Goal: Task Accomplishment & Management: Use online tool/utility

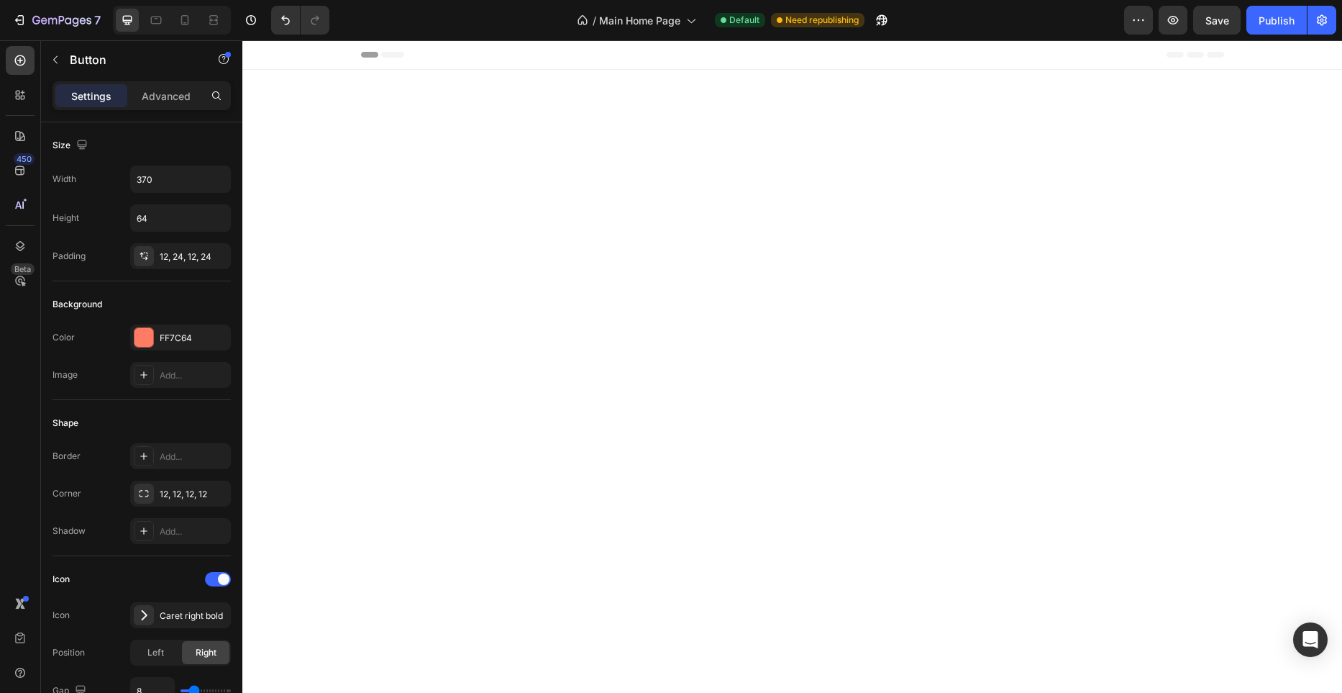
scroll to position [3005, 0]
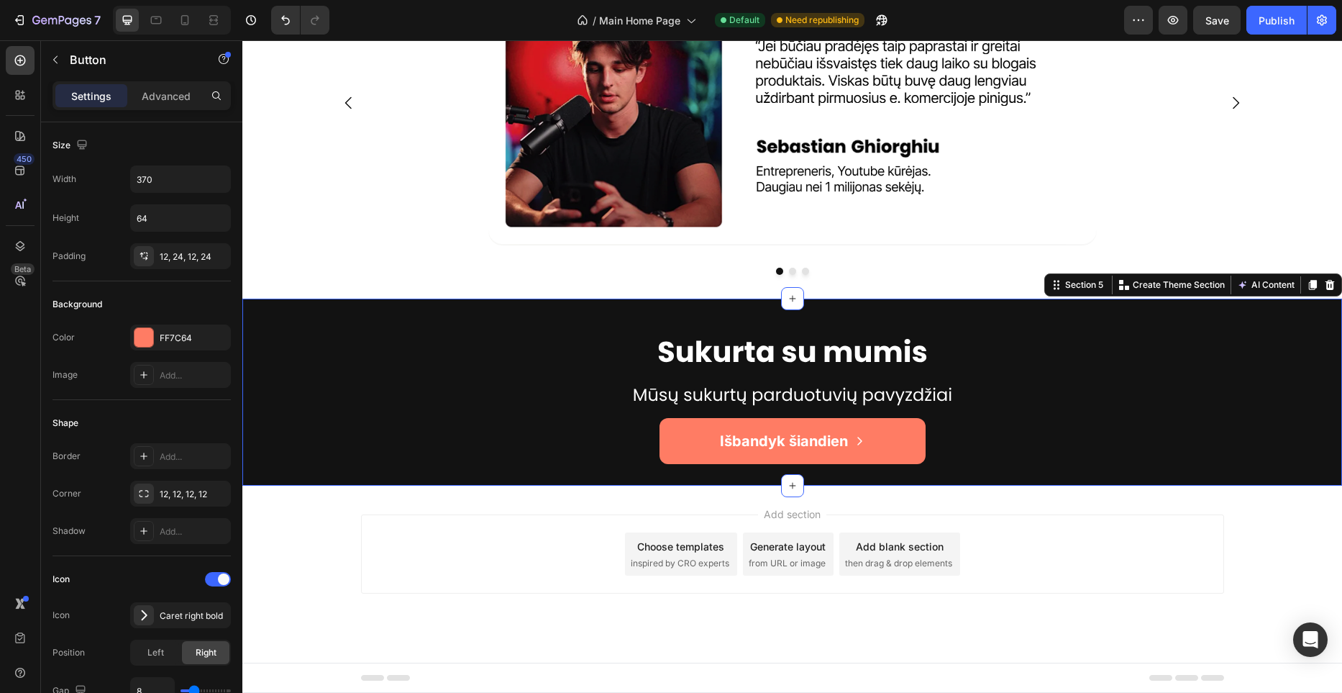
click at [639, 301] on div "Image Row Išbandyk šiandien Button Section 5 You can create reusable sections C…" at bounding box center [792, 391] width 1100 height 187
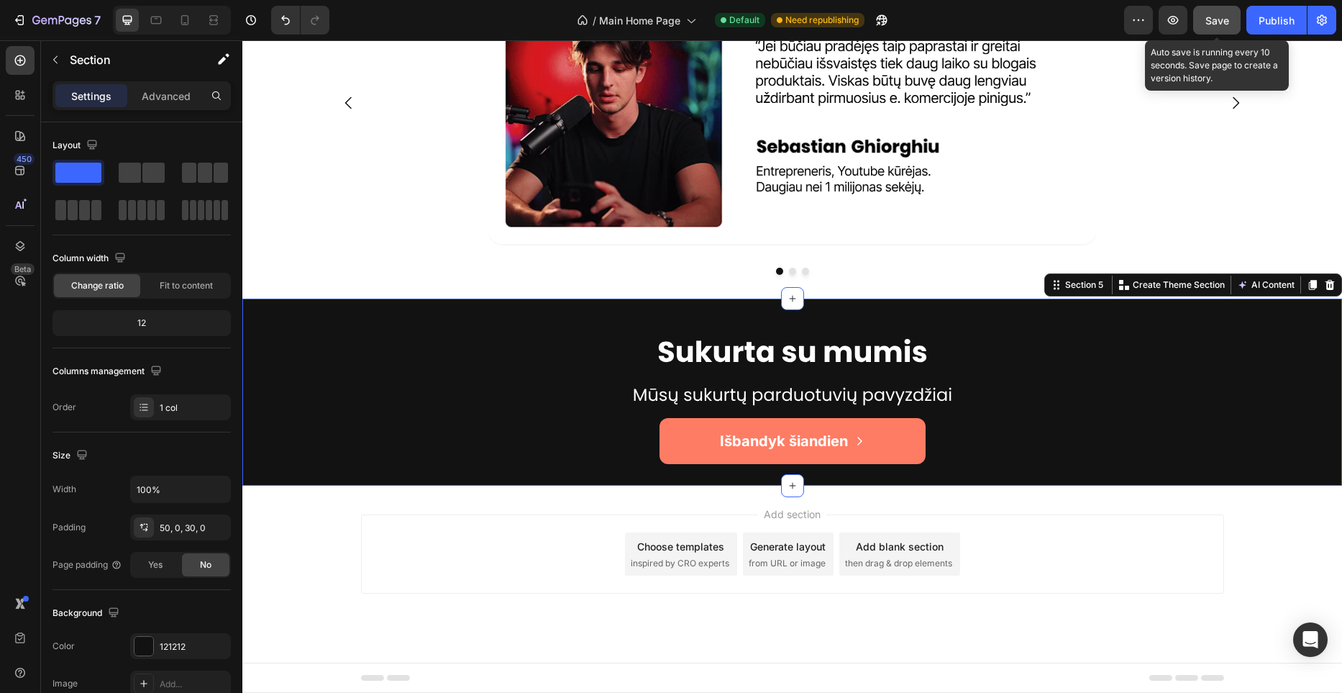
click at [1213, 20] on span "Save" at bounding box center [1217, 20] width 24 height 12
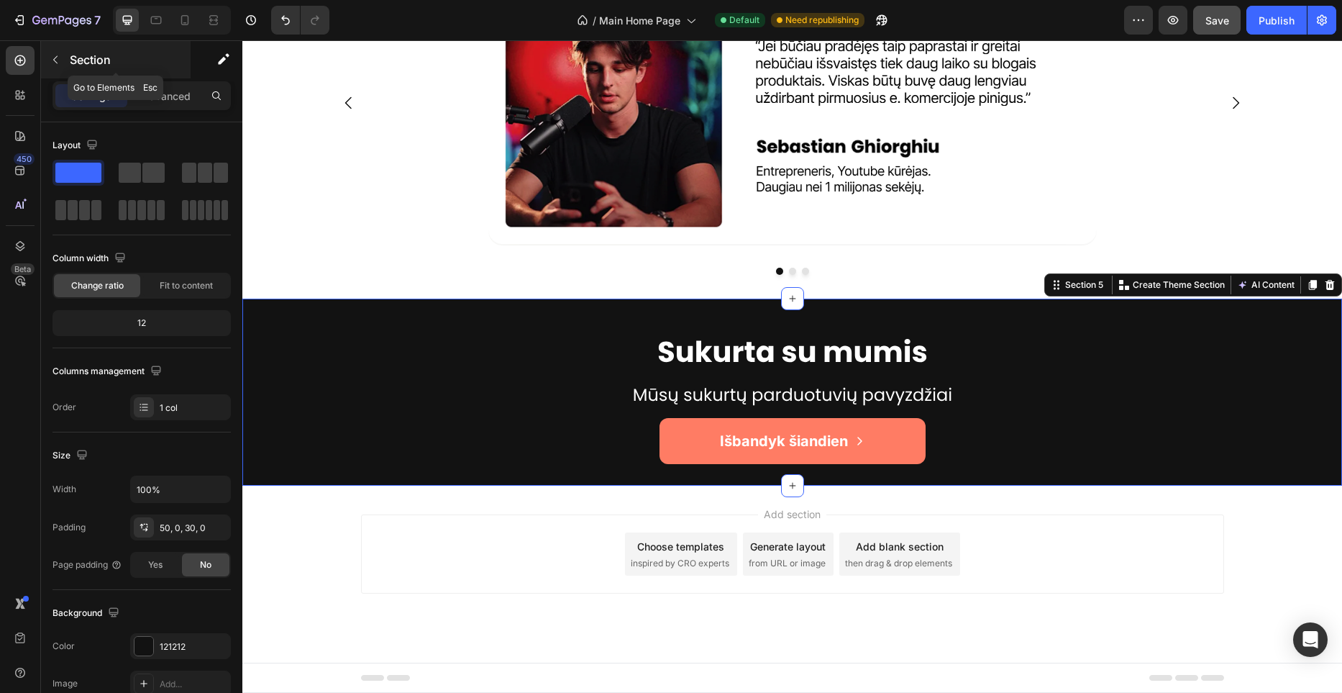
click at [59, 60] on icon "button" at bounding box center [56, 60] width 12 height 12
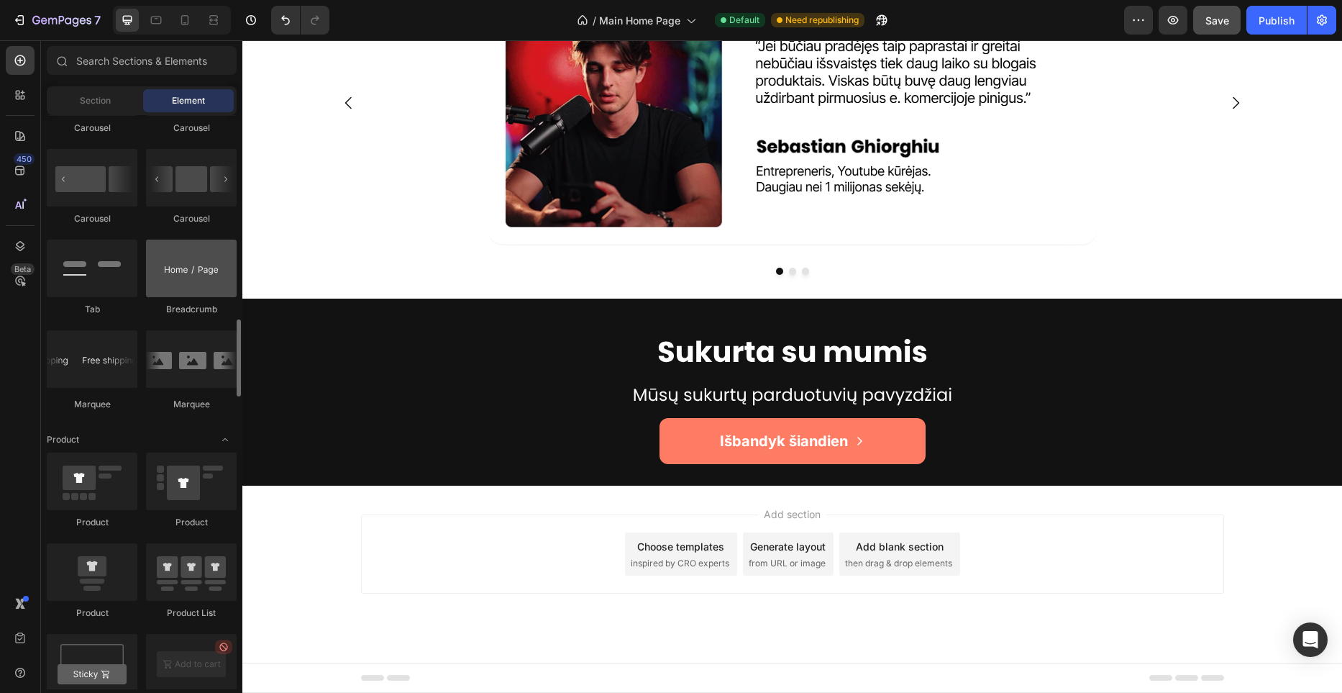
scroll to position [1526, 0]
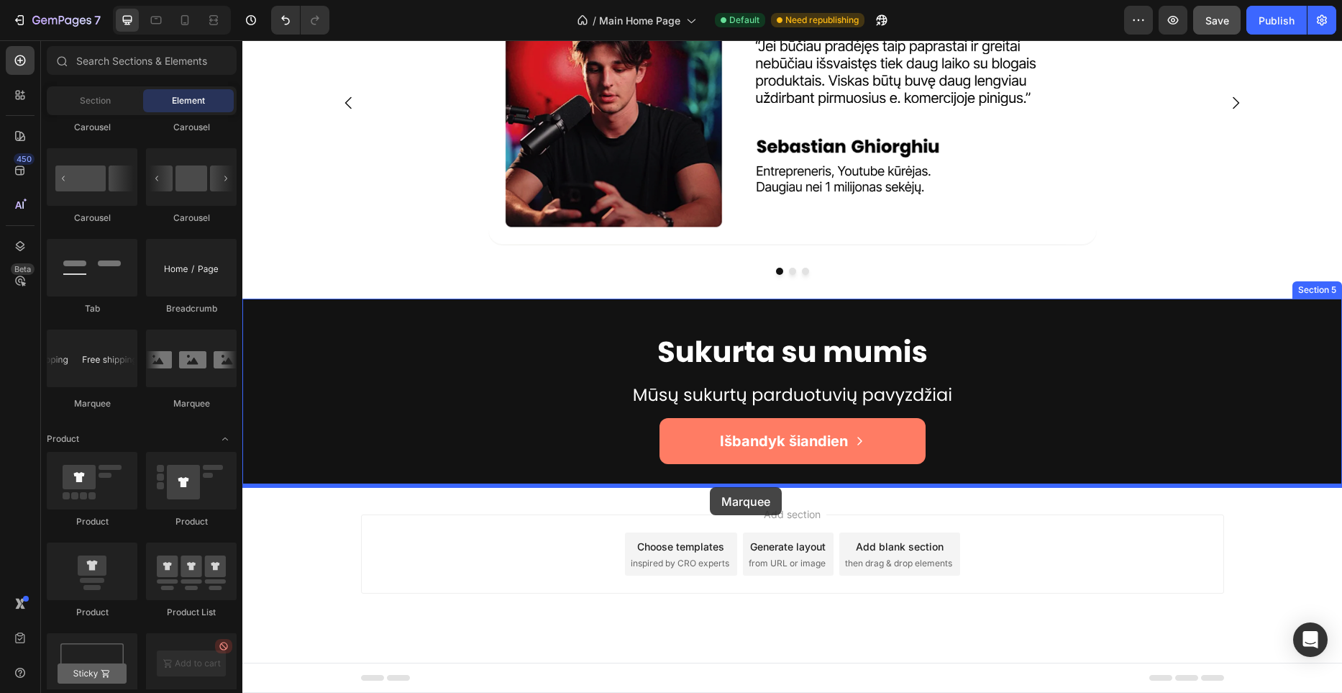
drag, startPoint x: 443, startPoint y: 398, endPoint x: 710, endPoint y: 487, distance: 281.1
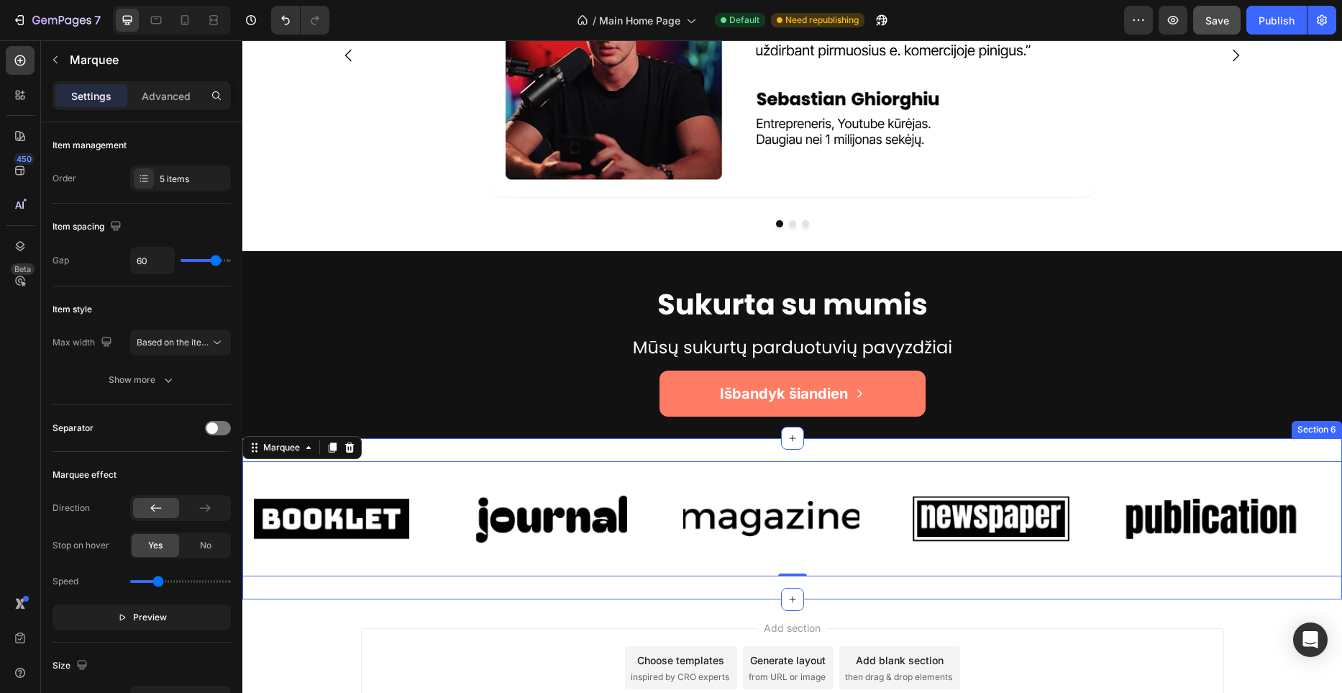
scroll to position [3057, 0]
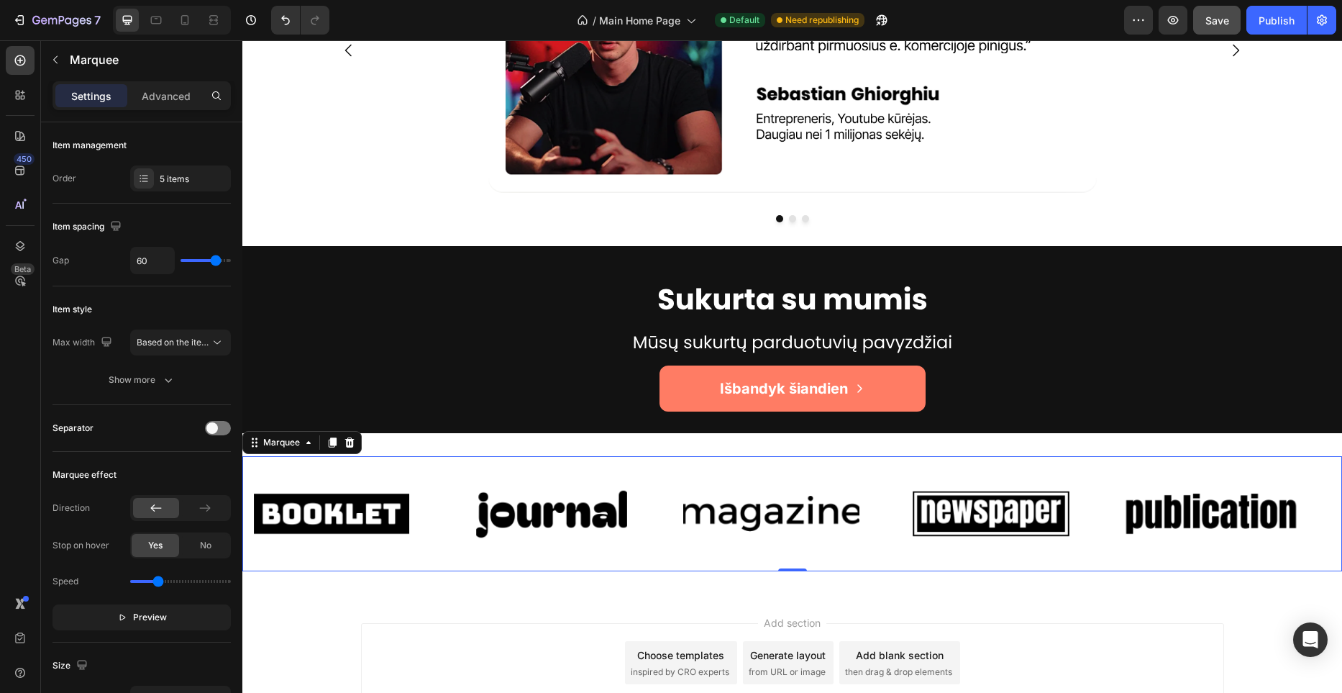
click at [715, 457] on div "Image Image Image Image Image Image Image Image Image Image Marquee 0" at bounding box center [792, 513] width 1100 height 115
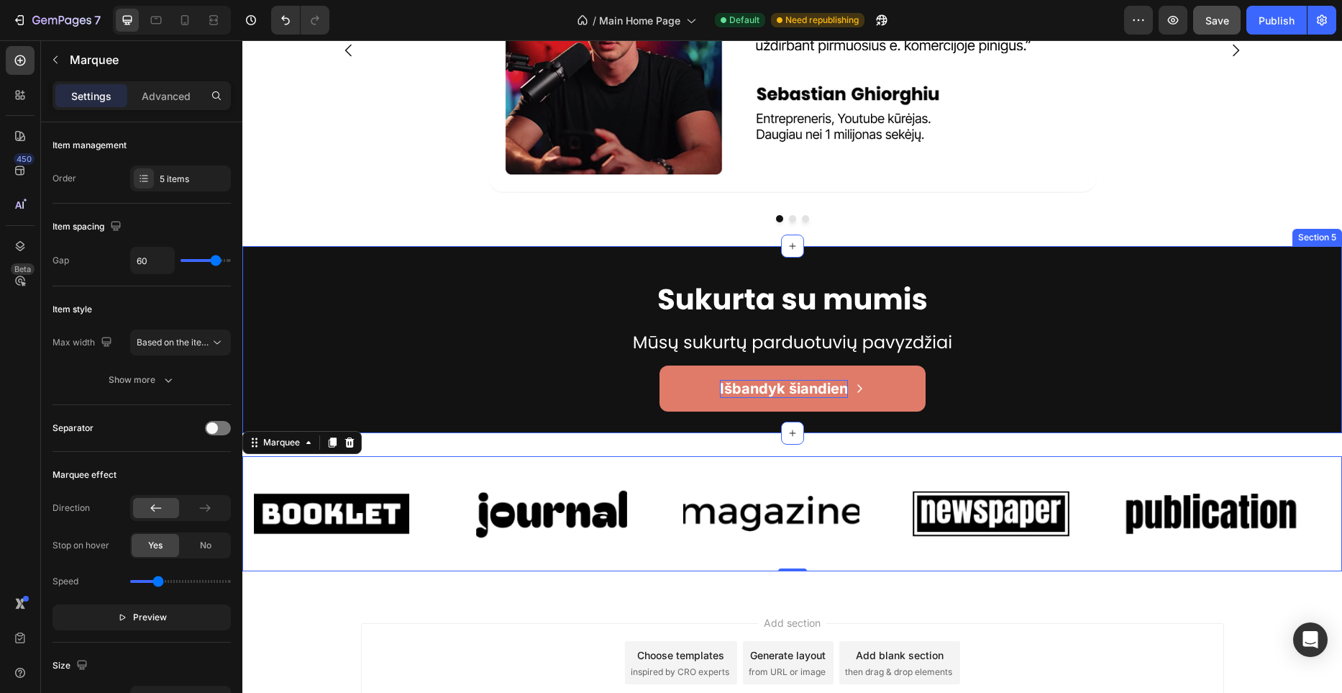
scroll to position [3166, 0]
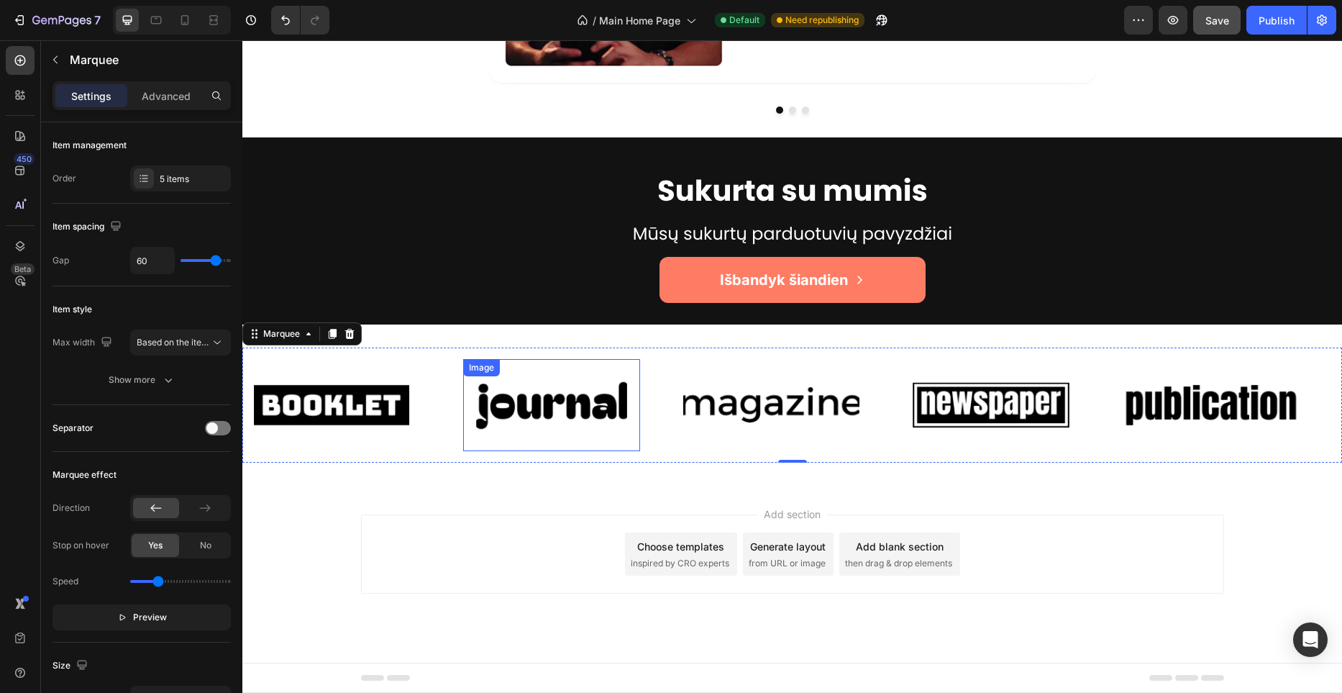
click at [580, 414] on img at bounding box center [551, 405] width 177 height 75
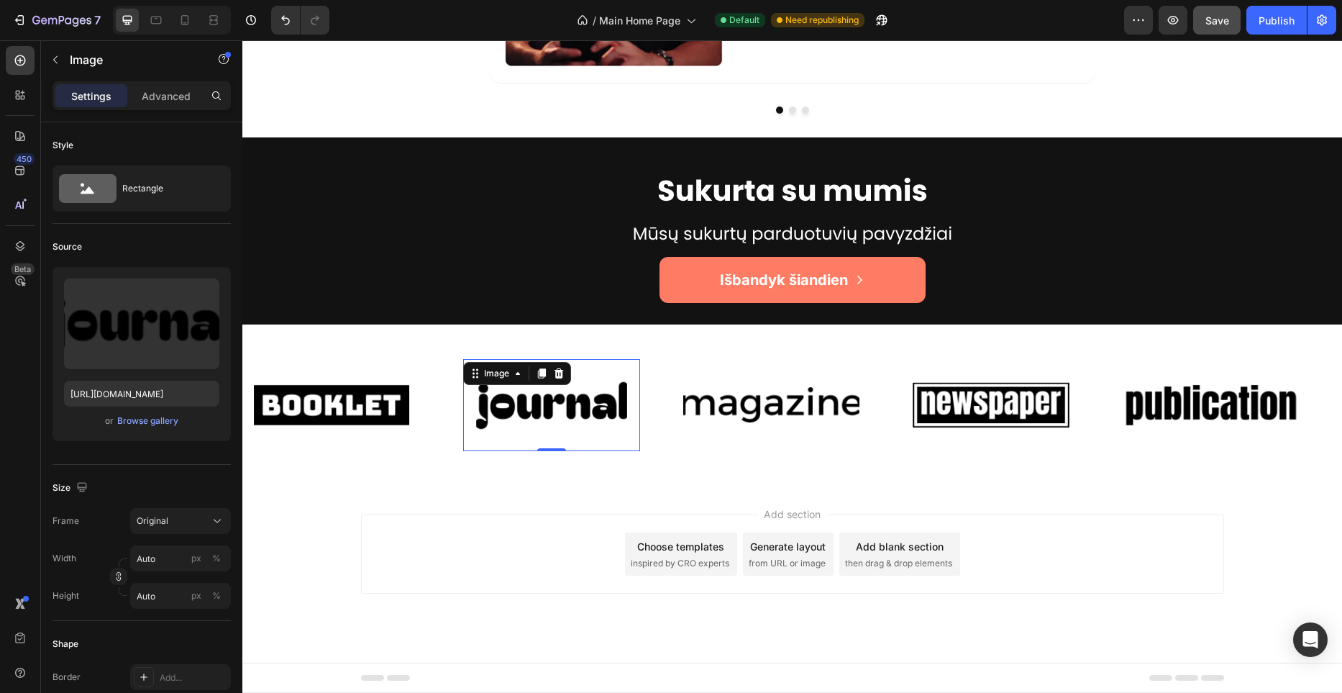
click at [551, 406] on img at bounding box center [551, 405] width 177 height 75
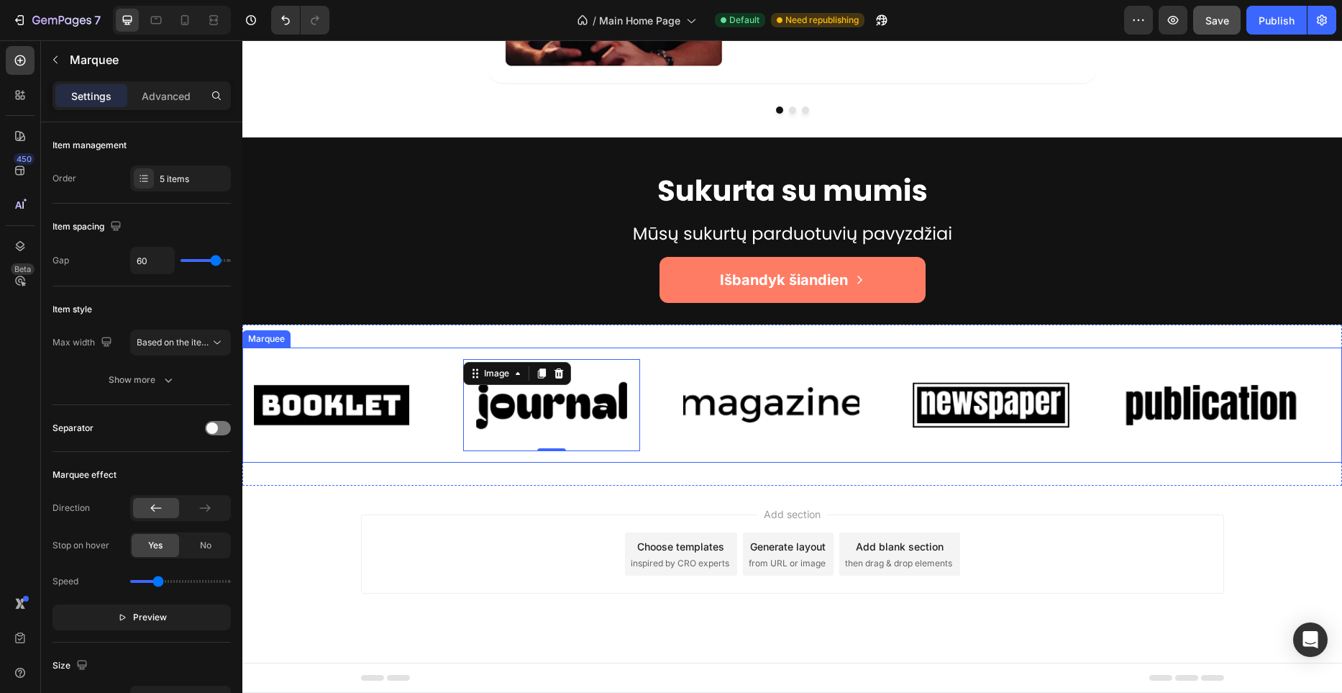
click at [369, 353] on div "Image Image 0 Image Image Image Image Image 0 Image Image Image Marquee" at bounding box center [792, 404] width 1100 height 115
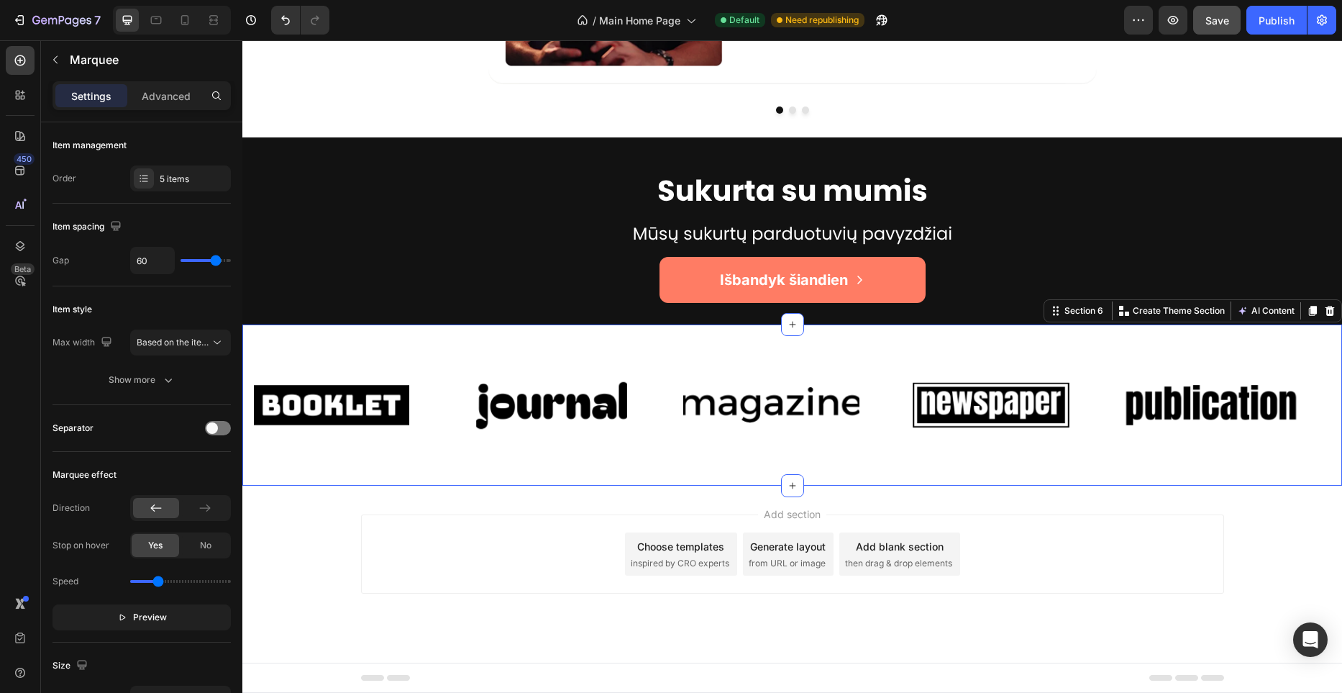
click at [398, 335] on div "Image Image Image Image Image Image Image Image Image Image Marquee Section 6 Y…" at bounding box center [792, 404] width 1100 height 161
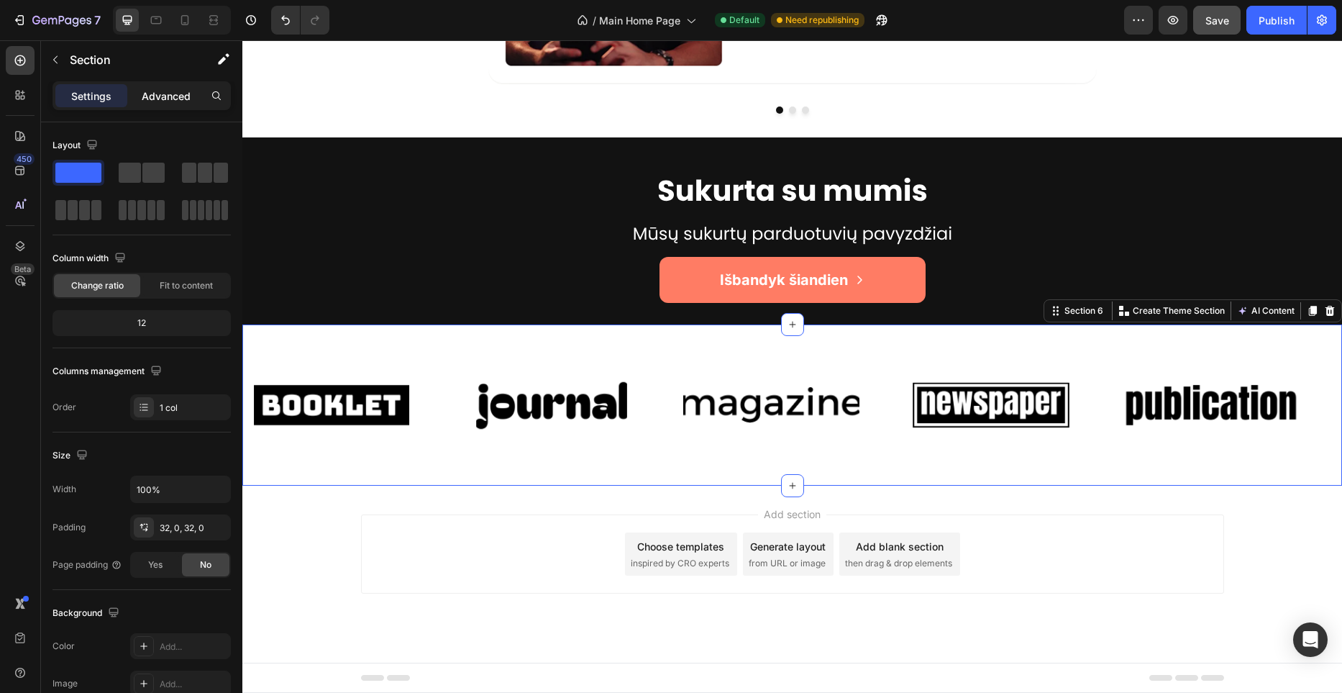
click at [172, 91] on p "Advanced" at bounding box center [166, 95] width 49 height 15
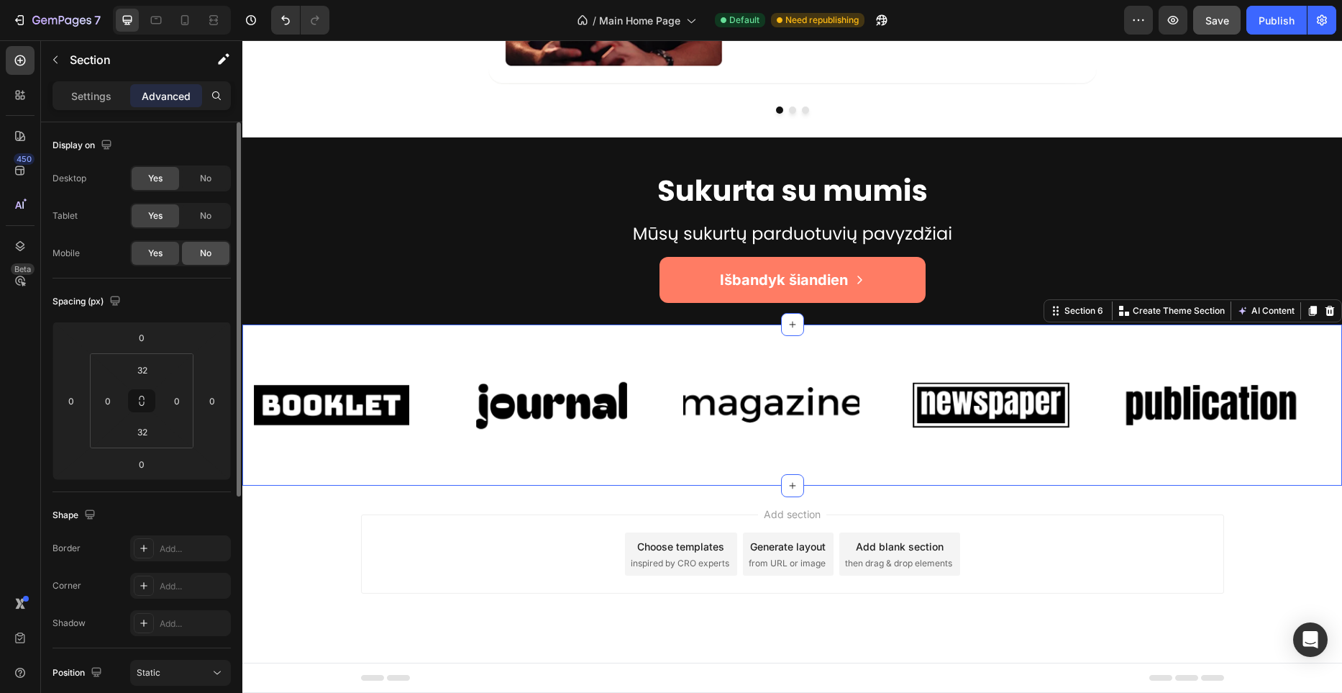
click at [201, 255] on span "No" at bounding box center [206, 253] width 12 height 13
click at [102, 105] on div "Settings" at bounding box center [91, 95] width 72 height 23
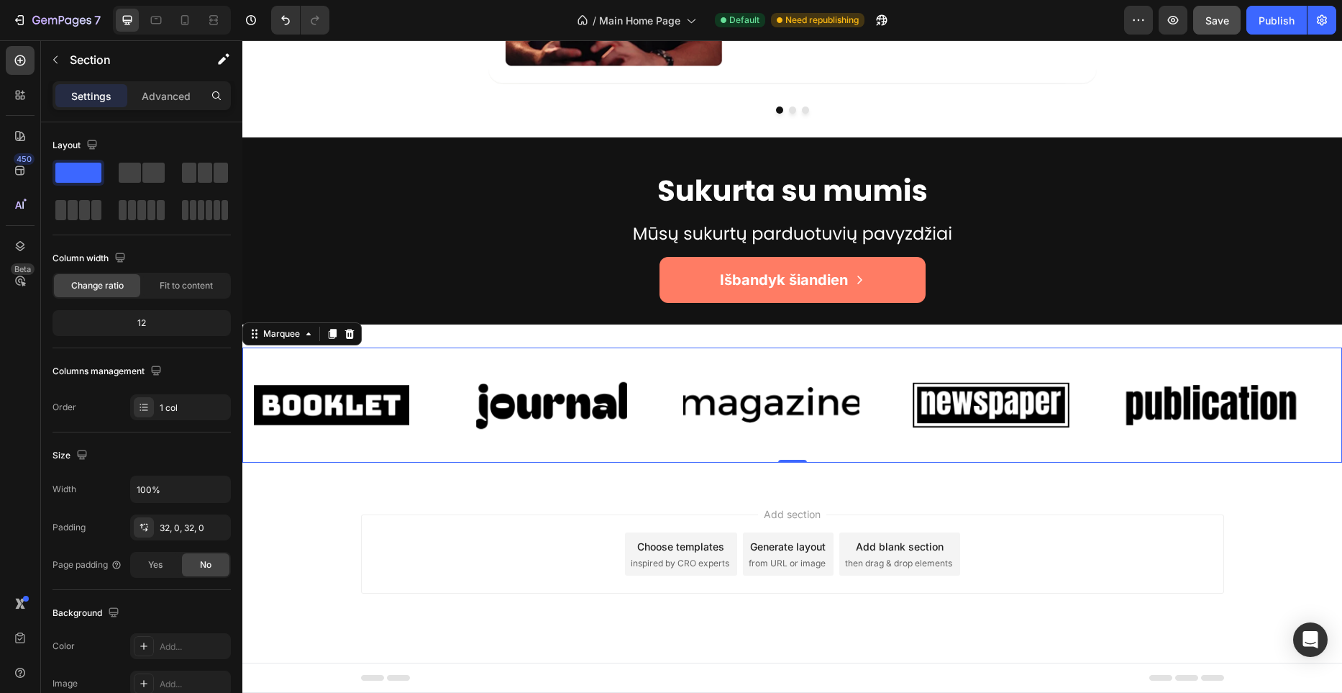
click at [421, 402] on div "Image" at bounding box center [353, 405] width 220 height 92
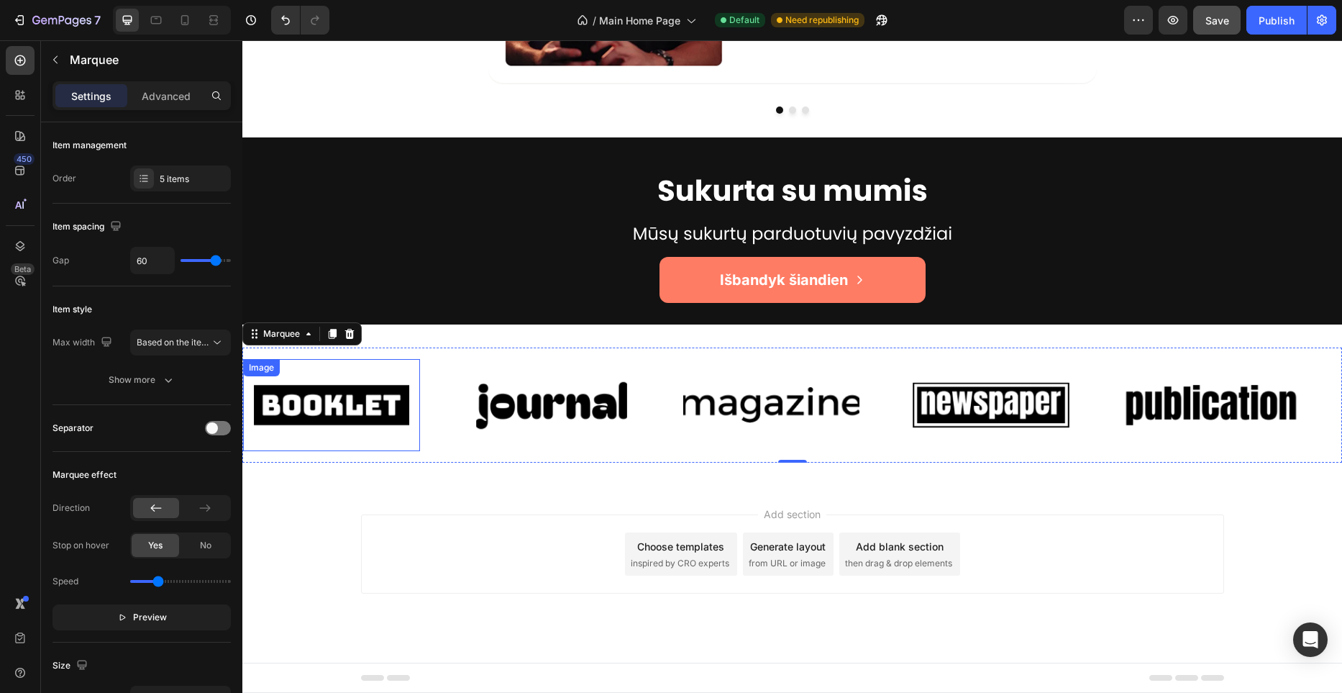
click at [330, 408] on img at bounding box center [331, 405] width 177 height 75
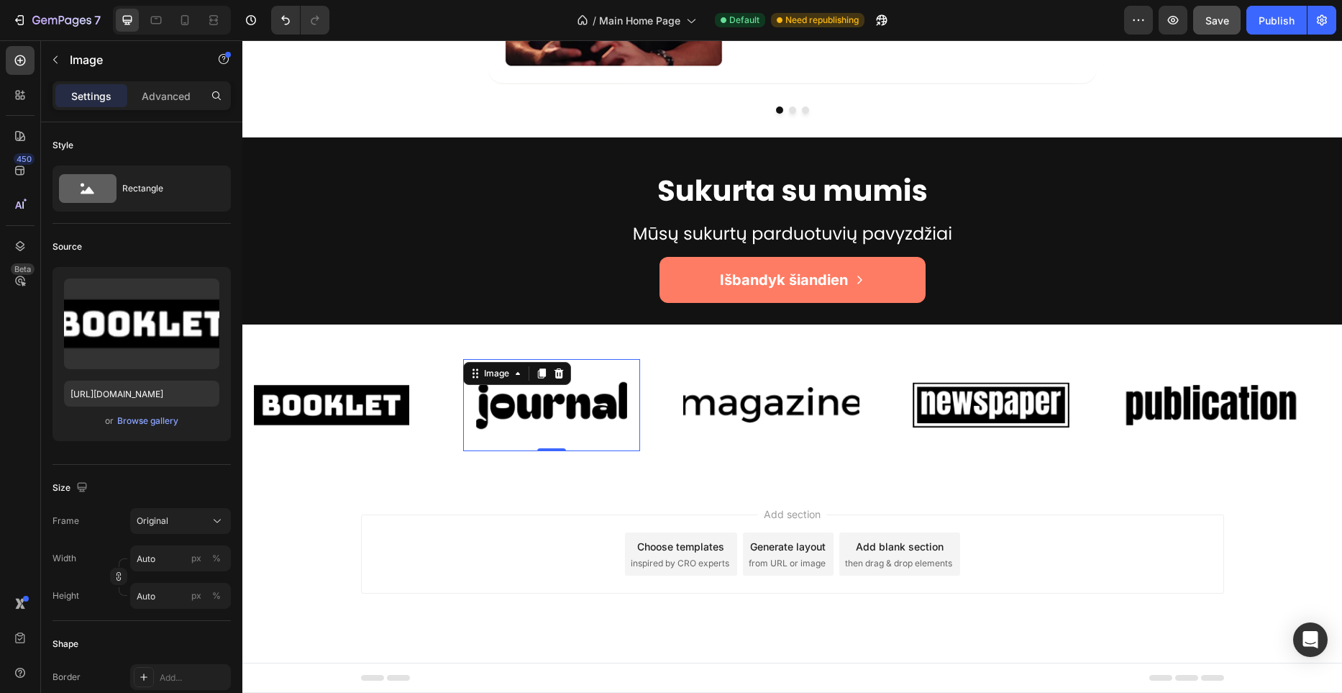
click at [560, 407] on img at bounding box center [551, 405] width 177 height 75
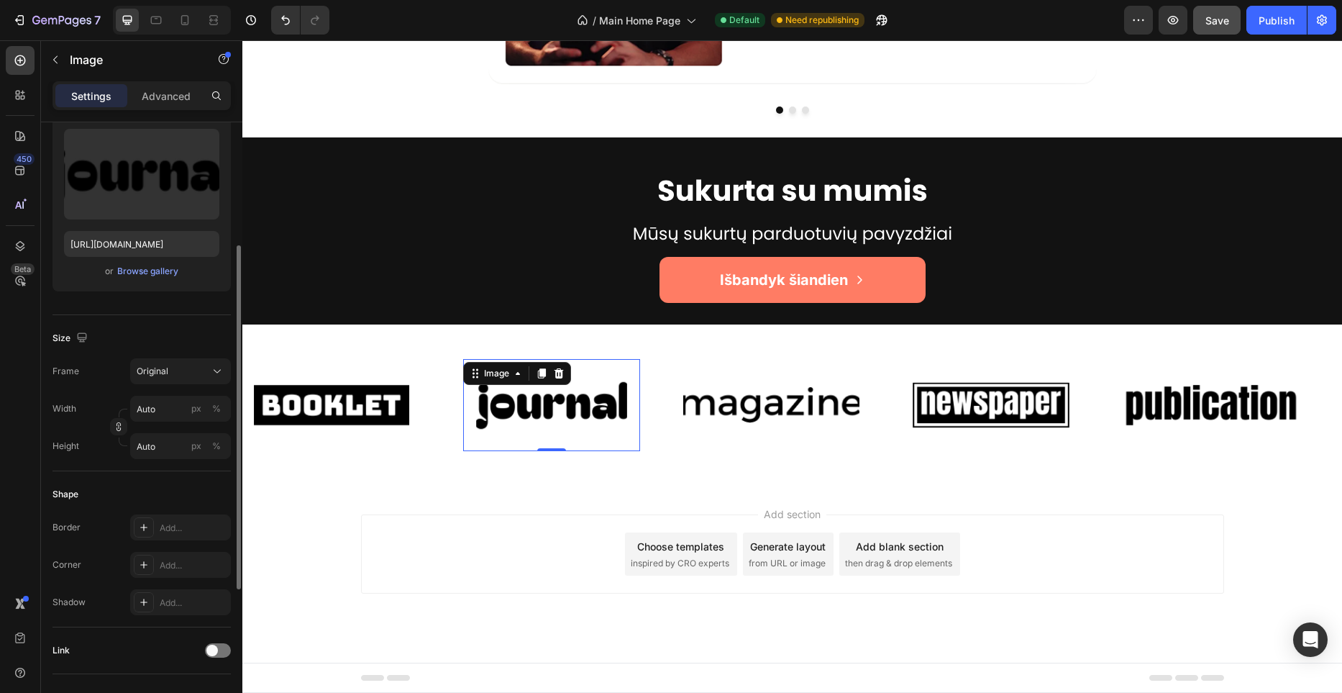
scroll to position [0, 0]
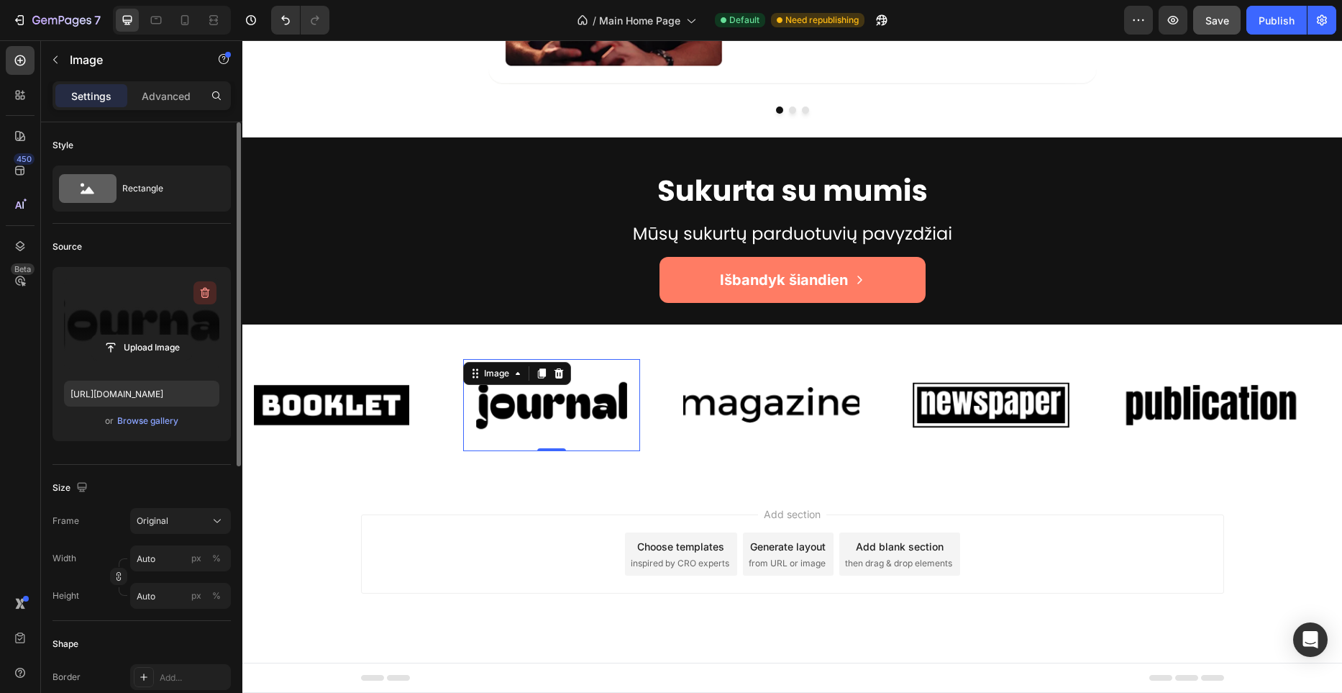
click at [205, 295] on icon "button" at bounding box center [205, 293] width 14 height 14
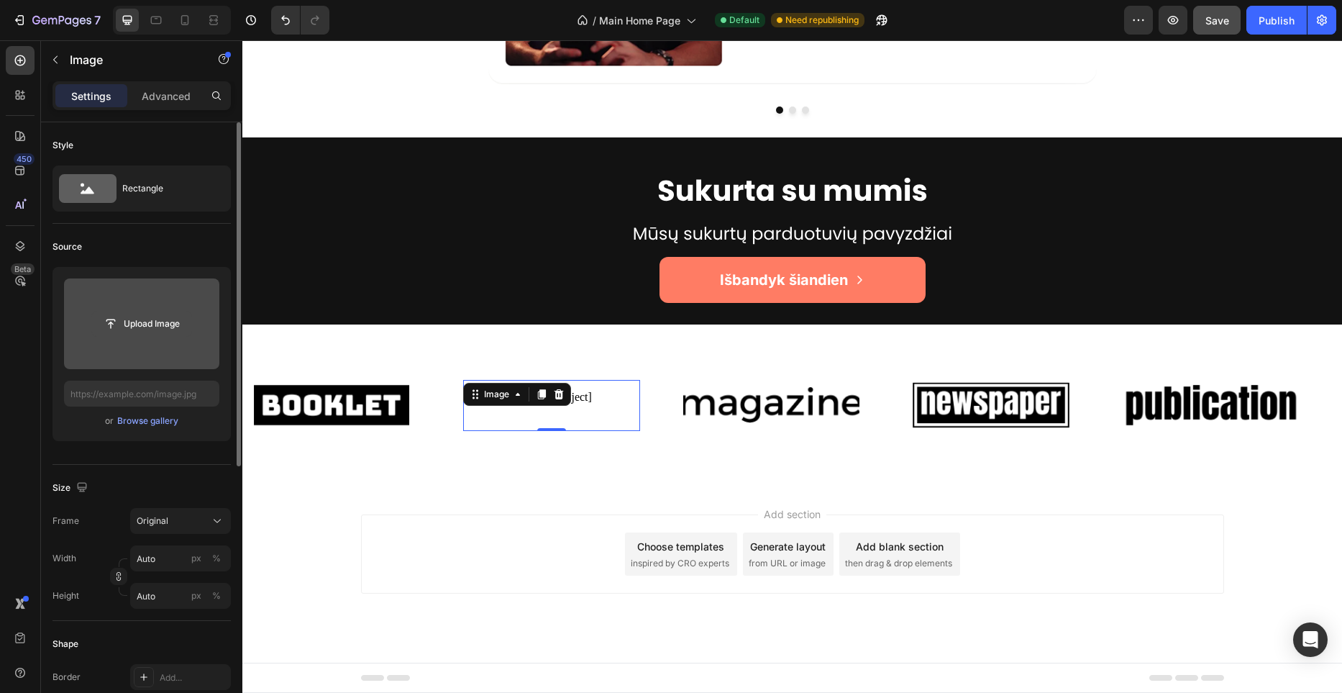
click at [167, 323] on input "file" at bounding box center [141, 323] width 99 height 24
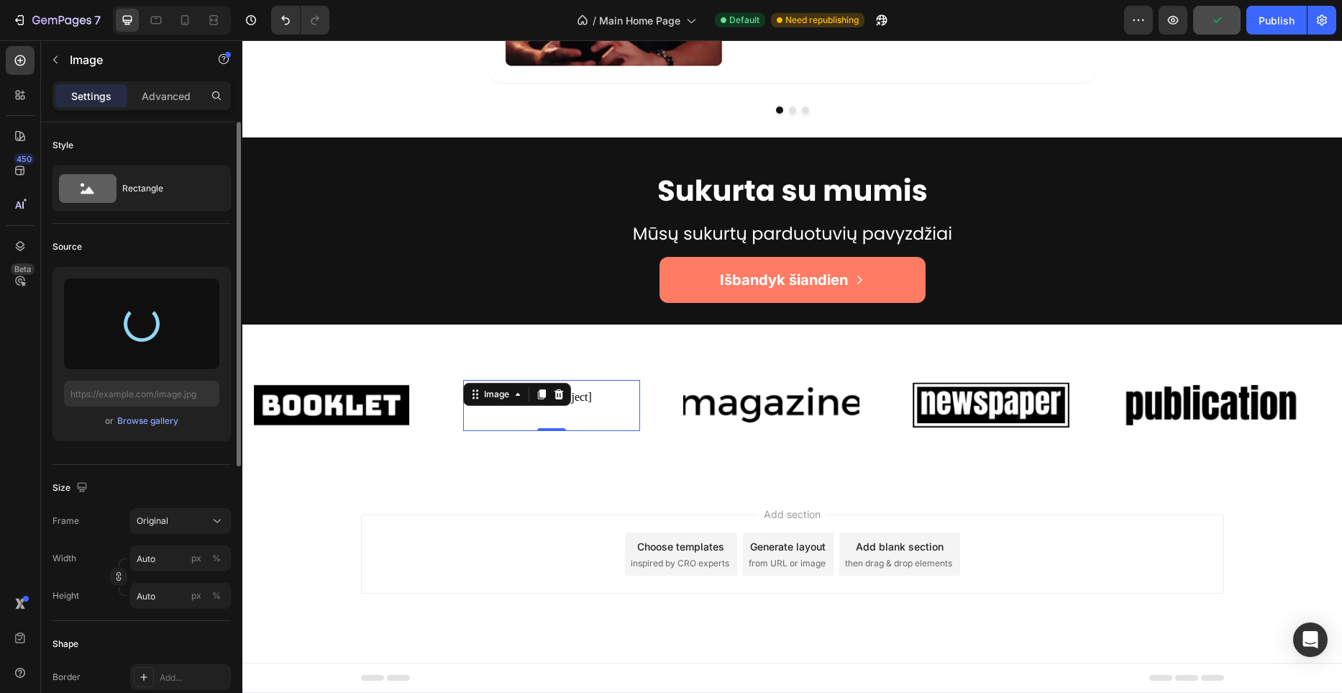
type input "https://cdn.shopify.com/s/files/1/0944/9750/5604/files/gempages_581465094467093…"
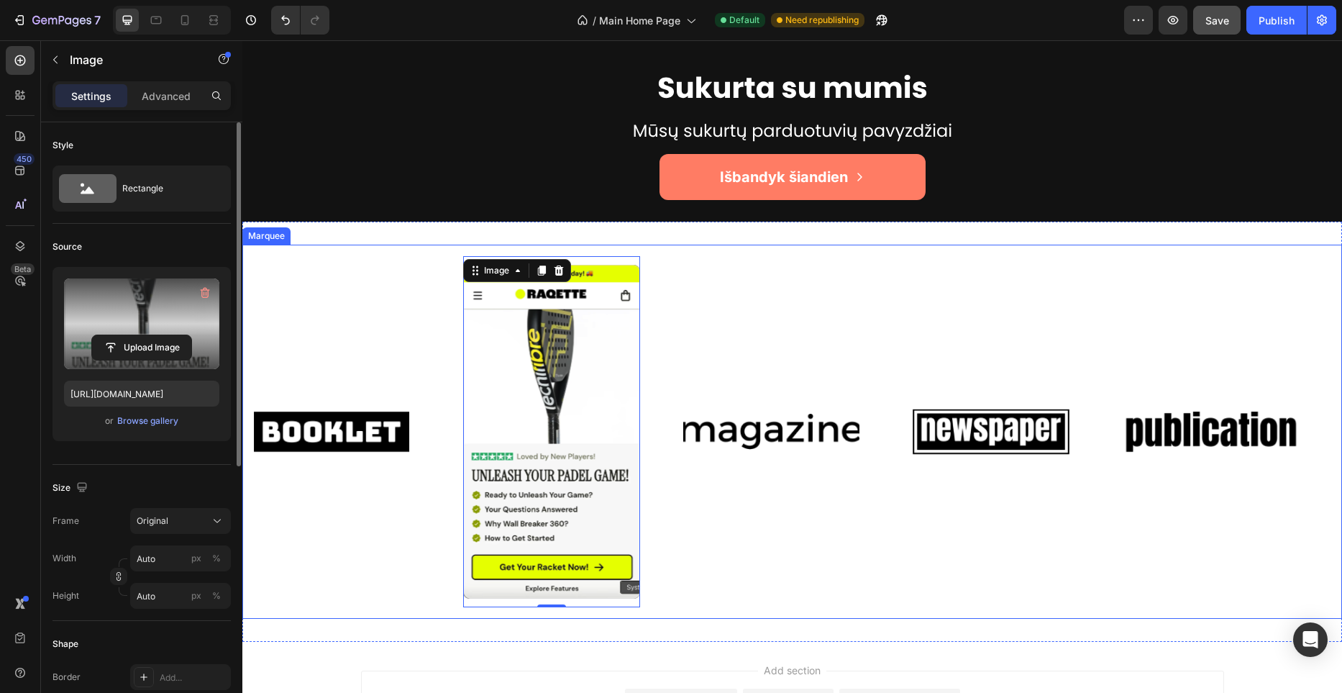
scroll to position [3271, 0]
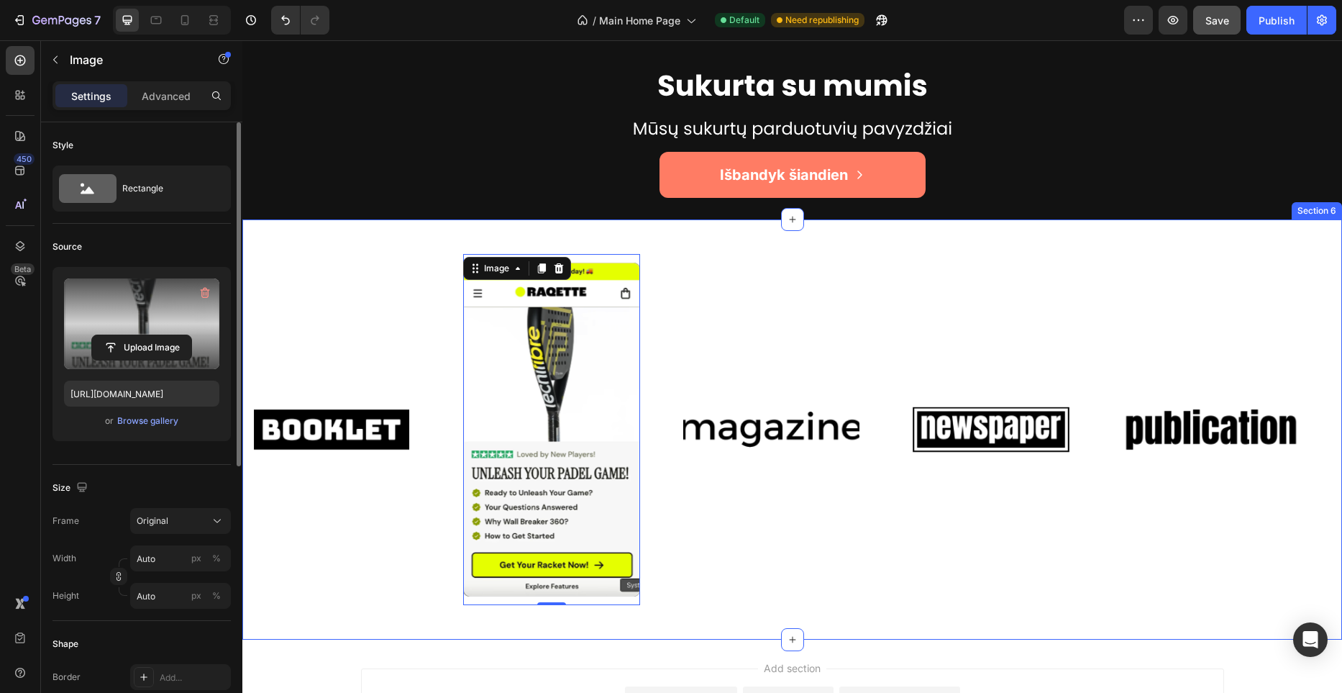
click at [685, 236] on div "Image Image 0 Image Image Image Image Image 0 Image Image Image Marquee Section…" at bounding box center [792, 429] width 1100 height 420
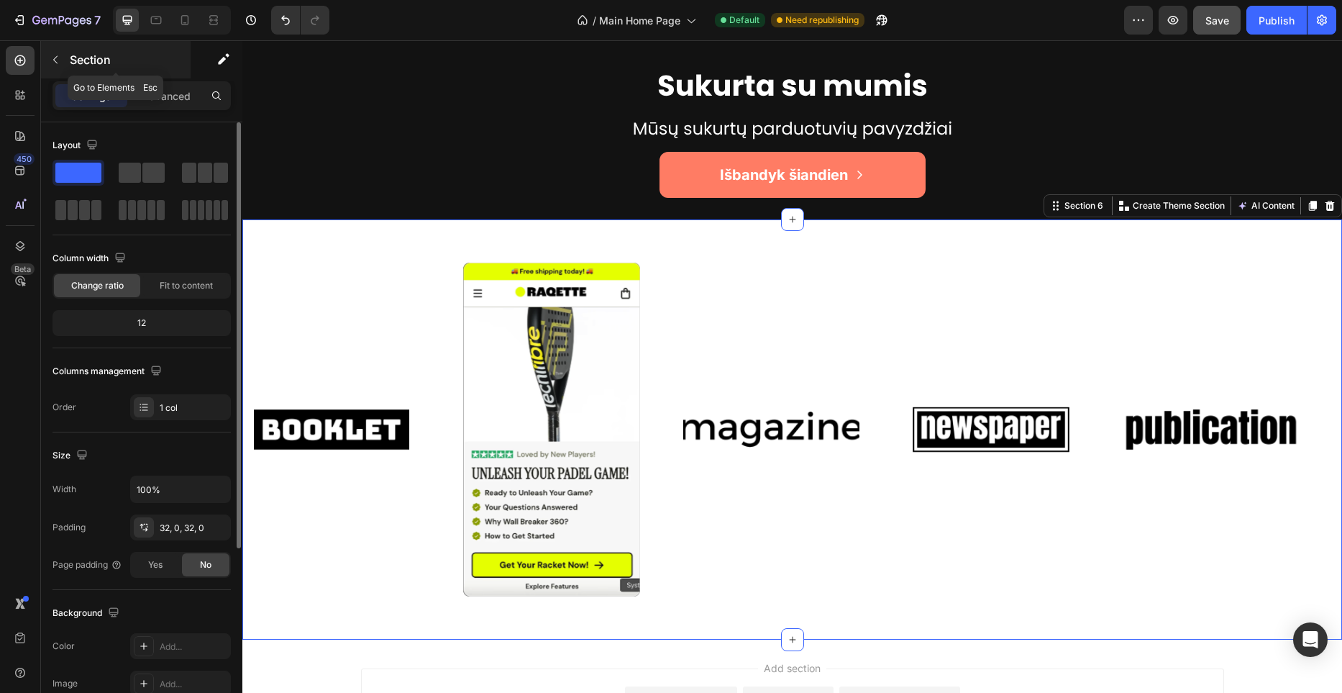
click at [54, 55] on icon "button" at bounding box center [56, 60] width 12 height 12
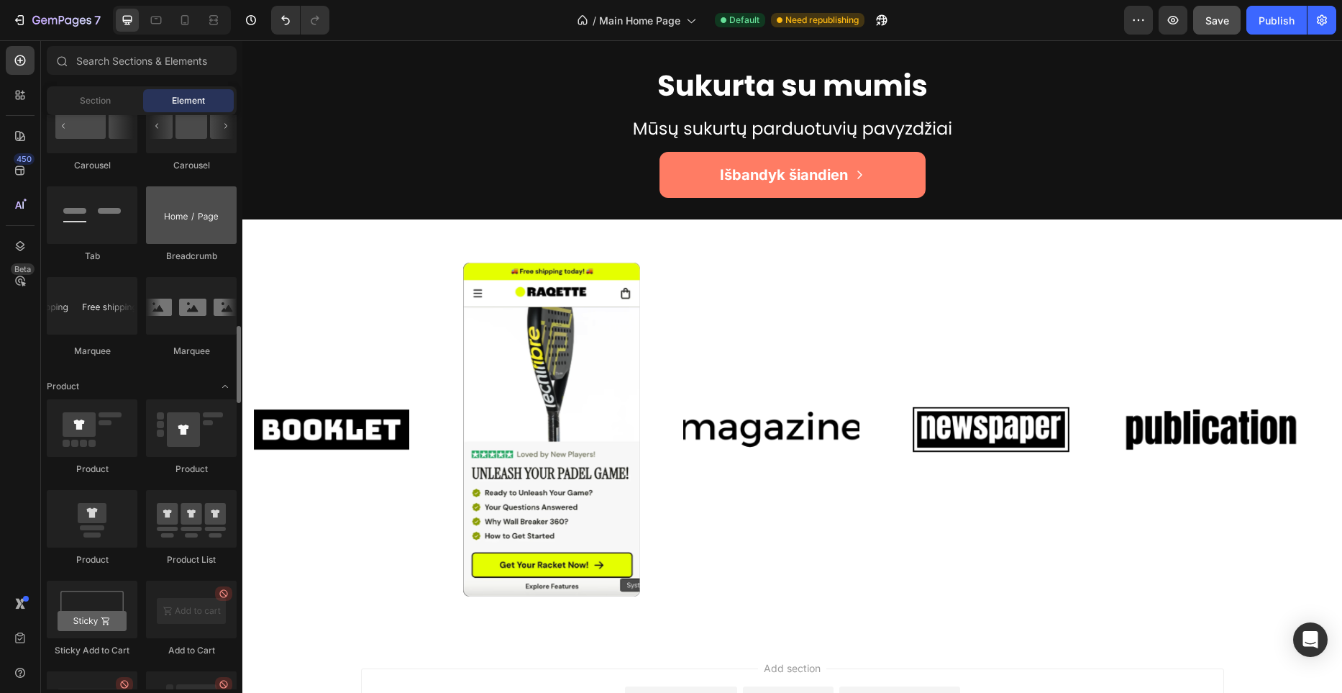
scroll to position [1580, 0]
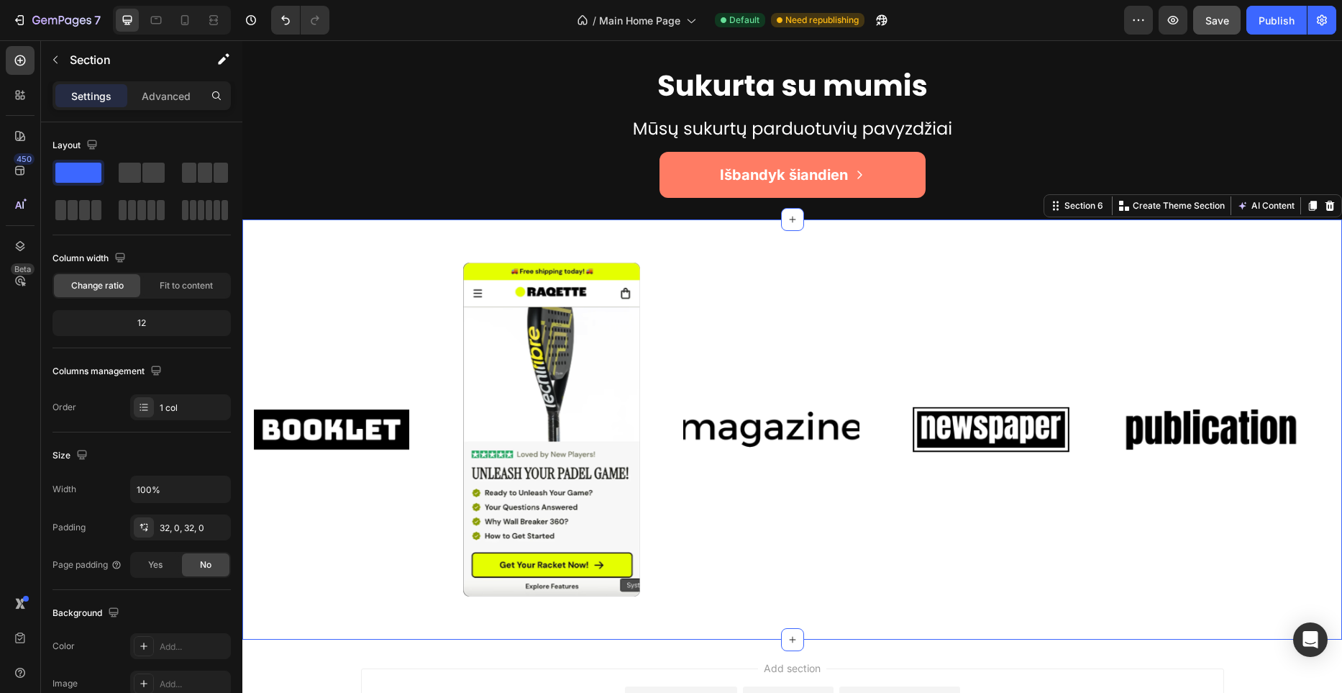
click at [713, 234] on div "Image Image Image Image Image Image Image Image Image Image Marquee Section 6 Y…" at bounding box center [792, 429] width 1100 height 420
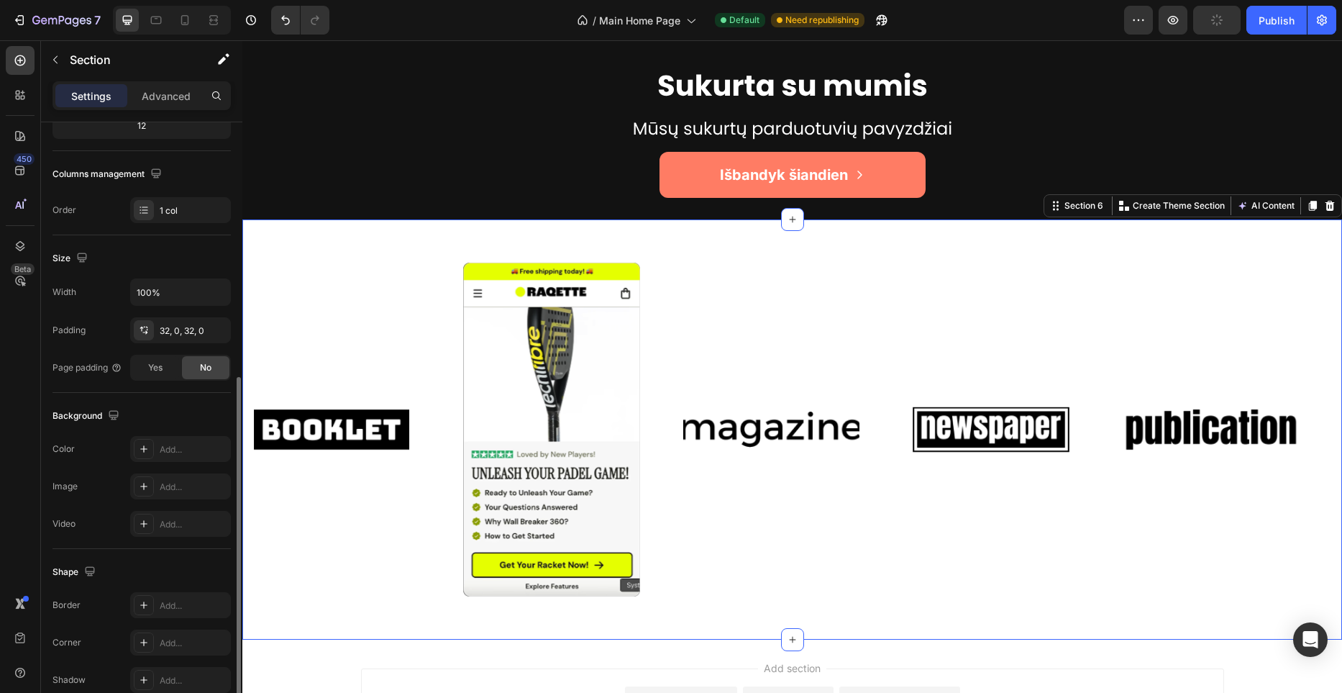
scroll to position [266, 0]
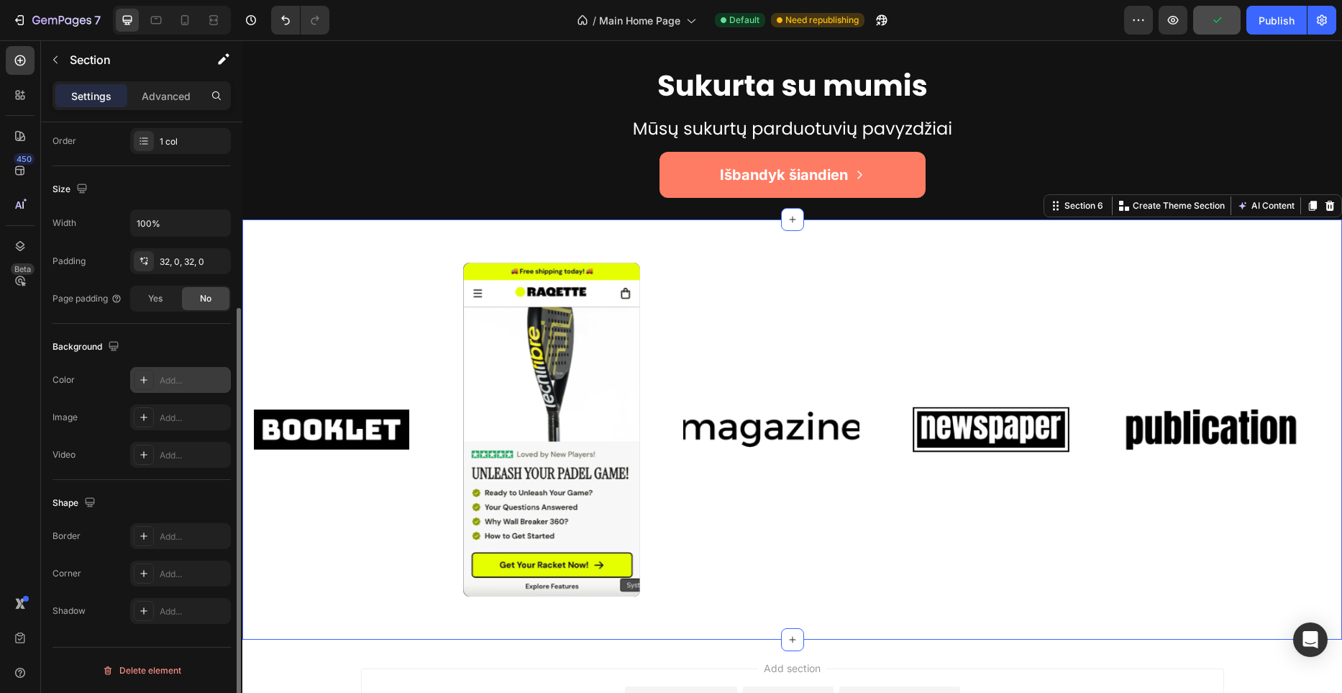
click at [189, 375] on div "Add..." at bounding box center [194, 380] width 68 height 13
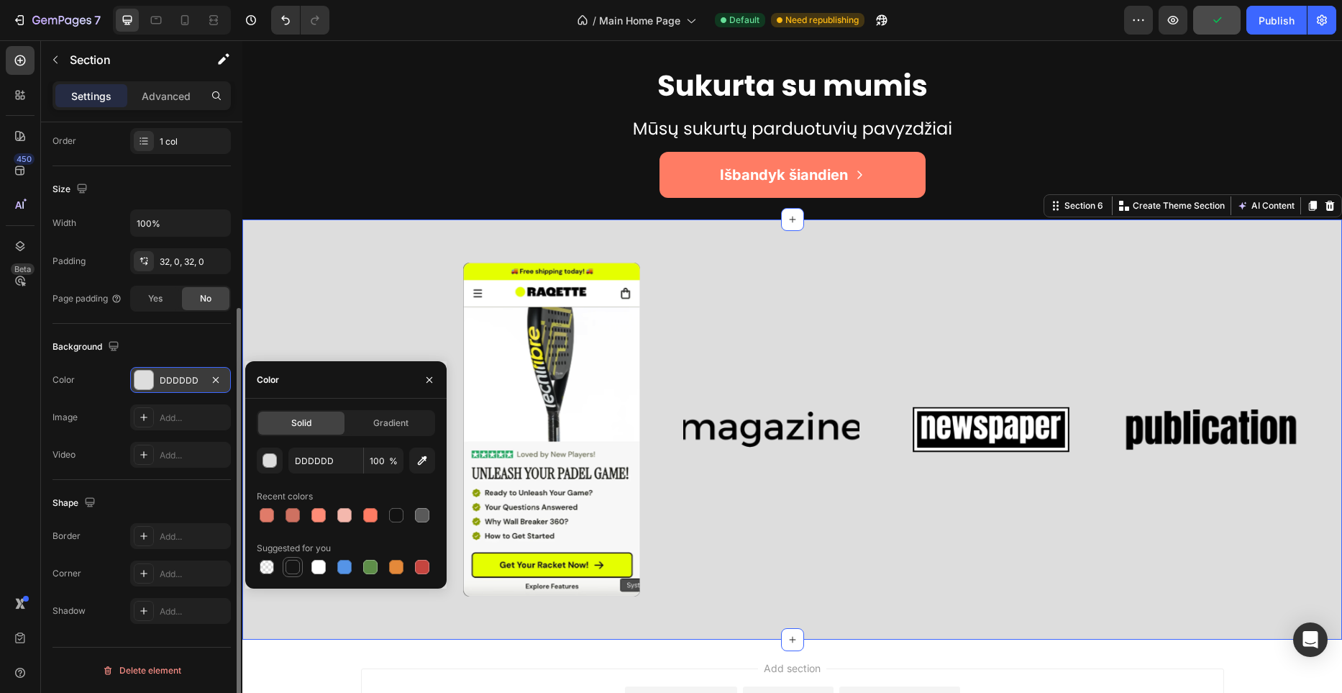
click at [297, 563] on div at bounding box center [293, 567] width 14 height 14
type input "151515"
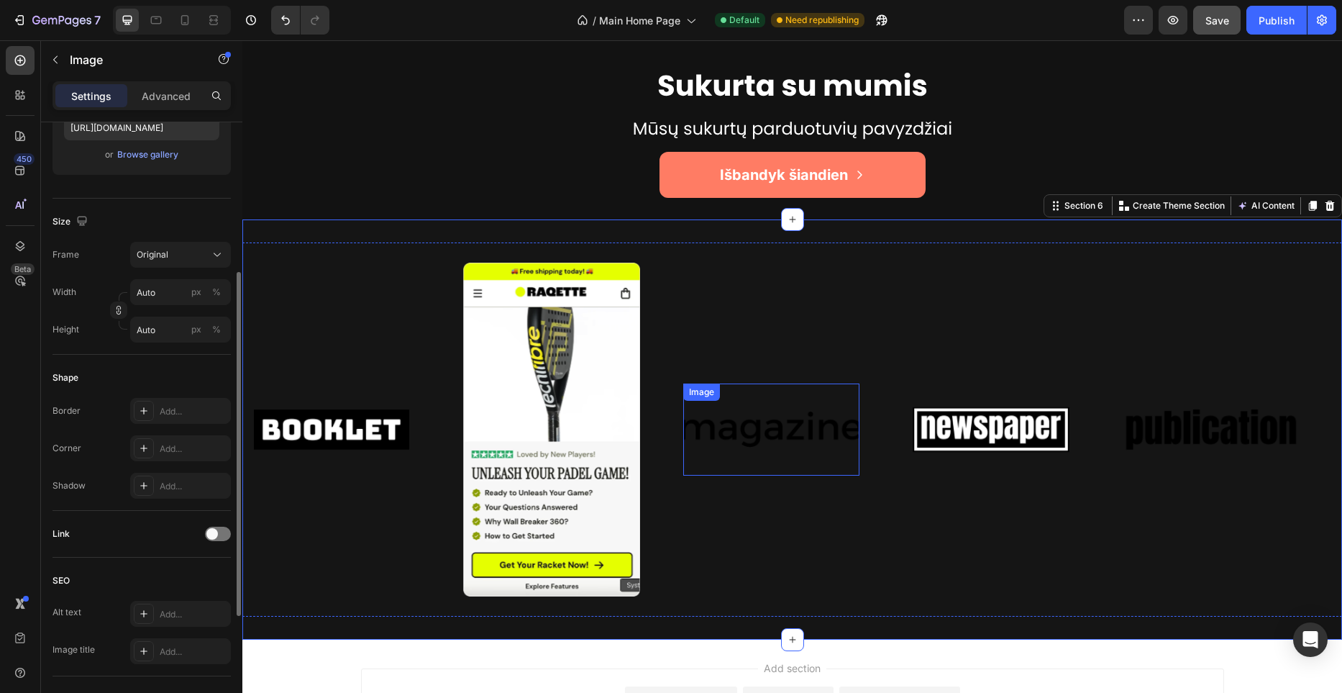
click at [745, 416] on img at bounding box center [771, 429] width 177 height 75
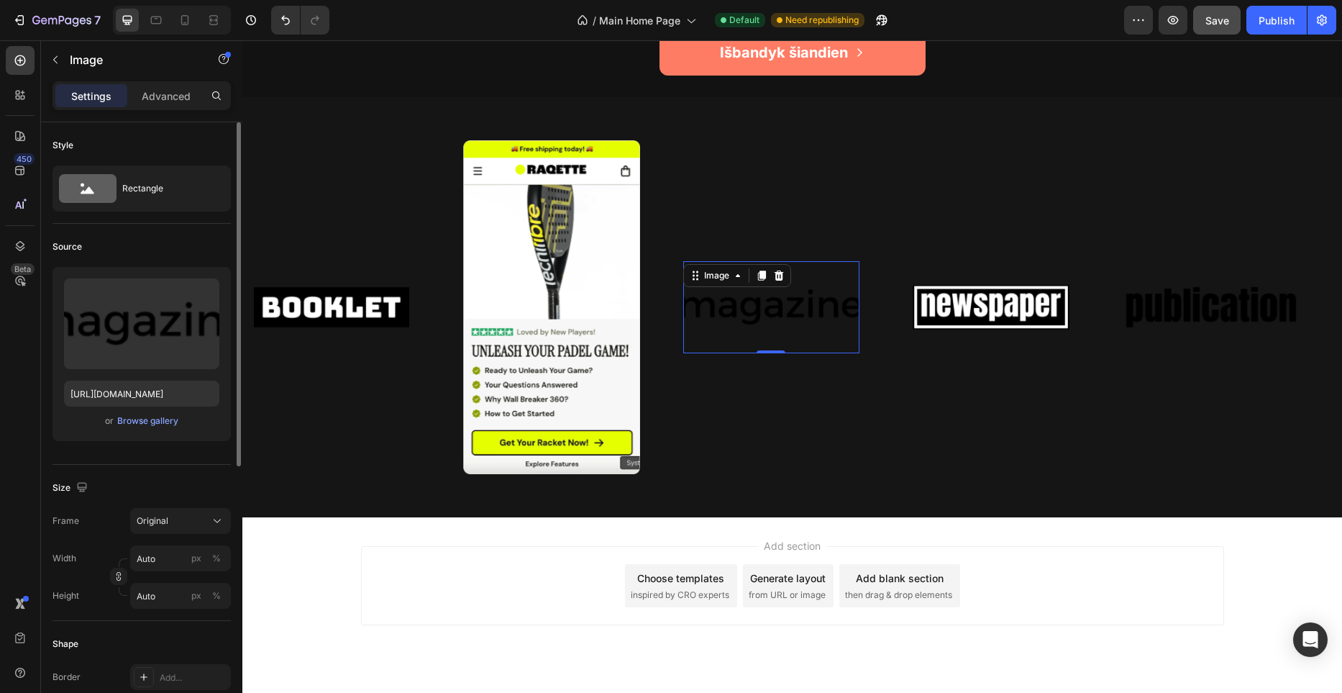
scroll to position [3392, 0]
click at [780, 321] on img at bounding box center [771, 307] width 177 height 75
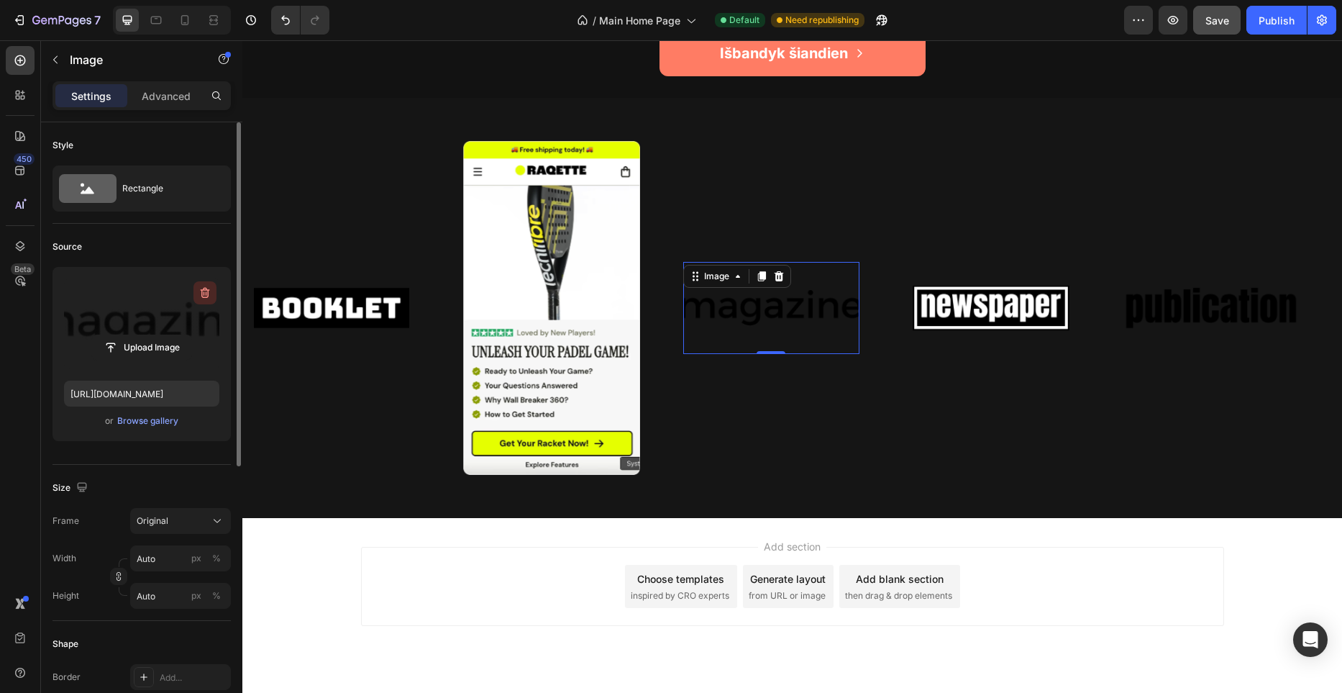
click at [205, 296] on icon "button" at bounding box center [205, 293] width 9 height 11
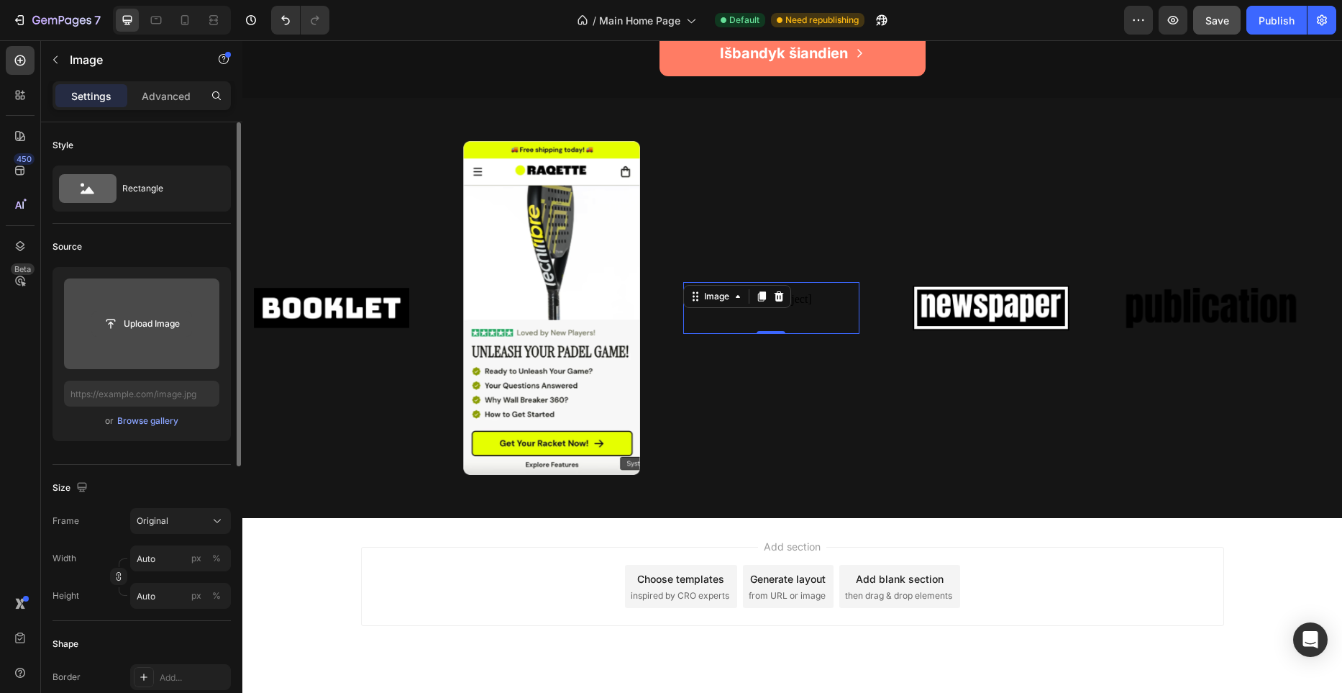
click at [182, 325] on input "file" at bounding box center [141, 323] width 99 height 24
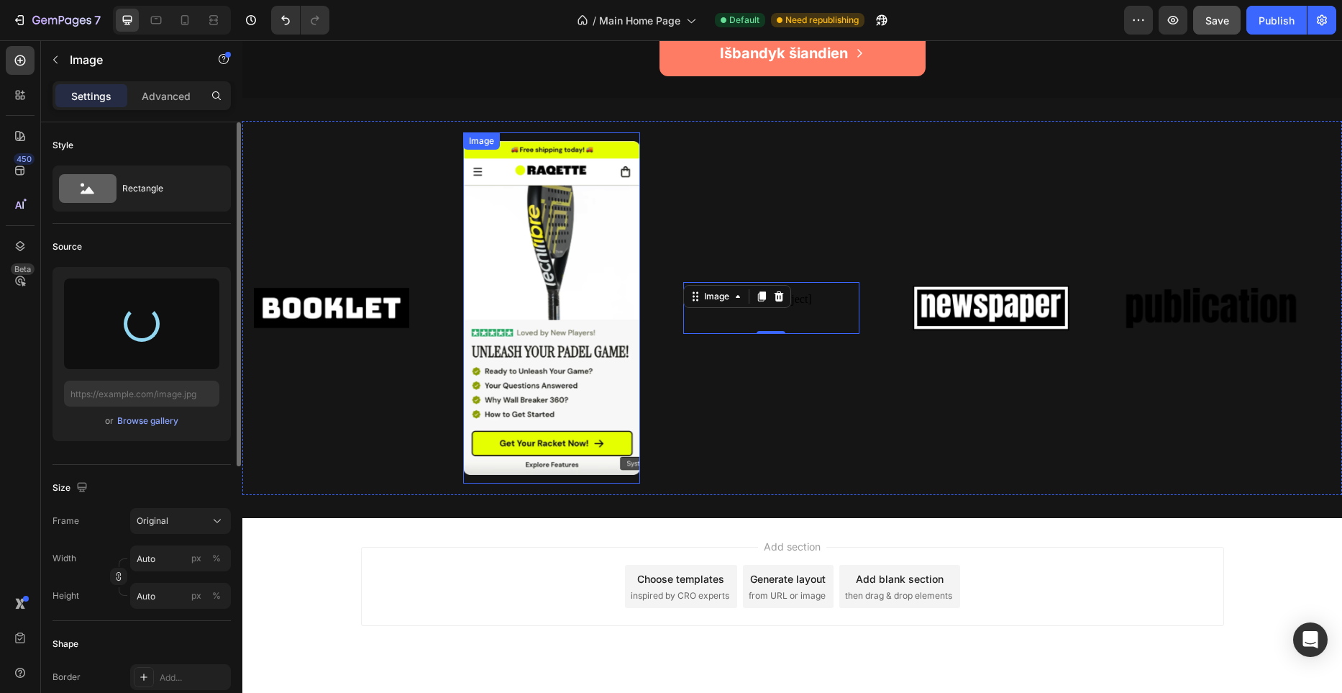
type input "https://cdn.shopify.com/s/files/1/0944/9750/5604/files/gempages_581465094467093…"
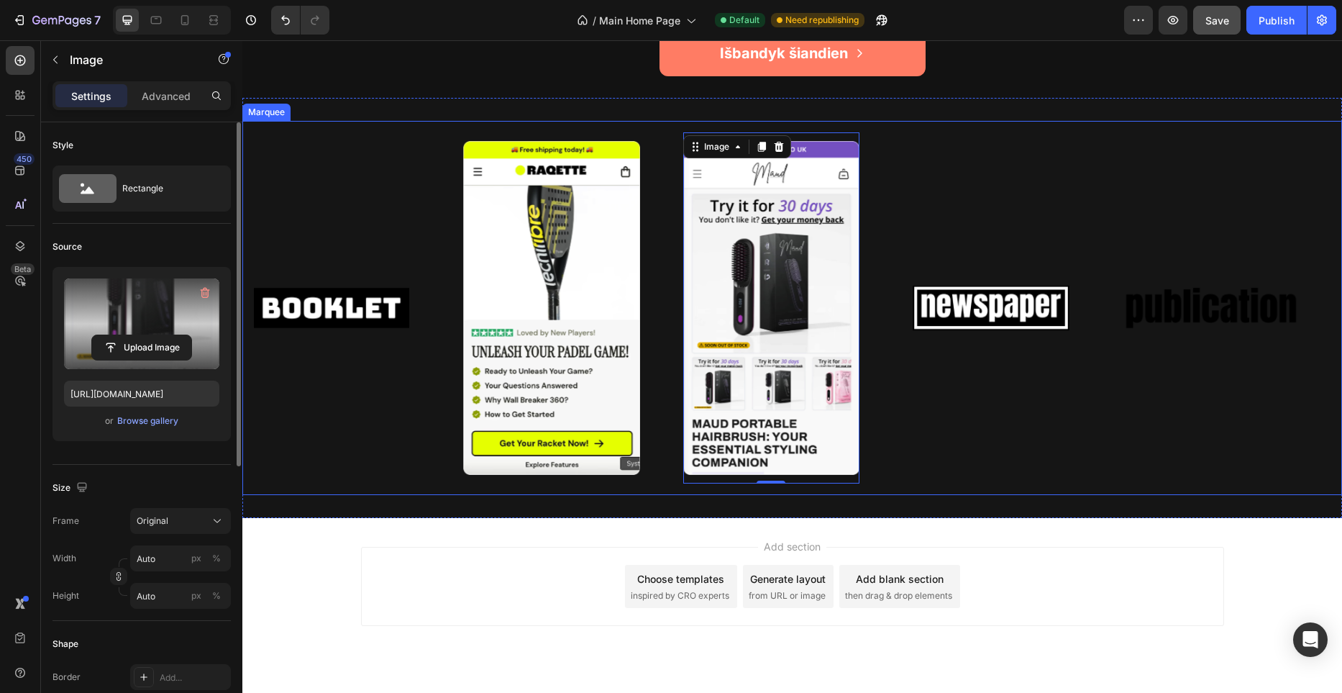
click at [937, 243] on div "Image Image Image 0 Image Image" at bounding box center [793, 307] width 1100 height 351
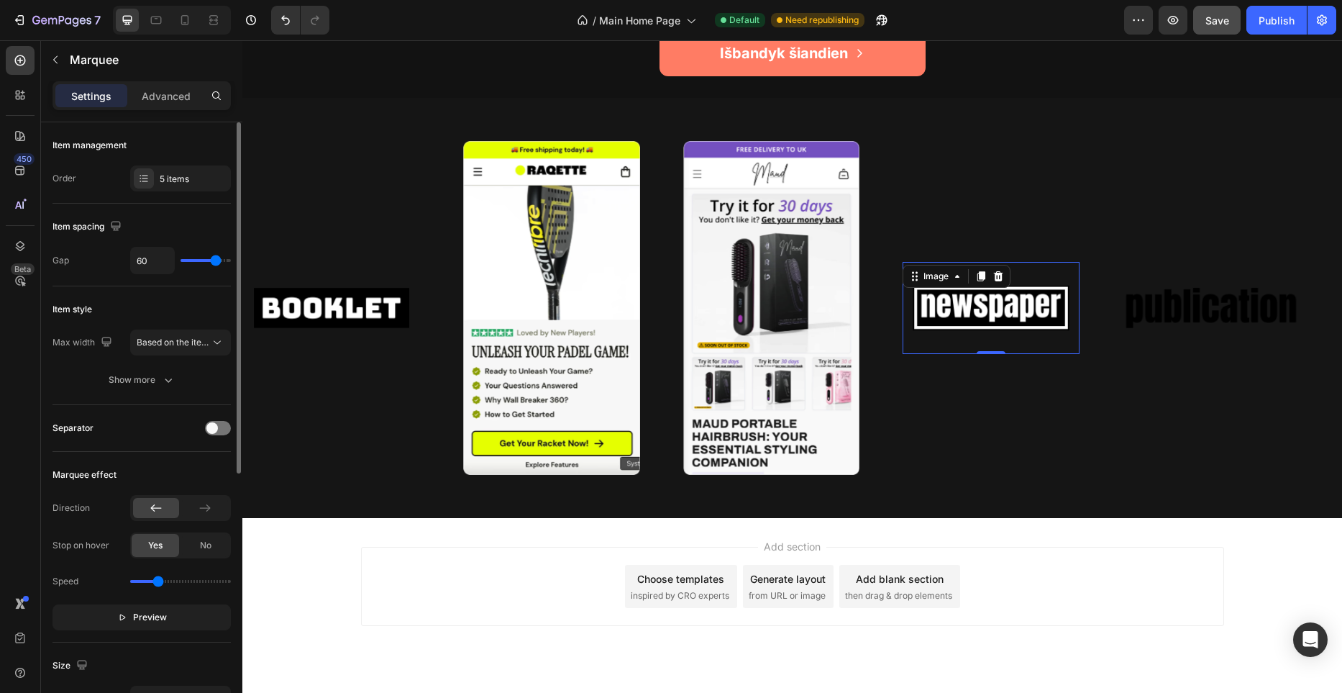
click at [967, 268] on div "Image 0" at bounding box center [991, 308] width 177 height 92
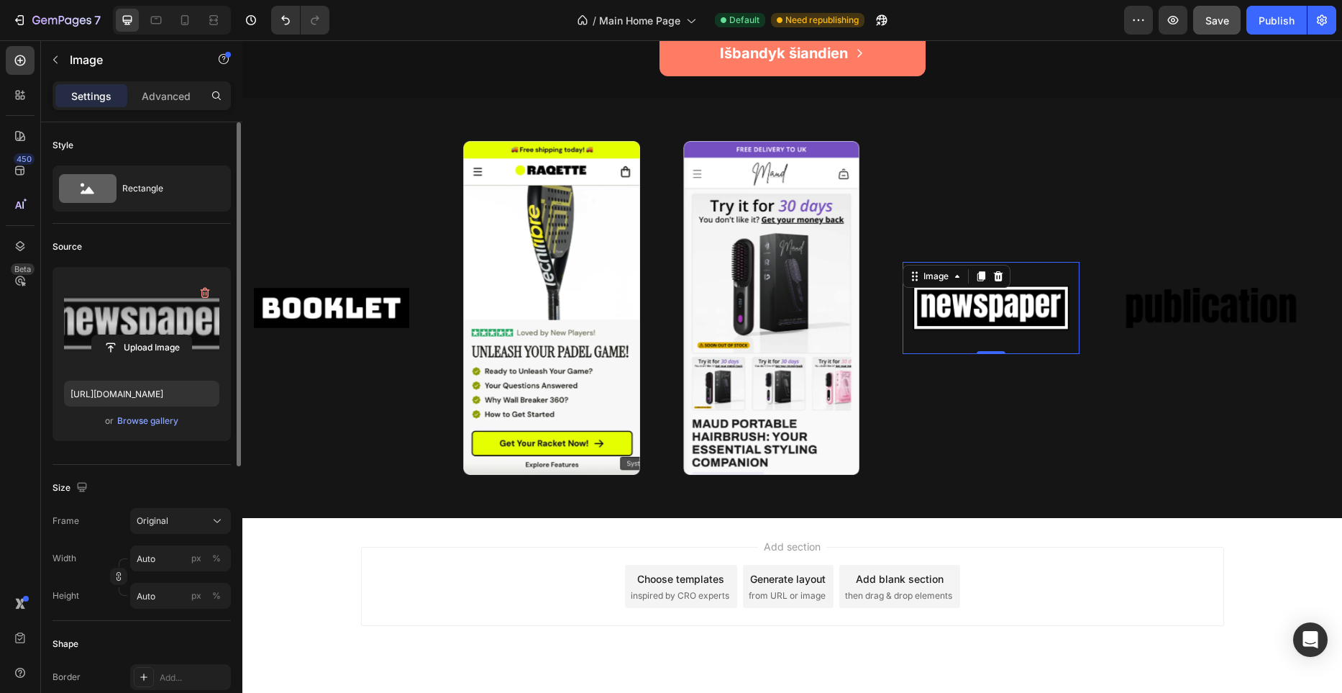
click at [167, 324] on label at bounding box center [141, 323] width 155 height 91
click at [167, 335] on input "file" at bounding box center [141, 347] width 99 height 24
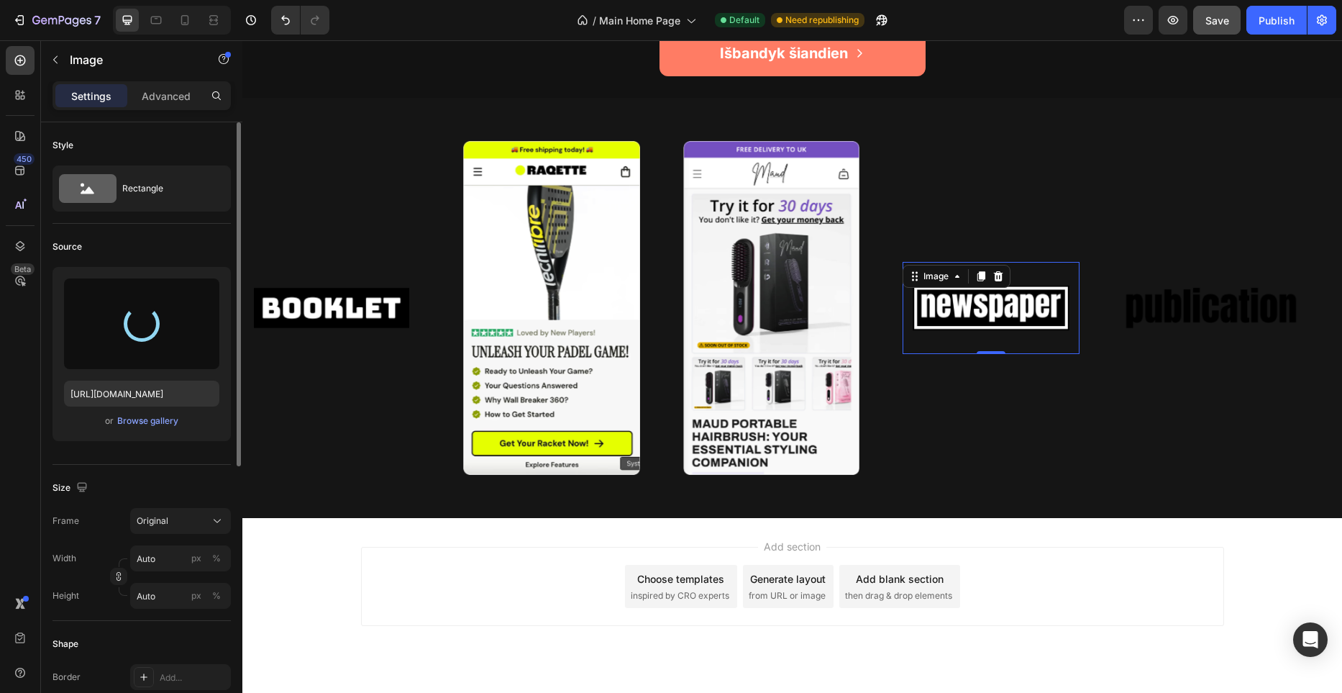
type input "https://cdn.shopify.com/s/files/1/0944/9750/5604/files/gempages_581465094467093…"
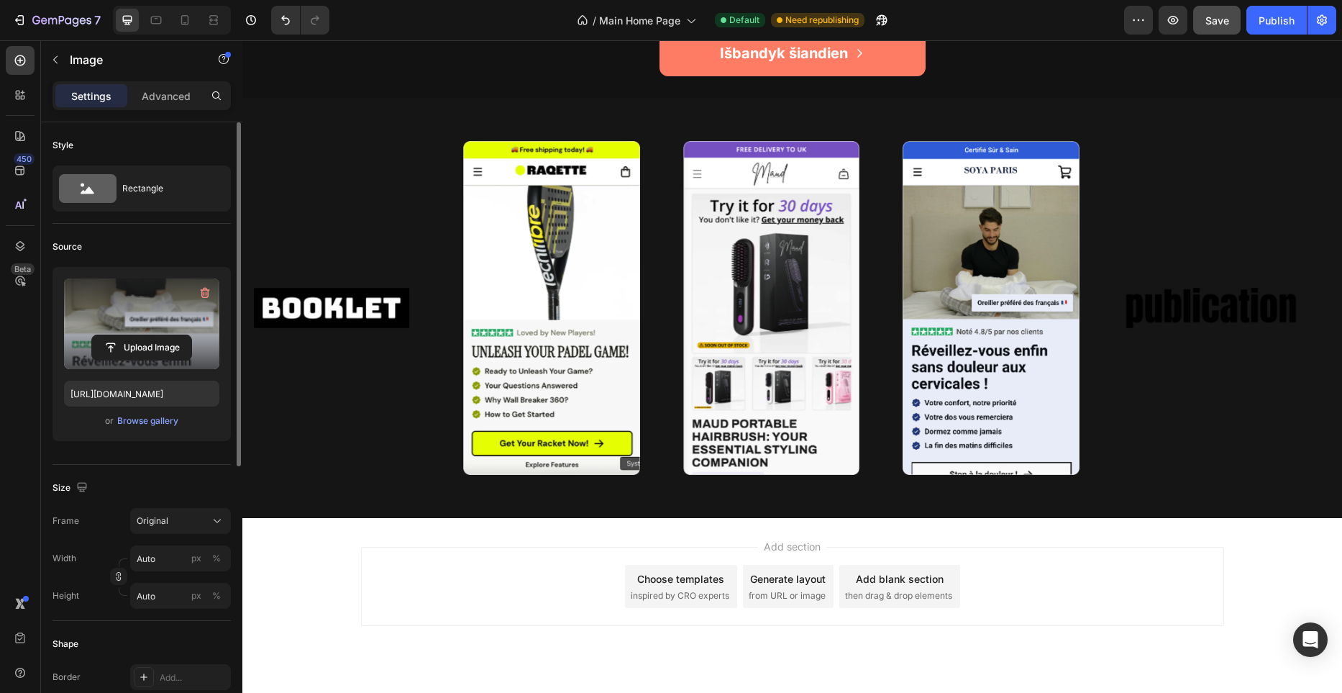
click at [1021, 532] on div "Add section Choose templates inspired by CRO experts Generate layout from URL o…" at bounding box center [792, 606] width 1100 height 177
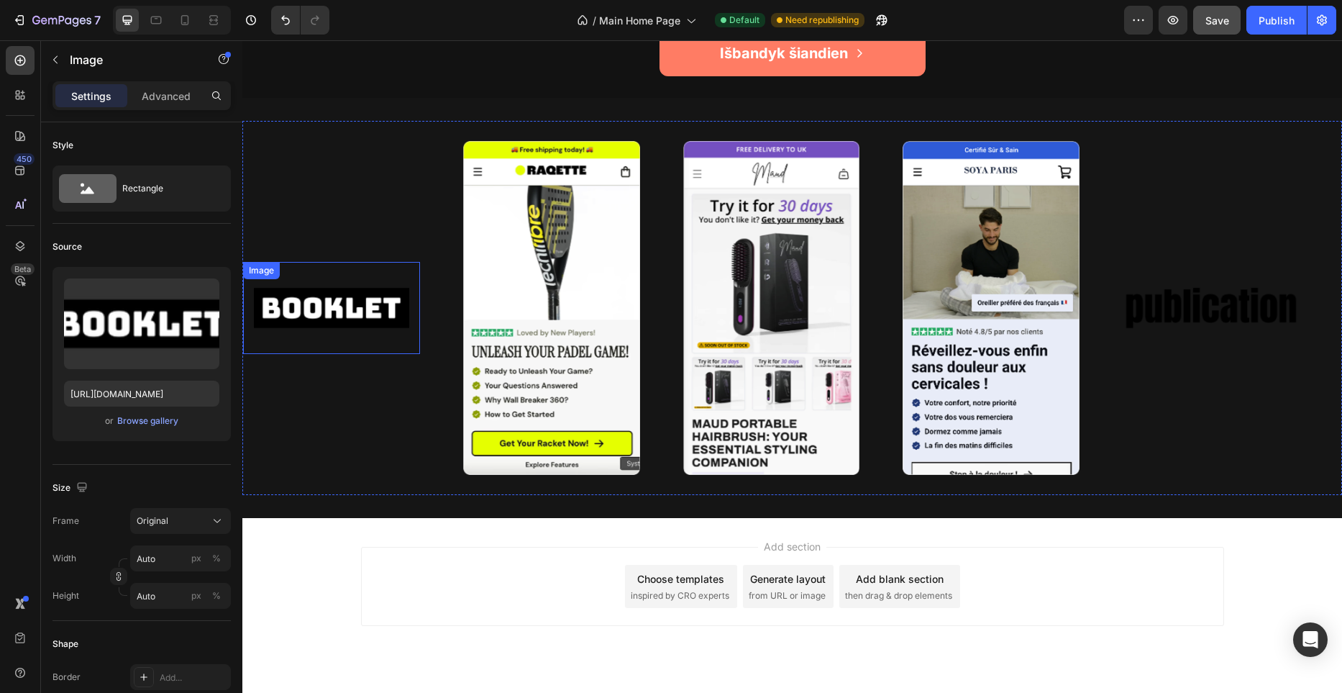
click at [346, 321] on img at bounding box center [331, 307] width 177 height 75
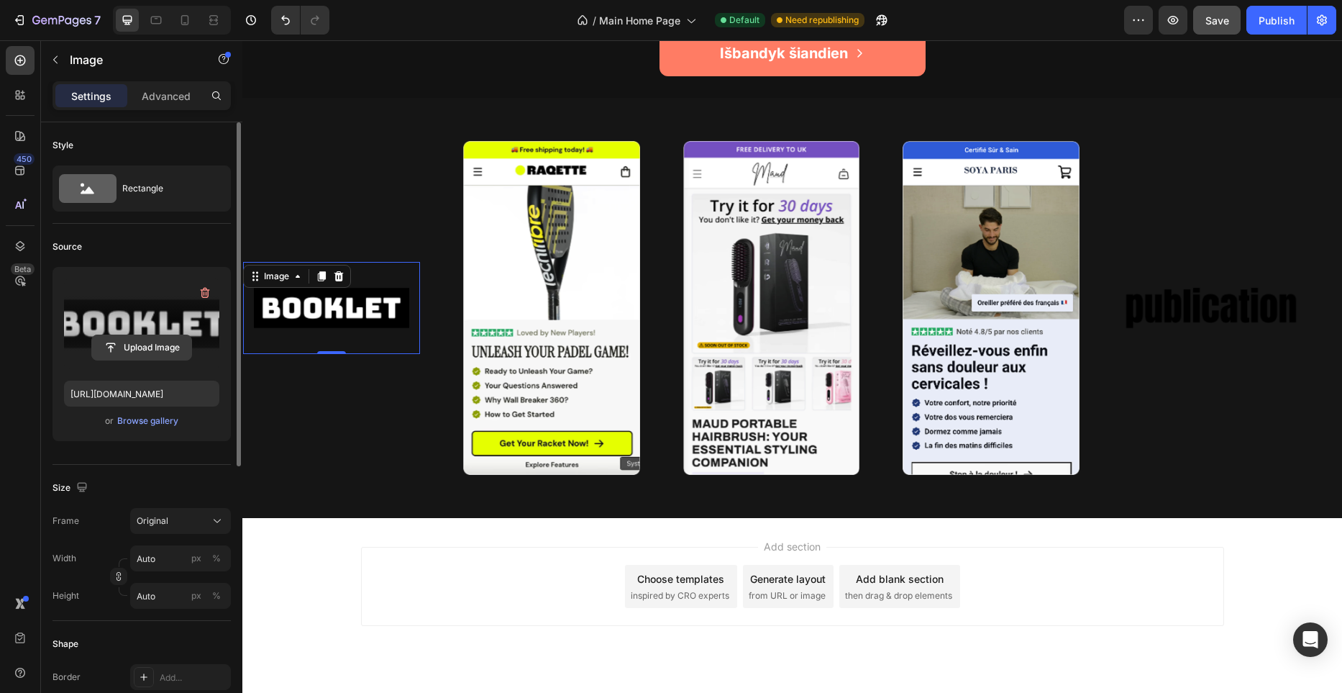
click at [116, 355] on input "file" at bounding box center [141, 347] width 99 height 24
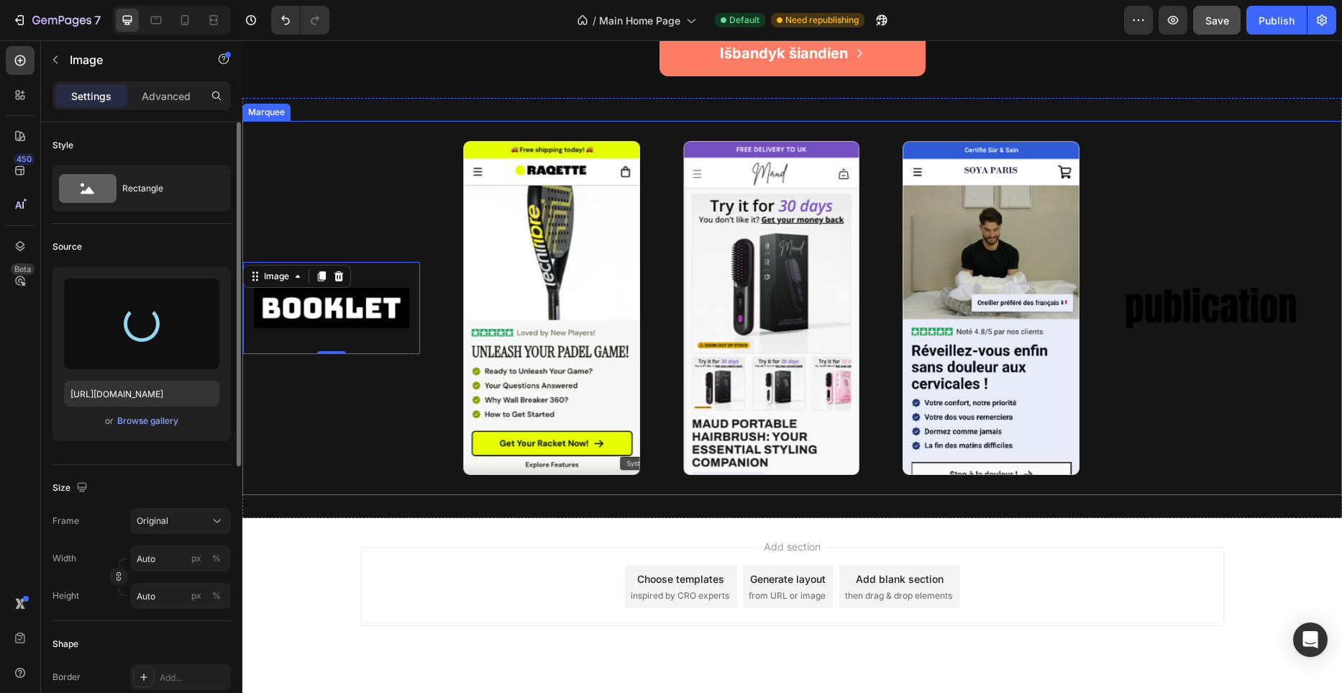
type input "https://cdn.shopify.com/s/files/1/0944/9750/5604/files/gempages_581465094467093…"
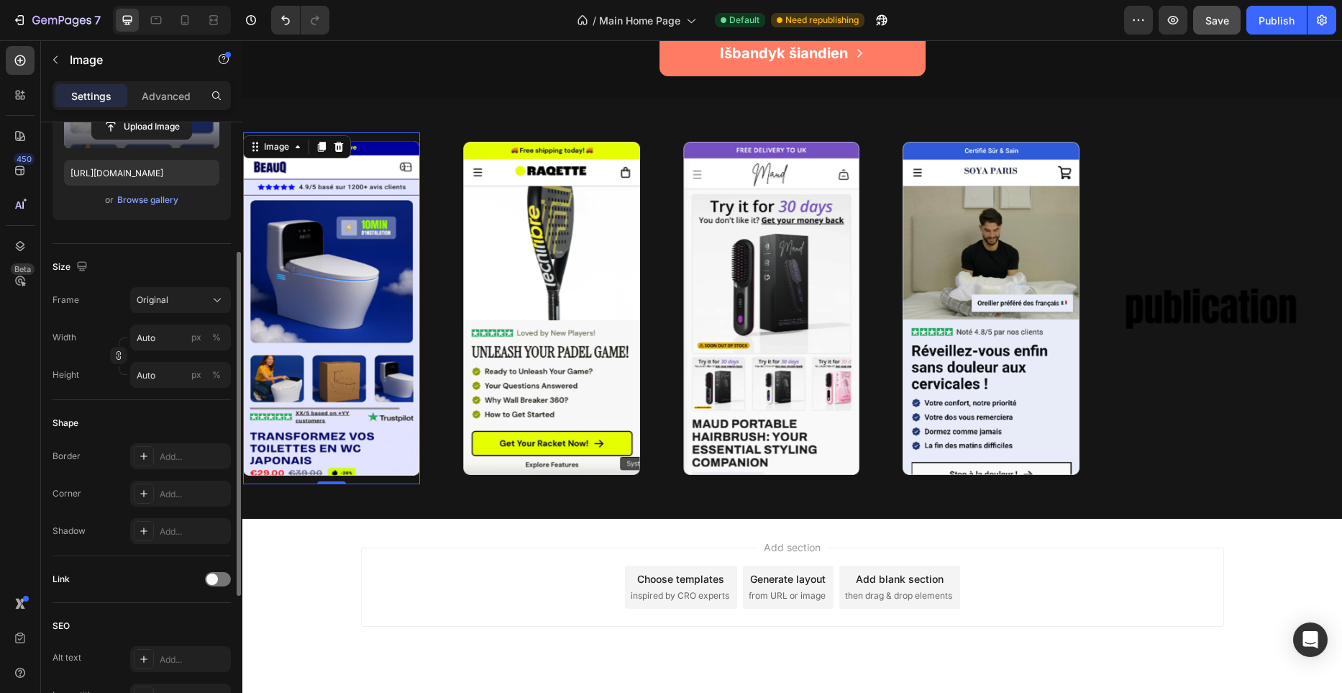
scroll to position [224, 0]
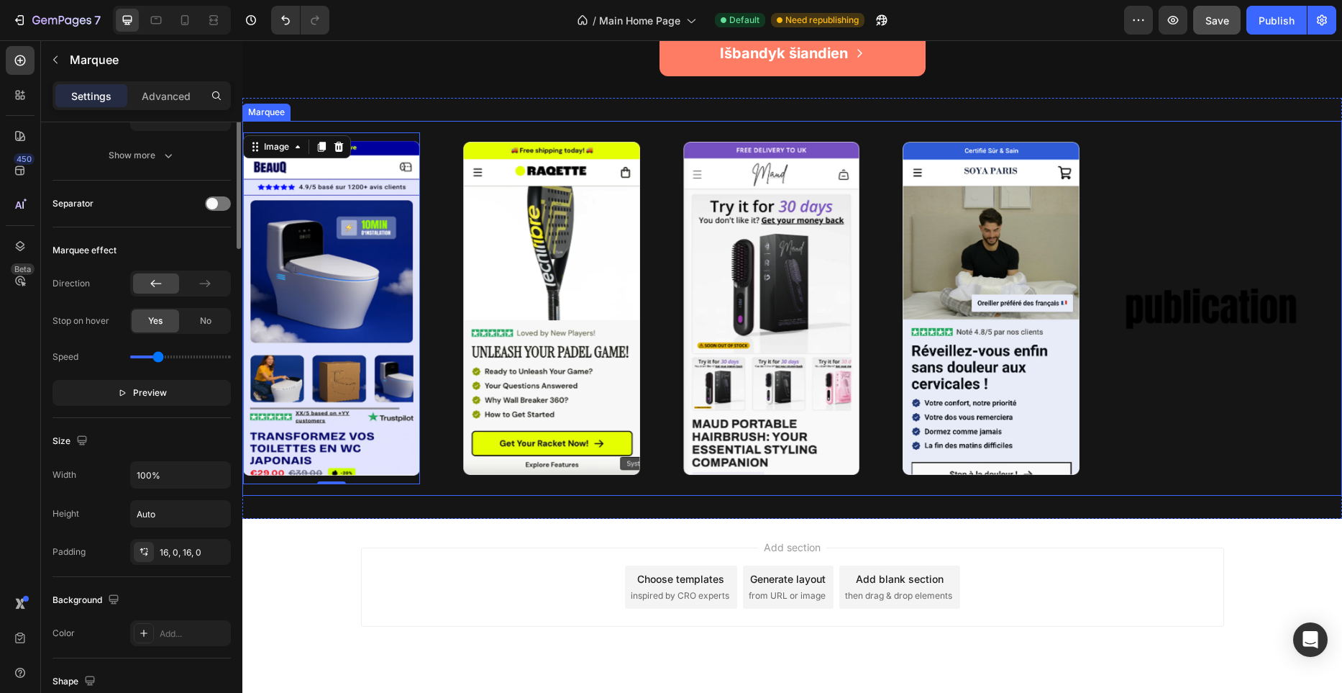
click at [531, 489] on div "Image 0 Image Image Image Image Image 0 Image Image Image Image Marquee" at bounding box center [792, 308] width 1100 height 375
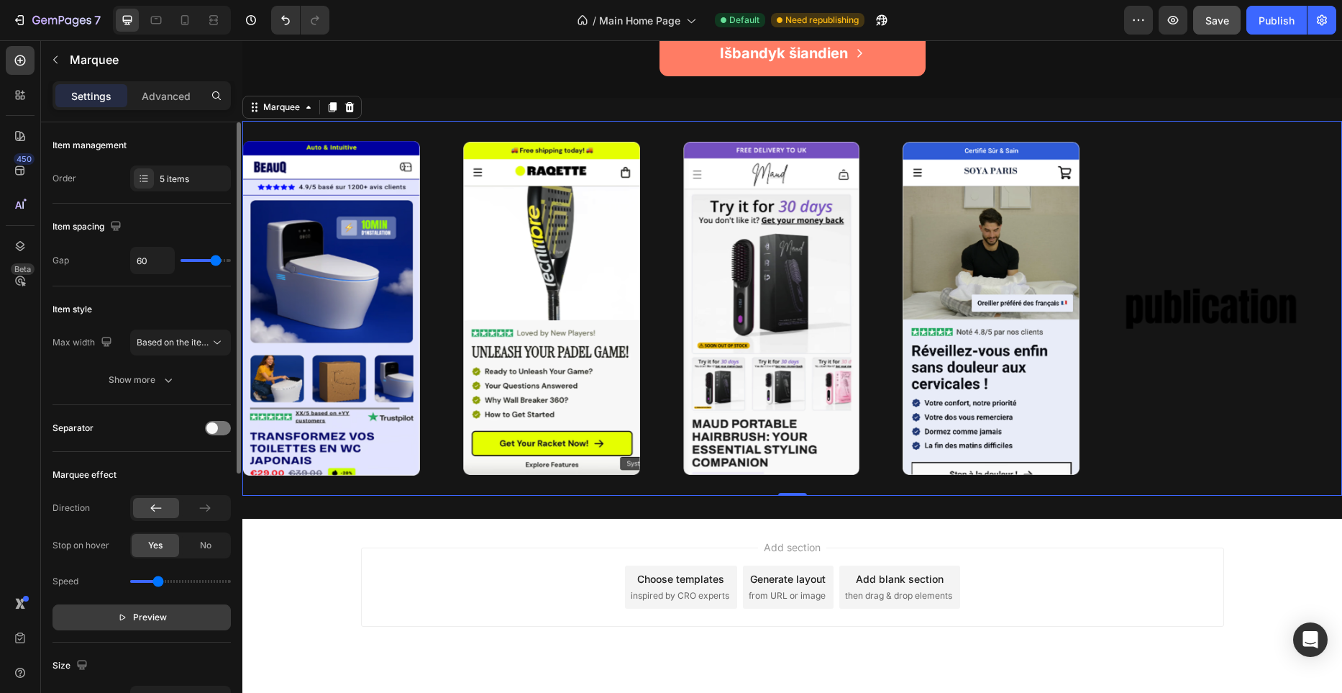
click at [155, 616] on span "Preview" at bounding box center [150, 617] width 34 height 14
click at [154, 617] on span "Pause" at bounding box center [149, 617] width 25 height 14
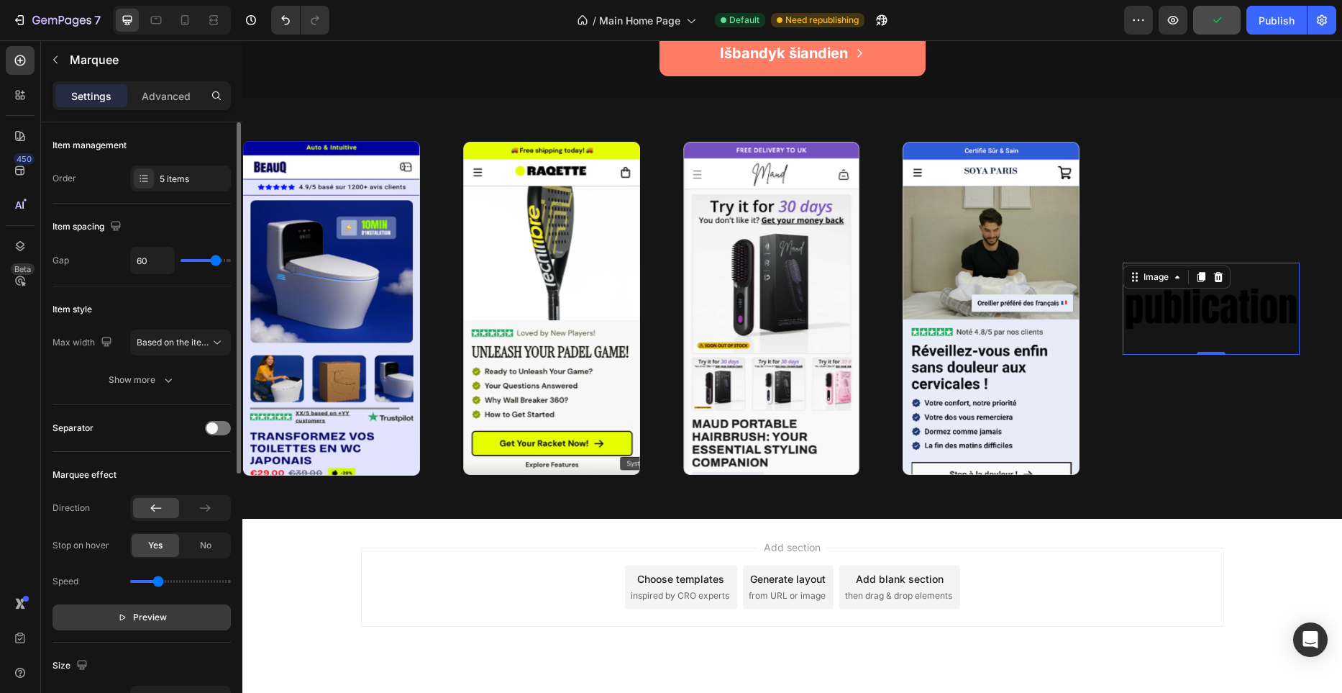
click at [1167, 292] on img at bounding box center [1206, 308] width 177 height 75
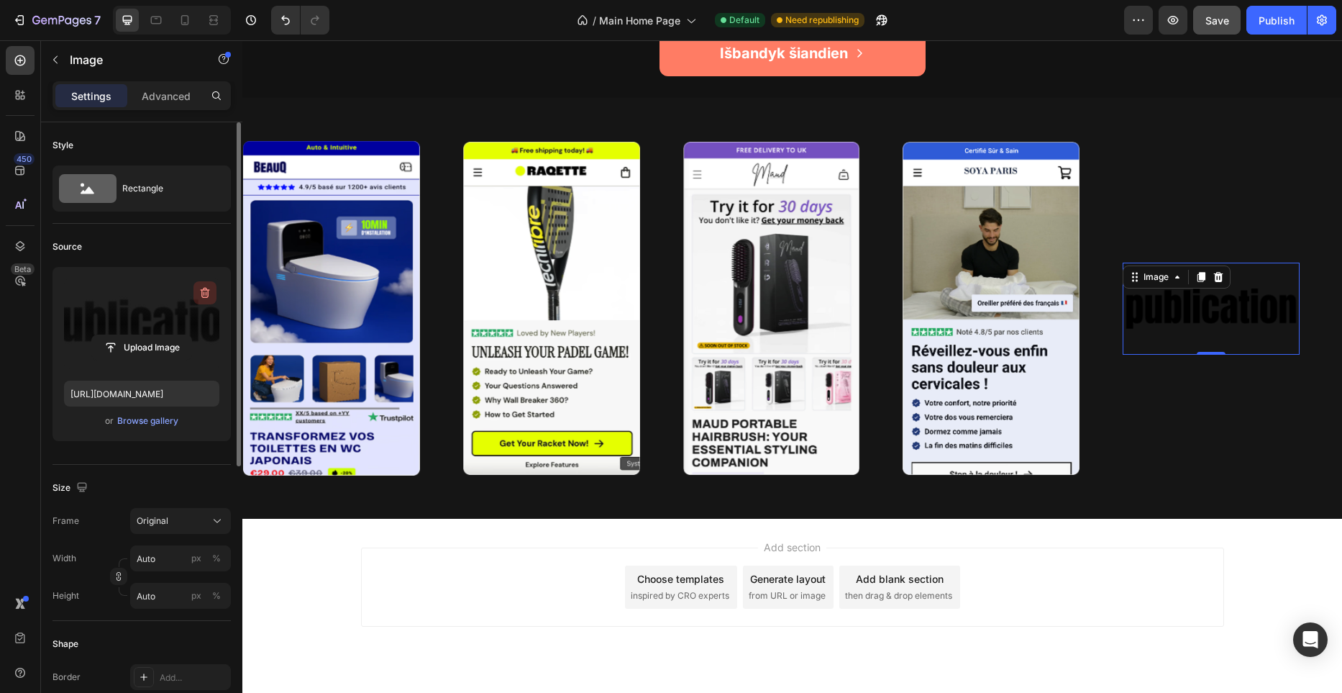
click at [209, 297] on icon "button" at bounding box center [205, 293] width 14 height 14
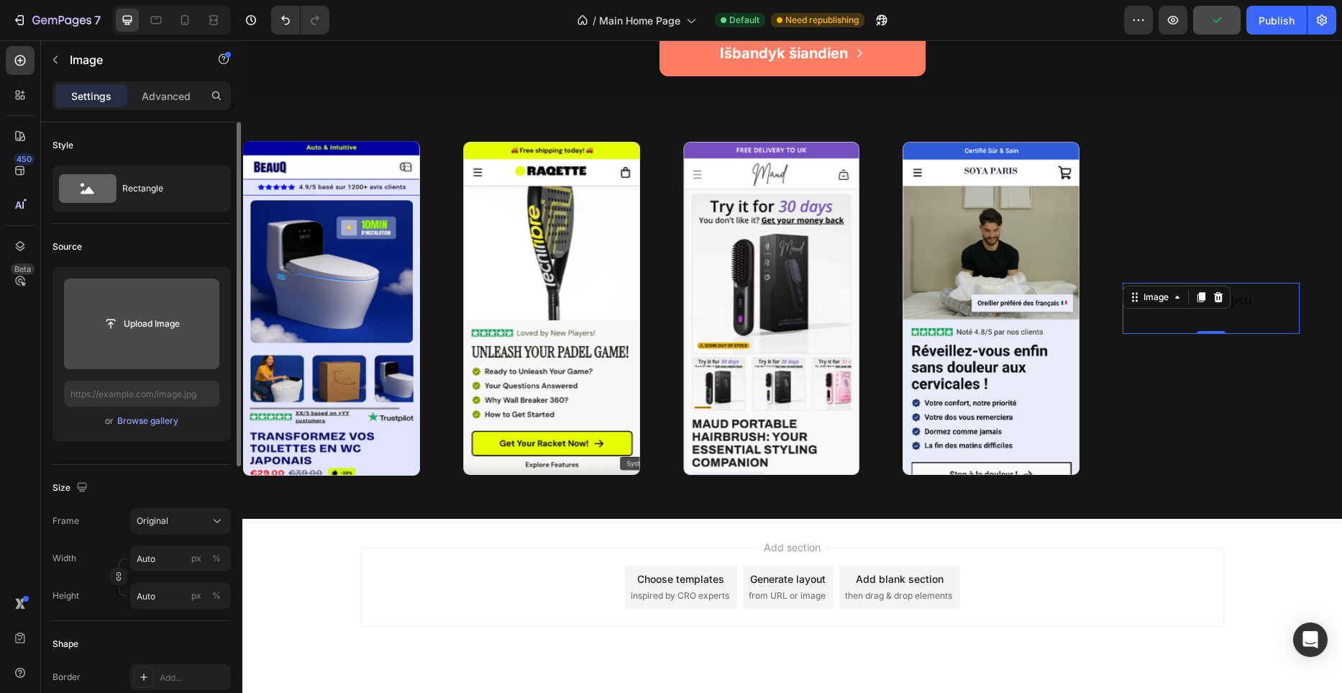
click at [181, 333] on input "file" at bounding box center [141, 323] width 99 height 24
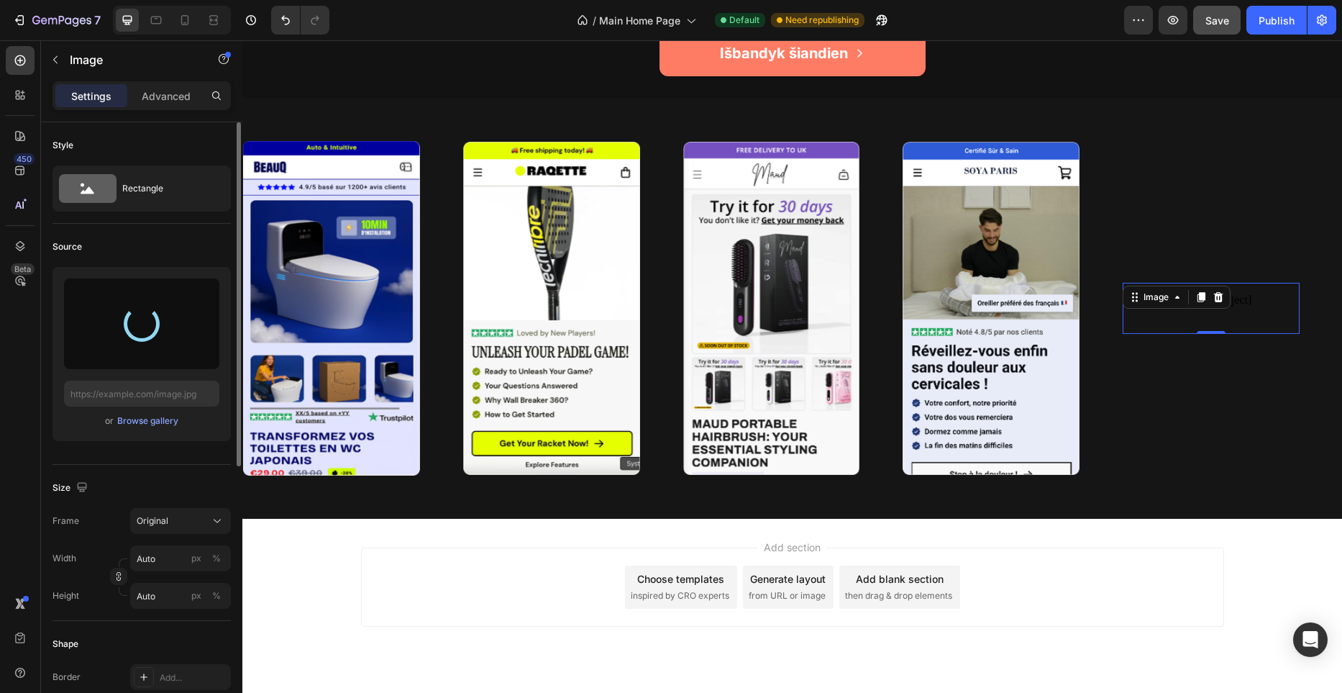
type input "https://cdn.shopify.com/s/files/1/0944/9750/5604/files/gempages_581465094467093…"
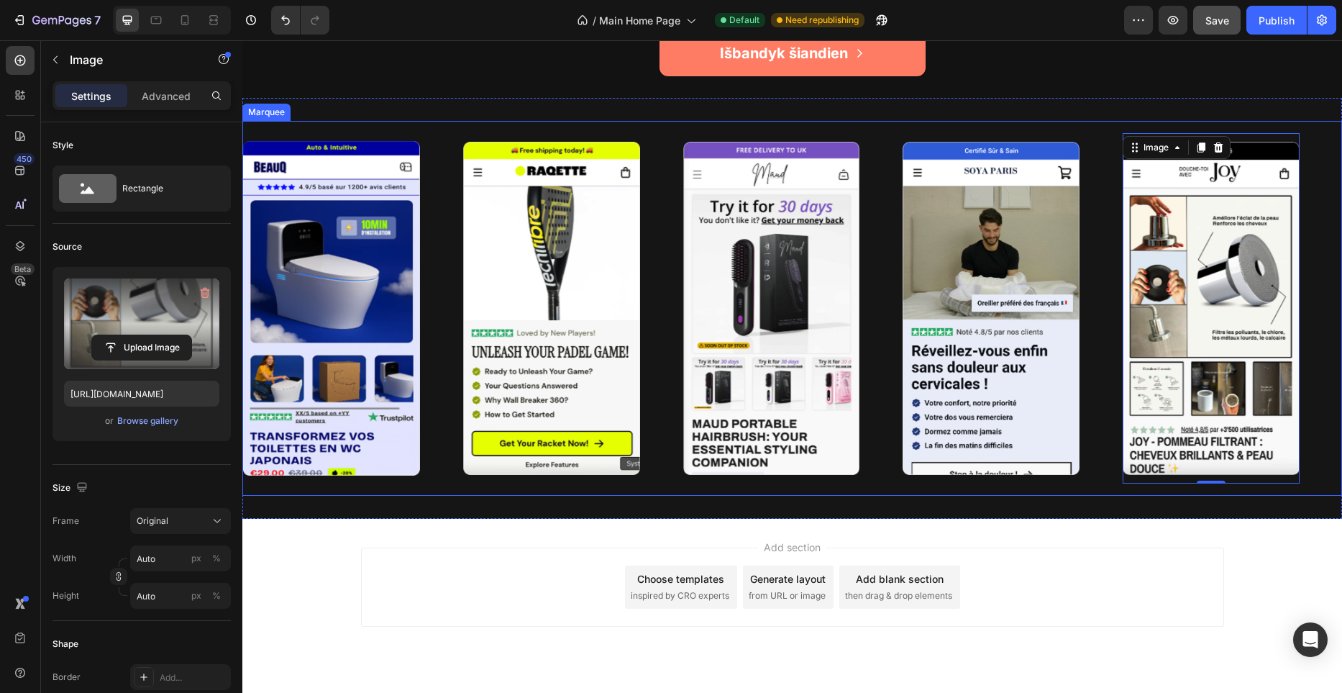
click at [396, 487] on div "Image Image Image Image Image 0 Image Image Image Image Image 0 Marquee" at bounding box center [792, 308] width 1100 height 375
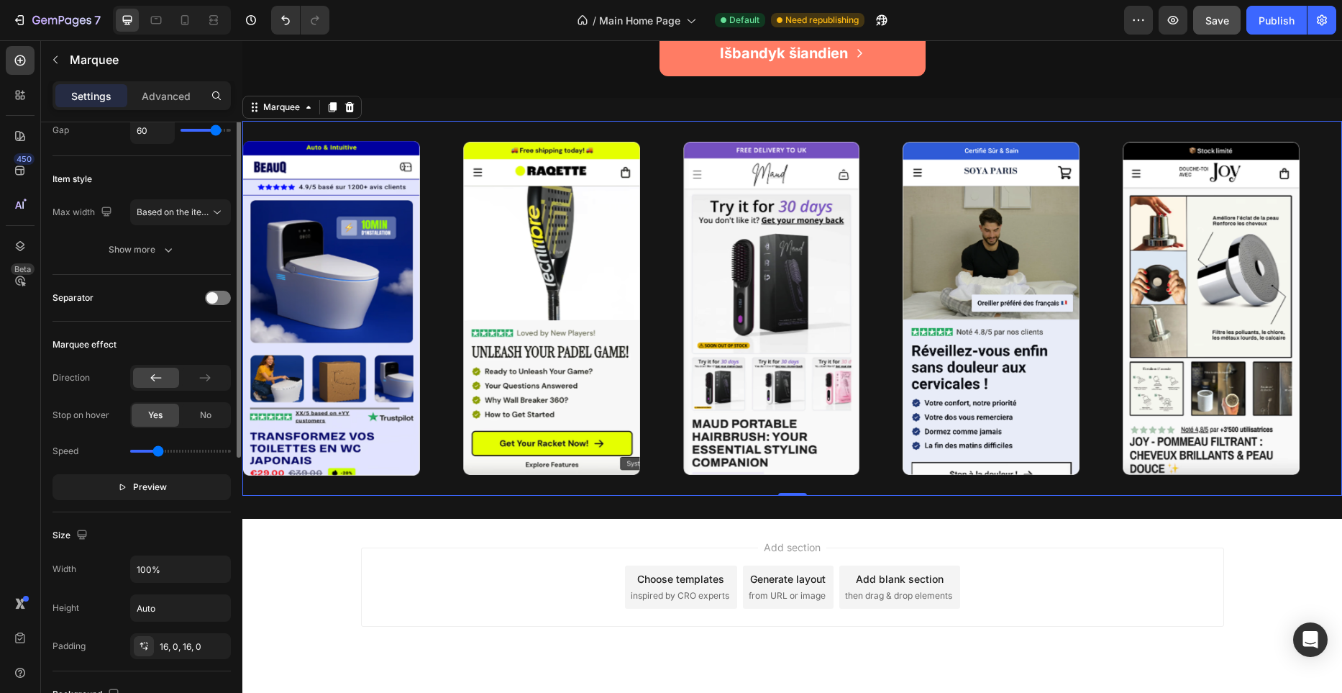
scroll to position [134, 0]
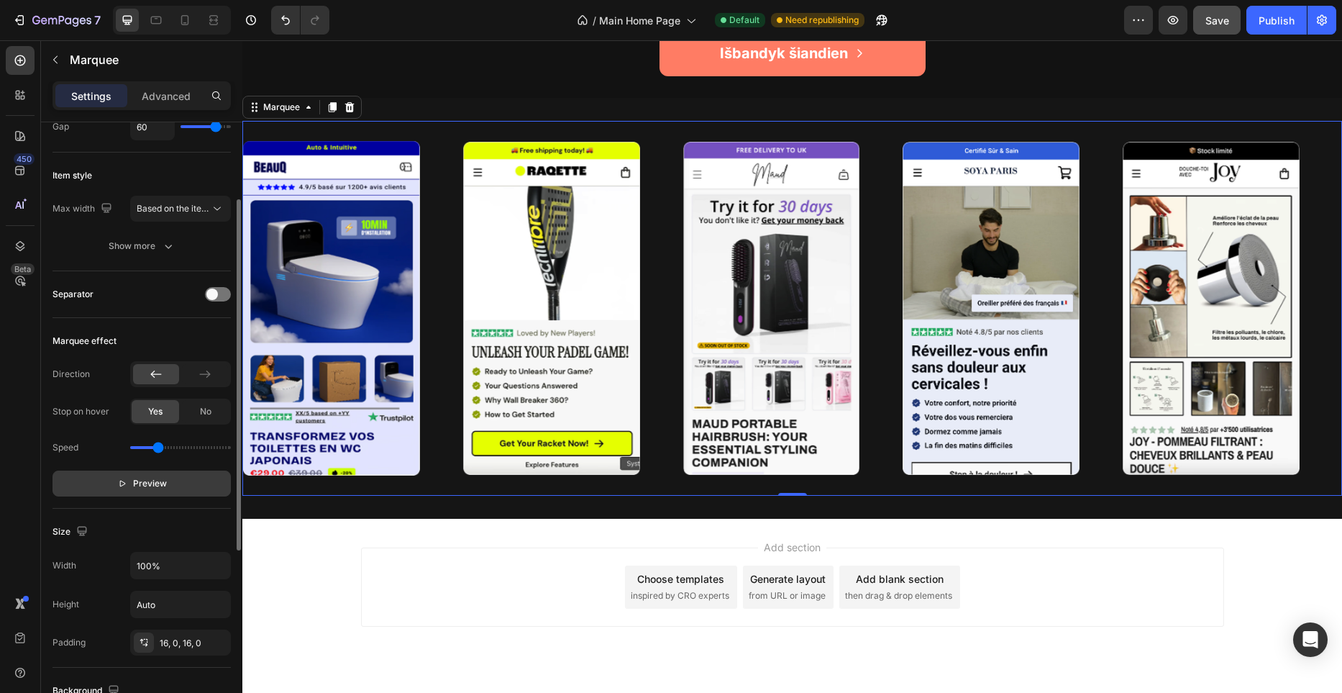
click at [186, 483] on button "Preview" at bounding box center [142, 483] width 178 height 26
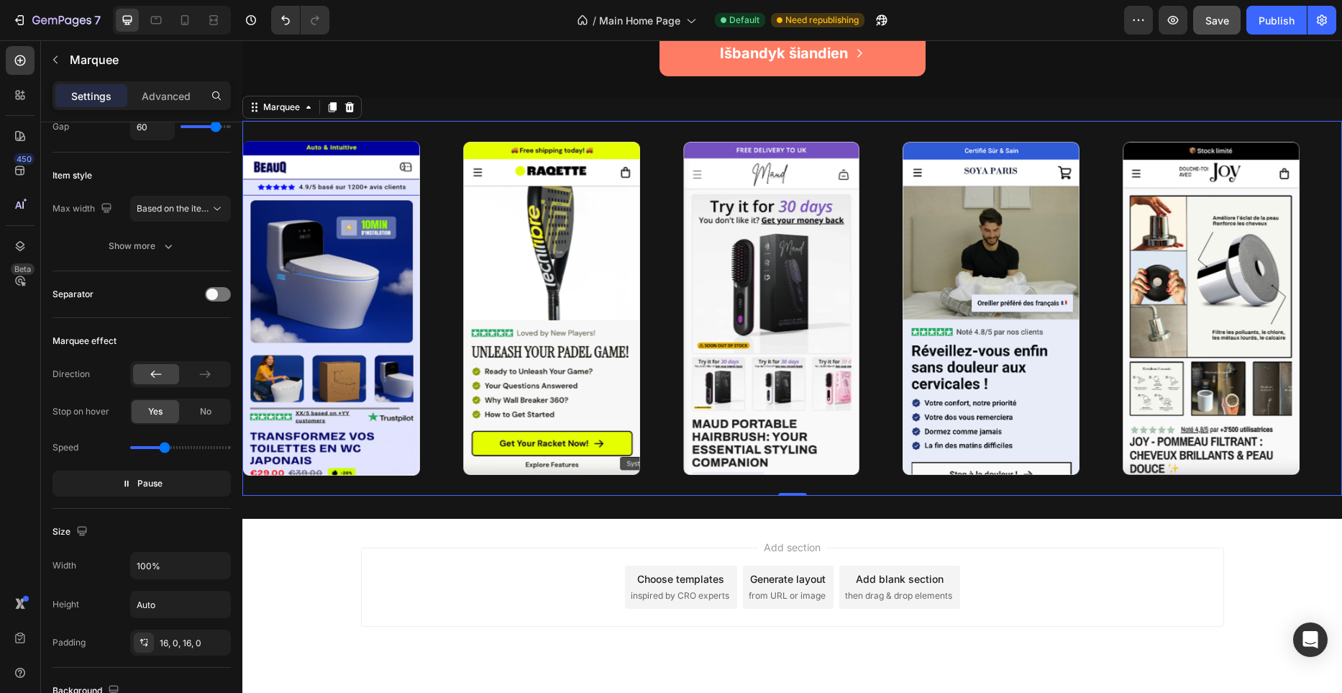
click at [163, 446] on input "range" at bounding box center [180, 447] width 101 height 3
type input "1.1"
click at [160, 446] on input "range" at bounding box center [180, 447] width 101 height 3
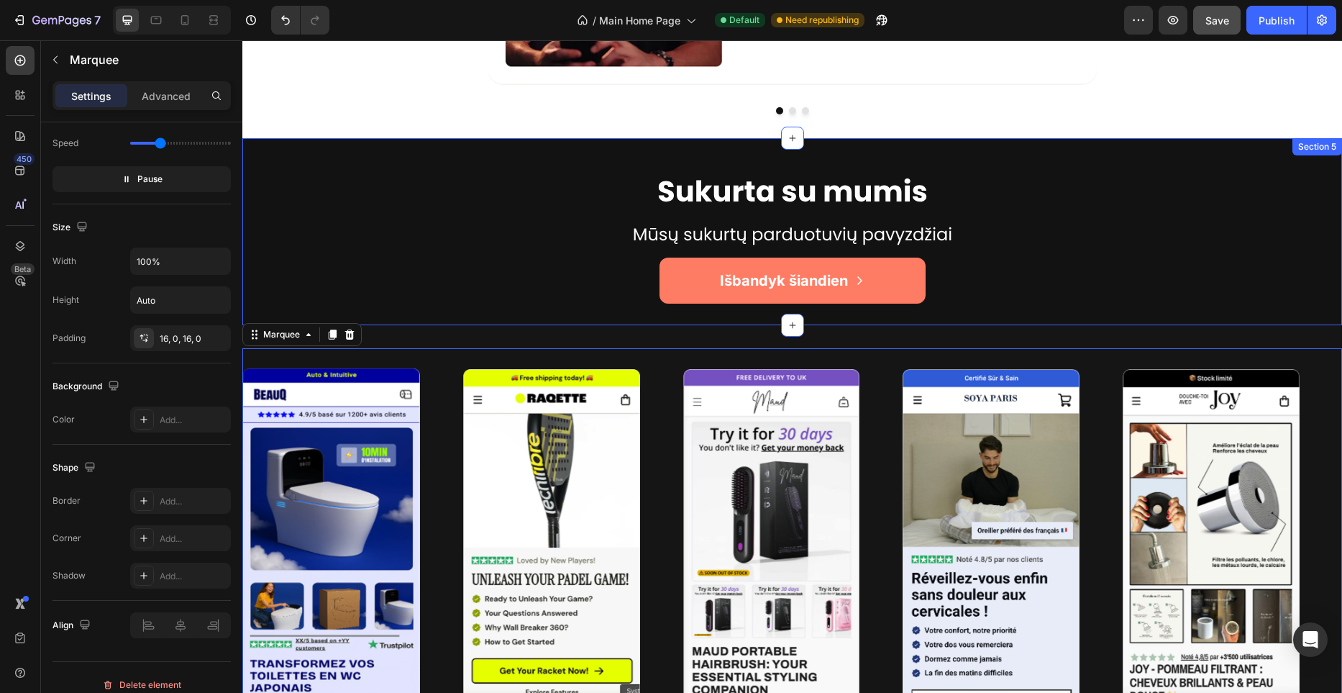
scroll to position [3159, 0]
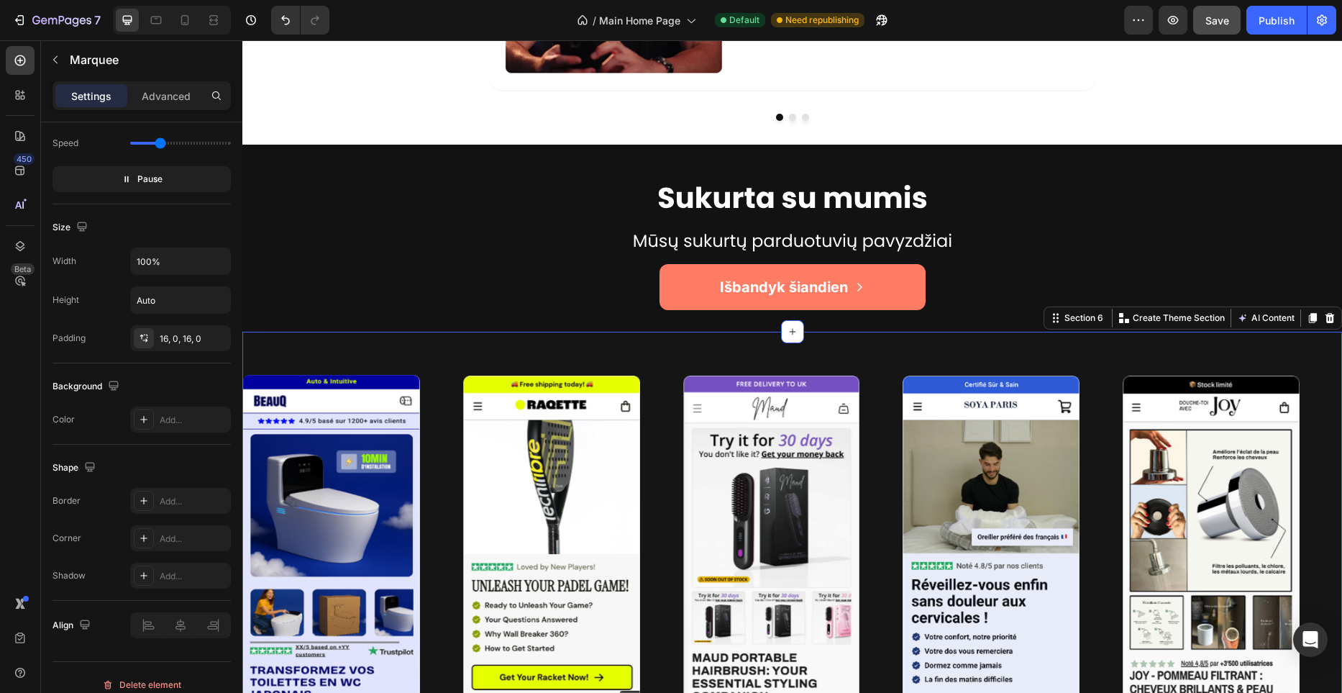
click at [775, 341] on div "Image Image Image Image Image Image Image Image Image Image Marquee Section 6 Y…" at bounding box center [792, 542] width 1100 height 421
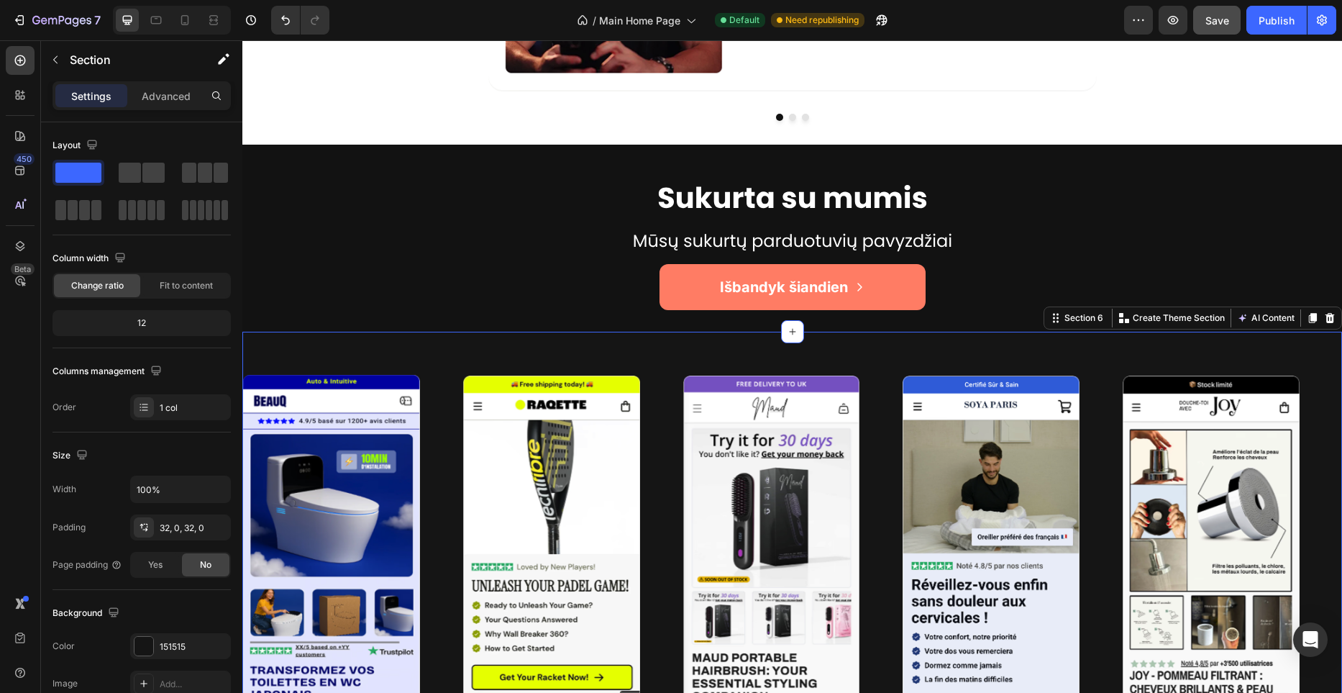
click at [178, 109] on div "Settings Advanced" at bounding box center [142, 95] width 178 height 29
click at [177, 102] on p "Advanced" at bounding box center [166, 95] width 49 height 15
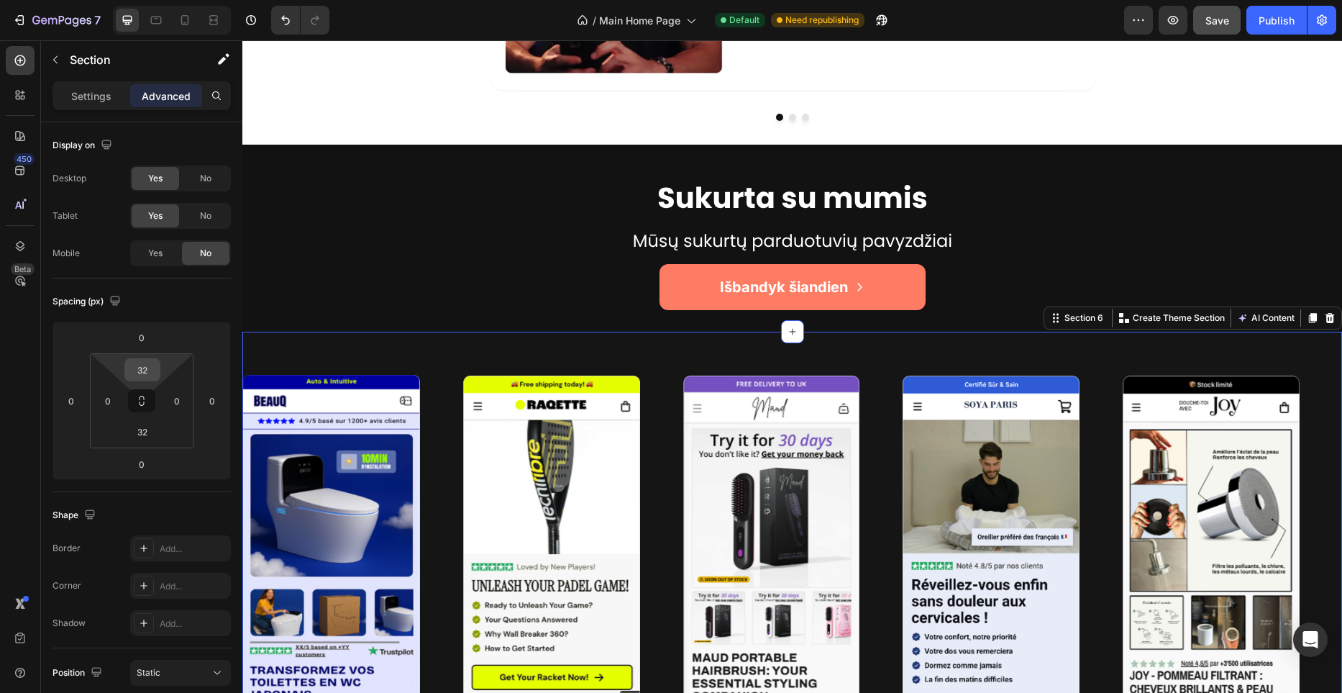
click at [157, 375] on div "32" at bounding box center [142, 369] width 36 height 23
click at [150, 370] on input "32" at bounding box center [142, 370] width 29 height 22
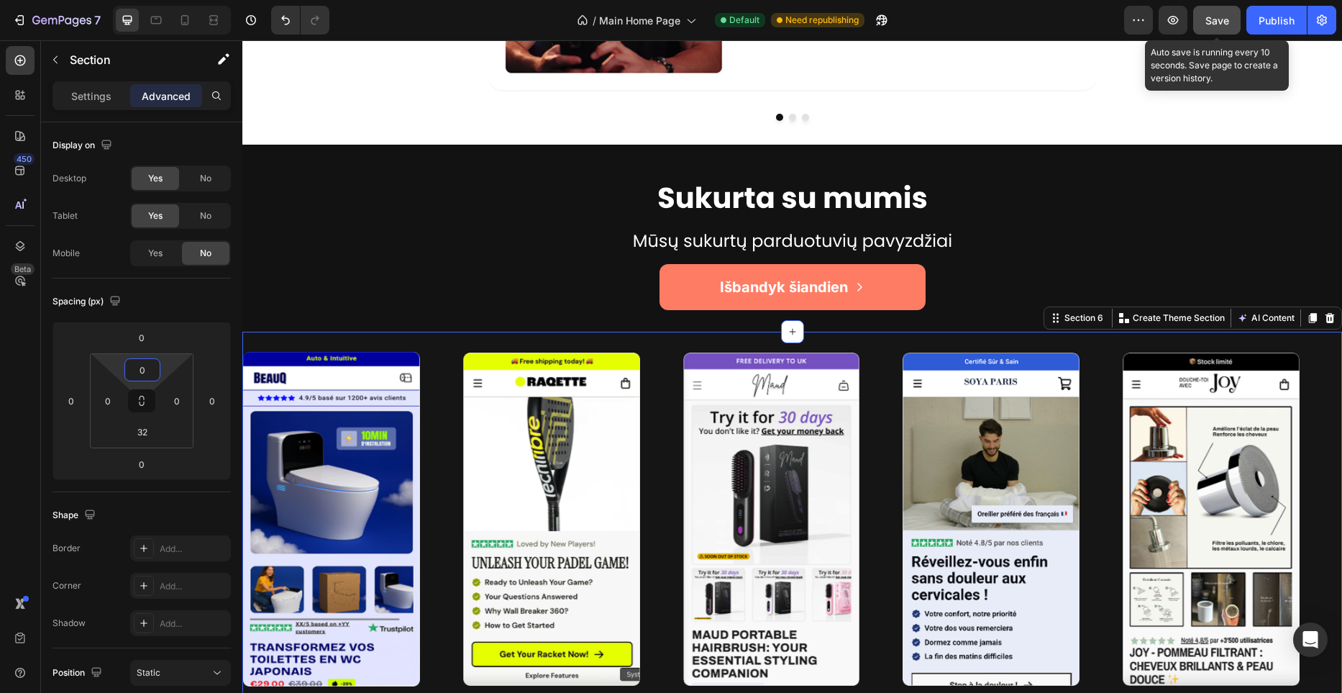
type input "0"
click at [1213, 32] on button "Save" at bounding box center [1216, 20] width 47 height 29
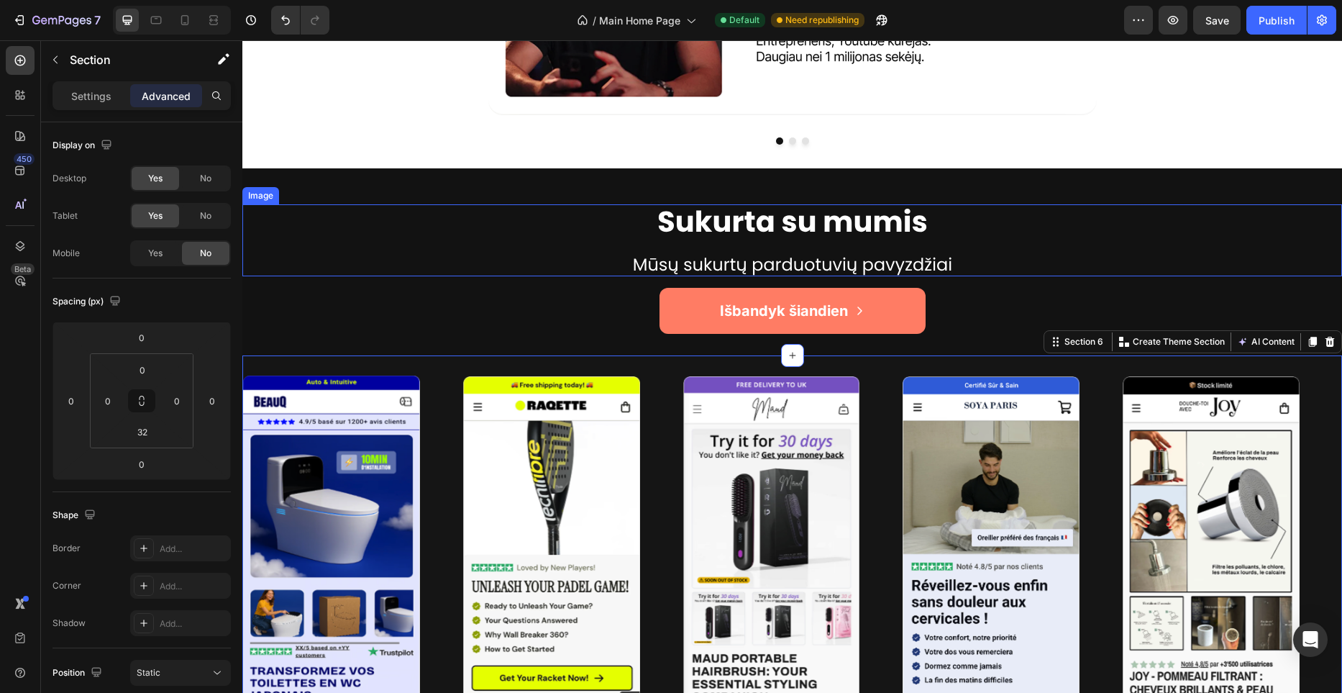
scroll to position [3130, 0]
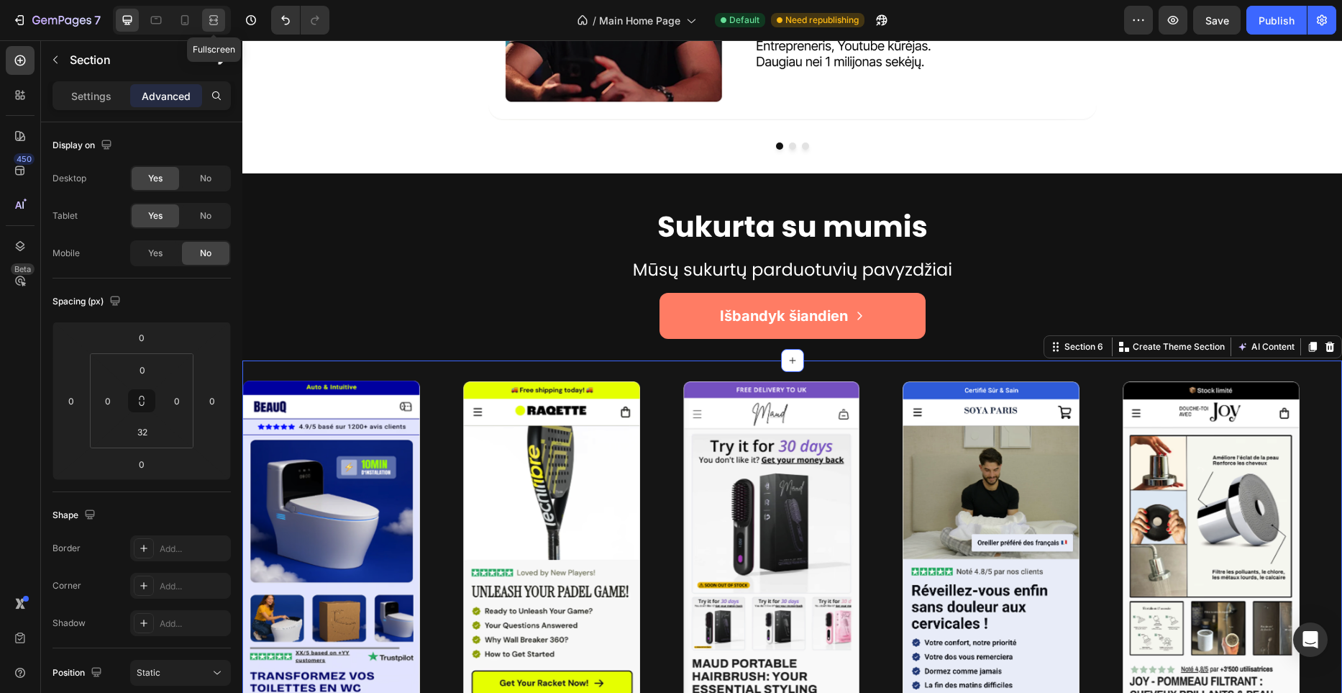
click at [222, 20] on div at bounding box center [213, 20] width 23 height 23
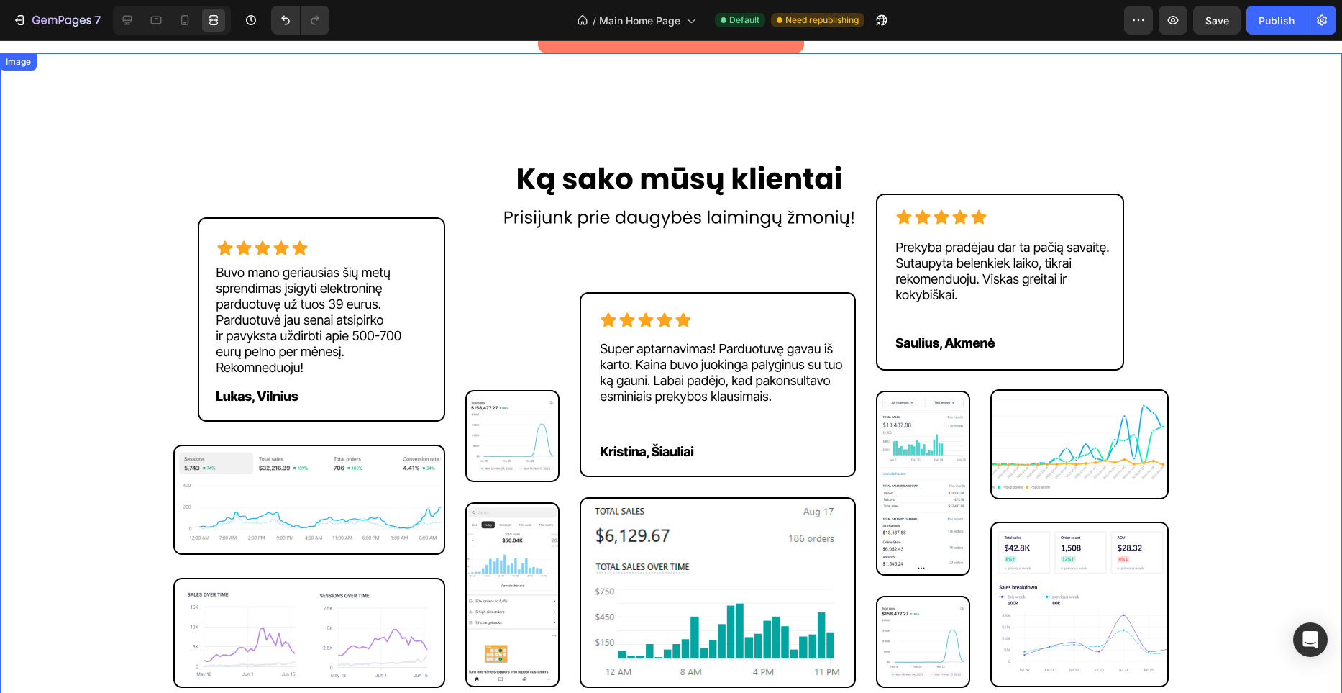
scroll to position [2560, 0]
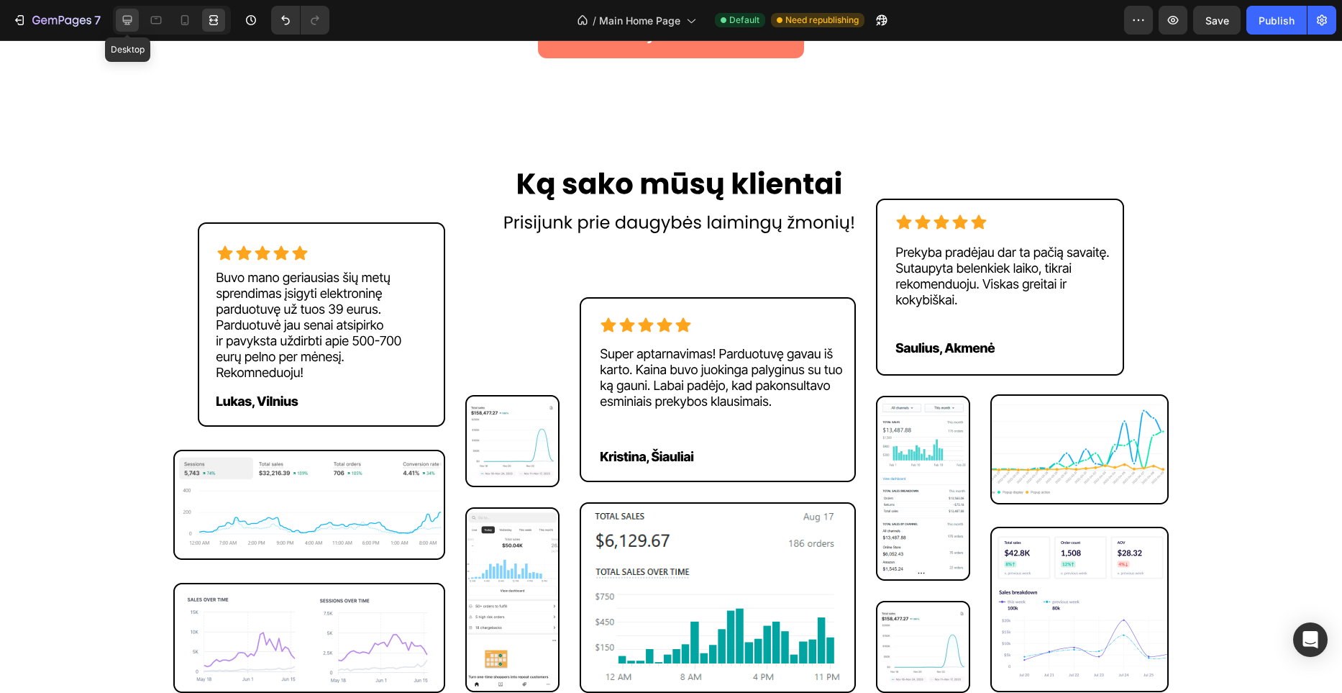
click at [133, 14] on icon at bounding box center [127, 20] width 14 height 14
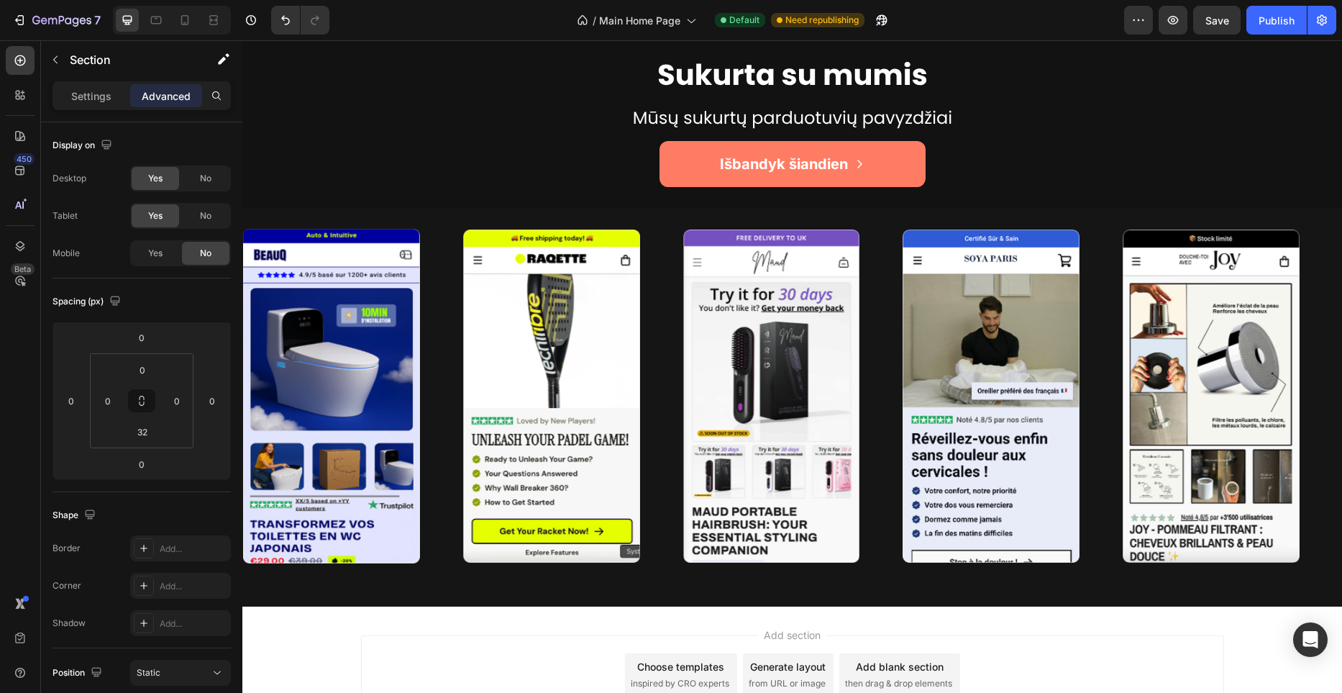
scroll to position [3874, 0]
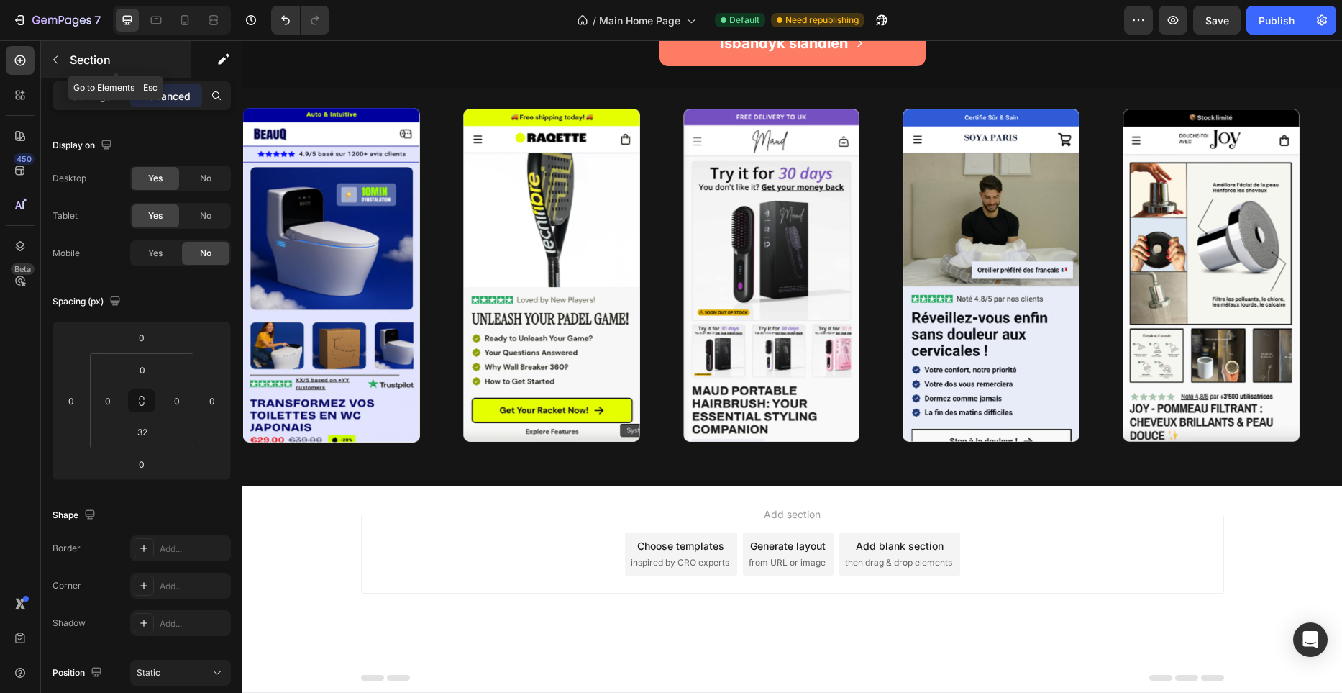
click at [62, 62] on button "button" at bounding box center [55, 59] width 23 height 23
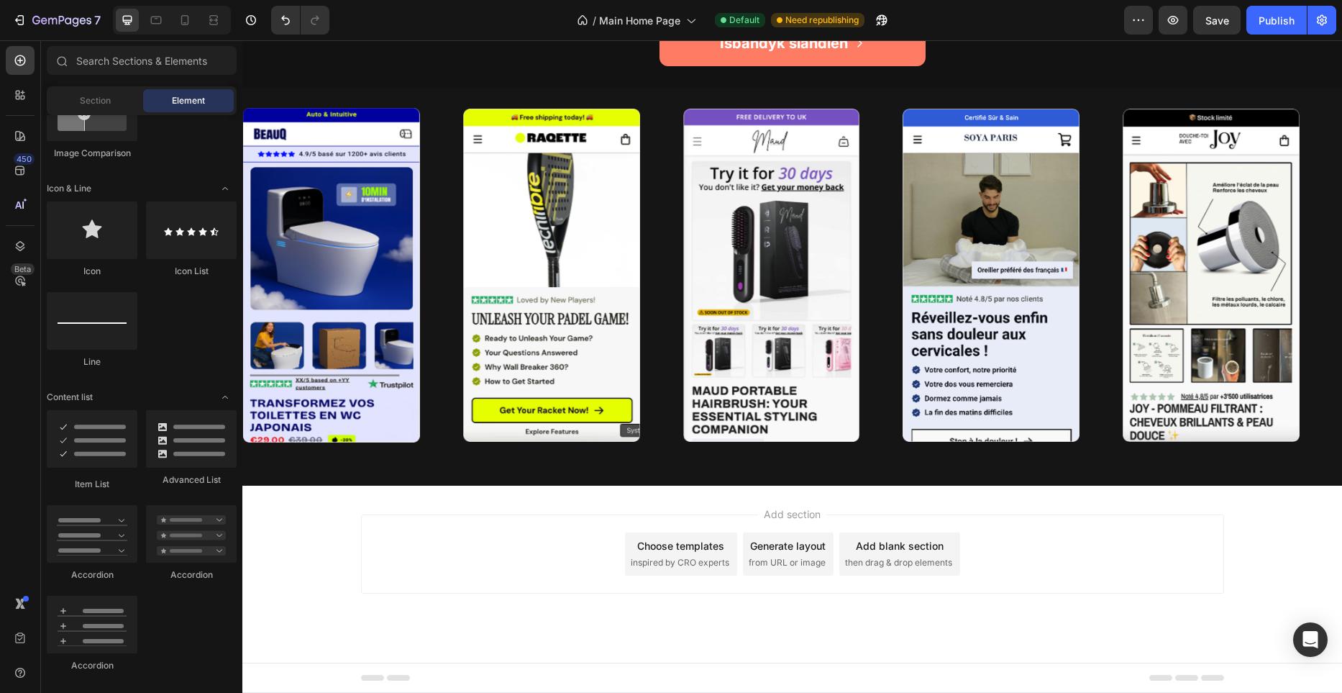
scroll to position [0, 0]
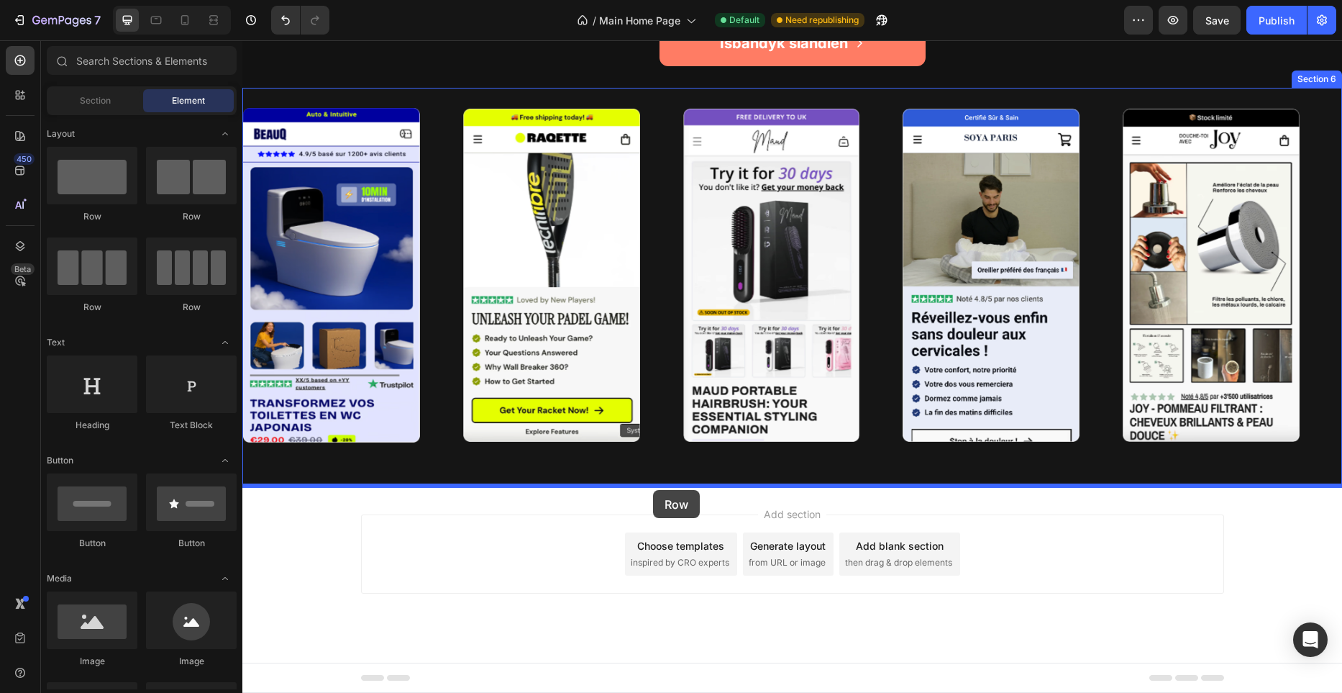
drag, startPoint x: 426, startPoint y: 229, endPoint x: 653, endPoint y: 490, distance: 345.7
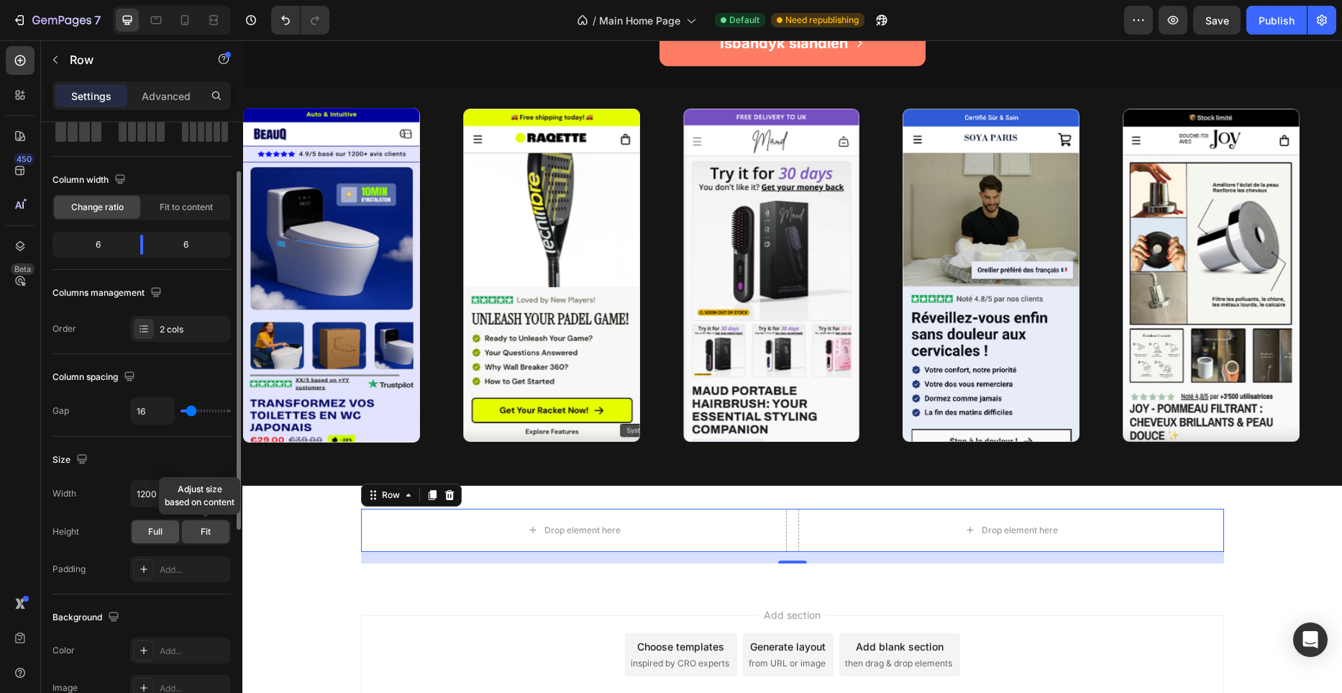
scroll to position [81, 0]
click at [141, 532] on div "Full" at bounding box center [155, 529] width 47 height 23
click at [229, 531] on div "Full Fit" at bounding box center [180, 529] width 101 height 26
click at [206, 531] on span "Fit" at bounding box center [206, 529] width 10 height 13
click at [201, 500] on input "1200" at bounding box center [180, 491] width 99 height 26
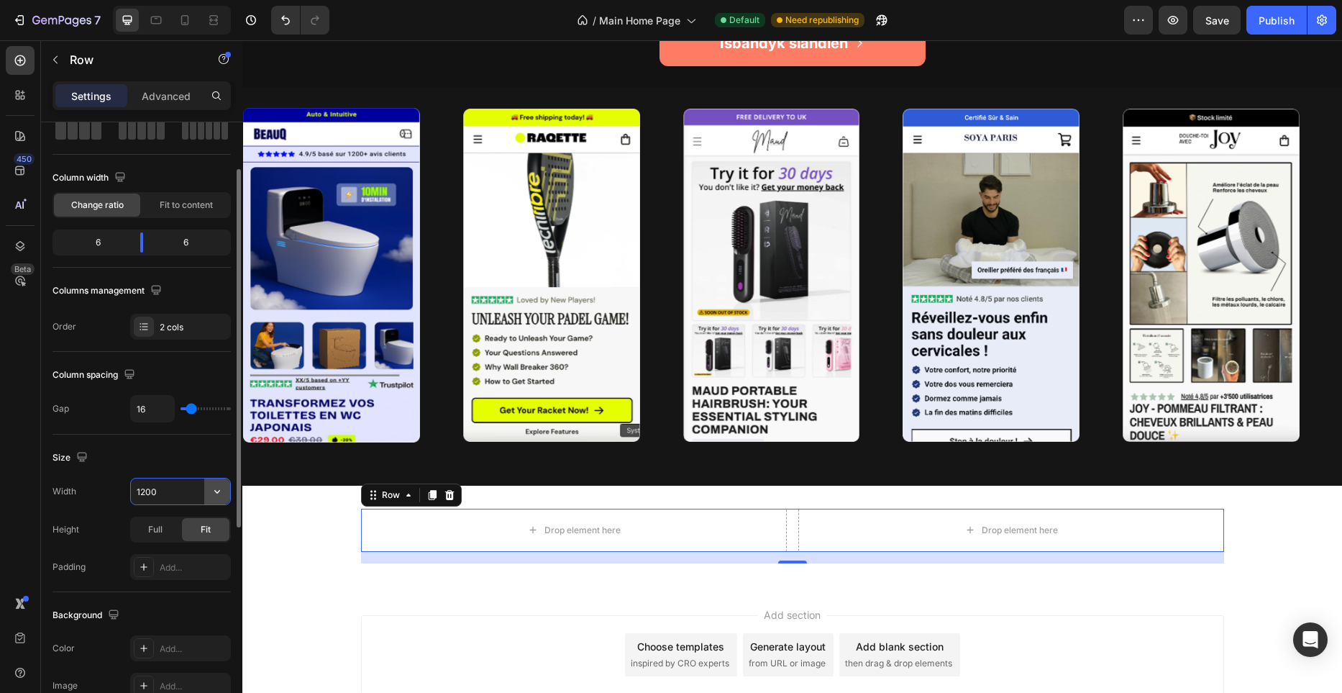
click at [219, 488] on icon "button" at bounding box center [217, 491] width 14 height 14
click at [174, 549] on p "Full 100%" at bounding box center [177, 555] width 82 height 13
type input "100%"
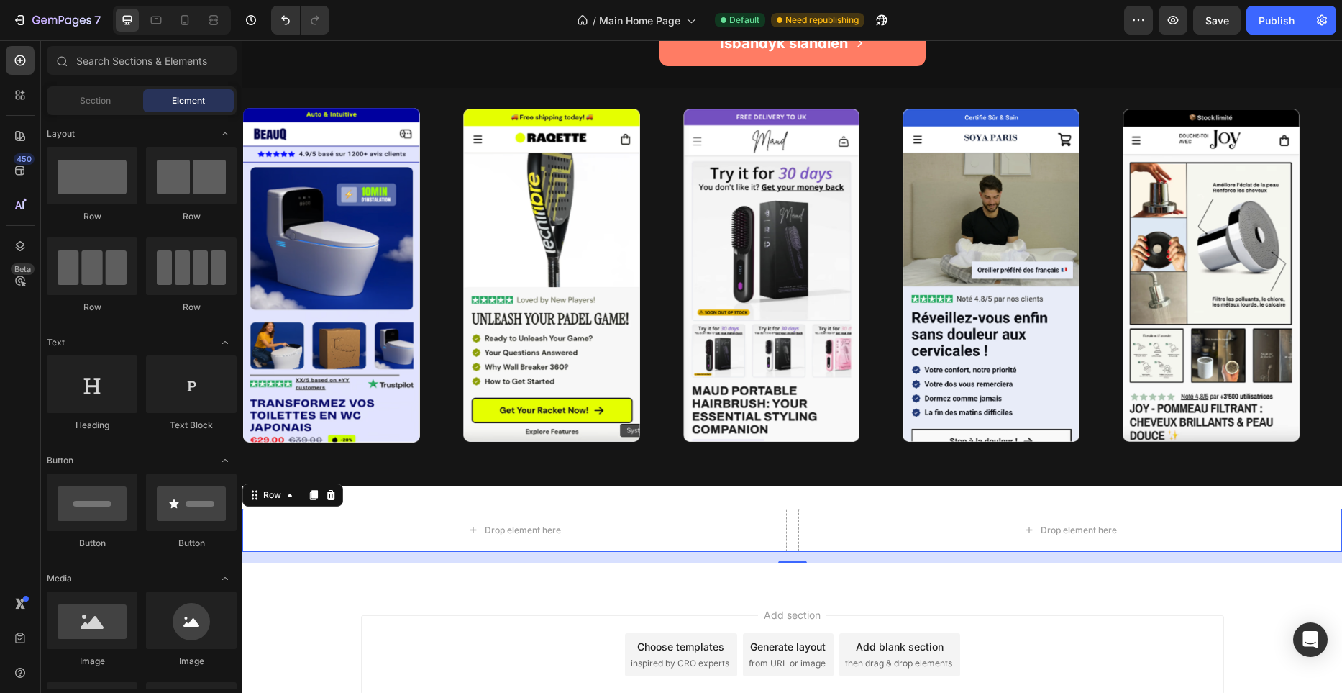
click at [339, 606] on div "Add section Choose templates inspired by CRO experts Generate layout from URL o…" at bounding box center [792, 674] width 1100 height 177
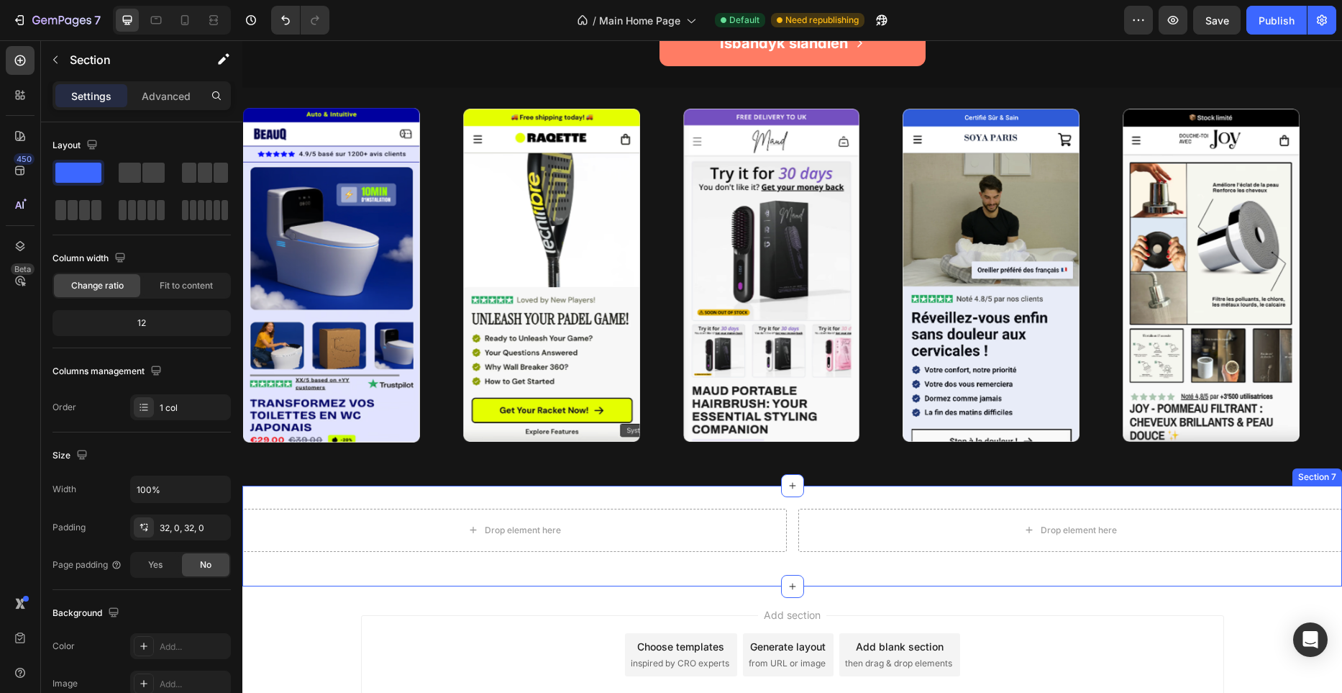
click at [733, 494] on div "Drop element here Drop element here Row Section 7" at bounding box center [792, 535] width 1100 height 101
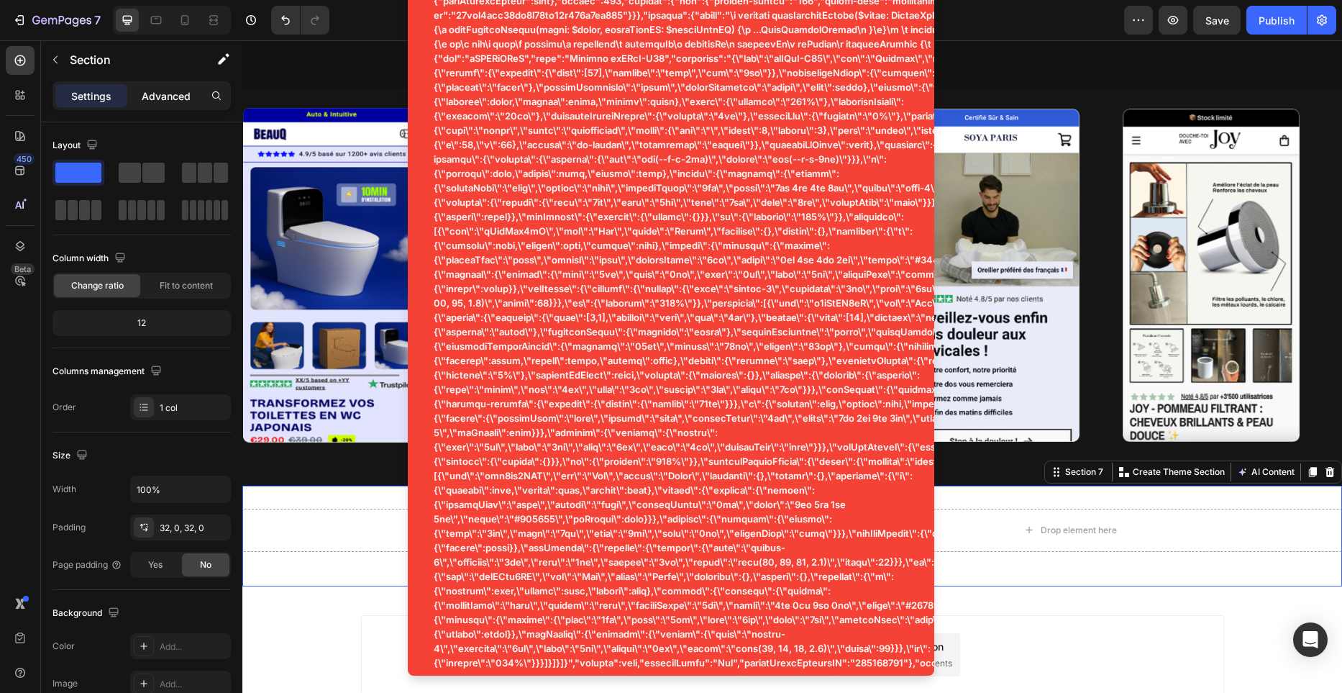
click at [184, 104] on div "Advanced" at bounding box center [166, 95] width 72 height 23
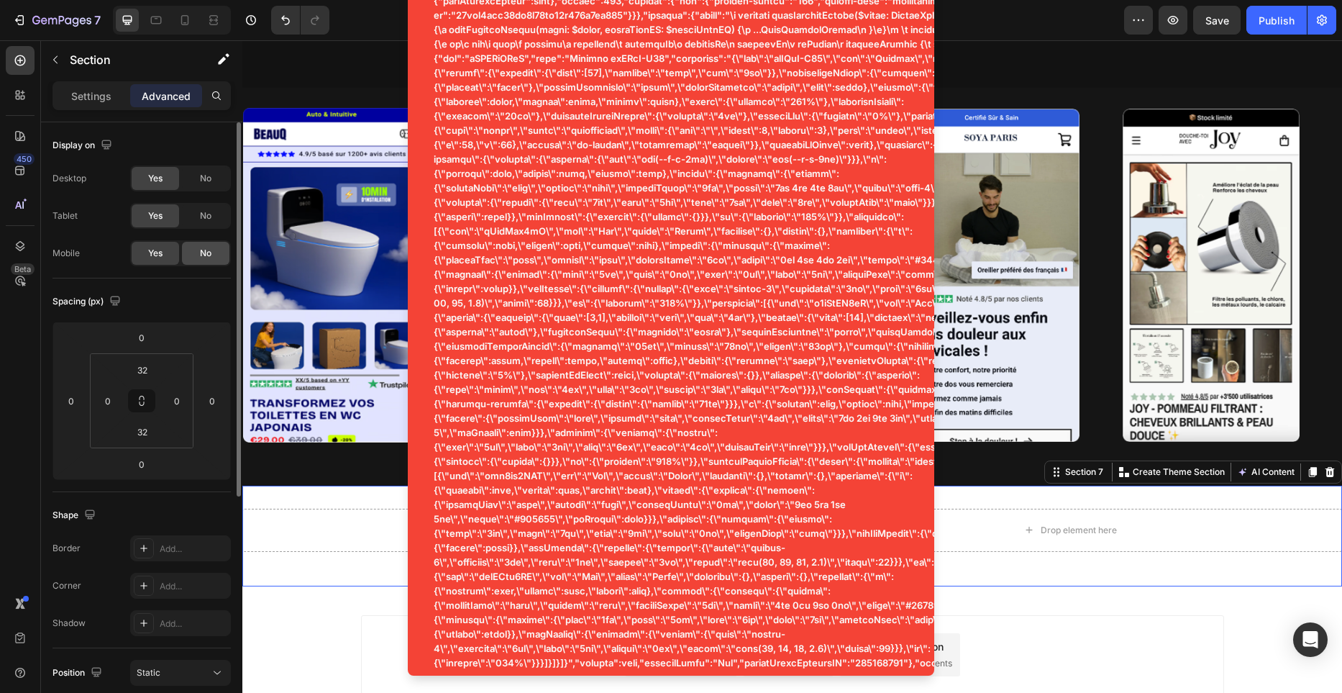
click at [189, 247] on div "No" at bounding box center [205, 253] width 47 height 23
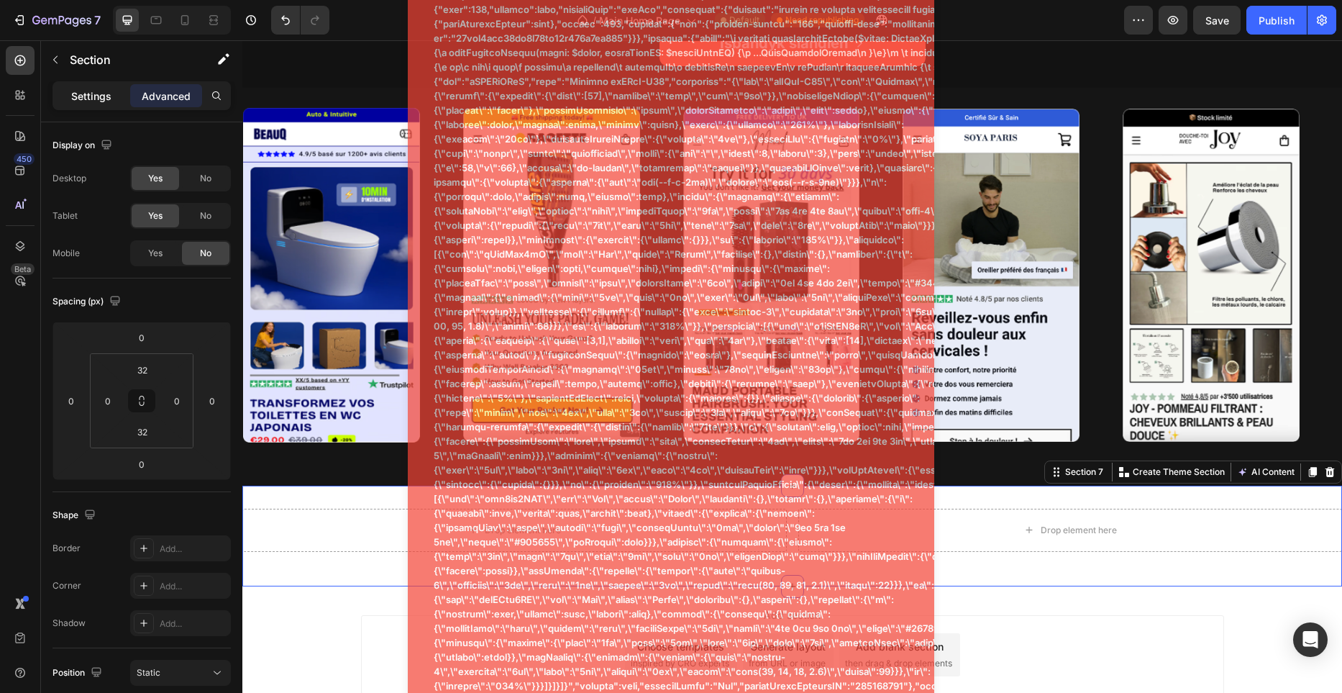
click at [93, 93] on p "Settings" at bounding box center [91, 95] width 40 height 15
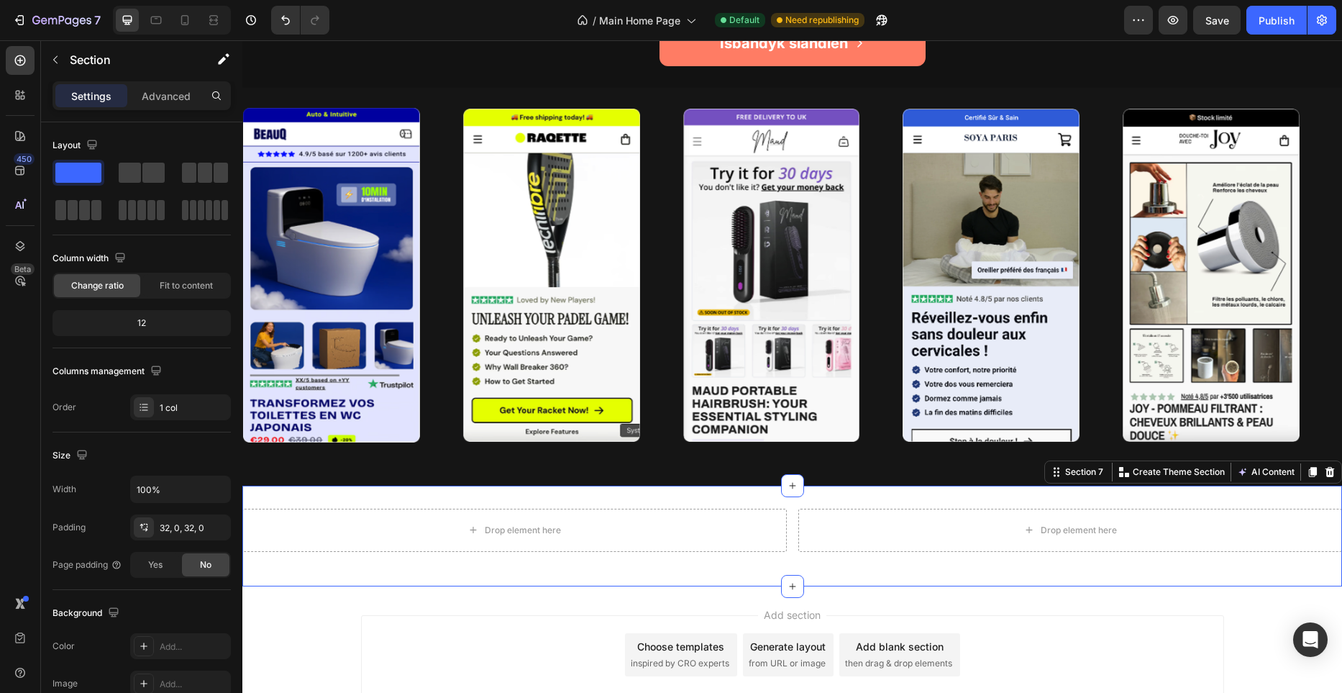
click at [485, 490] on div "Drop element here Drop element here Row Section 7 You can create reusable secti…" at bounding box center [792, 535] width 1100 height 101
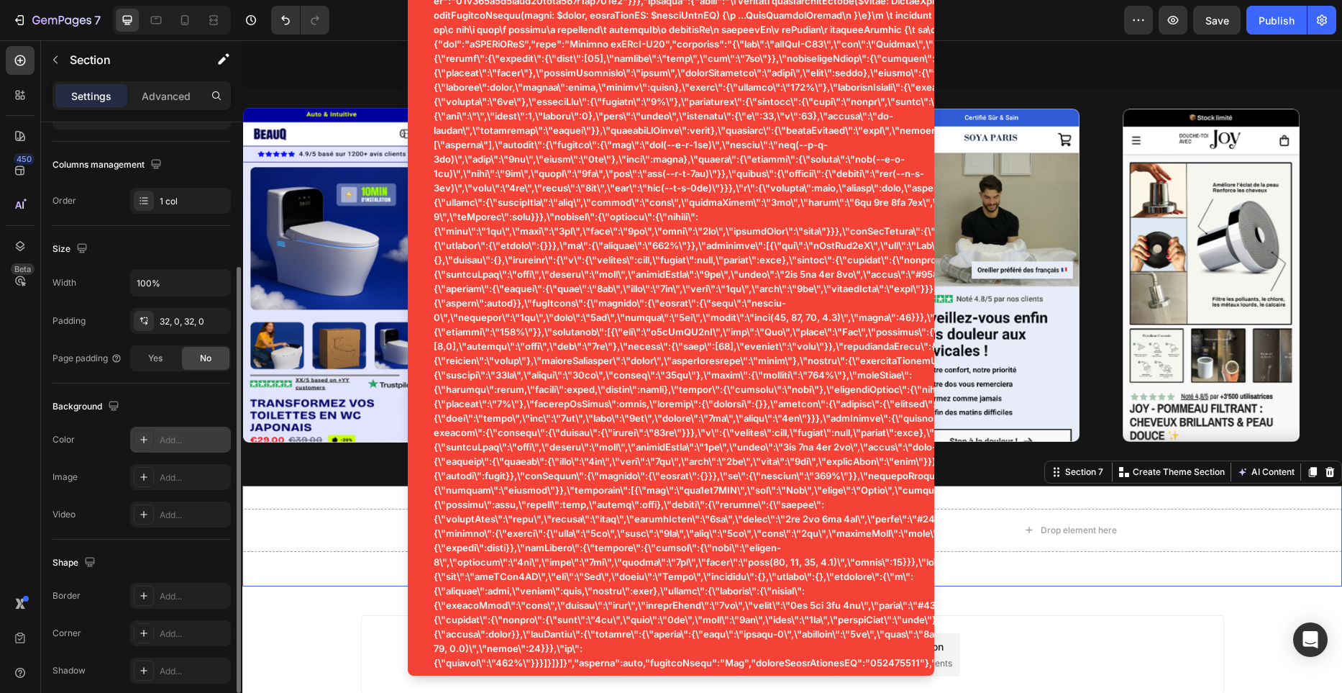
scroll to position [207, 0]
click at [200, 442] on div "Add..." at bounding box center [194, 439] width 68 height 13
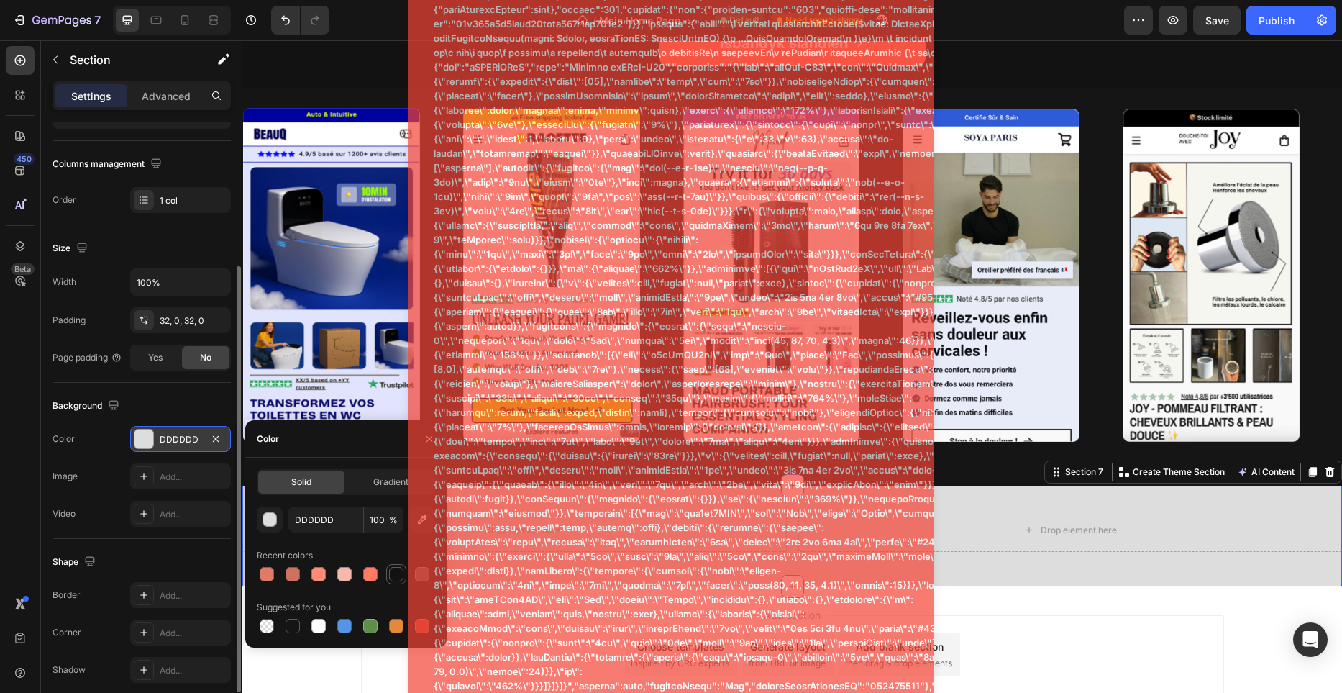
click at [396, 579] on div at bounding box center [396, 574] width 14 height 14
type input "121212"
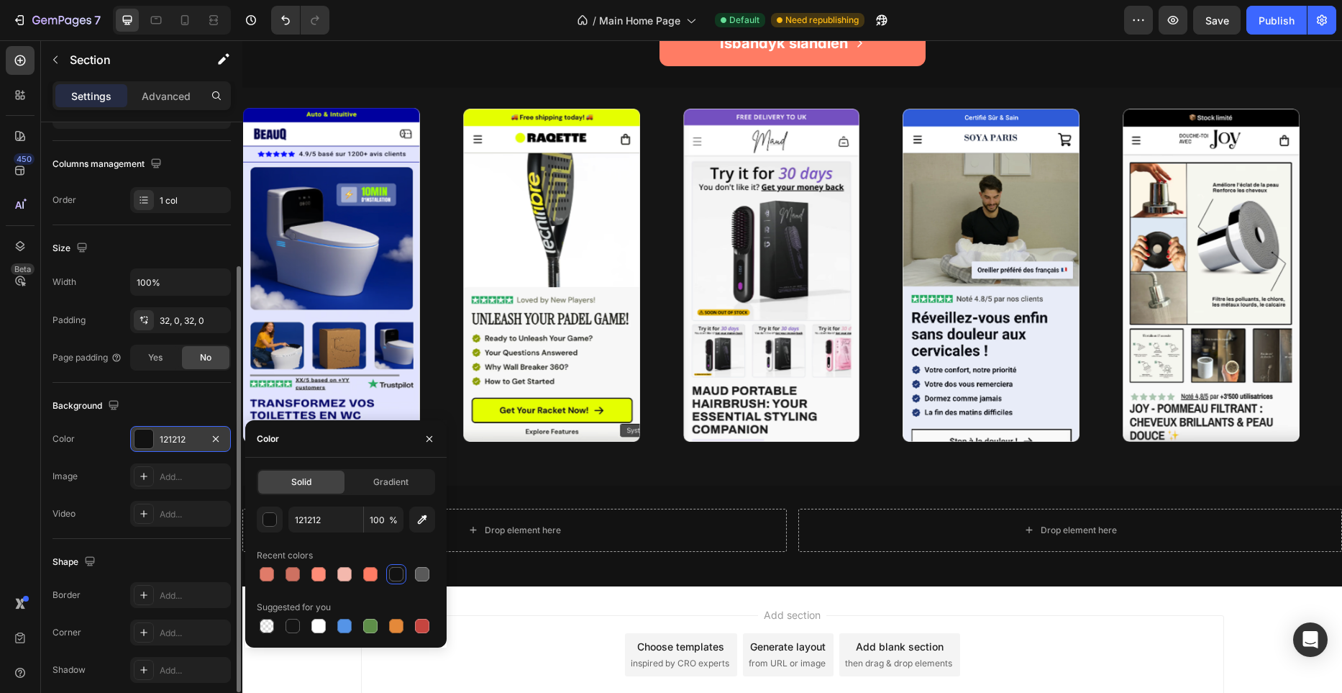
click at [1067, 629] on div "Add section Choose templates inspired by CRO experts Generate layout from URL o…" at bounding box center [792, 654] width 863 height 79
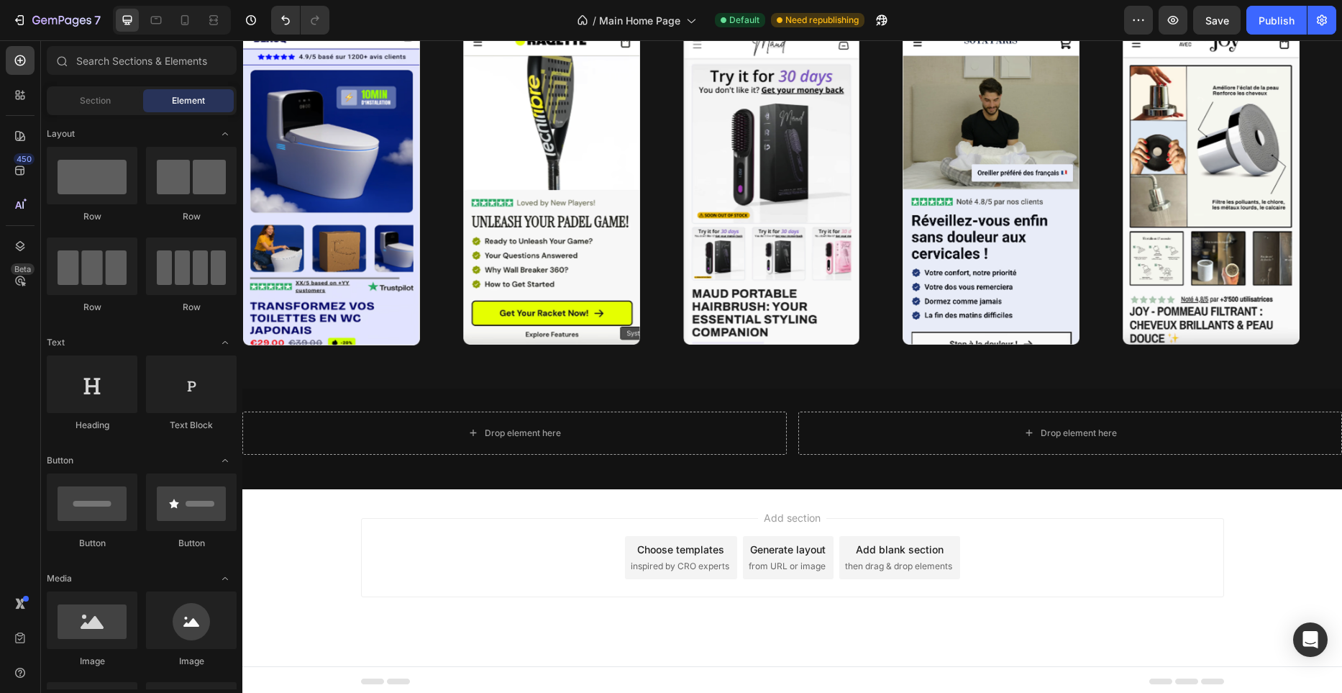
scroll to position [3971, 0]
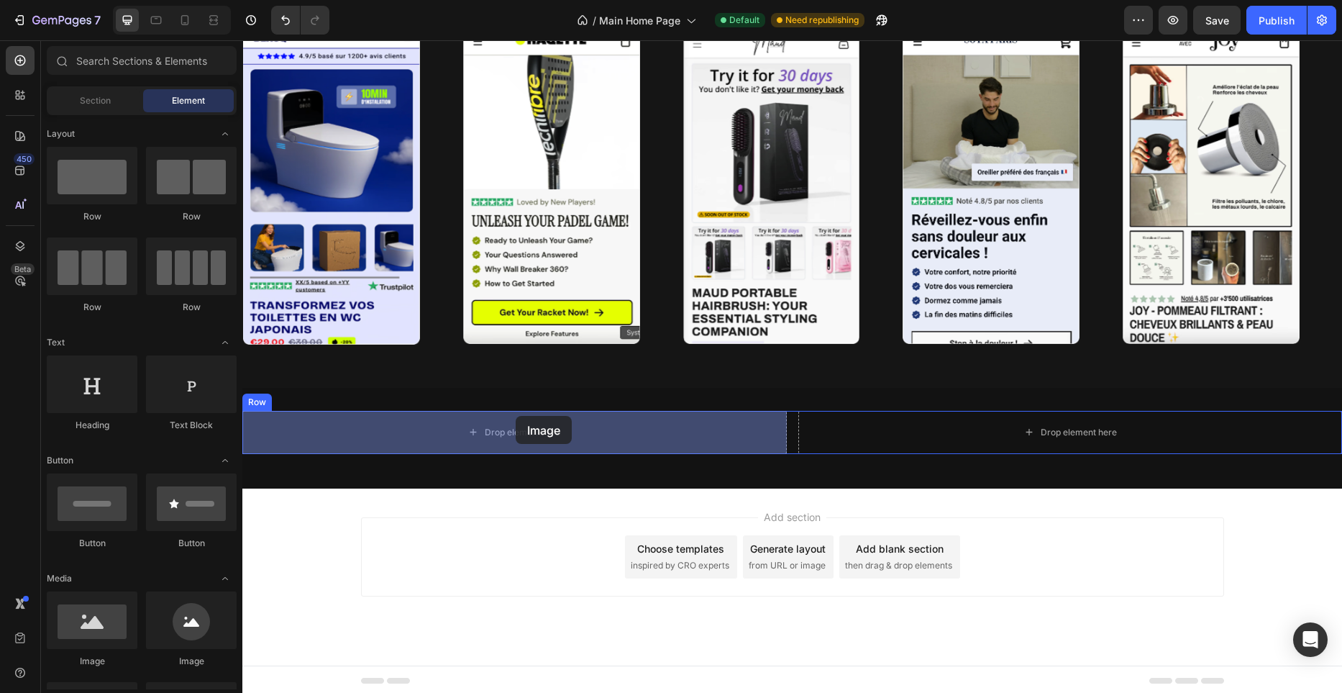
drag, startPoint x: 356, startPoint y: 636, endPoint x: 516, endPoint y: 416, distance: 271.9
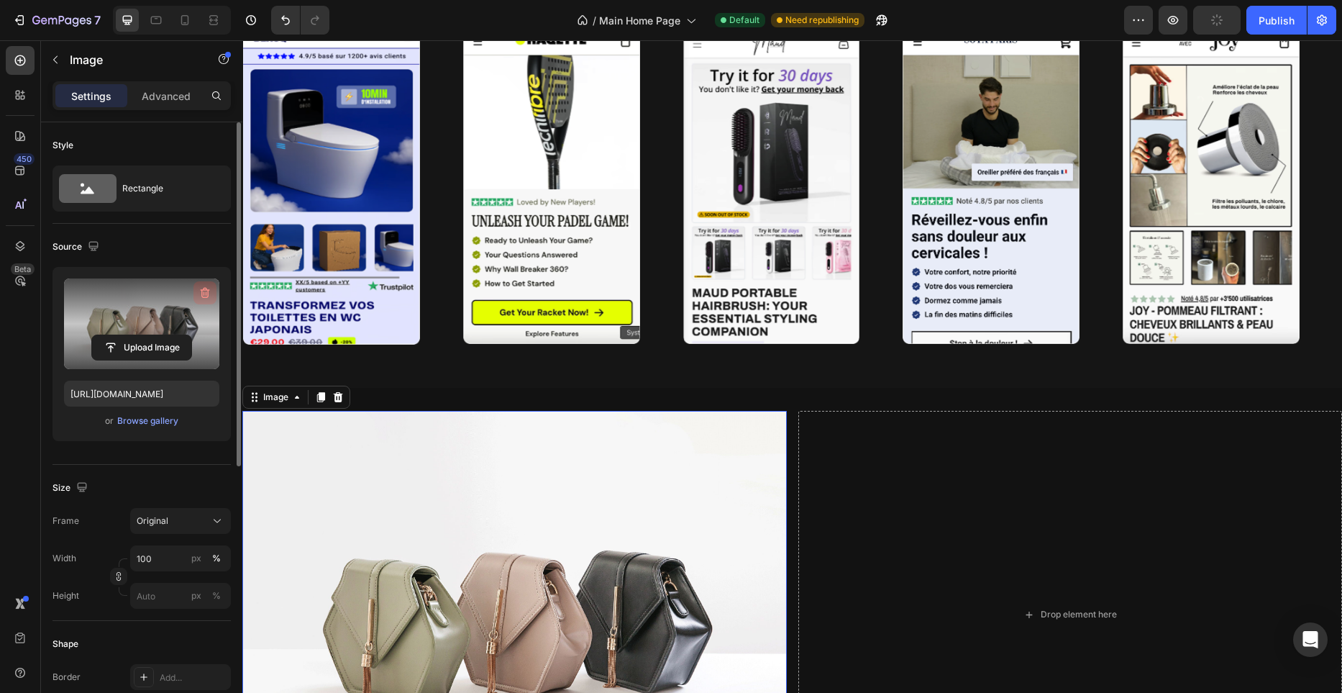
click at [203, 291] on icon "button" at bounding box center [205, 293] width 14 height 14
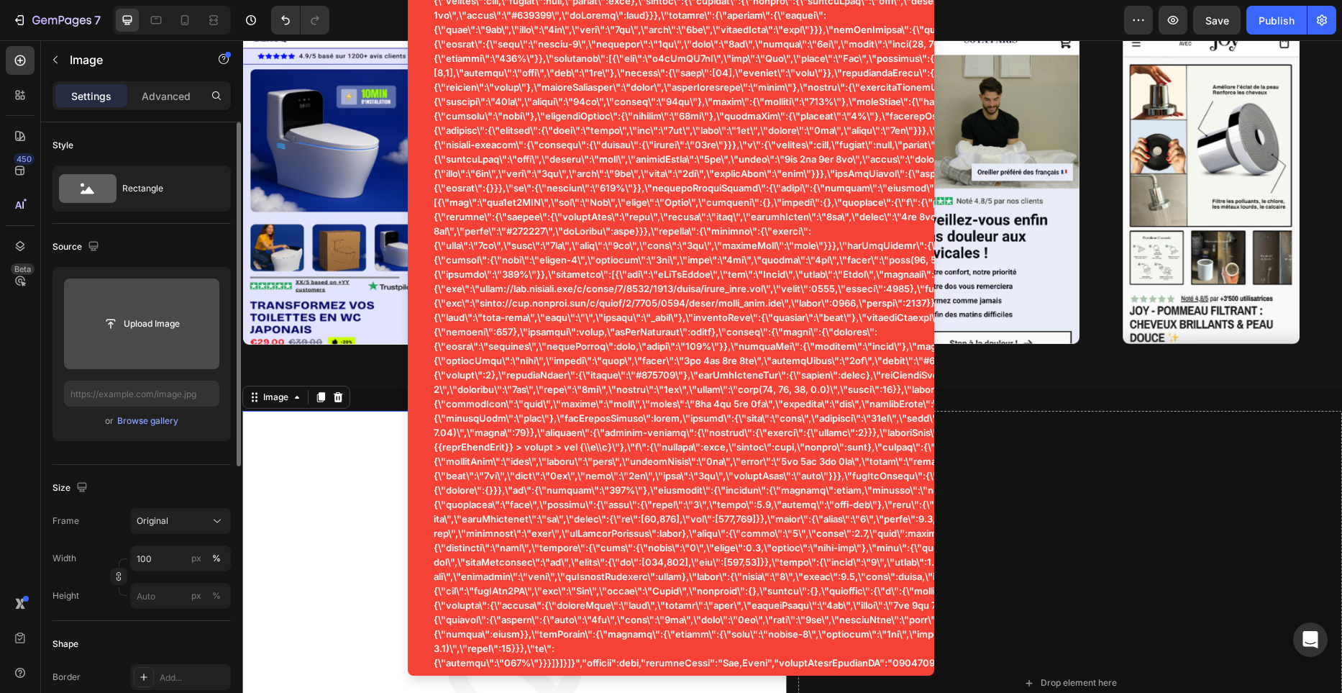
click at [174, 338] on input "file" at bounding box center [141, 323] width 155 height 91
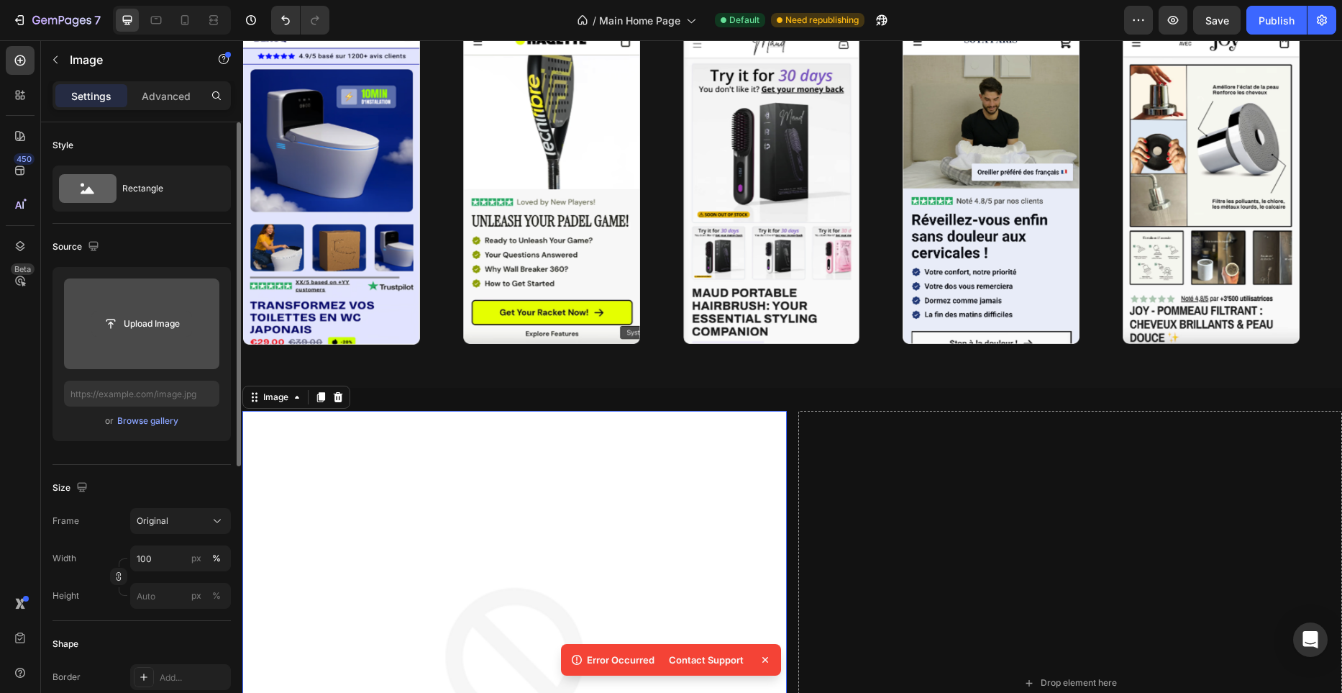
click at [111, 329] on input "file" at bounding box center [141, 323] width 99 height 24
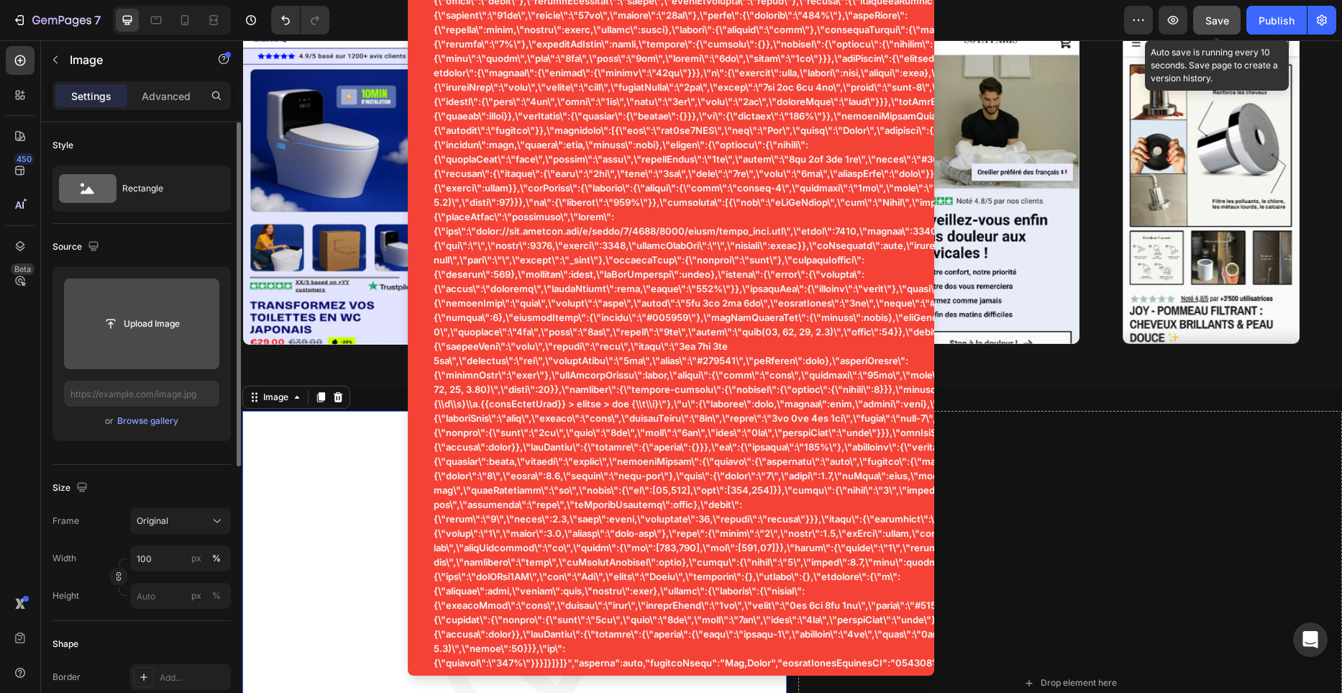
click at [1238, 21] on button "Save" at bounding box center [1216, 20] width 47 height 29
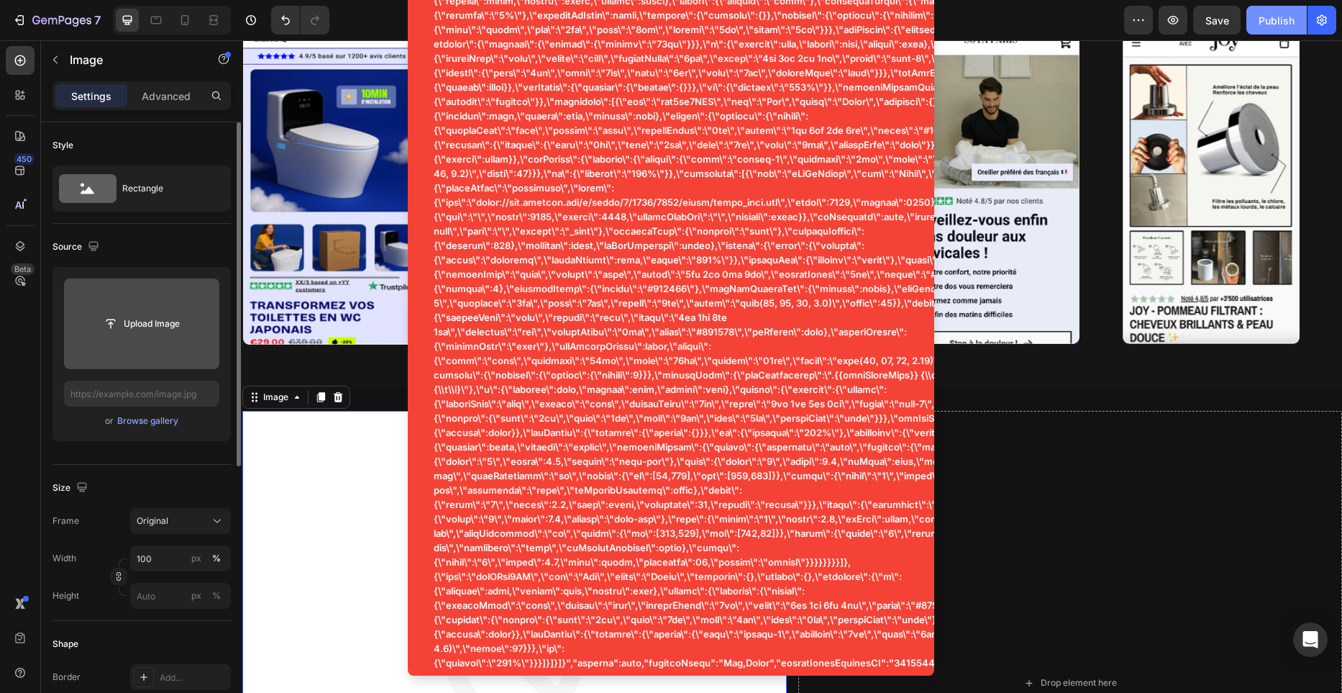
click at [1269, 29] on button "Publish" at bounding box center [1276, 20] width 60 height 29
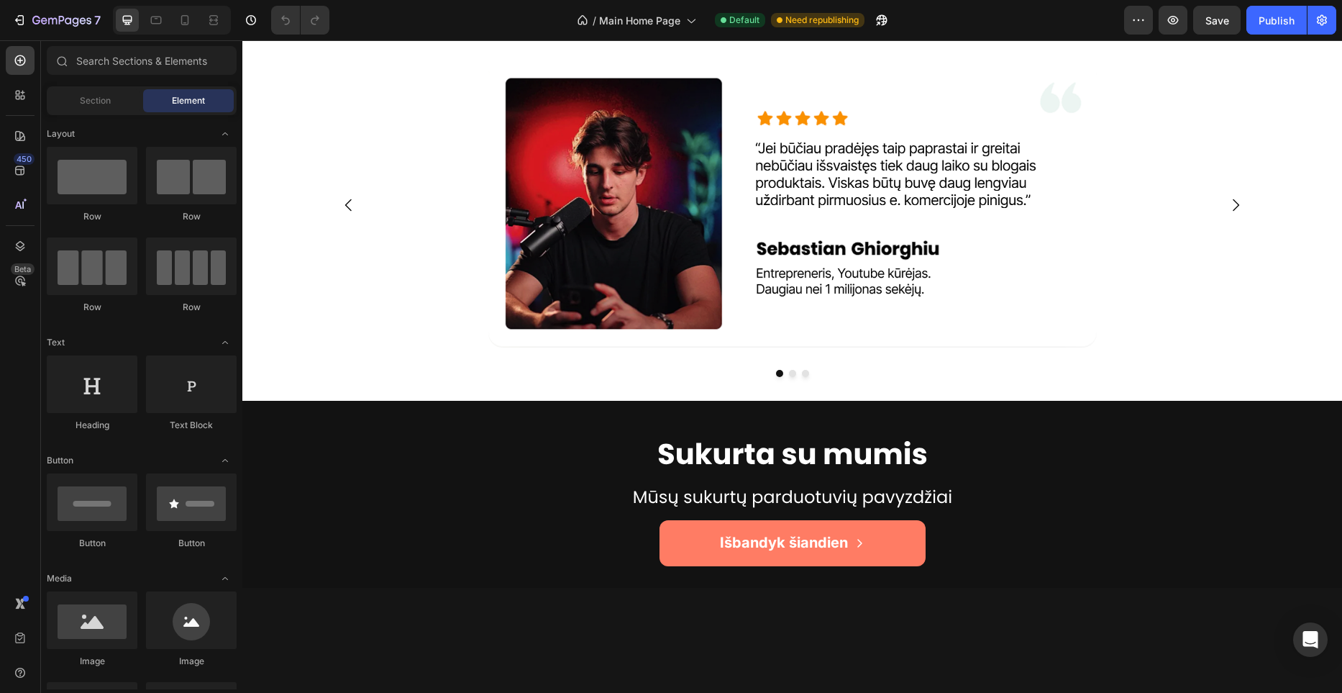
scroll to position [3692, 0]
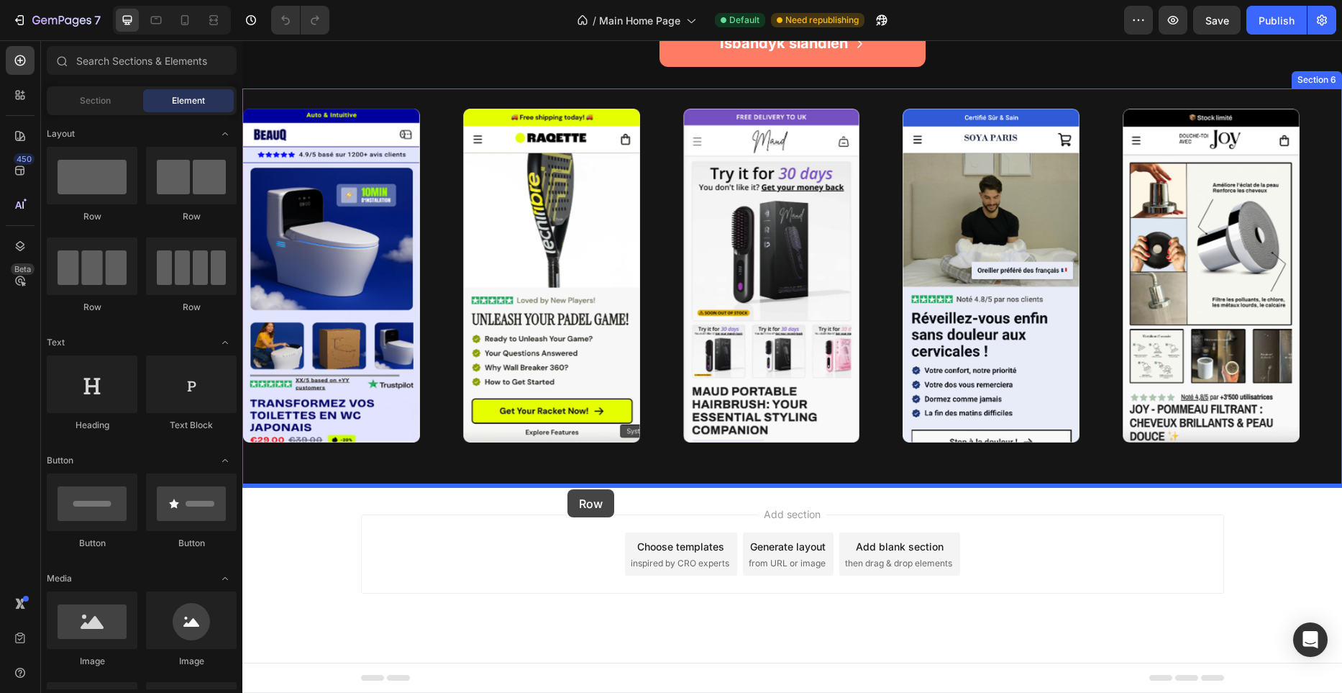
drag, startPoint x: 422, startPoint y: 219, endPoint x: 566, endPoint y: 488, distance: 305.0
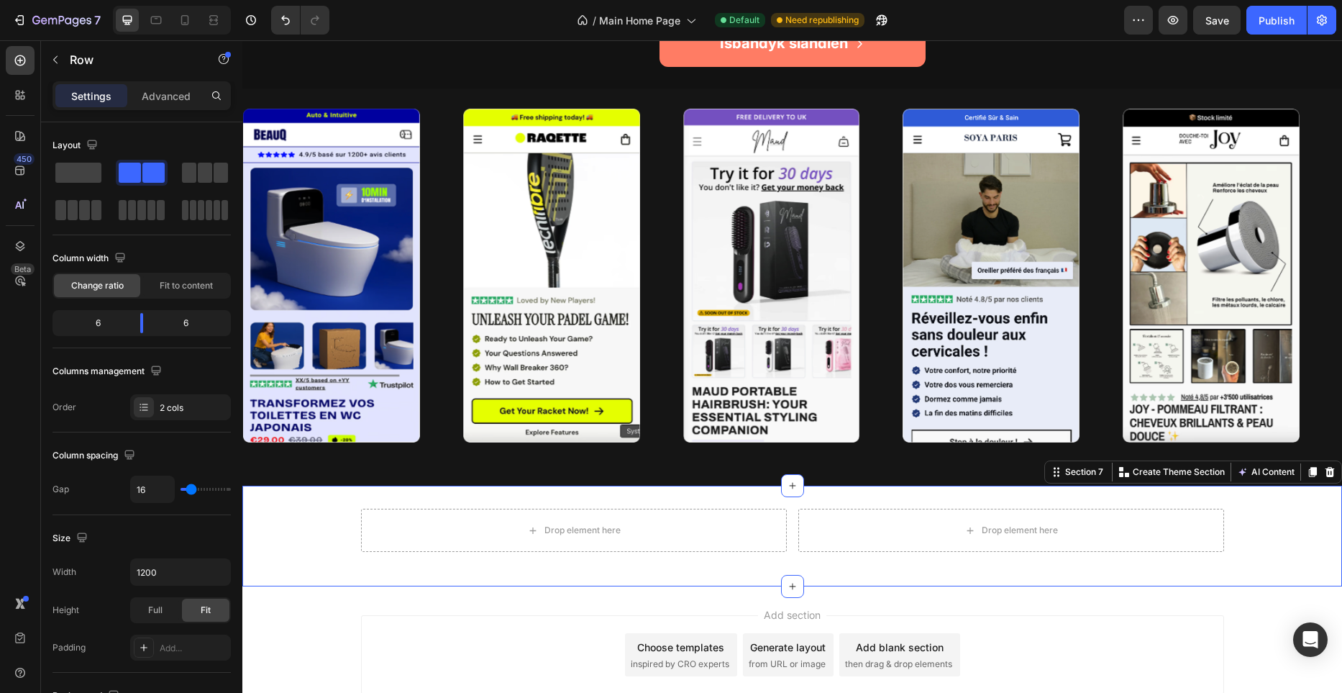
click at [575, 498] on div "Drop element here Drop element here Row Section 7 You can create reusable secti…" at bounding box center [792, 535] width 1100 height 101
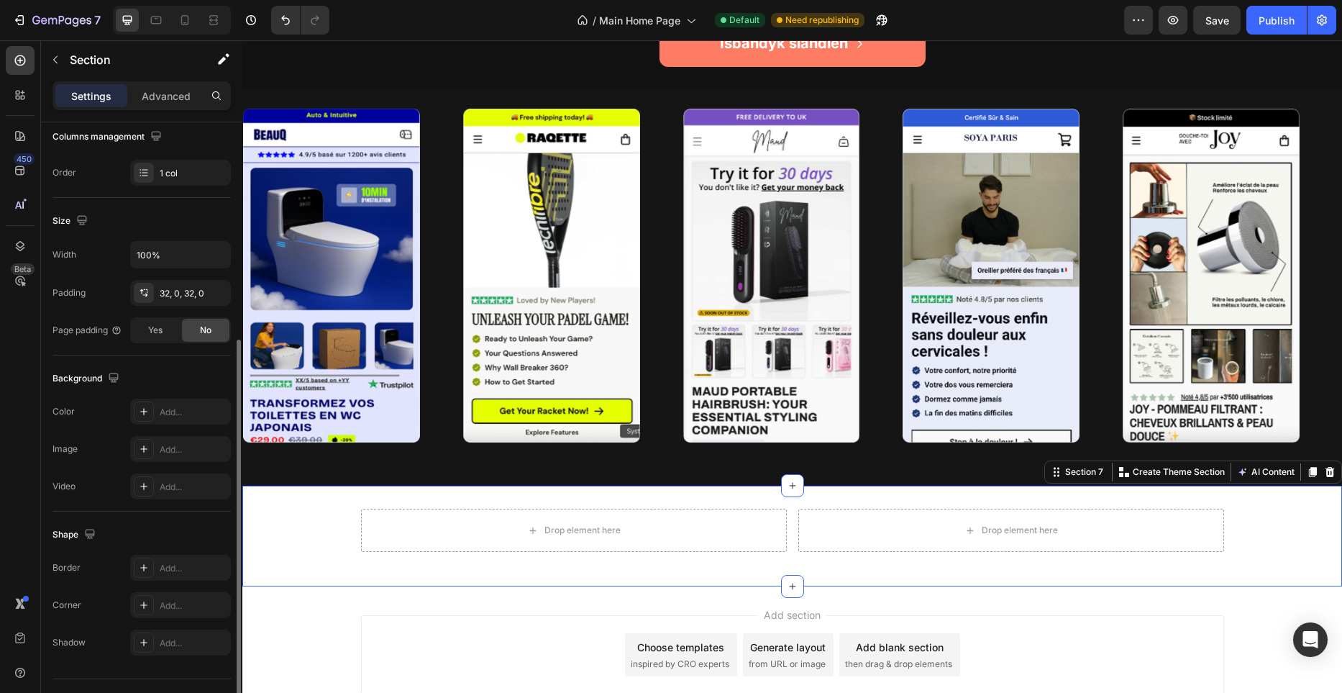
scroll to position [266, 0]
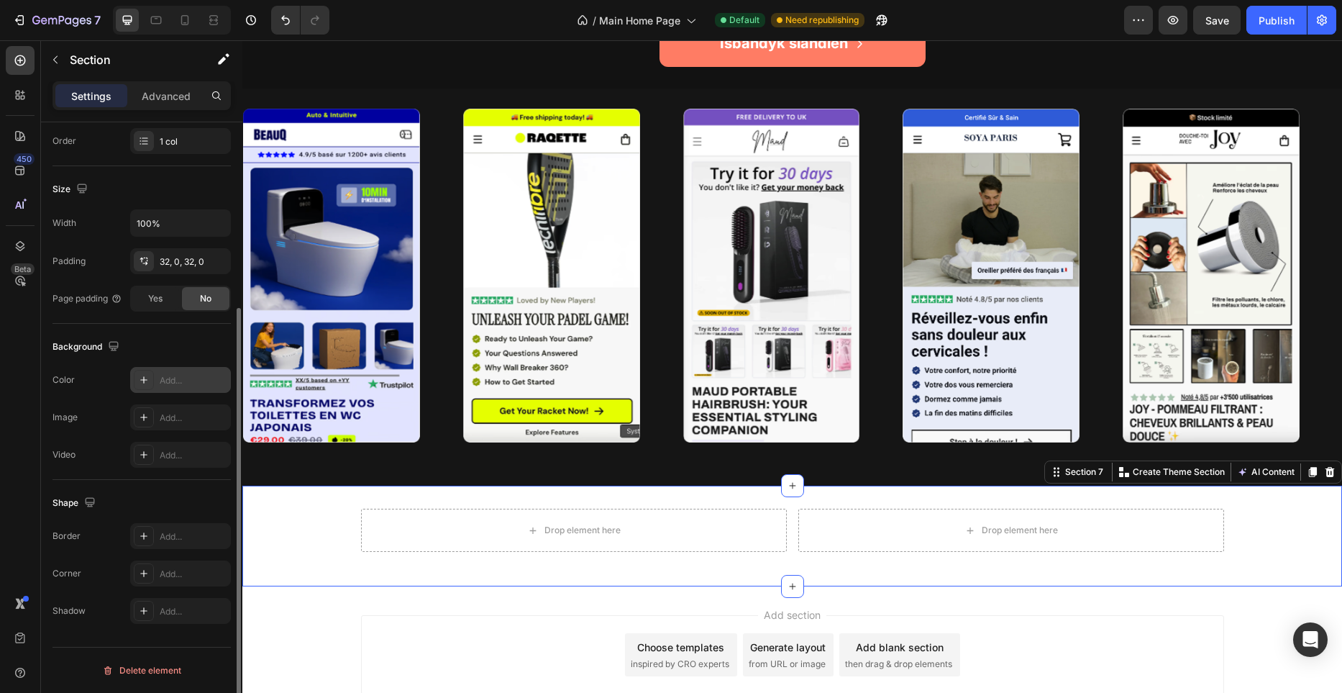
click at [189, 385] on div "Add..." at bounding box center [194, 380] width 68 height 13
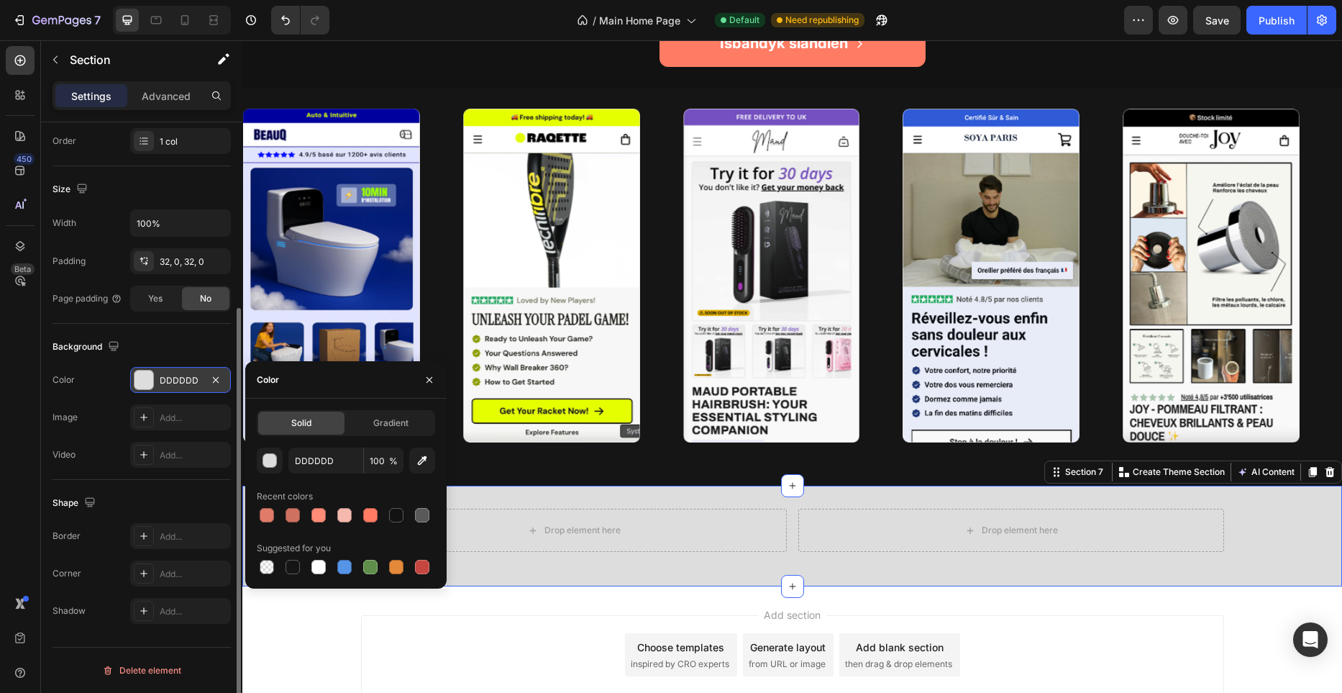
click at [385, 514] on div at bounding box center [346, 515] width 178 height 20
click at [392, 514] on div at bounding box center [396, 515] width 14 height 14
type input "121212"
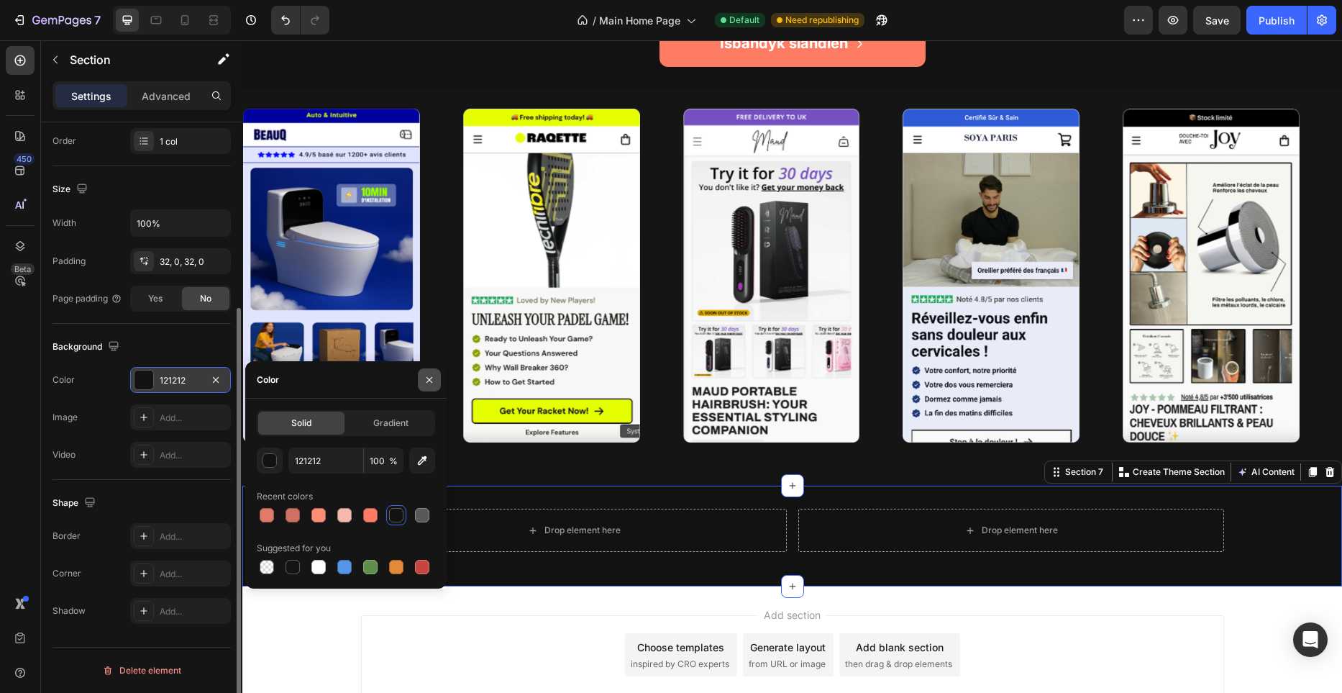
click at [427, 377] on icon "button" at bounding box center [429, 379] width 6 height 6
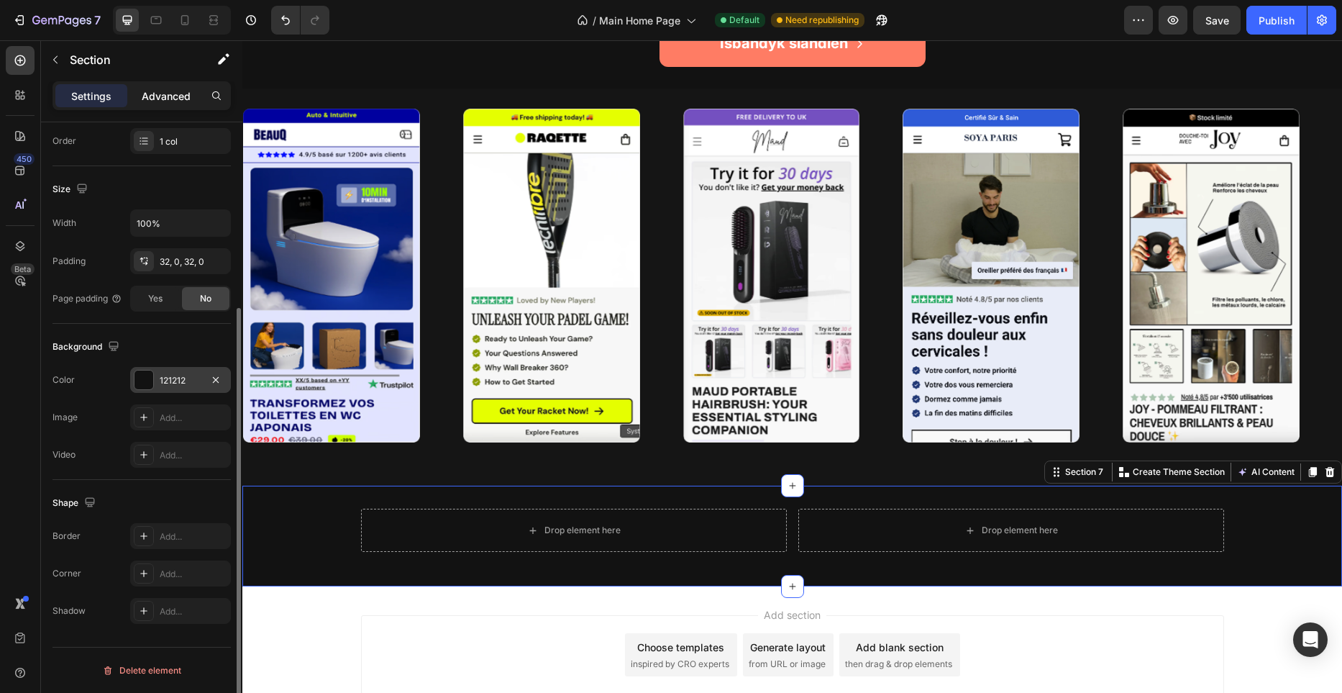
click at [172, 104] on div "Advanced" at bounding box center [166, 95] width 72 height 23
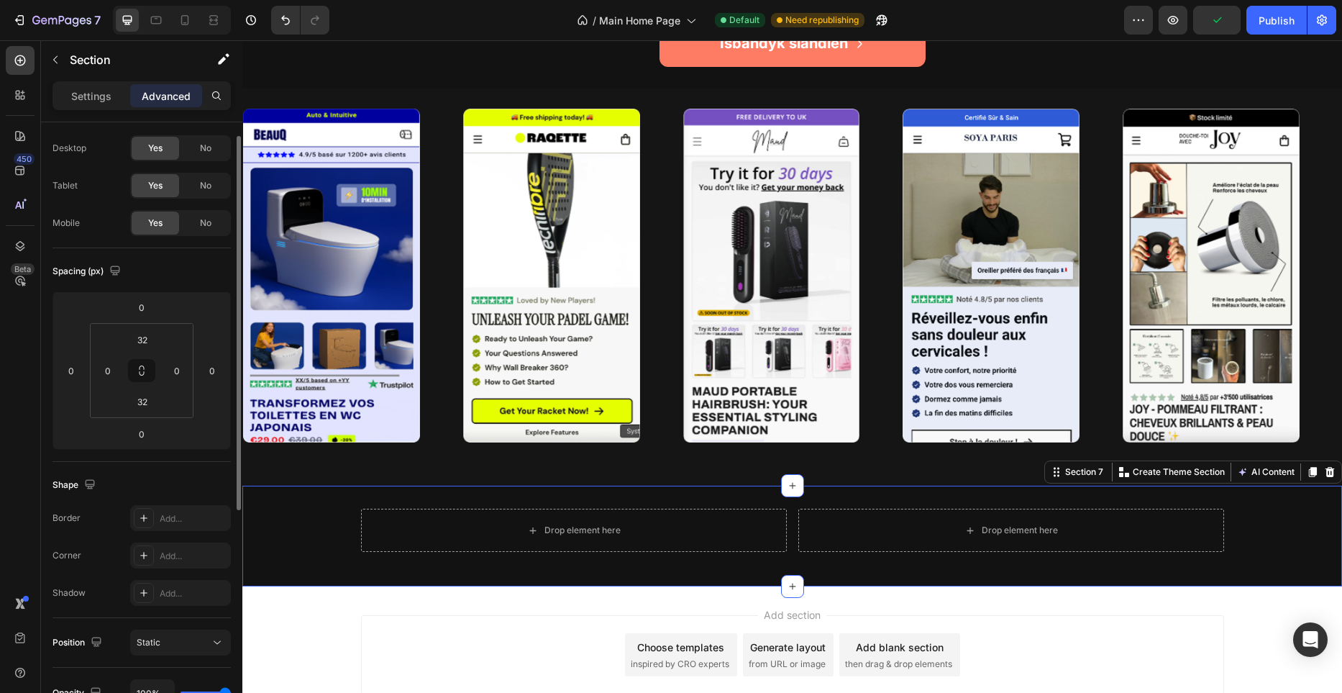
scroll to position [26, 0]
click at [198, 221] on div "No" at bounding box center [205, 227] width 47 height 23
click at [107, 98] on p "Settings" at bounding box center [91, 95] width 40 height 15
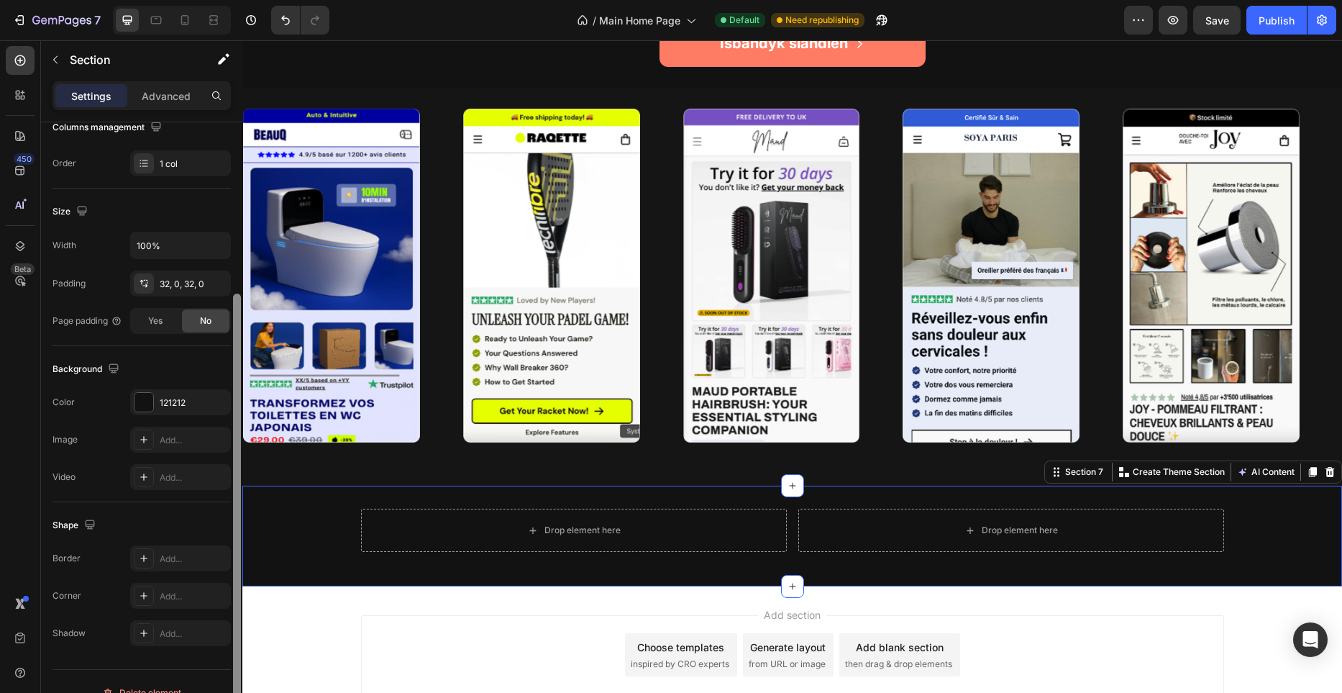
scroll to position [242, 0]
click at [332, 504] on div "Drop element here Drop element here Row Section 7 You can create reusable secti…" at bounding box center [792, 535] width 1100 height 101
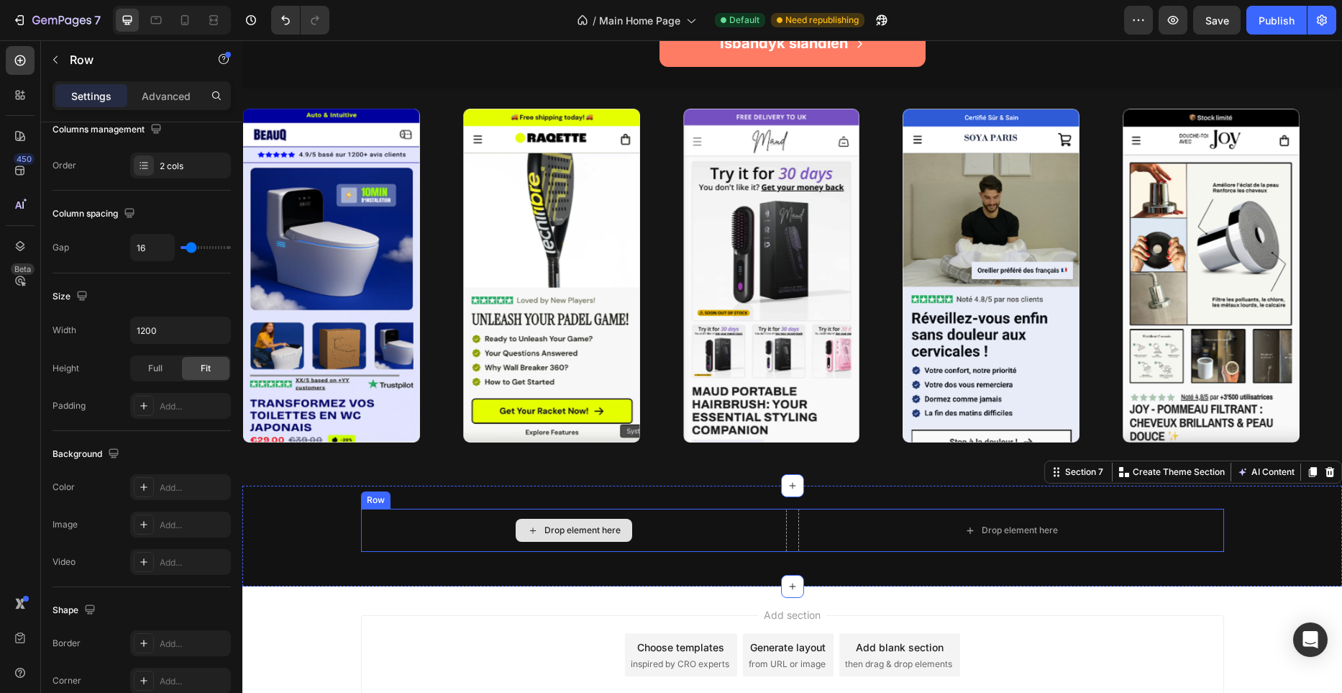
click at [409, 509] on div "Drop element here" at bounding box center [574, 529] width 426 height 43
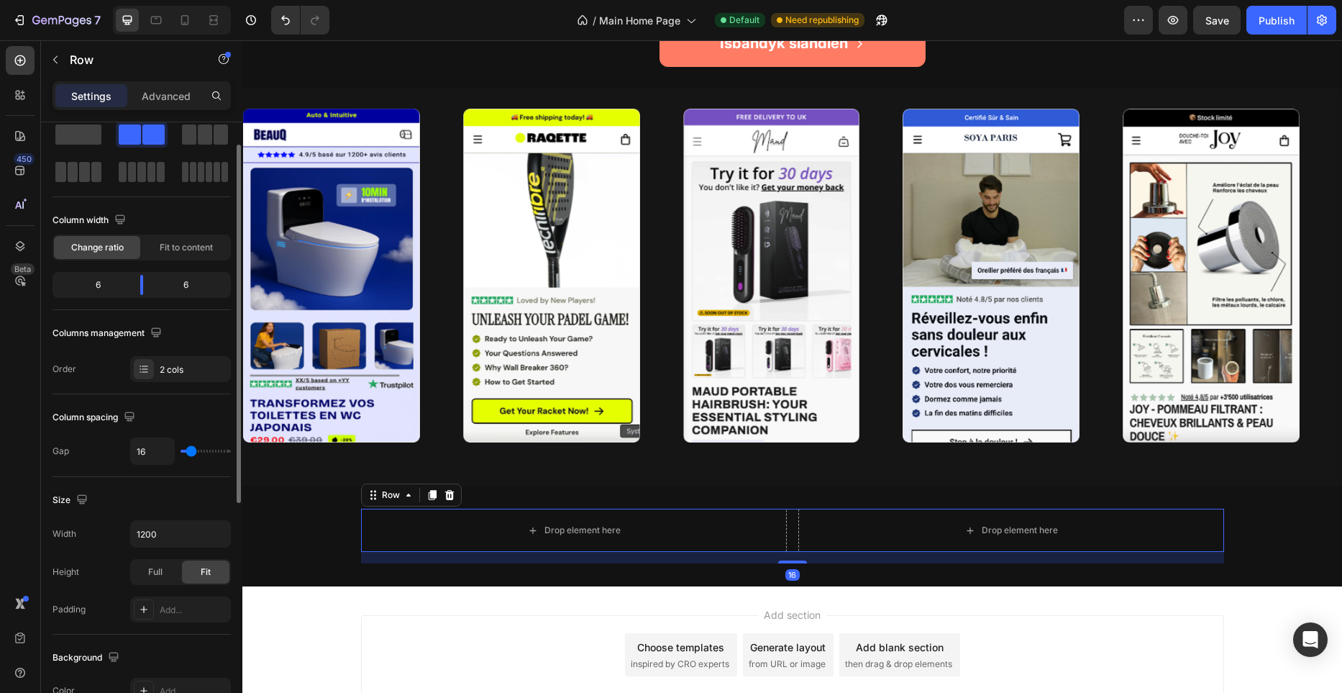
scroll to position [76, 0]
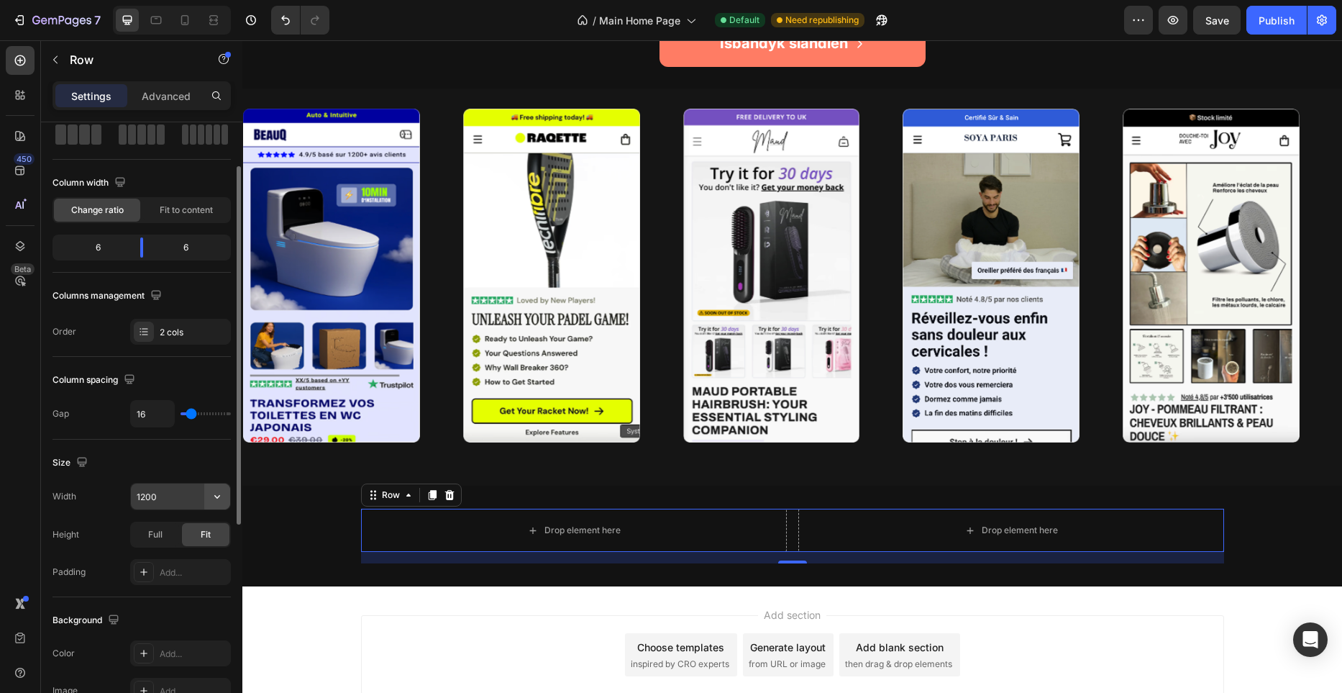
click at [218, 497] on icon "button" at bounding box center [217, 496] width 14 height 14
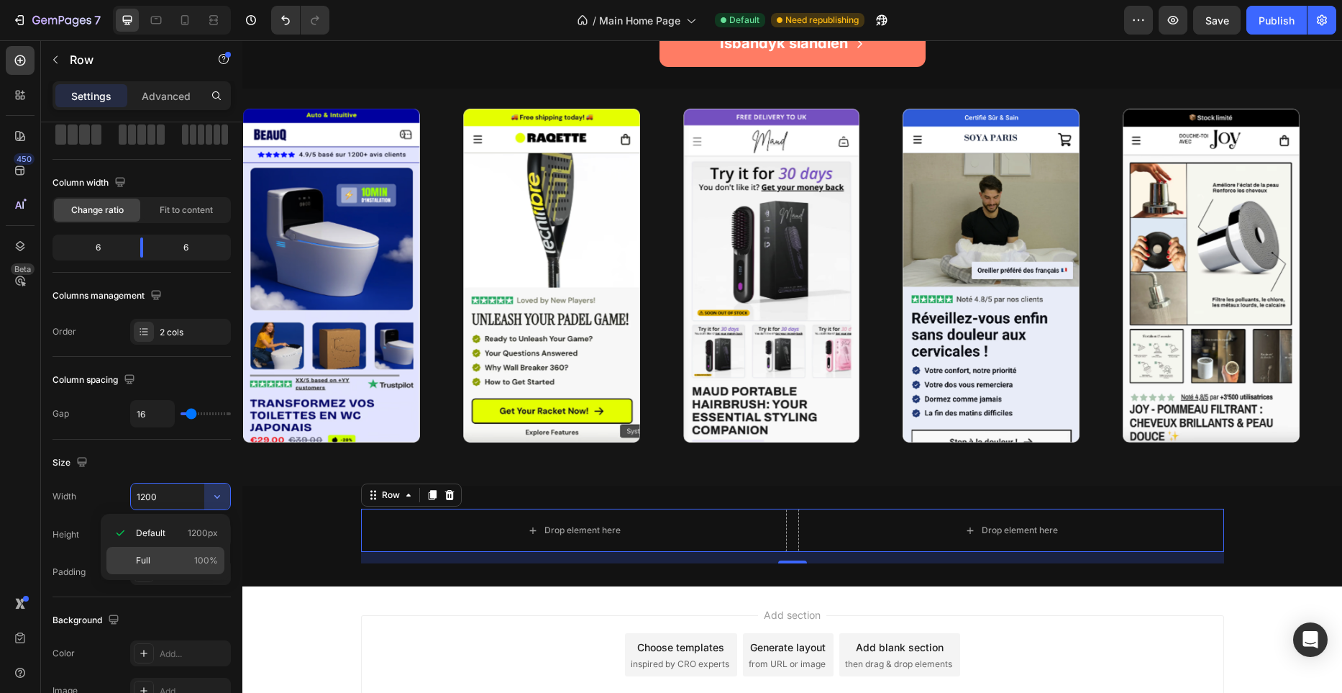
click at [191, 554] on p "Full 100%" at bounding box center [177, 560] width 82 height 13
type input "100%"
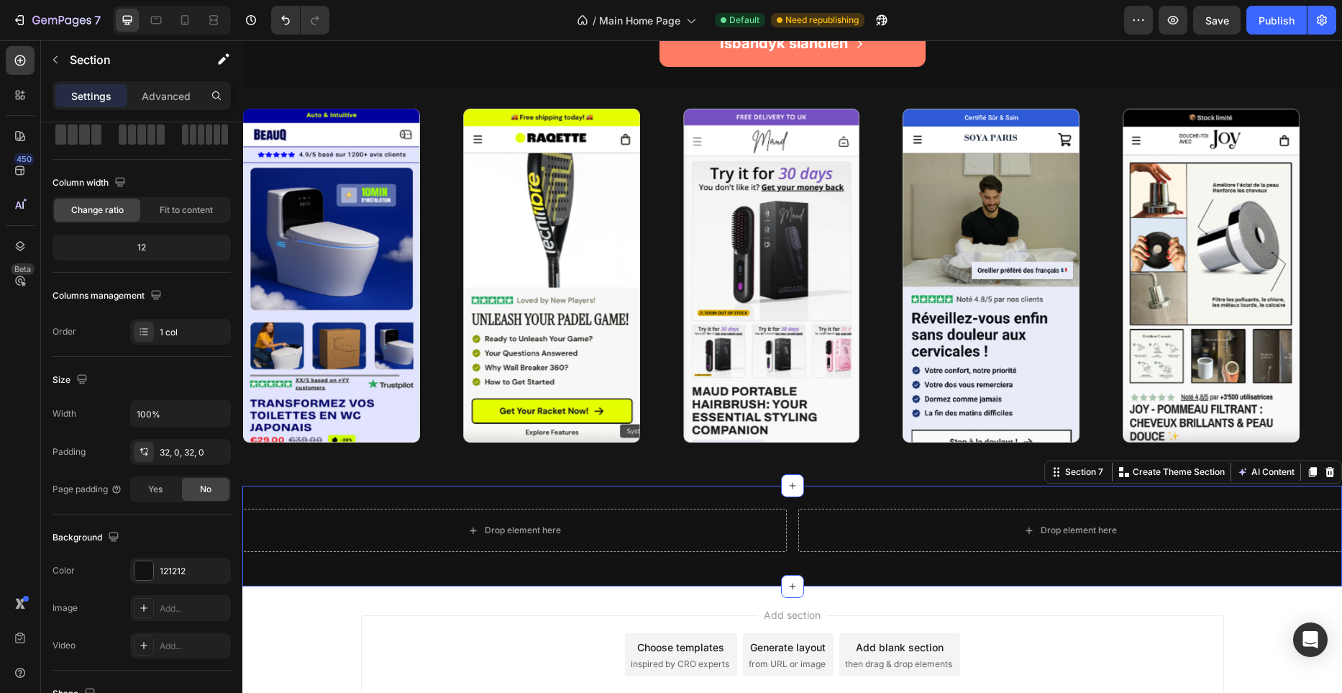
click at [645, 496] on div "Drop element here Drop element here Row Section 7 You can create reusable secti…" at bounding box center [792, 535] width 1100 height 101
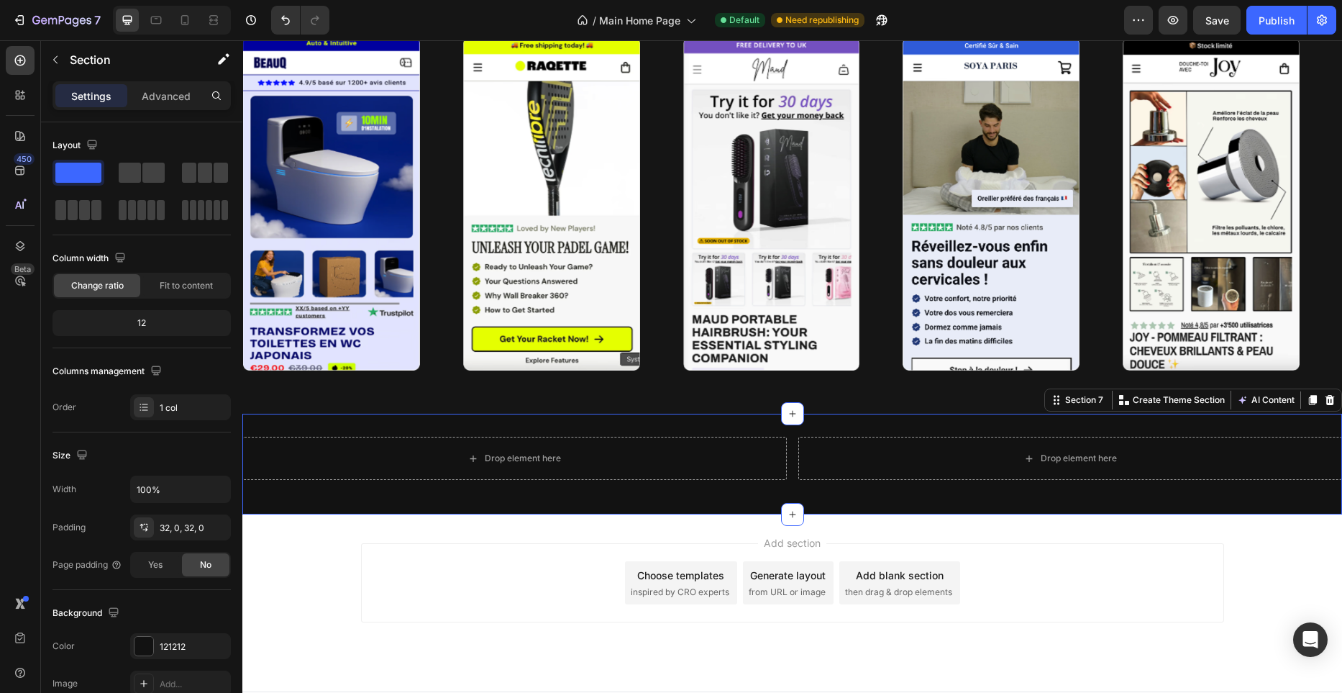
scroll to position [3764, 0]
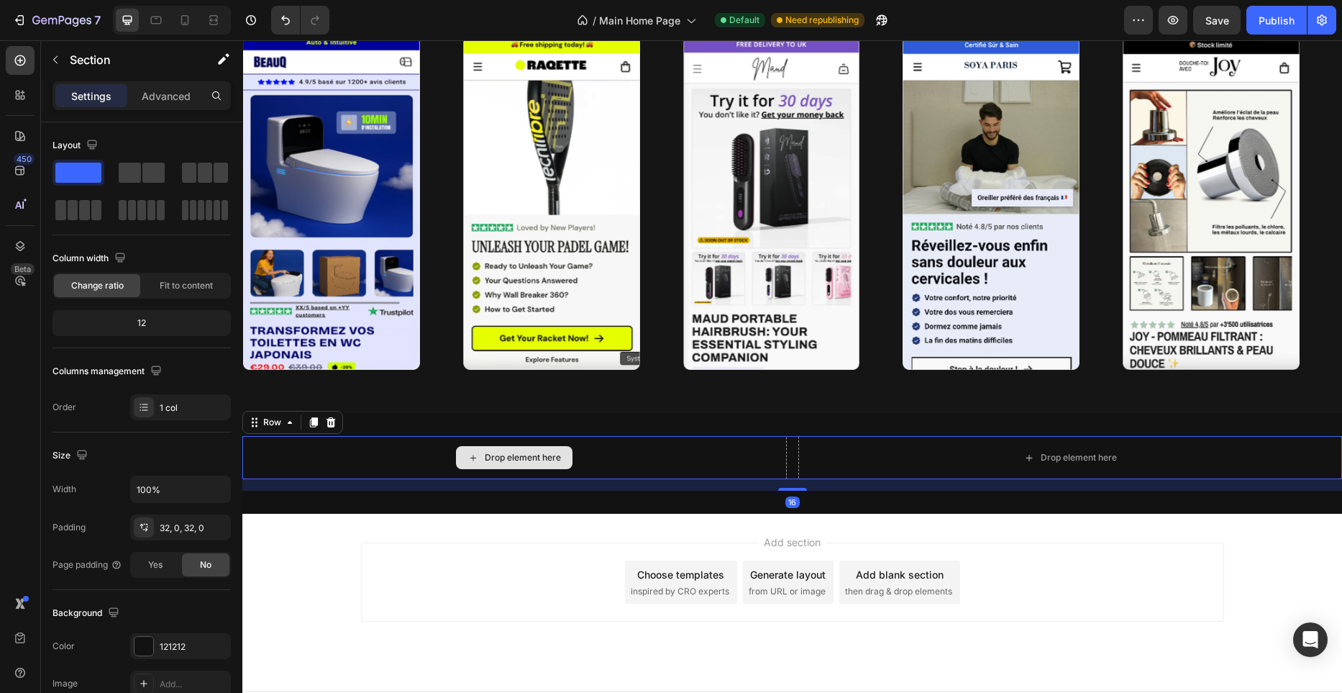
click at [603, 454] on div "Drop element here" at bounding box center [514, 457] width 544 height 43
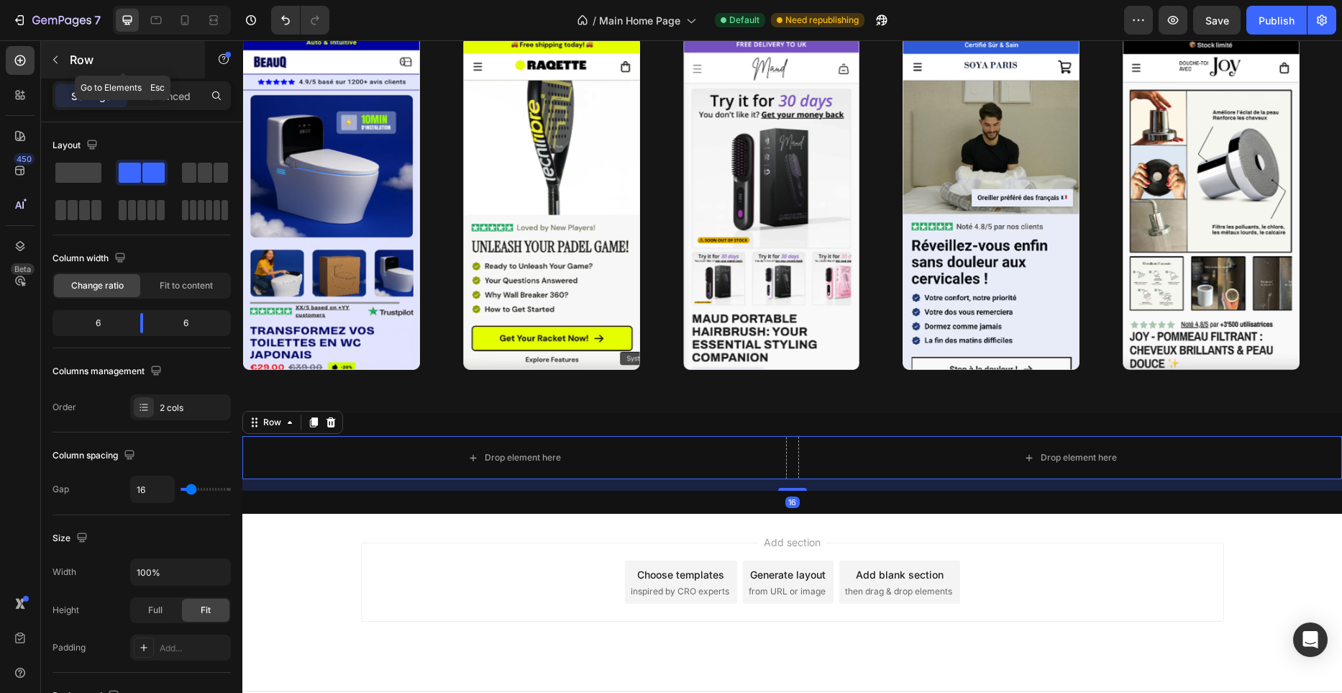
click at [63, 59] on button "button" at bounding box center [55, 59] width 23 height 23
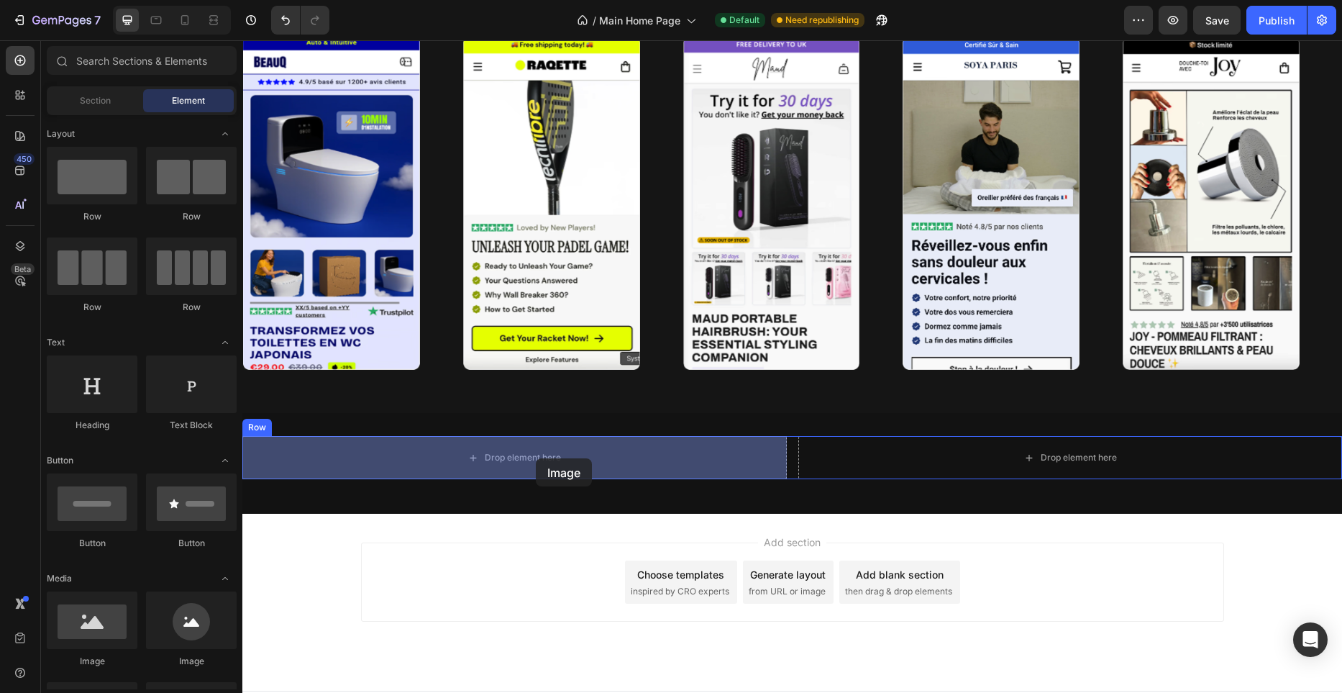
drag, startPoint x: 352, startPoint y: 659, endPoint x: 536, endPoint y: 458, distance: 272.3
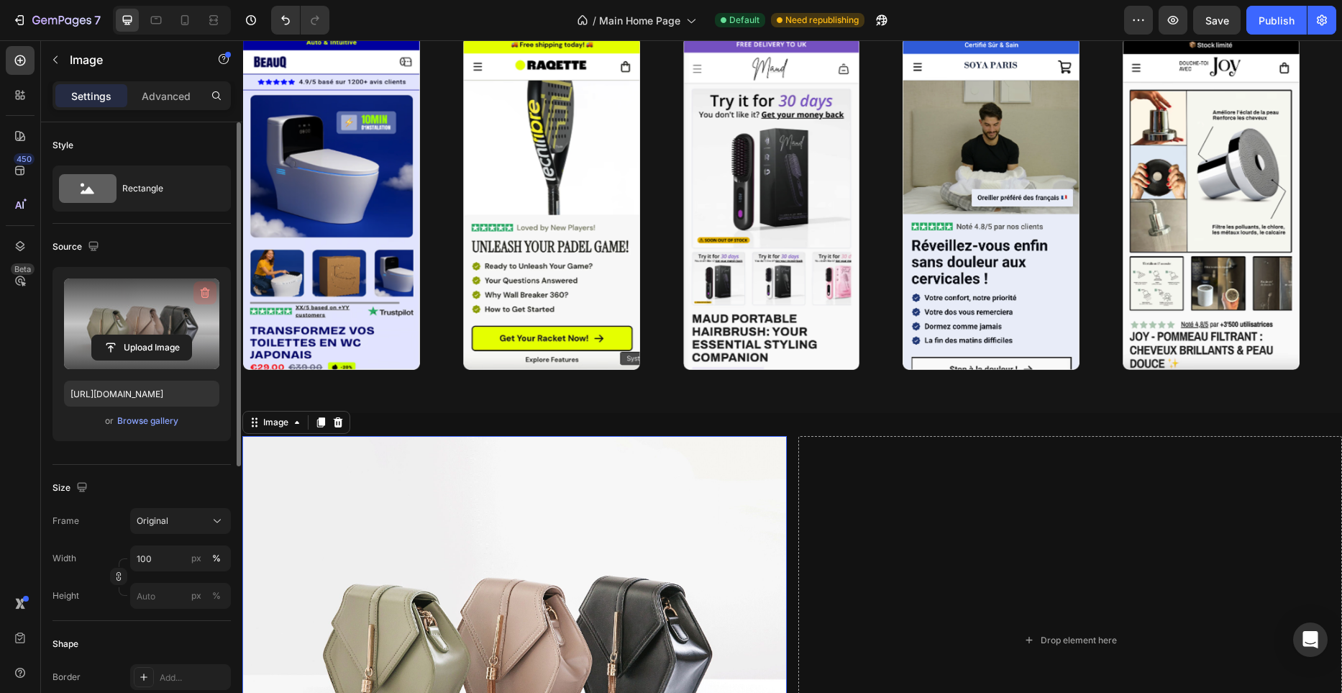
click at [201, 295] on icon "button" at bounding box center [205, 293] width 14 height 14
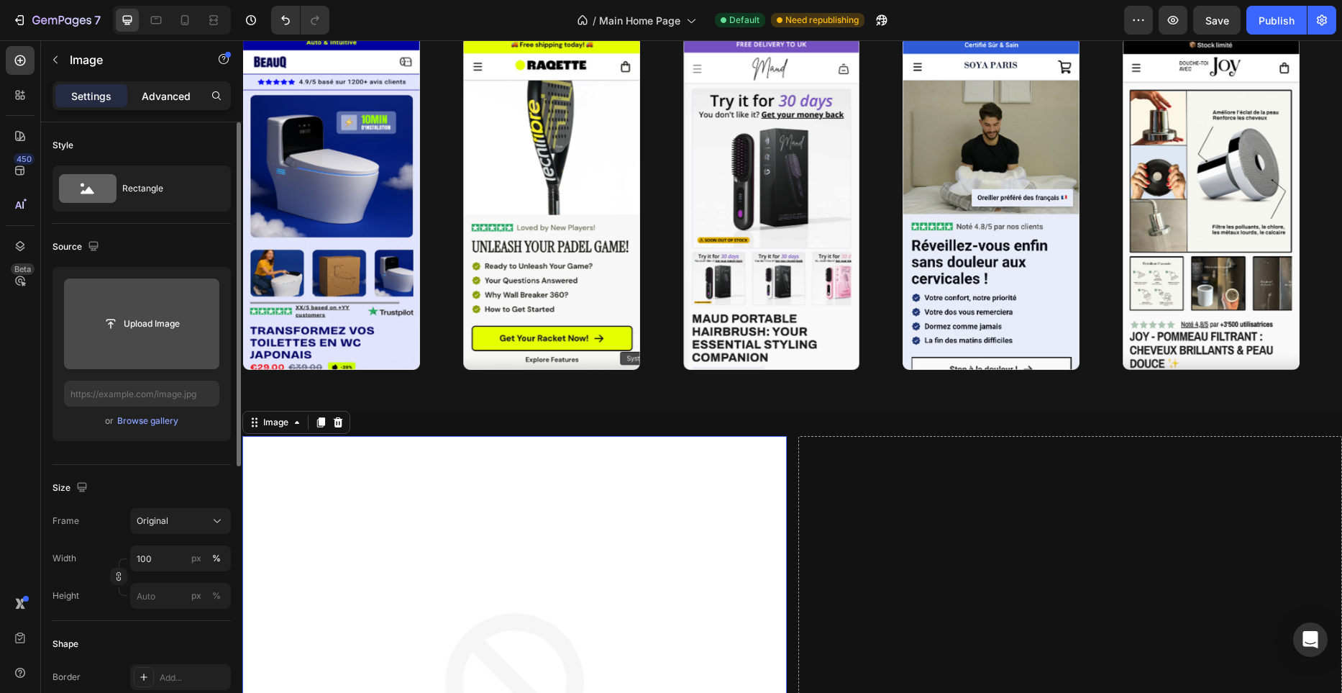
click at [184, 91] on p "Advanced" at bounding box center [166, 95] width 49 height 15
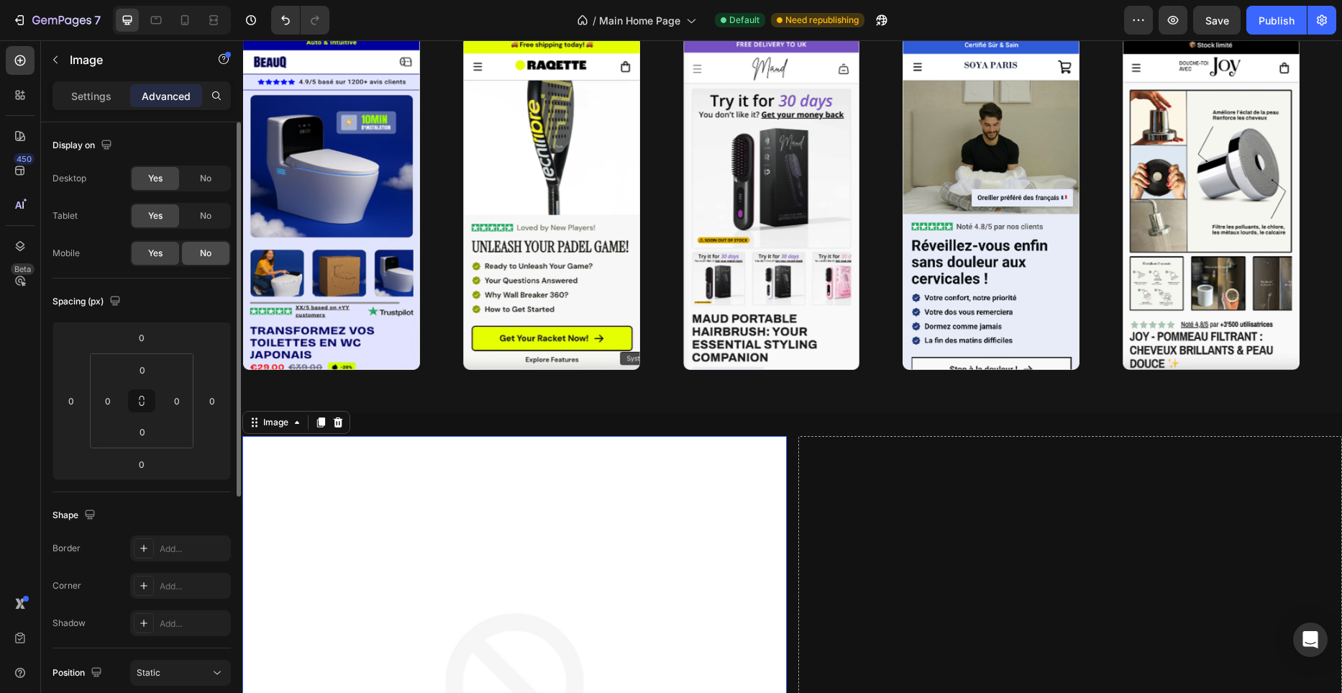
click at [210, 250] on span "No" at bounding box center [206, 253] width 12 height 13
click at [106, 103] on div "Settings" at bounding box center [91, 95] width 72 height 23
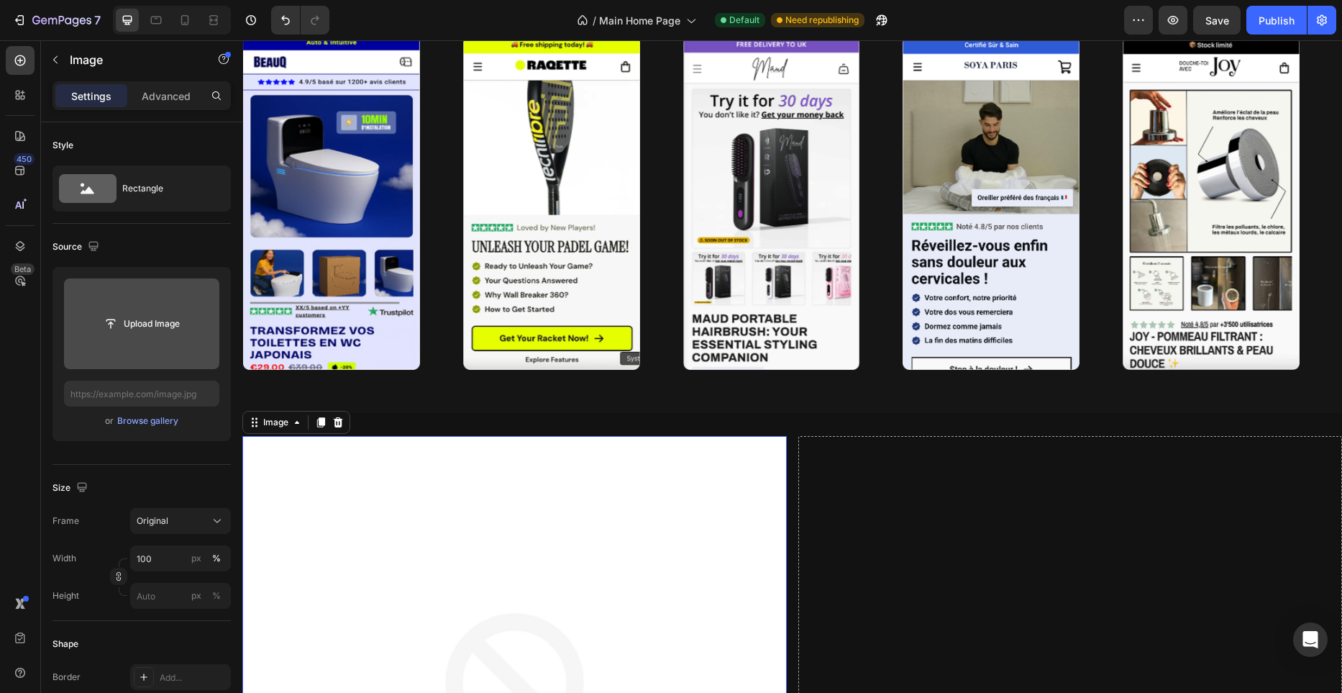
click at [160, 333] on input "file" at bounding box center [141, 323] width 99 height 24
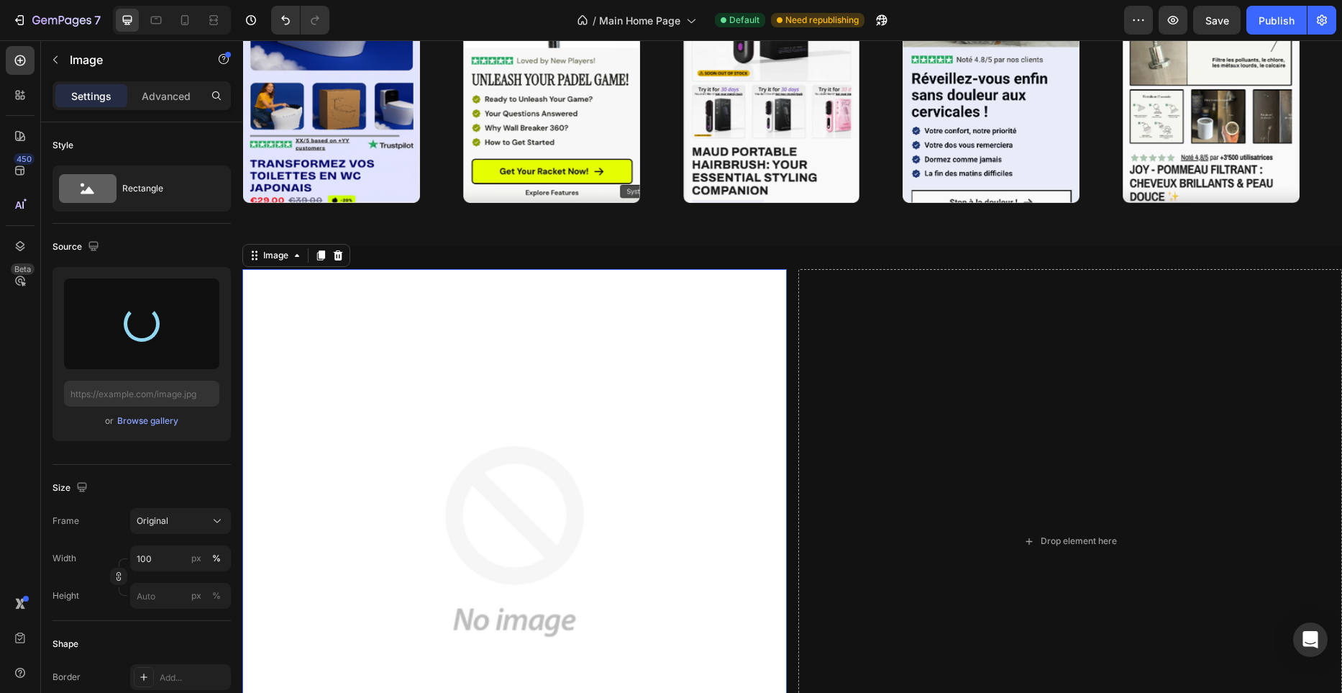
scroll to position [3932, 0]
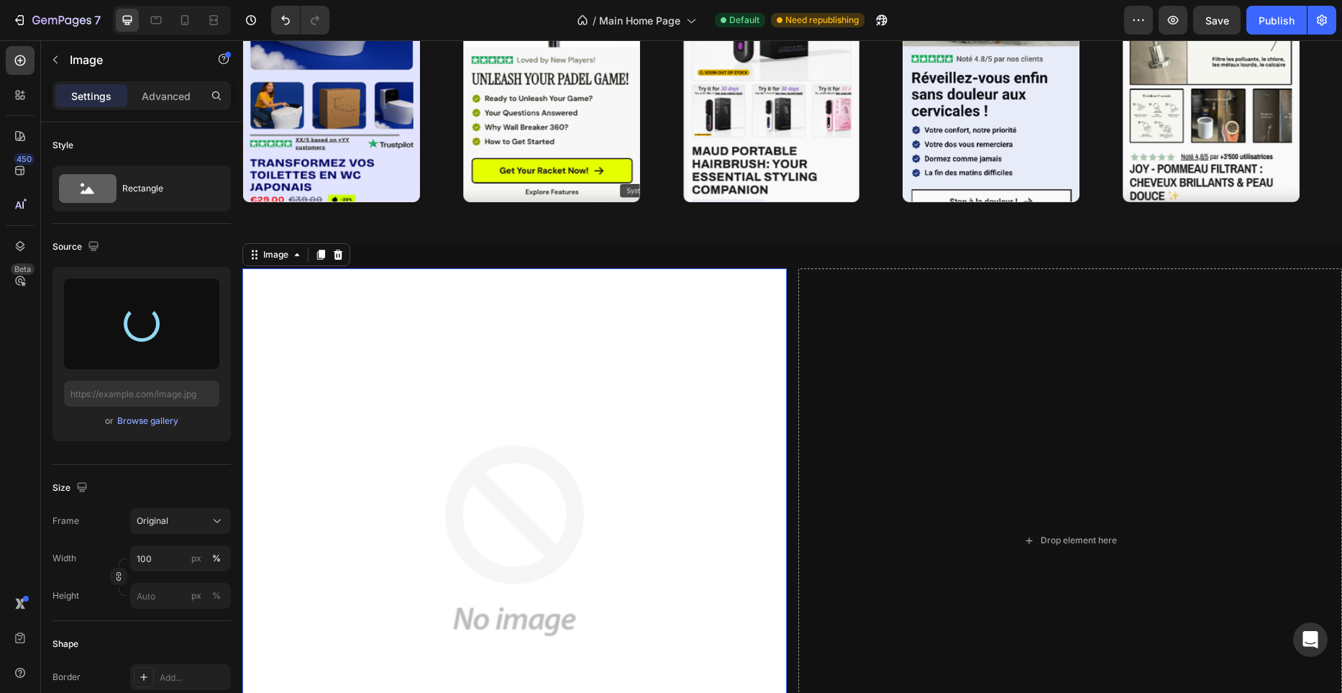
type input "[URL][DOMAIN_NAME]"
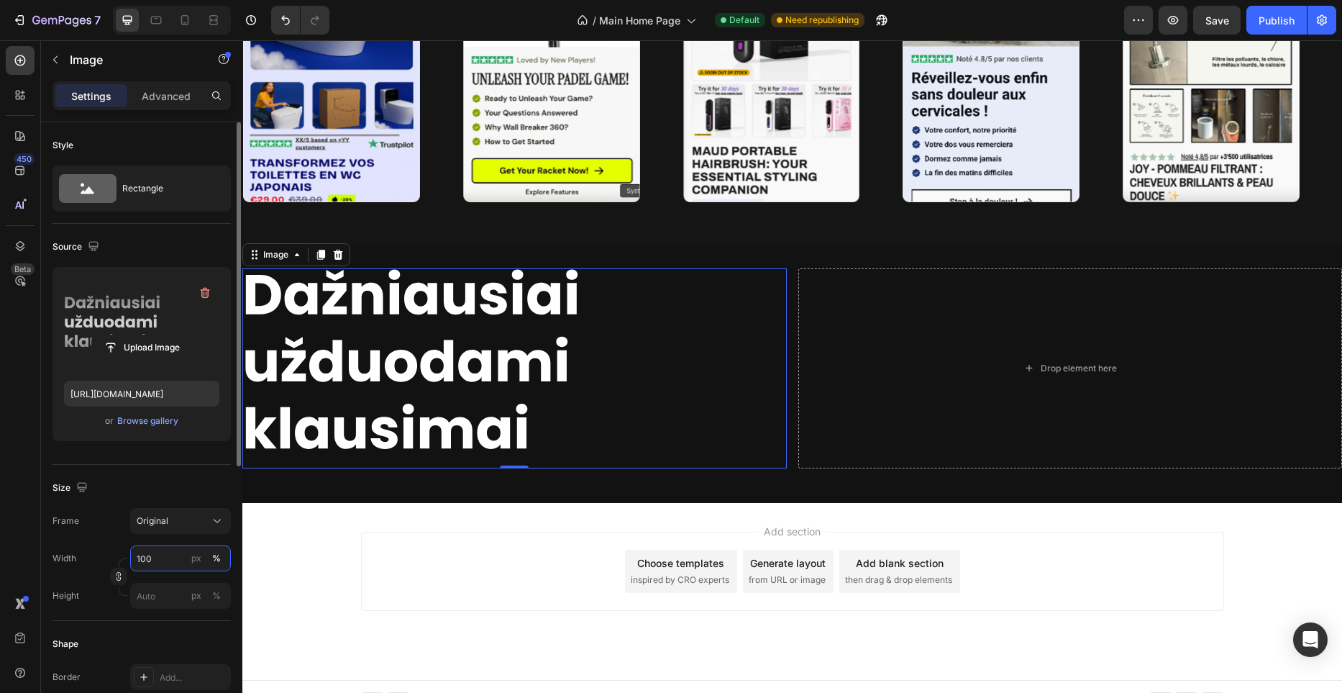
click at [175, 561] on input "100" at bounding box center [180, 558] width 101 height 26
paste input "39"
type input "390"
click at [199, 523] on div "Original" at bounding box center [172, 520] width 70 height 13
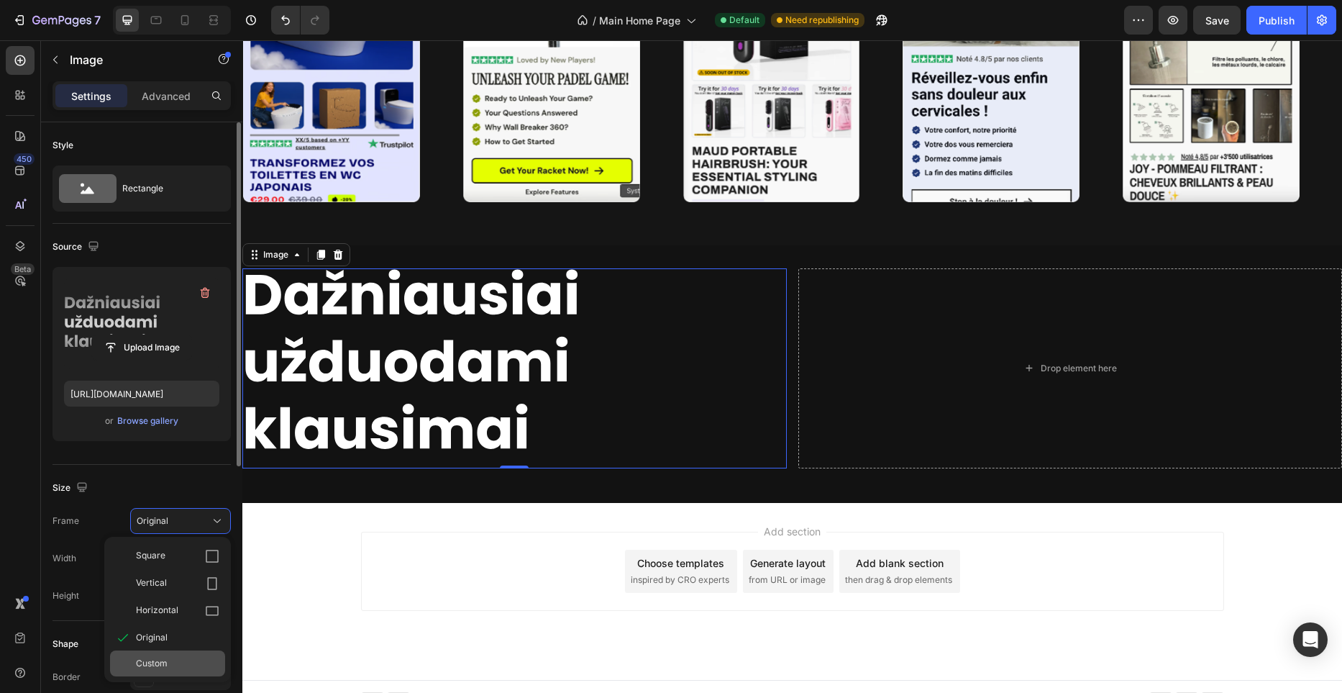
click at [171, 652] on div "Custom" at bounding box center [167, 663] width 115 height 26
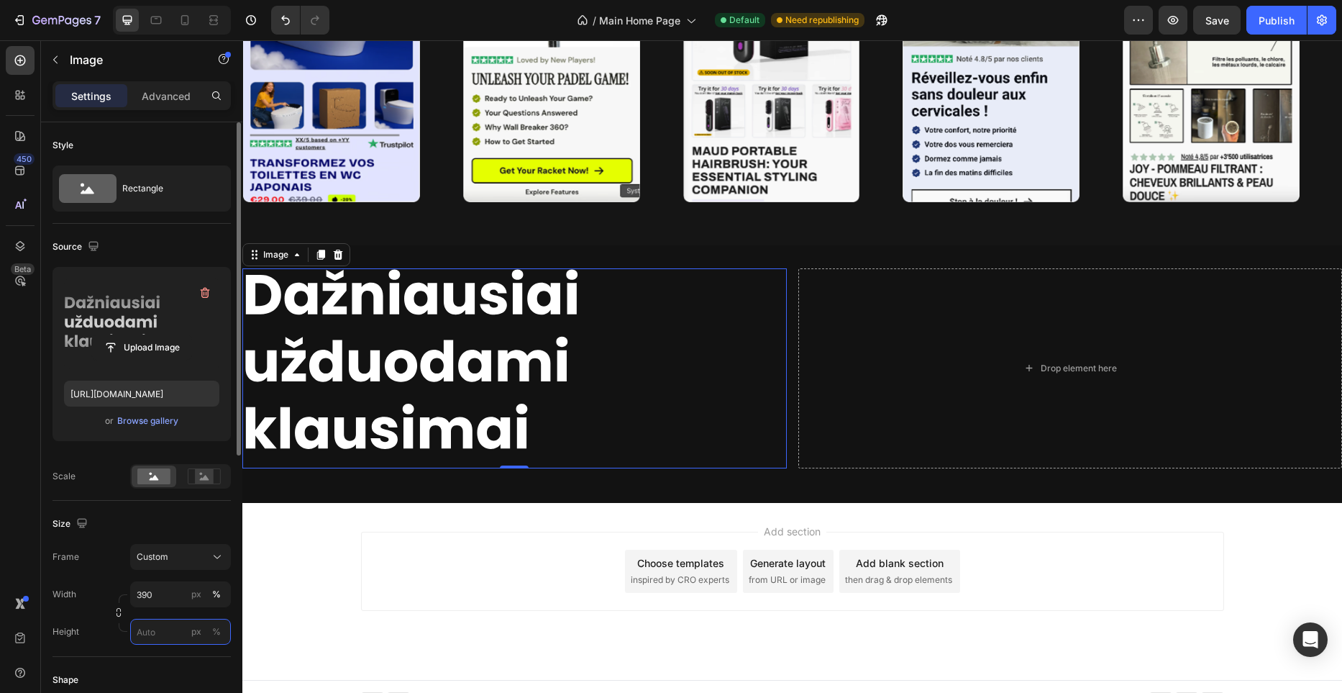
click at [173, 629] on input "px %" at bounding box center [180, 632] width 101 height 26
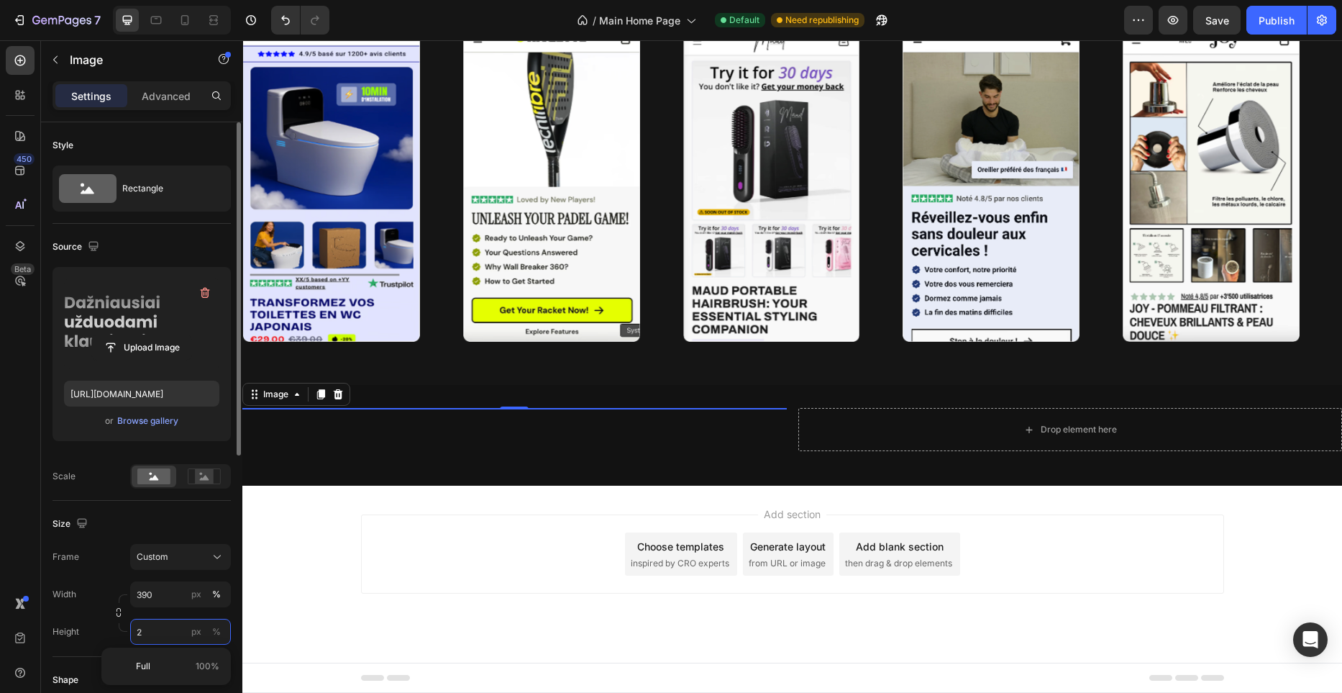
scroll to position [3792, 0]
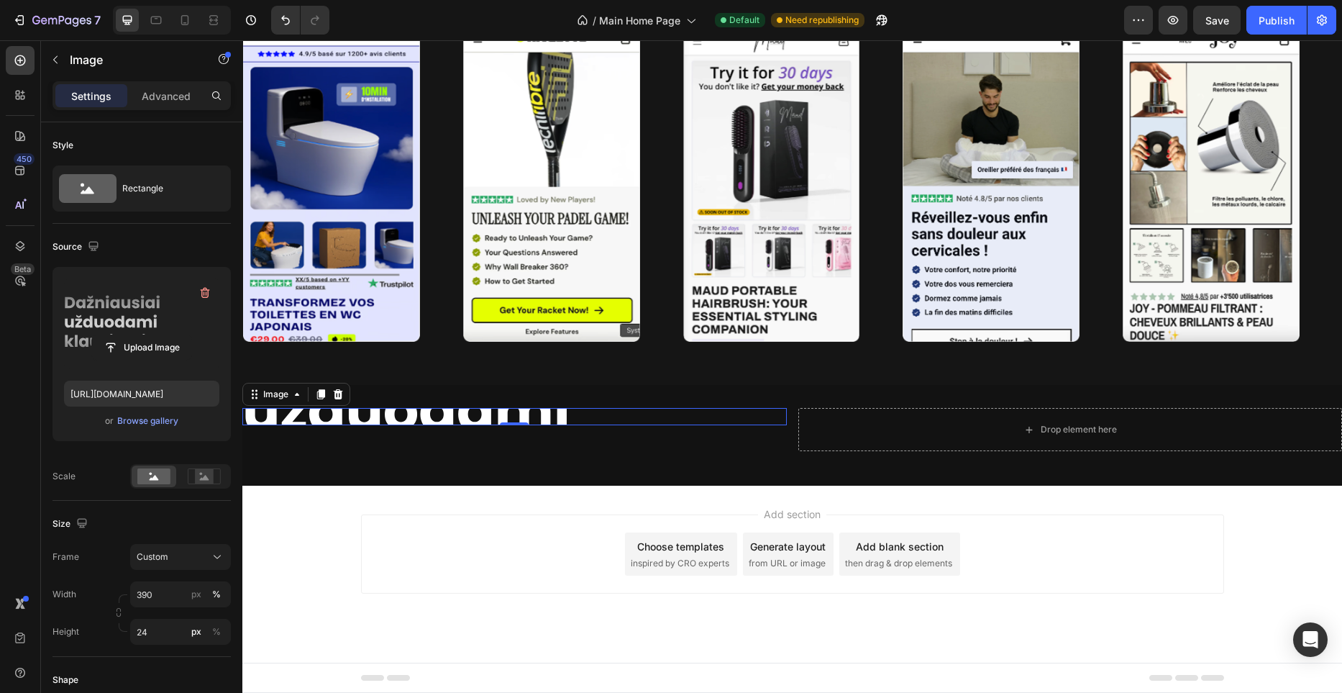
drag, startPoint x: 199, startPoint y: 474, endPoint x: 185, endPoint y: 512, distance: 40.7
click at [185, 512] on div "Style Rectangle Source Upload Image [URL][DOMAIN_NAME] or Browse gallery Scale …" at bounding box center [142, 633] width 178 height 1023
click at [165, 629] on input "24" at bounding box center [180, 632] width 101 height 26
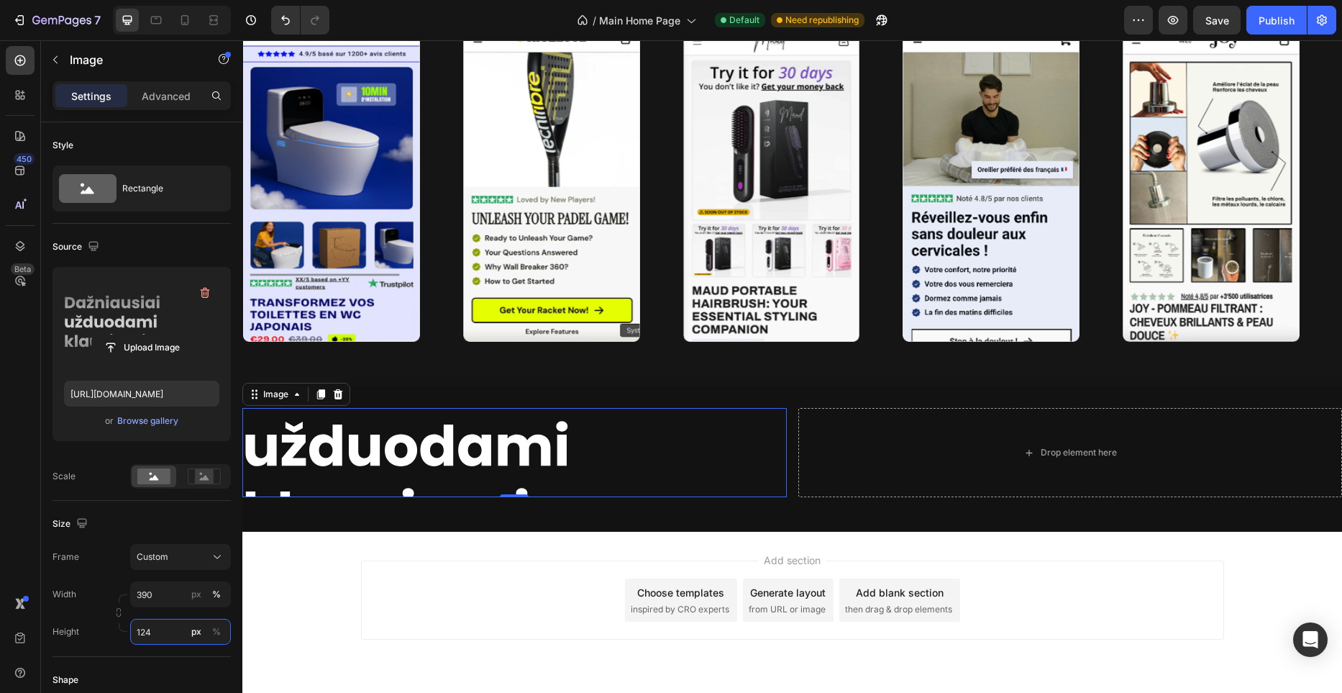
scroll to position [3838, 0]
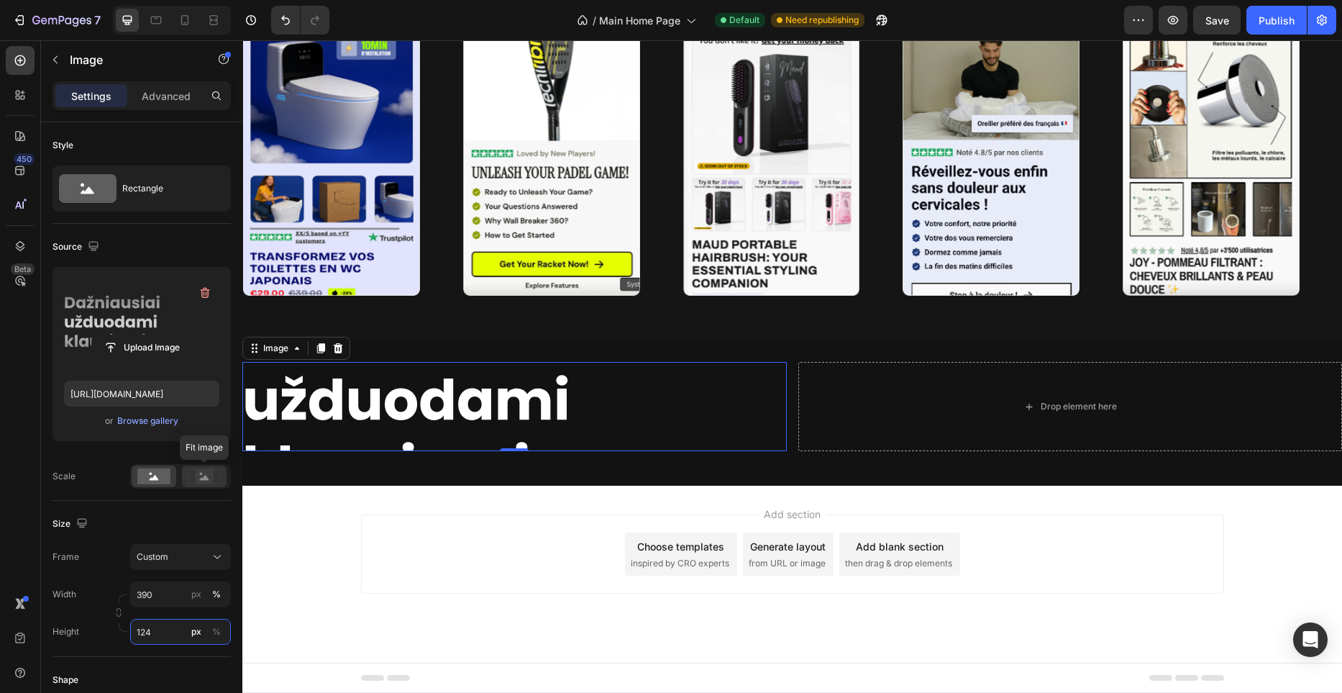
type input "124"
click at [199, 480] on rect at bounding box center [204, 476] width 19 height 14
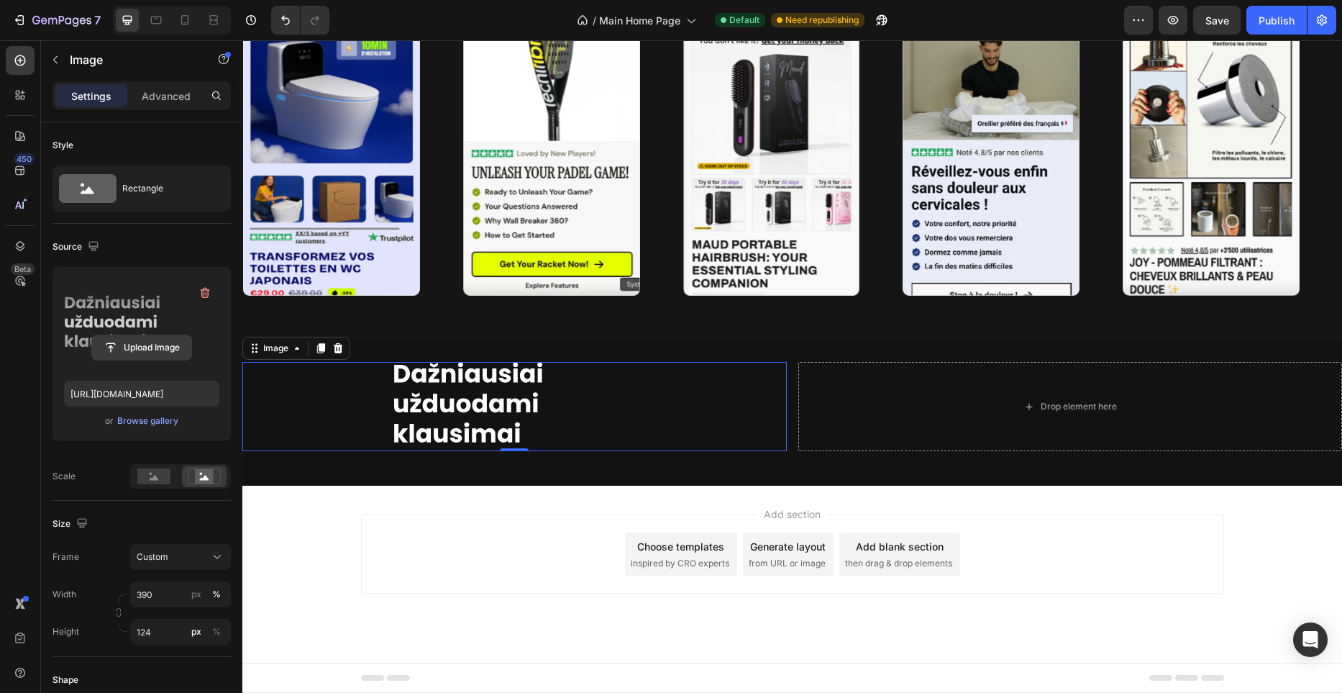
click at [144, 351] on input "file" at bounding box center [141, 347] width 99 height 24
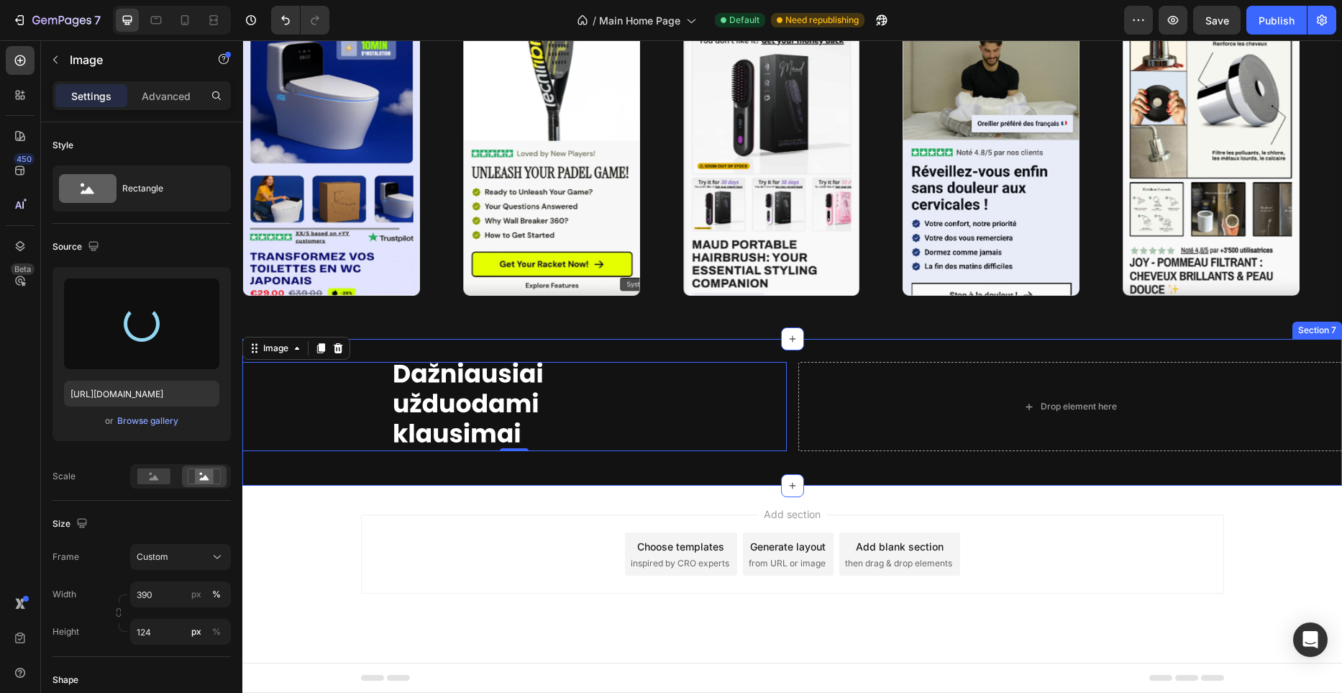
type input "[URL][DOMAIN_NAME]"
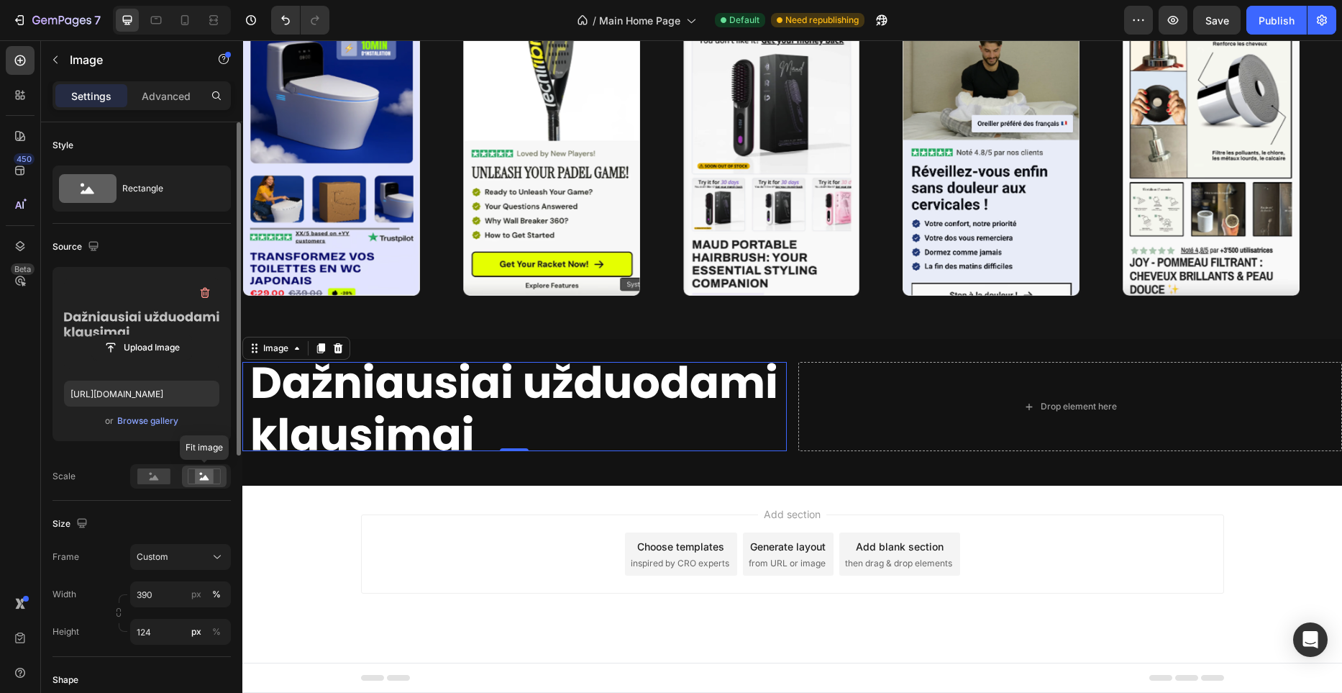
click at [206, 472] on rect at bounding box center [204, 476] width 19 height 14
click at [175, 477] on div at bounding box center [154, 476] width 45 height 22
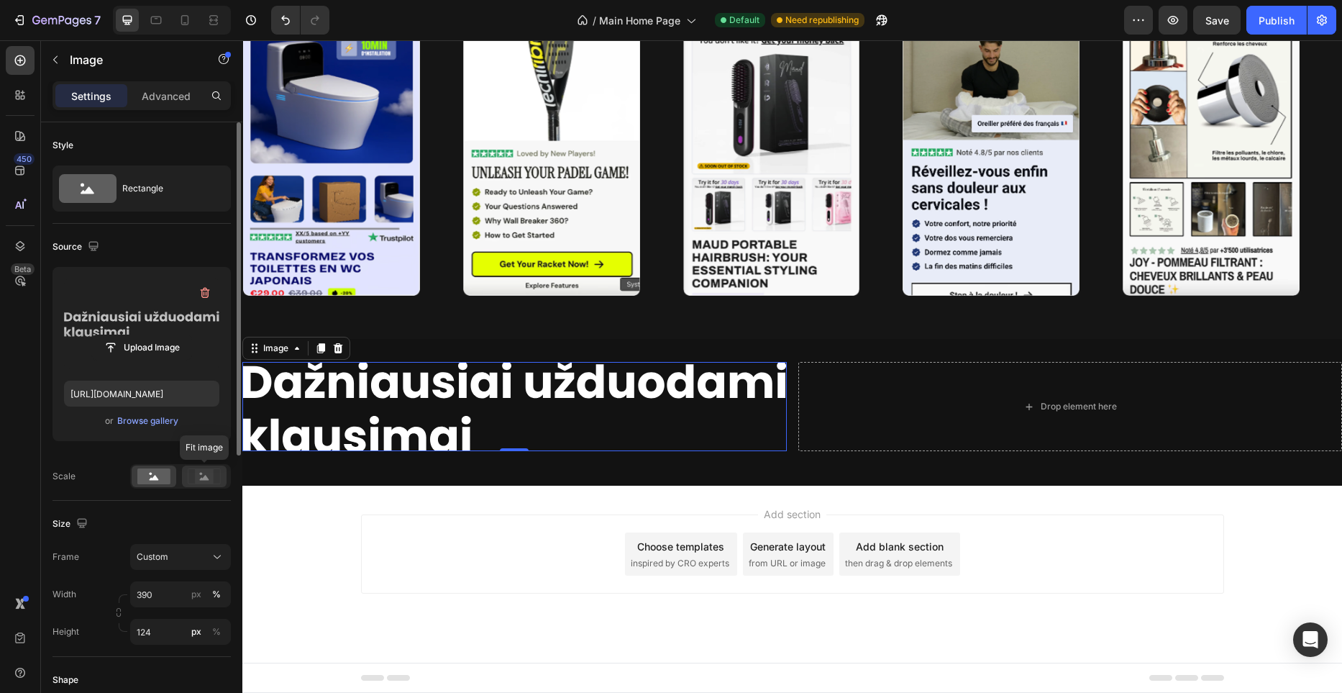
click at [193, 478] on icon at bounding box center [204, 476] width 33 height 16
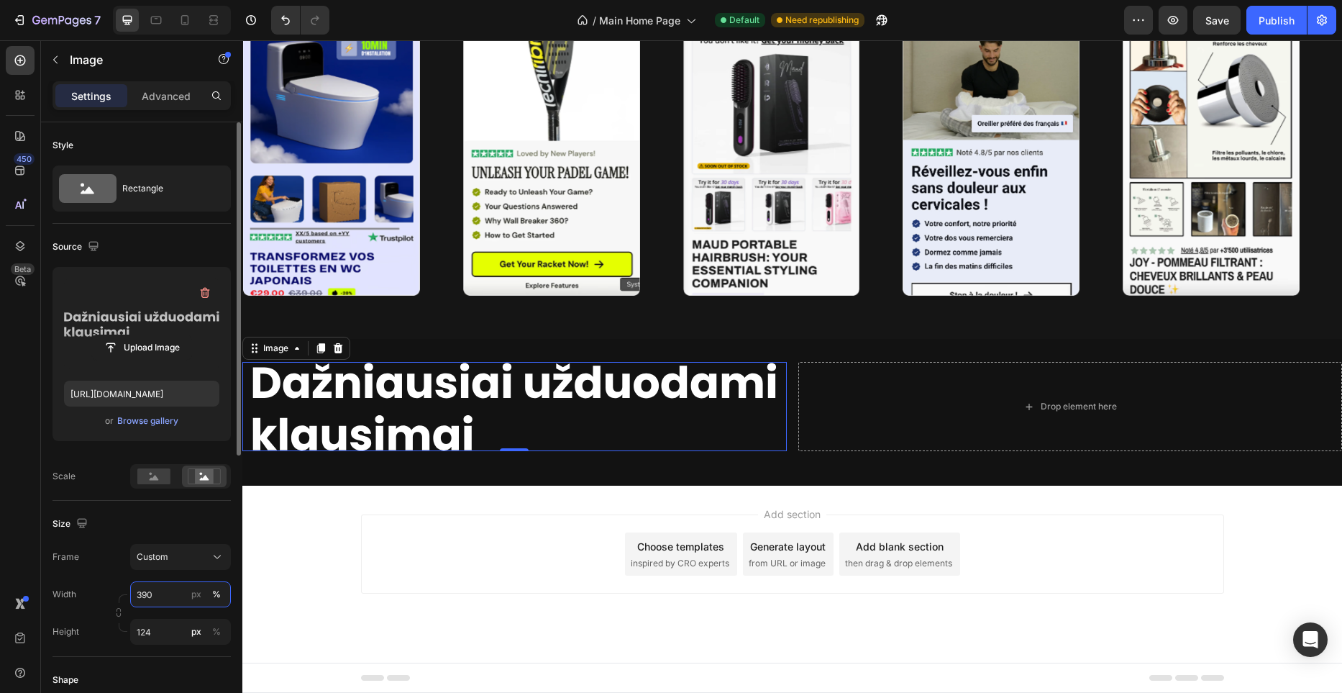
click at [163, 596] on input "390" at bounding box center [180, 594] width 101 height 26
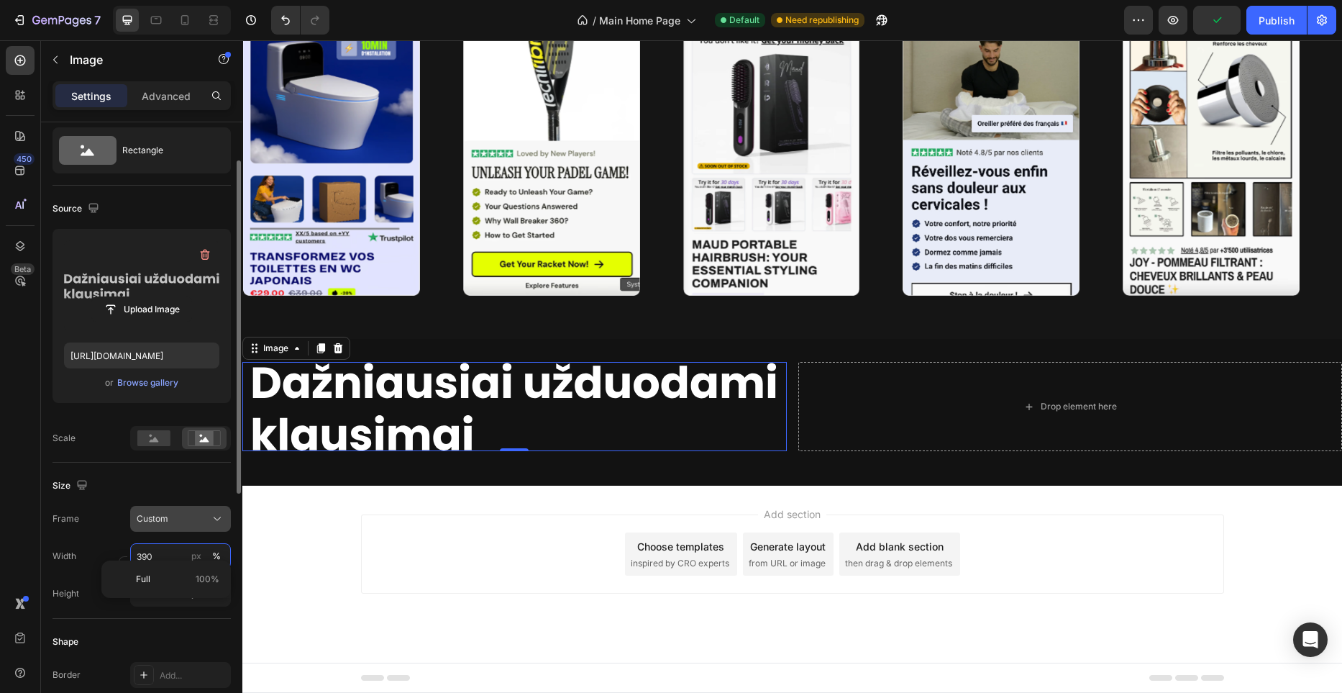
scroll to position [52, 0]
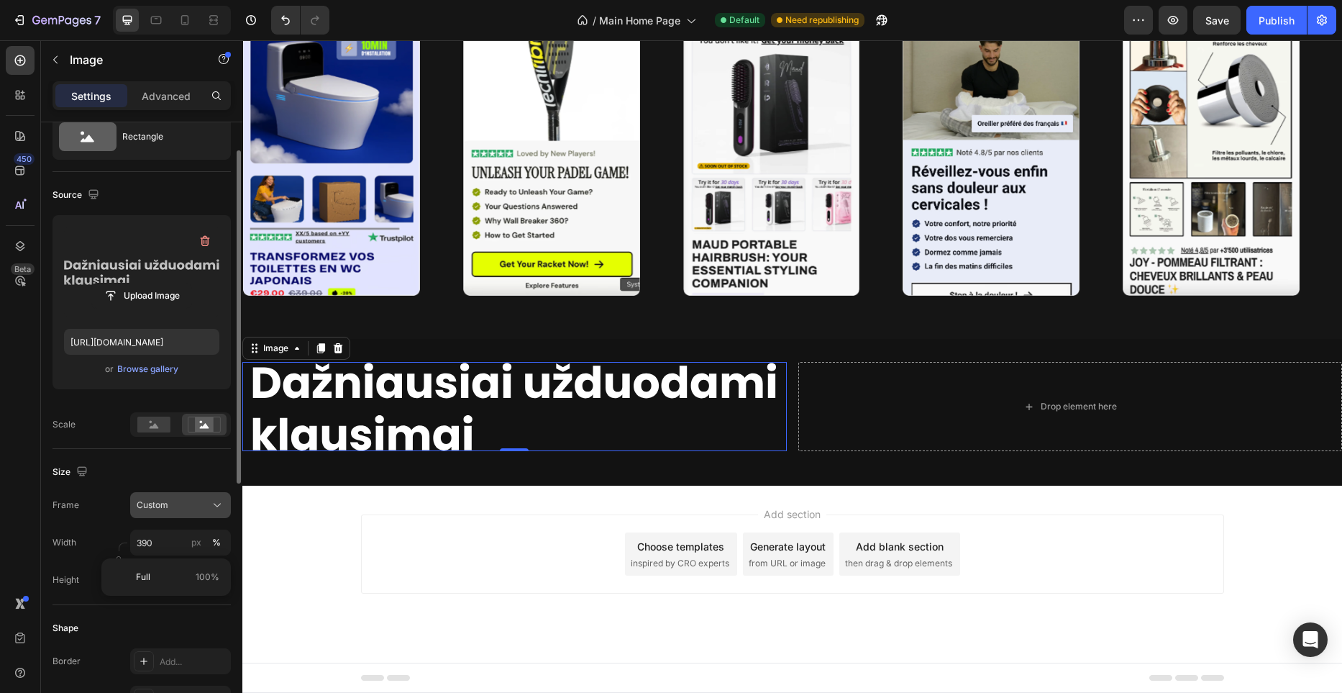
click at [221, 495] on button "Custom" at bounding box center [180, 505] width 101 height 26
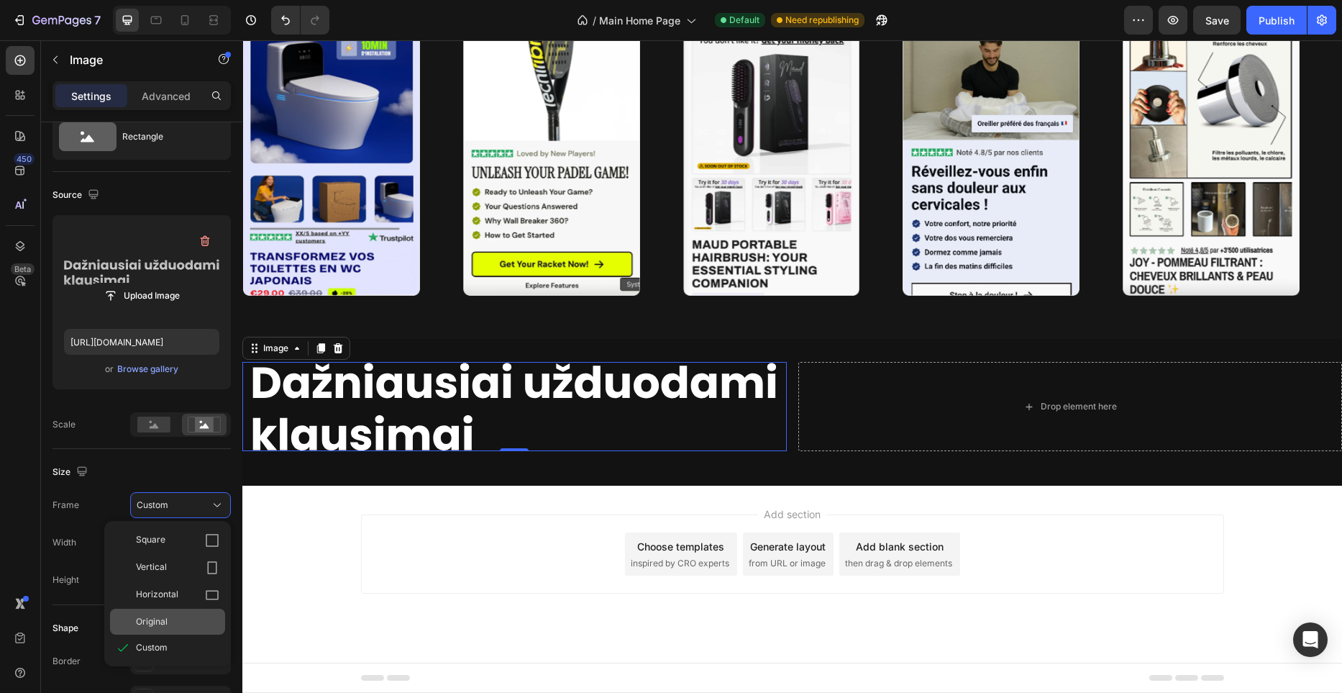
click at [173, 626] on div "Original" at bounding box center [177, 621] width 83 height 13
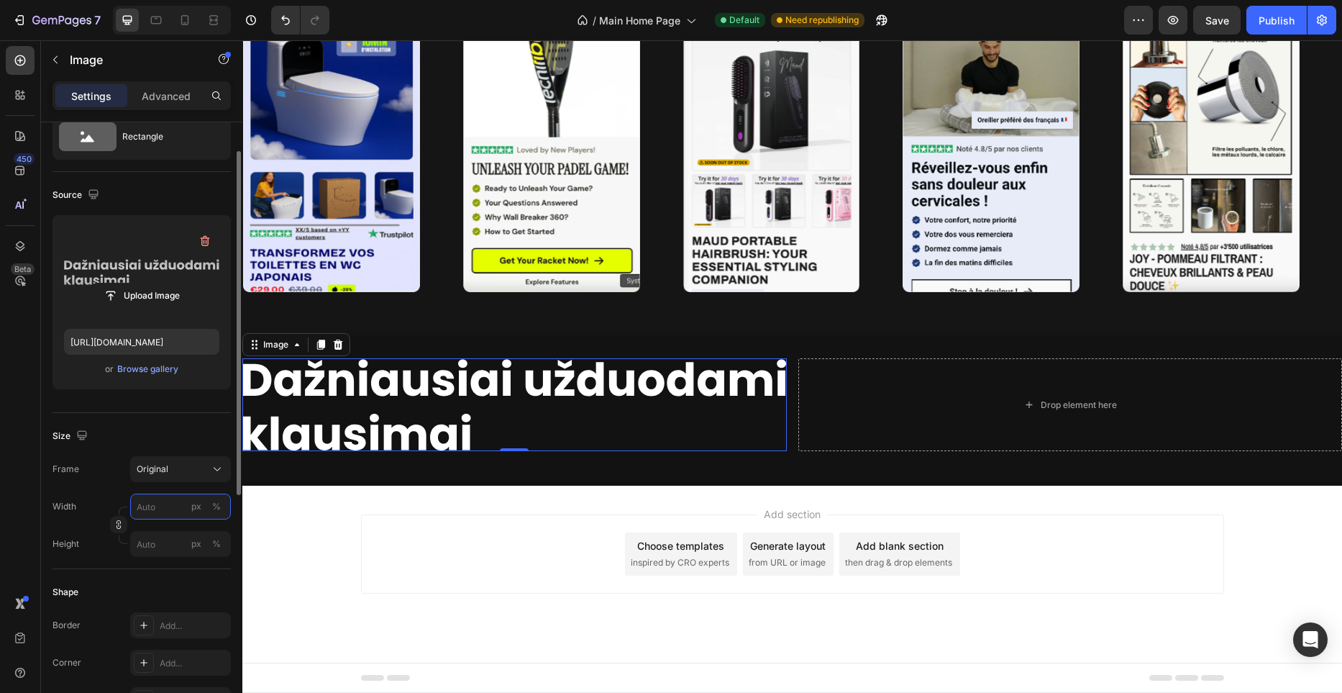
click at [177, 505] on input "px %" at bounding box center [180, 506] width 101 height 26
click at [186, 472] on div "Original" at bounding box center [172, 468] width 70 height 13
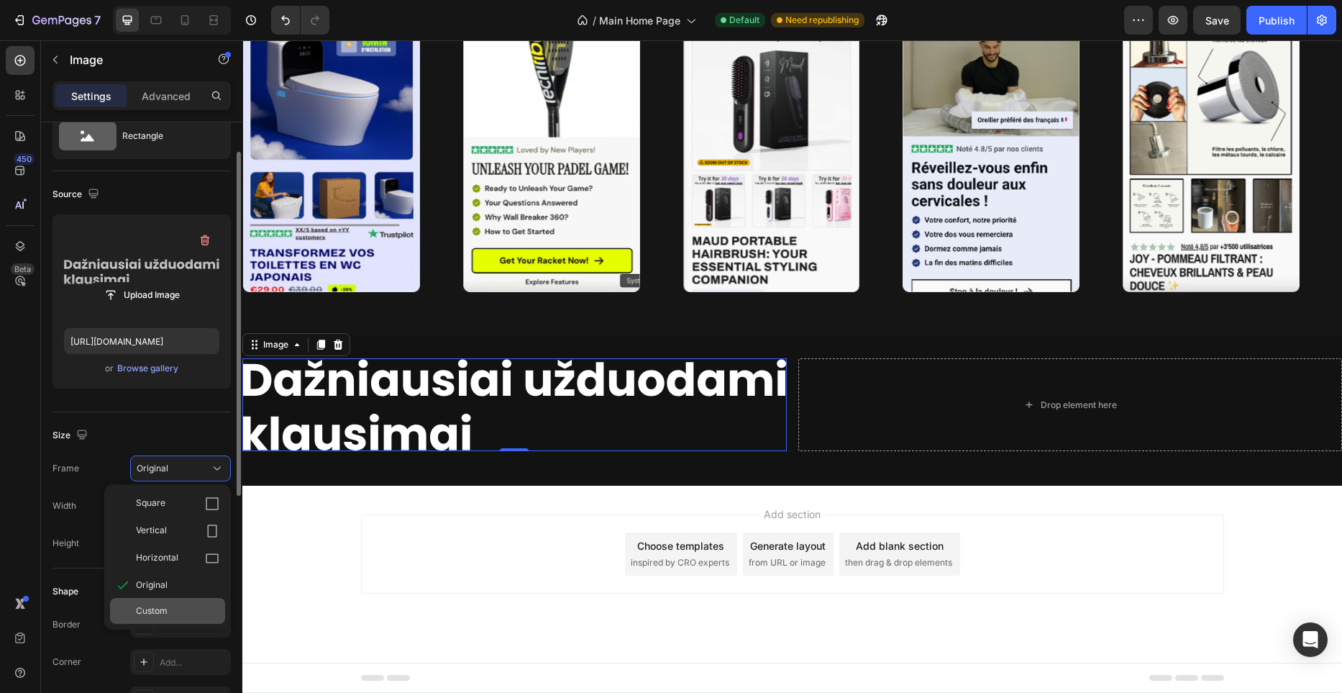
click at [161, 608] on span "Custom" at bounding box center [152, 610] width 32 height 13
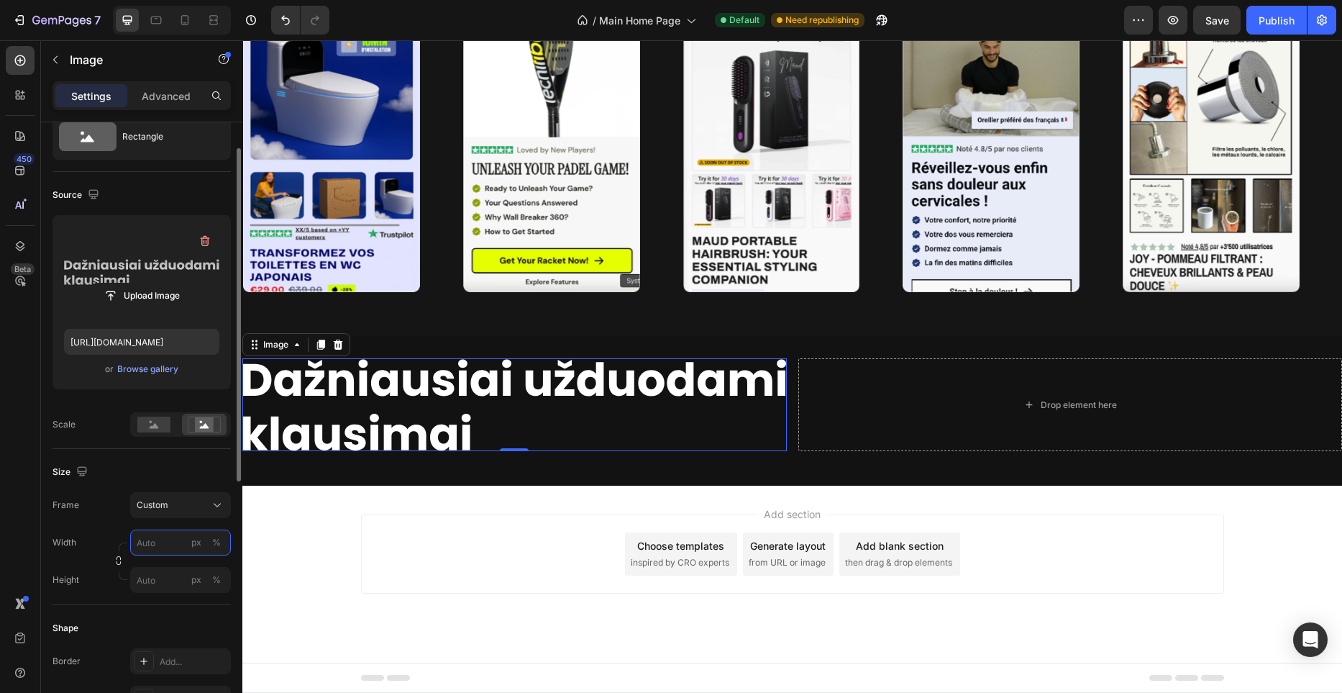
scroll to position [50, 0]
paste input "493"
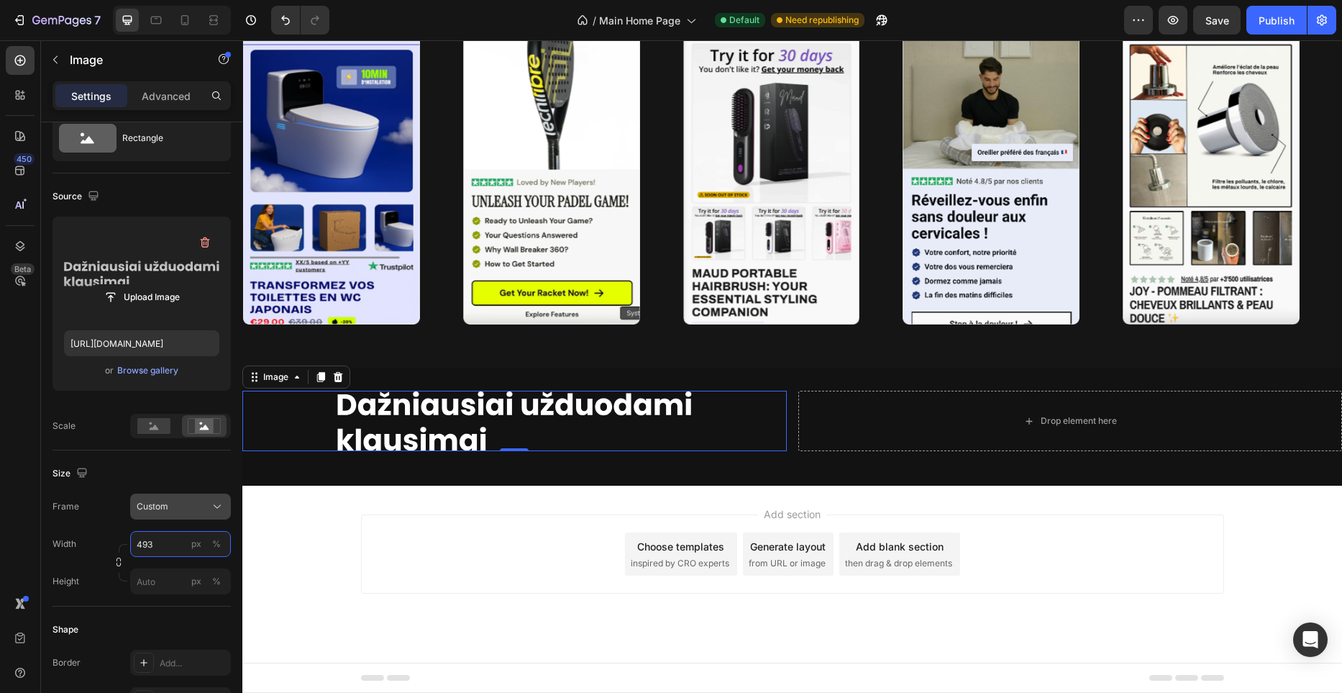
scroll to position [3810, 0]
type input "493"
click at [175, 586] on input "px %" at bounding box center [180, 581] width 101 height 26
type input "4"
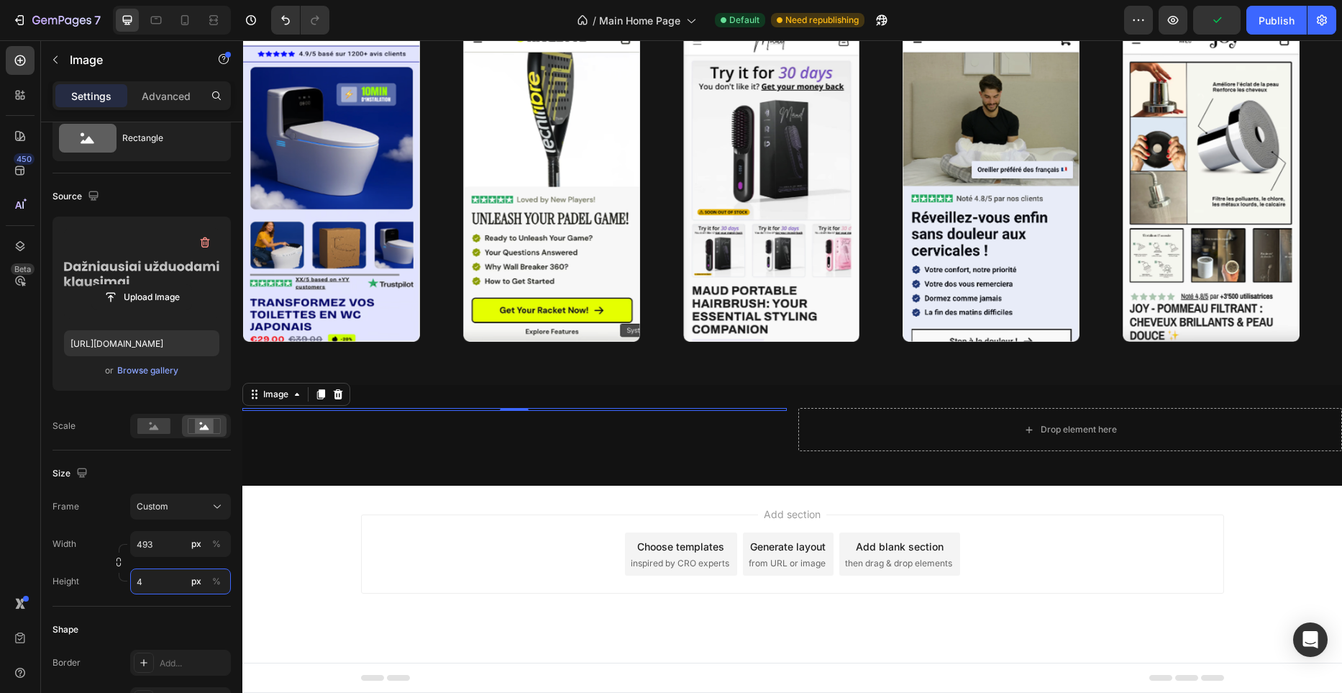
scroll to position [3792, 0]
type input "104"
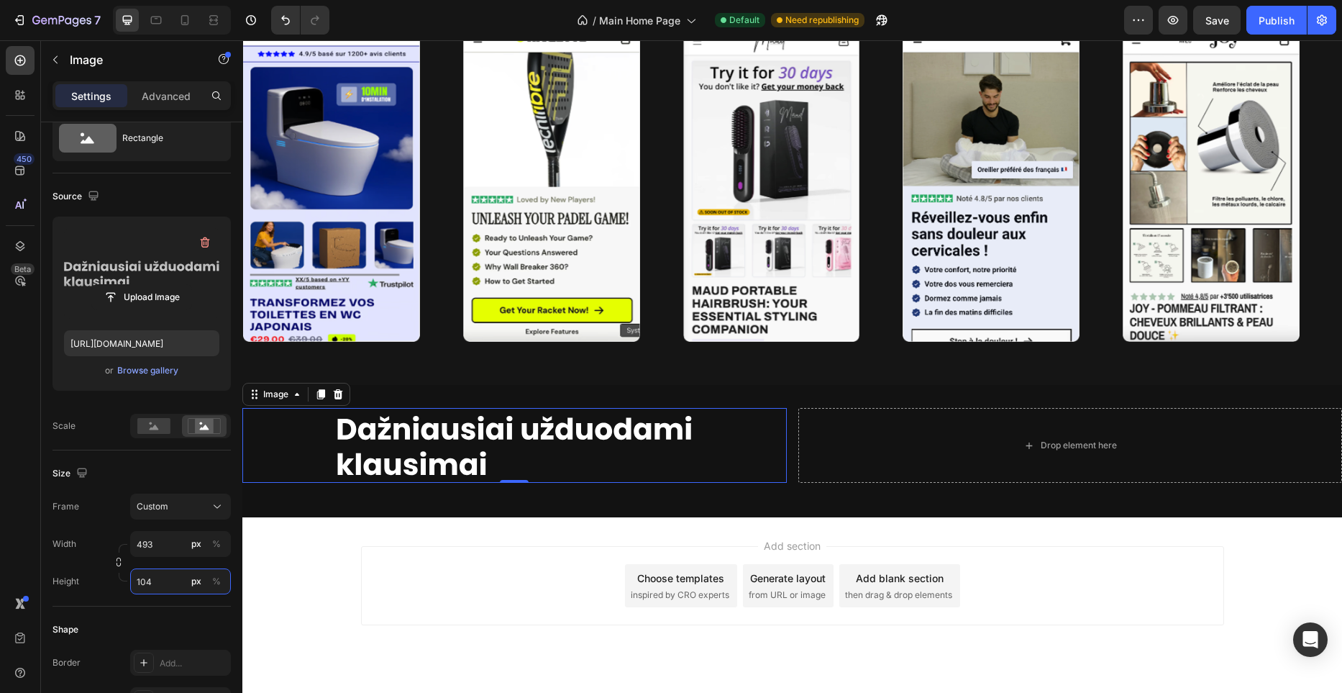
scroll to position [3824, 0]
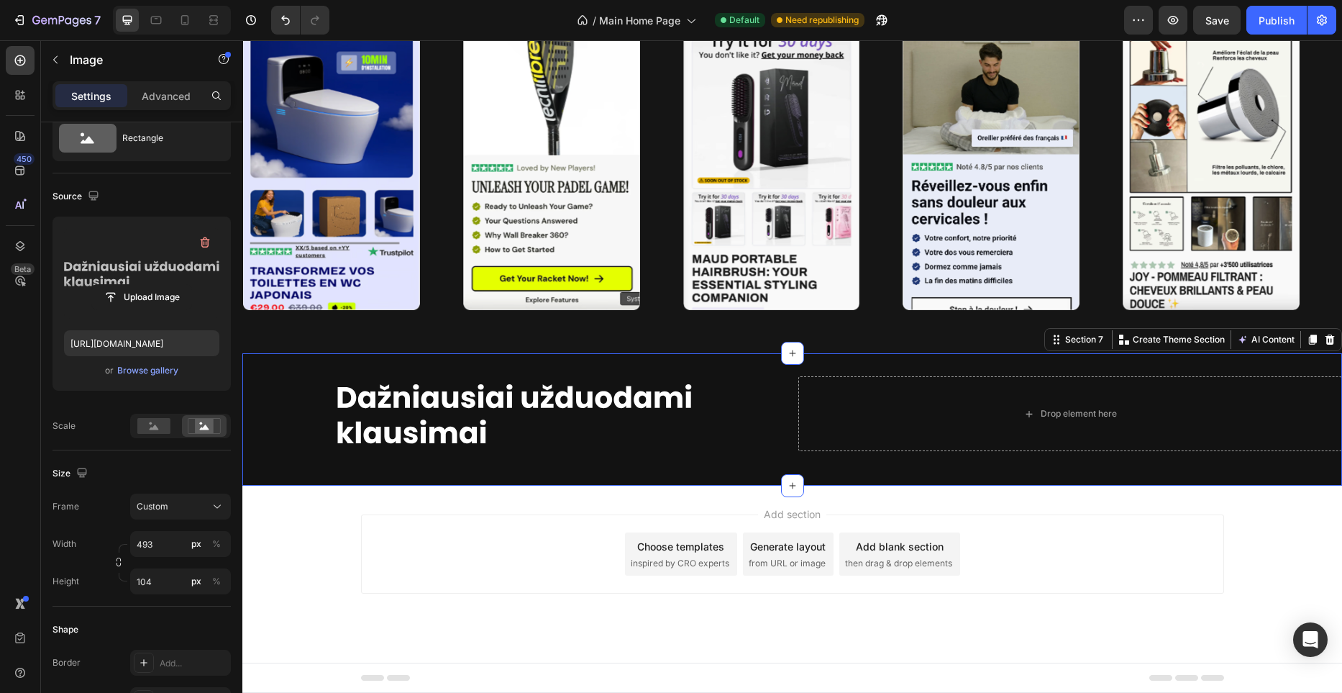
click at [755, 357] on div "Image Drop element here Row Section 7 You can create reusable sections Create T…" at bounding box center [792, 419] width 1100 height 132
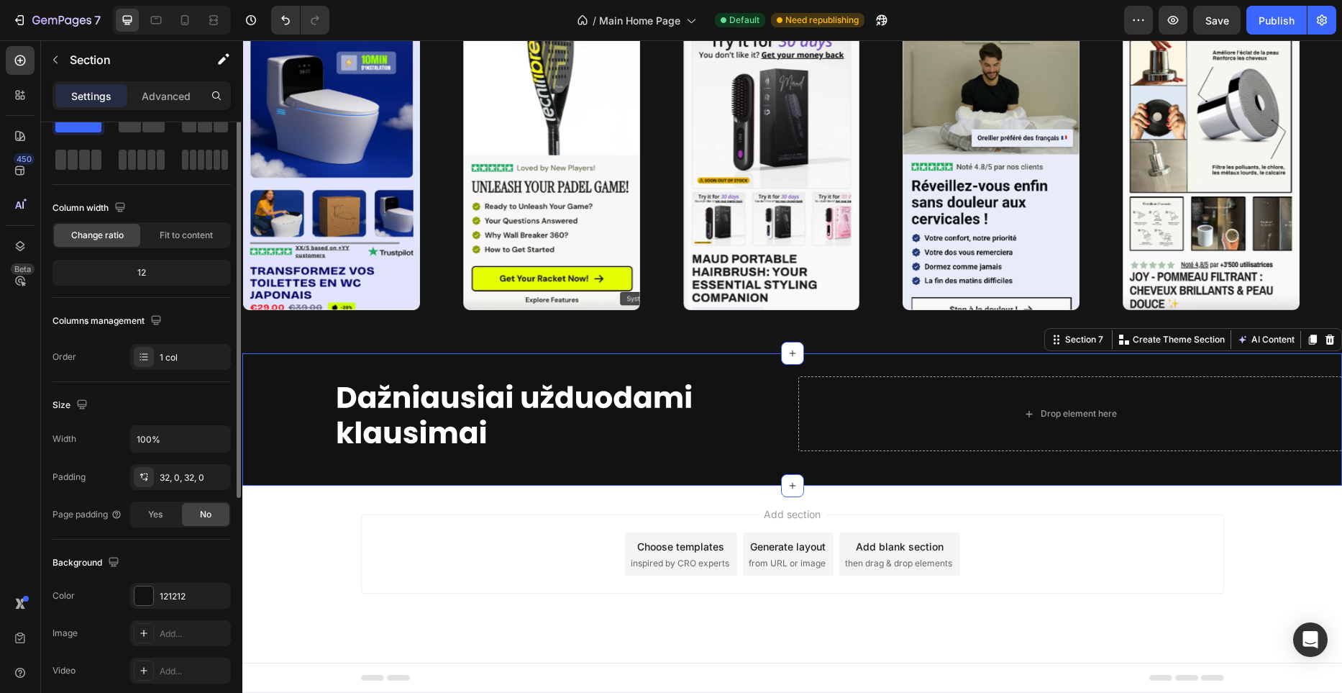
scroll to position [0, 0]
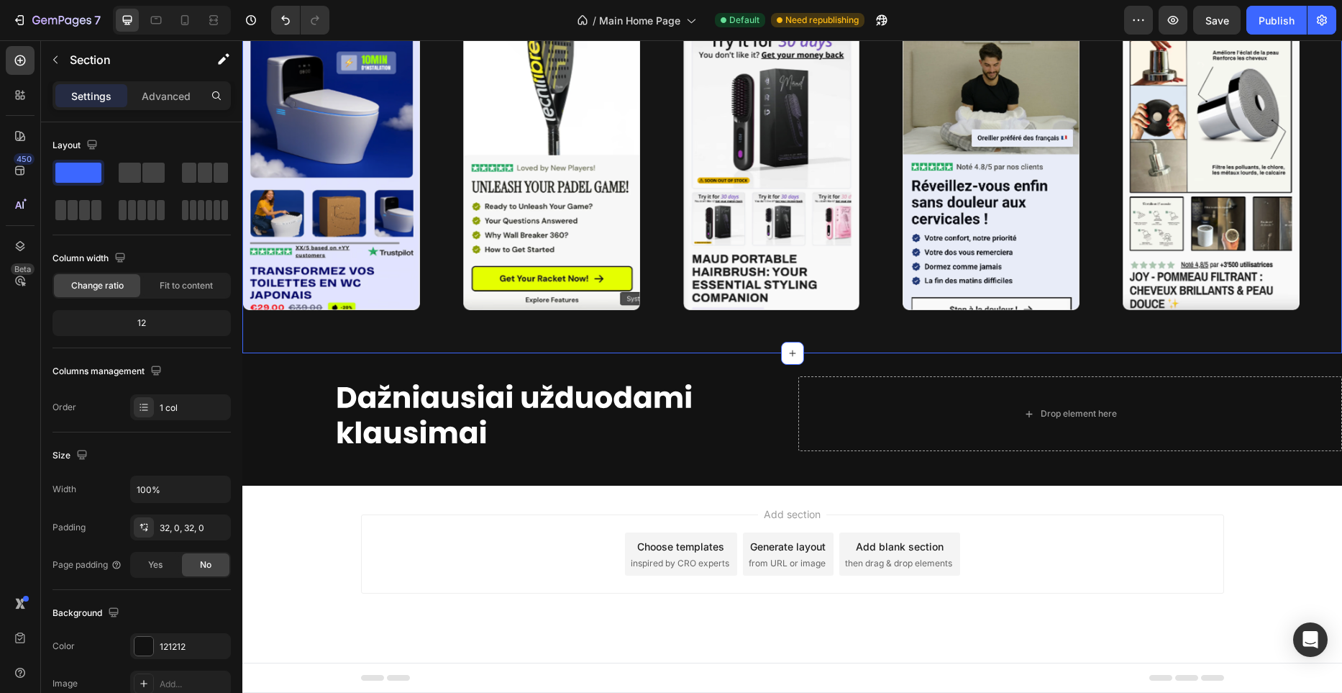
click at [741, 344] on div "Image Image Image Image Image Image Image Image Image Image Marquee Section 6 Y…" at bounding box center [792, 155] width 1100 height 398
click at [170, 105] on div "Advanced" at bounding box center [166, 95] width 72 height 23
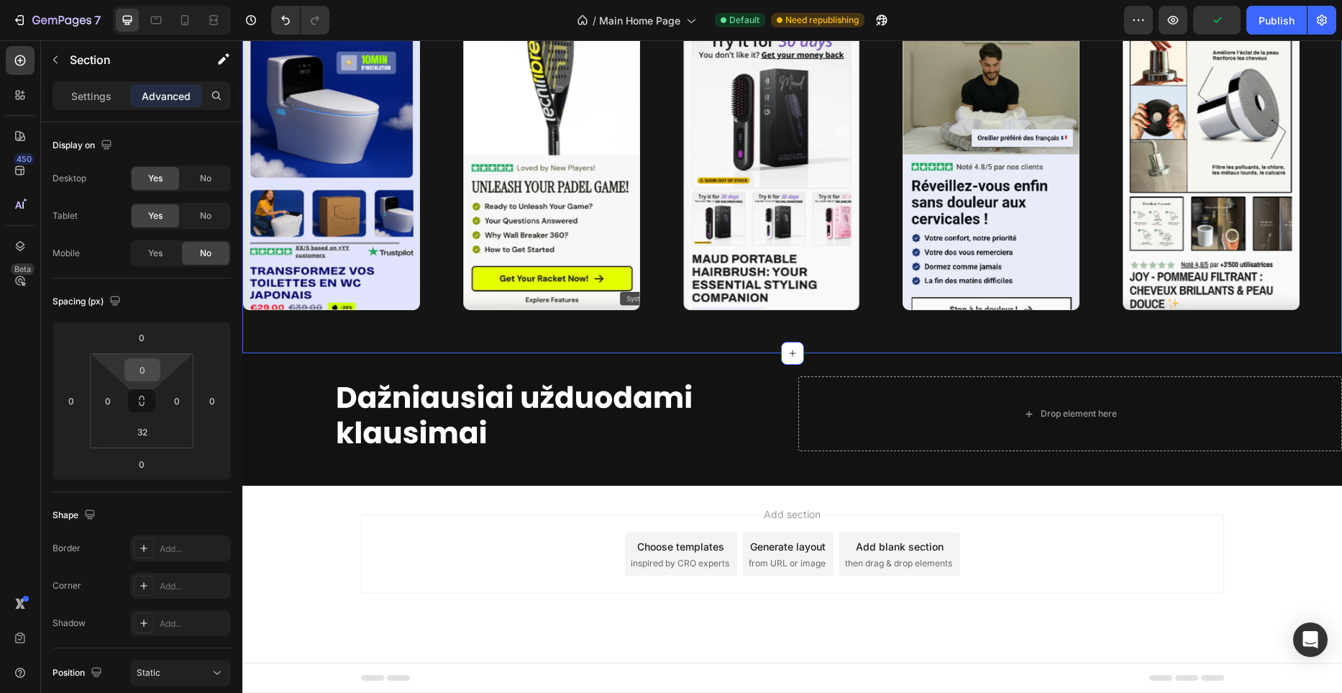
click at [141, 378] on input "0" at bounding box center [142, 370] width 29 height 22
type input "50"
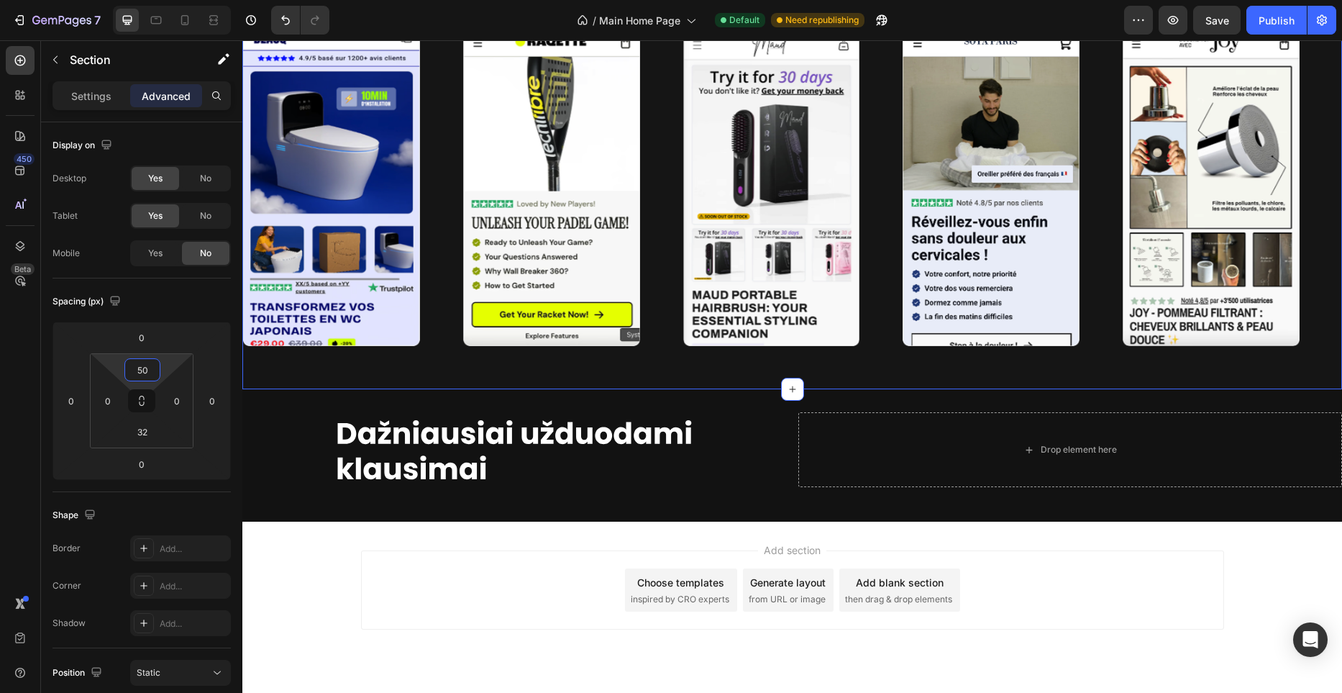
click at [142, 373] on input "50" at bounding box center [142, 370] width 29 height 22
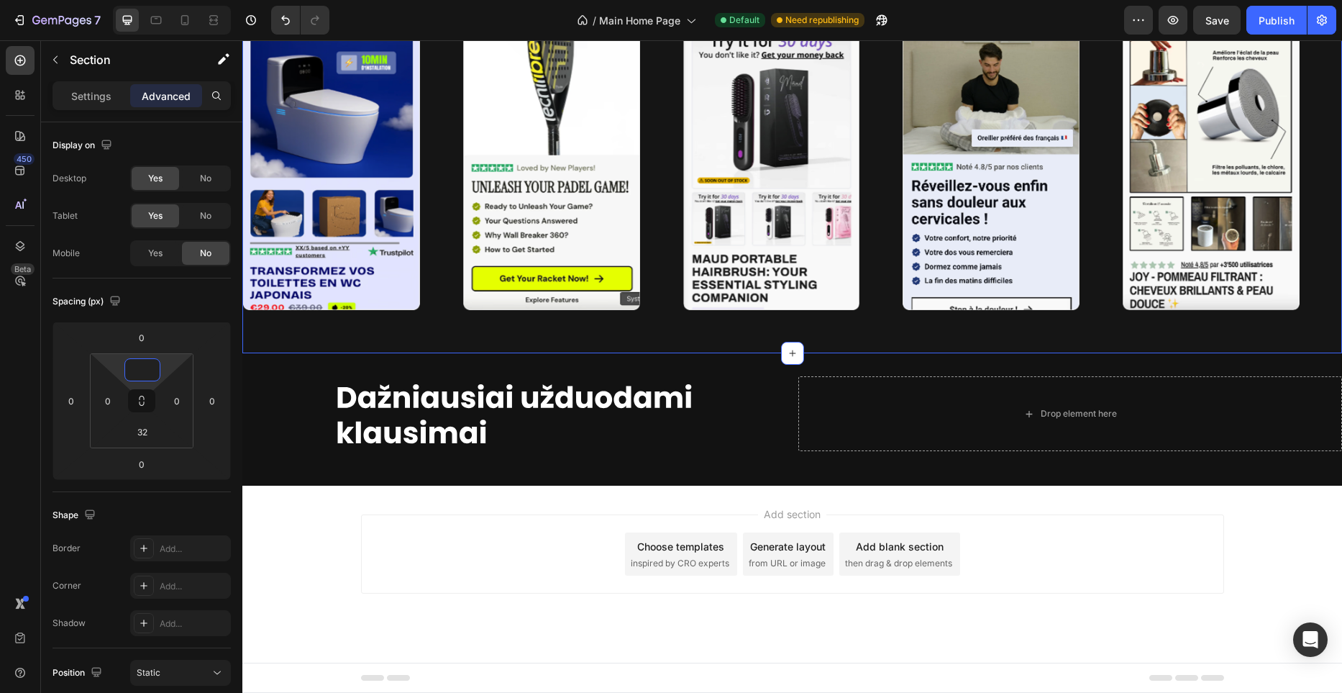
type input "0"
click at [151, 434] on input "32" at bounding box center [142, 432] width 29 height 22
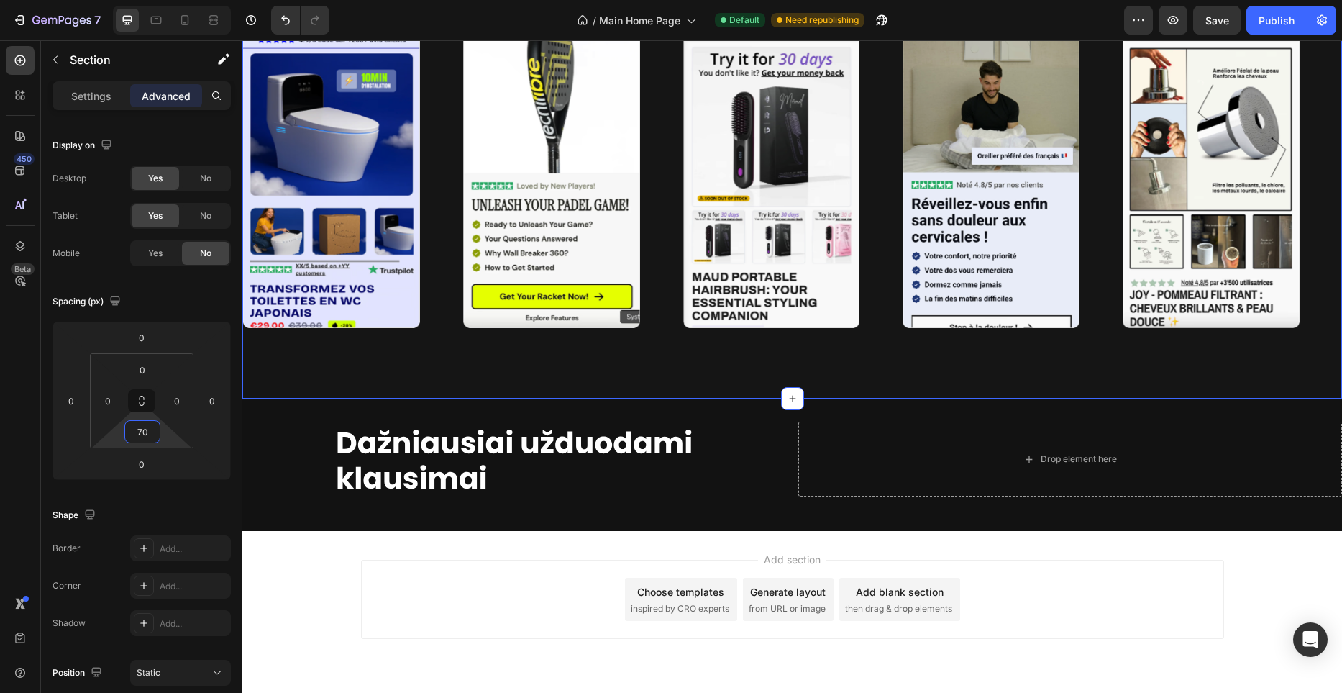
type input "70"
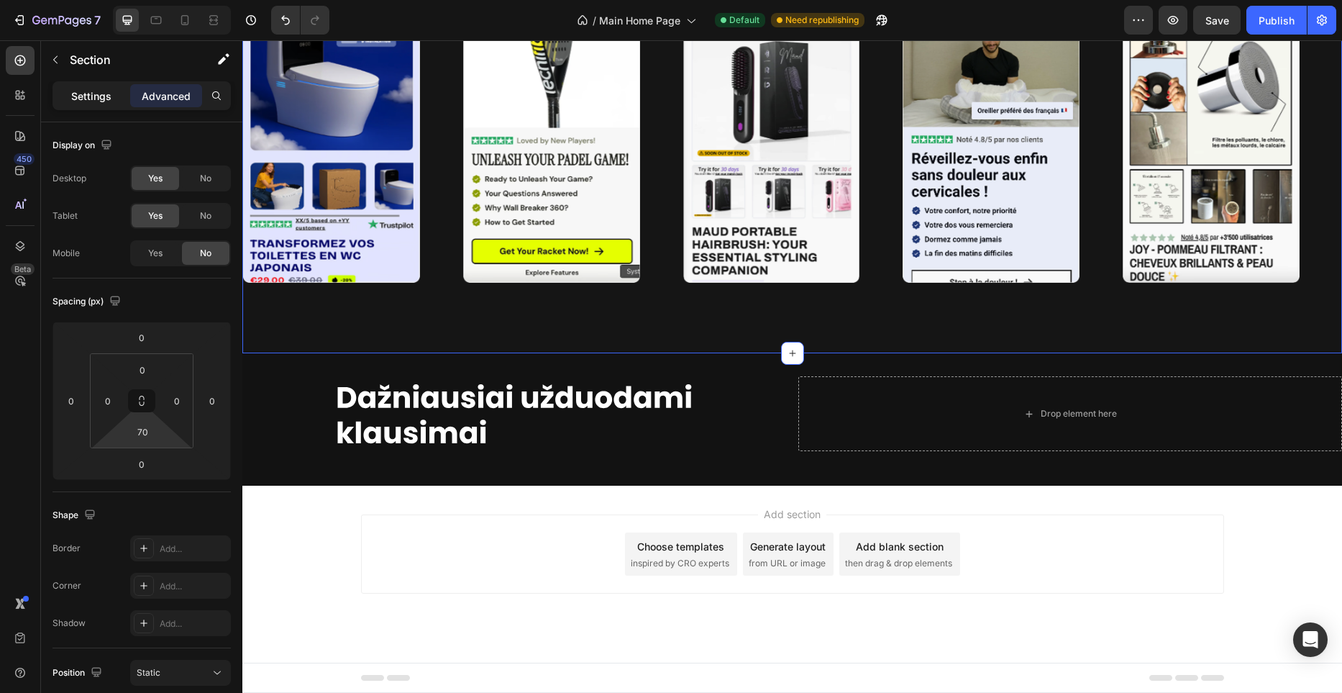
click at [116, 100] on div "Settings" at bounding box center [91, 95] width 72 height 23
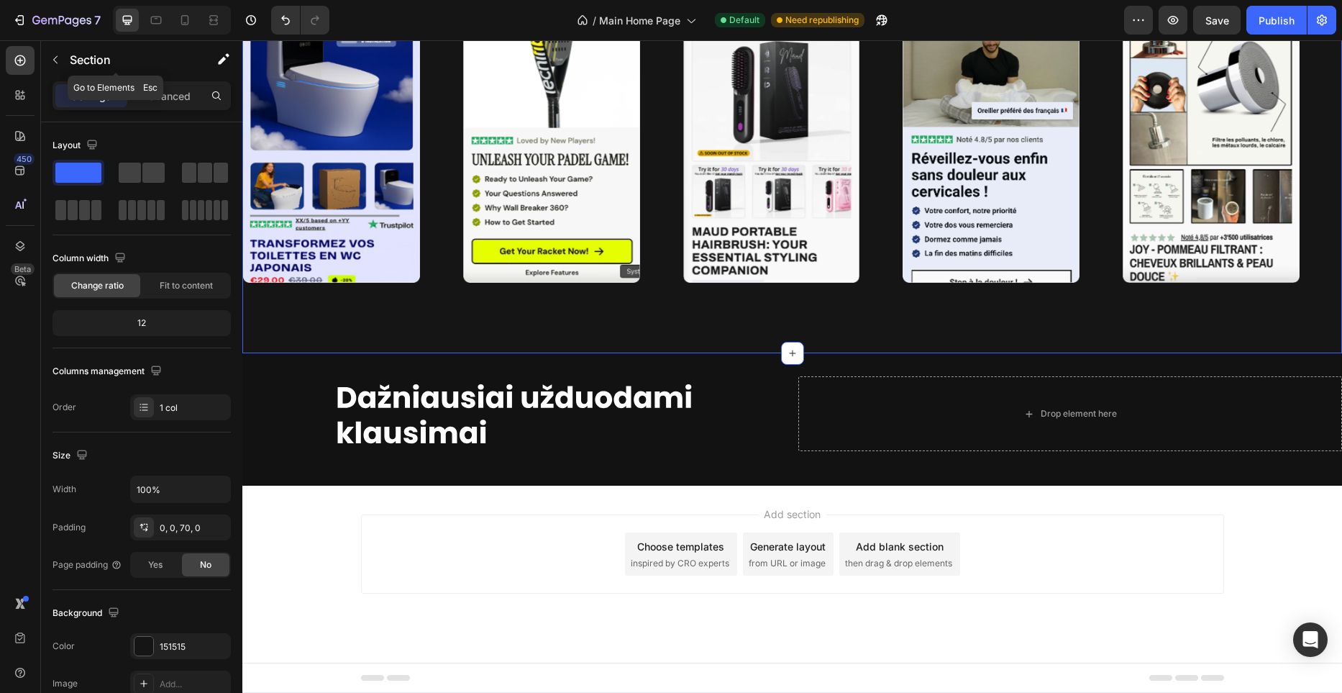
click at [52, 62] on icon "button" at bounding box center [56, 60] width 12 height 12
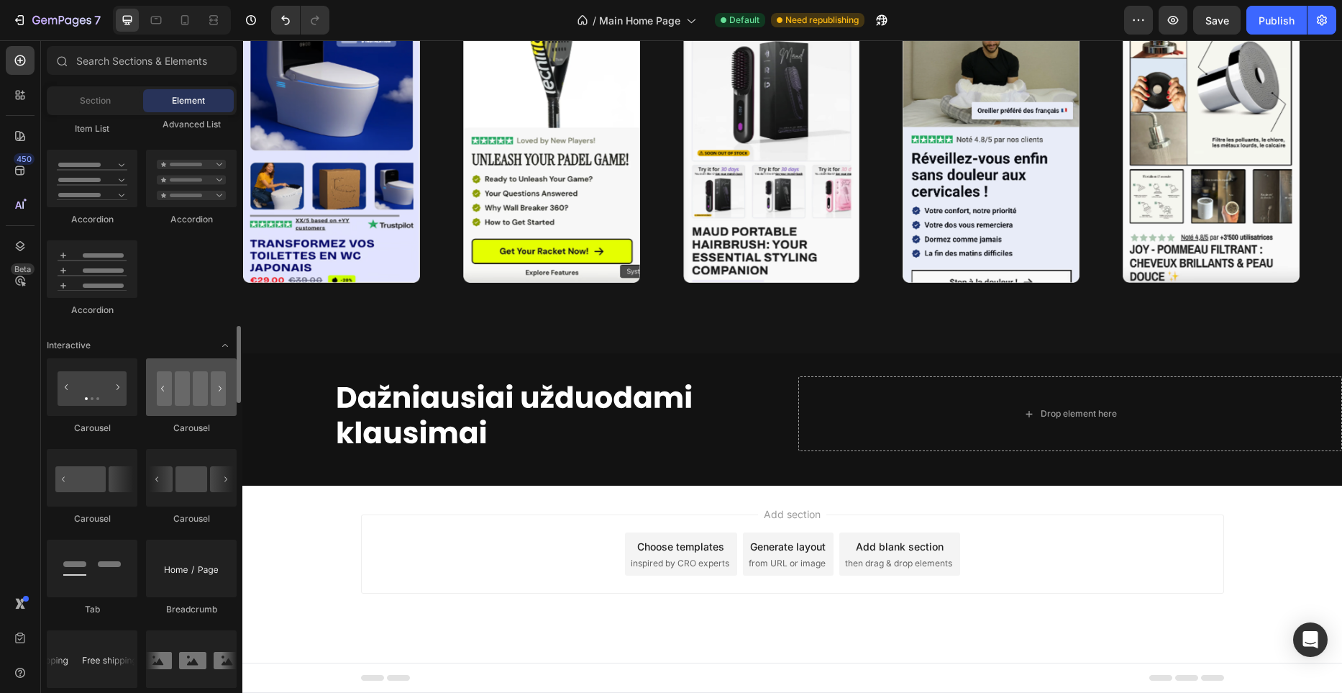
scroll to position [1220, 0]
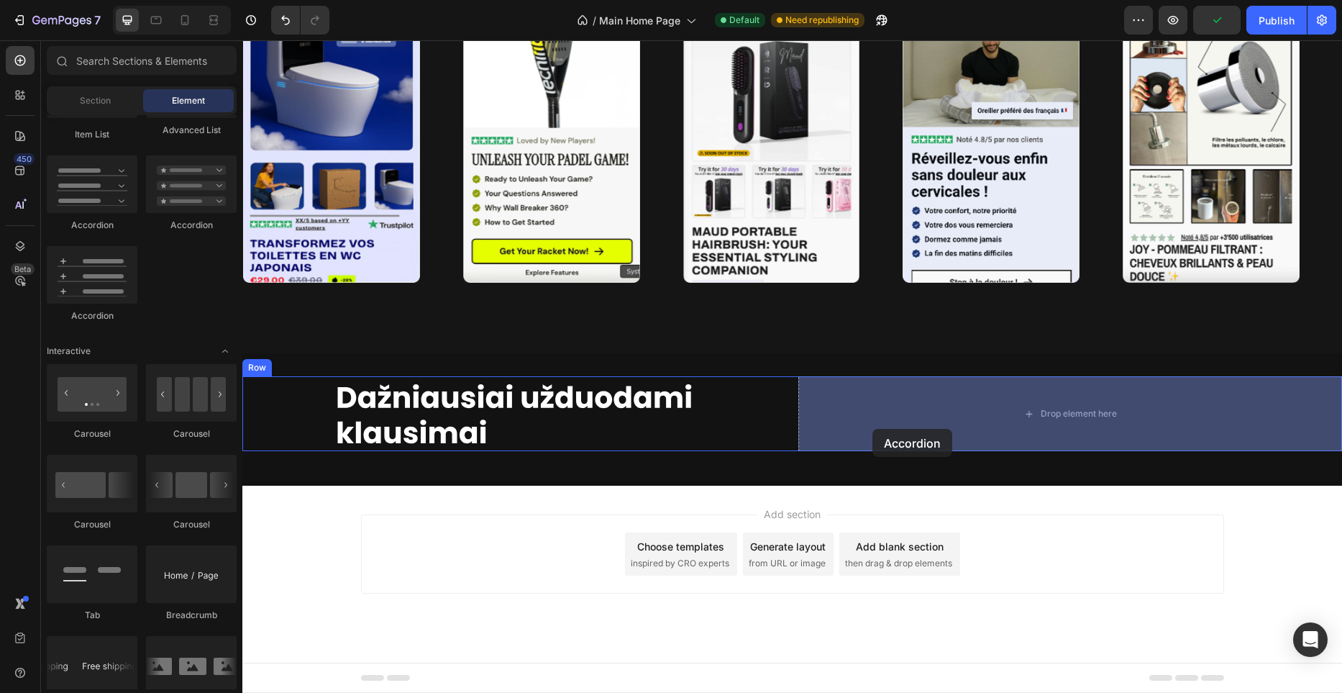
drag, startPoint x: 334, startPoint y: 326, endPoint x: 872, endPoint y: 429, distance: 547.7
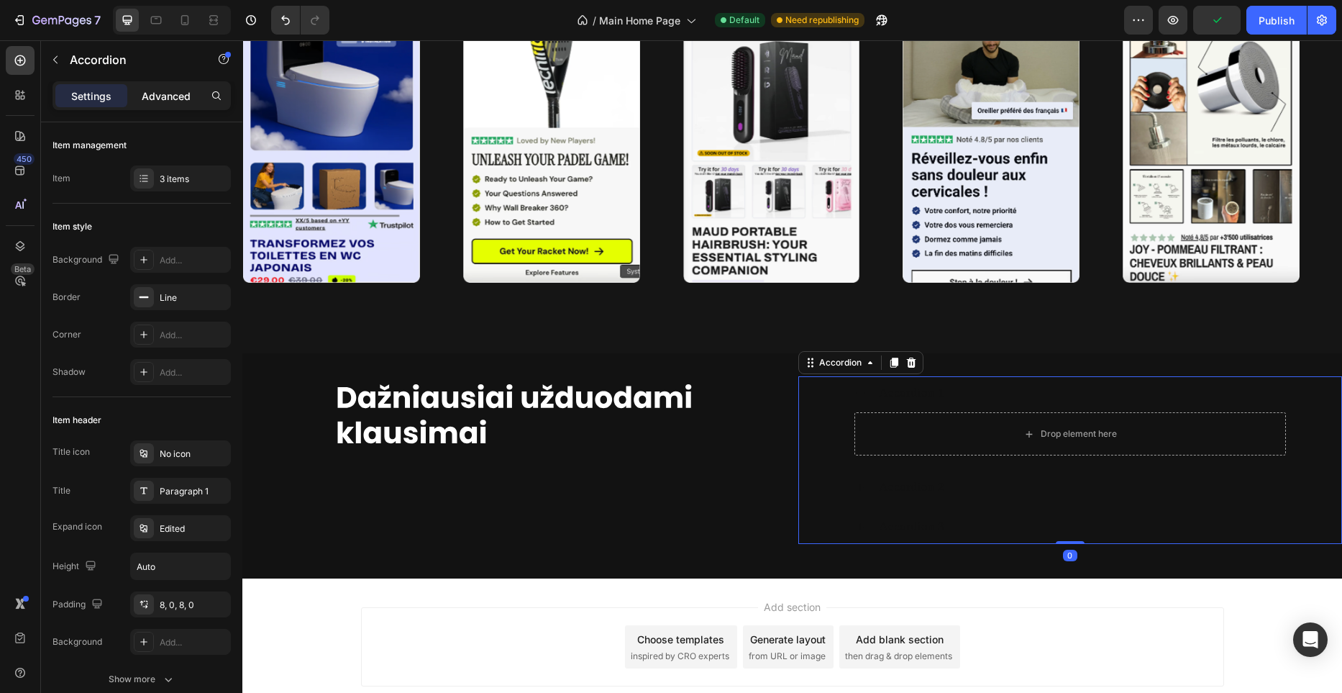
click at [173, 97] on p "Advanced" at bounding box center [166, 95] width 49 height 15
type input "100%"
type input "100"
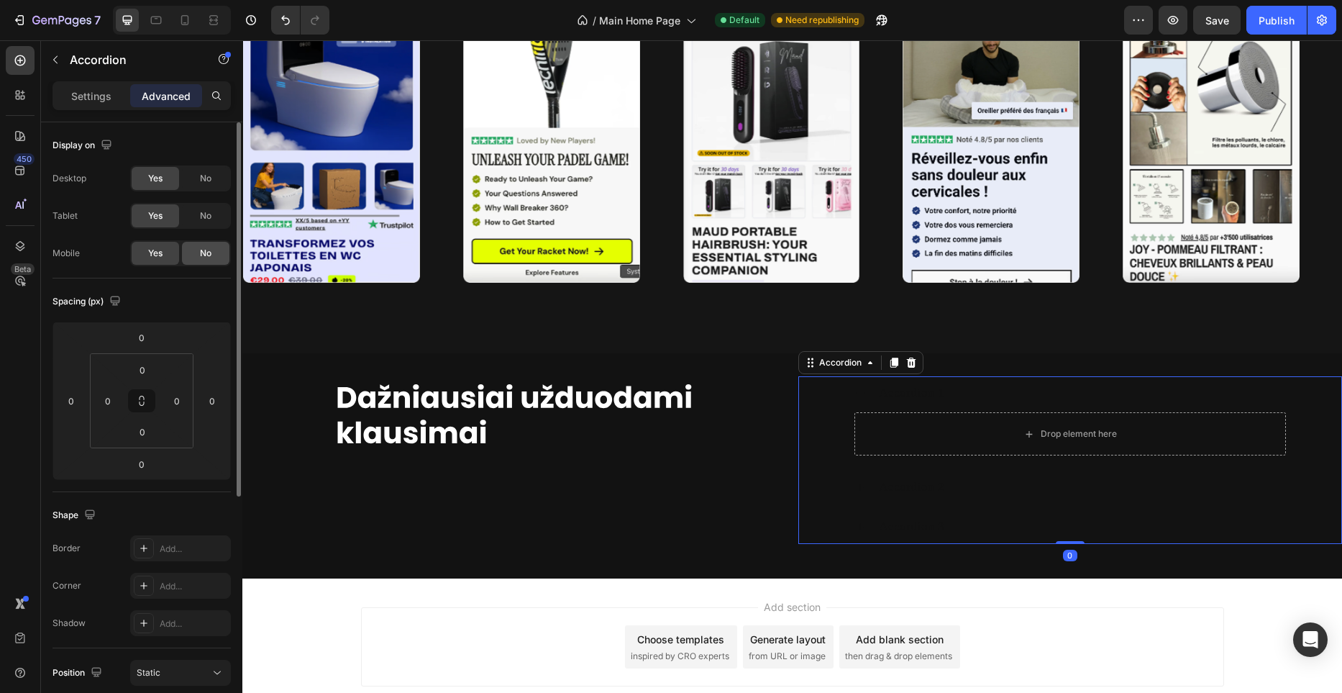
click at [195, 256] on div "No" at bounding box center [205, 253] width 47 height 23
click at [103, 90] on p "Settings" at bounding box center [91, 95] width 40 height 15
type input "8"
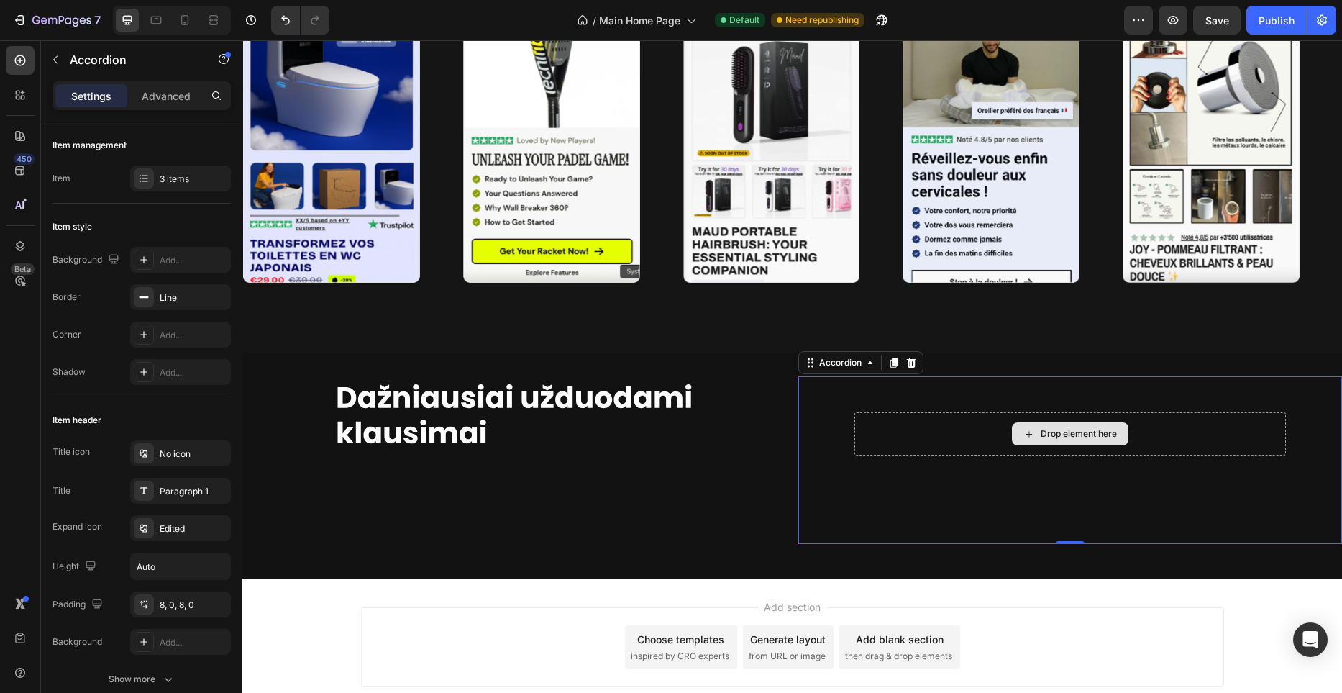
click at [898, 434] on div "Drop element here" at bounding box center [1070, 433] width 432 height 43
click at [1053, 426] on div "Drop element here" at bounding box center [1070, 433] width 117 height 23
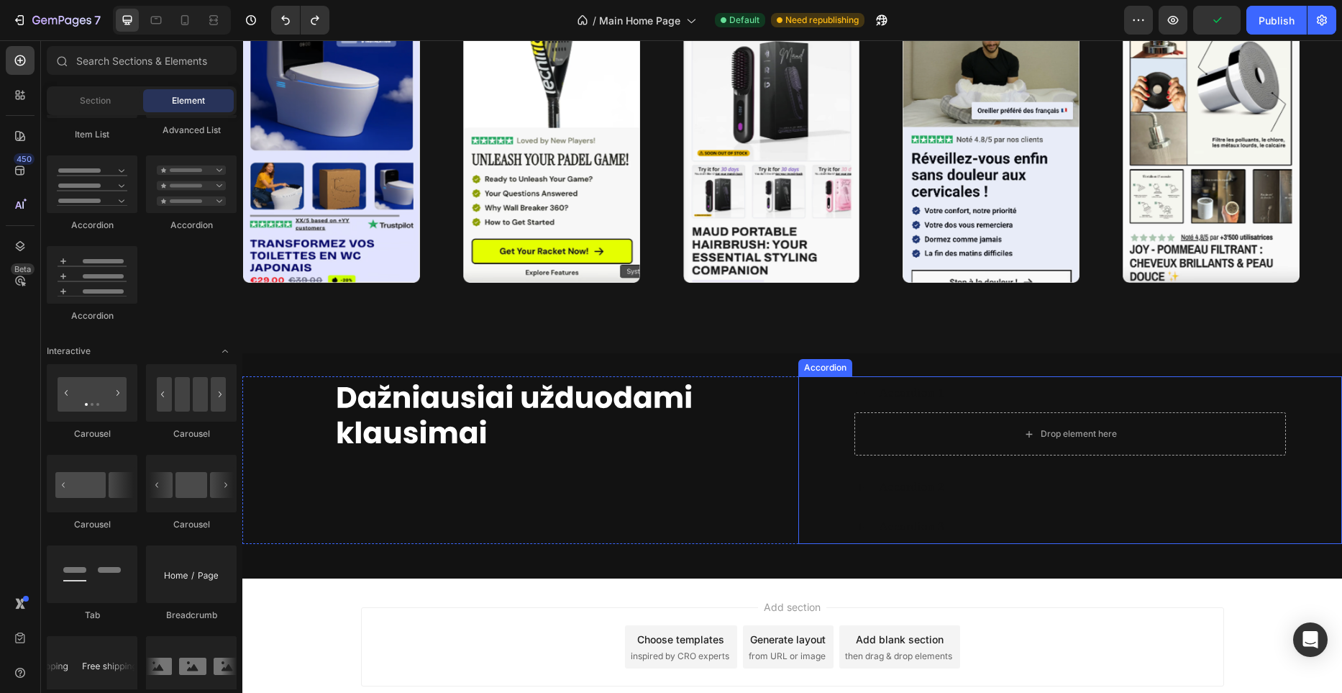
click at [905, 389] on div "Accordion 1" at bounding box center [912, 393] width 70 height 22
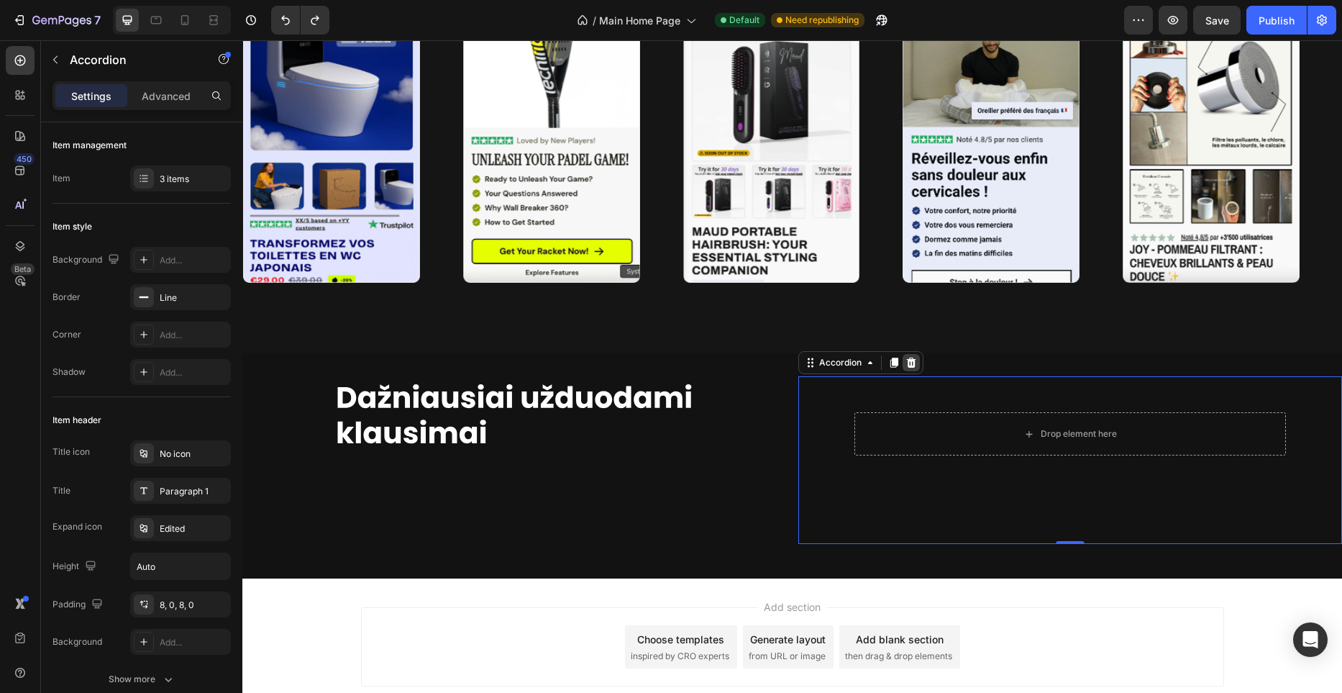
click at [911, 366] on icon at bounding box center [910, 362] width 9 height 10
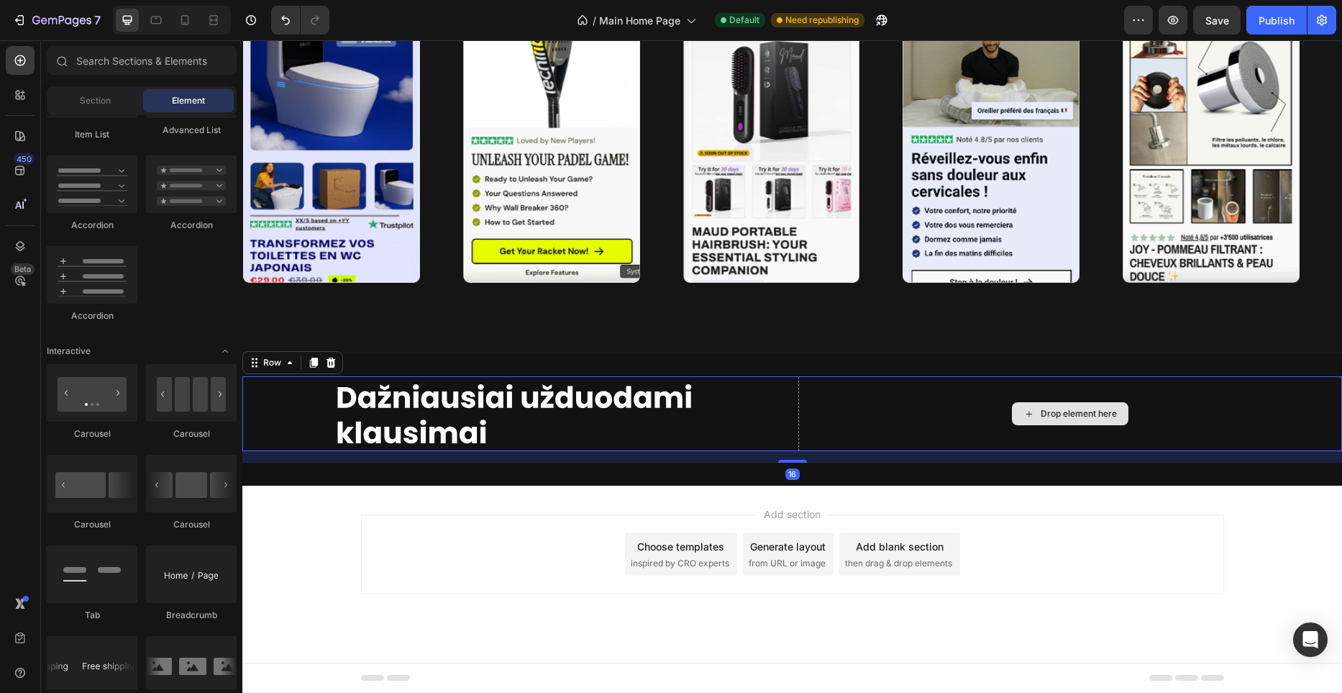
click at [905, 401] on div "Drop element here" at bounding box center [1070, 413] width 544 height 75
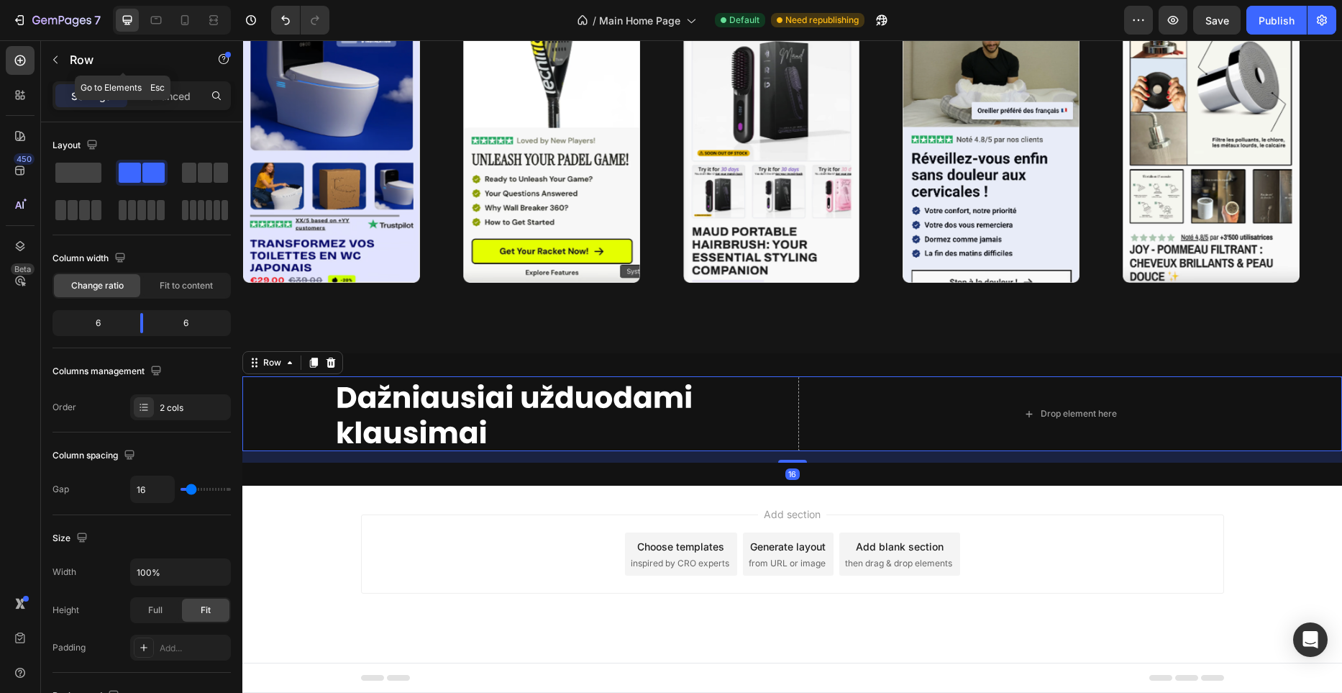
click at [45, 57] on button "button" at bounding box center [55, 59] width 23 height 23
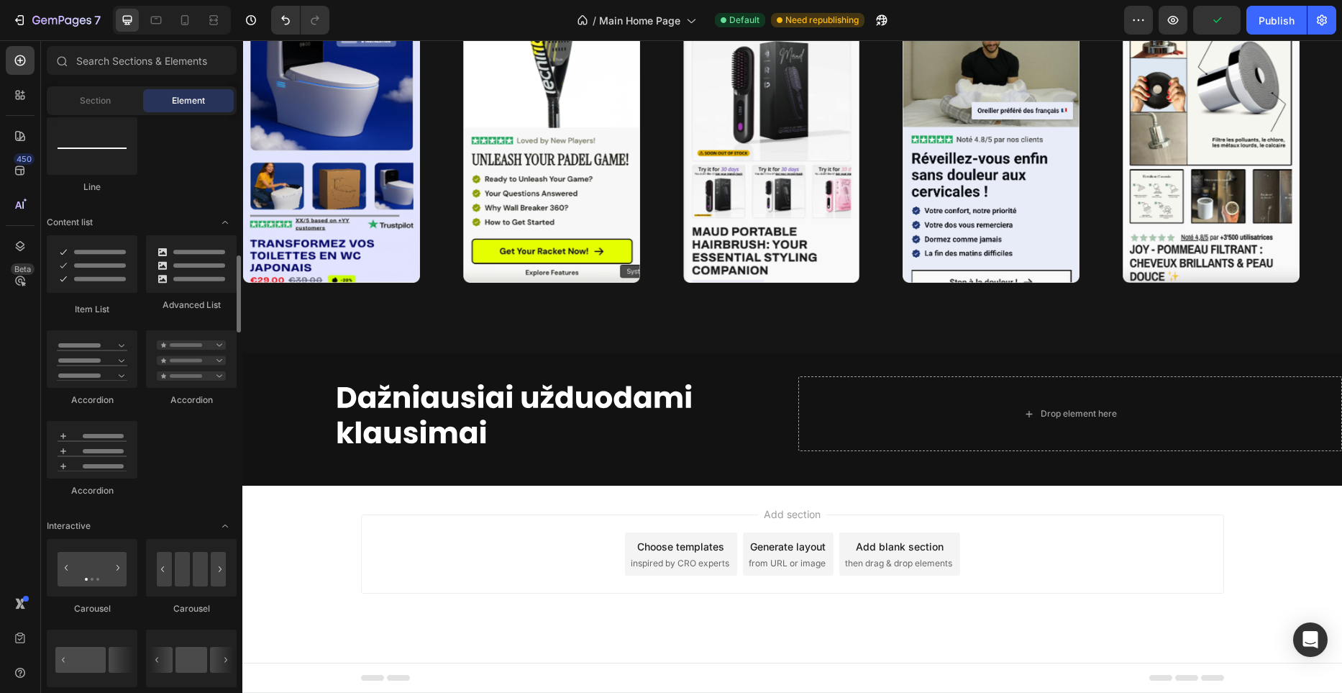
scroll to position [1049, 0]
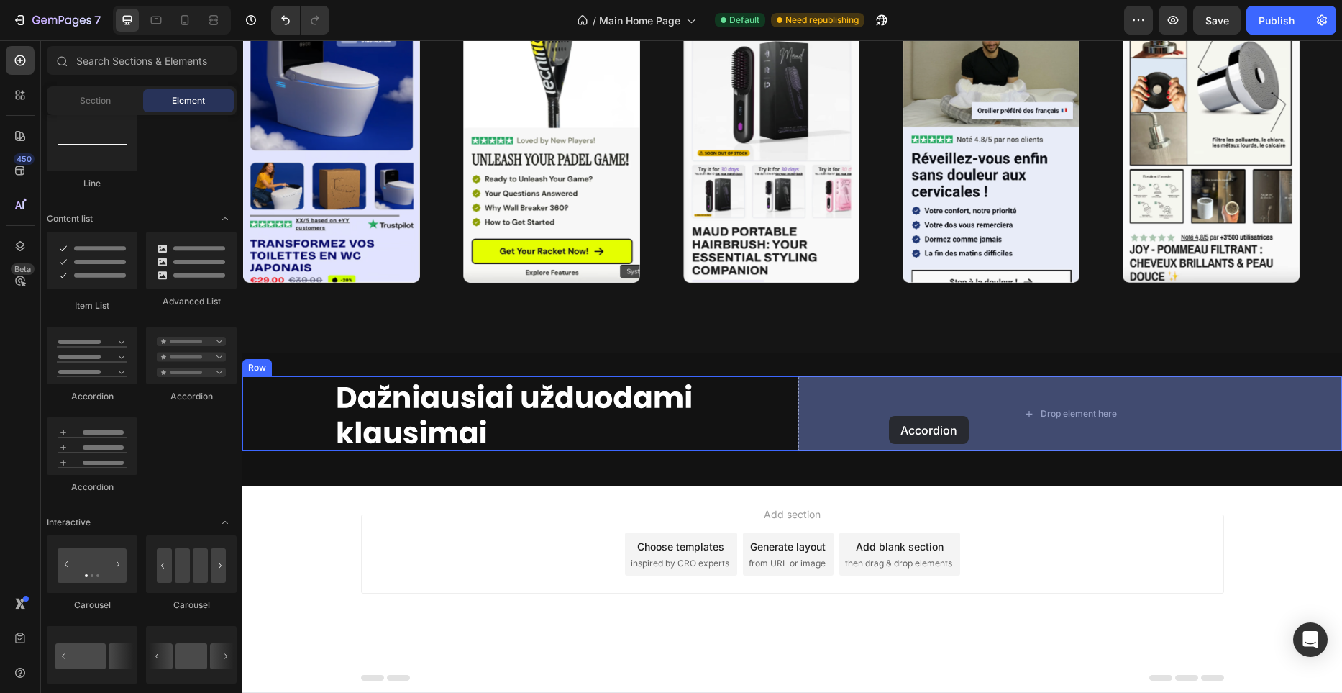
drag, startPoint x: 320, startPoint y: 392, endPoint x: 889, endPoint y: 416, distance: 569.4
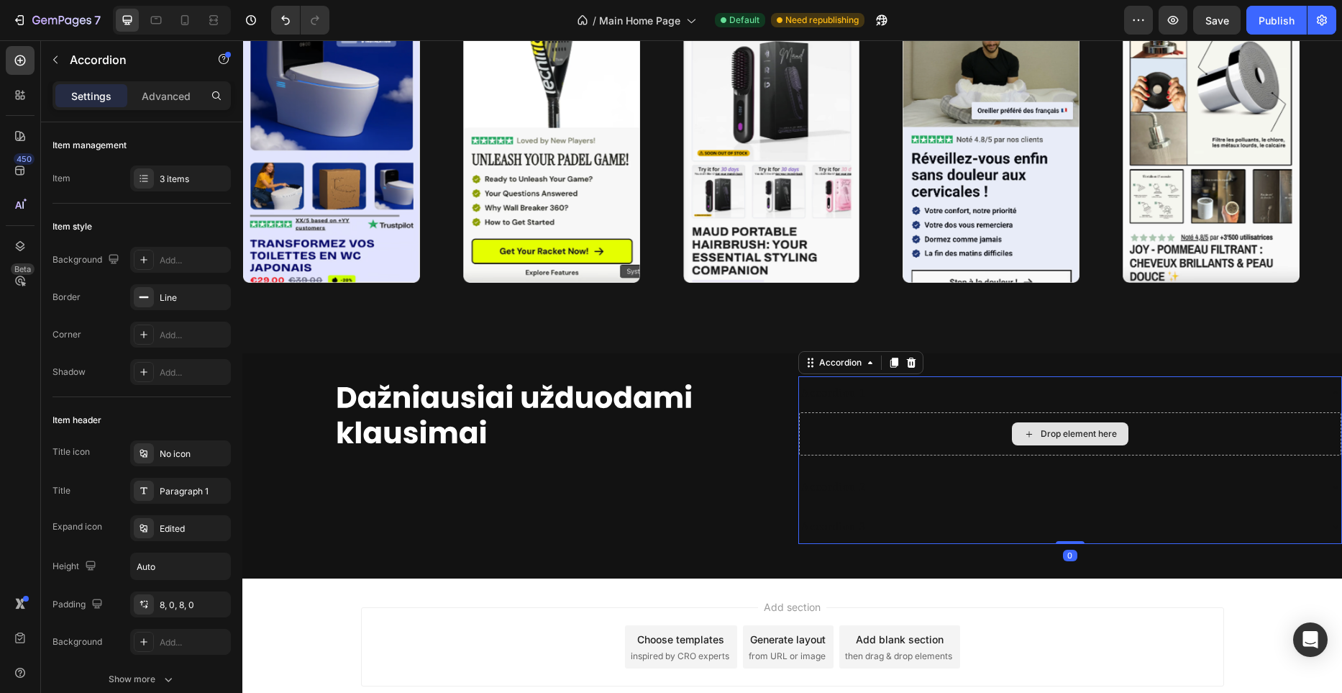
click at [943, 444] on div "Drop element here" at bounding box center [1070, 433] width 543 height 43
click at [1099, 493] on div "Accordion 2" at bounding box center [1059, 487] width 520 height 22
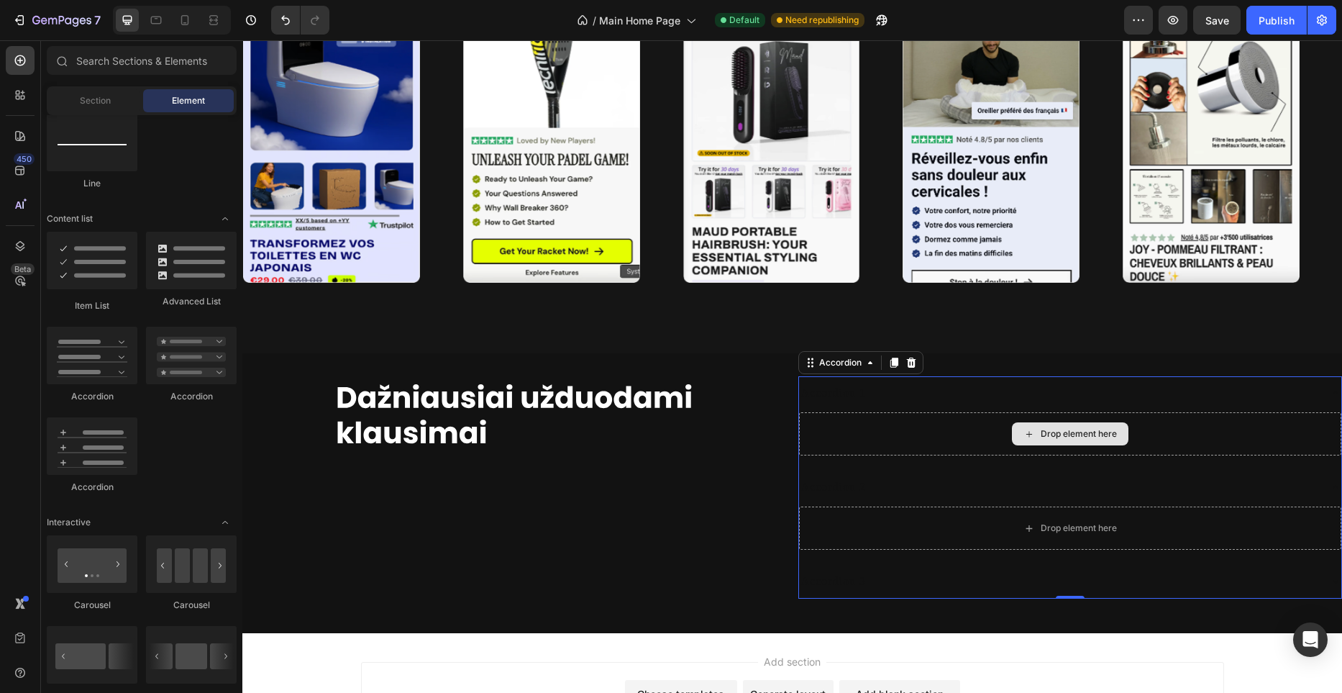
click at [1071, 441] on div "Drop element here" at bounding box center [1070, 433] width 117 height 23
click at [1033, 436] on icon at bounding box center [1029, 434] width 12 height 12
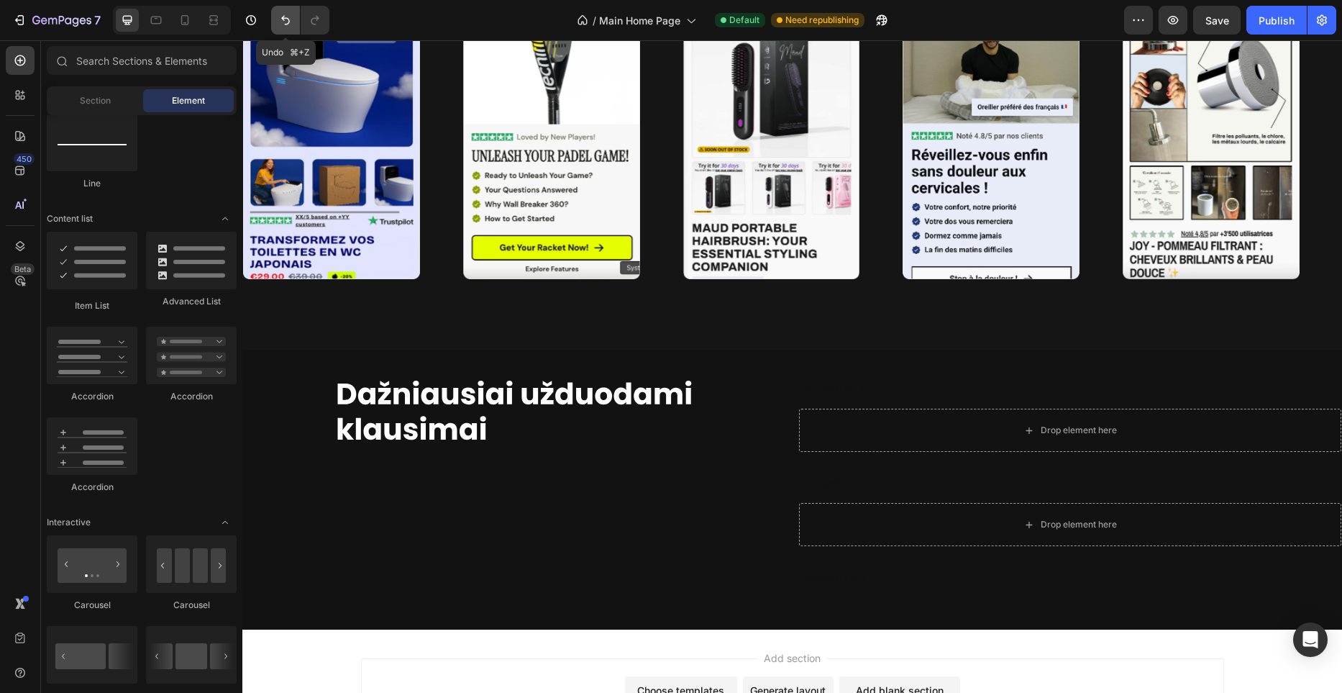
click at [278, 22] on icon "Undo/Redo" at bounding box center [285, 20] width 14 height 14
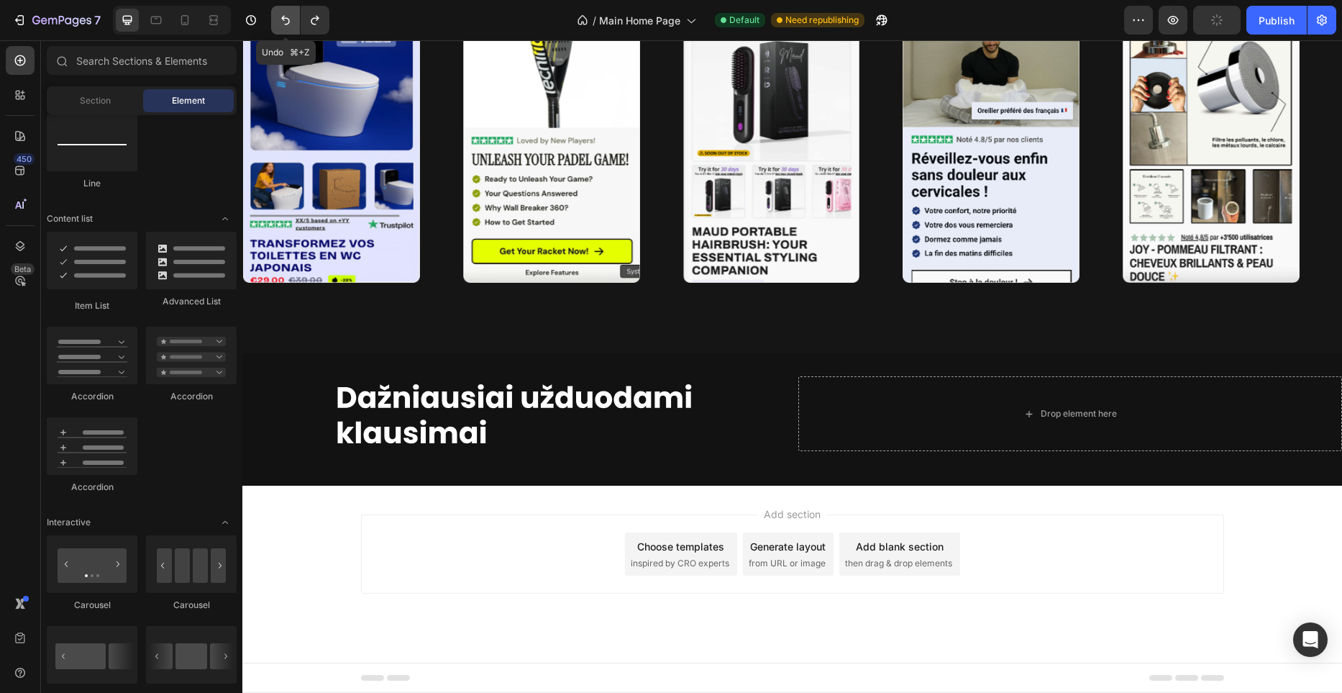
click at [286, 21] on icon "Undo/Redo" at bounding box center [285, 20] width 14 height 14
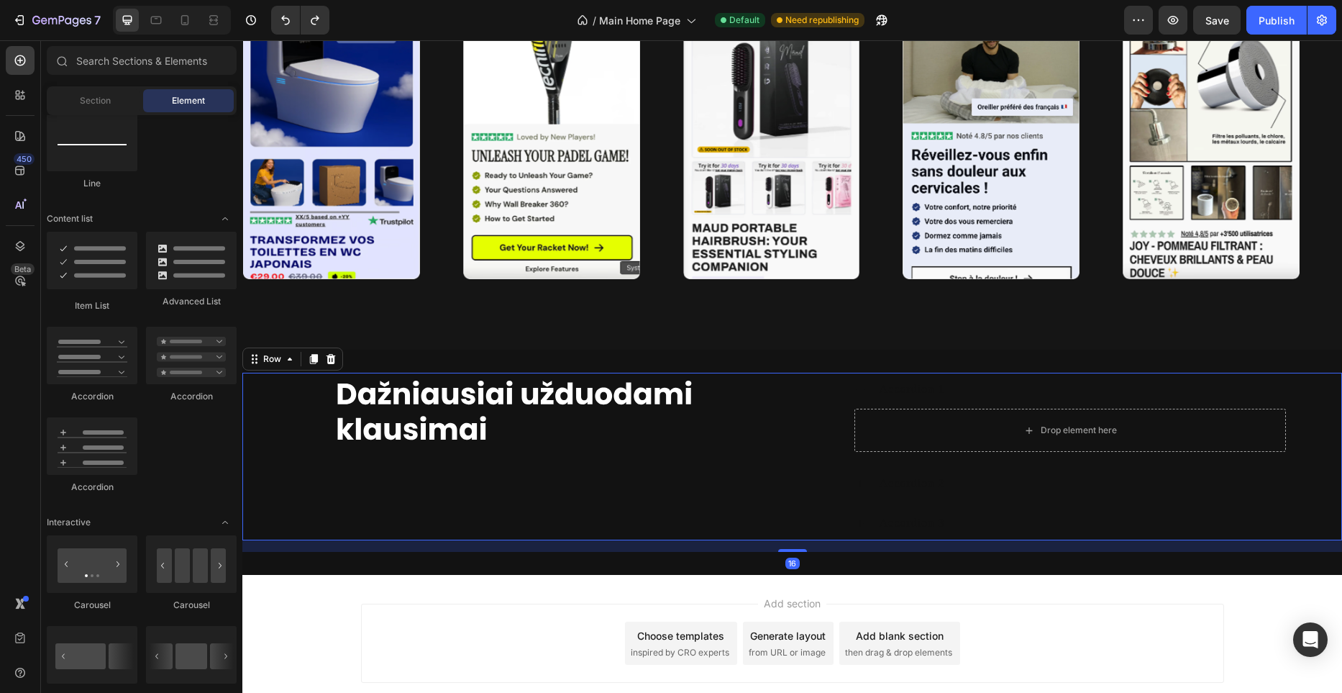
click at [767, 451] on div "Image" at bounding box center [514, 457] width 544 height 168
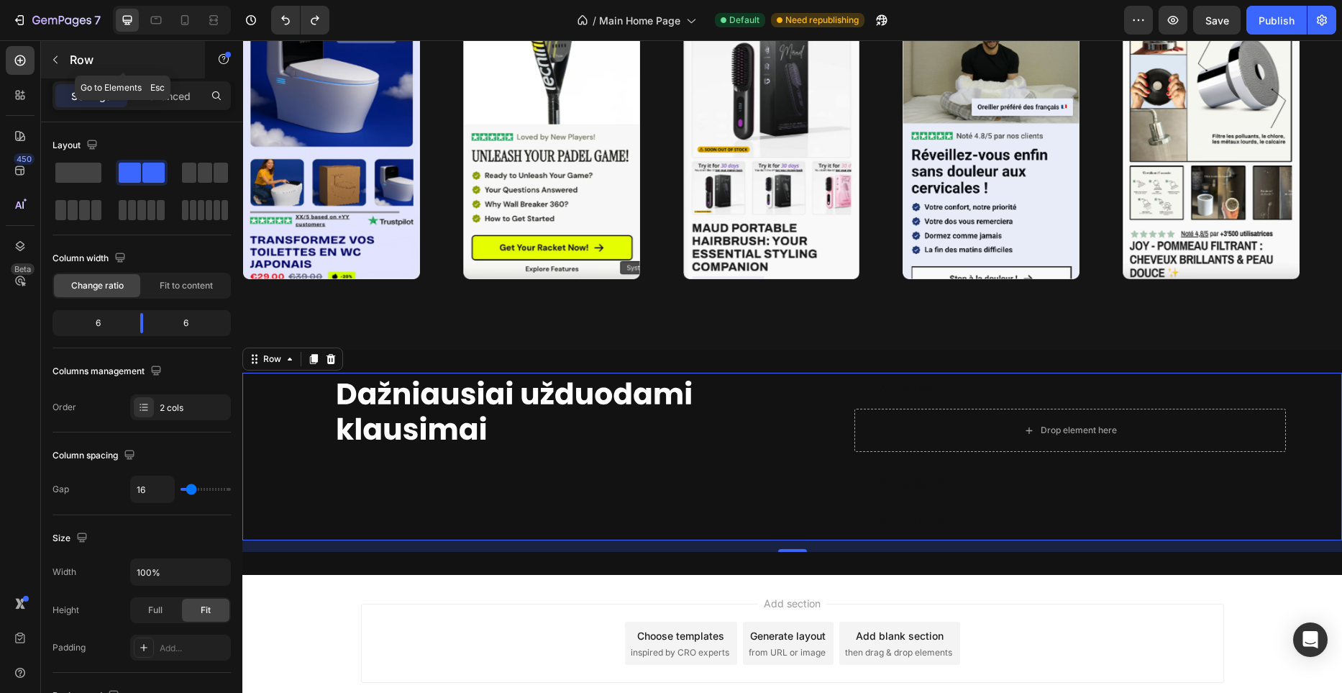
click at [60, 58] on icon "button" at bounding box center [56, 60] width 12 height 12
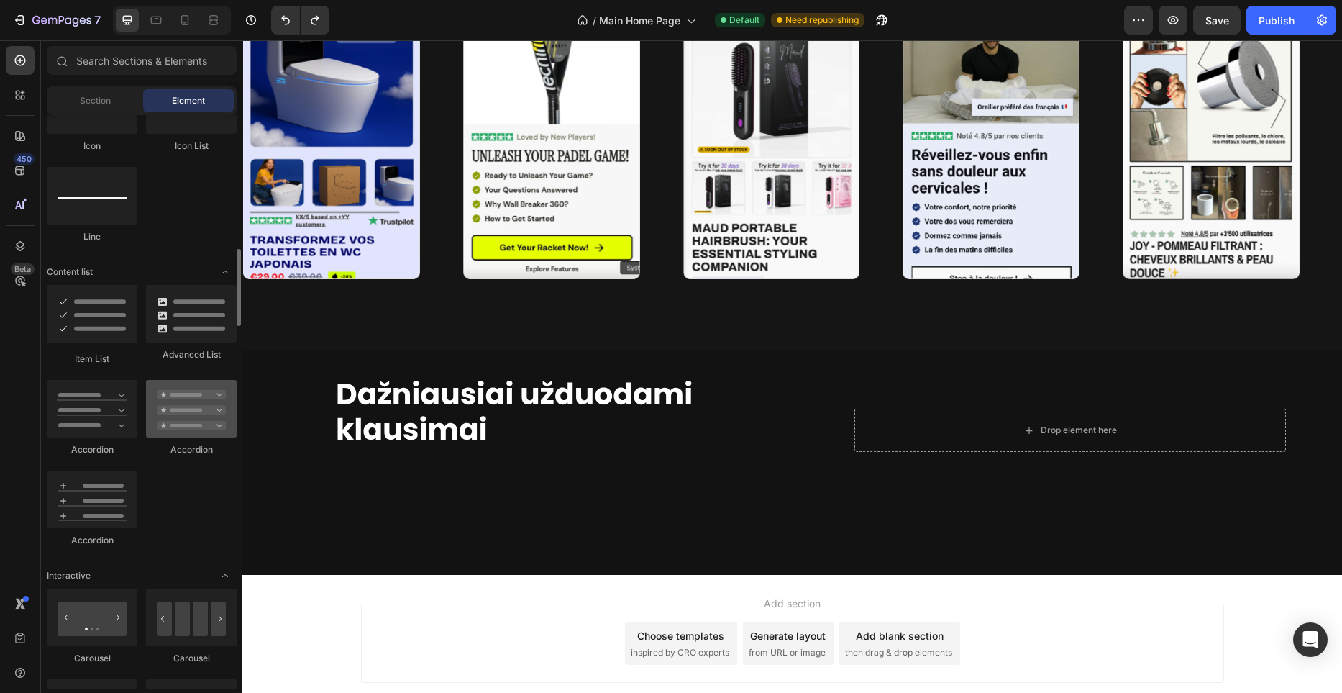
scroll to position [1001, 0]
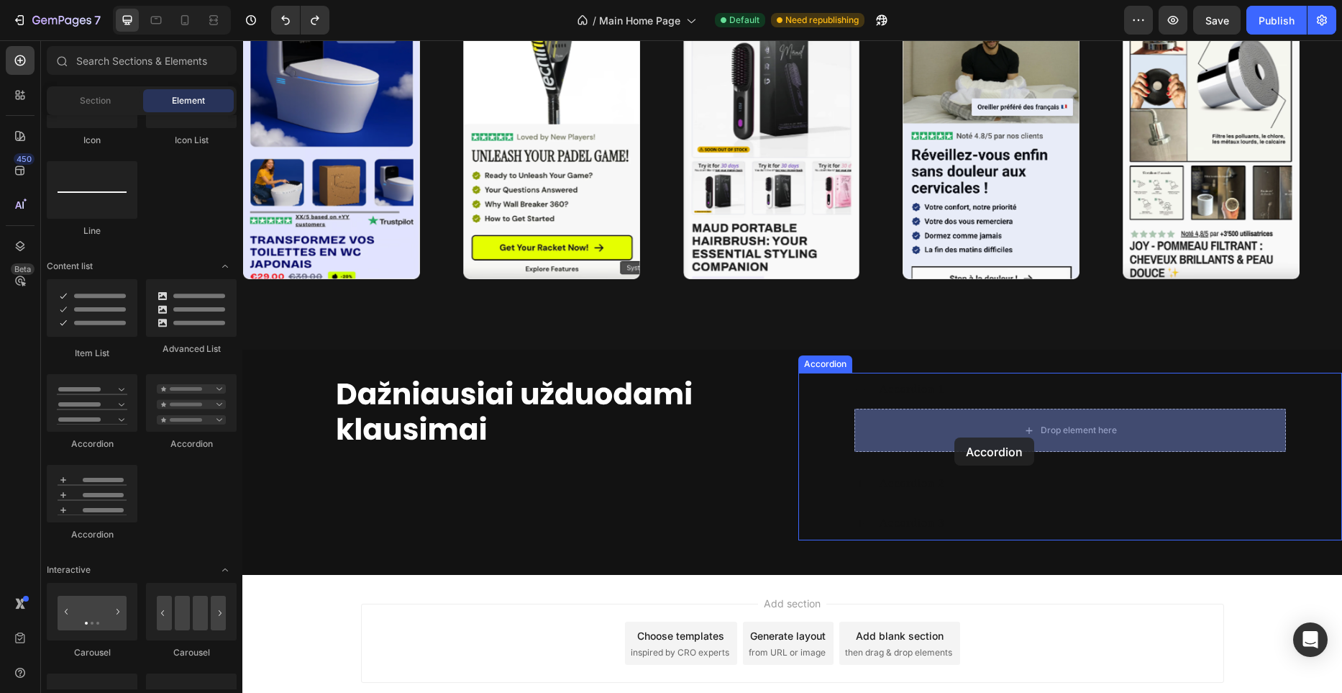
drag, startPoint x: 430, startPoint y: 442, endPoint x: 954, endPoint y: 437, distance: 524.3
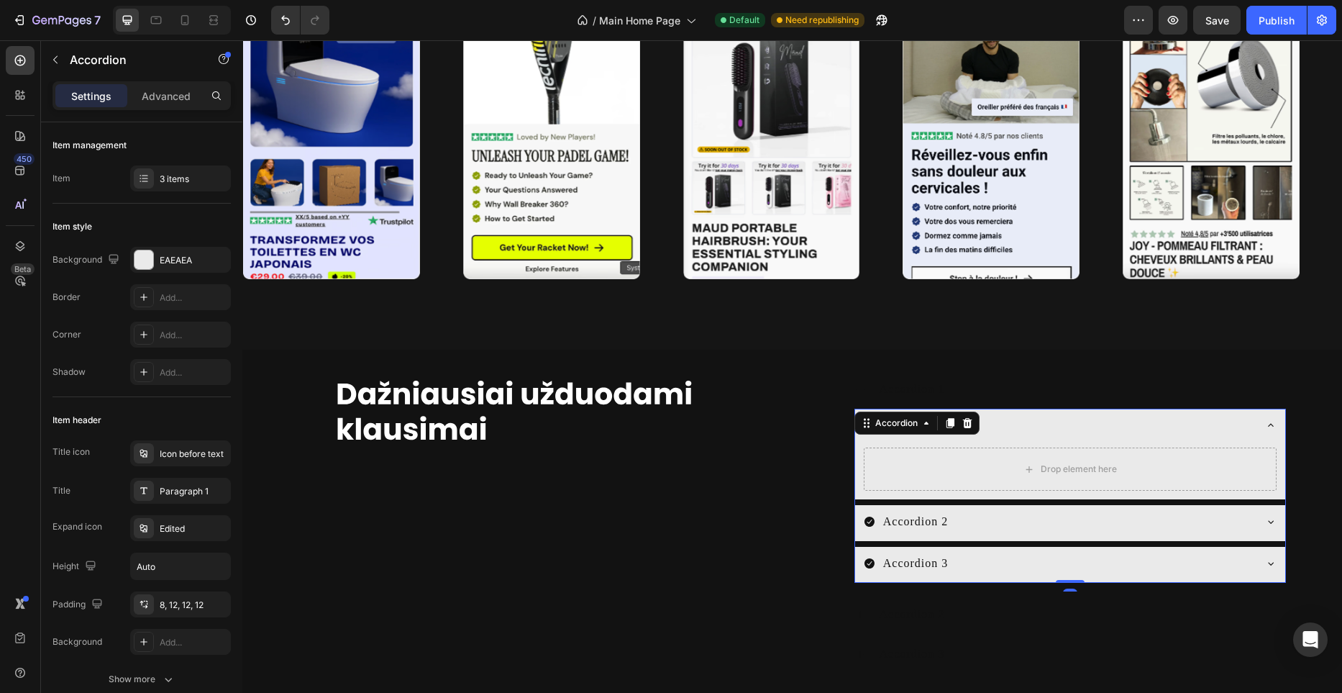
click at [1086, 431] on div "Accordion 1" at bounding box center [1059, 425] width 390 height 22
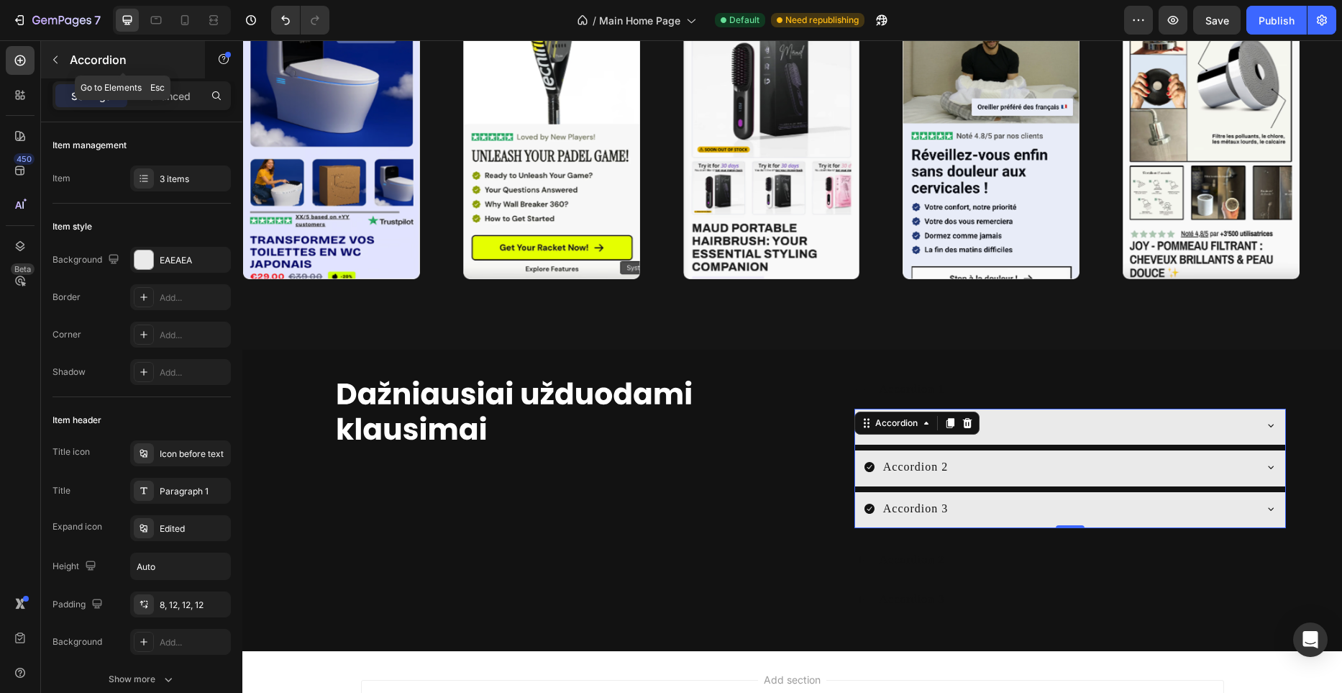
click at [64, 59] on button "button" at bounding box center [55, 59] width 23 height 23
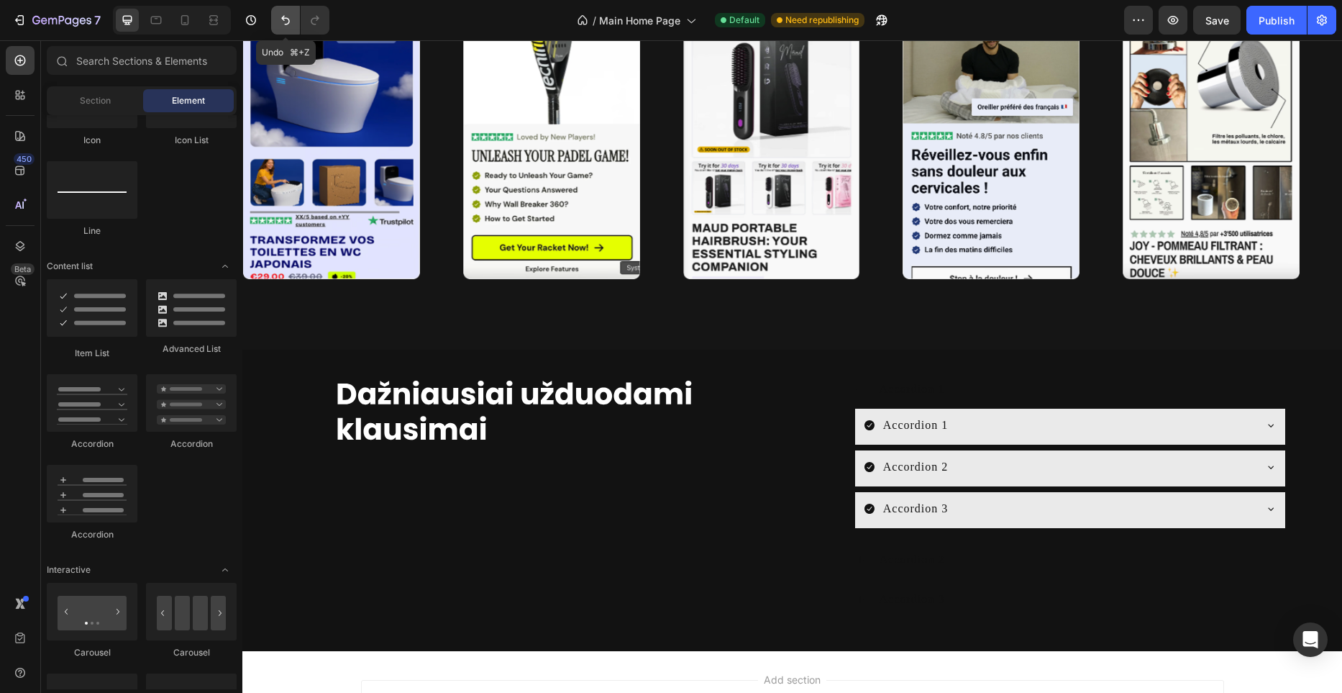
click at [285, 24] on icon "Undo/Redo" at bounding box center [285, 20] width 9 height 9
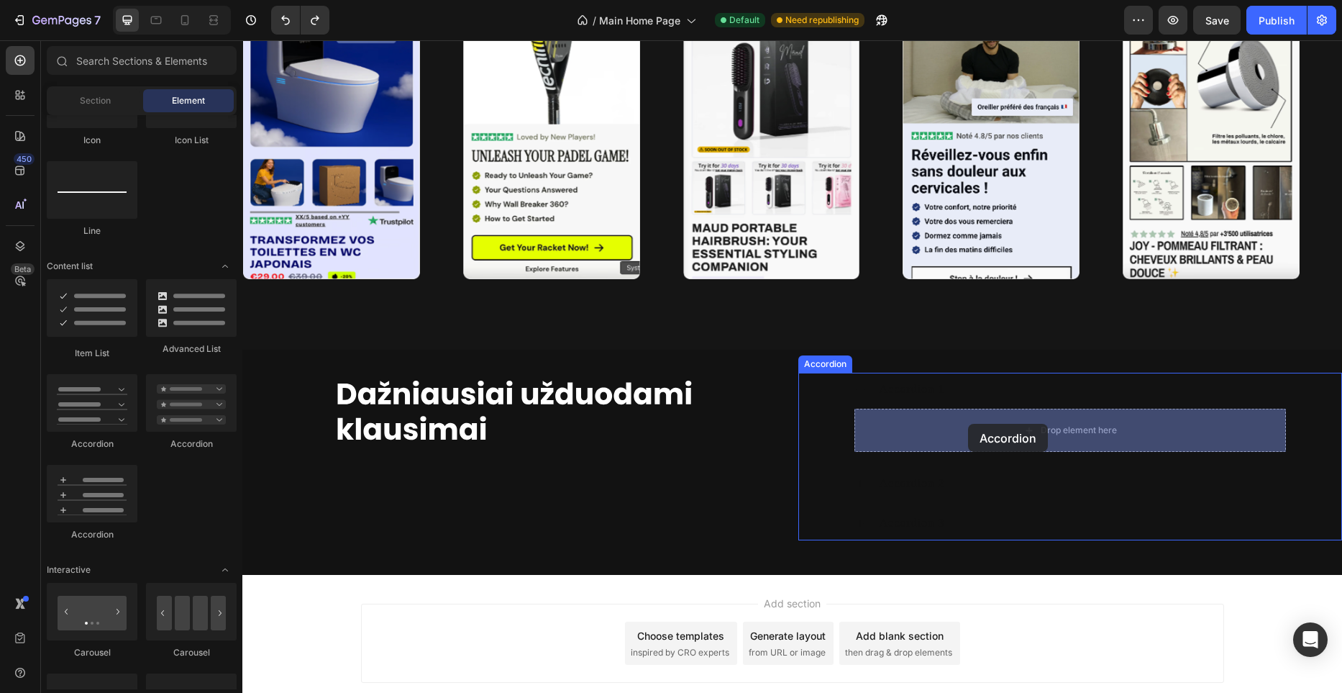
drag, startPoint x: 342, startPoint y: 436, endPoint x: 967, endPoint y: 424, distance: 625.8
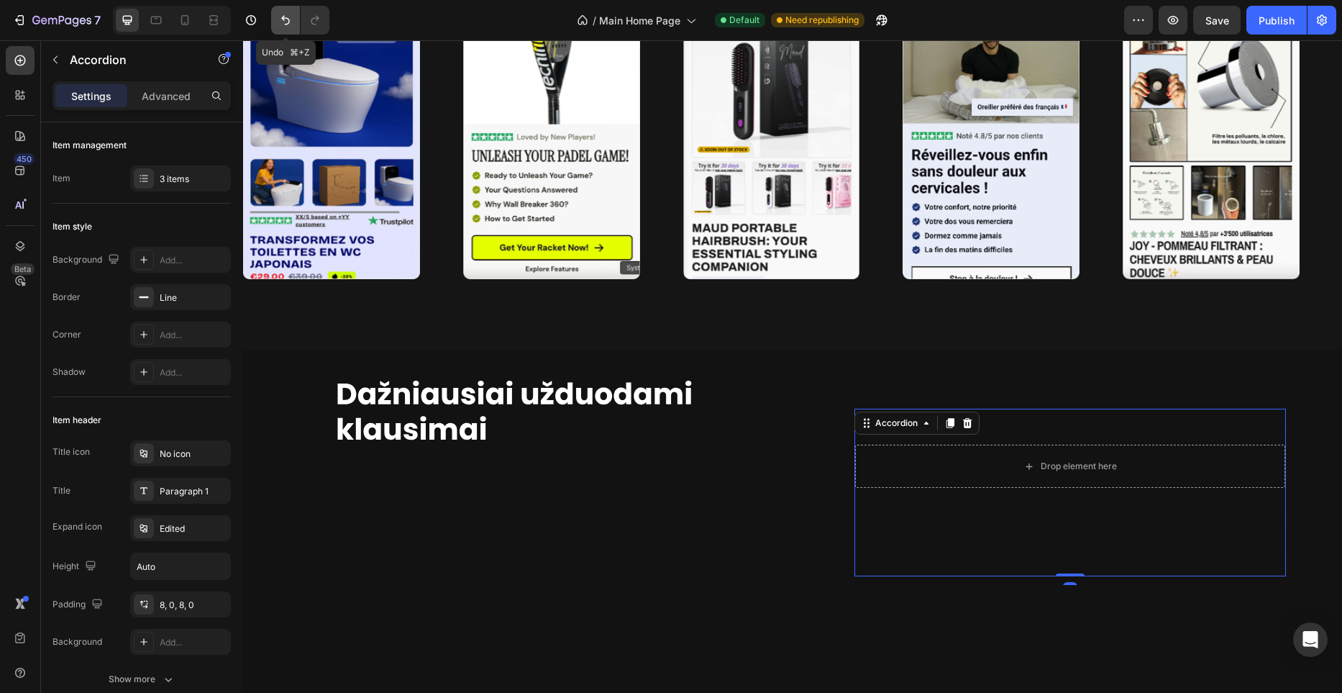
click at [281, 19] on icon "Undo/Redo" at bounding box center [285, 20] width 14 height 14
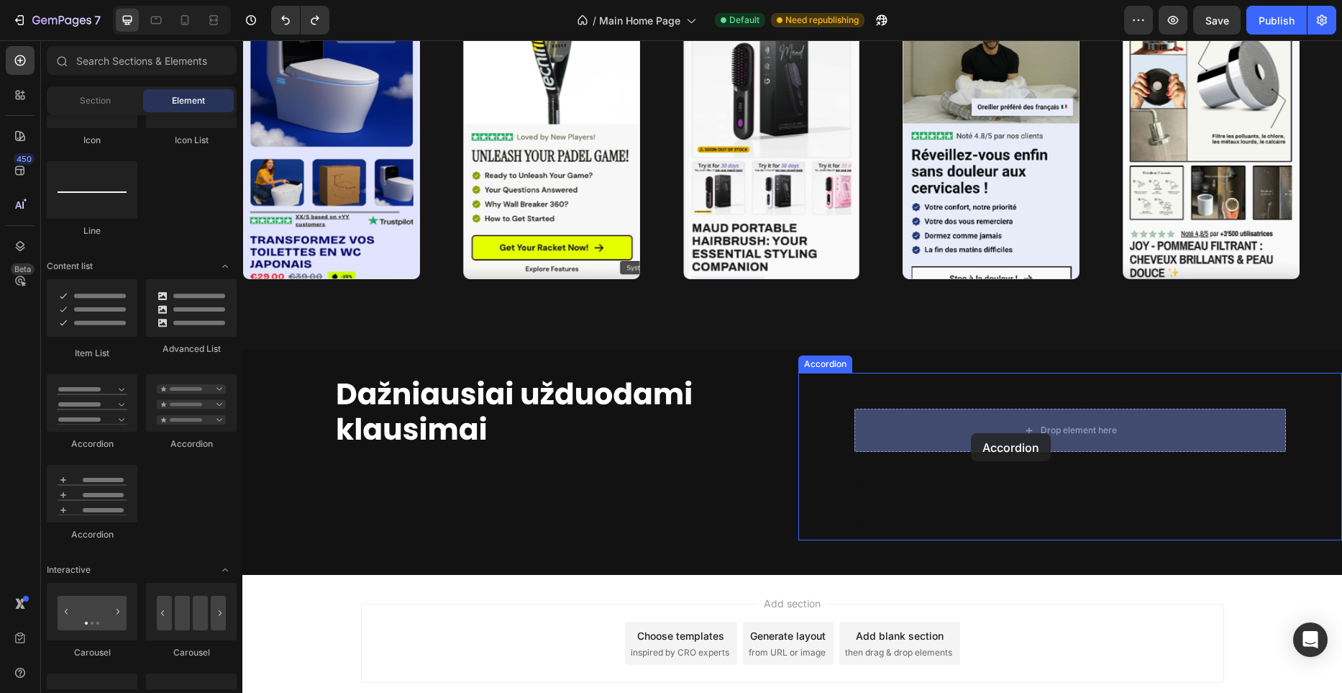
drag, startPoint x: 422, startPoint y: 446, endPoint x: 971, endPoint y: 433, distance: 548.9
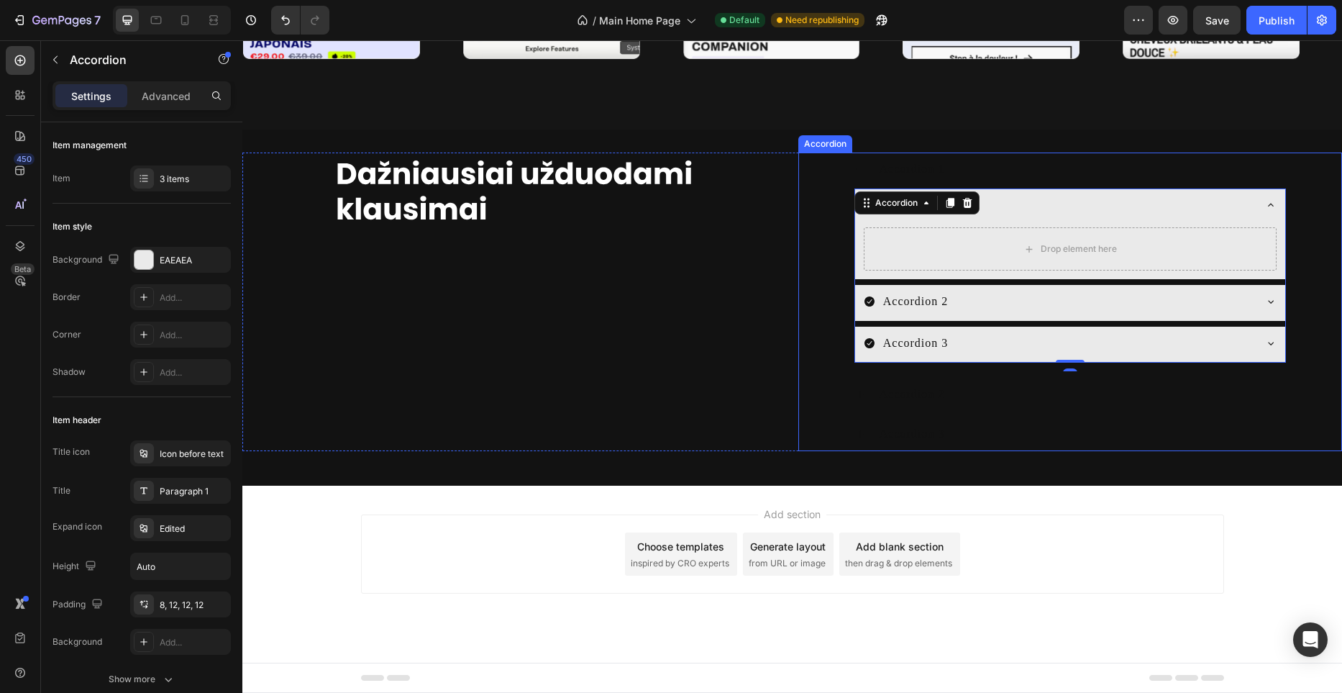
scroll to position [3946, 0]
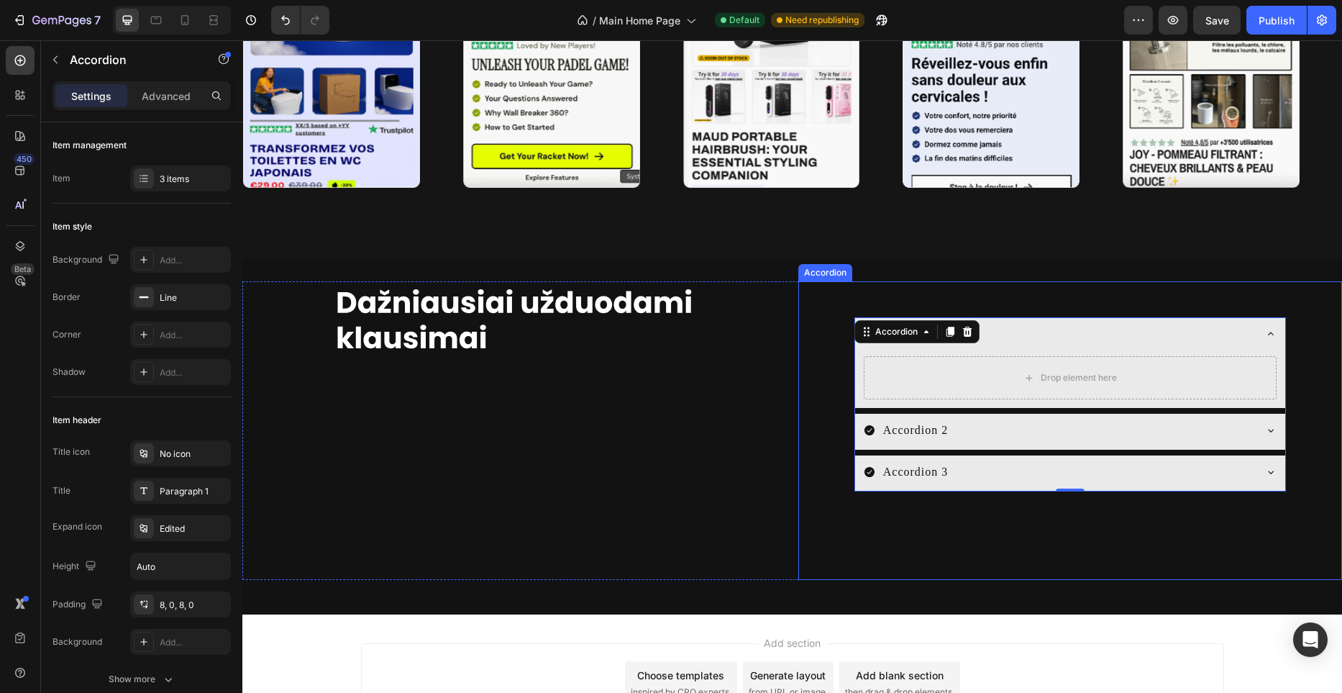
click at [964, 288] on div "Accordion 1" at bounding box center [1081, 298] width 409 height 22
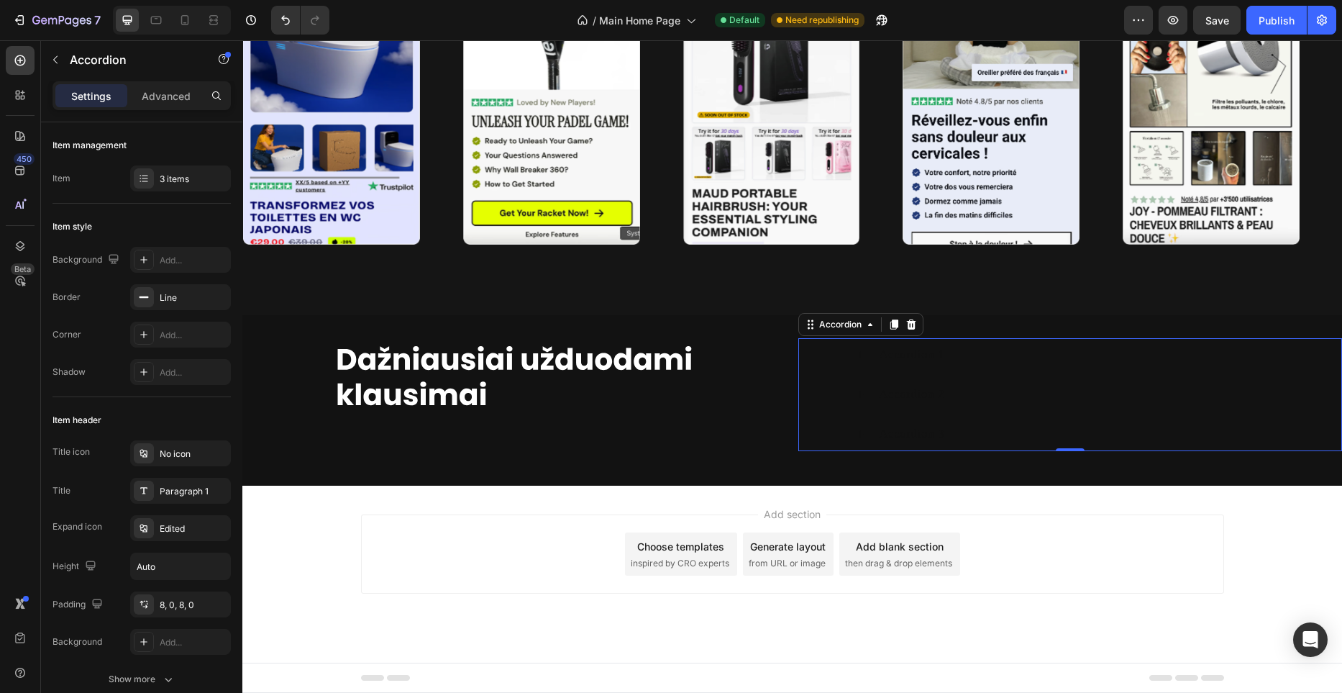
click at [956, 359] on div "Accordion 1" at bounding box center [1081, 355] width 409 height 22
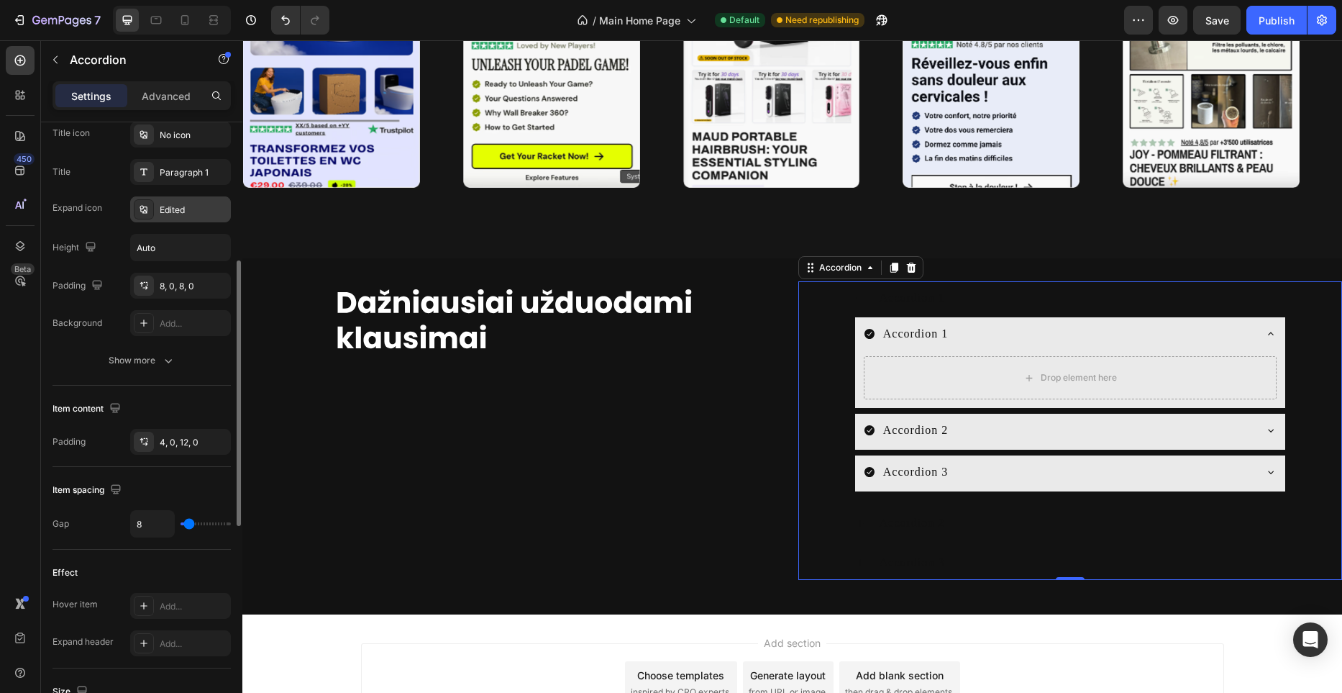
scroll to position [795, 0]
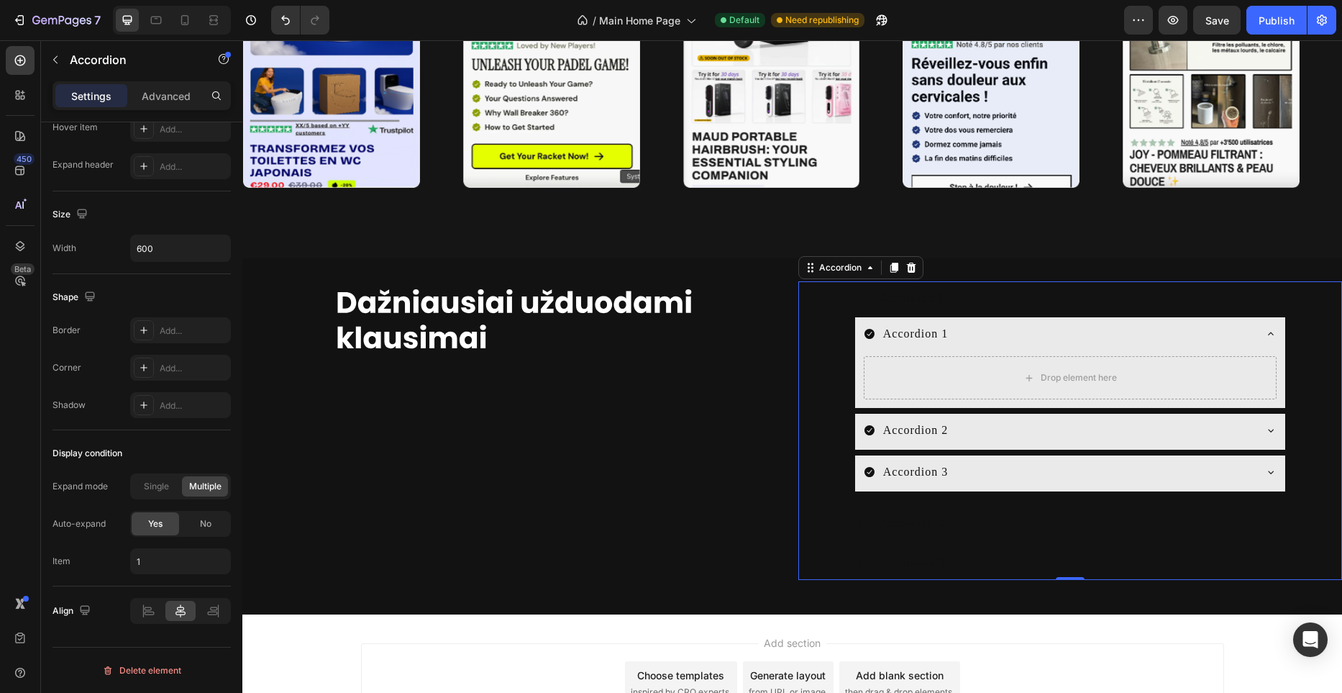
click at [911, 298] on div "Accordion 1" at bounding box center [912, 298] width 70 height 22
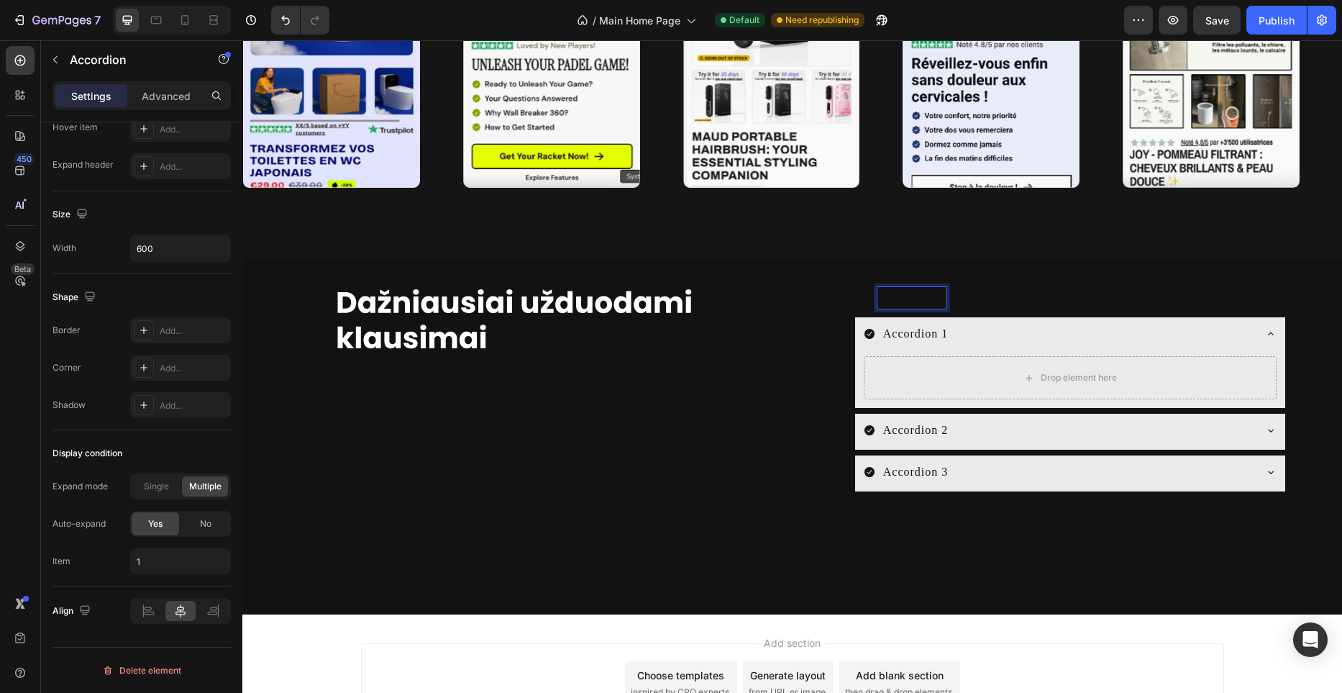
click at [911, 298] on p "Accordion 1" at bounding box center [912, 297] width 65 height 17
click at [977, 295] on div "Accordion 1" at bounding box center [1081, 298] width 409 height 22
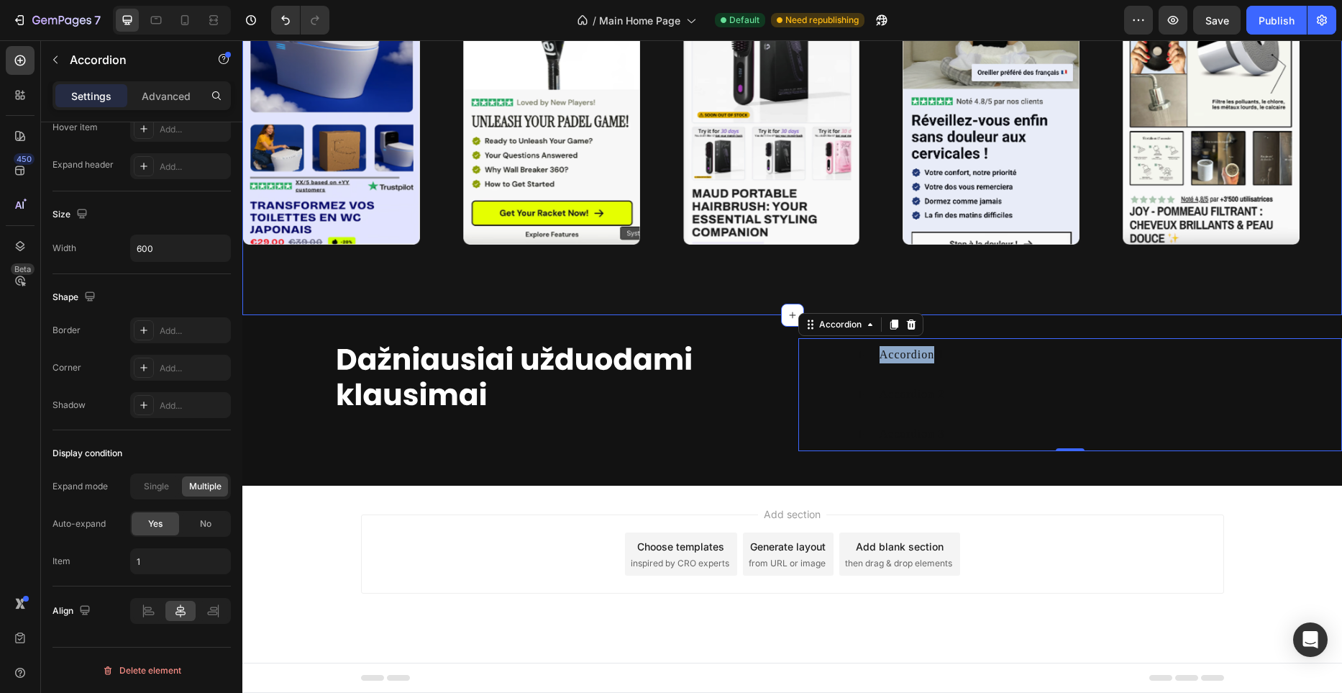
scroll to position [3889, 0]
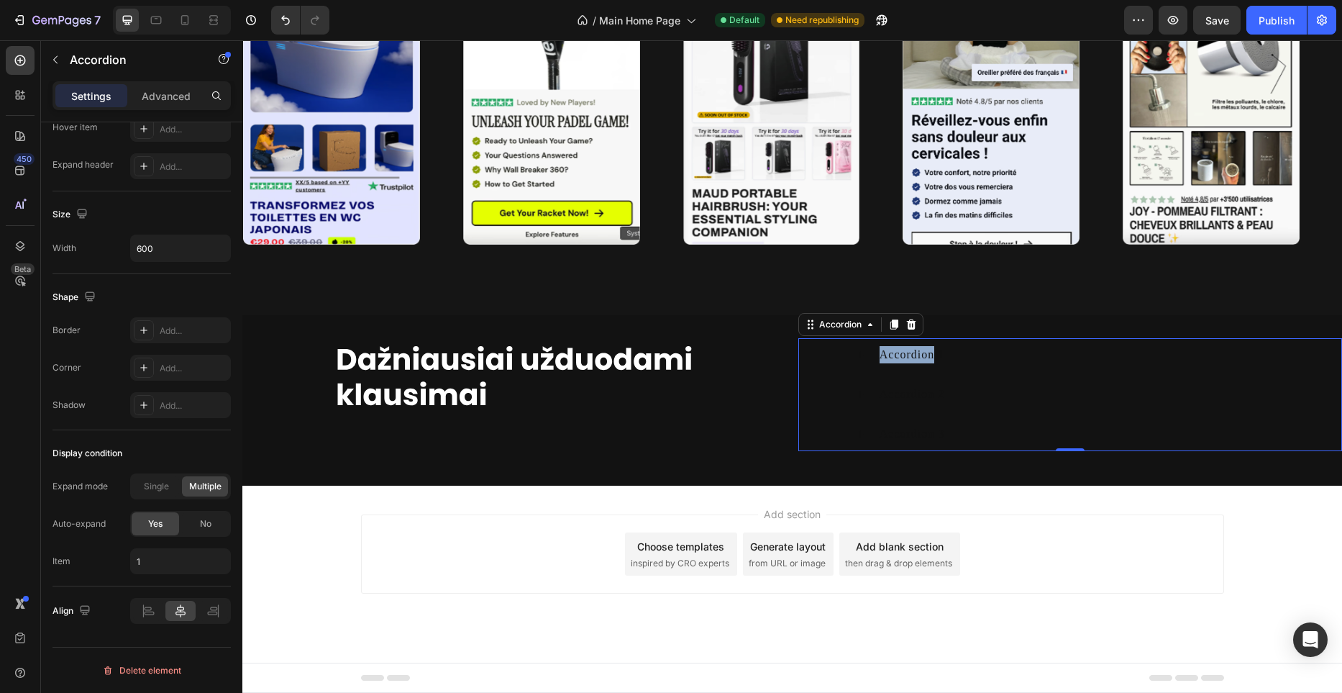
click at [931, 355] on p "Accordion 1" at bounding box center [912, 354] width 65 height 17
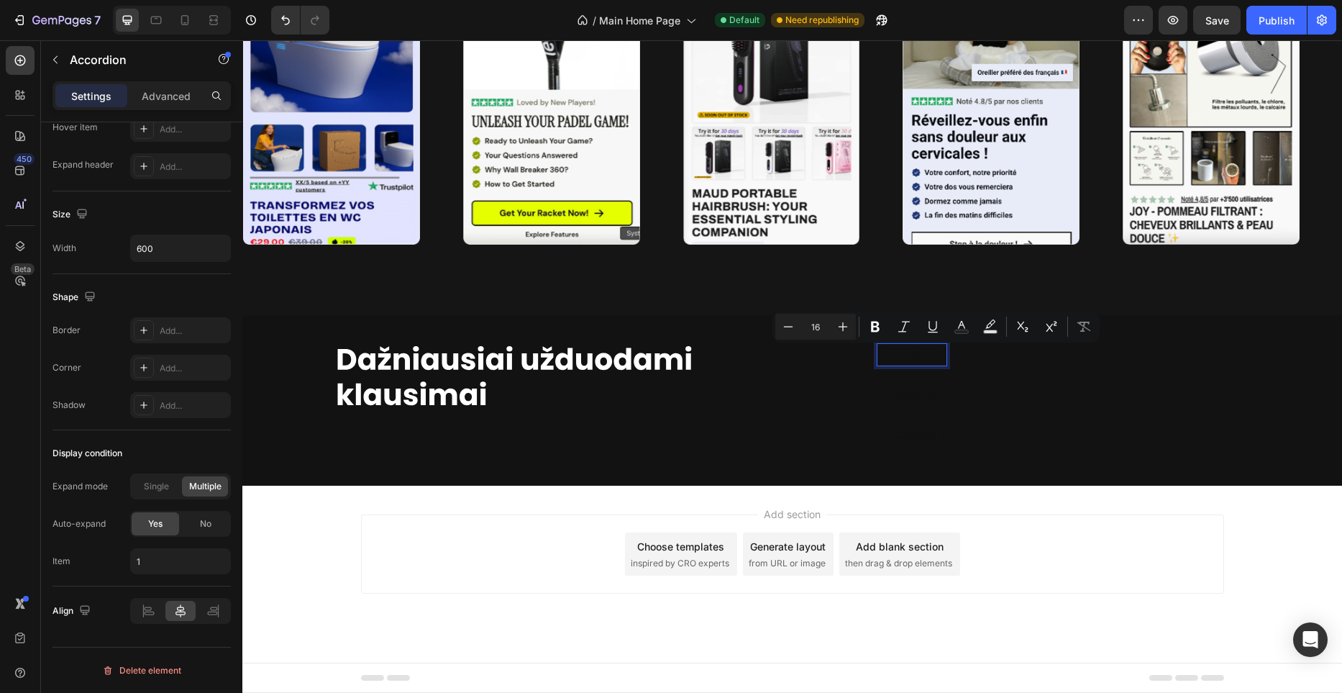
click at [931, 355] on p "Accordion 1" at bounding box center [912, 354] width 65 height 17
click at [935, 324] on icon "Editor contextual toolbar" at bounding box center [937, 325] width 7 height 8
type input "121212"
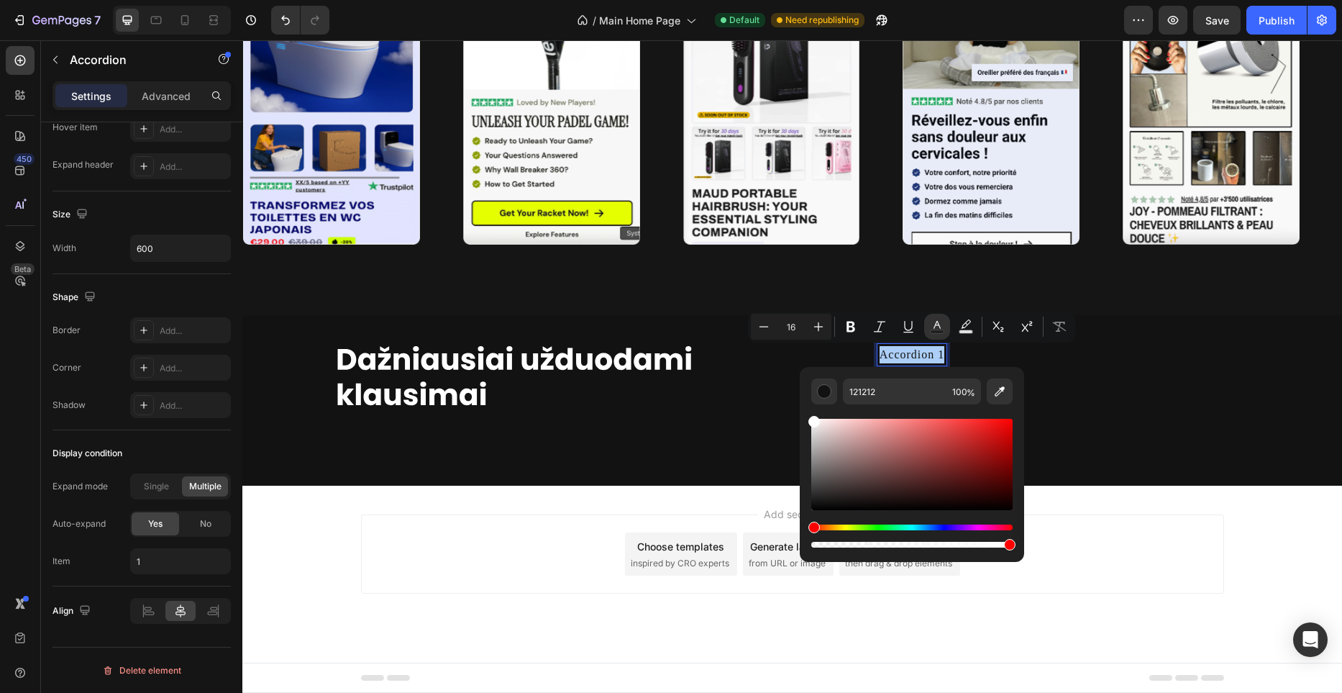
drag, startPoint x: 816, startPoint y: 426, endPoint x: 799, endPoint y: 411, distance: 22.9
click at [800, 411] on div "121212 100 %" at bounding box center [912, 458] width 224 height 183
type input "FFFFFF"
click at [1163, 386] on div "Accordion 2" at bounding box center [1081, 394] width 409 height 22
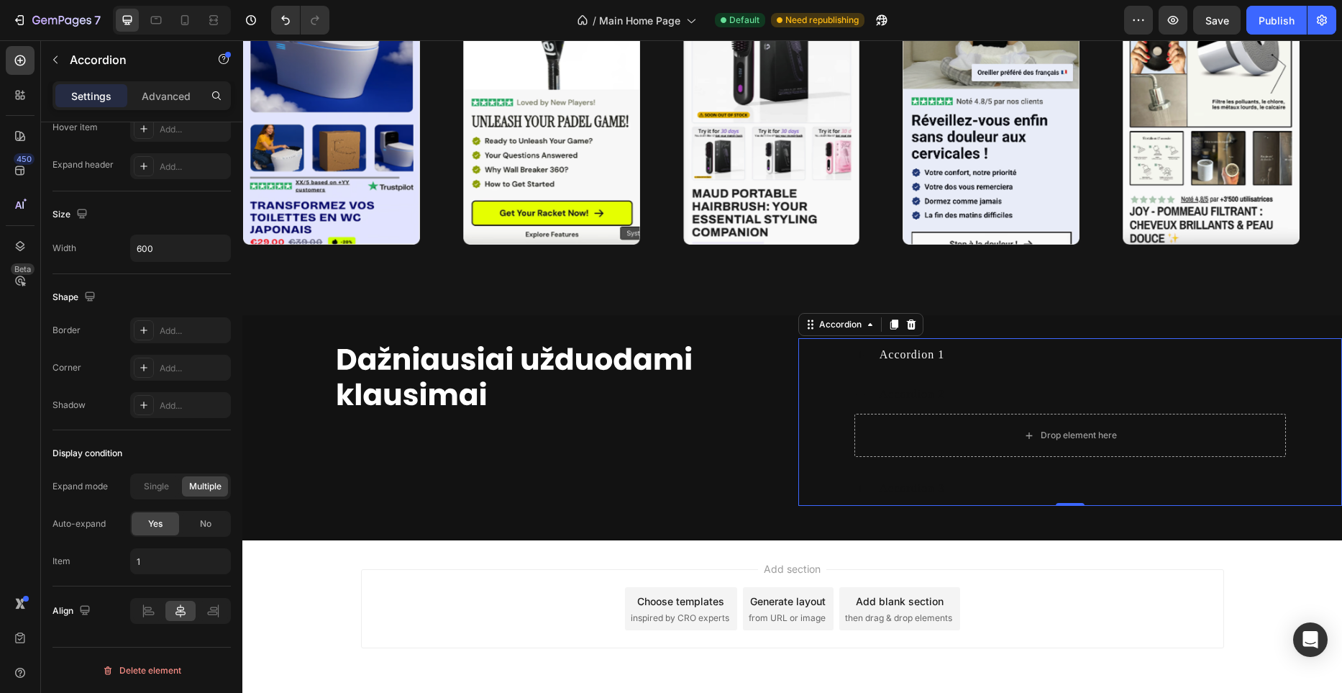
click at [1122, 393] on div "Accordion 2" at bounding box center [1081, 394] width 409 height 22
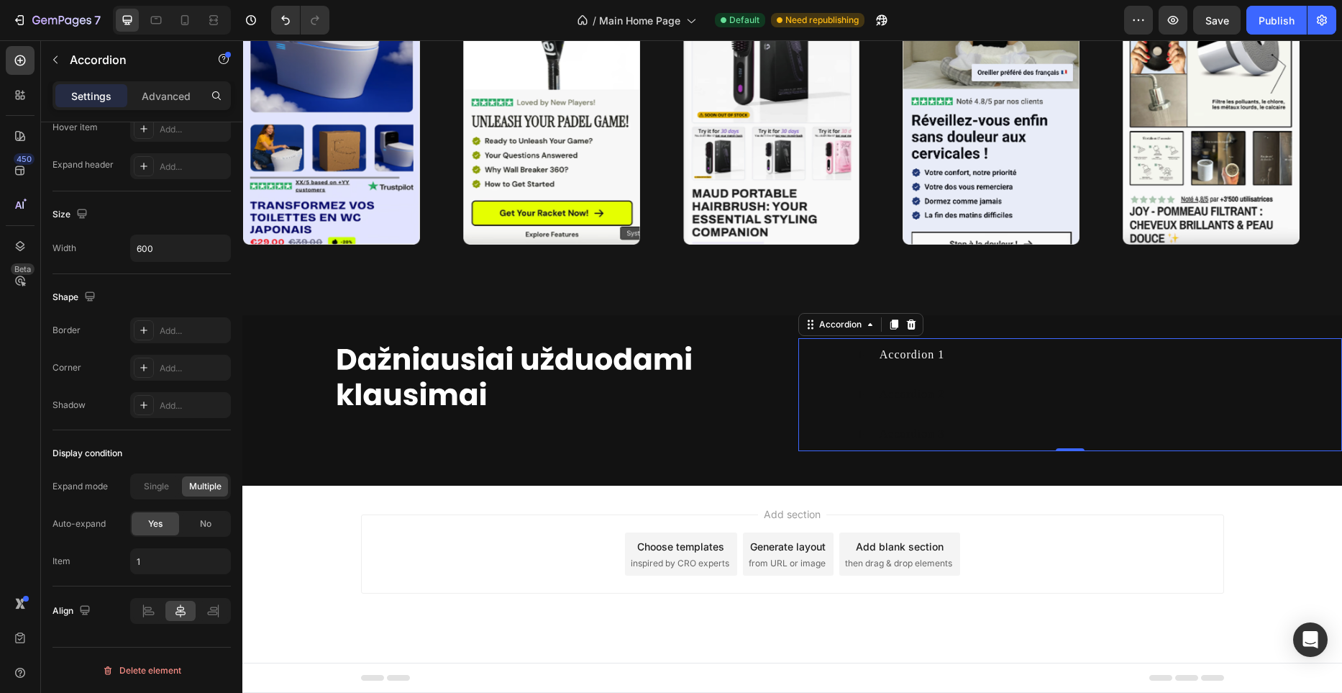
click at [916, 387] on p "Accordion 2" at bounding box center [912, 393] width 65 height 17
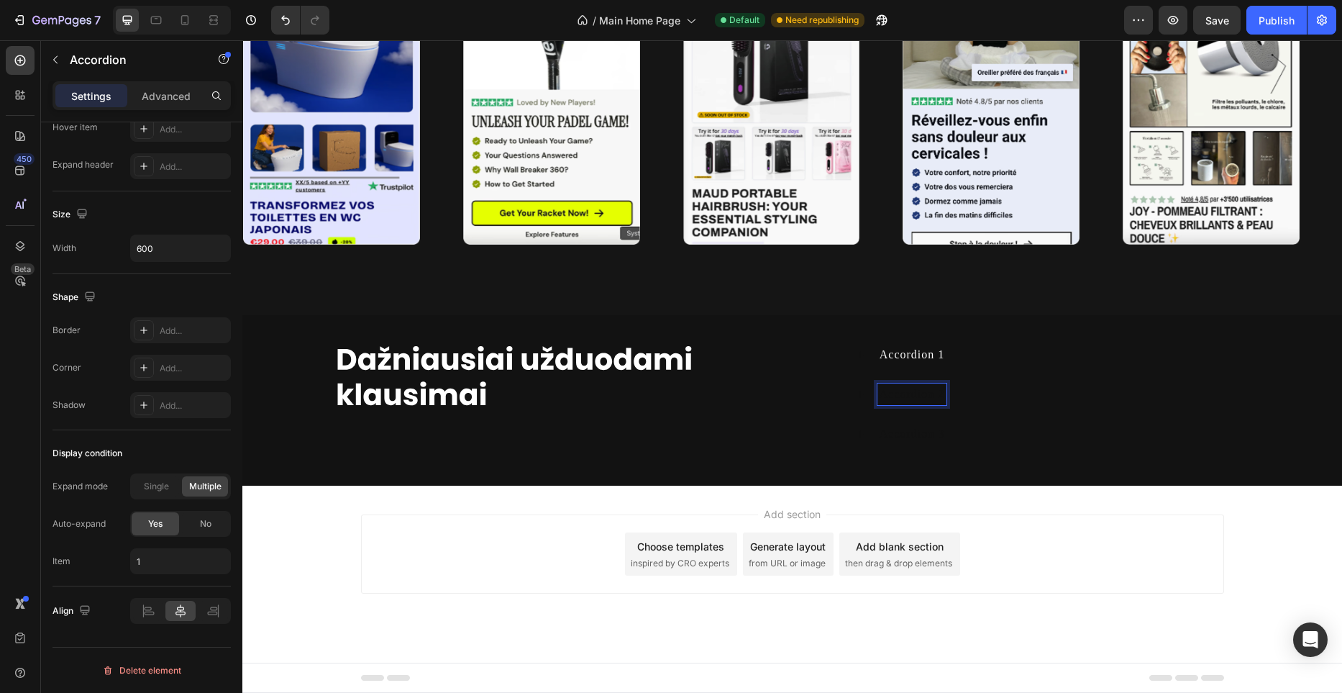
click at [928, 392] on p "Accordion 2" at bounding box center [912, 393] width 65 height 17
click at [919, 391] on p "rewrrereer 2" at bounding box center [912, 393] width 65 height 17
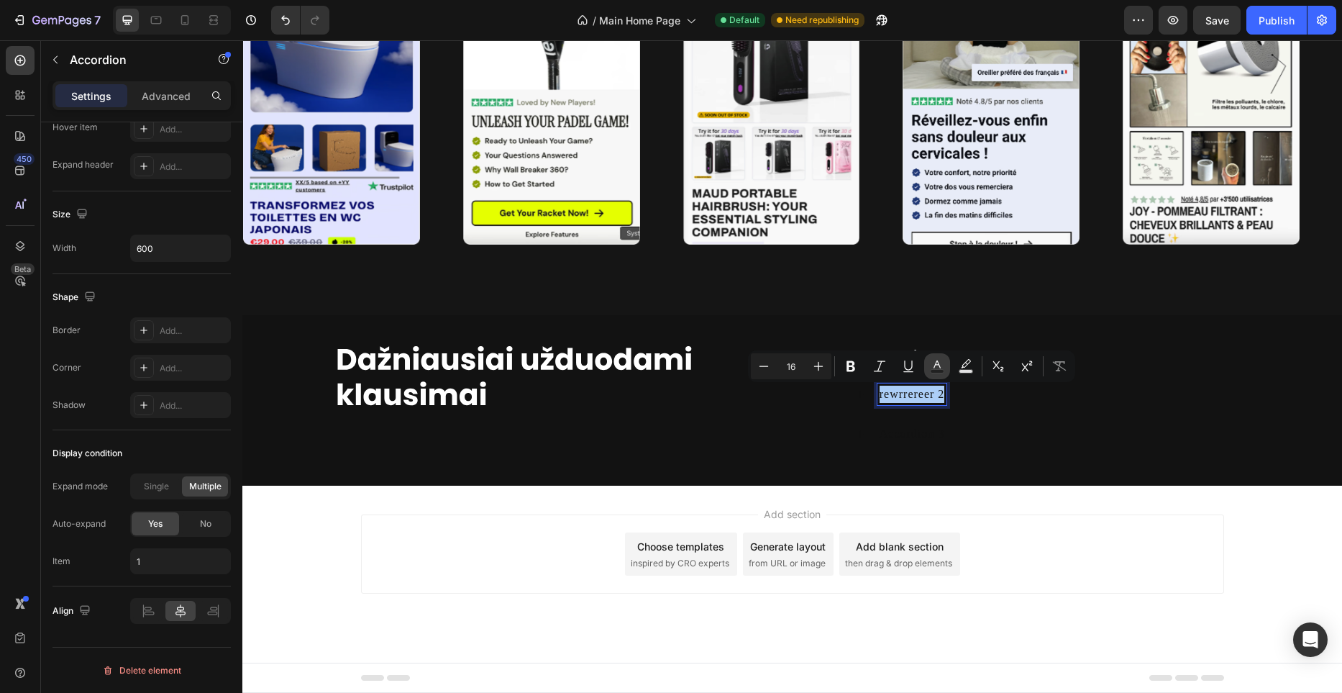
click at [932, 365] on icon "Editor contextual toolbar" at bounding box center [937, 366] width 14 height 14
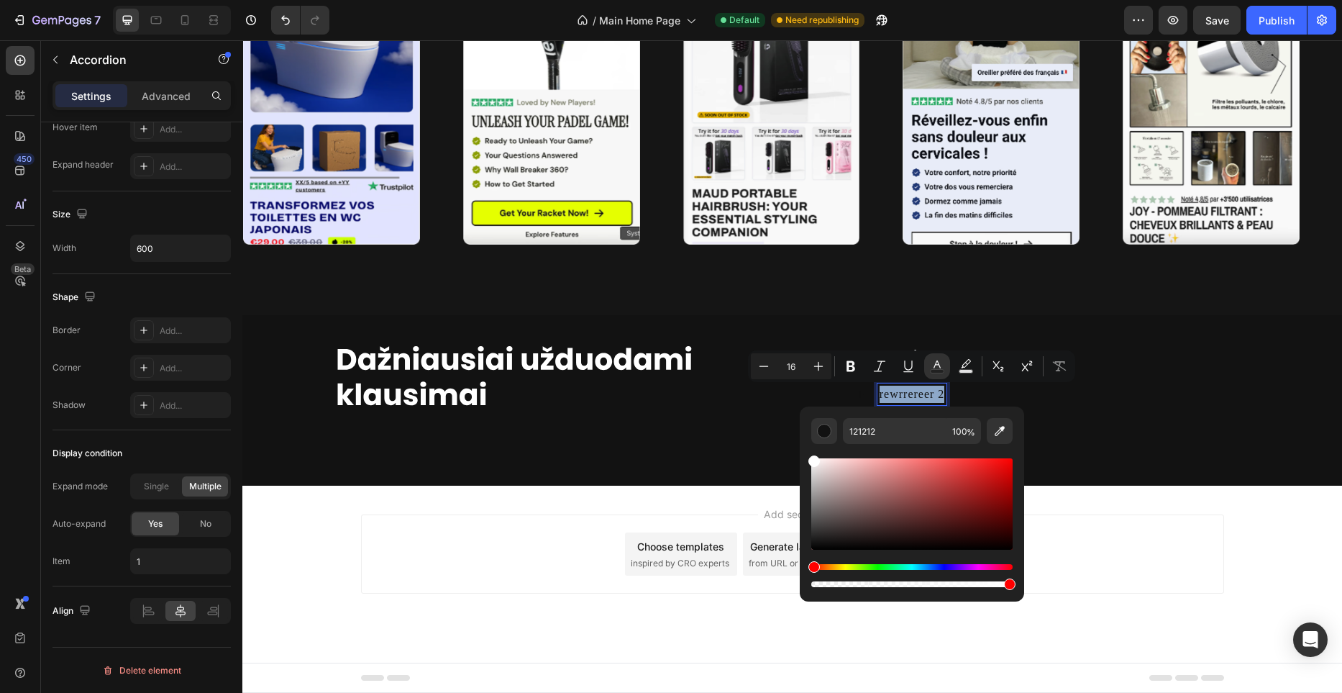
type input "FFFFFF"
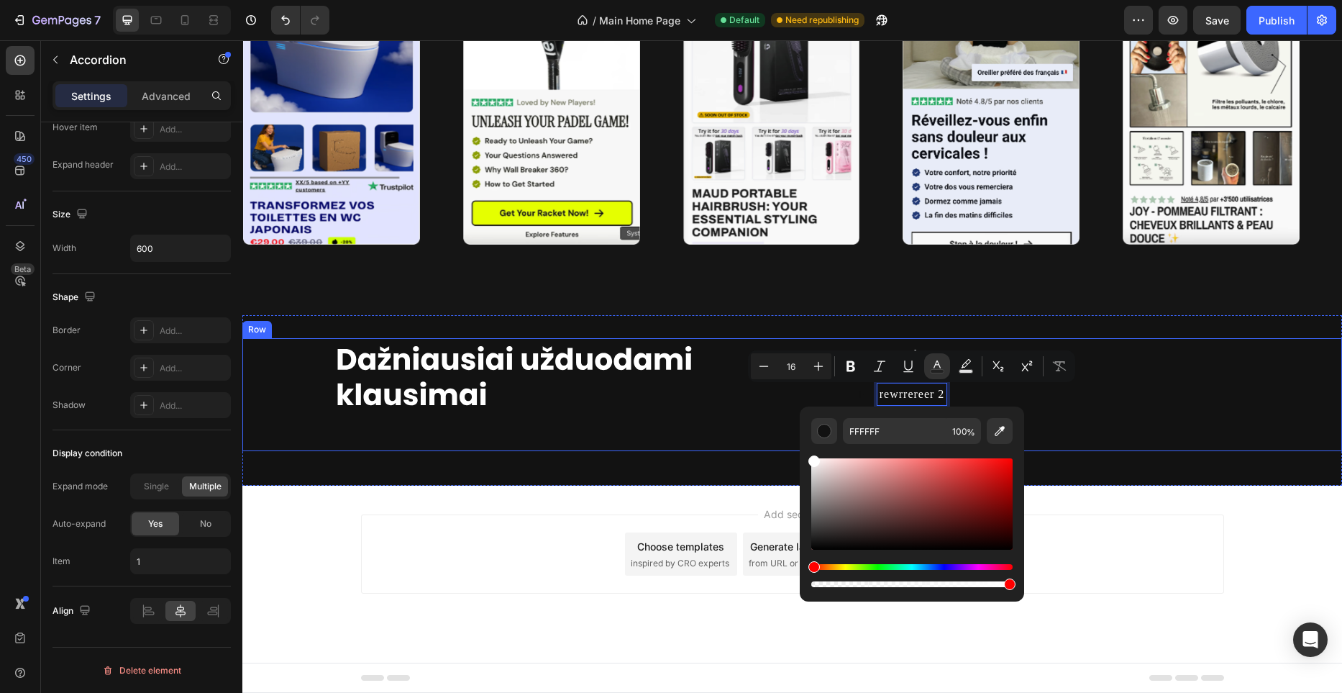
drag, startPoint x: 1082, startPoint y: 542, endPoint x: 793, endPoint y: 436, distance: 307.8
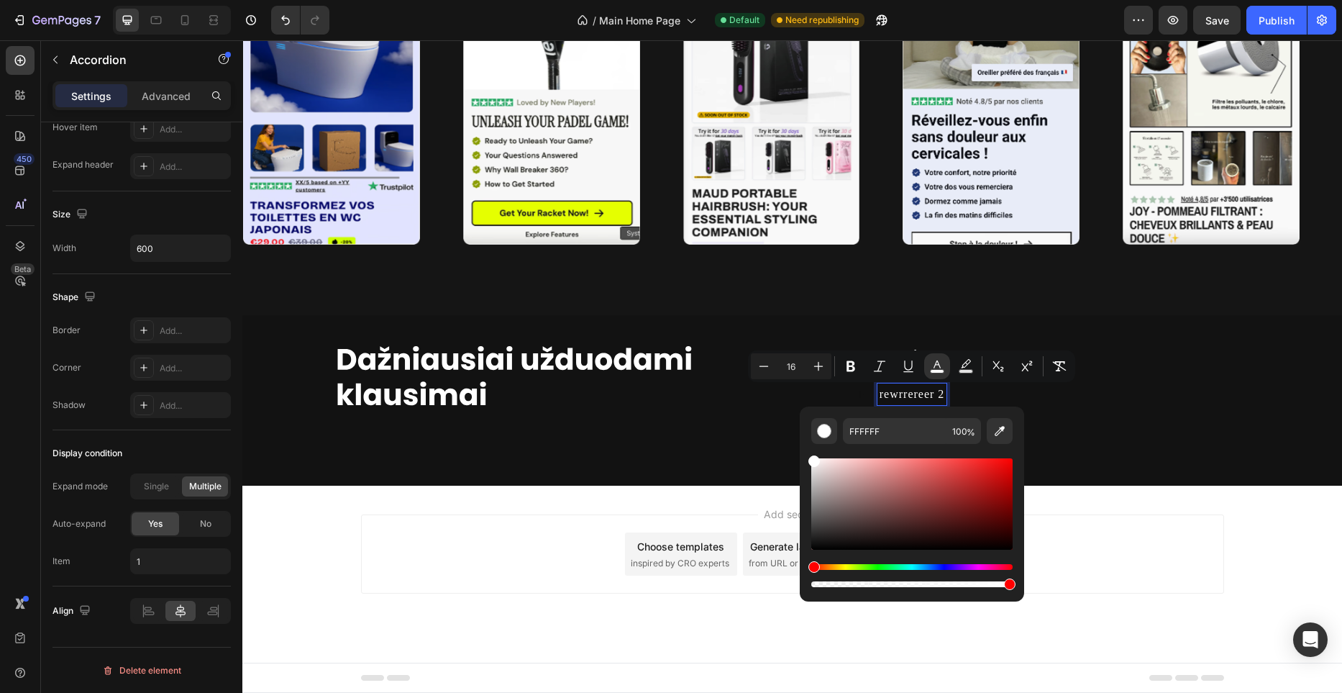
click at [1136, 441] on div "Accordion 3" at bounding box center [1081, 434] width 409 height 22
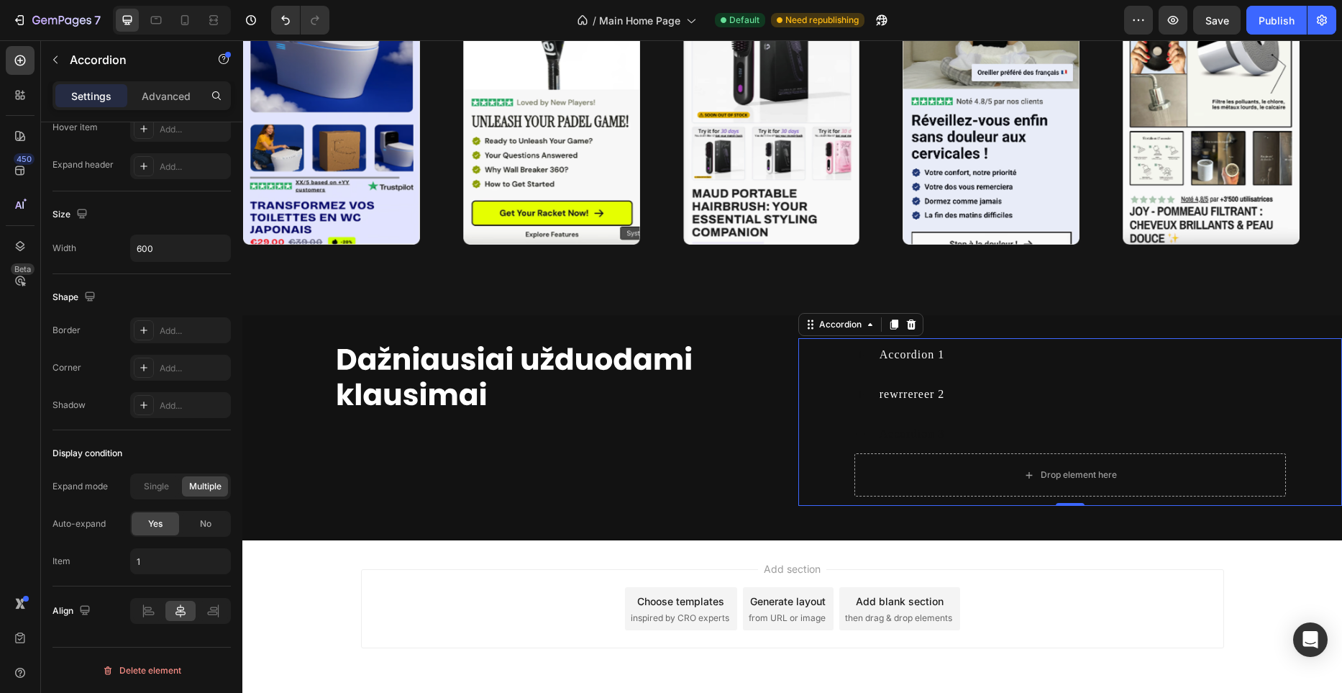
click at [1025, 409] on div "rewrrereer 2" at bounding box center [1070, 394] width 432 height 33
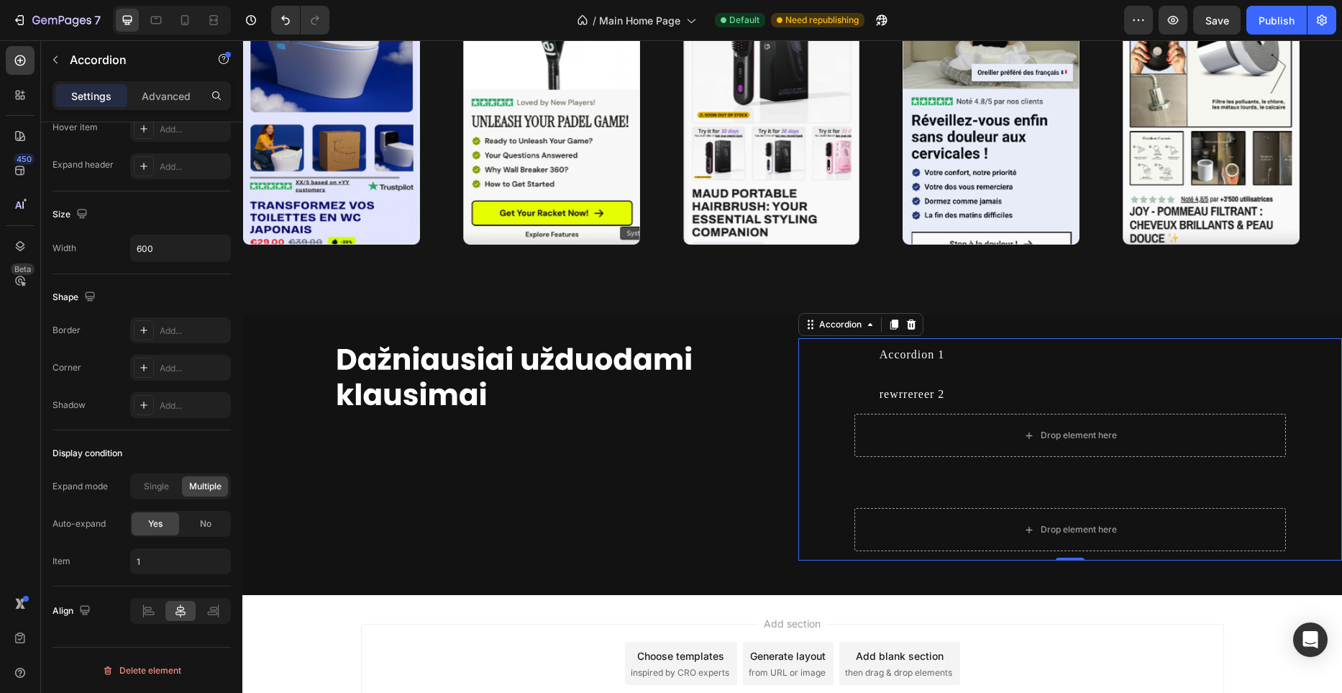
click at [1034, 394] on div "rewrrereer 2" at bounding box center [1081, 394] width 409 height 22
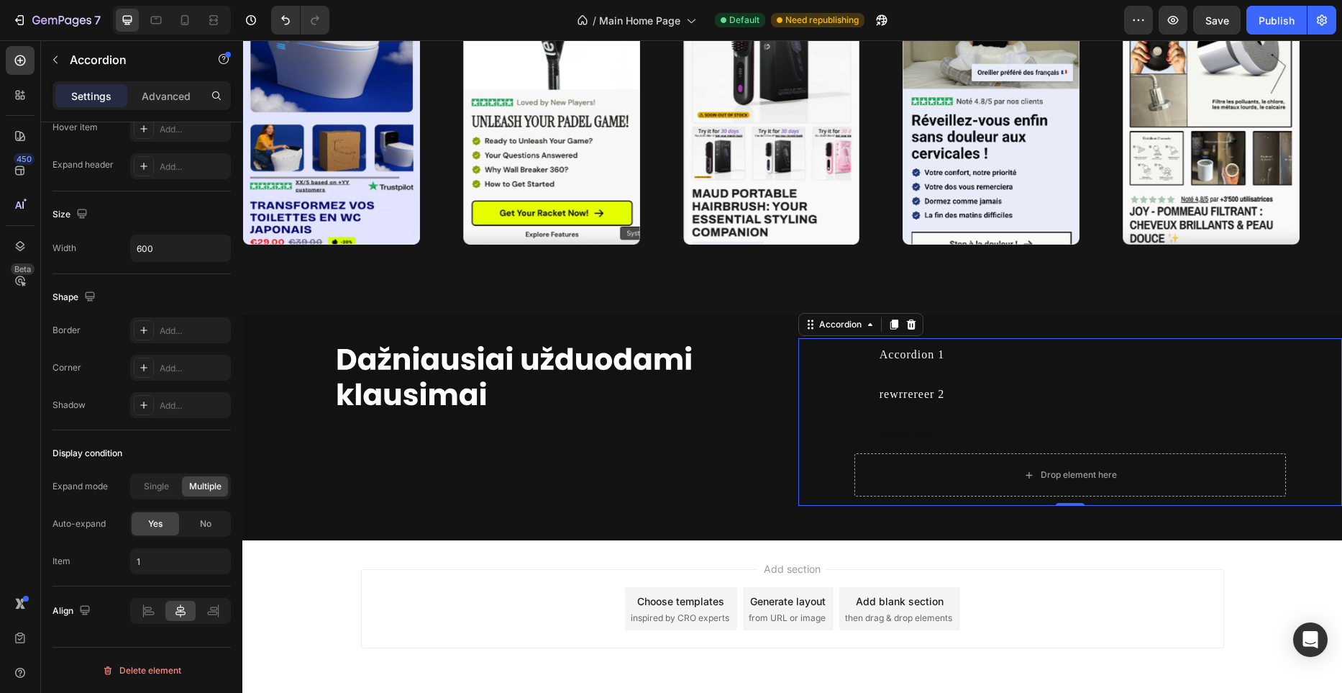
click at [1034, 394] on div "rewrrereer 2" at bounding box center [1081, 394] width 409 height 22
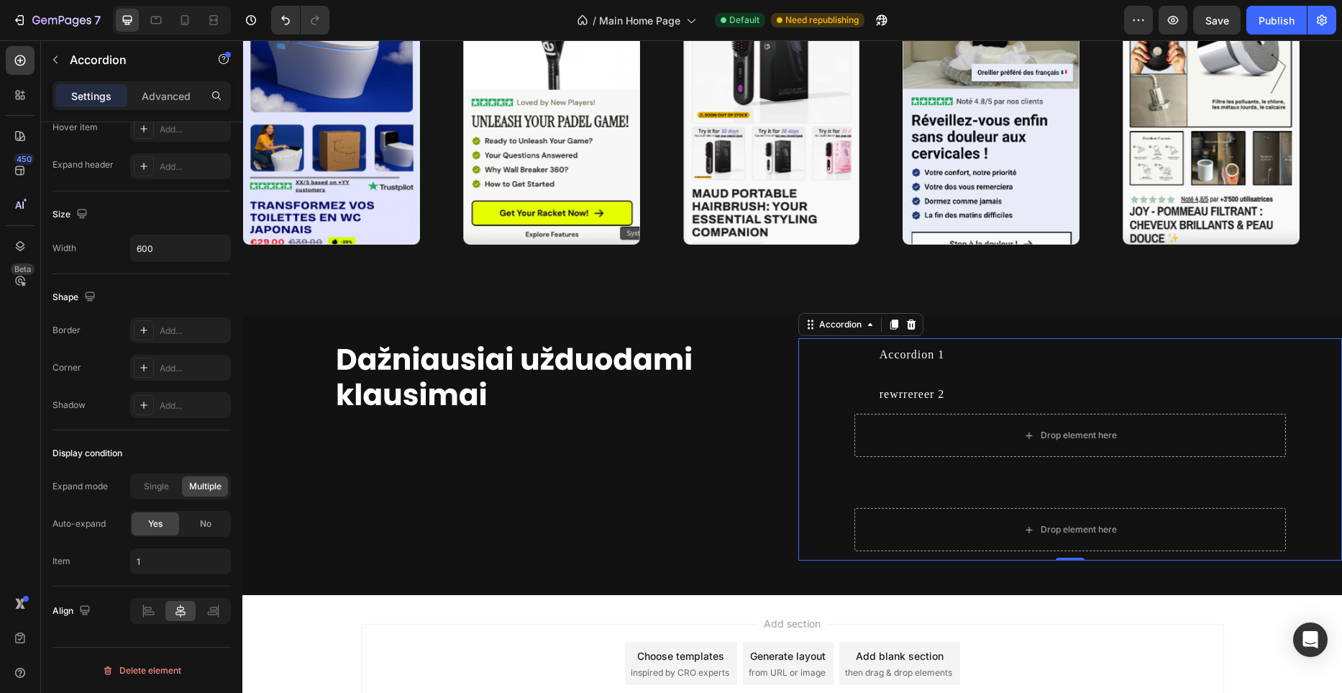
click at [1034, 394] on div "rewrrereer 2" at bounding box center [1081, 394] width 409 height 22
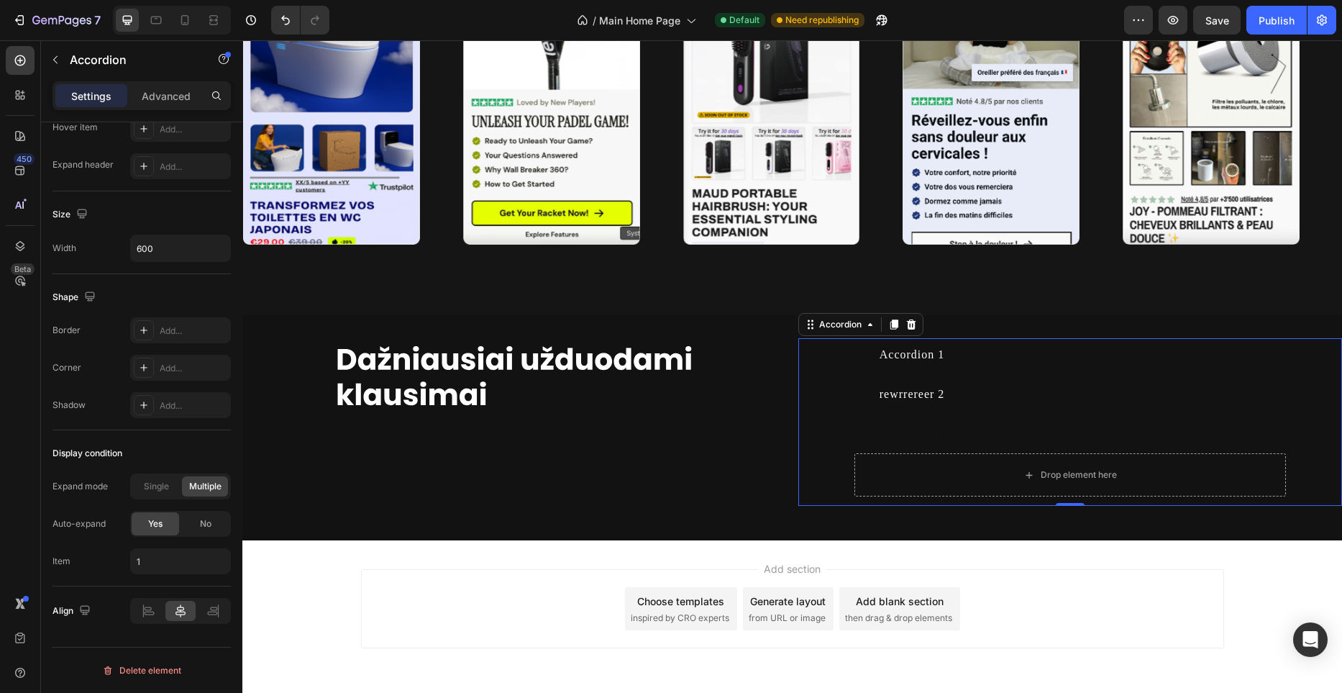
click at [1031, 436] on div "Accordion 3" at bounding box center [1081, 434] width 409 height 22
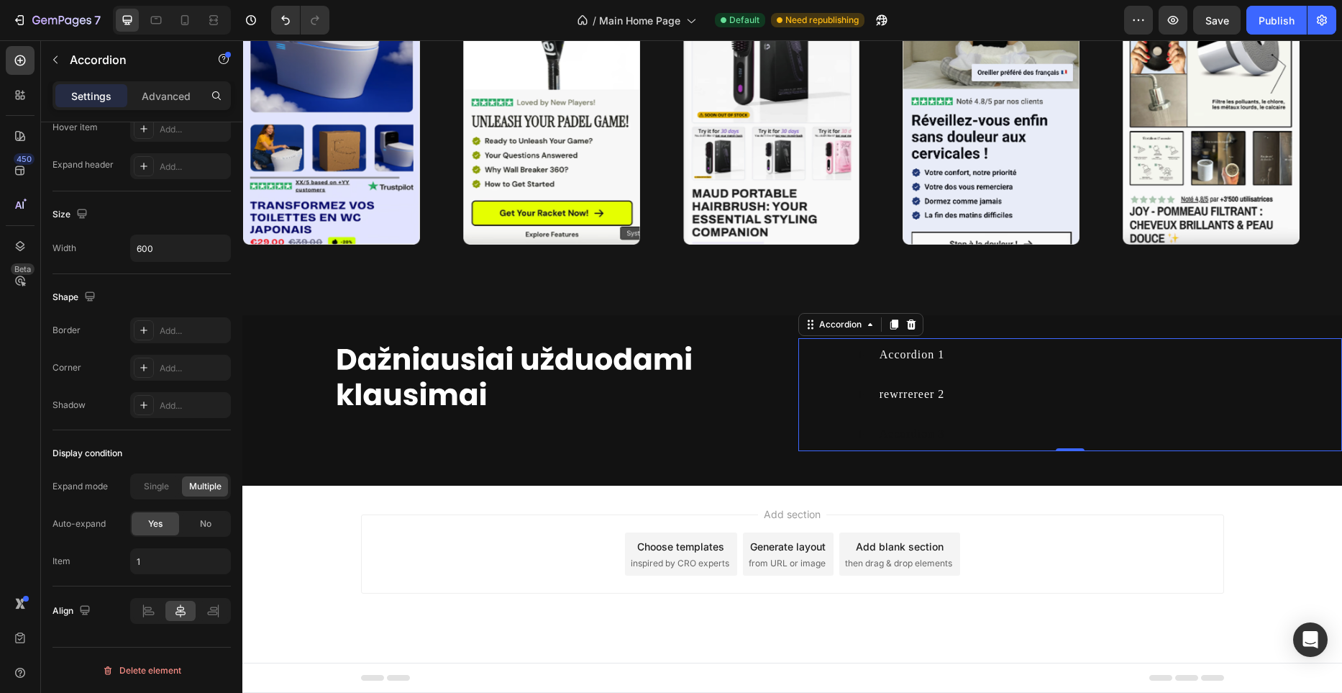
click at [1031, 436] on div "Accordion 3" at bounding box center [1081, 434] width 409 height 22
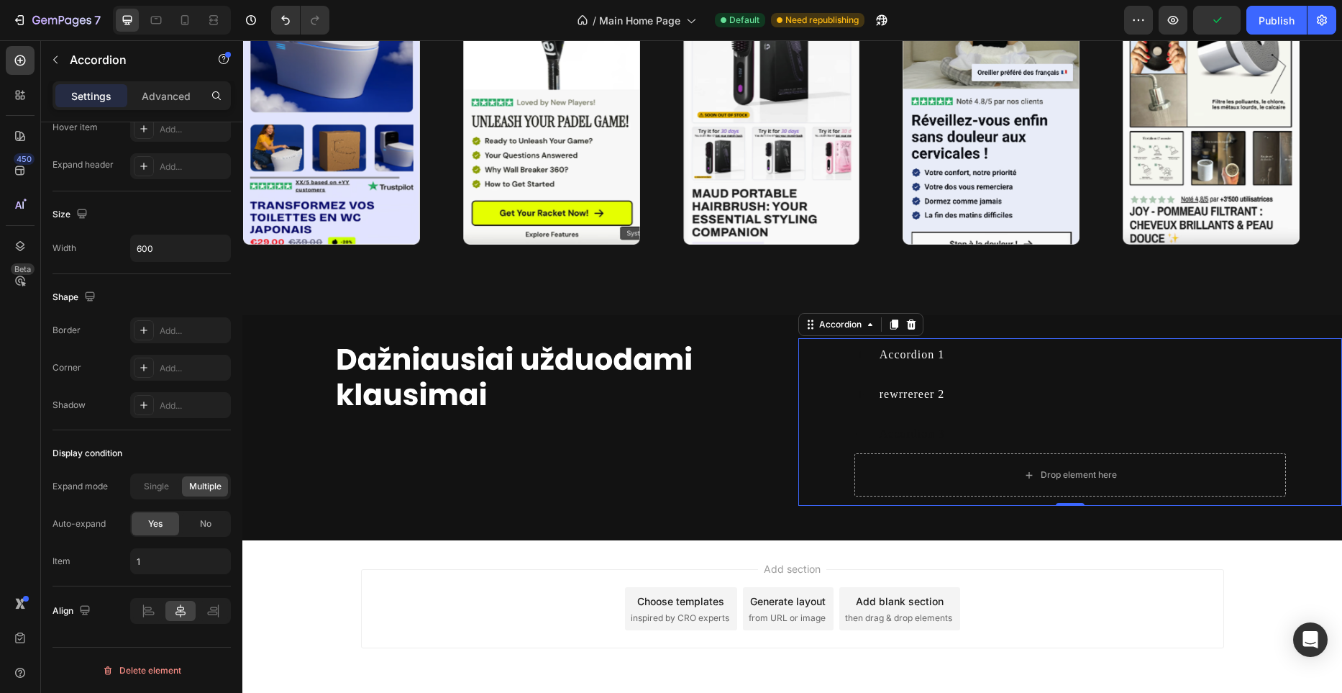
click at [1000, 403] on div "rewrrereer 2" at bounding box center [1081, 394] width 409 height 22
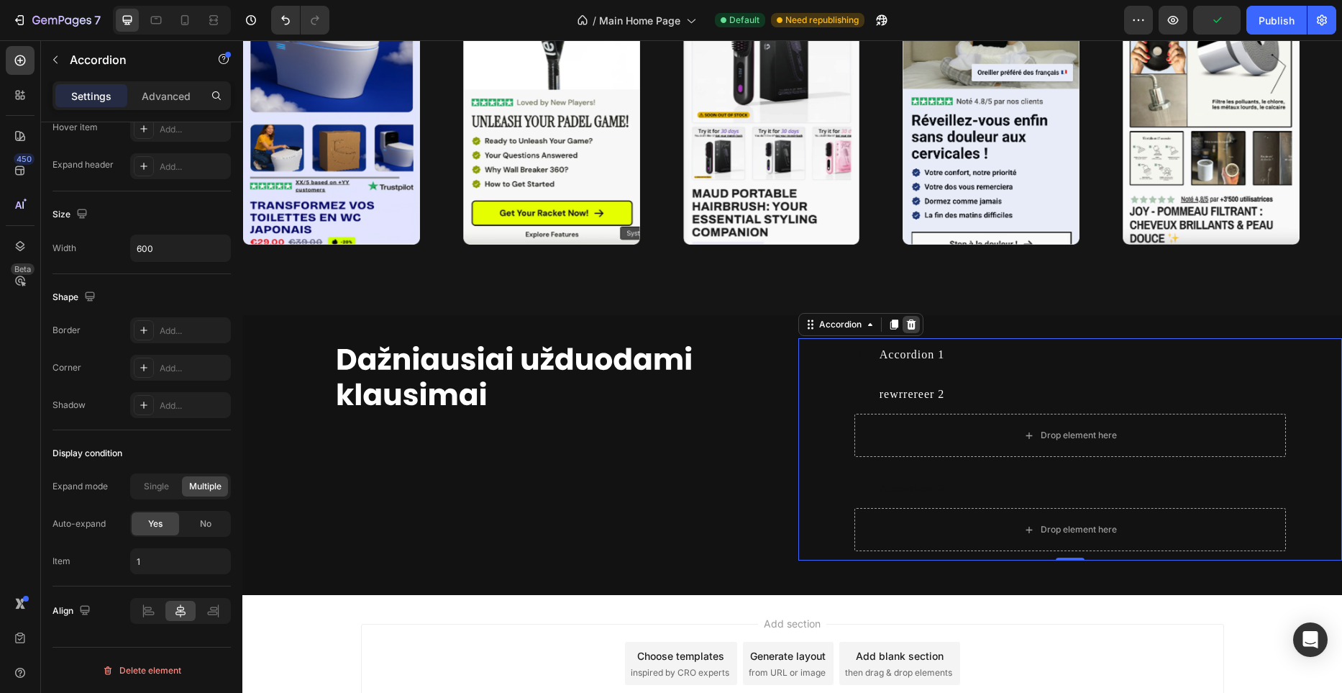
click at [914, 327] on icon at bounding box center [910, 324] width 9 height 10
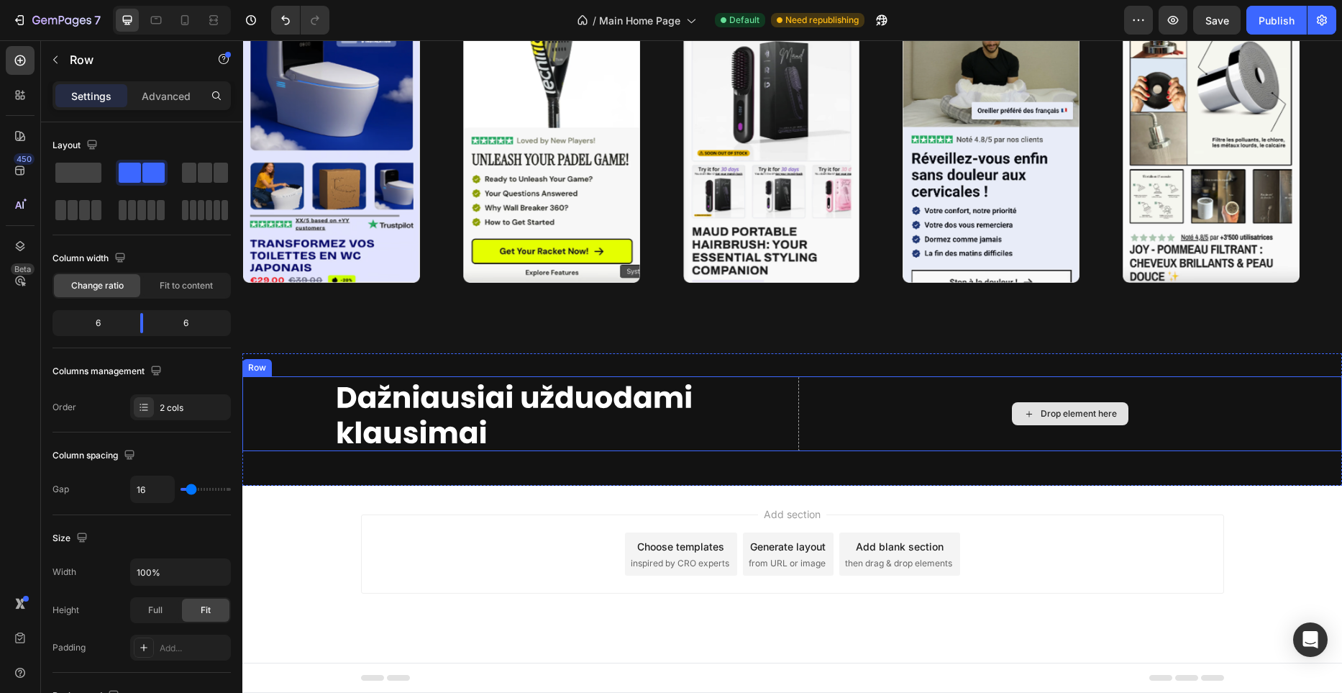
click at [938, 409] on div "Drop element here" at bounding box center [1070, 413] width 544 height 75
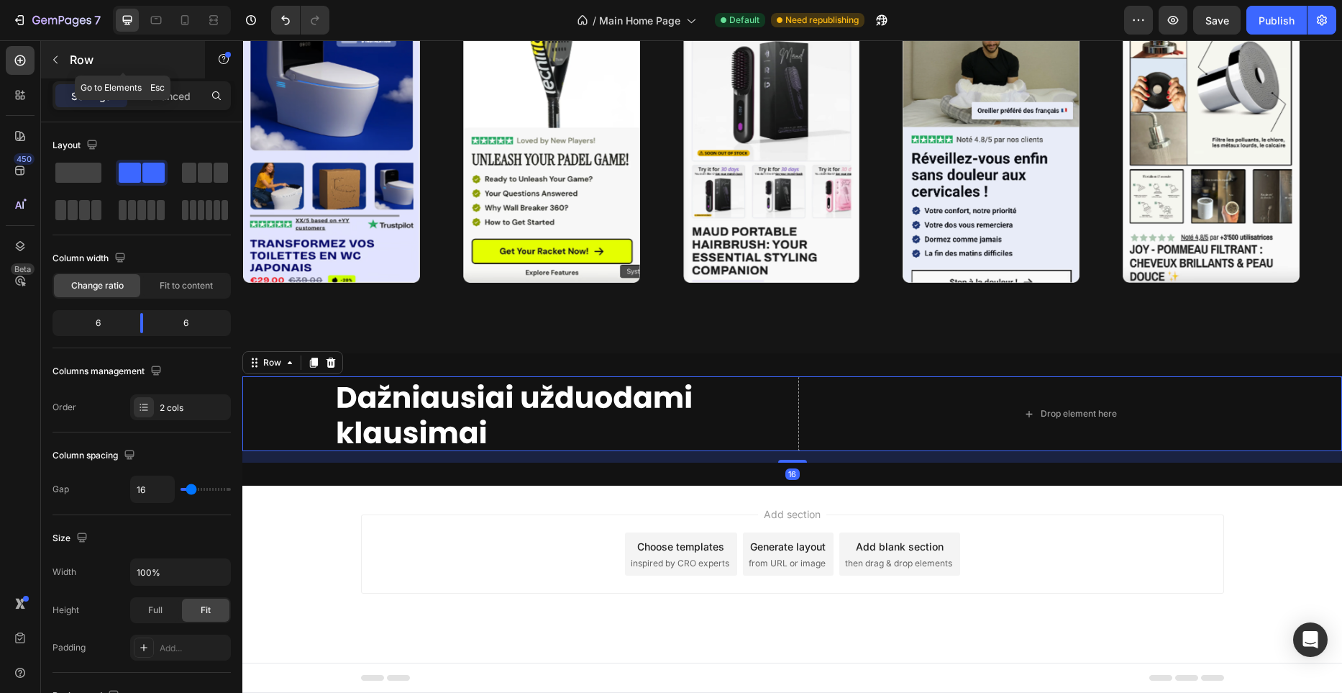
click at [64, 64] on button "button" at bounding box center [55, 59] width 23 height 23
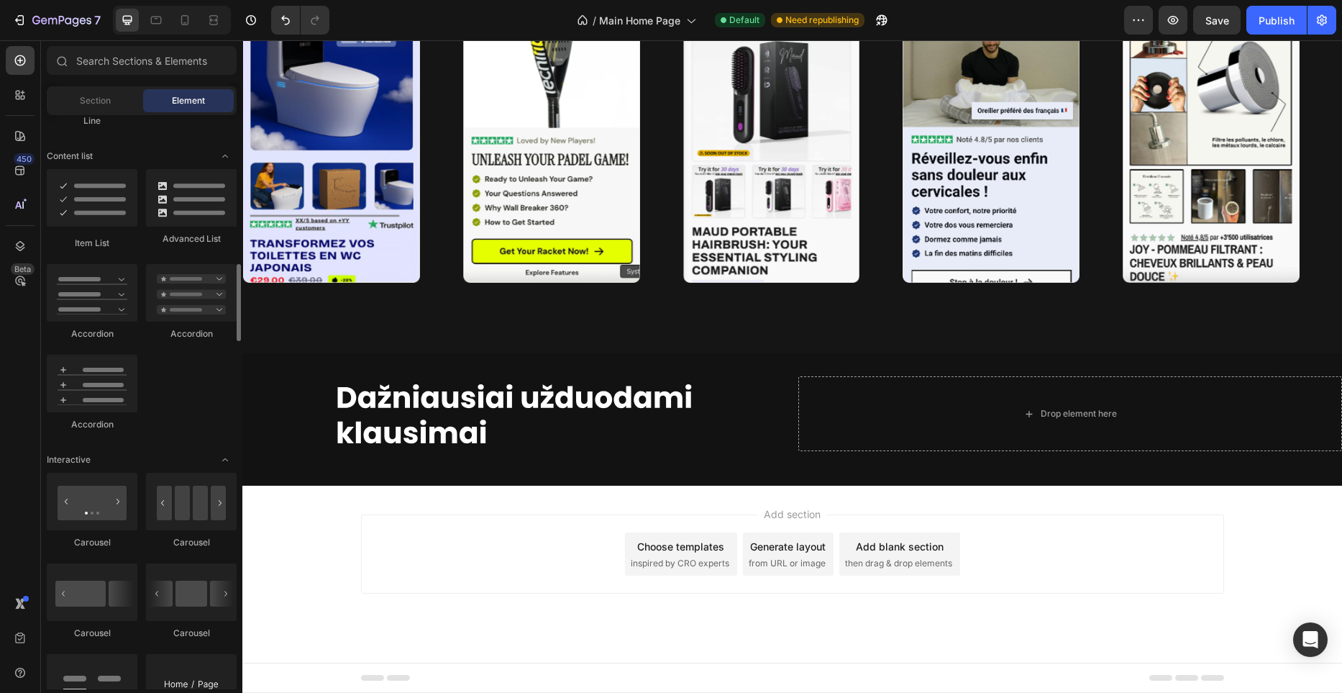
scroll to position [1113, 0]
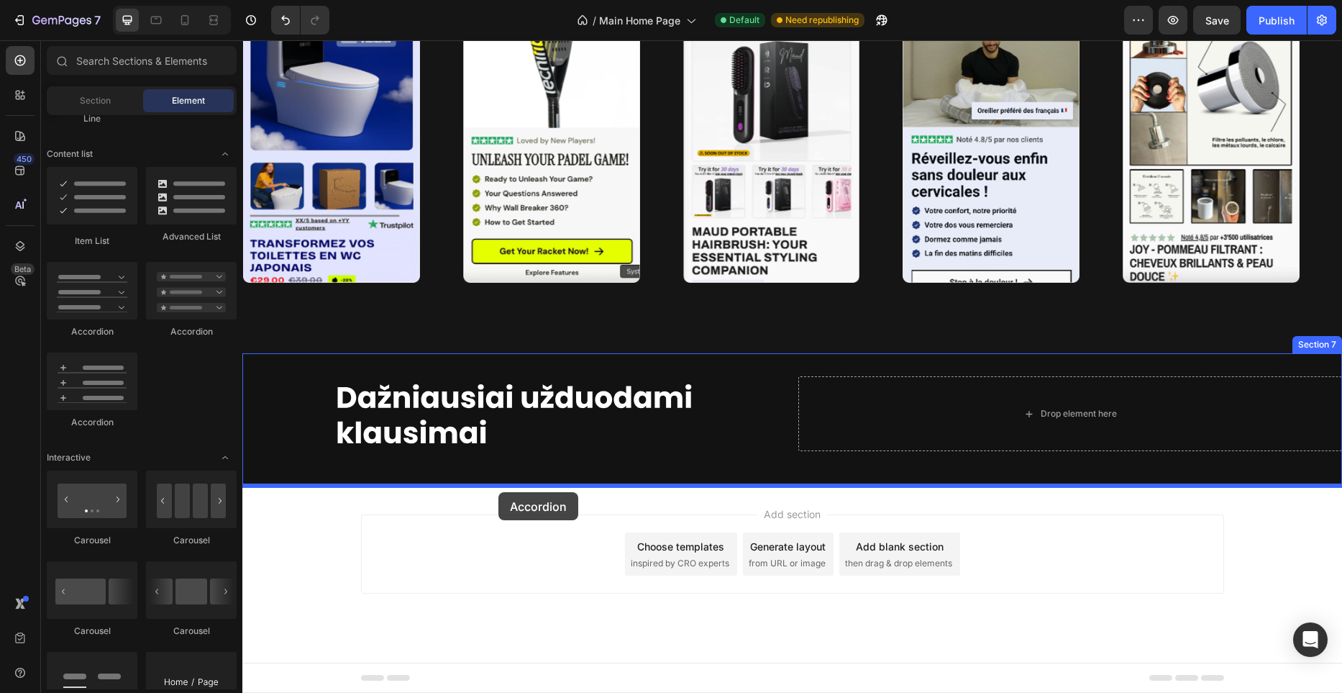
drag, startPoint x: 342, startPoint y: 417, endPoint x: 498, endPoint y: 491, distance: 172.8
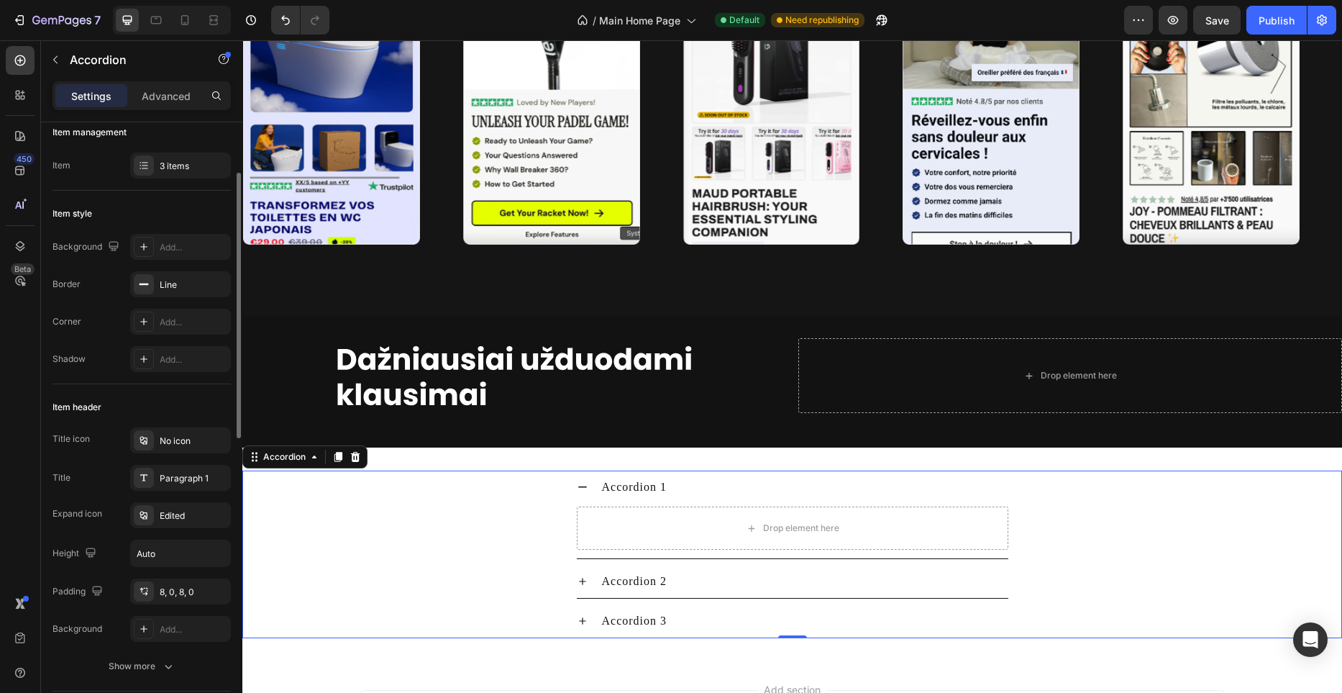
scroll to position [0, 0]
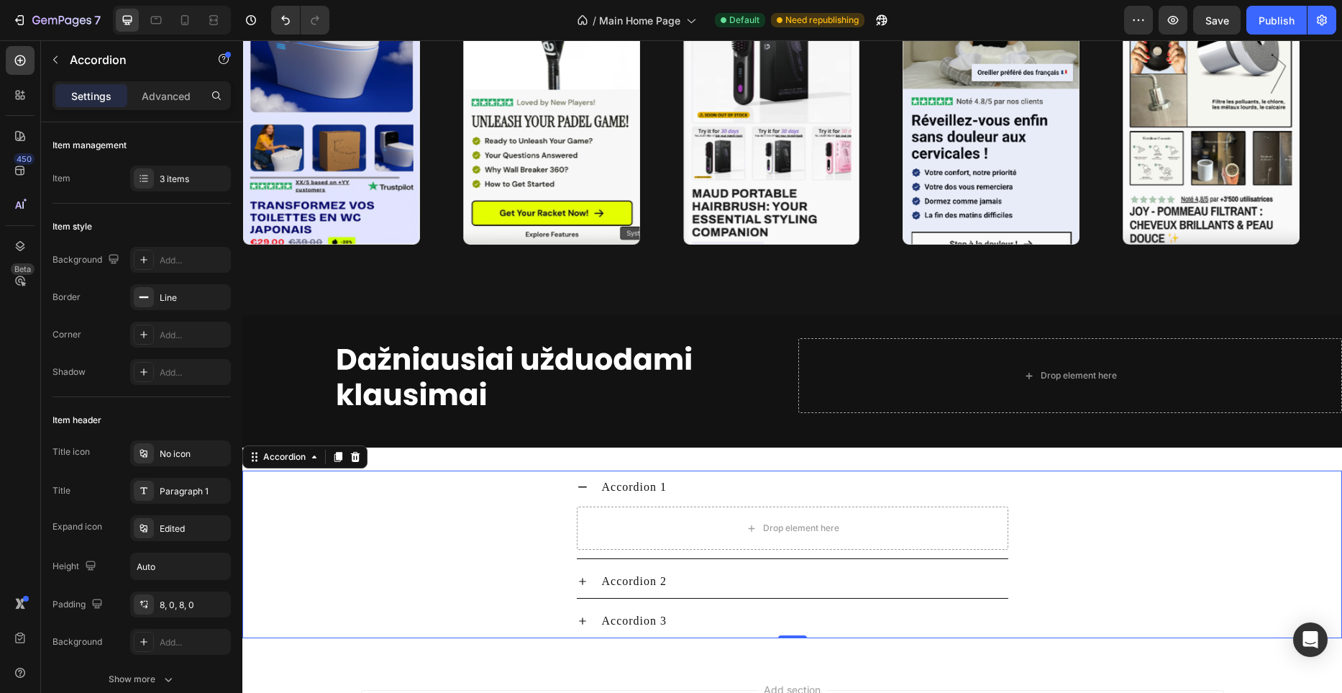
click at [588, 490] on icon at bounding box center [583, 487] width 12 height 12
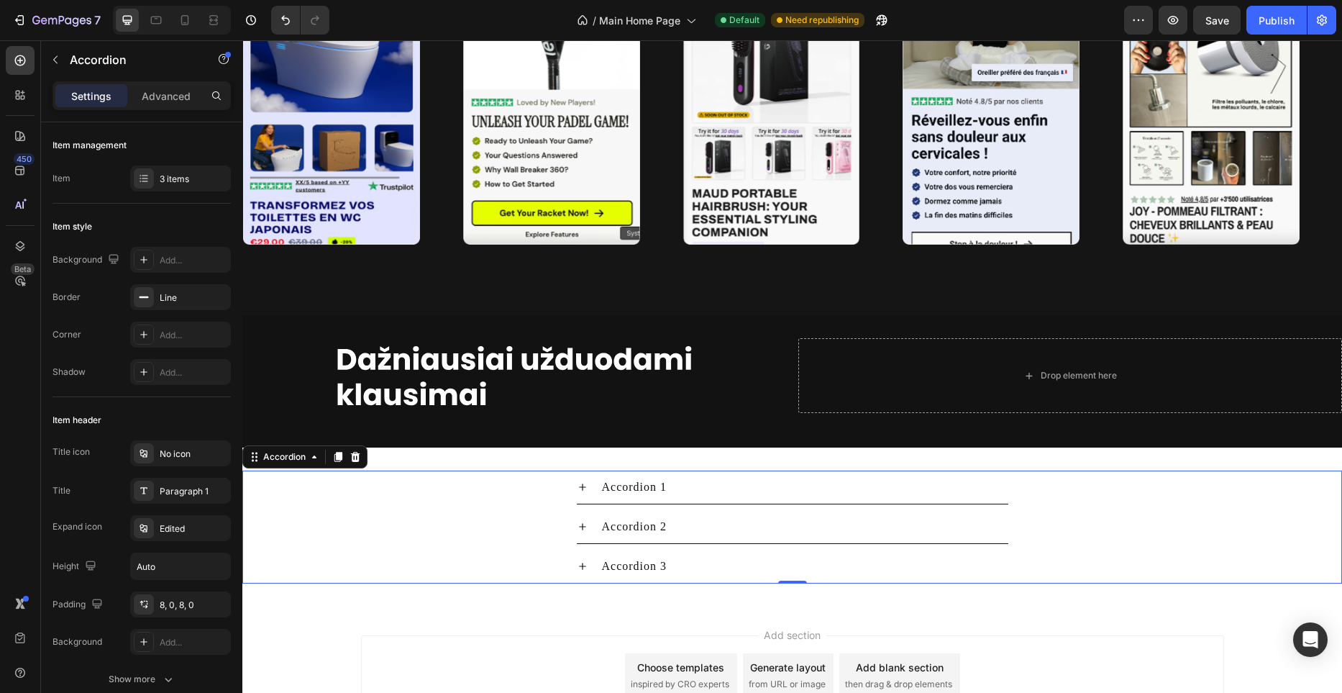
click at [507, 511] on div "Accordion 2" at bounding box center [792, 527] width 1098 height 34
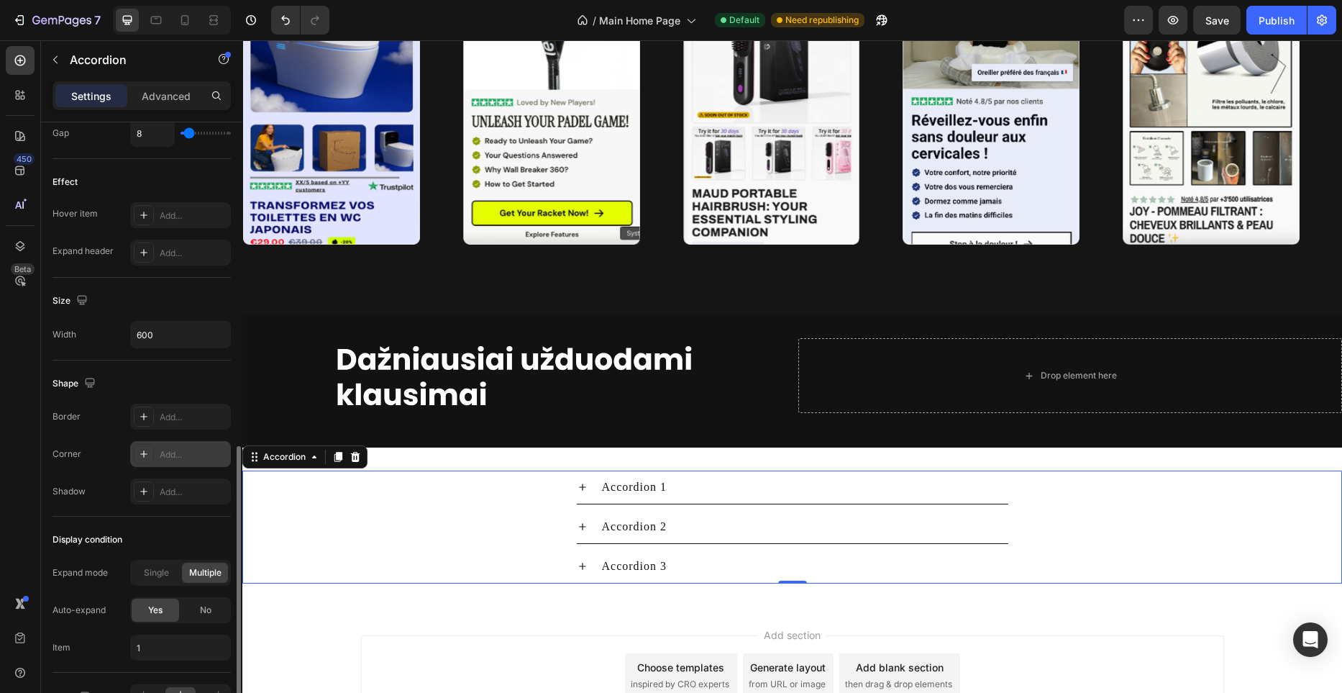
scroll to position [795, 0]
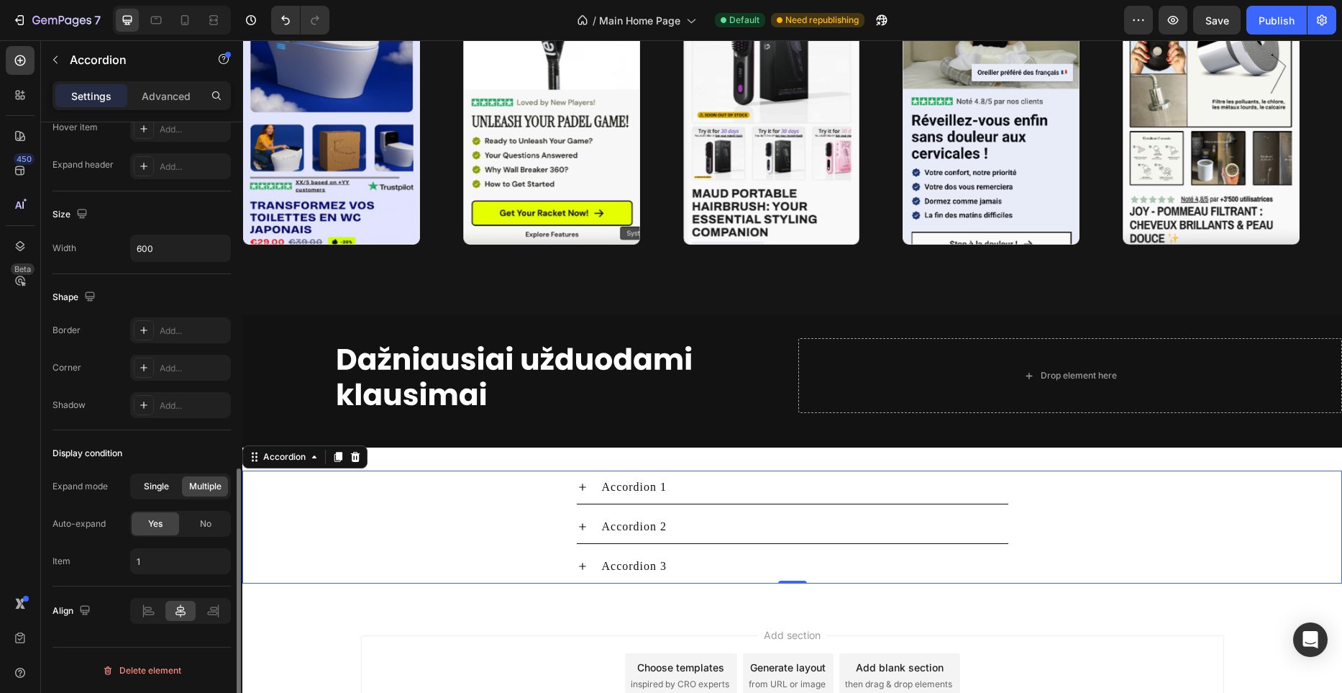
click at [170, 491] on div "Single" at bounding box center [156, 486] width 46 height 20
click at [210, 518] on span "No" at bounding box center [206, 523] width 12 height 13
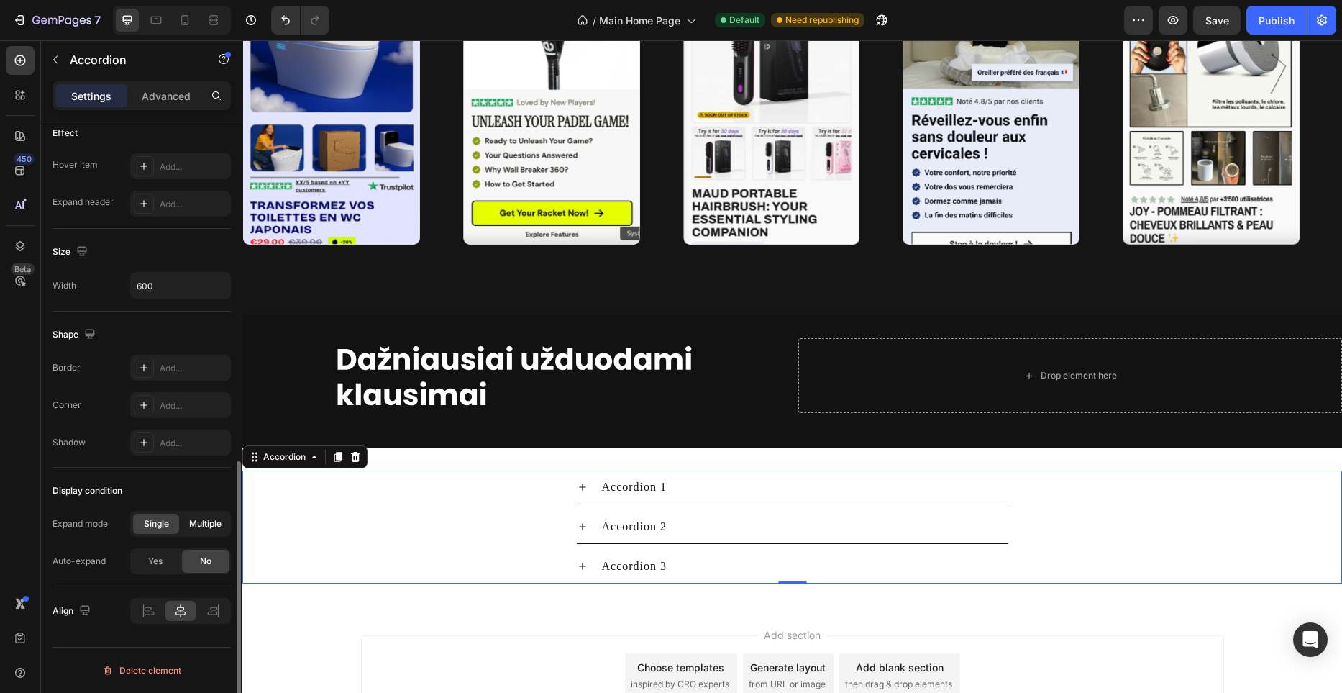
scroll to position [758, 0]
click at [154, 558] on span "Yes" at bounding box center [155, 561] width 14 height 13
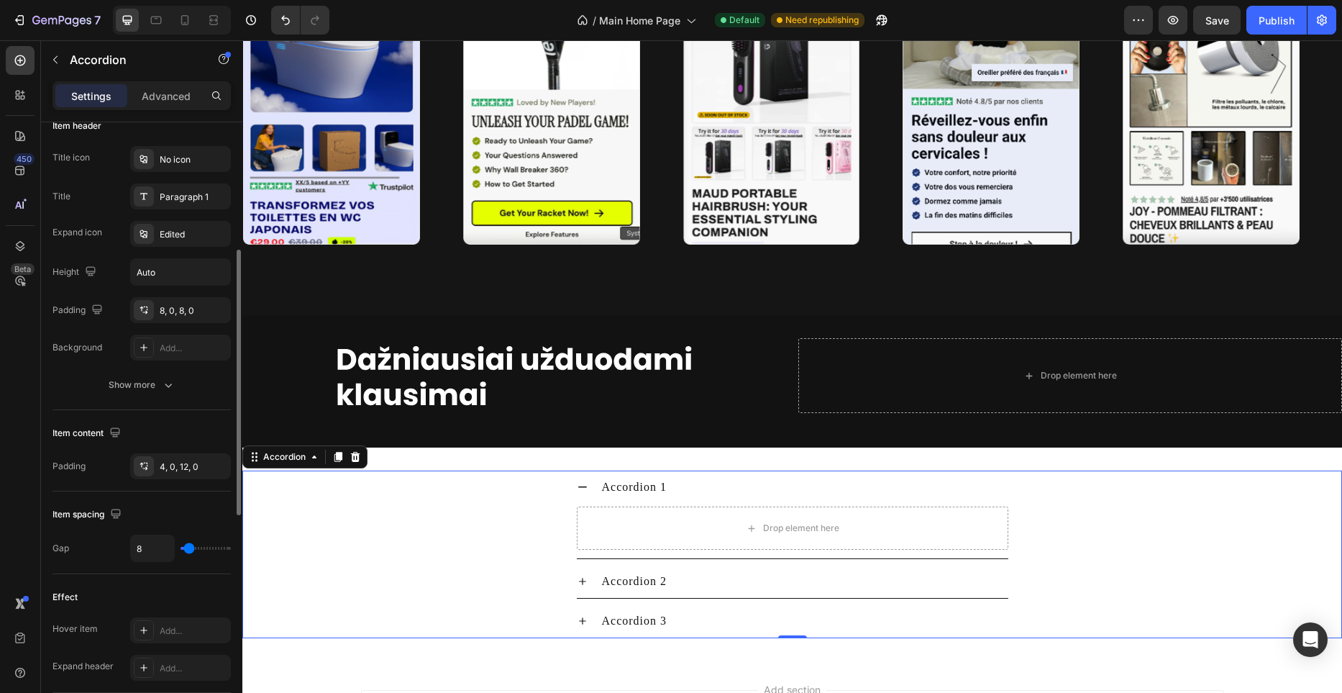
scroll to position [293, 0]
click at [172, 389] on icon "button" at bounding box center [168, 386] width 14 height 14
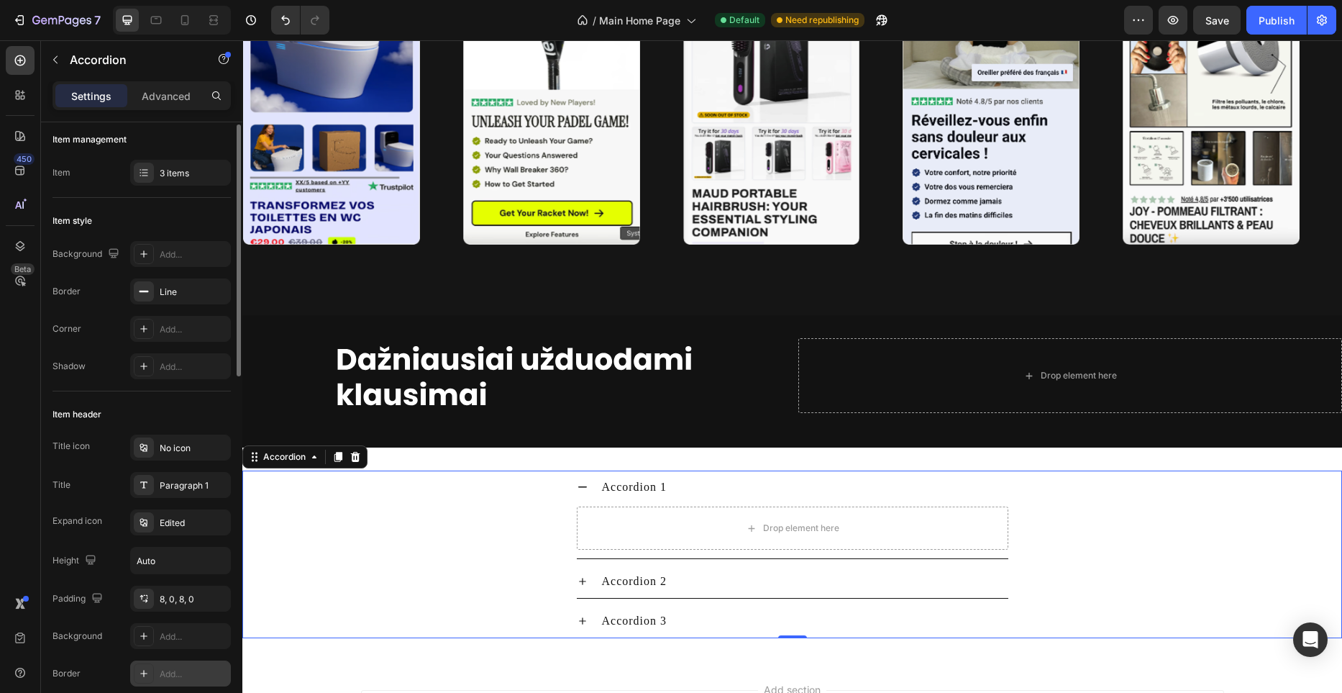
scroll to position [0, 0]
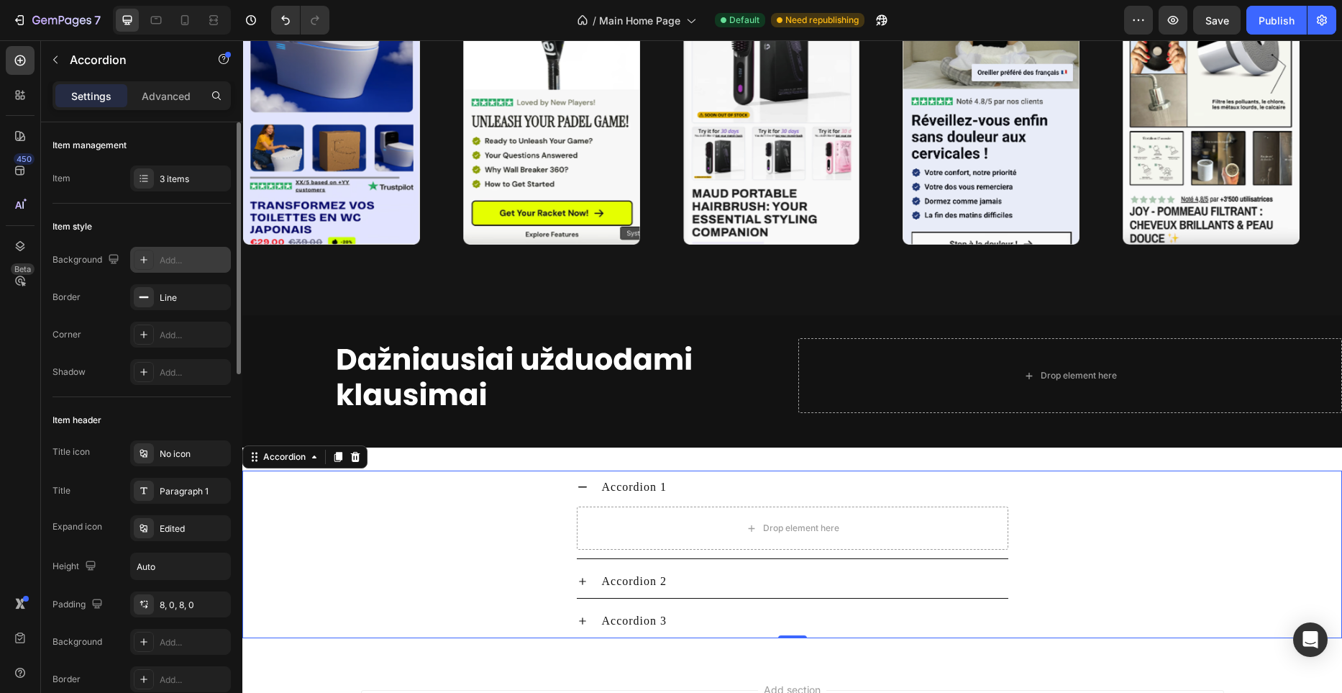
click at [193, 250] on div "Add..." at bounding box center [180, 260] width 101 height 26
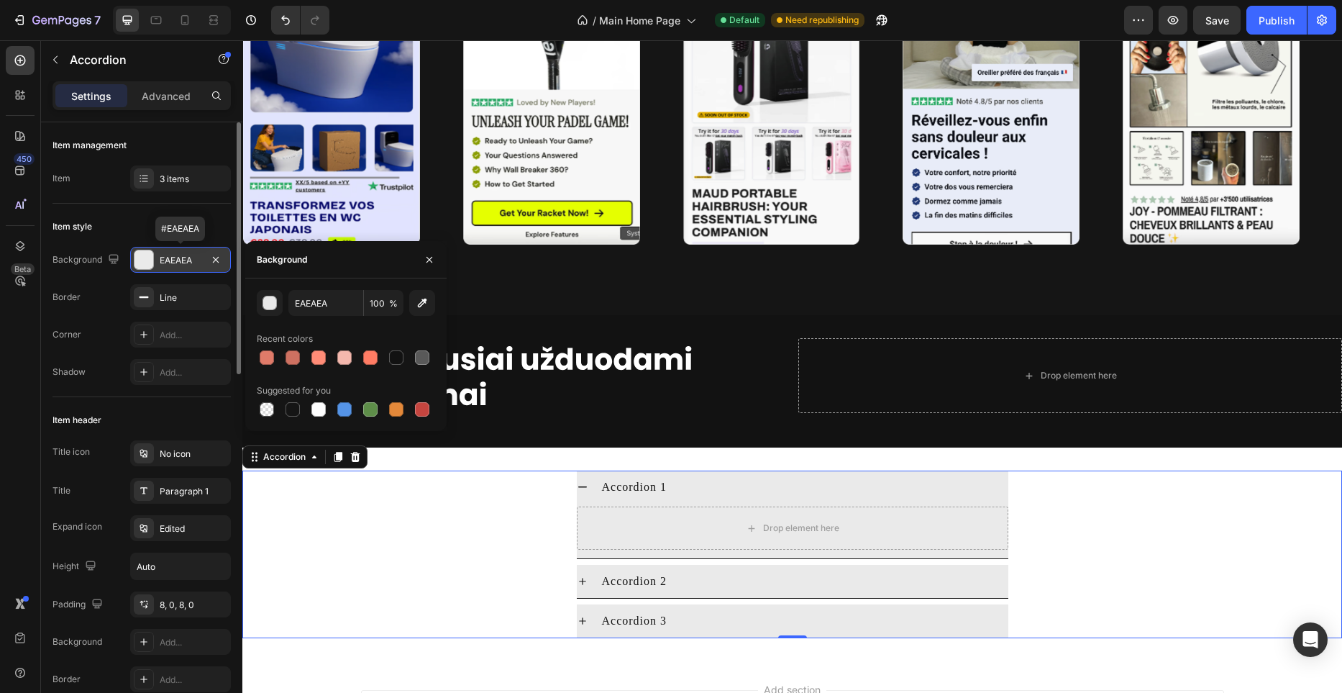
click at [150, 257] on div at bounding box center [143, 259] width 19 height 19
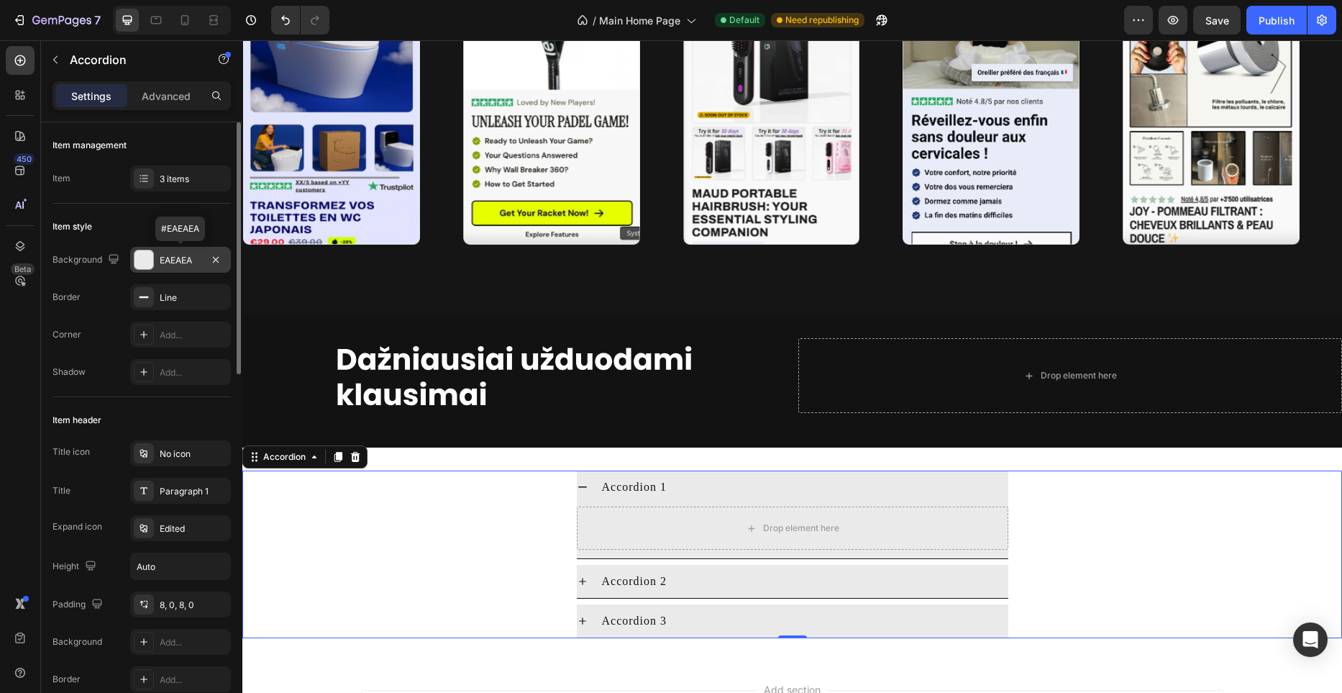
click at [152, 258] on div at bounding box center [143, 259] width 19 height 19
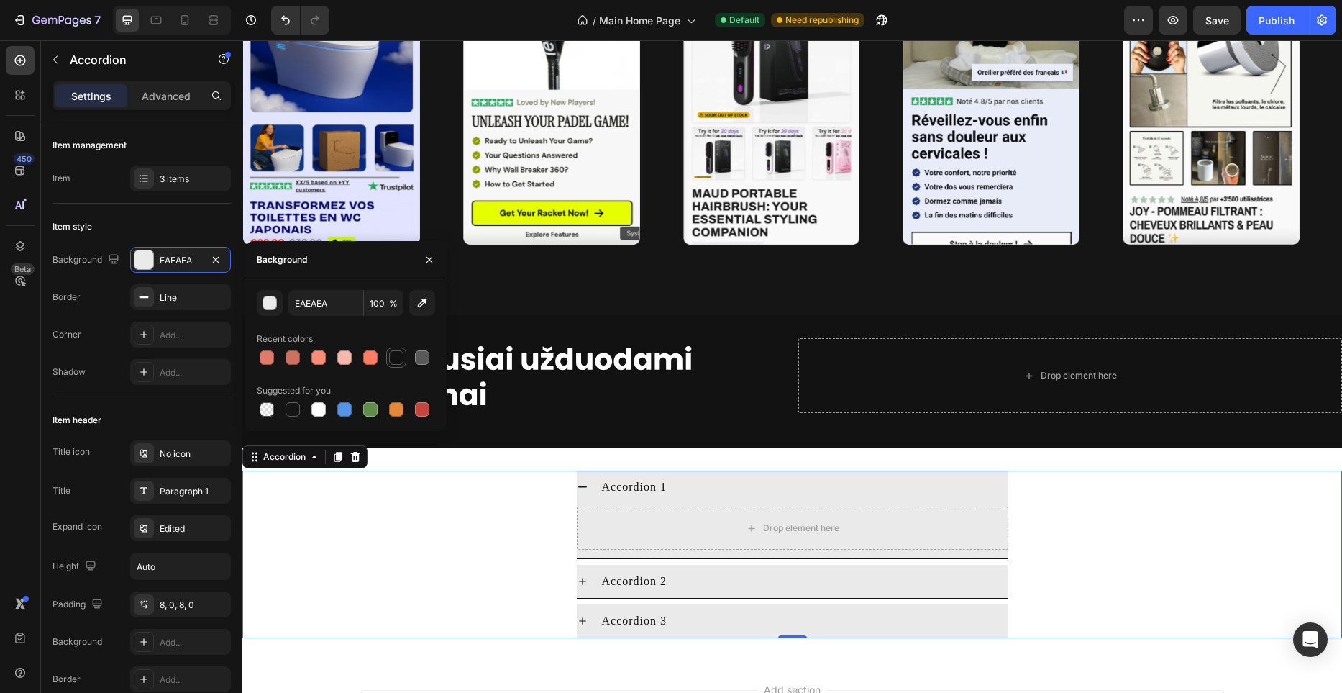
click at [399, 359] on div at bounding box center [396, 357] width 14 height 14
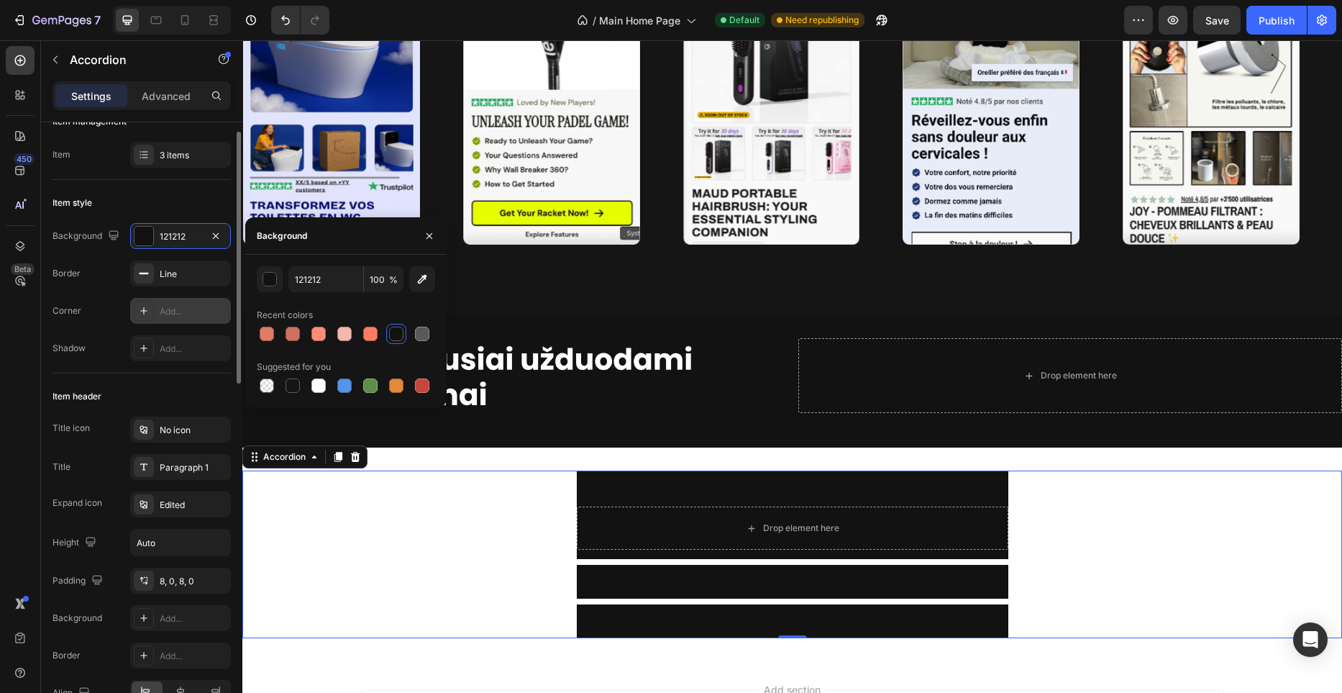
scroll to position [25, 0]
click at [141, 233] on div at bounding box center [143, 234] width 19 height 19
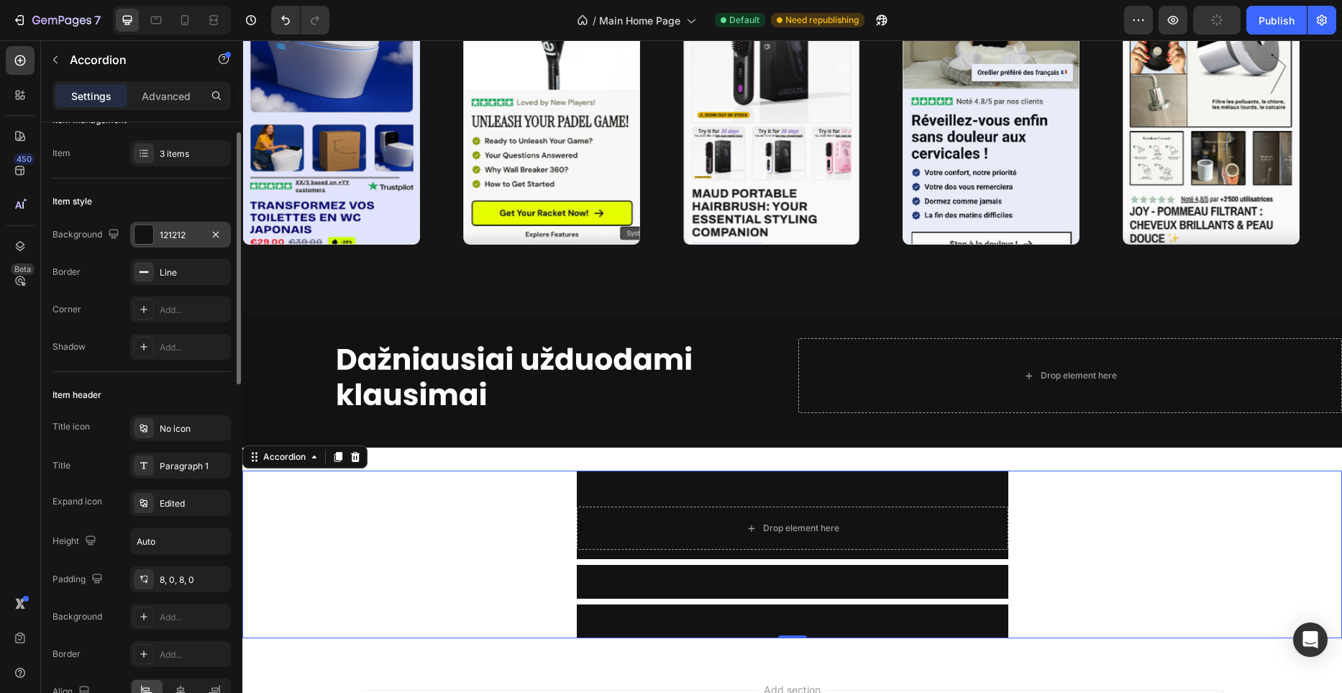
click at [150, 237] on div at bounding box center [143, 234] width 19 height 19
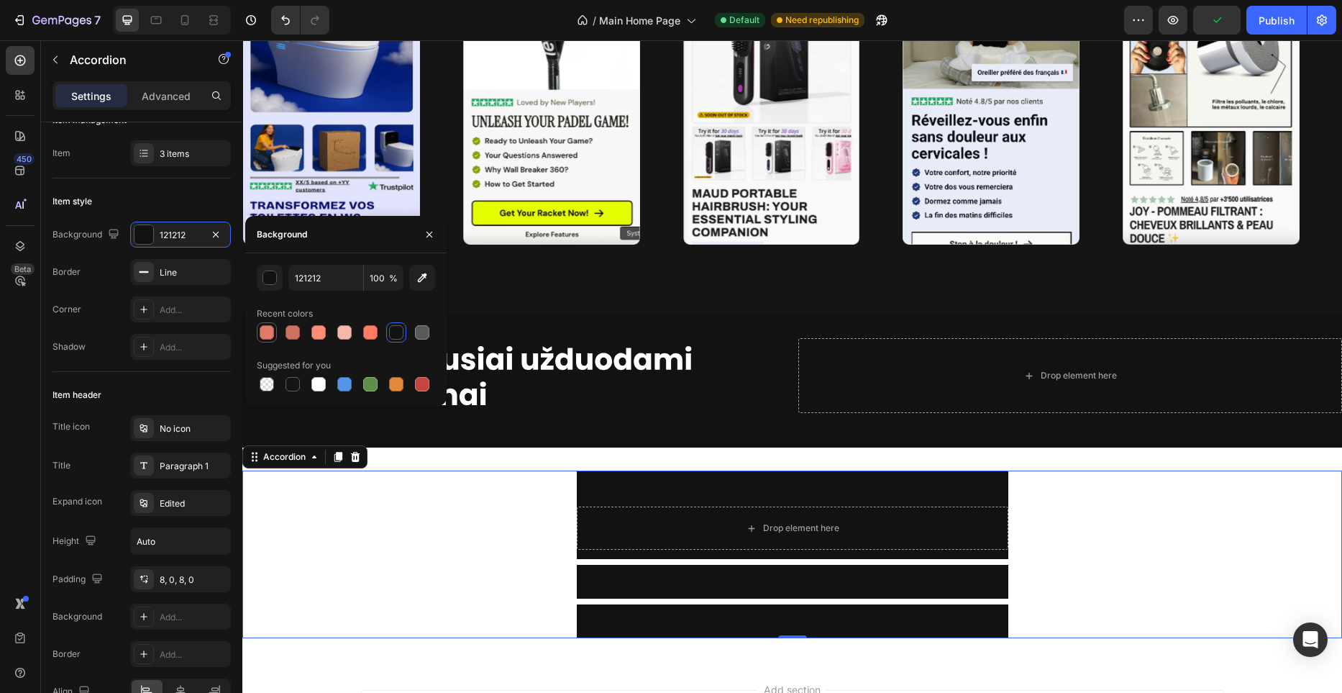
click at [266, 332] on div at bounding box center [267, 332] width 14 height 14
type input "E07B69"
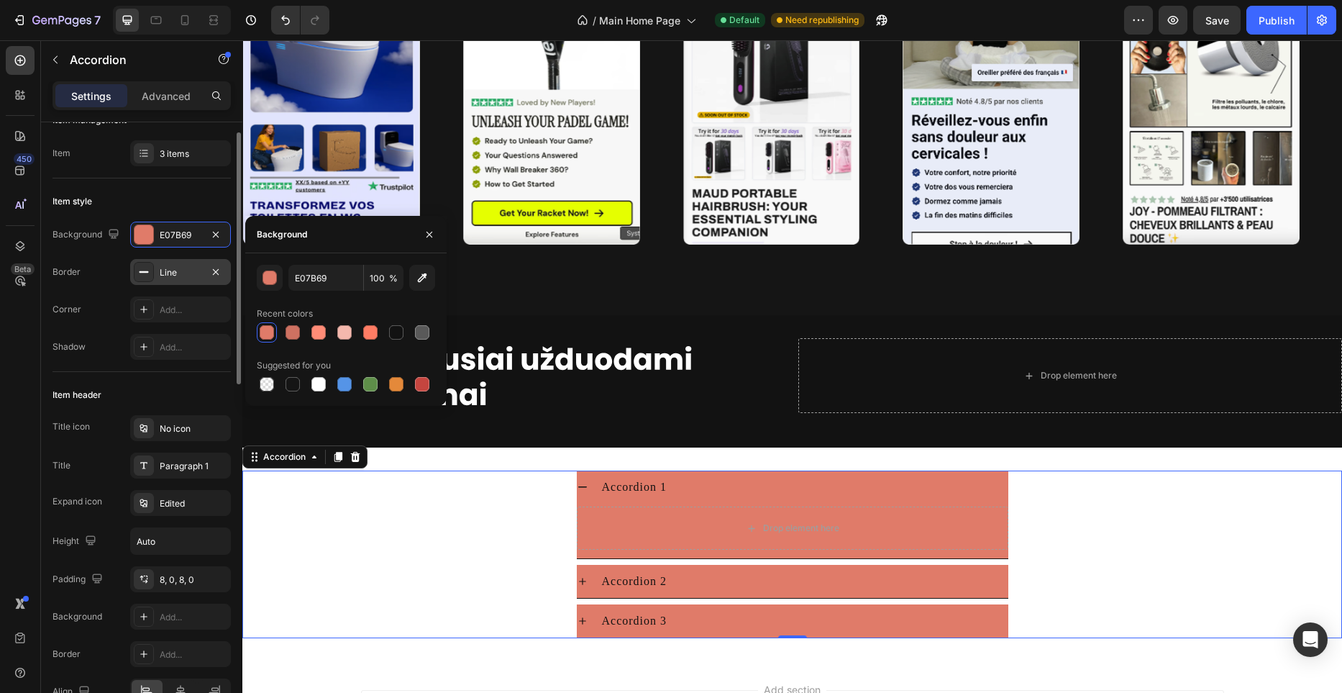
click at [197, 273] on div "Line" at bounding box center [181, 272] width 42 height 13
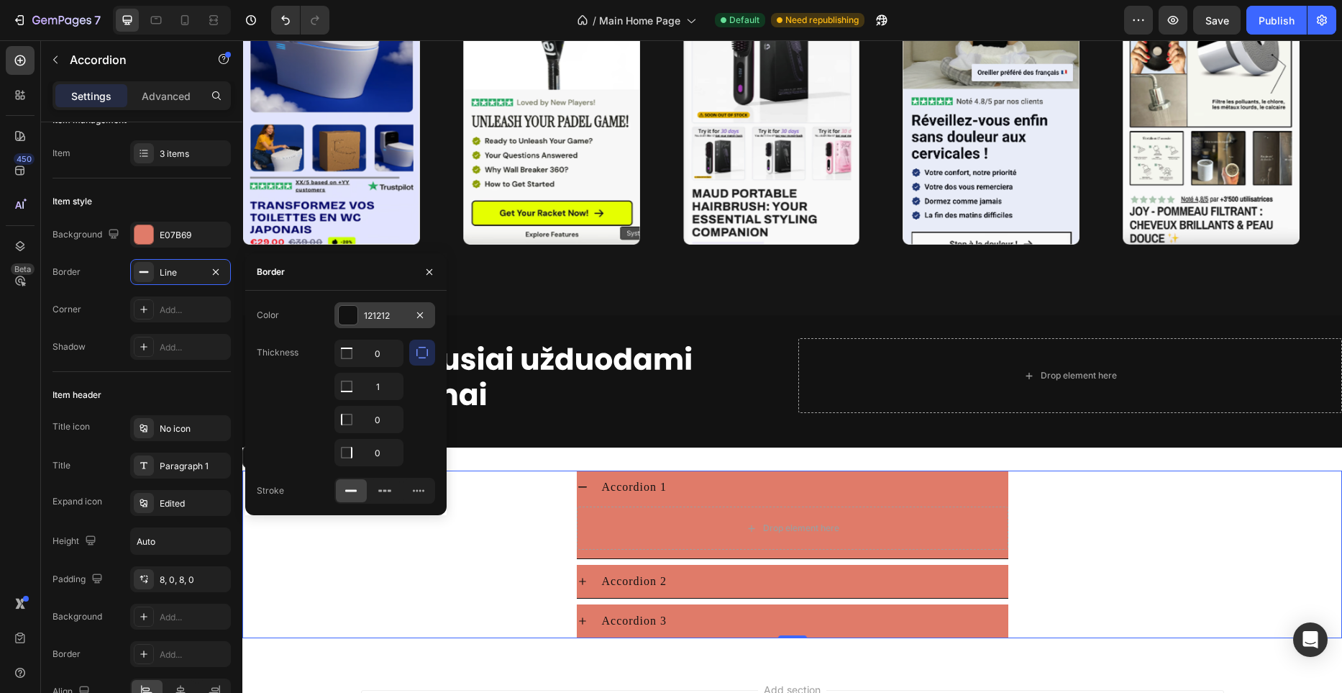
click at [355, 314] on div at bounding box center [348, 315] width 19 height 19
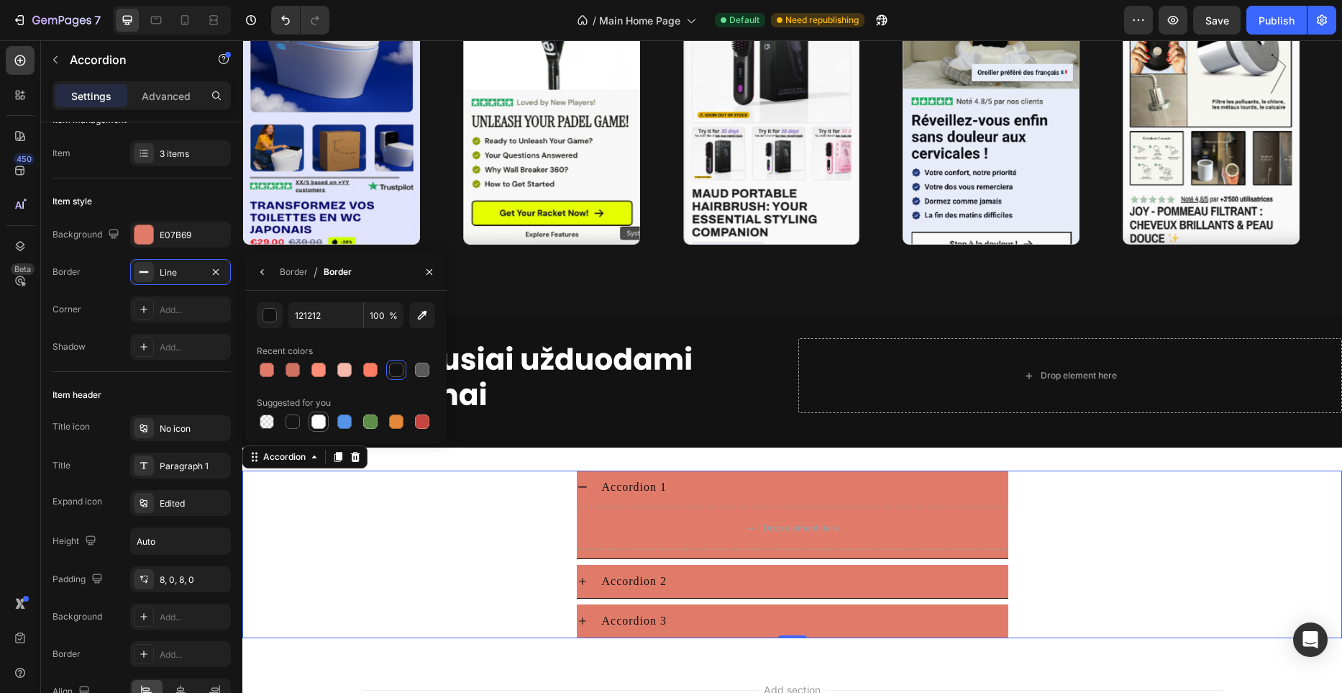
click at [321, 423] on div at bounding box center [318, 421] width 14 height 14
type input "FFFFFF"
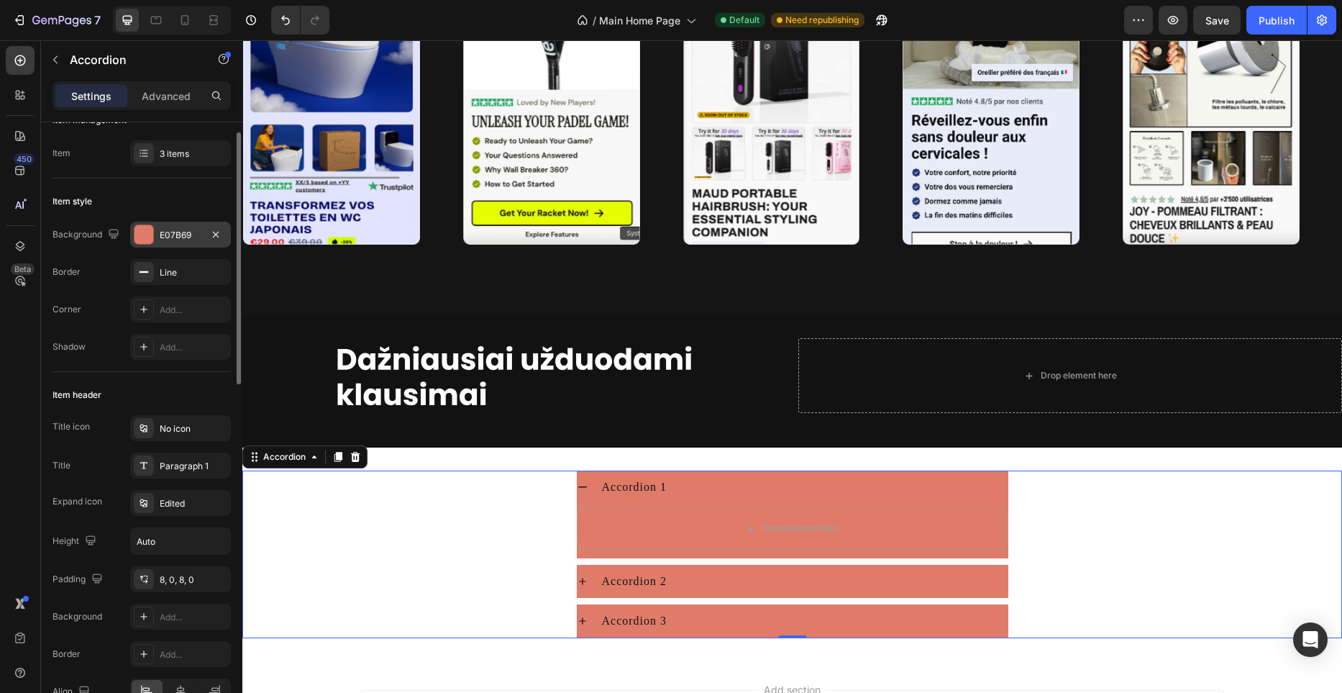
click at [144, 241] on div at bounding box center [143, 234] width 19 height 19
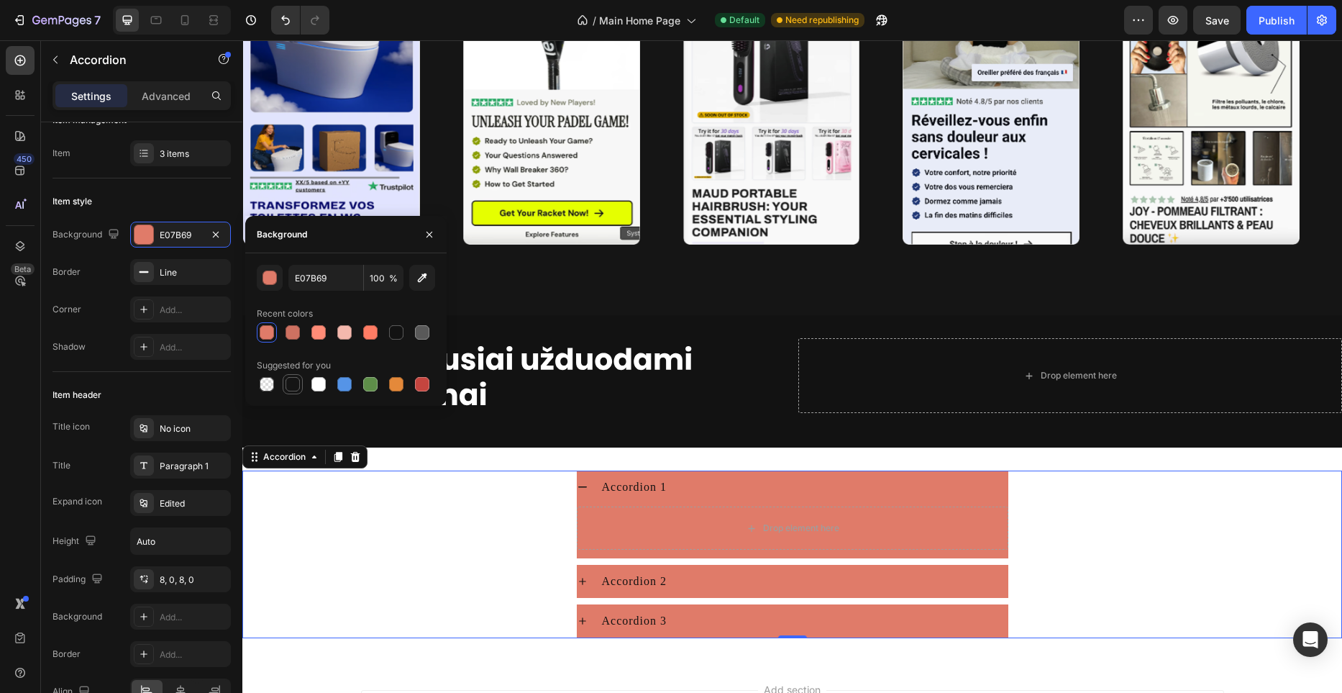
click at [293, 385] on div at bounding box center [293, 384] width 14 height 14
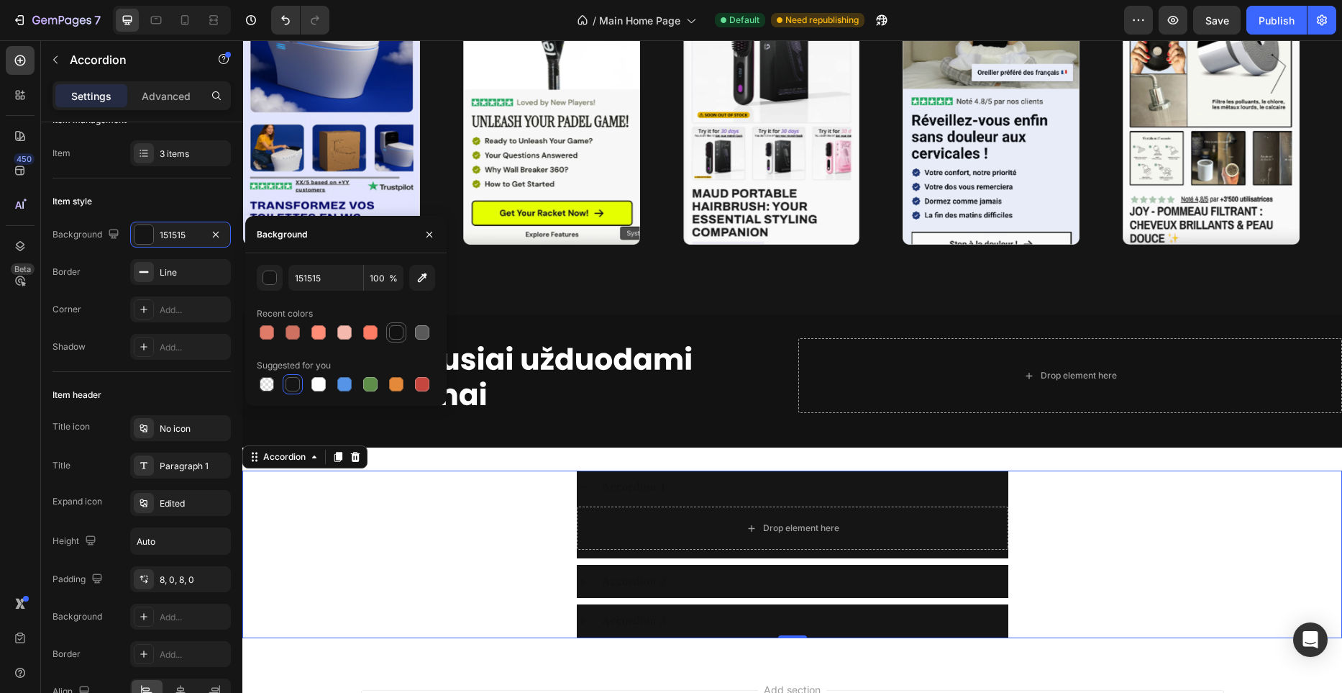
click at [389, 334] on div at bounding box center [396, 332] width 14 height 14
click at [272, 331] on div at bounding box center [267, 332] width 14 height 14
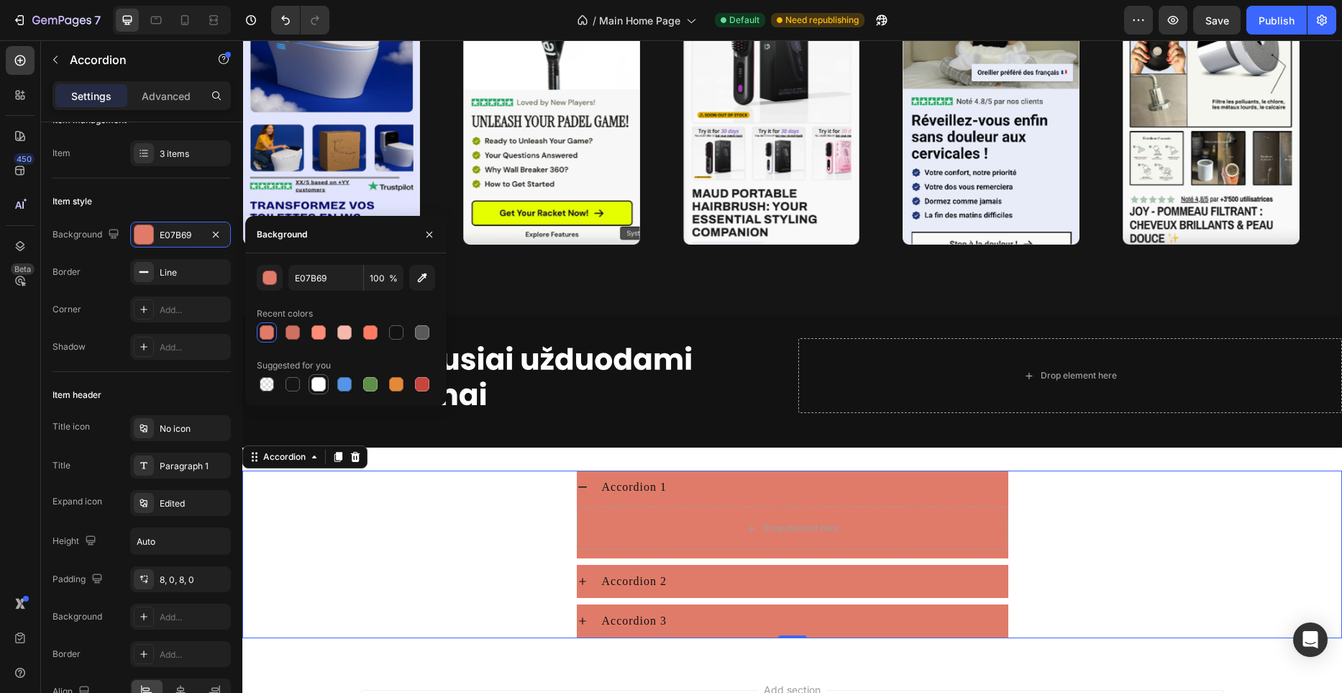
click at [316, 381] on div at bounding box center [318, 384] width 14 height 14
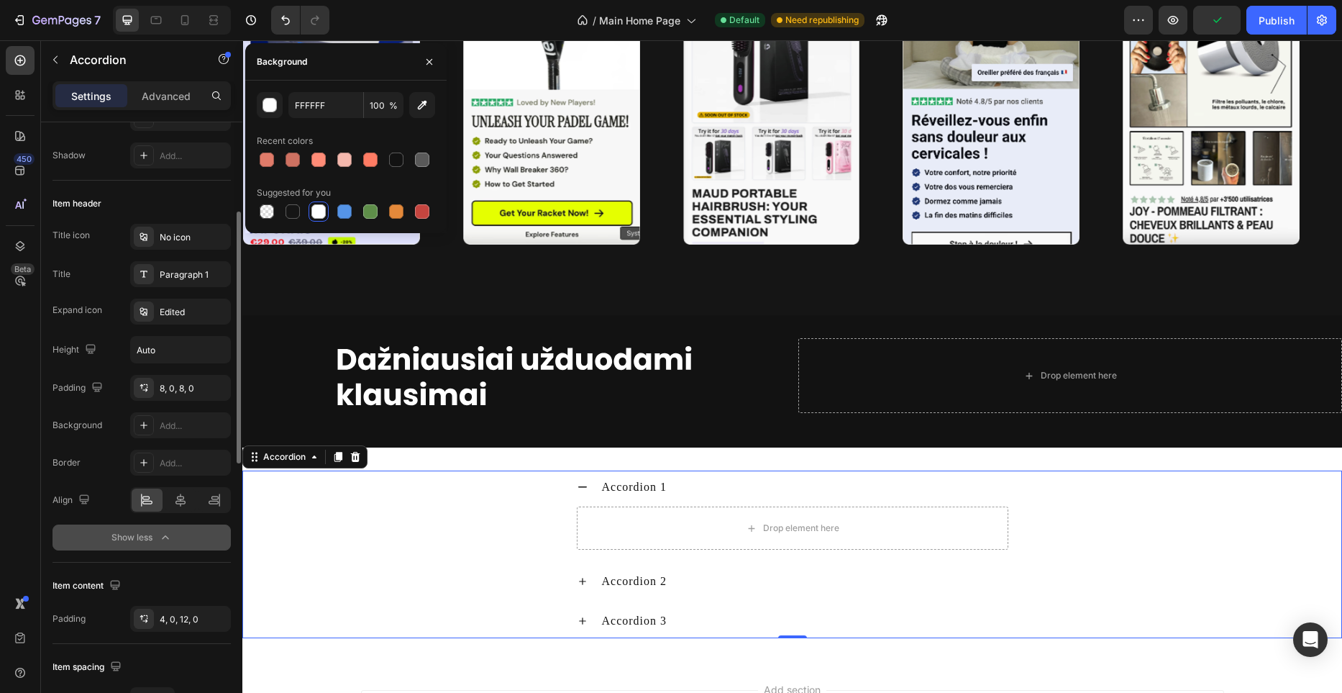
scroll to position [219, 0]
click at [588, 485] on div "Accordion 1" at bounding box center [793, 486] width 432 height 33
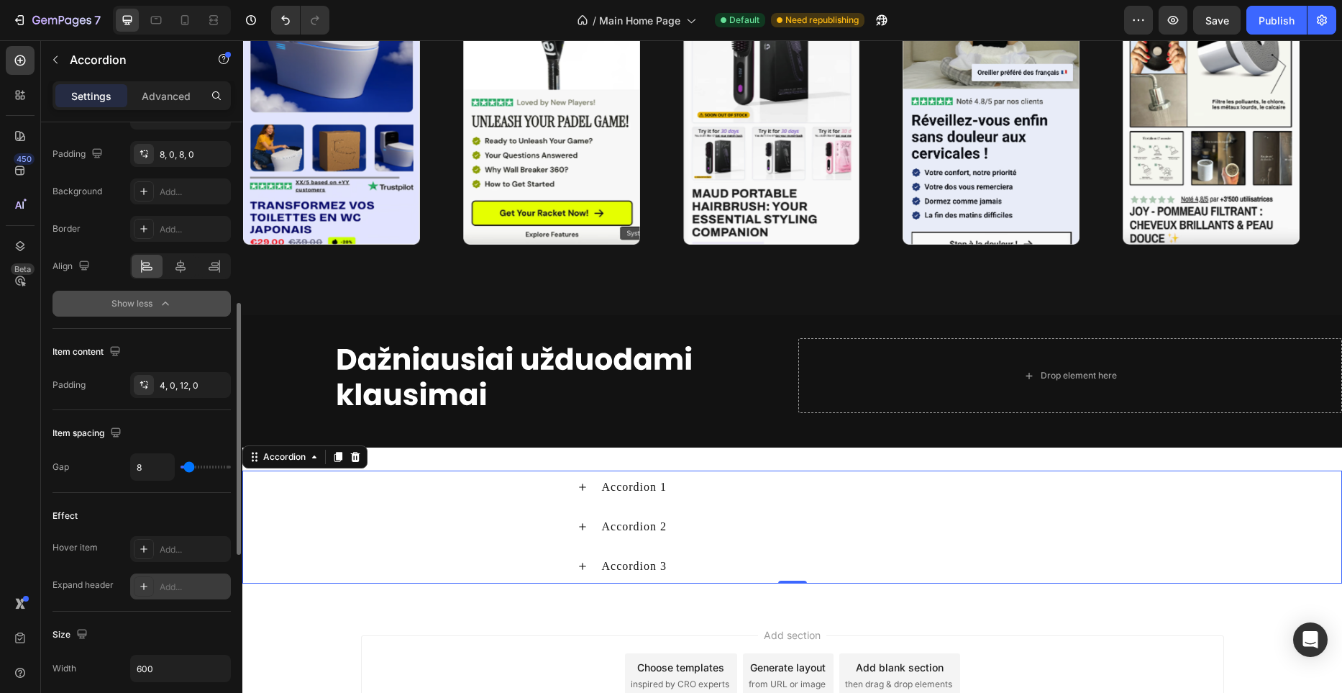
scroll to position [447, 0]
click at [178, 266] on icon at bounding box center [180, 270] width 14 height 14
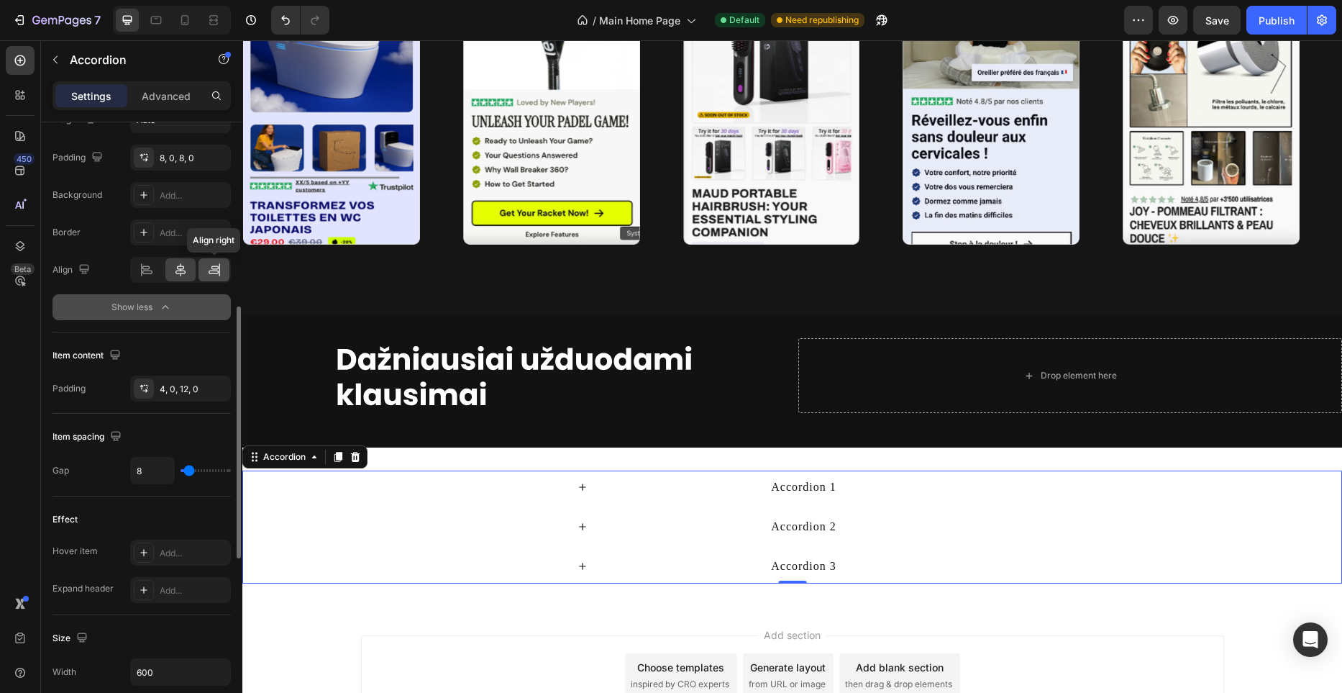
click at [207, 270] on icon at bounding box center [214, 270] width 14 height 14
drag, startPoint x: 183, startPoint y: 274, endPoint x: 167, endPoint y: 273, distance: 15.8
click at [181, 274] on icon at bounding box center [180, 270] width 14 height 14
click at [149, 272] on icon at bounding box center [147, 270] width 14 height 14
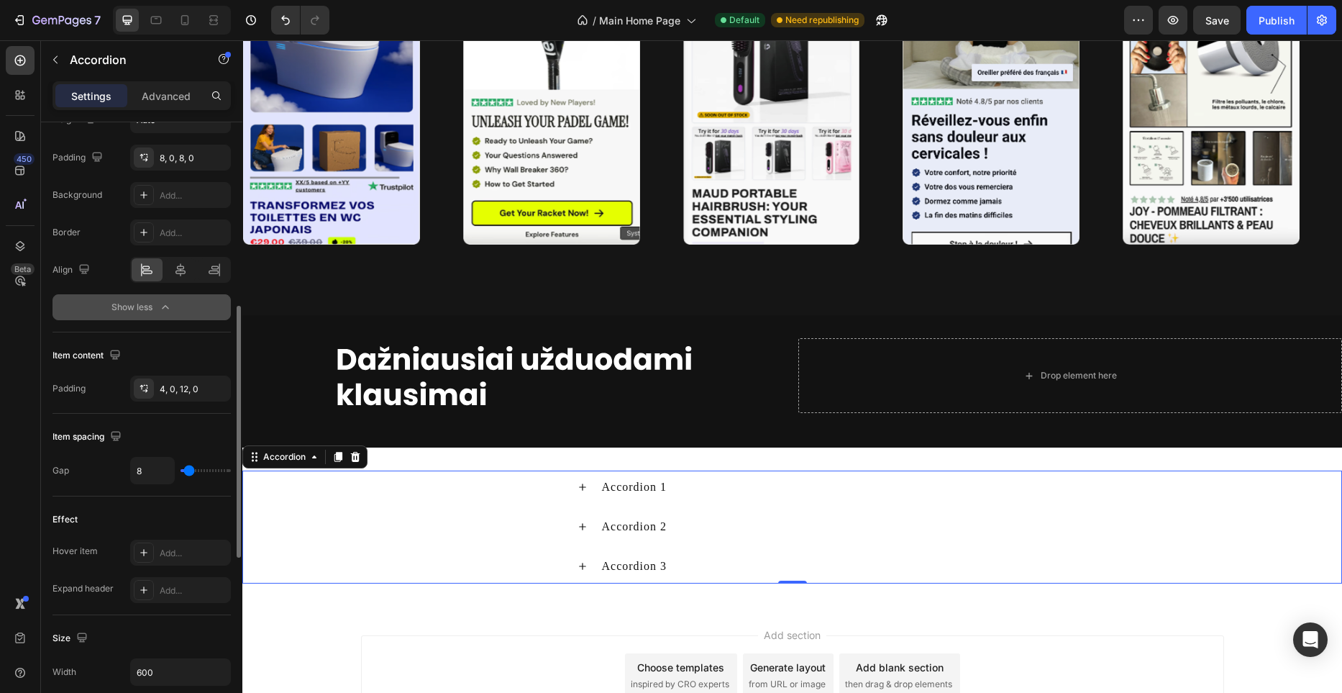
scroll to position [411, 0]
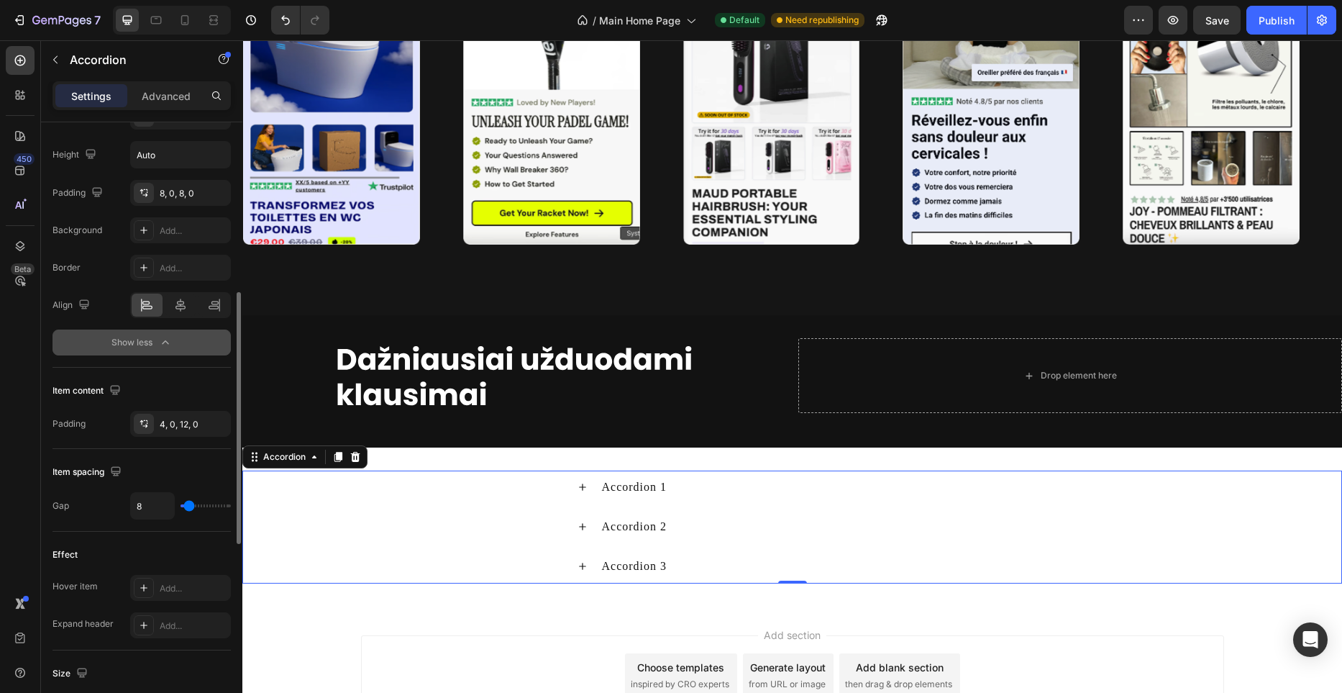
click at [186, 347] on button "Show less" at bounding box center [142, 342] width 178 height 26
click at [188, 340] on button "Show more" at bounding box center [142, 340] width 178 height 26
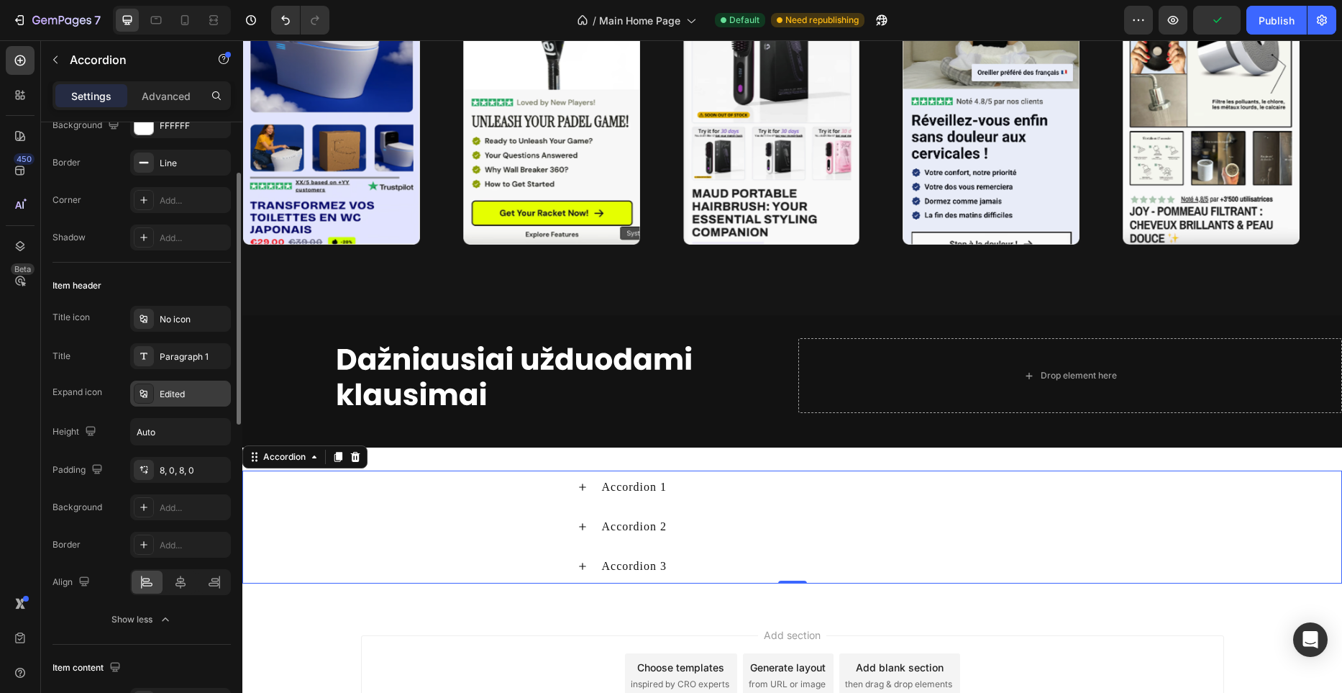
scroll to position [131, 0]
click at [191, 329] on div "No icon" at bounding box center [194, 322] width 68 height 13
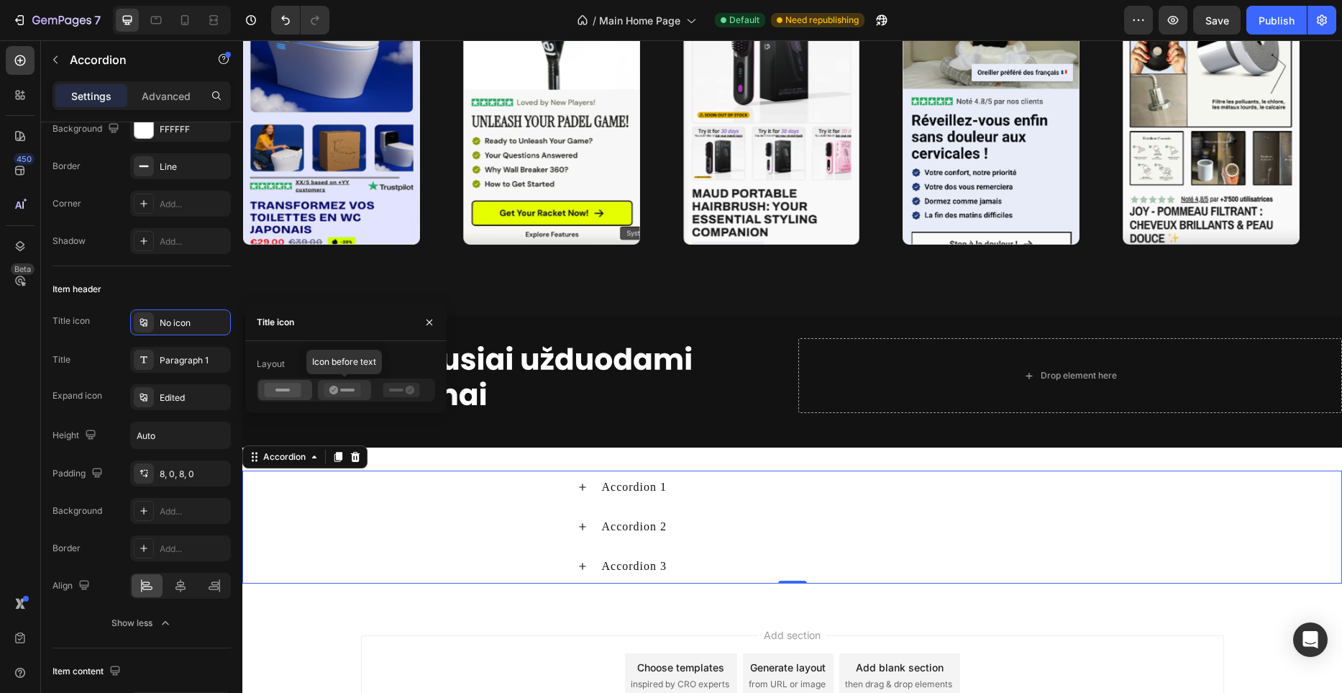
click at [342, 391] on rect at bounding box center [347, 389] width 14 height 3
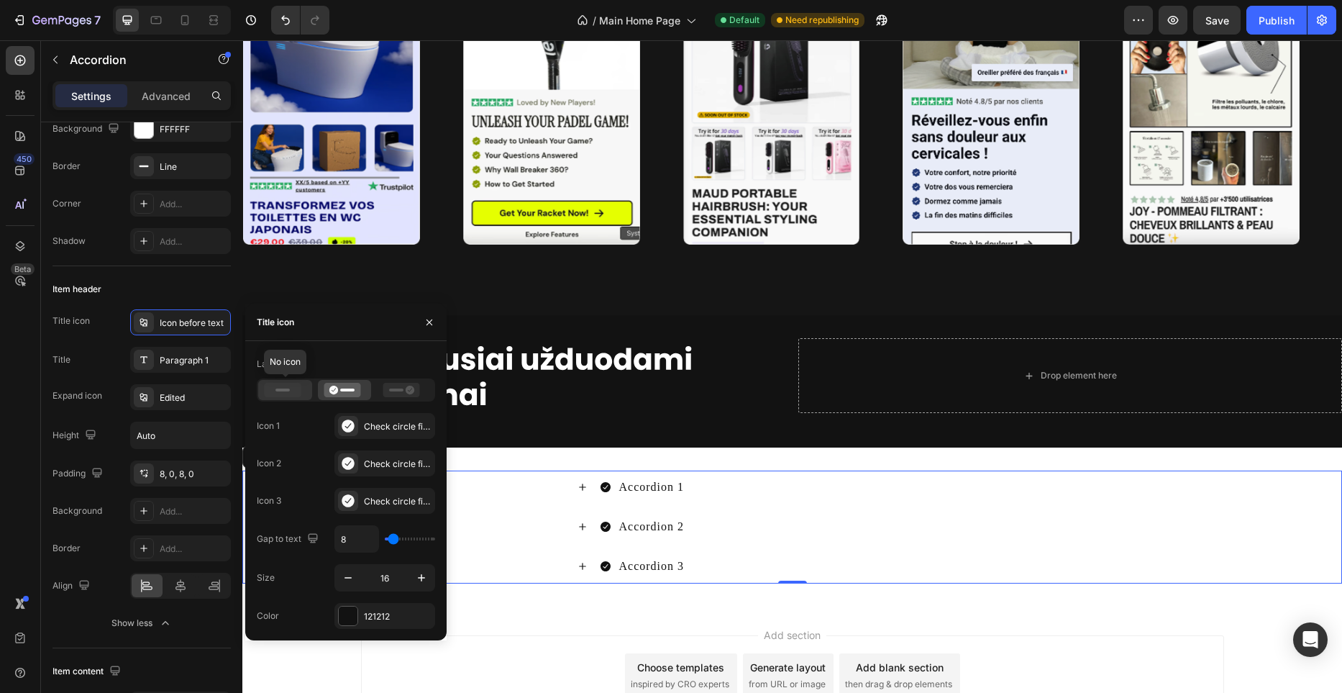
click at [292, 390] on icon at bounding box center [283, 390] width 37 height 14
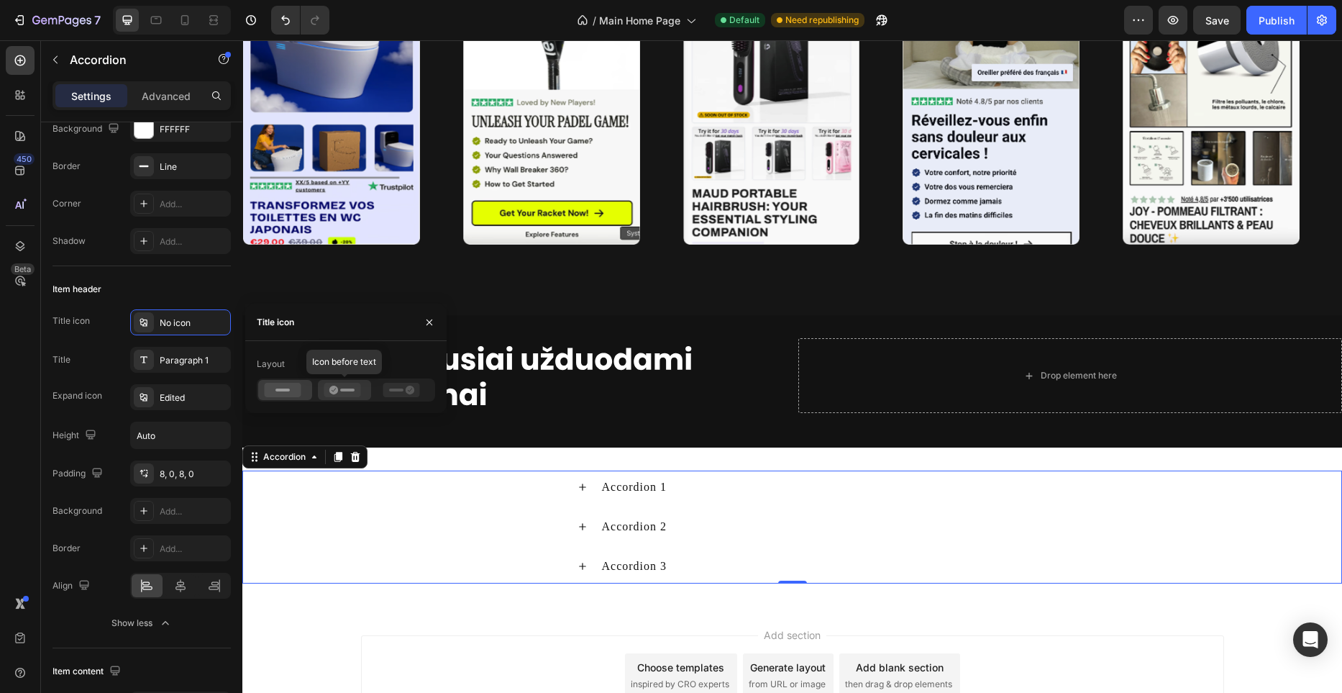
click at [345, 387] on icon at bounding box center [342, 390] width 37 height 14
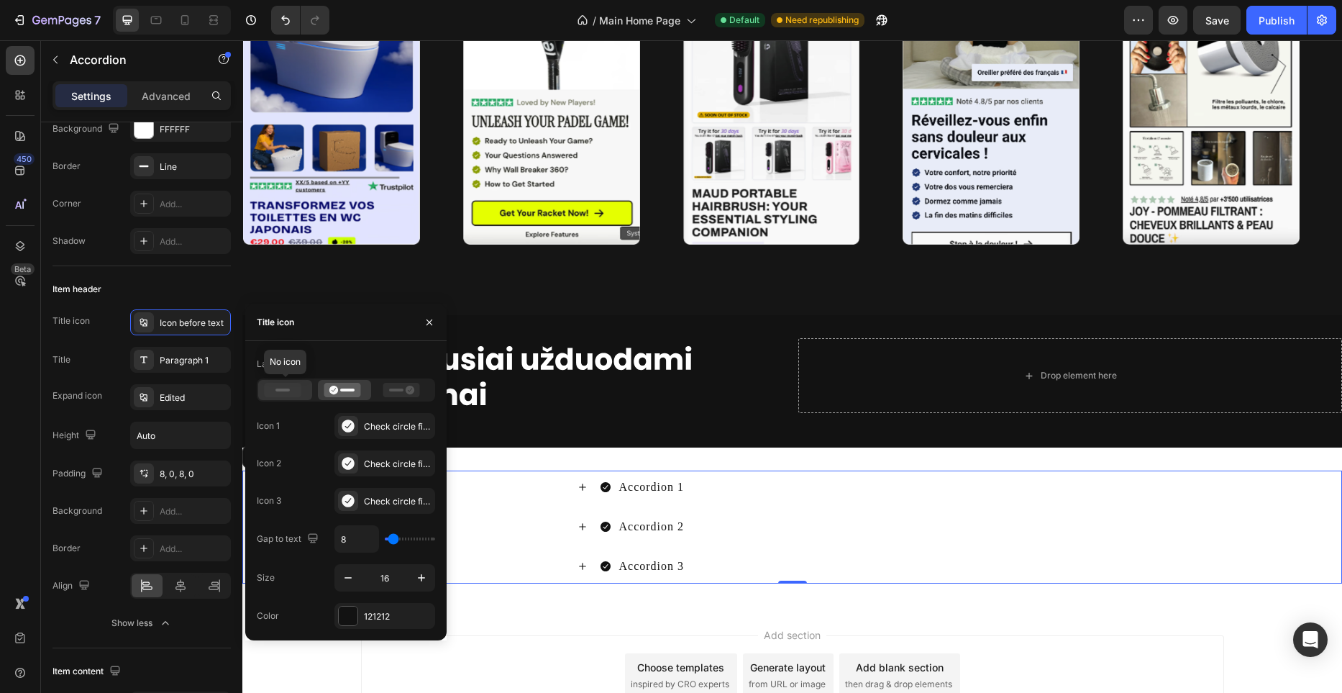
click at [270, 388] on icon at bounding box center [283, 390] width 37 height 14
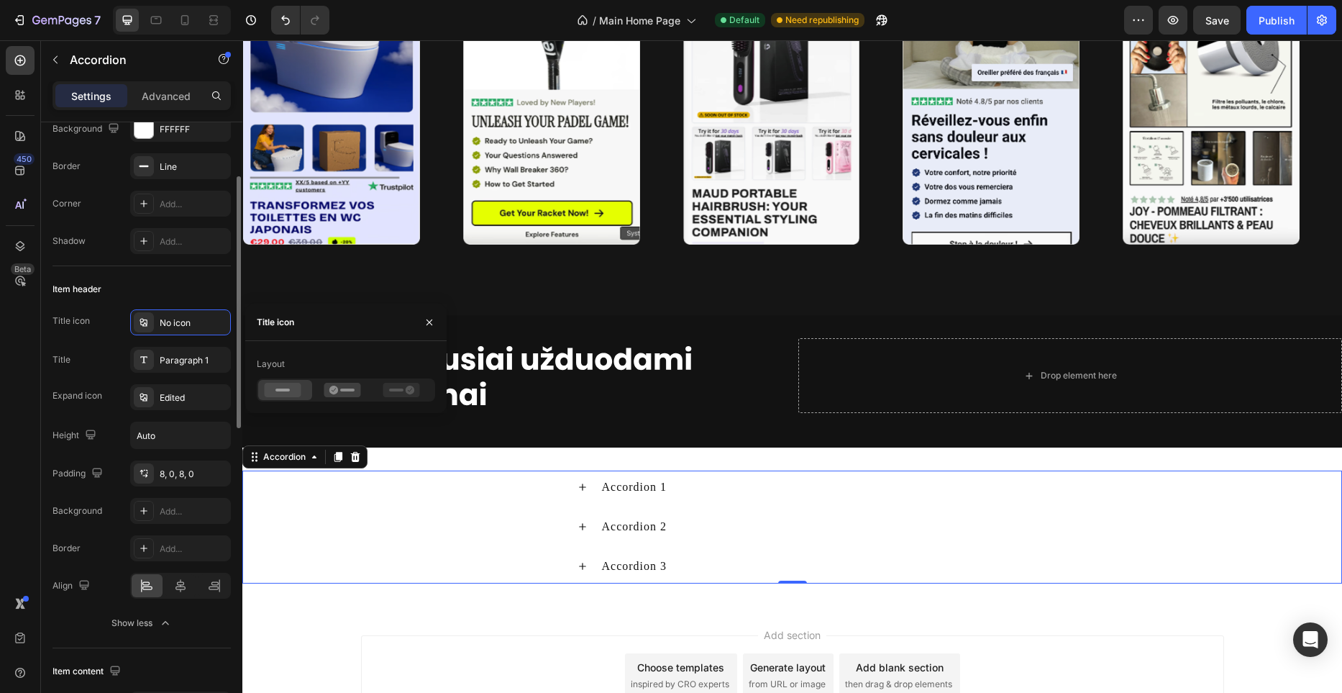
click at [209, 298] on div "Item header" at bounding box center [142, 289] width 178 height 23
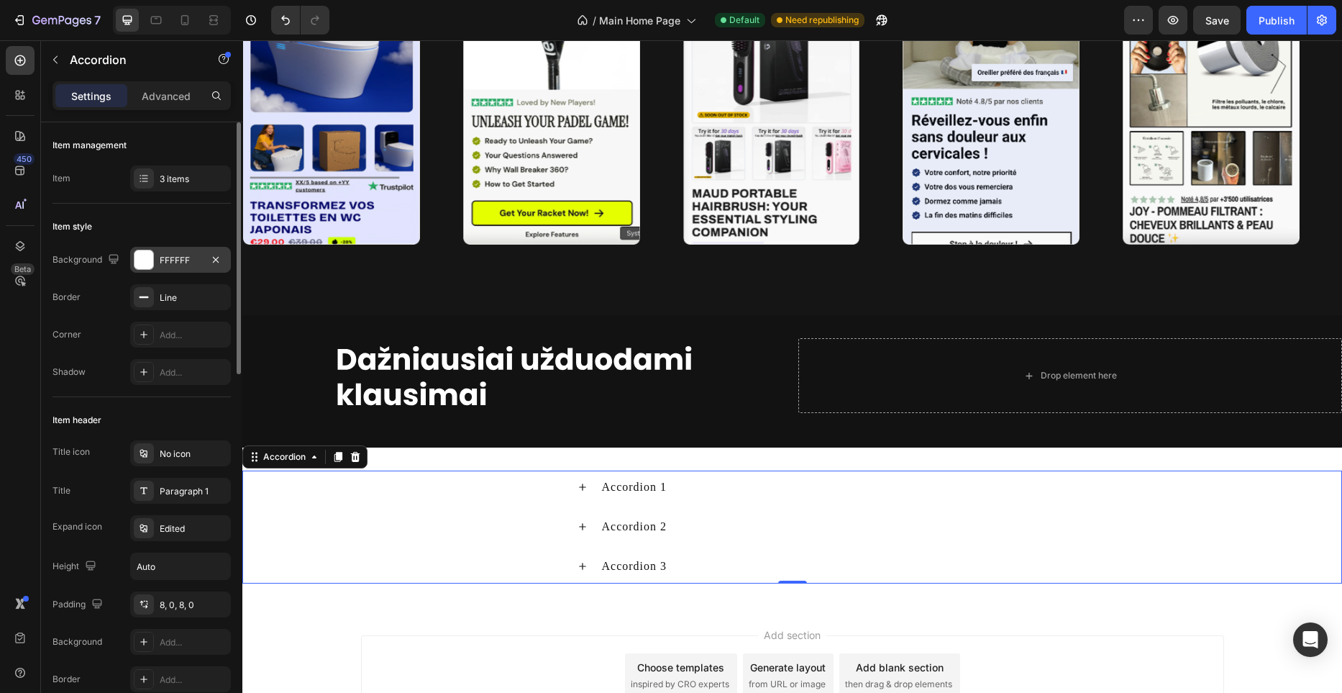
scroll to position [0, 0]
click at [150, 260] on div at bounding box center [143, 259] width 19 height 19
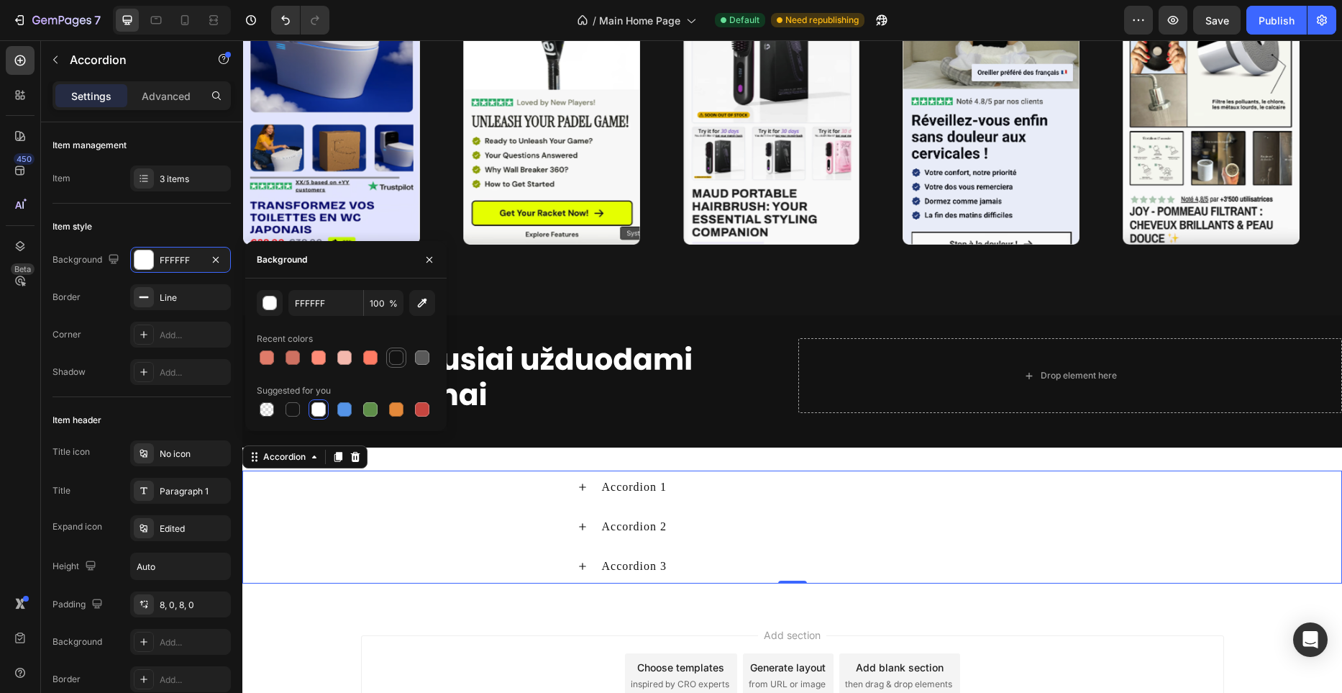
click at [392, 362] on div at bounding box center [396, 357] width 14 height 14
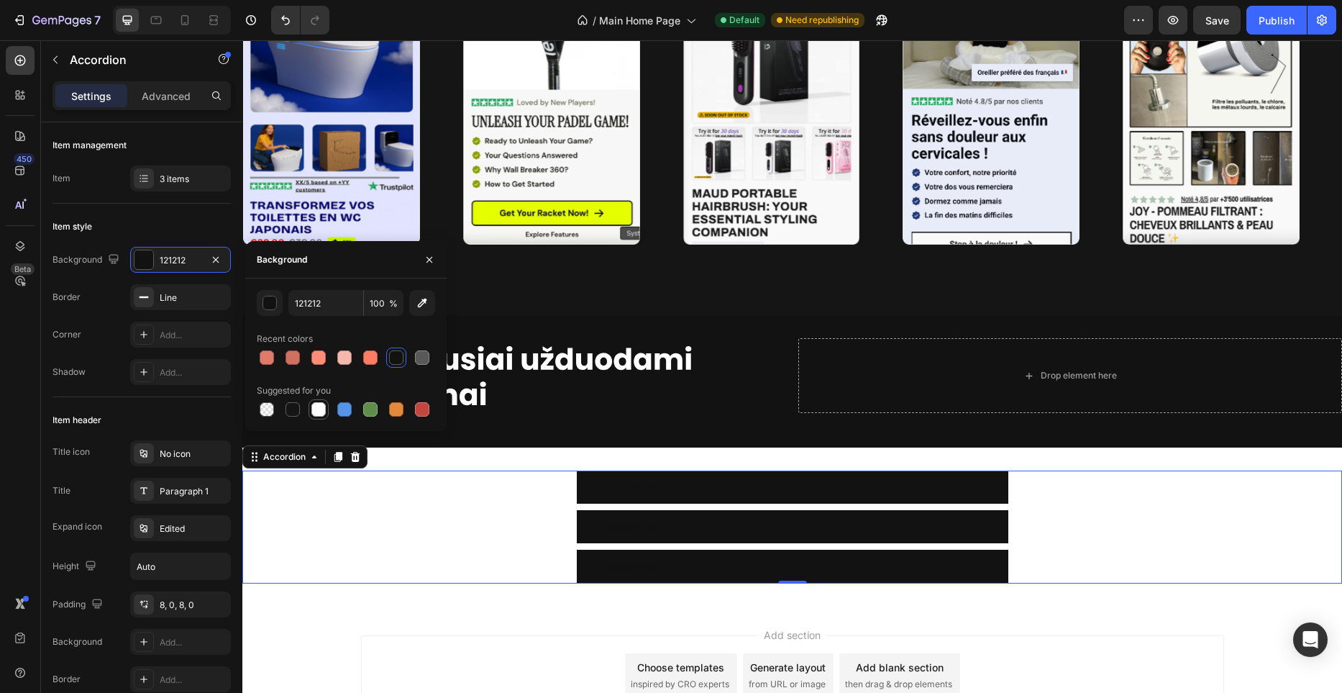
click at [319, 405] on div at bounding box center [318, 409] width 14 height 14
type input "FFFFFF"
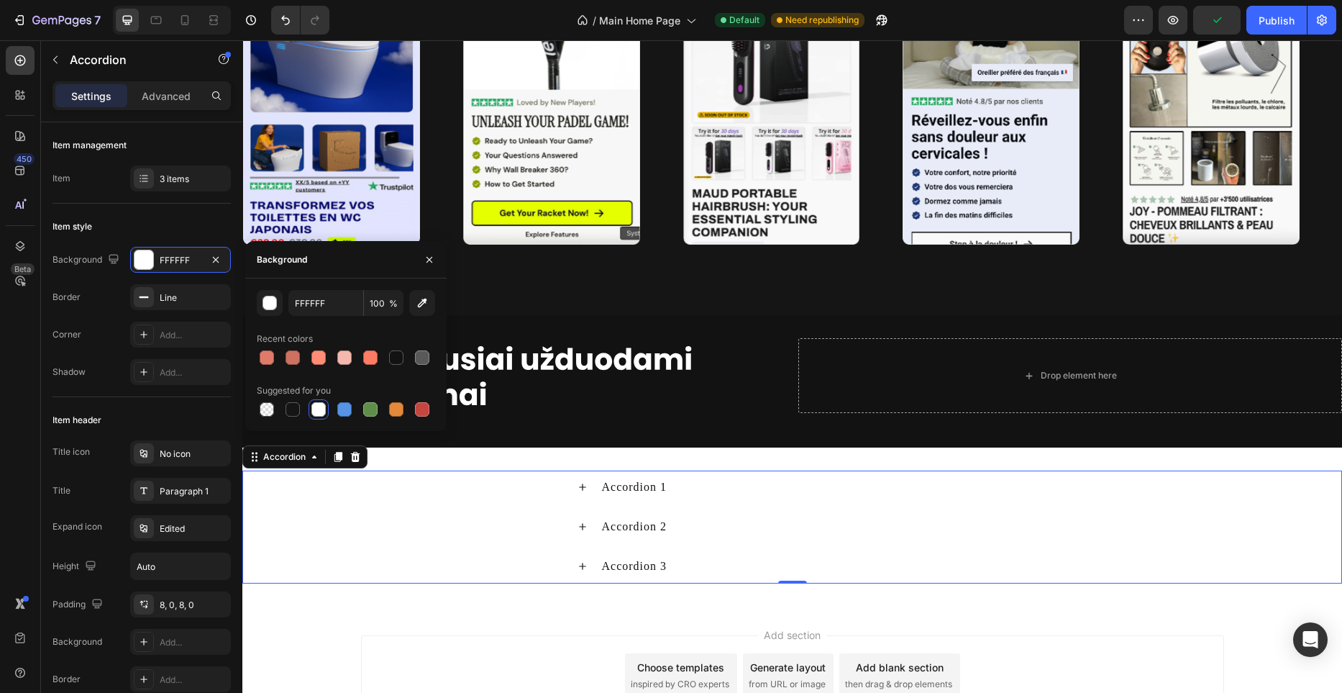
click at [587, 489] on icon at bounding box center [583, 487] width 12 height 12
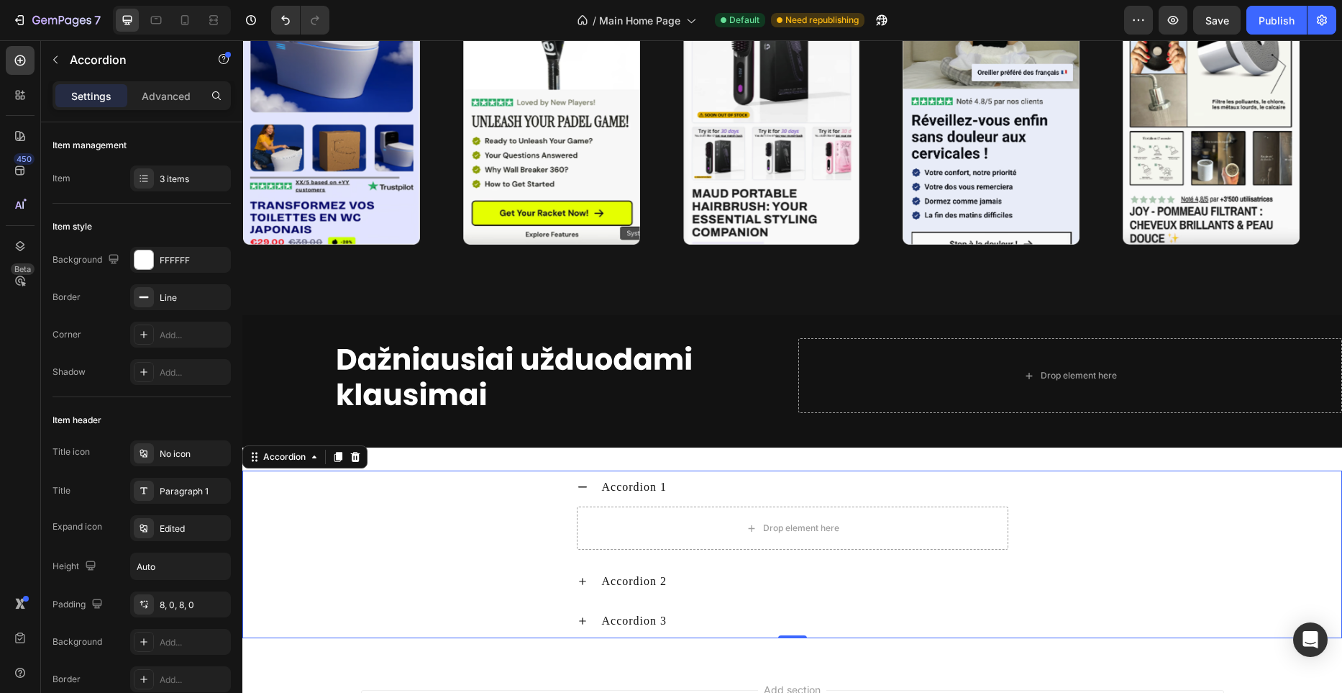
click at [587, 489] on icon at bounding box center [583, 487] width 12 height 12
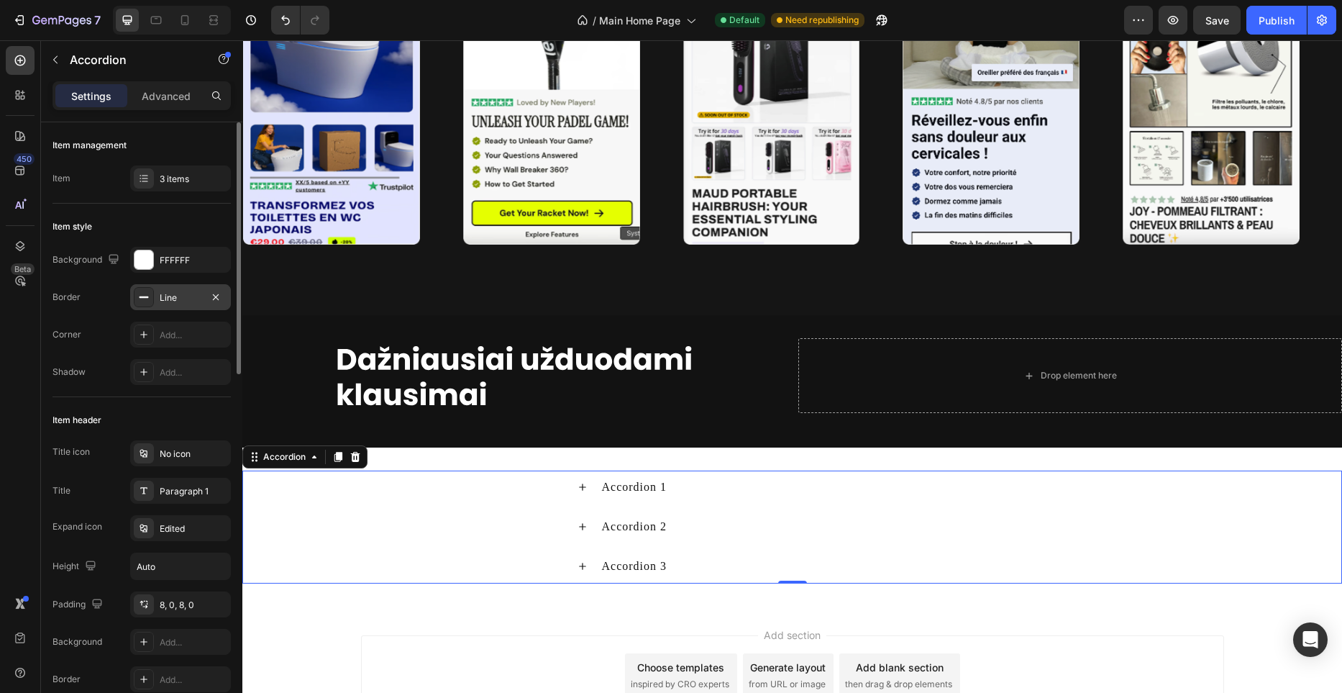
click at [194, 303] on div "Line" at bounding box center [181, 297] width 42 height 13
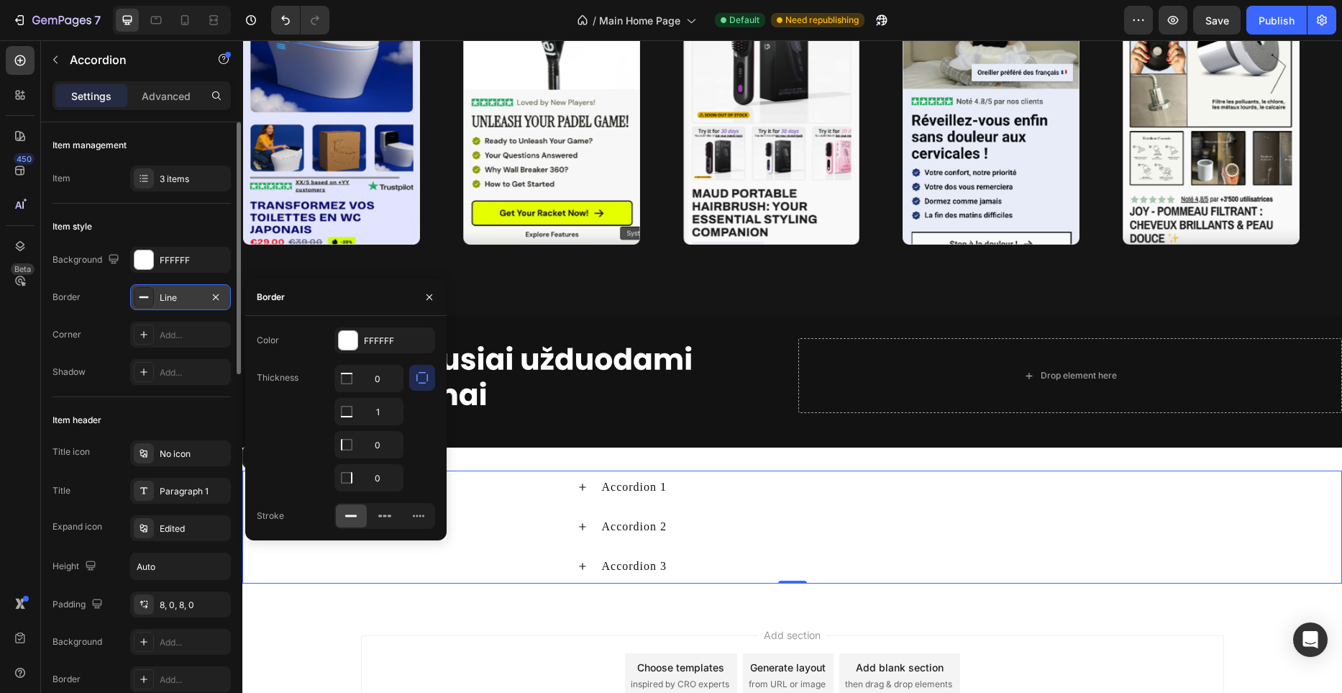
click at [193, 303] on div "Line" at bounding box center [181, 297] width 42 height 13
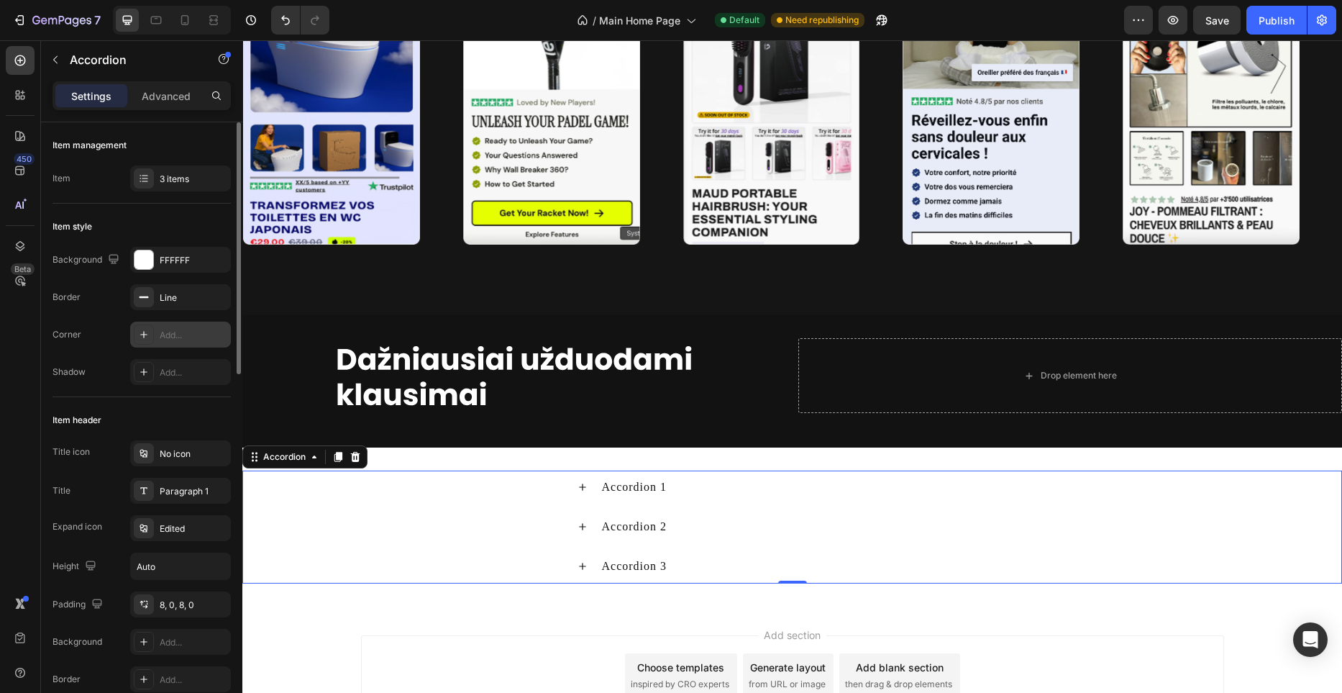
drag, startPoint x: 190, startPoint y: 350, endPoint x: 191, endPoint y: 341, distance: 8.7
click at [190, 349] on div "Background FFFFFF Border Line Corner Add... Shadow Add..." at bounding box center [142, 316] width 178 height 138
click at [191, 340] on div "Add..." at bounding box center [194, 335] width 68 height 13
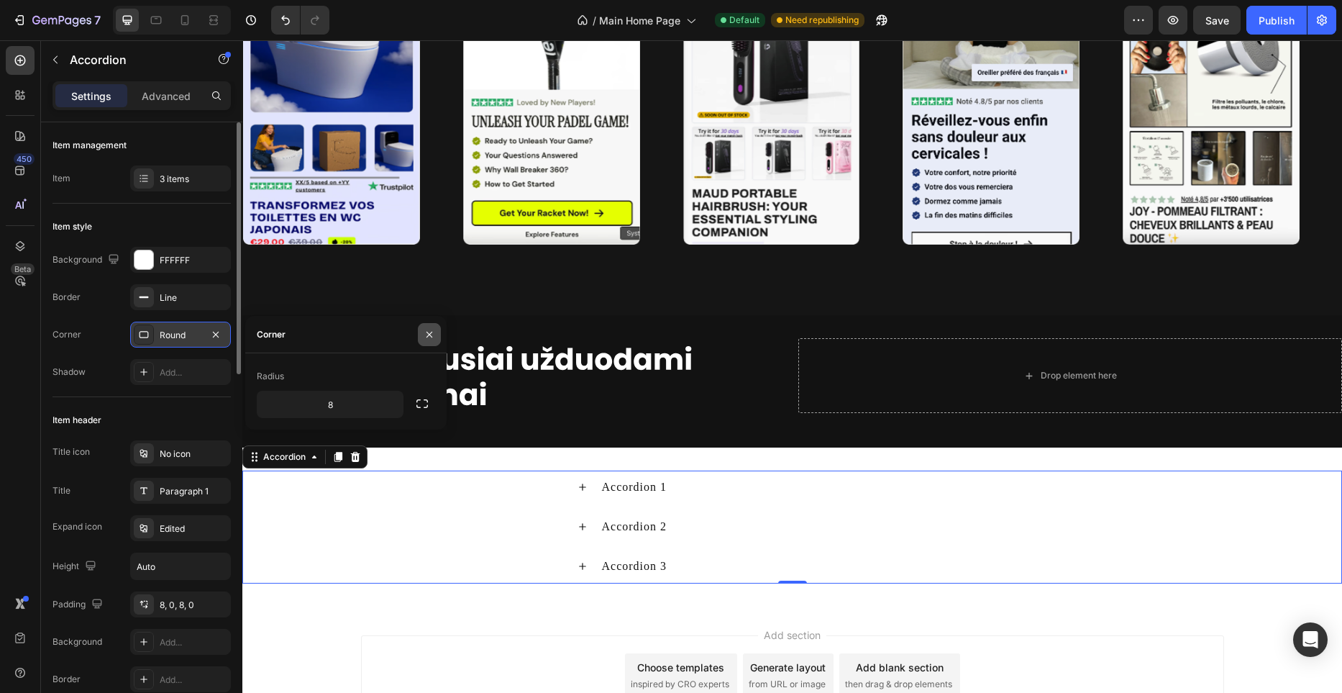
drag, startPoint x: 431, startPoint y: 339, endPoint x: 182, endPoint y: 298, distance: 252.3
click at [431, 339] on icon "button" at bounding box center [430, 335] width 12 height 12
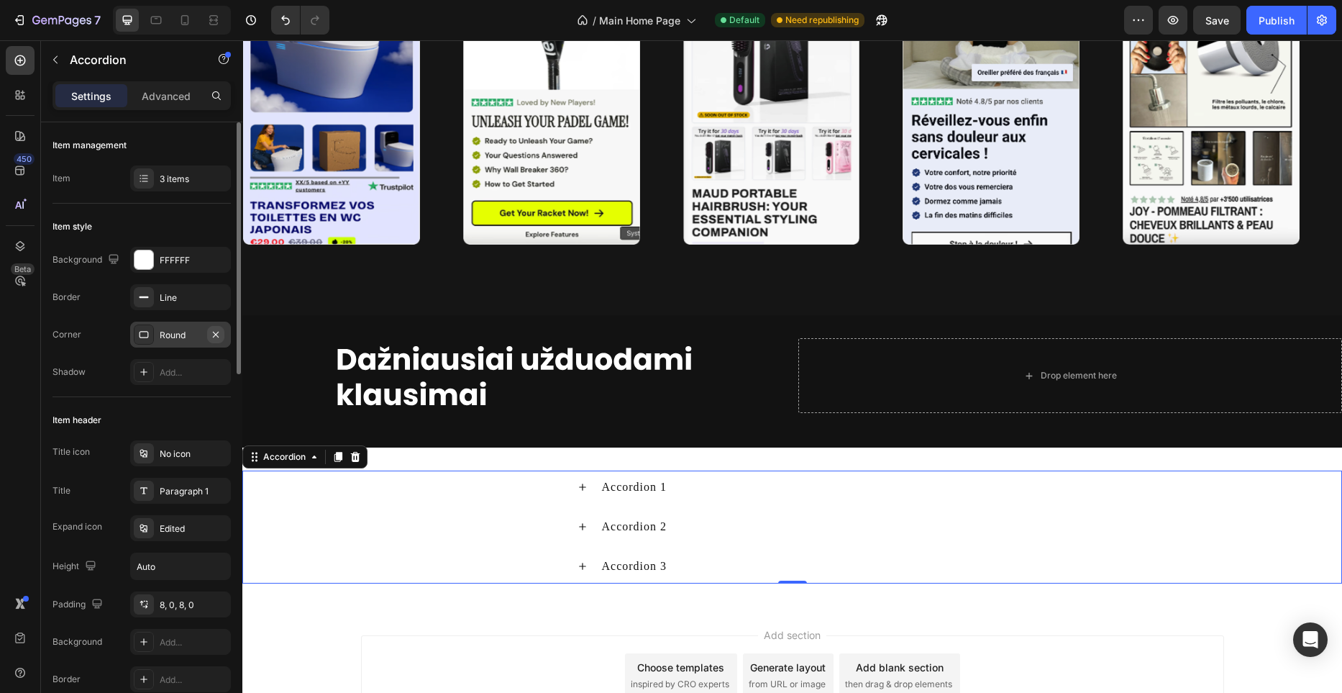
click at [220, 334] on icon "button" at bounding box center [216, 335] width 12 height 12
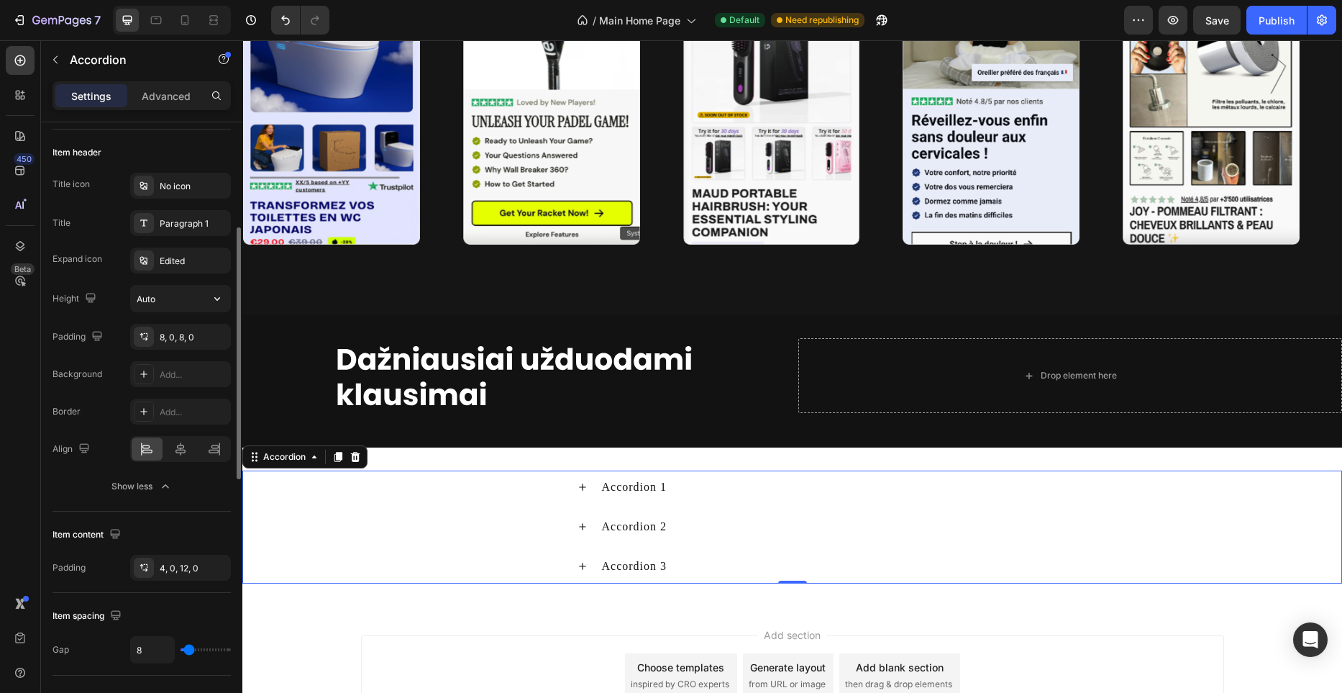
scroll to position [273, 0]
click at [209, 444] on icon at bounding box center [214, 444] width 14 height 14
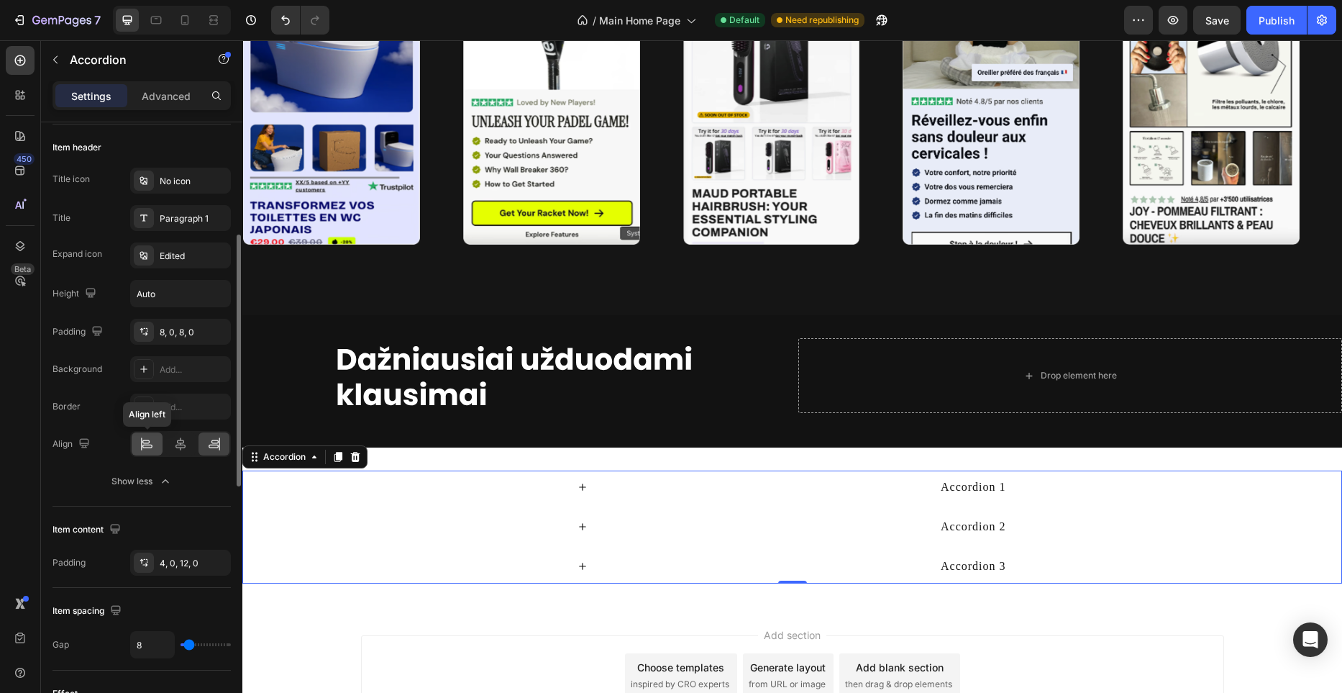
click at [152, 447] on icon at bounding box center [147, 446] width 10 height 4
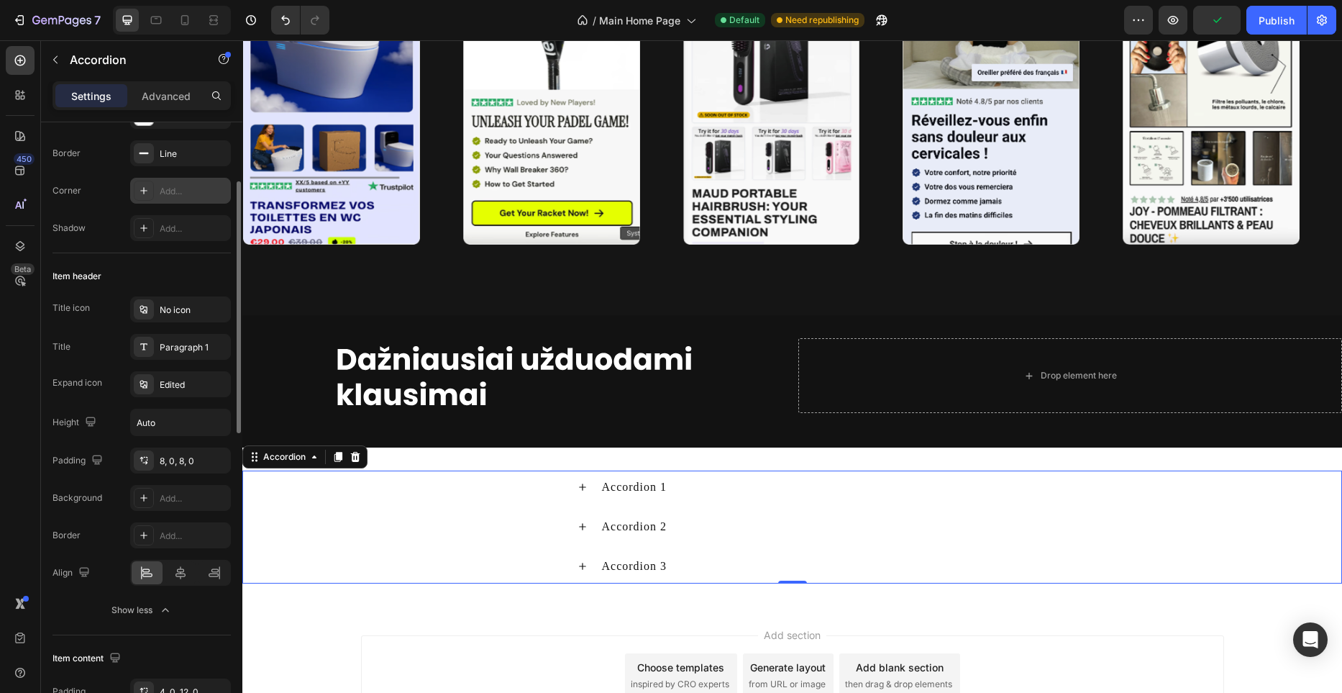
scroll to position [3879, 0]
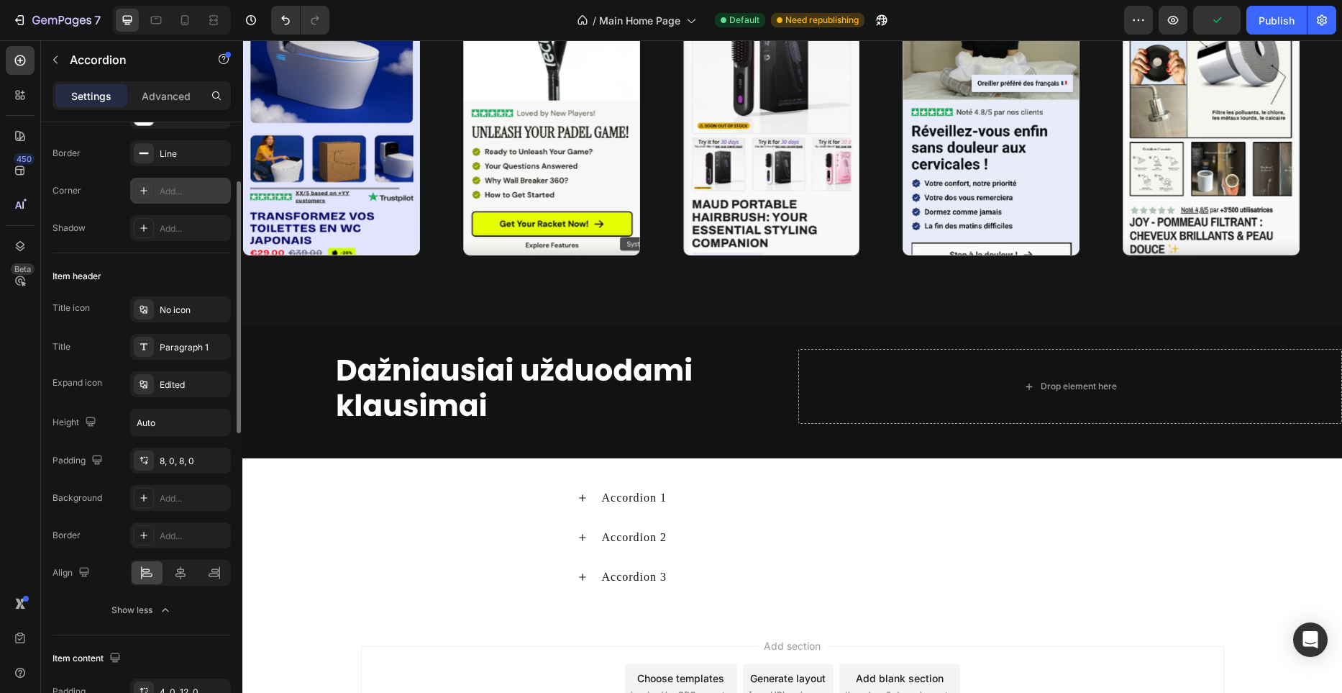
click at [606, 623] on div "Add section Choose templates inspired by CRO experts Generate layout from URL o…" at bounding box center [792, 705] width 1100 height 177
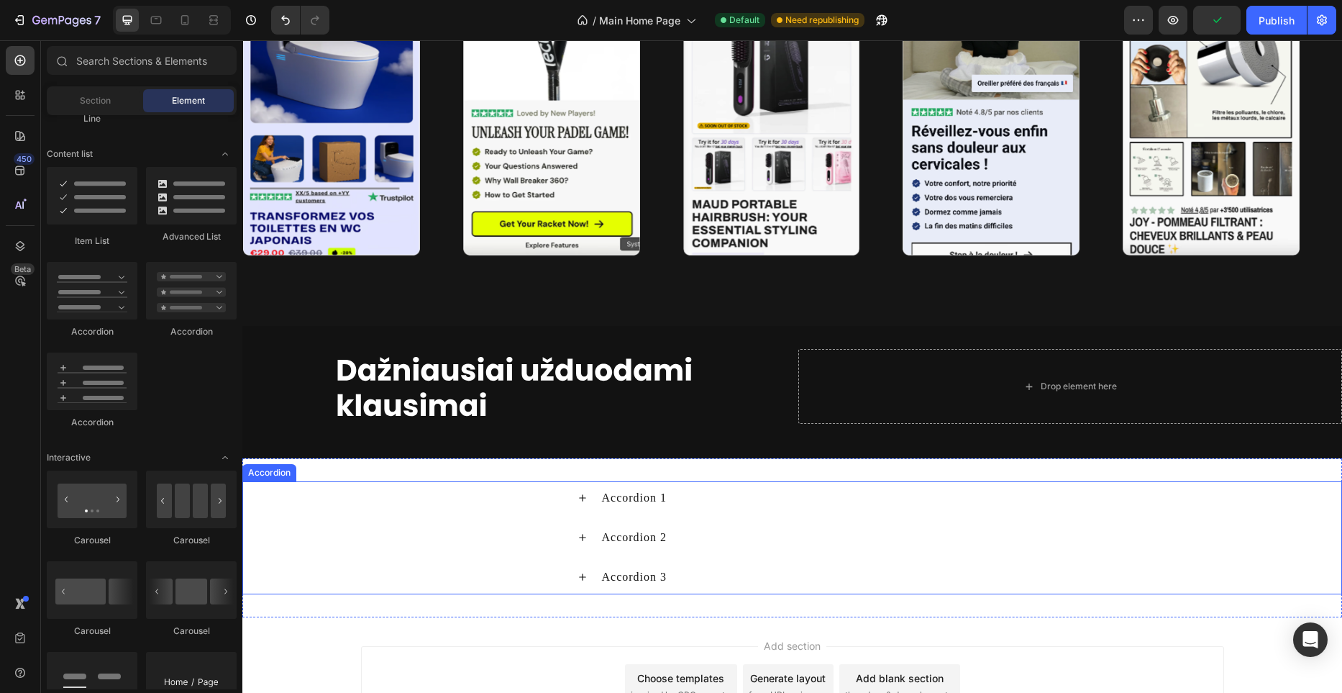
click at [546, 513] on div "Accordion 1" at bounding box center [792, 498] width 1098 height 34
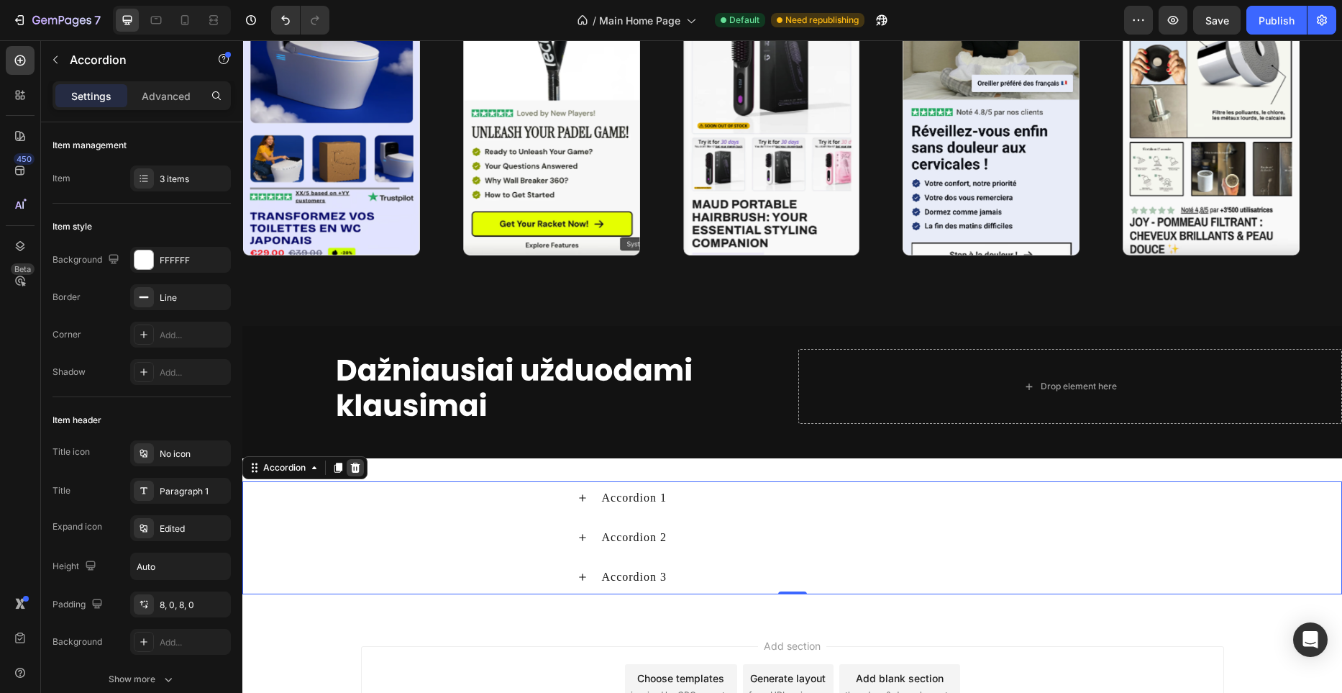
click at [352, 469] on icon at bounding box center [355, 467] width 9 height 10
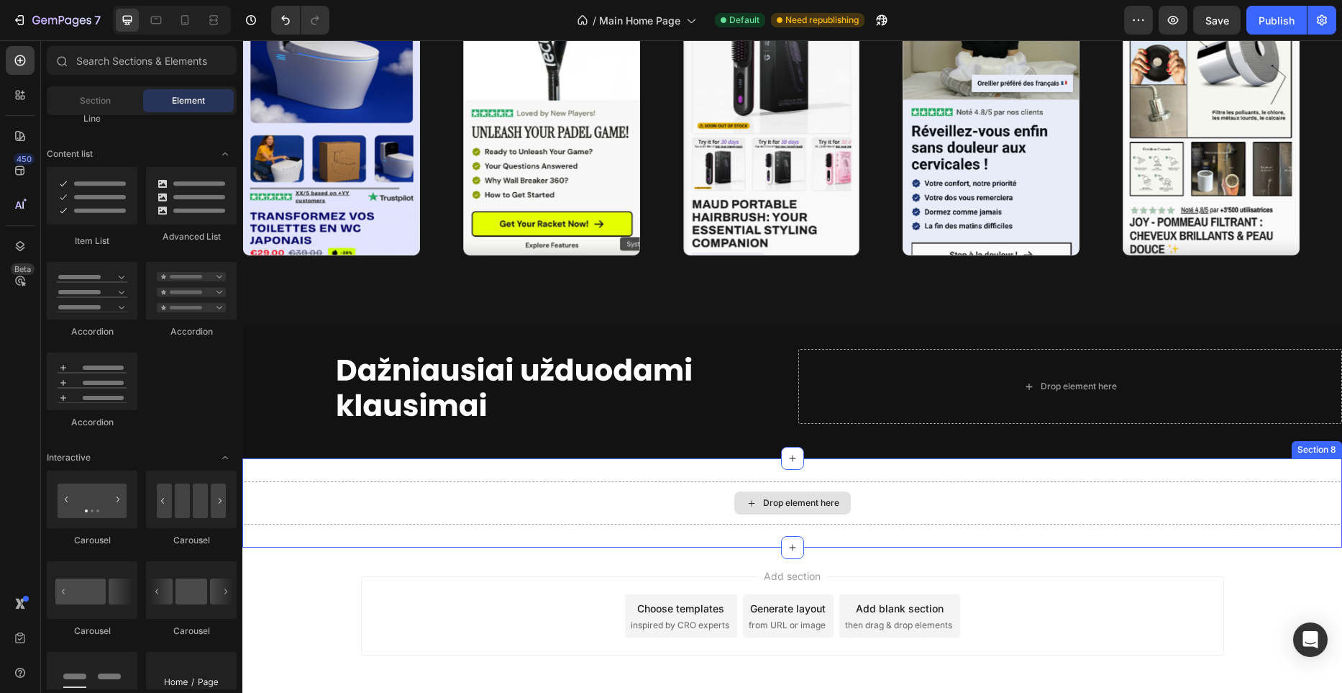
click at [623, 497] on div "Drop element here" at bounding box center [792, 502] width 1100 height 43
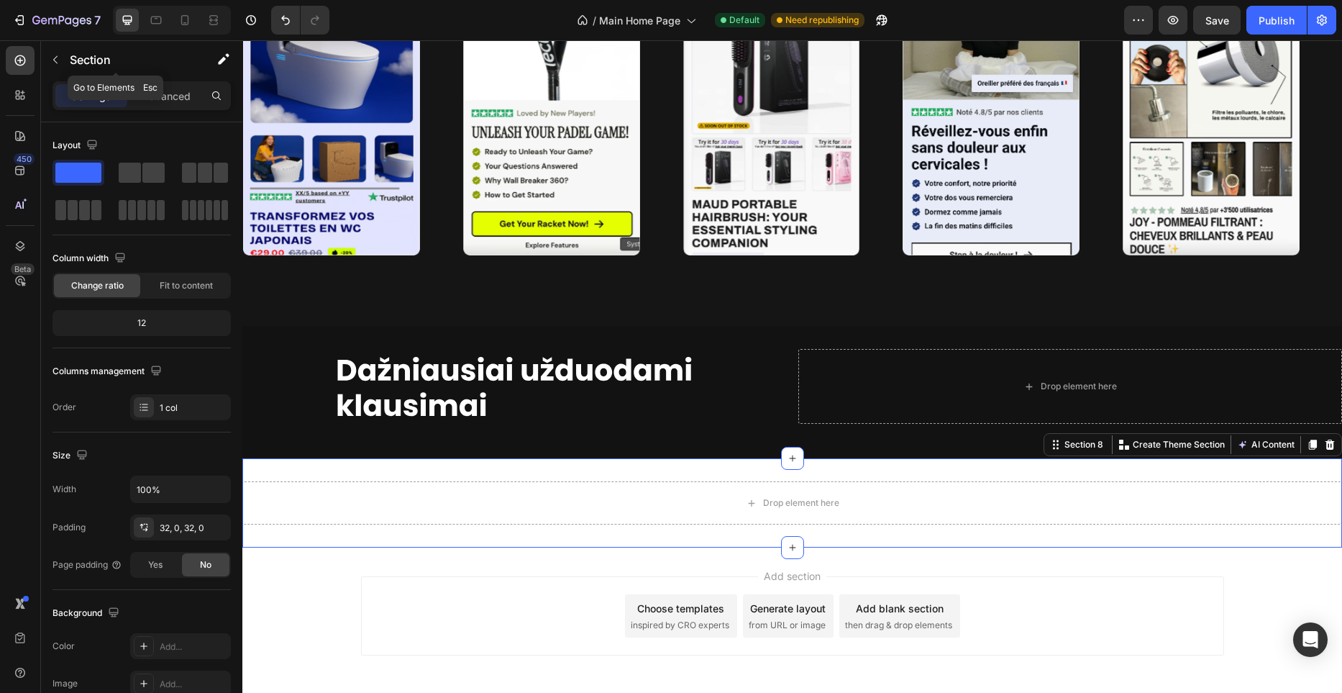
click at [59, 60] on icon "button" at bounding box center [56, 60] width 12 height 12
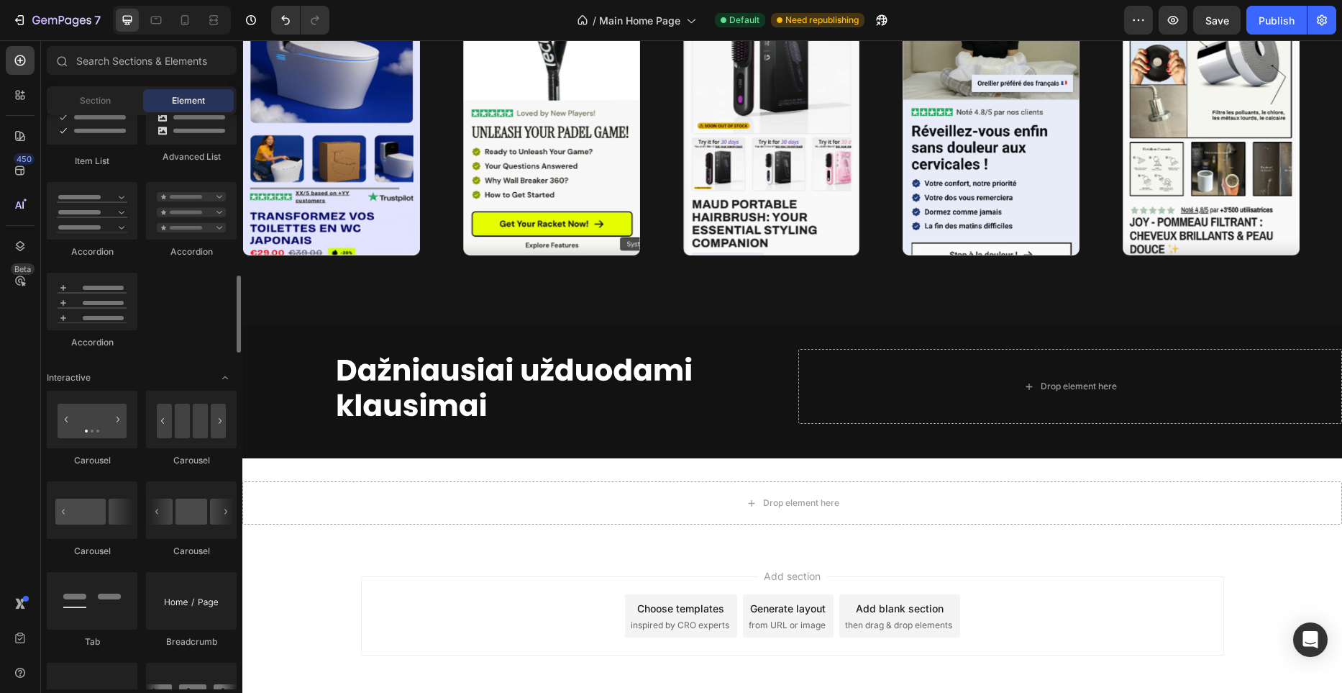
scroll to position [1194, 0]
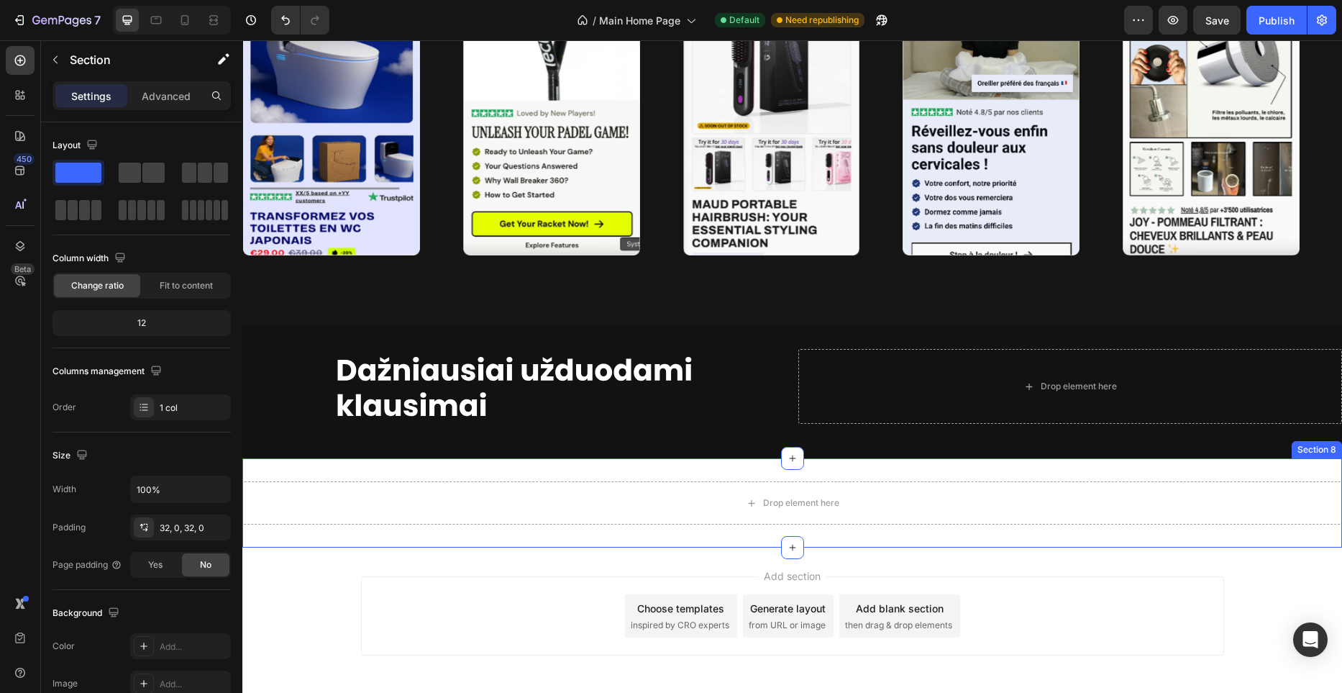
click at [485, 470] on div "Drop element here Section 8" at bounding box center [792, 502] width 1100 height 89
click at [168, 95] on p "Advanced" at bounding box center [166, 95] width 49 height 15
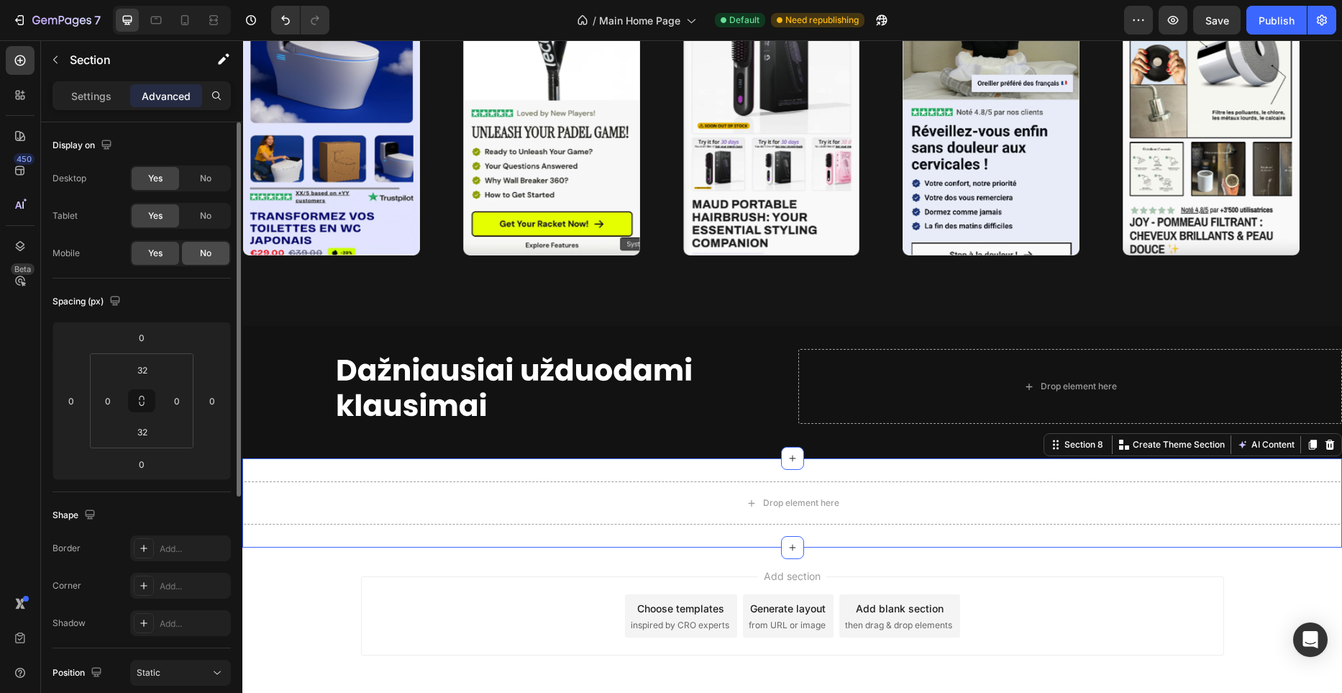
click at [206, 250] on span "No" at bounding box center [206, 253] width 12 height 13
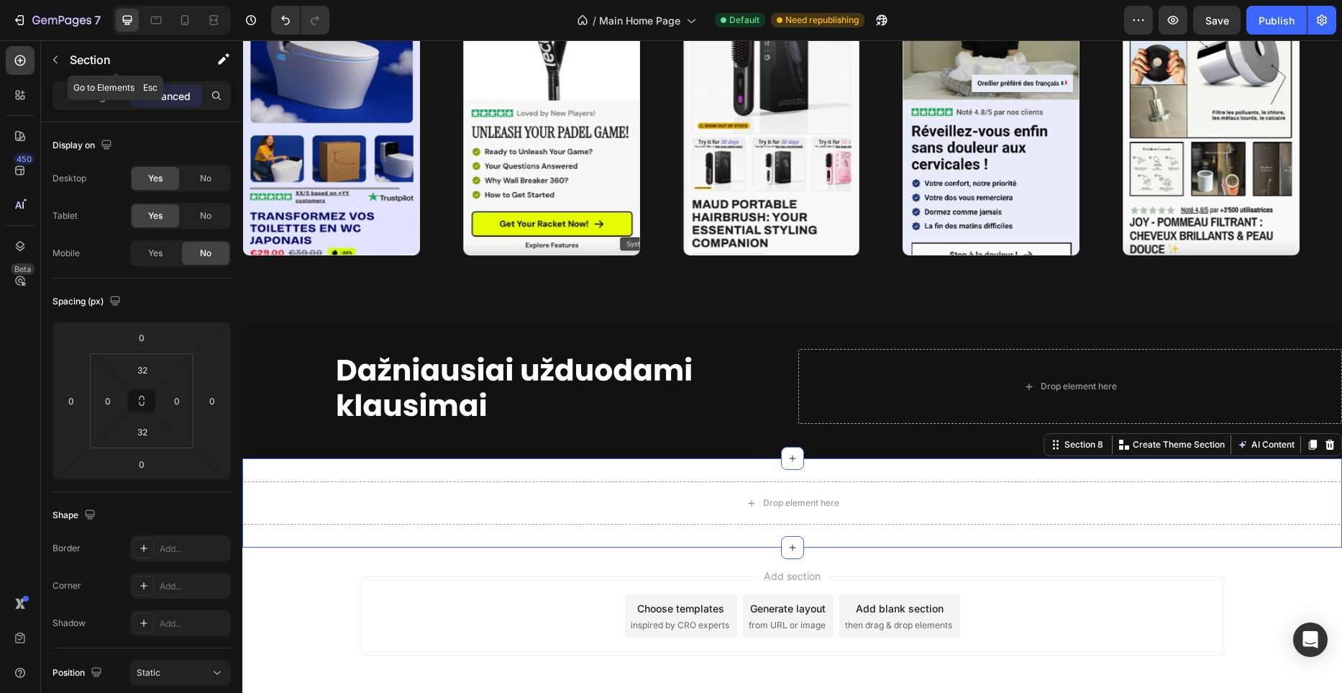
click at [69, 77] on div "Section" at bounding box center [116, 59] width 150 height 37
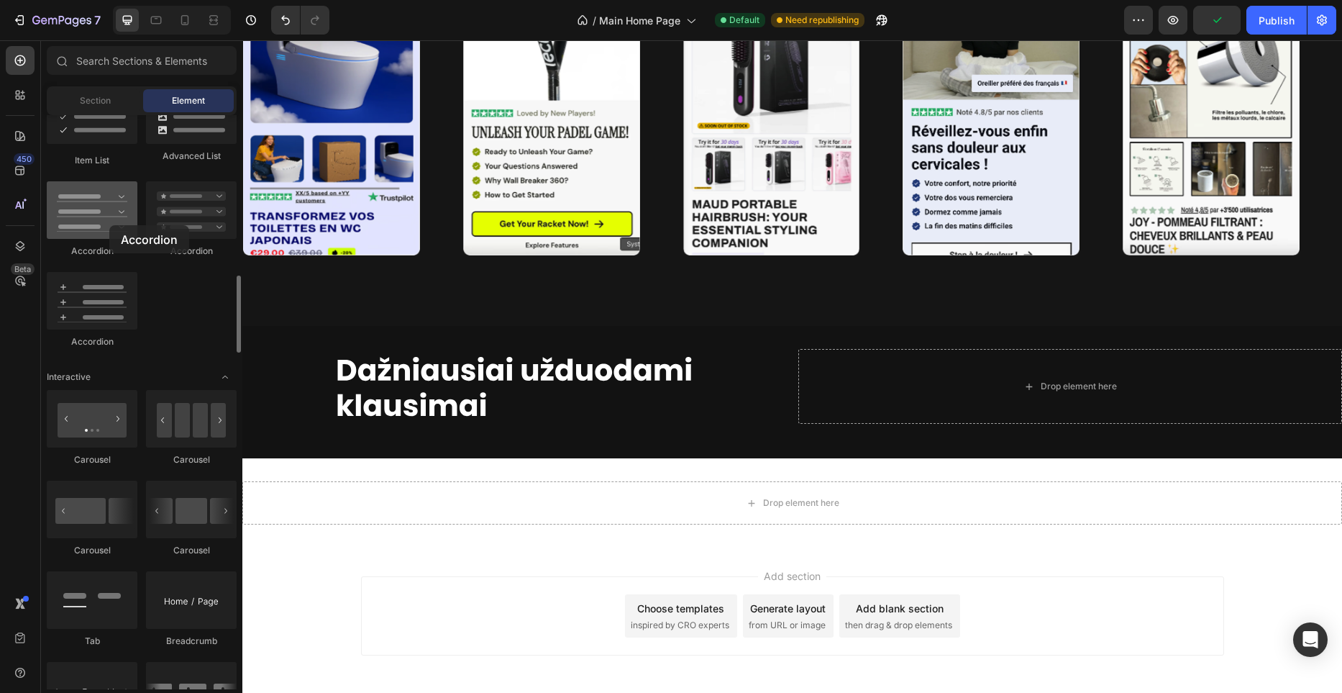
drag, startPoint x: 102, startPoint y: 209, endPoint x: 109, endPoint y: 225, distance: 18.0
click at [109, 225] on div at bounding box center [92, 210] width 91 height 58
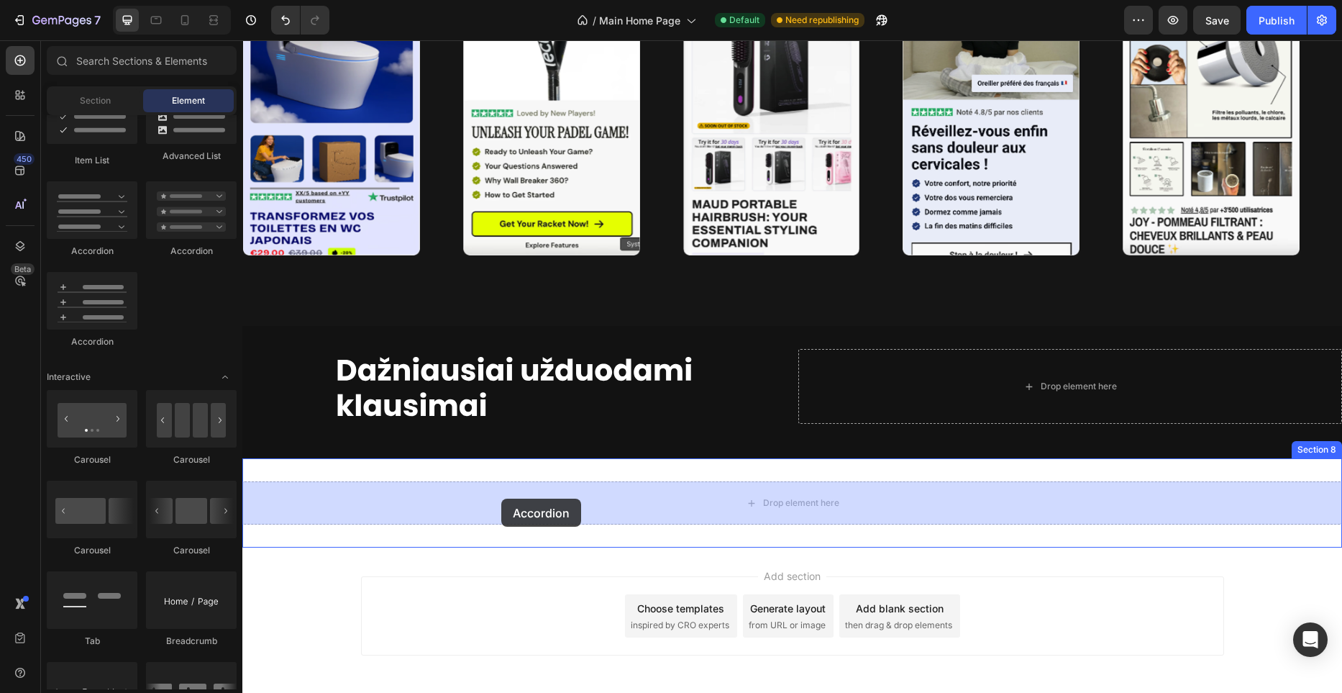
drag, startPoint x: 353, startPoint y: 327, endPoint x: 501, endPoint y: 498, distance: 226.9
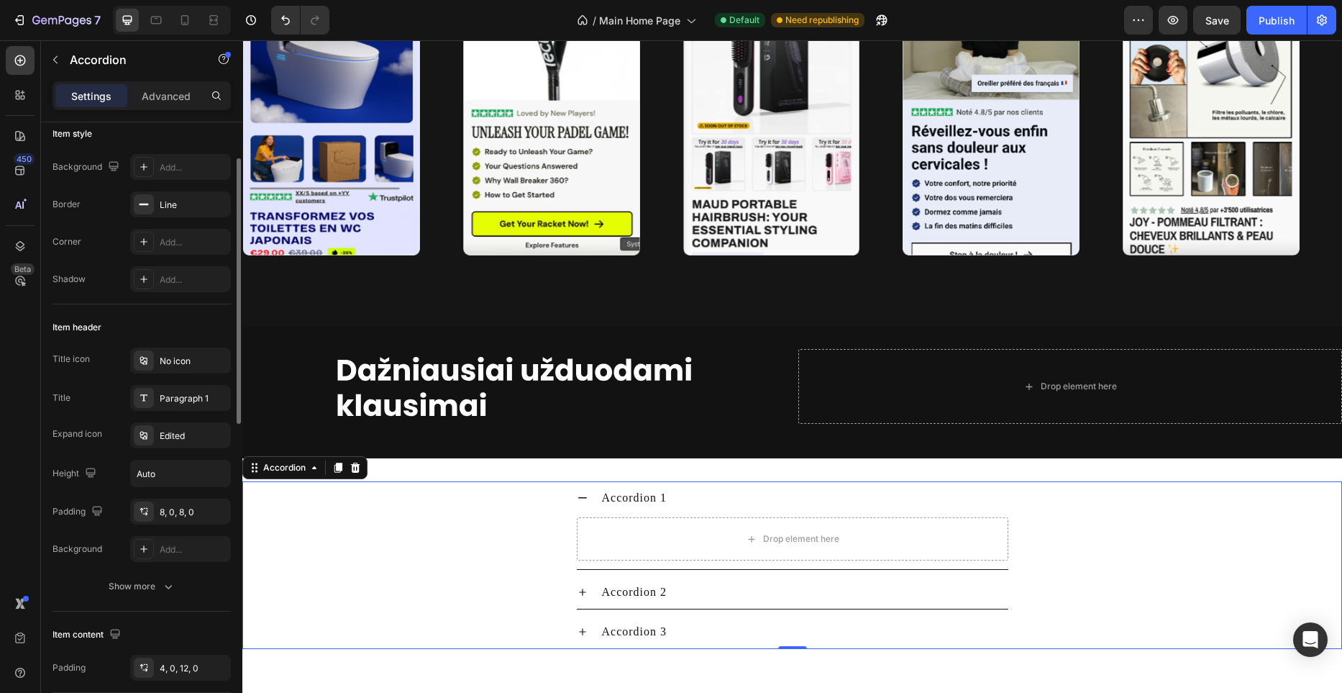
scroll to position [89, 0]
click at [147, 245] on icon at bounding box center [143, 245] width 7 height 7
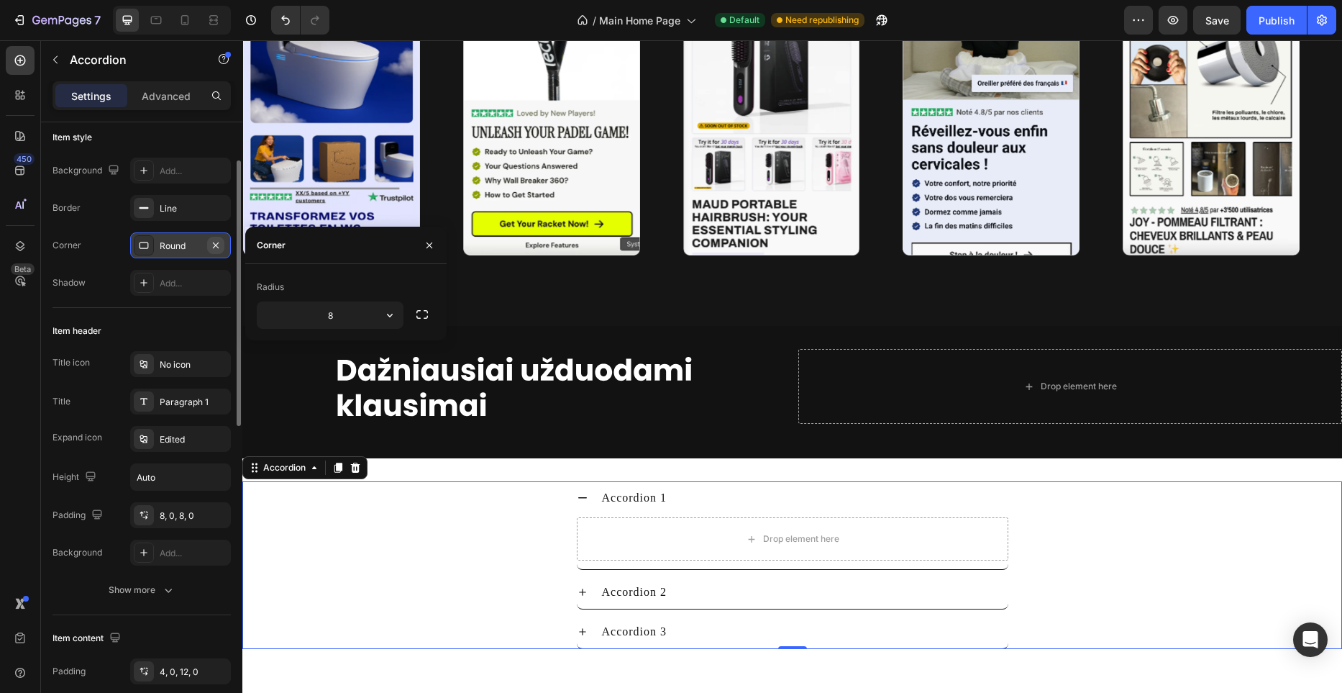
click at [214, 246] on icon "button" at bounding box center [216, 245] width 6 height 6
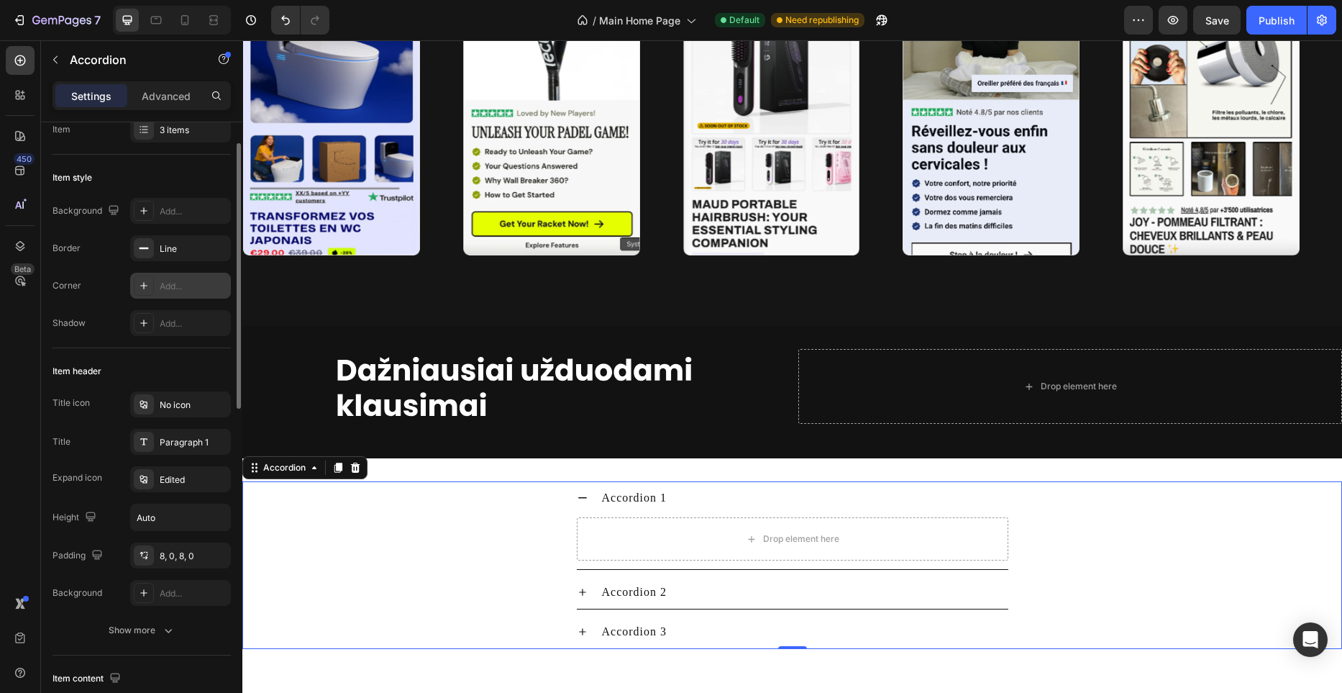
scroll to position [0, 0]
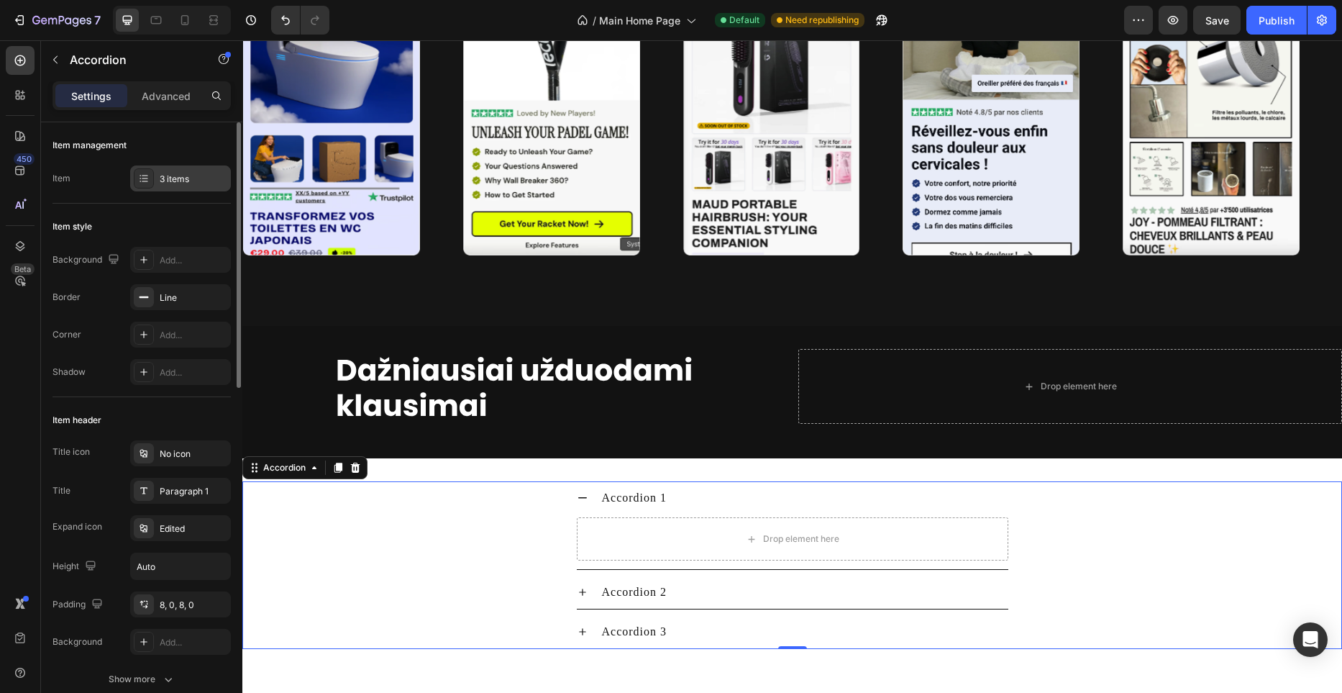
click at [198, 180] on div "3 items" at bounding box center [194, 179] width 68 height 13
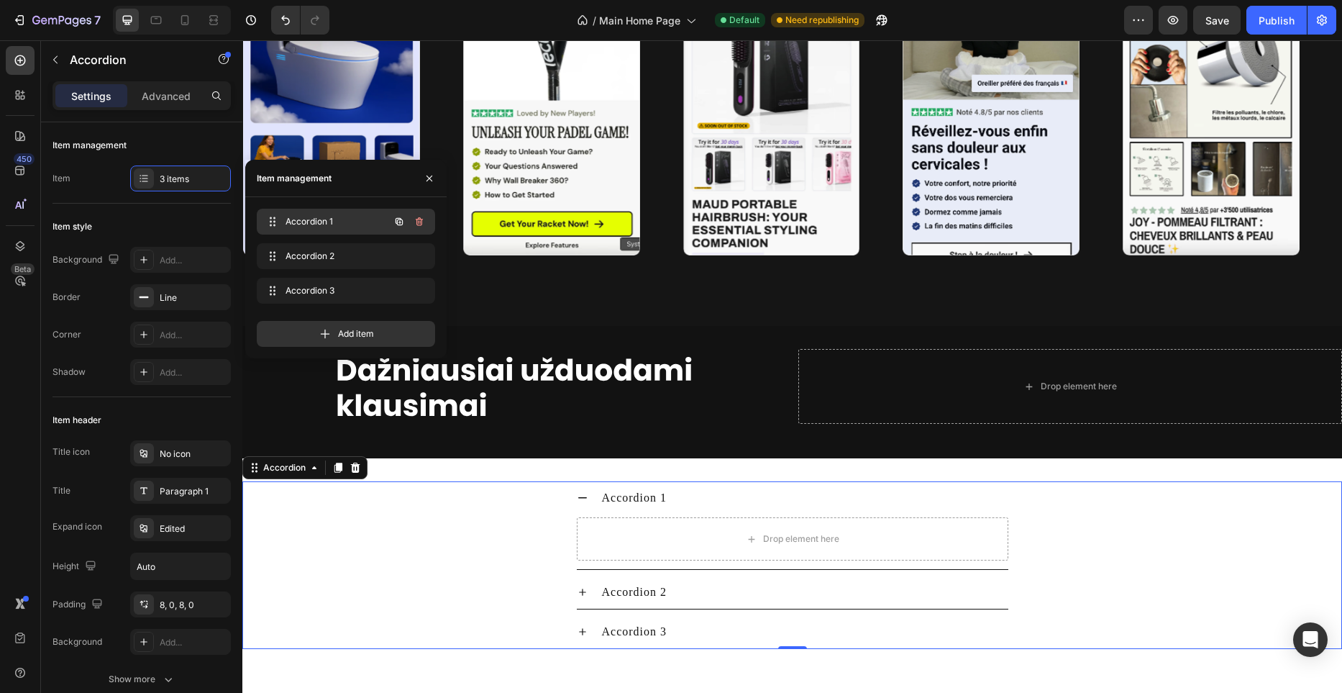
click at [352, 232] on div "Accordion 1 Accordion 1" at bounding box center [346, 222] width 178 height 26
click at [349, 222] on span "Accordion 1" at bounding box center [326, 221] width 81 height 13
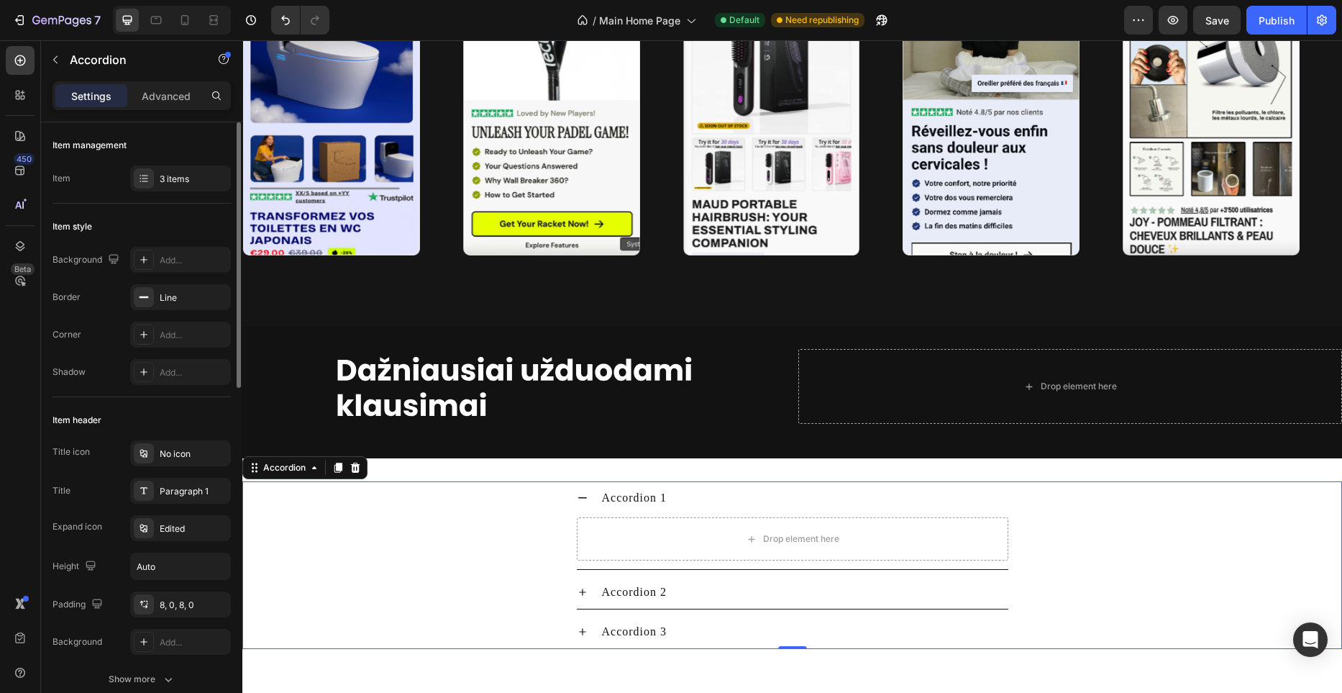
click at [215, 216] on div "Item style" at bounding box center [142, 226] width 178 height 23
click at [193, 109] on div "Settings Advanced" at bounding box center [142, 95] width 178 height 29
click at [188, 104] on div "Advanced" at bounding box center [166, 95] width 72 height 23
type input "100%"
type input "100"
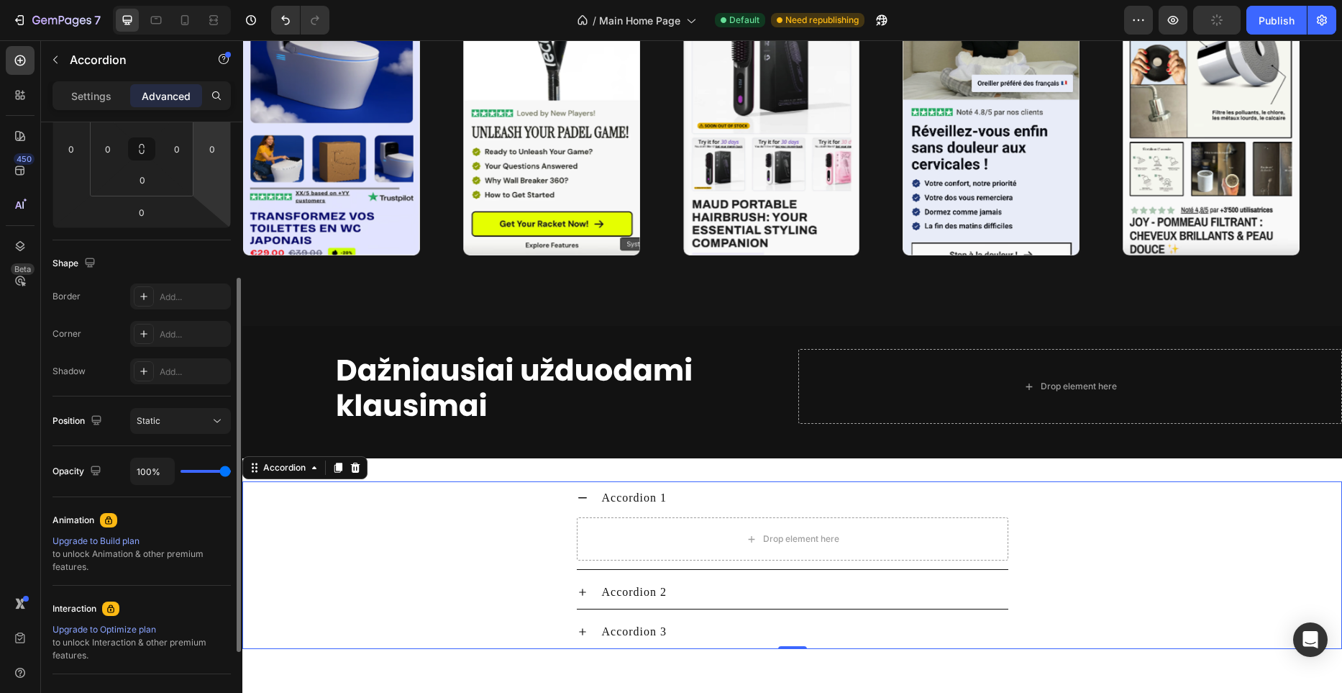
scroll to position [252, 0]
click at [104, 101] on p "Settings" at bounding box center [91, 95] width 40 height 15
type input "8"
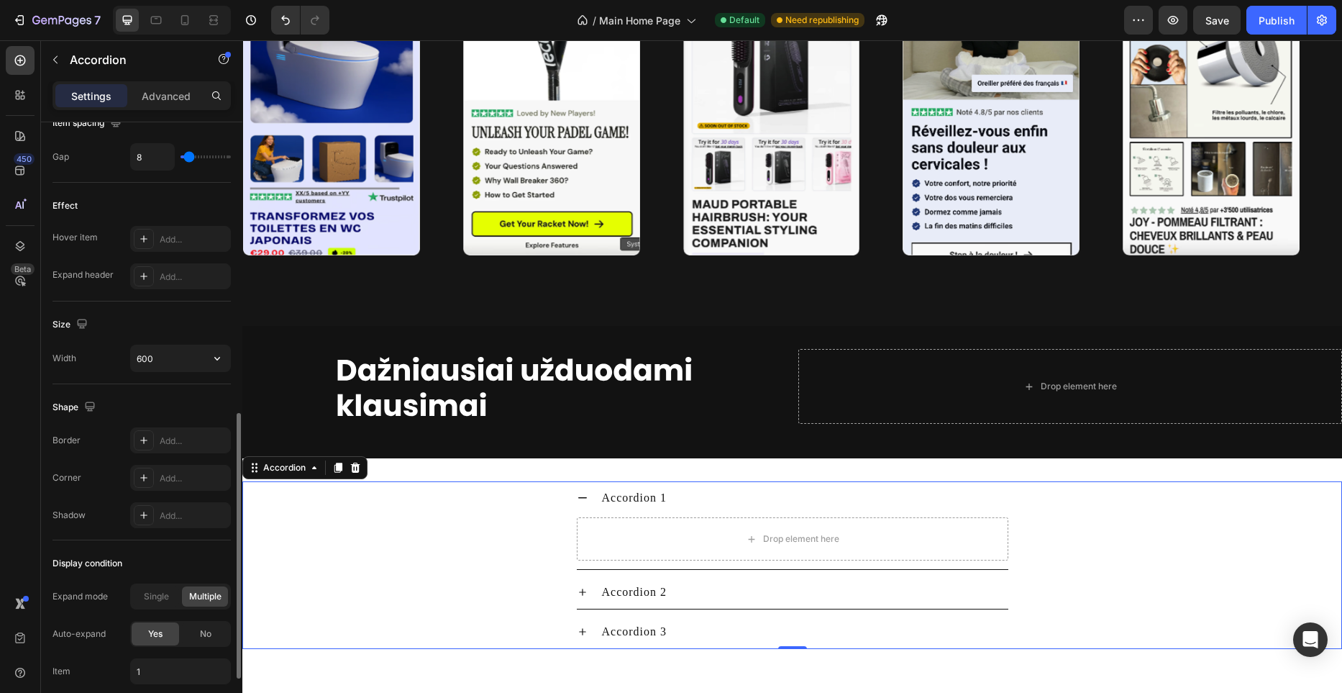
scroll to position [698, 0]
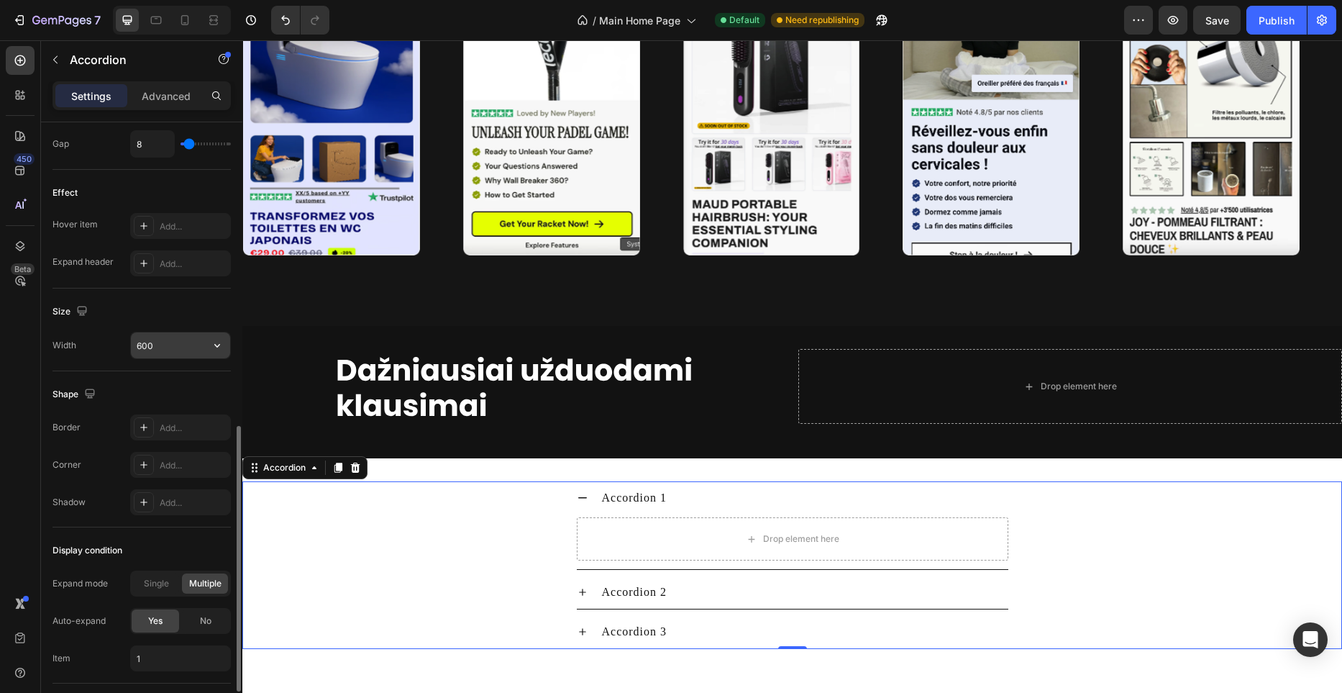
click at [178, 346] on input "600" at bounding box center [180, 345] width 99 height 26
drag, startPoint x: 194, startPoint y: 343, endPoint x: 211, endPoint y: 345, distance: 17.4
click at [194, 343] on input "600" at bounding box center [180, 345] width 99 height 26
click at [214, 345] on icon "button" at bounding box center [217, 345] width 14 height 14
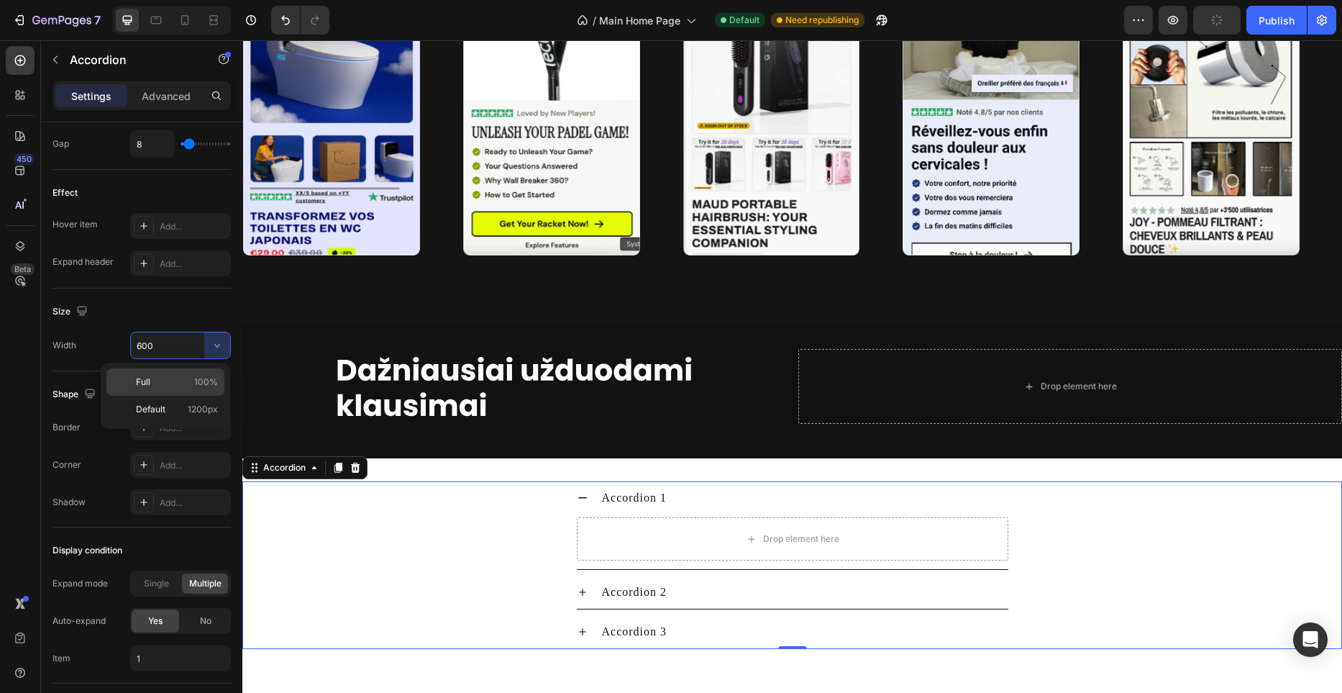
click at [188, 383] on p "Full 100%" at bounding box center [177, 381] width 82 height 13
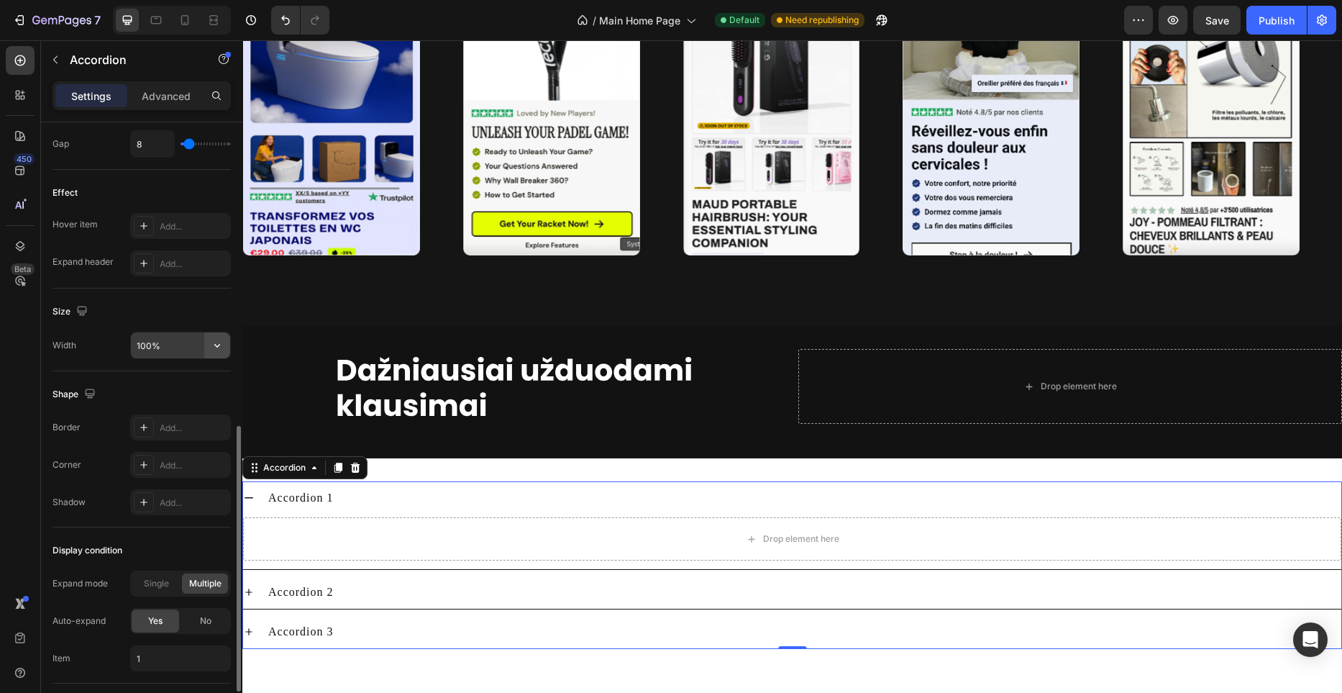
click at [213, 344] on icon "button" at bounding box center [217, 345] width 14 height 14
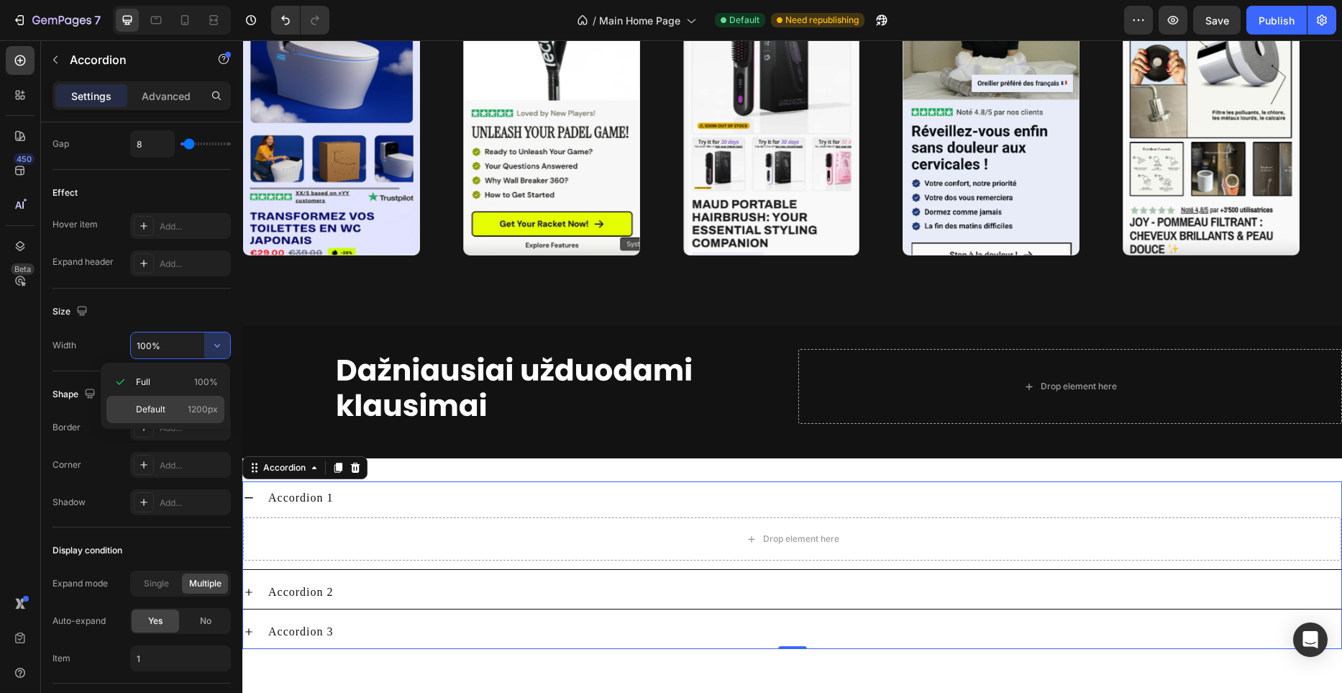
click at [188, 404] on span "1200px" at bounding box center [203, 409] width 30 height 13
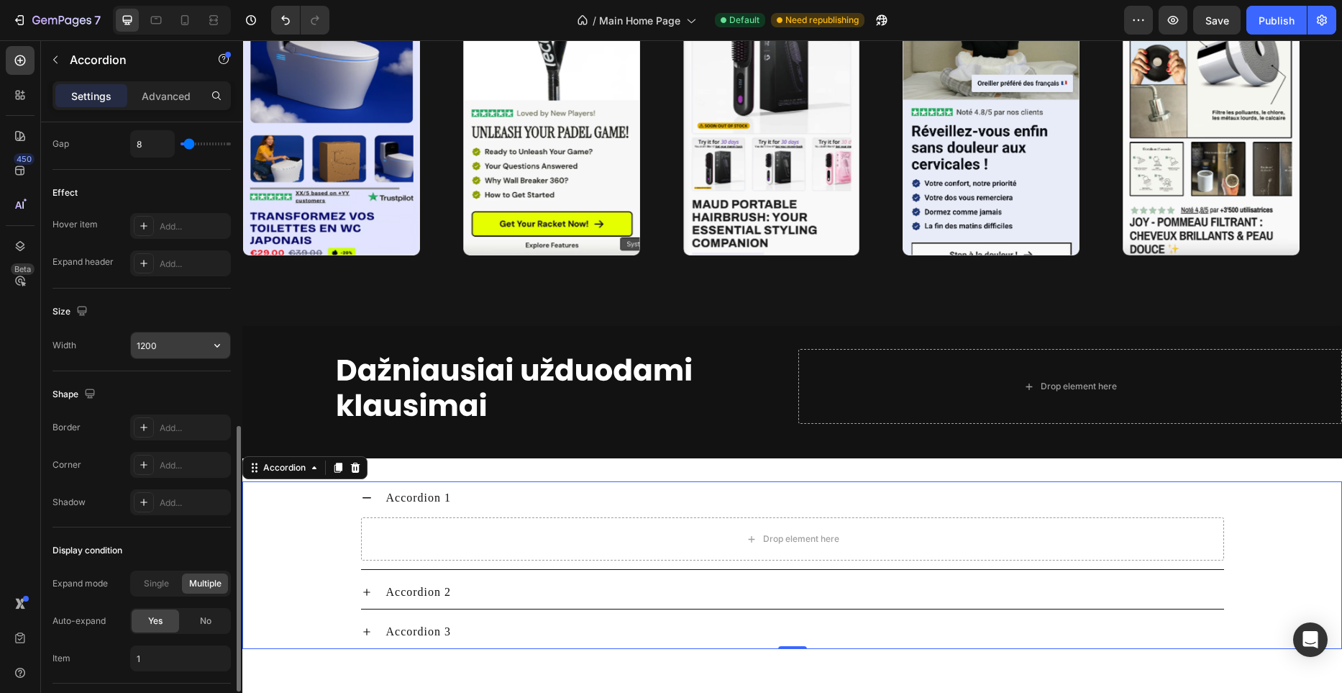
click at [200, 346] on input "1200" at bounding box center [180, 345] width 99 height 26
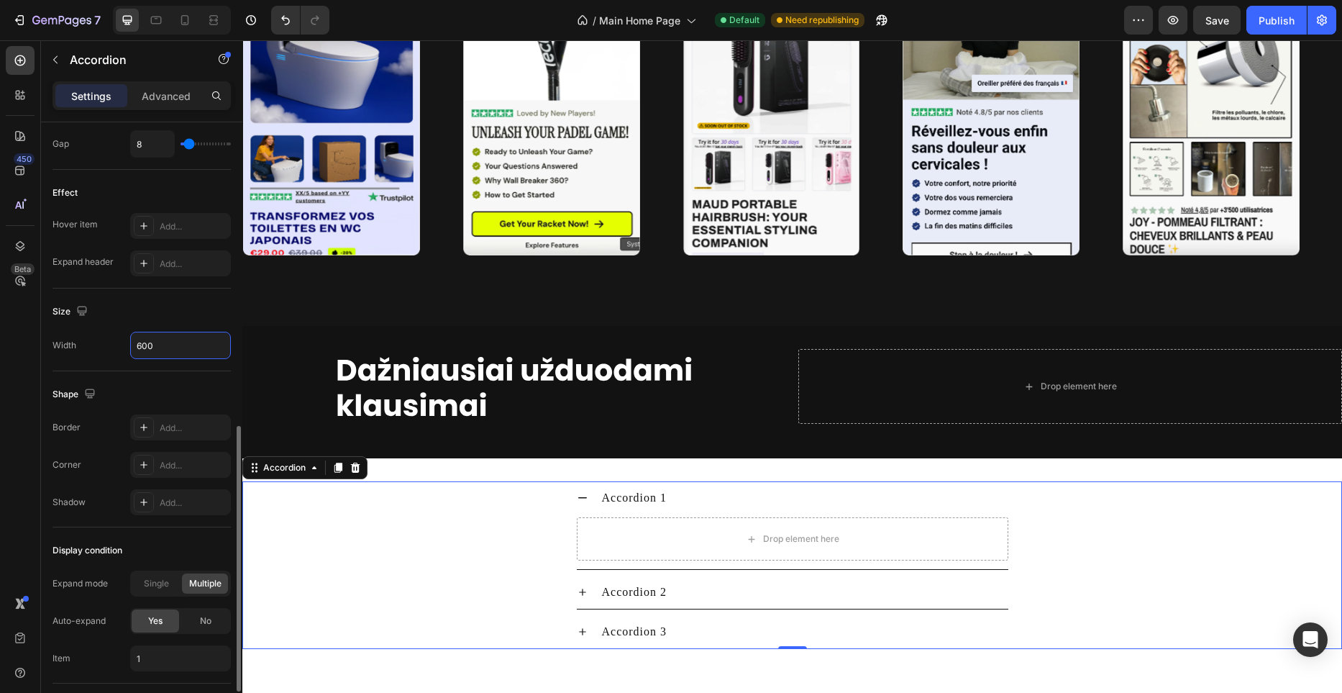
type input "600"
click at [198, 314] on div "Size" at bounding box center [142, 311] width 178 height 23
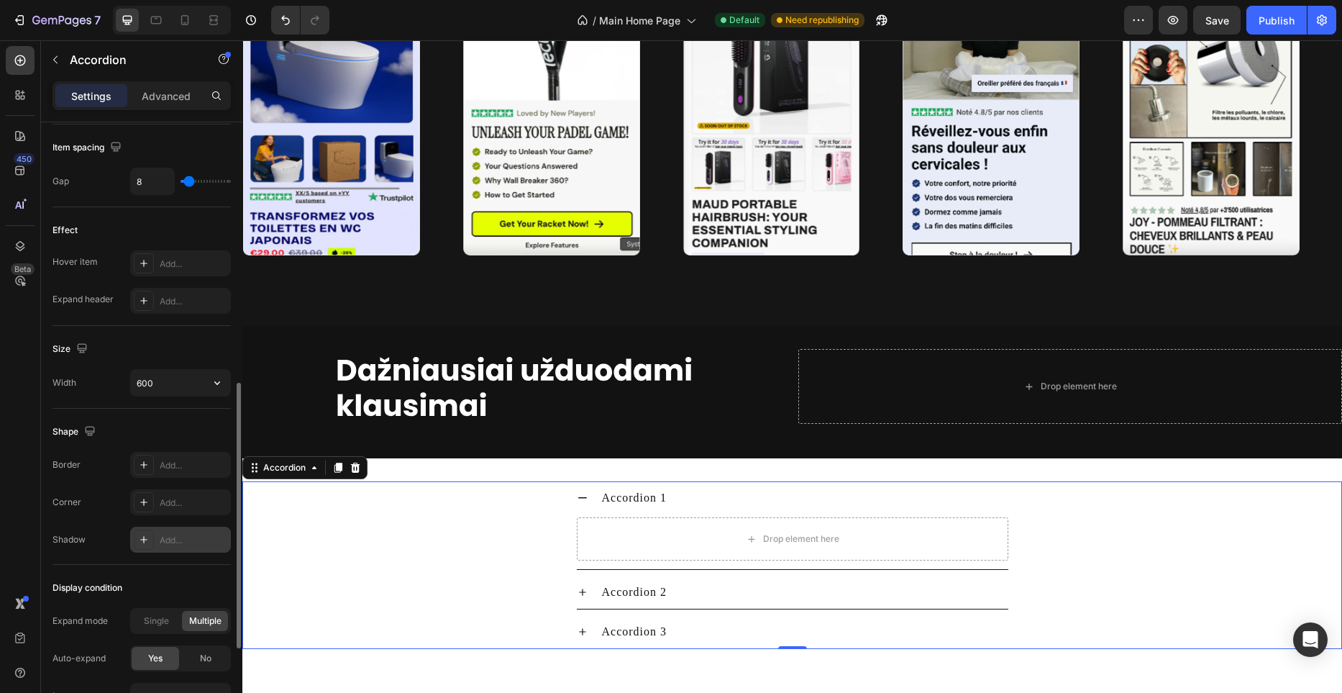
scroll to position [642, 0]
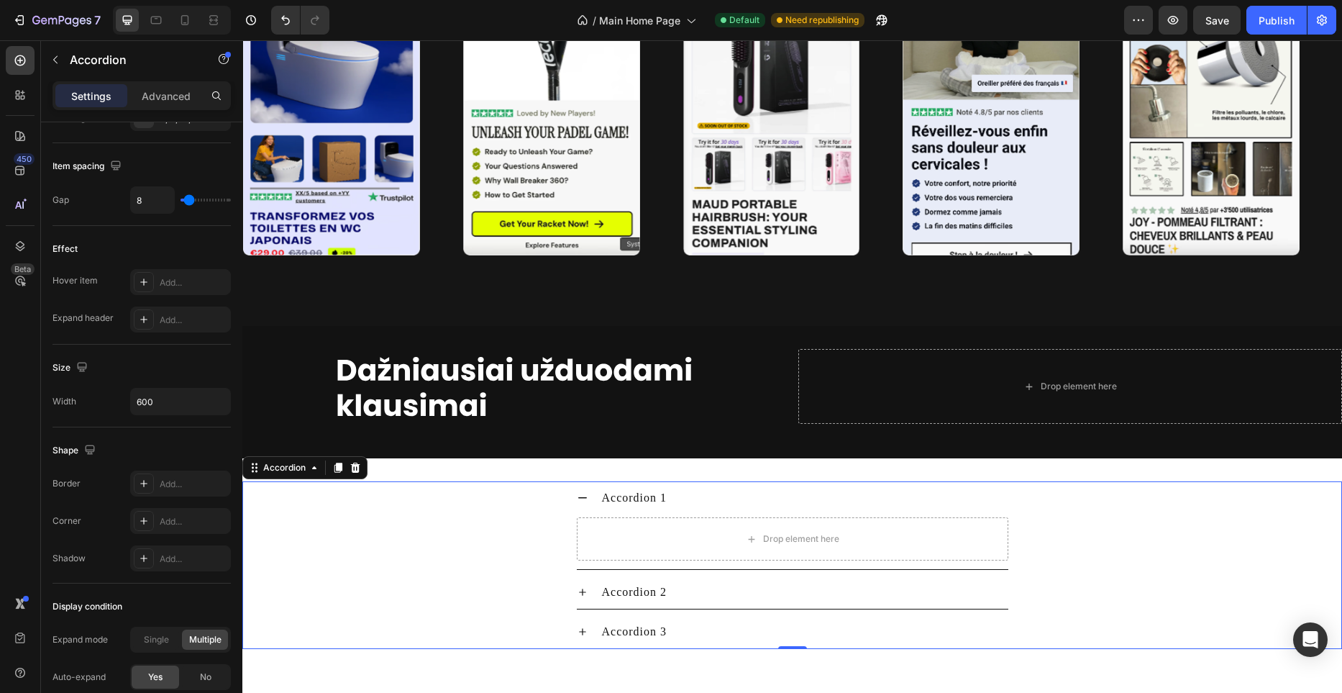
click at [597, 496] on div "Accordion 1" at bounding box center [793, 497] width 432 height 33
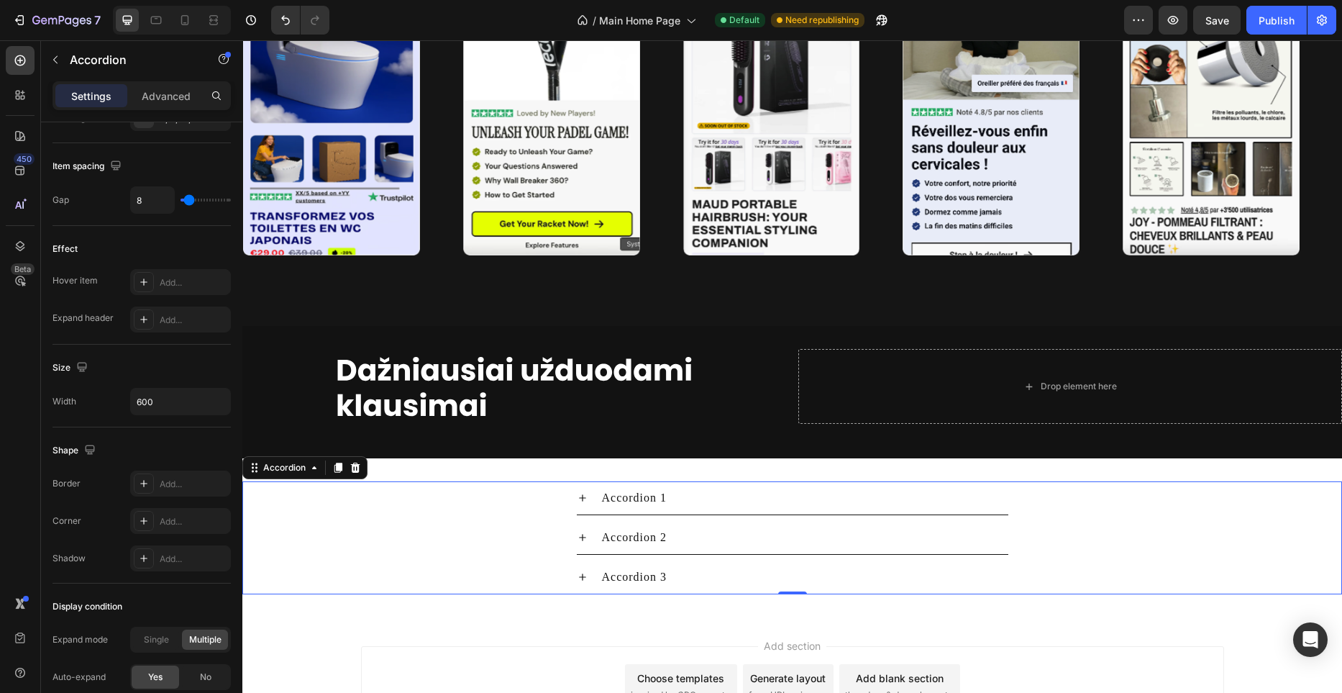
click at [653, 493] on div "Accordion 1" at bounding box center [635, 498] width 70 height 22
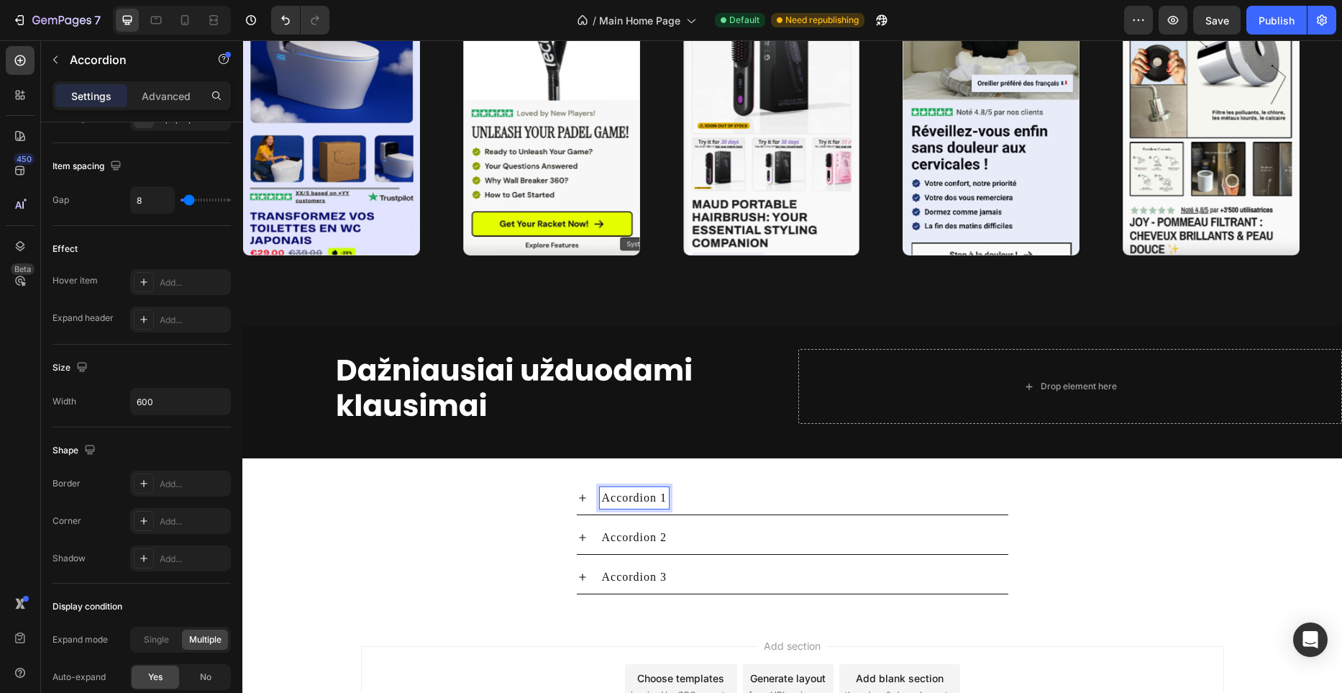
click at [653, 493] on p "Accordion 1" at bounding box center [634, 497] width 65 height 17
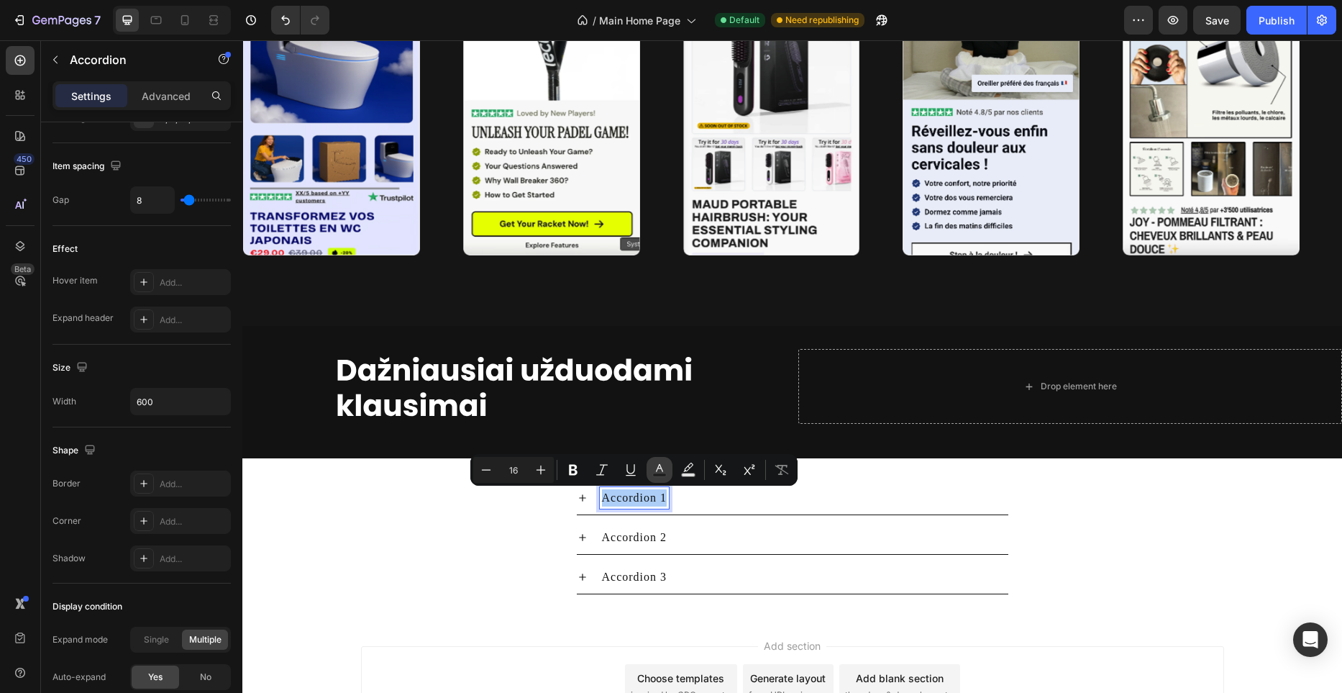
click at [660, 474] on rect "Editor contextual toolbar" at bounding box center [660, 475] width 14 height 4
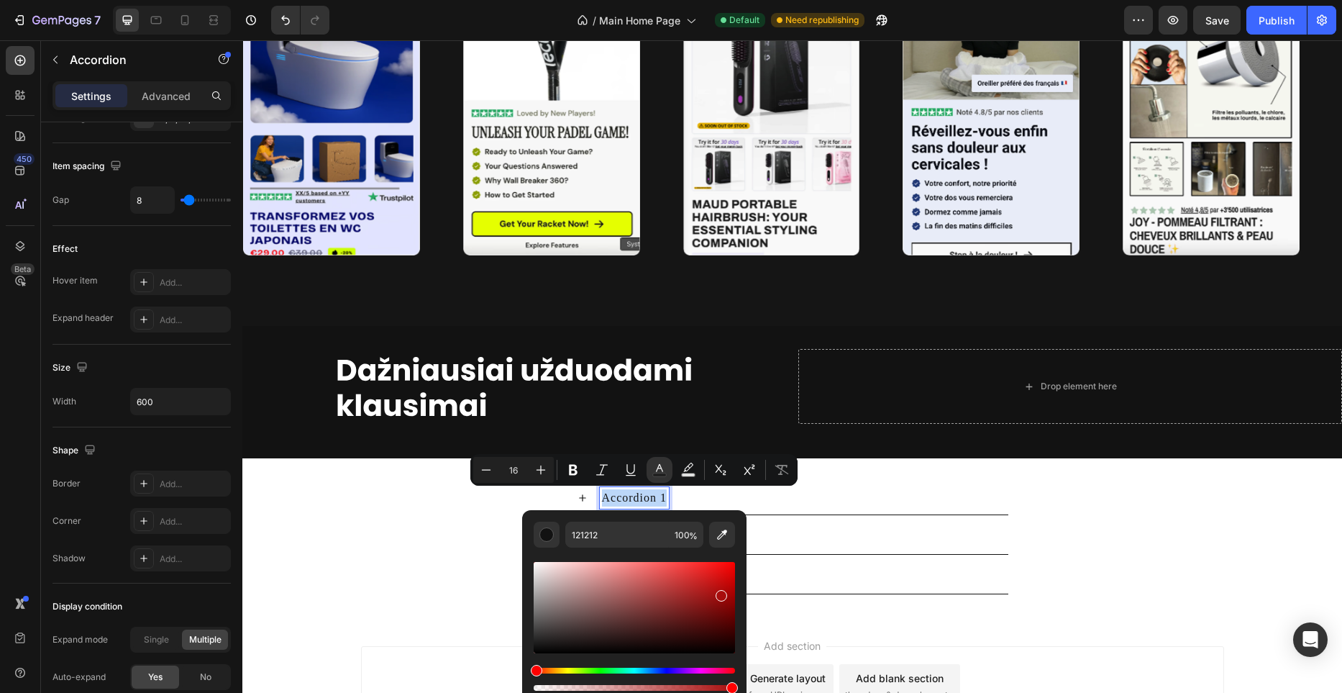
drag, startPoint x: 652, startPoint y: 614, endPoint x: 721, endPoint y: 592, distance: 72.6
click at [721, 592] on div "Editor contextual toolbar" at bounding box center [634, 607] width 201 height 91
type input "A80B0B"
click at [893, 506] on div "Accordion 1" at bounding box center [804, 498] width 409 height 22
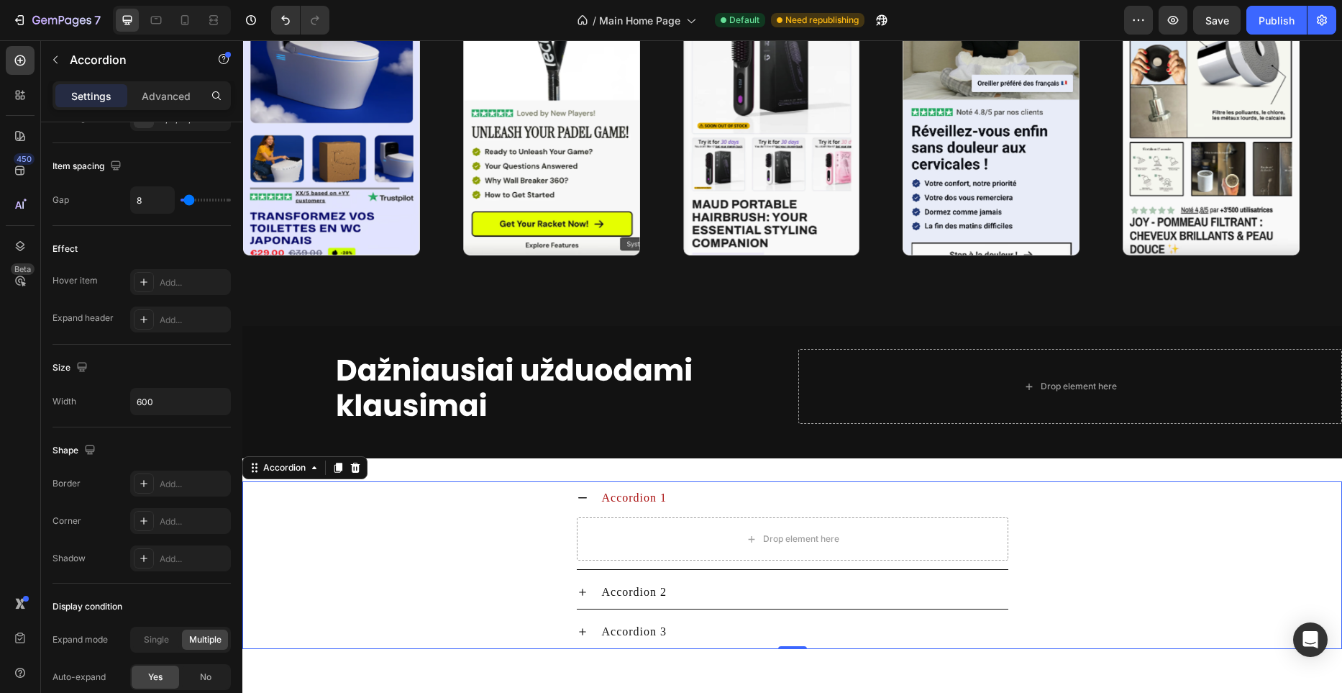
click at [584, 499] on icon at bounding box center [583, 498] width 12 height 12
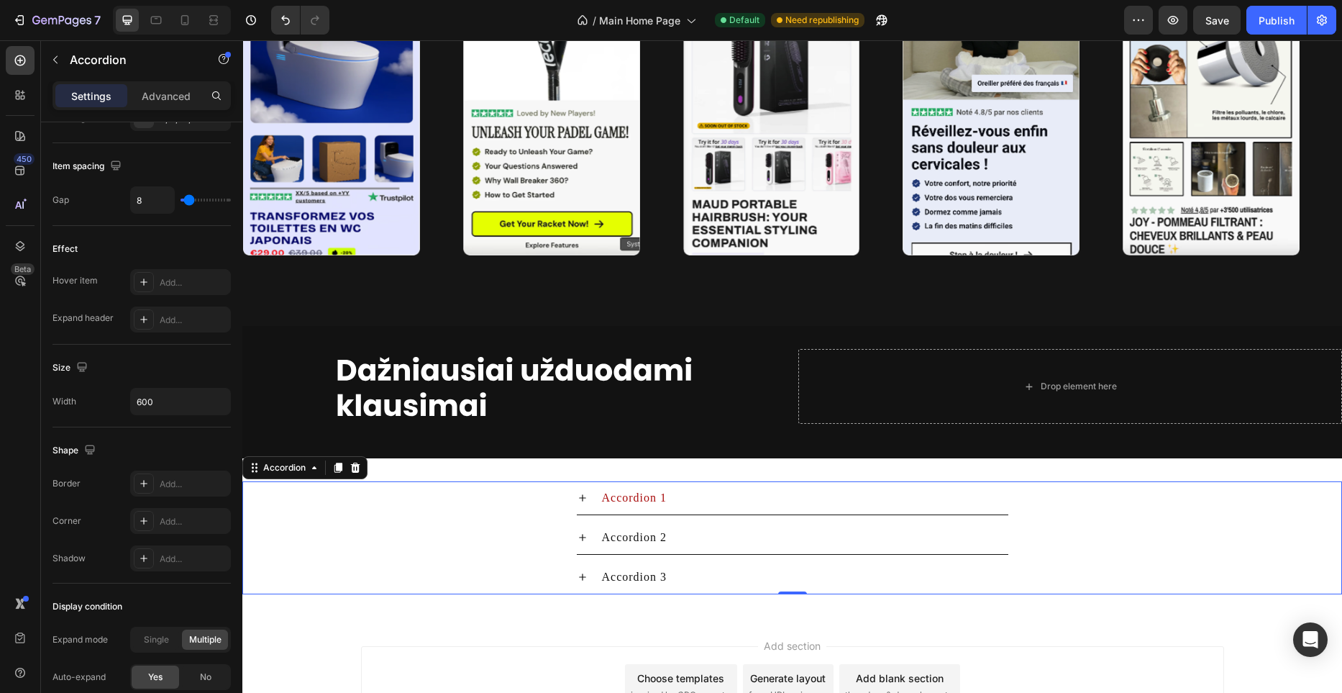
click at [508, 495] on div "Accordion 1" at bounding box center [792, 498] width 1098 height 34
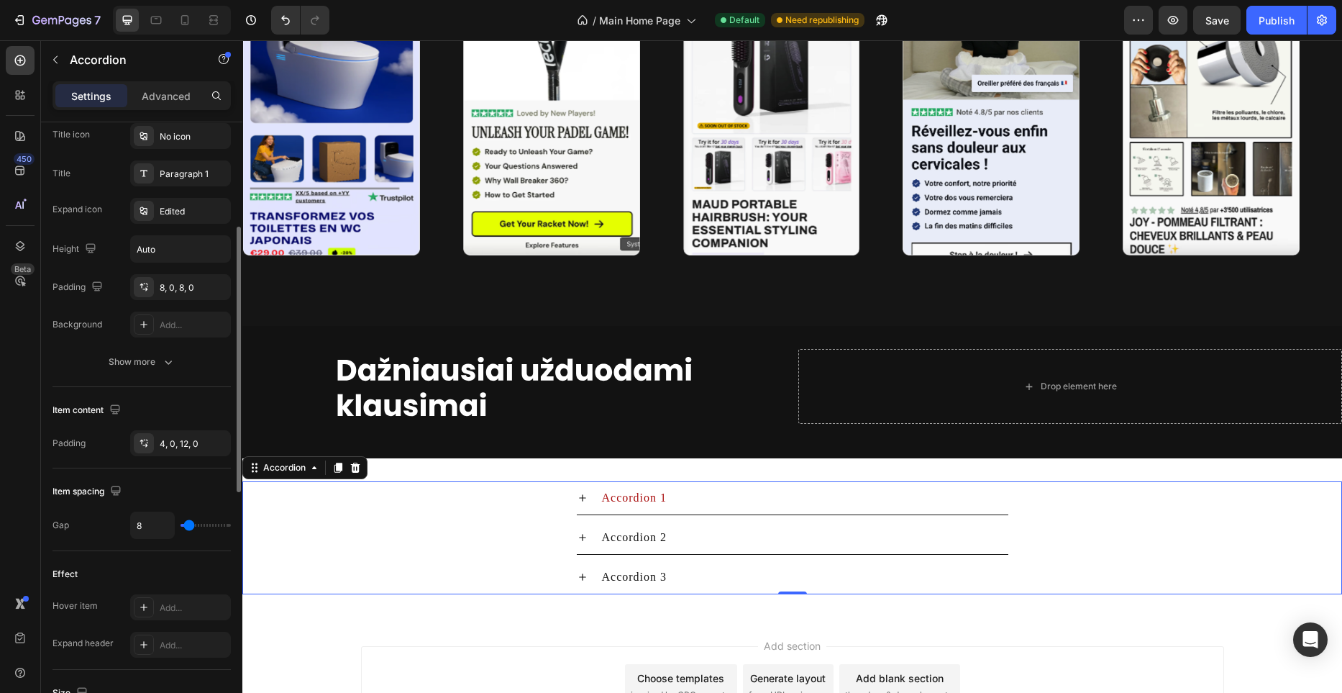
scroll to position [292, 0]
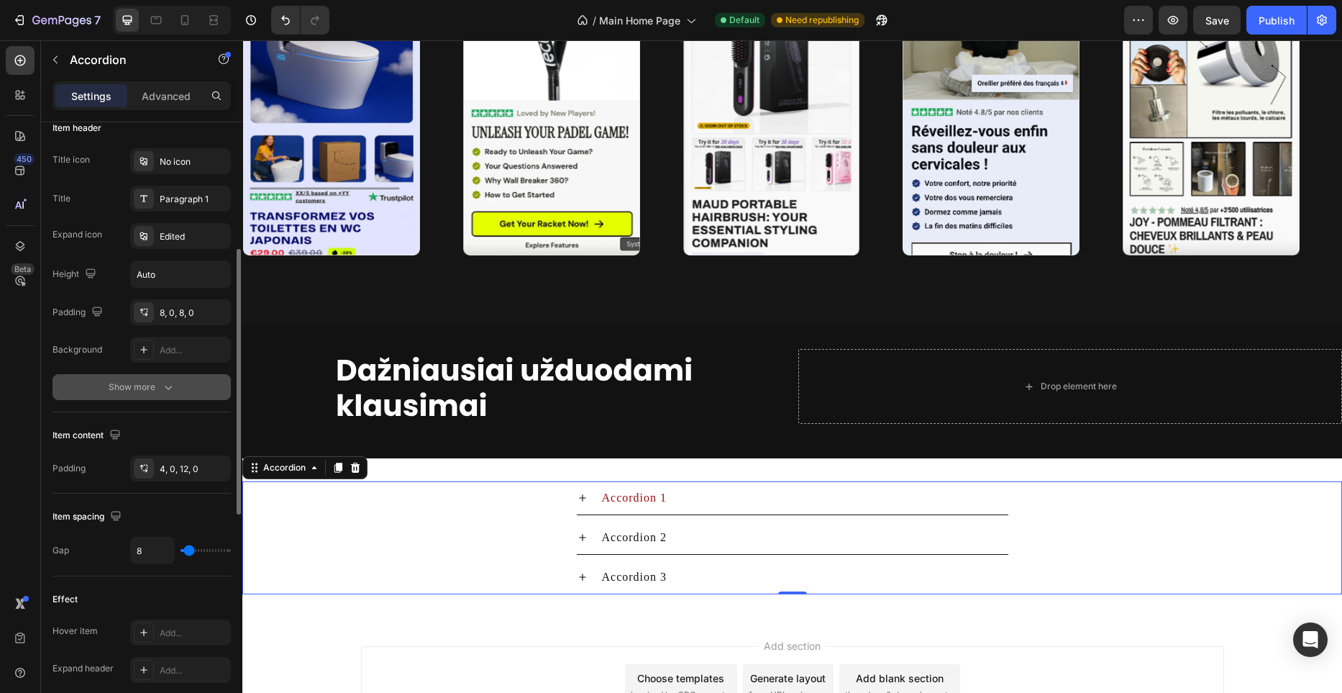
click at [142, 380] on div "Show more" at bounding box center [142, 387] width 67 height 14
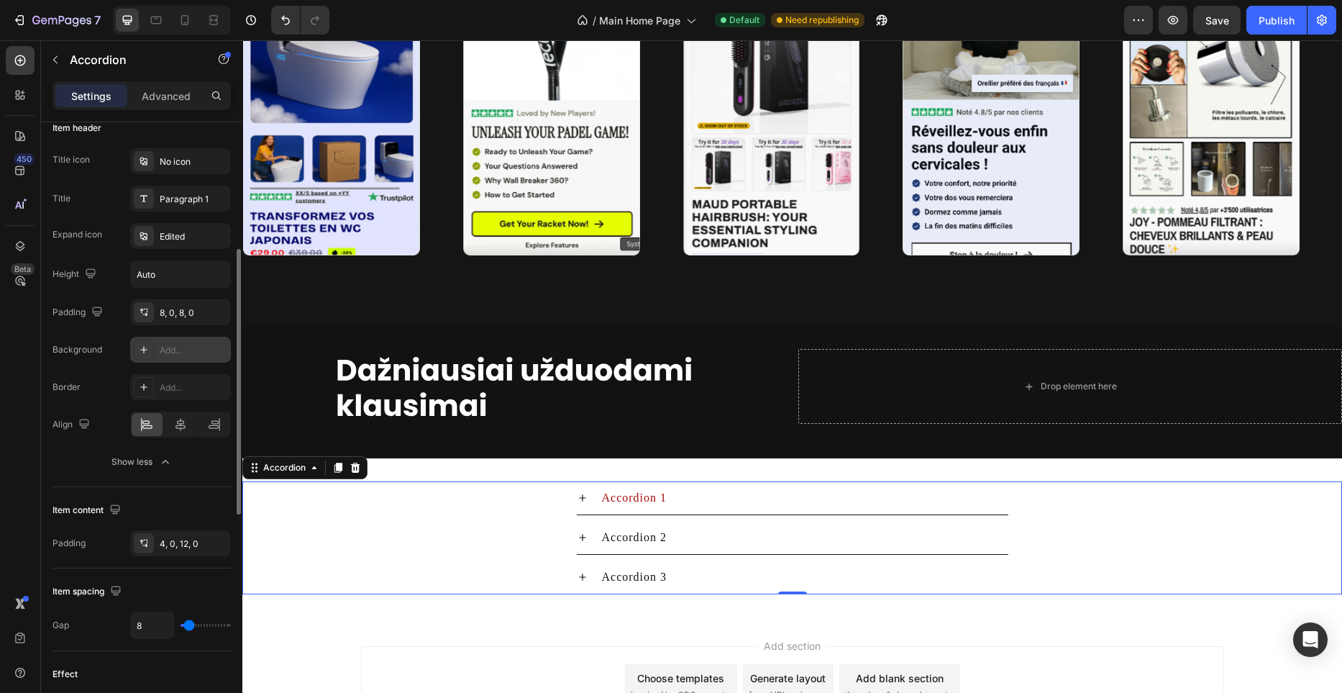
click at [177, 356] on div "Add..." at bounding box center [194, 350] width 68 height 13
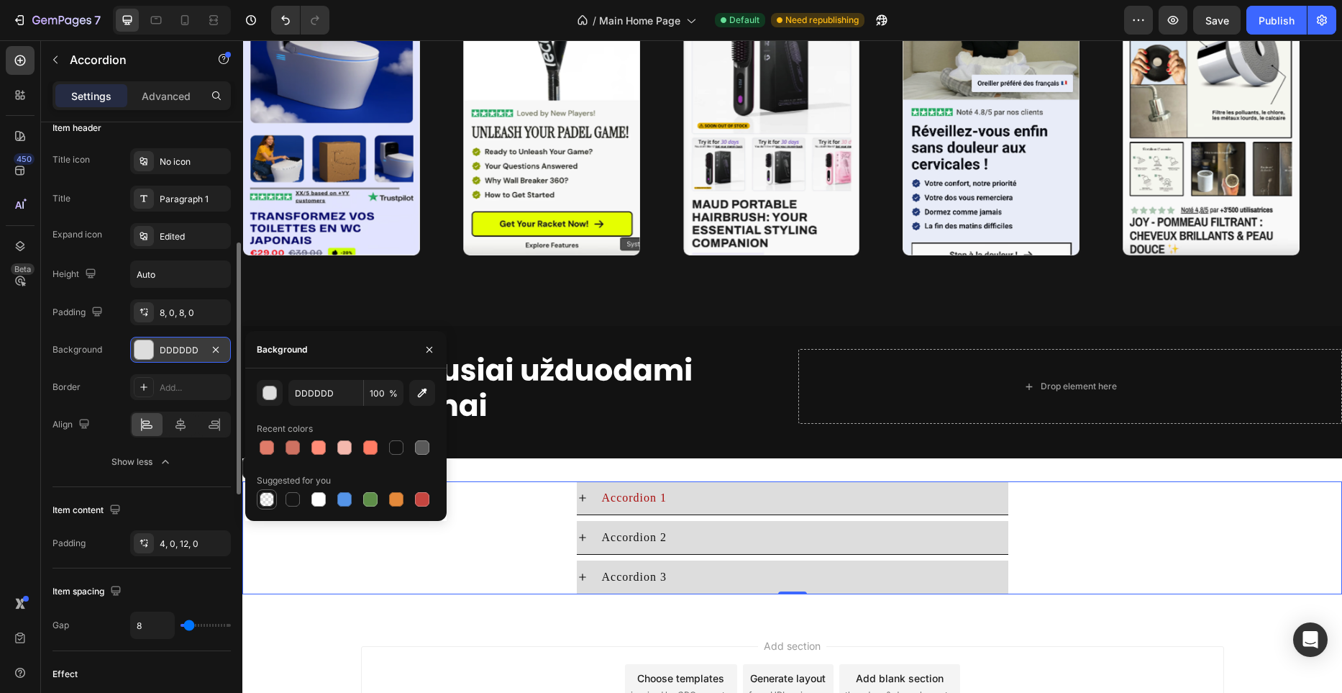
click at [276, 496] on div at bounding box center [267, 499] width 20 height 20
type input "000000"
type input "0"
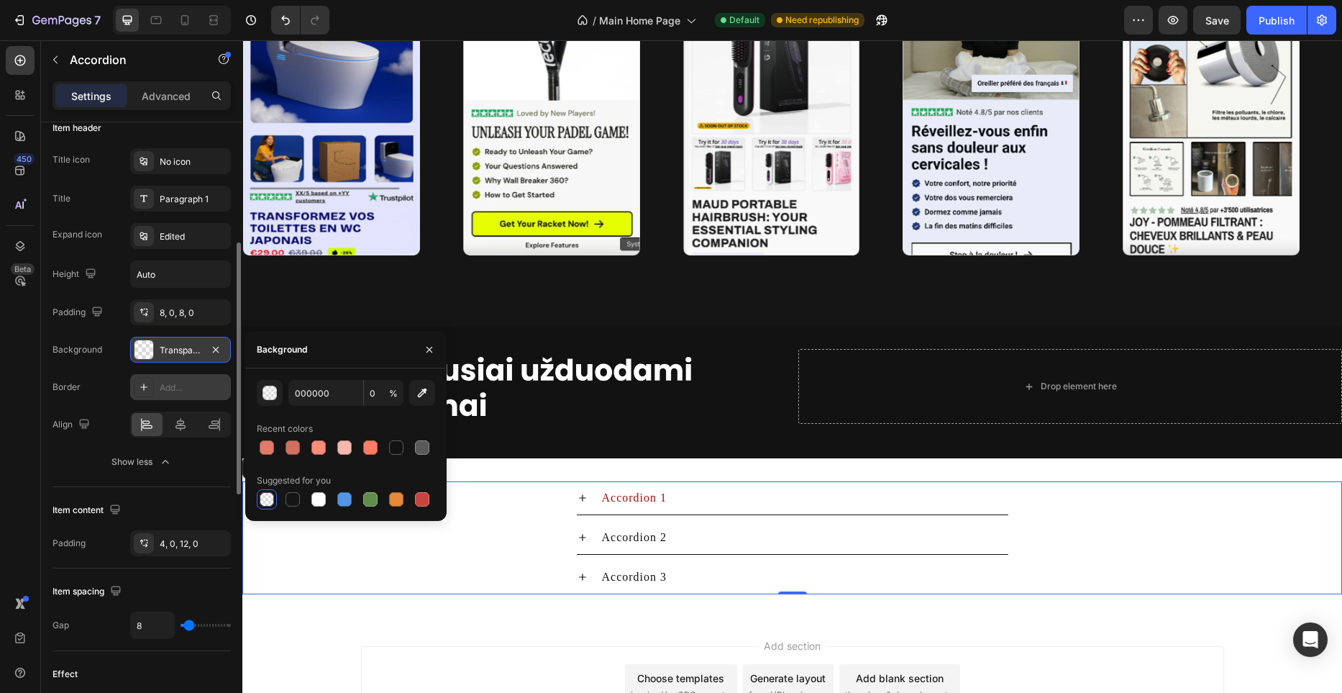
click at [217, 384] on div "Add..." at bounding box center [194, 387] width 68 height 13
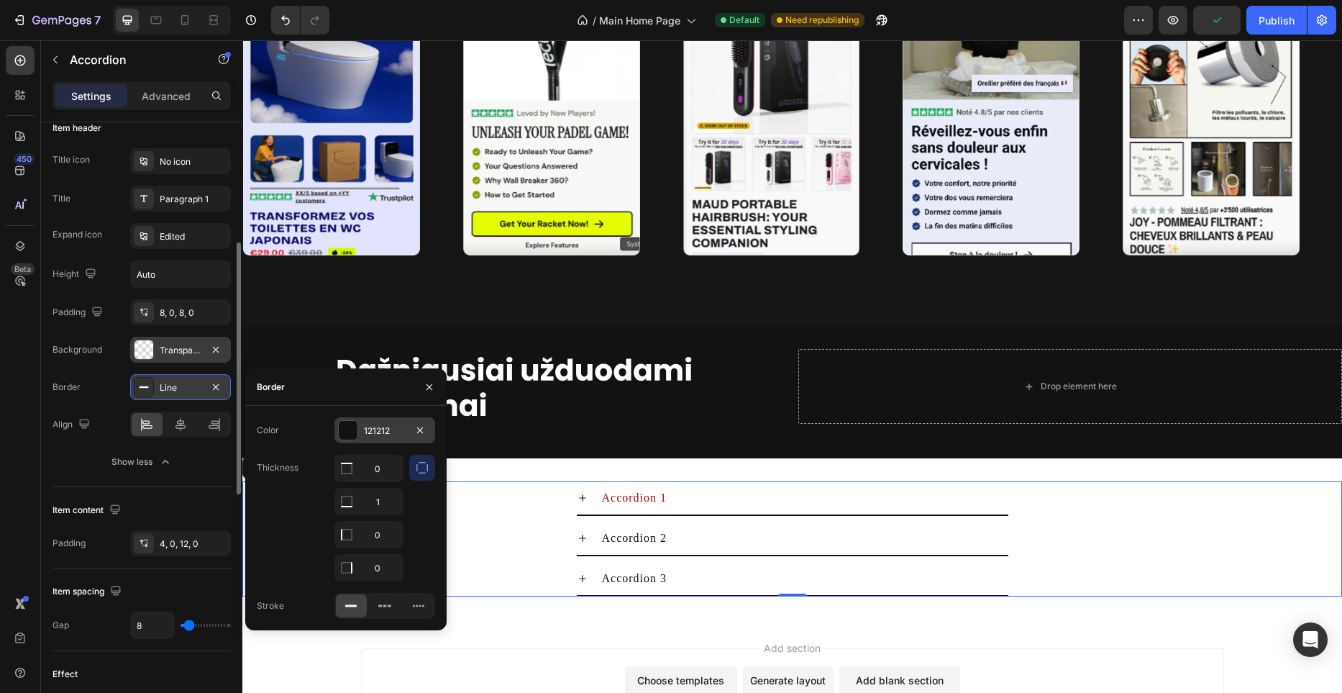
click at [350, 434] on div at bounding box center [348, 430] width 19 height 19
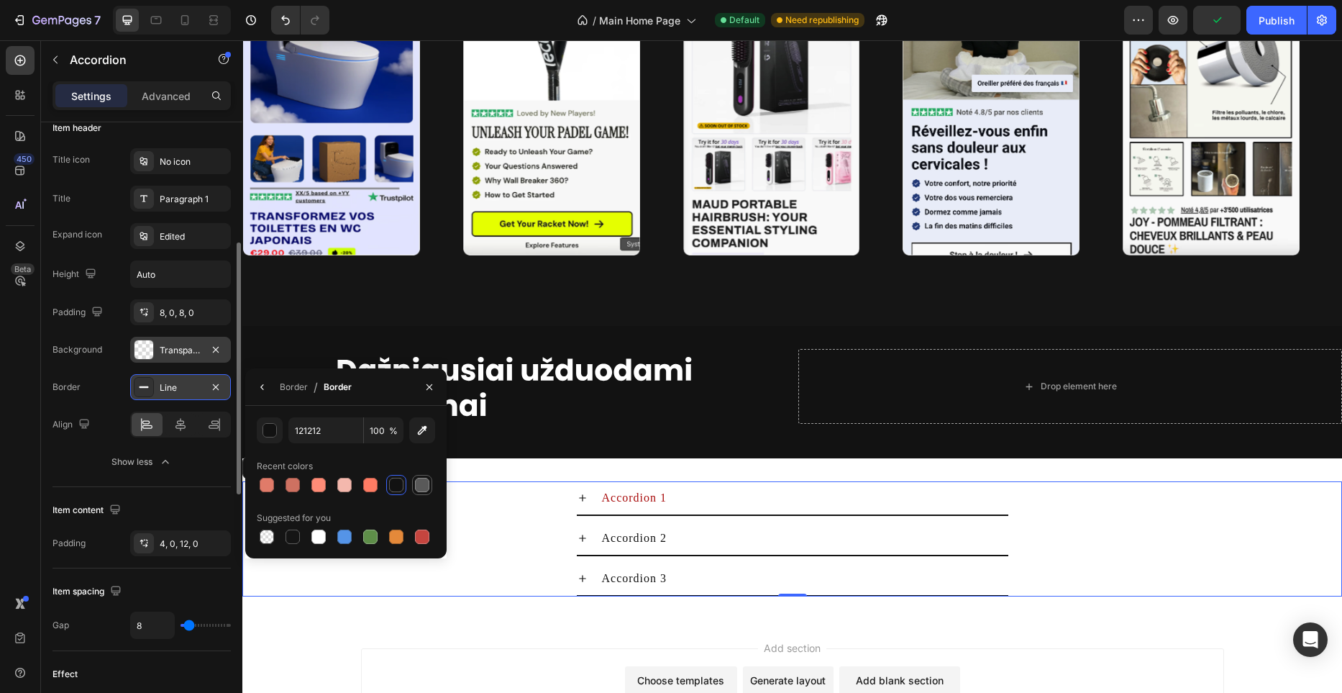
click at [422, 486] on div at bounding box center [422, 485] width 14 height 14
type input "595959"
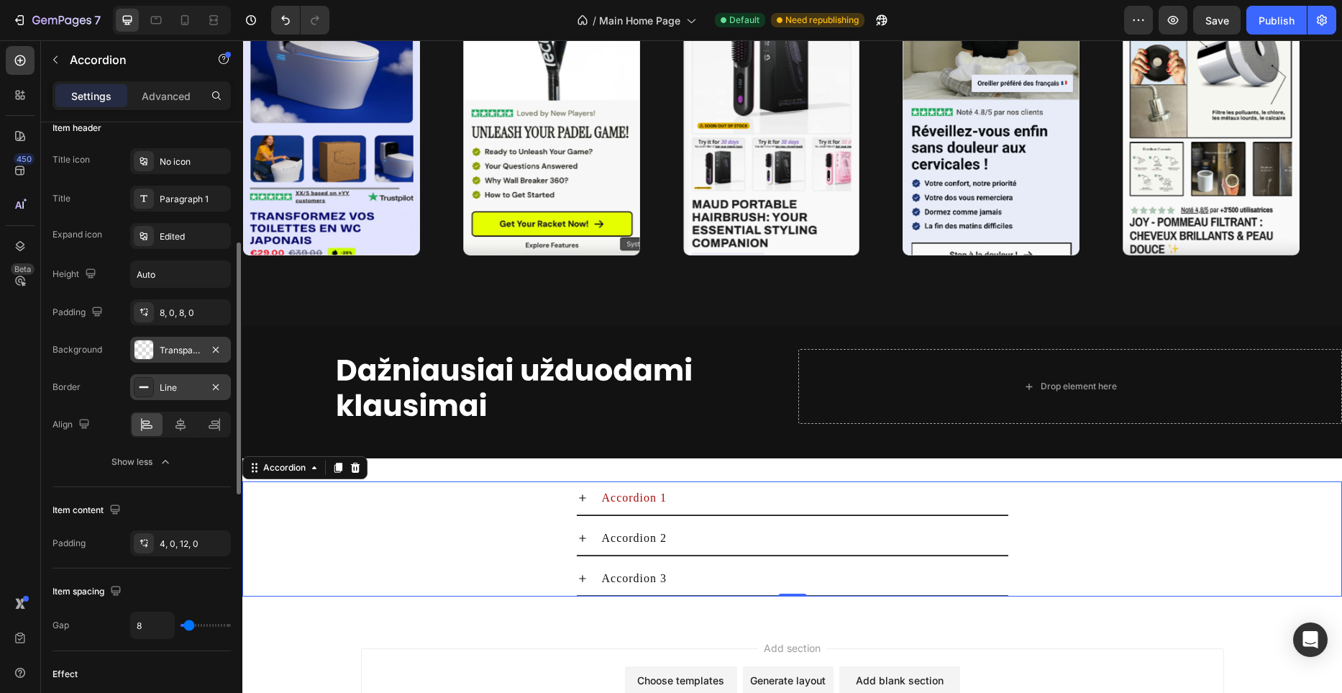
click at [600, 504] on div "Accordion 1" at bounding box center [635, 498] width 70 height 22
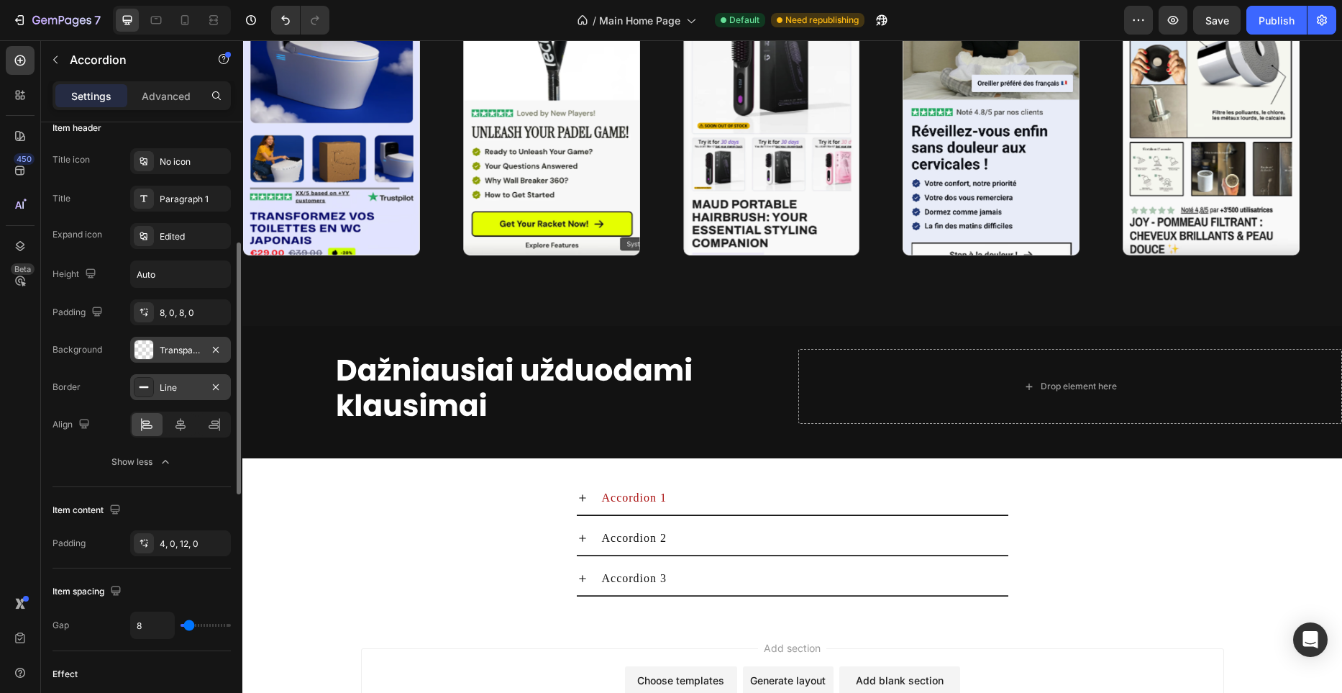
click at [585, 501] on icon at bounding box center [583, 498] width 12 height 12
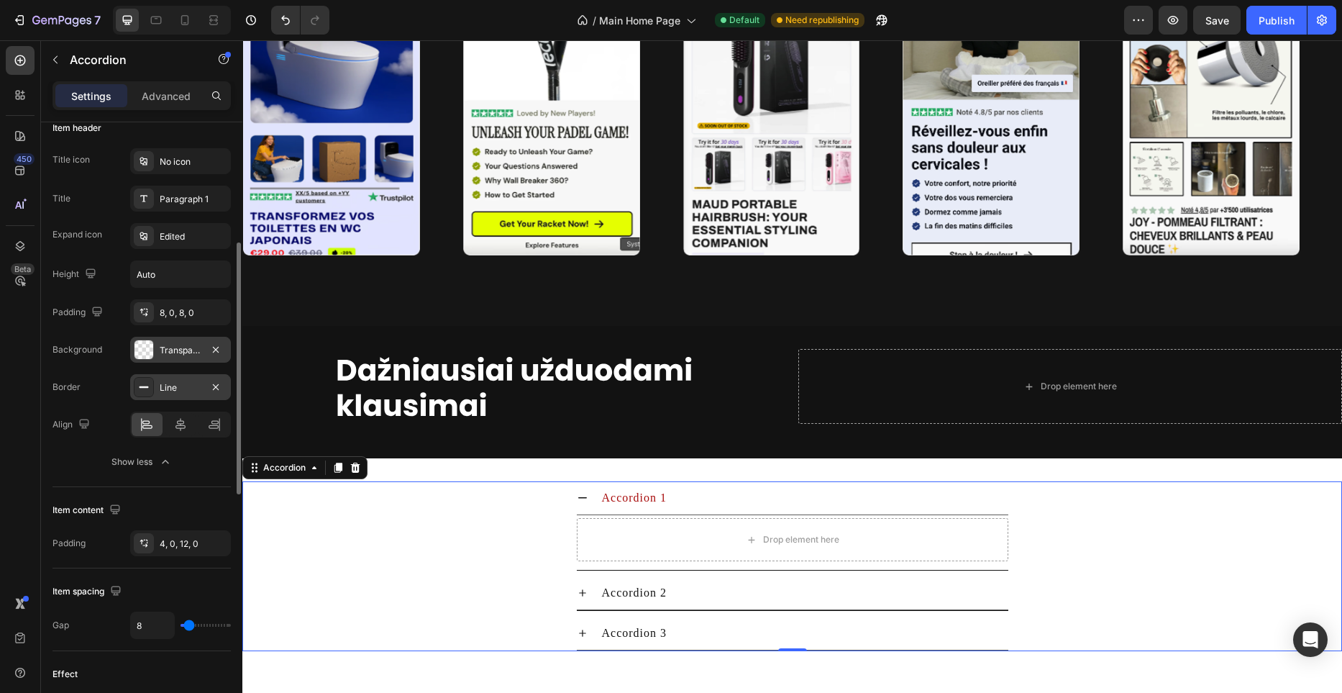
click at [585, 500] on icon at bounding box center [583, 498] width 12 height 12
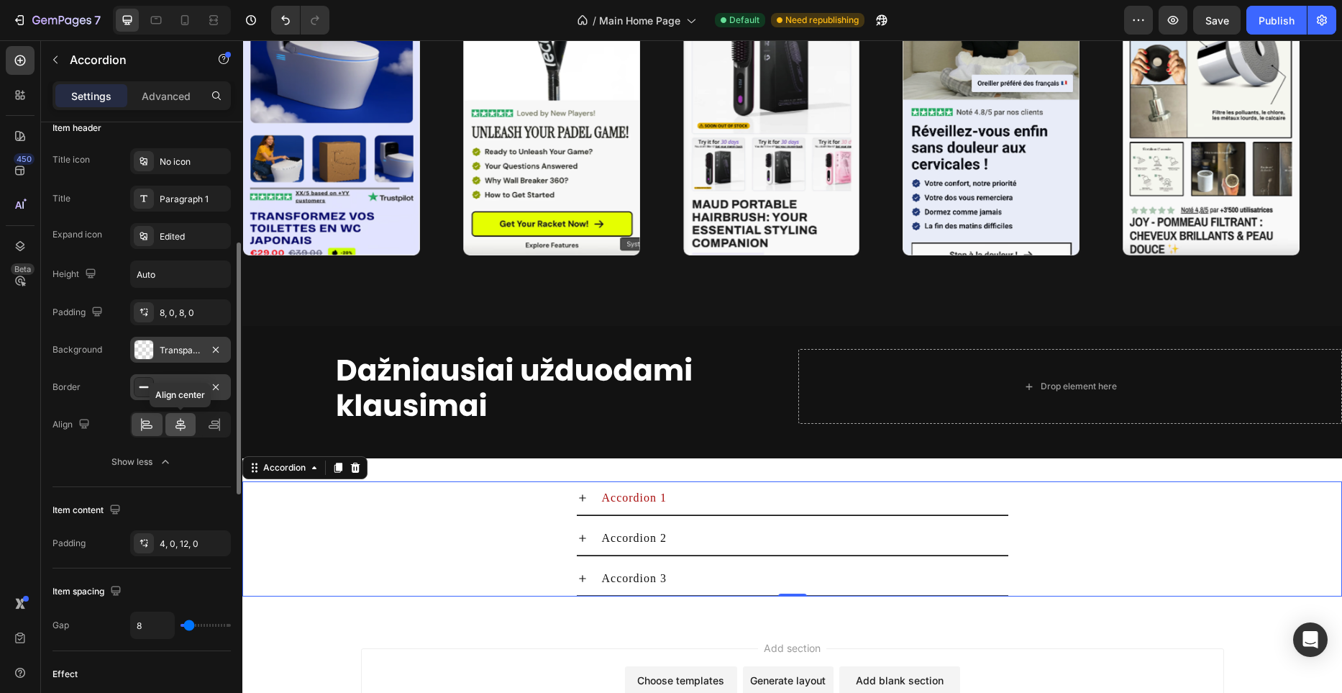
click at [187, 419] on icon at bounding box center [180, 424] width 14 height 14
click at [145, 428] on icon at bounding box center [147, 427] width 10 height 4
click at [214, 385] on icon "button" at bounding box center [216, 387] width 12 height 12
click at [196, 388] on div "Add..." at bounding box center [194, 387] width 68 height 13
type input "0"
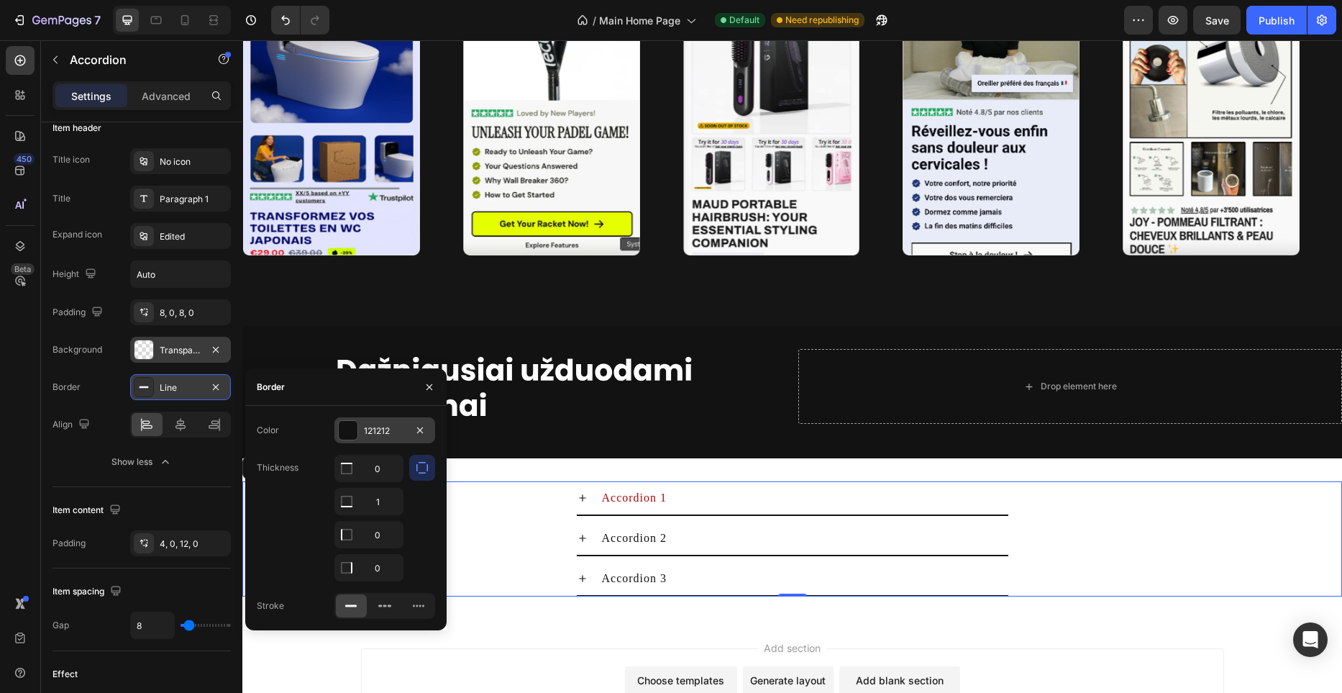
click at [344, 436] on div at bounding box center [348, 430] width 19 height 19
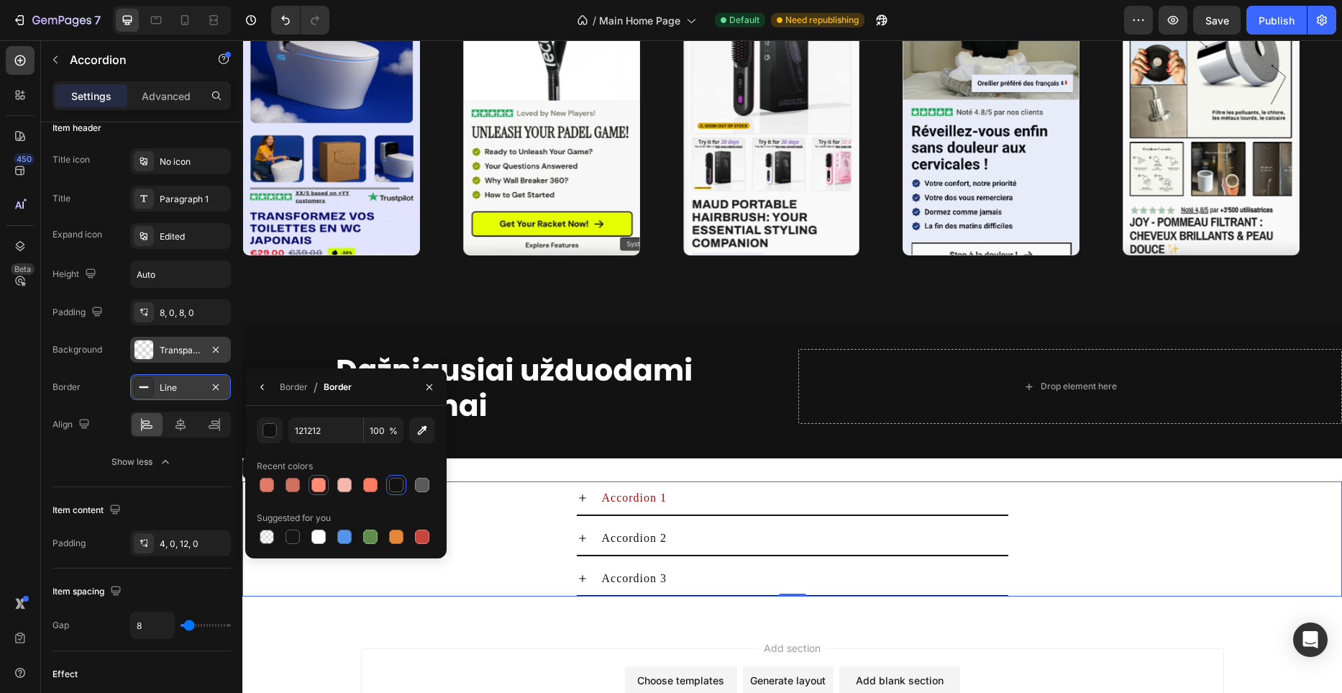
click at [312, 488] on div at bounding box center [318, 485] width 14 height 14
click at [583, 494] on icon at bounding box center [583, 498] width 12 height 12
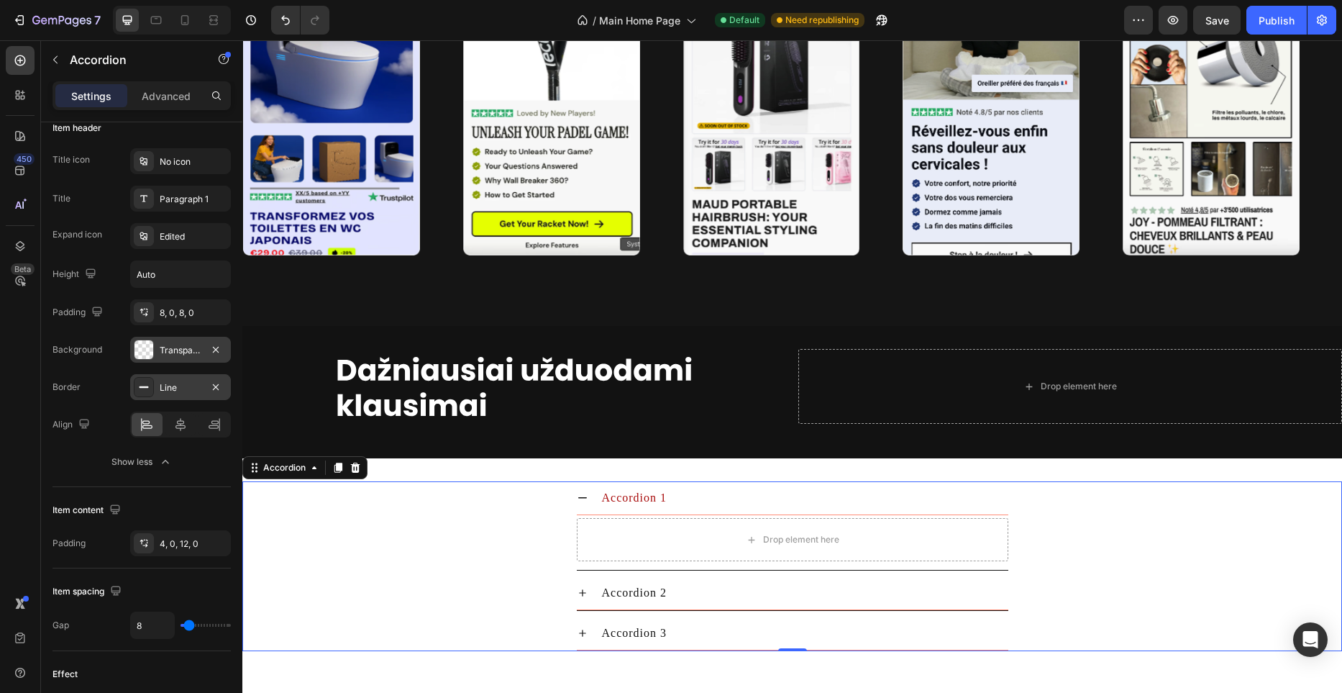
click at [583, 494] on icon at bounding box center [583, 498] width 12 height 12
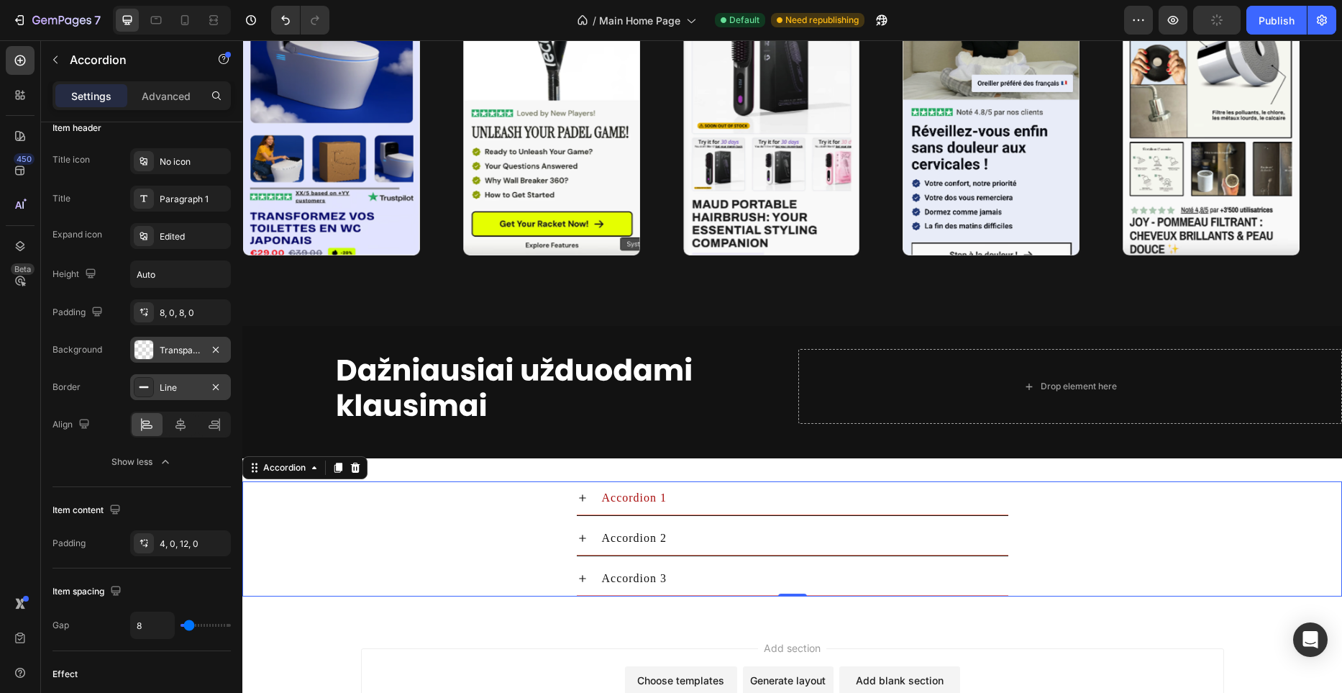
click at [186, 391] on div "Line" at bounding box center [181, 387] width 42 height 13
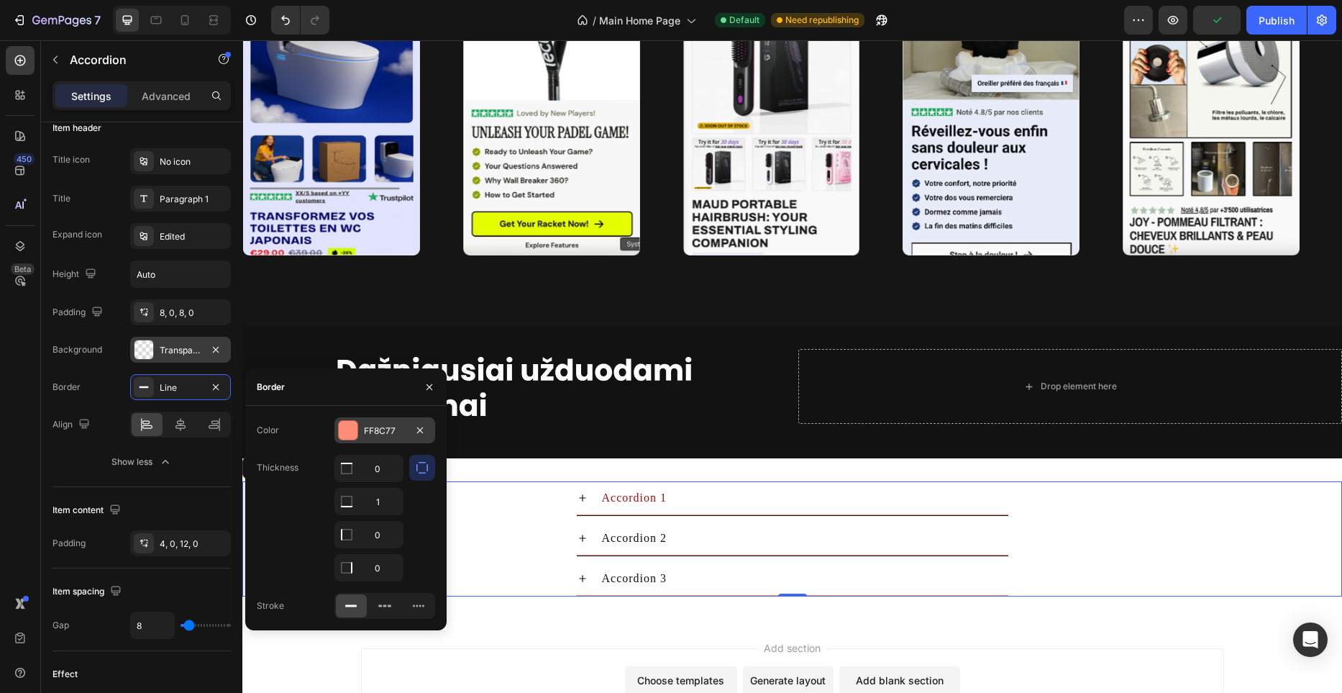
click at [354, 434] on div at bounding box center [348, 430] width 19 height 19
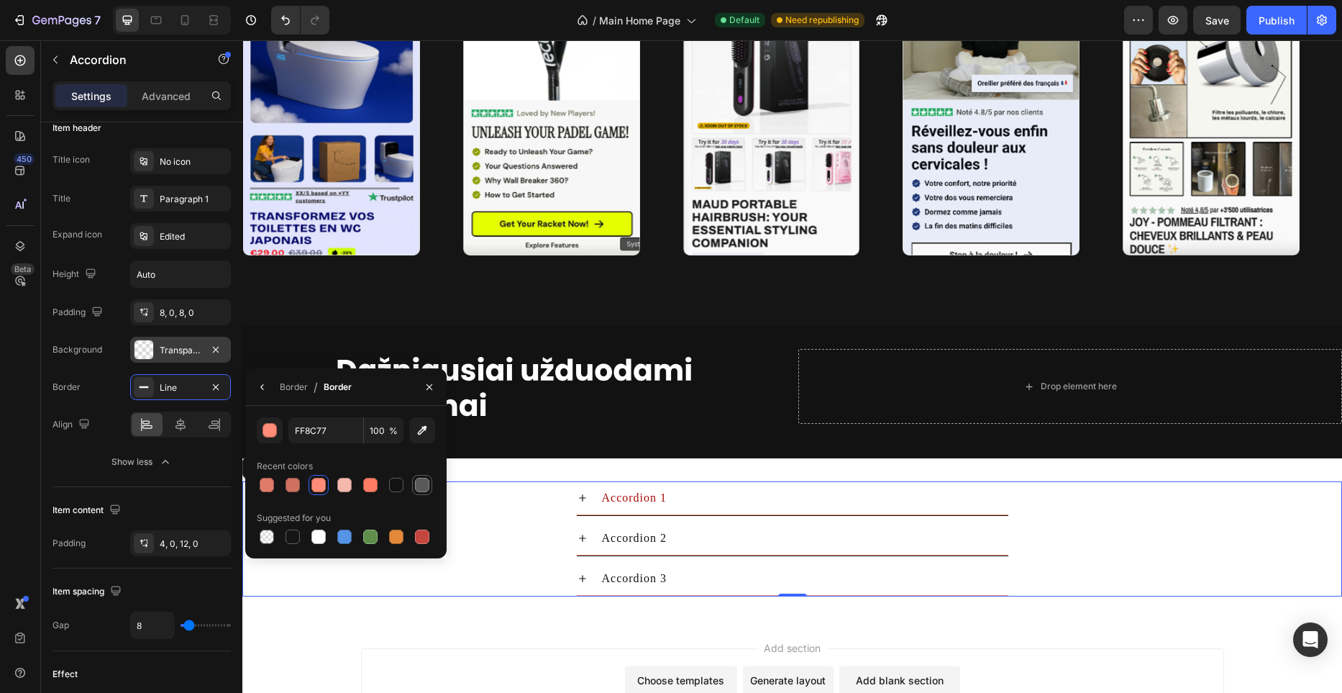
click at [427, 485] on div at bounding box center [422, 485] width 14 height 14
type input "595959"
click at [585, 492] on icon at bounding box center [583, 498] width 12 height 12
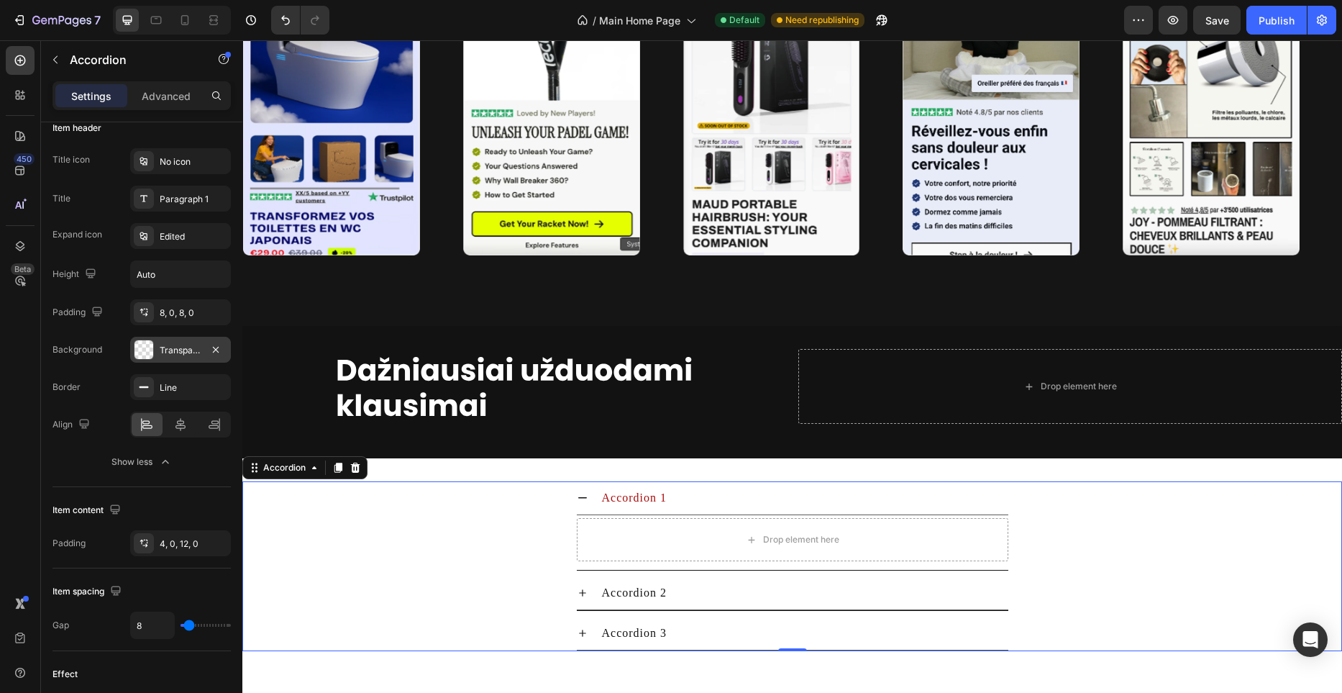
click at [584, 493] on icon at bounding box center [583, 498] width 12 height 12
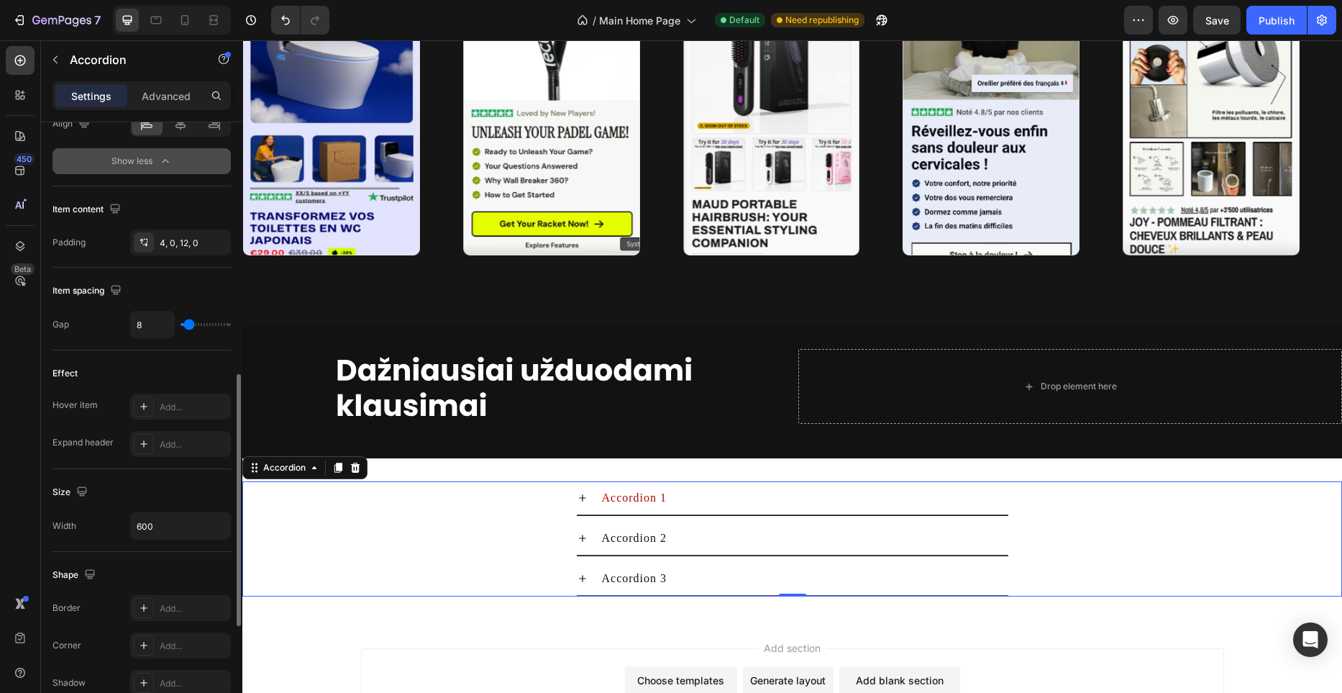
scroll to position [600, 0]
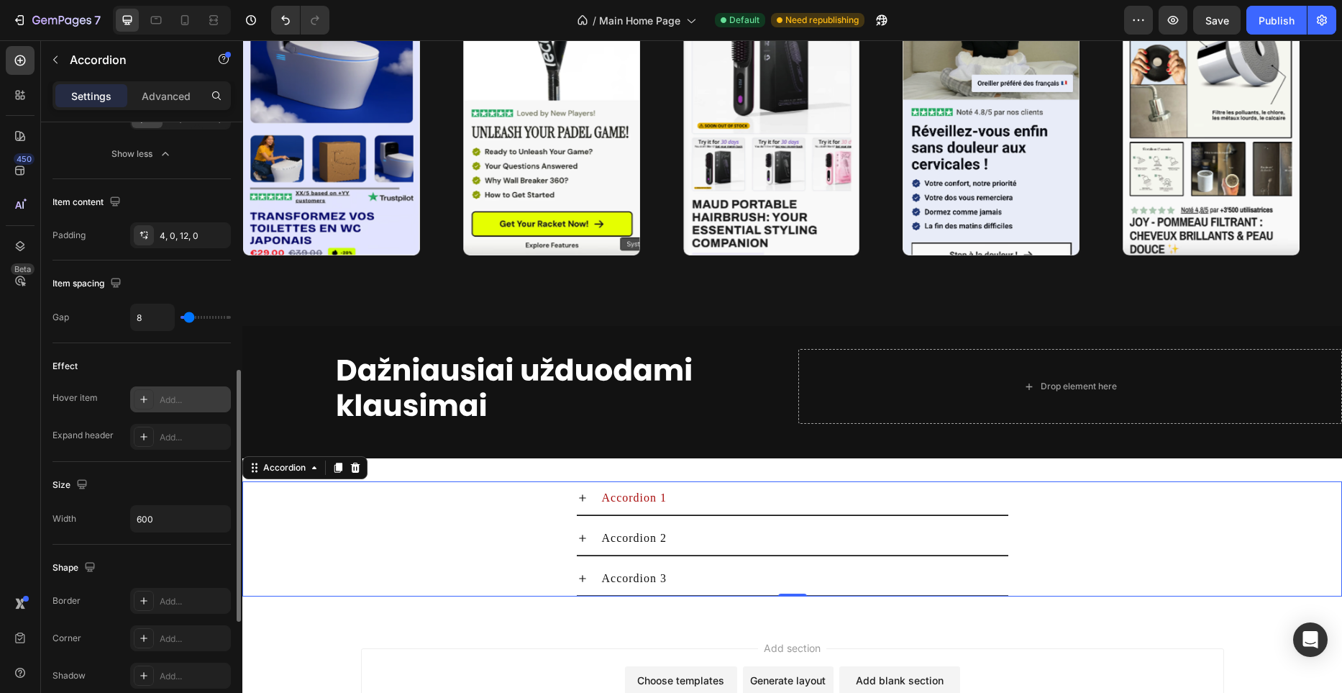
click at [190, 397] on div "Add..." at bounding box center [194, 399] width 68 height 13
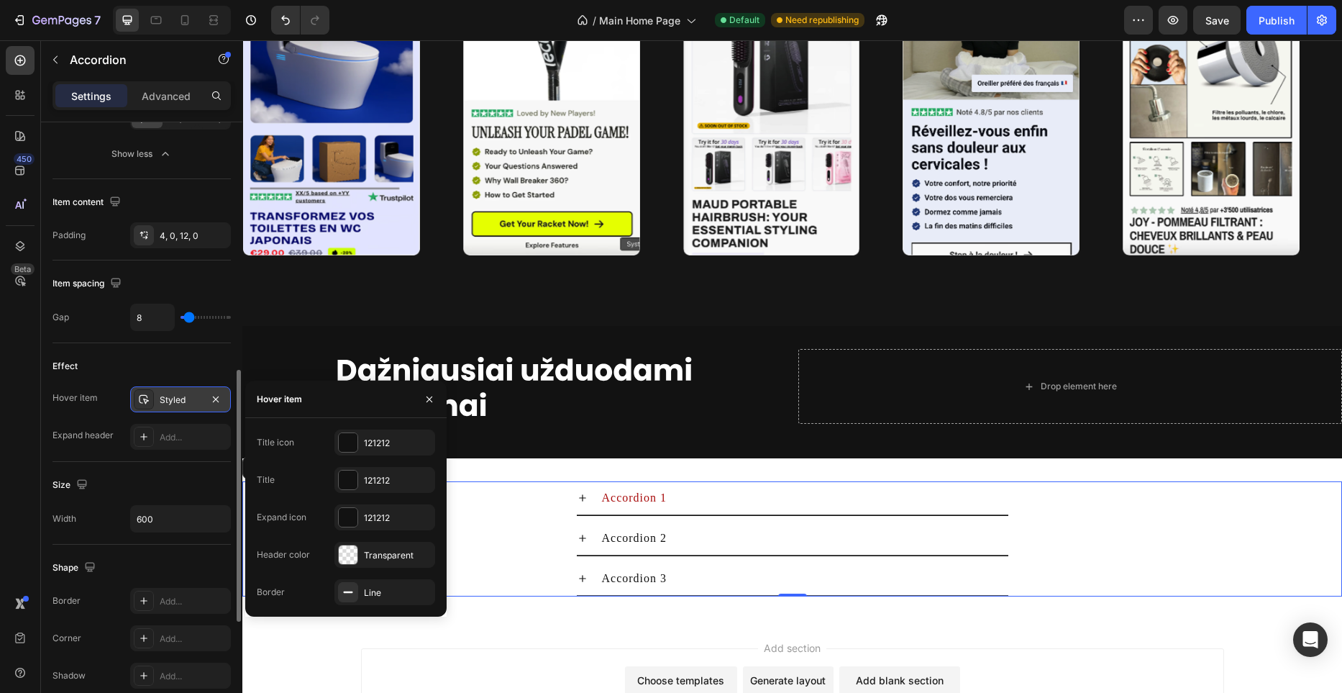
click at [190, 397] on div "Styled" at bounding box center [181, 399] width 42 height 13
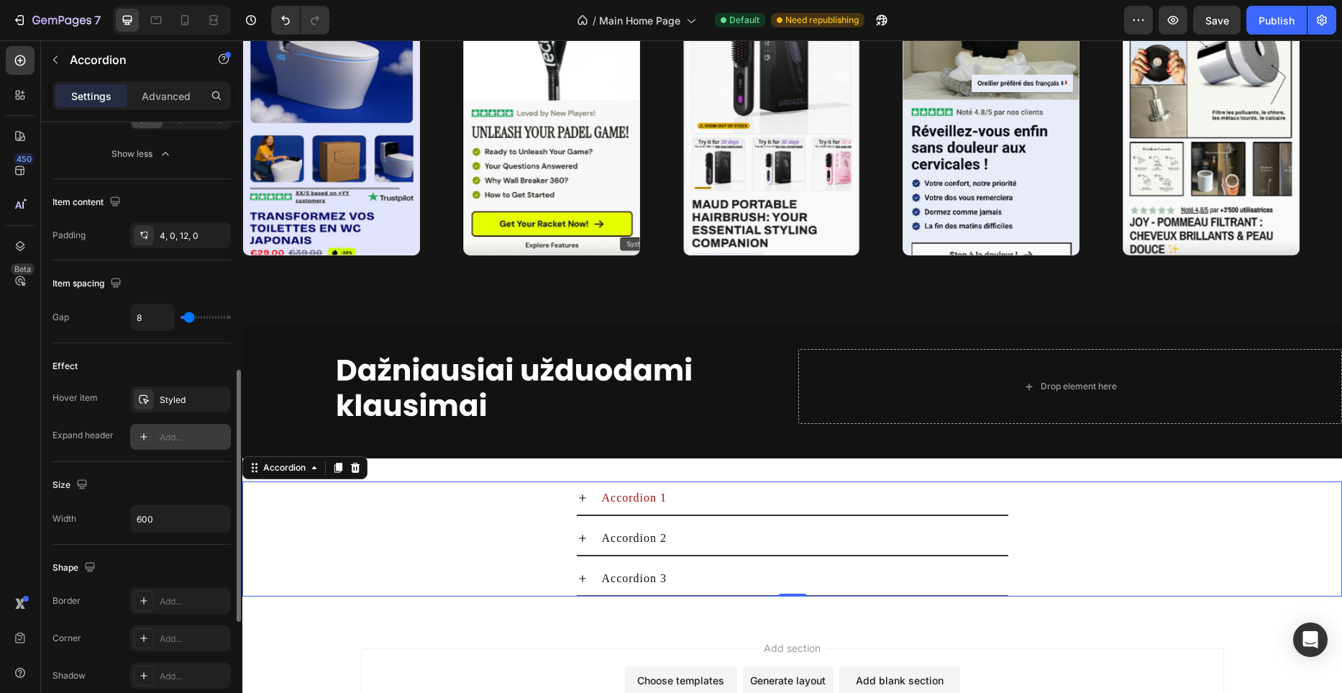
click at [181, 434] on div "Add..." at bounding box center [194, 437] width 68 height 13
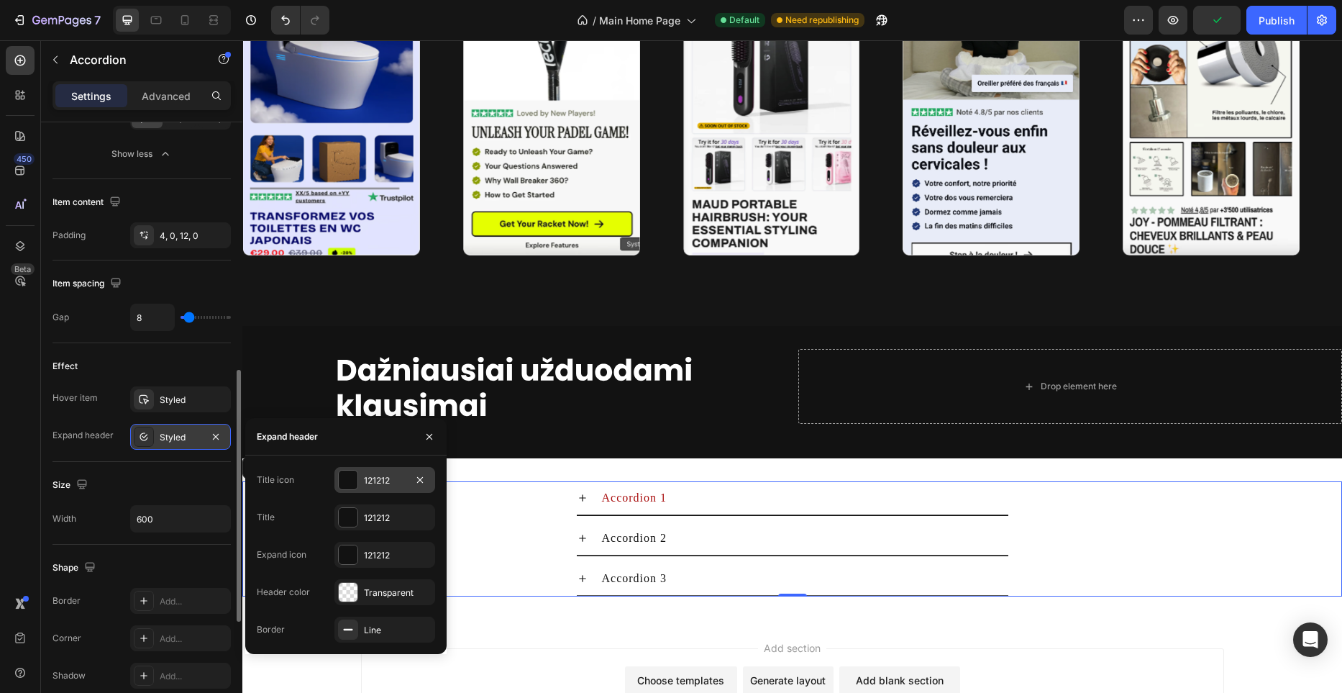
click at [349, 485] on div at bounding box center [348, 479] width 19 height 19
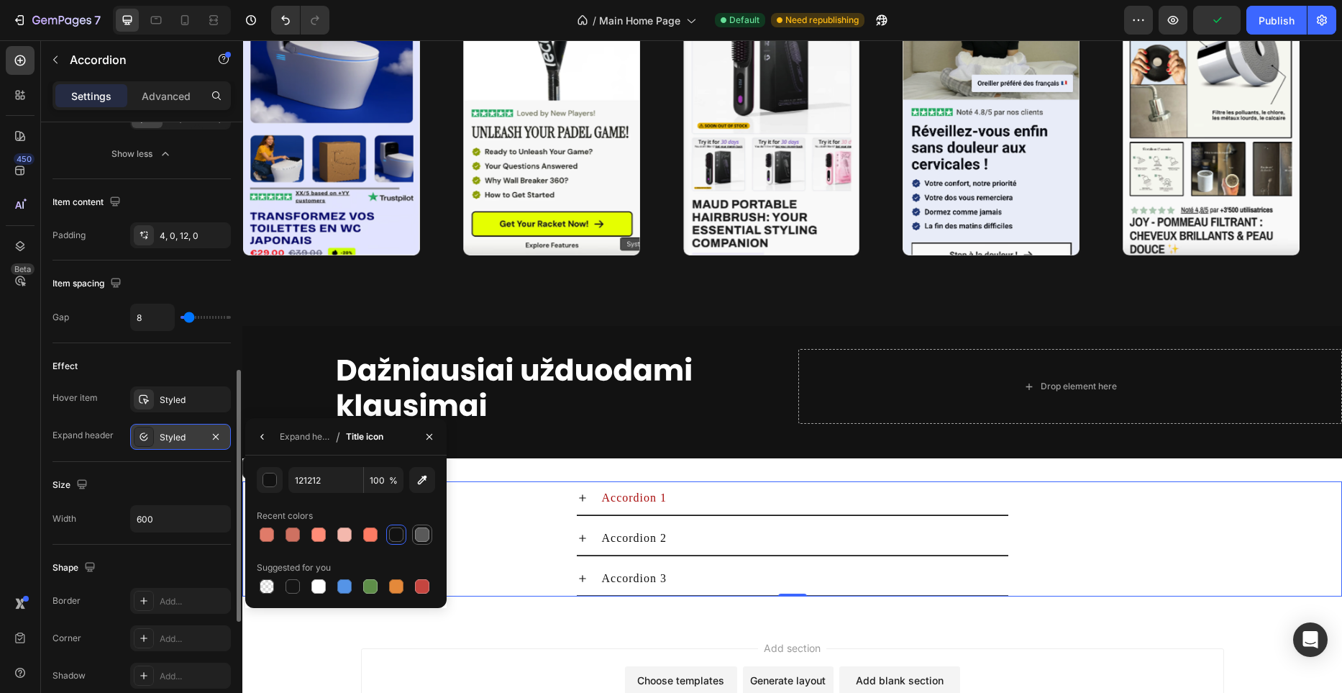
click at [427, 537] on div at bounding box center [422, 534] width 14 height 14
type input "595959"
click at [588, 492] on div "Accordion 1" at bounding box center [793, 498] width 432 height 34
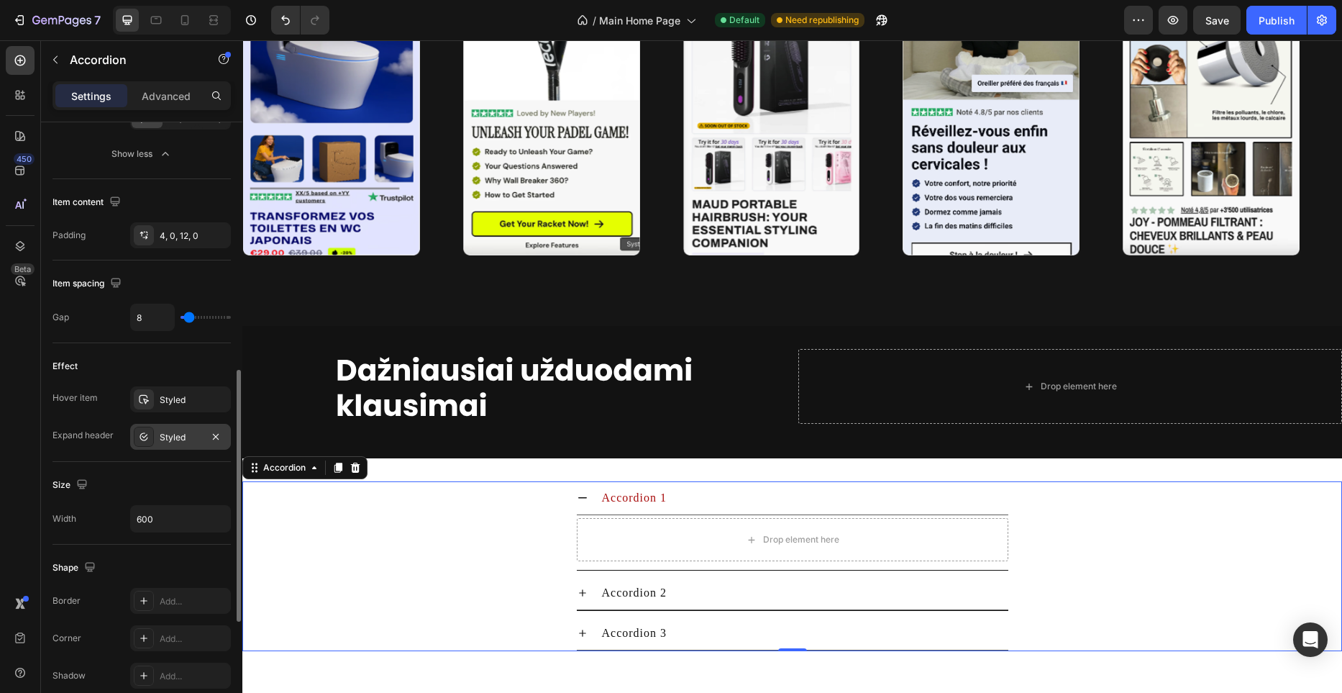
click at [588, 492] on div "Accordion 1" at bounding box center [793, 498] width 432 height 34
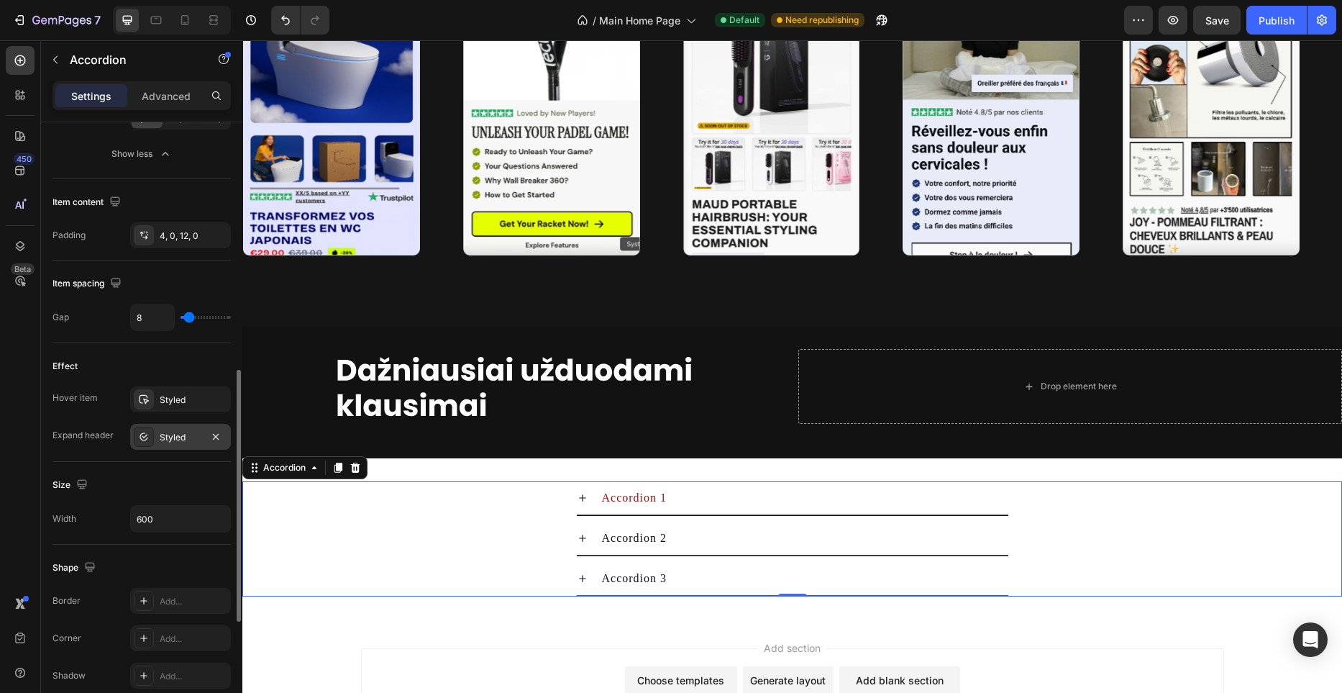
click at [213, 444] on div at bounding box center [215, 437] width 17 height 18
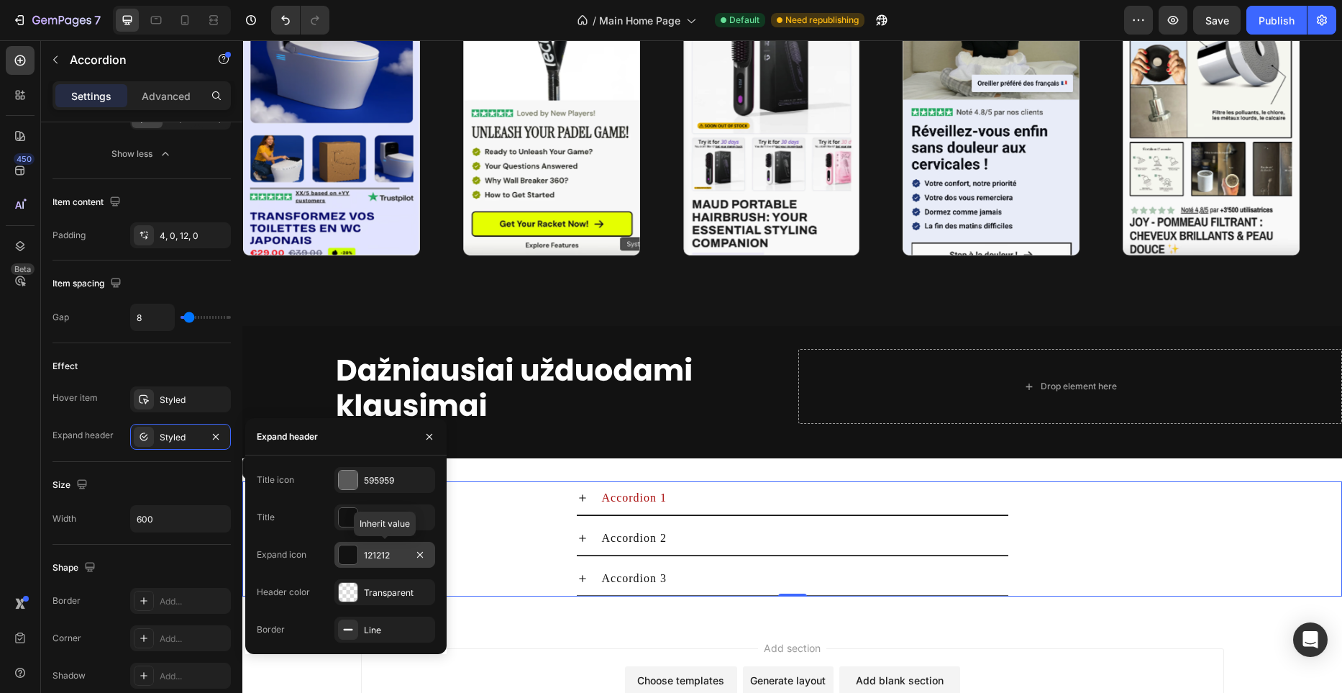
click at [352, 549] on div at bounding box center [348, 554] width 19 height 19
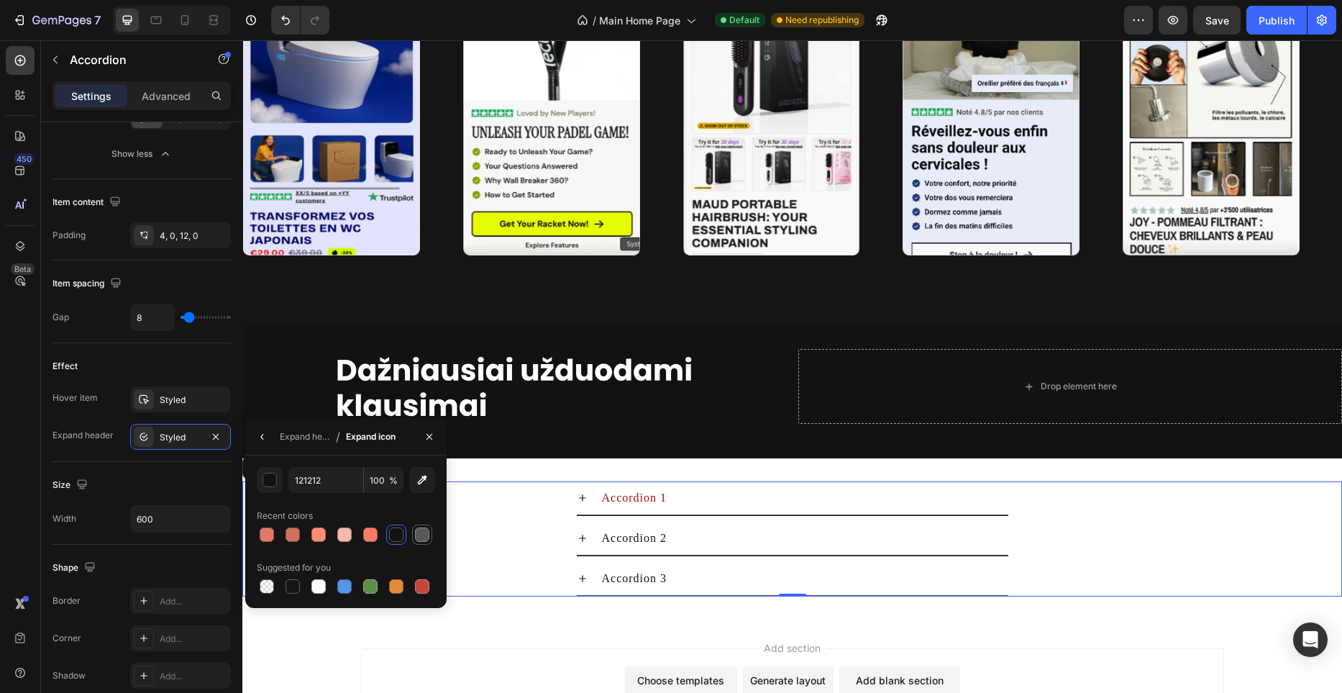
click at [419, 539] on div at bounding box center [422, 534] width 14 height 14
type input "595959"
click at [188, 437] on div "Styled" at bounding box center [181, 437] width 42 height 13
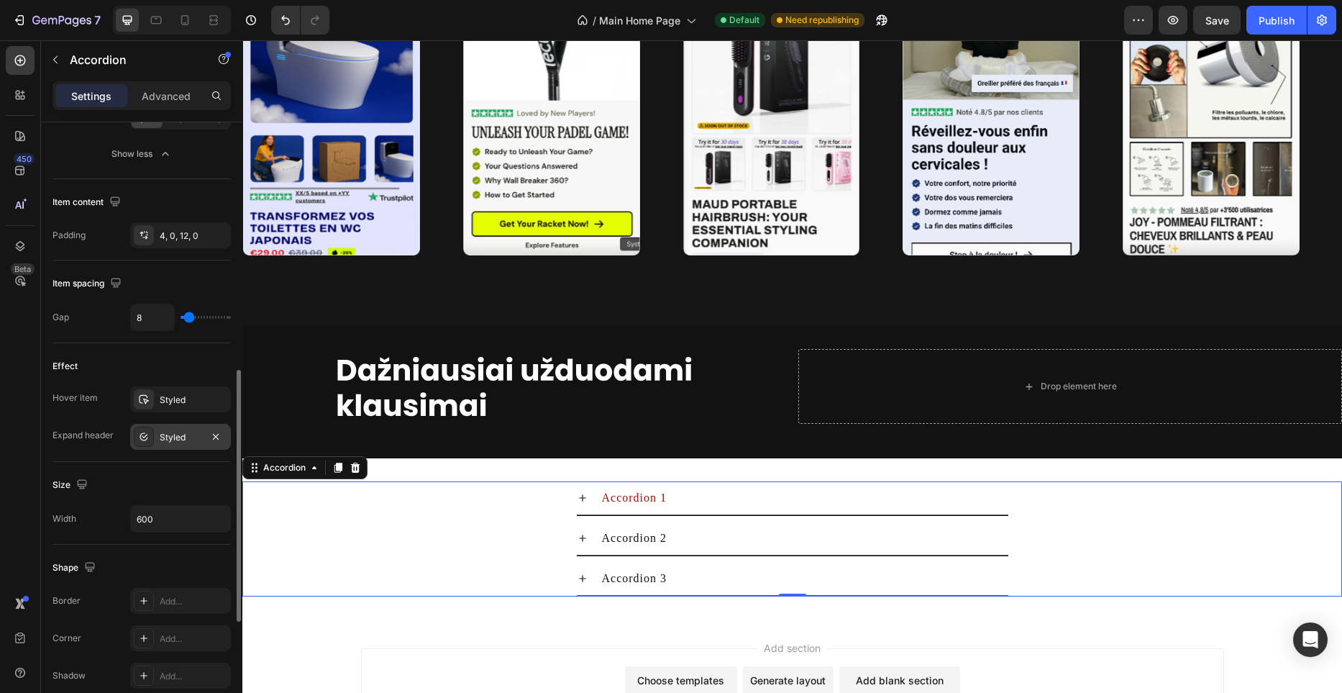
click at [188, 437] on div "Styled" at bounding box center [181, 437] width 42 height 13
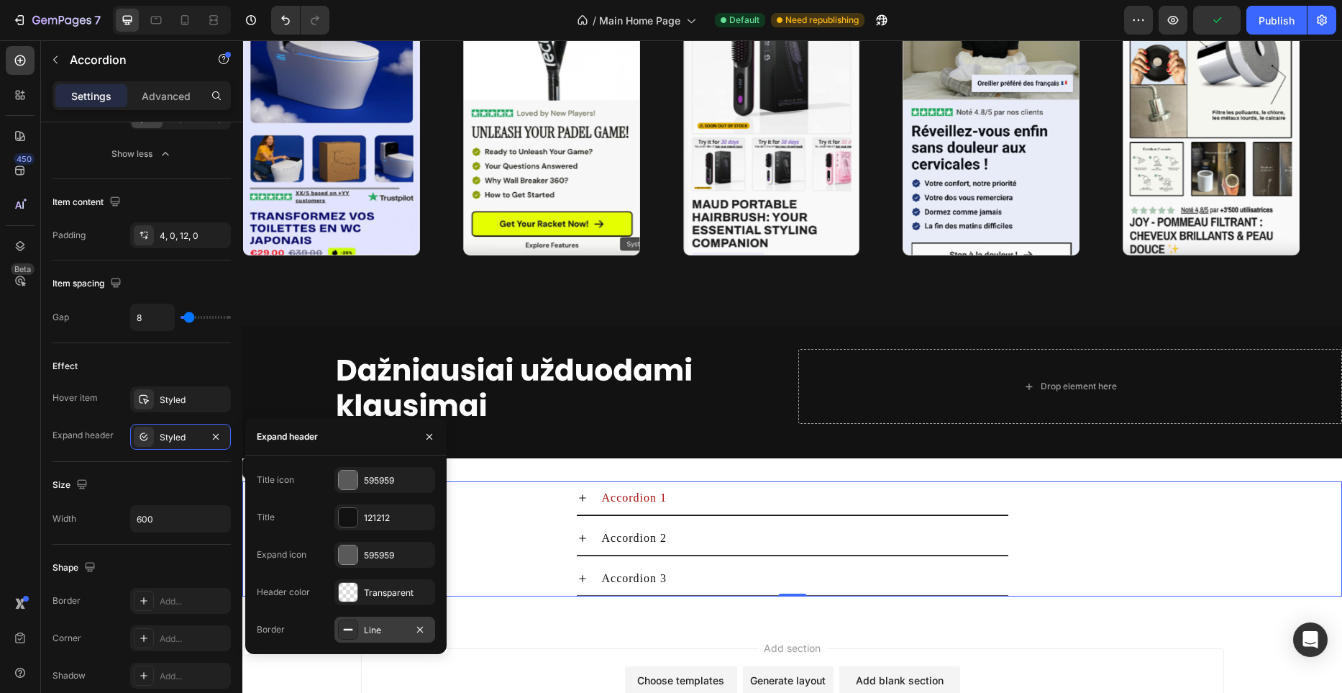
click at [382, 634] on div "Line" at bounding box center [385, 630] width 42 height 13
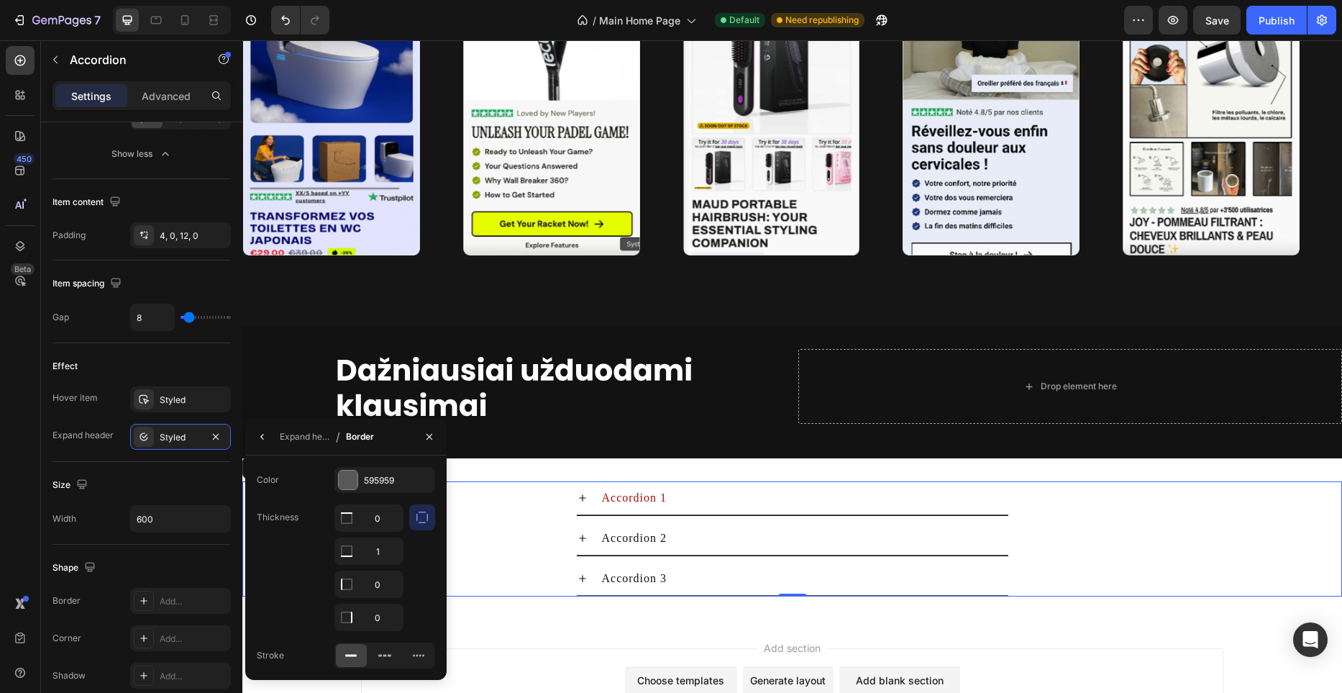
click at [255, 434] on button "button" at bounding box center [262, 436] width 23 height 23
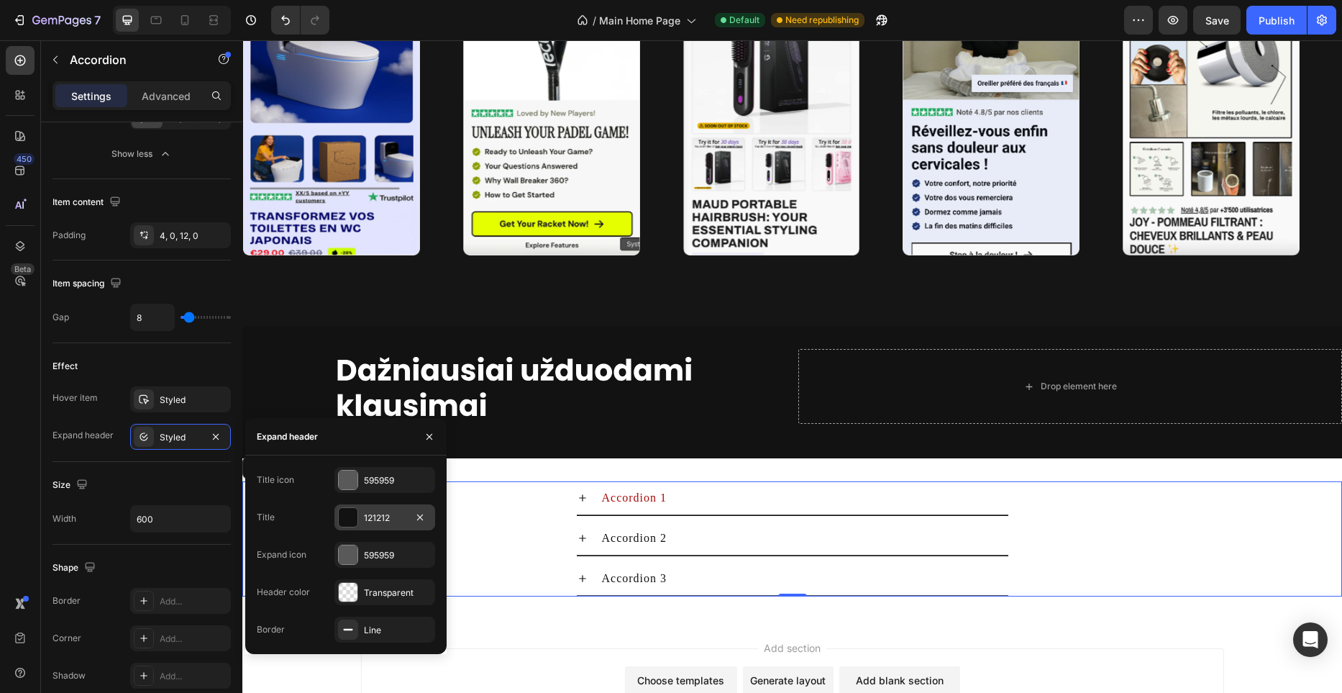
click at [349, 513] on div at bounding box center [348, 517] width 19 height 19
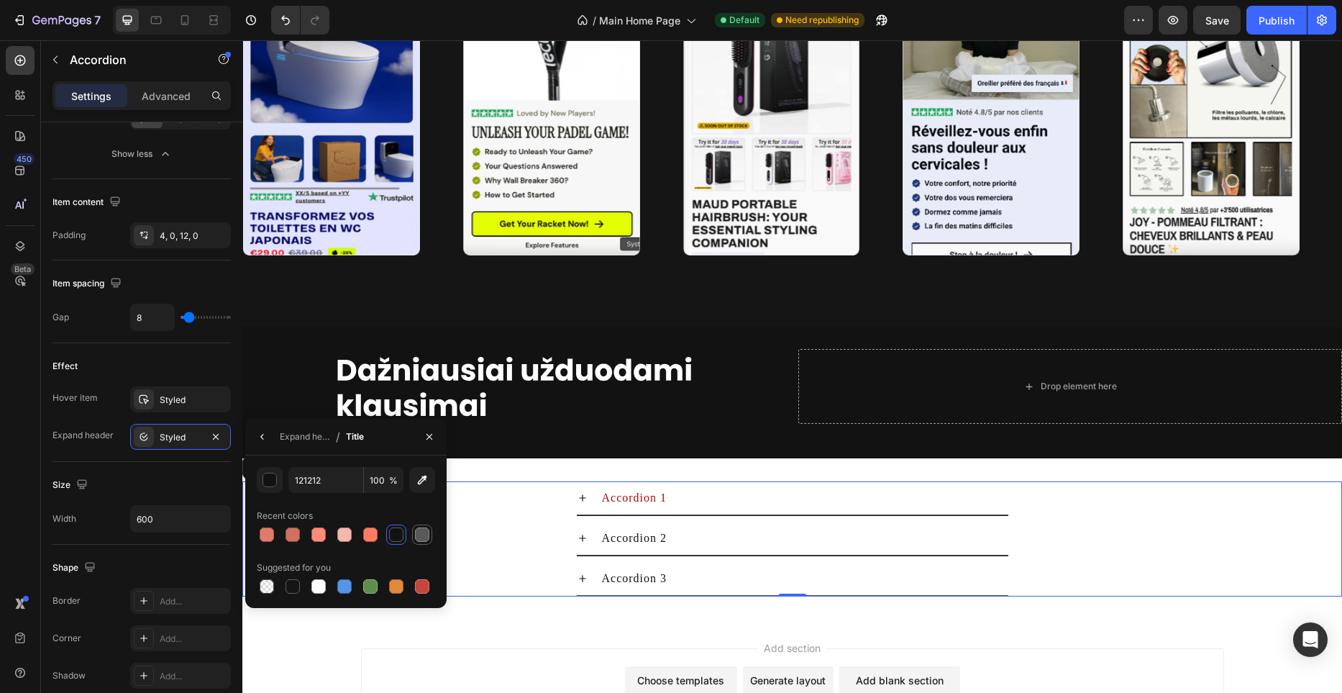
click at [417, 537] on div at bounding box center [422, 534] width 14 height 14
type input "595959"
click at [257, 433] on icon "button" at bounding box center [263, 437] width 12 height 12
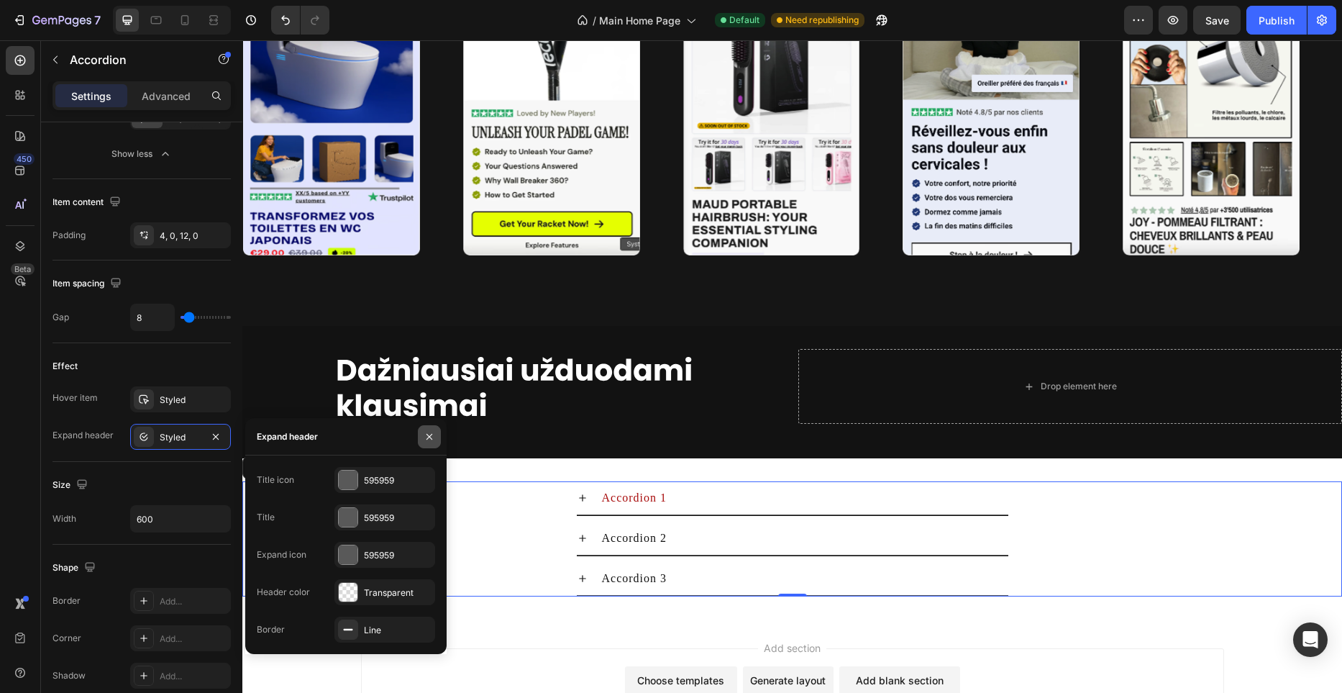
click at [421, 437] on button "button" at bounding box center [429, 436] width 23 height 23
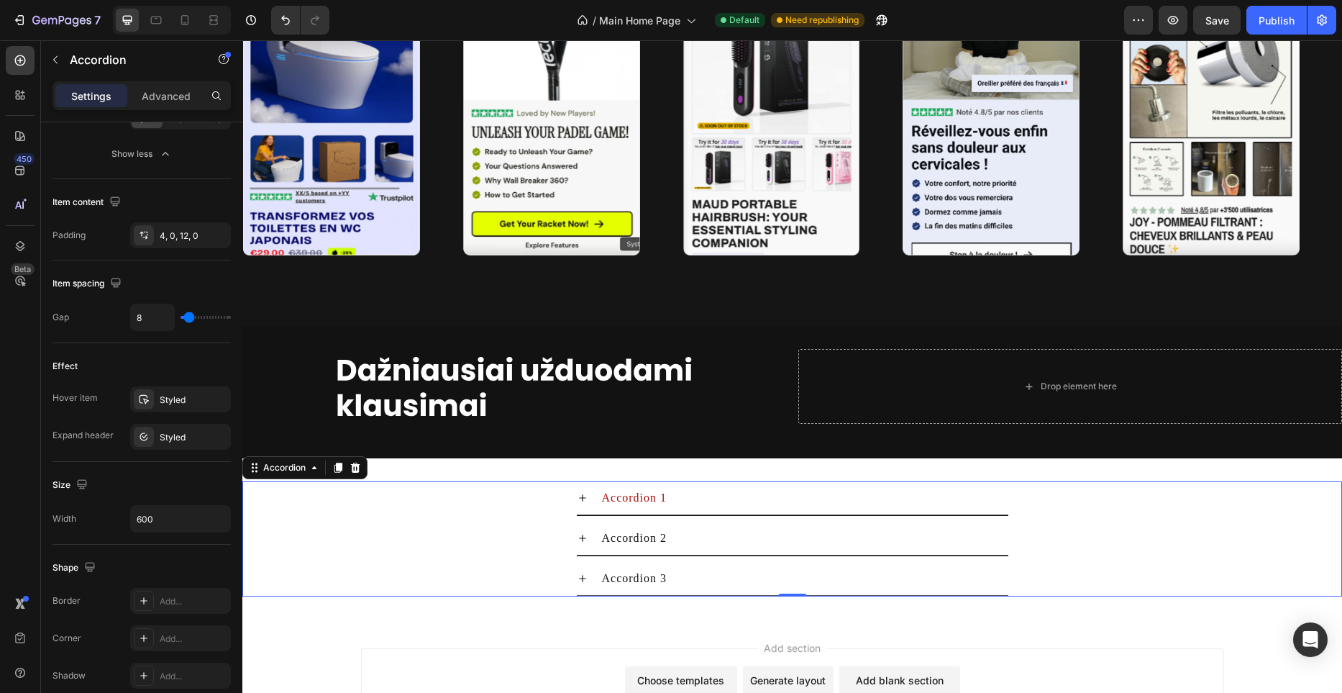
click at [575, 496] on div "Accordion 1" at bounding box center [792, 498] width 1098 height 35
click at [581, 497] on icon at bounding box center [583, 498] width 12 height 12
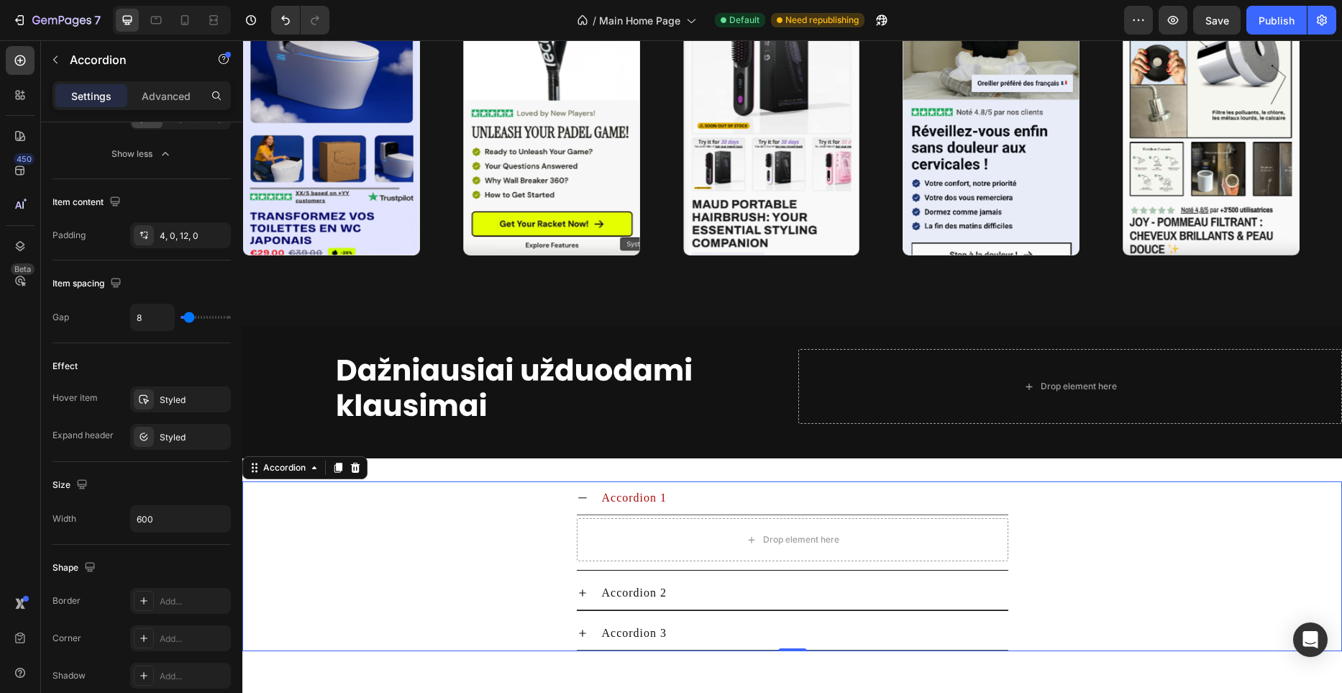
click at [581, 497] on icon at bounding box center [583, 498] width 12 height 12
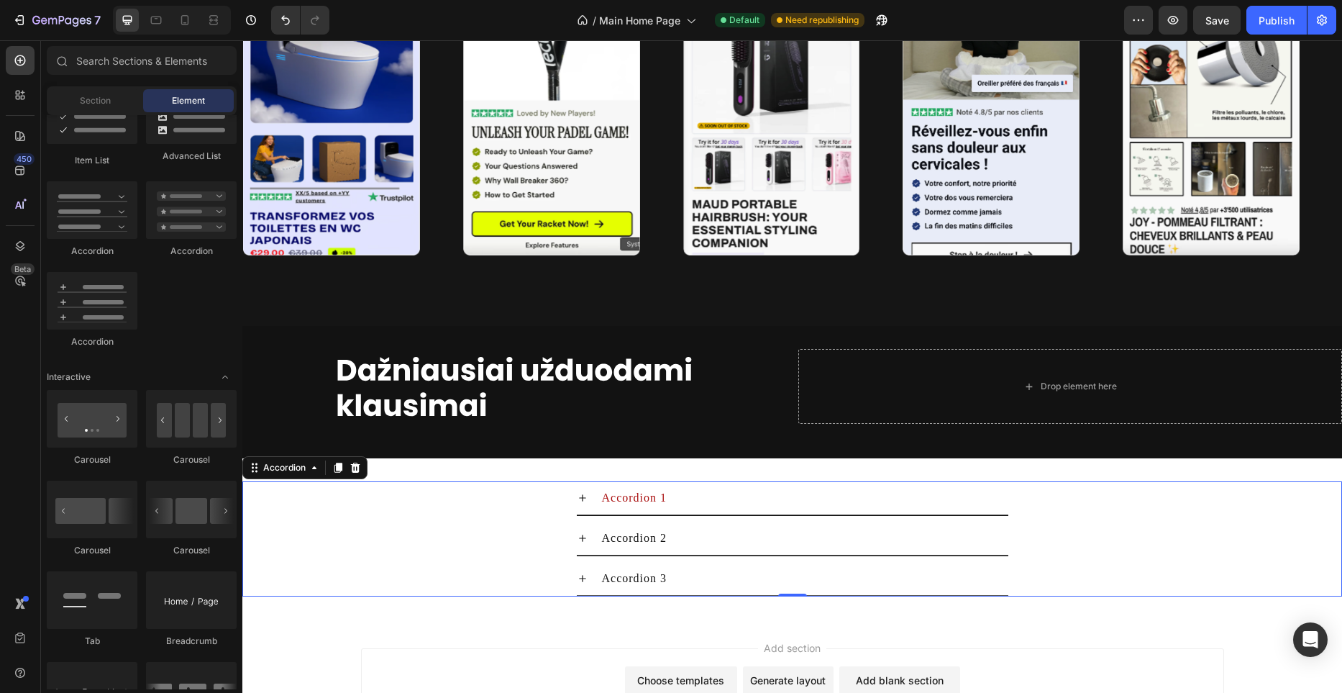
click at [868, 509] on div "Accordion 1" at bounding box center [793, 498] width 432 height 34
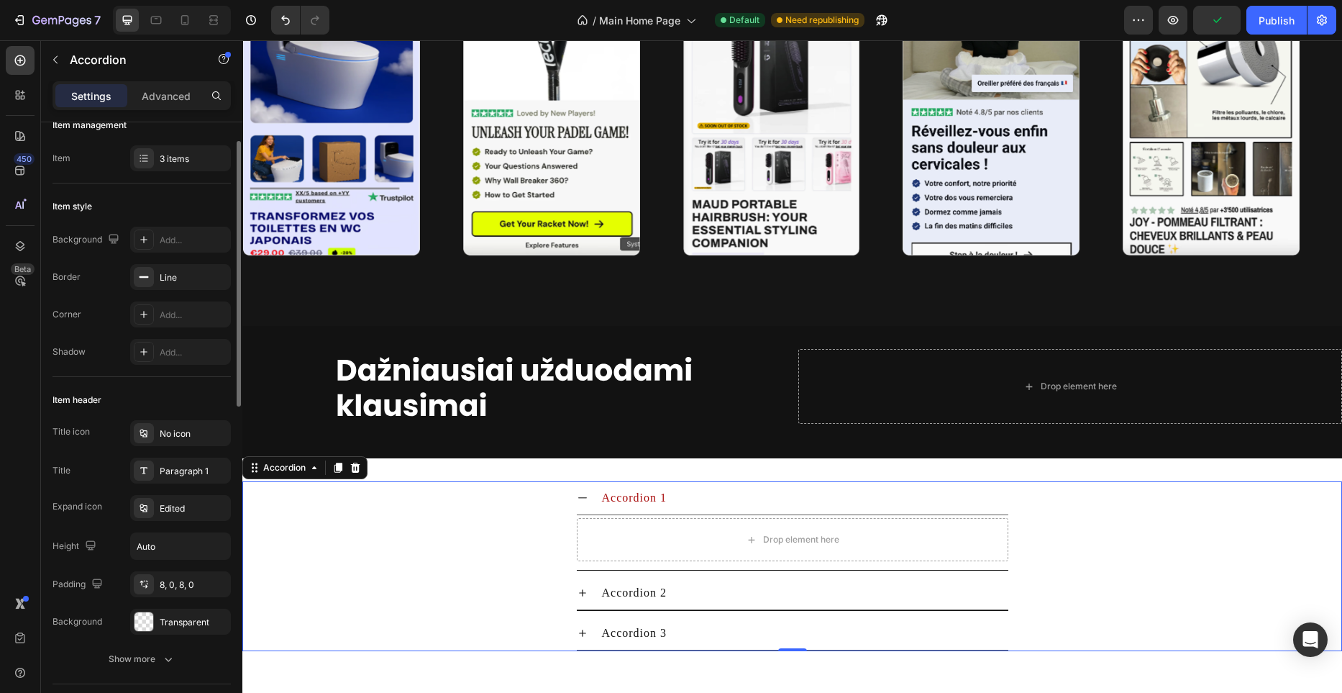
scroll to position [27, 0]
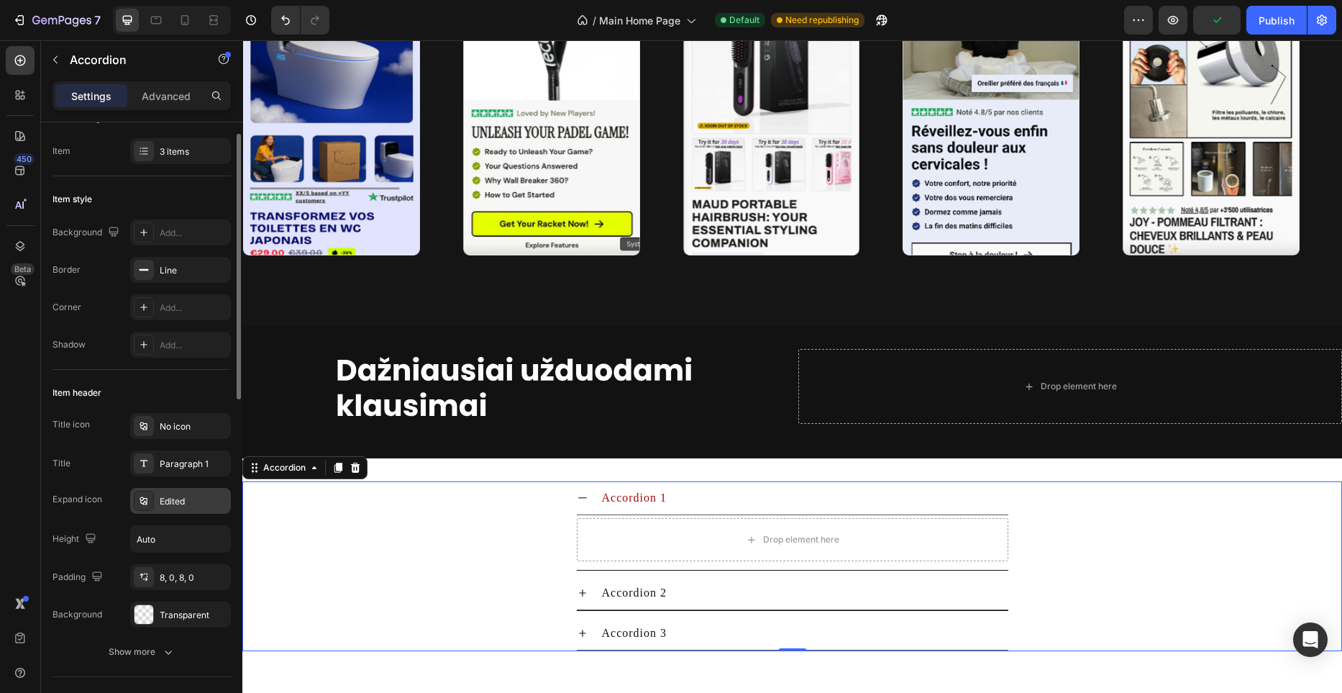
click at [194, 497] on div "Edited" at bounding box center [194, 501] width 68 height 13
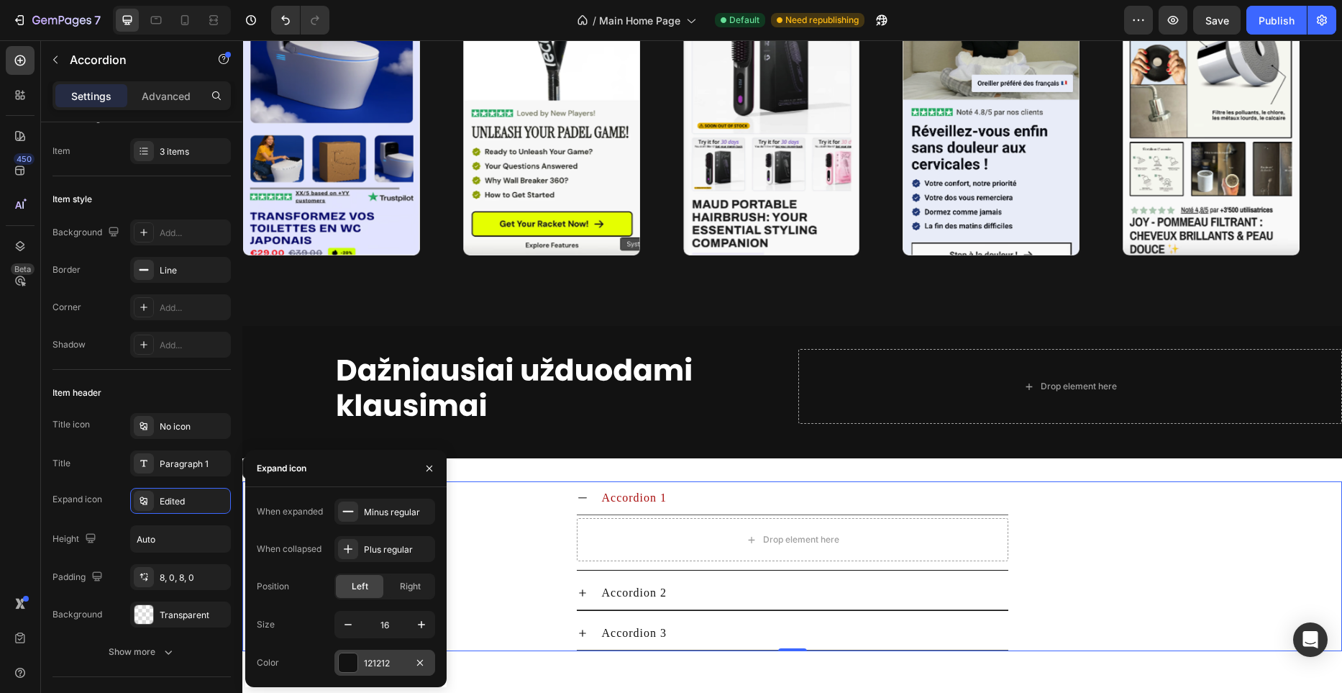
click at [352, 667] on div at bounding box center [348, 662] width 19 height 19
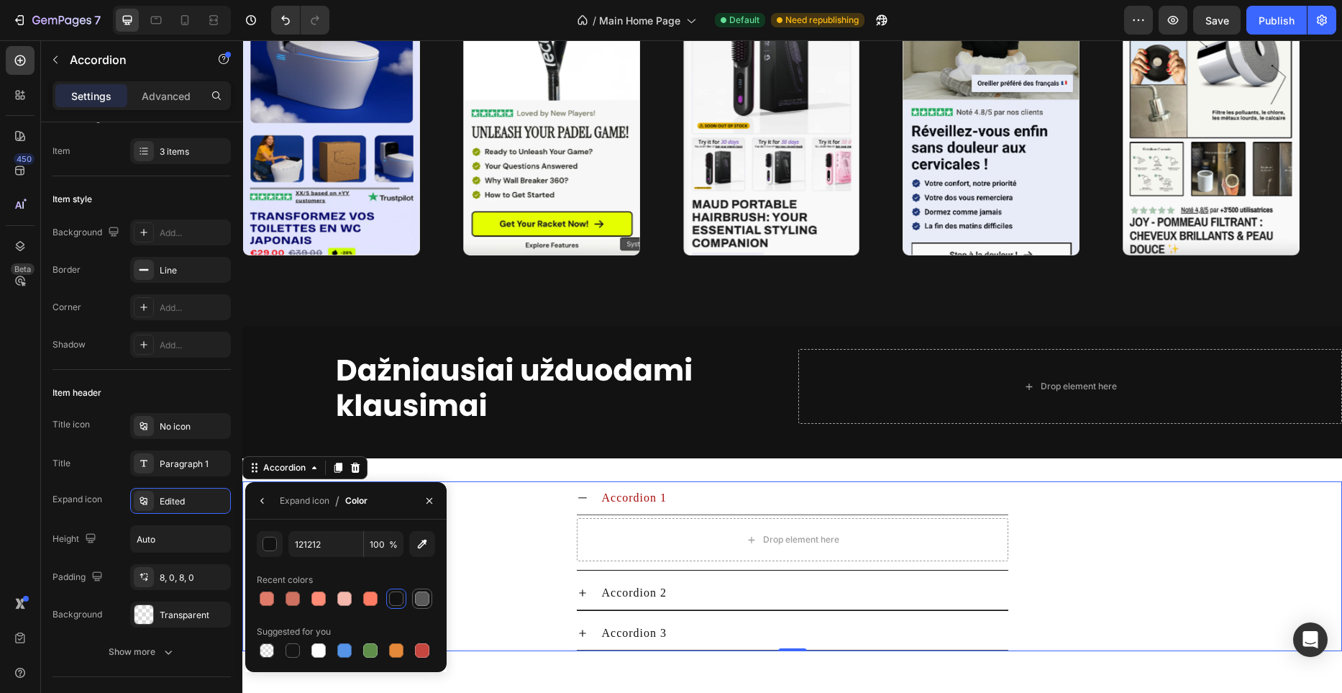
click at [421, 596] on div at bounding box center [422, 598] width 14 height 14
type input "595959"
click at [266, 504] on icon "button" at bounding box center [263, 501] width 12 height 12
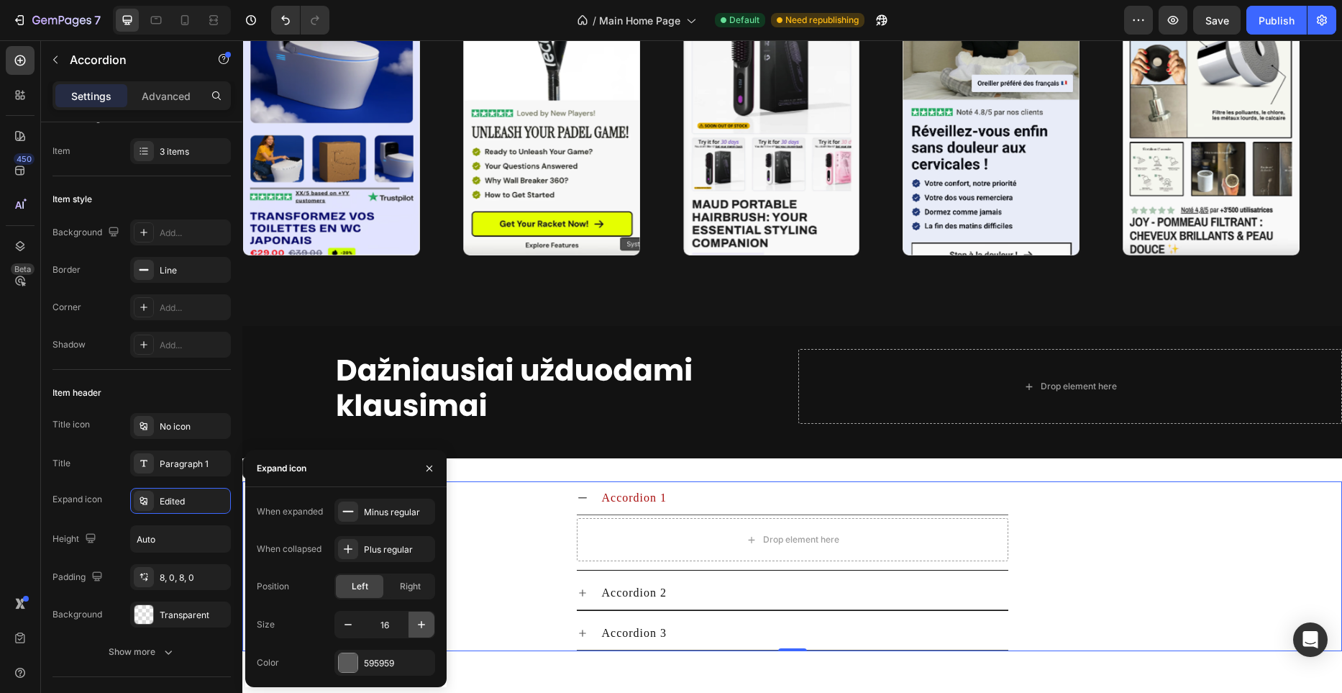
click at [424, 630] on icon "button" at bounding box center [421, 624] width 14 height 14
type input "20"
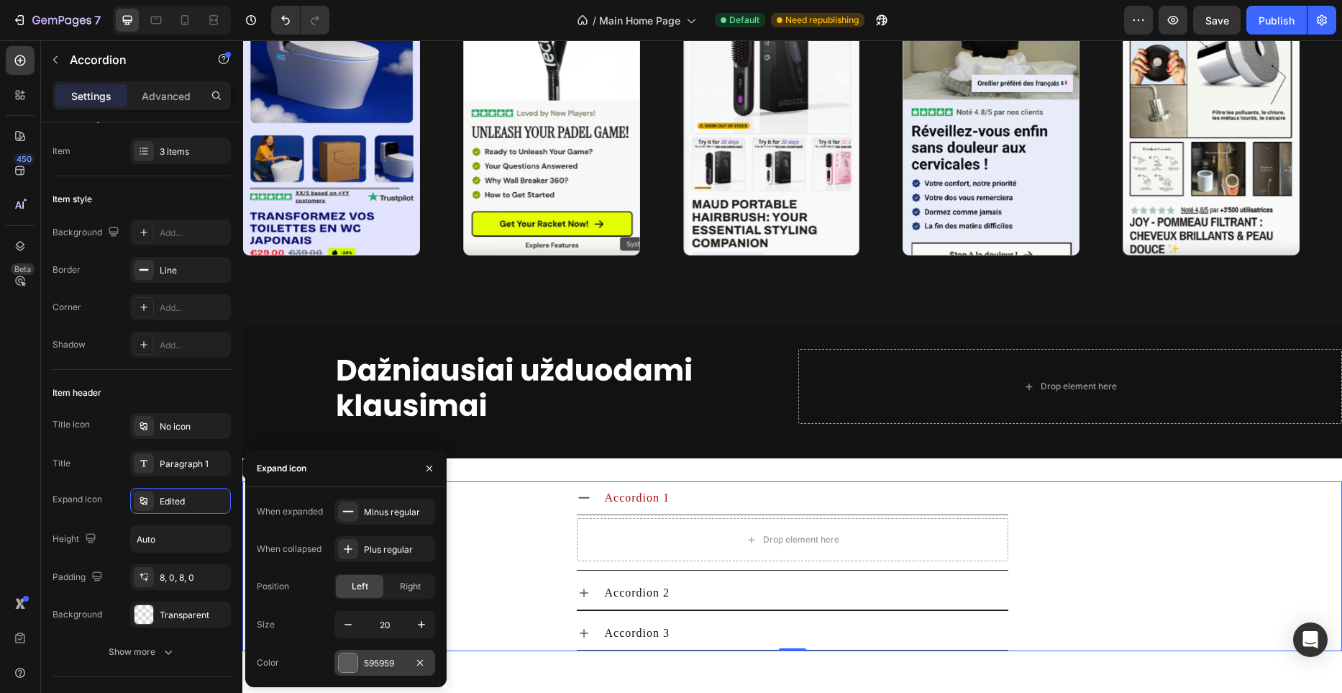
click at [349, 656] on div at bounding box center [348, 662] width 19 height 19
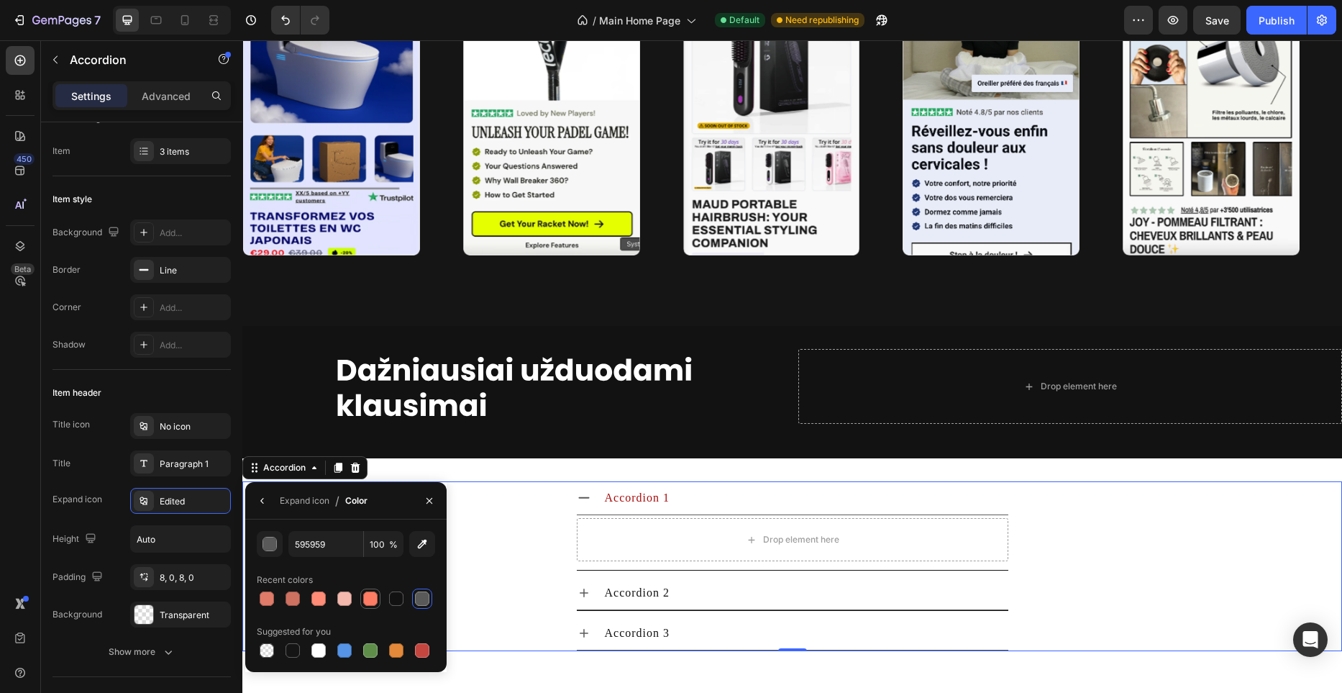
click at [363, 599] on div at bounding box center [370, 598] width 14 height 14
click at [420, 601] on div at bounding box center [422, 598] width 14 height 14
click at [316, 650] on div at bounding box center [318, 650] width 14 height 14
type input "FFFFFF"
click at [262, 507] on button "button" at bounding box center [262, 500] width 23 height 23
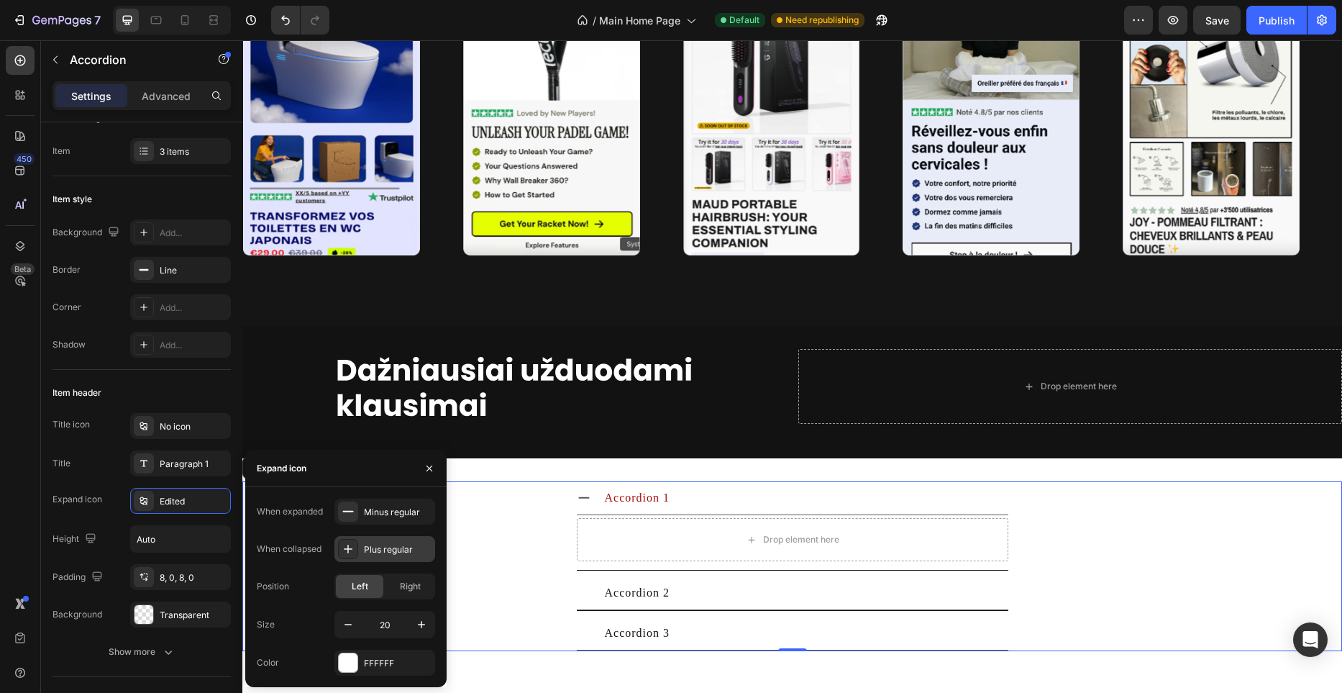
click at [399, 556] on div "Plus regular" at bounding box center [384, 549] width 101 height 26
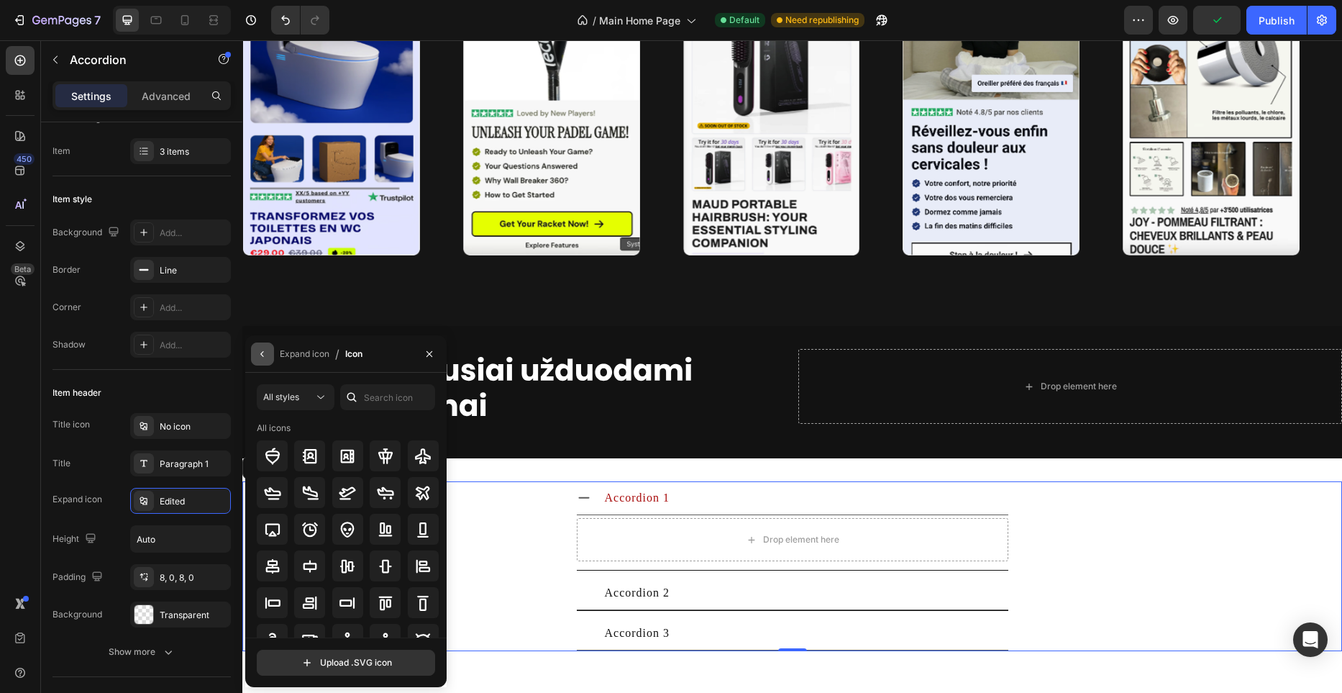
click at [260, 352] on icon "button" at bounding box center [263, 354] width 12 height 12
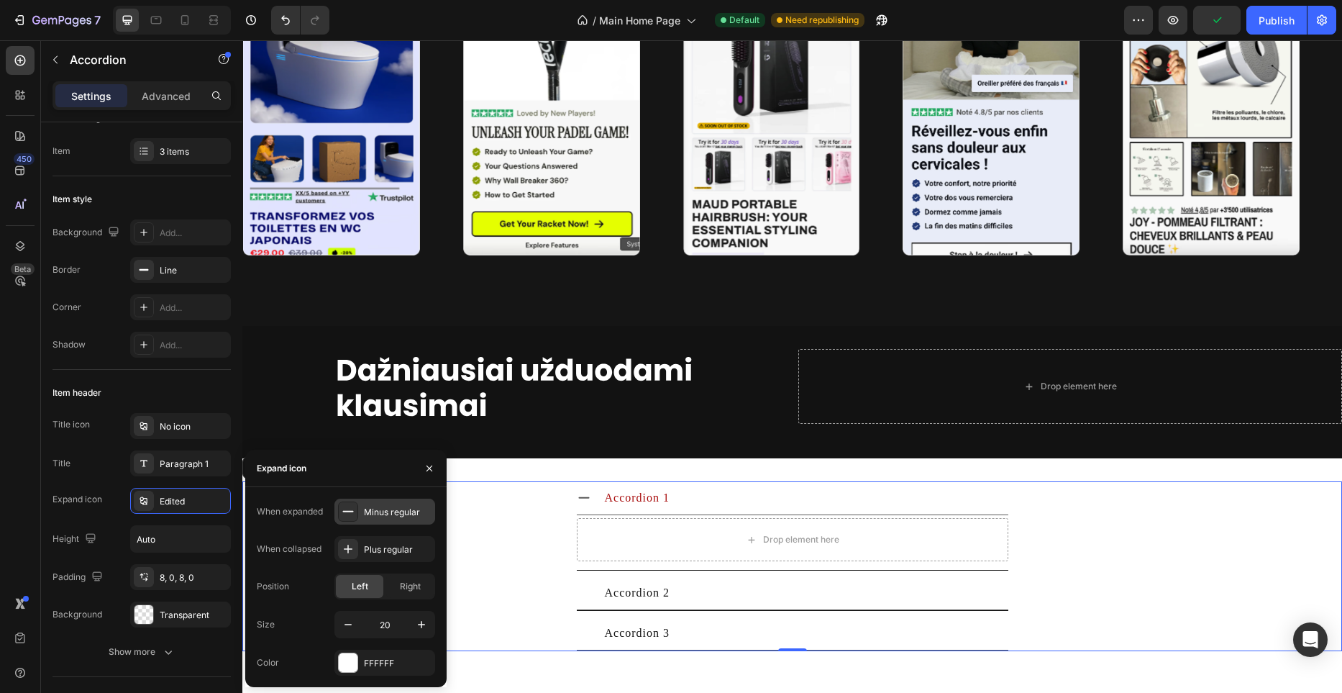
click at [409, 514] on div "Minus regular" at bounding box center [398, 512] width 68 height 13
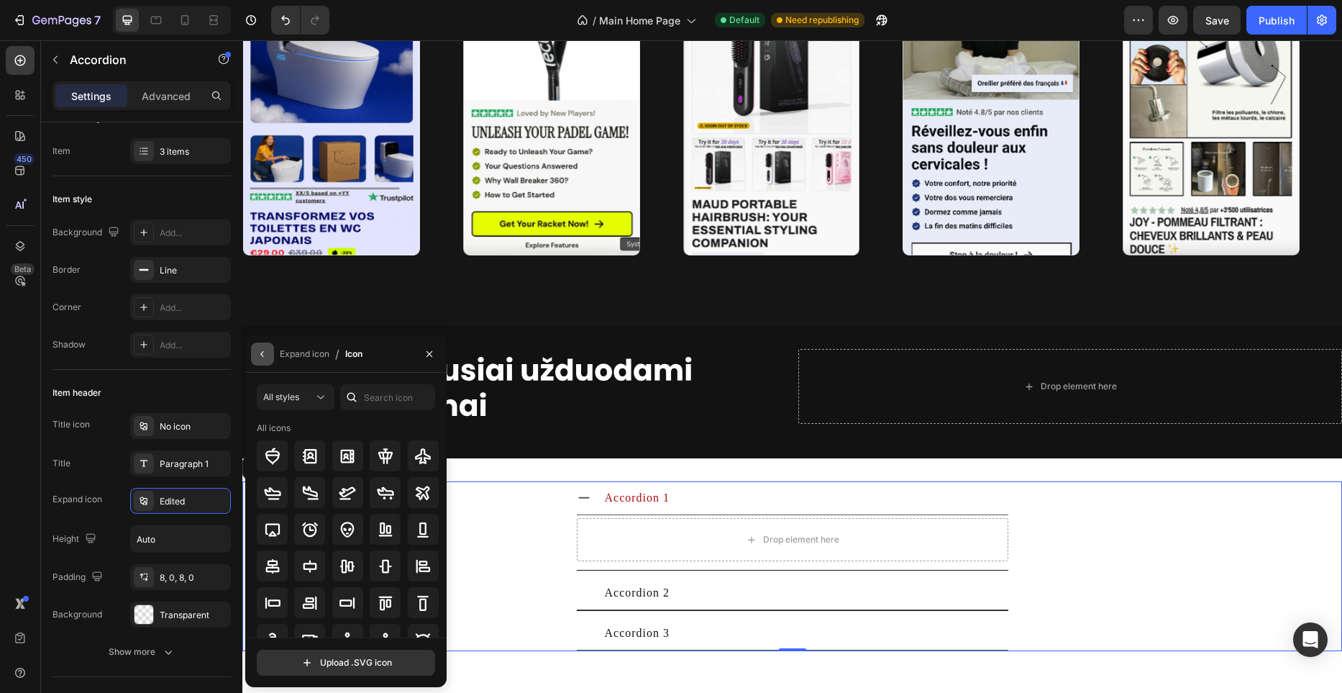
click at [271, 357] on button "button" at bounding box center [262, 353] width 23 height 23
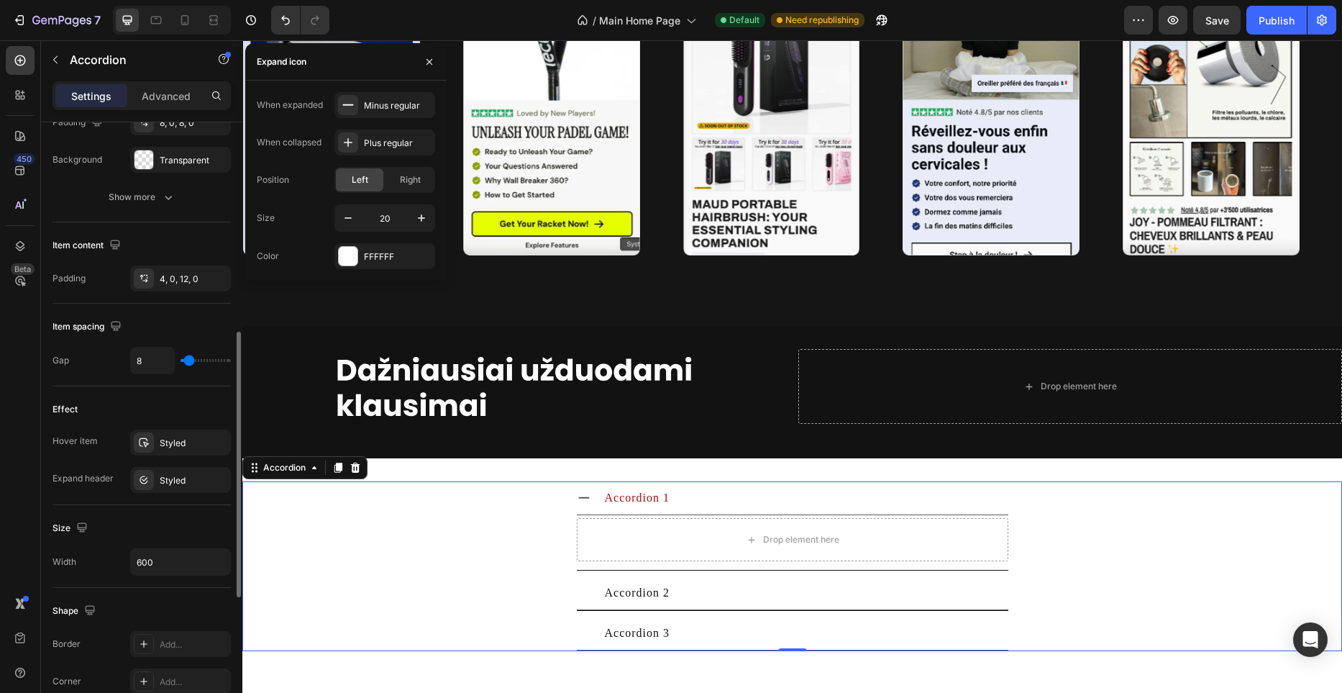
scroll to position [484, 0]
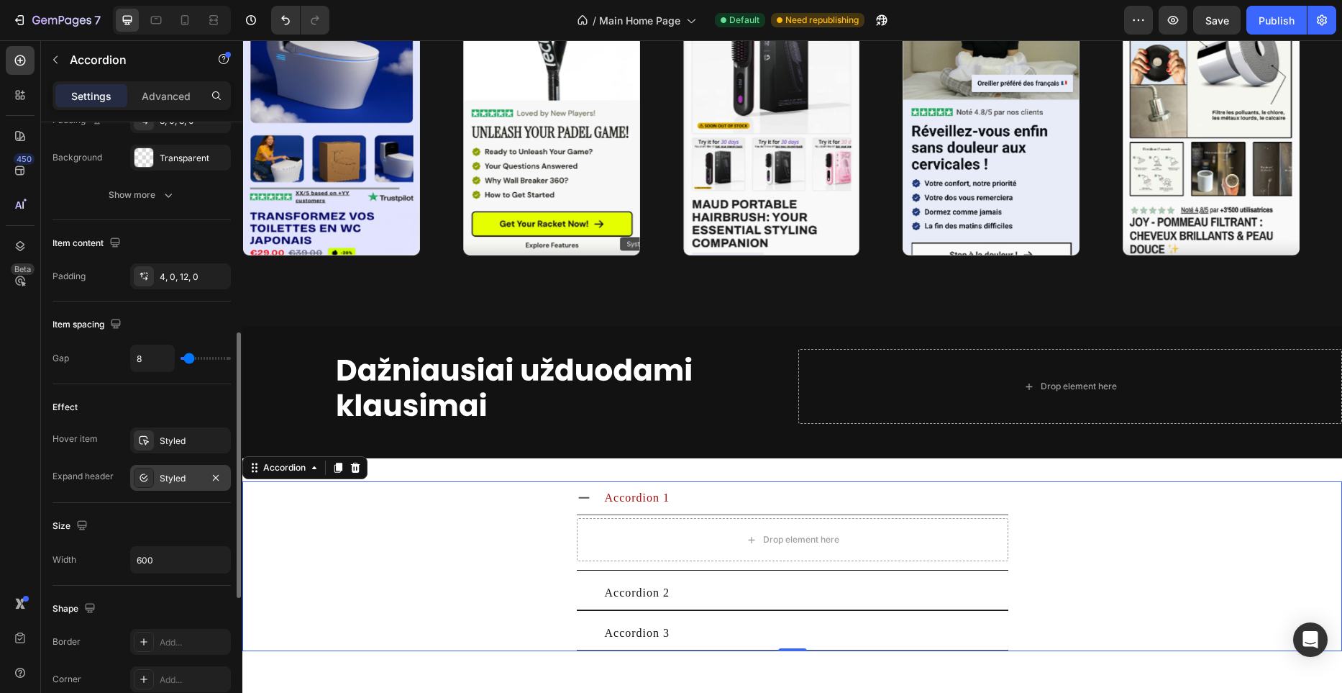
click at [203, 483] on div "Styled" at bounding box center [180, 478] width 101 height 26
click at [183, 448] on div "Styled" at bounding box center [180, 440] width 101 height 26
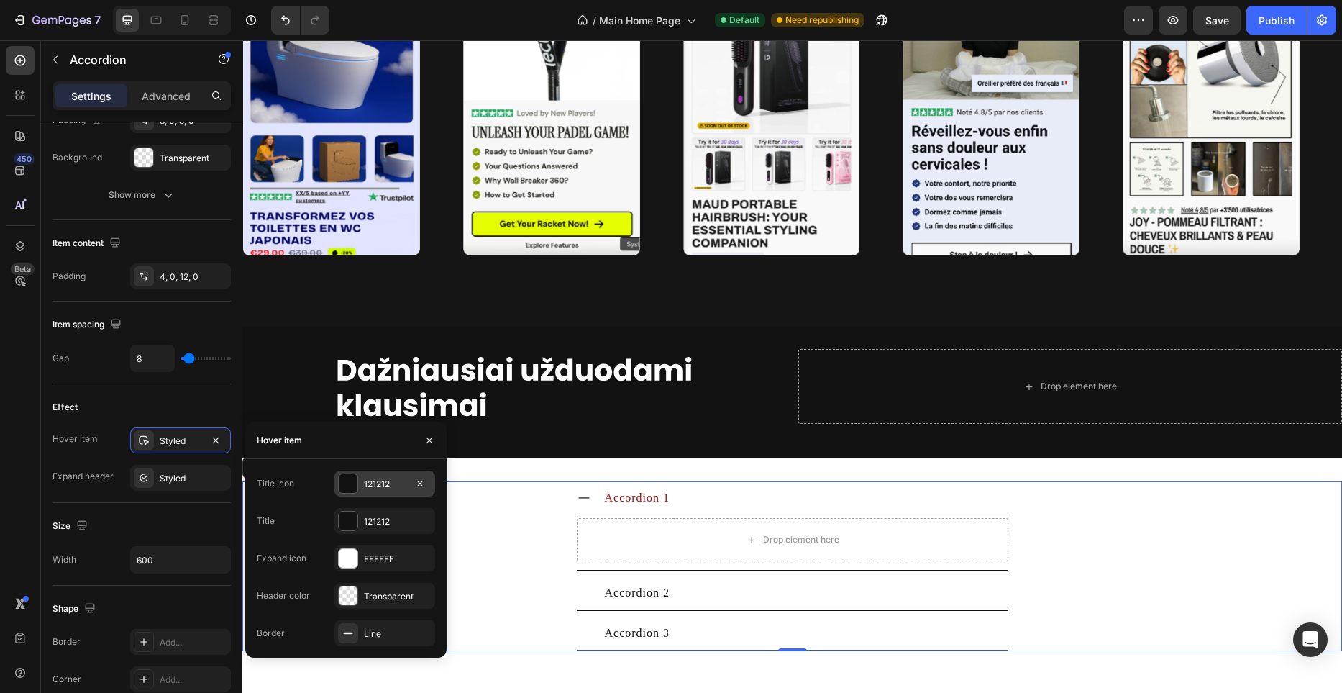
click at [352, 482] on div at bounding box center [348, 483] width 19 height 19
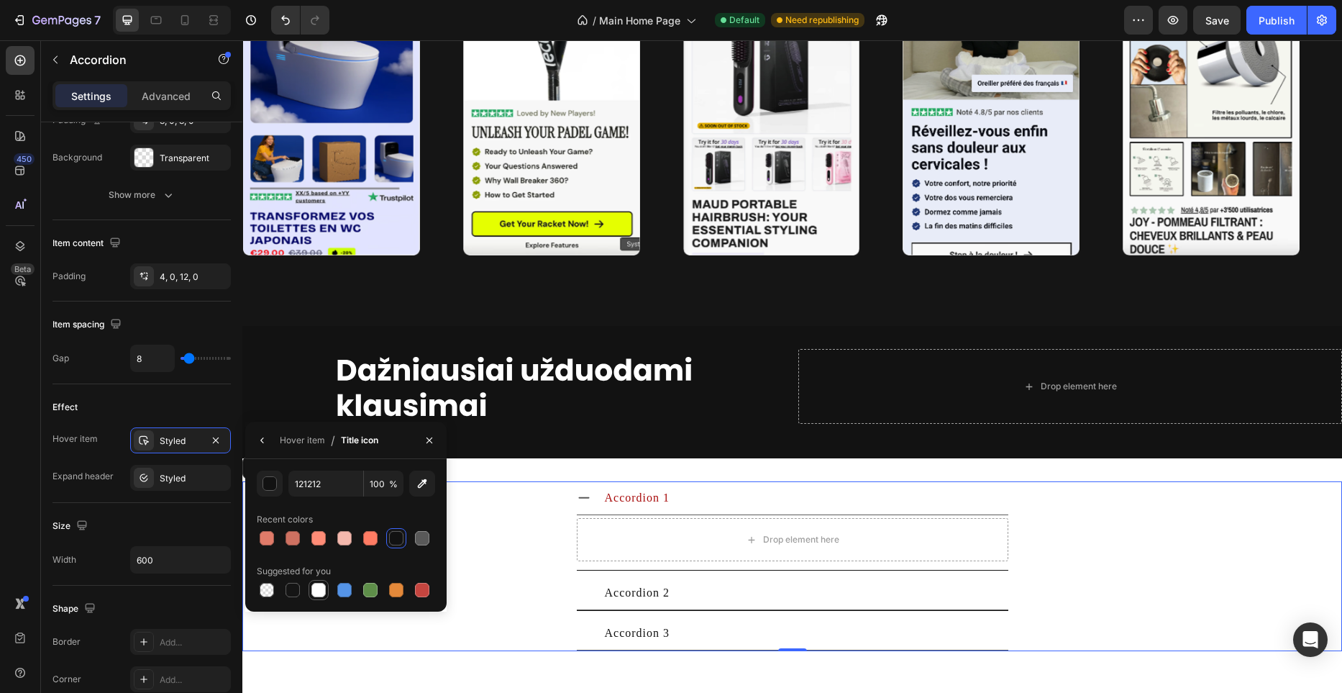
click at [323, 587] on div at bounding box center [318, 590] width 14 height 14
click at [414, 533] on div at bounding box center [422, 537] width 17 height 17
type input "595959"
click at [263, 442] on icon "button" at bounding box center [263, 440] width 12 height 12
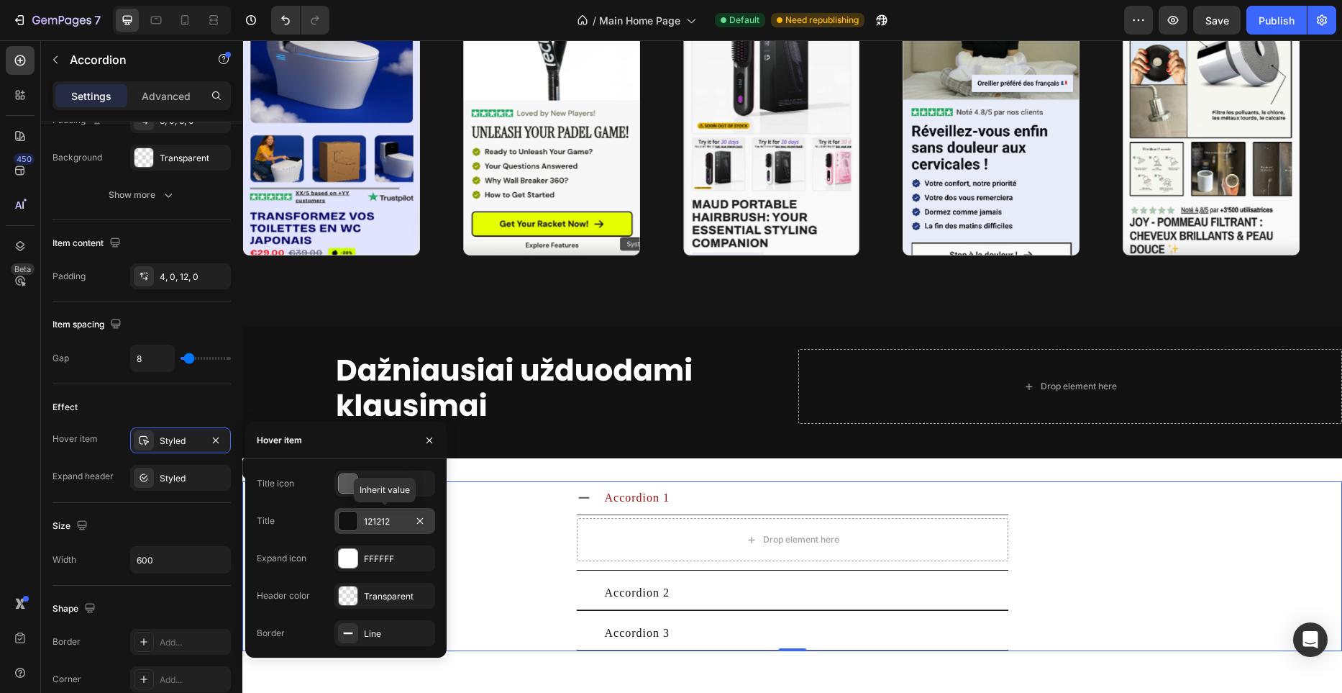
click at [345, 515] on div at bounding box center [348, 520] width 19 height 19
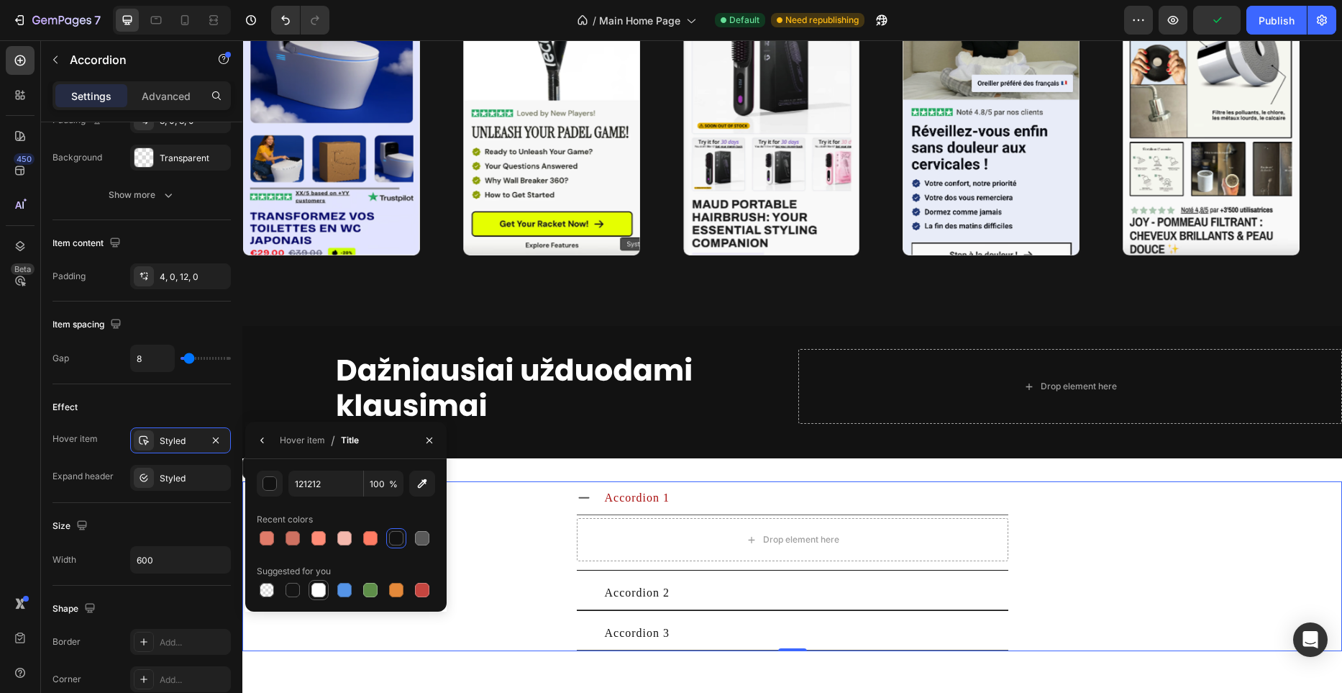
click at [319, 583] on div at bounding box center [318, 590] width 14 height 14
click at [417, 542] on div at bounding box center [422, 538] width 14 height 14
type input "595959"
click at [261, 442] on icon "button" at bounding box center [263, 440] width 12 height 12
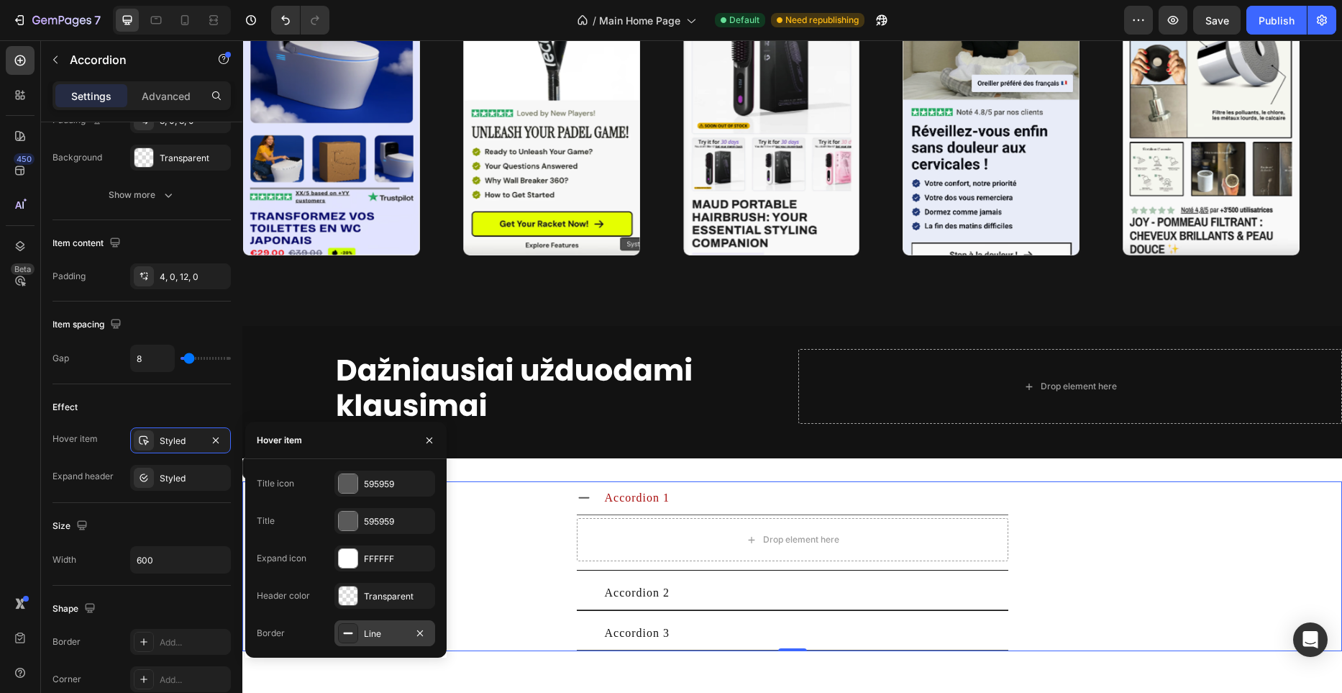
click at [352, 630] on icon at bounding box center [348, 633] width 12 height 12
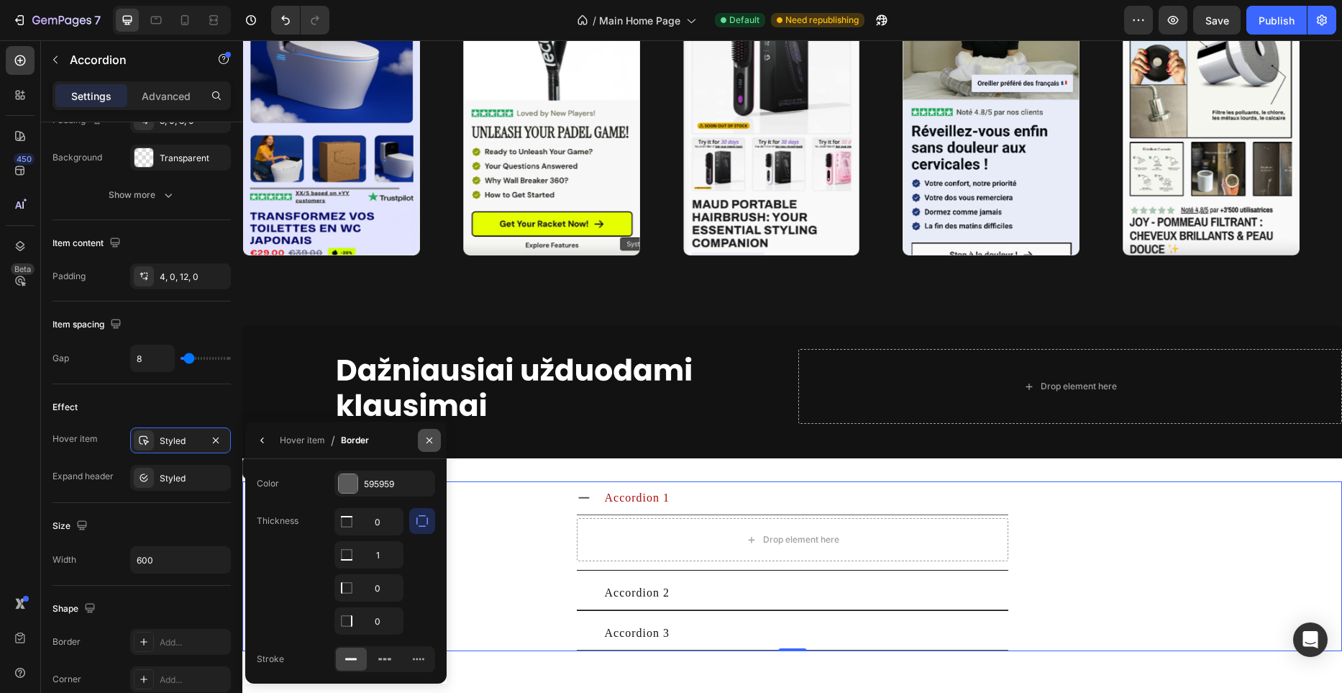
click at [420, 442] on button "button" at bounding box center [429, 440] width 23 height 23
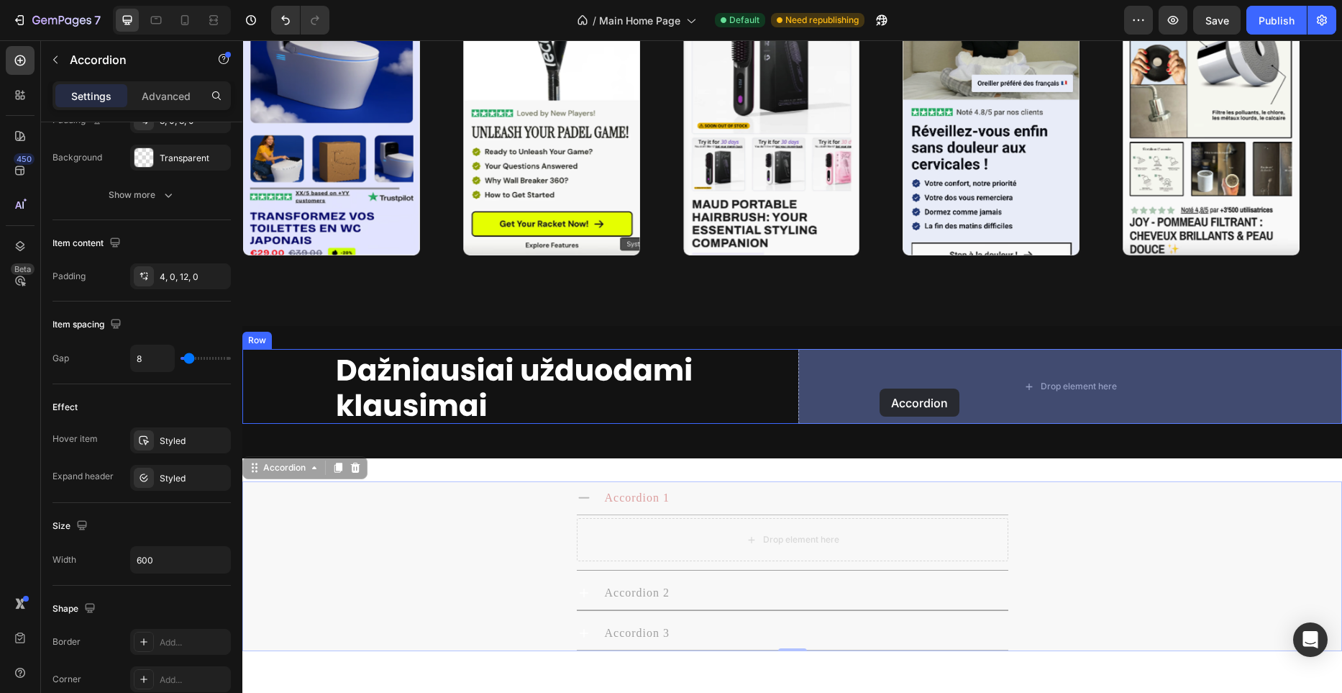
drag, startPoint x: 500, startPoint y: 519, endPoint x: 880, endPoint y: 388, distance: 401.4
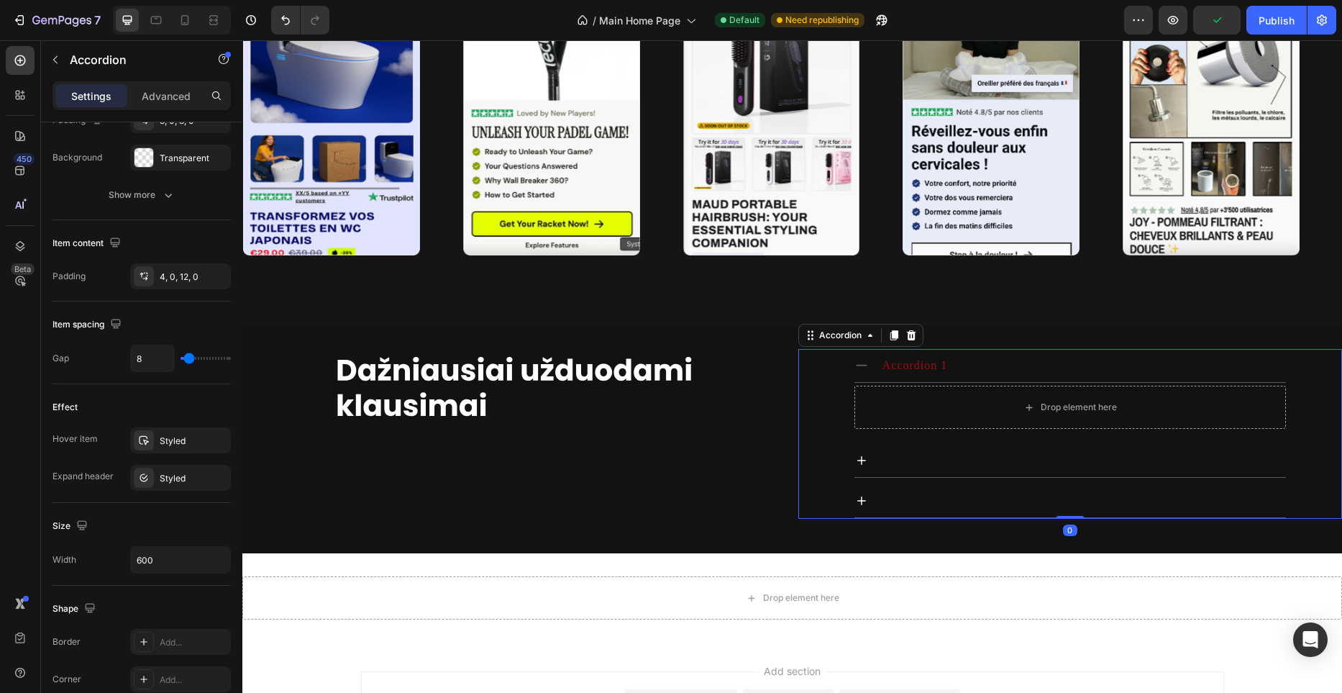
click at [863, 364] on icon at bounding box center [861, 365] width 14 height 14
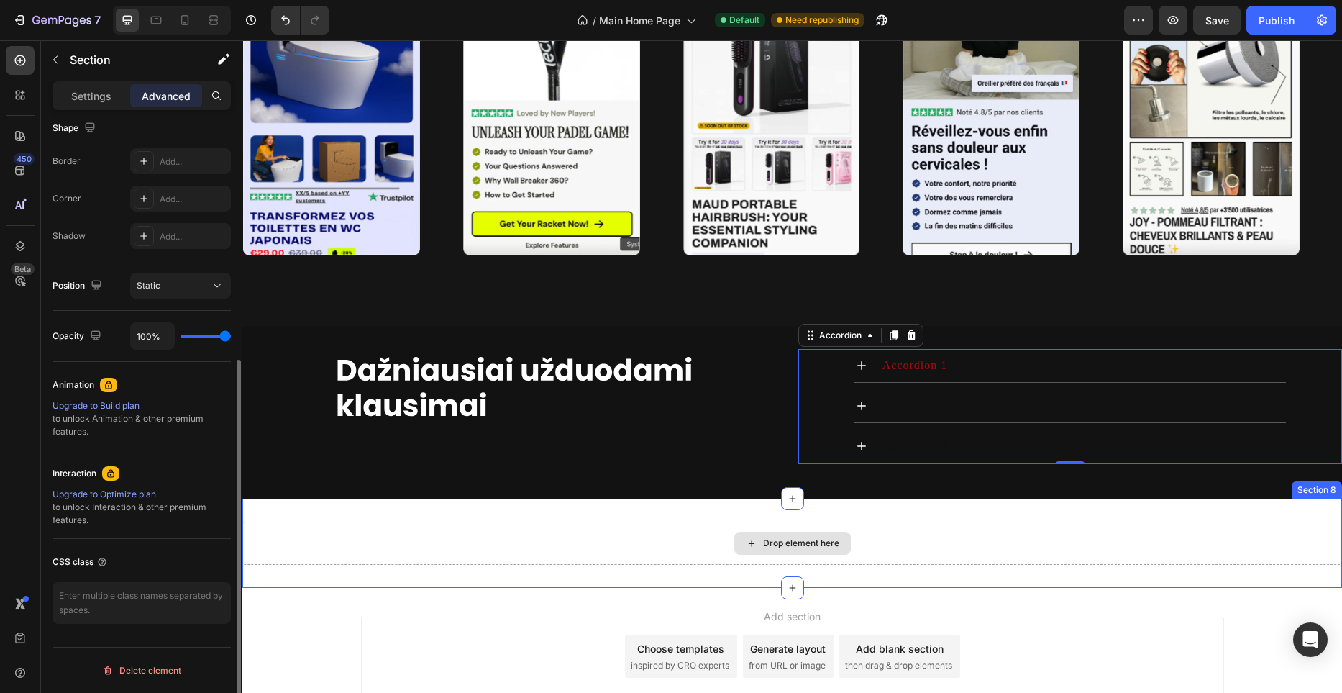
click at [944, 532] on div "Drop element here" at bounding box center [792, 542] width 1100 height 43
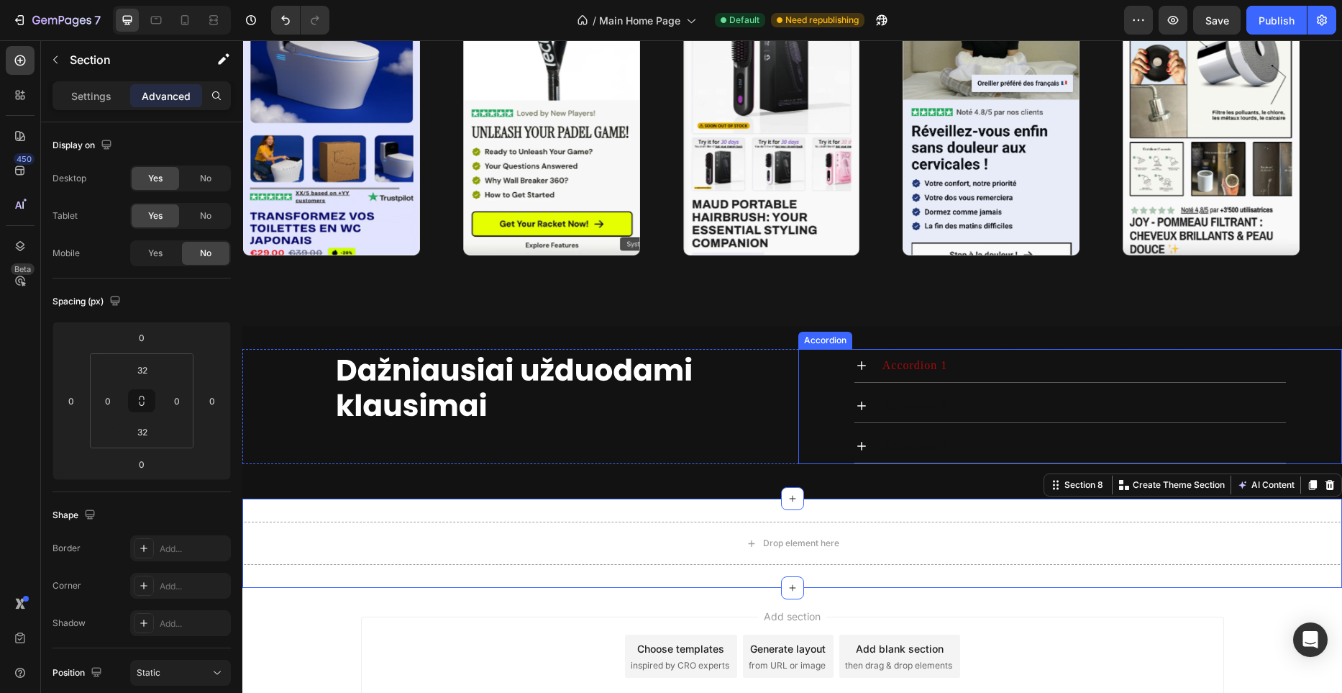
click at [923, 366] on span "Accordion 1" at bounding box center [914, 365] width 65 height 12
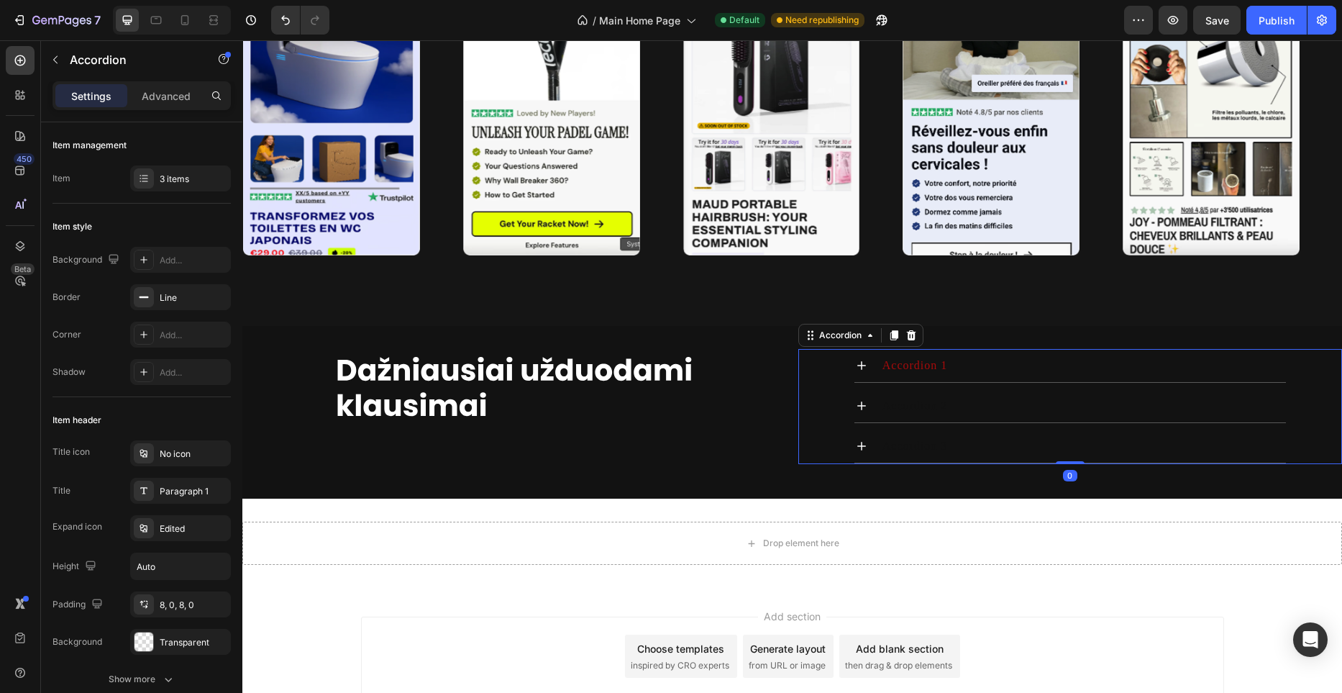
click at [923, 366] on span "Accordion 1" at bounding box center [914, 365] width 65 height 12
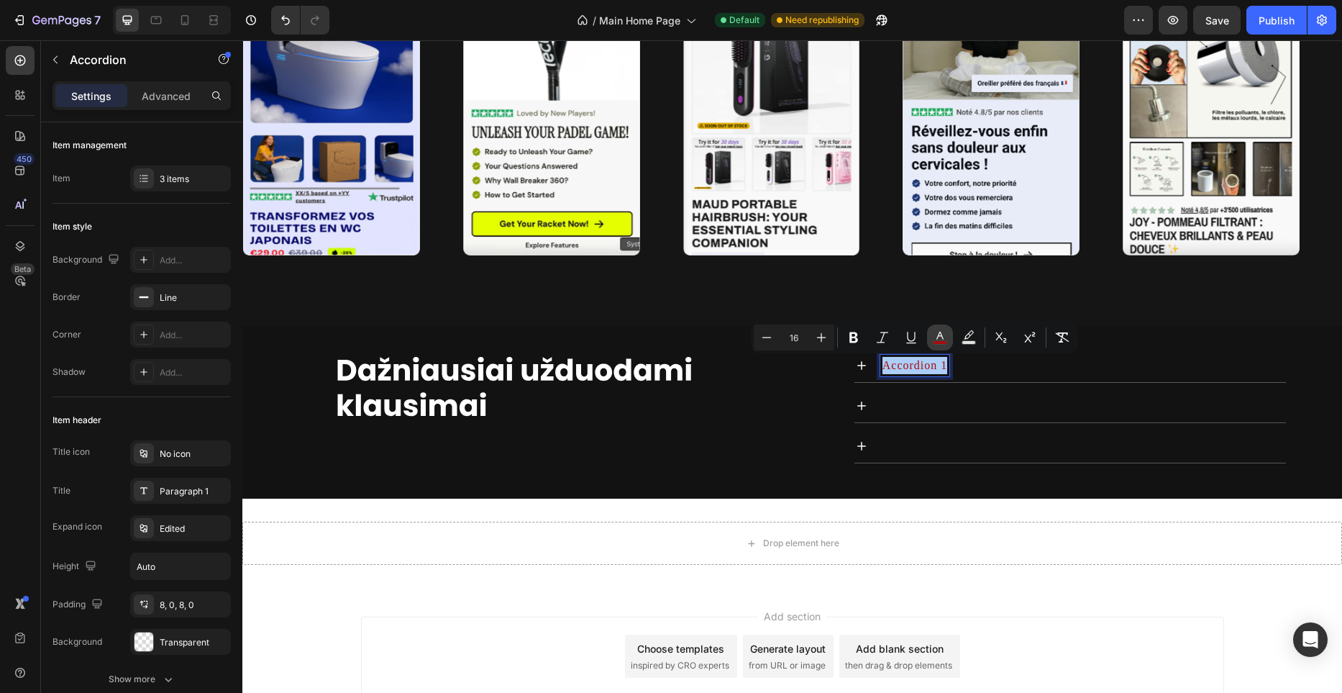
click at [941, 334] on icon "Editor contextual toolbar" at bounding box center [939, 336] width 7 height 8
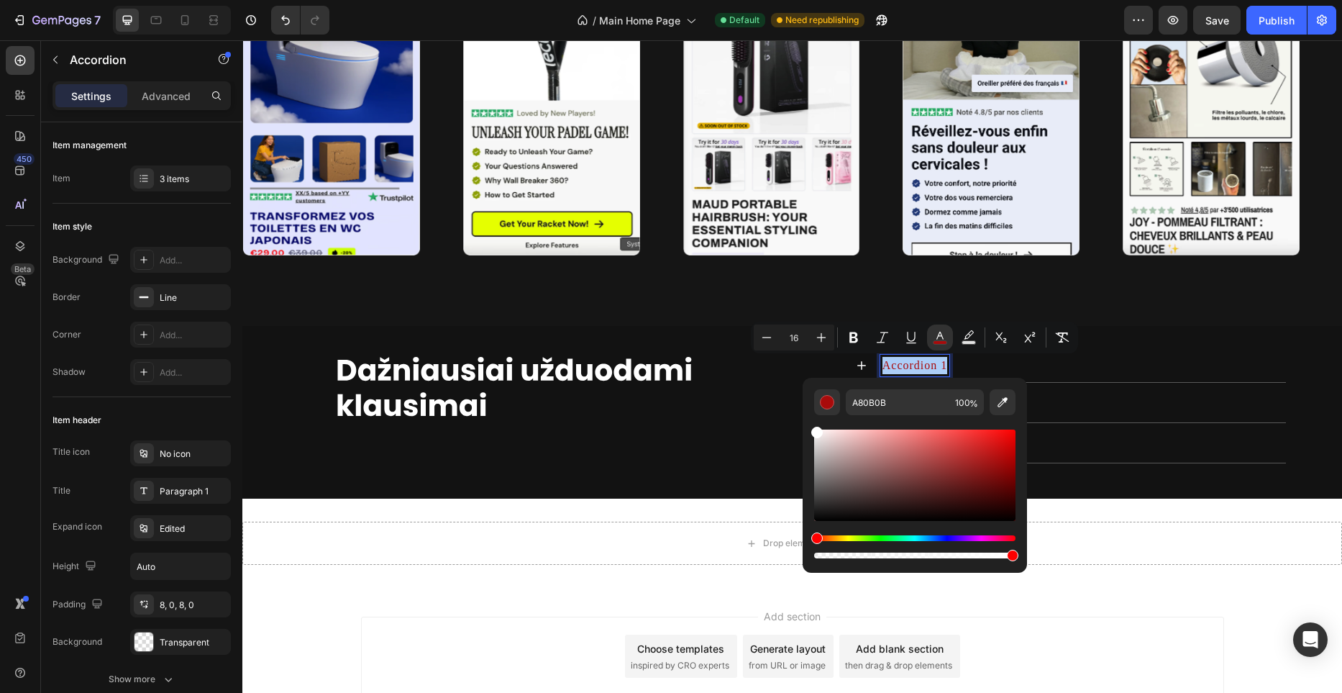
drag, startPoint x: 845, startPoint y: 447, endPoint x: 801, endPoint y: 421, distance: 50.9
click at [803, 421] on div "A80B0B 100 %" at bounding box center [915, 469] width 224 height 183
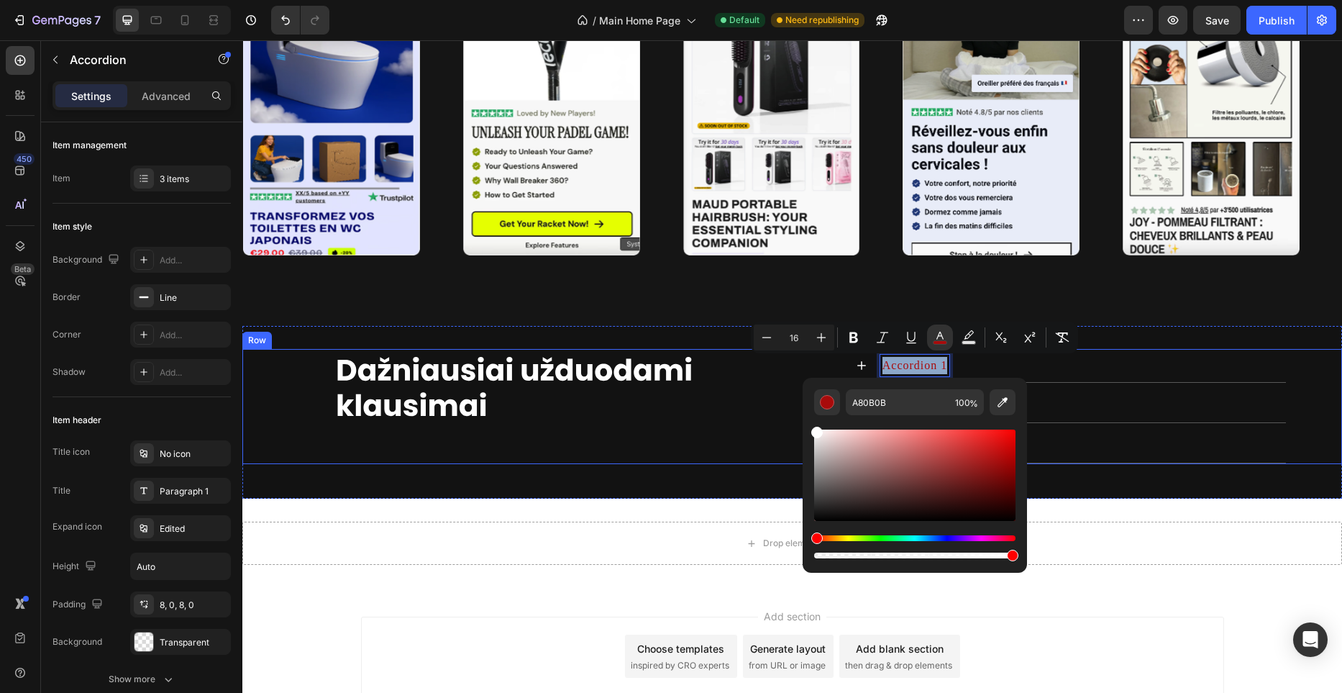
type input "FFFFFF"
click at [769, 421] on div at bounding box center [514, 386] width 544 height 75
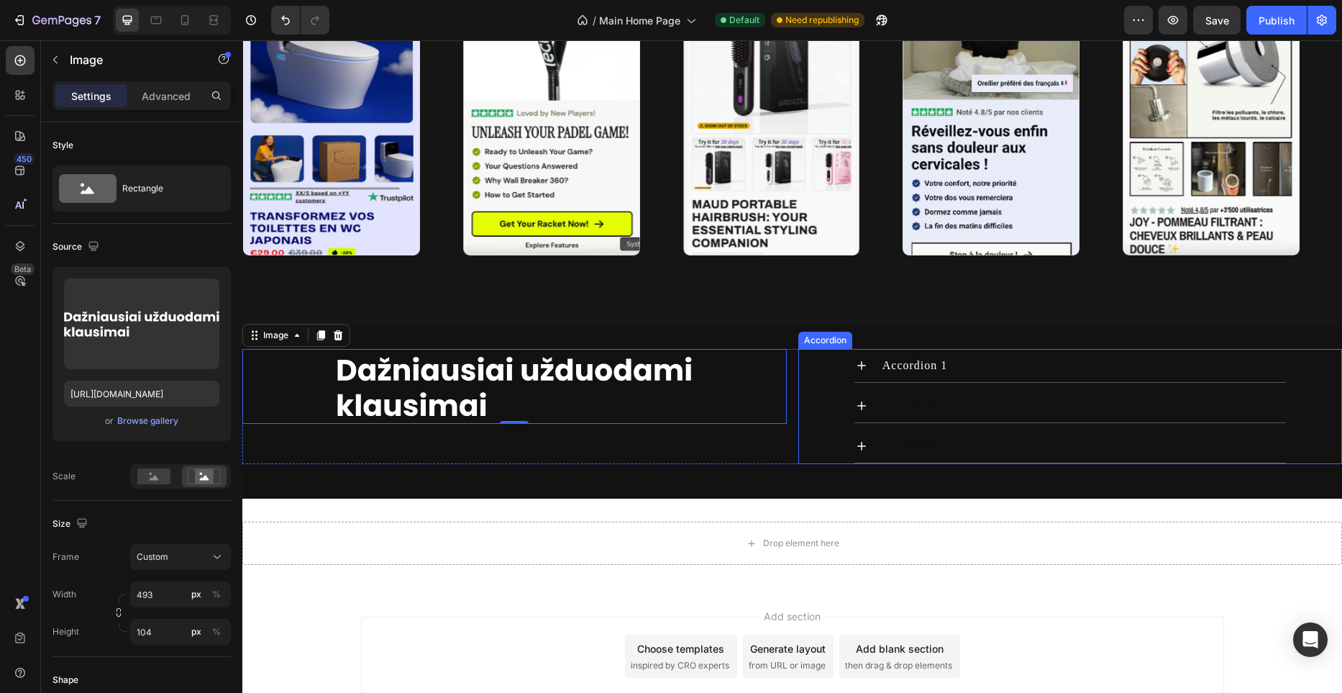
click at [905, 403] on p "Accordion 2" at bounding box center [914, 405] width 65 height 17
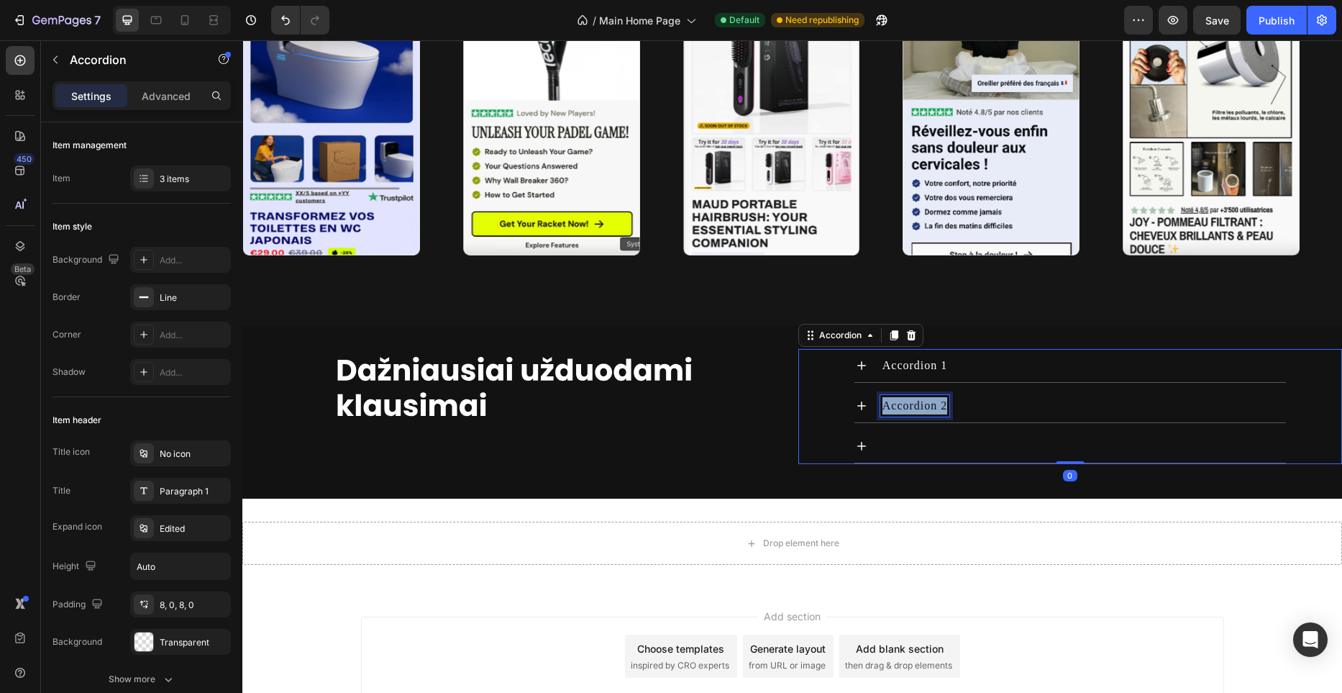
click at [905, 403] on p "Accordion 2" at bounding box center [914, 405] width 65 height 17
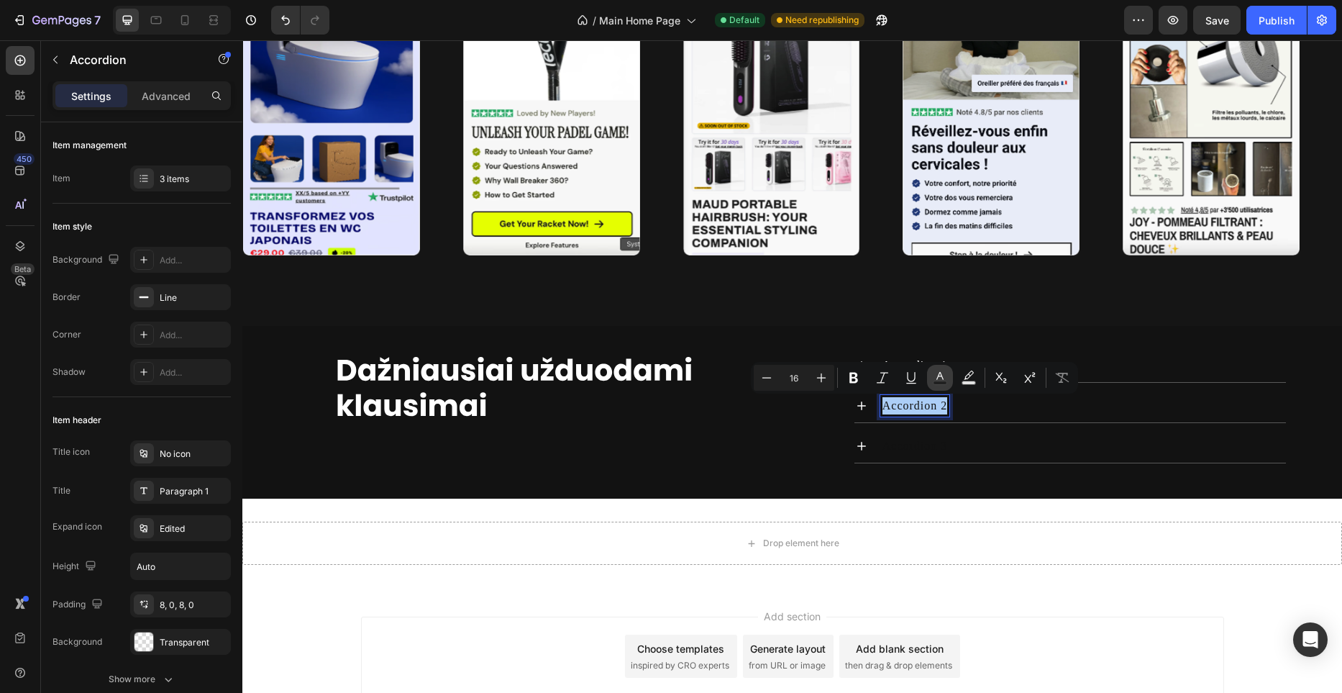
click at [942, 380] on icon "Editor contextual toolbar" at bounding box center [940, 377] width 14 height 14
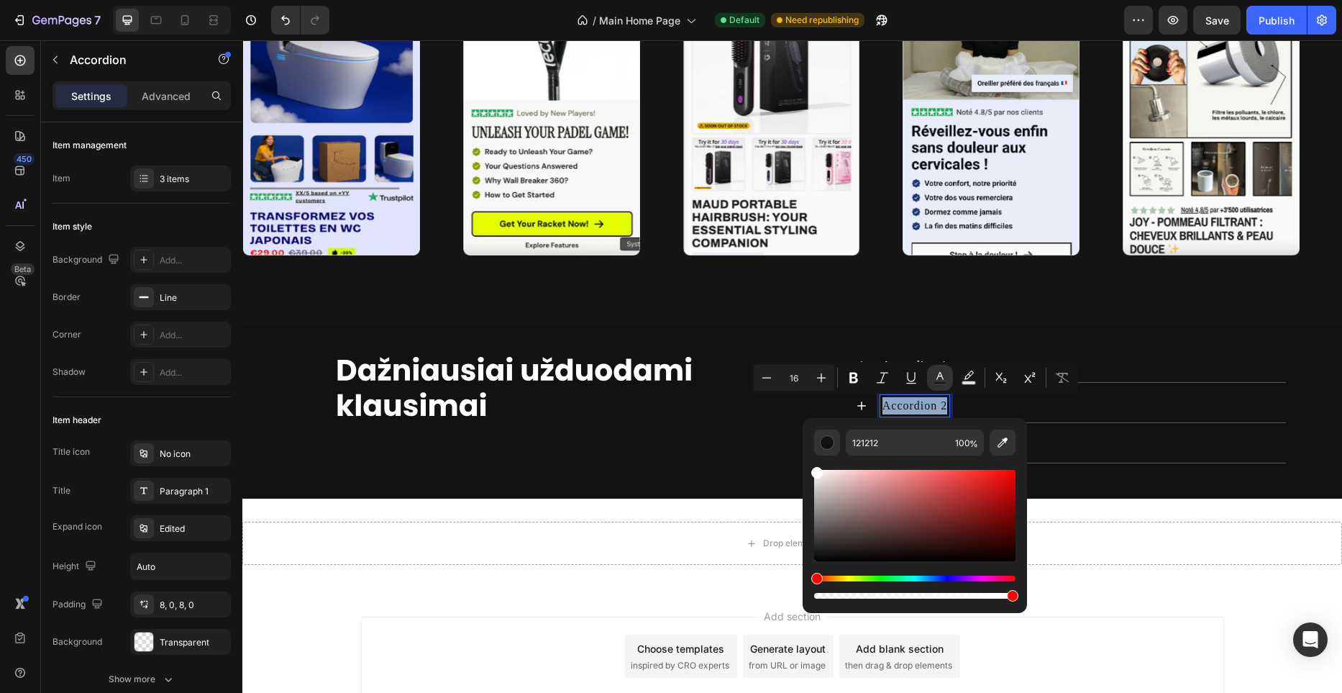
type input "FFFFFF"
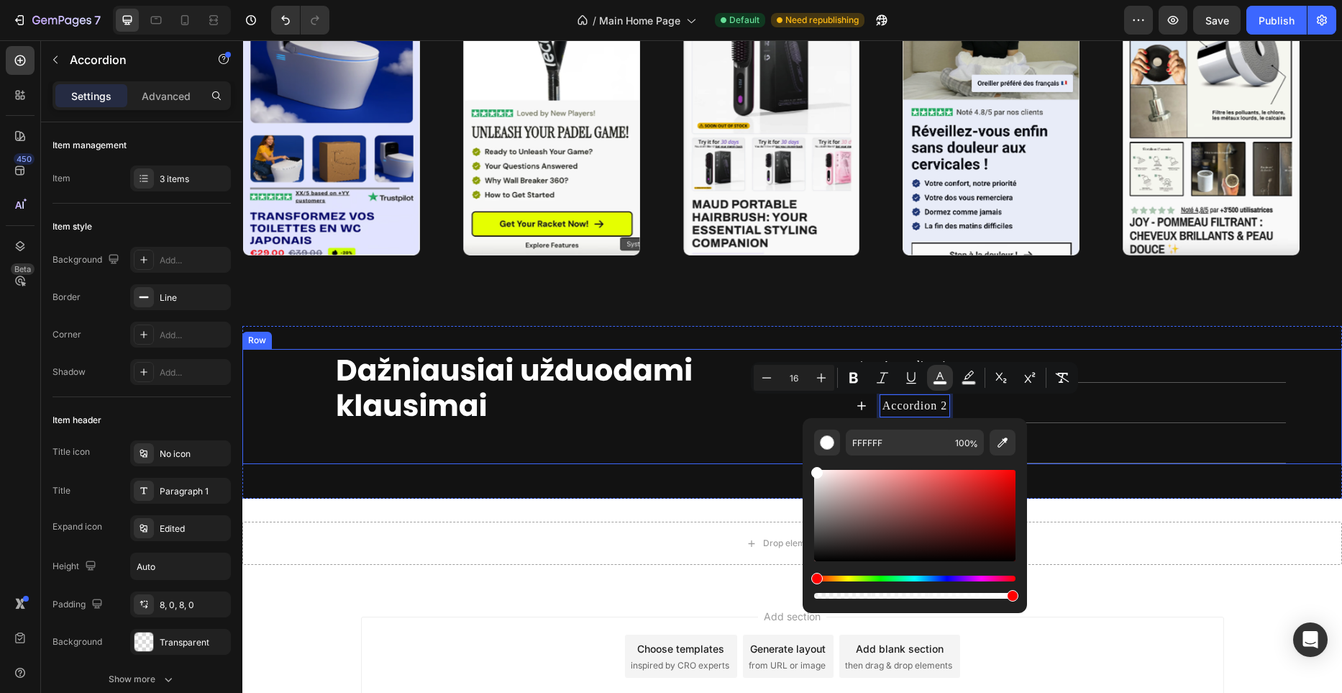
drag, startPoint x: 1110, startPoint y: 528, endPoint x: 782, endPoint y: 457, distance: 334.7
click at [776, 444] on div "Image" at bounding box center [514, 406] width 544 height 115
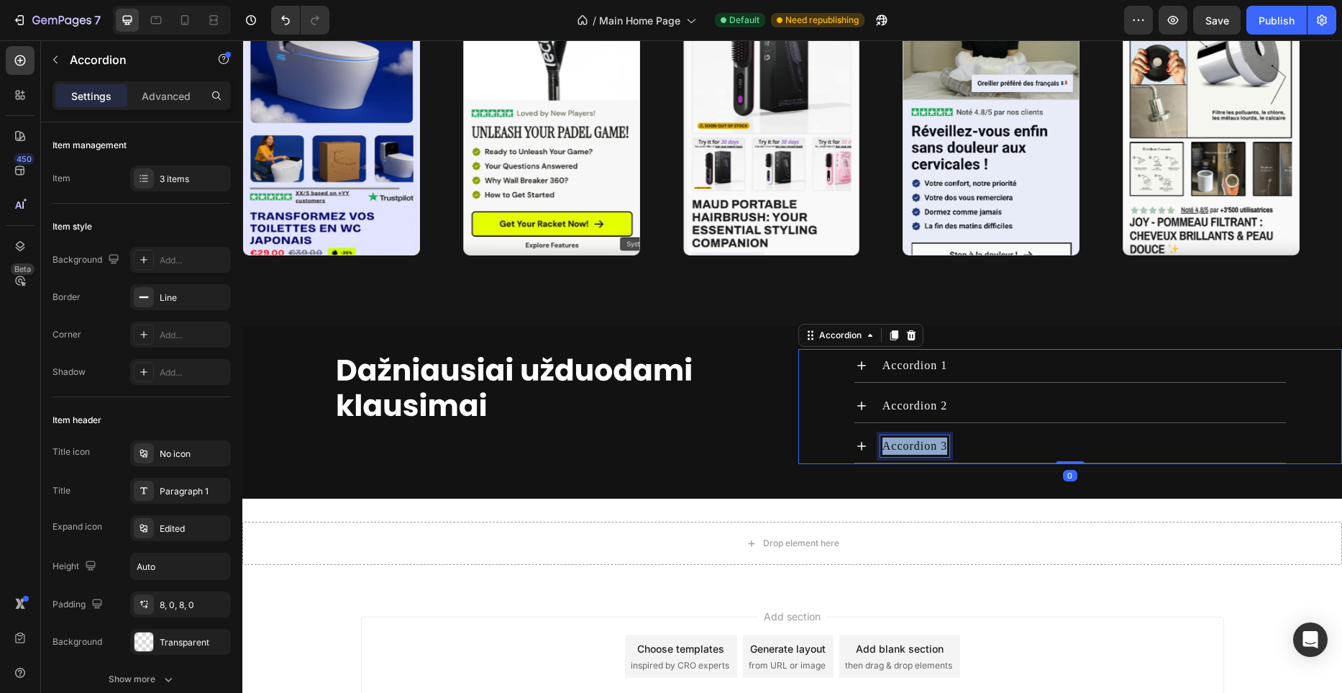
click at [908, 447] on p "Accordion 3" at bounding box center [914, 445] width 65 height 17
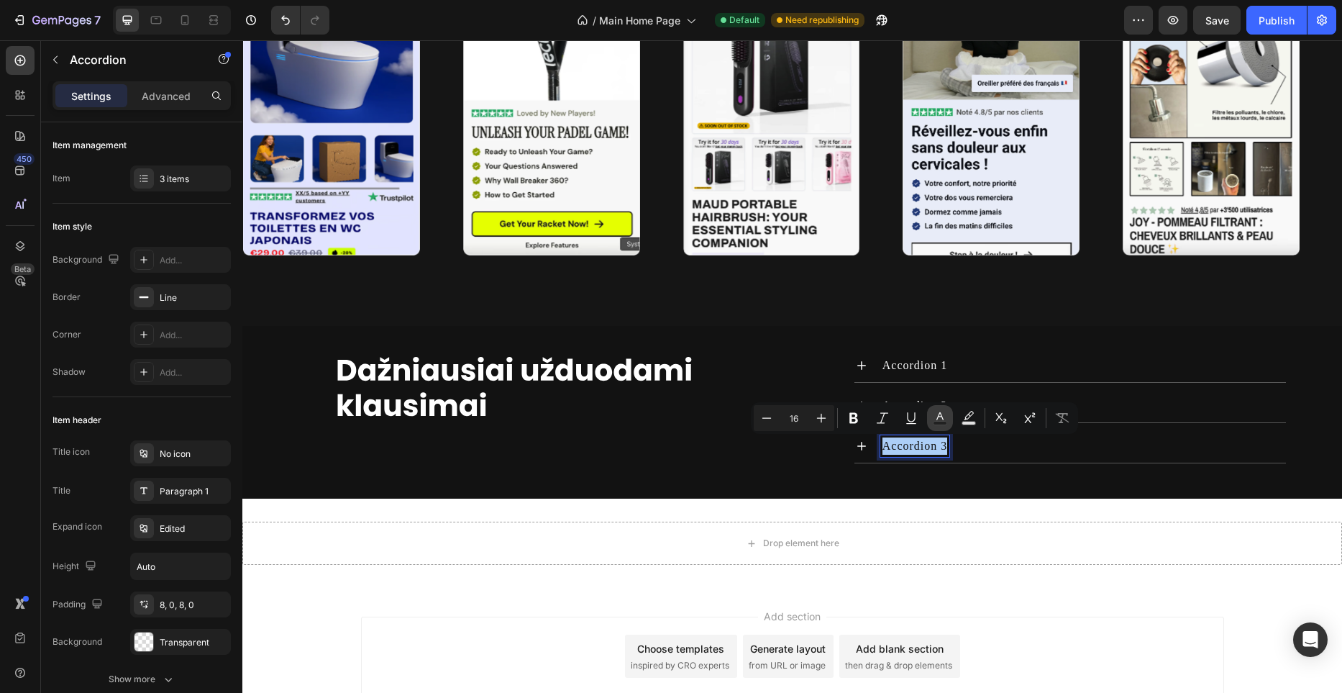
click at [945, 419] on icon "Editor contextual toolbar" at bounding box center [940, 418] width 14 height 14
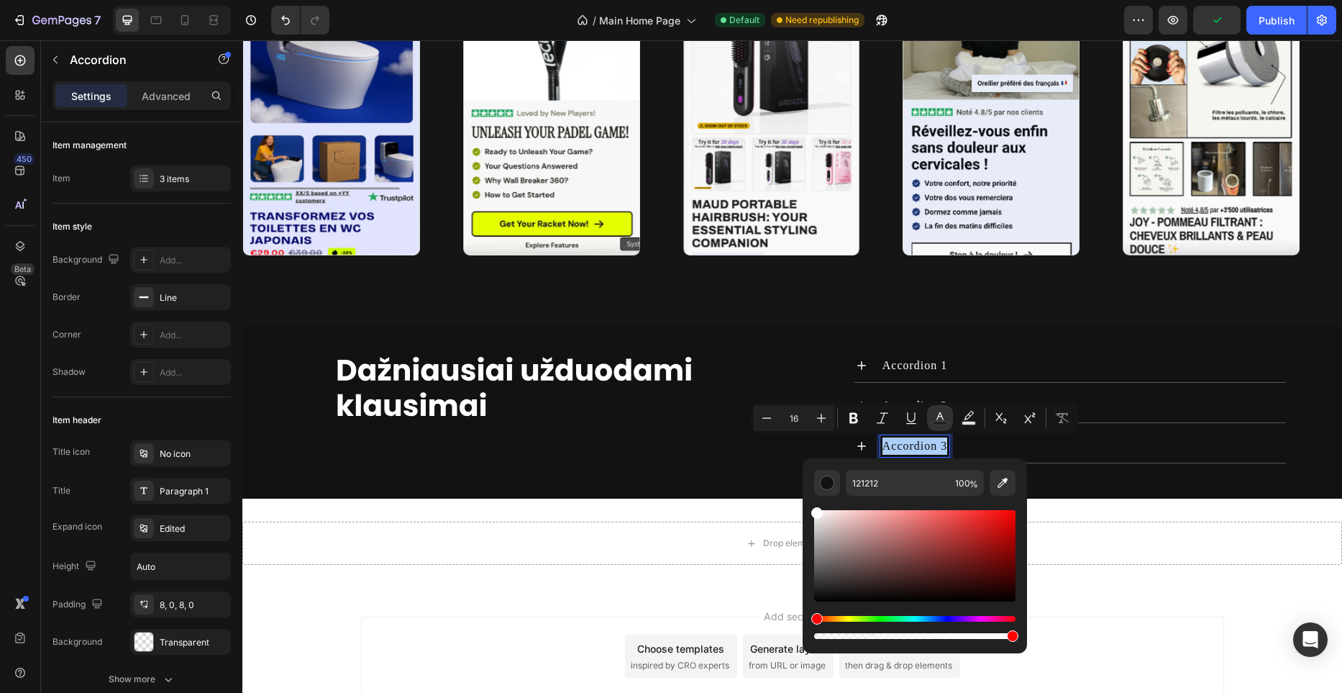
drag, startPoint x: 852, startPoint y: 526, endPoint x: 802, endPoint y: 499, distance: 56.3
click at [803, 499] on div "121212 100 %" at bounding box center [915, 549] width 224 height 183
type input "FFFFFF"
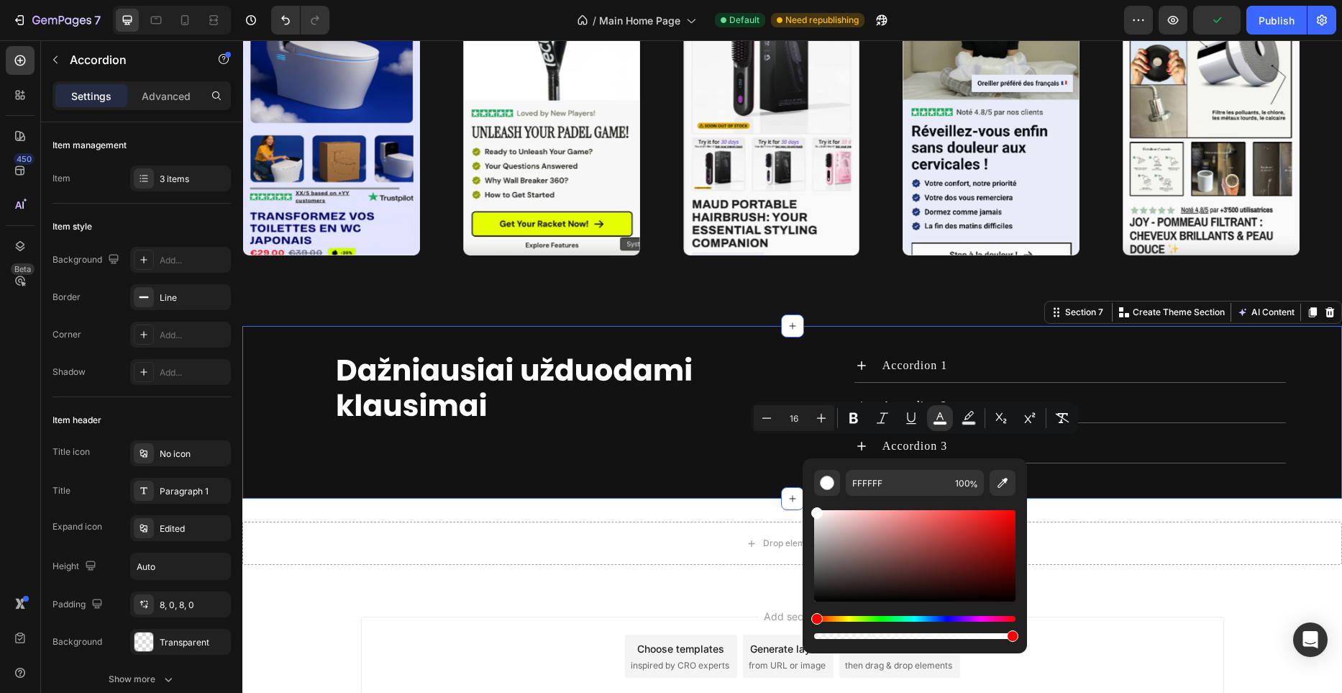
click at [768, 470] on div "Image Accordion 1 Accordion 2 Accordion 3 Accordion Row" at bounding box center [792, 412] width 1100 height 127
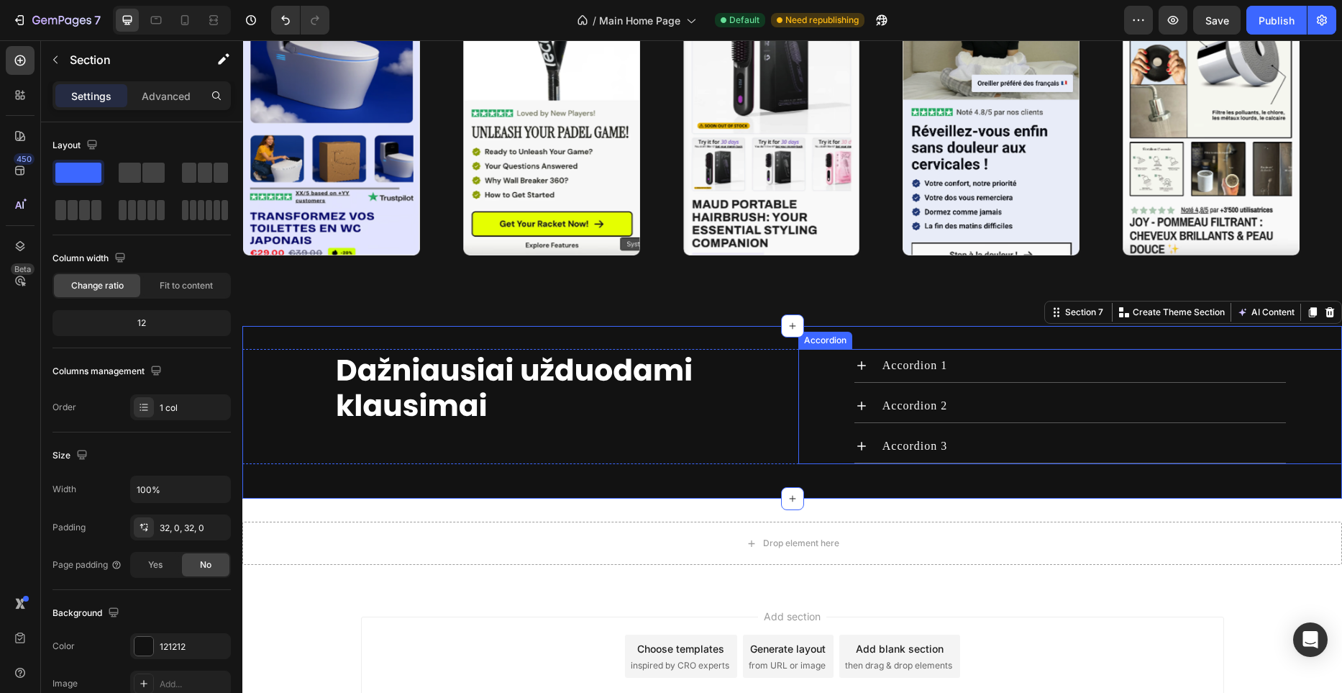
click at [868, 372] on div "Accordion 1" at bounding box center [1070, 366] width 432 height 34
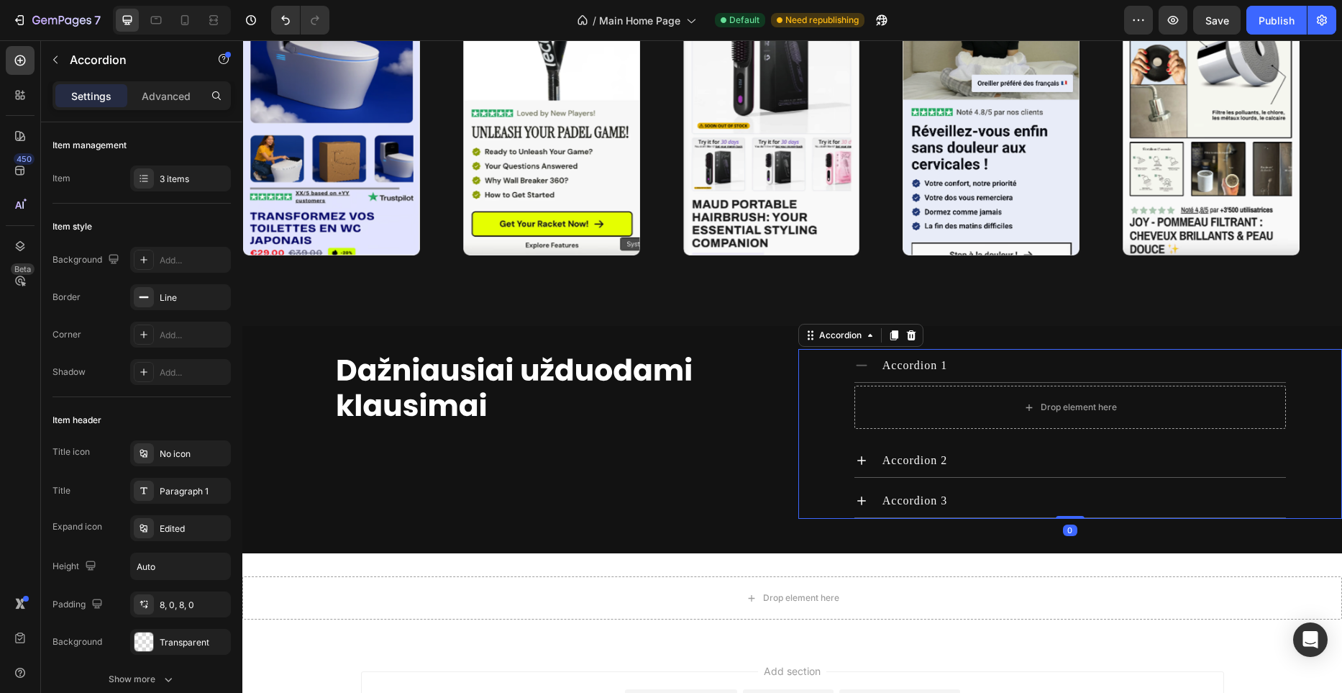
click at [878, 368] on div "Accordion 1" at bounding box center [1070, 366] width 432 height 34
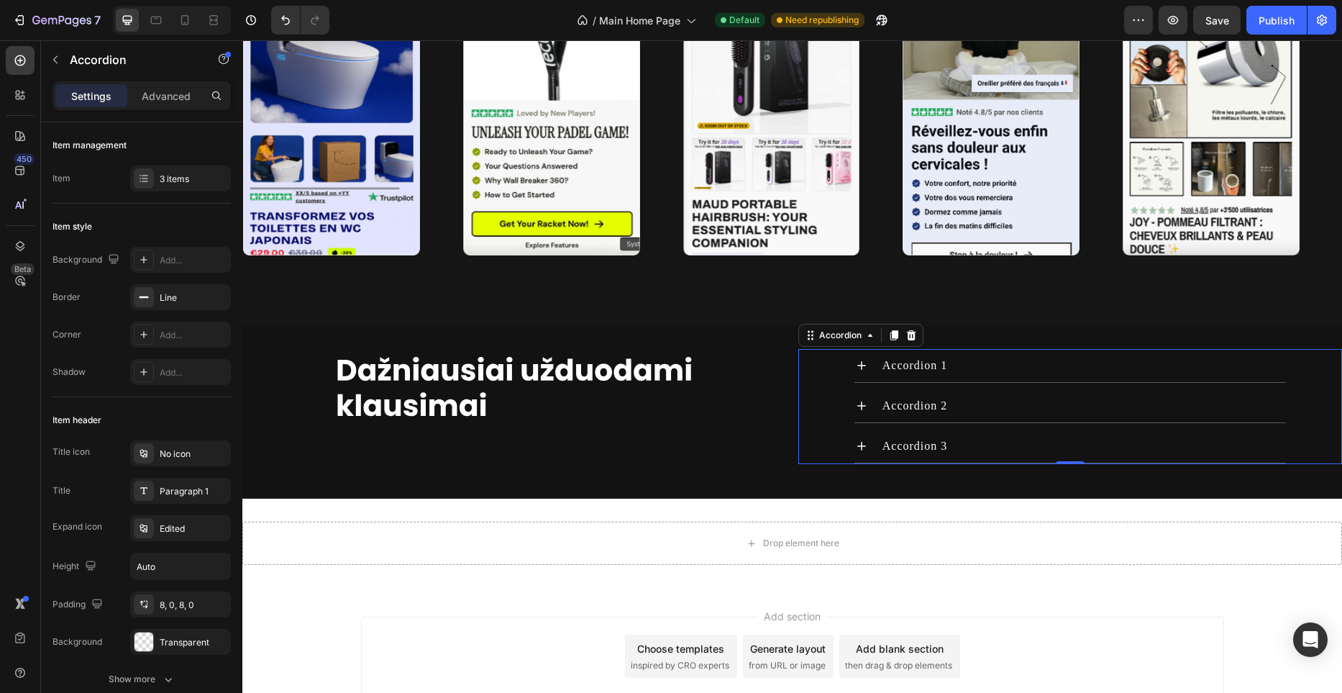
click at [878, 368] on div "Accordion 1" at bounding box center [1070, 366] width 432 height 34
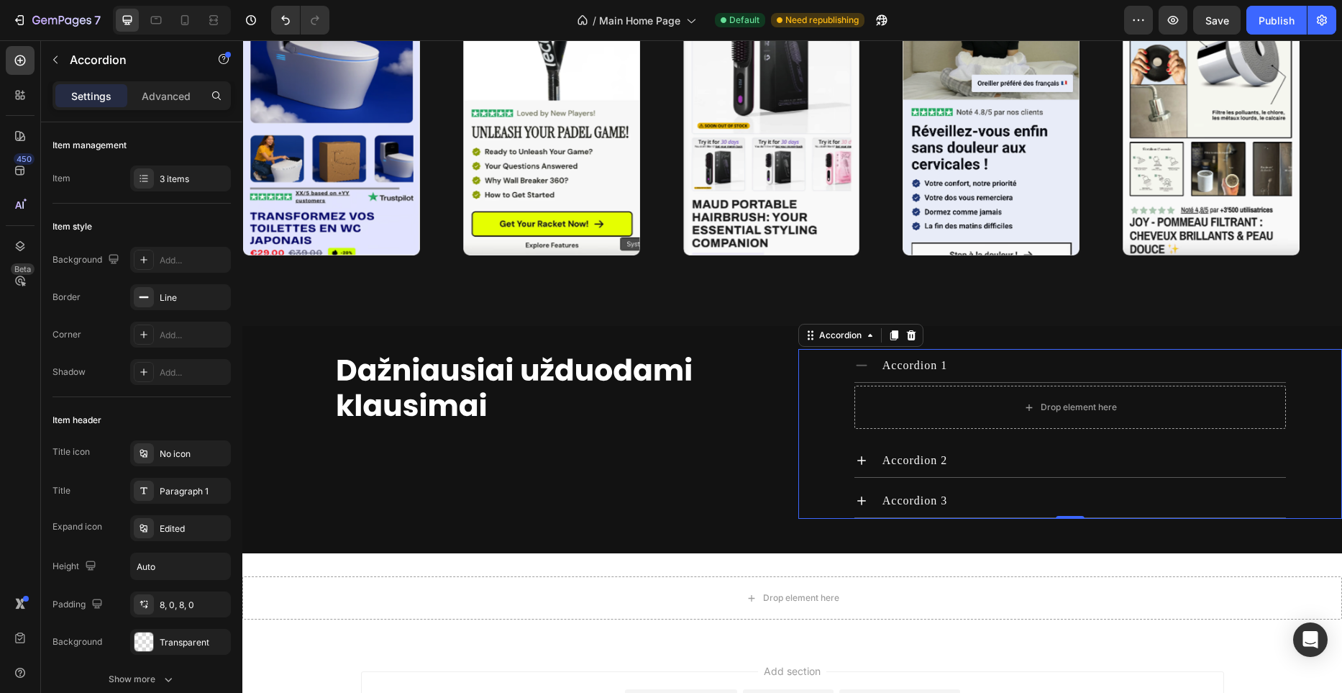
click at [862, 361] on icon at bounding box center [861, 365] width 14 height 14
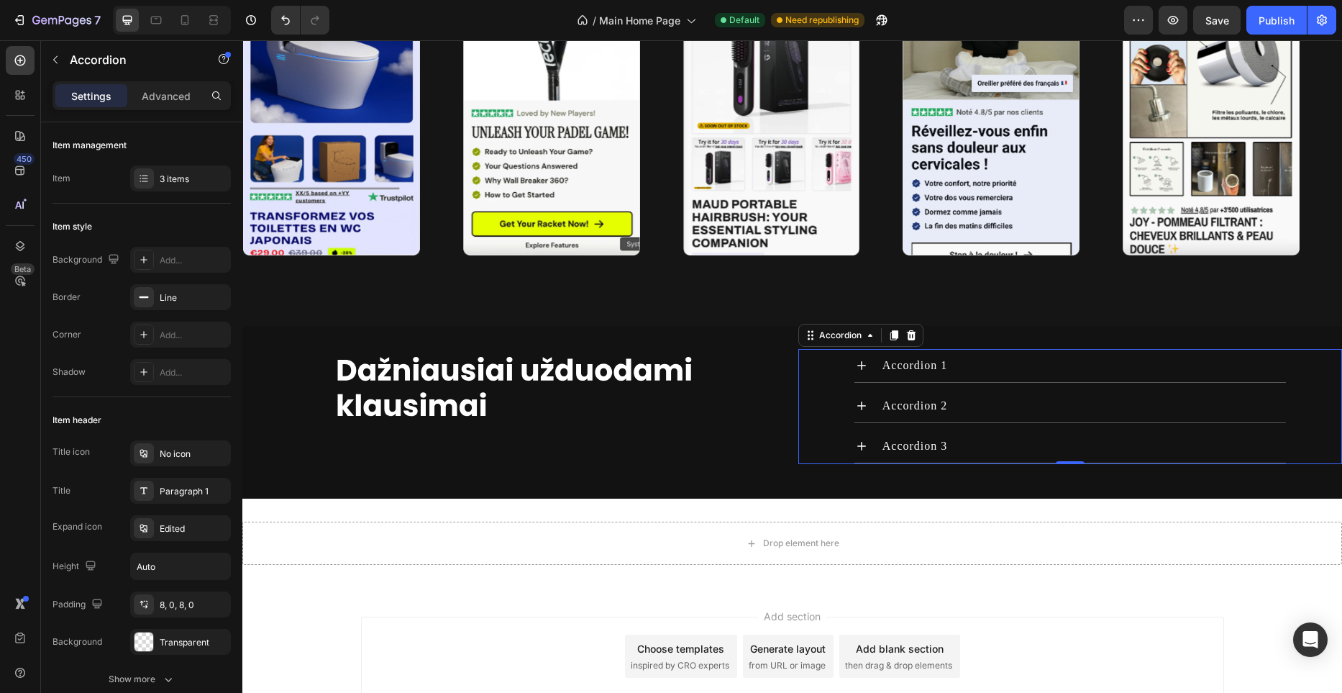
click at [1001, 373] on div "Accordion 1" at bounding box center [1083, 366] width 406 height 22
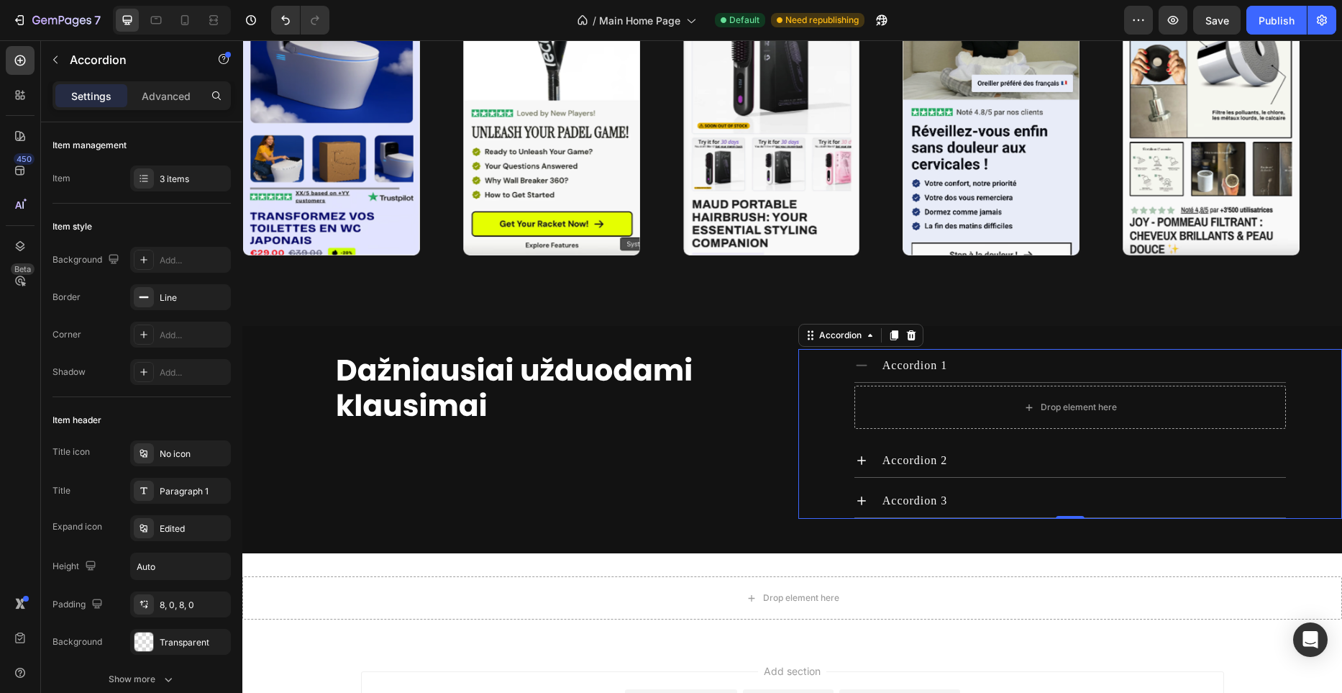
click at [1001, 373] on div "Accordion 1" at bounding box center [1083, 366] width 406 height 22
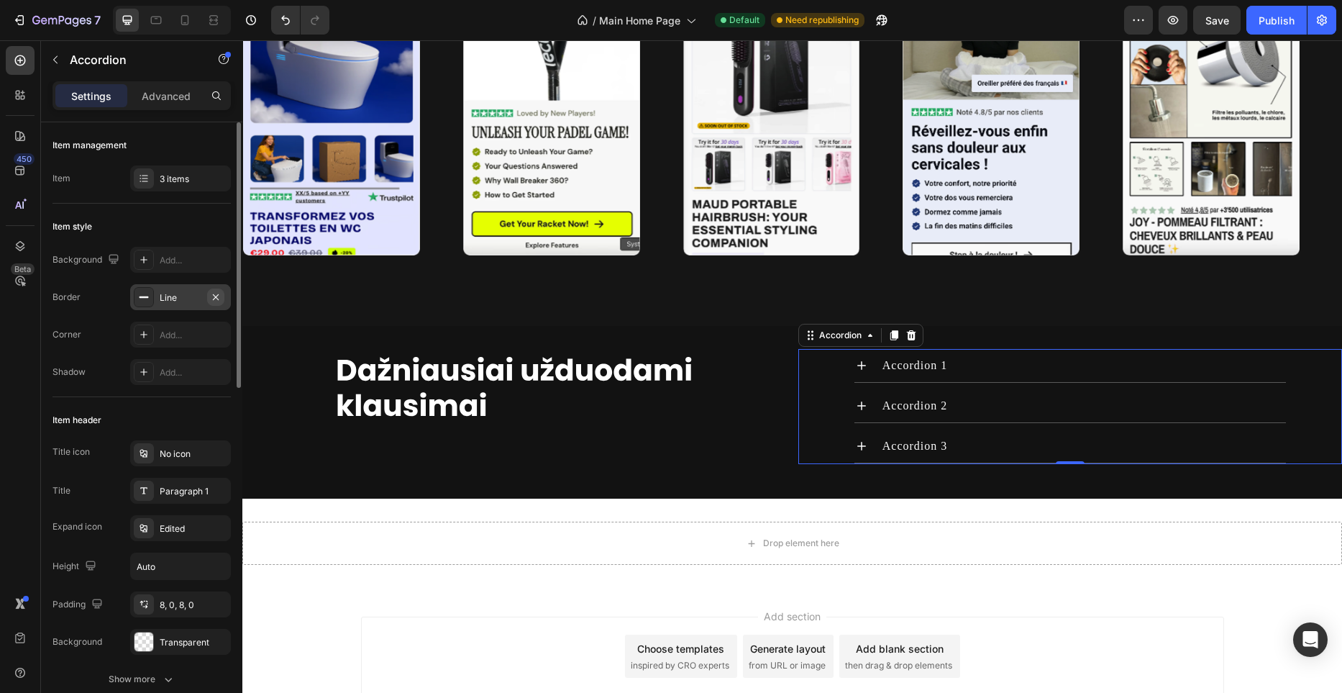
click at [214, 298] on icon "button" at bounding box center [216, 297] width 12 height 12
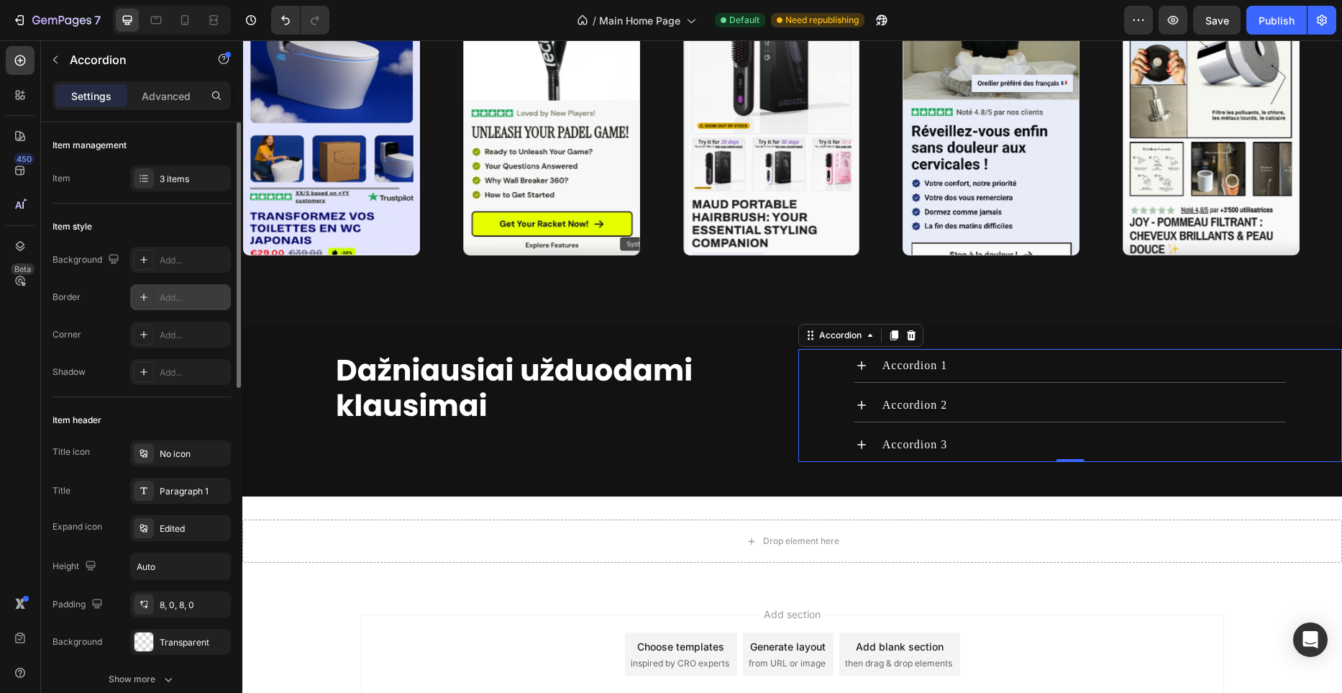
click at [214, 298] on div "Add..." at bounding box center [194, 297] width 68 height 13
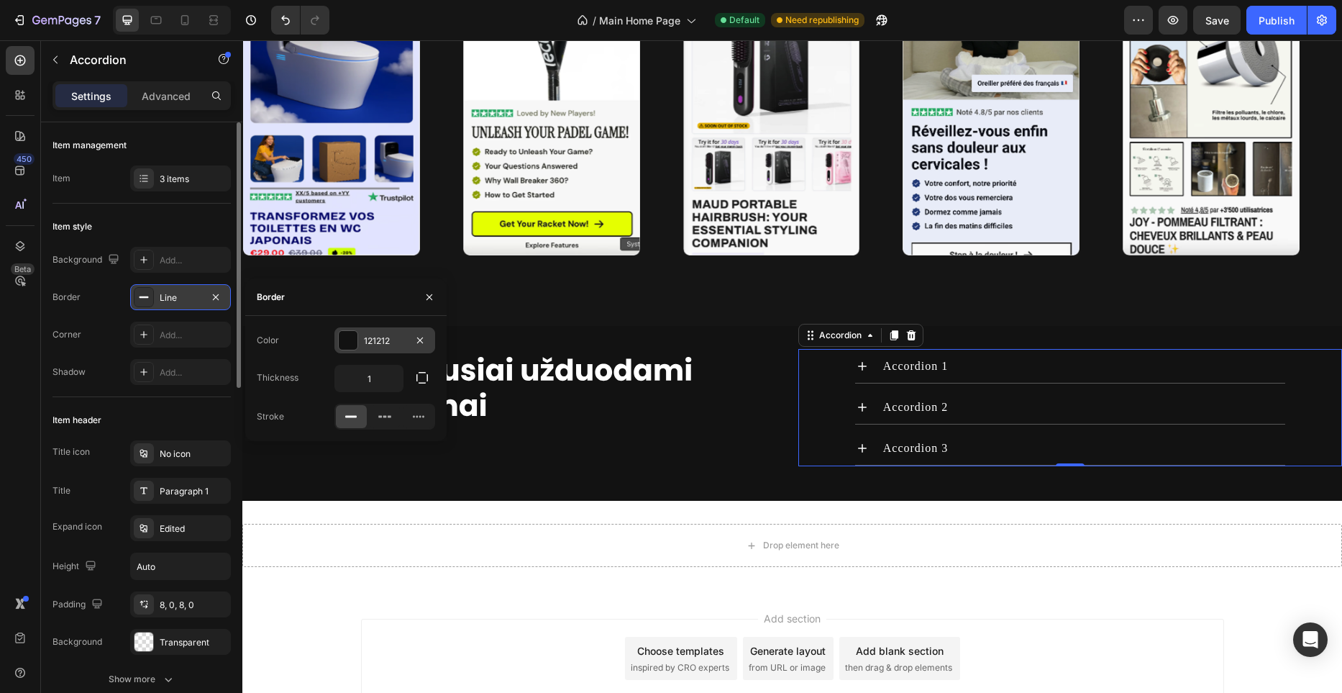
click at [359, 339] on div "121212" at bounding box center [384, 340] width 101 height 26
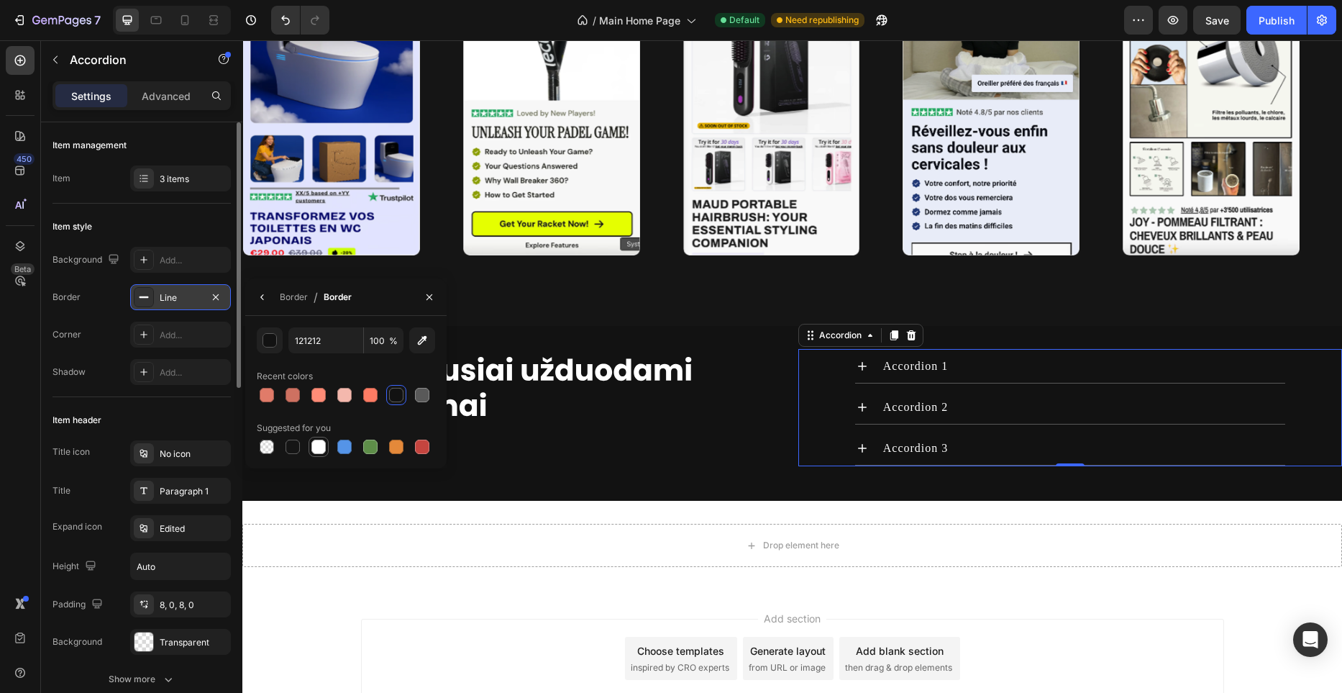
click at [314, 447] on div at bounding box center [318, 446] width 14 height 14
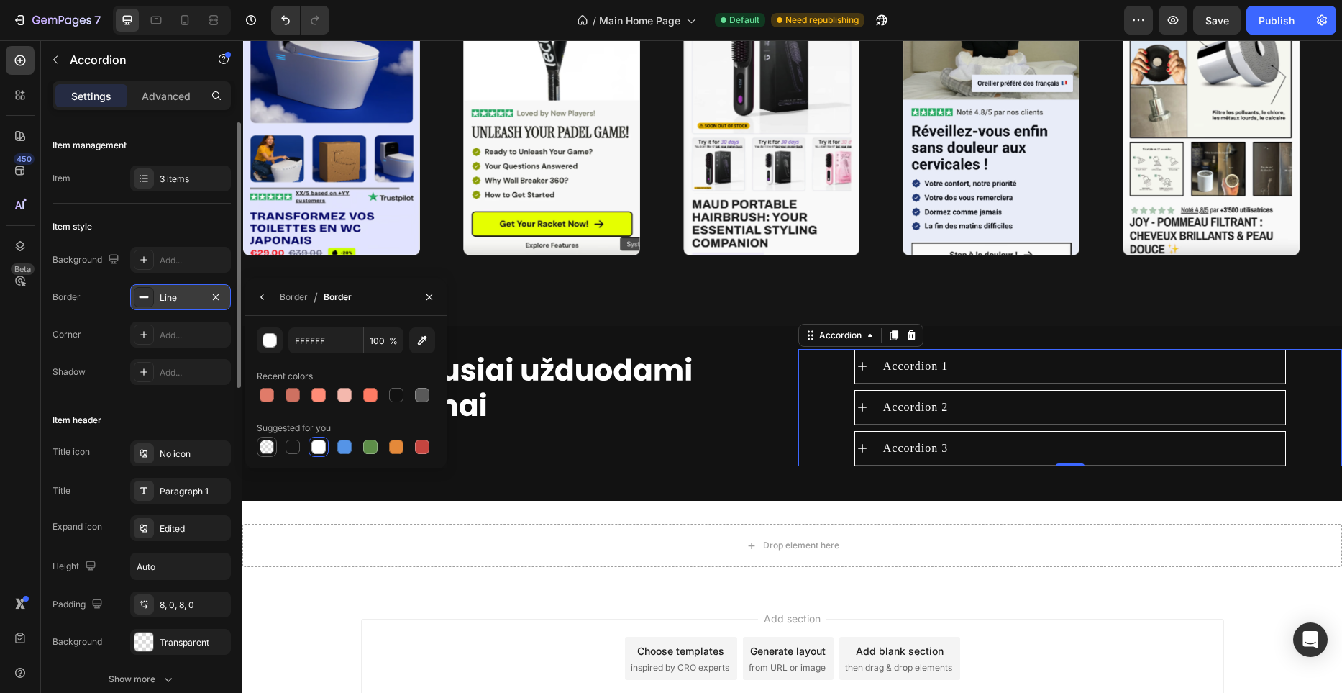
click at [275, 444] on div at bounding box center [267, 447] width 20 height 20
type input "000000"
type input "0"
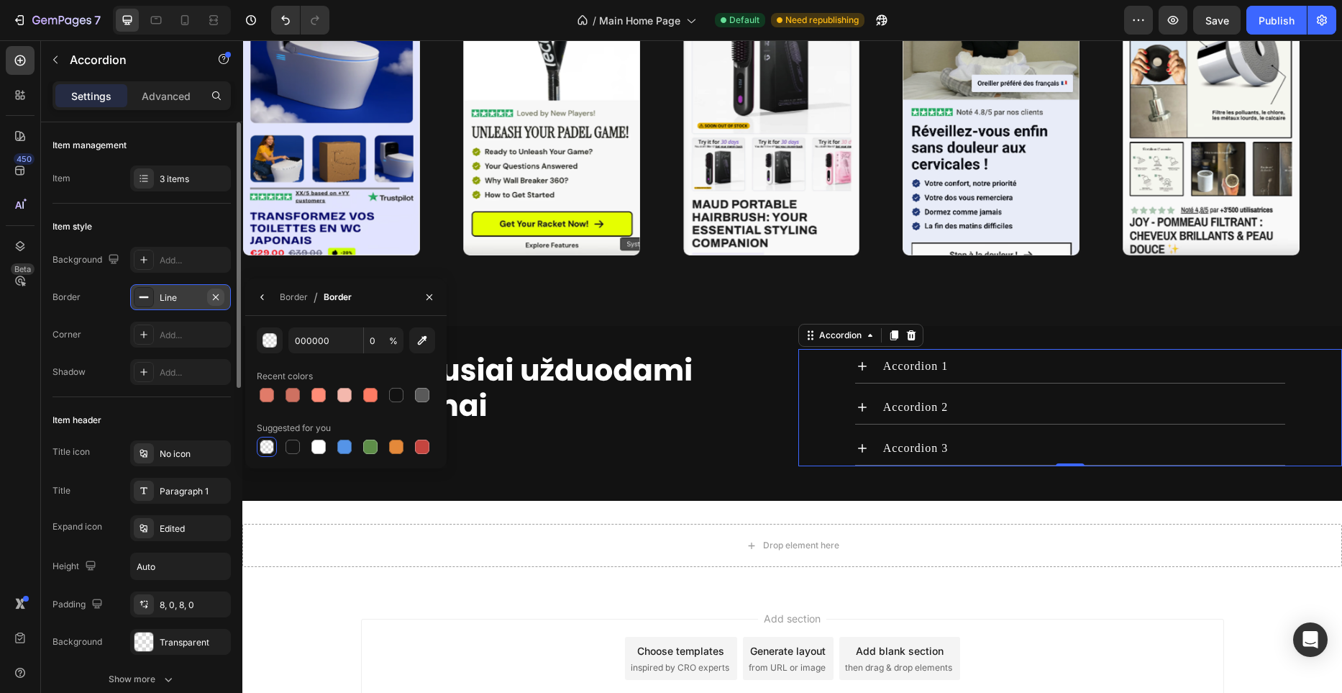
click at [218, 296] on icon "button" at bounding box center [216, 297] width 12 height 12
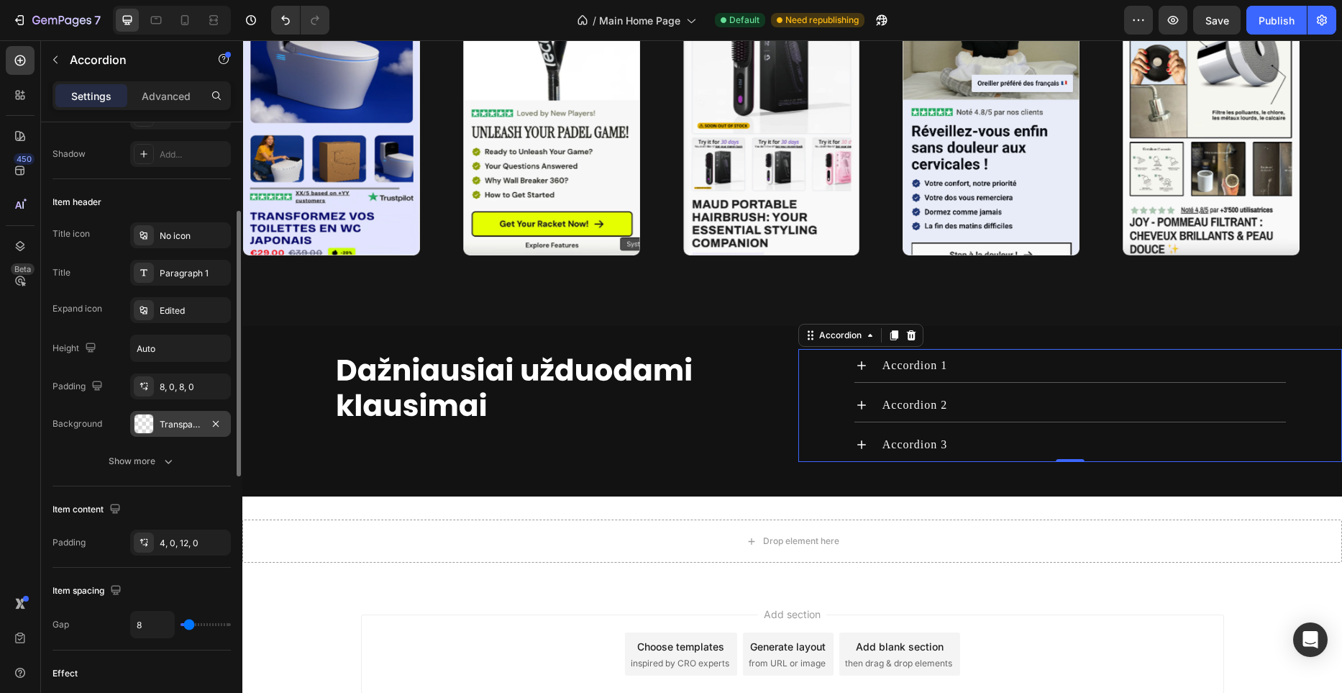
scroll to position [220, 0]
click at [173, 460] on icon "button" at bounding box center [168, 459] width 14 height 14
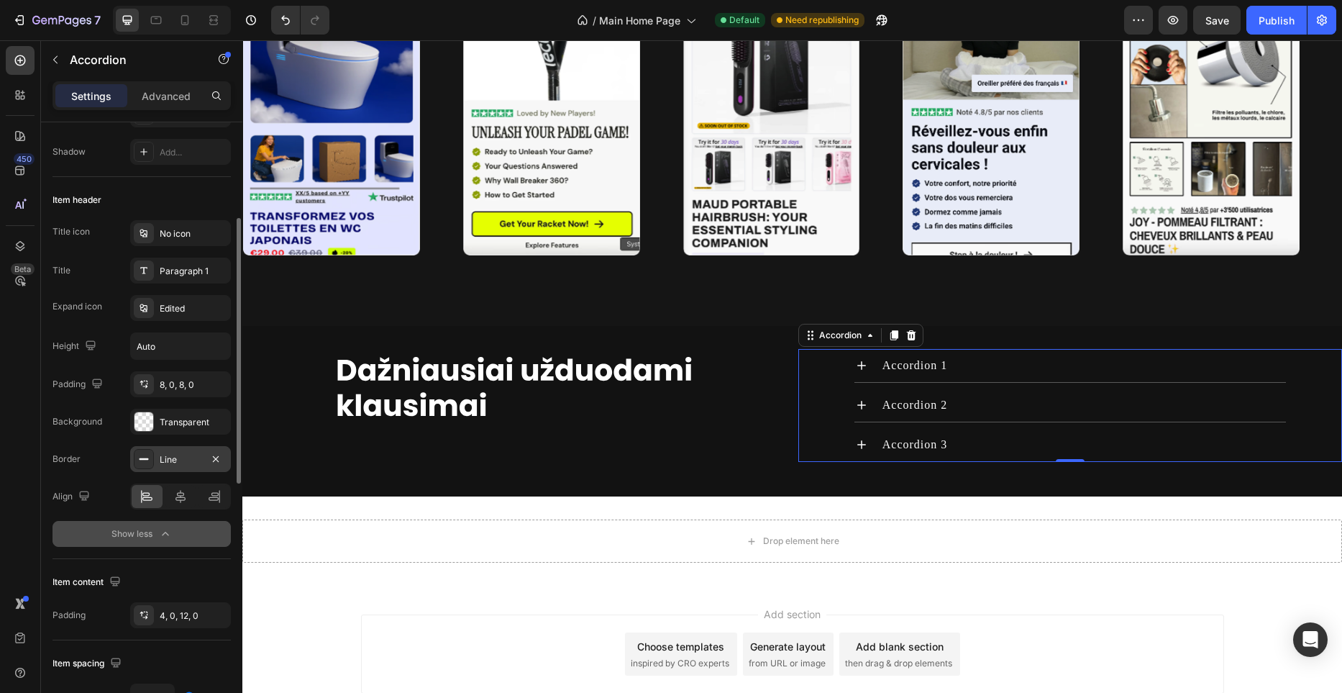
click at [183, 453] on div "Line" at bounding box center [181, 459] width 42 height 13
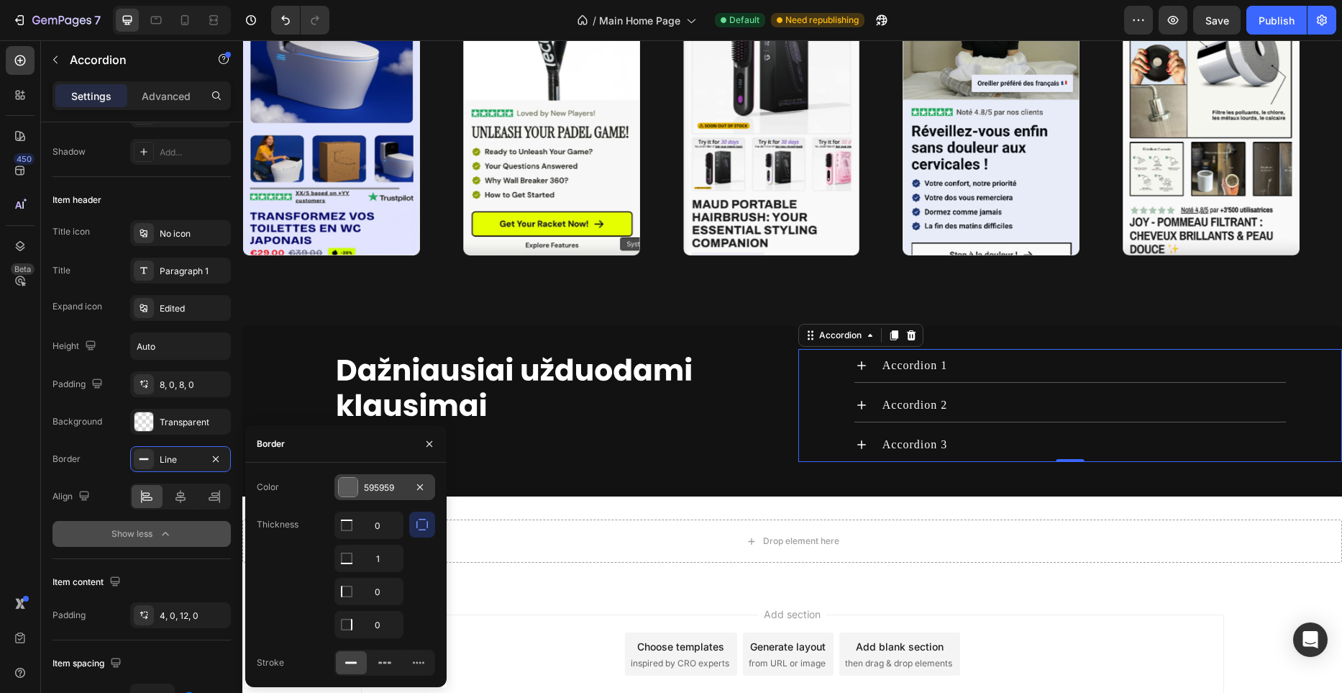
click at [355, 487] on div at bounding box center [348, 487] width 19 height 19
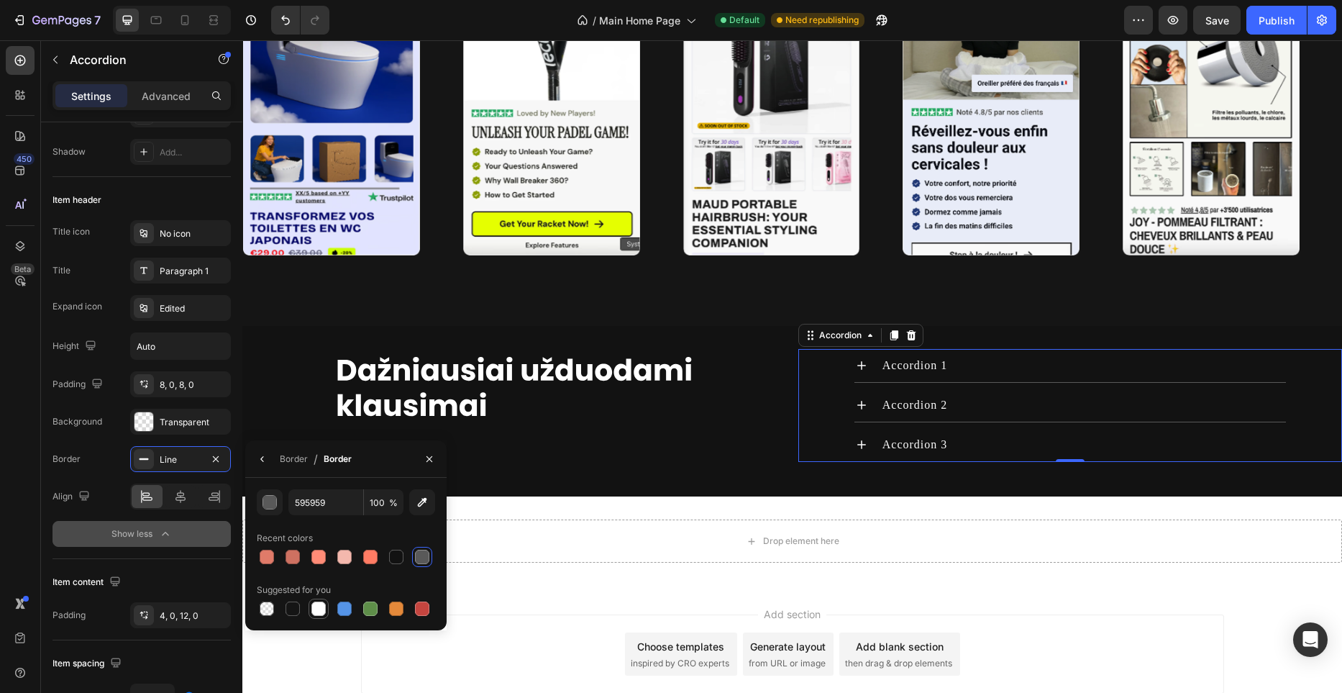
click at [322, 608] on div at bounding box center [318, 608] width 14 height 14
type input "FFFFFF"
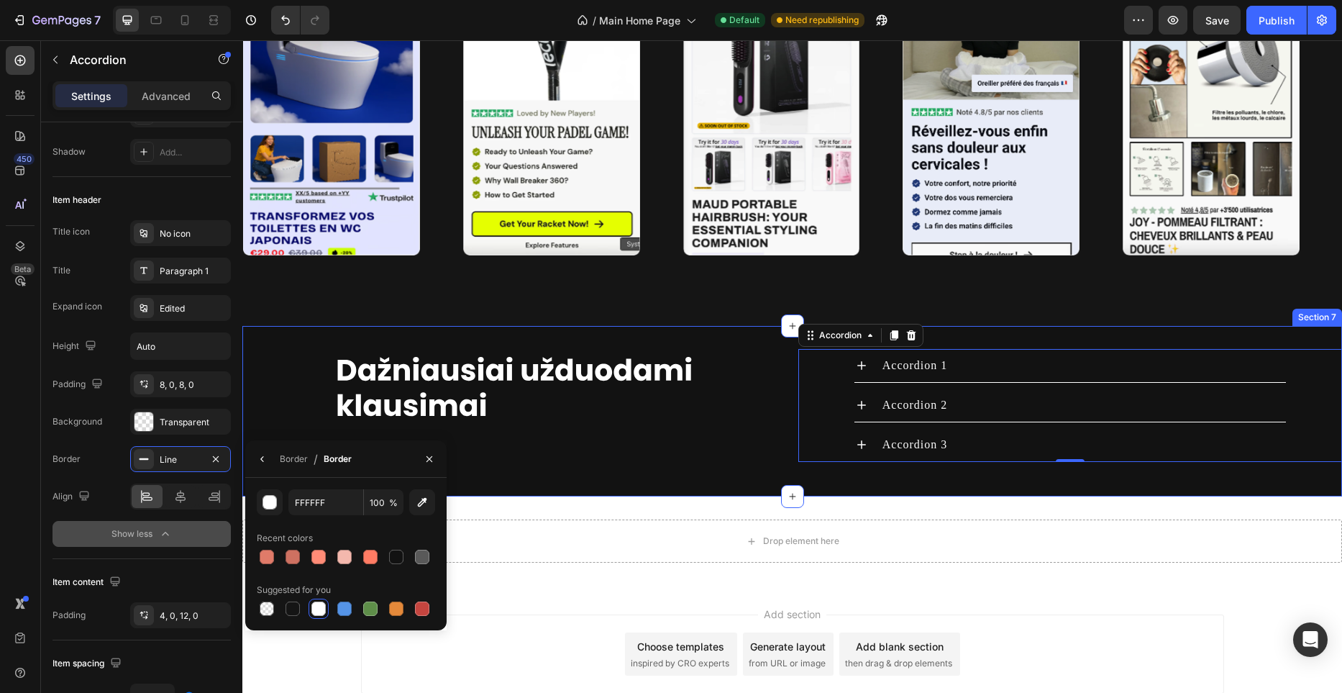
click at [846, 479] on div "Image Accordion 1 Accordion 2 Accordion 3 Accordion 0 Row Section 7" at bounding box center [792, 411] width 1100 height 170
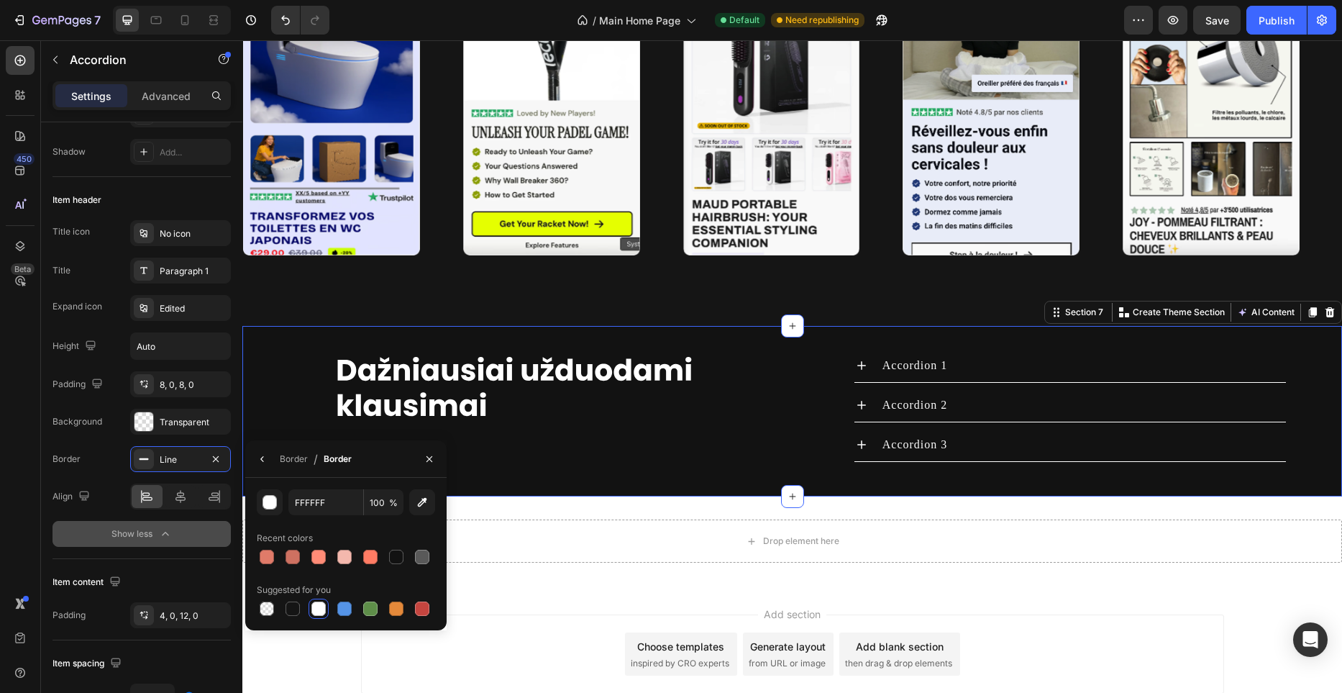
scroll to position [0, 0]
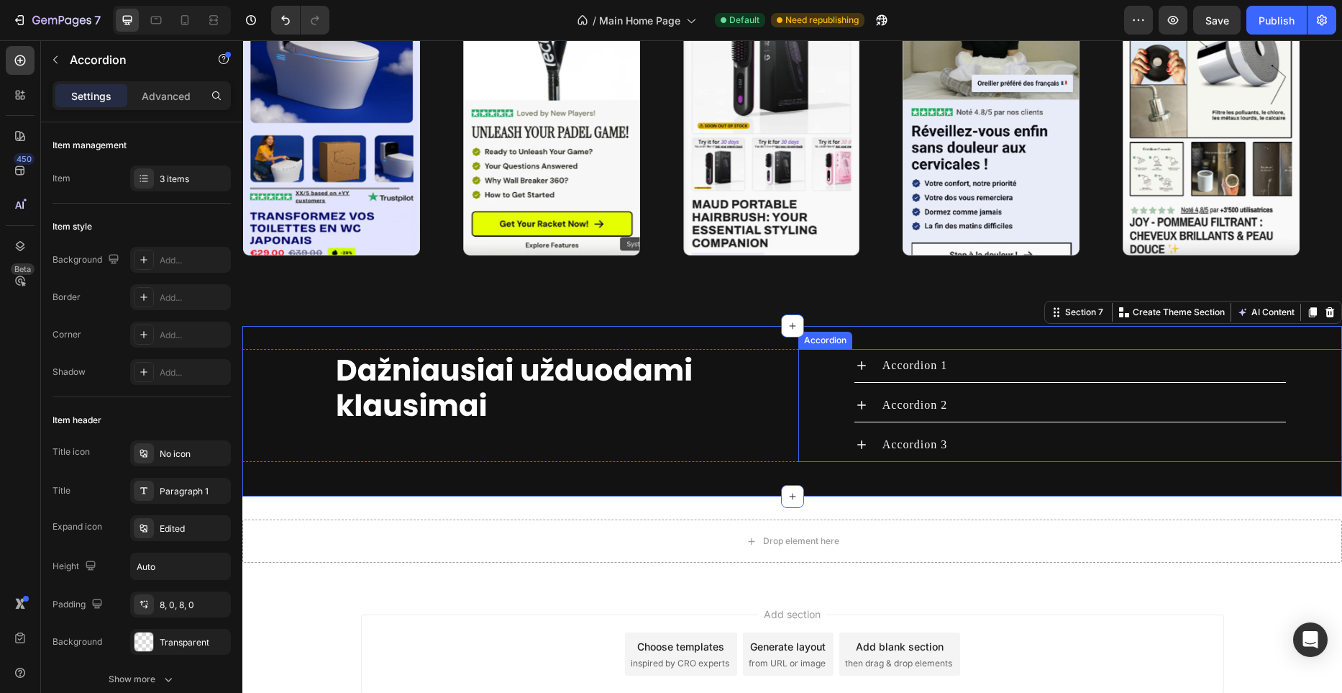
click at [863, 365] on icon at bounding box center [861, 365] width 9 height 9
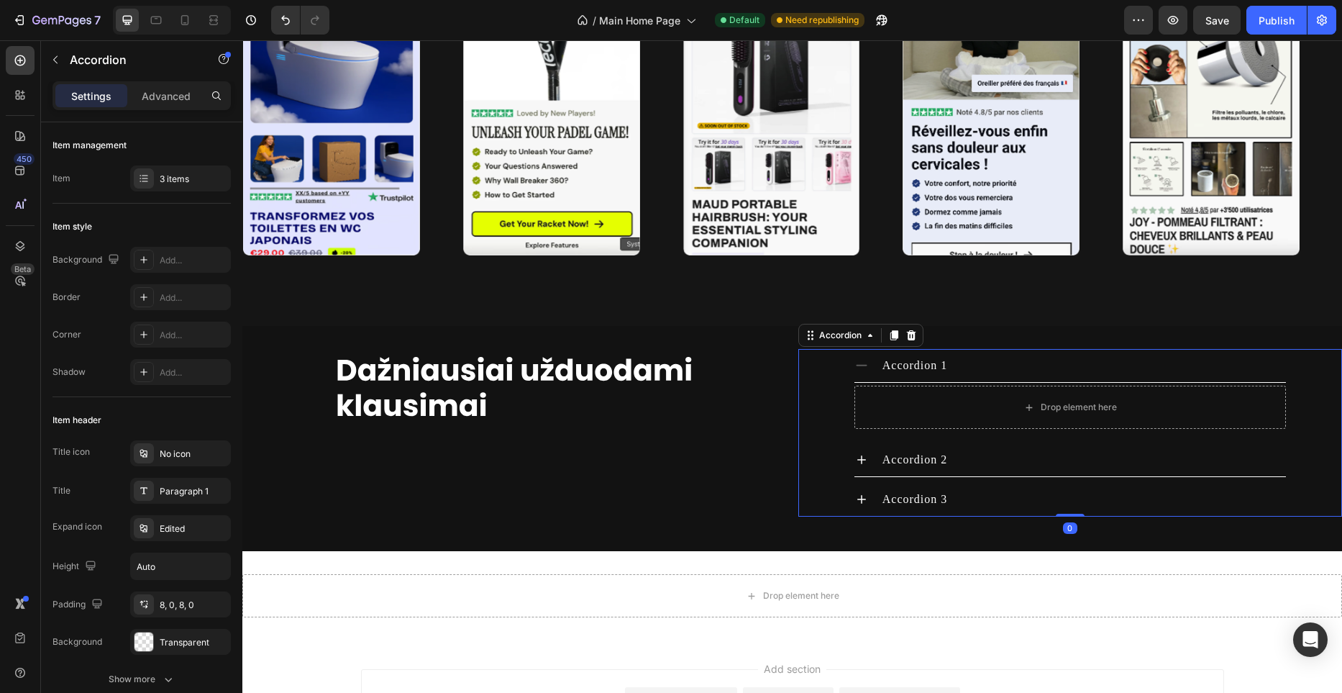
click at [863, 365] on icon at bounding box center [861, 365] width 11 height 1
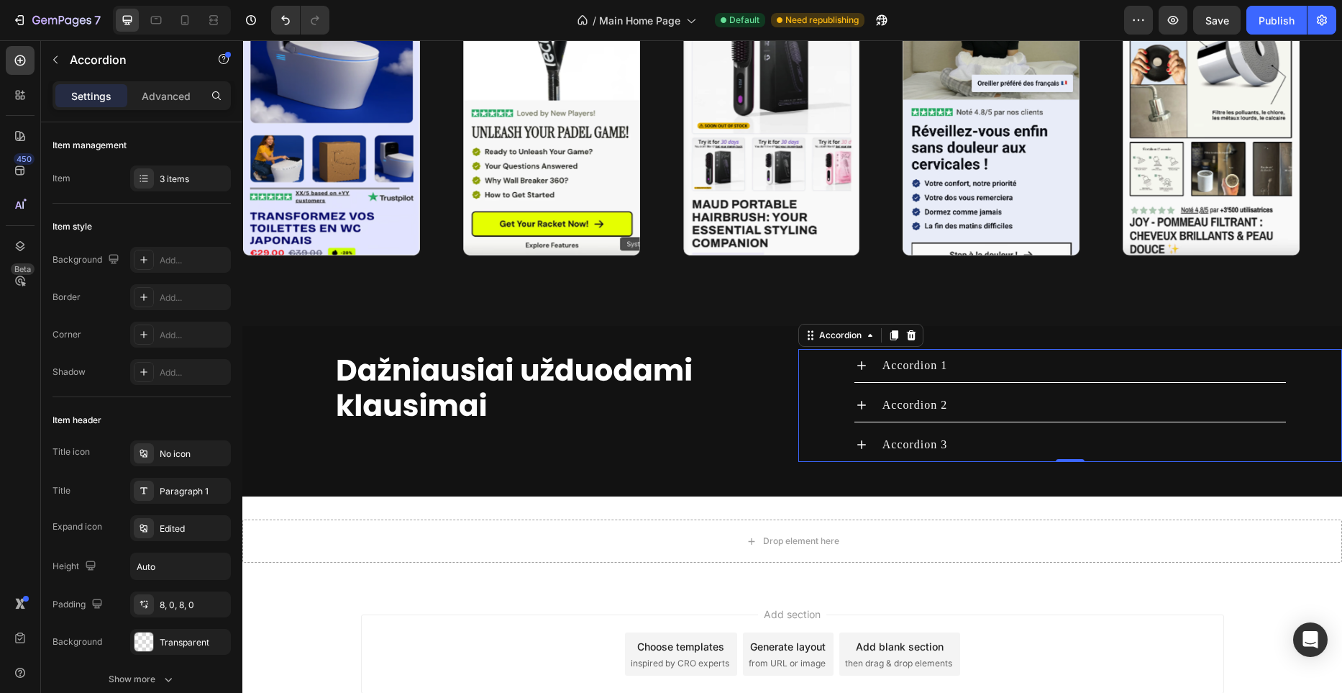
click at [863, 365] on icon at bounding box center [861, 365] width 9 height 9
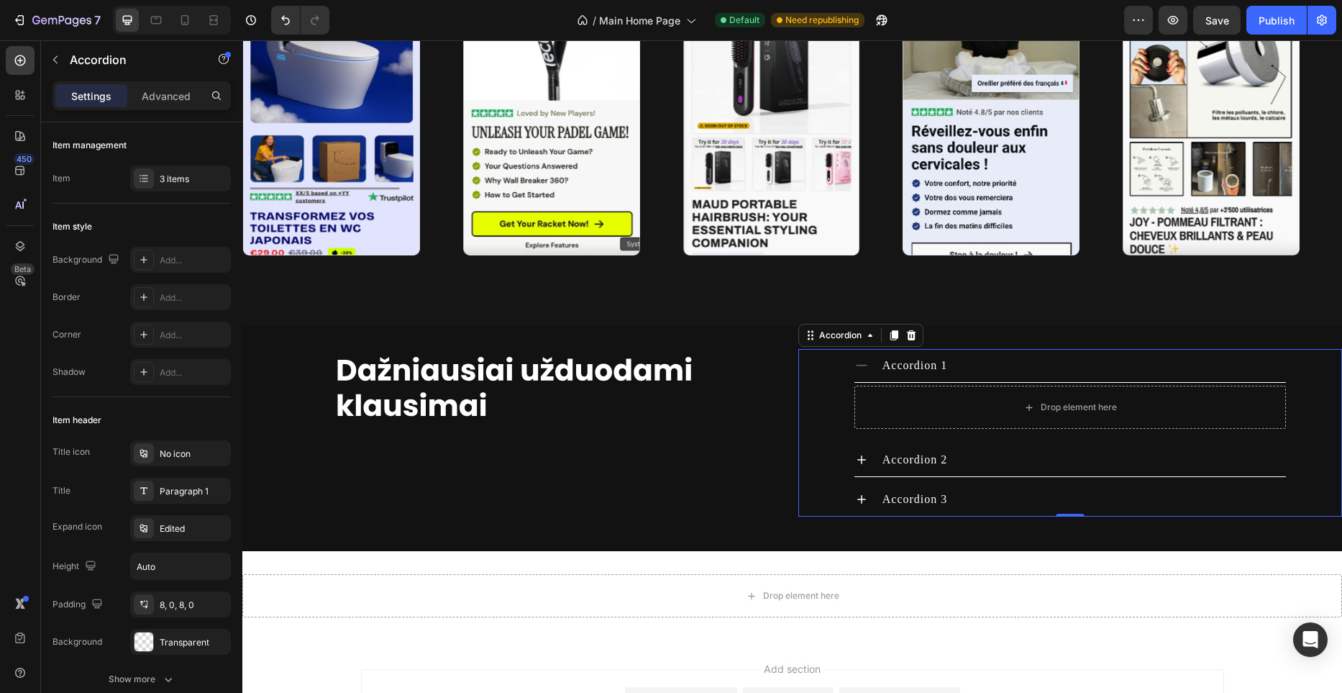
click at [863, 365] on icon at bounding box center [861, 365] width 11 height 1
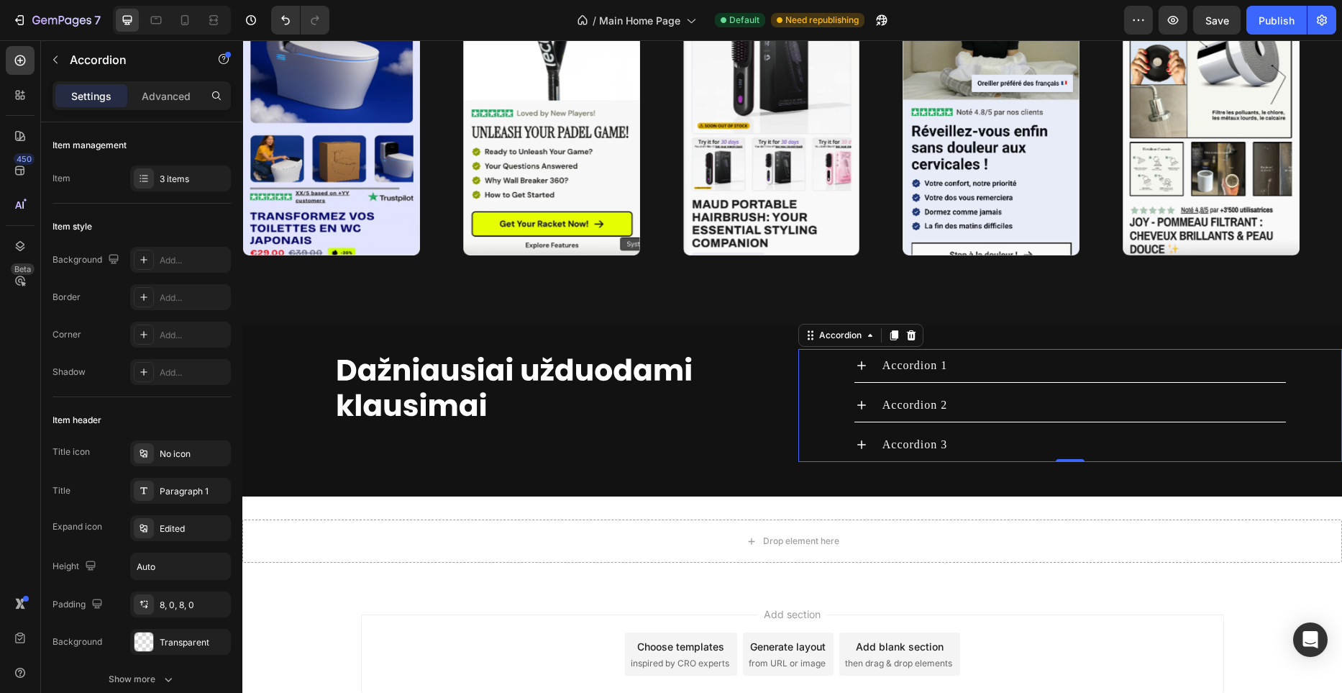
click at [868, 359] on icon at bounding box center [861, 365] width 14 height 14
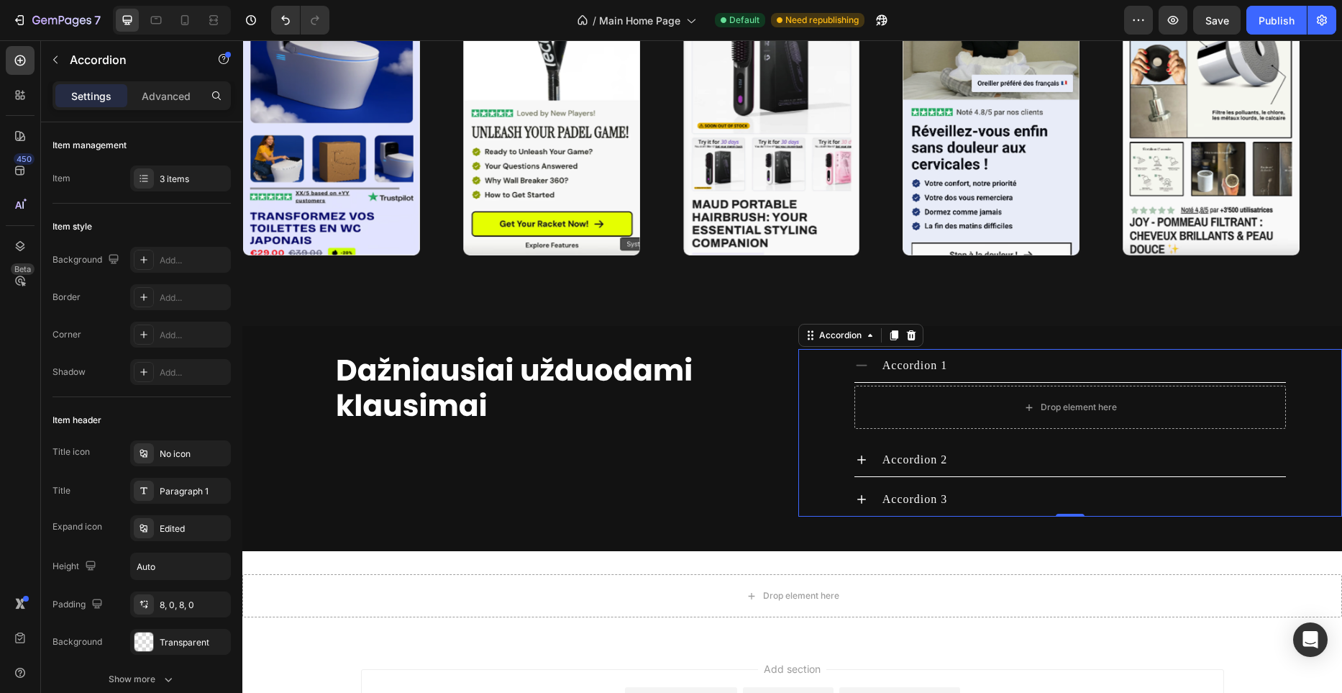
click at [865, 368] on icon at bounding box center [861, 365] width 14 height 14
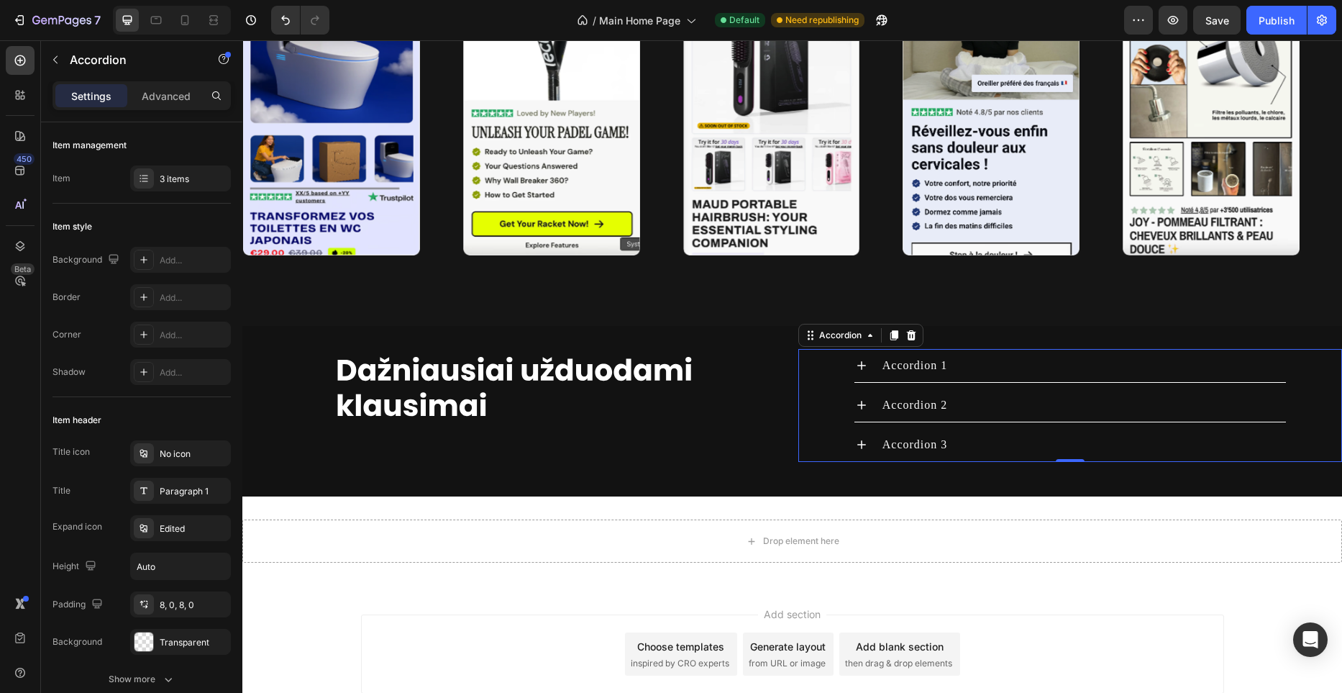
click at [863, 373] on div "Accordion 1" at bounding box center [1070, 366] width 432 height 34
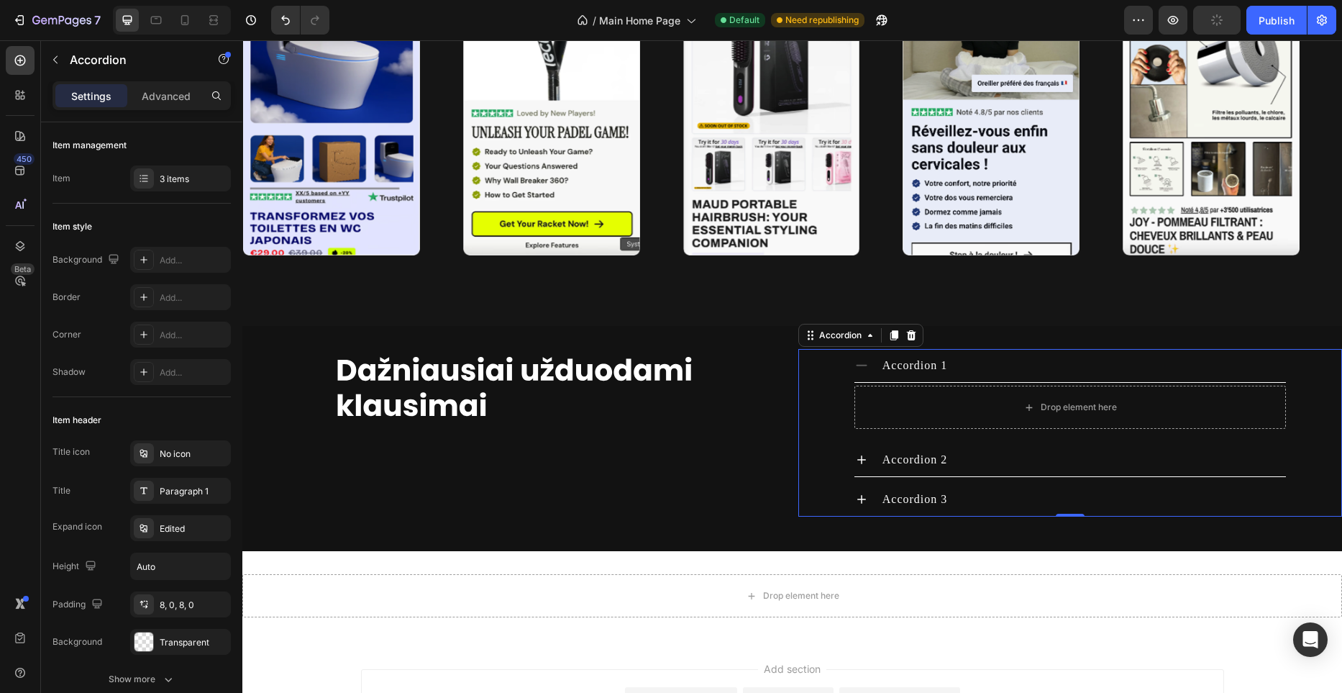
click at [860, 380] on div "Accordion 1" at bounding box center [1070, 366] width 432 height 34
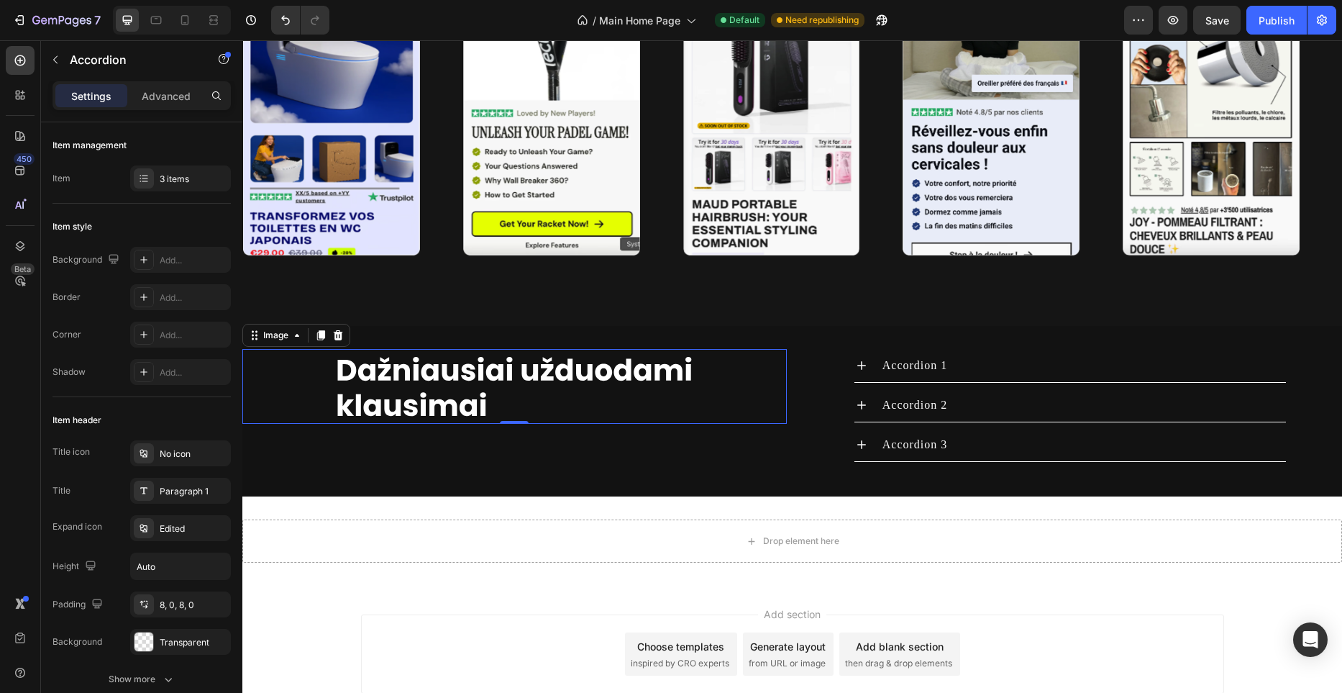
drag, startPoint x: 752, startPoint y: 373, endPoint x: 771, endPoint y: 373, distance: 19.4
click at [752, 373] on div at bounding box center [514, 386] width 544 height 75
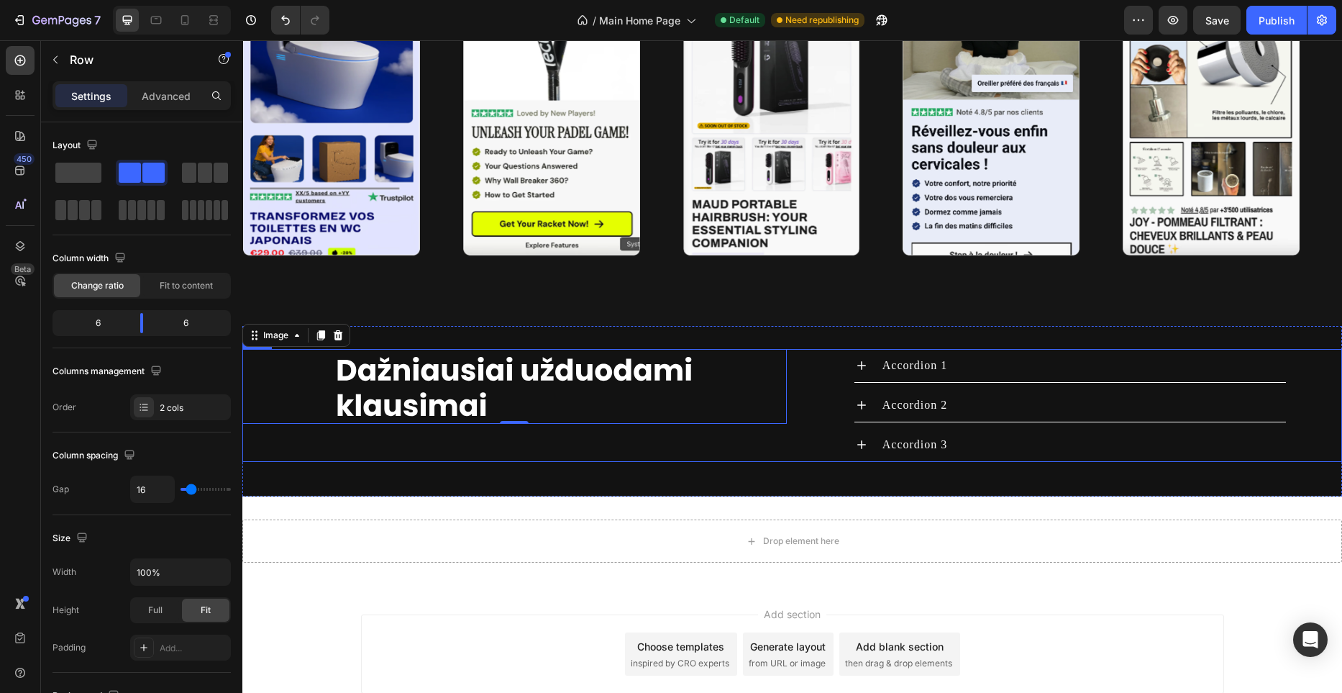
click at [790, 372] on div "Image 0 Accordion 1 Accordion 2 Accordion 3 Accordion Row" at bounding box center [792, 405] width 1100 height 113
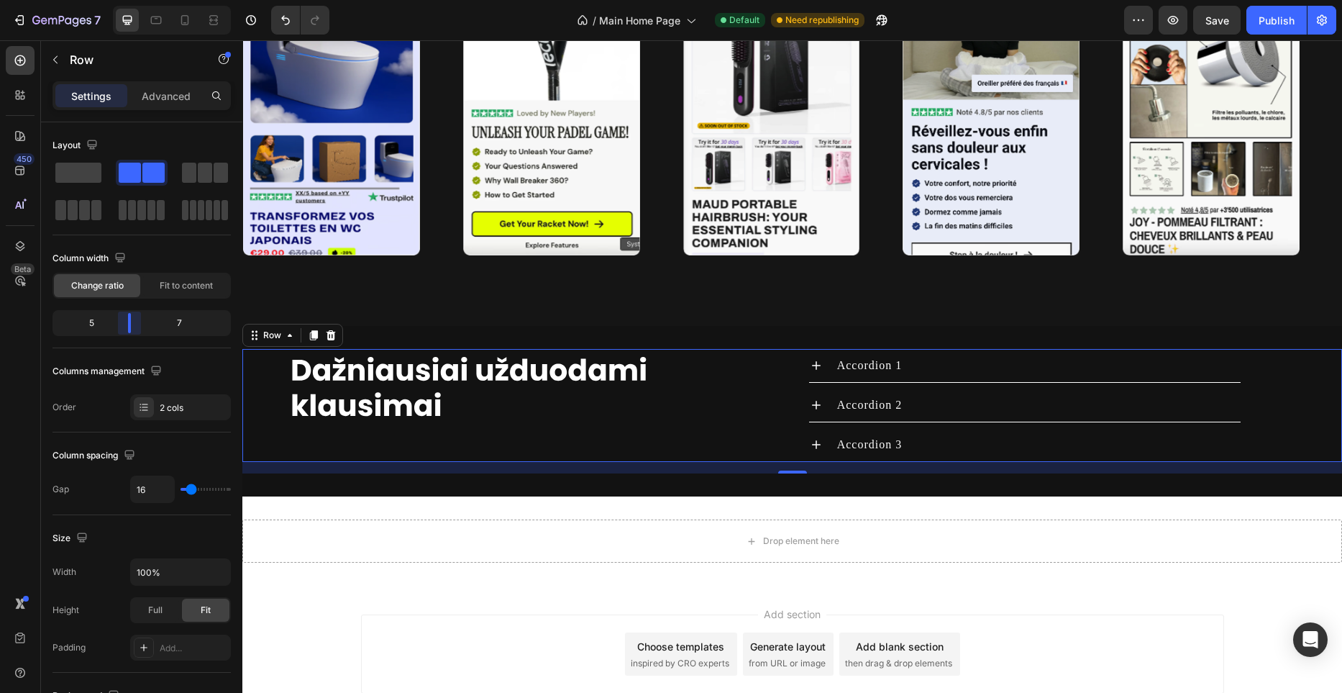
drag, startPoint x: 141, startPoint y: 324, endPoint x: 129, endPoint y: 328, distance: 12.7
click at [129, 0] on body "7 / Main Home Page Default Need republishing Preview Save Publish 450 Beta Sect…" at bounding box center [671, 0] width 1342 height 0
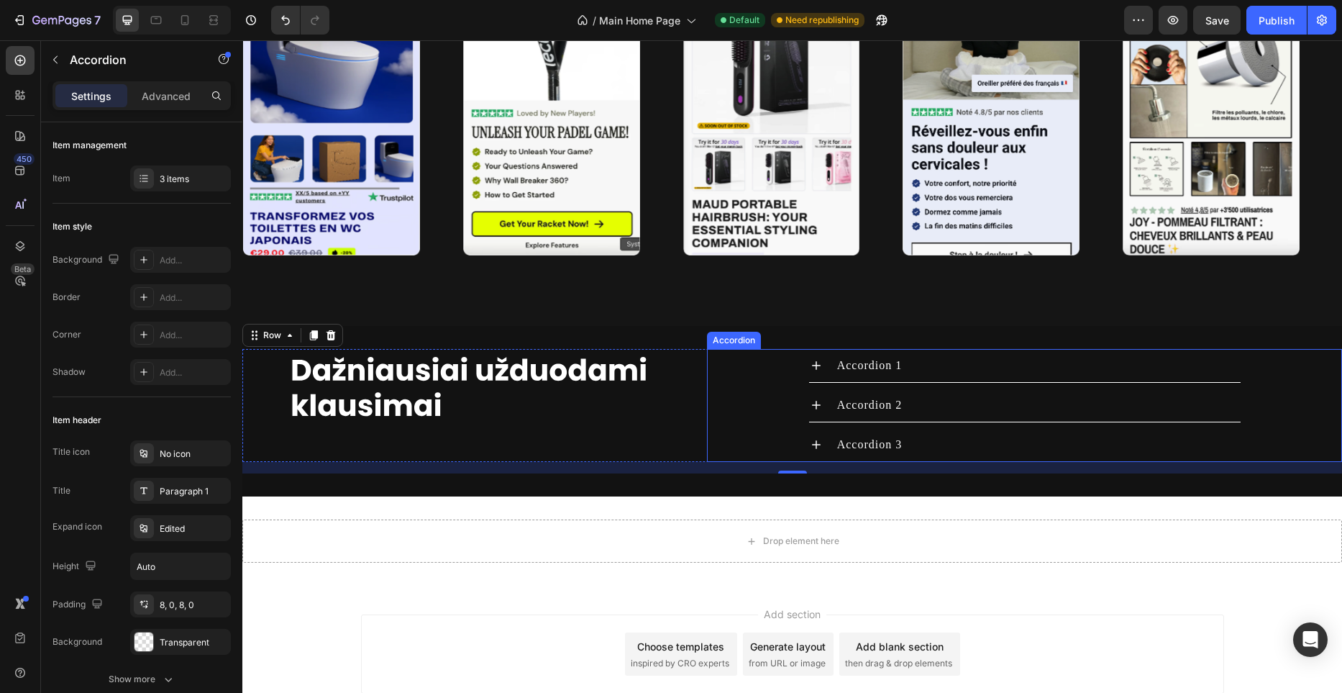
click at [786, 370] on div "Accordion 1" at bounding box center [1025, 366] width 634 height 34
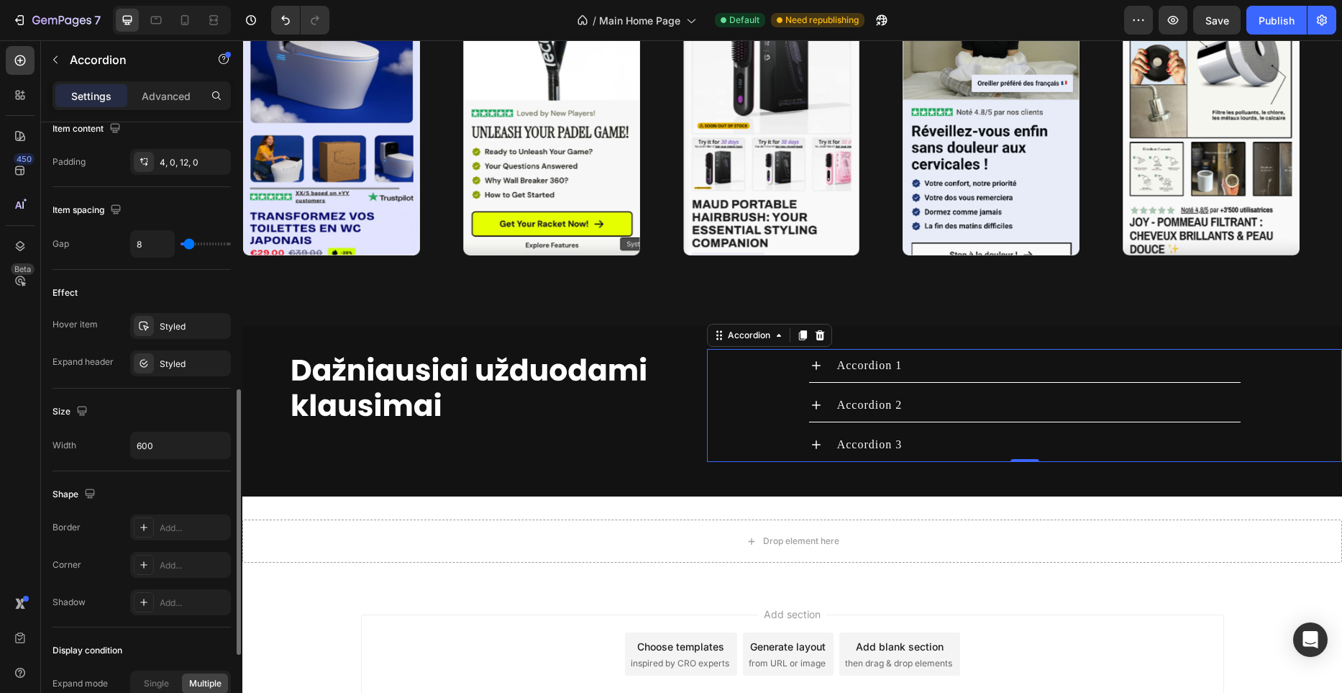
scroll to position [603, 0]
click at [168, 444] on input "600" at bounding box center [180, 440] width 99 height 26
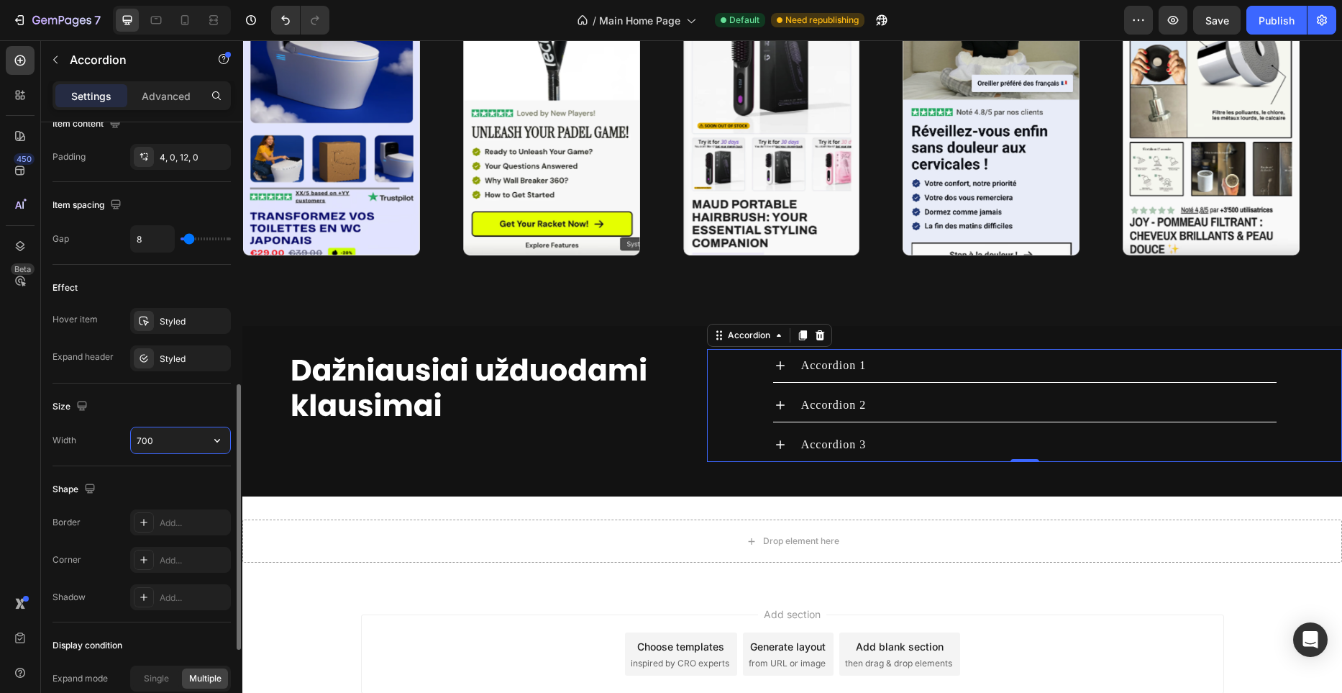
click at [170, 442] on input "700" at bounding box center [180, 440] width 99 height 26
click at [170, 442] on input "900" at bounding box center [180, 440] width 99 height 26
type input "700"
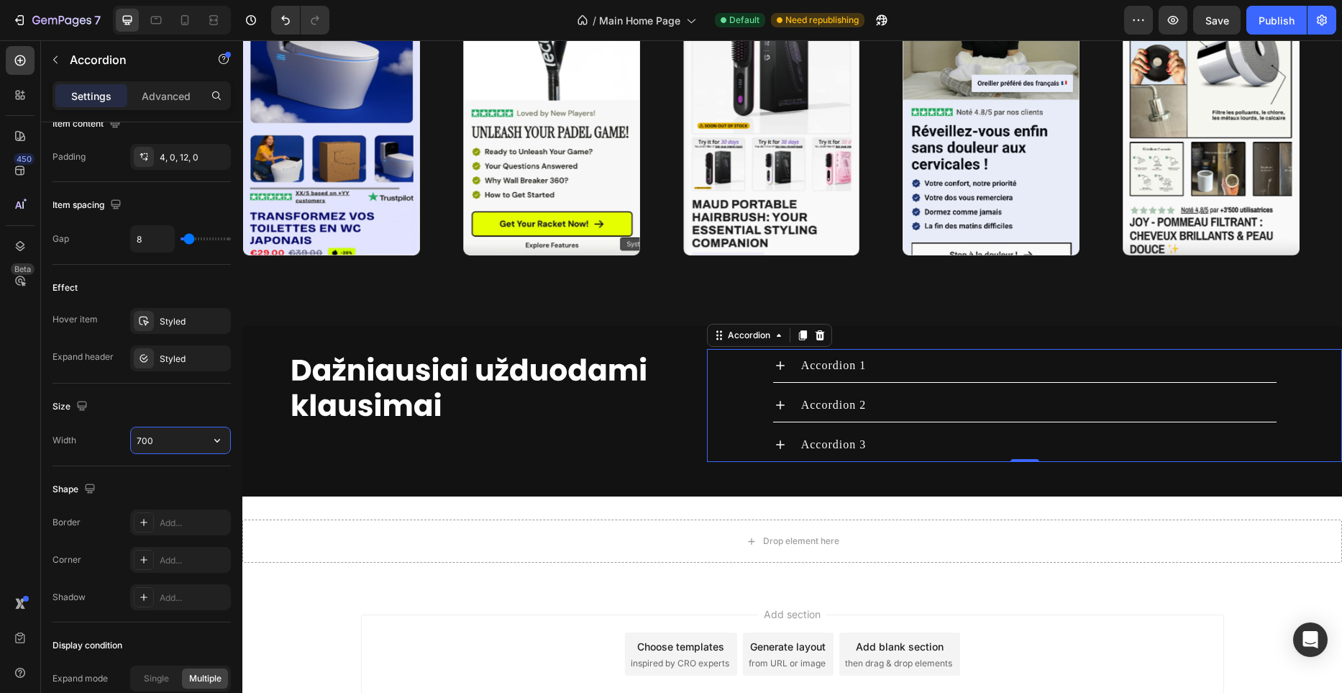
click at [834, 374] on div "Accordion 1" at bounding box center [834, 366] width 70 height 22
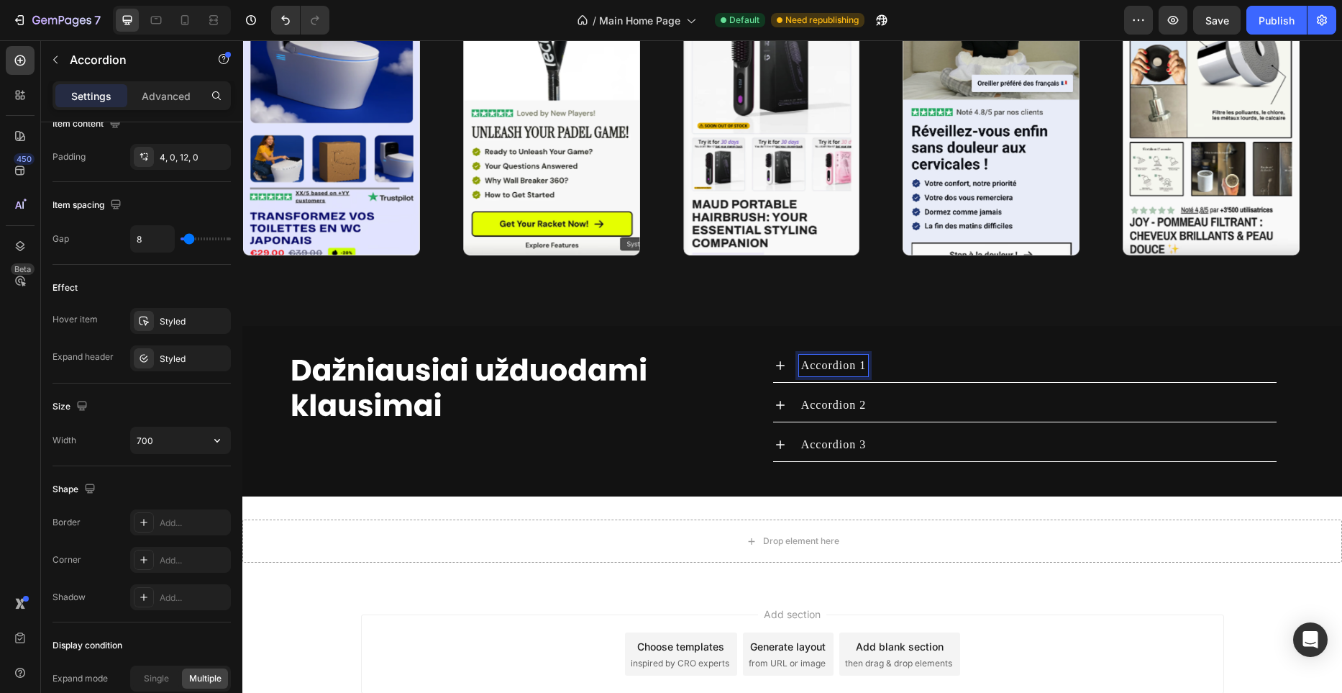
click at [893, 370] on div "Accordion 1" at bounding box center [1038, 366] width 478 height 22
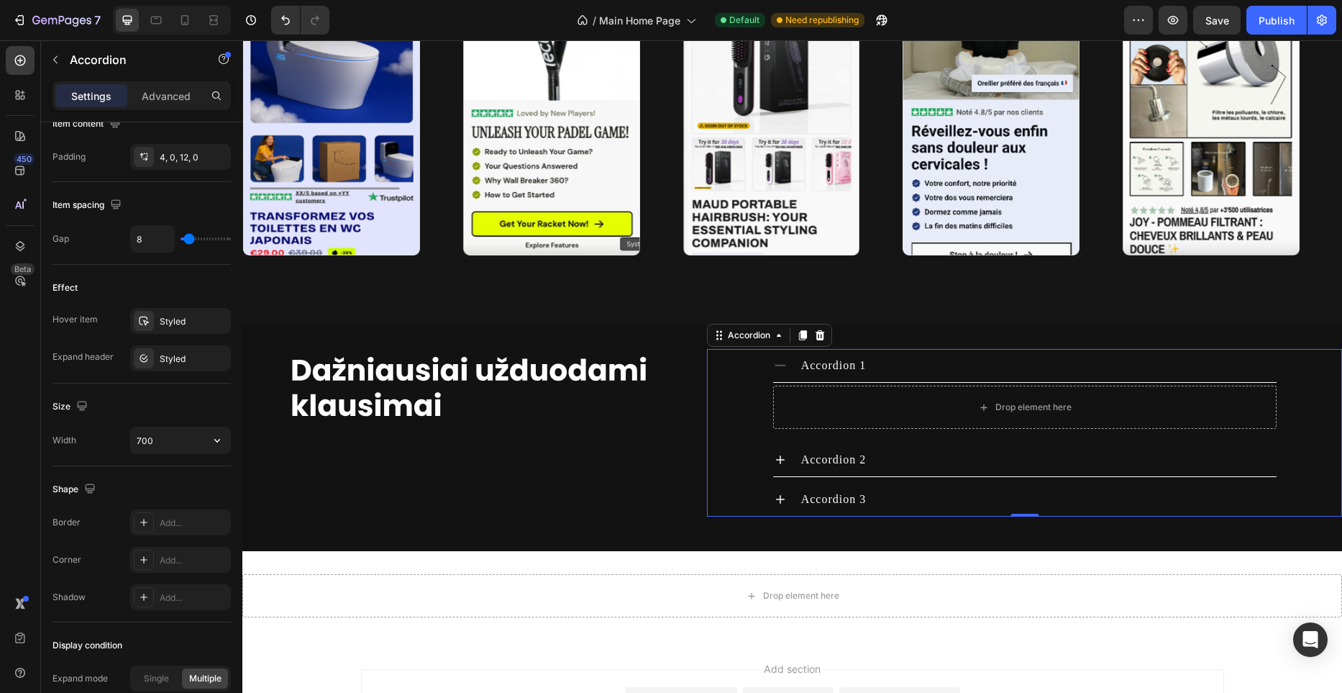
click at [846, 367] on span "Accordion 1" at bounding box center [833, 365] width 65 height 12
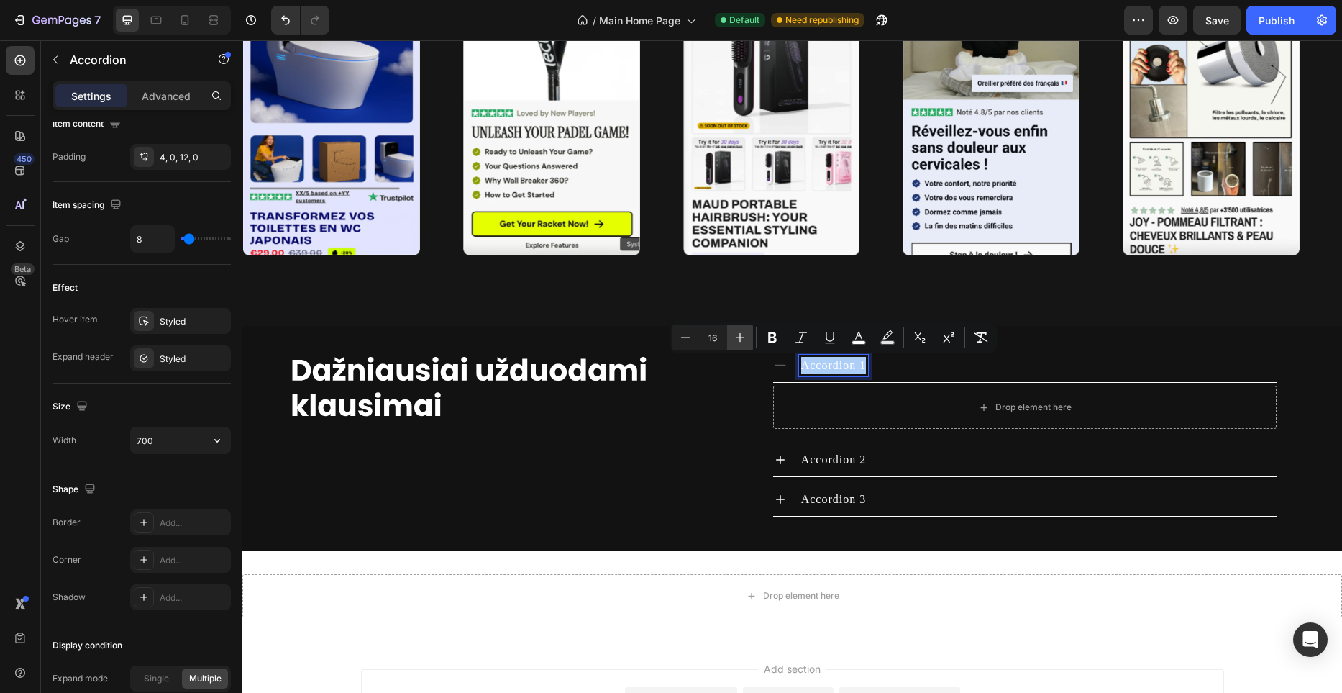
click at [742, 337] on icon "Editor contextual toolbar" at bounding box center [740, 337] width 14 height 14
type input "20"
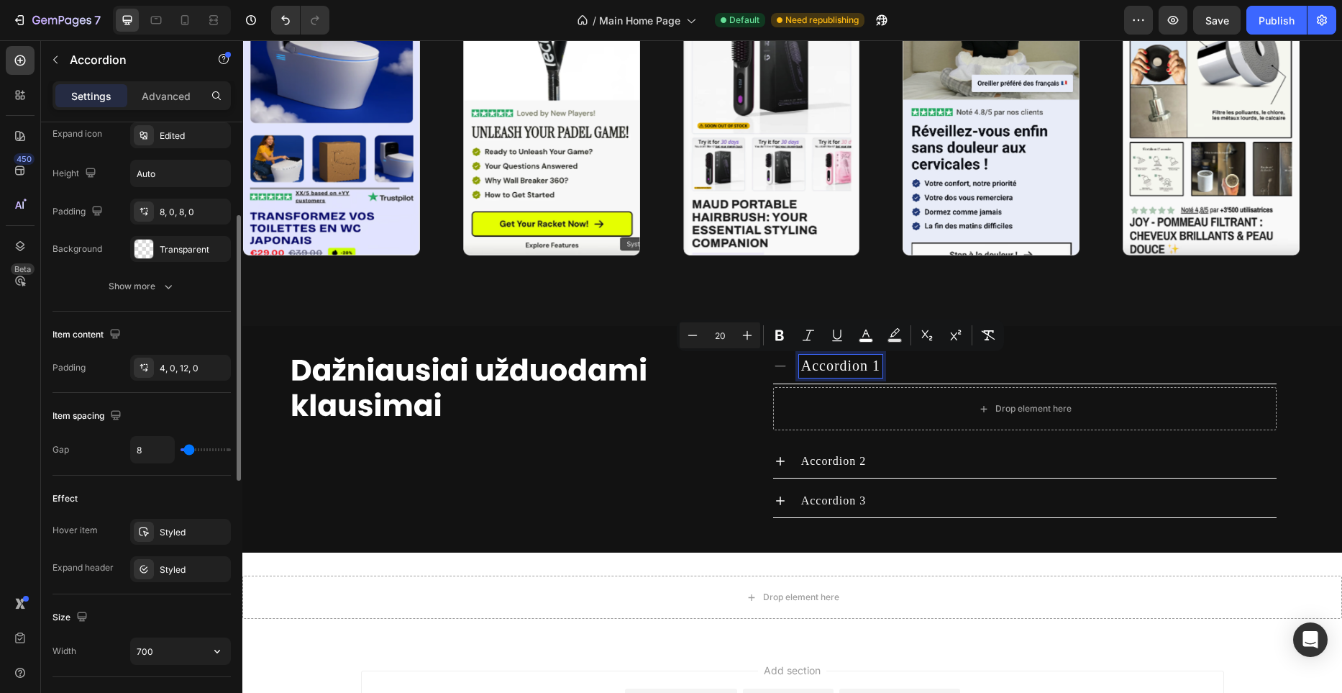
scroll to position [0, 0]
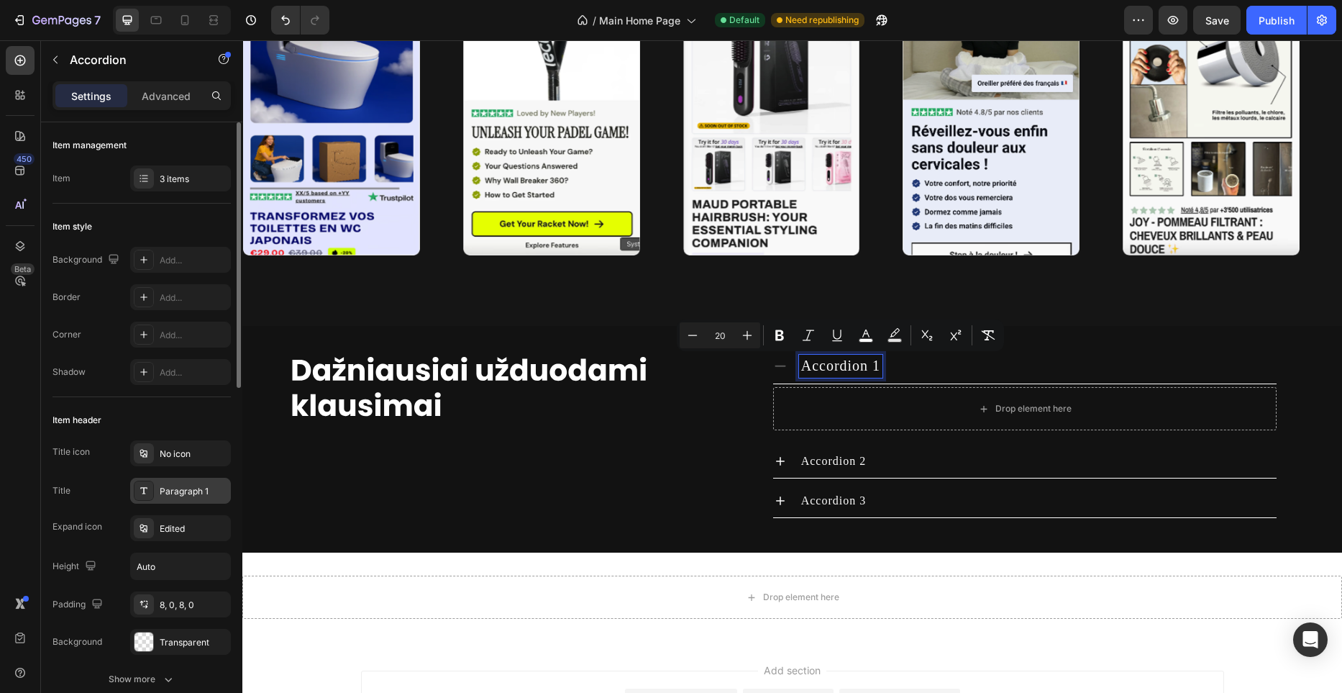
click at [191, 491] on div "Paragraph 1" at bounding box center [194, 491] width 68 height 13
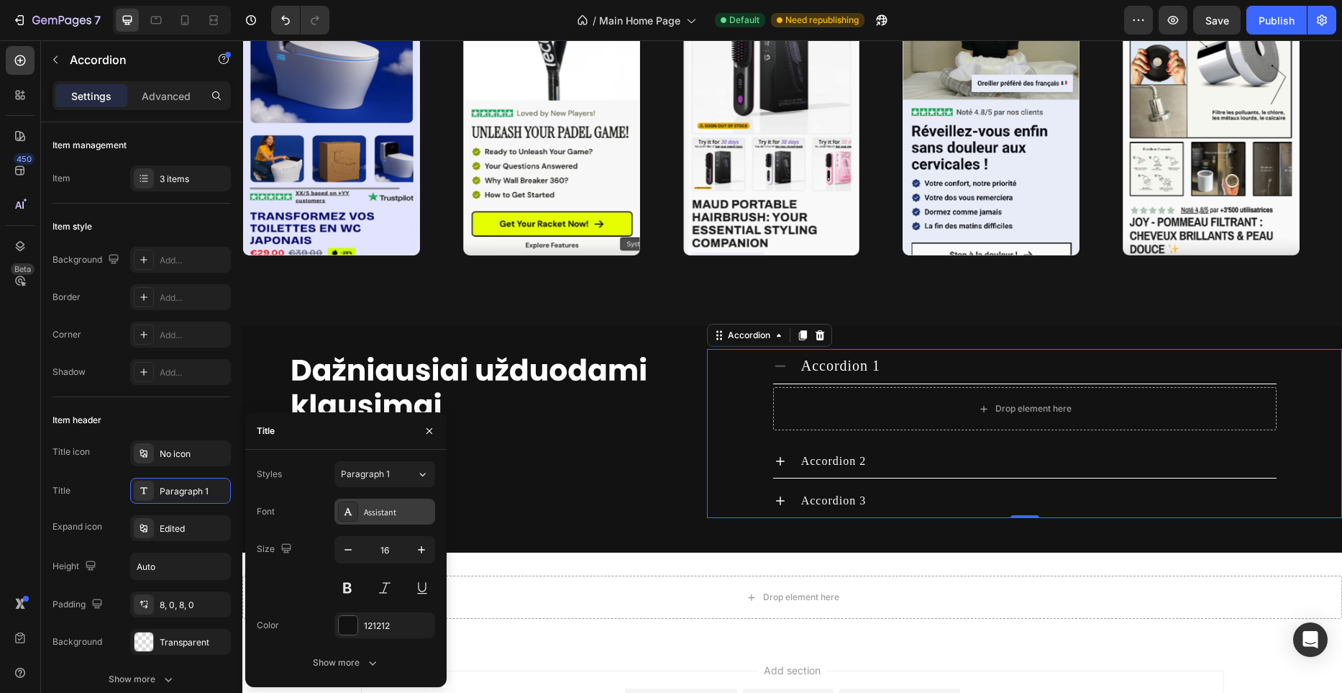
click at [369, 509] on div "Assistant" at bounding box center [398, 512] width 68 height 13
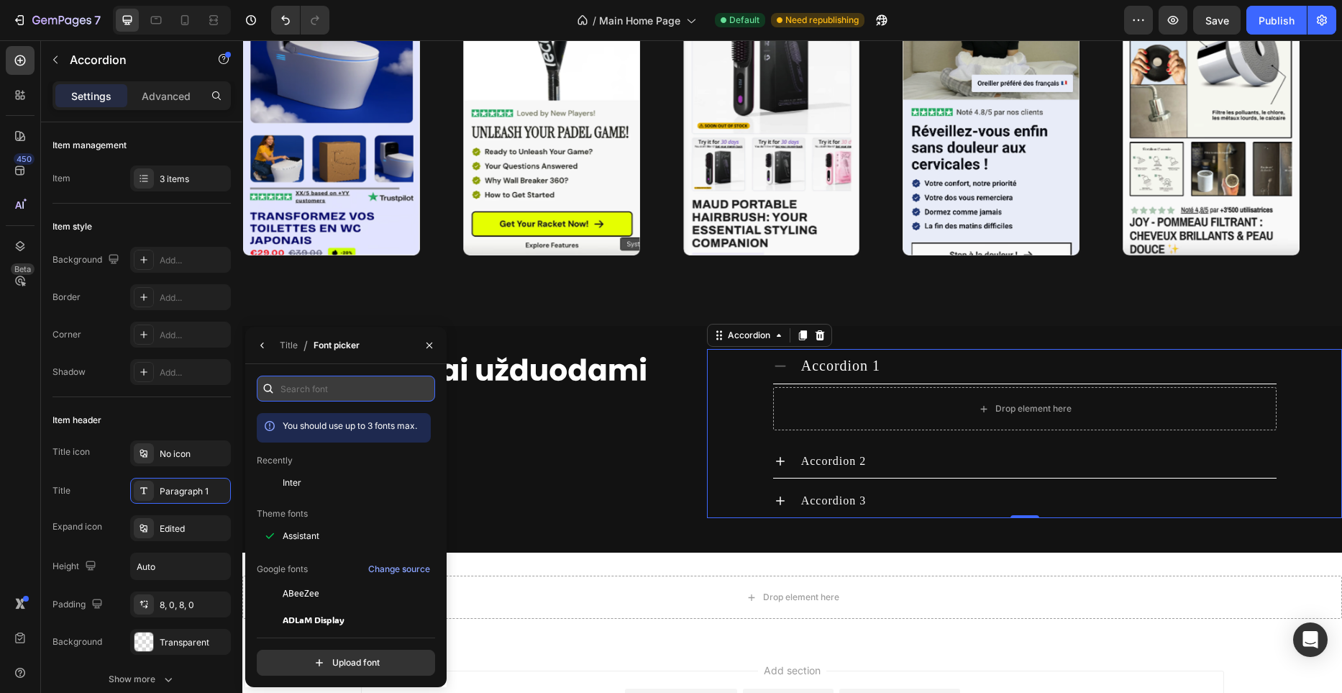
click at [339, 398] on input "text" at bounding box center [346, 388] width 178 height 26
click at [325, 485] on div "Inter" at bounding box center [355, 482] width 145 height 13
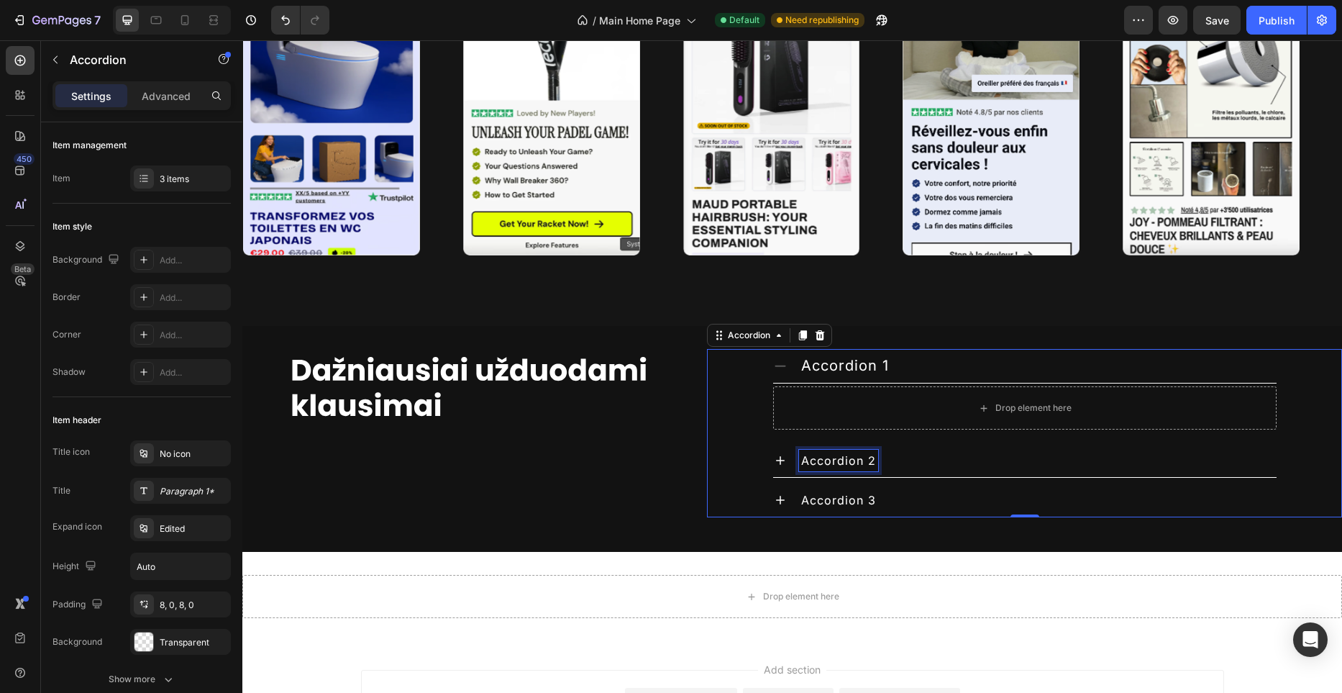
click at [843, 465] on span "Accordion 2" at bounding box center [838, 460] width 75 height 14
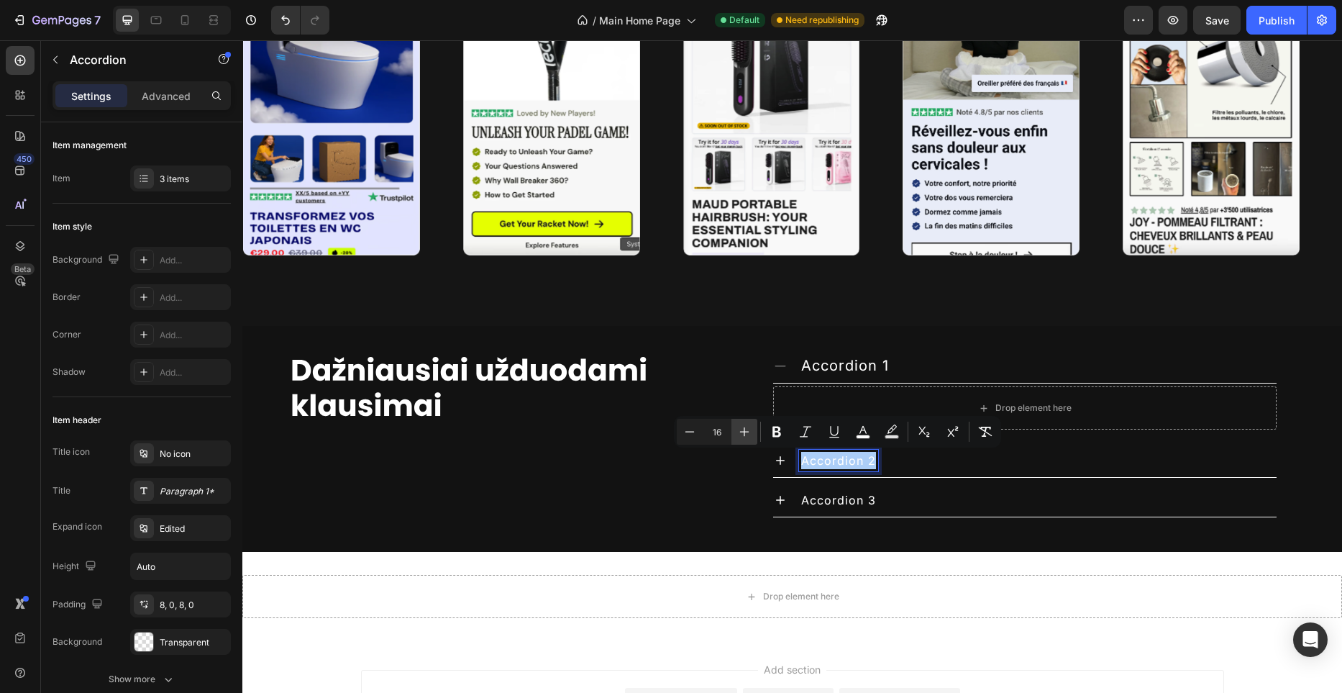
click at [750, 432] on icon "Editor contextual toolbar" at bounding box center [744, 431] width 14 height 14
type input "20"
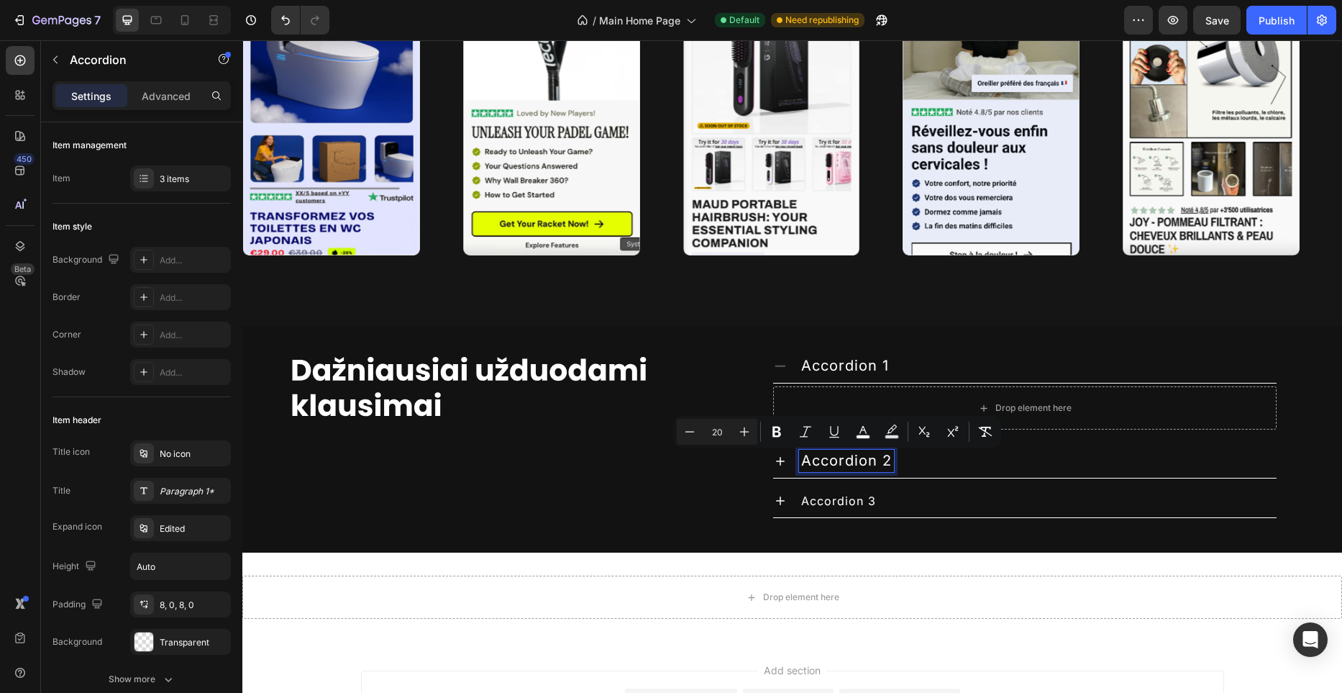
click at [848, 494] on span "Accordion 3" at bounding box center [838, 500] width 75 height 14
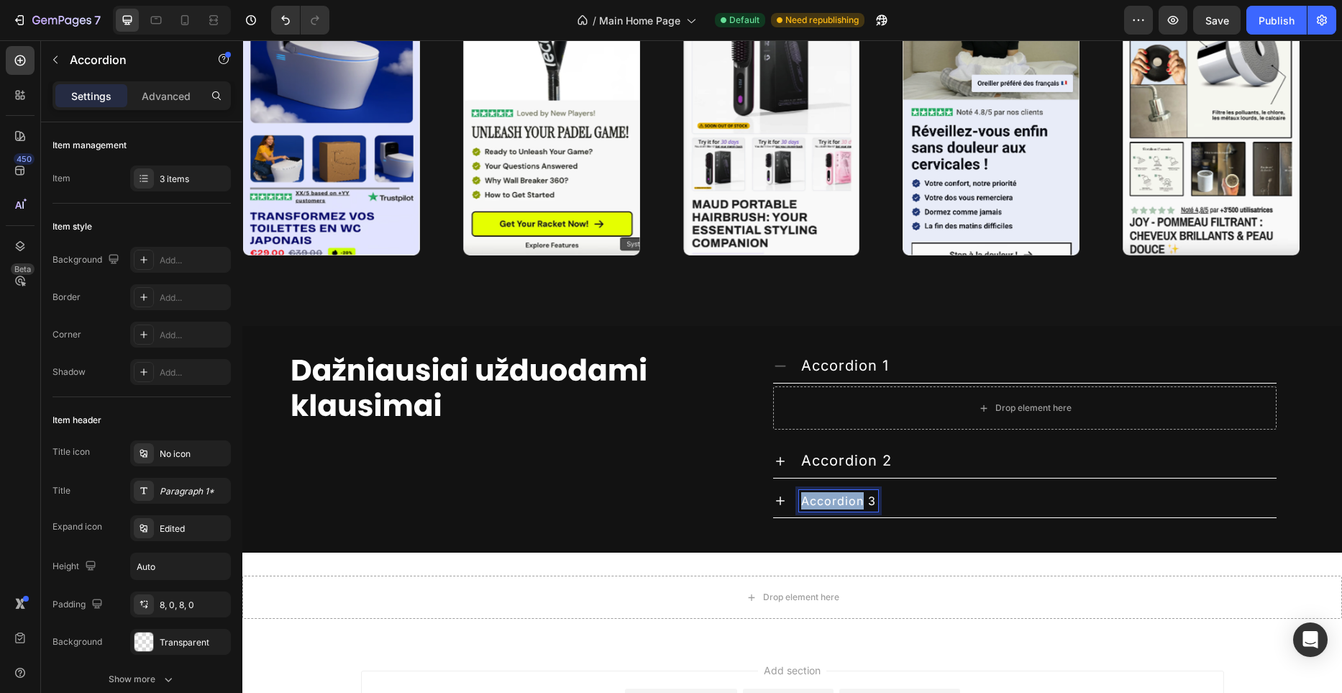
click at [848, 494] on span "Accordion 3" at bounding box center [838, 500] width 75 height 14
click at [746, 469] on icon "Editor contextual toolbar" at bounding box center [744, 472] width 14 height 14
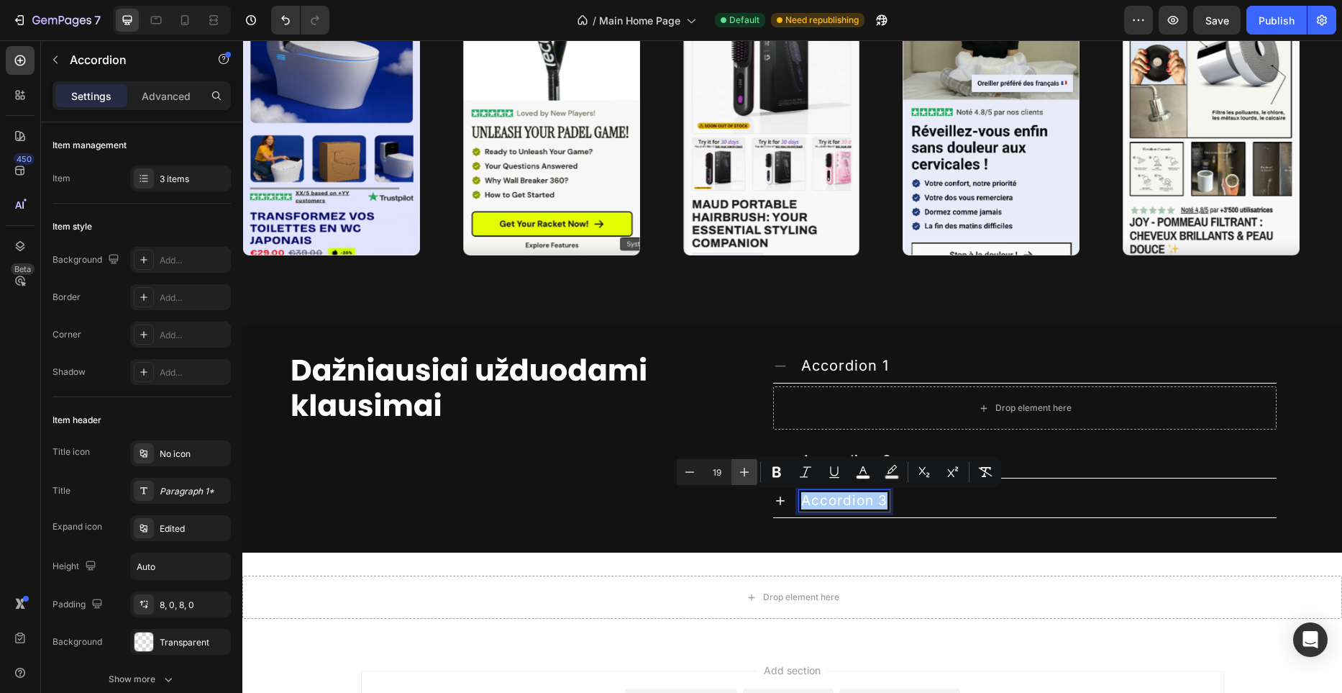
click at [746, 469] on icon "Editor contextual toolbar" at bounding box center [744, 472] width 14 height 14
type input "20"
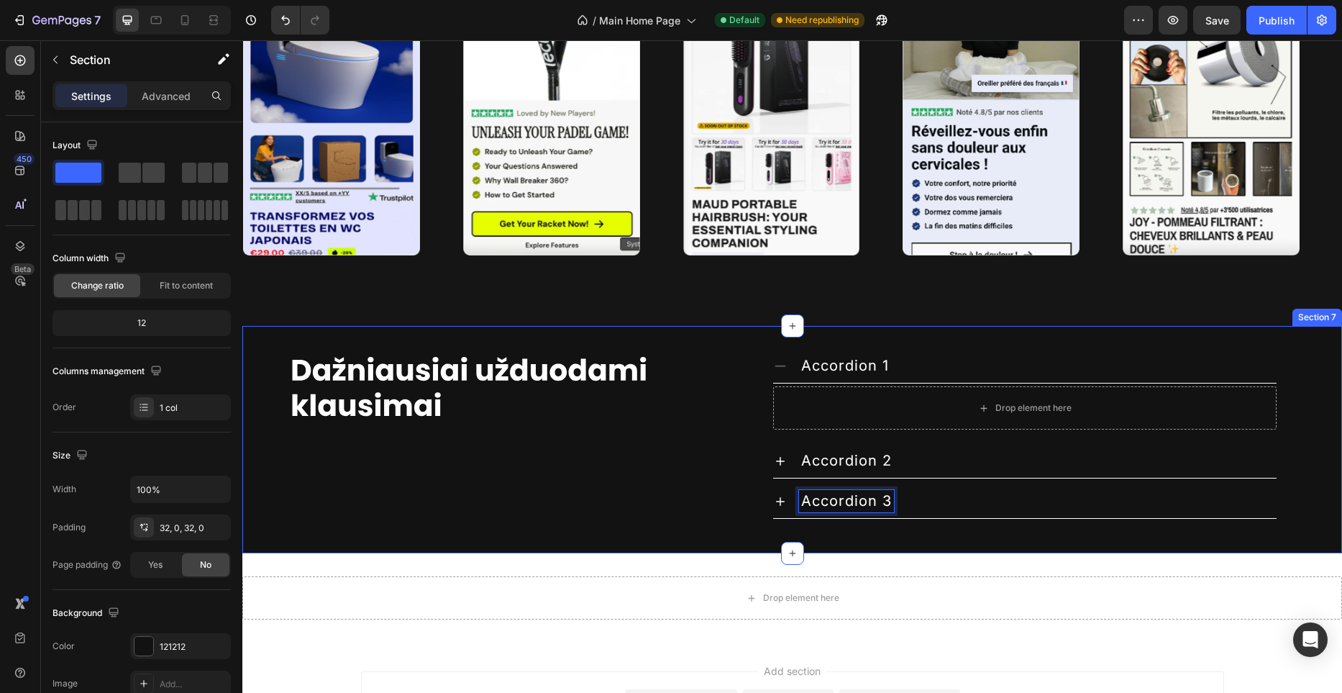
click at [1021, 525] on div "Image Accordion 1 Drop element here Accordion 2 Accordion 3 Accordion 0 Row" at bounding box center [792, 439] width 1100 height 181
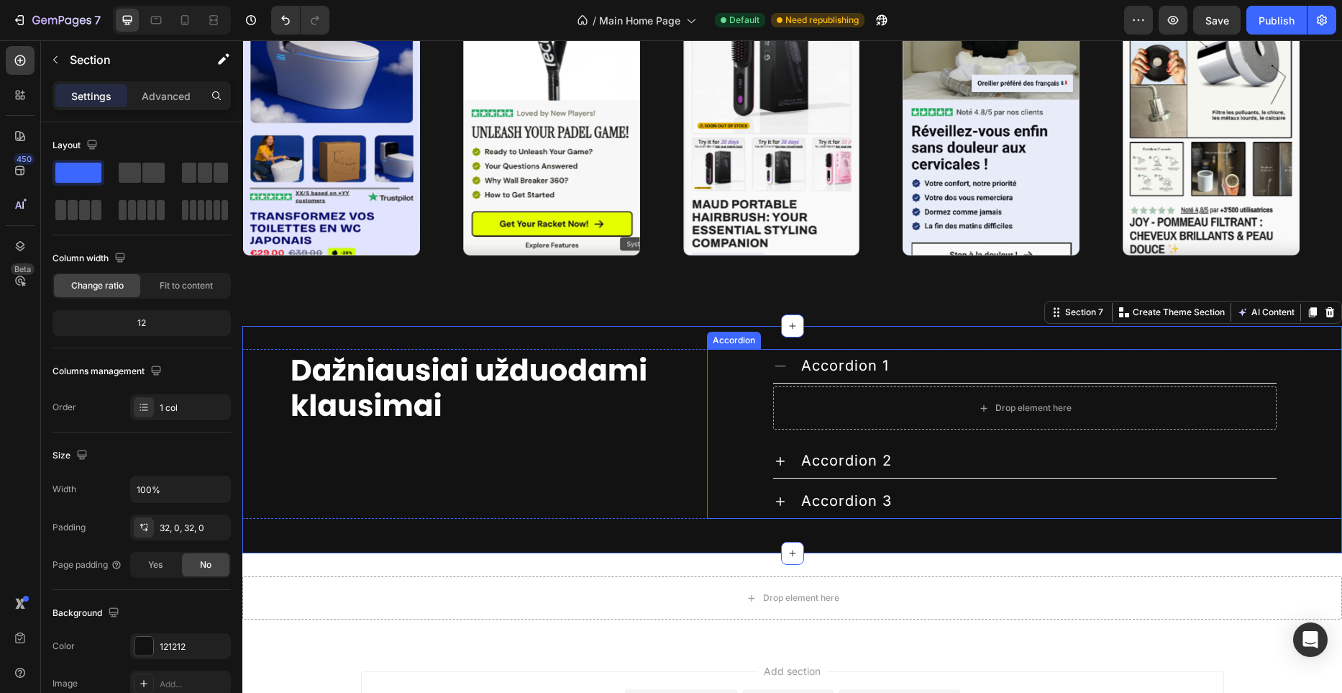
click at [786, 363] on icon at bounding box center [780, 366] width 14 height 14
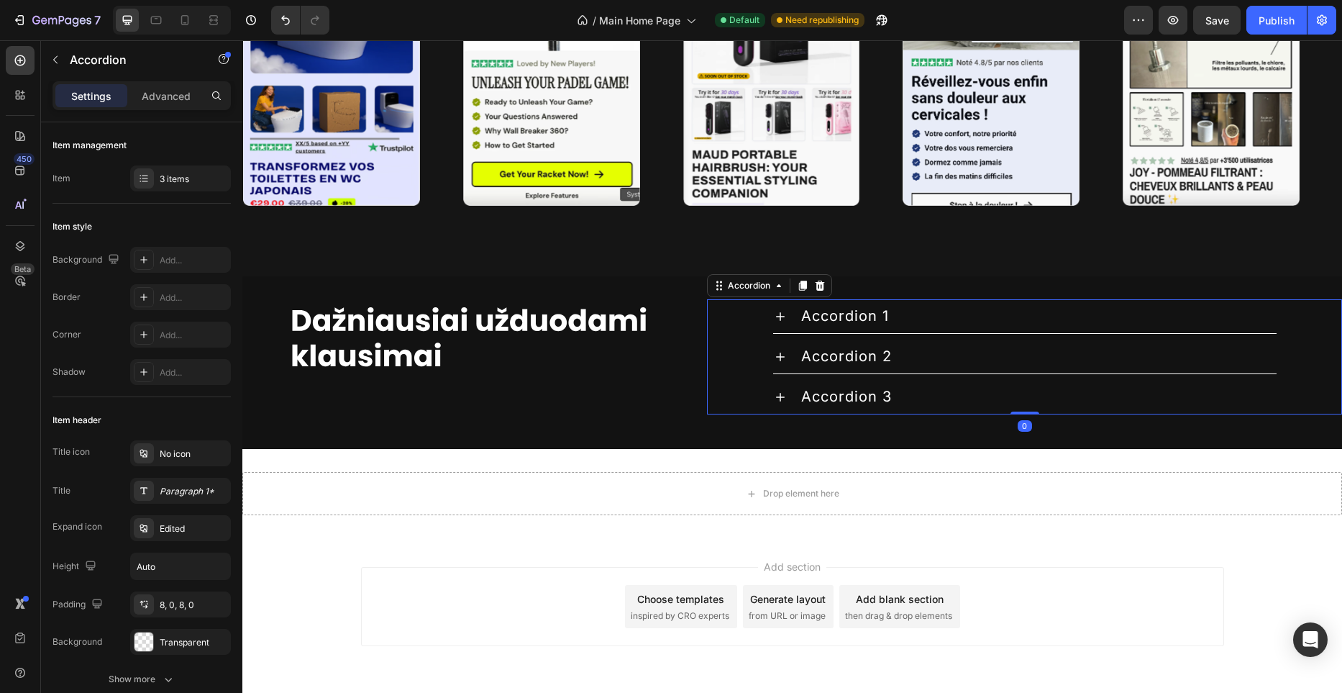
scroll to position [3949, 0]
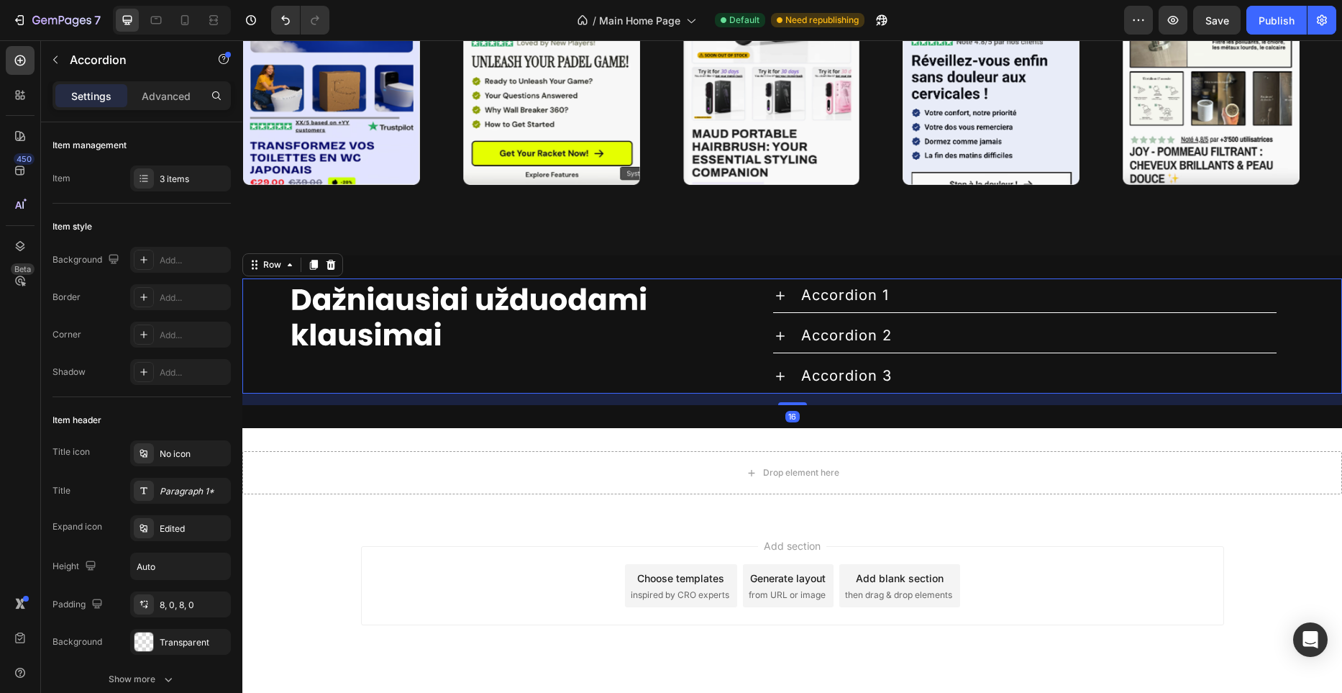
click at [696, 377] on div "Image Accordion 1 Accordion 2 Accordion 3 Accordion Row 16" at bounding box center [792, 335] width 1100 height 115
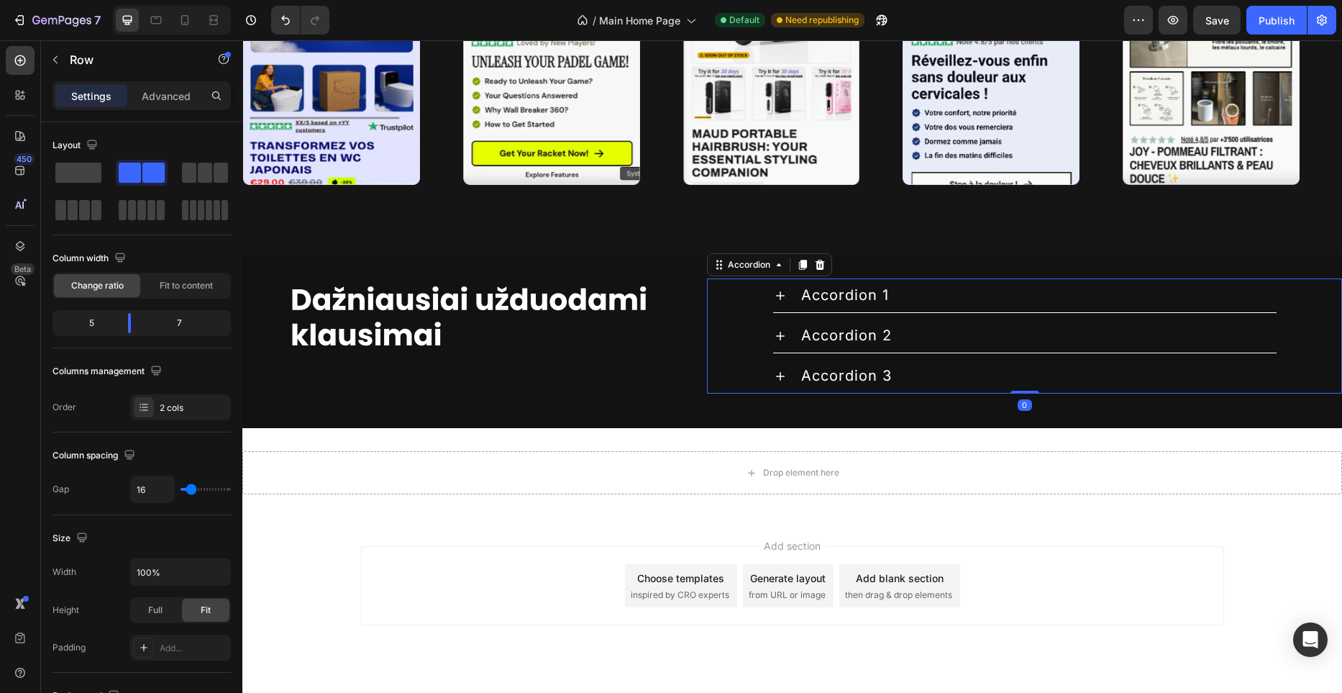
click at [762, 378] on div "Accordion 3" at bounding box center [1025, 376] width 634 height 35
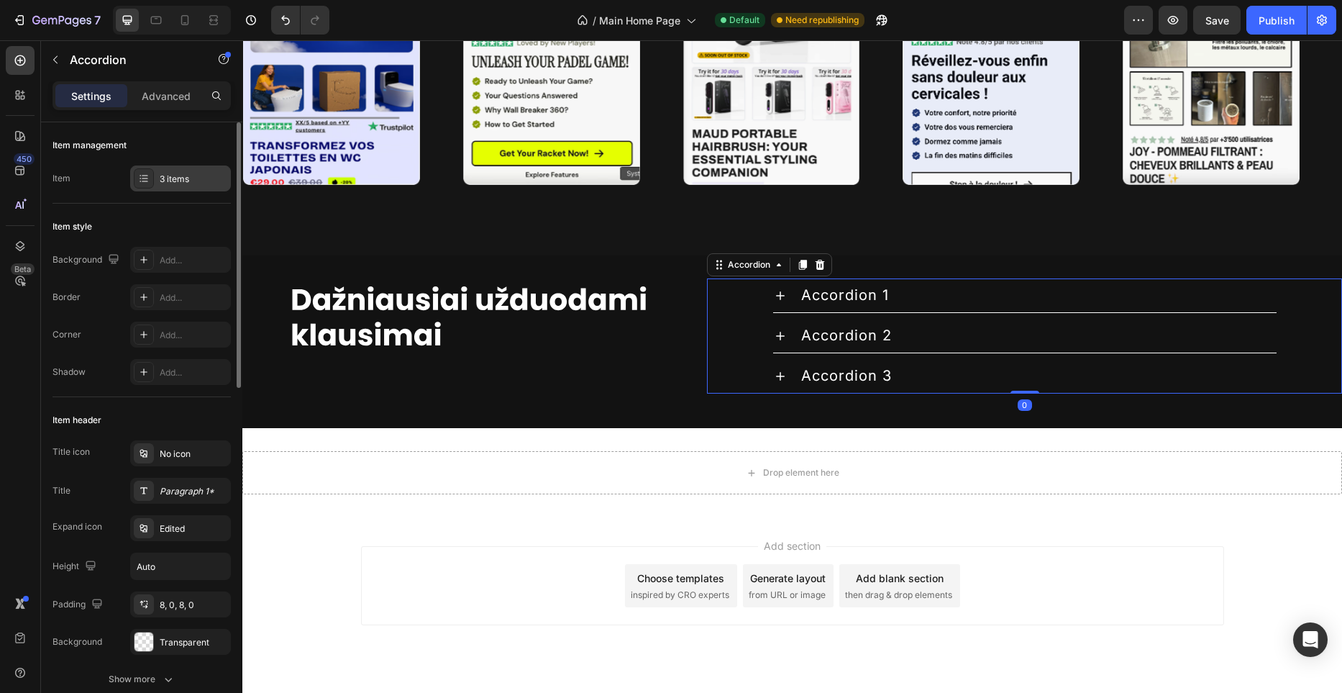
click at [156, 173] on div "3 items" at bounding box center [180, 178] width 101 height 26
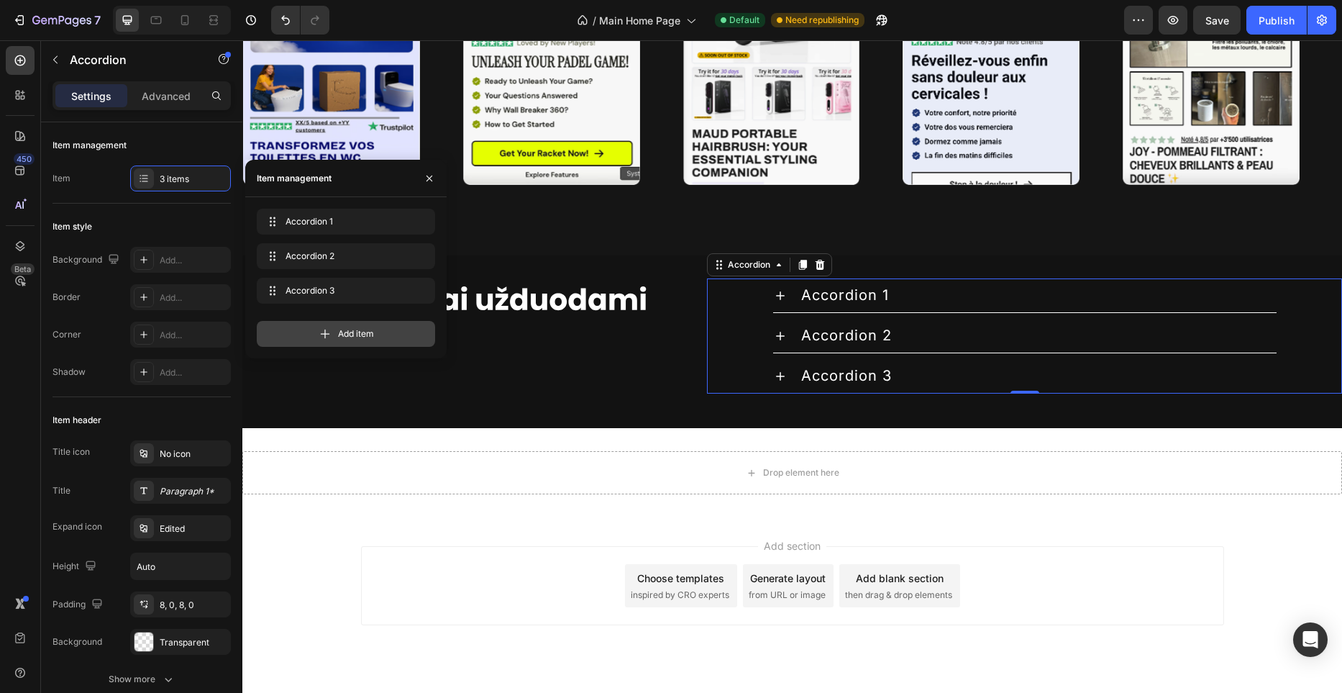
click at [333, 329] on div "Add item" at bounding box center [346, 334] width 178 height 26
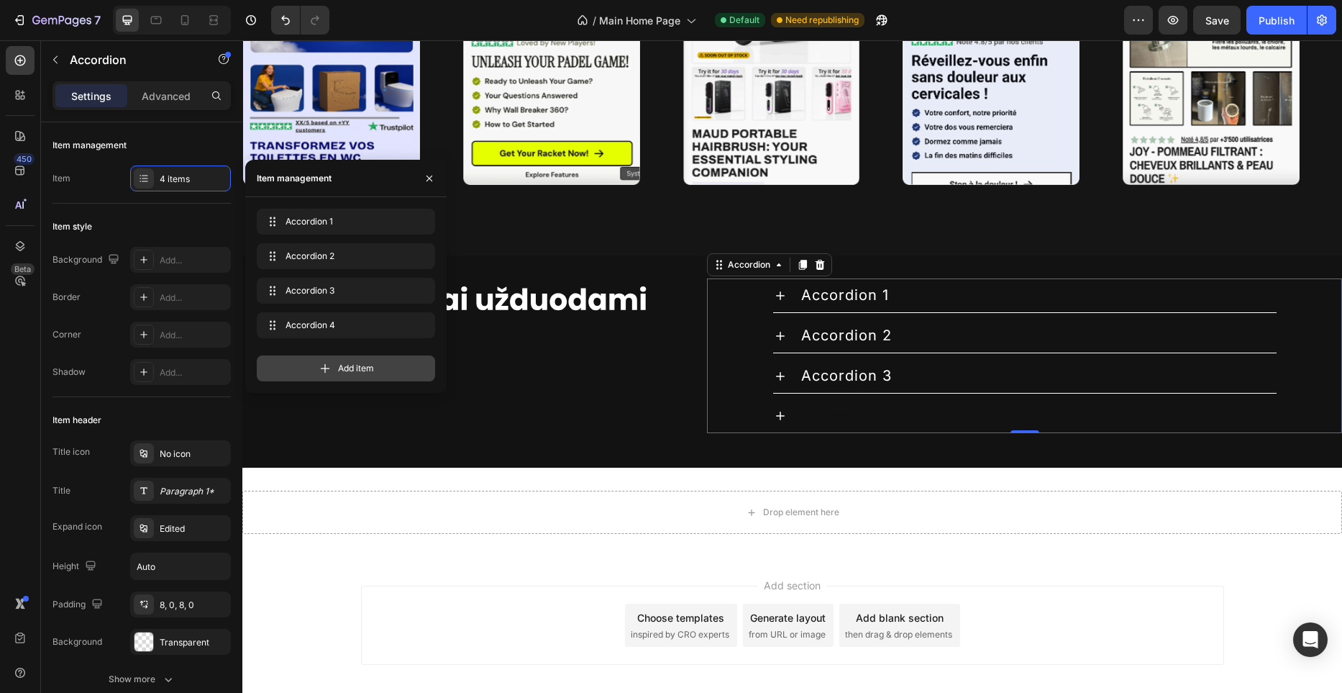
click at [348, 368] on span "Add item" at bounding box center [356, 368] width 36 height 13
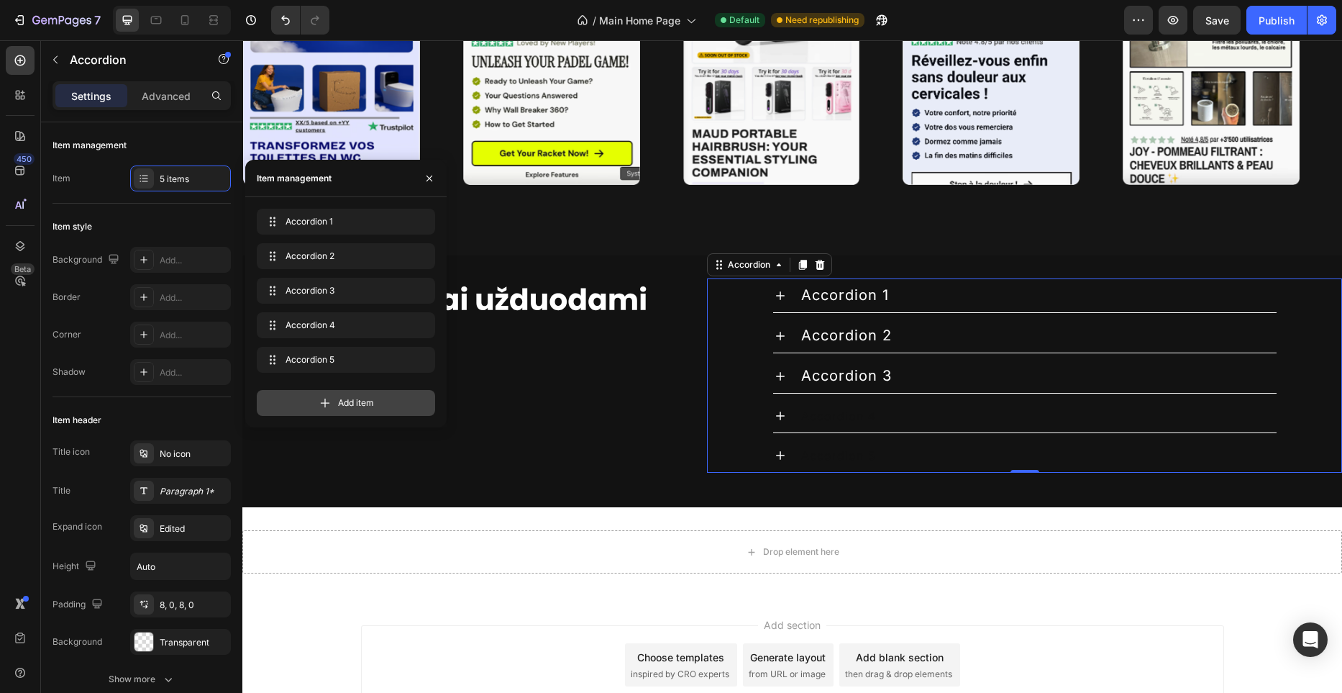
click at [344, 401] on span "Add item" at bounding box center [356, 402] width 36 height 13
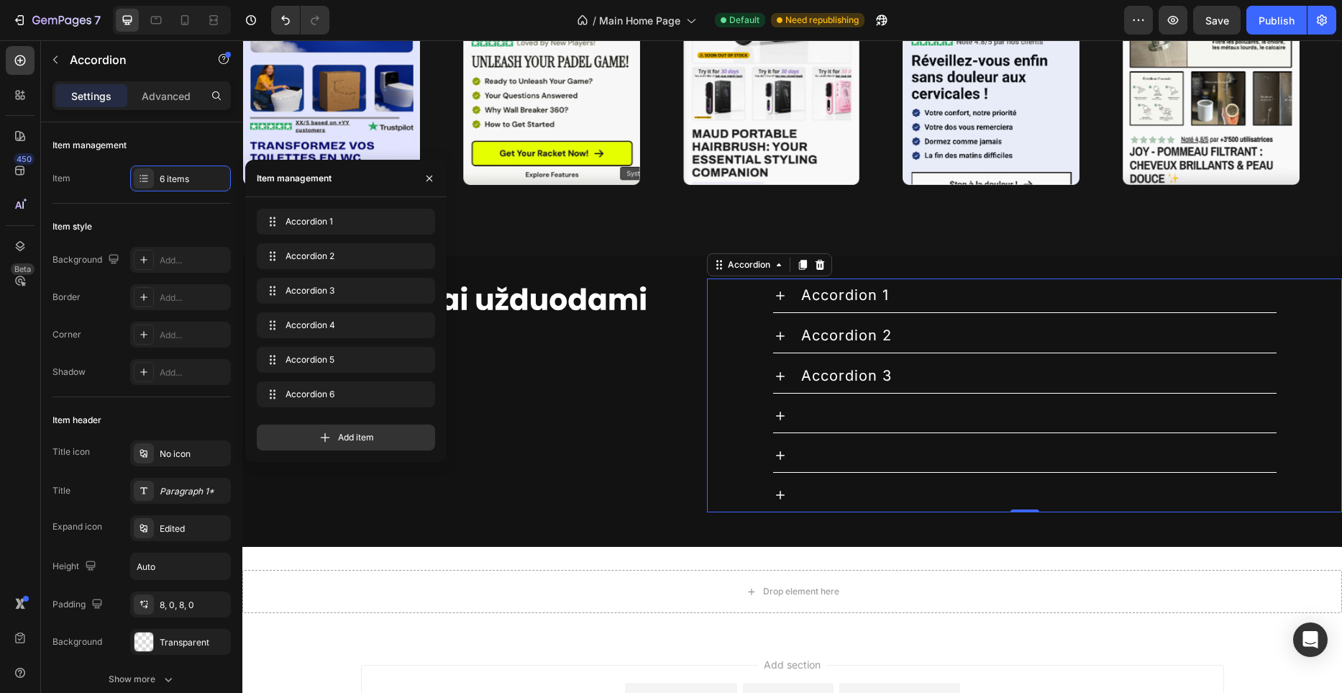
click at [842, 416] on div "Accordion 4" at bounding box center [838, 416] width 79 height 22
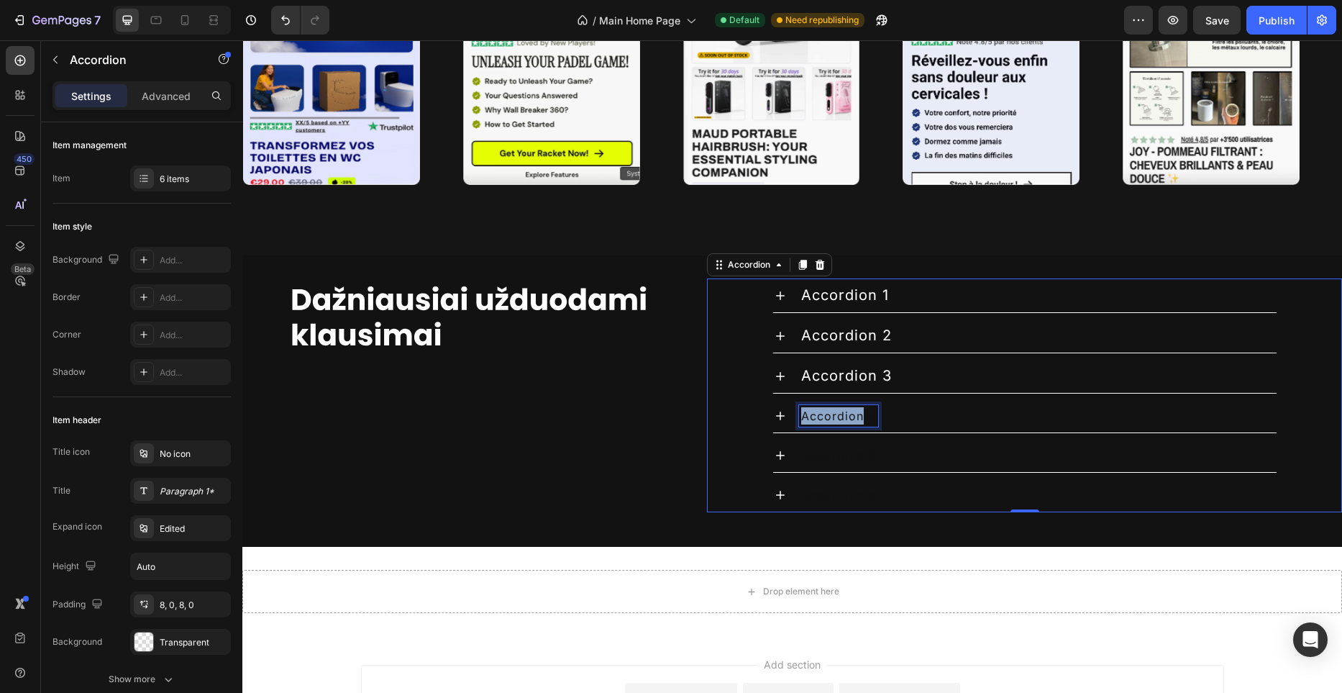
click at [842, 416] on p "Accordion 4" at bounding box center [838, 415] width 75 height 17
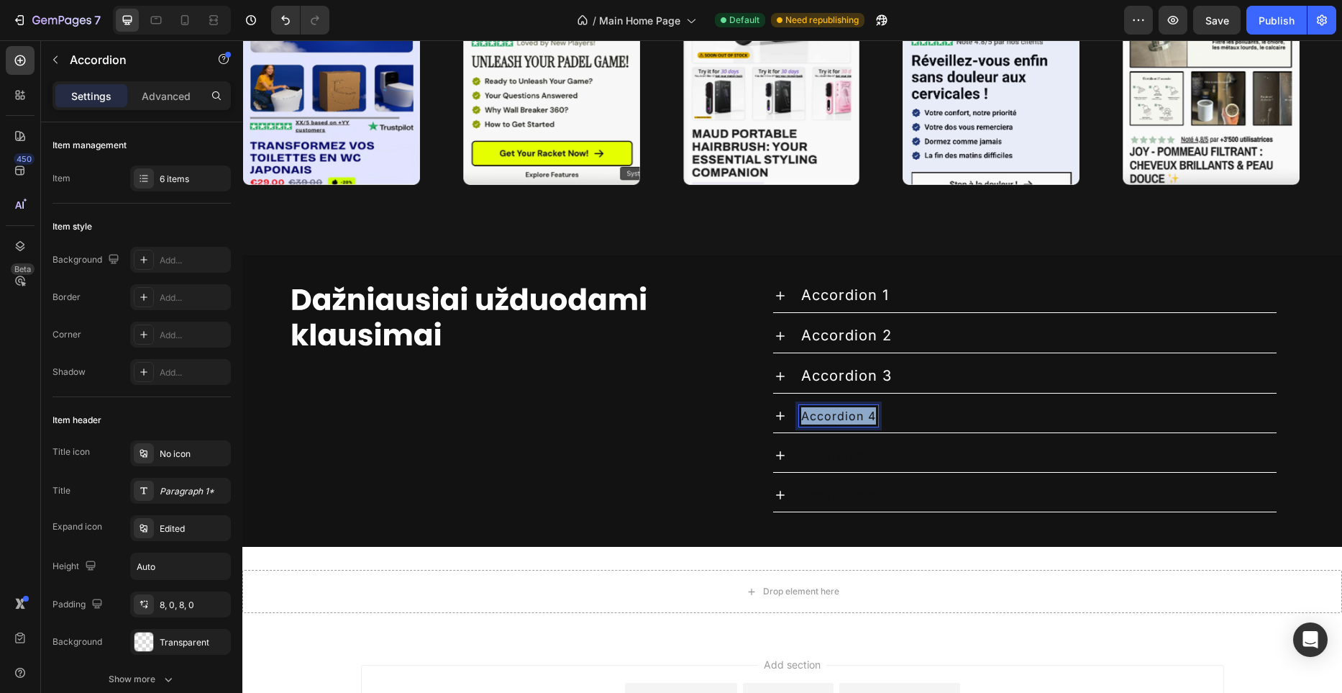
click at [842, 416] on p "Accordion 4" at bounding box center [838, 415] width 75 height 17
click at [751, 386] on icon "Editor contextual toolbar" at bounding box center [744, 387] width 14 height 14
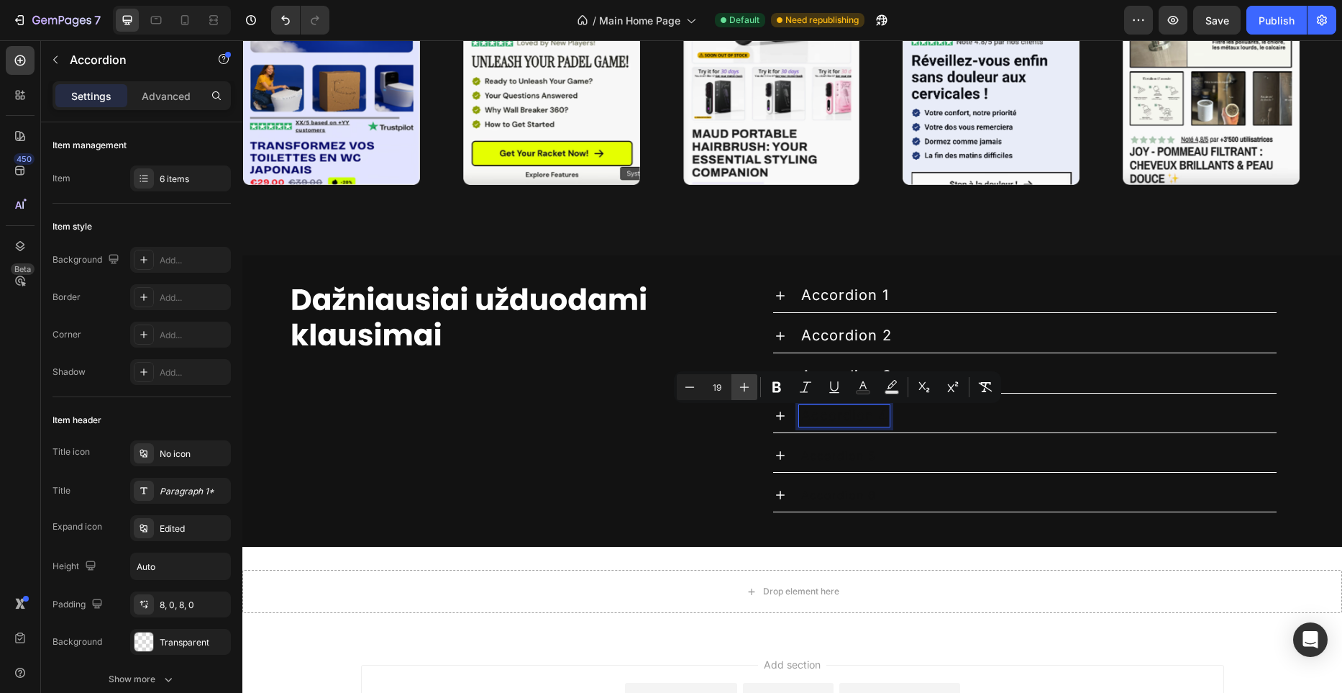
type input "20"
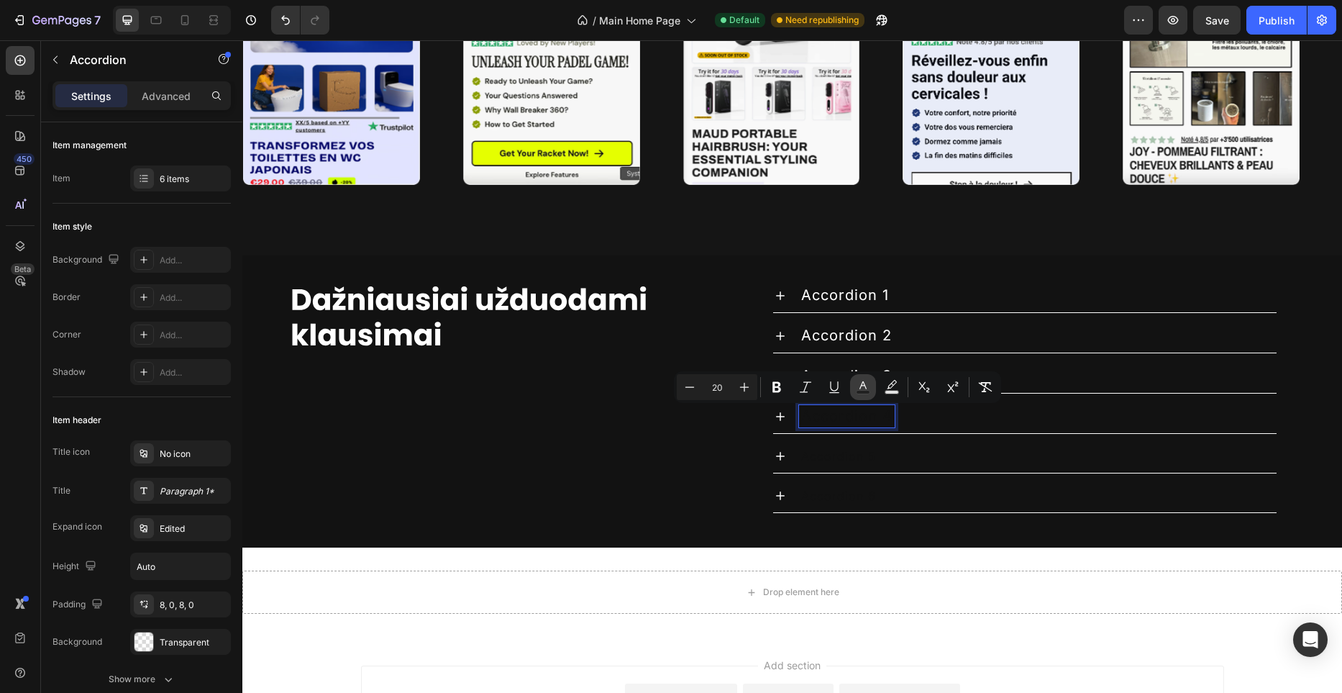
click at [854, 388] on button "Text Color" at bounding box center [863, 387] width 26 height 26
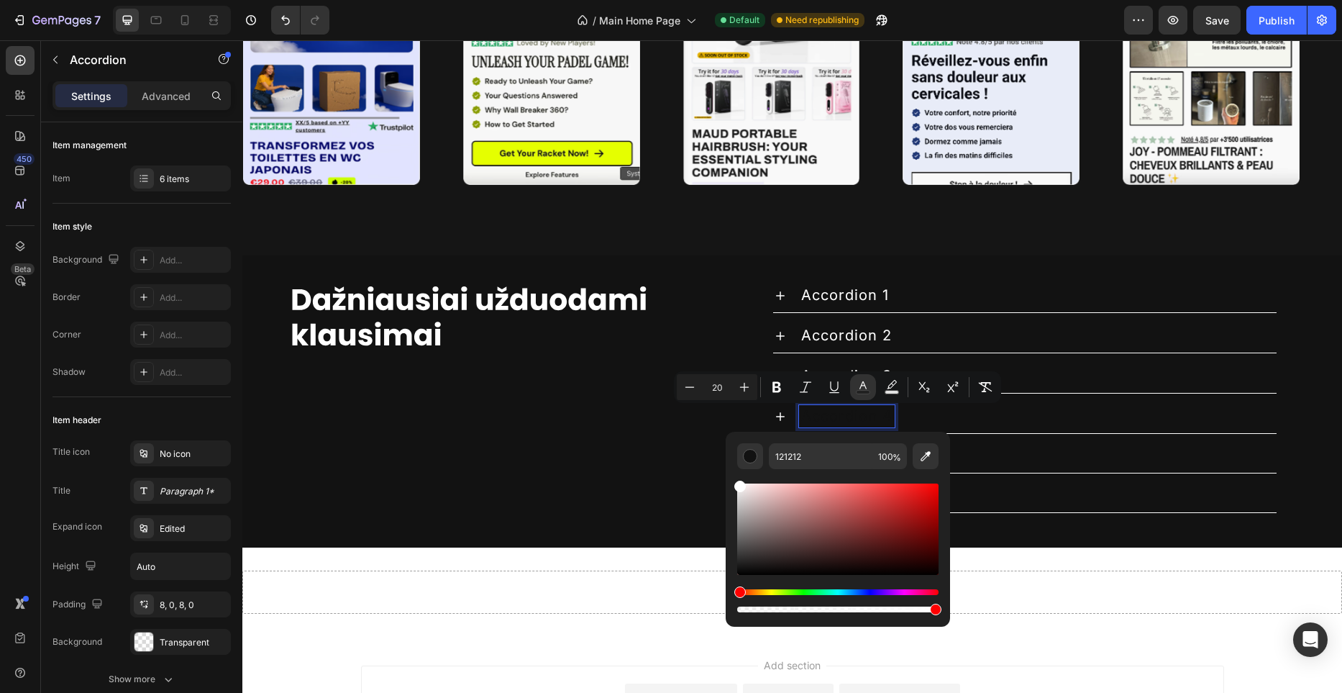
drag, startPoint x: 1008, startPoint y: 528, endPoint x: 722, endPoint y: 480, distance: 290.3
type input "FFFFFF"
click at [1069, 468] on div "Accordion 5" at bounding box center [1024, 456] width 503 height 34
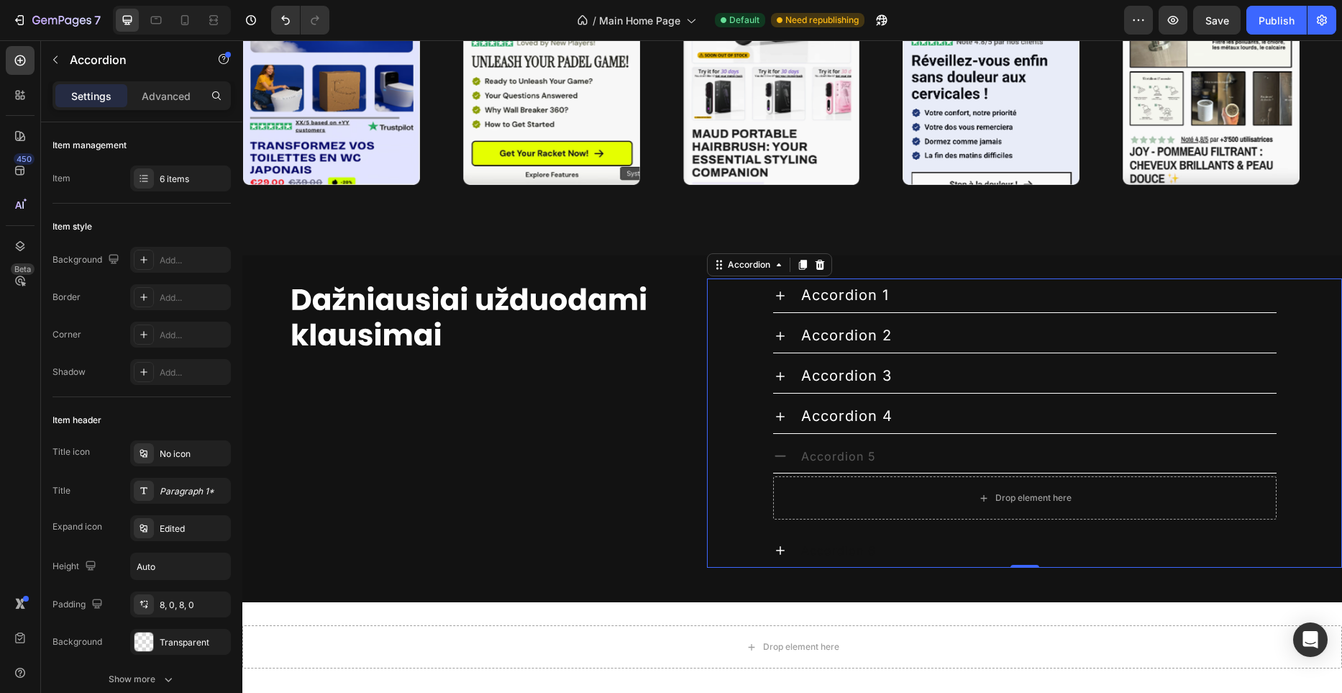
click at [866, 458] on p "Accordion 5" at bounding box center [838, 455] width 75 height 17
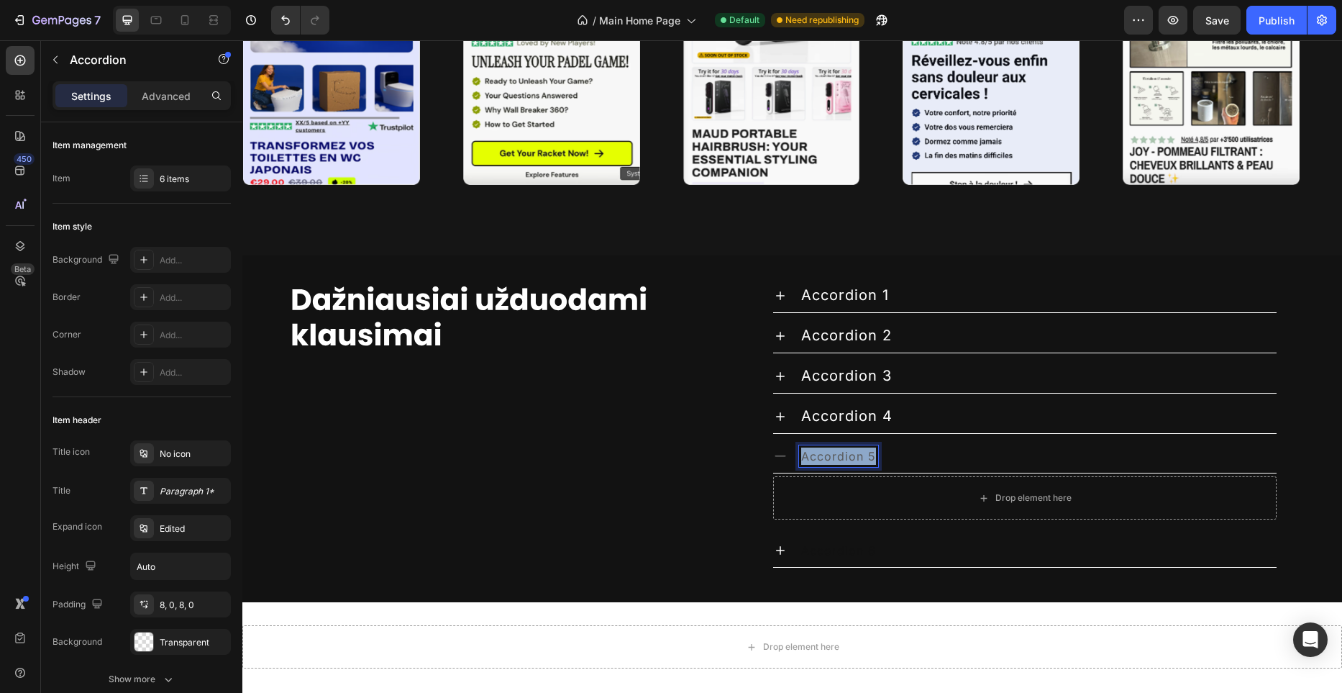
click at [866, 458] on p "Accordion 5" at bounding box center [838, 455] width 75 height 17
click at [747, 430] on icon "Editor contextual toolbar" at bounding box center [744, 427] width 14 height 14
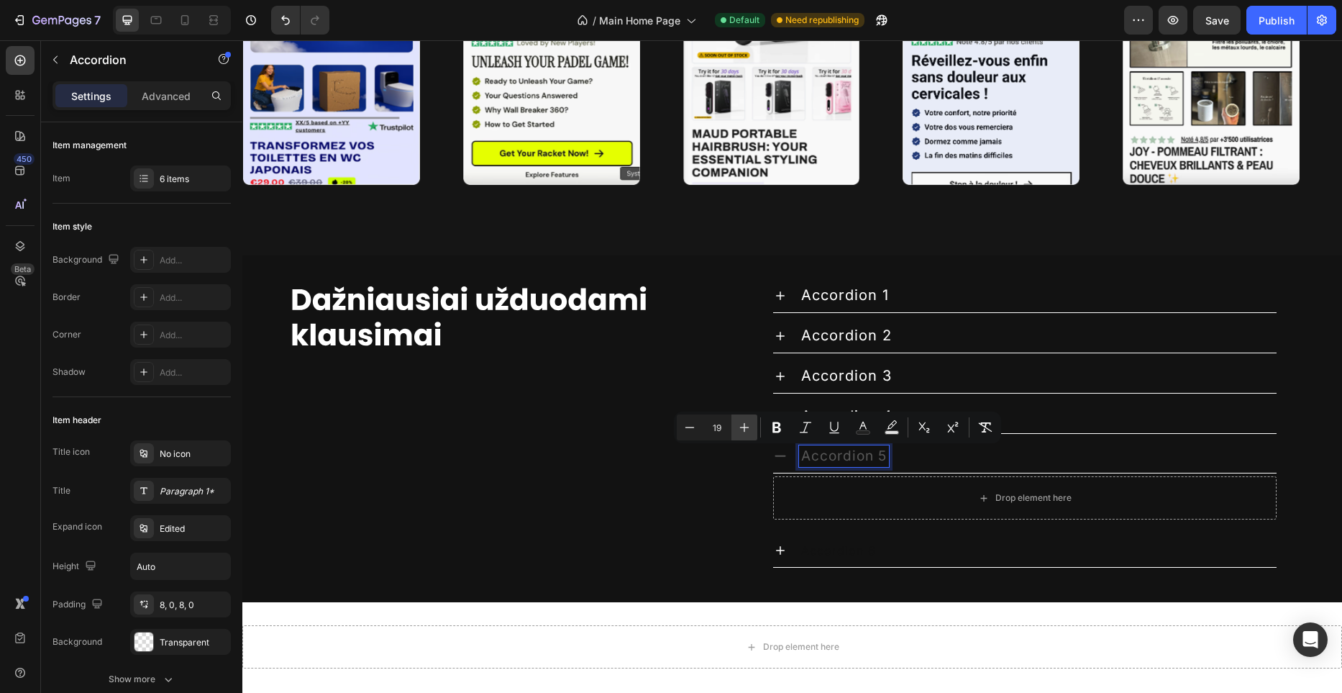
type input "20"
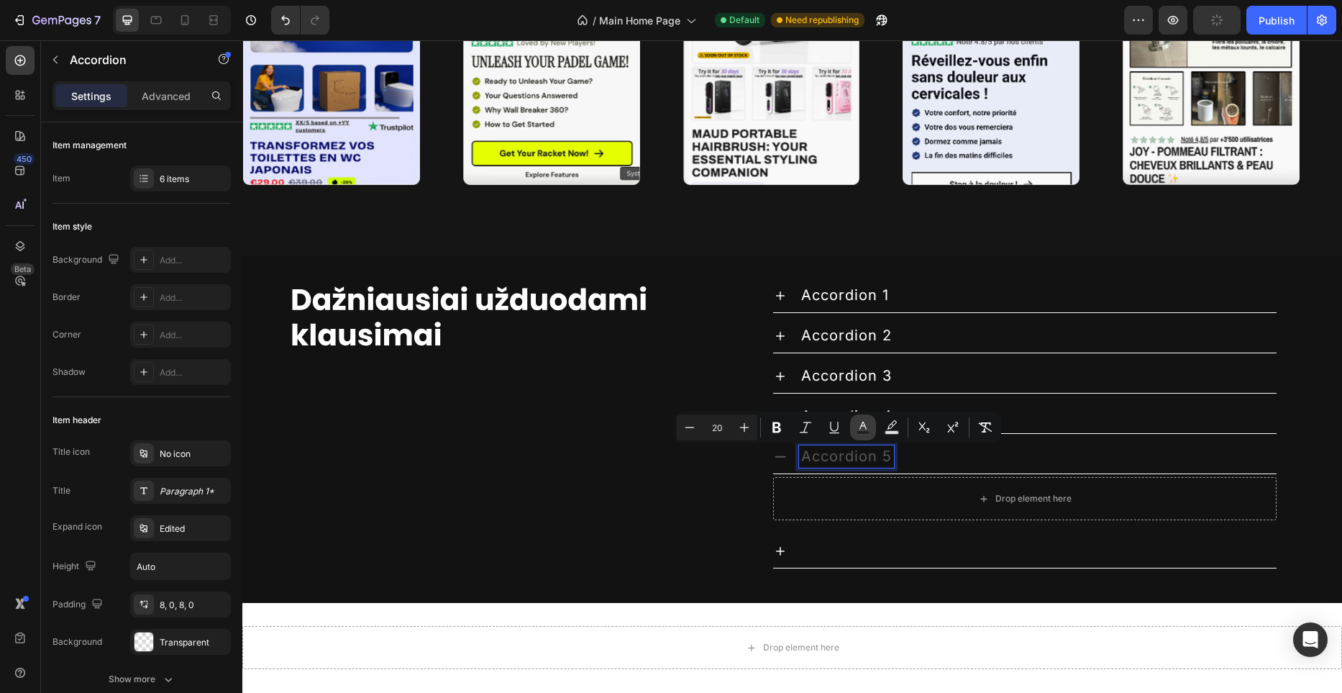
click at [862, 425] on icon "Editor contextual toolbar" at bounding box center [862, 425] width 7 height 8
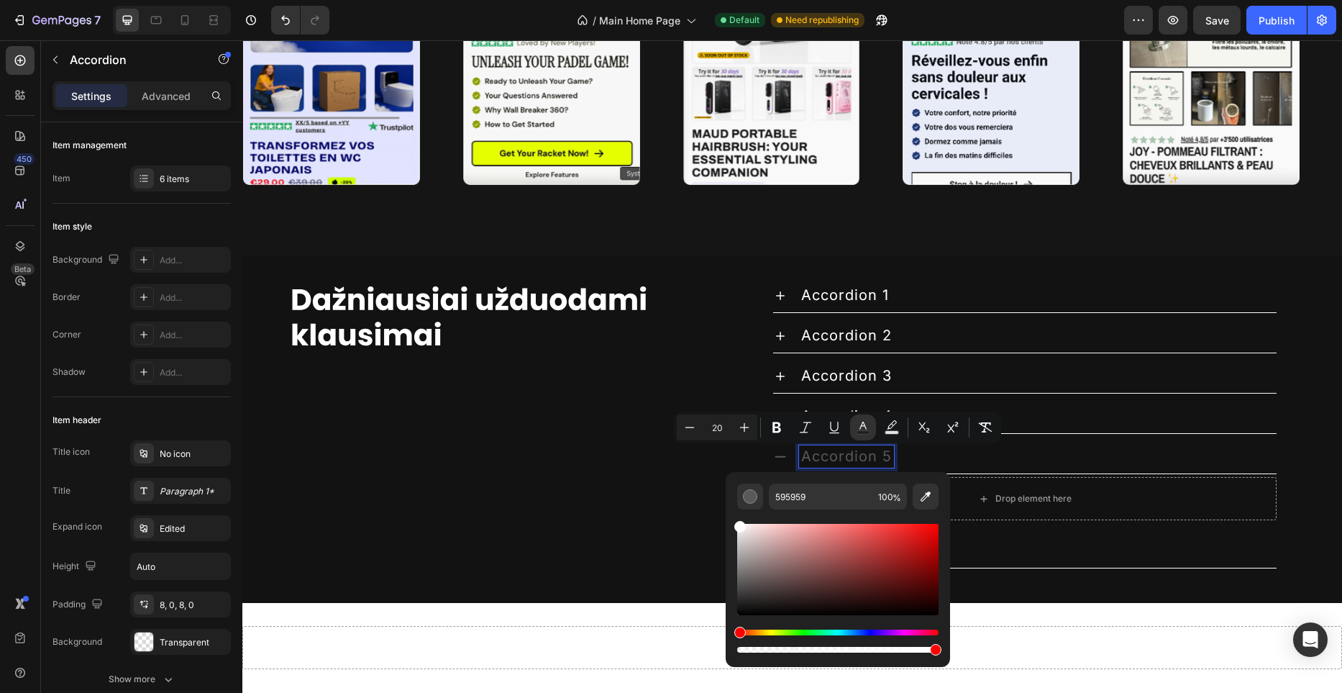
type input "FFFFFF"
drag, startPoint x: 999, startPoint y: 577, endPoint x: 700, endPoint y: 511, distance: 306.3
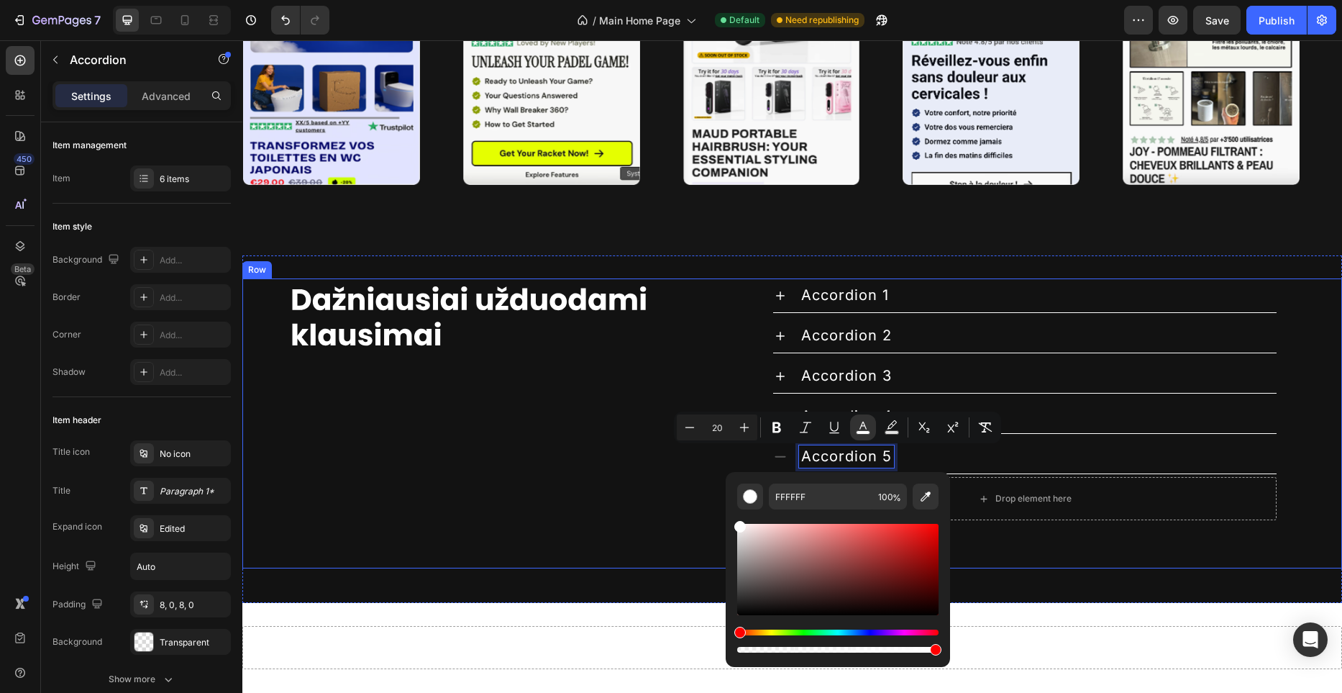
click at [675, 565] on div "Image" at bounding box center [468, 423] width 453 height 290
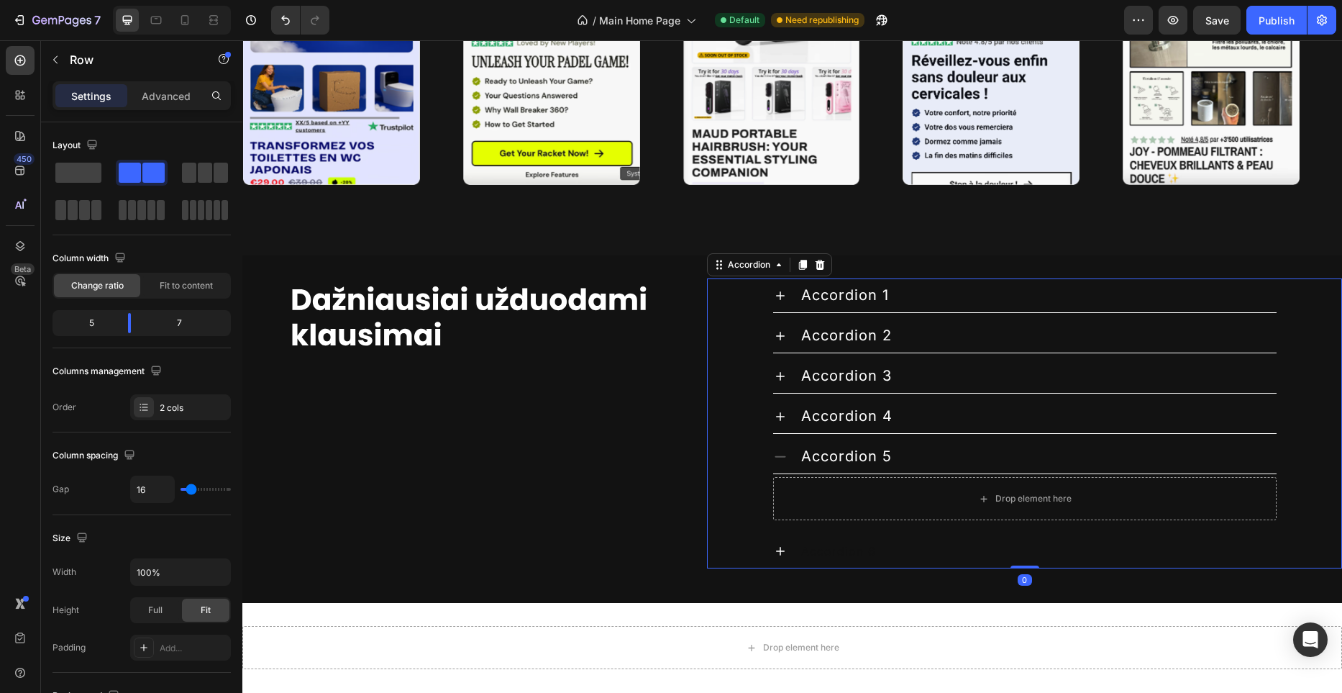
click at [765, 460] on div "Accordion 5 Drop element here" at bounding box center [1025, 483] width 634 height 89
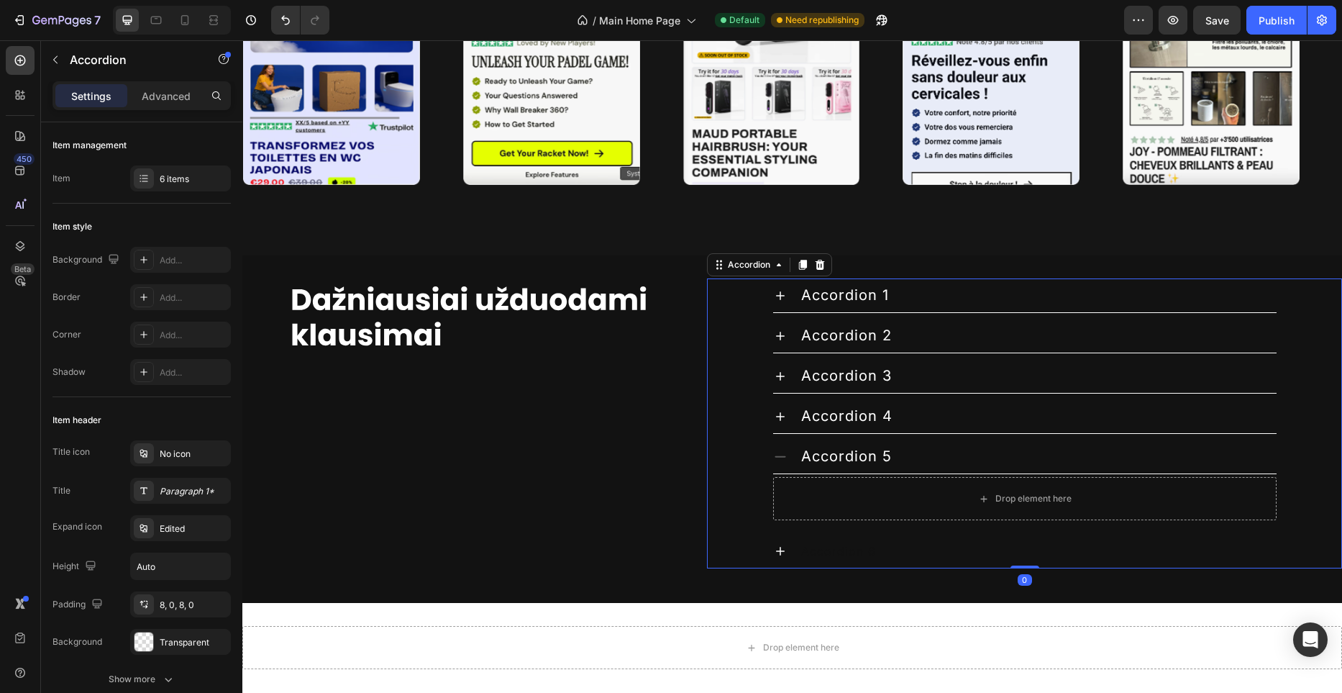
click at [775, 457] on icon at bounding box center [780, 457] width 14 height 14
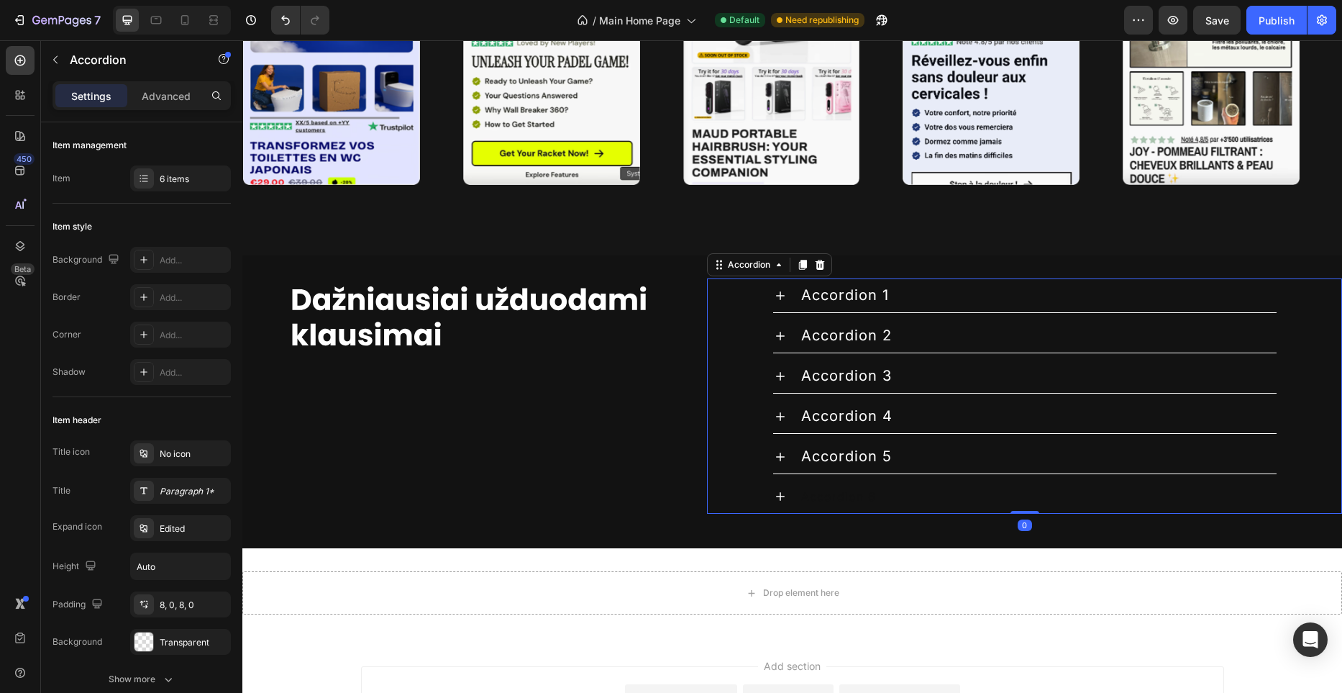
click at [790, 493] on div "Accordion 6" at bounding box center [1024, 497] width 503 height 34
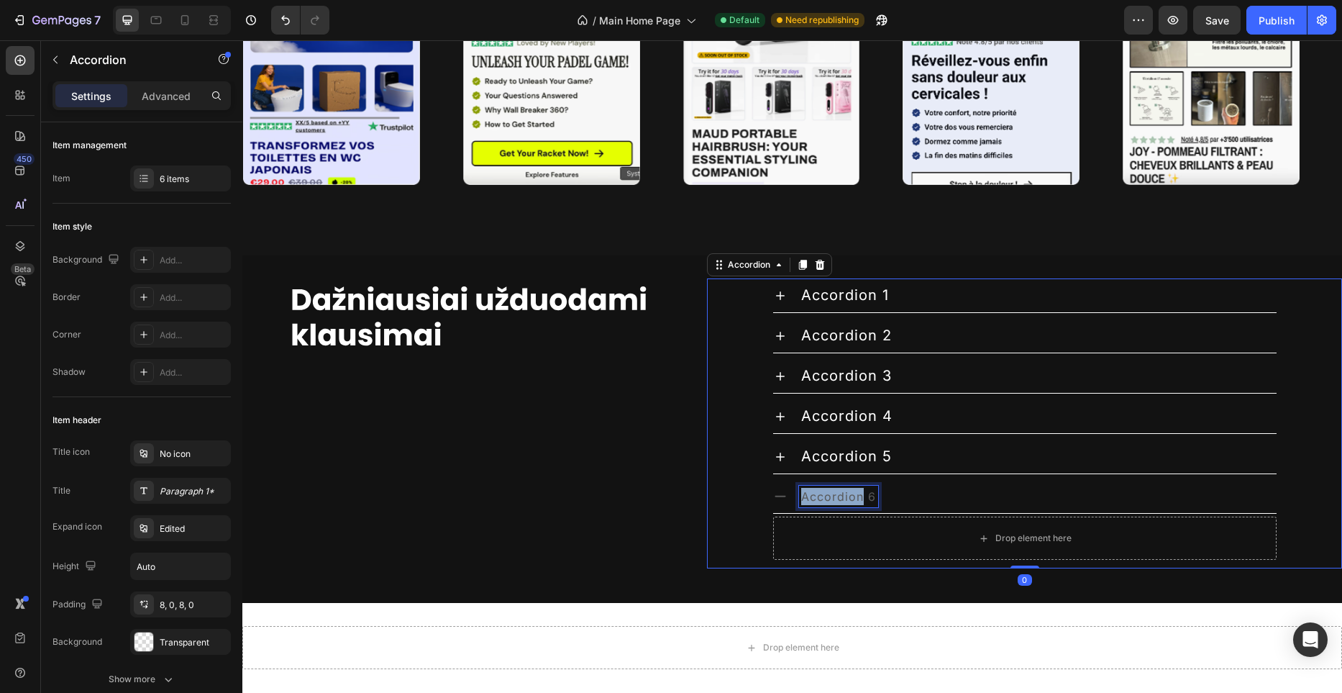
click at [833, 496] on p "Accordion 6" at bounding box center [838, 496] width 75 height 17
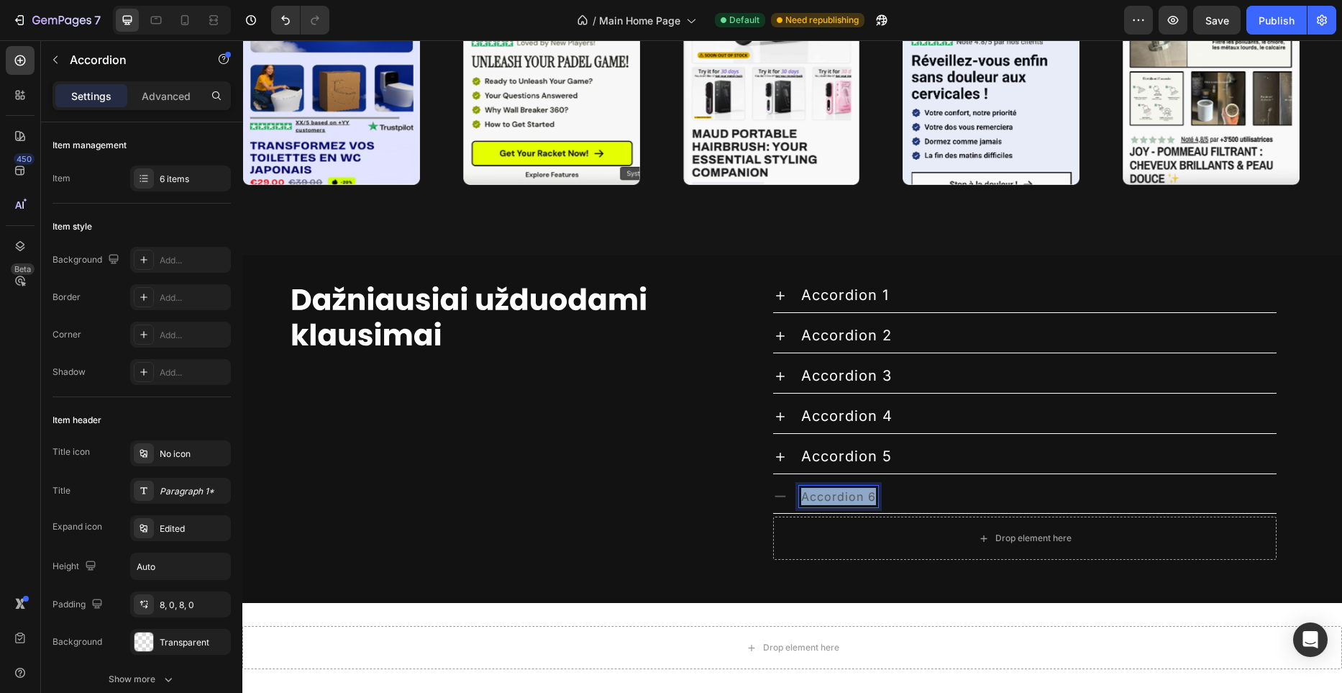
click at [833, 496] on p "Accordion 6" at bounding box center [838, 496] width 75 height 17
click at [749, 467] on icon "Editor contextual toolbar" at bounding box center [744, 467] width 14 height 14
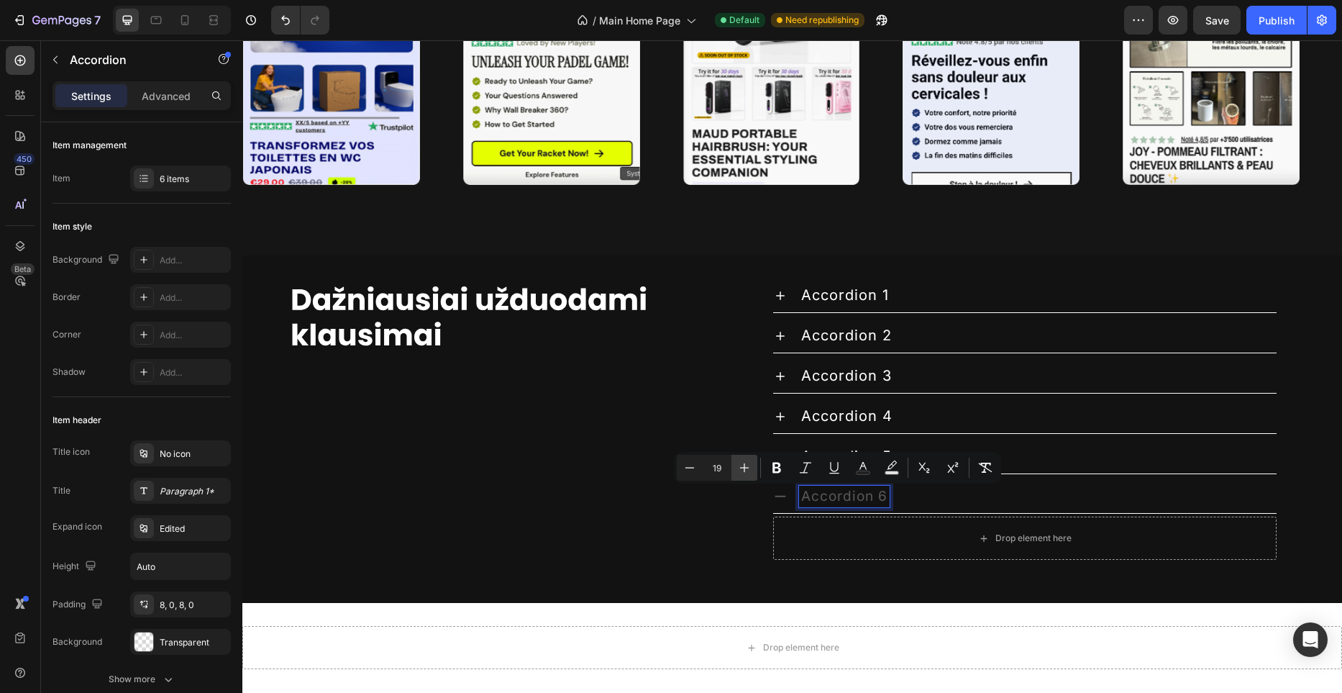
type input "20"
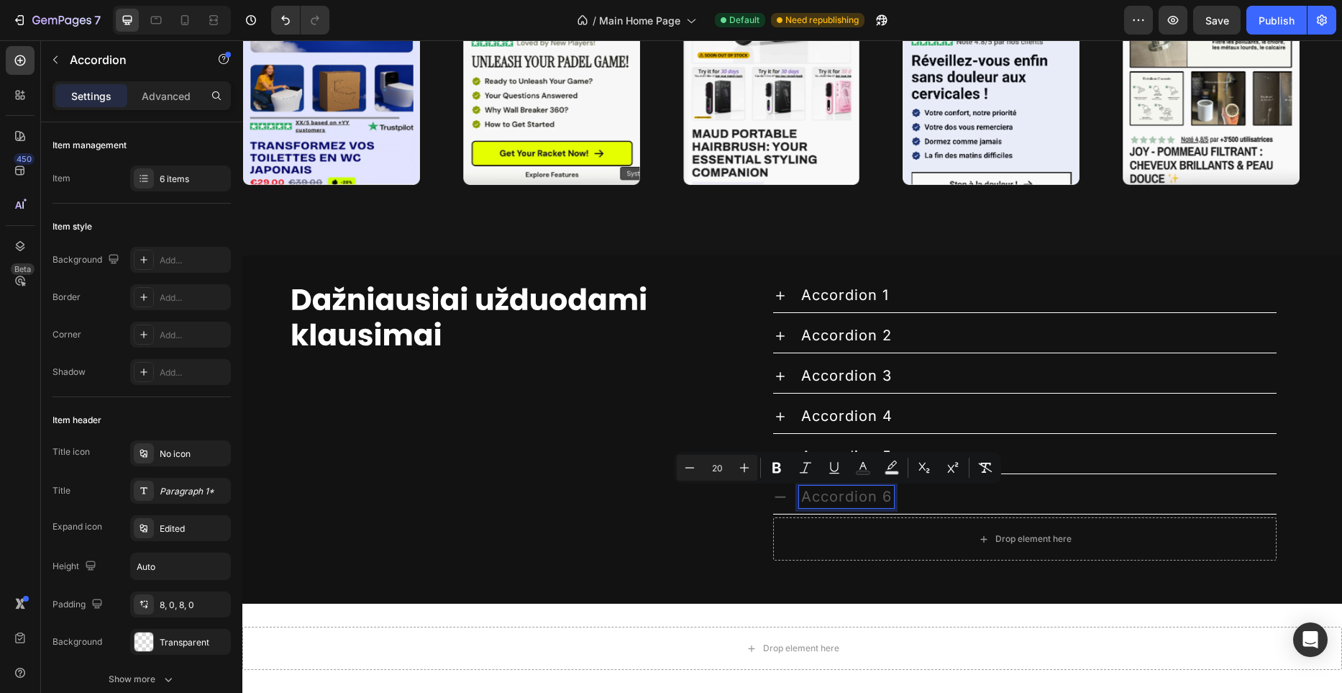
click at [863, 467] on icon "Editor contextual toolbar" at bounding box center [863, 467] width 14 height 14
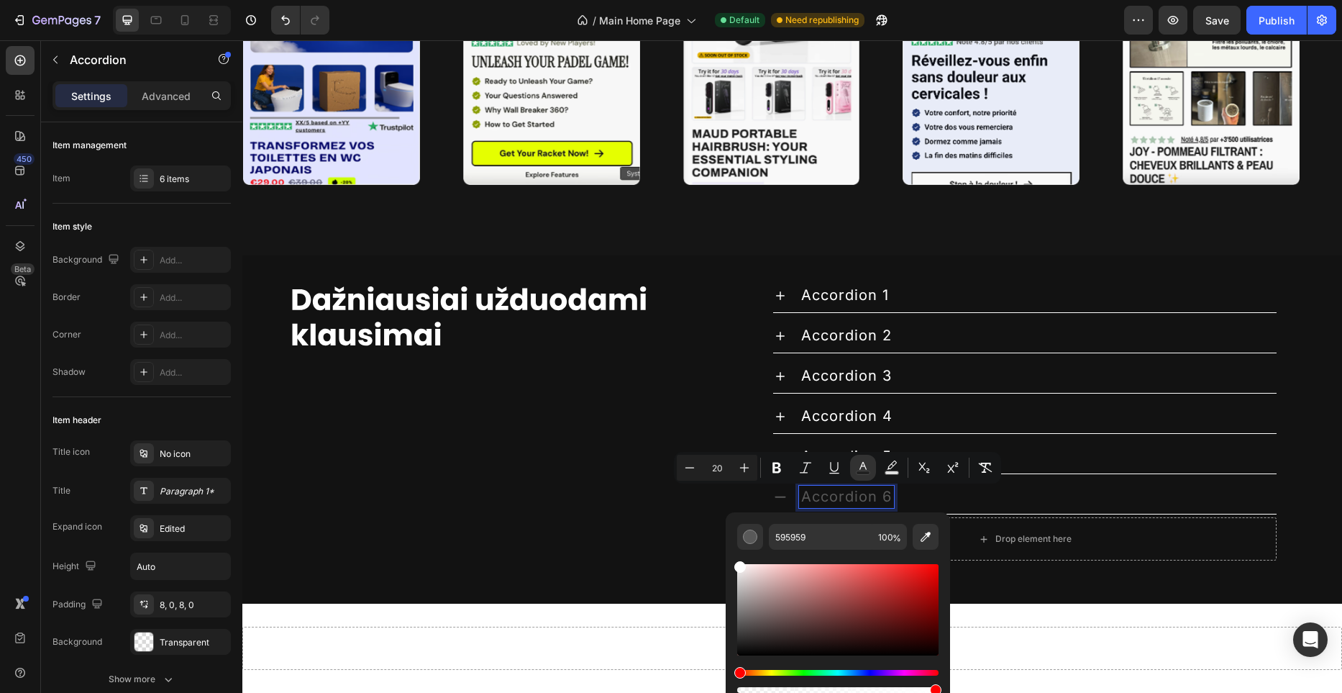
drag, startPoint x: 746, startPoint y: 571, endPoint x: 727, endPoint y: 555, distance: 25.0
click at [727, 555] on div "595959 100 %" at bounding box center [838, 603] width 224 height 183
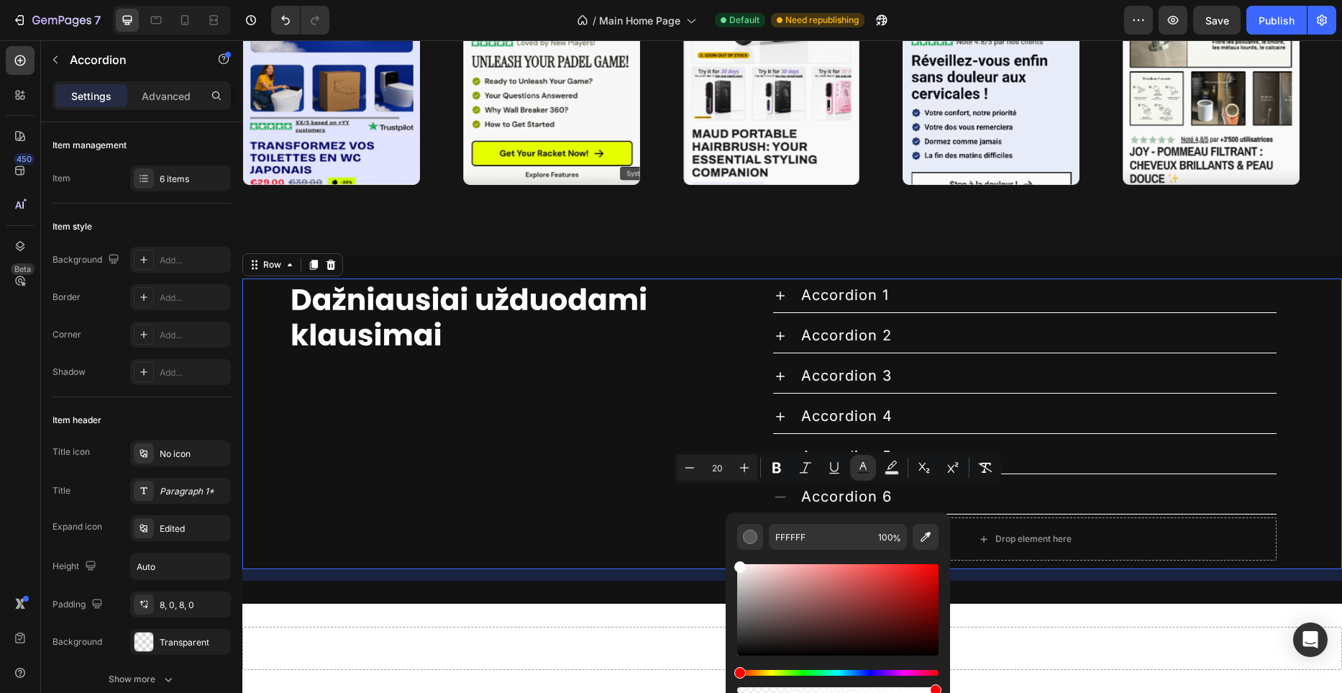
click at [679, 547] on div "Image" at bounding box center [468, 423] width 453 height 291
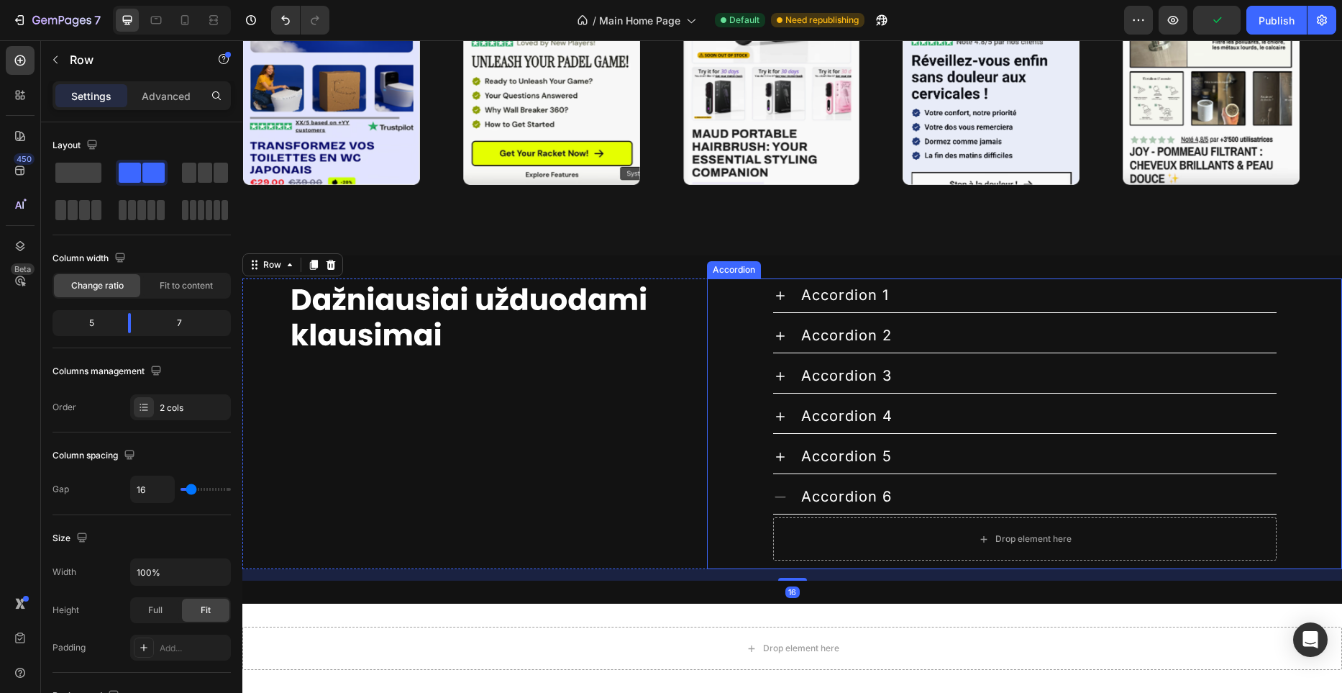
click at [789, 498] on div "Accordion 6" at bounding box center [1024, 497] width 503 height 35
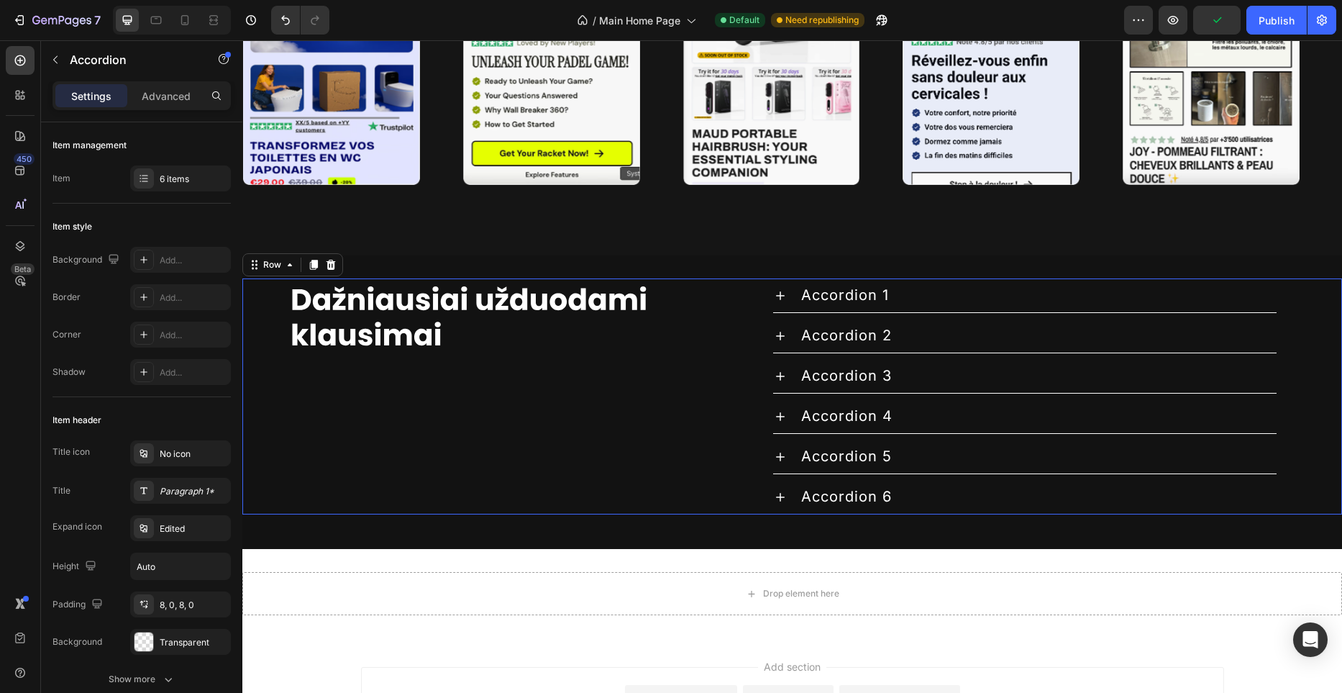
click at [607, 472] on div "Image" at bounding box center [468, 396] width 453 height 236
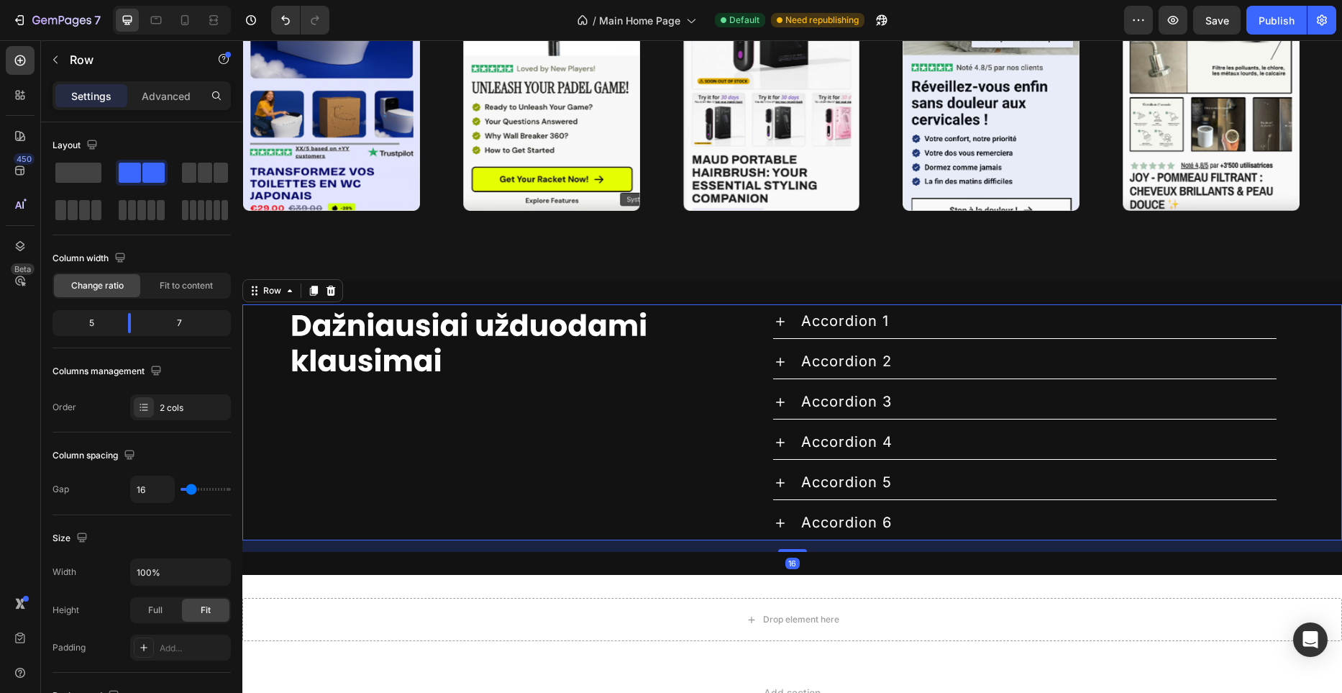
scroll to position [3915, 0]
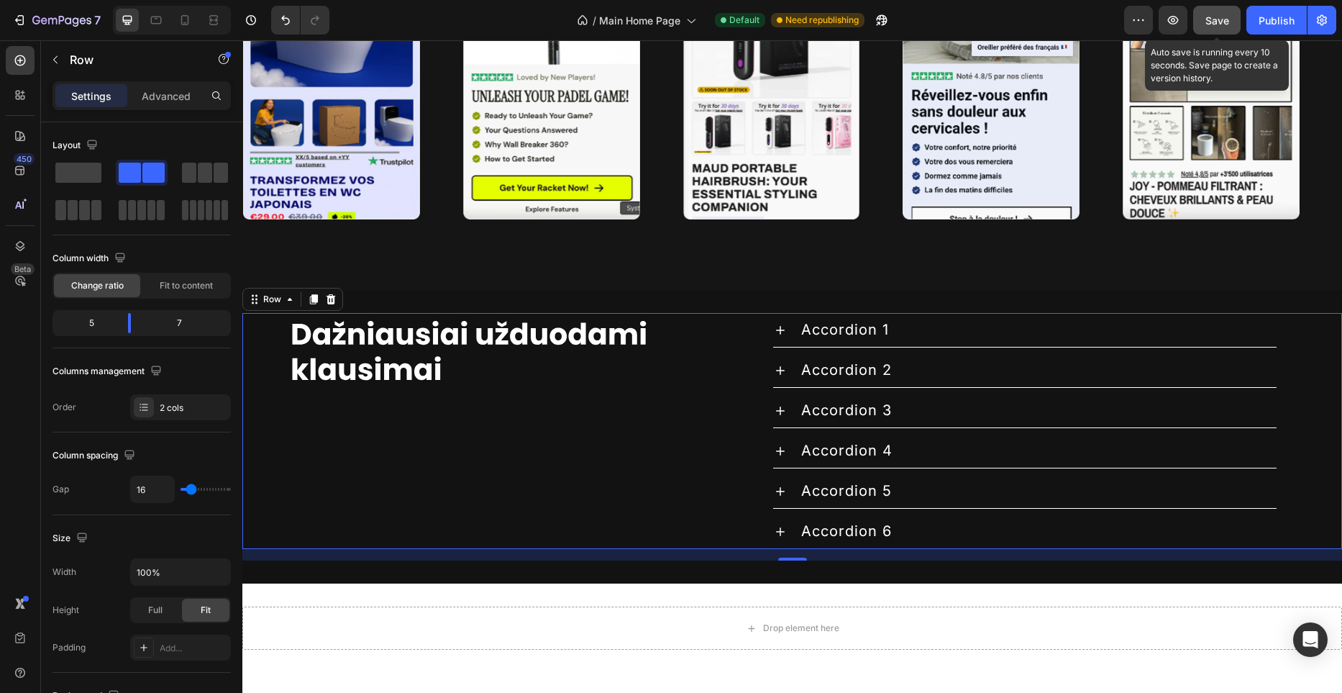
click at [1233, 9] on button "Save" at bounding box center [1216, 20] width 47 height 29
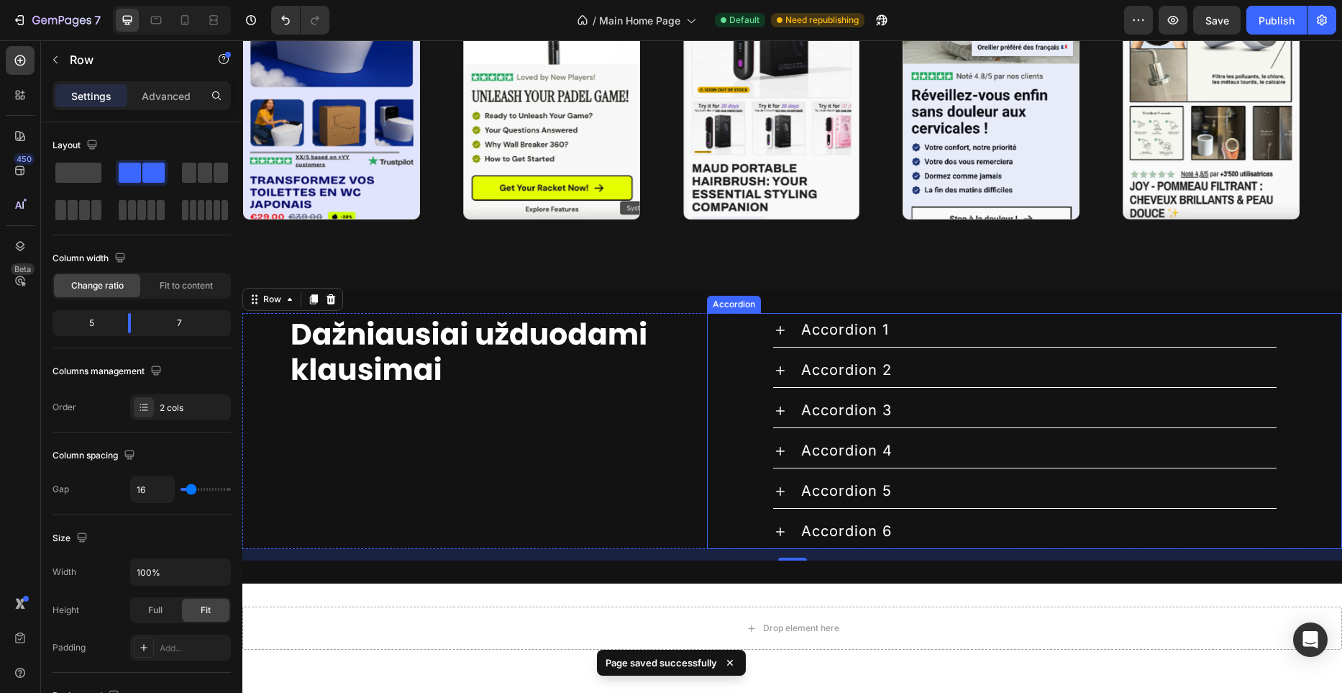
click at [728, 353] on div "Accordion 2" at bounding box center [1025, 370] width 634 height 35
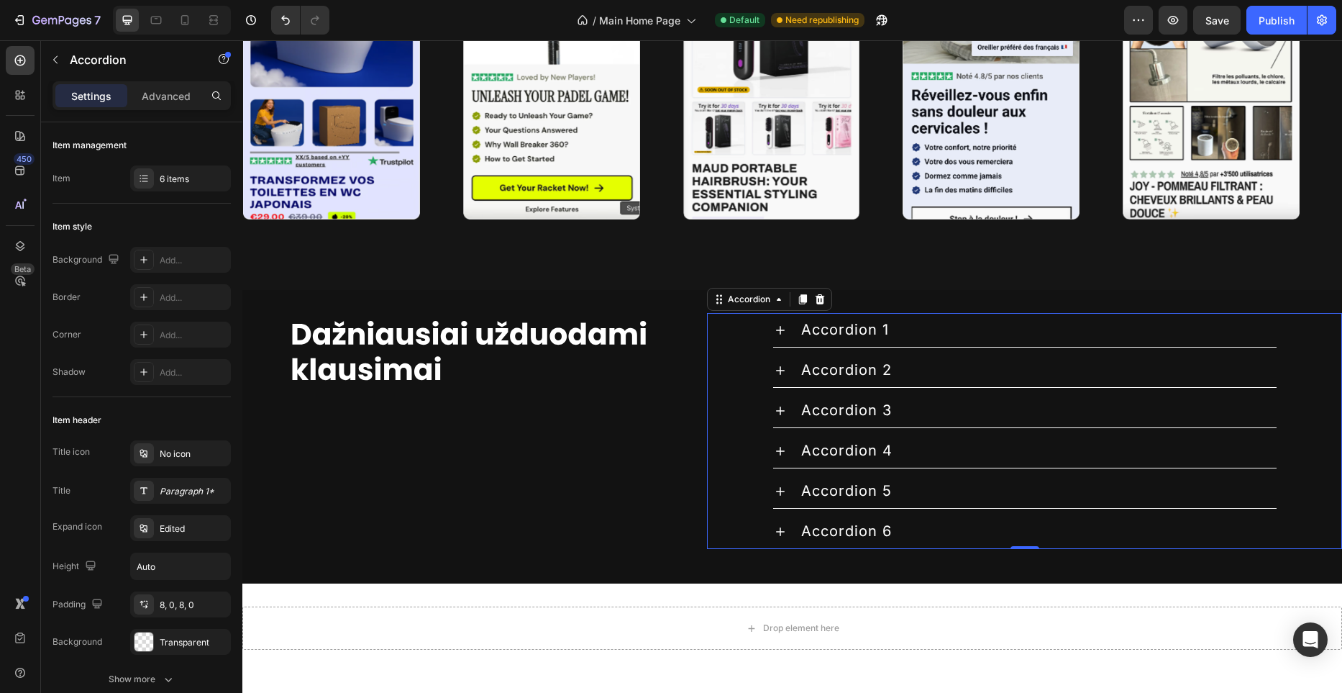
drag, startPoint x: 764, startPoint y: 334, endPoint x: 771, endPoint y: 333, distance: 7.3
click at [771, 333] on div "Accordion 1" at bounding box center [1025, 330] width 634 height 35
click at [779, 331] on icon at bounding box center [780, 330] width 14 height 14
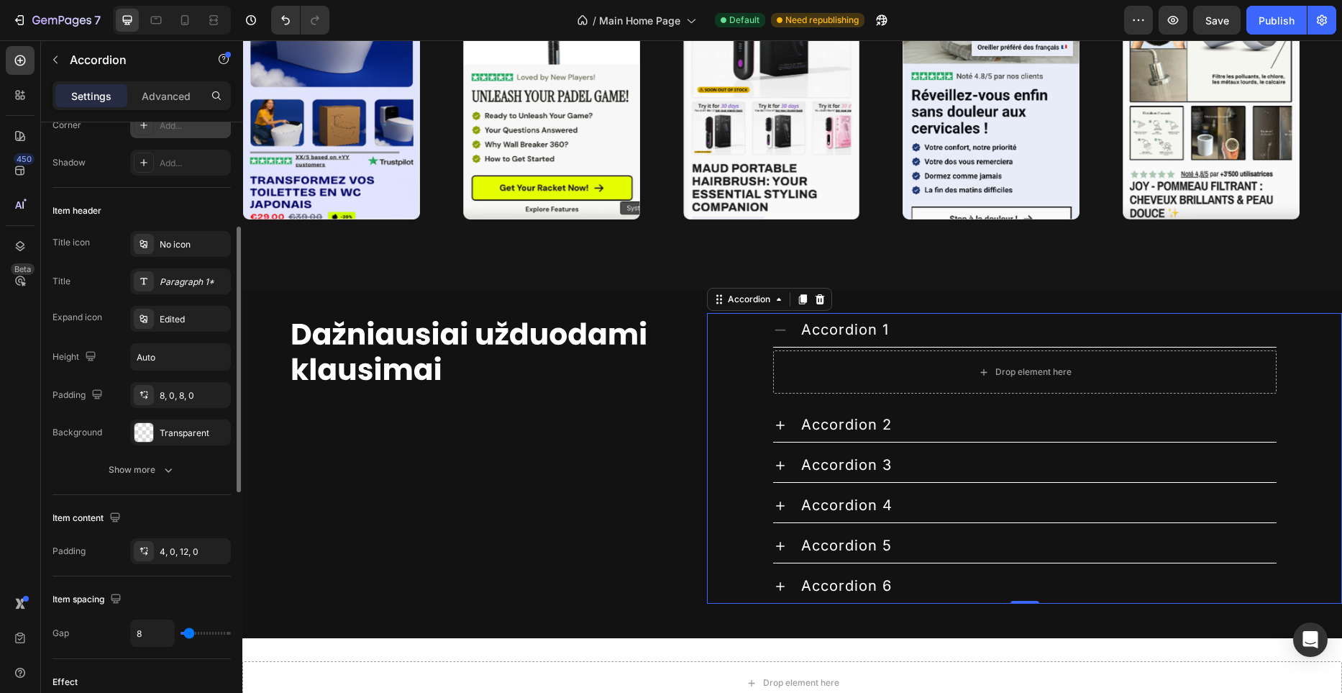
scroll to position [221, 0]
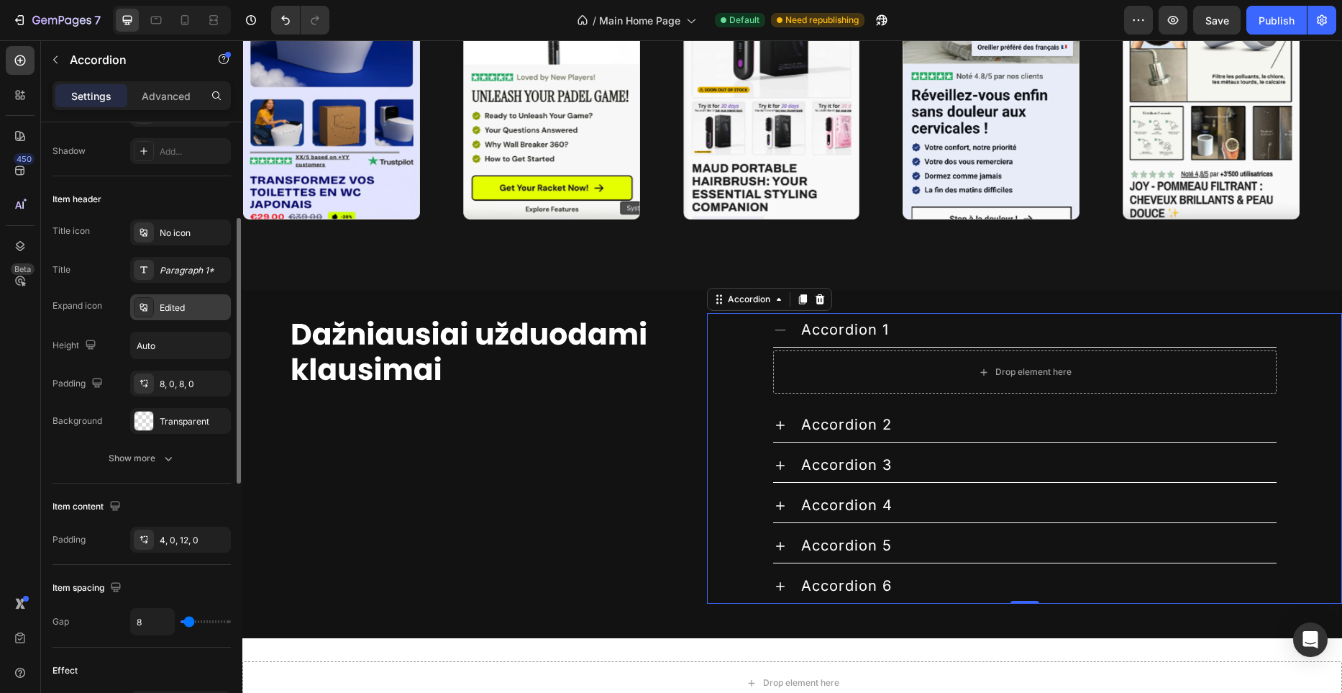
click at [193, 306] on div "Edited" at bounding box center [194, 307] width 68 height 13
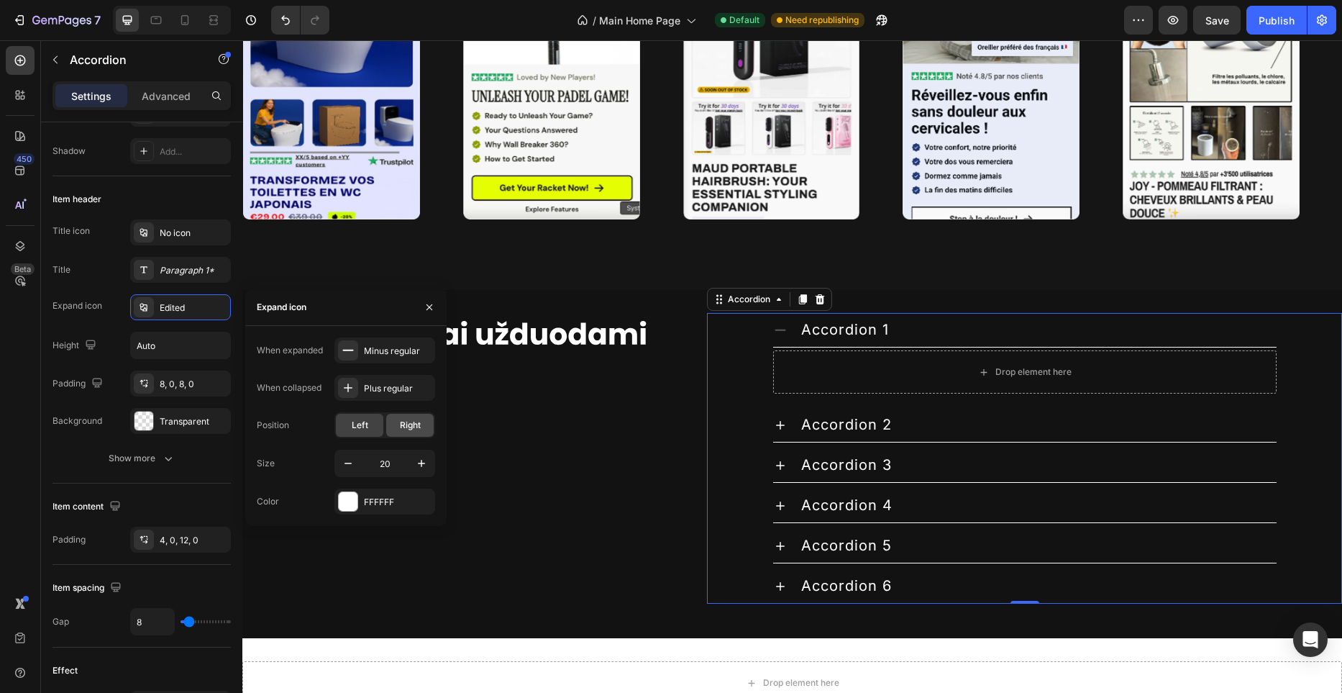
click at [426, 426] on div "Right" at bounding box center [409, 425] width 47 height 23
click at [417, 460] on icon "button" at bounding box center [421, 463] width 14 height 14
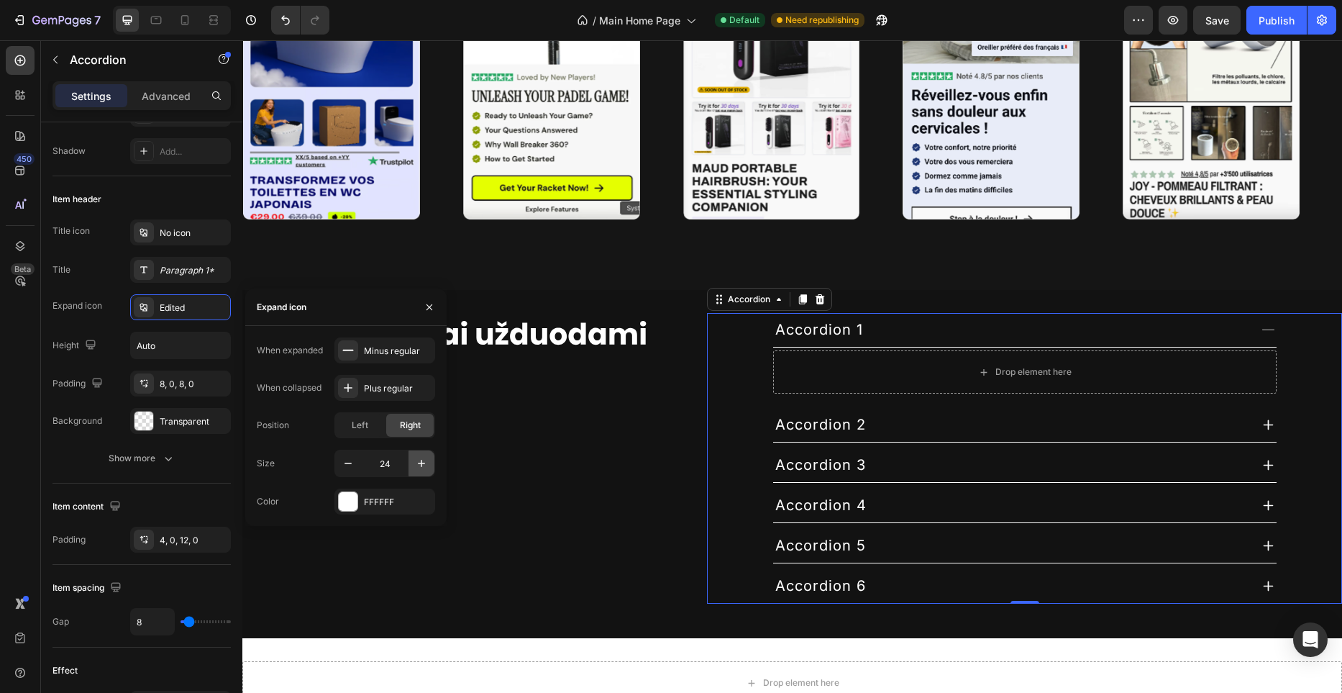
click at [417, 460] on icon "button" at bounding box center [421, 463] width 14 height 14
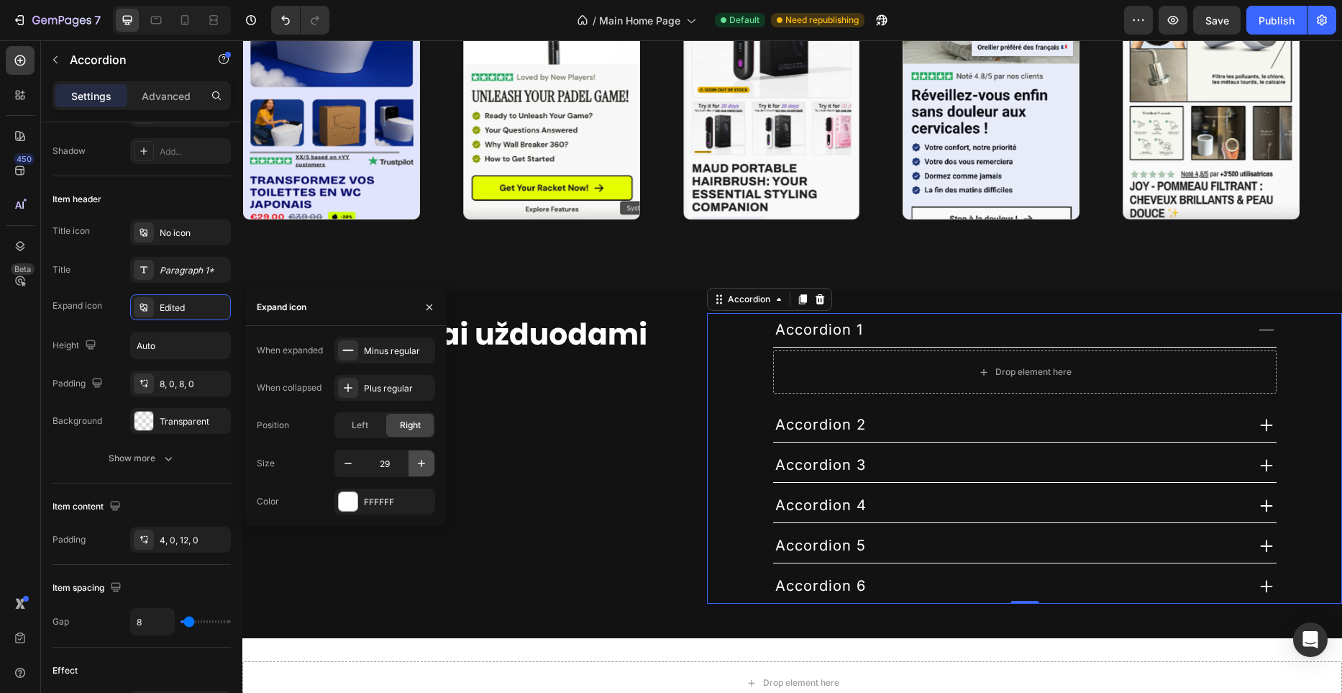
click at [417, 460] on icon "button" at bounding box center [421, 463] width 14 height 14
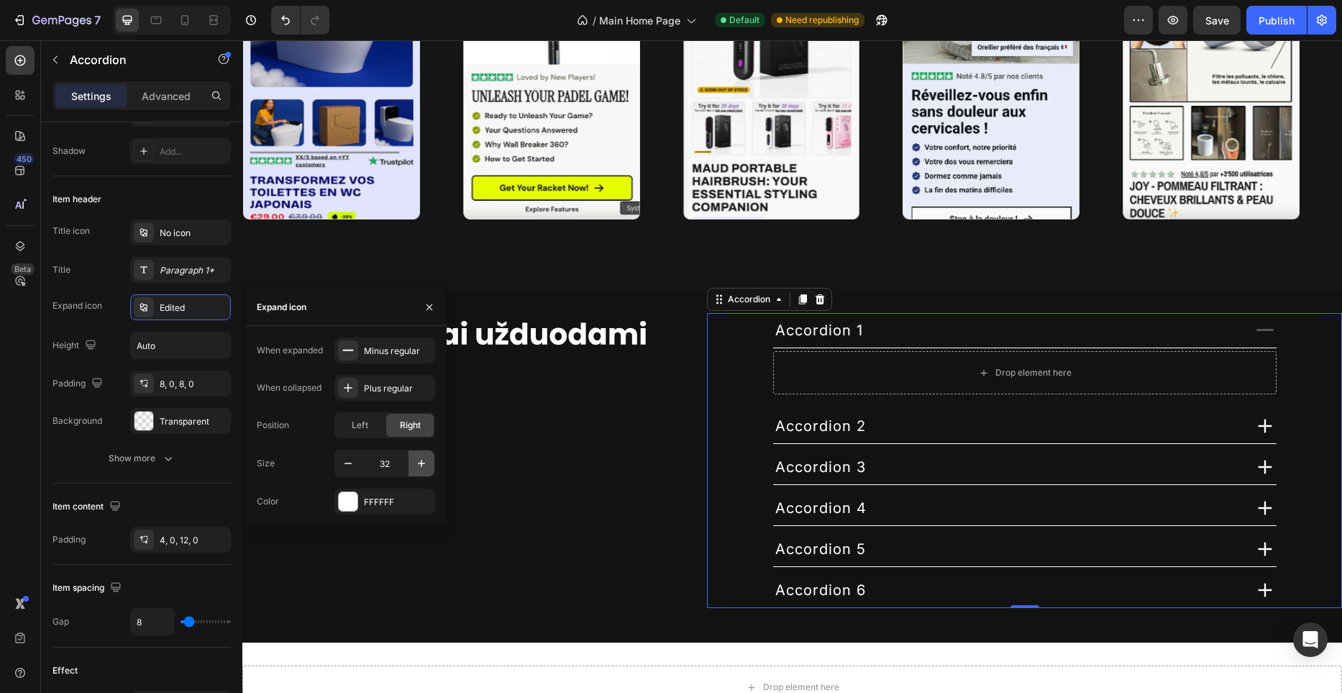
click at [417, 460] on icon "button" at bounding box center [421, 463] width 14 height 14
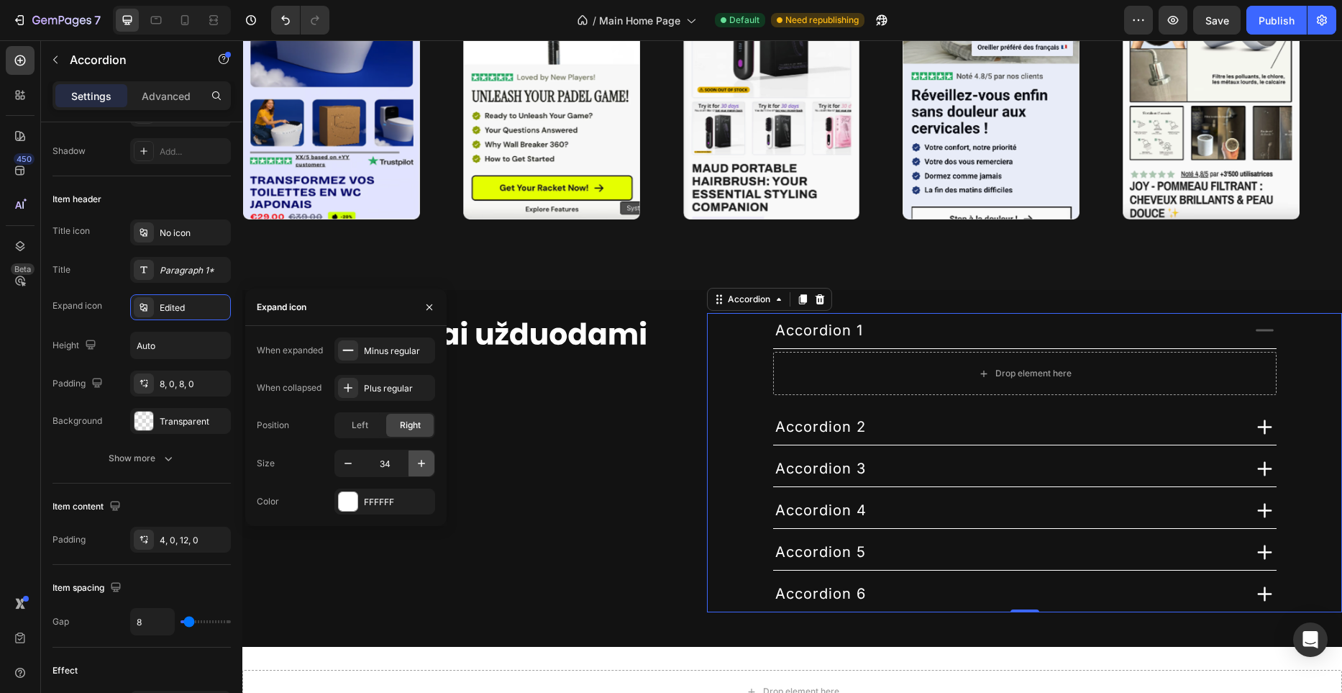
click at [417, 460] on icon "button" at bounding box center [421, 463] width 14 height 14
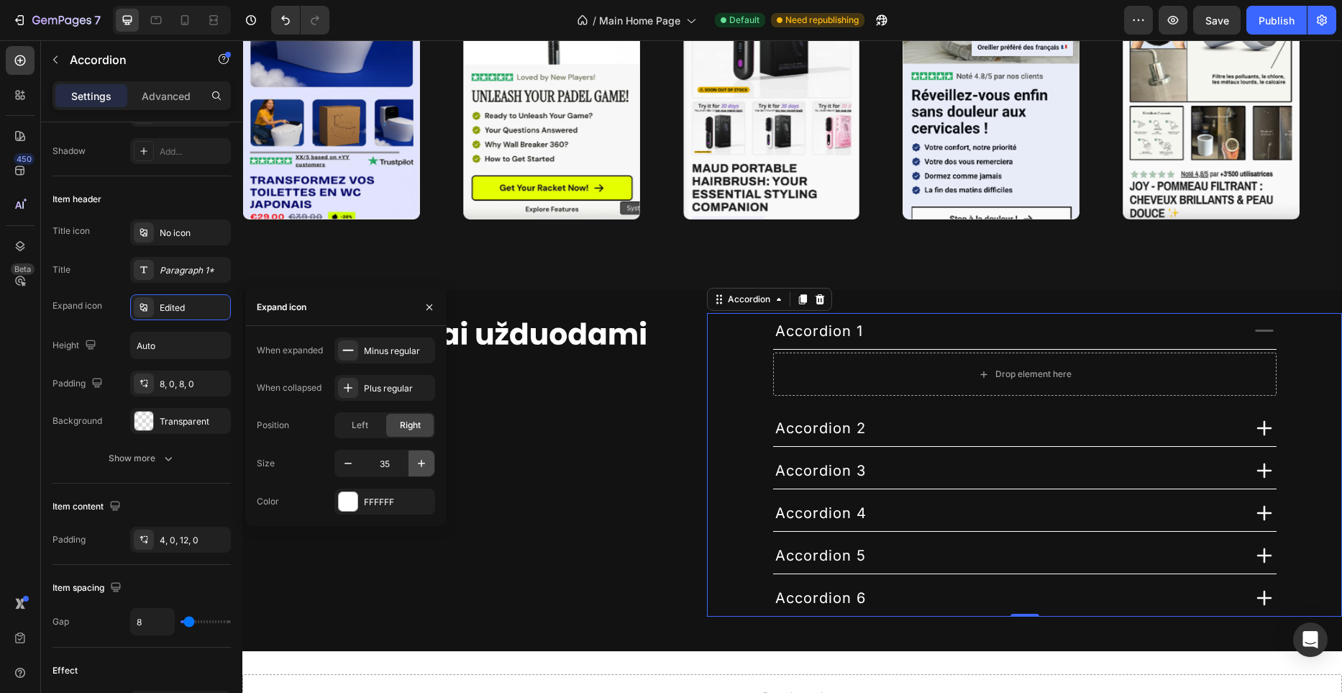
click at [417, 460] on icon "button" at bounding box center [421, 463] width 14 height 14
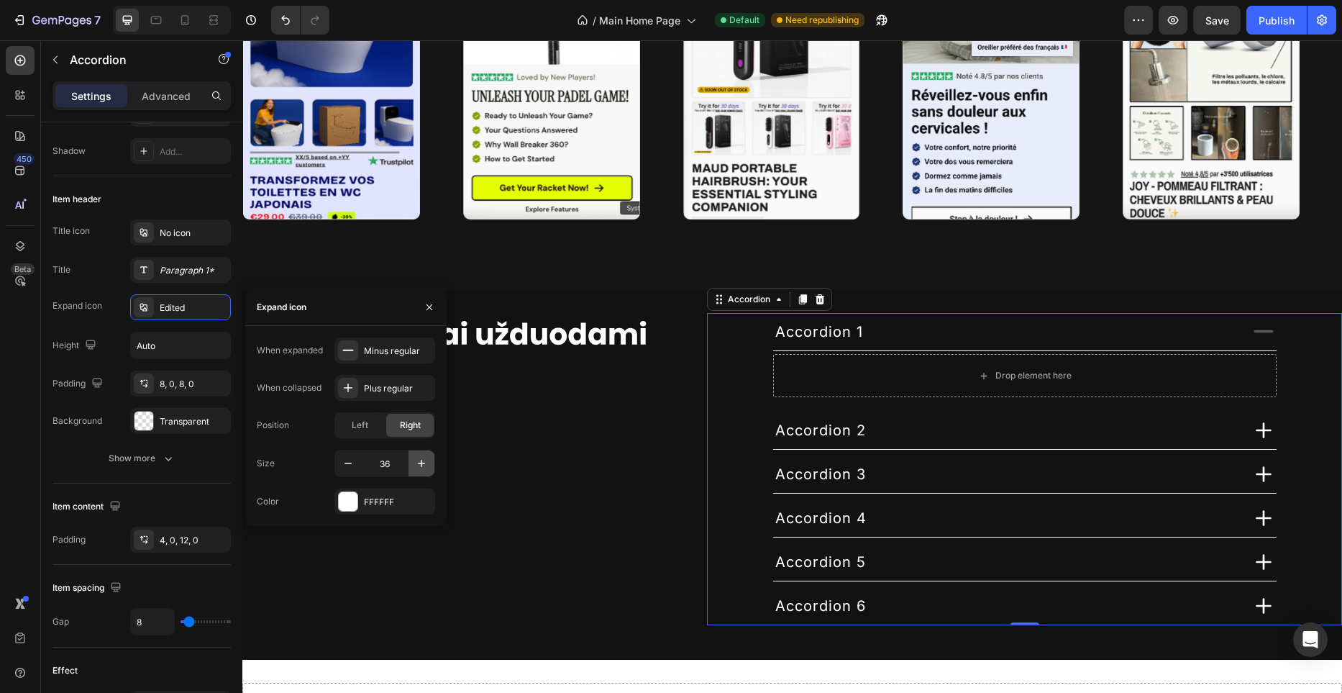
click at [417, 460] on icon "button" at bounding box center [421, 463] width 14 height 14
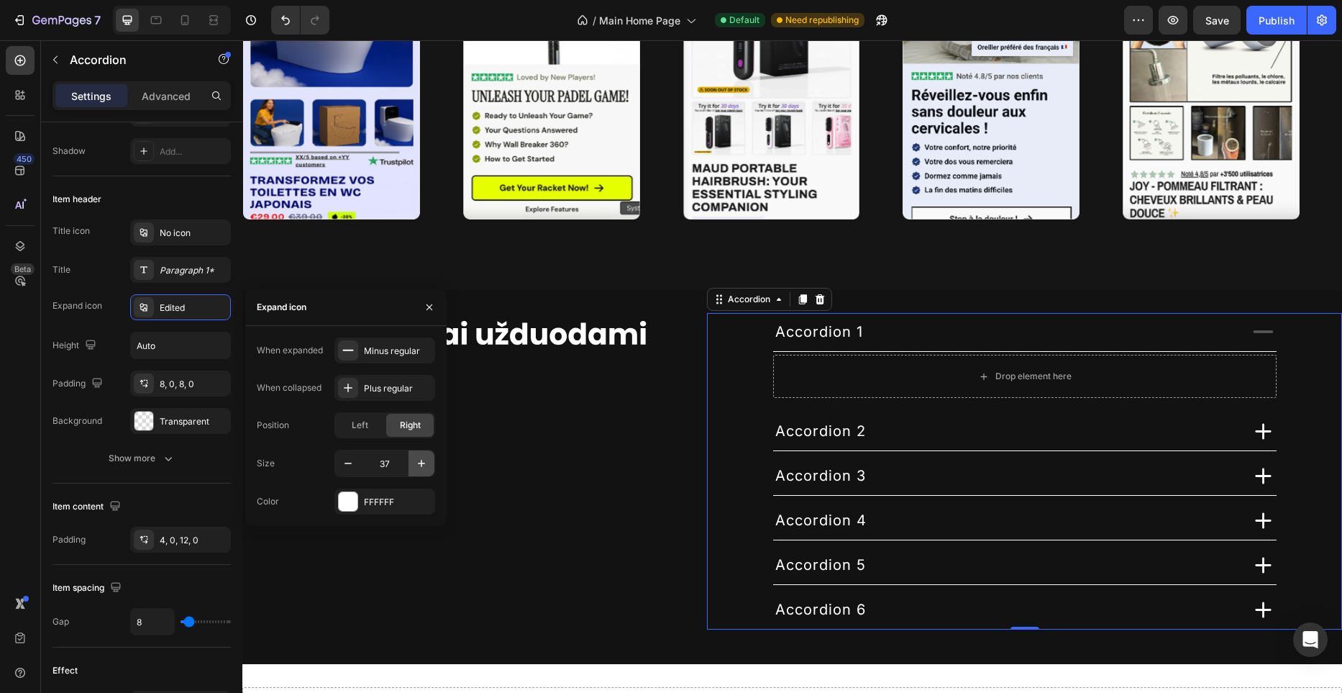
click at [417, 460] on icon "button" at bounding box center [421, 463] width 14 height 14
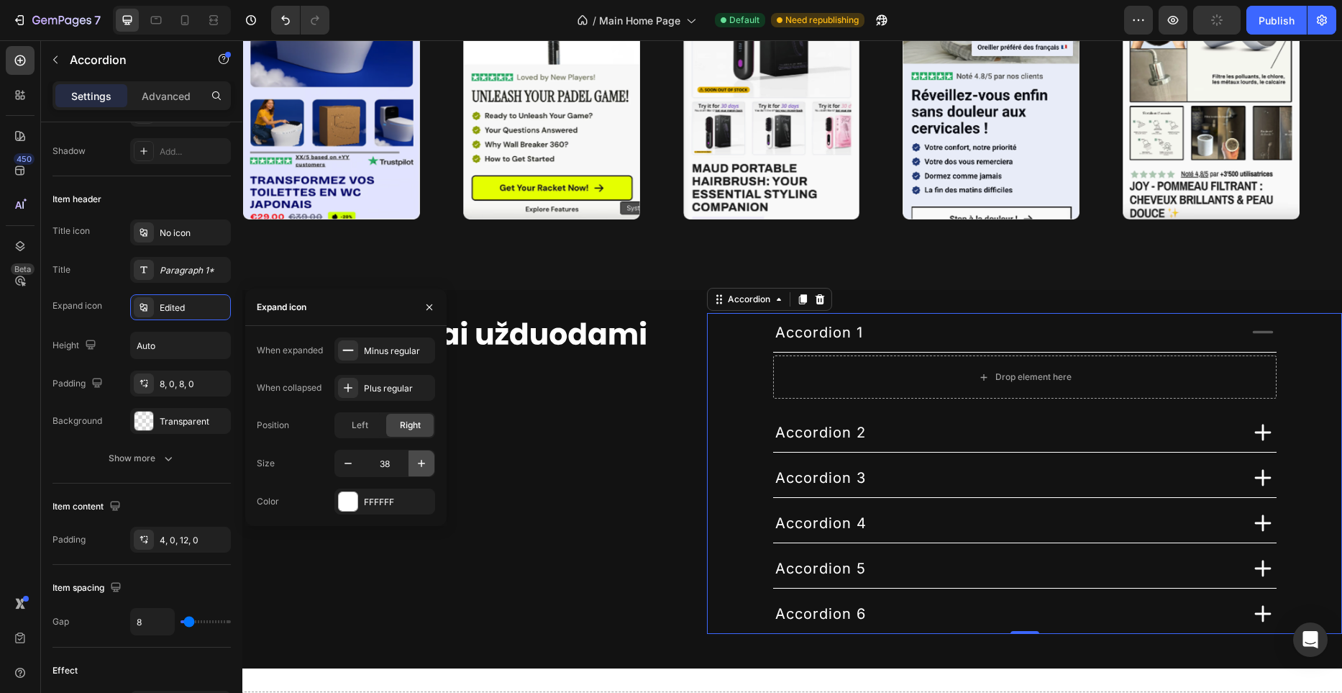
click at [417, 460] on icon "button" at bounding box center [421, 463] width 14 height 14
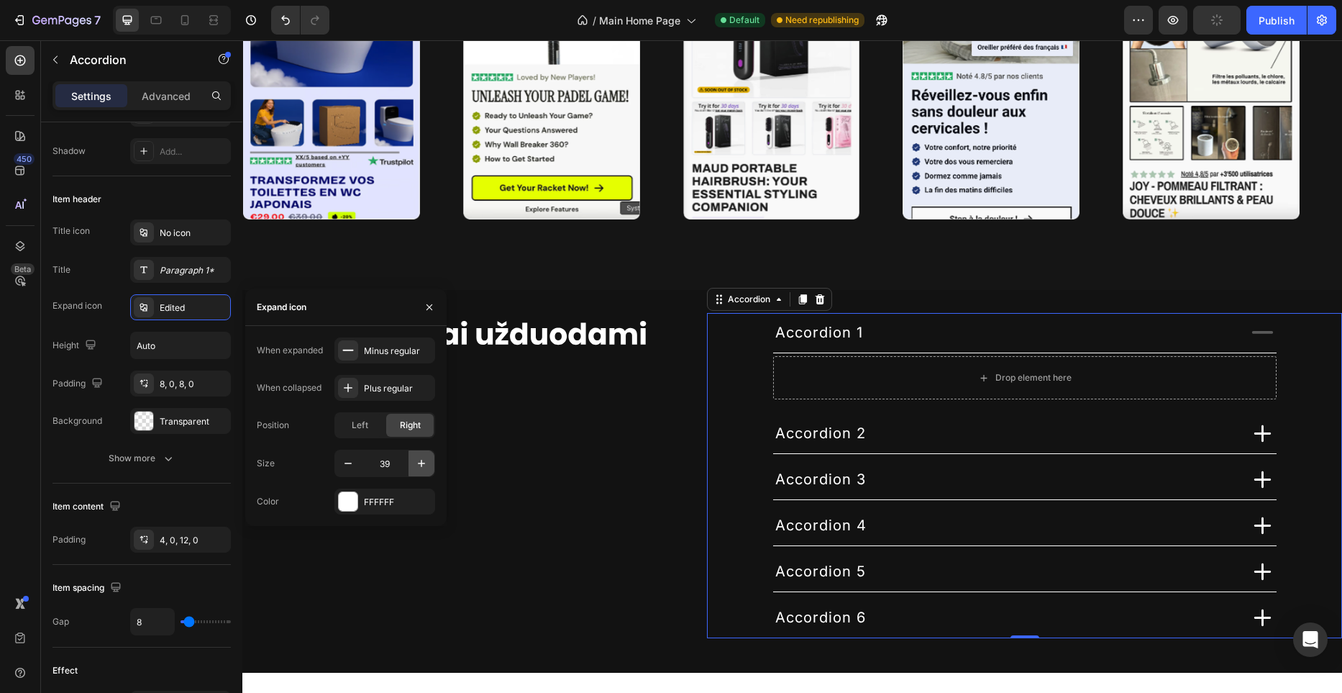
click at [417, 460] on icon "button" at bounding box center [421, 463] width 14 height 14
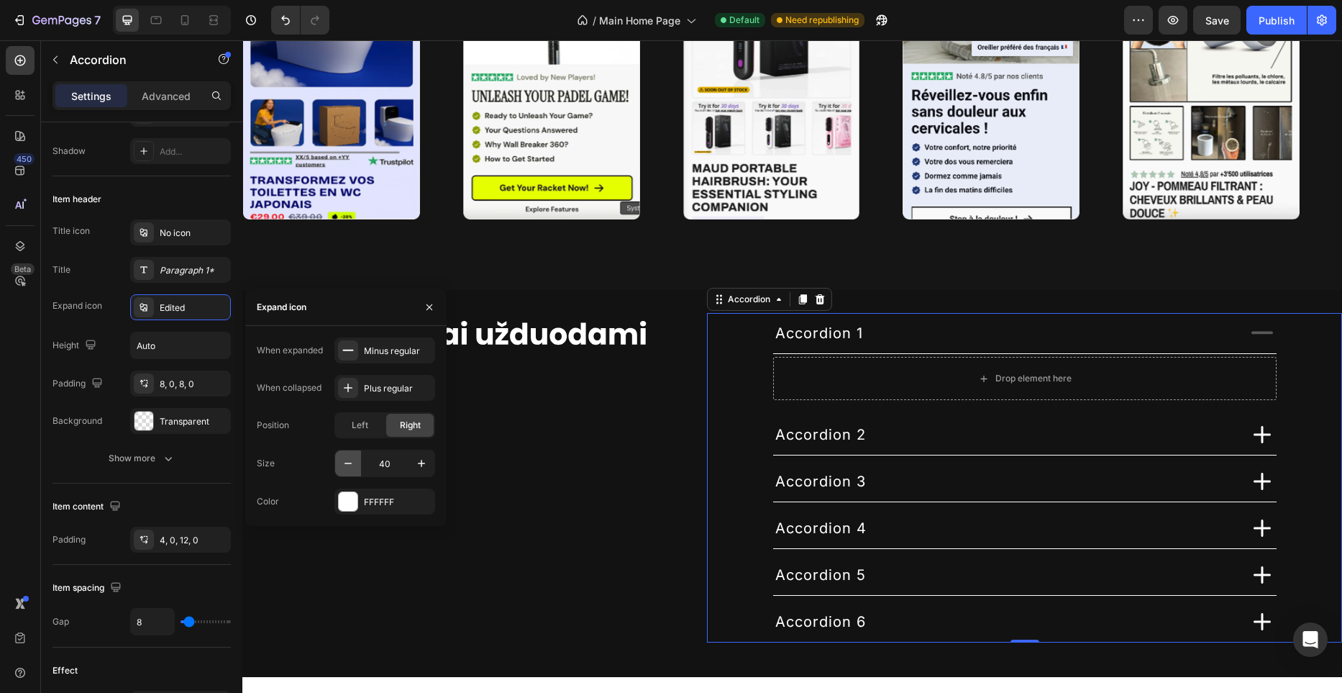
click at [345, 467] on icon "button" at bounding box center [348, 463] width 14 height 14
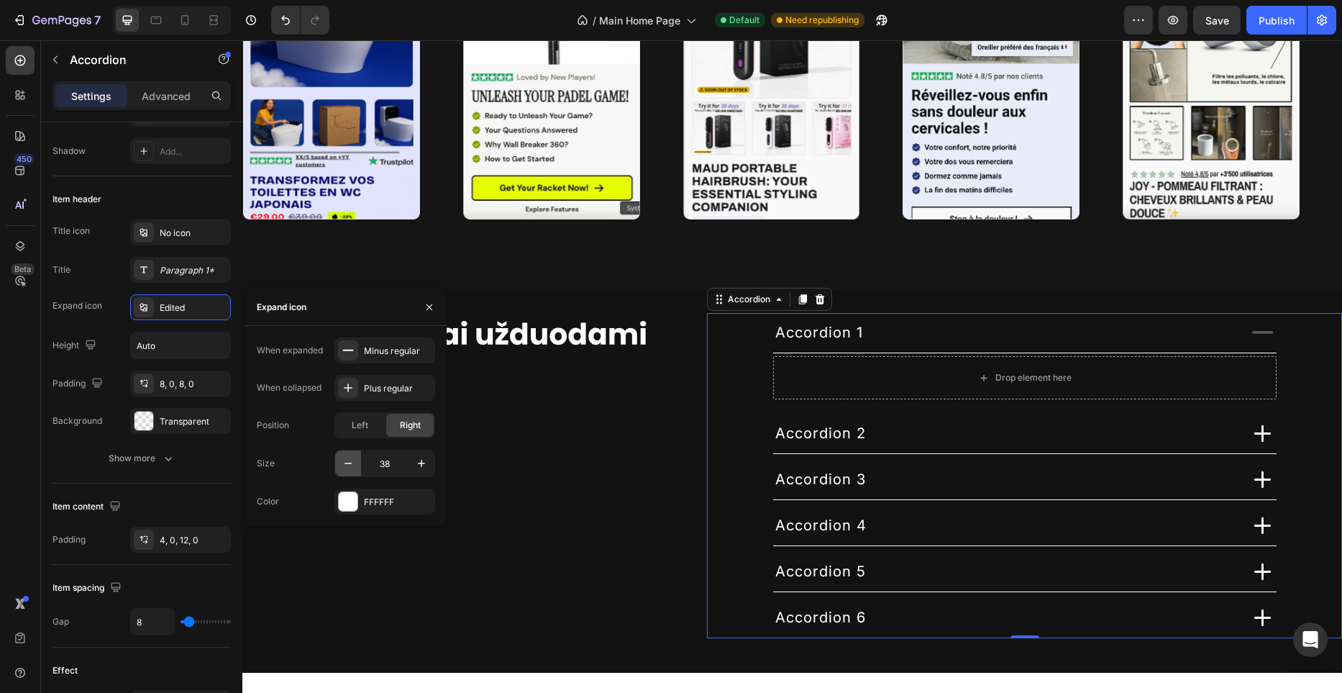
click at [345, 467] on icon "button" at bounding box center [348, 463] width 14 height 14
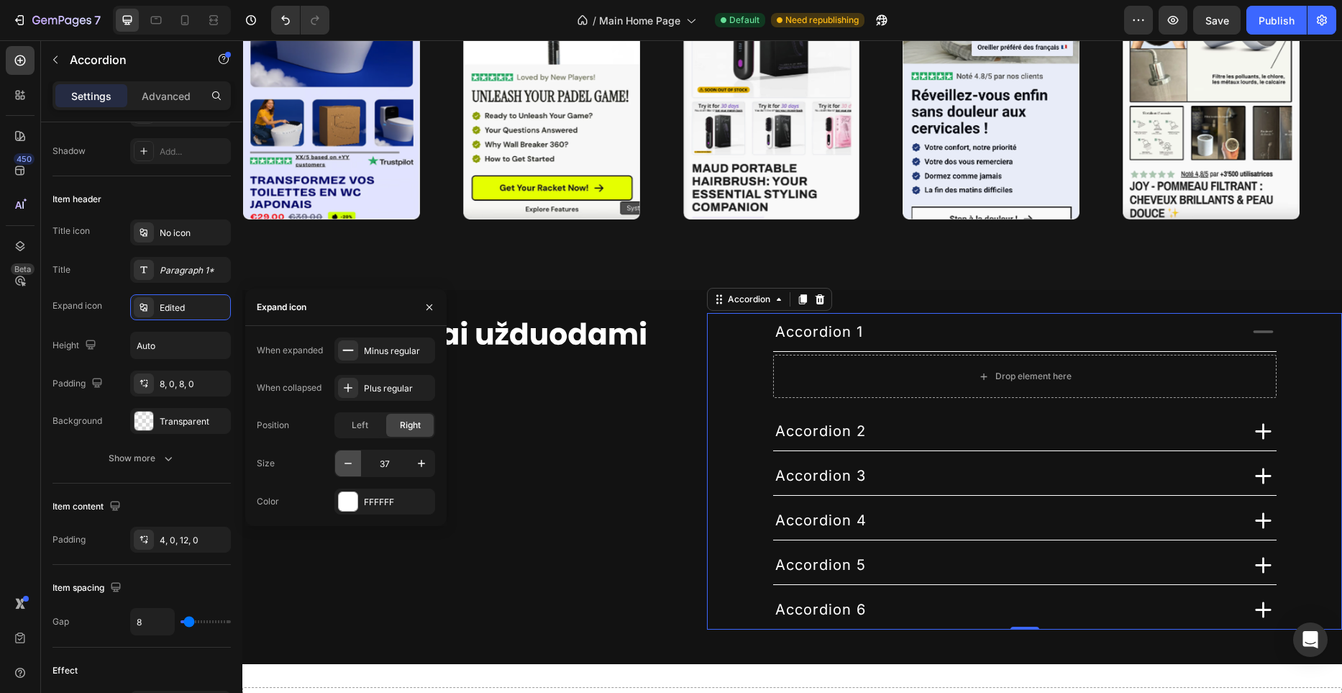
click at [345, 467] on icon "button" at bounding box center [348, 463] width 14 height 14
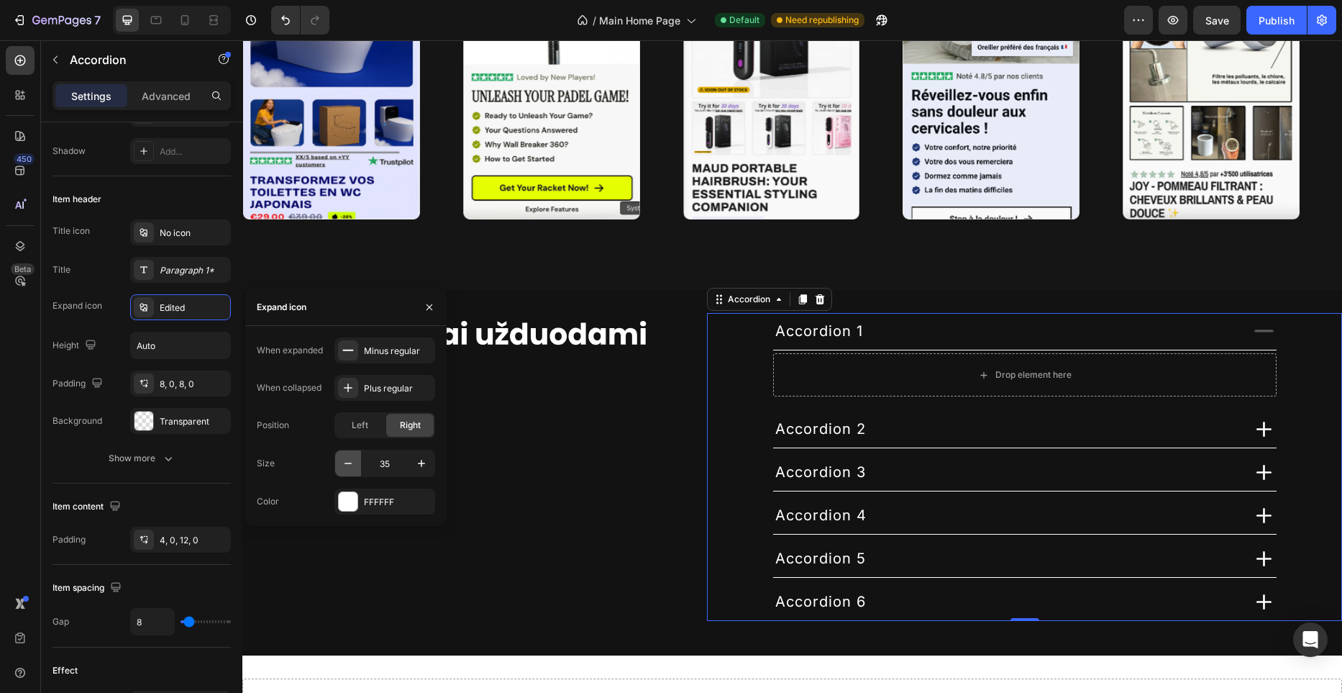
click at [345, 467] on icon "button" at bounding box center [348, 463] width 14 height 14
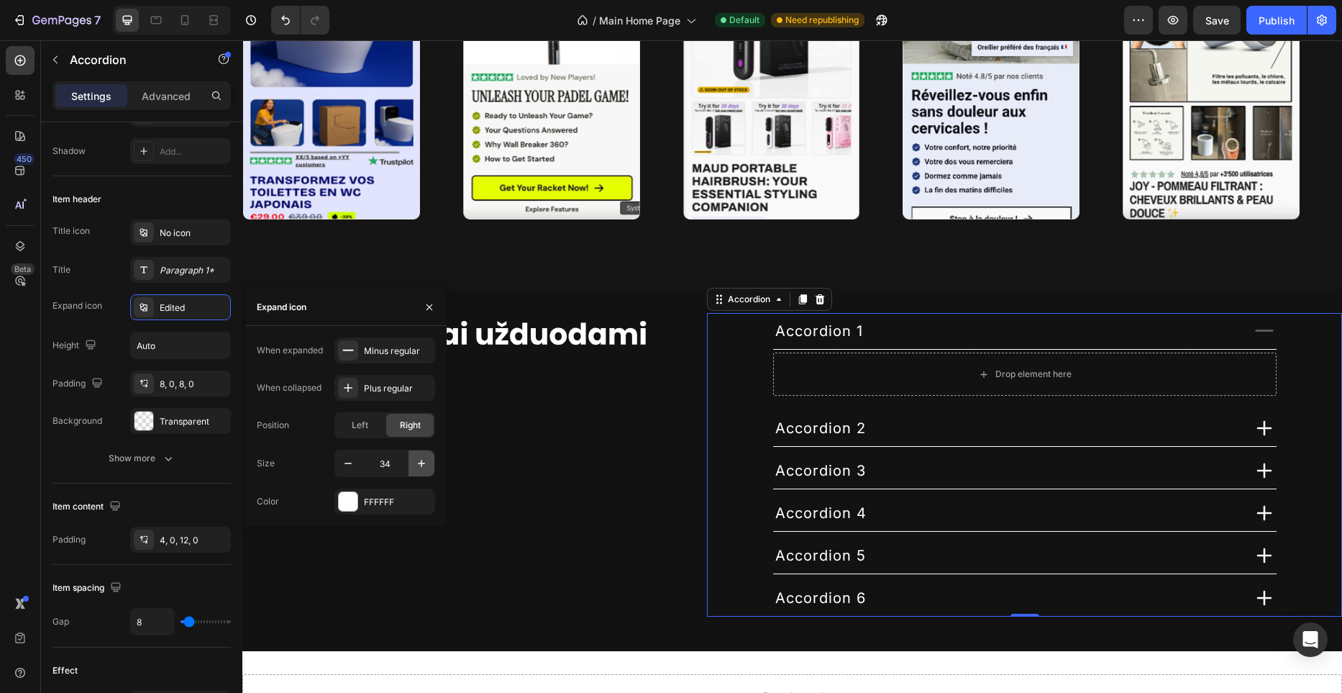
click at [426, 461] on icon "button" at bounding box center [421, 463] width 14 height 14
type input "35"
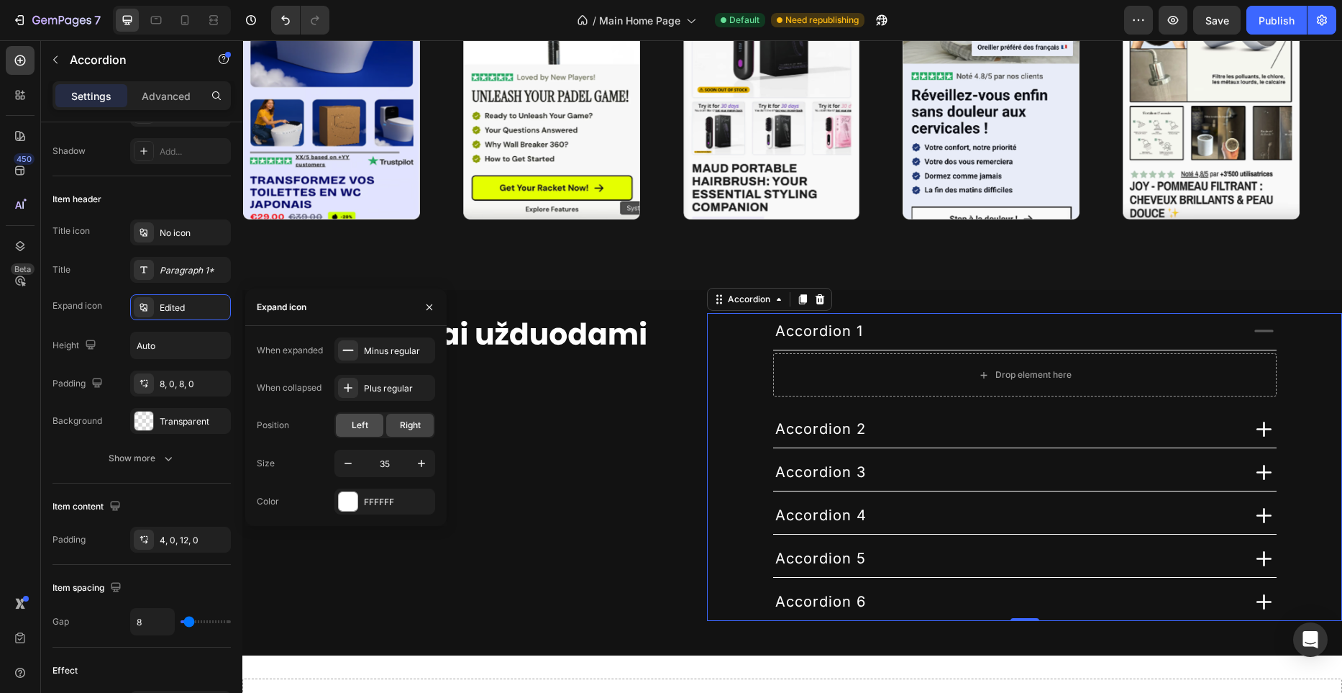
click at [365, 424] on span "Left" at bounding box center [360, 425] width 17 height 13
click at [424, 422] on div "Right" at bounding box center [409, 425] width 47 height 23
click at [393, 344] on div "Minus regular" at bounding box center [398, 350] width 68 height 13
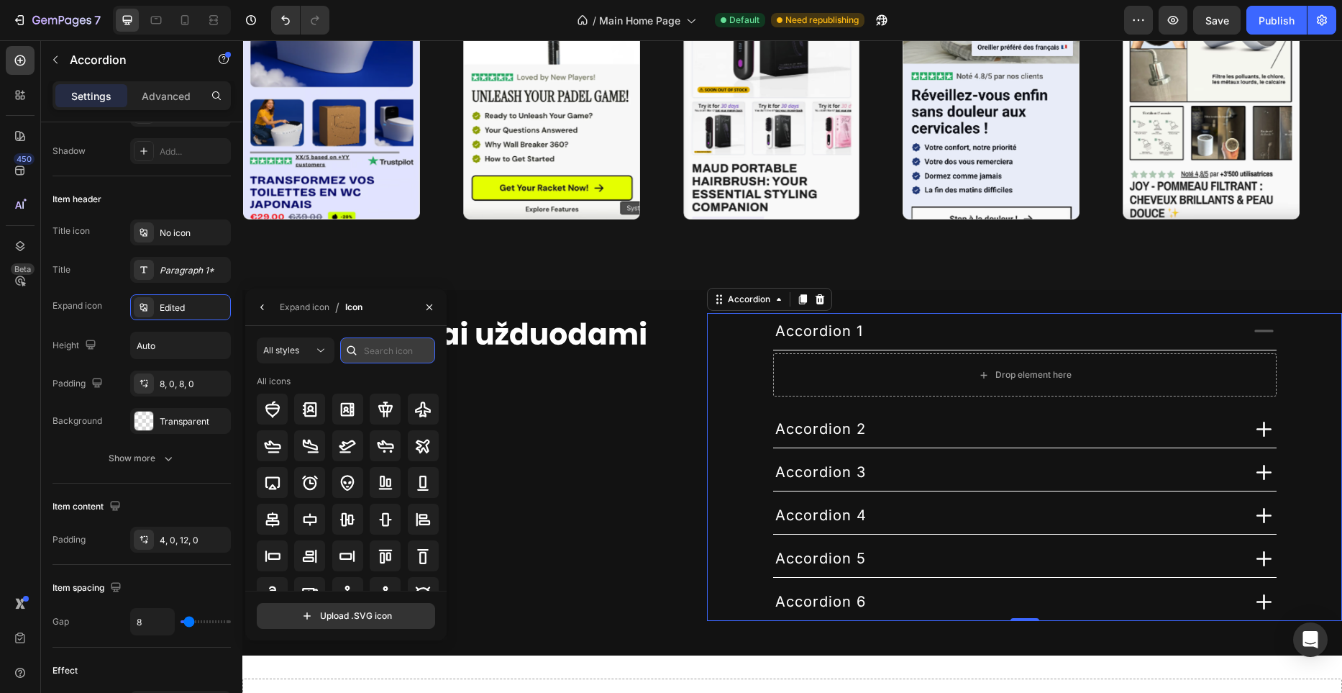
click at [382, 359] on input "text" at bounding box center [387, 350] width 95 height 26
type input "minus"
click at [275, 449] on icon at bounding box center [272, 445] width 17 height 17
click at [268, 305] on icon "button" at bounding box center [263, 307] width 12 height 12
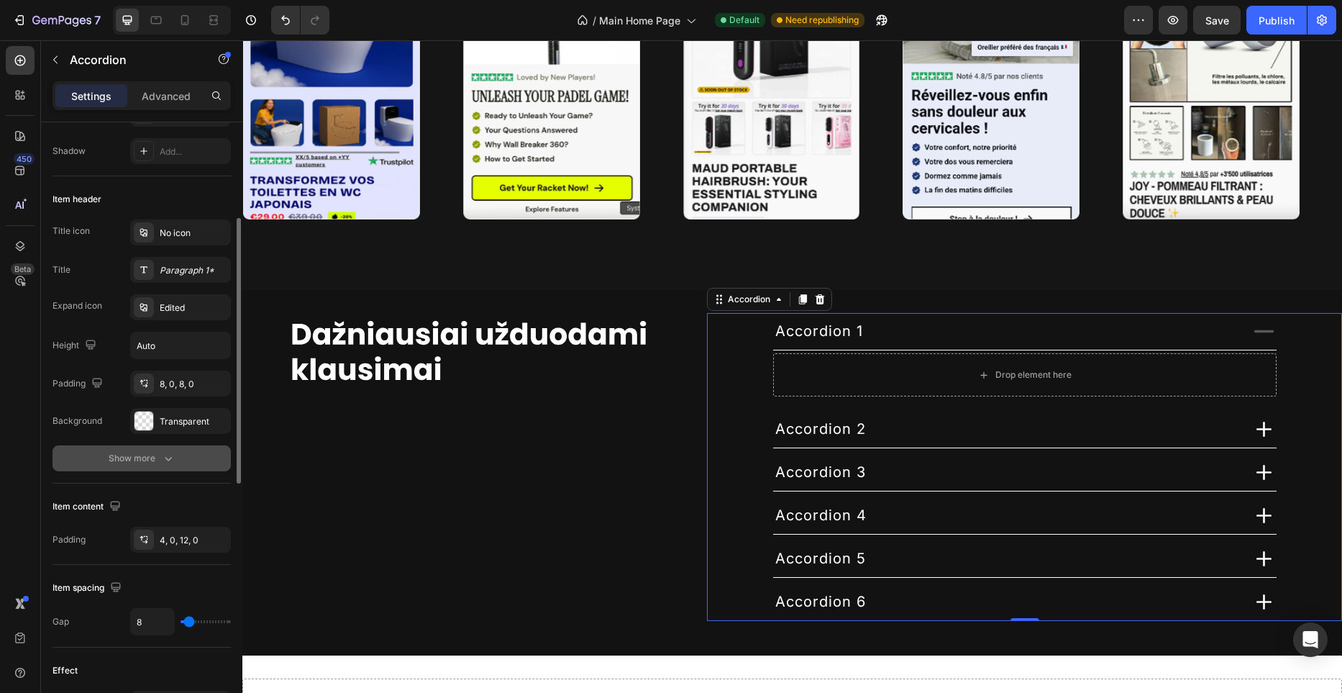
click at [163, 454] on icon "button" at bounding box center [168, 458] width 14 height 14
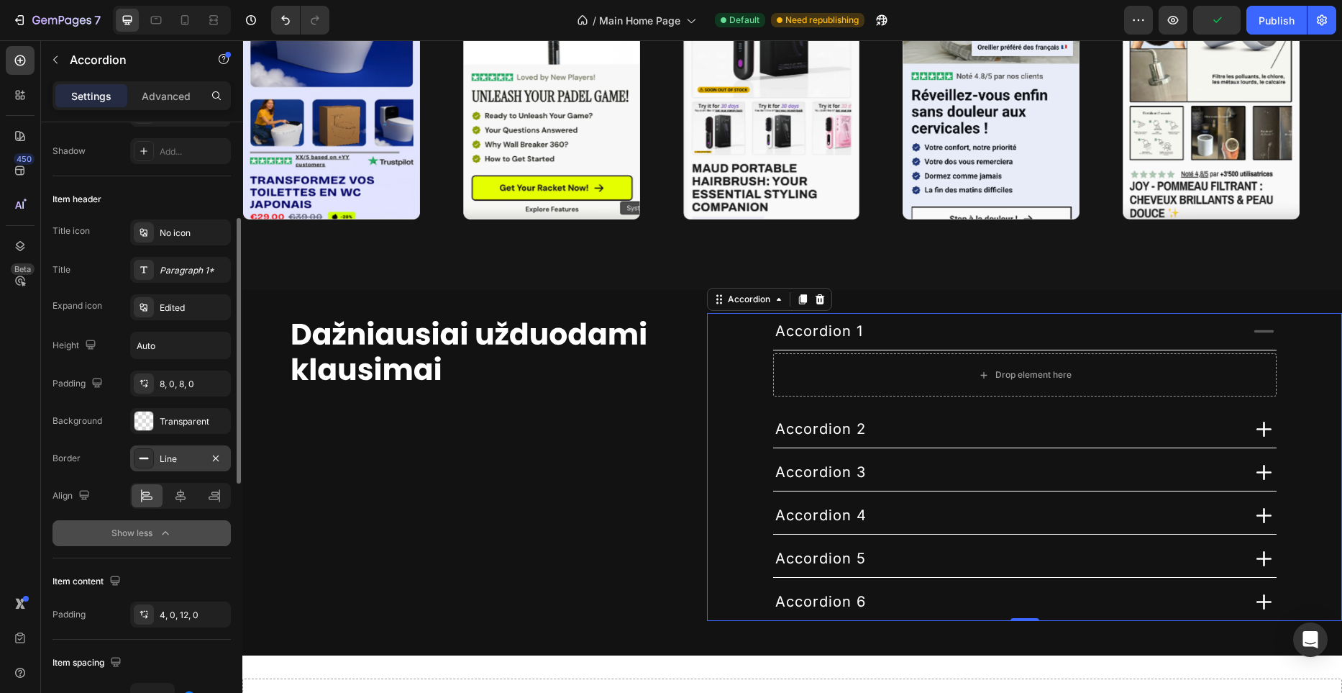
click at [181, 457] on div "Line" at bounding box center [181, 458] width 42 height 13
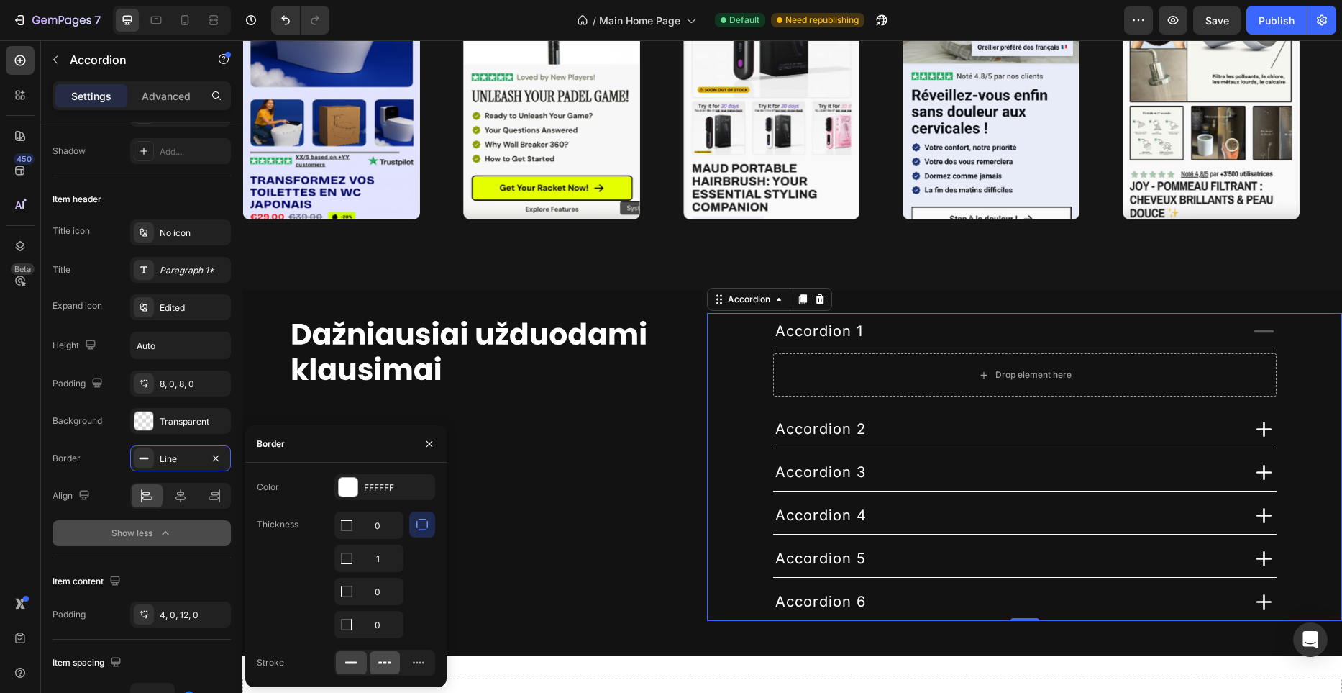
click at [380, 658] on icon at bounding box center [385, 662] width 14 height 14
click at [360, 661] on div at bounding box center [351, 662] width 31 height 23
click at [373, 661] on div at bounding box center [385, 662] width 31 height 23
click at [352, 664] on icon at bounding box center [351, 662] width 14 height 14
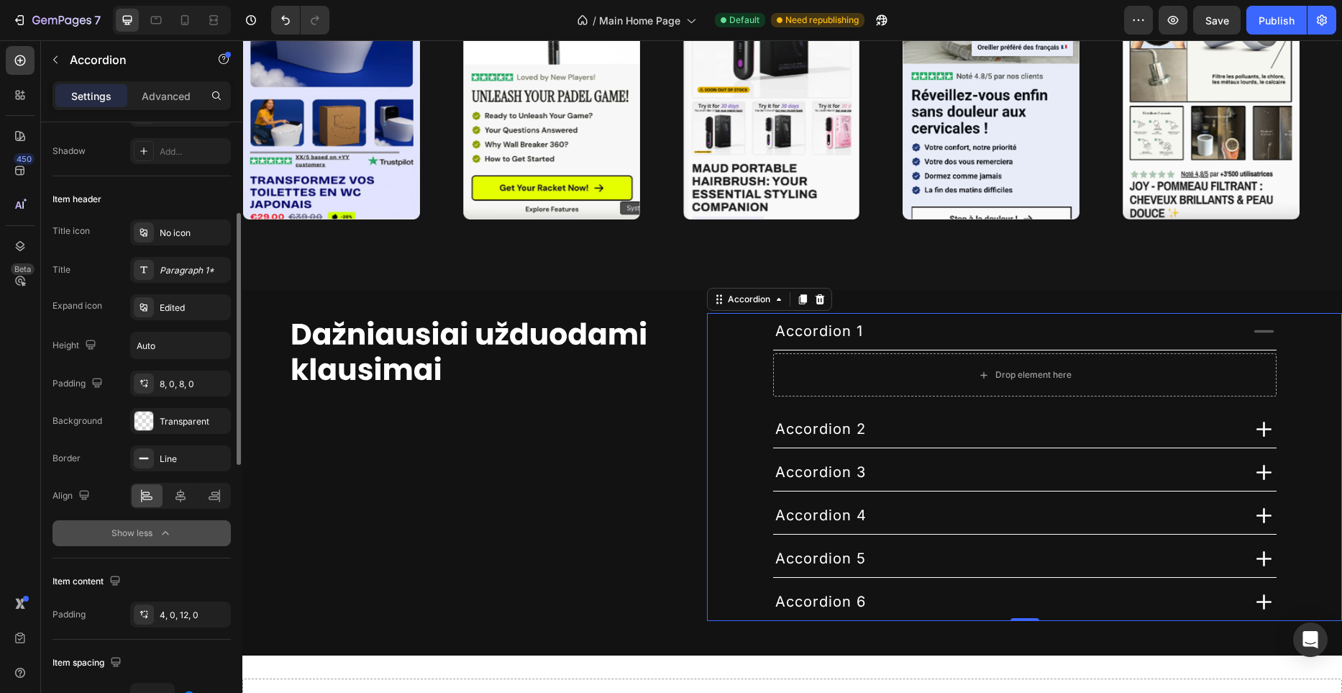
click at [183, 327] on div "Title icon No icon Title Paragraph 1* Expand icon Edited Height Auto Padding 8,…" at bounding box center [142, 326] width 178 height 214
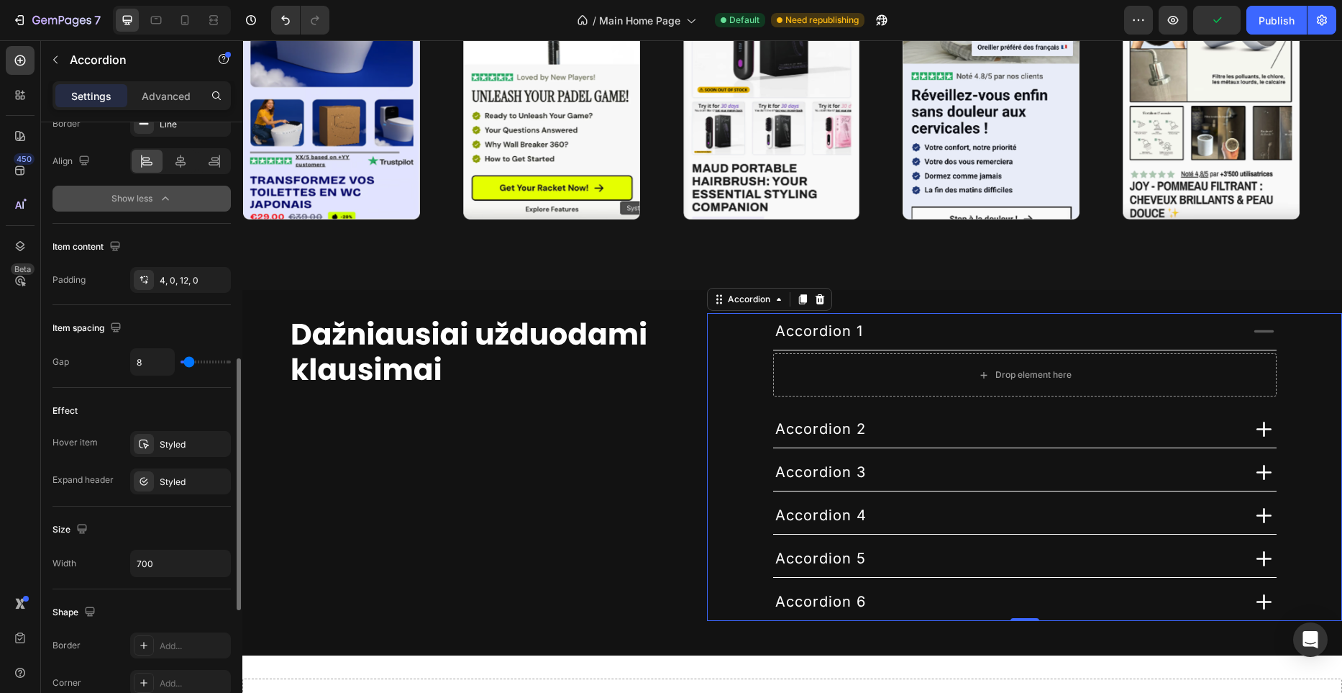
scroll to position [560, 0]
type input "12"
type input "14"
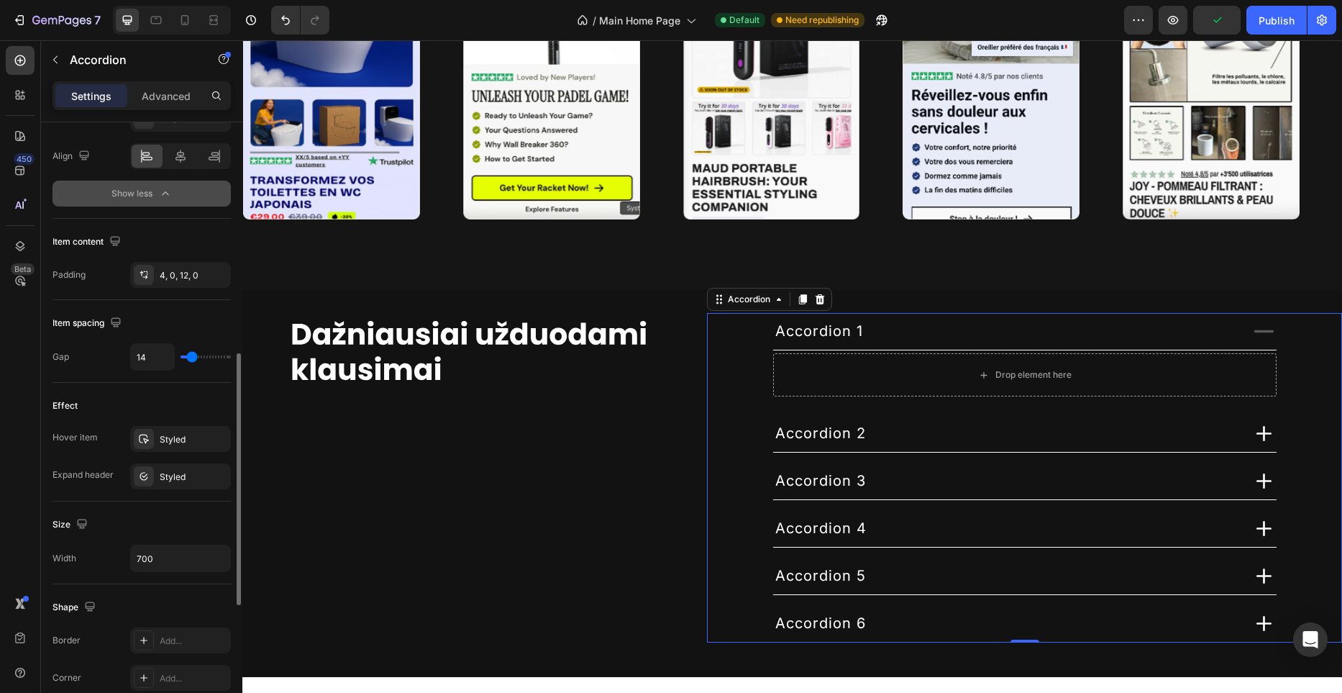
type input "34"
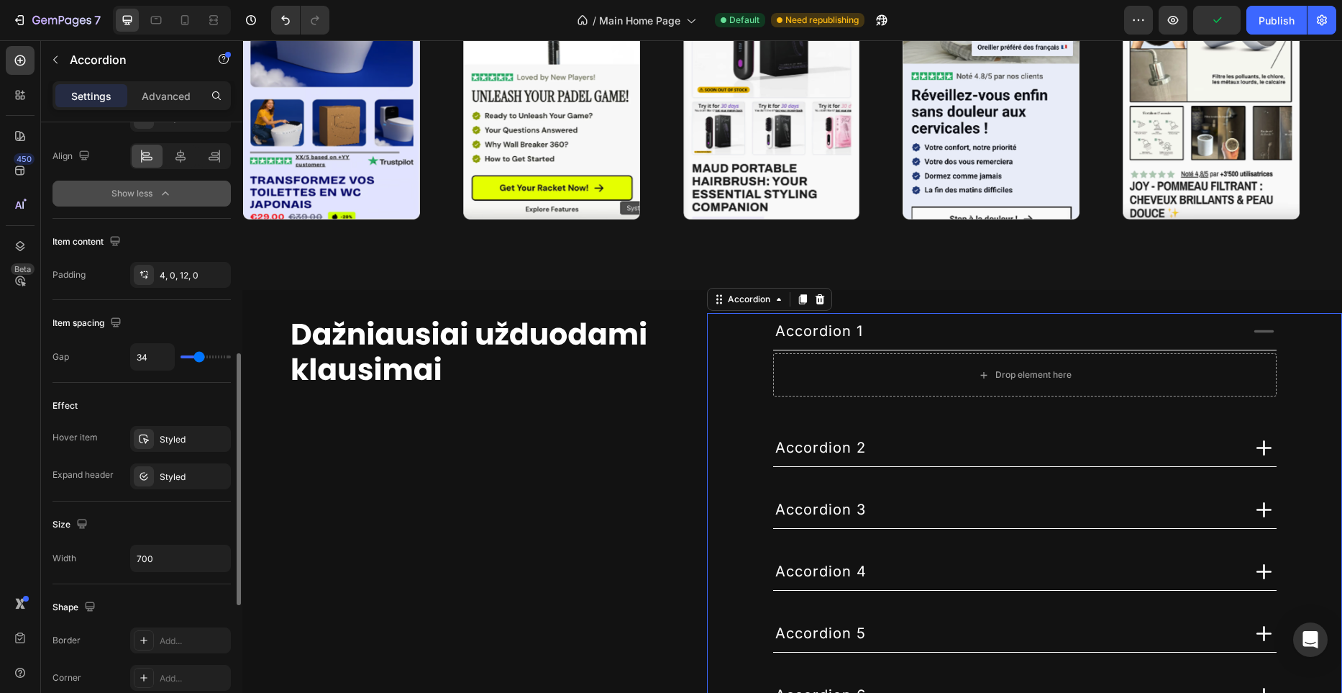
type input "33"
type input "31"
type input "30"
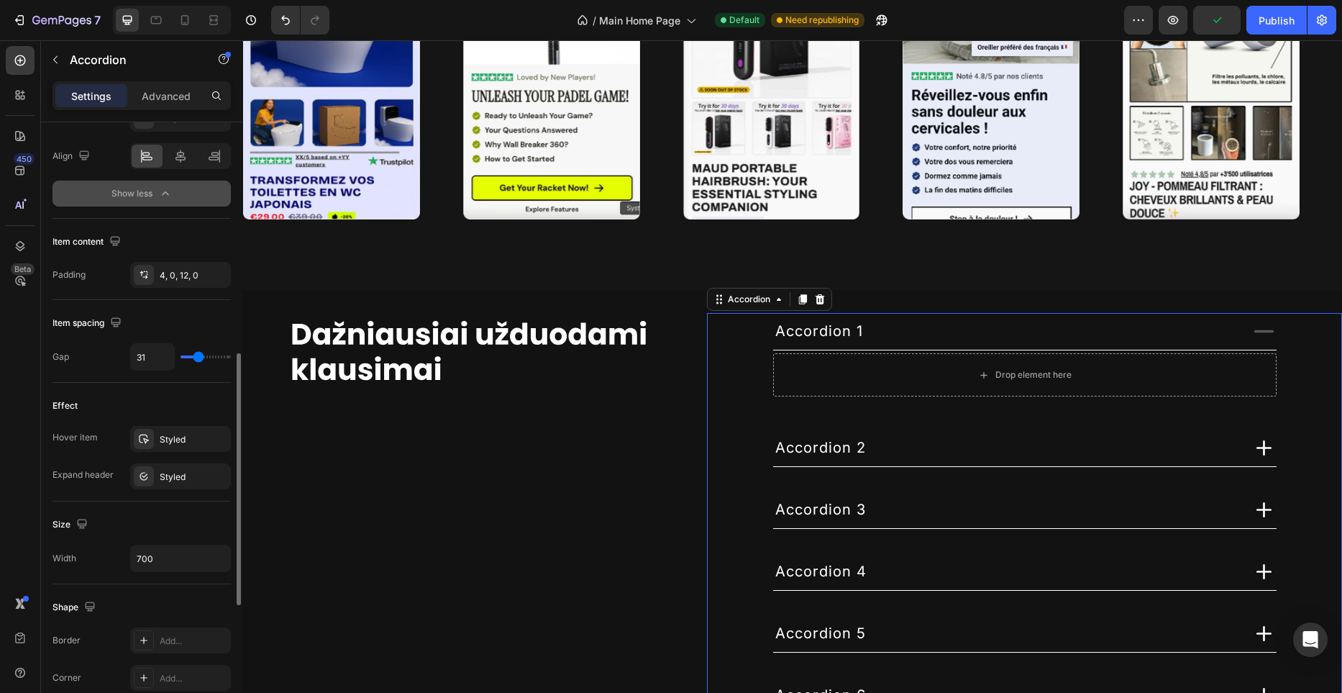
type input "30"
type input "29"
type input "28"
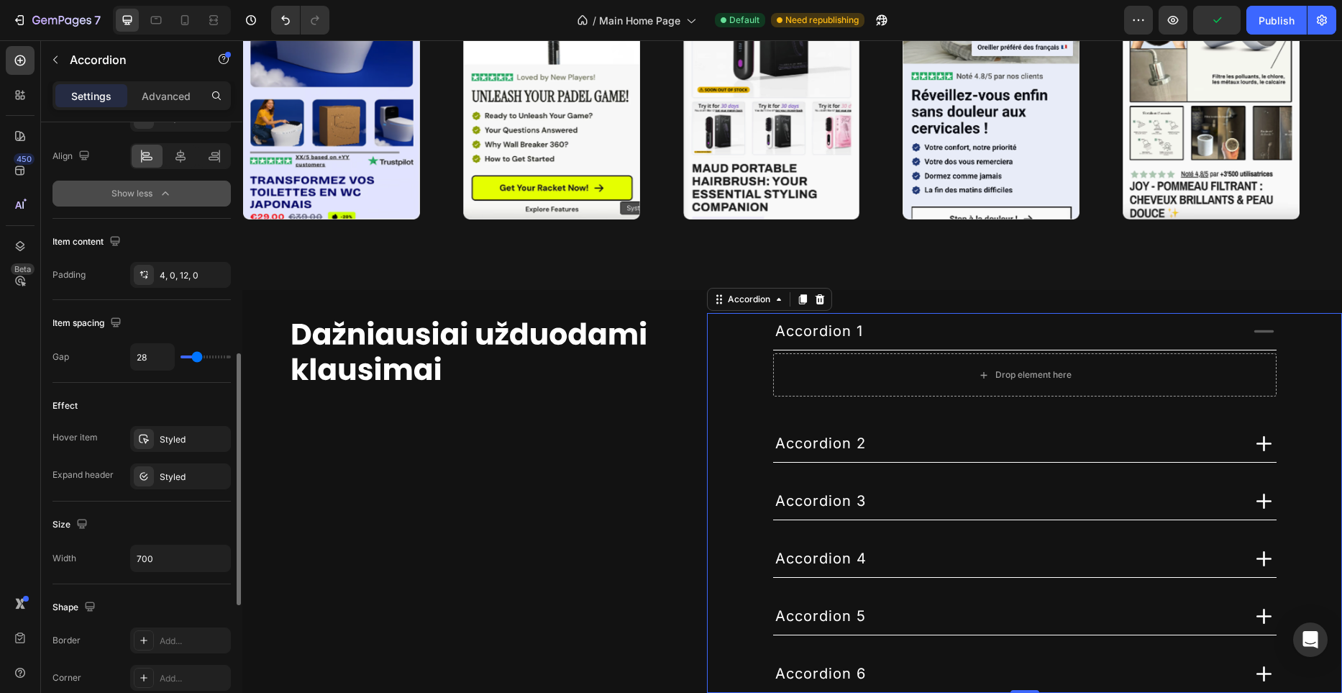
type input "27"
type input "26"
type input "25"
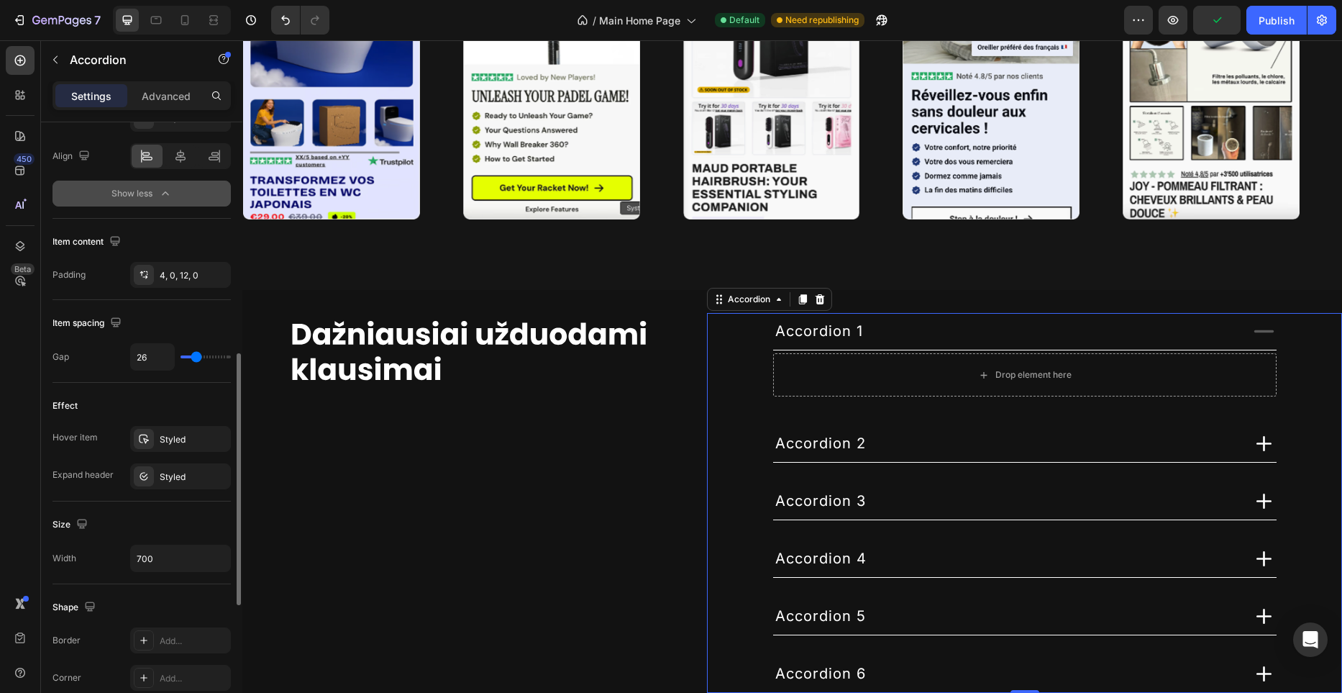
type input "25"
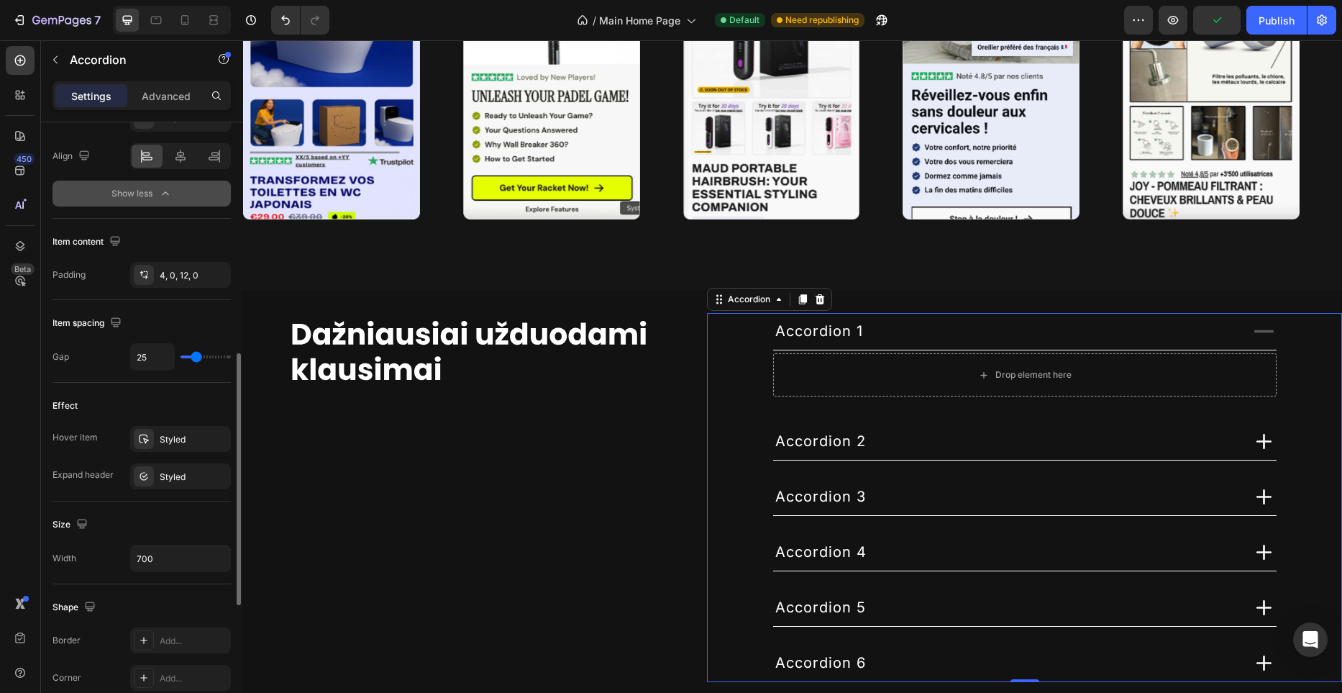
type input "24"
type input "22"
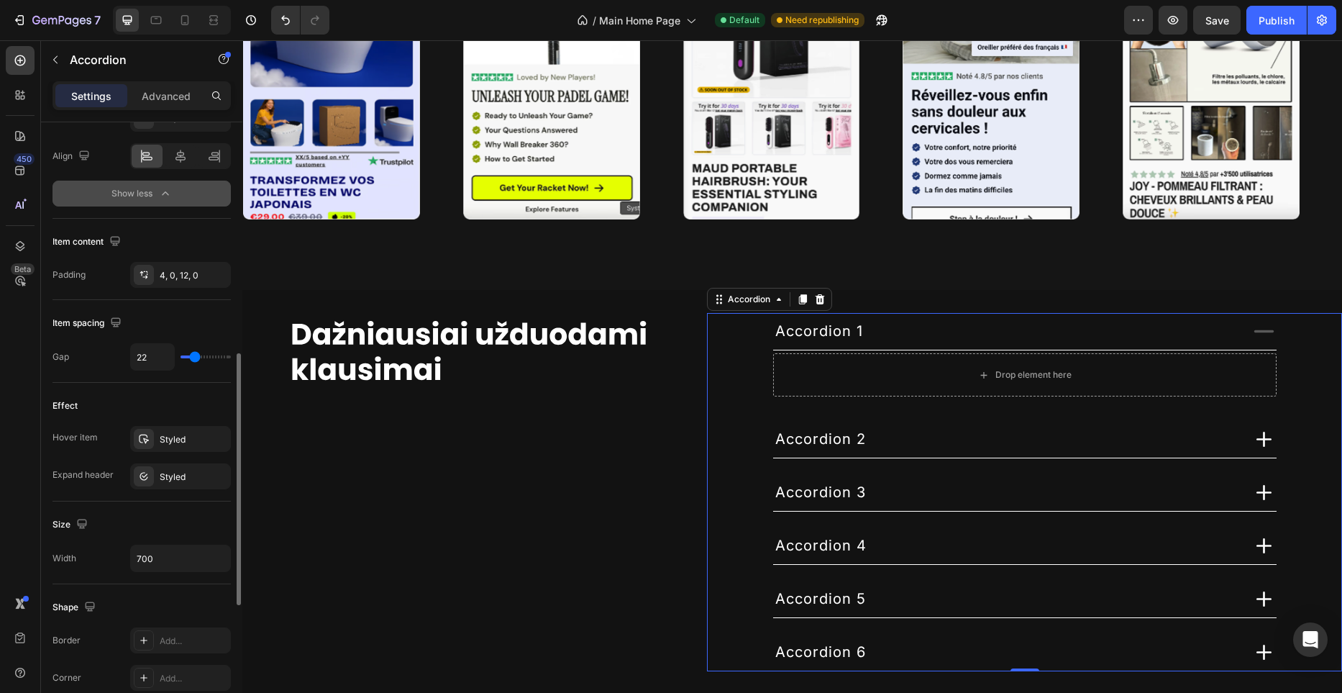
type input "21"
type input "20"
type input "19"
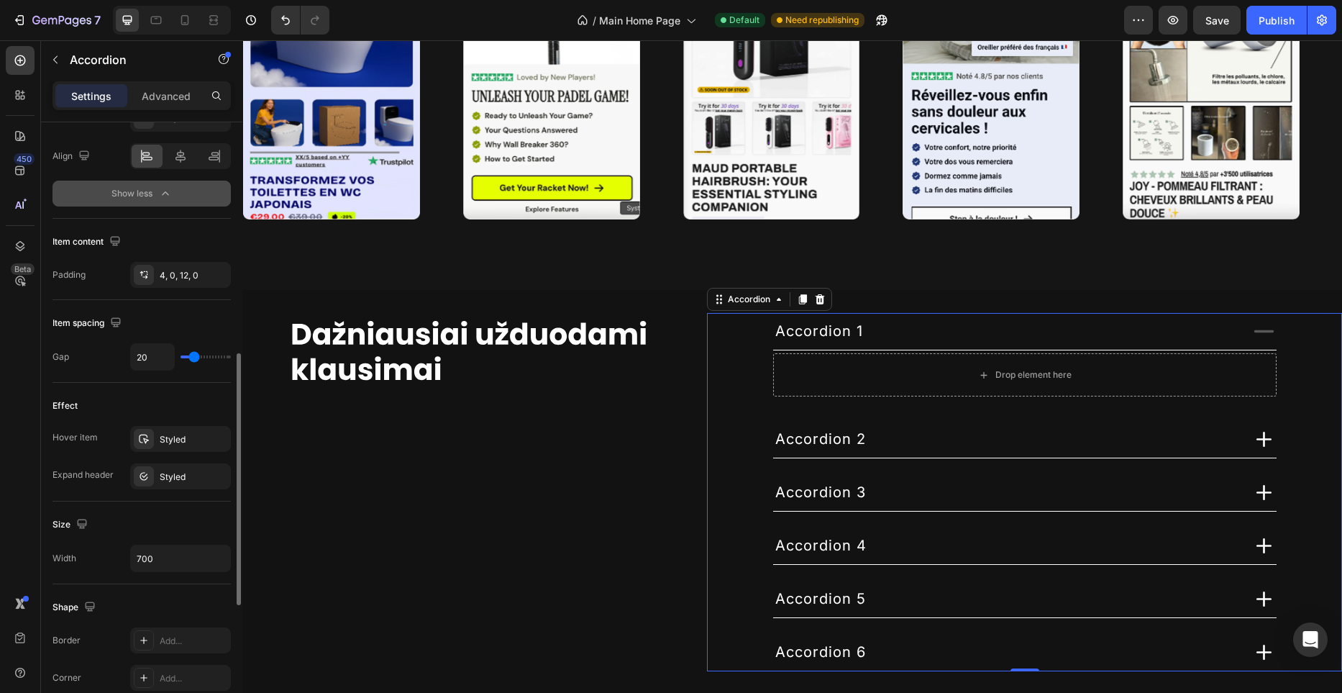
type input "19"
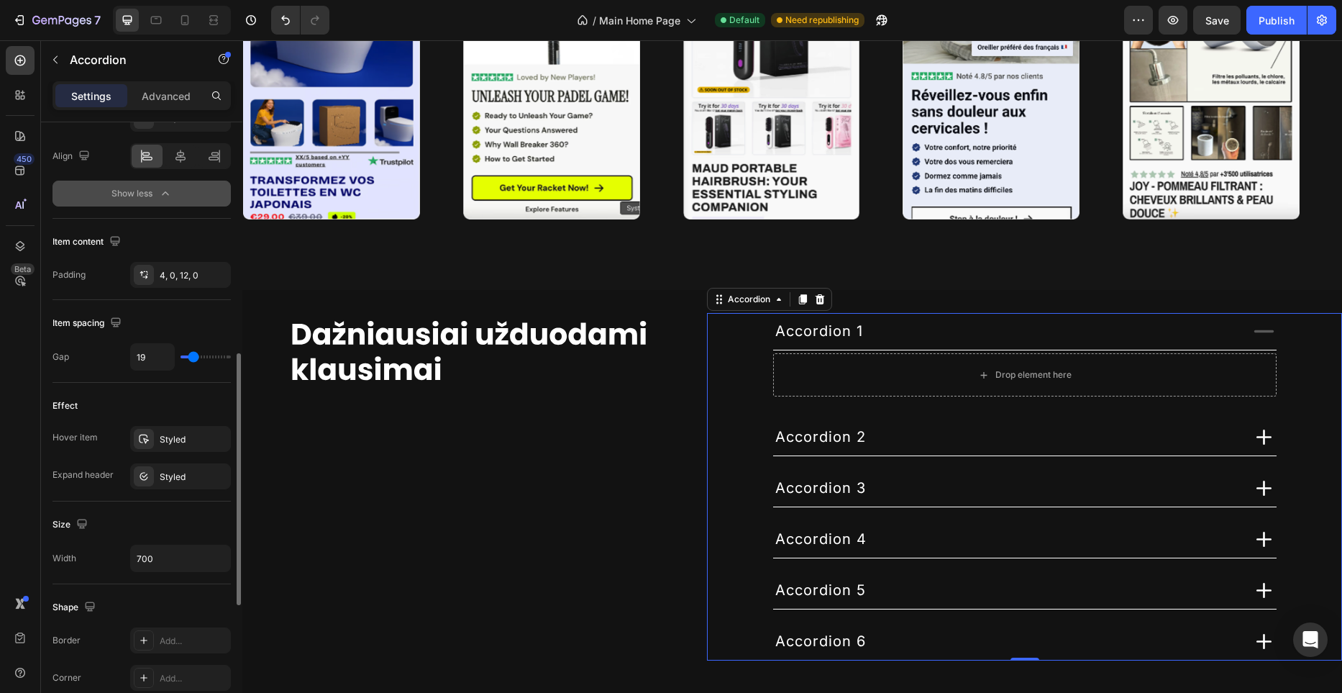
type input "20"
type input "21"
type input "23"
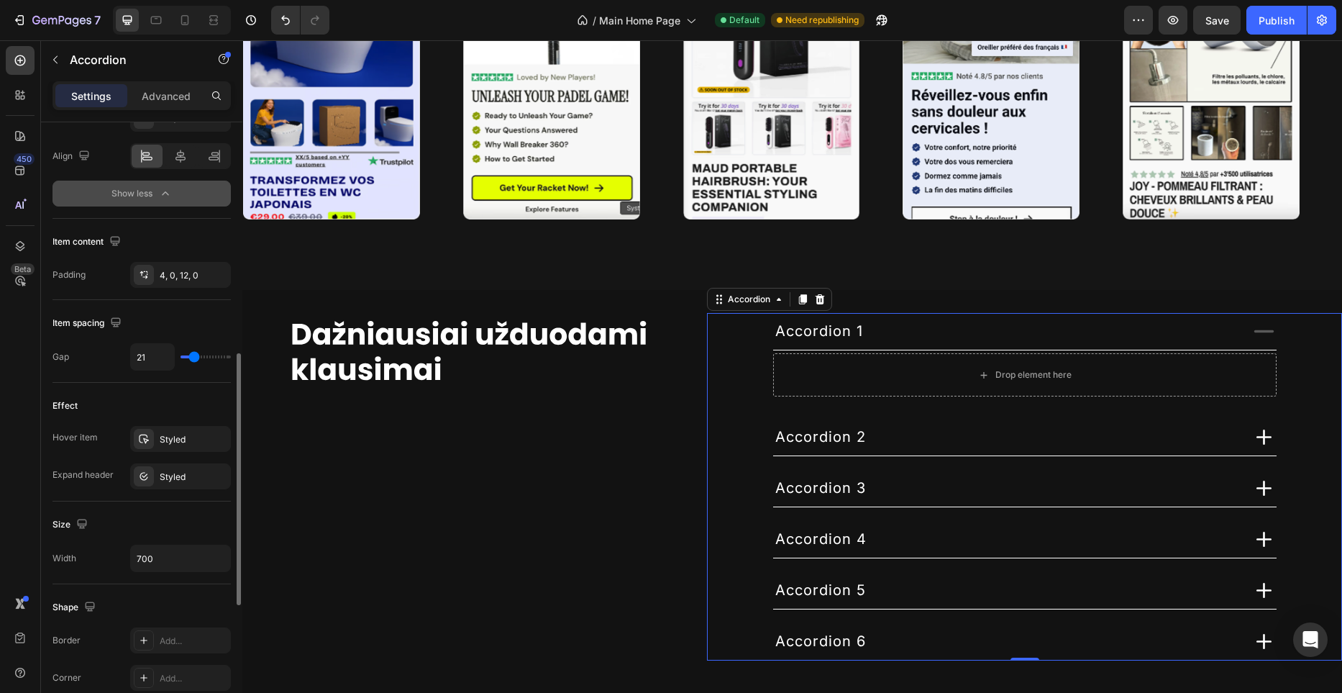
type input "23"
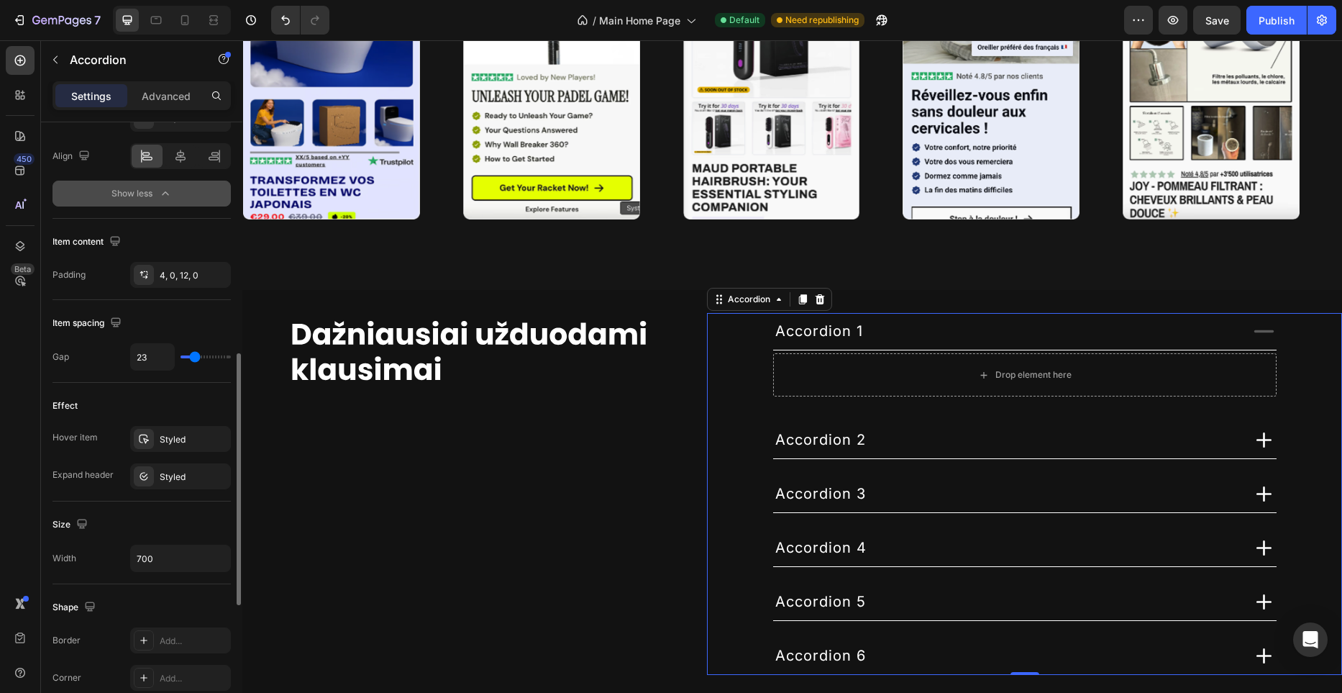
type input "25"
type input "27"
type input "28"
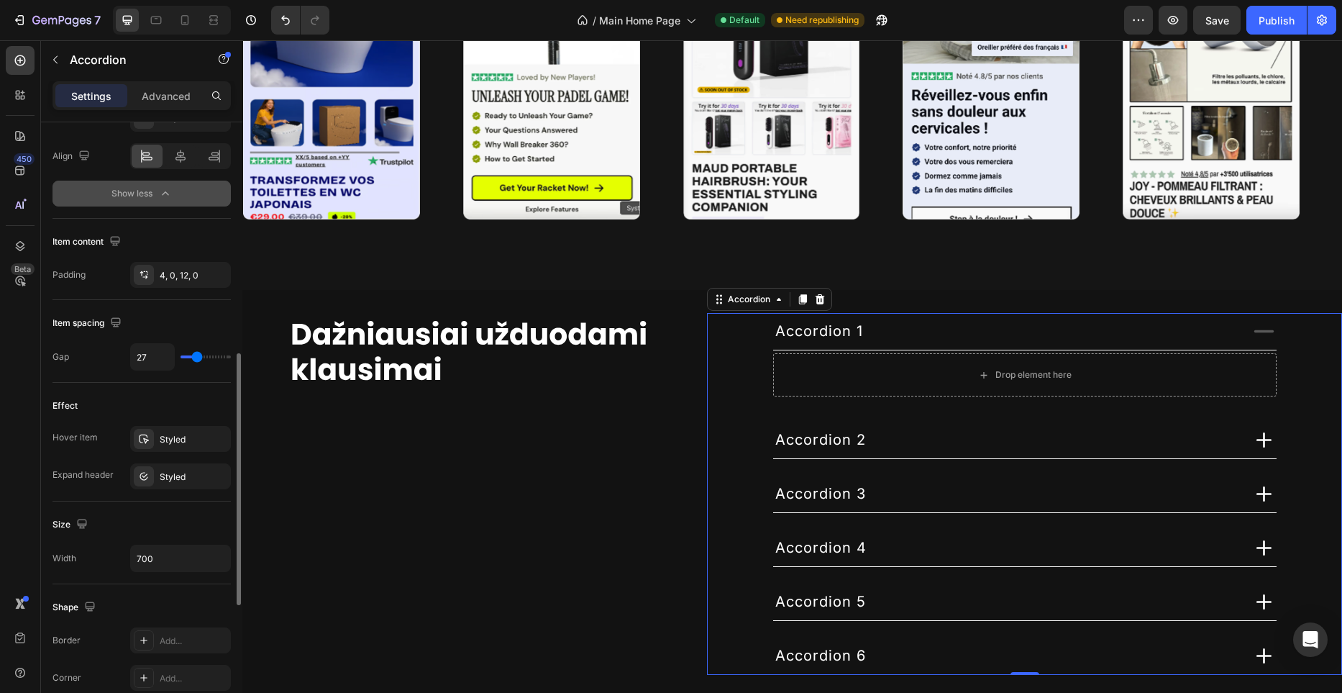
type input "28"
type input "27"
type input "26"
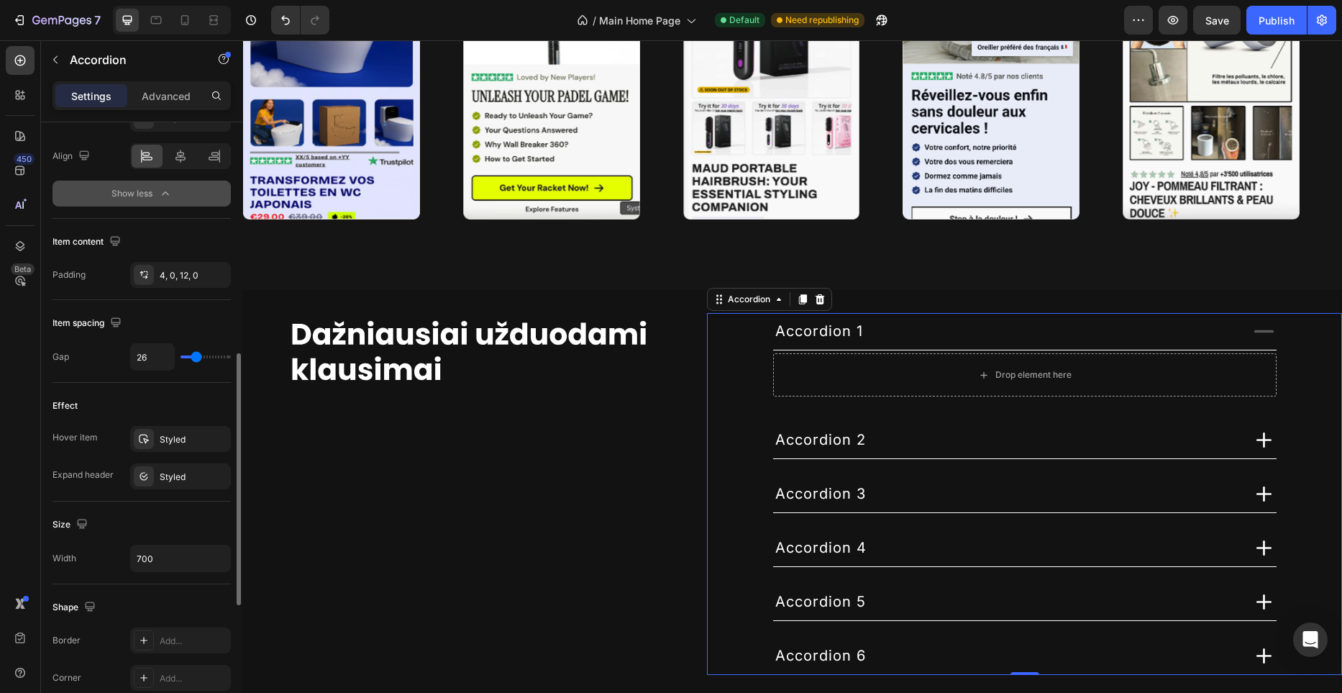
type input "24"
type input "21"
type input "20"
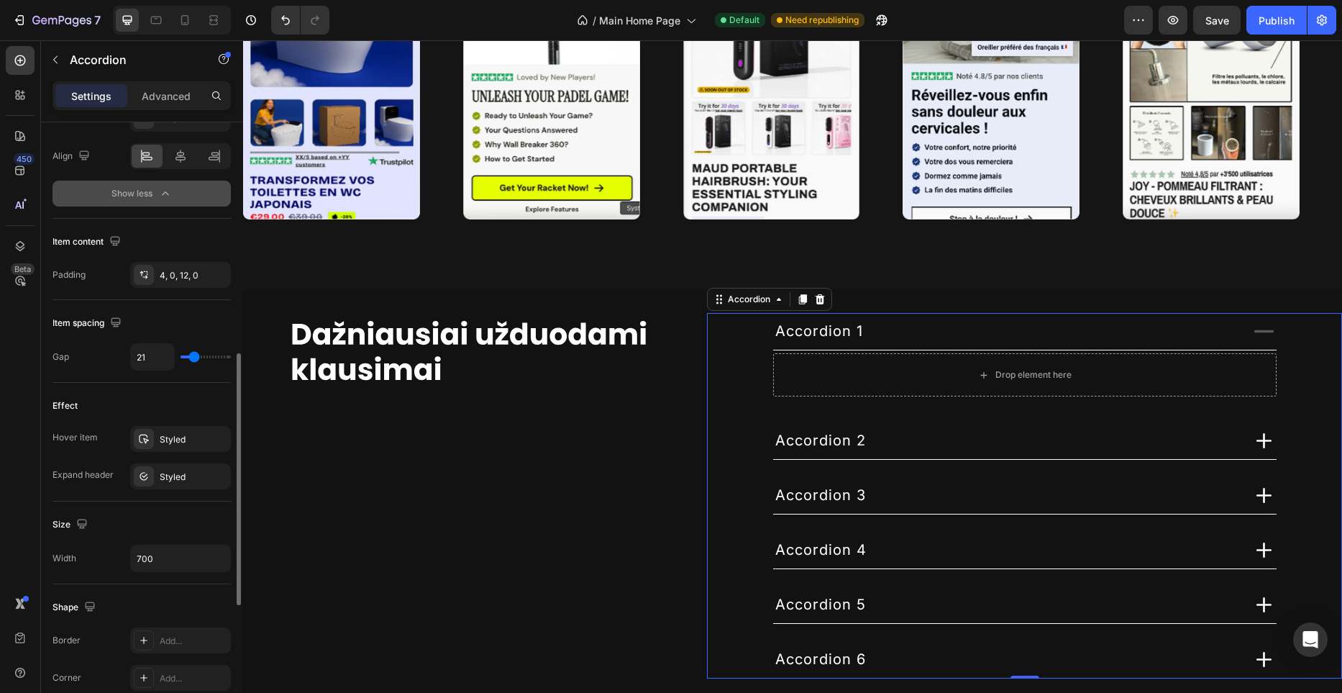
type input "20"
type input "19"
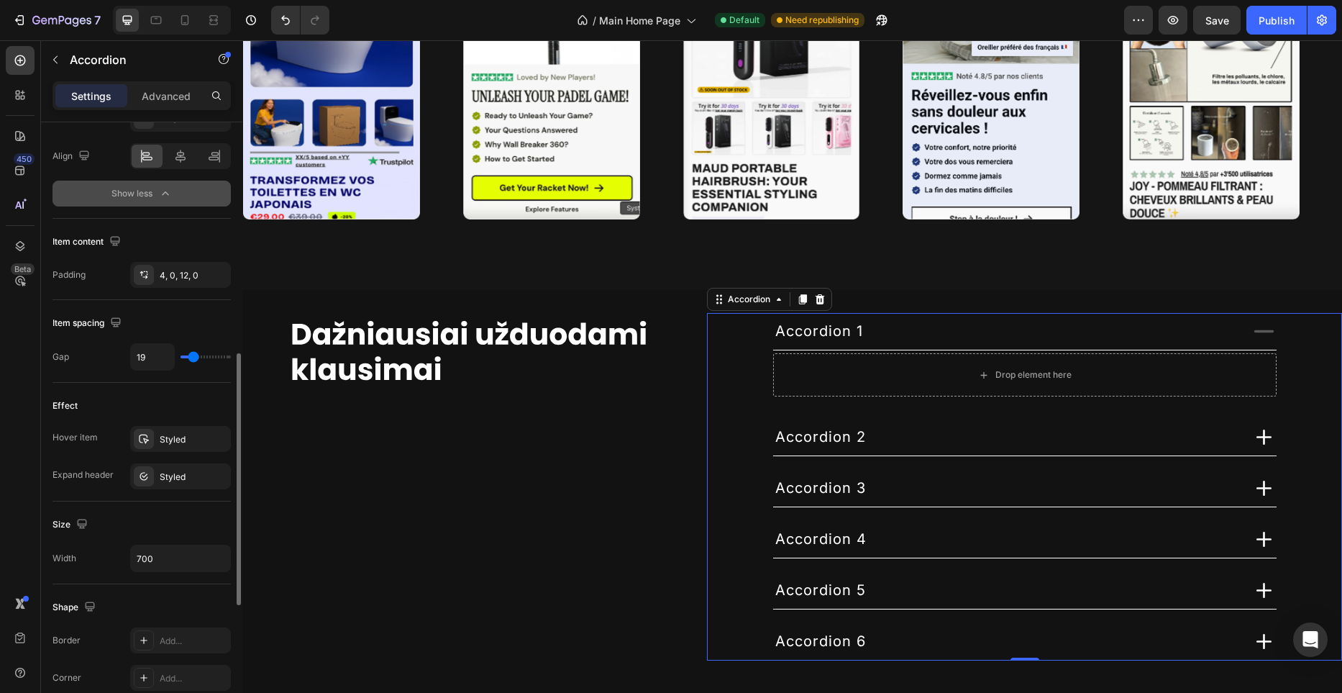
type input "20"
type input "21"
type input "22"
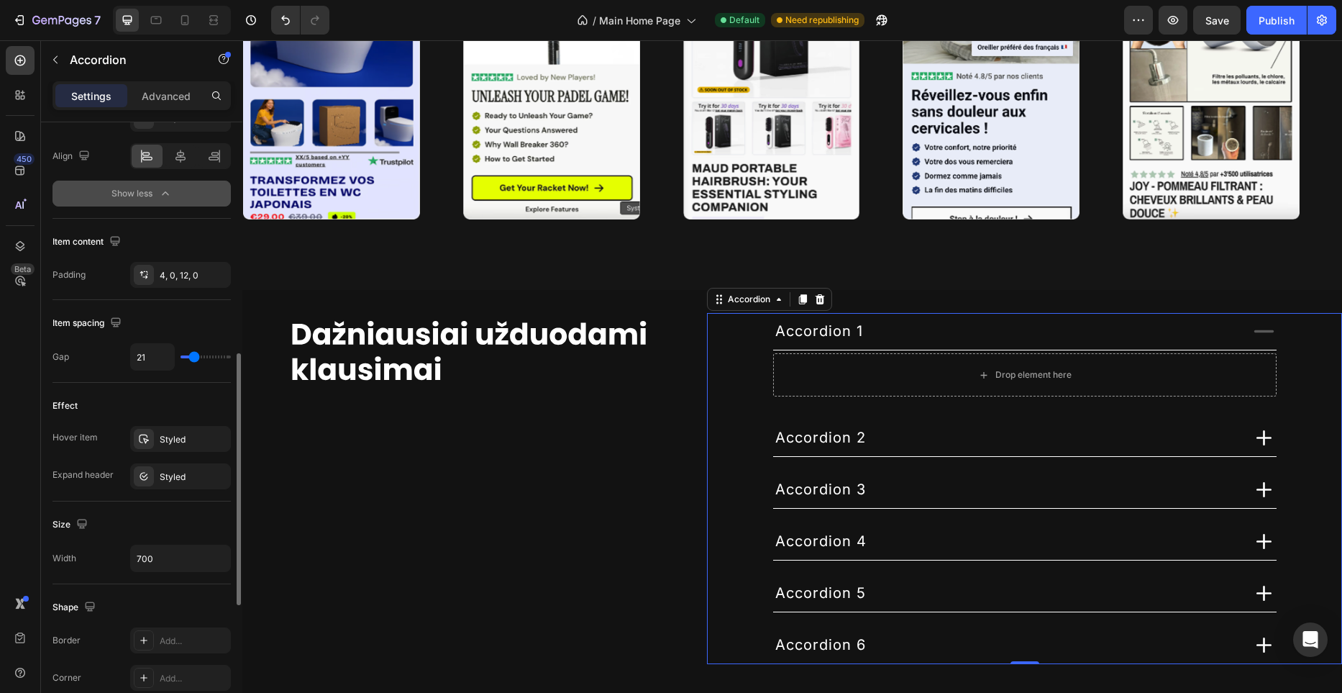
type input "22"
type input "23"
type input "24"
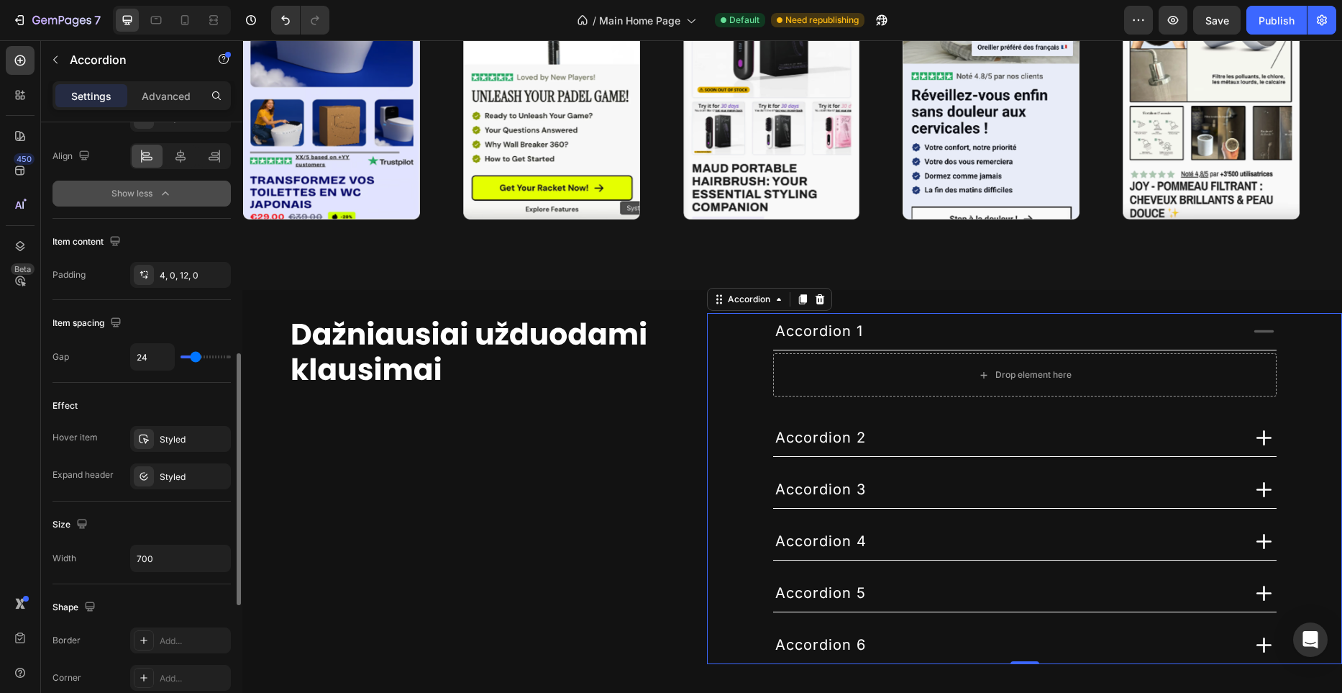
type input "25"
type input "26"
type input "27"
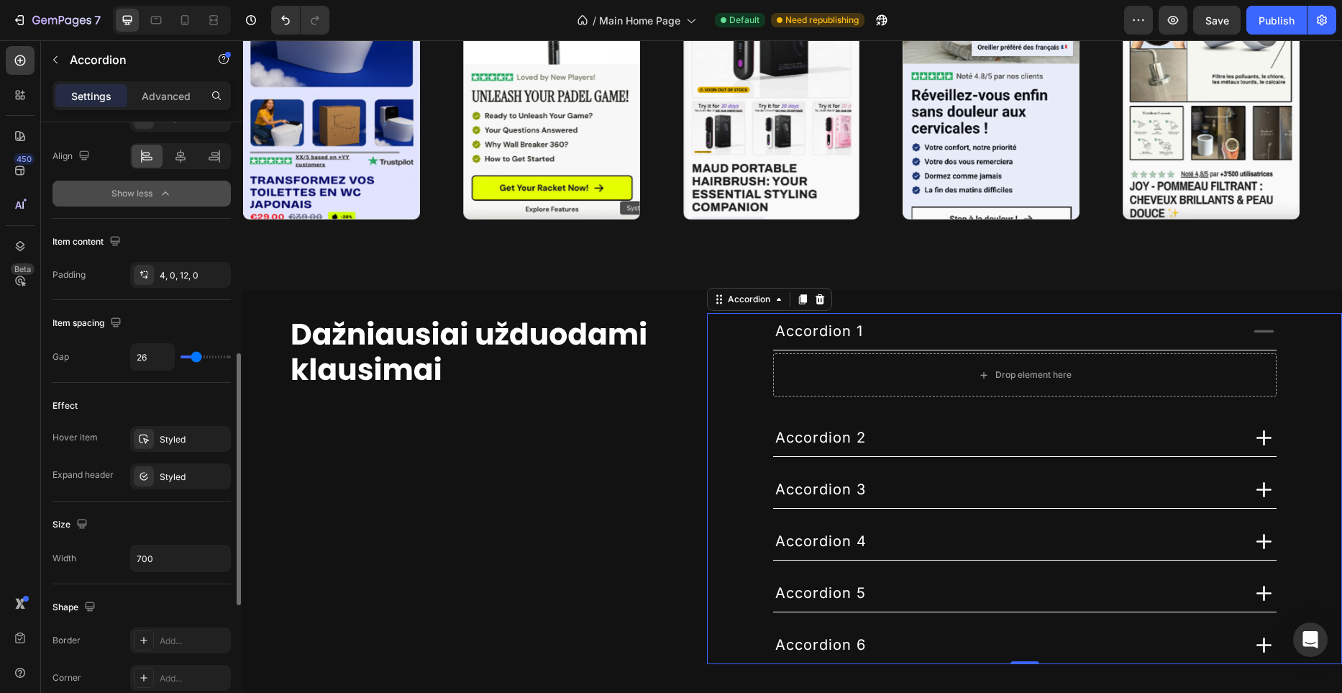
type input "27"
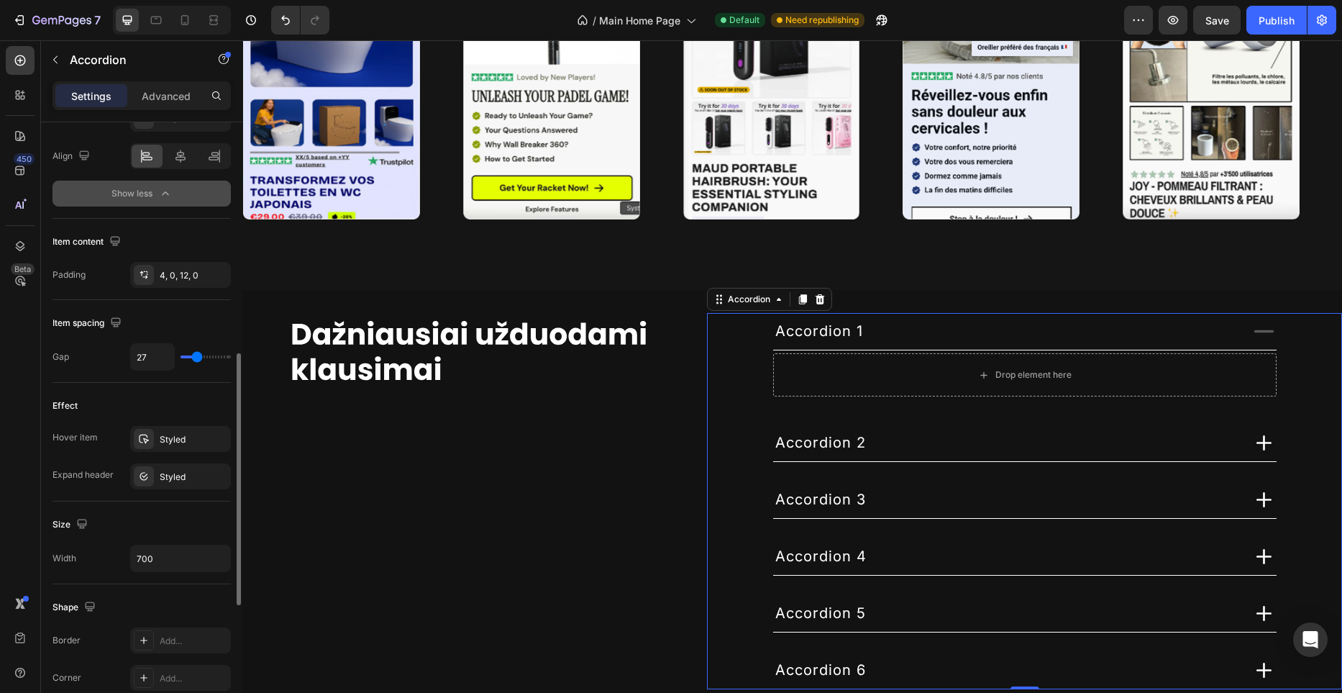
type input "26"
type input "25"
type input "23"
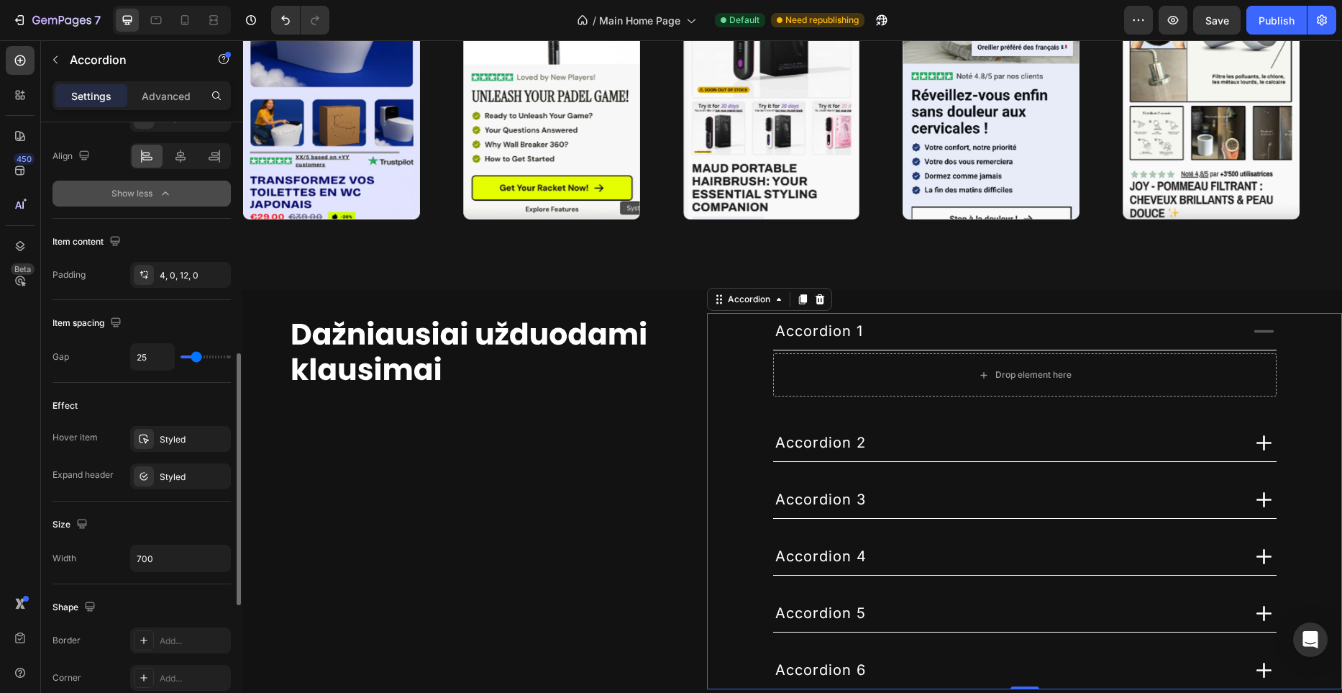
type input "23"
type input "22"
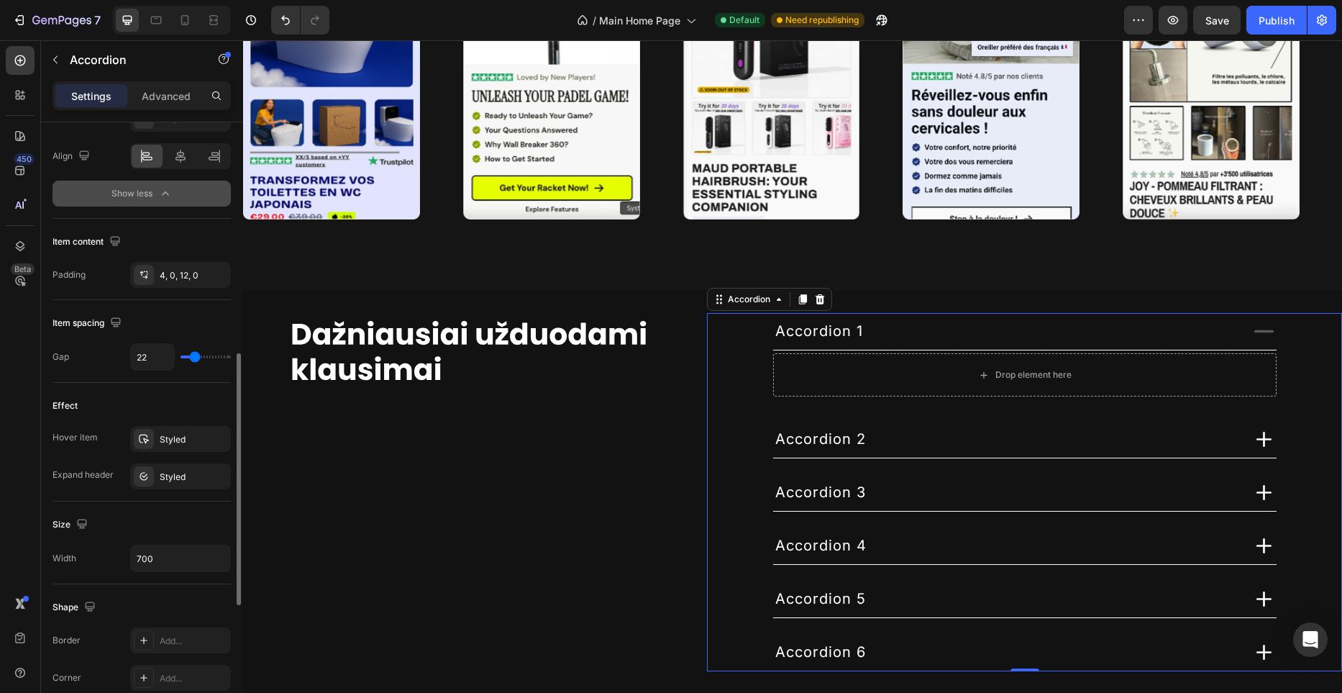
type input "21"
type input "20"
type input "18"
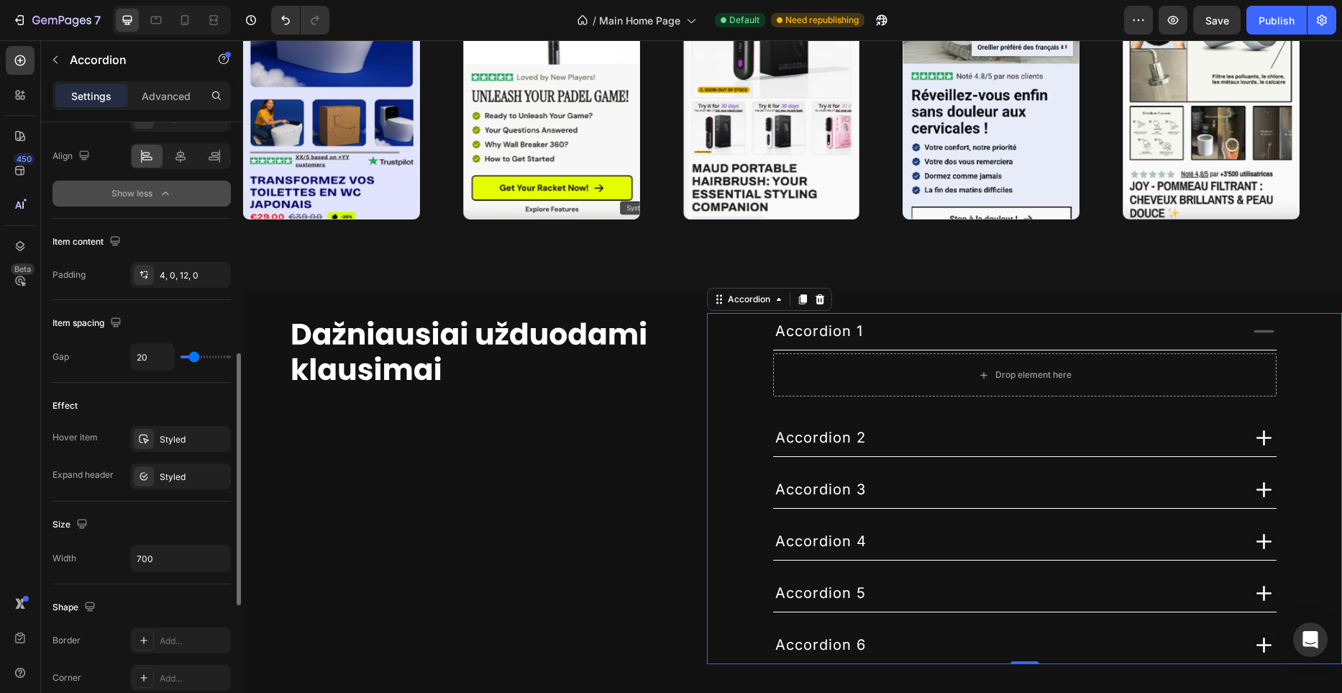
type input "18"
type input "17"
type input "16"
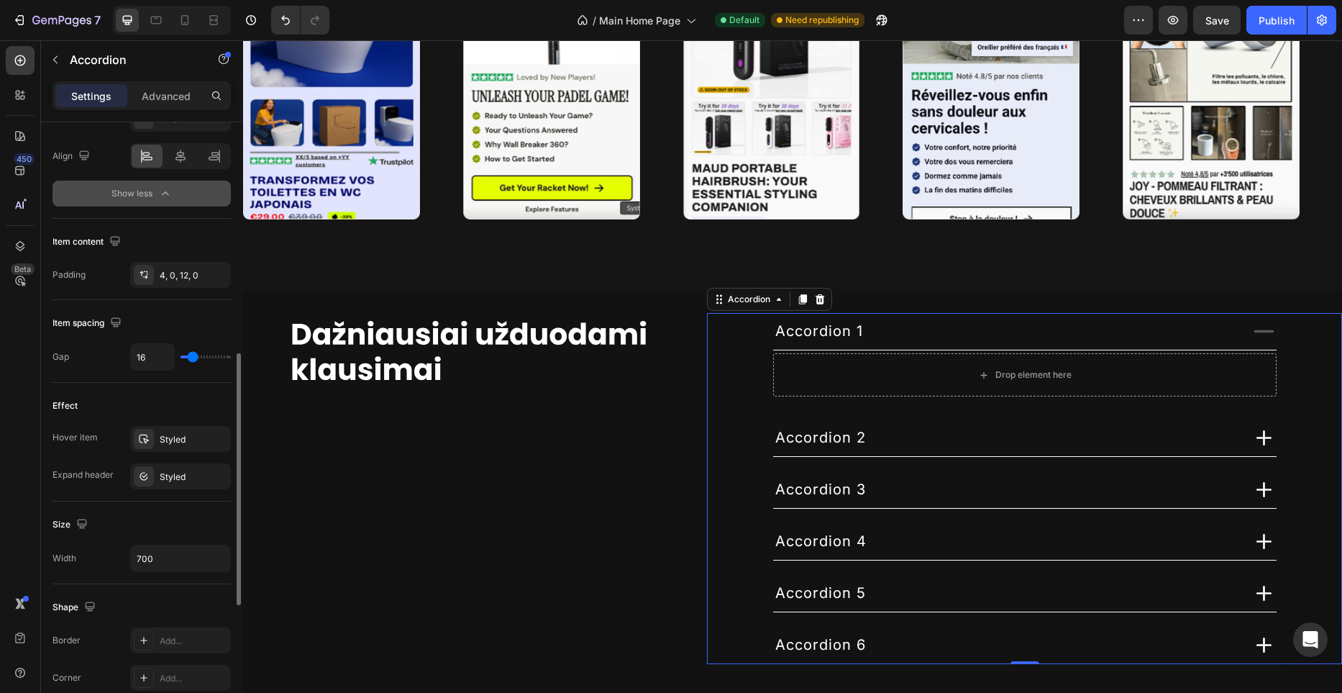
type input "15"
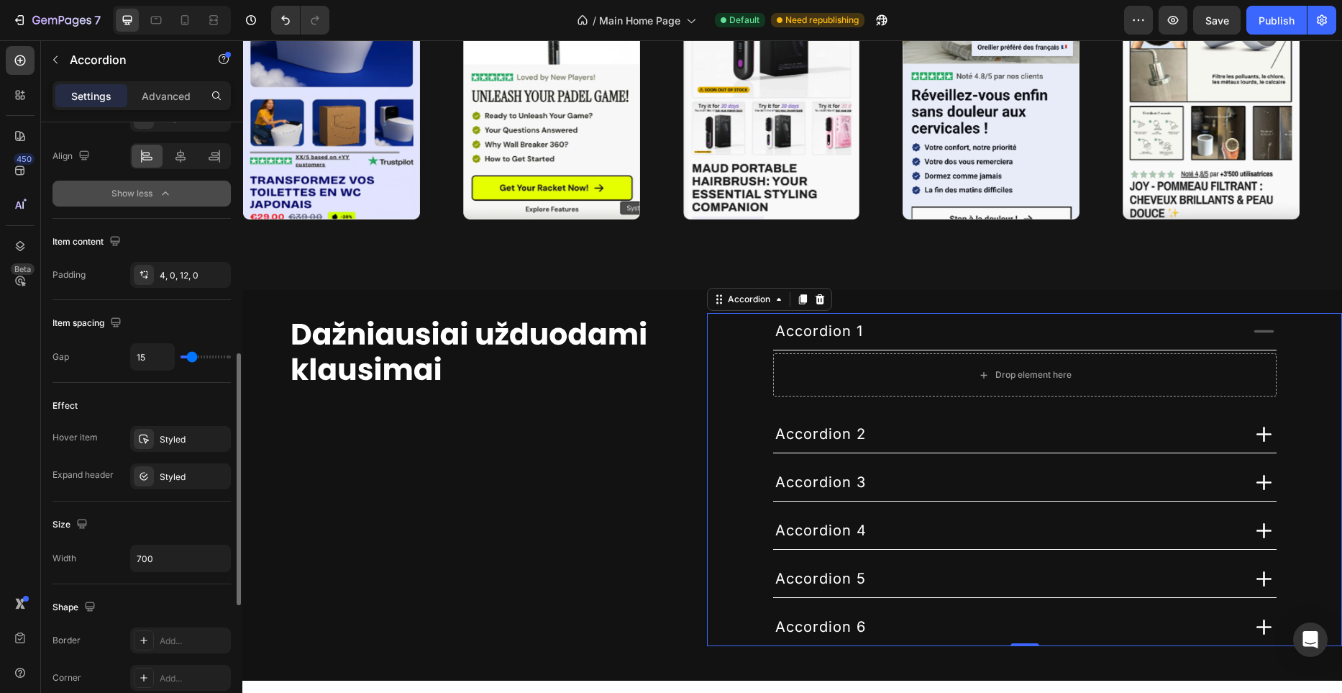
type input "15"
click at [191, 358] on input "range" at bounding box center [206, 356] width 50 height 3
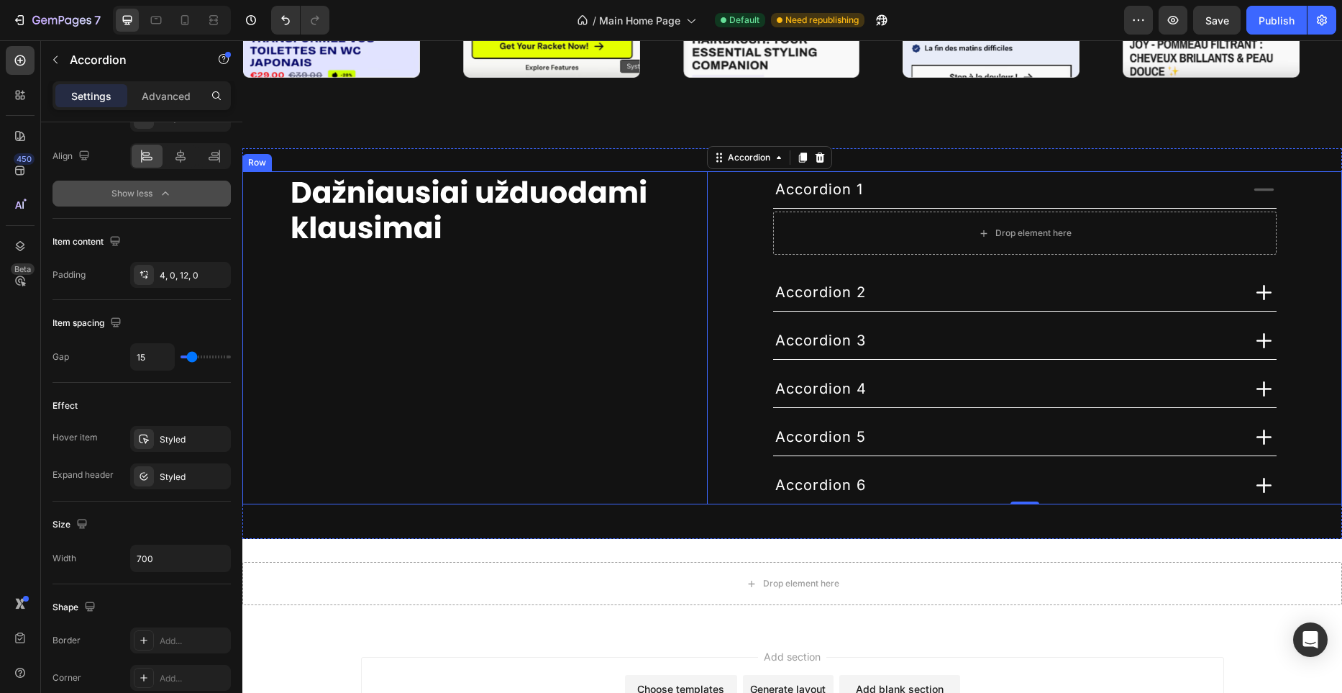
scroll to position [4059, 0]
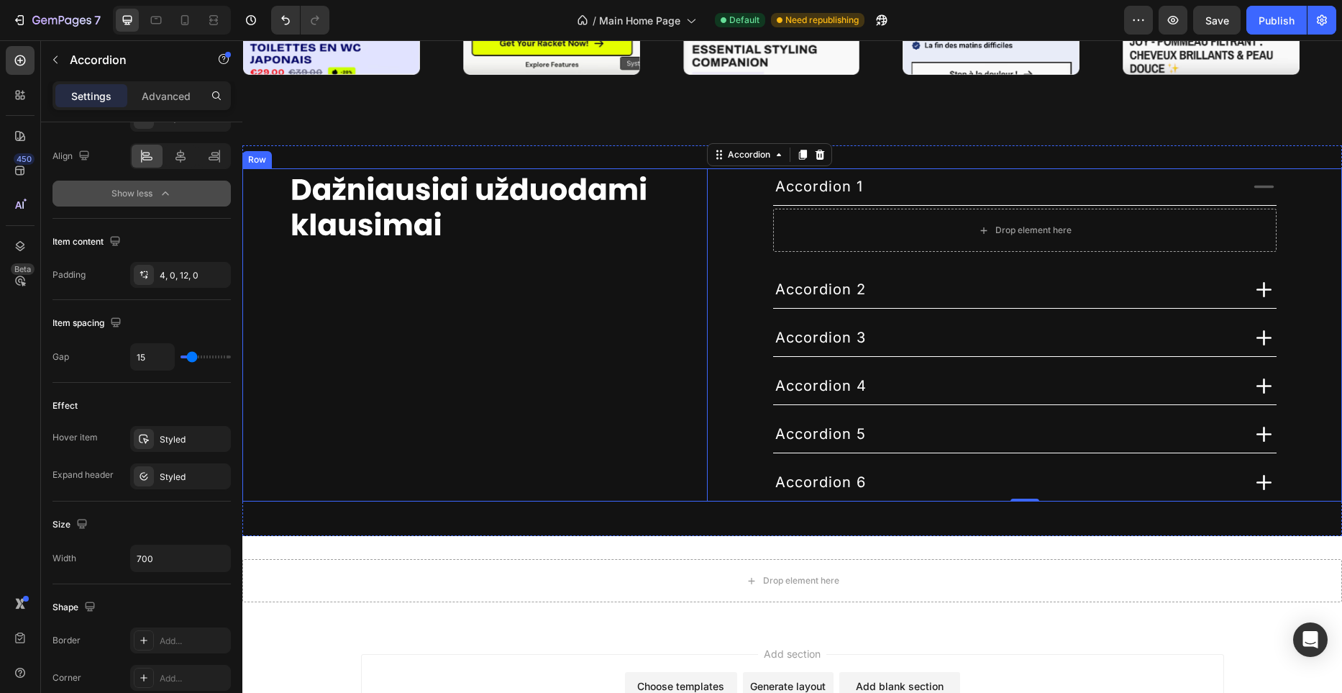
click at [601, 337] on div "Image" at bounding box center [468, 334] width 453 height 333
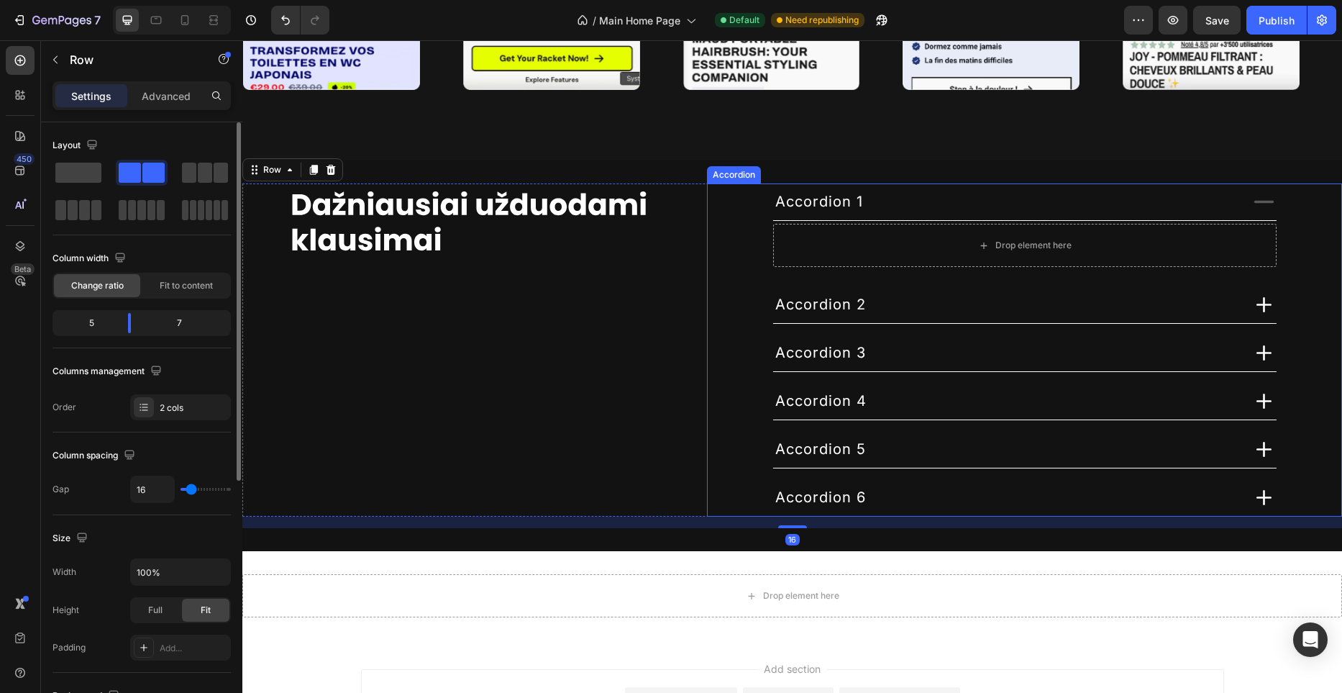
scroll to position [4039, 0]
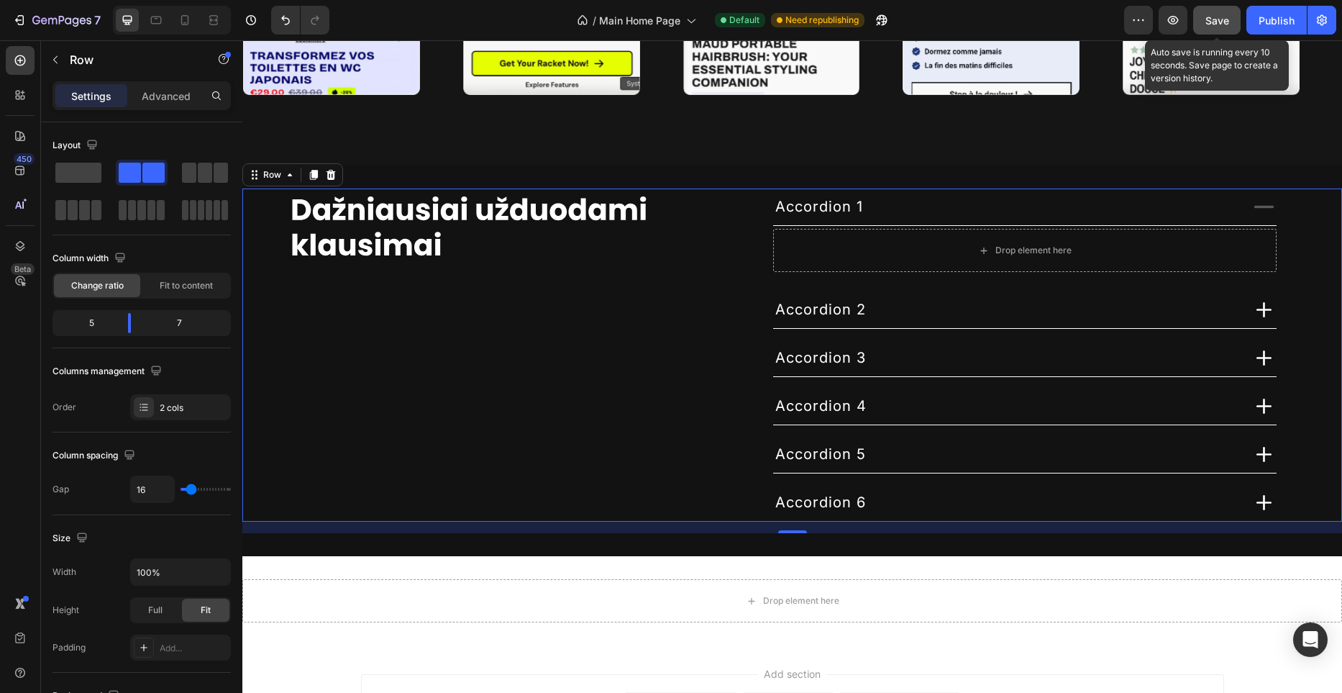
click at [1216, 23] on span "Save" at bounding box center [1217, 20] width 24 height 12
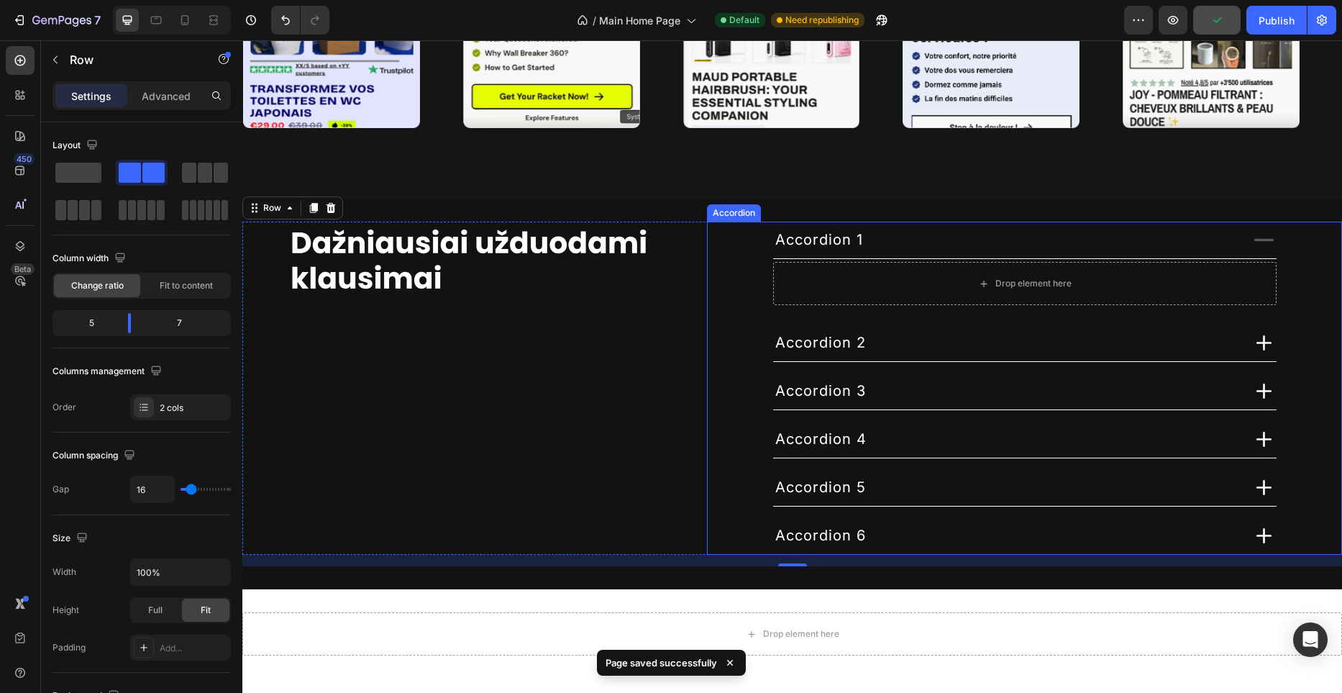
scroll to position [3994, 0]
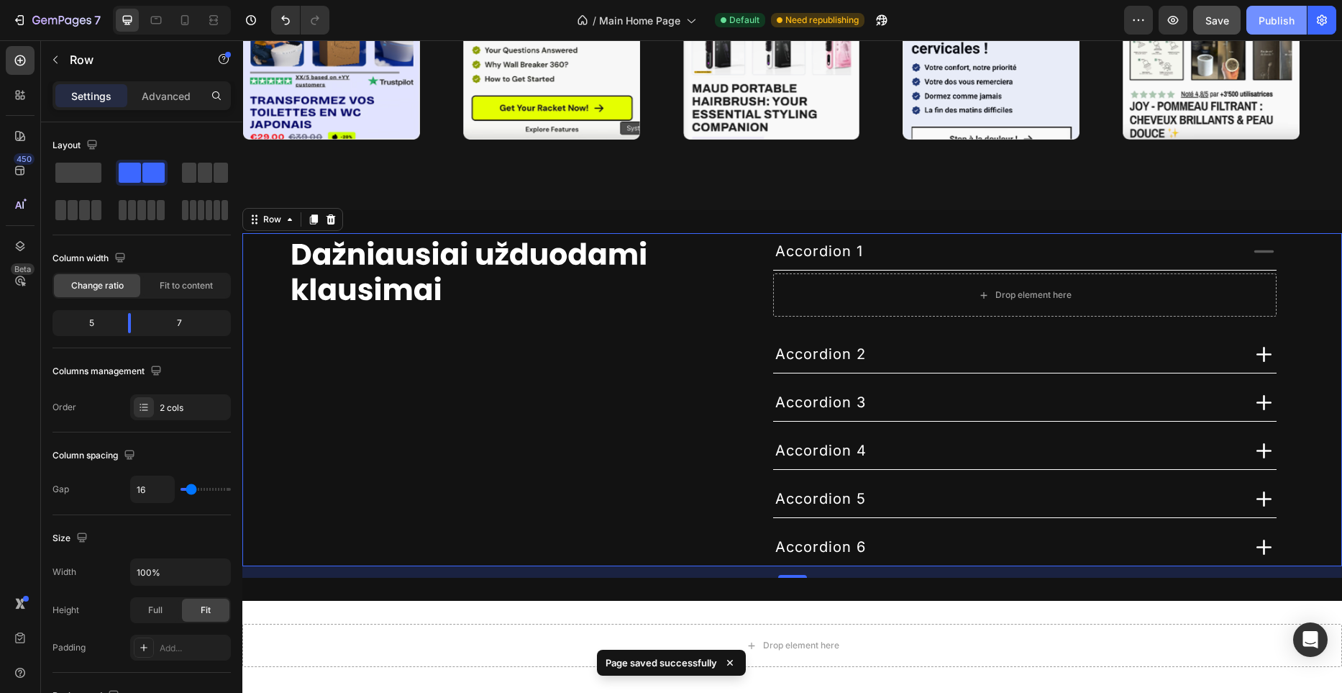
click at [1272, 27] on div "Publish" at bounding box center [1277, 20] width 36 height 15
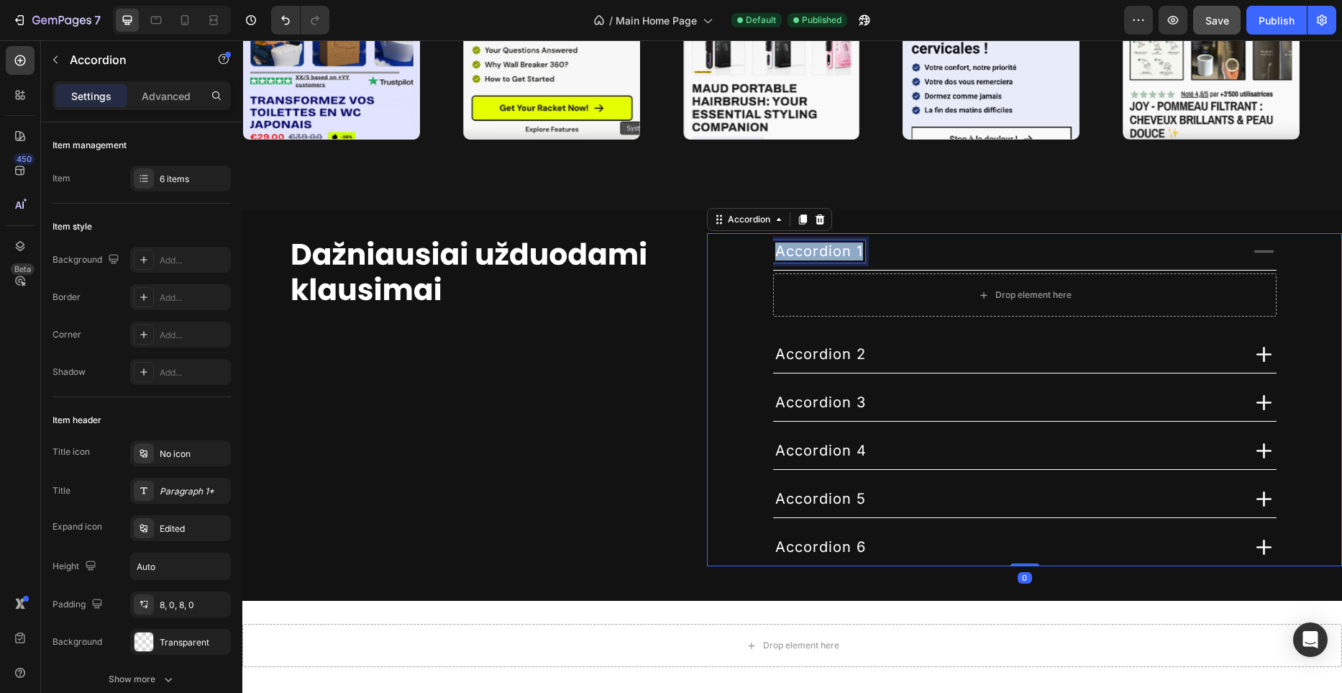
click at [846, 250] on span "Accordion 1" at bounding box center [819, 250] width 88 height 17
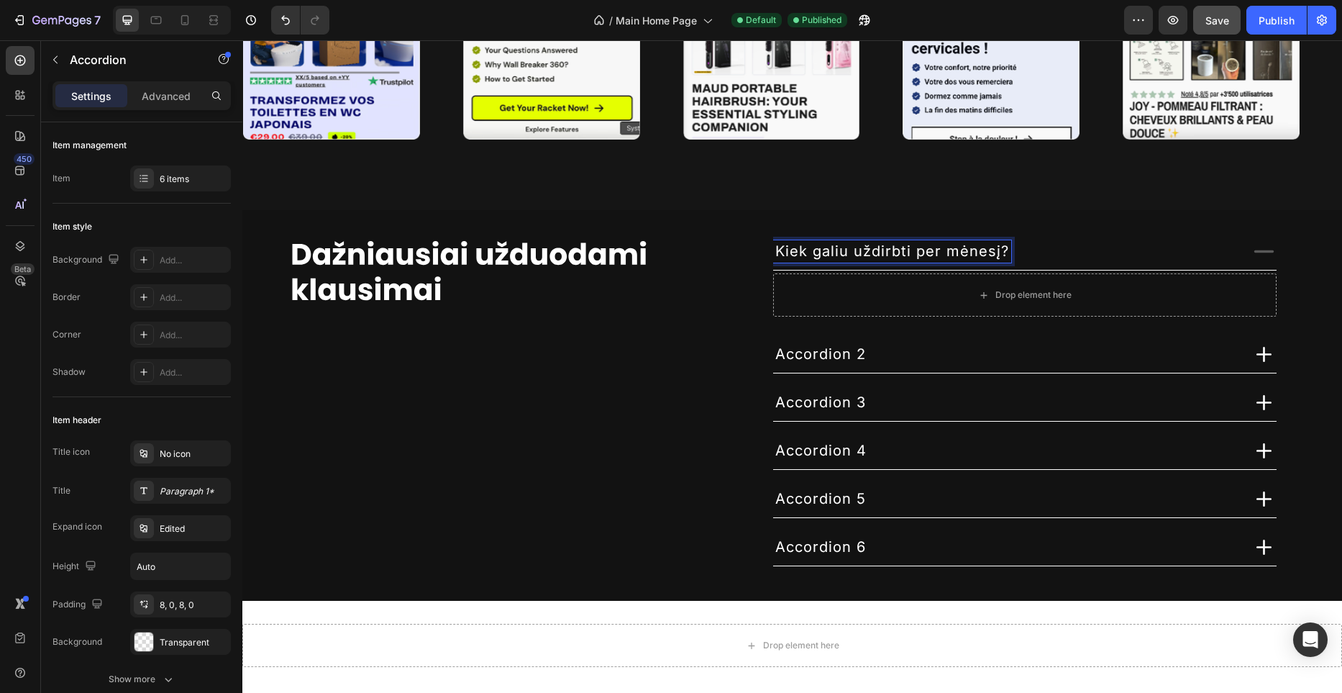
click at [846, 250] on span "Kiek galiu uždirbti per mėnesį?" at bounding box center [892, 250] width 234 height 17
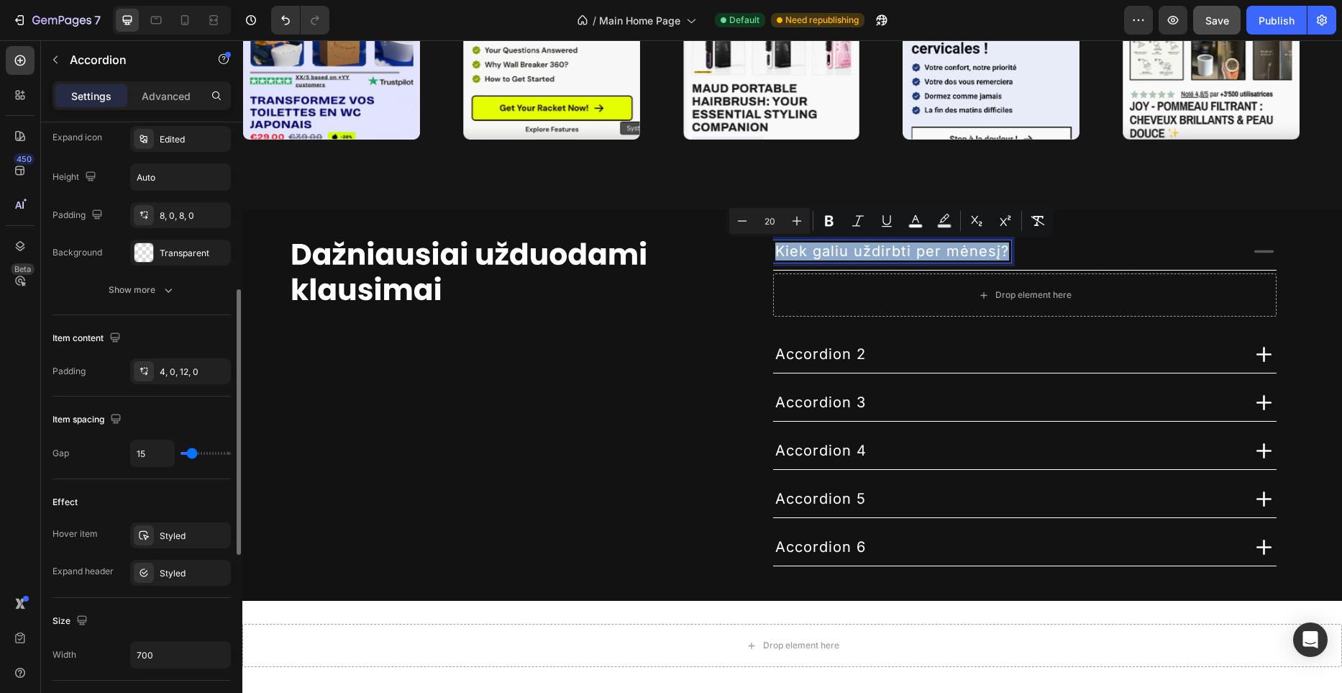
scroll to position [401, 0]
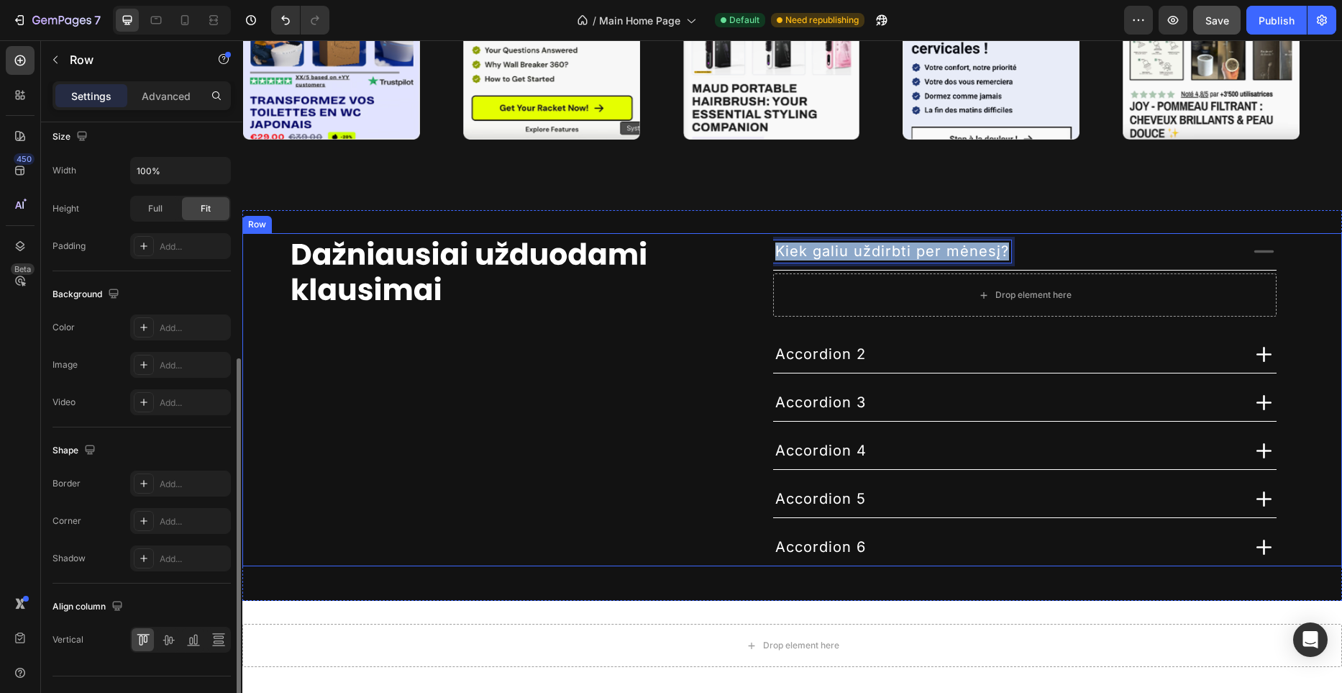
click at [699, 260] on div "Image Kiek galiu uždirbti per mėnesį? Drop element here Accordion 2 Accordion 3…" at bounding box center [792, 399] width 1100 height 333
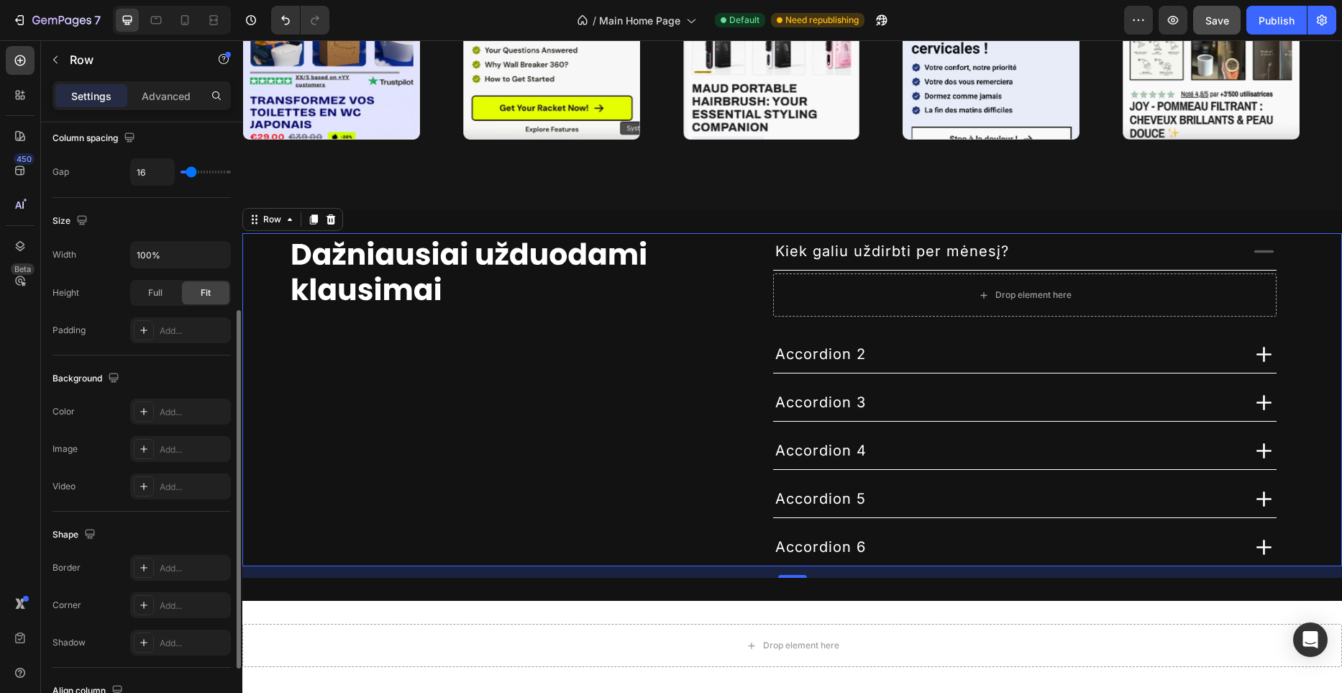
scroll to position [320, 0]
click at [225, 20] on div at bounding box center [172, 20] width 118 height 29
click at [219, 21] on icon at bounding box center [213, 20] width 14 height 14
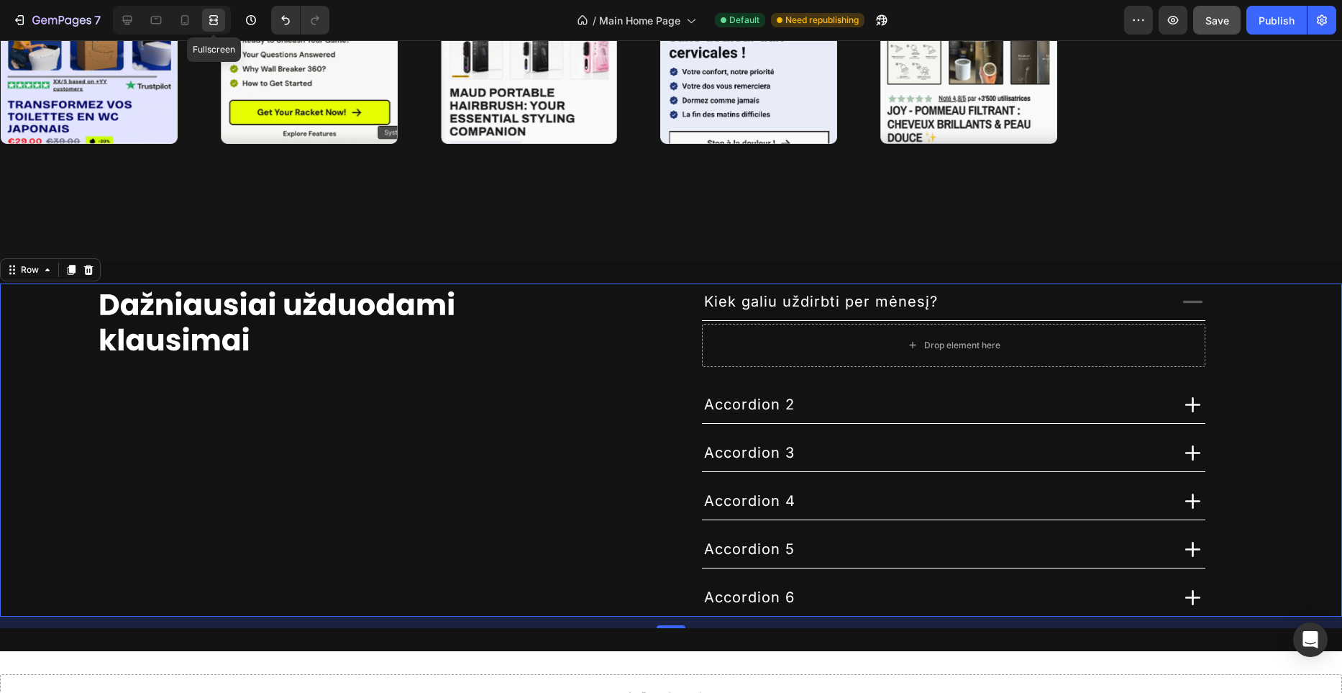
scroll to position [4040, 0]
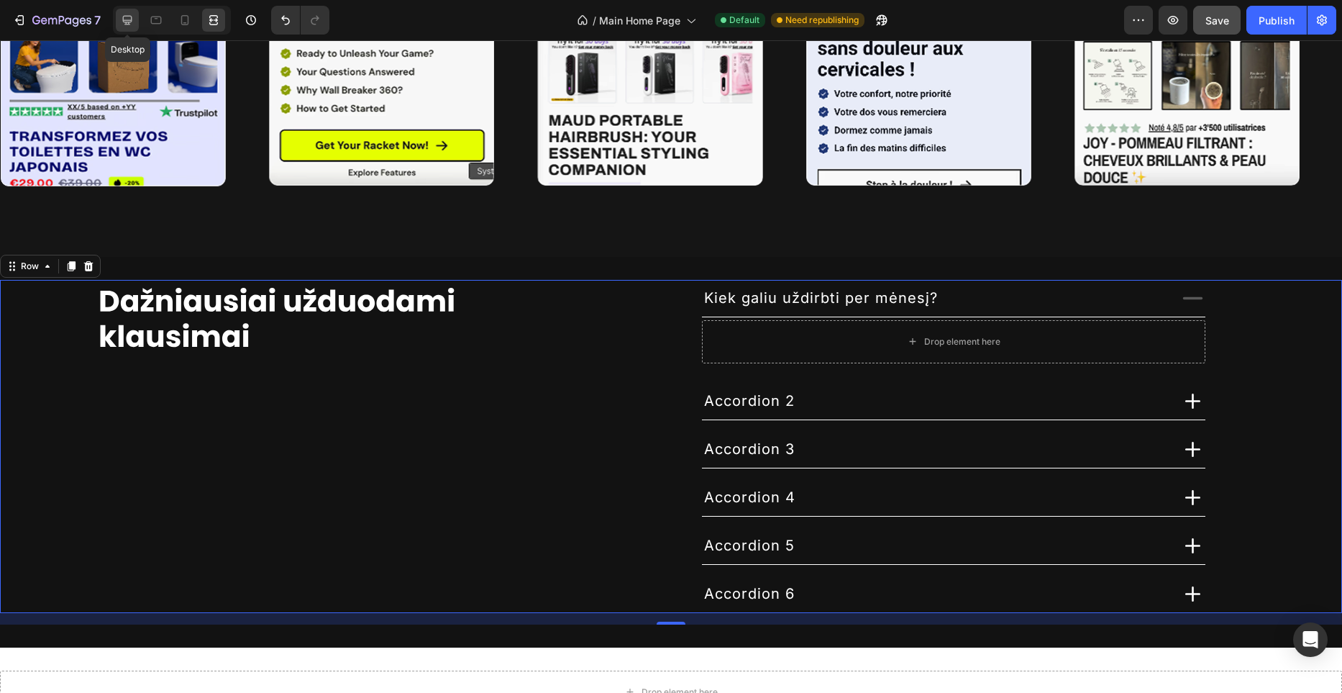
click at [132, 18] on icon at bounding box center [127, 20] width 9 height 9
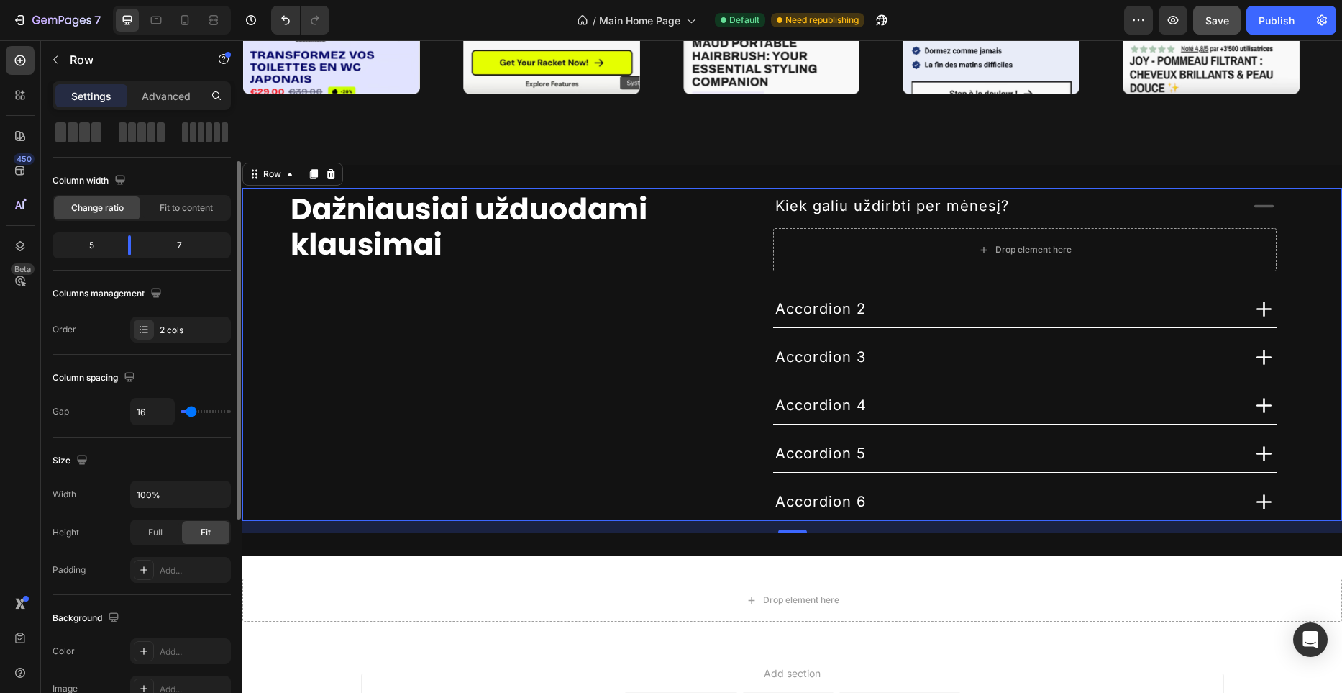
scroll to position [73, 0]
click at [196, 218] on span "Fit to content" at bounding box center [186, 212] width 53 height 13
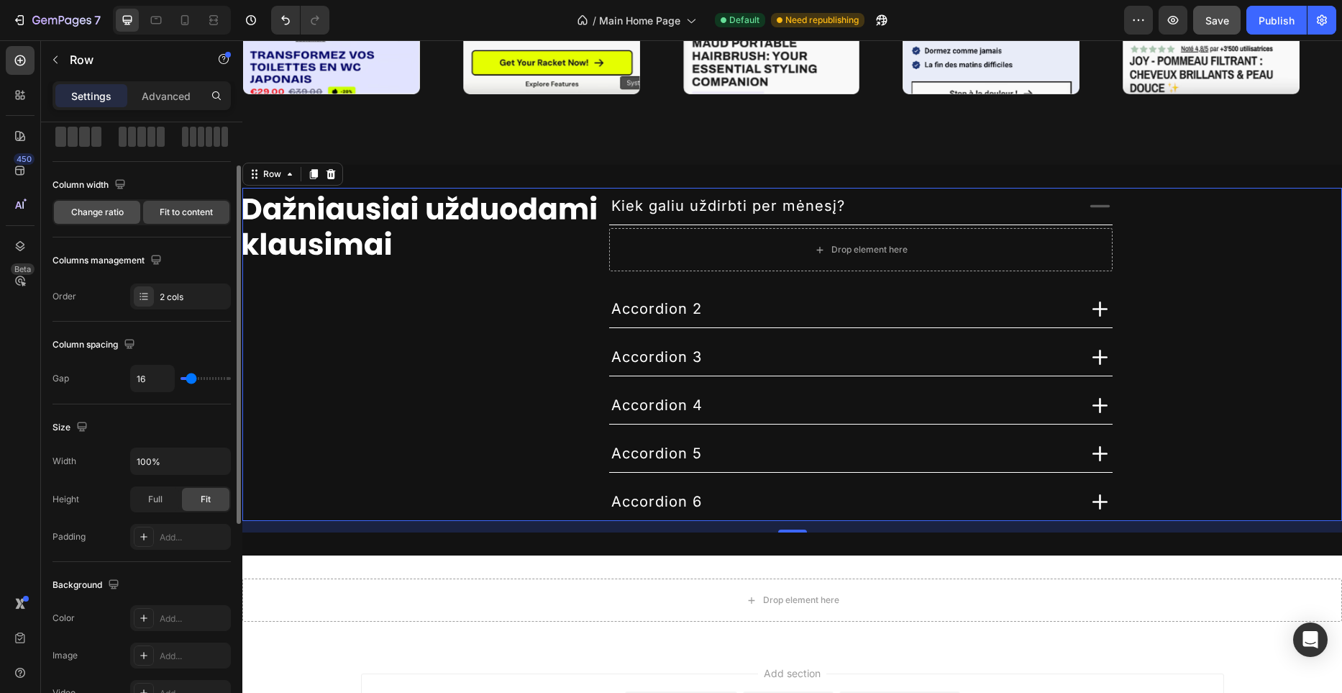
click at [120, 217] on span "Change ratio" at bounding box center [97, 212] width 53 height 13
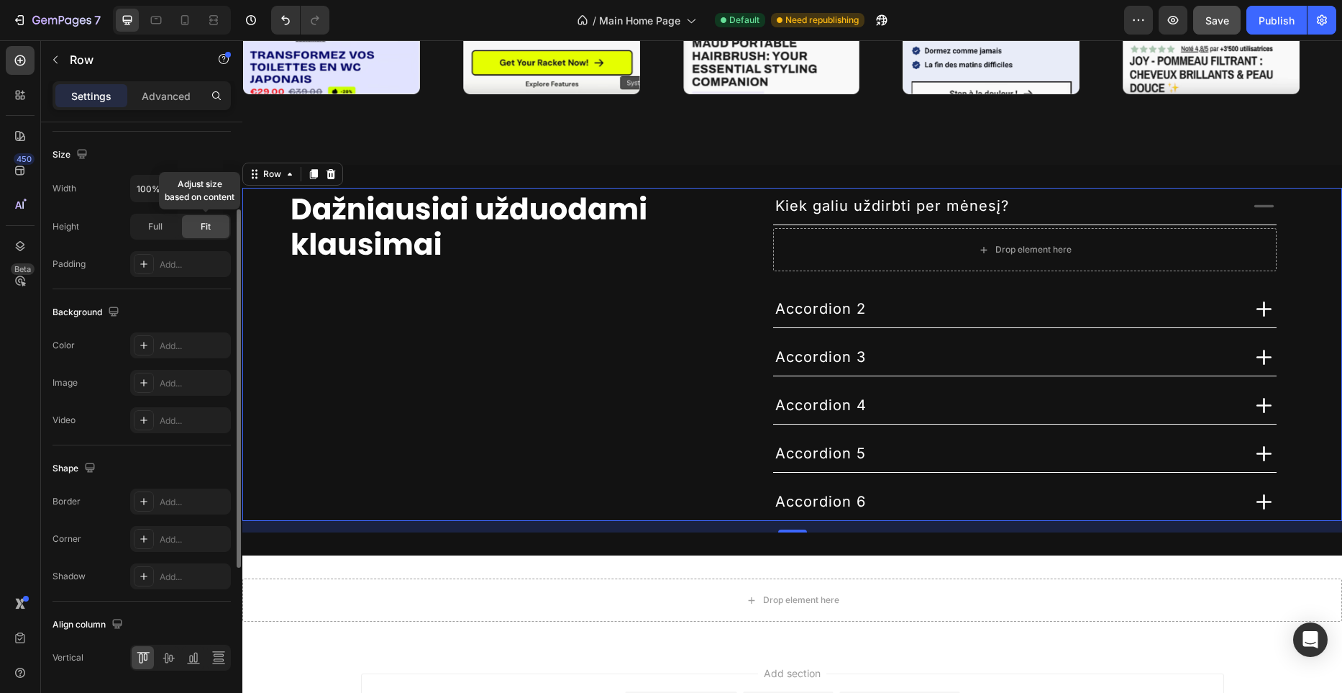
scroll to position [387, 0]
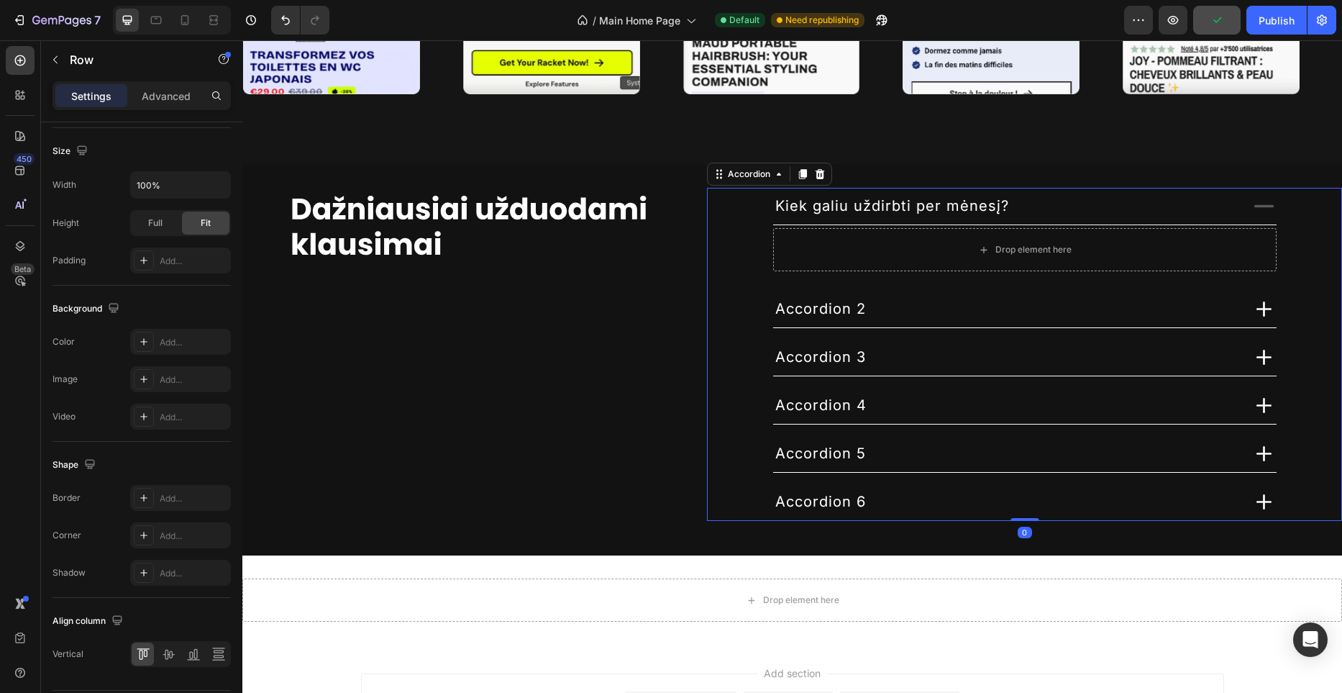
click at [854, 207] on span "Kiek galiu uždirbti per mėnesį?" at bounding box center [892, 205] width 234 height 17
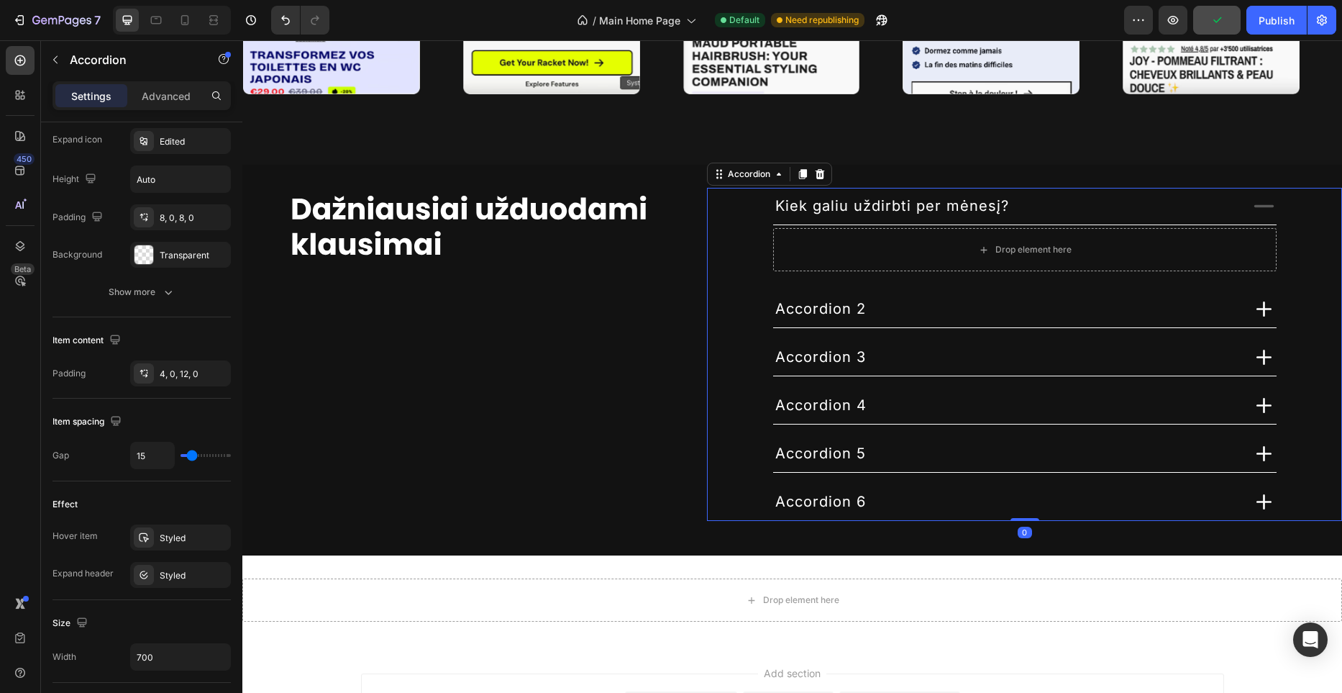
scroll to position [0, 0]
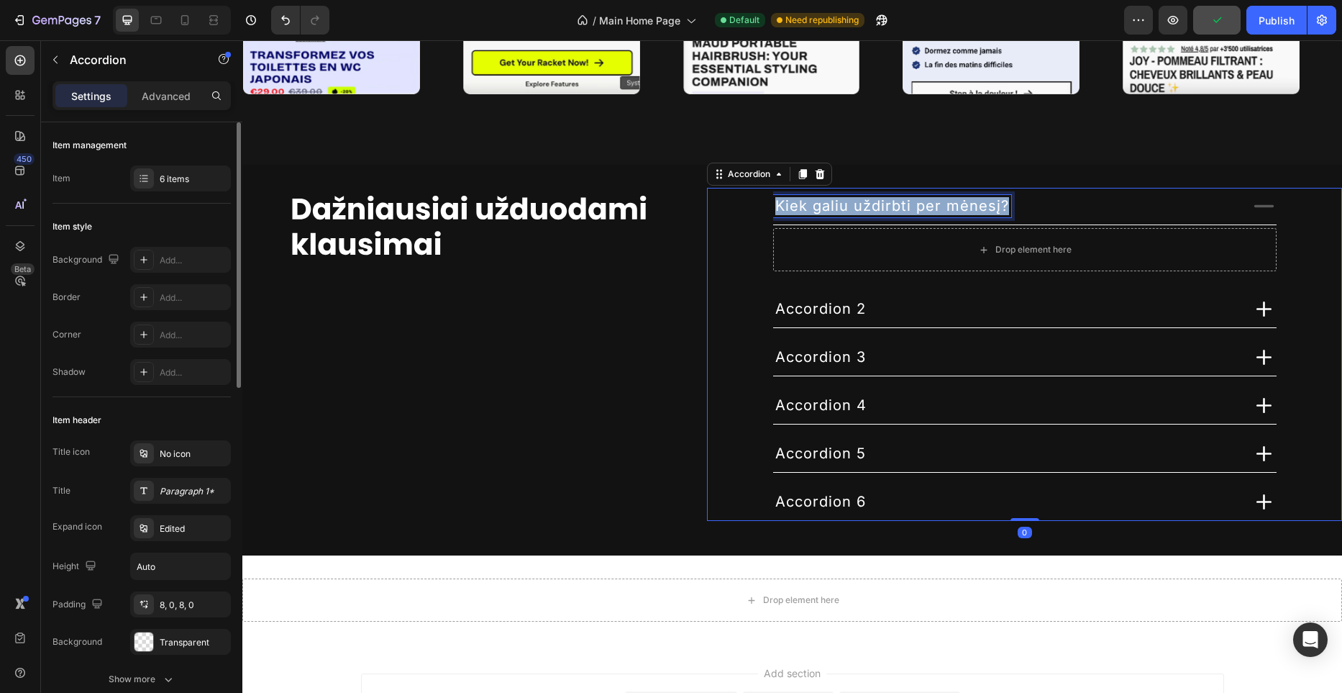
click at [854, 207] on span "Kiek galiu uždirbti per mėnesį?" at bounding box center [892, 205] width 234 height 17
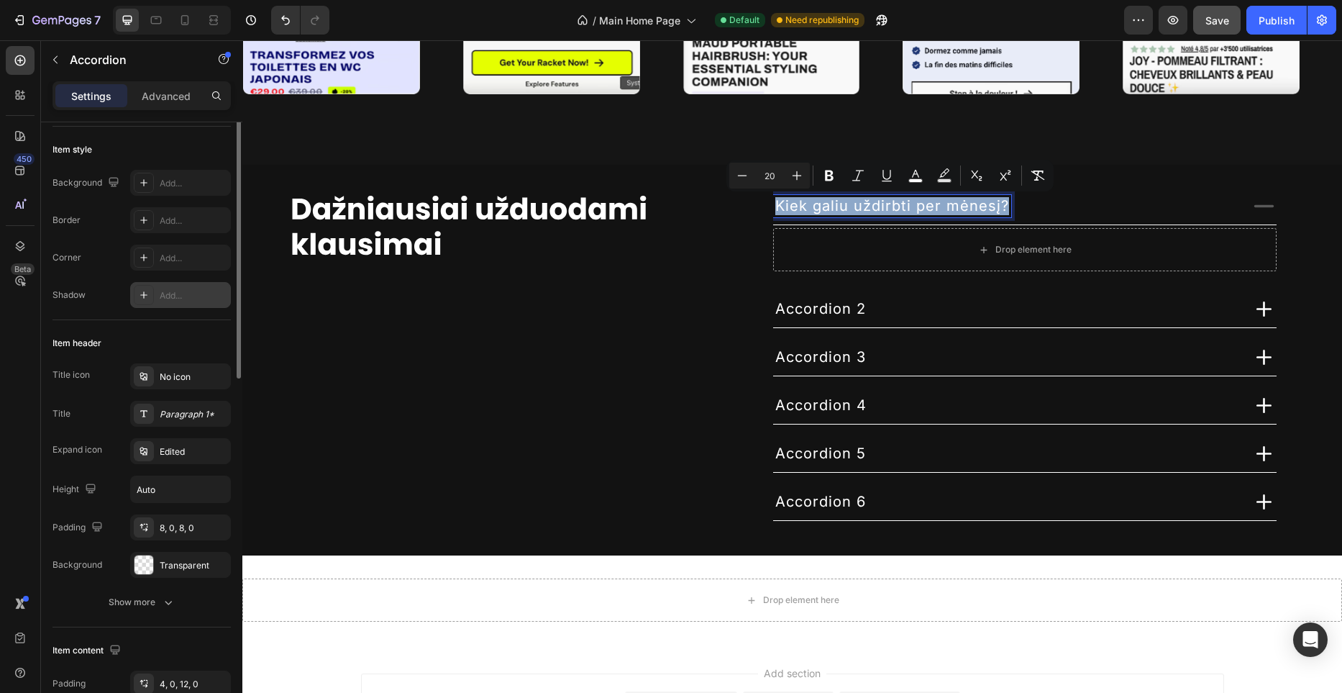
scroll to position [82, 0]
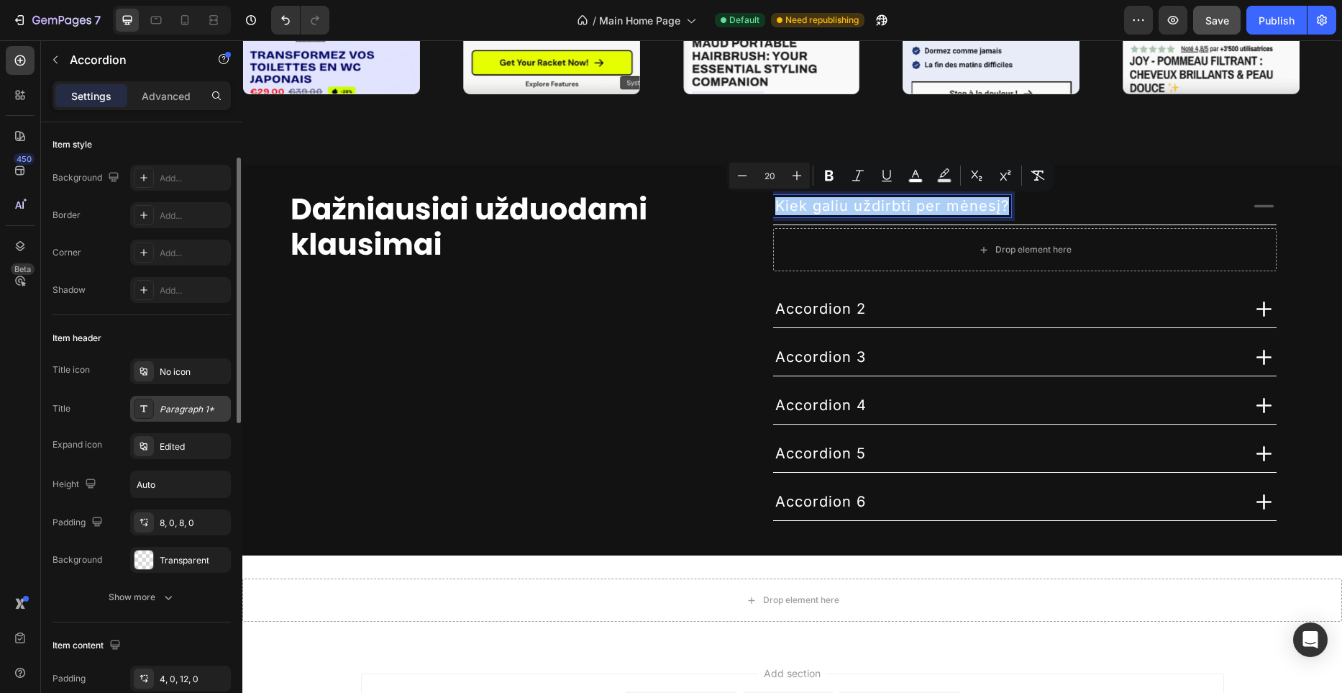
click at [201, 406] on div "Paragraph 1*" at bounding box center [194, 409] width 68 height 13
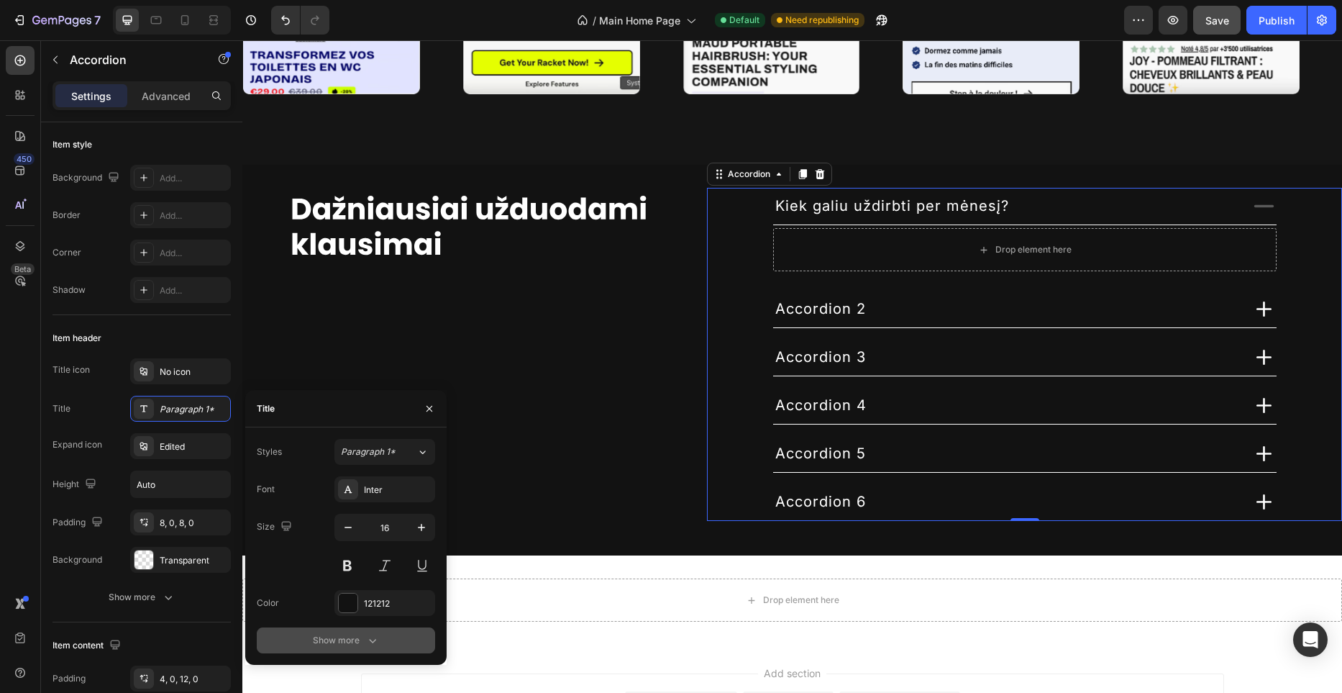
click at [352, 639] on div "Show more" at bounding box center [346, 640] width 67 height 14
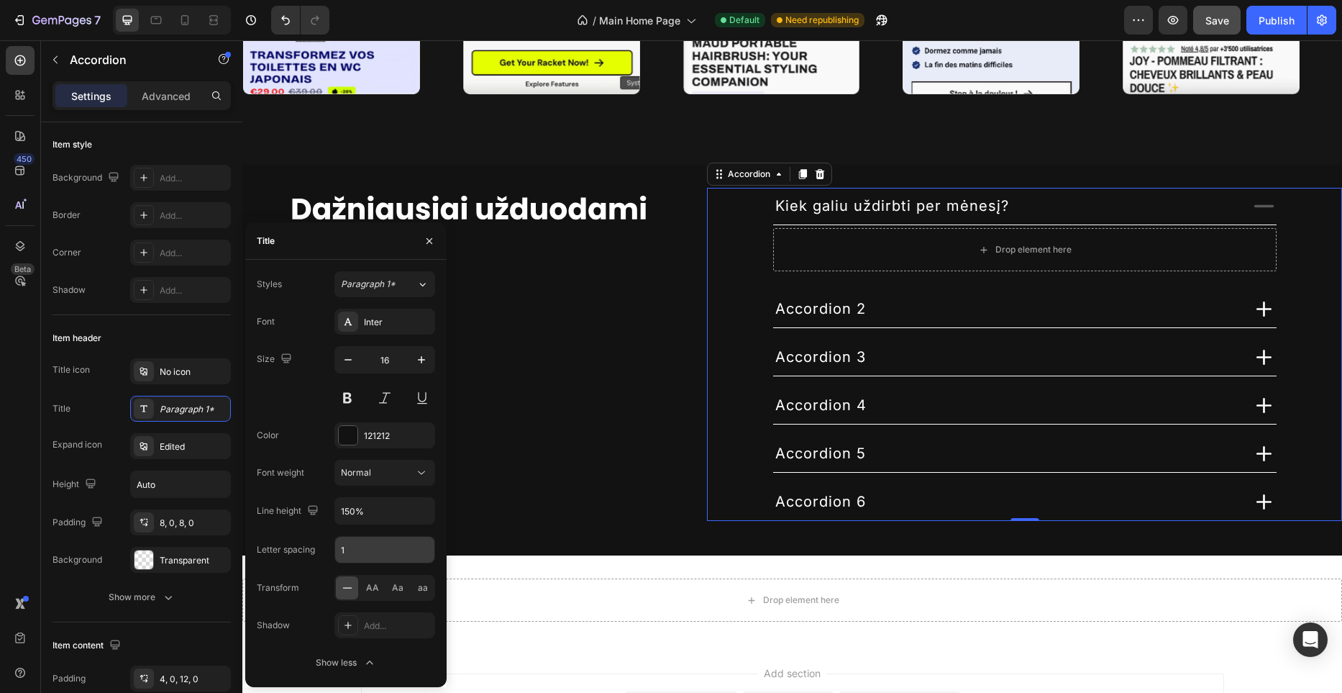
click at [394, 555] on input "1" at bounding box center [384, 550] width 99 height 26
type input "0"
click at [391, 531] on div "Font Inter Size 16 Color 121212 Font weight Normal Line height 150% Letter spac…" at bounding box center [346, 492] width 178 height 367
click at [414, 353] on icon "button" at bounding box center [421, 359] width 14 height 14
click at [347, 365] on icon "button" at bounding box center [348, 359] width 14 height 14
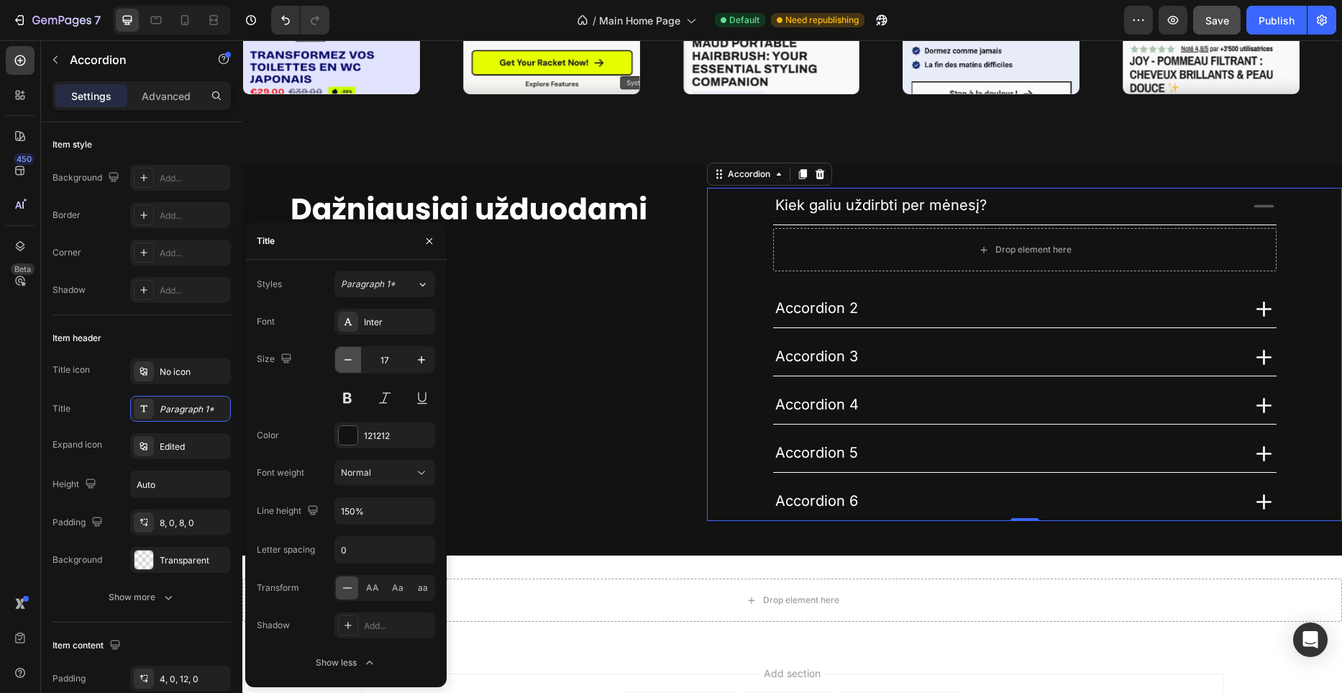
type input "16"
click at [355, 393] on button at bounding box center [347, 398] width 26 height 26
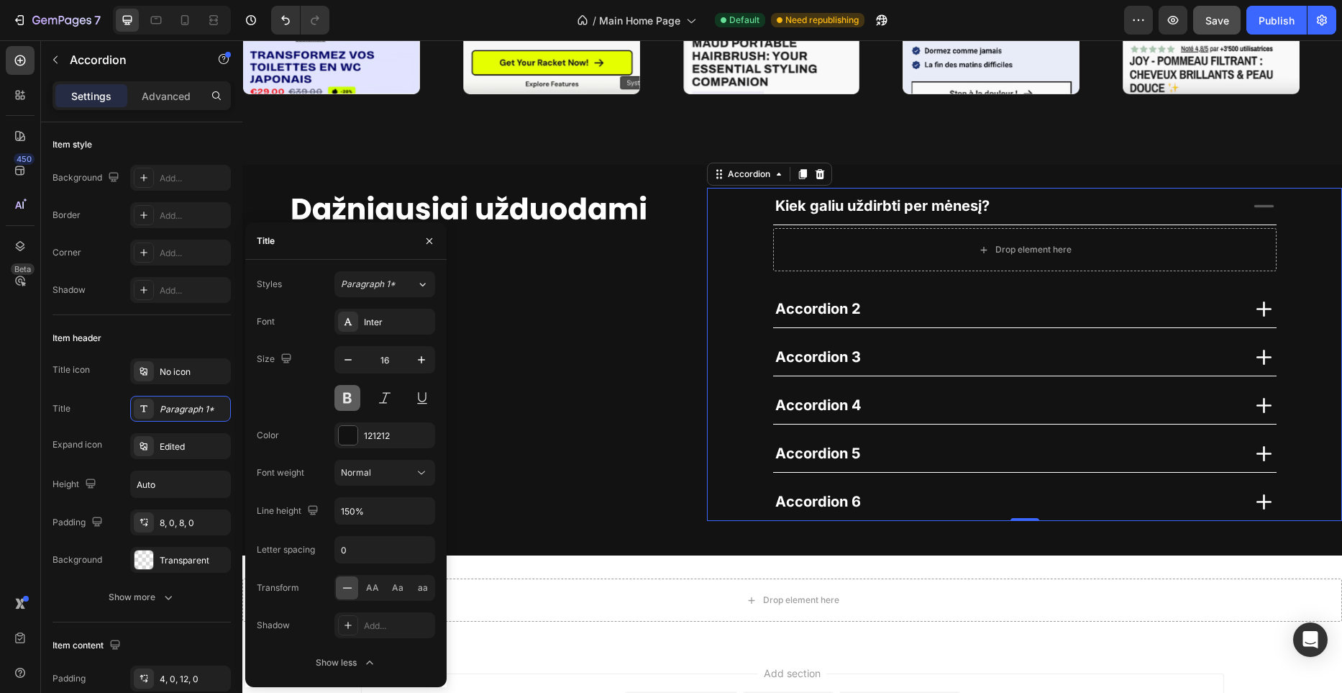
click at [351, 394] on button at bounding box center [347, 398] width 26 height 26
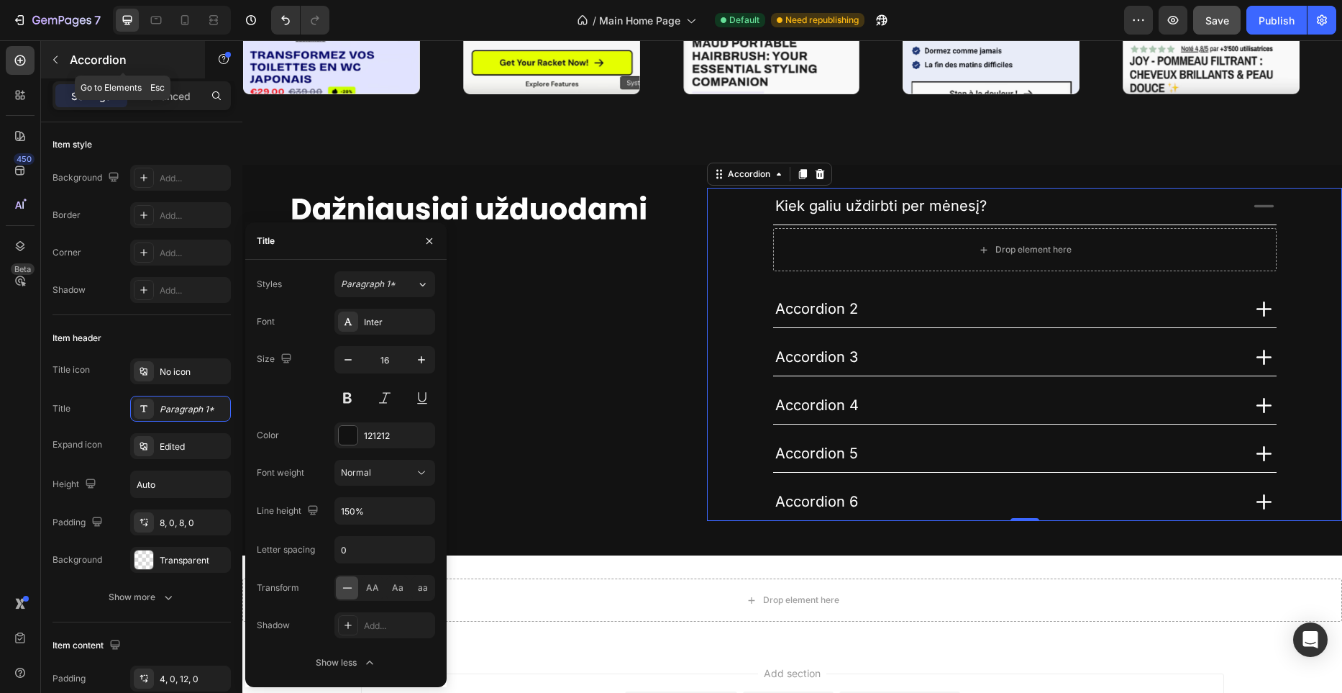
click at [59, 63] on icon "button" at bounding box center [56, 60] width 12 height 12
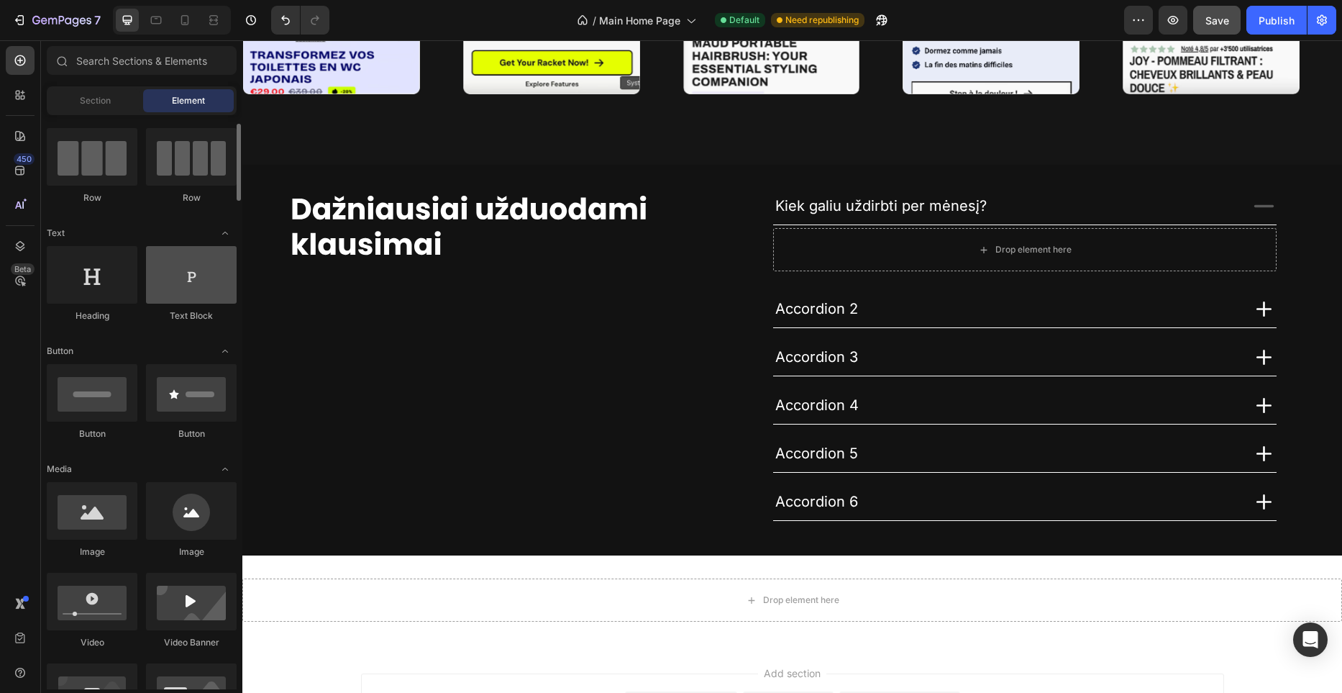
scroll to position [81, 0]
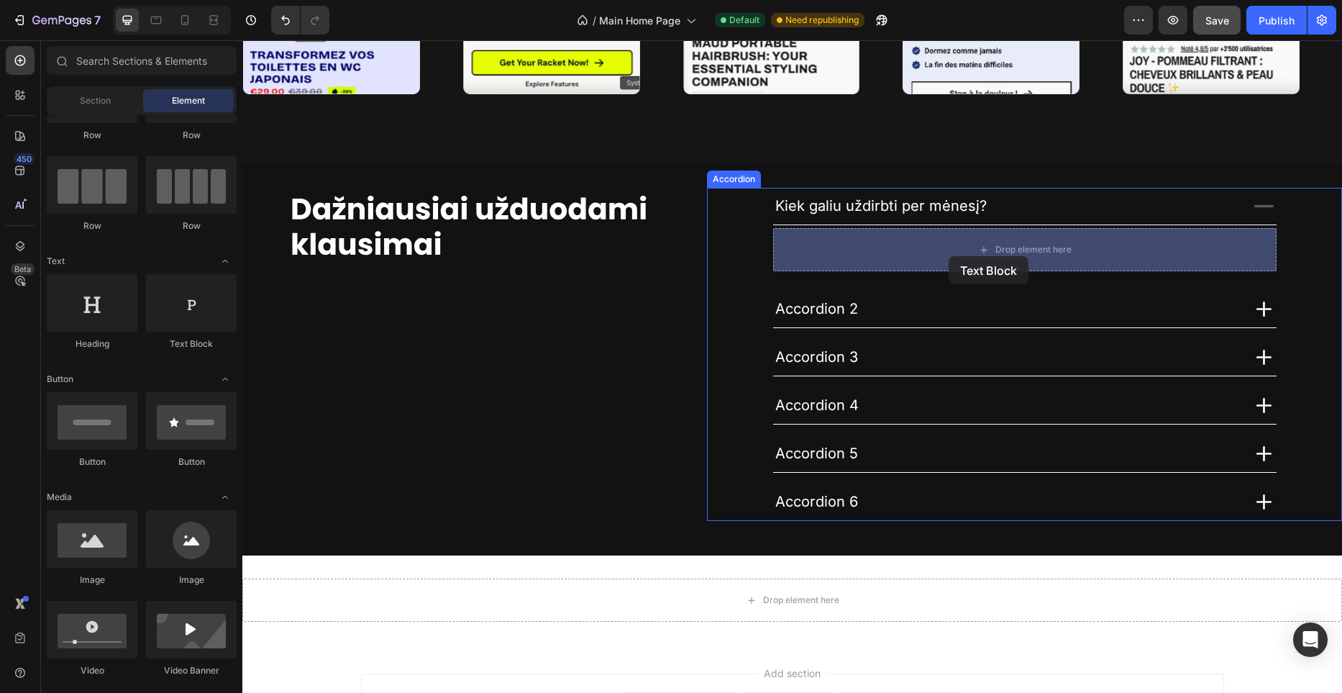
drag, startPoint x: 434, startPoint y: 341, endPoint x: 949, endPoint y: 256, distance: 521.9
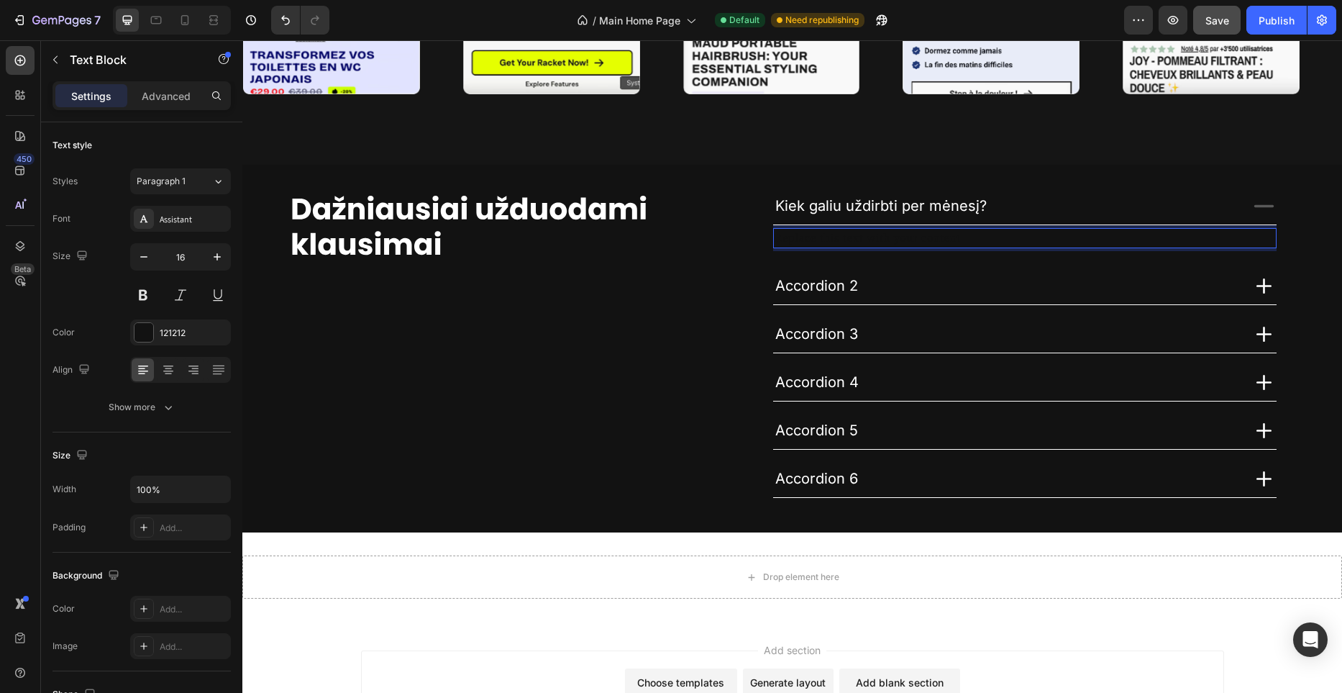
click at [992, 238] on div "Replace this text with your content" at bounding box center [1024, 238] width 503 height 20
click at [990, 239] on p "Replace this text with your content" at bounding box center [1025, 237] width 501 height 17
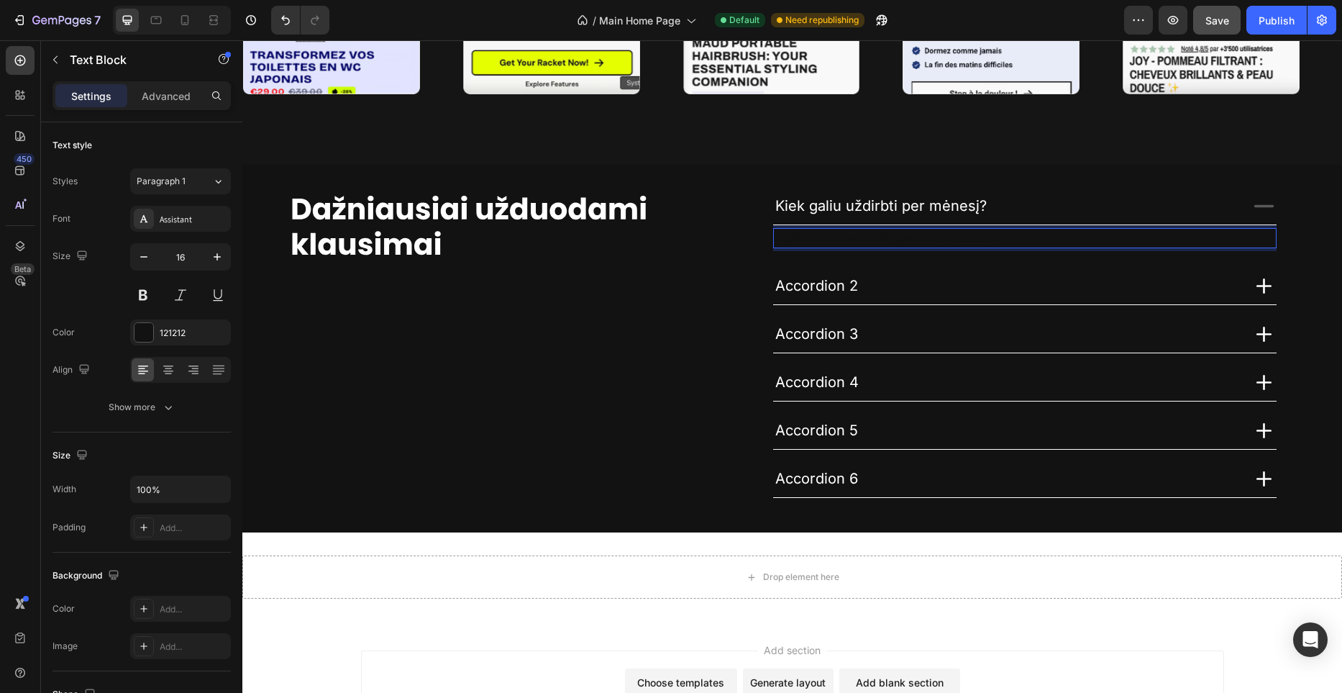
click at [968, 241] on p "Replace this text with your contentnnhhhh" at bounding box center [1025, 237] width 501 height 17
click at [967, 241] on p "Replace this text with your contentnnhhhh" at bounding box center [1025, 237] width 501 height 17
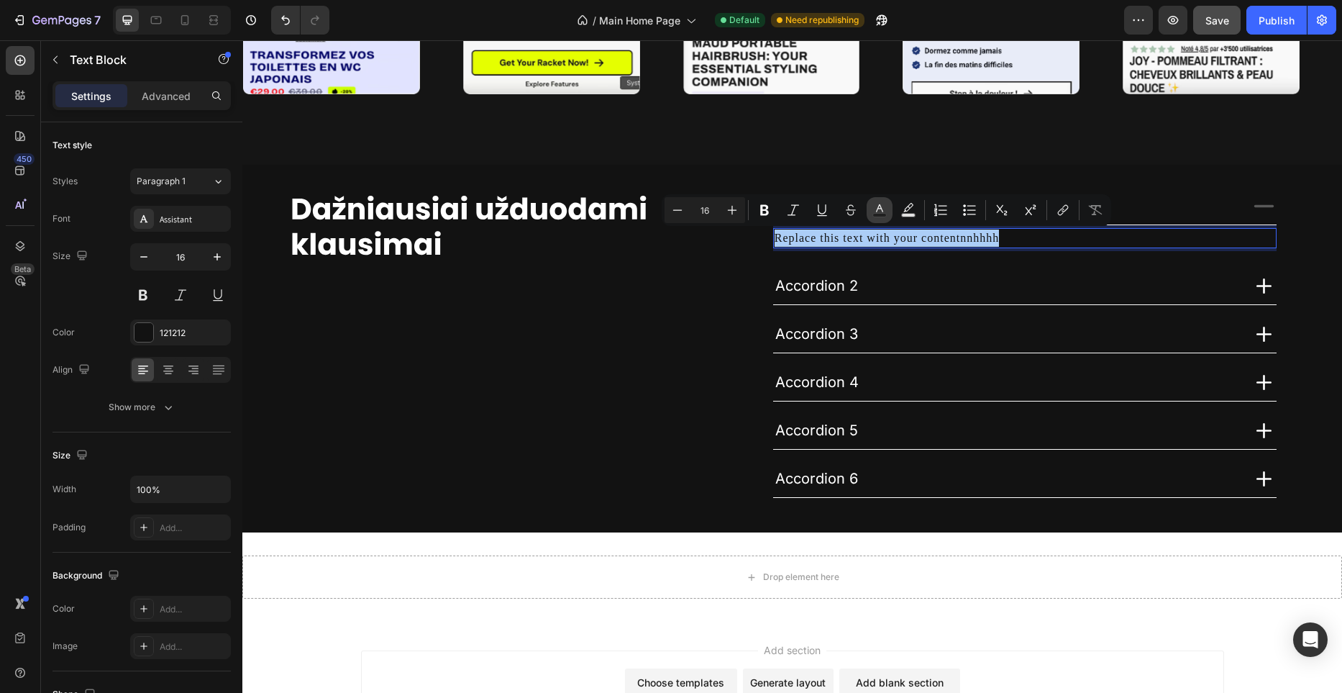
click at [877, 211] on icon "Editor contextual toolbar" at bounding box center [879, 210] width 14 height 14
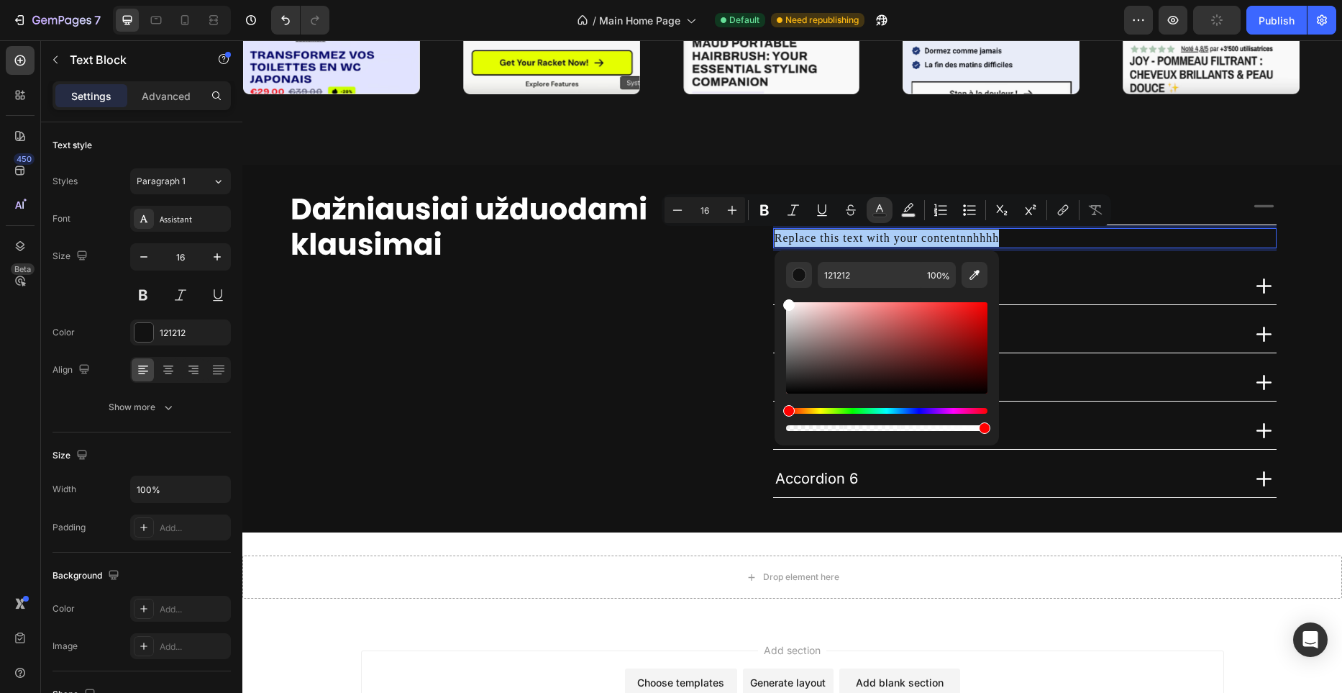
drag, startPoint x: 1056, startPoint y: 374, endPoint x: 763, endPoint y: 284, distance: 306.2
type input "FFFFFF"
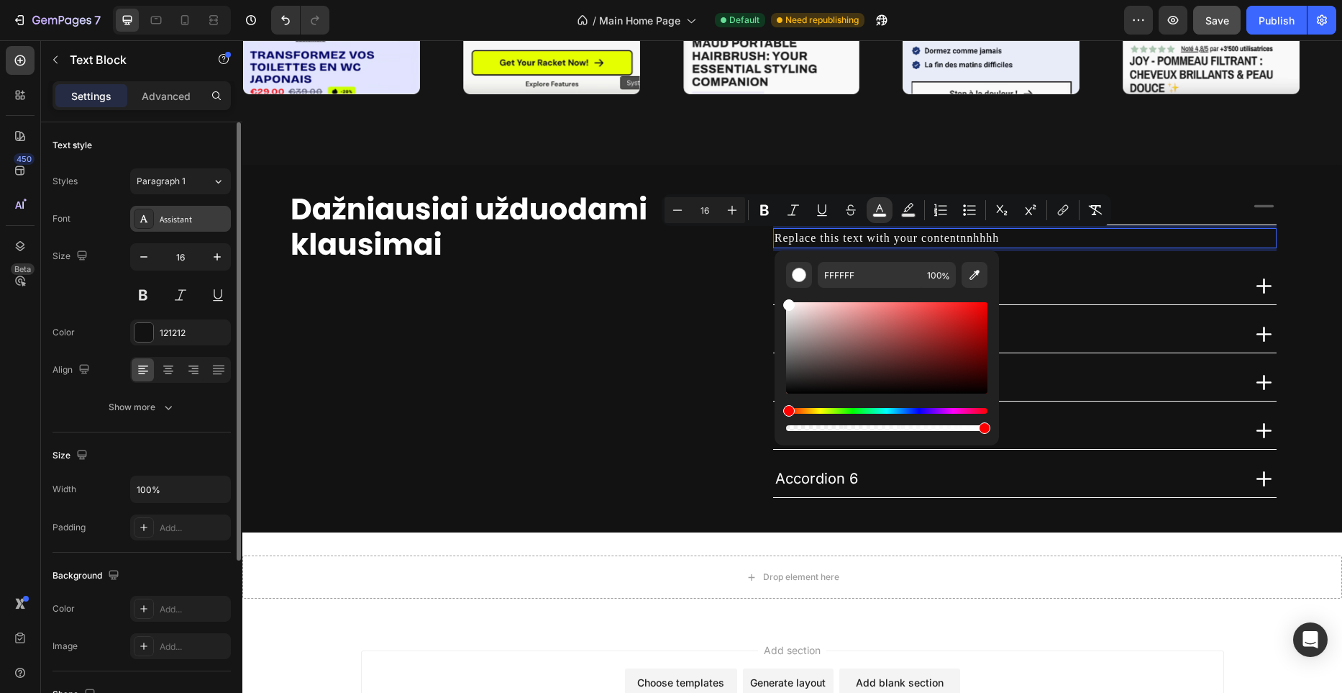
click at [208, 210] on div "Assistant" at bounding box center [180, 219] width 101 height 26
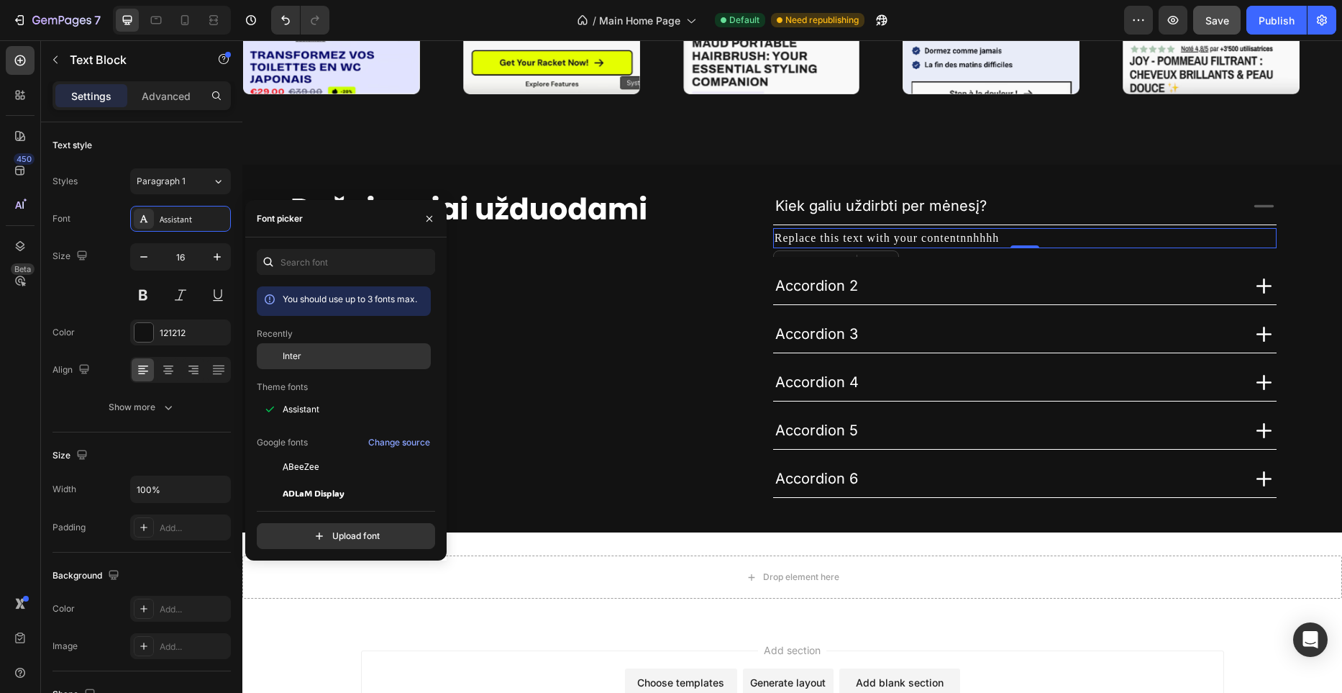
click at [335, 355] on div "Inter" at bounding box center [355, 356] width 145 height 13
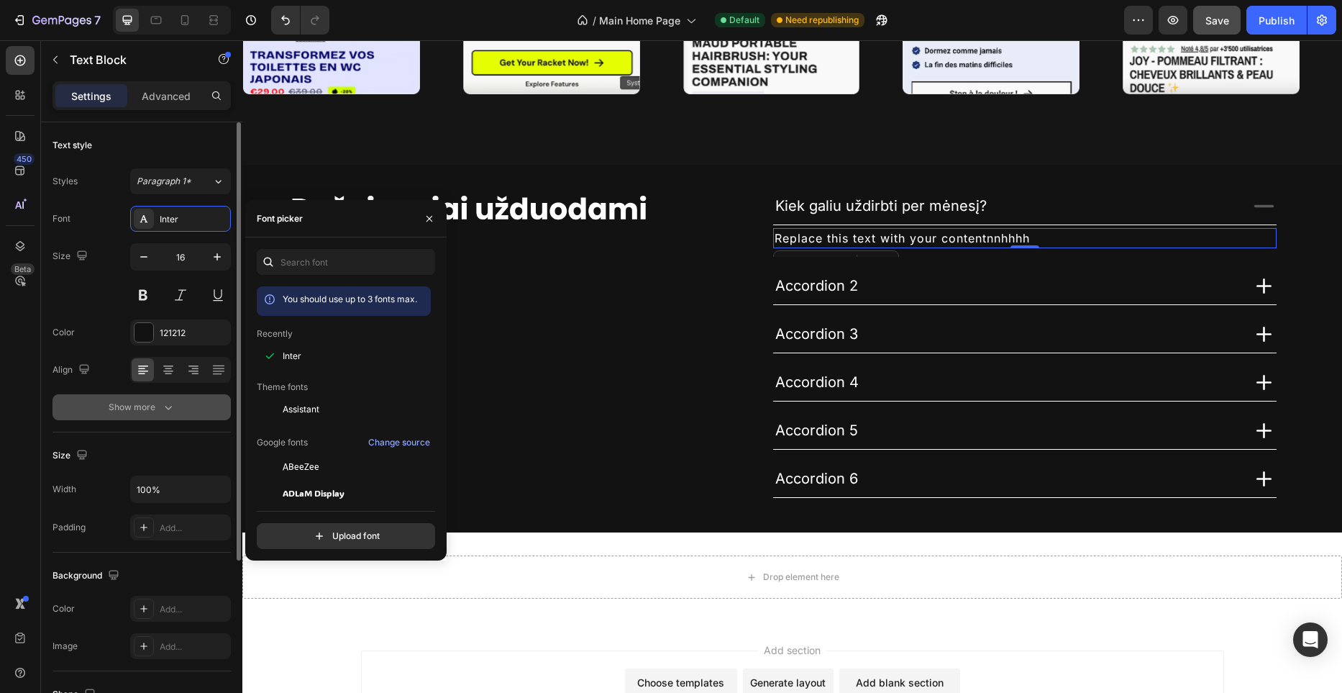
click at [157, 403] on div "Show more" at bounding box center [142, 407] width 67 height 14
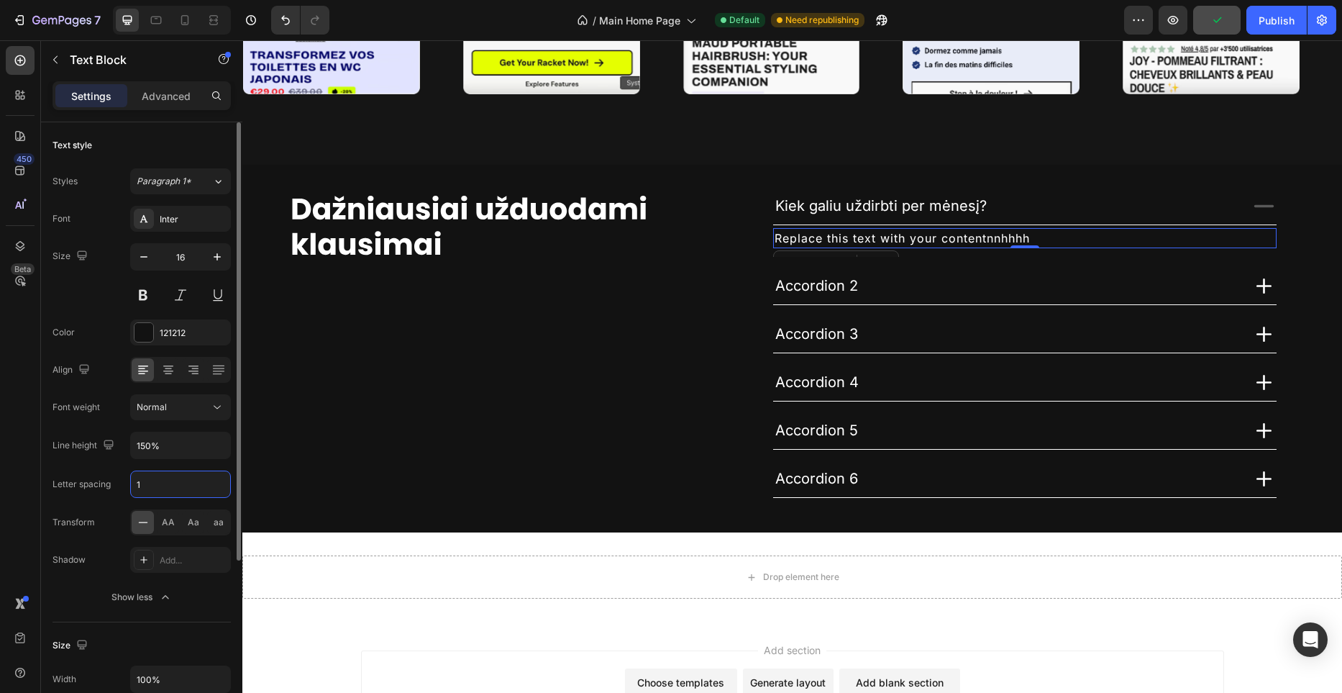
click at [172, 482] on input "1" at bounding box center [180, 484] width 99 height 26
type input "0"
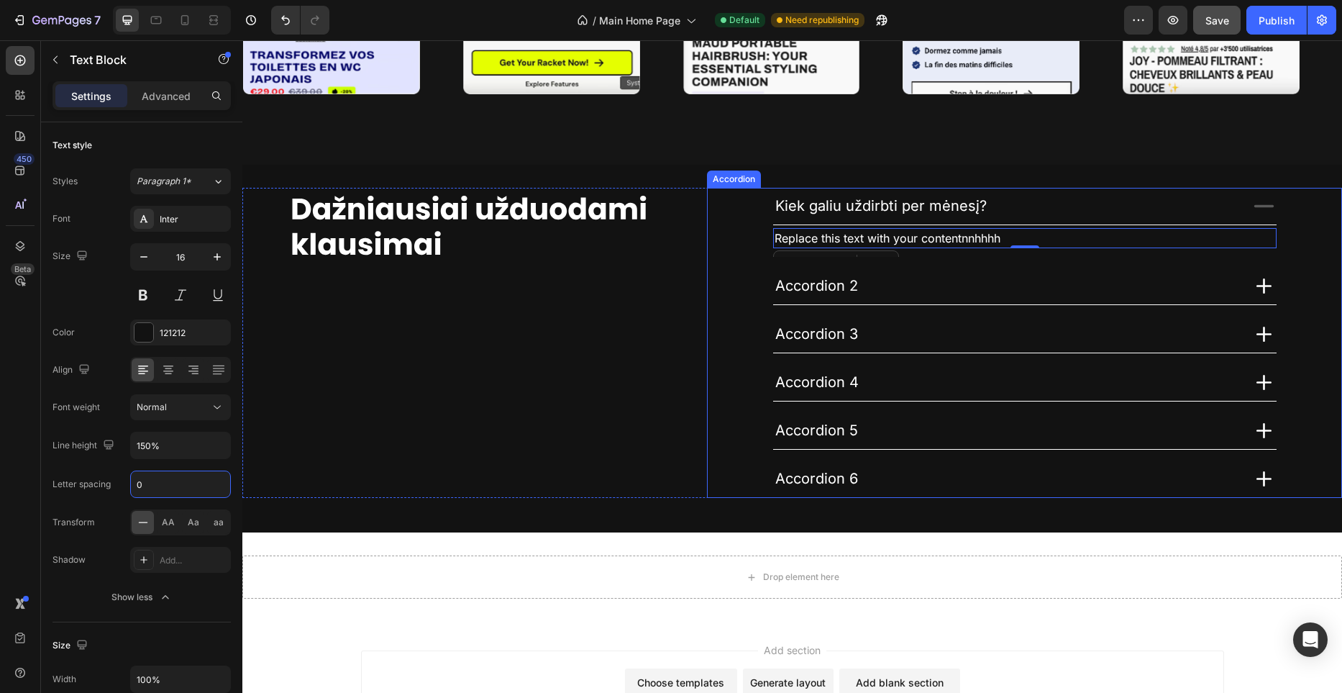
click at [1195, 196] on div "Kiek galiu uždirbti per mėnesį?" at bounding box center [1006, 206] width 467 height 22
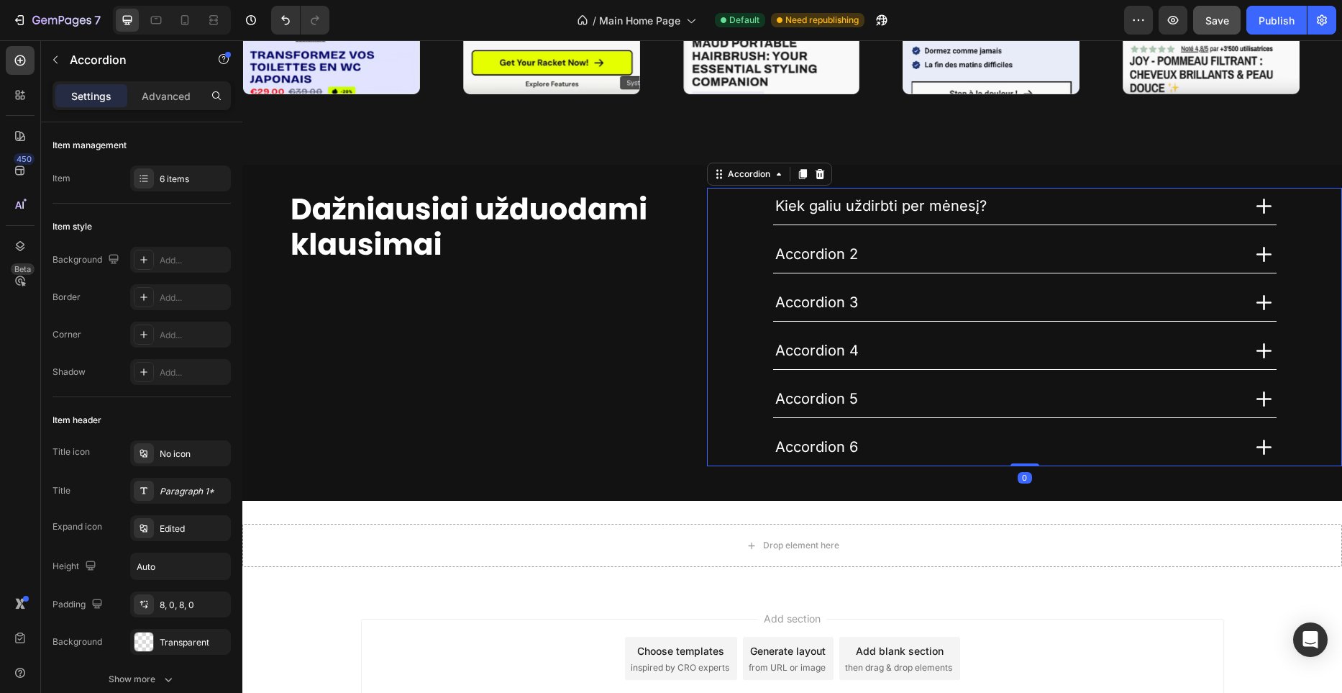
click at [990, 206] on div "Kiek galiu uždirbti per mėnesį?" at bounding box center [1006, 206] width 467 height 22
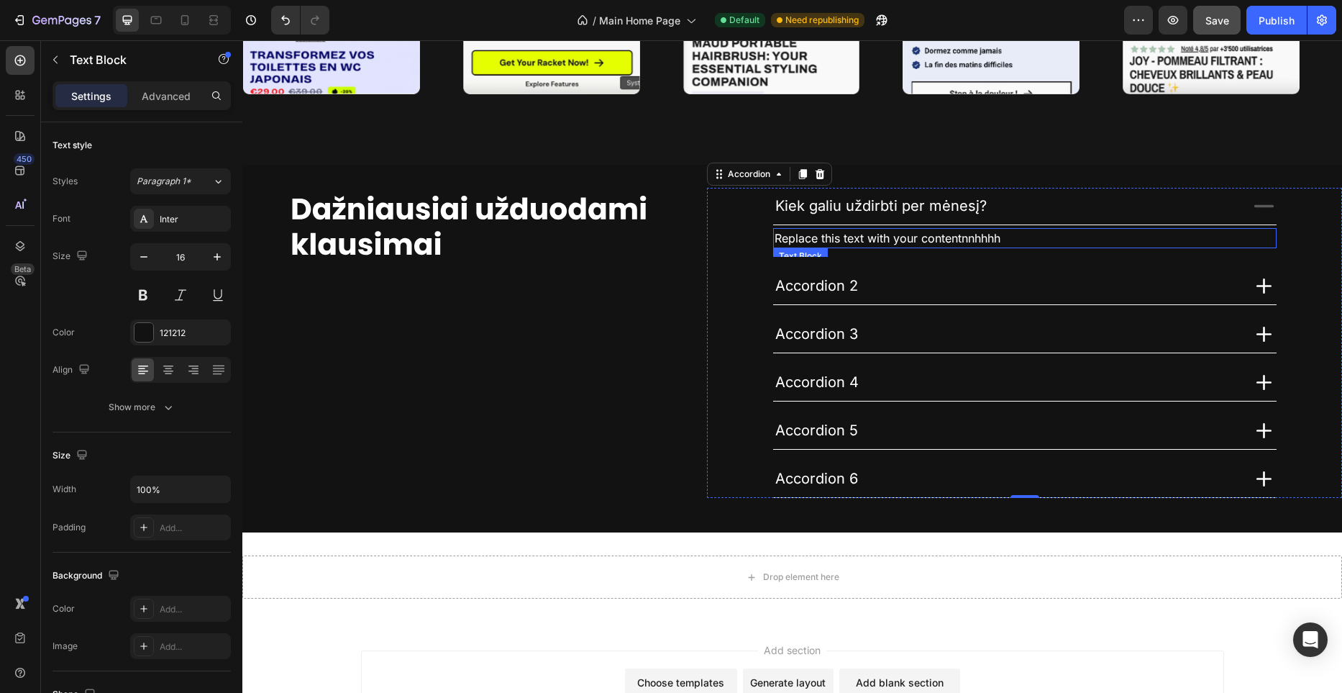
click at [905, 237] on span "Replace this text with your contentnnhhhh" at bounding box center [888, 238] width 226 height 14
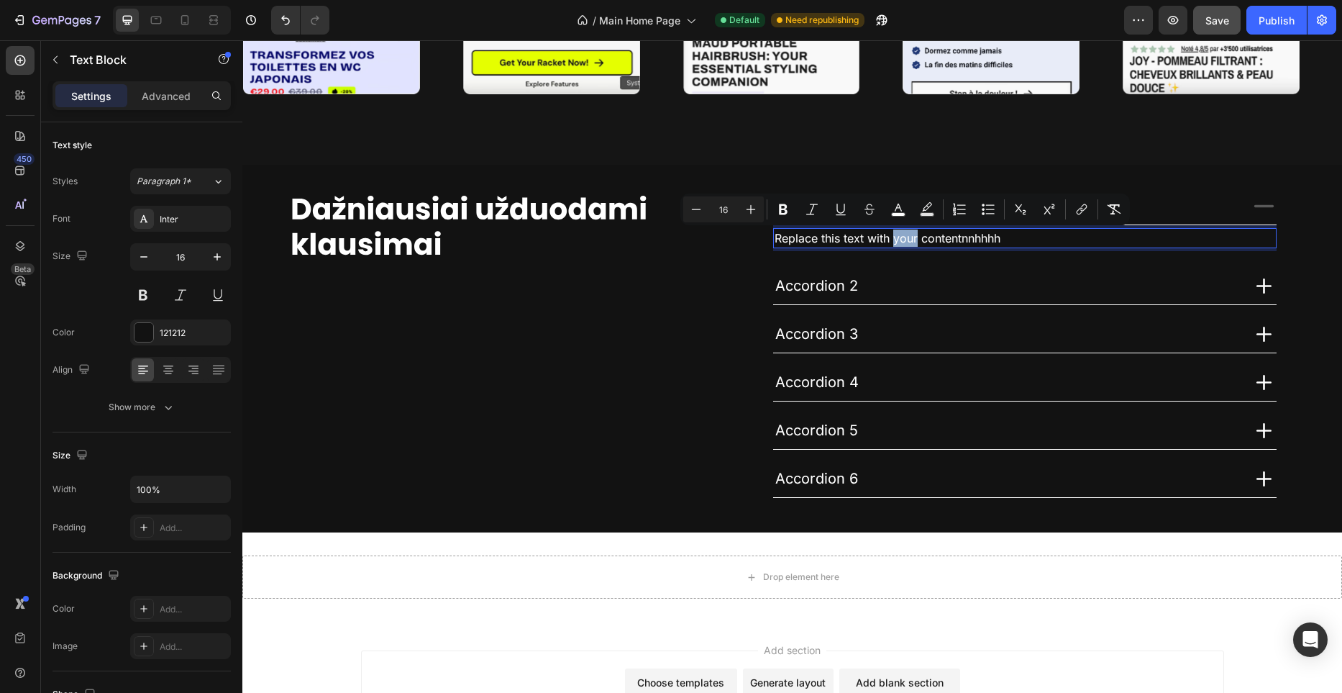
click at [905, 237] on span "Replace this text with your contentnnhhhh" at bounding box center [888, 238] width 226 height 14
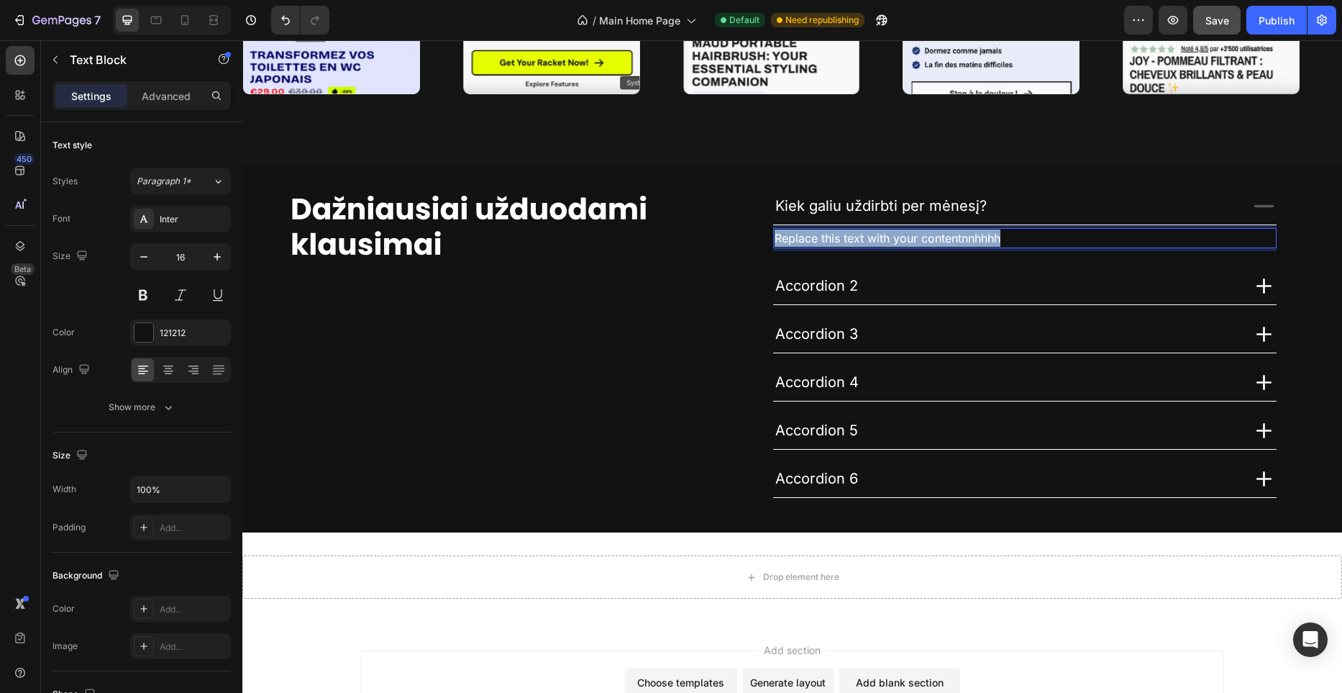
click at [905, 237] on span "Replace this text with your contentnnhhhh" at bounding box center [888, 238] width 226 height 14
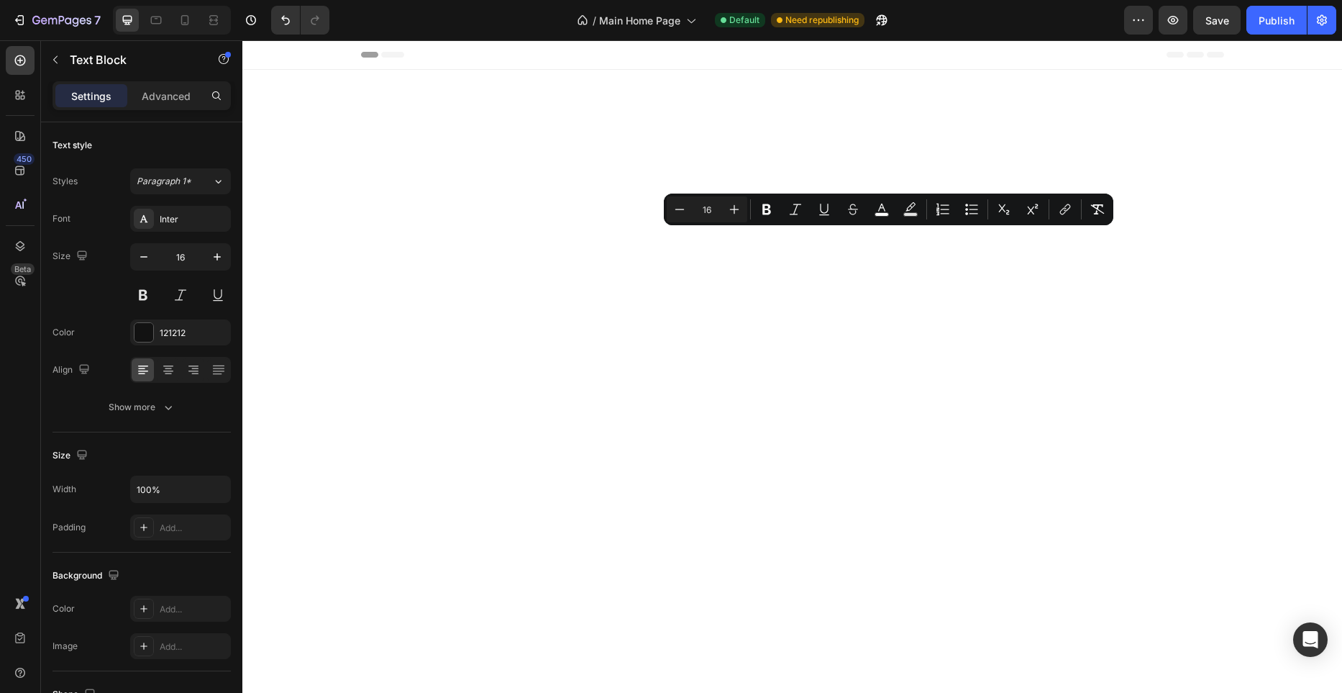
scroll to position [4040, 0]
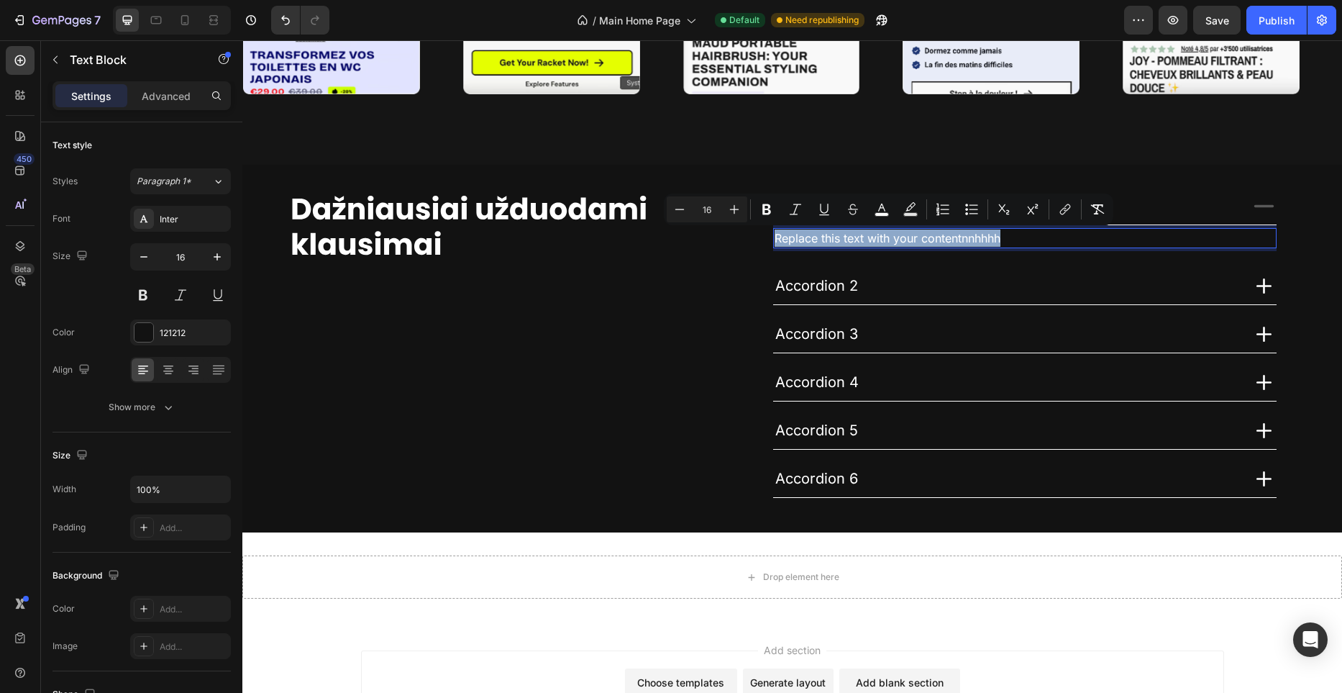
click at [908, 239] on span "Replace this text with your contentnnhhhh" at bounding box center [888, 238] width 226 height 14
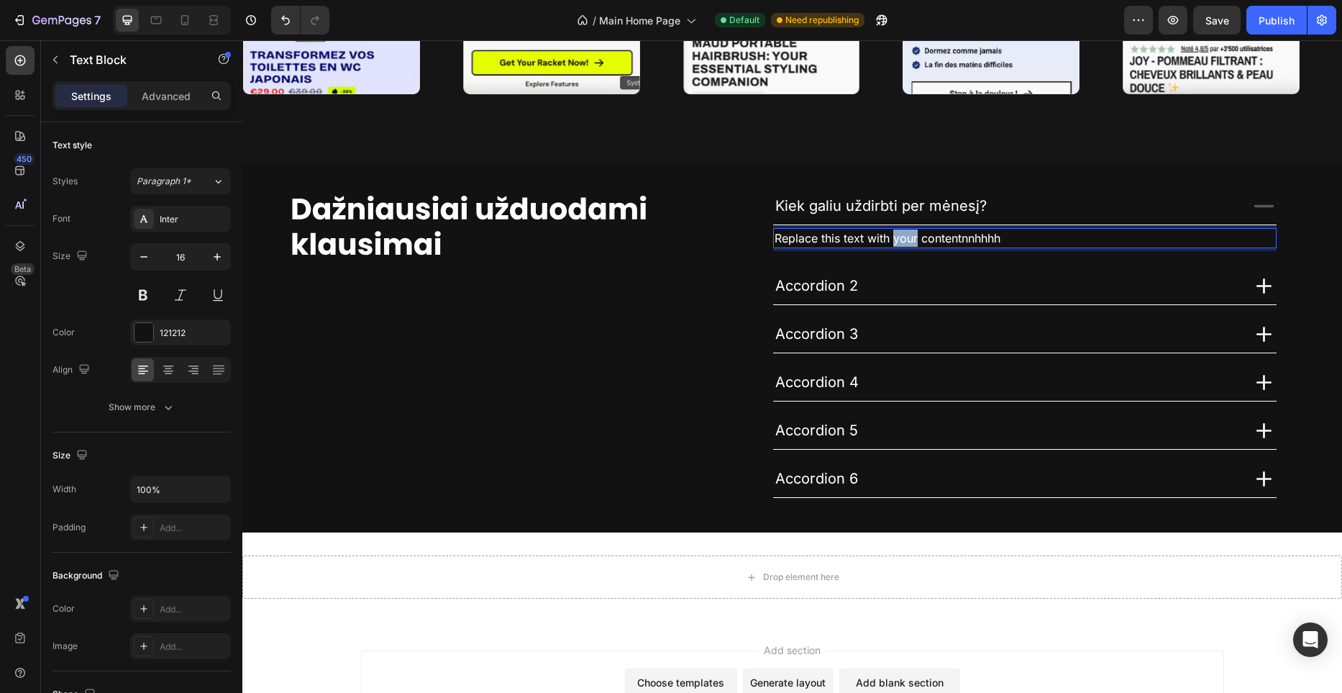
click at [908, 239] on span "Replace this text with your contentnnhhhh" at bounding box center [888, 238] width 226 height 14
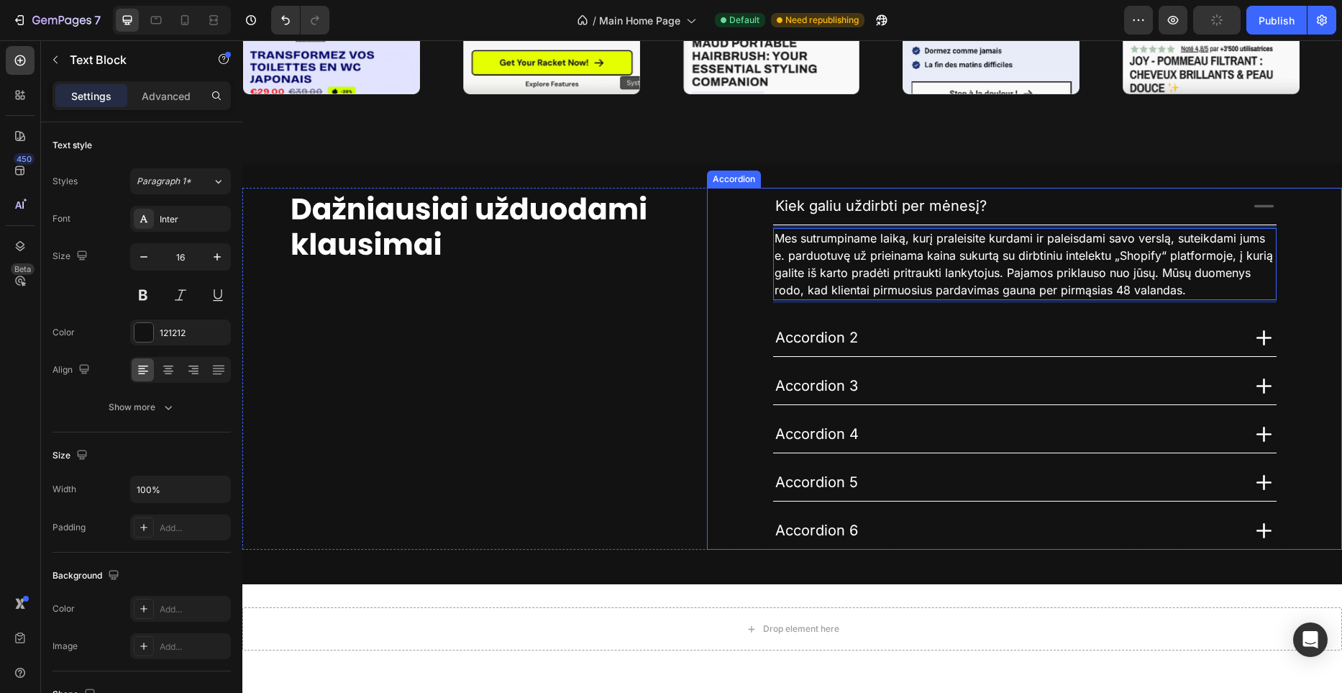
click at [828, 341] on span "Accordion 2" at bounding box center [816, 337] width 83 height 17
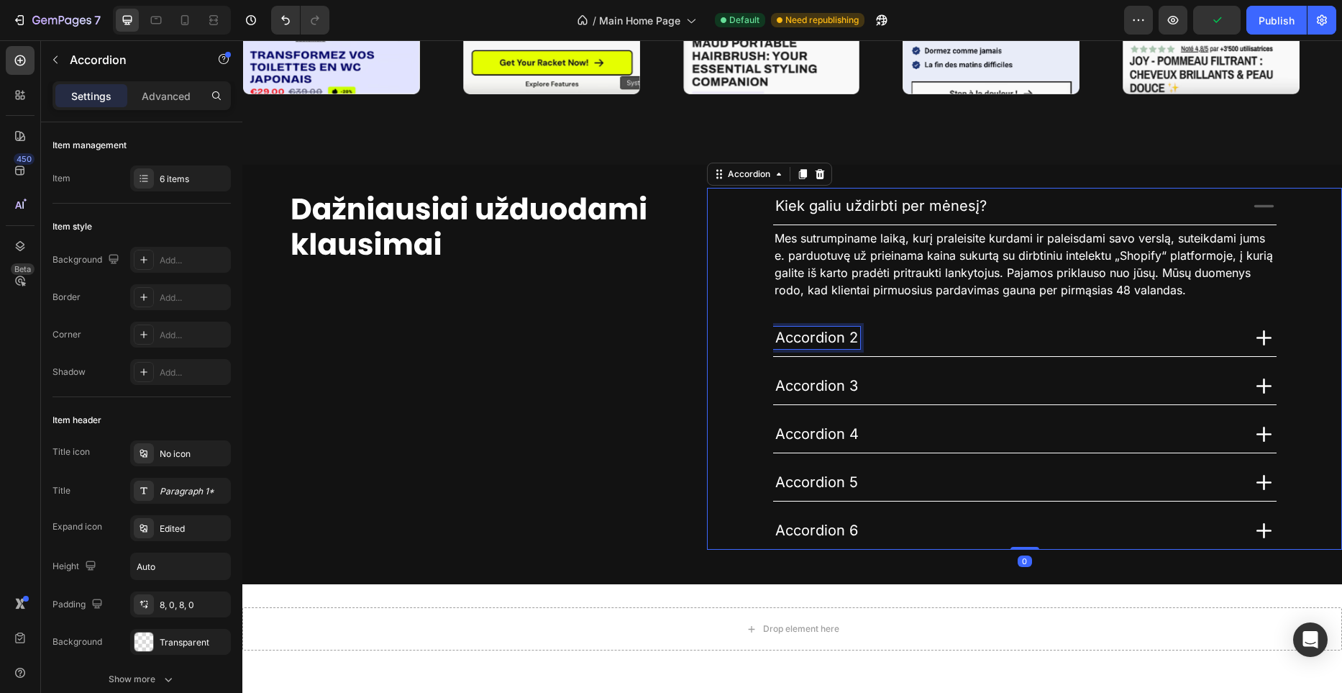
click at [828, 341] on span "Accordion 2" at bounding box center [816, 337] width 83 height 17
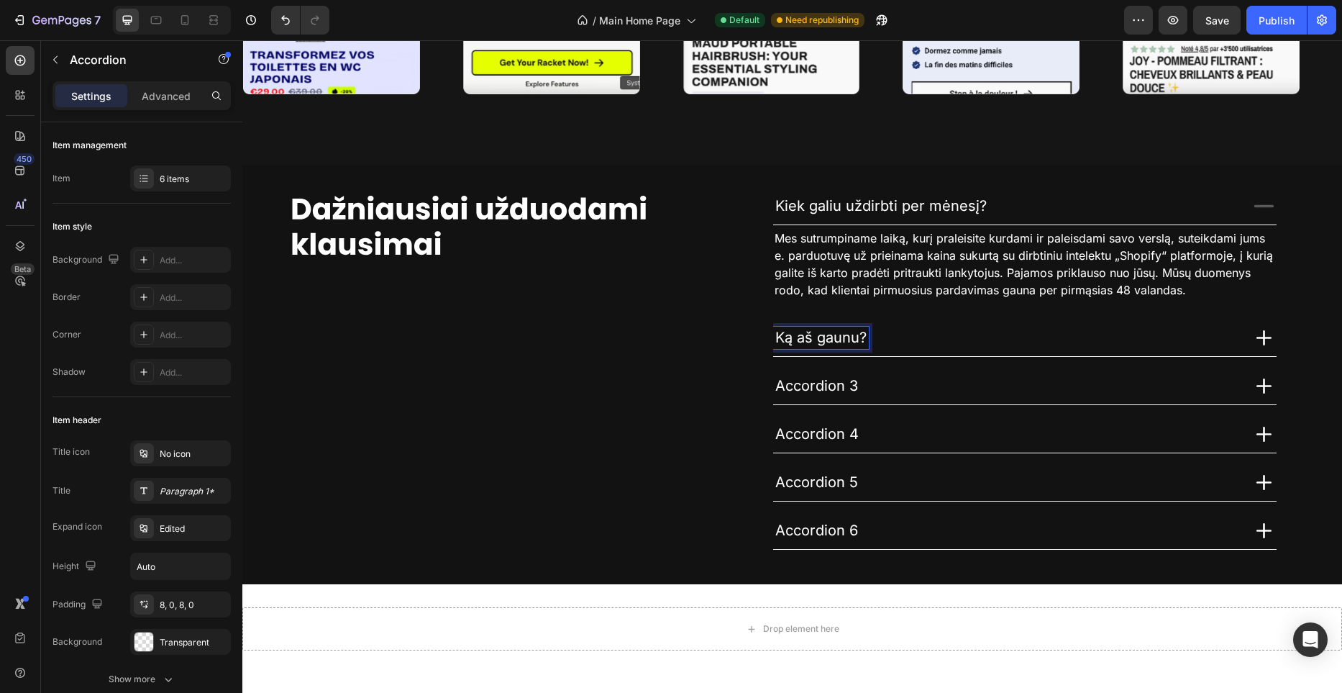
click at [858, 340] on span "Ką aš gaunu?" at bounding box center [820, 337] width 91 height 17
click at [1266, 334] on icon at bounding box center [1263, 337] width 25 height 25
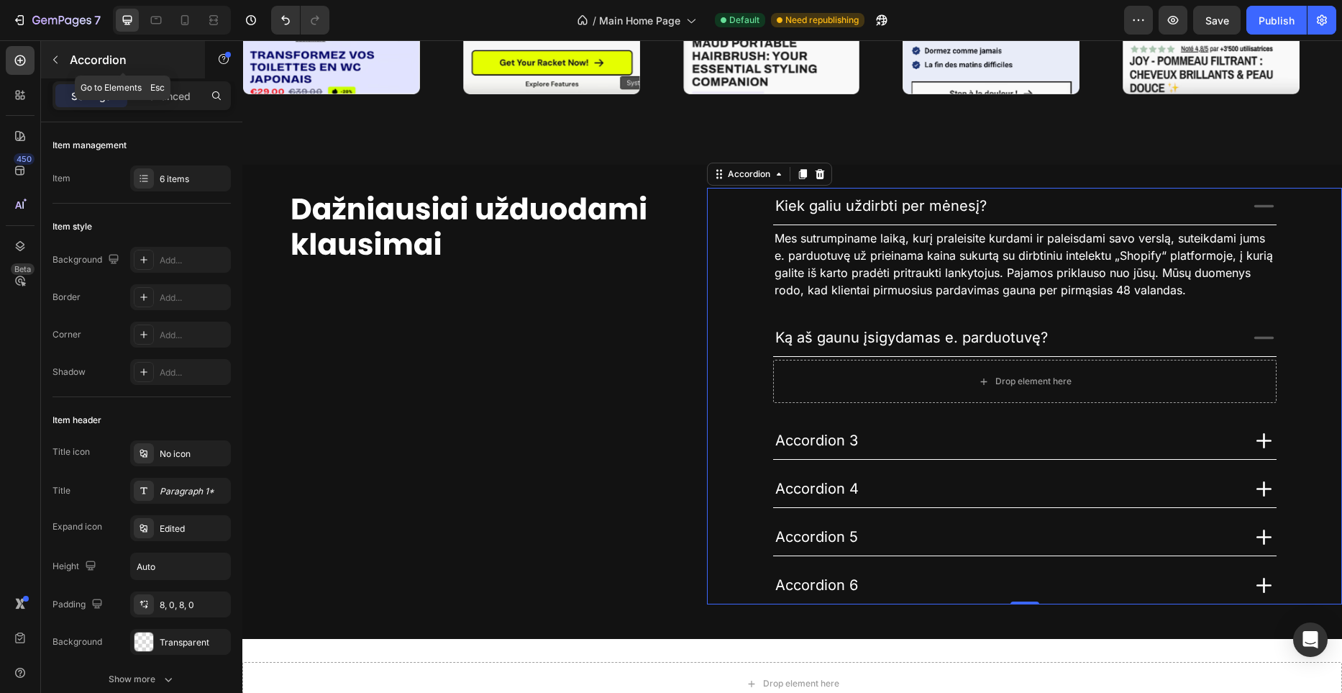
click at [55, 61] on icon "button" at bounding box center [55, 60] width 4 height 8
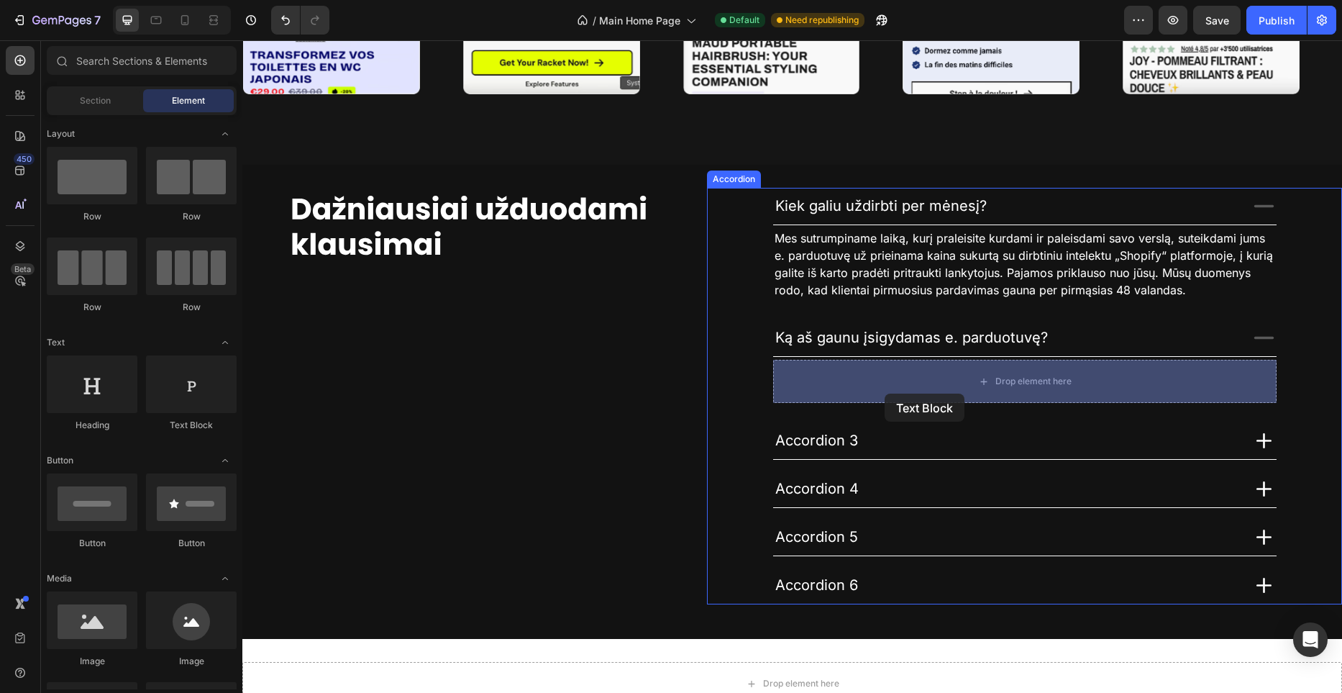
drag, startPoint x: 432, startPoint y: 362, endPoint x: 885, endPoint y: 393, distance: 453.4
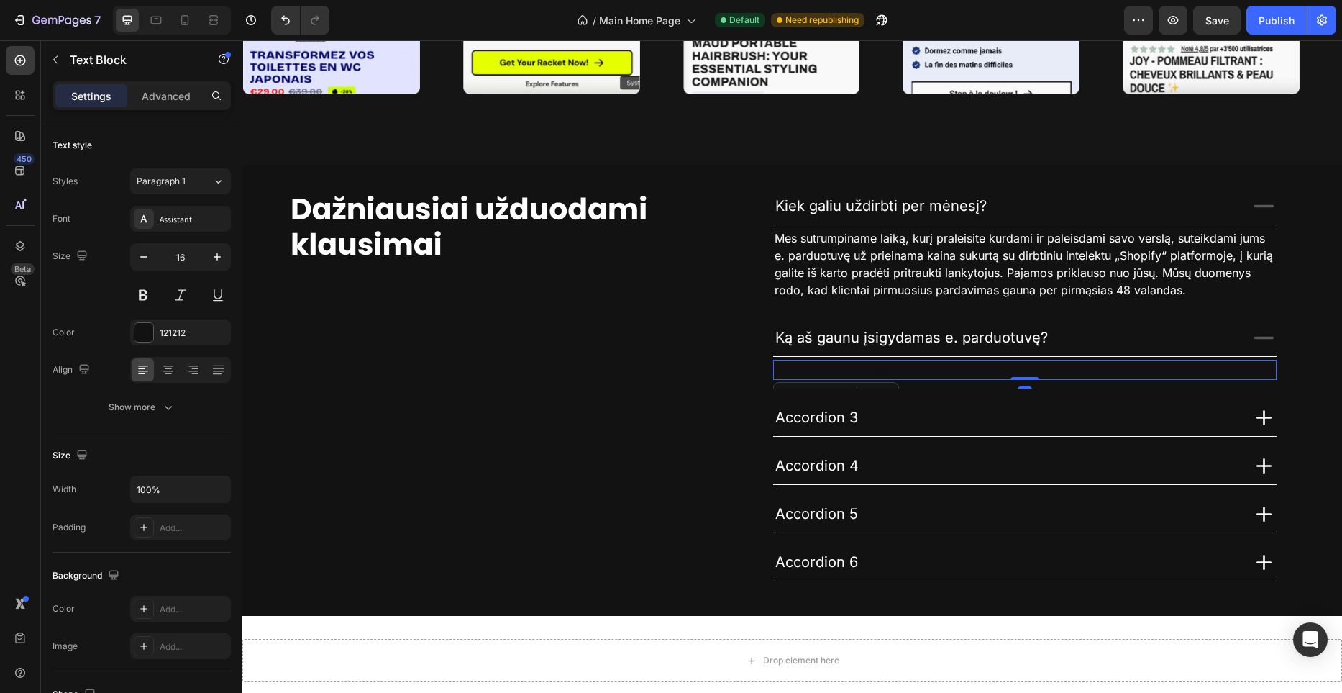
click at [930, 370] on div "Replace this text with your content" at bounding box center [1024, 370] width 503 height 20
click at [930, 370] on p "Replace this text with your content" at bounding box center [1025, 369] width 501 height 17
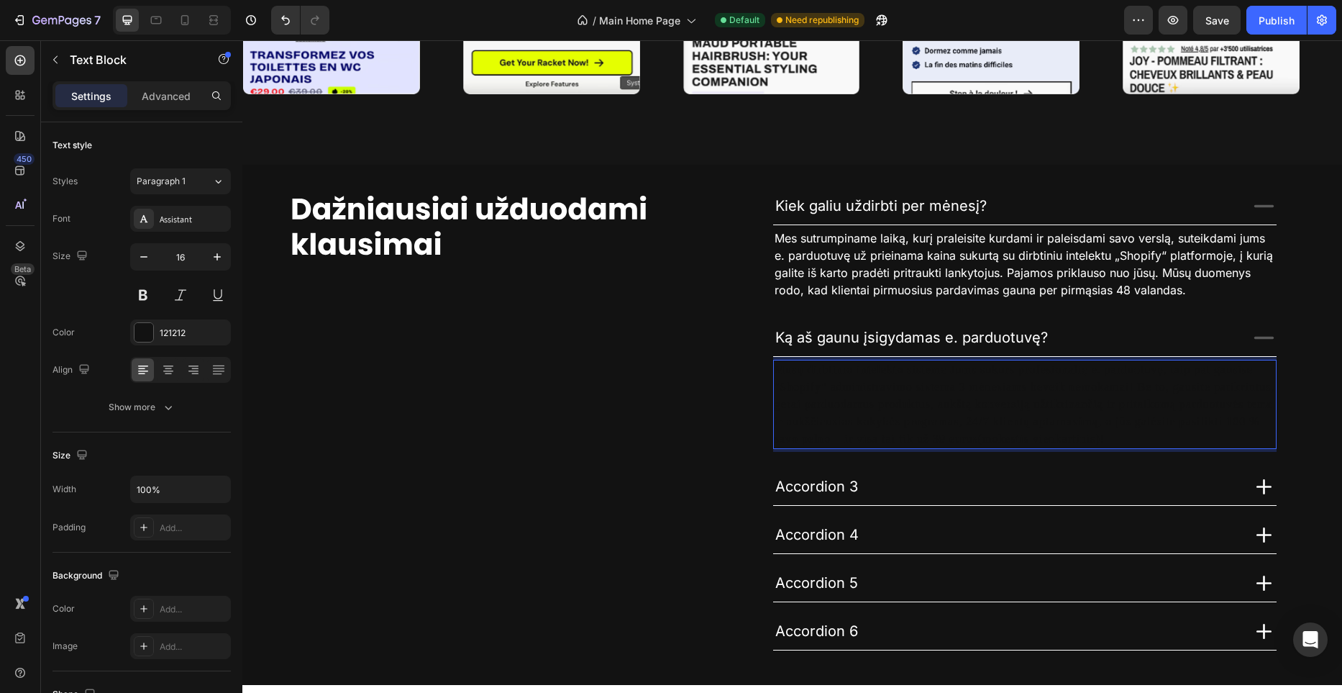
click at [898, 375] on p "Mūsų dirbtinio intelekto sistema Jums sukurs profesionalią e. parduotuvę, taip …" at bounding box center [1025, 404] width 501 height 86
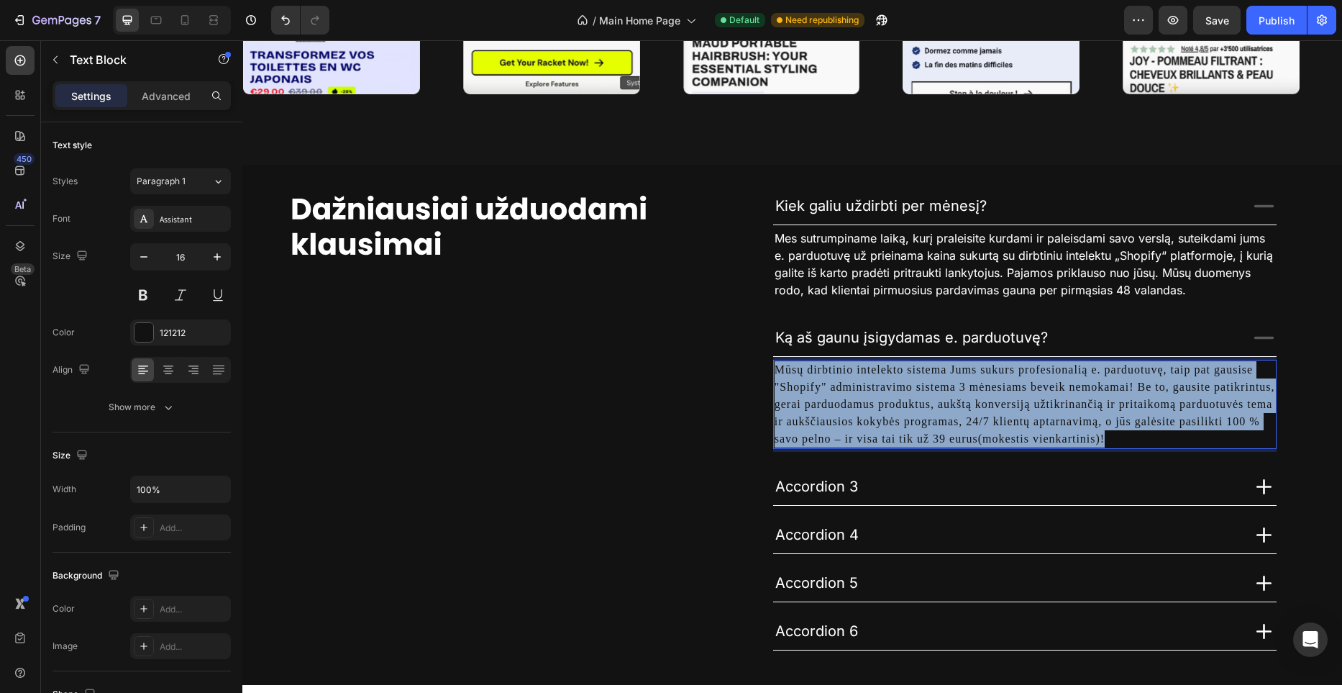
click at [898, 375] on p "Mūsų dirbtinio intelekto sistema Jums sukurs profesionalią e. parduotuvę, taip …" at bounding box center [1025, 404] width 501 height 86
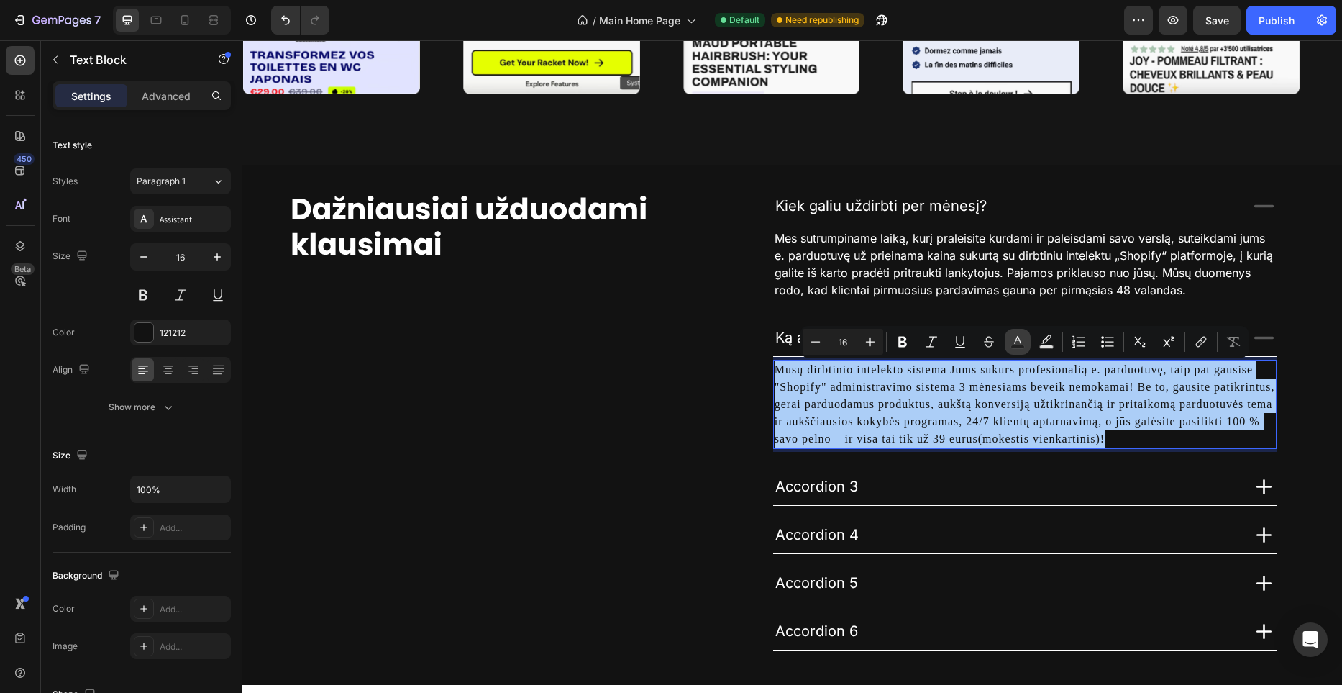
click at [1008, 345] on button "Text Color" at bounding box center [1018, 342] width 26 height 26
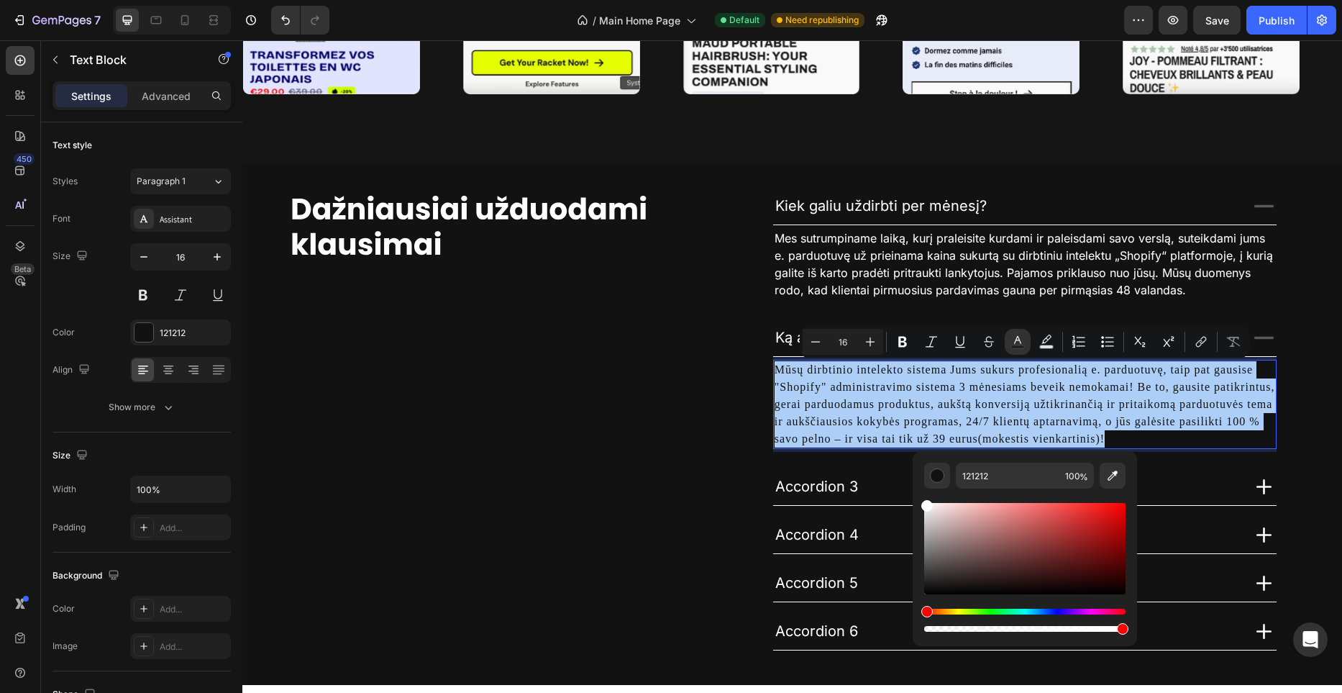
drag, startPoint x: 933, startPoint y: 513, endPoint x: 916, endPoint y: 495, distance: 24.4
click at [916, 495] on div "121212 100 %" at bounding box center [1025, 542] width 224 height 183
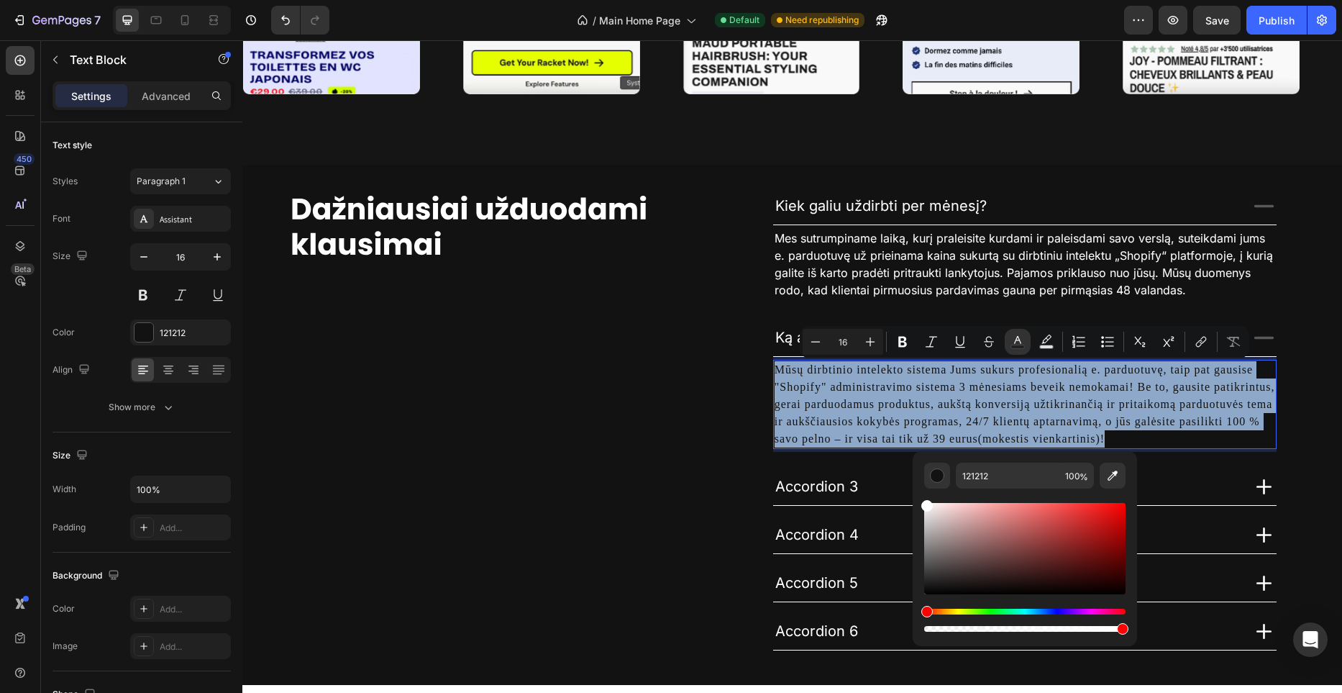
type input "FFFFFF"
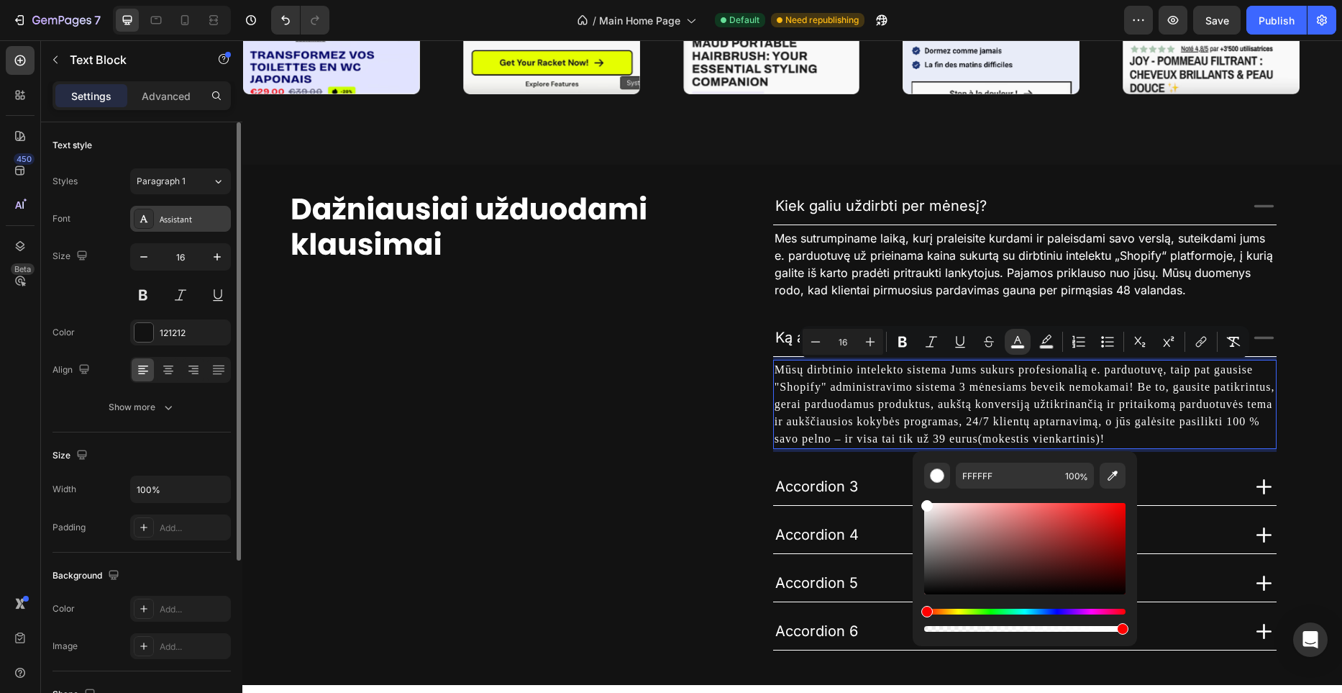
click at [196, 209] on div "Assistant" at bounding box center [180, 219] width 101 height 26
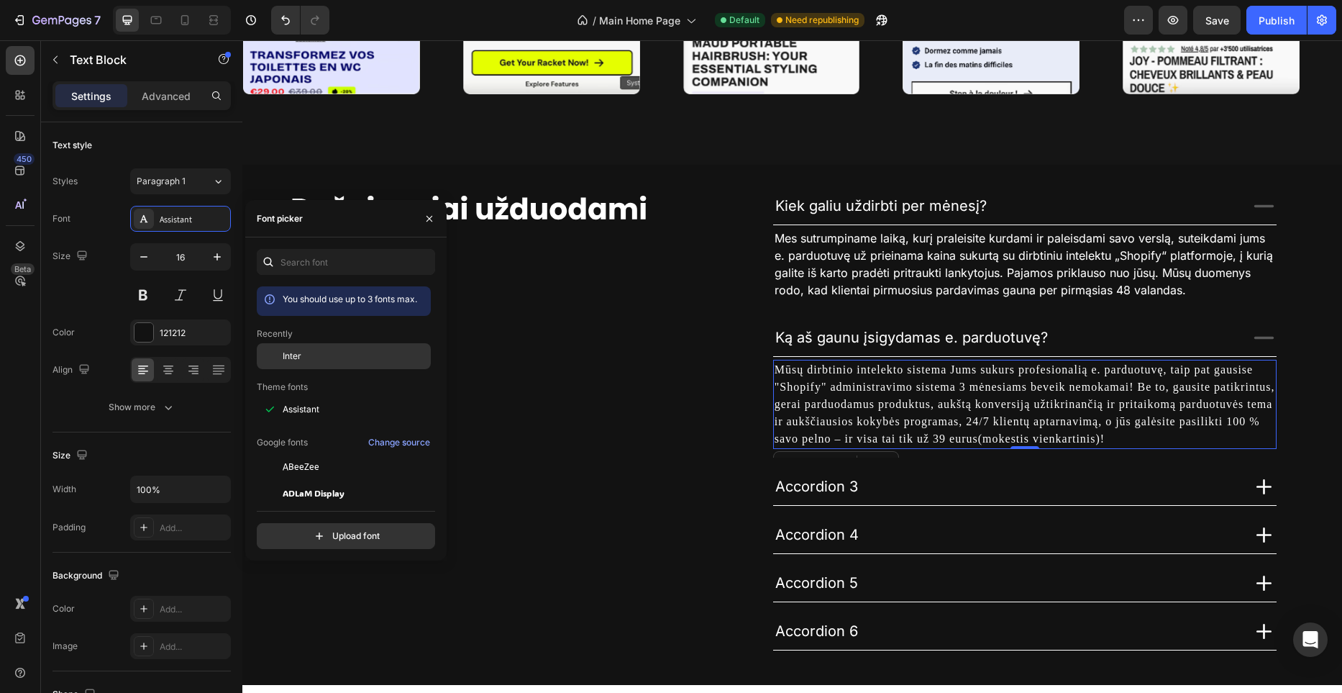
click at [301, 352] on div "Inter" at bounding box center [355, 356] width 145 height 13
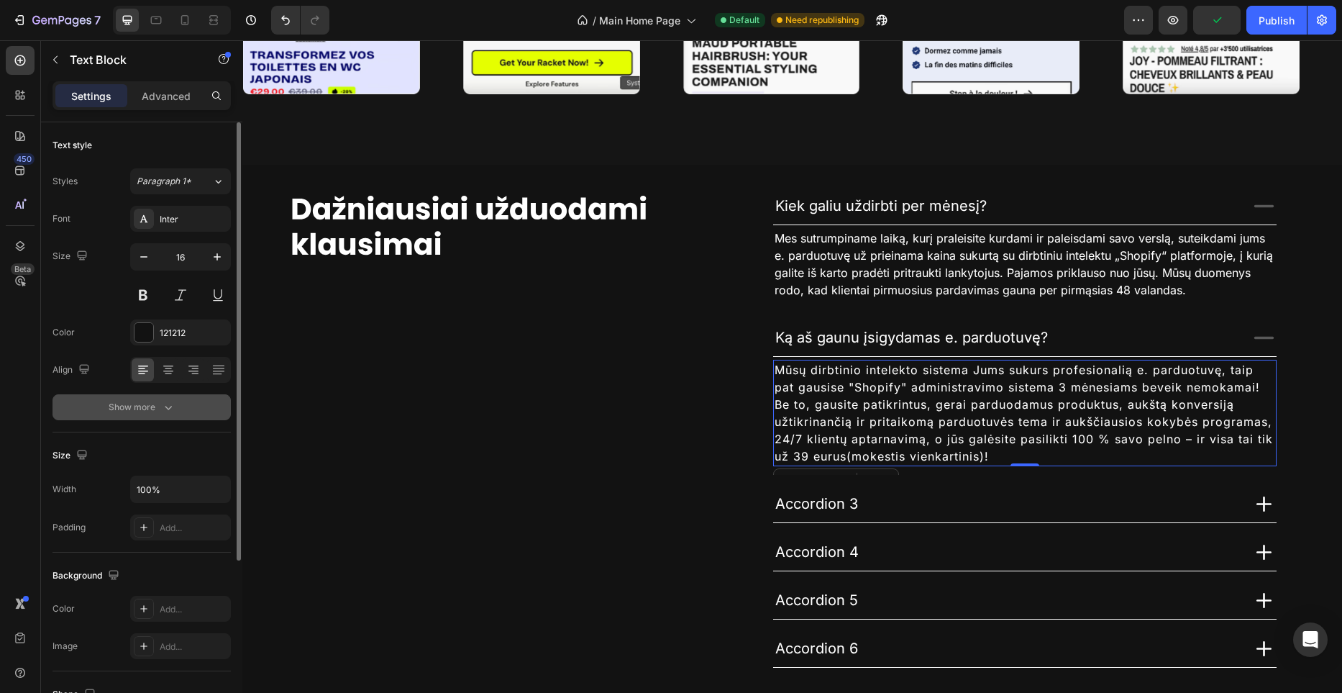
click at [155, 406] on div "Show more" at bounding box center [142, 407] width 67 height 14
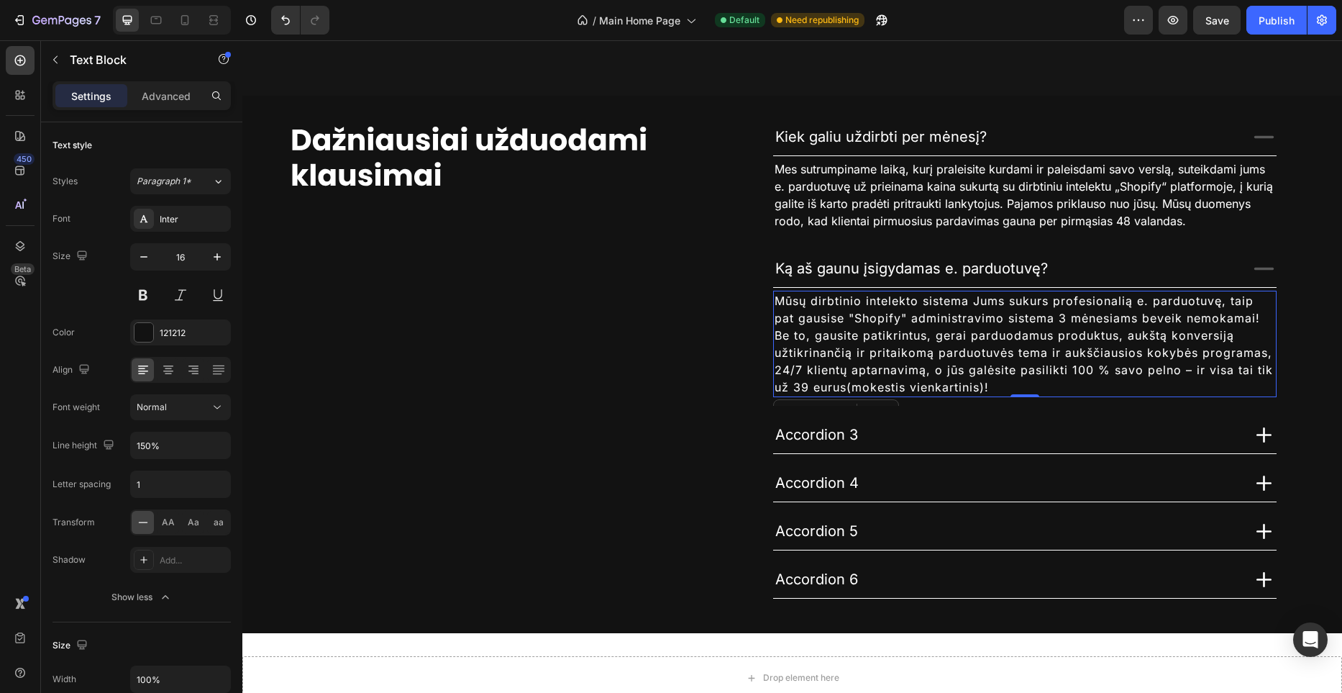
scroll to position [4110, 0]
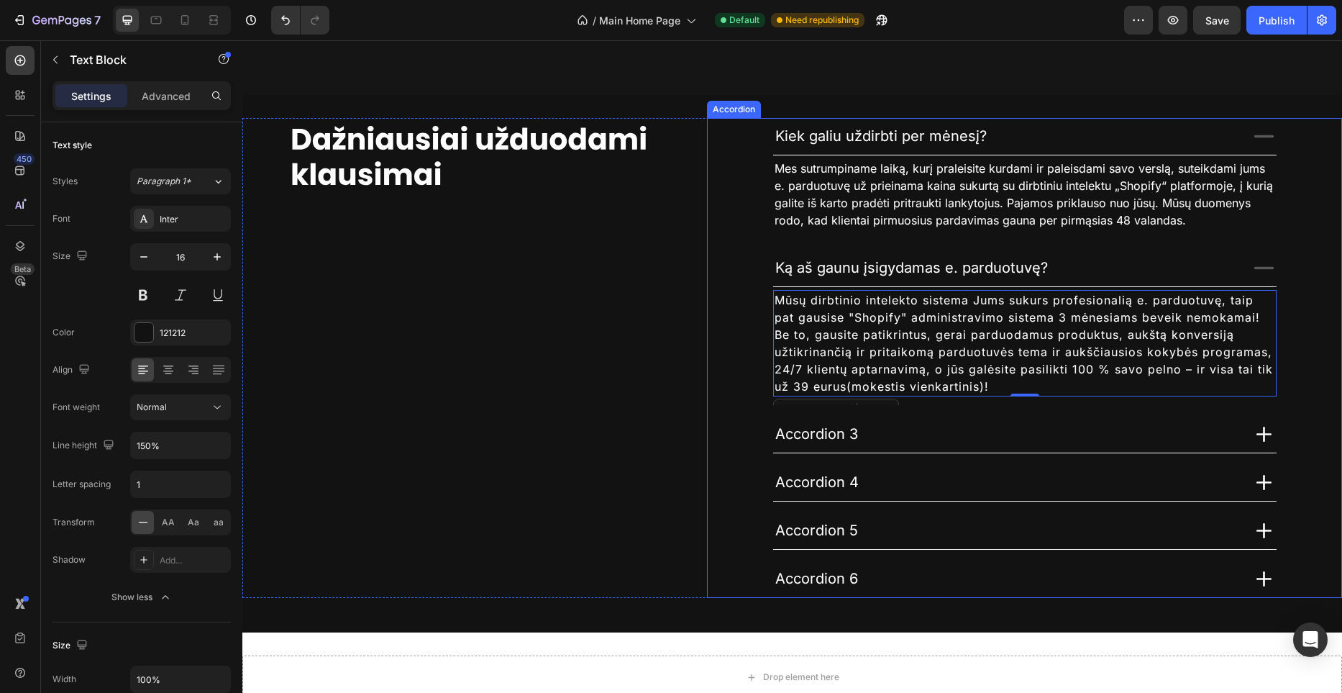
click at [1256, 268] on icon at bounding box center [1263, 268] width 19 height 2
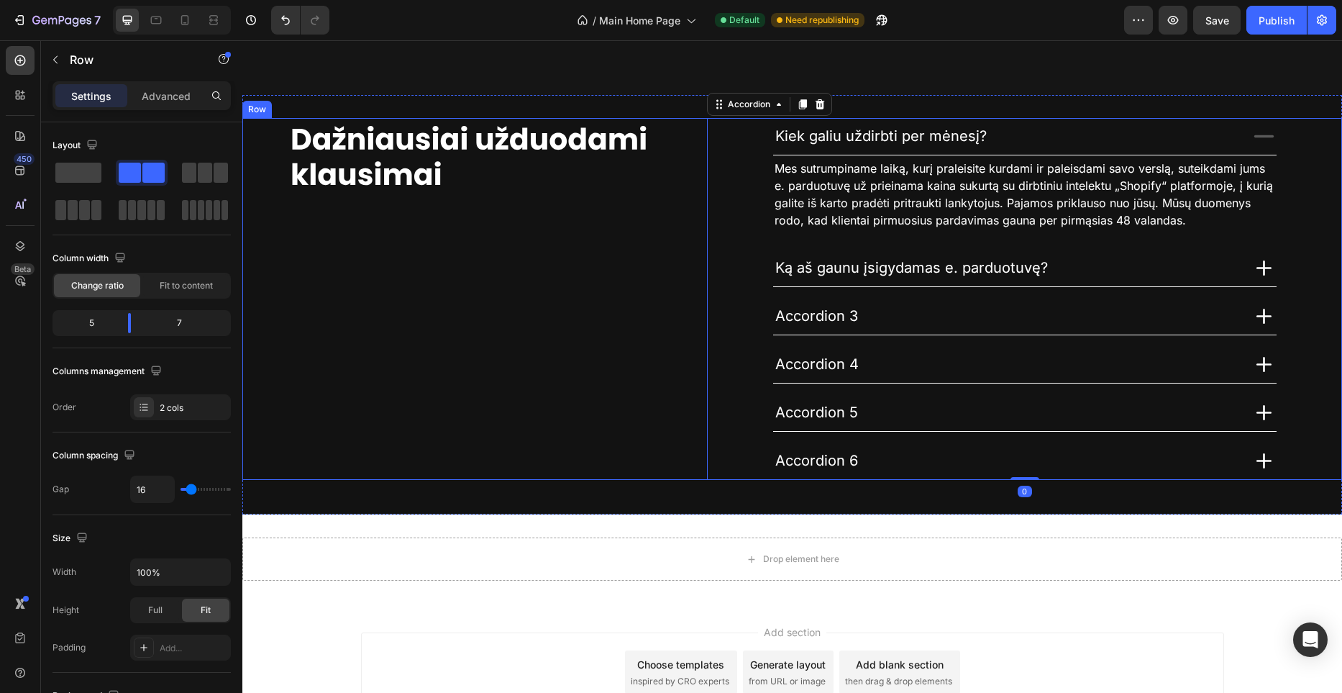
click at [639, 289] on div "Image" at bounding box center [468, 299] width 453 height 362
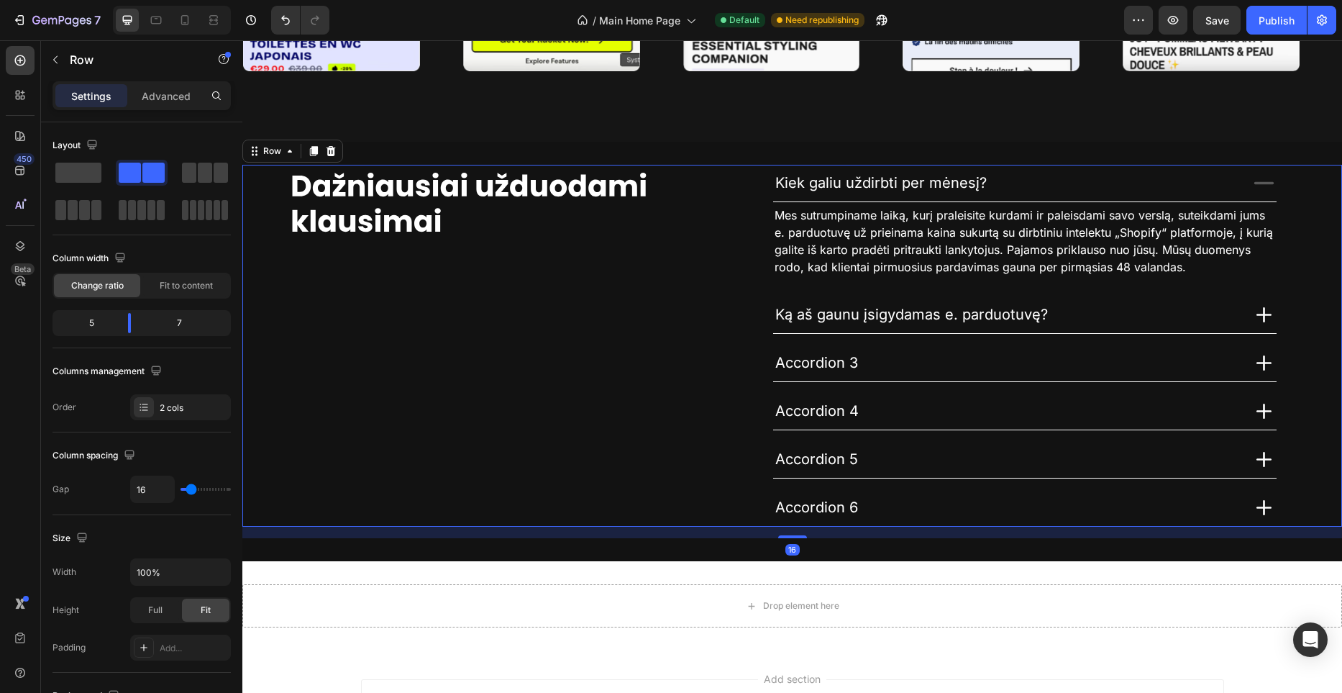
scroll to position [4061, 0]
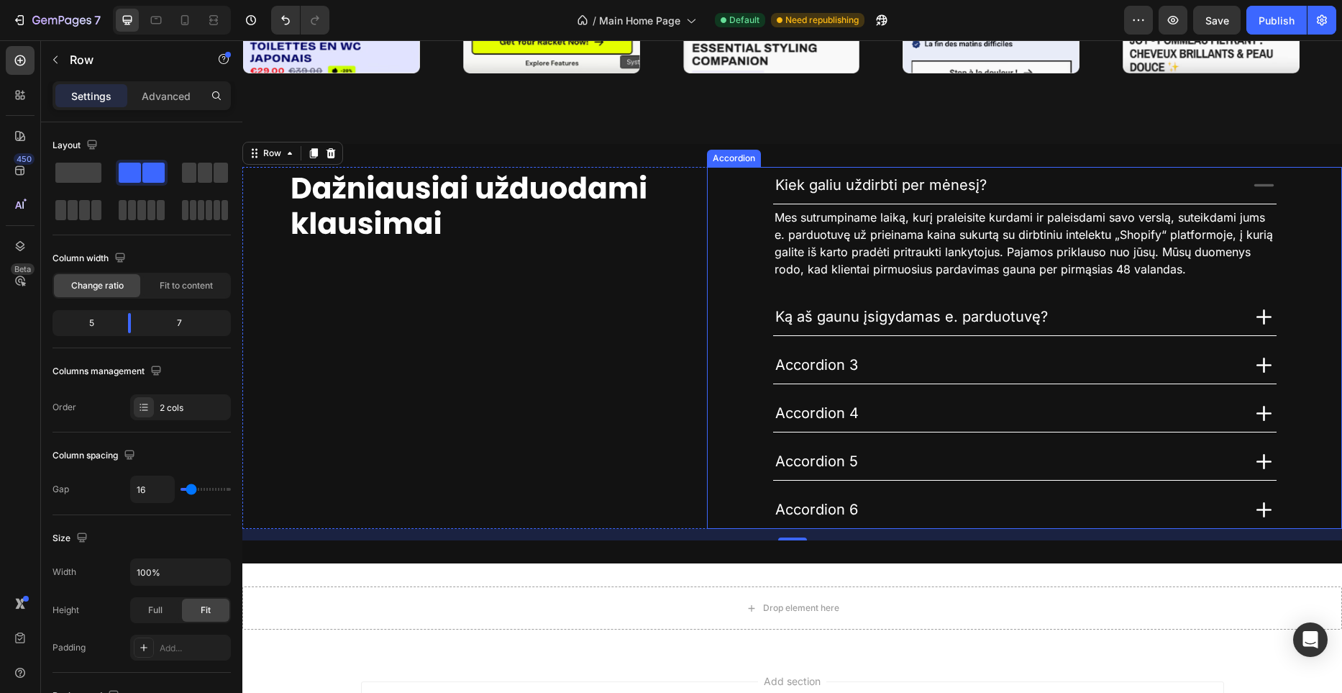
click at [837, 372] on span "Accordion 3" at bounding box center [816, 364] width 83 height 17
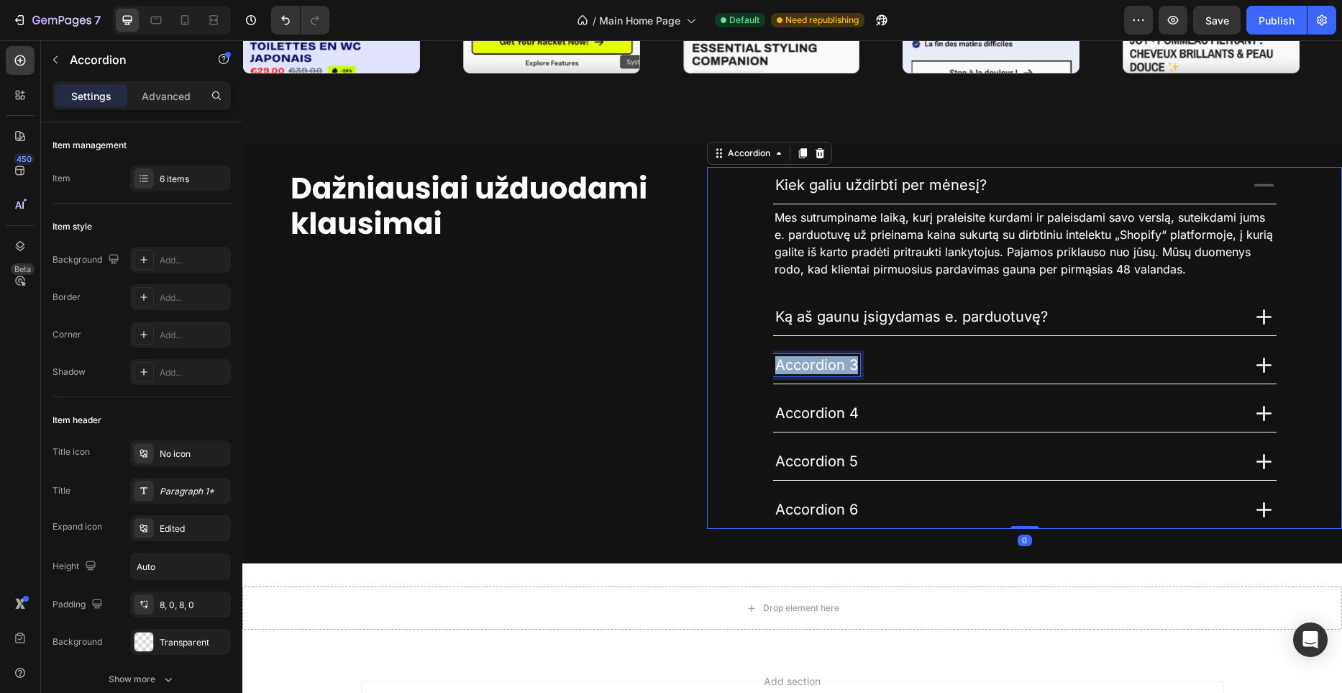
click at [837, 372] on span "Accordion 3" at bounding box center [816, 364] width 83 height 17
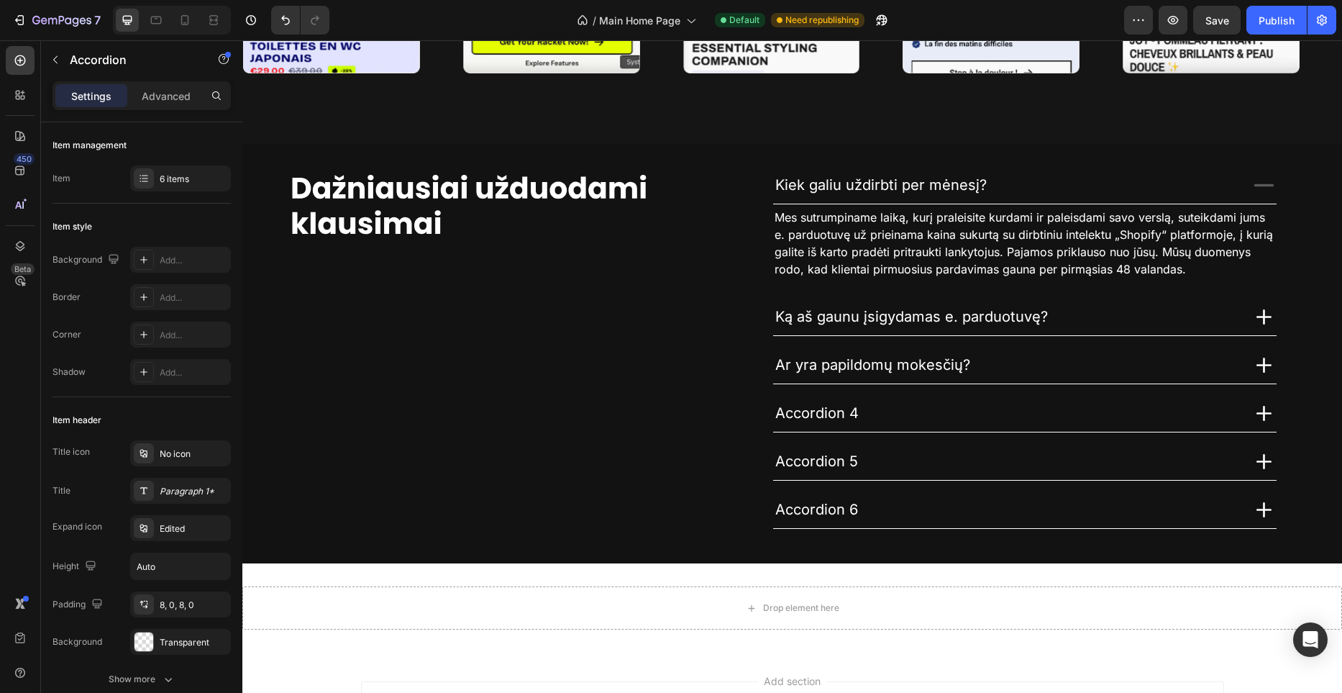
click at [1267, 355] on icon at bounding box center [1263, 364] width 25 height 25
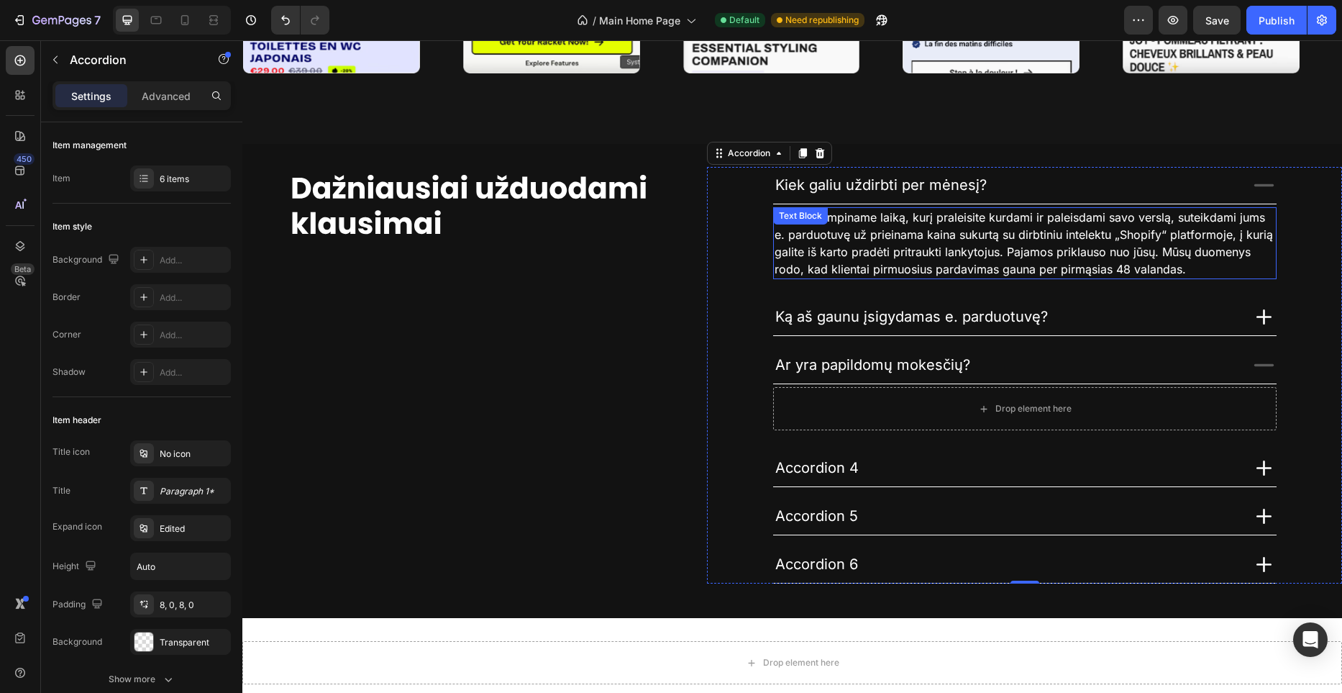
click at [916, 256] on span "Mes sutrumpiname laiką, kurį praleisite kurdami ir paleisdami savo verslą, sute…" at bounding box center [1024, 243] width 498 height 66
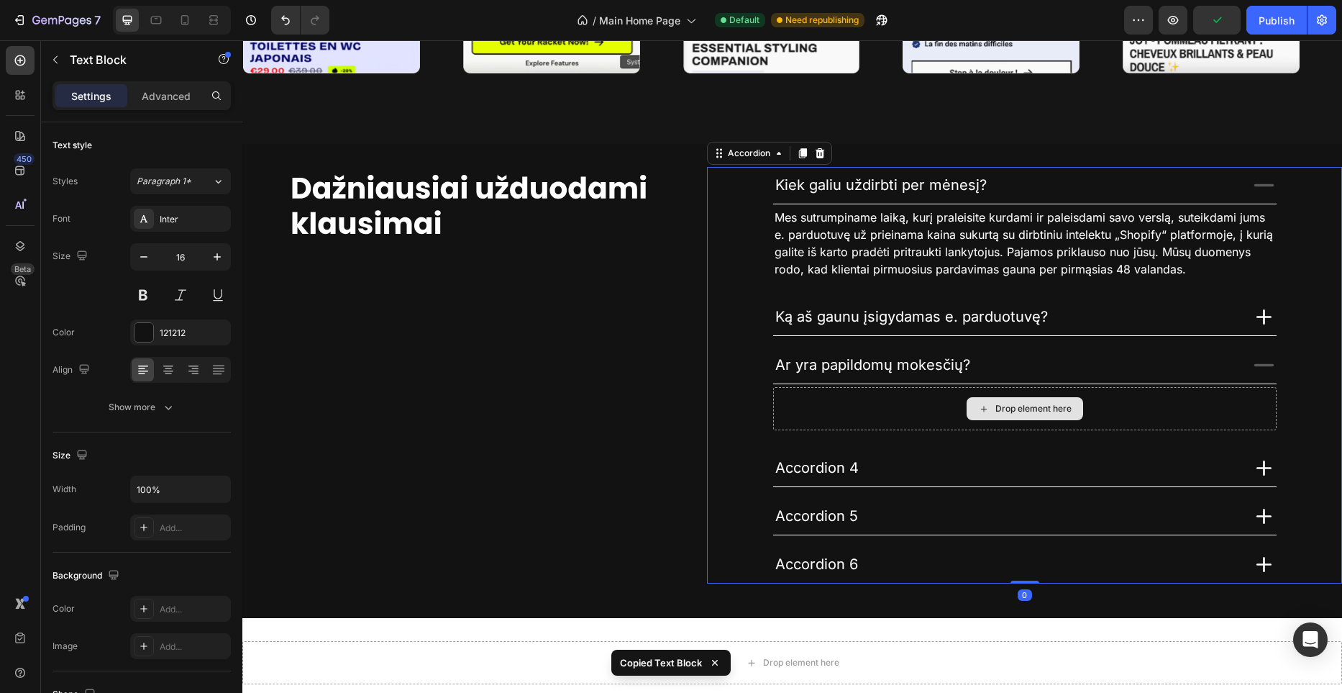
click at [921, 406] on div "Drop element here" at bounding box center [1024, 408] width 503 height 43
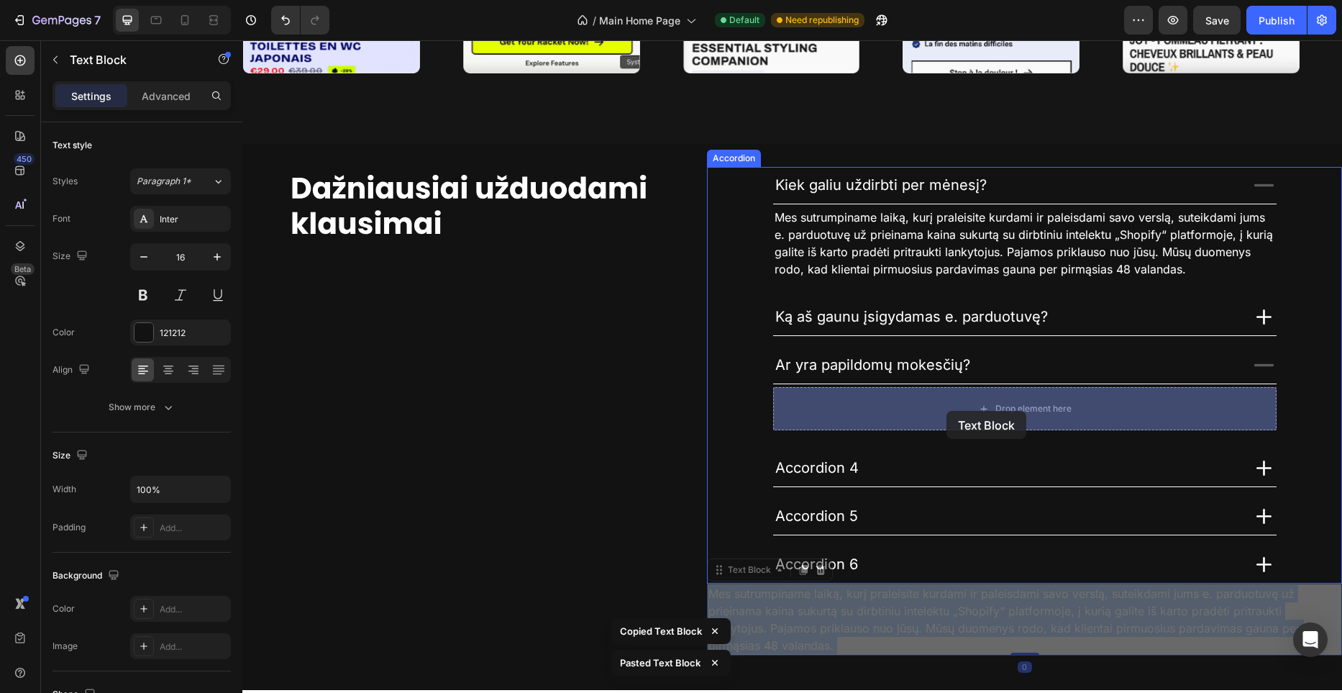
drag, startPoint x: 885, startPoint y: 615, endPoint x: 946, endPoint y: 411, distance: 213.2
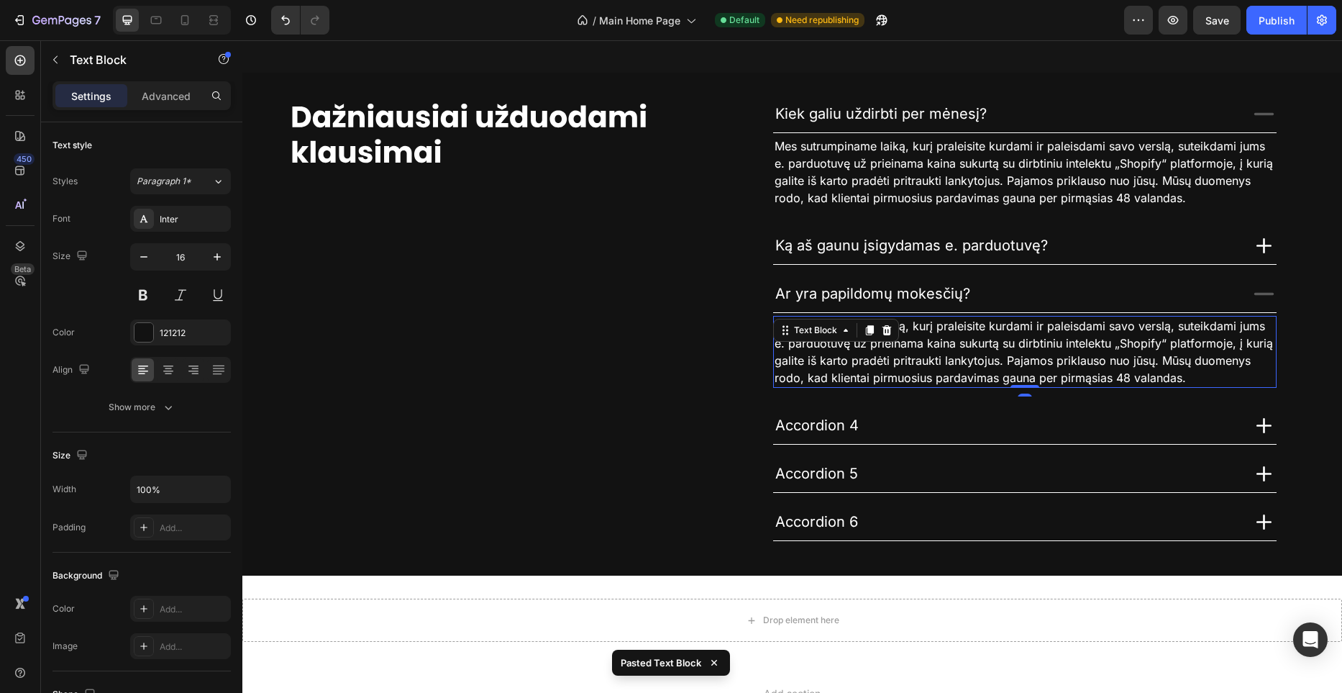
scroll to position [4133, 0]
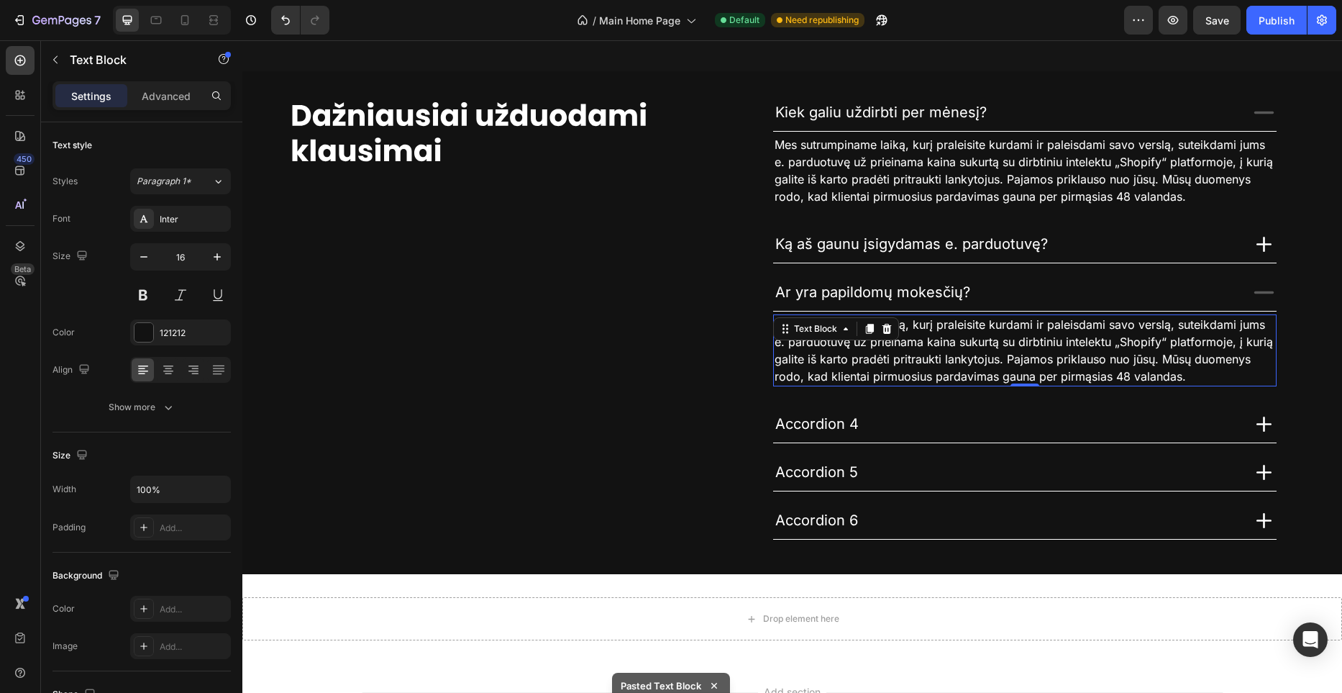
click at [933, 333] on p "Mes sutrumpiname laiką, kurį praleisite kurdami ir paleisdami savo verslą, sute…" at bounding box center [1025, 350] width 501 height 69
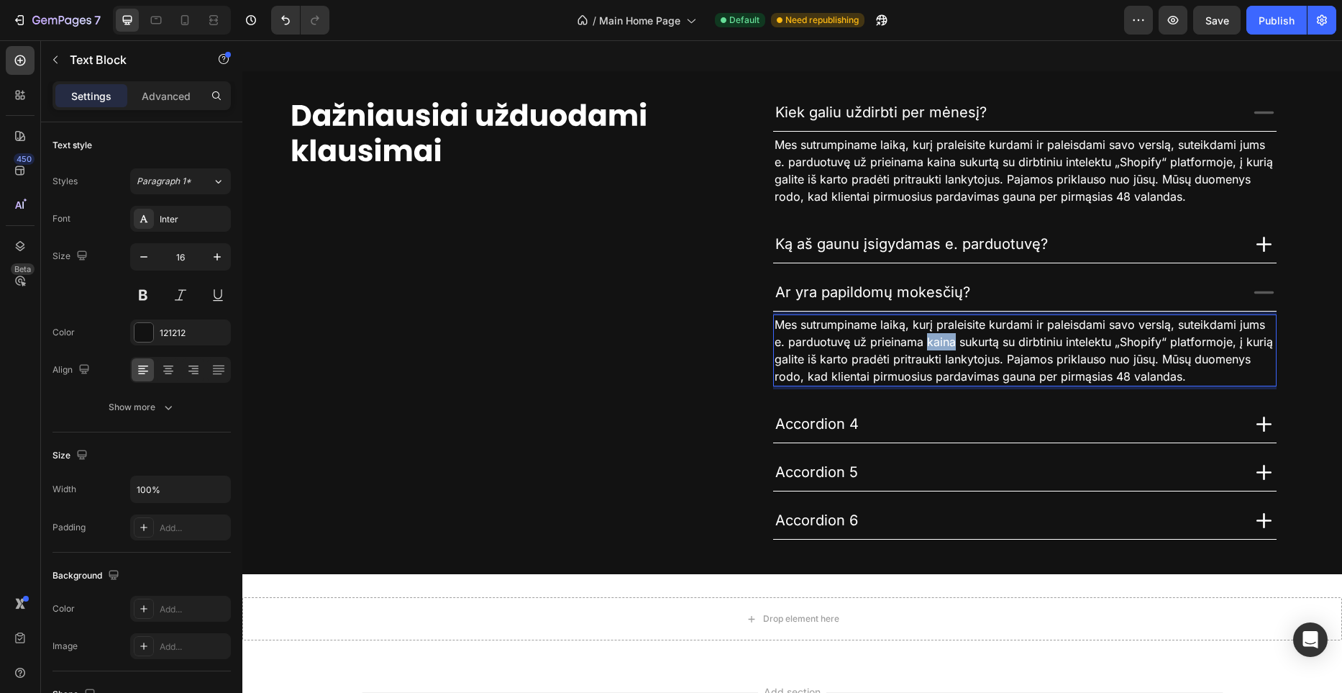
click at [933, 333] on p "Mes sutrumpiname laiką, kurį praleisite kurdami ir paleisdami savo verslą, sute…" at bounding box center [1025, 350] width 501 height 69
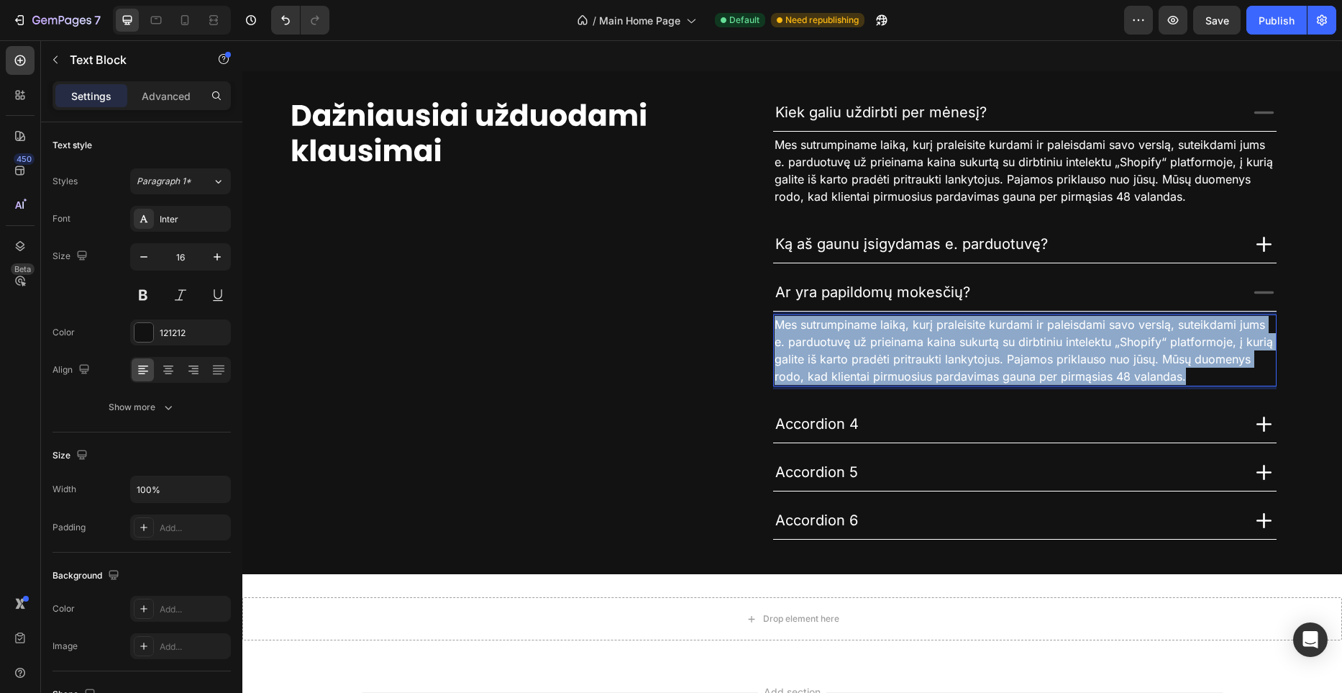
click at [933, 333] on p "Mes sutrumpiname laiką, kurį praleisite kurdami ir paleisdami savo verslą, sute…" at bounding box center [1025, 350] width 501 height 69
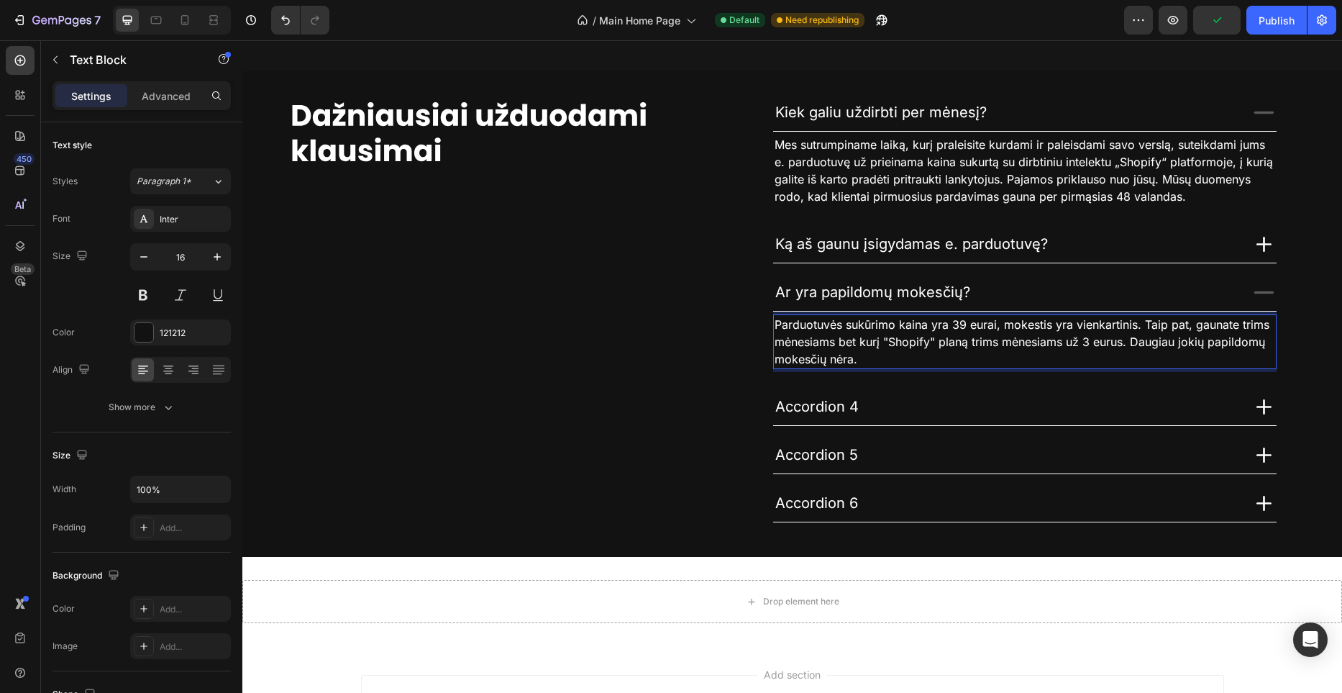
click at [875, 334] on span "Parduotuvės sukūrimo kaina yra 39 eurai, mokestis yra vienkartinis. Taip pat, g…" at bounding box center [1022, 341] width 495 height 49
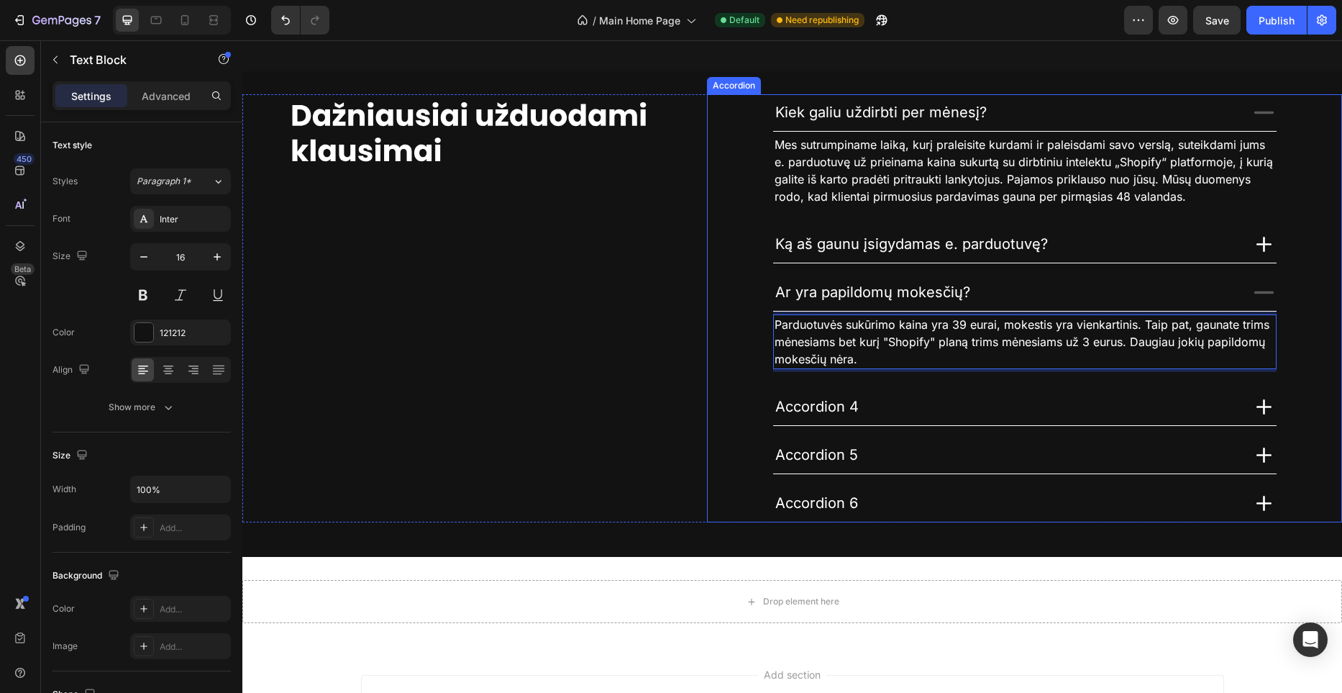
click at [846, 406] on span "Accordion 4" at bounding box center [816, 406] width 83 height 17
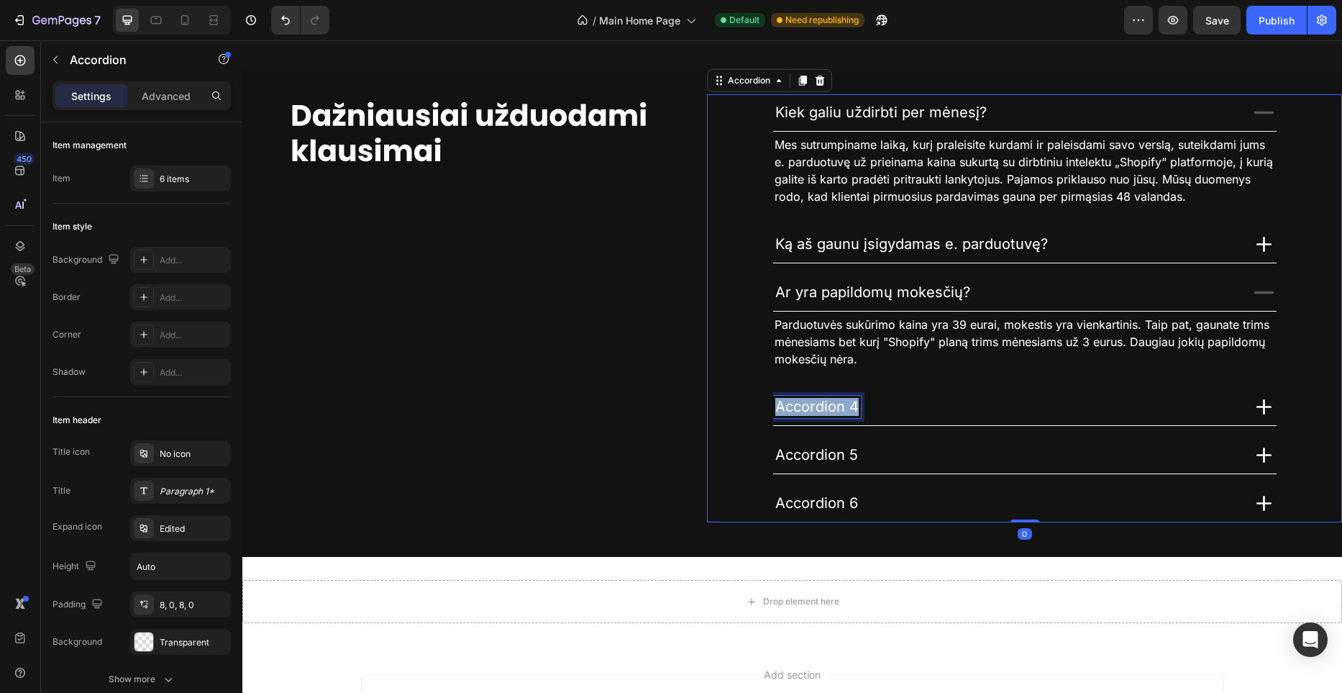
click at [846, 406] on span "Accordion 4" at bounding box center [816, 406] width 83 height 17
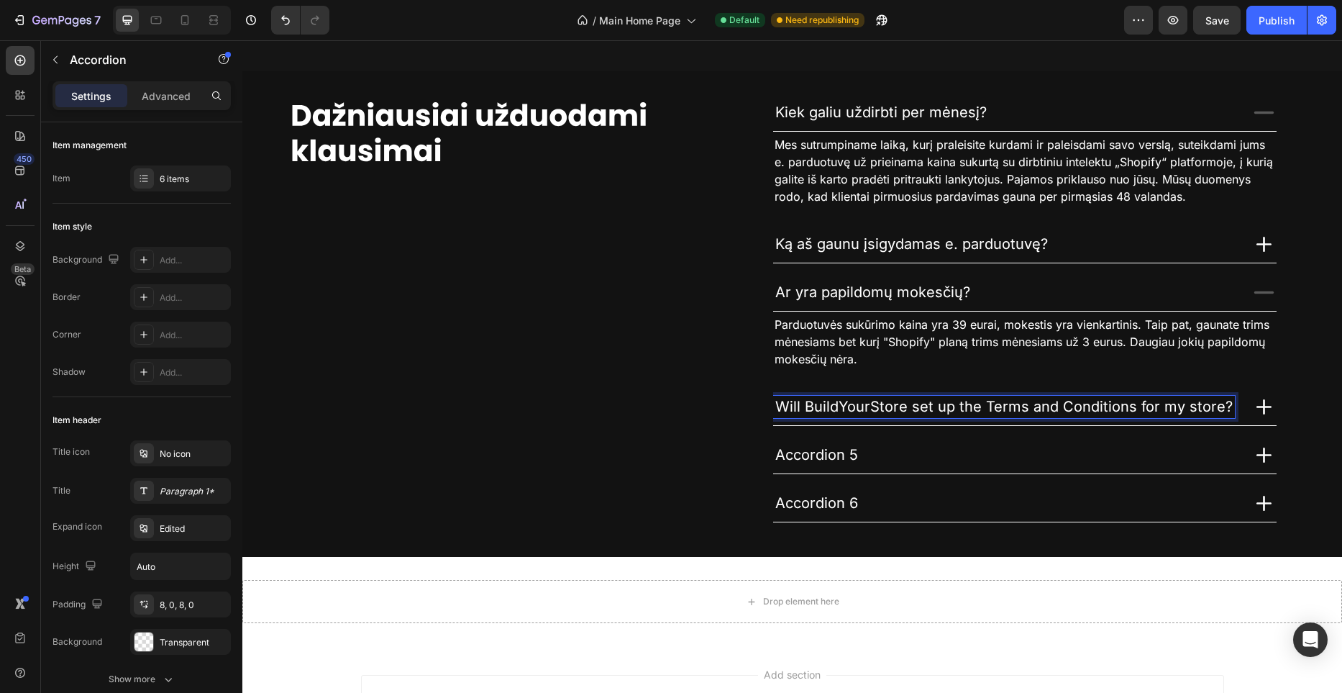
click at [850, 409] on span "Will BuildYourStore set up the Terms and Conditions for my store?" at bounding box center [1003, 406] width 457 height 17
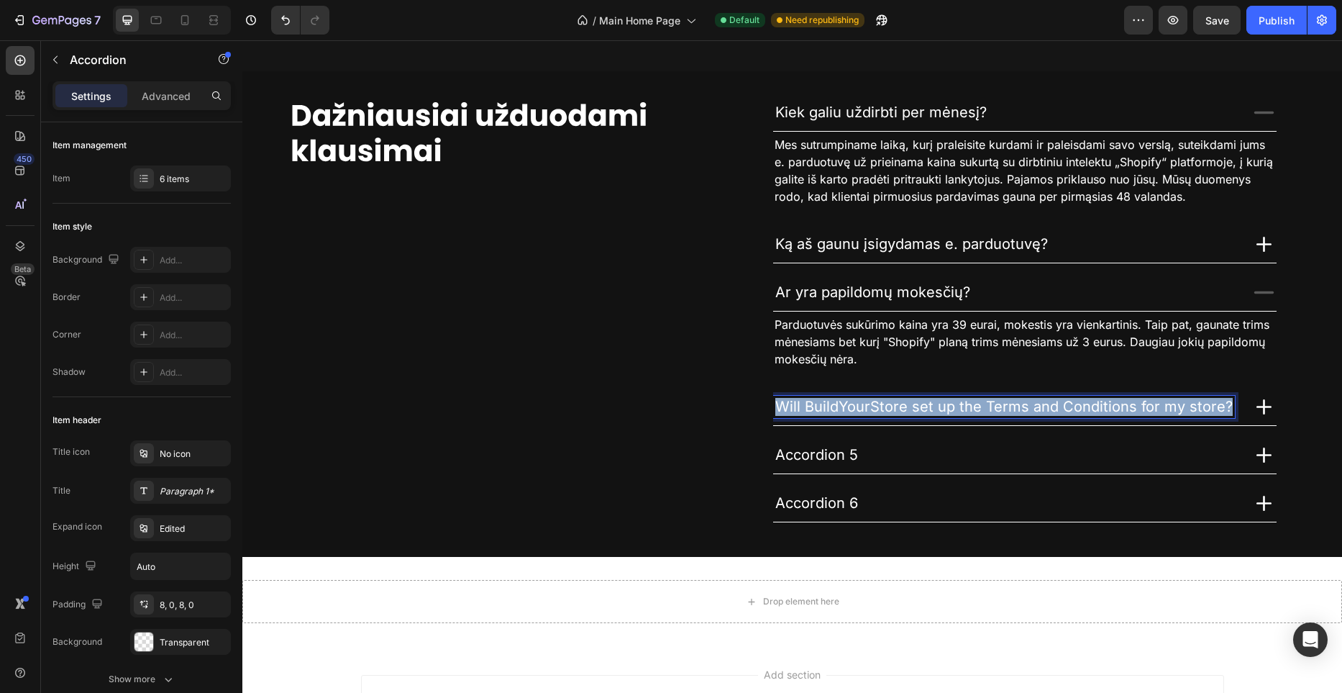
click at [850, 409] on span "Will BuildYourStore set up the Terms and Conditions for my store?" at bounding box center [1003, 406] width 457 height 17
copy span "Will BuildYourStore set up the Terms and Conditions for my store?"
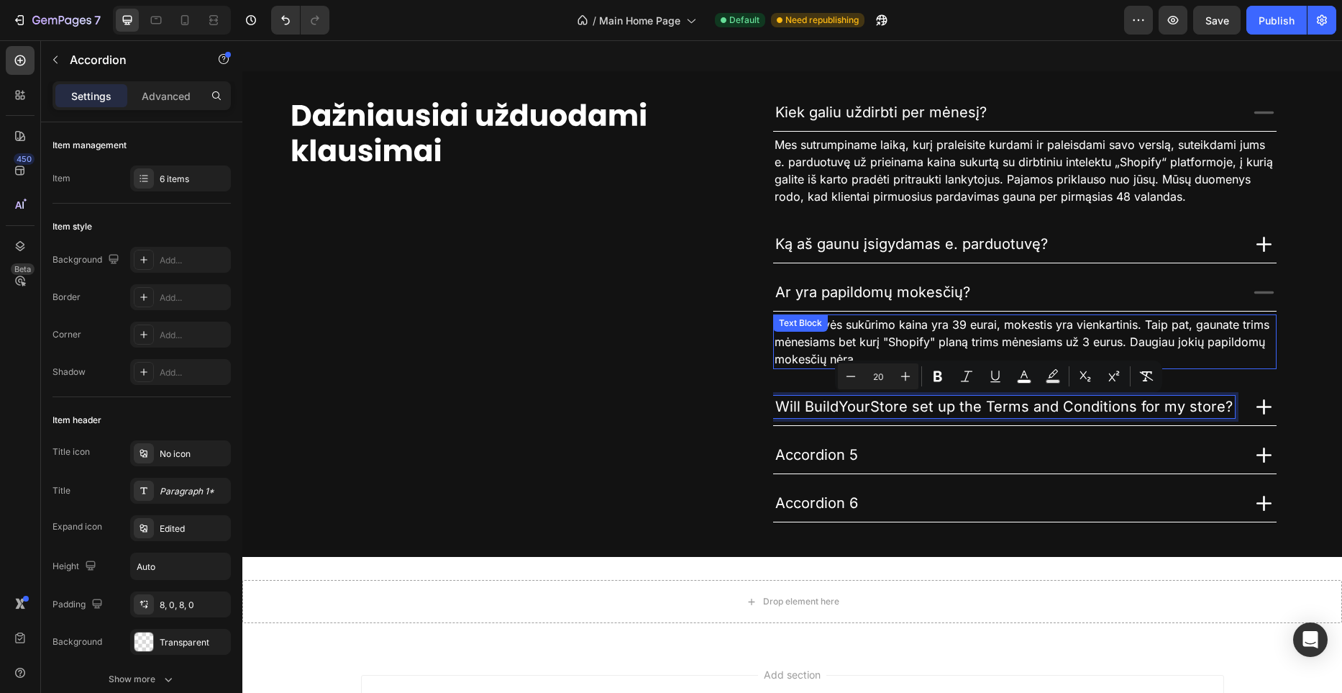
scroll to position [4132, 0]
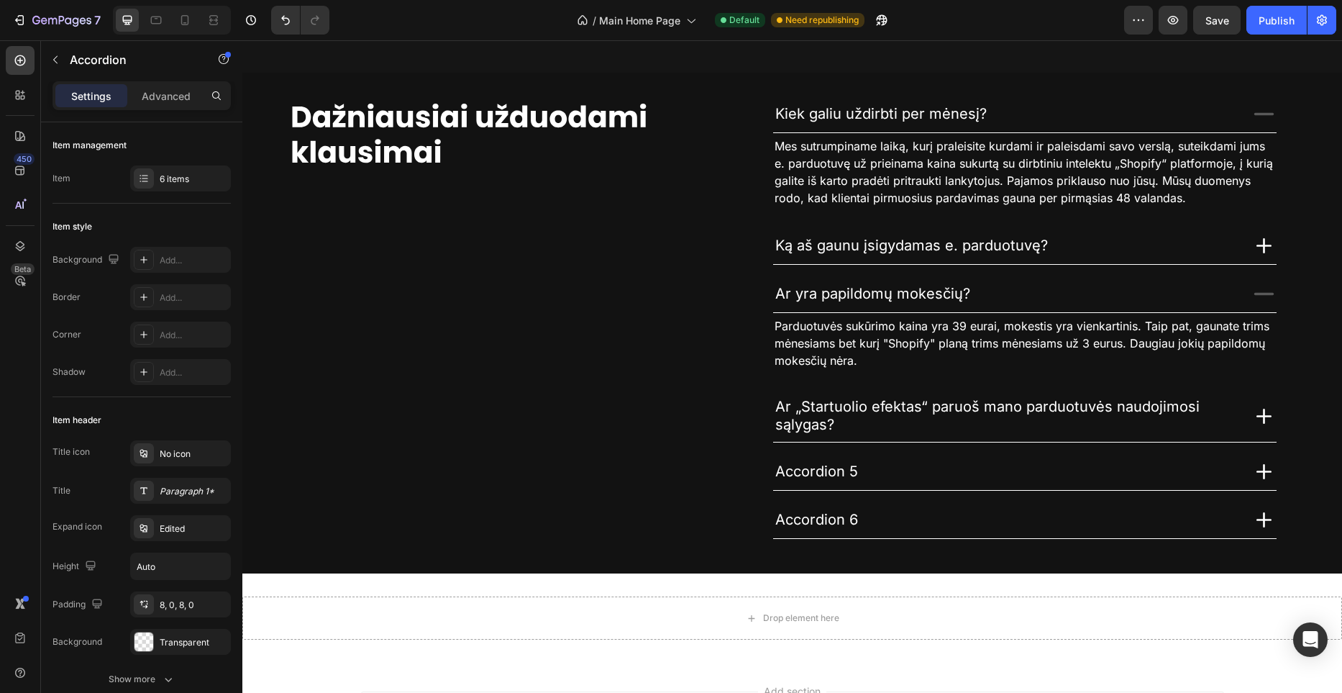
click at [1269, 418] on icon at bounding box center [1263, 415] width 25 height 25
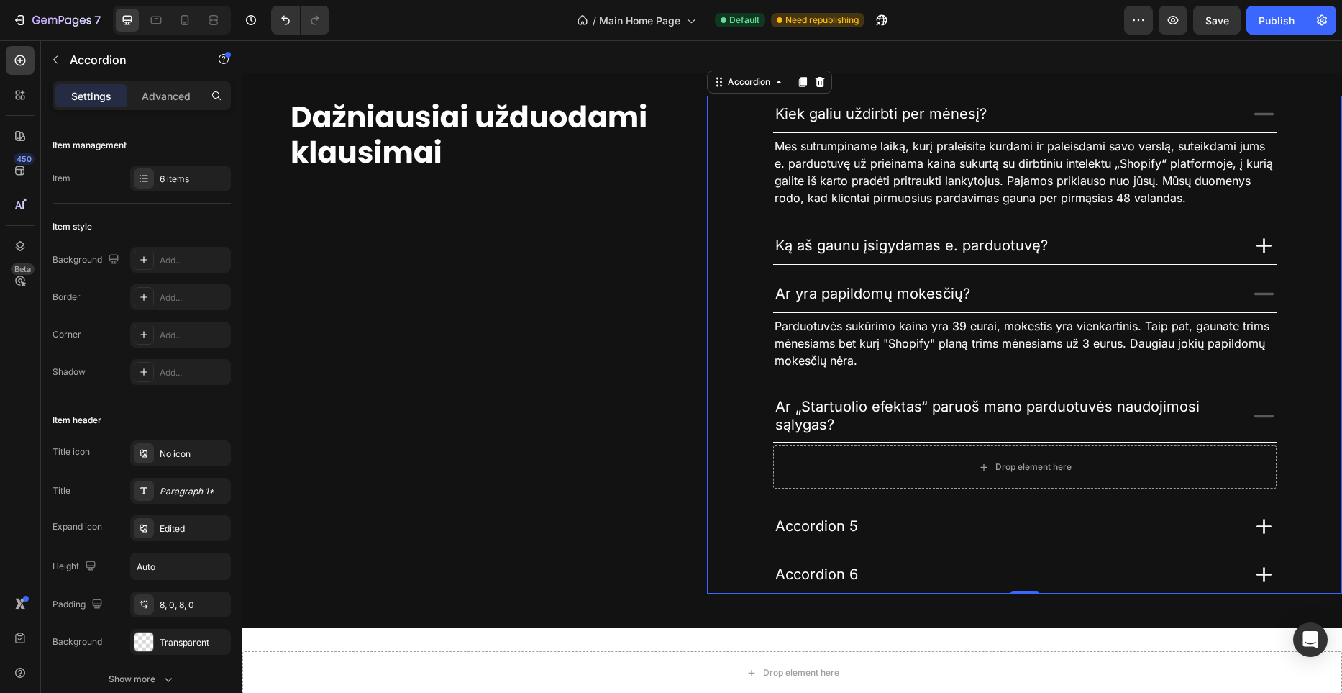
click at [1269, 418] on icon at bounding box center [1263, 415] width 25 height 25
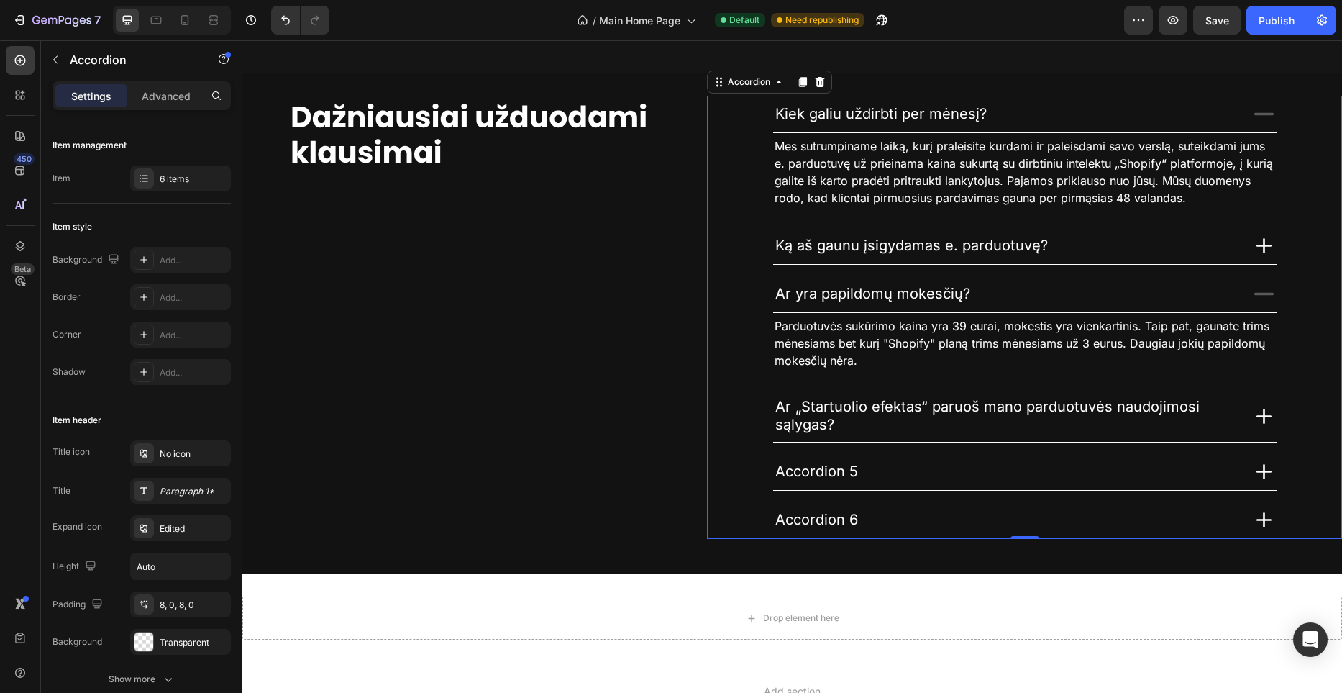
click at [1261, 409] on icon at bounding box center [1263, 415] width 25 height 25
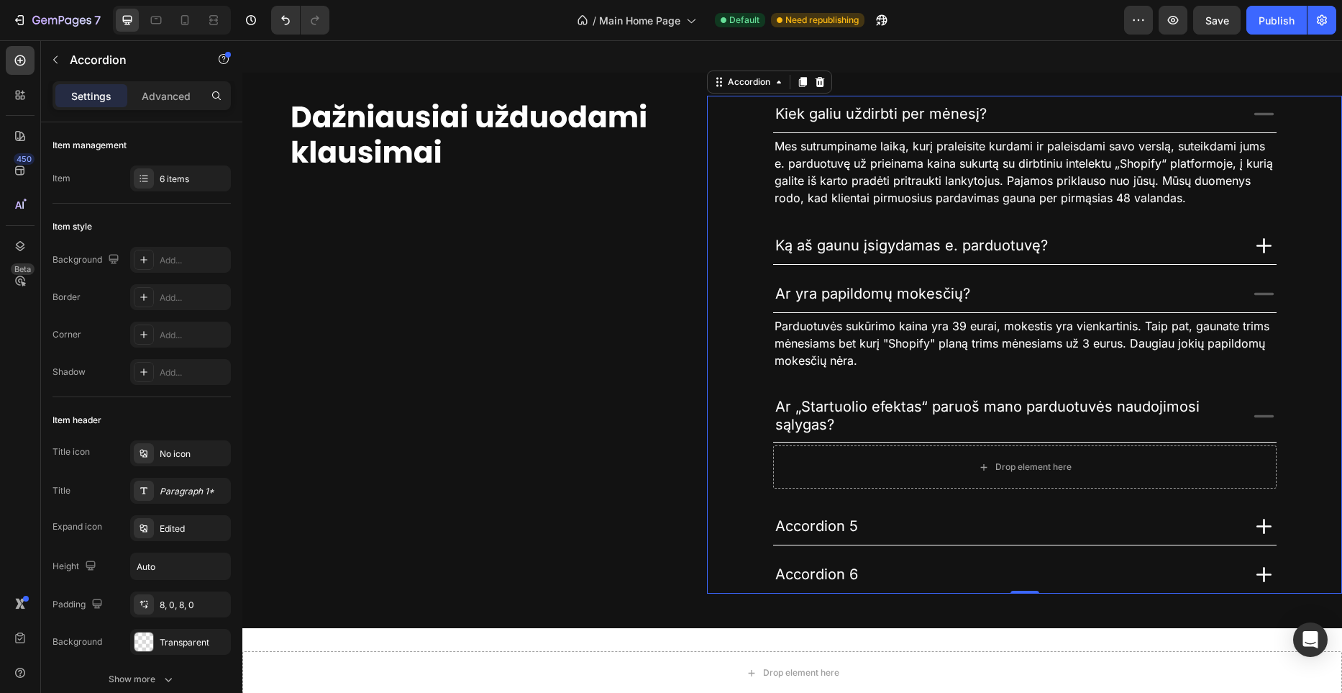
click at [1260, 286] on icon at bounding box center [1263, 293] width 25 height 25
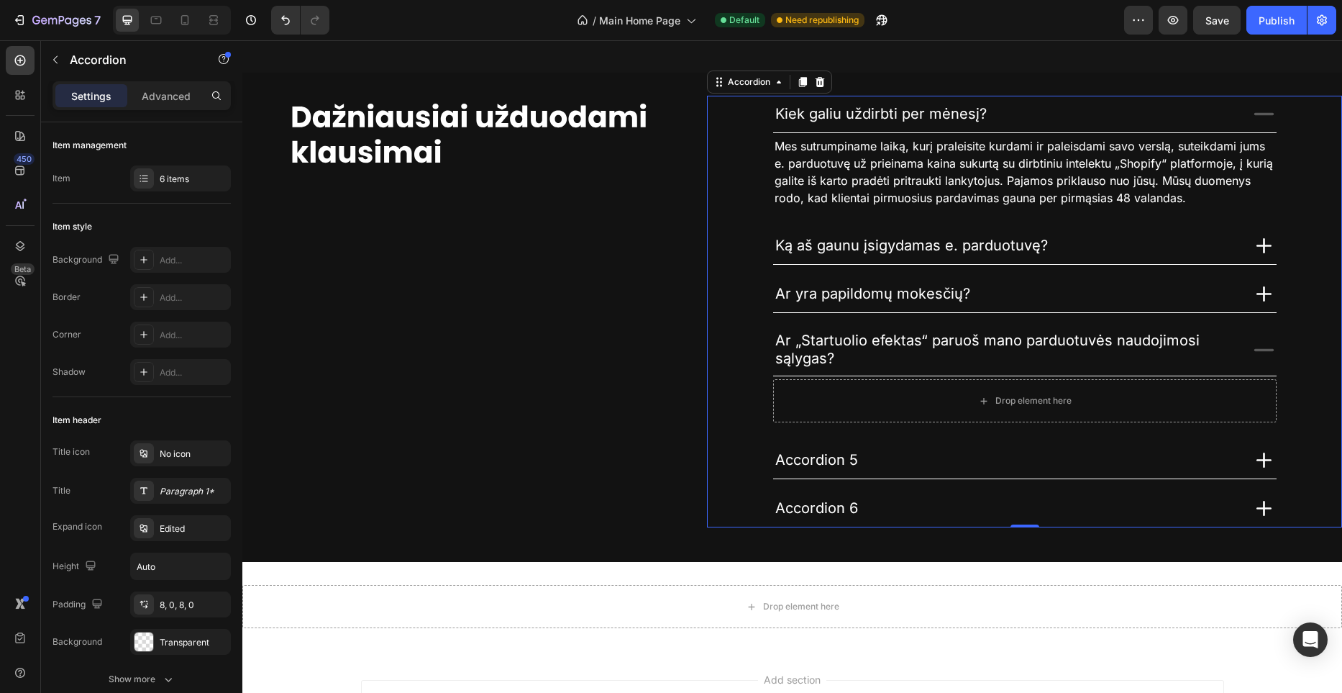
click at [1269, 347] on icon at bounding box center [1263, 349] width 25 height 25
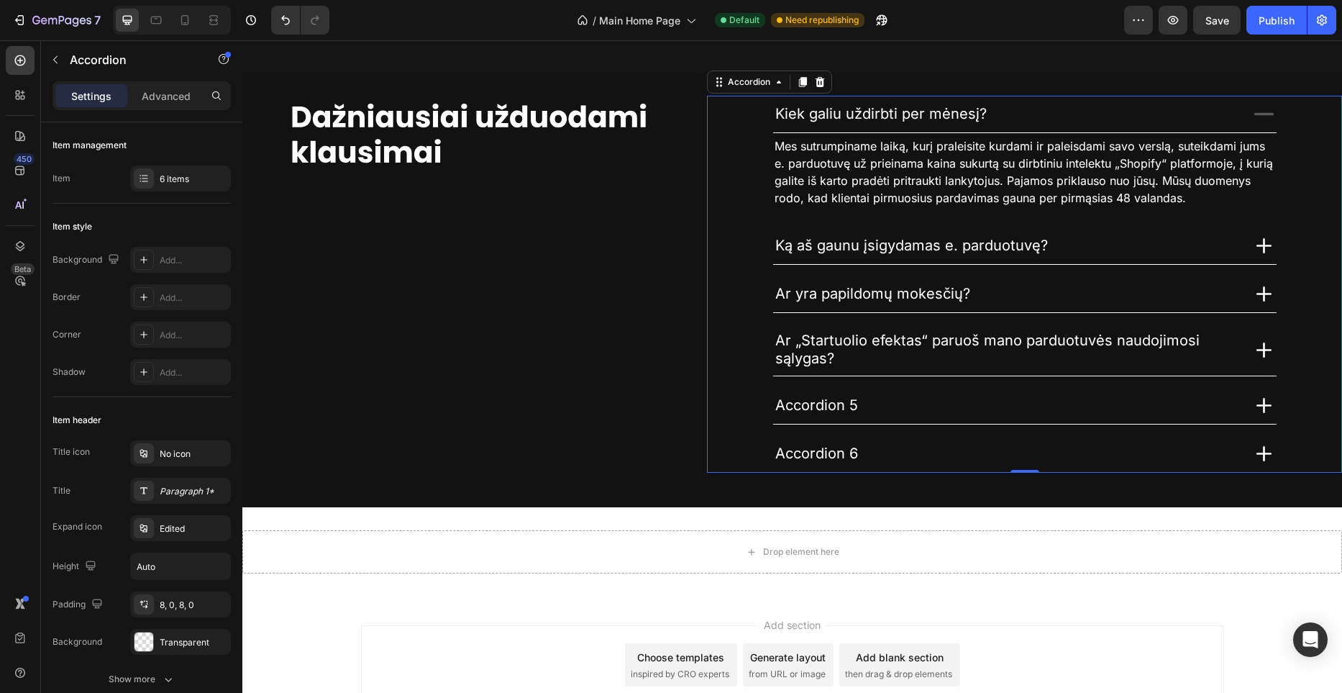
click at [1269, 347] on icon at bounding box center [1263, 349] width 25 height 25
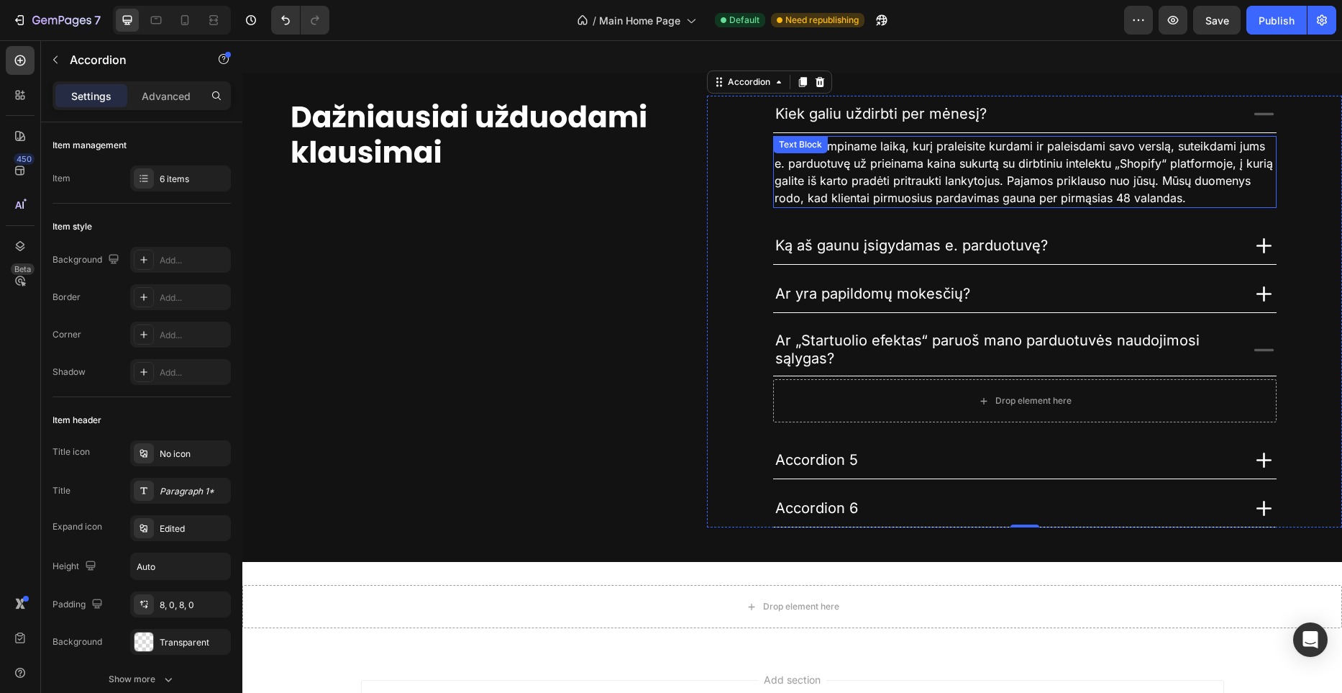
click at [1029, 173] on span "Mes sutrumpiname laiką, kurį praleisite kurdami ir paleisdami savo verslą, sute…" at bounding box center [1024, 172] width 498 height 66
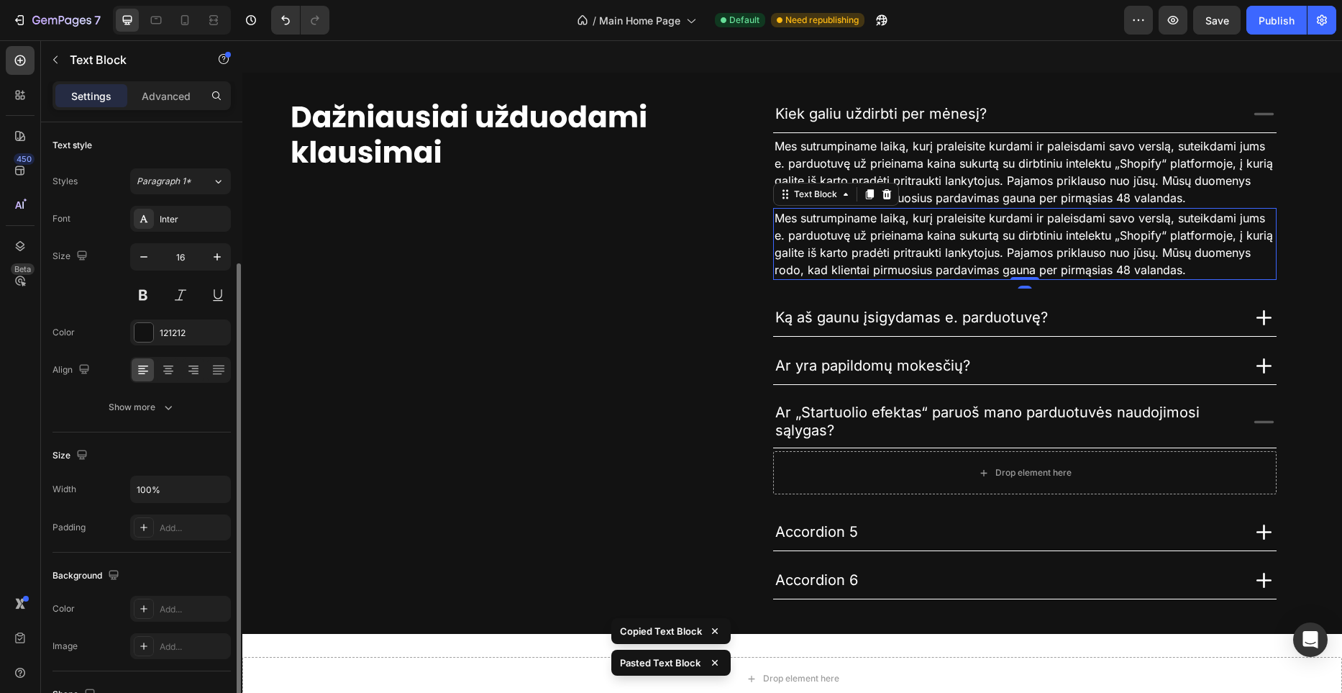
scroll to position [82, 0]
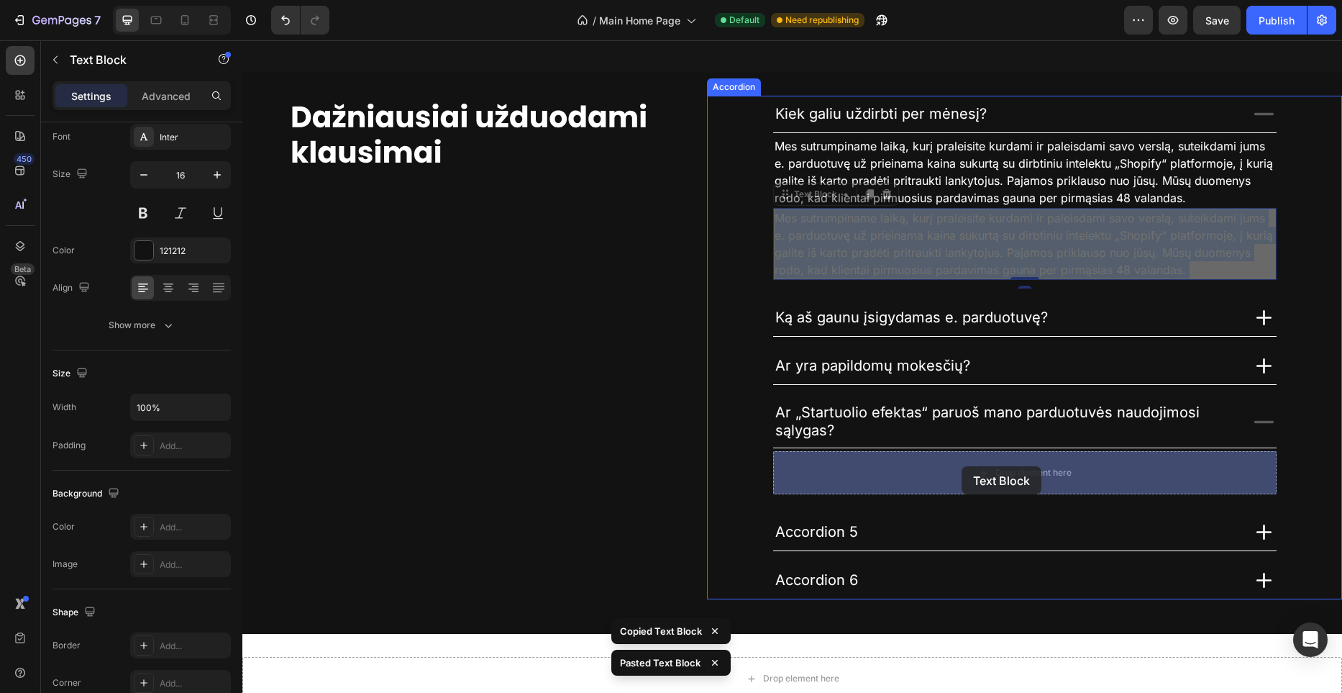
drag, startPoint x: 940, startPoint y: 248, endPoint x: 961, endPoint y: 466, distance: 218.9
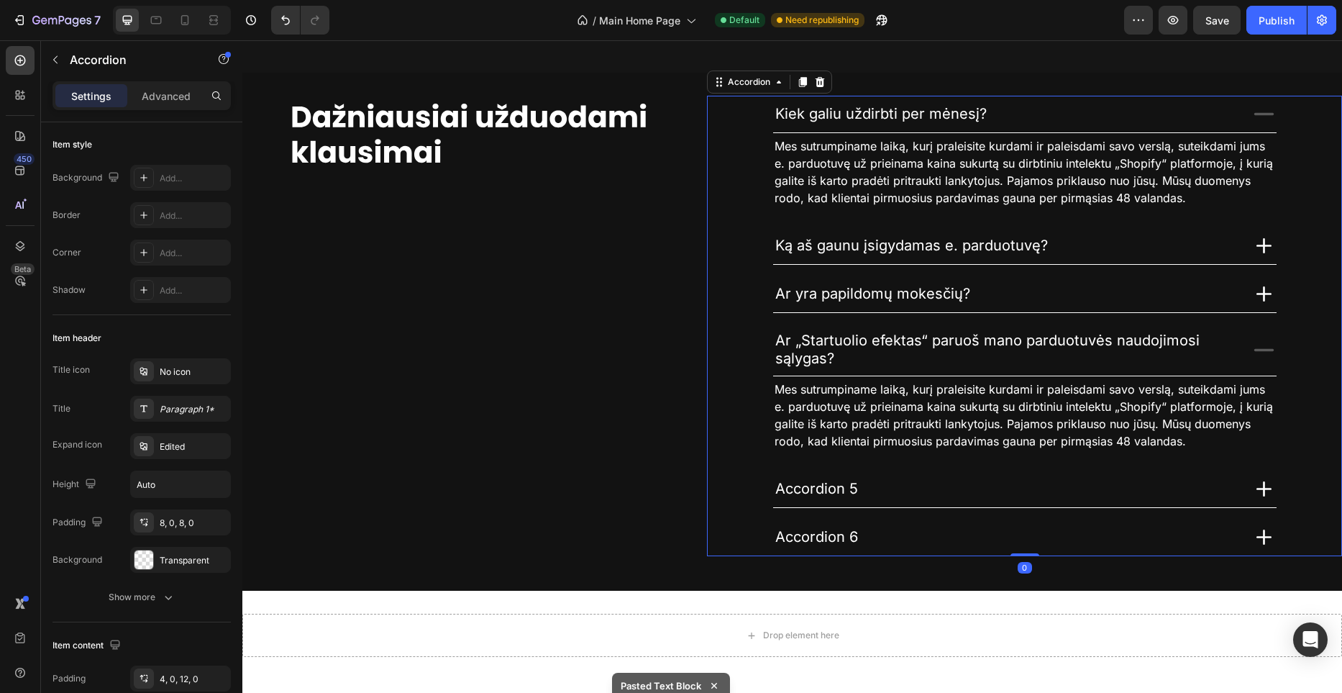
click at [1269, 122] on icon at bounding box center [1263, 113] width 25 height 25
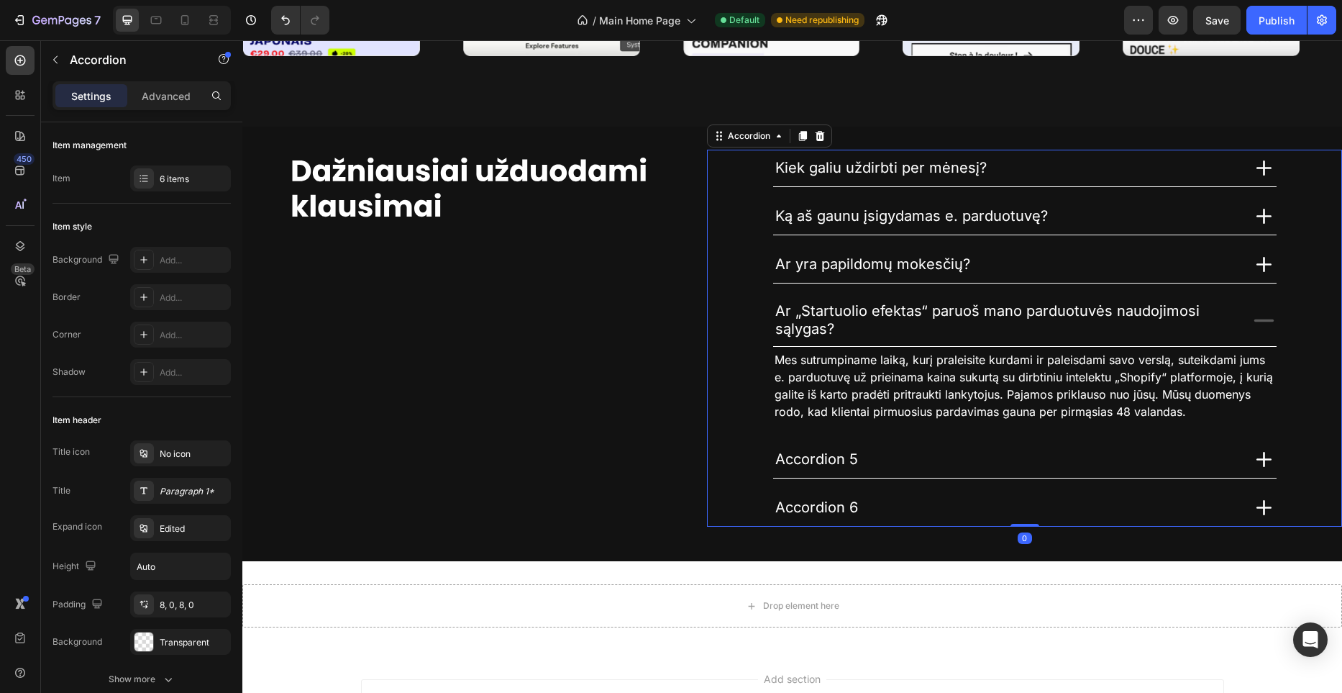
scroll to position [4068, 0]
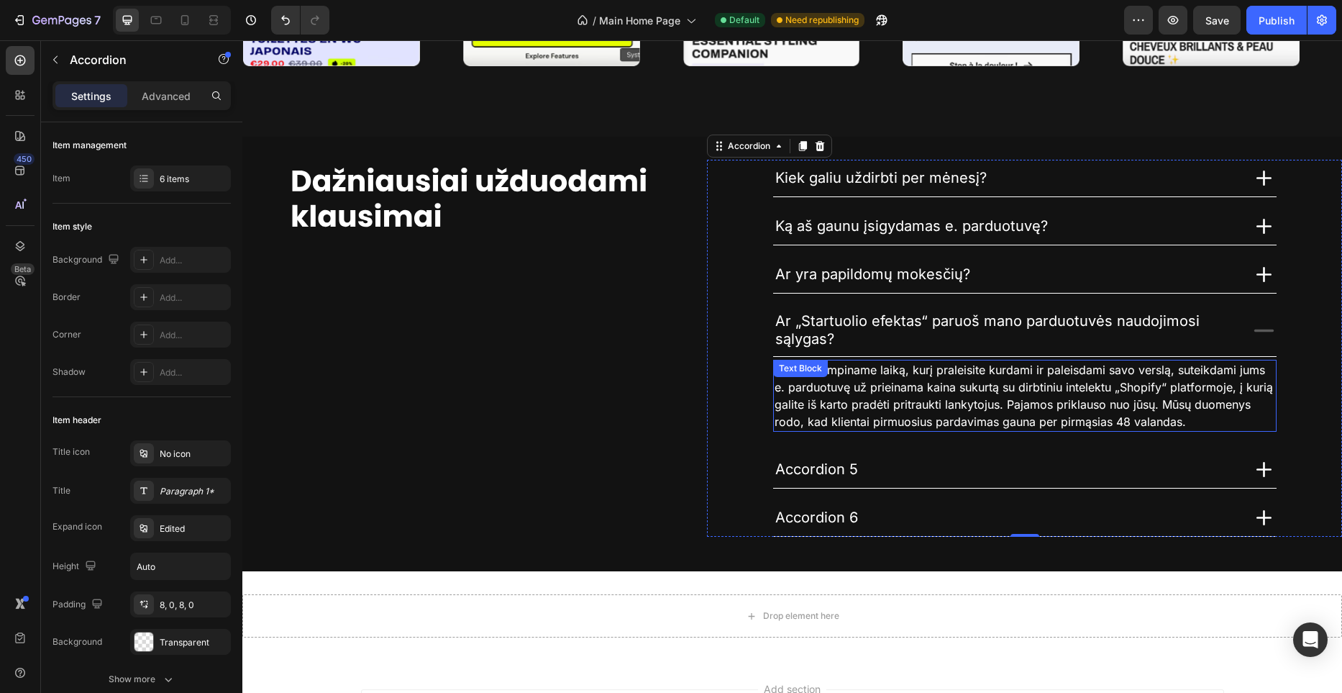
click at [893, 388] on span "Mes sutrumpiname laiką, kurį praleisite kurdami ir paleisdami savo verslą, sute…" at bounding box center [1024, 395] width 498 height 66
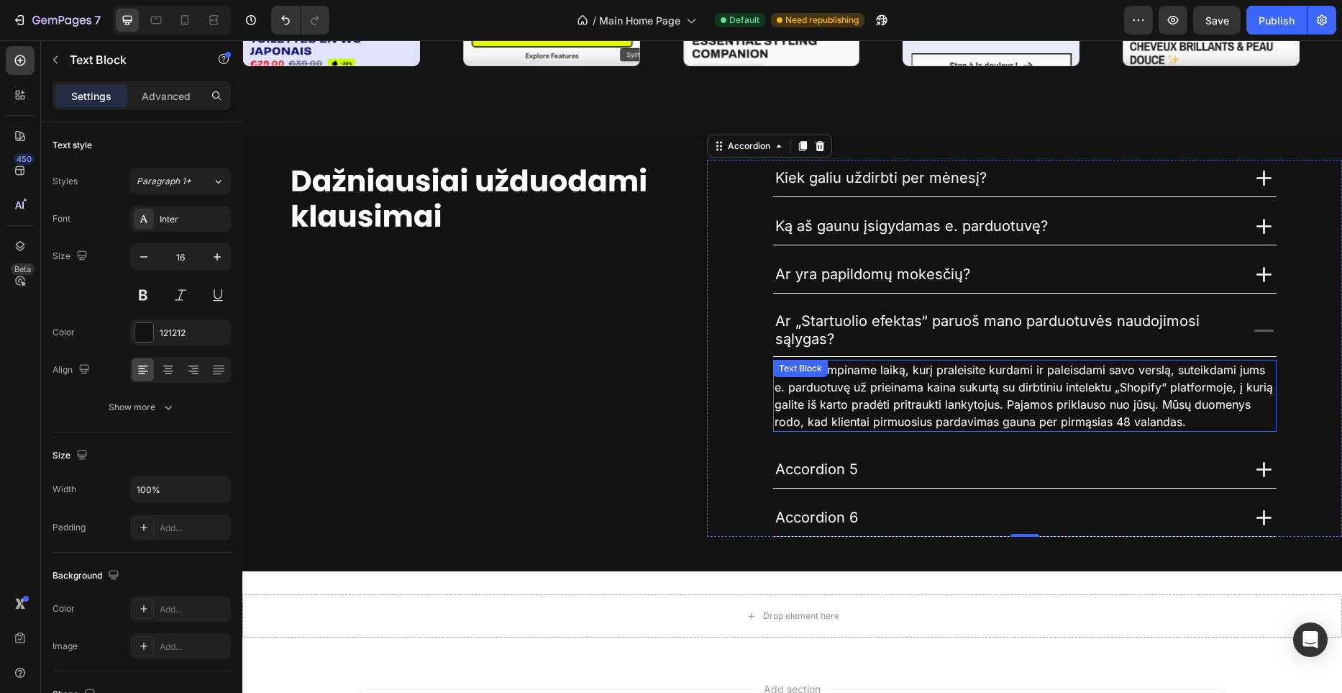
click at [893, 388] on span "Mes sutrumpiname laiką, kurį praleisite kurdami ir paleisdami savo verslą, sute…" at bounding box center [1024, 395] width 498 height 66
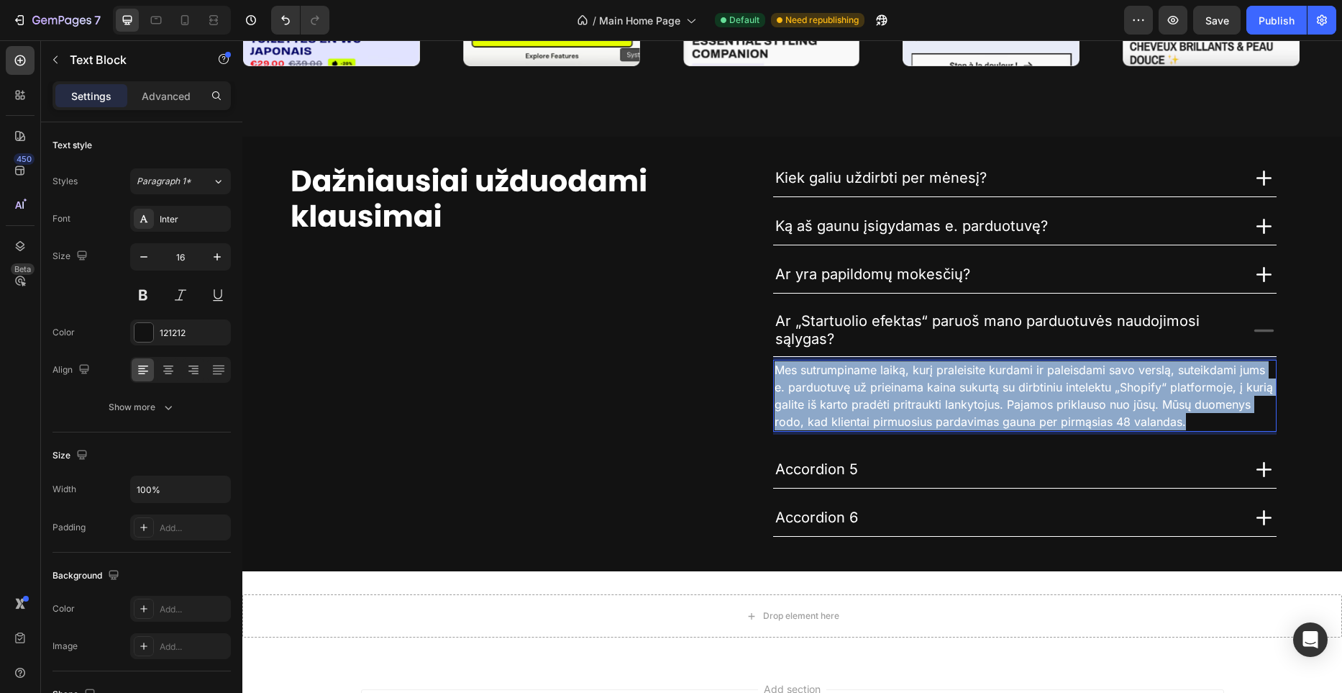
click at [893, 388] on span "Mes sutrumpiname laiką, kurį praleisite kurdami ir paleisdami savo verslą, sute…" at bounding box center [1024, 395] width 498 height 66
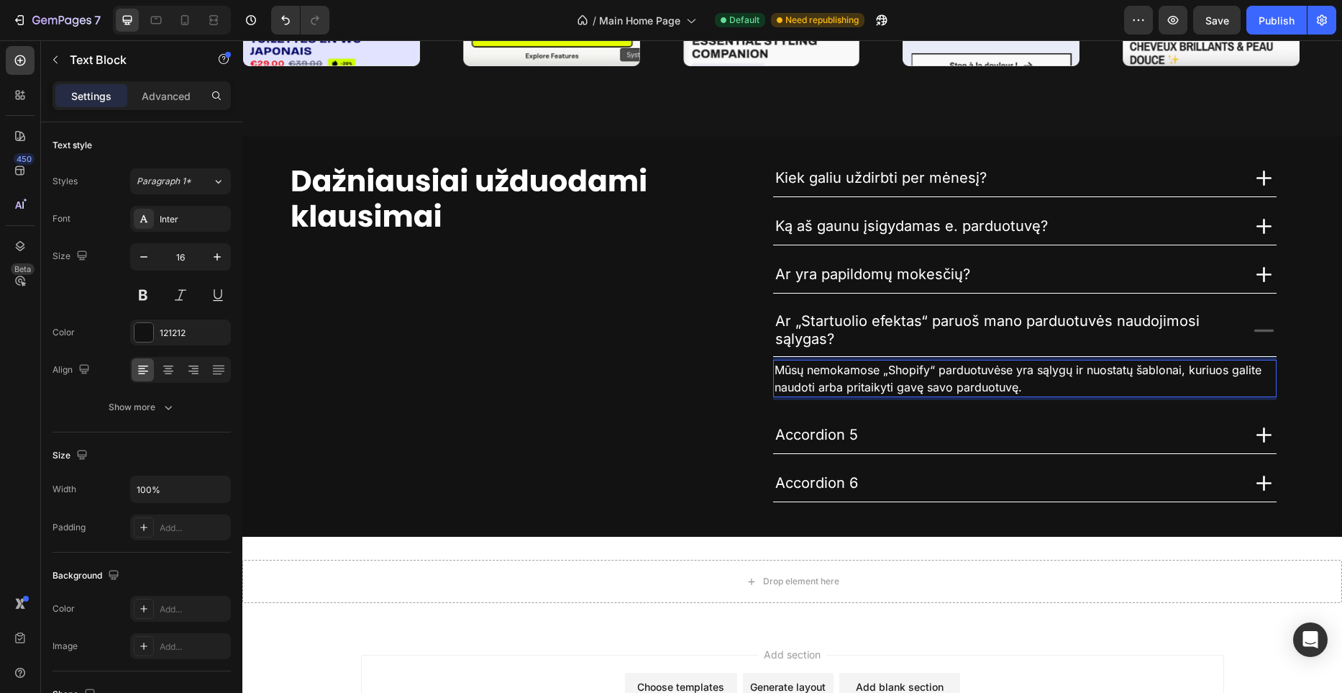
click at [860, 372] on span "Mūsų nemokamose „Shopify“ parduotuvėse yra sąlygų ir nuostatų šablonai, kuriuos…" at bounding box center [1018, 378] width 487 height 32
click at [898, 388] on span "Mūsų profesionaliose „Shopify“ parduotuvėse yra sąlygų ir nuostatų šablonai, ku…" at bounding box center [1024, 378] width 498 height 32
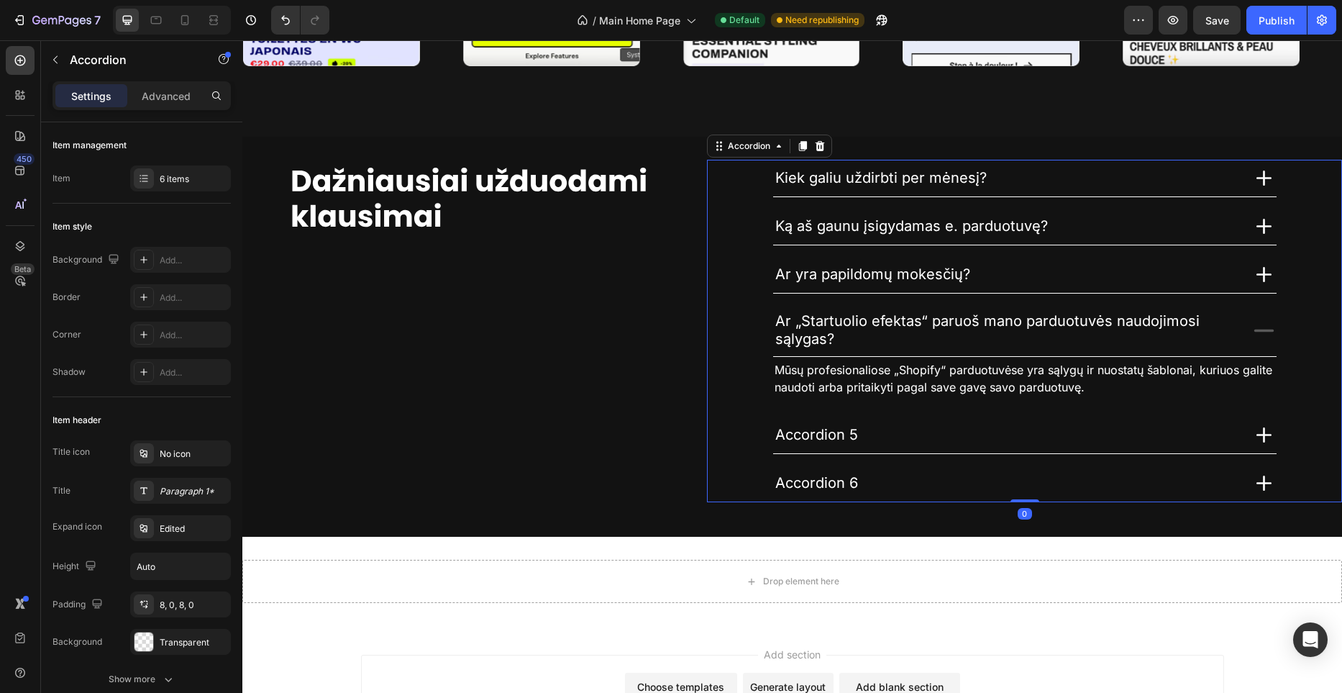
click at [834, 434] on span "Accordion 5" at bounding box center [816, 434] width 83 height 17
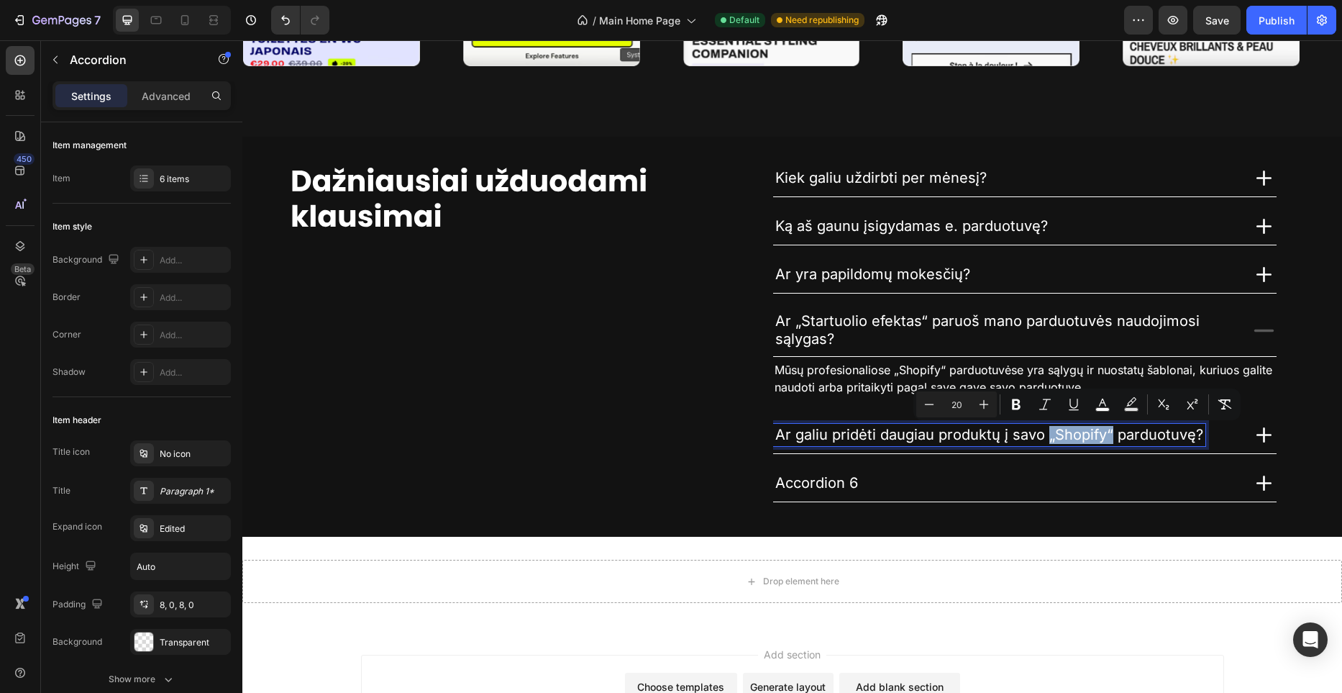
drag, startPoint x: 1110, startPoint y: 435, endPoint x: 1046, endPoint y: 439, distance: 64.2
click at [1046, 439] on span "Ar galiu pridėti daugiau produktų į savo „Shopify“ parduotuvę?" at bounding box center [989, 434] width 428 height 17
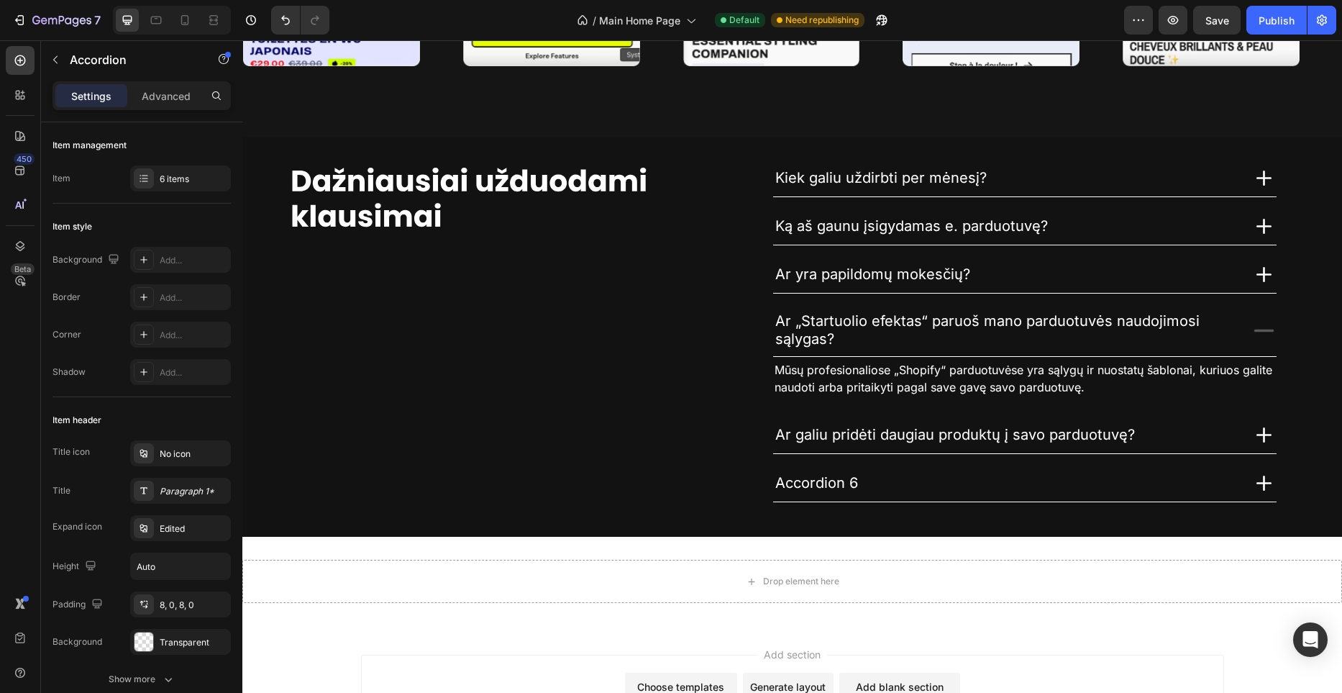
click at [1258, 431] on icon at bounding box center [1263, 434] width 25 height 25
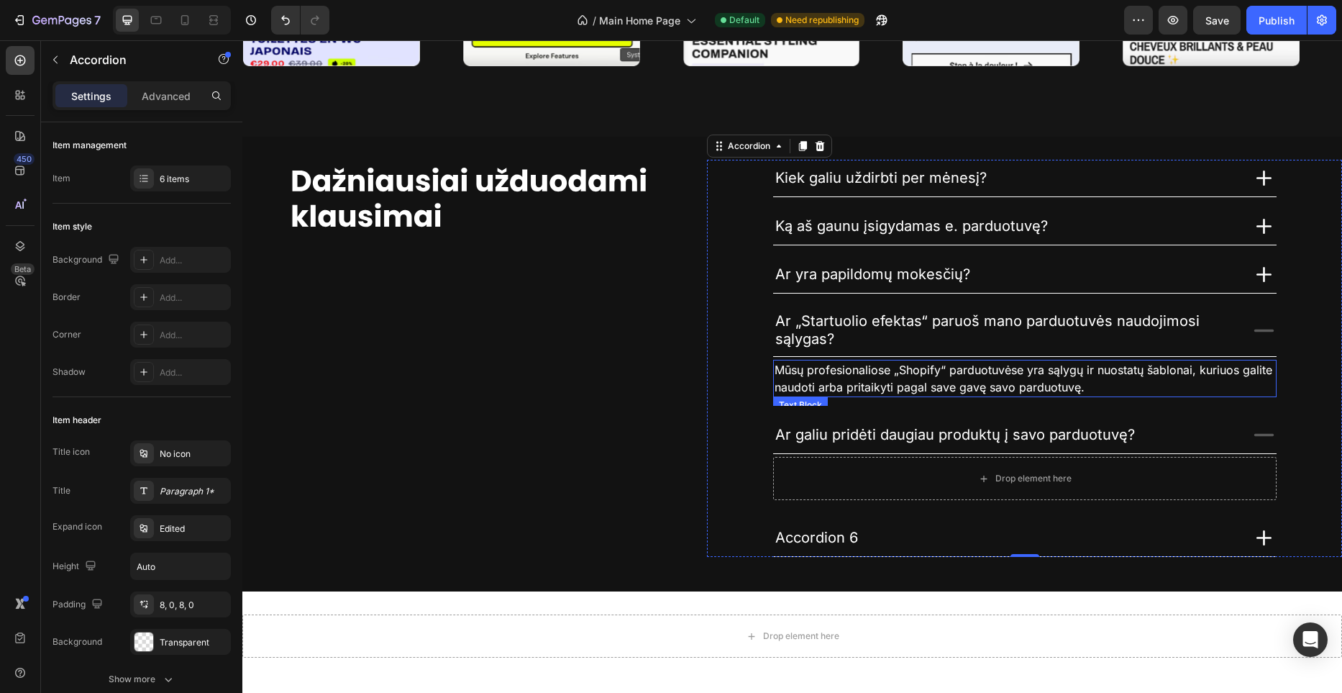
scroll to position [4079, 0]
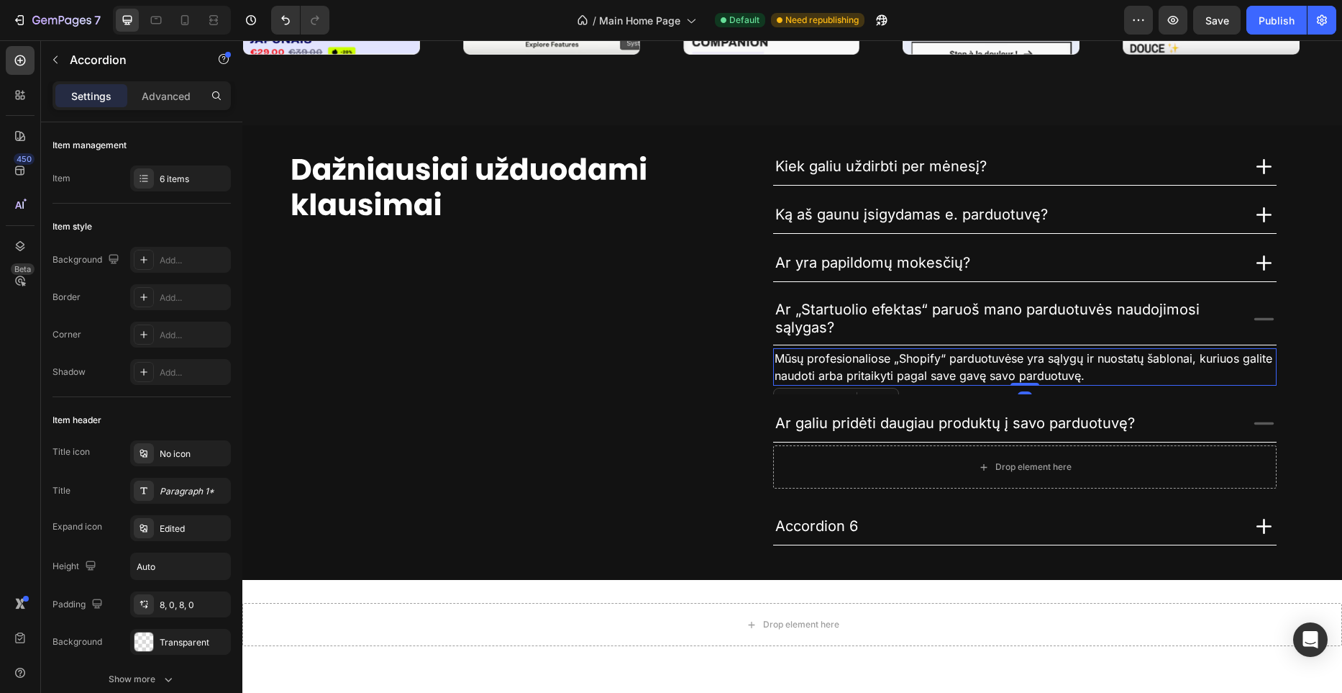
click at [947, 366] on p "Mūsų profesionaliose „Shopify“ parduotuvėse yra sąlygų ir nuostatų šablonai, ku…" at bounding box center [1025, 367] width 501 height 35
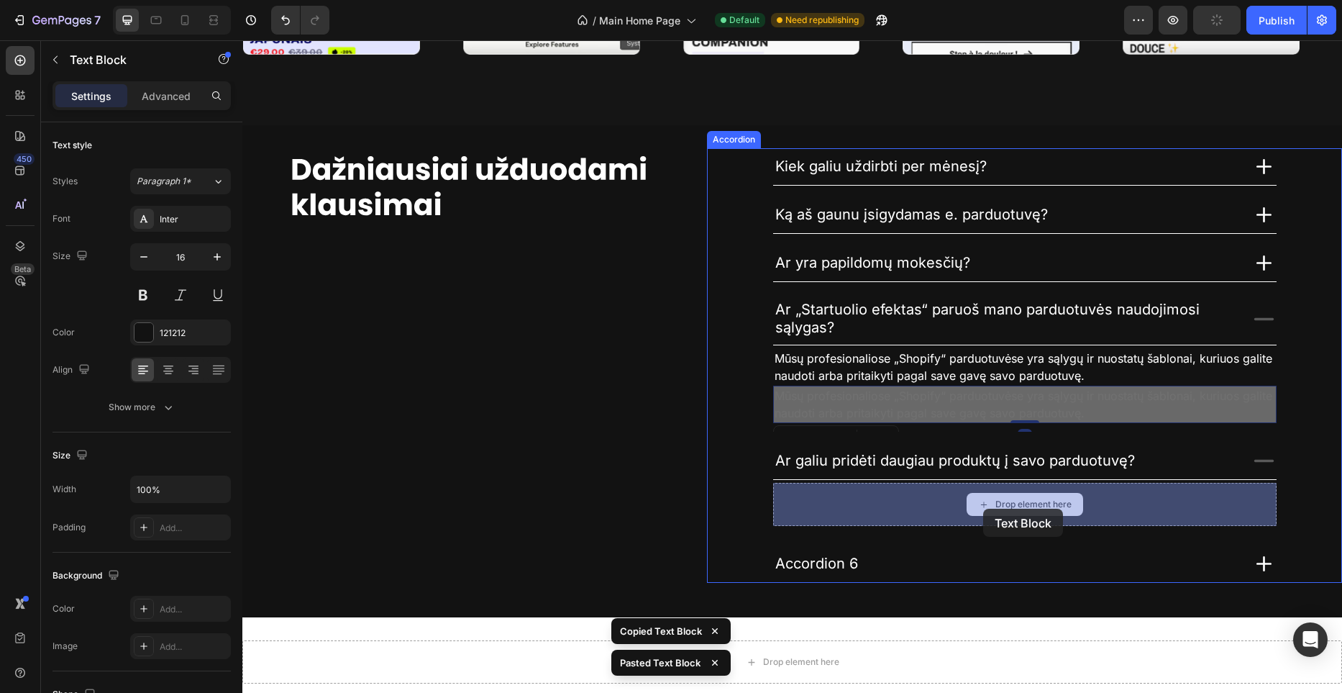
drag, startPoint x: 964, startPoint y: 398, endPoint x: 983, endPoint y: 508, distance: 111.7
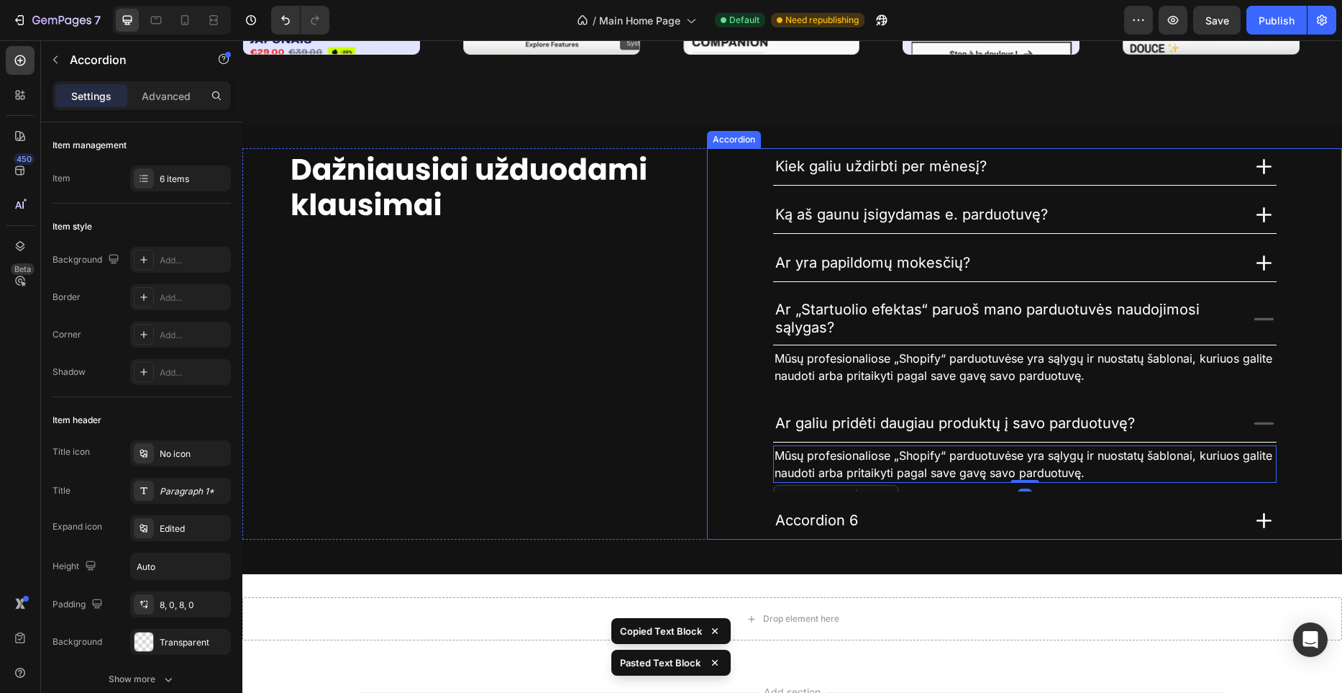
click at [1267, 323] on icon at bounding box center [1263, 318] width 25 height 25
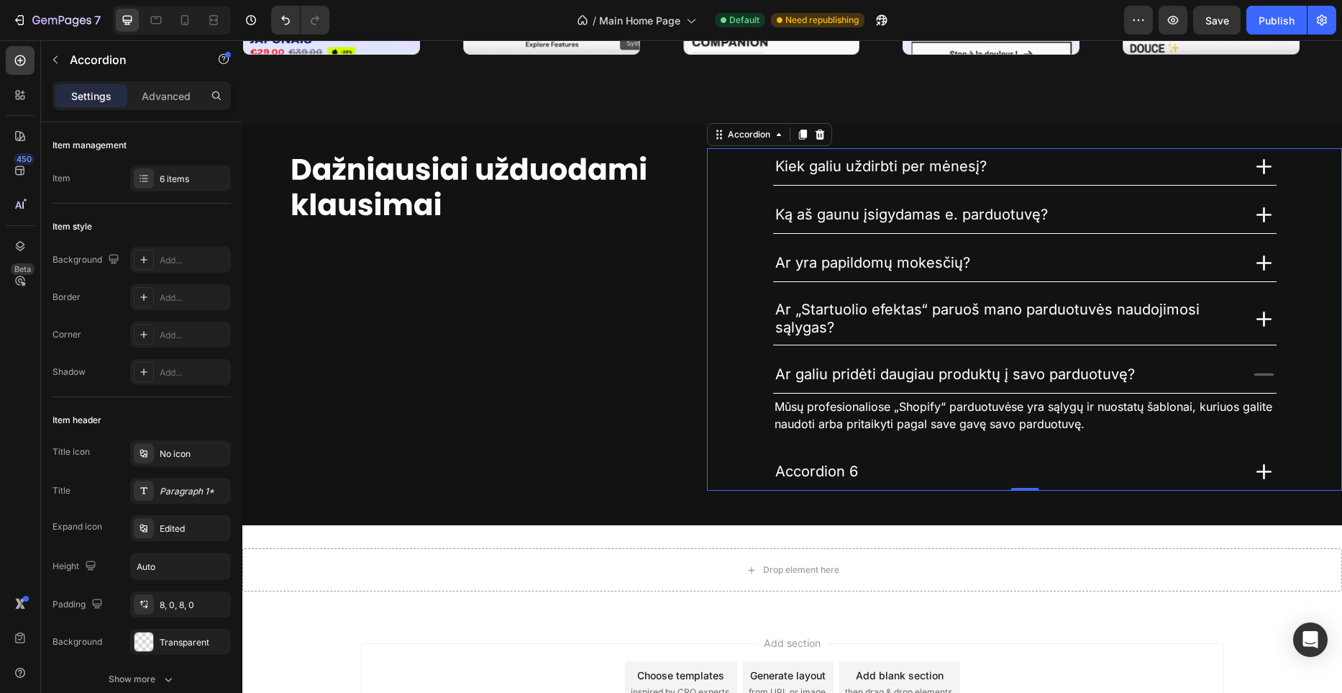
click at [923, 403] on span "Mūsų profesionaliose „Shopify“ parduotuvėse yra sąlygų ir nuostatų šablonai, ku…" at bounding box center [1024, 415] width 498 height 32
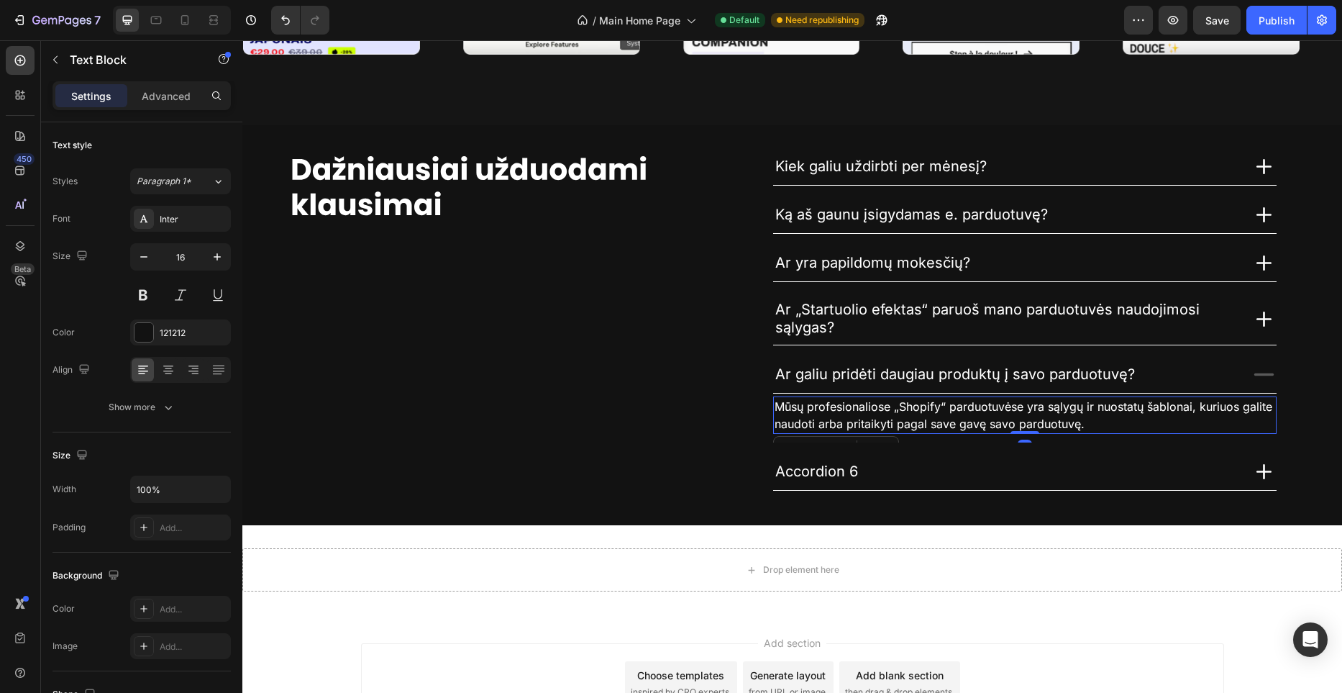
click at [923, 403] on span "Mūsų profesionaliose „Shopify“ parduotuvėse yra sąlygų ir nuostatų šablonai, ku…" at bounding box center [1024, 415] width 498 height 32
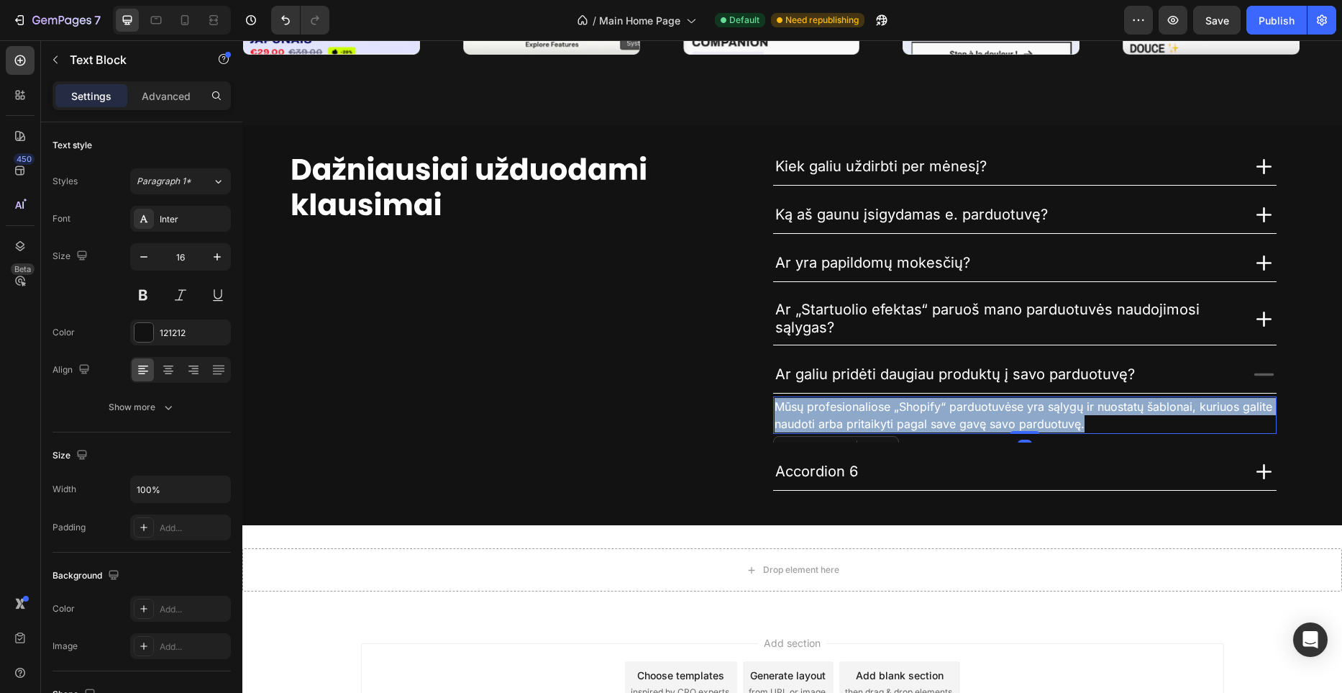
click at [923, 403] on span "Mūsų profesionaliose „Shopify“ parduotuvėse yra sąlygų ir nuostatų šablonai, ku…" at bounding box center [1024, 415] width 498 height 32
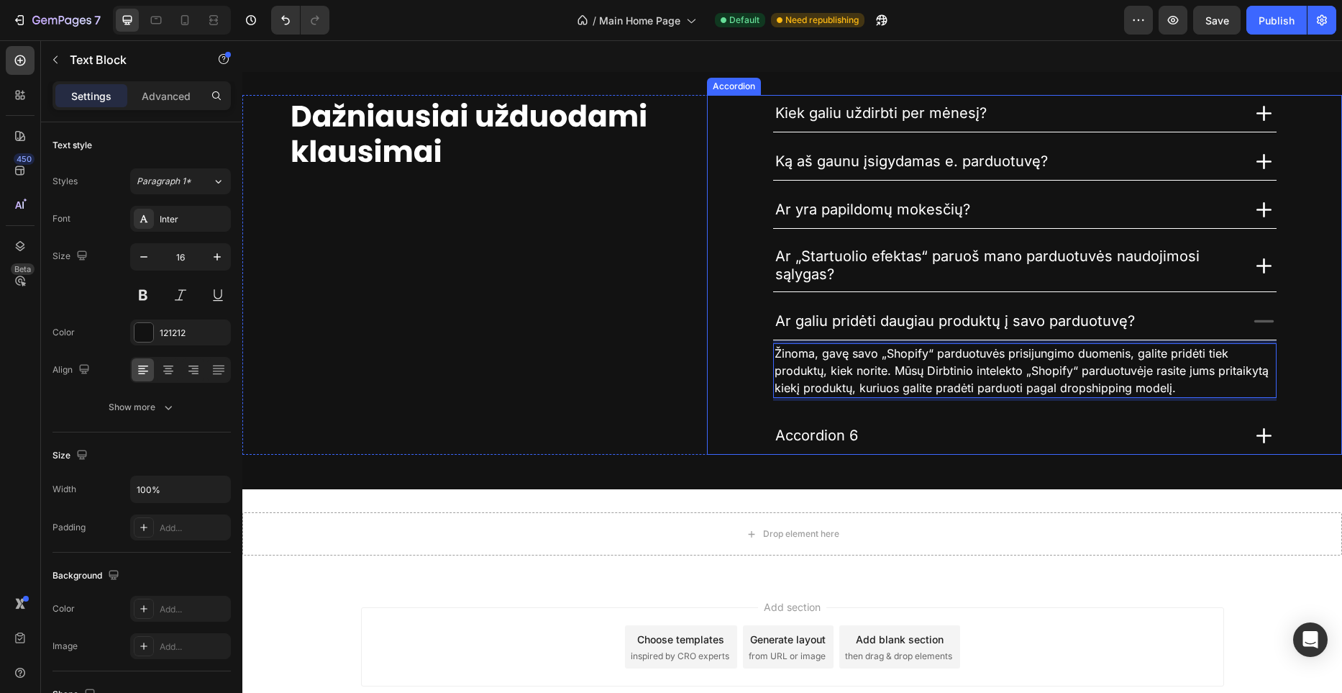
scroll to position [4133, 0]
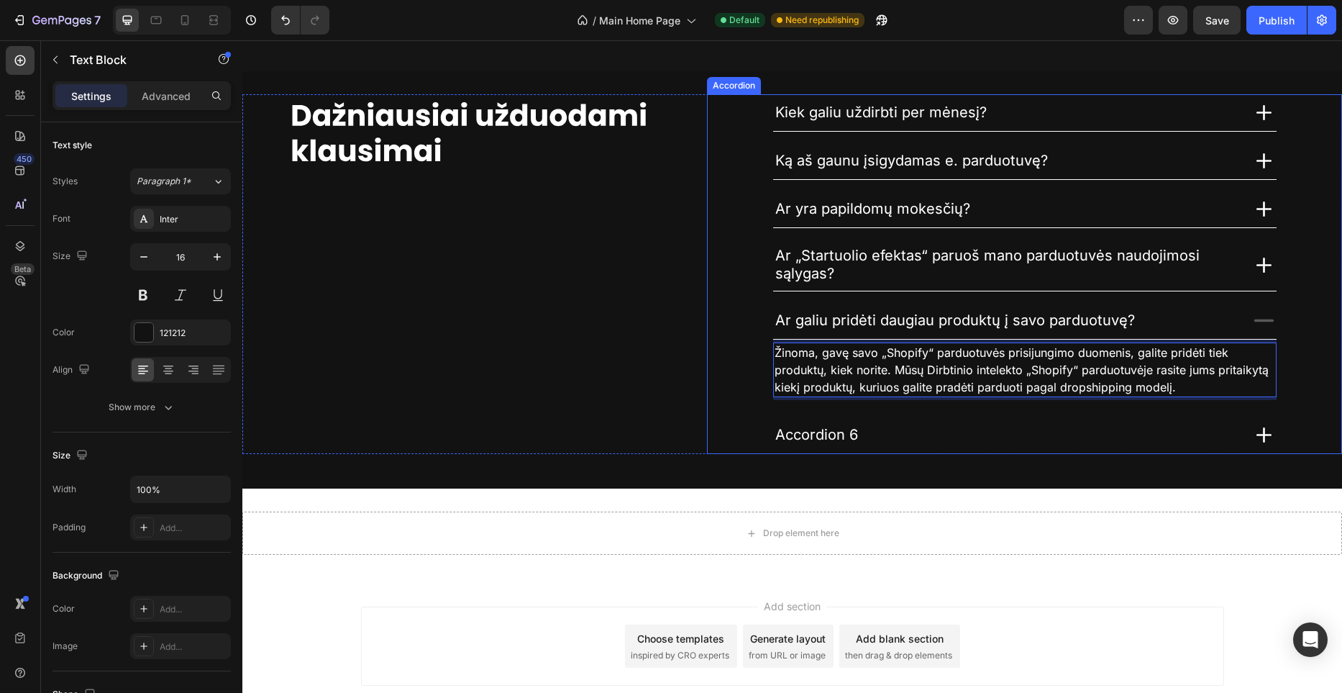
click at [847, 431] on span "Accordion 6" at bounding box center [816, 434] width 83 height 17
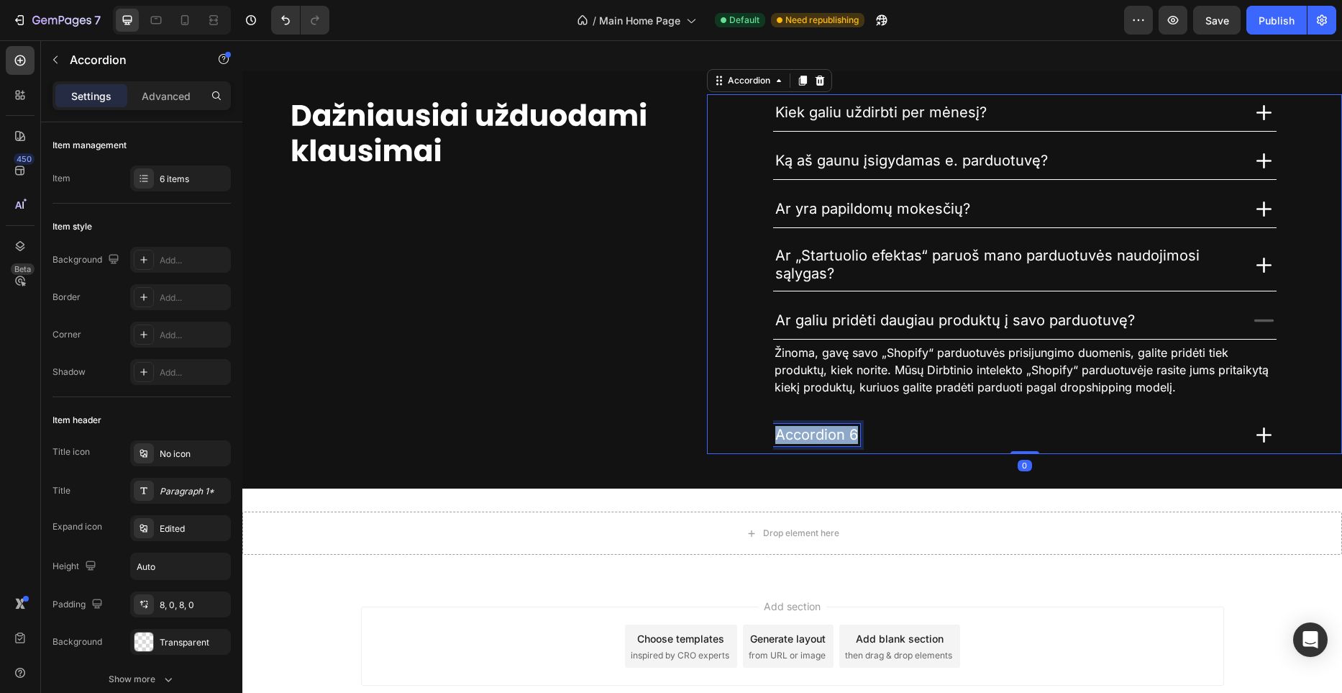
click at [847, 431] on span "Accordion 6" at bounding box center [816, 434] width 83 height 17
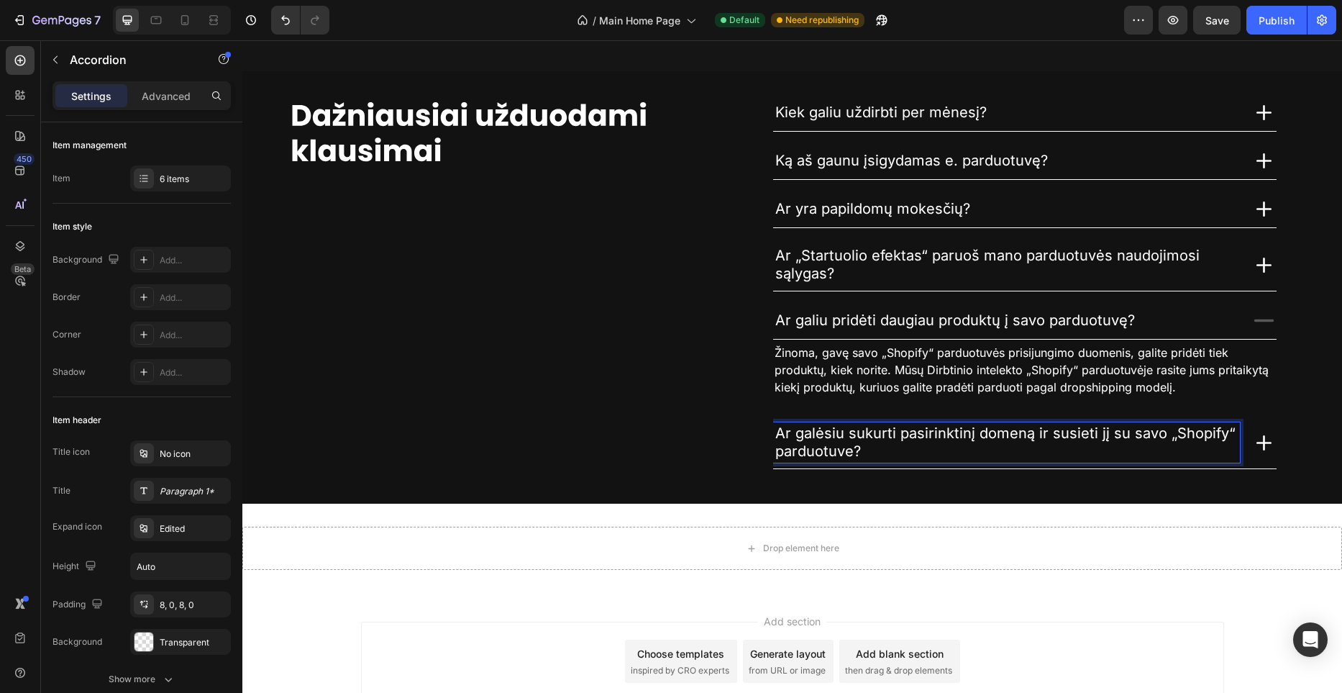
scroll to position [4132, 0]
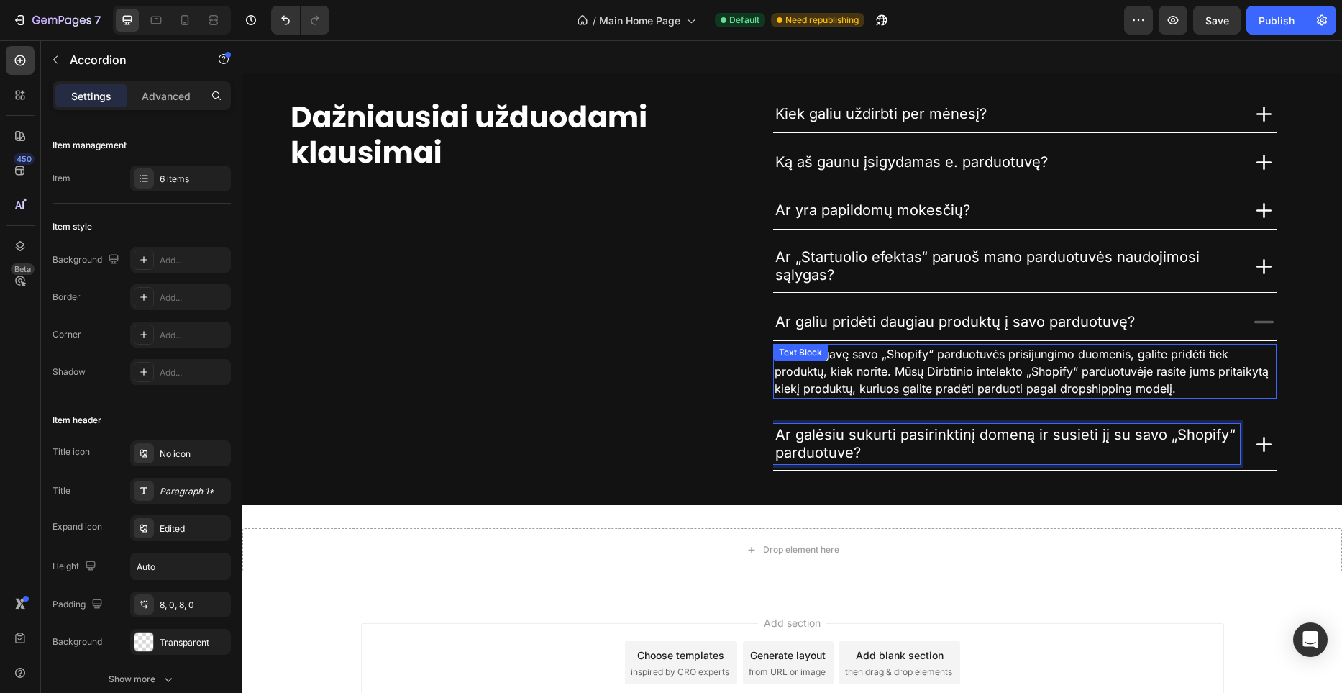
click at [1035, 362] on p "Žinoma, gavę savo „Shopify“ parduotuvės prisijungimo duomenis, galite pridėti t…" at bounding box center [1025, 371] width 501 height 52
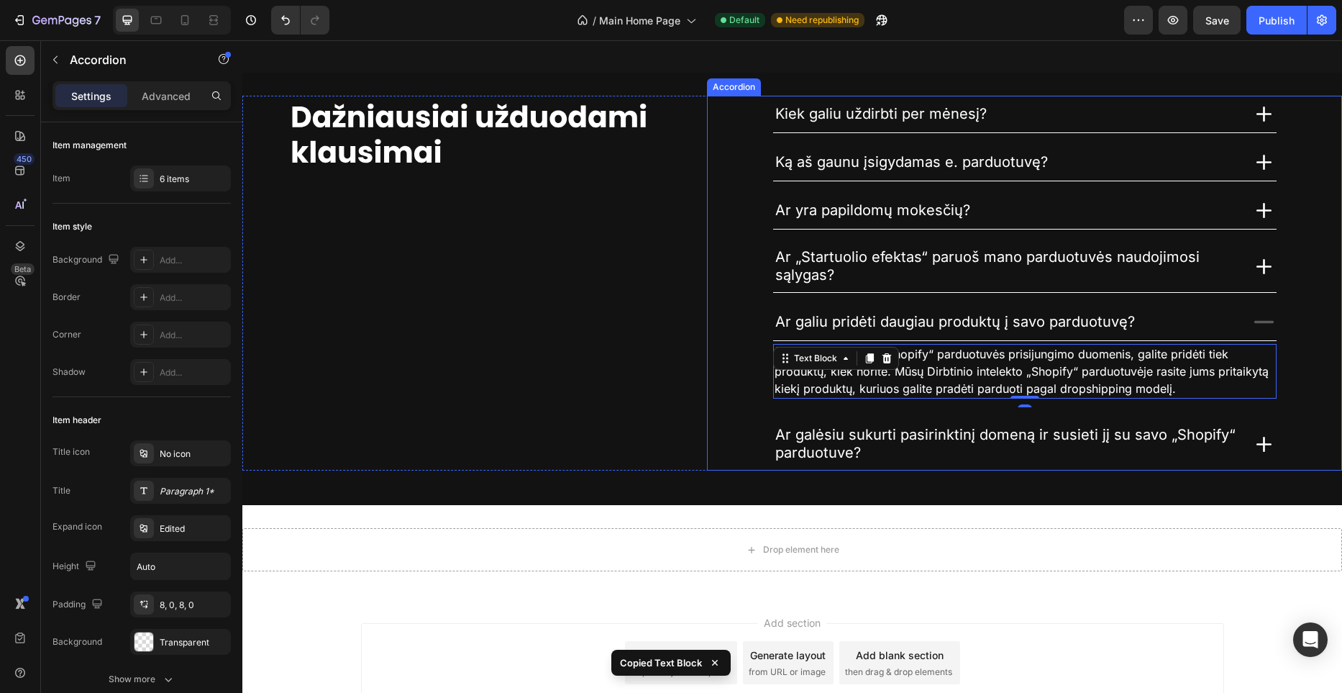
click at [1269, 444] on icon at bounding box center [1263, 444] width 15 height 15
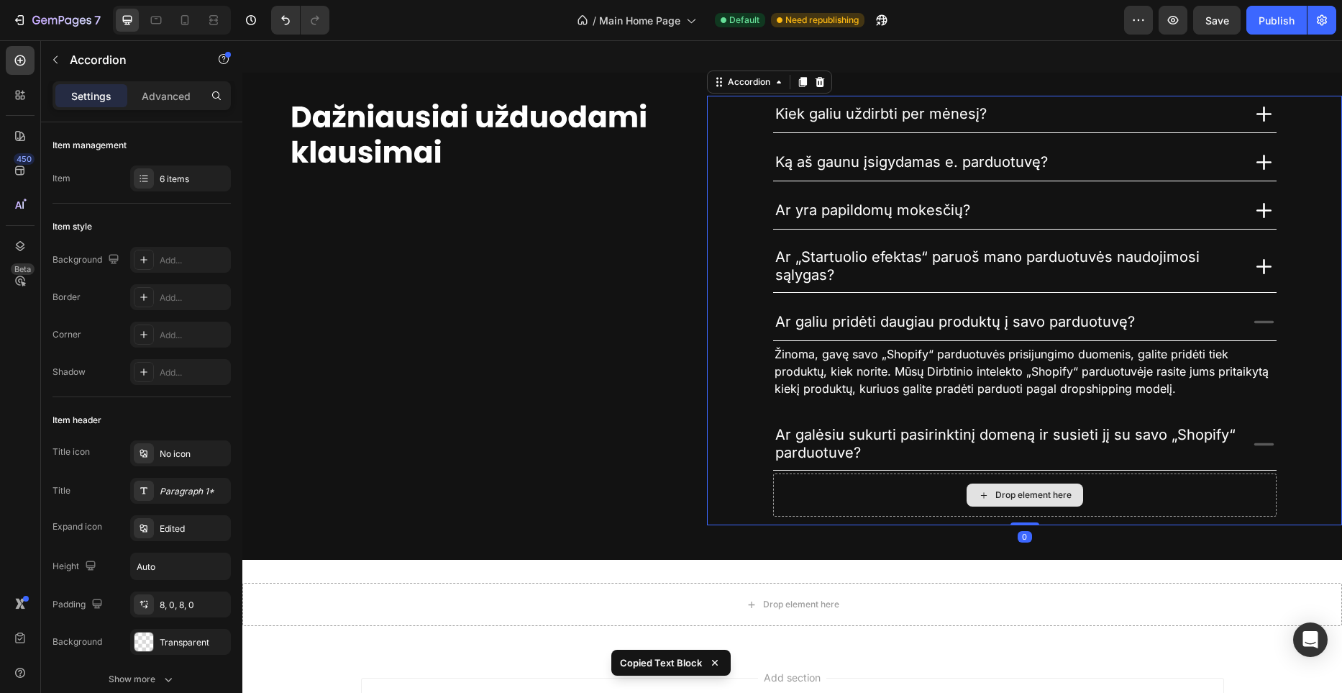
click at [892, 496] on div "Drop element here" at bounding box center [1024, 494] width 503 height 43
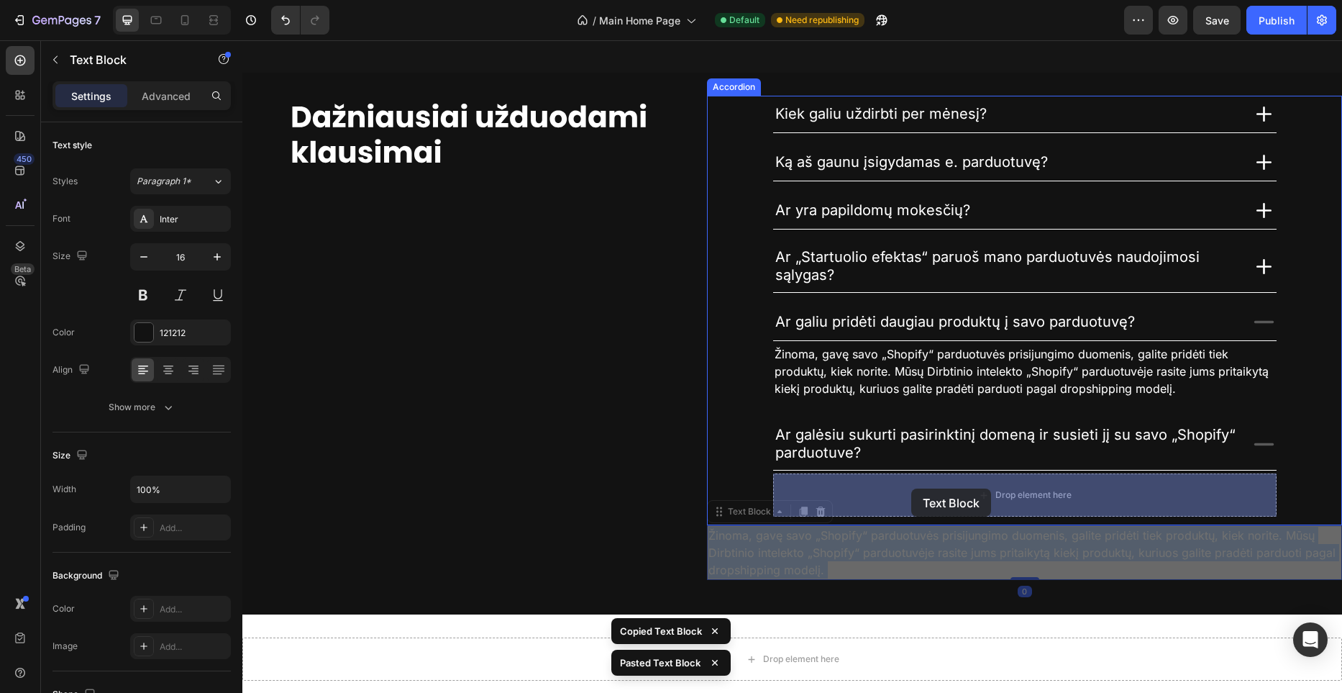
drag, startPoint x: 916, startPoint y: 537, endPoint x: 911, endPoint y: 489, distance: 48.4
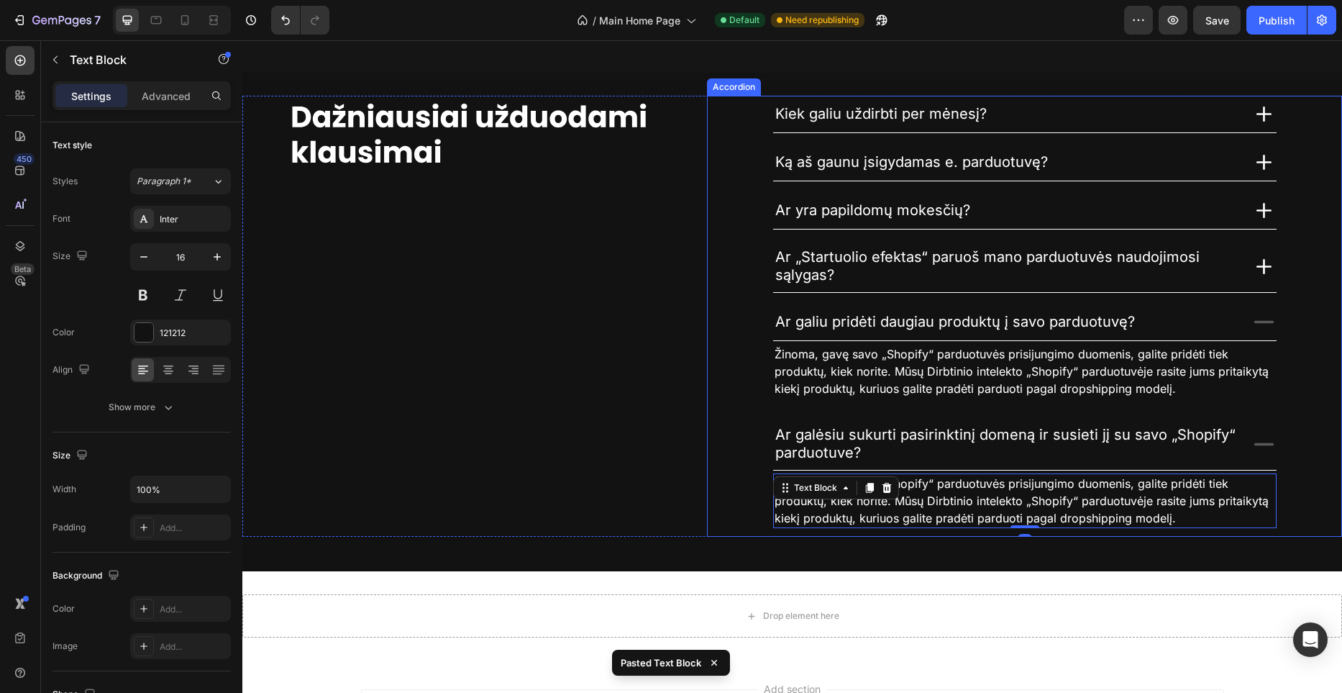
click at [1258, 317] on icon at bounding box center [1263, 321] width 25 height 25
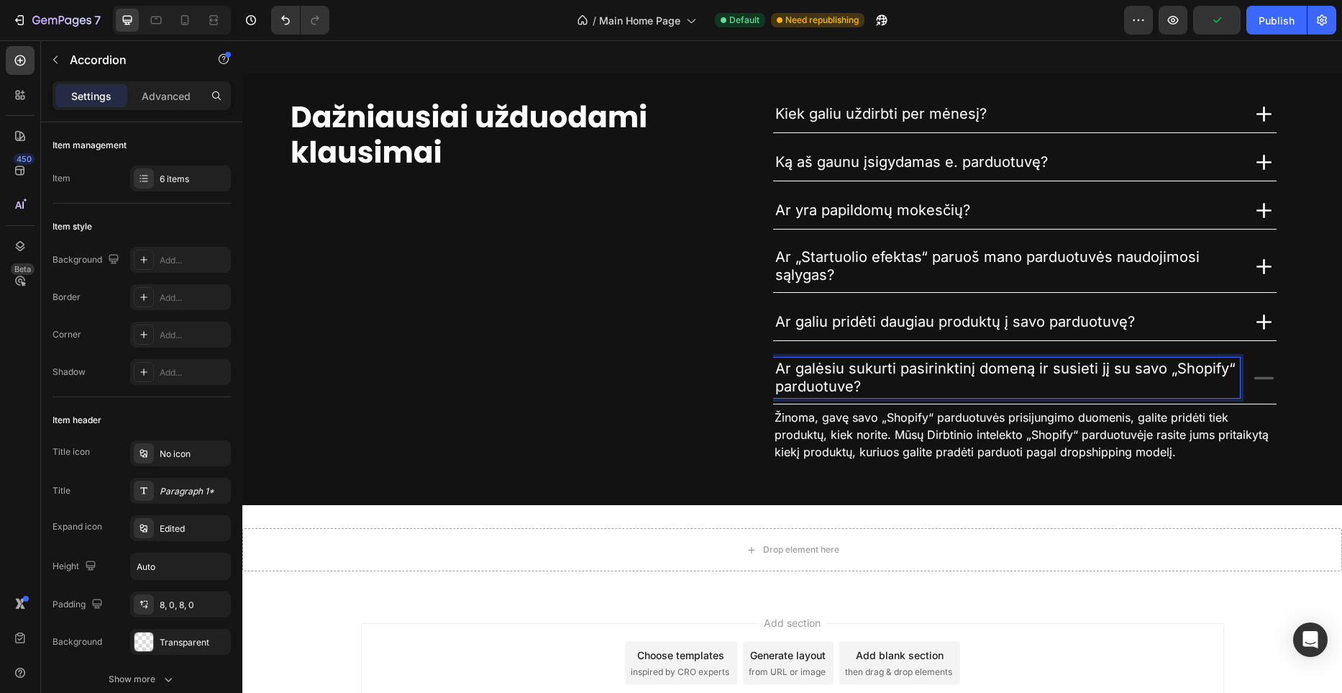
click at [970, 373] on span "Ar galėsiu sukurti pasirinktinį domeną ir susieti jį su savo „Shopify“ parduotu…" at bounding box center [1005, 377] width 460 height 35
drag, startPoint x: 1218, startPoint y: 370, endPoint x: 1156, endPoint y: 373, distance: 61.9
click at [1156, 373] on p "Ar galėsiu sukurti pasirinktą domeną ir susieti jį su savo „Shopify“ parduotuve?" at bounding box center [1006, 378] width 462 height 36
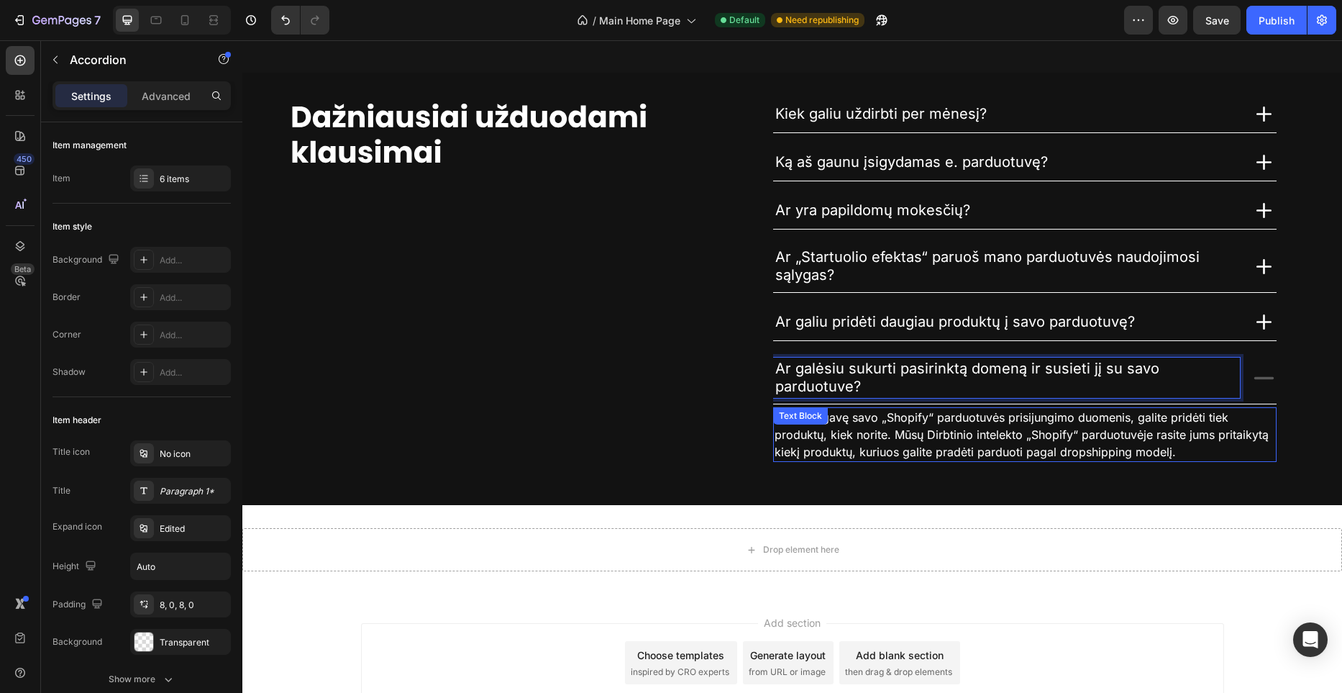
click at [889, 421] on span "Žinoma, gavę savo „Shopify“ parduotuvės prisijungimo duomenis, galite pridėti t…" at bounding box center [1022, 434] width 494 height 49
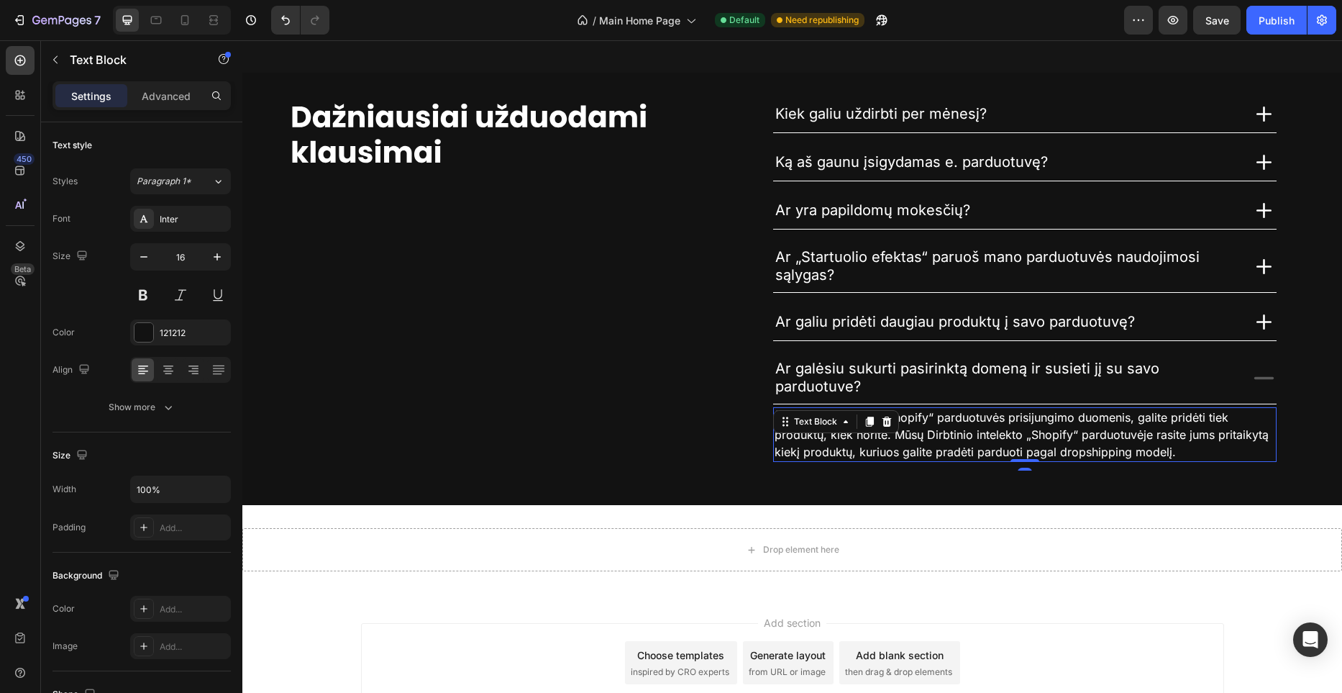
click at [889, 421] on icon at bounding box center [886, 421] width 9 height 10
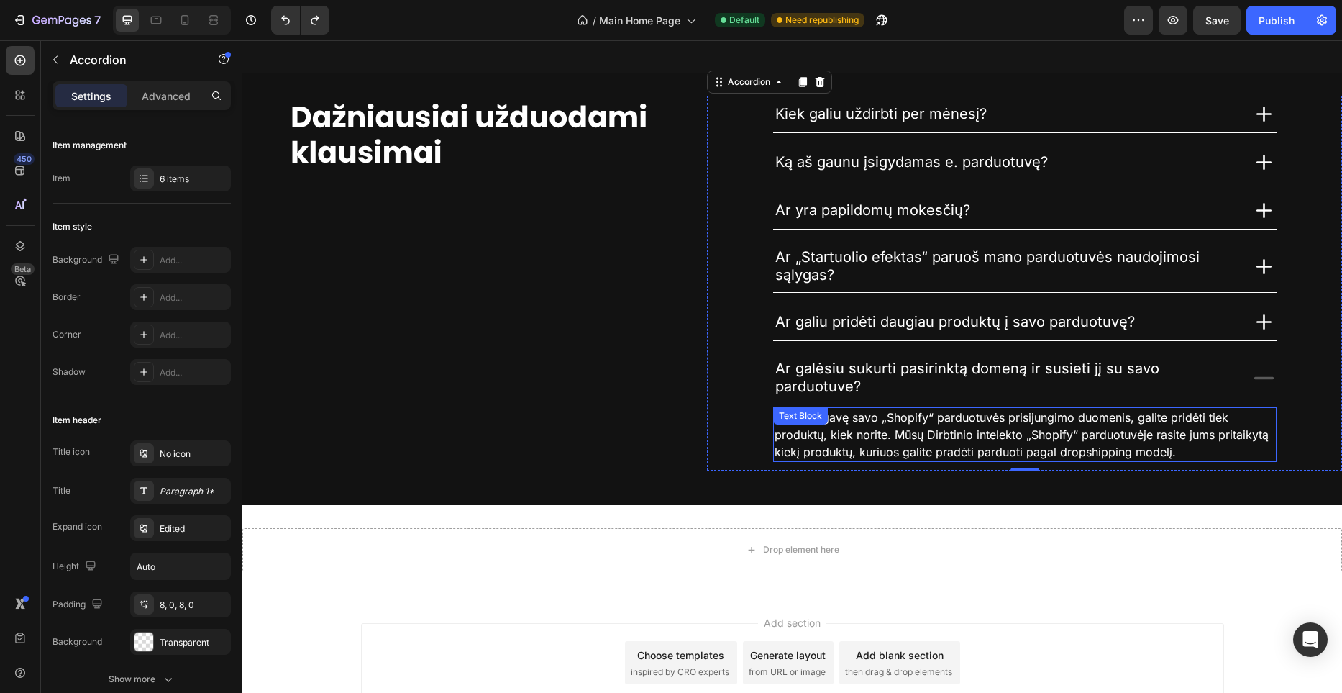
click at [923, 422] on span "Žinoma, gavę savo „Shopify“ parduotuvės prisijungimo duomenis, galite pridėti t…" at bounding box center [1022, 434] width 494 height 49
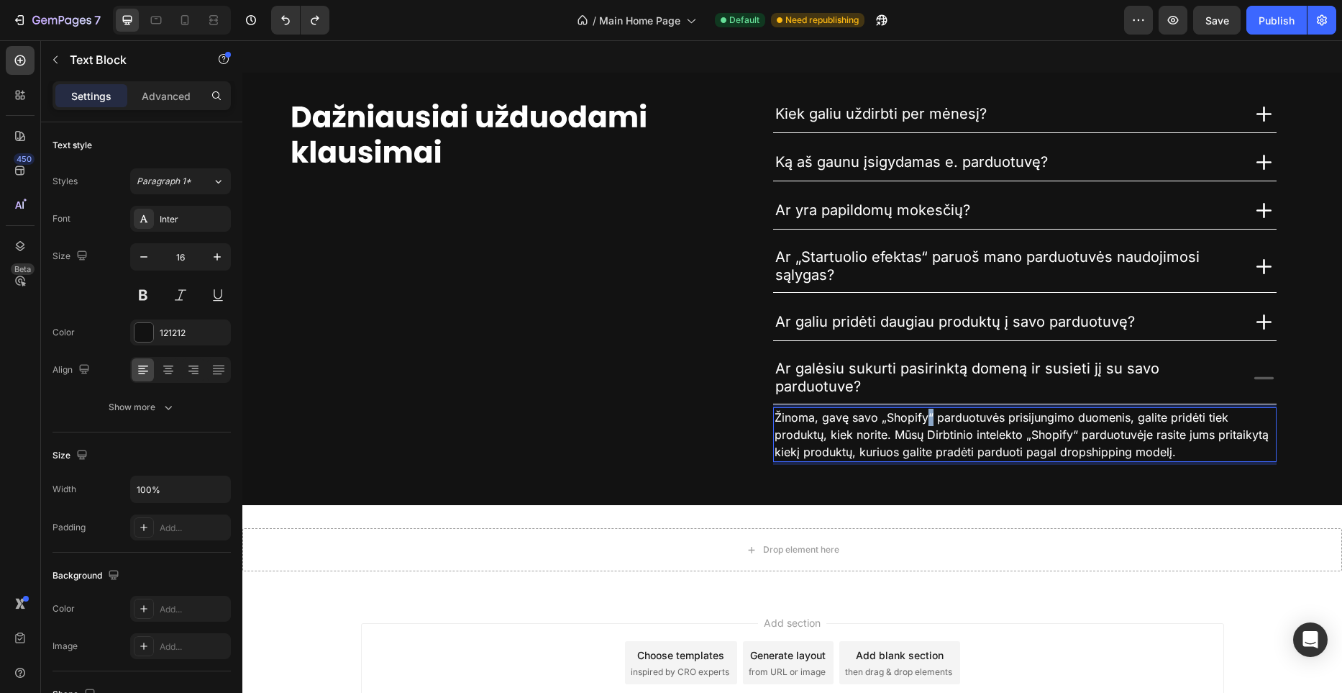
click at [923, 422] on span "Žinoma, gavę savo „Shopify“ parduotuvės prisijungimo duomenis, galite pridėti t…" at bounding box center [1022, 434] width 494 height 49
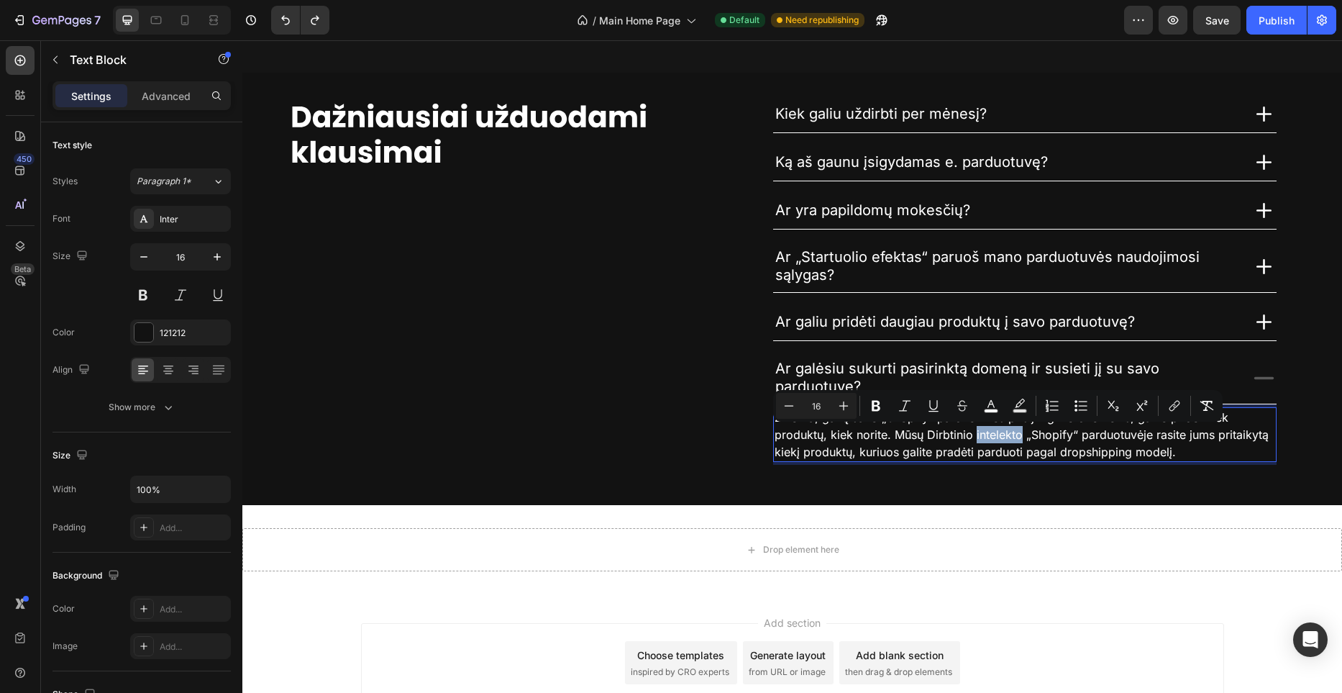
click at [980, 431] on span "Žinoma, gavę savo „Shopify“ parduotuvės prisijungimo duomenis, galite pridėti t…" at bounding box center [1022, 434] width 494 height 49
click at [980, 432] on span "Žinoma, gavę savo „Shopify“ parduotuvės prisijungimo duomenis, galite pridėti t…" at bounding box center [1022, 434] width 494 height 49
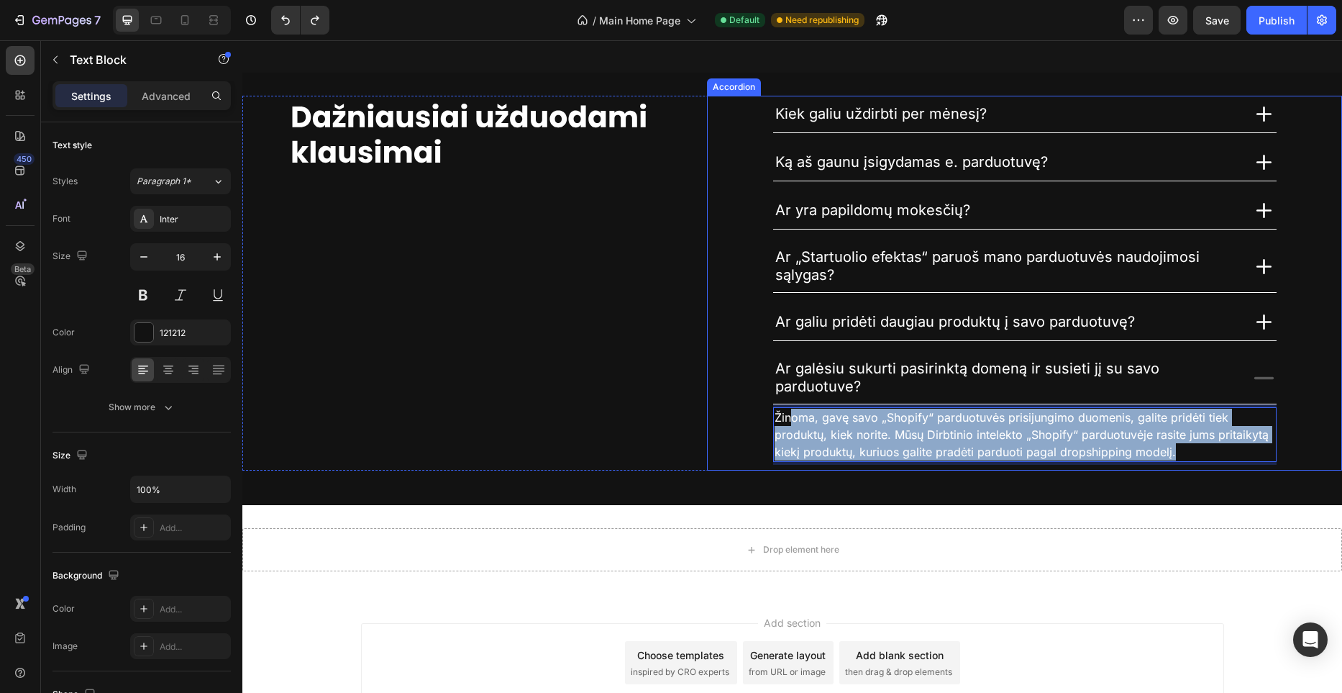
drag, startPoint x: 1179, startPoint y: 453, endPoint x: 790, endPoint y: 410, distance: 392.2
click at [791, 410] on p "Žinoma, gavę savo „Shopify“ parduotuvės prisijungimo duomenis, galite pridėti t…" at bounding box center [1025, 435] width 501 height 52
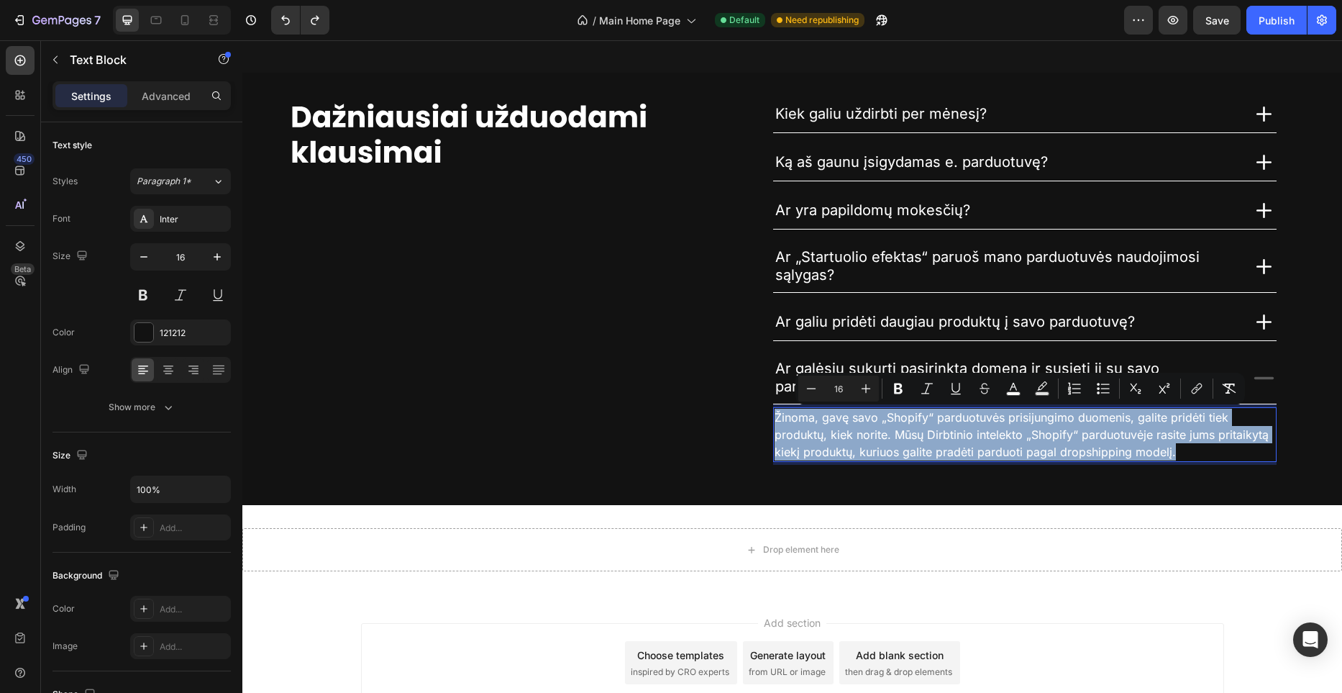
drag, startPoint x: 777, startPoint y: 416, endPoint x: 1184, endPoint y: 454, distance: 408.1
click at [1184, 454] on p "Žinoma, gavę savo „Shopify“ parduotuvės prisijungimo duomenis, galite pridėti t…" at bounding box center [1025, 435] width 501 height 52
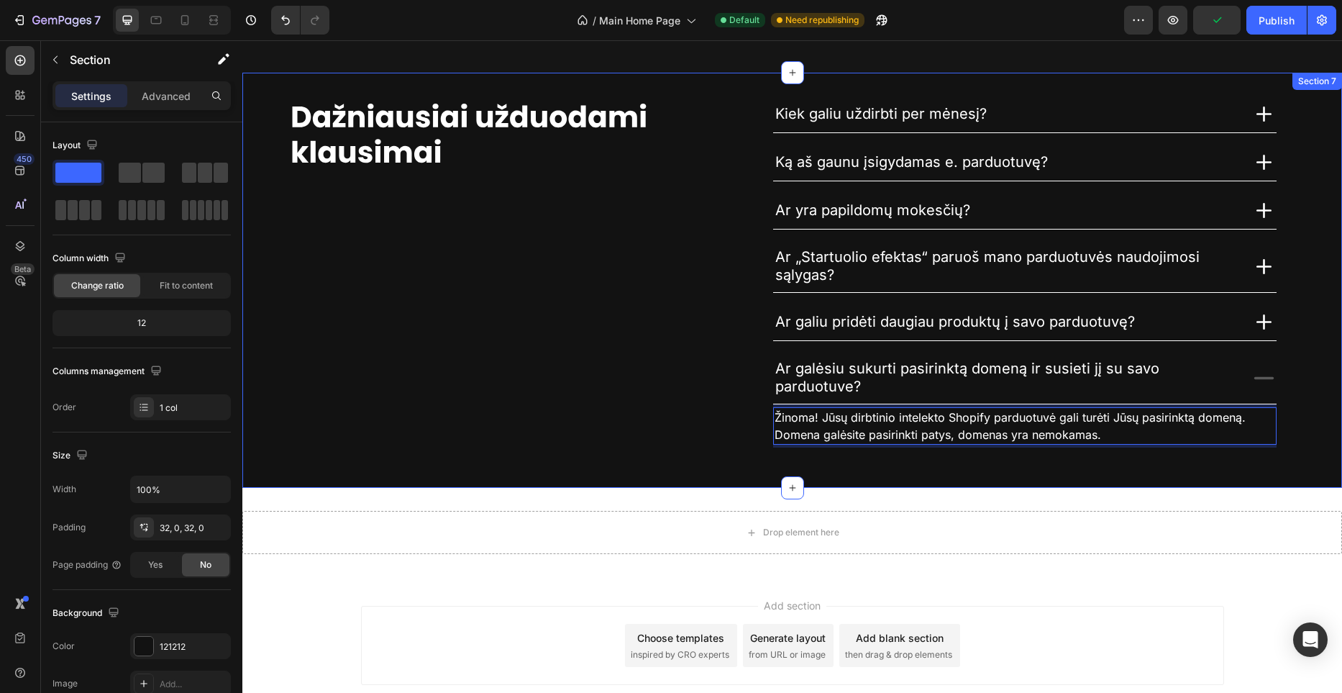
click at [1108, 464] on div "Image Kiek galiu uždirbti per mėnesį? Ką aš gaunu įsigydamas e. parduotuvę? Ar …" at bounding box center [792, 280] width 1100 height 369
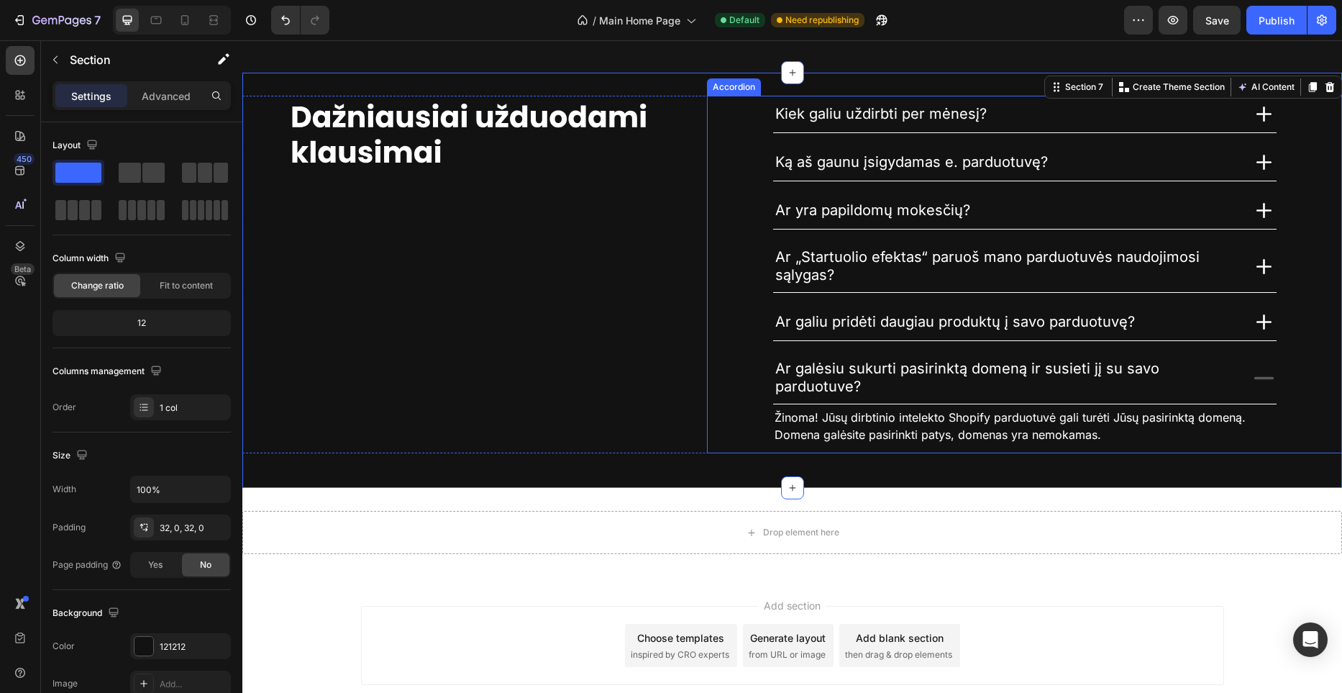
click at [1262, 373] on icon at bounding box center [1263, 377] width 25 height 25
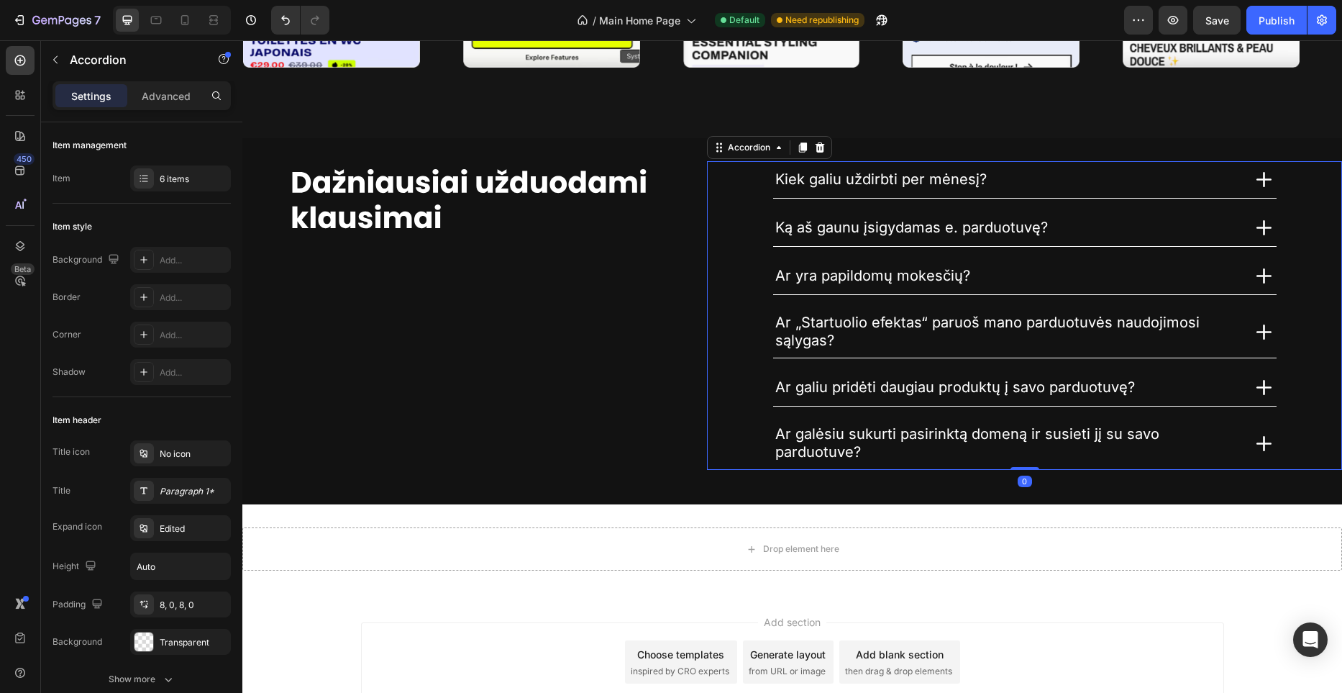
scroll to position [4063, 0]
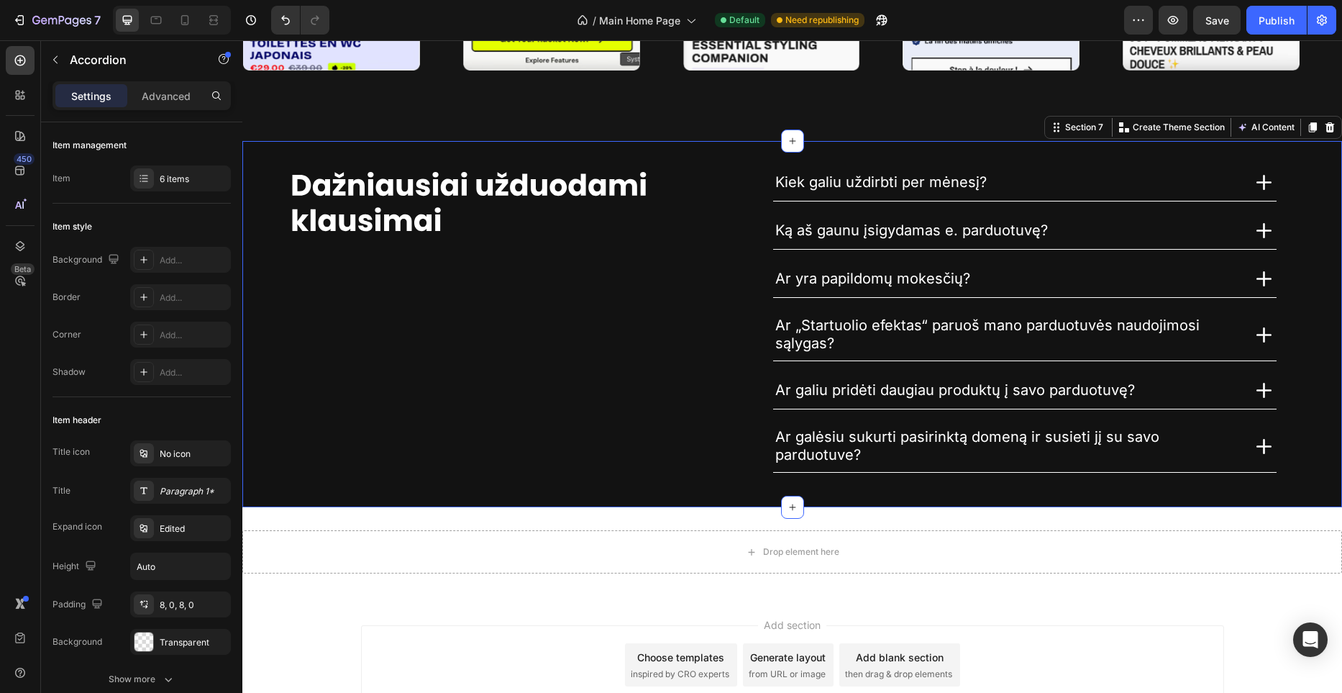
click at [708, 493] on div "Image Kiek galiu uždirbti per mėnesį? Ką aš gaunu įsigydamas e. parduotuvę? Ar …" at bounding box center [792, 324] width 1100 height 366
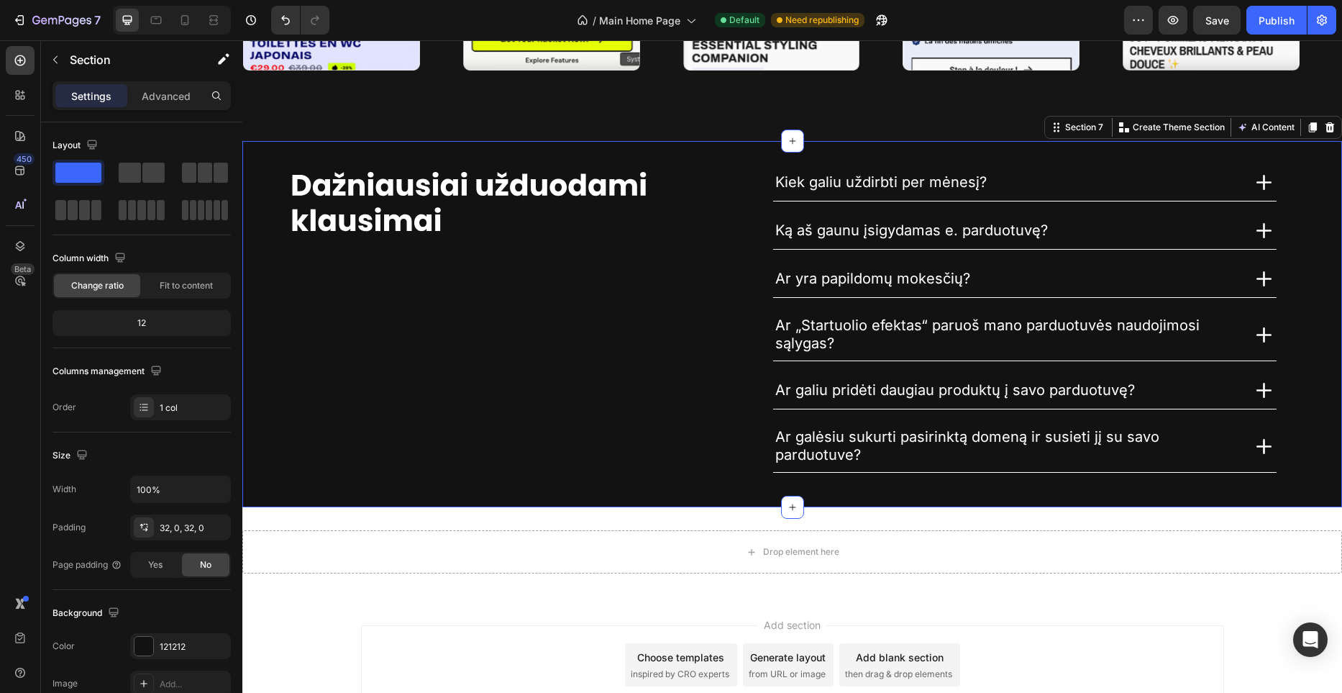
click at [662, 482] on div "Image Kiek galiu uždirbti per mėnesį? Ką aš gaunu įsigydamas e. parduotuvę? Ar …" at bounding box center [792, 324] width 1100 height 320
click at [165, 99] on p "Advanced" at bounding box center [166, 95] width 49 height 15
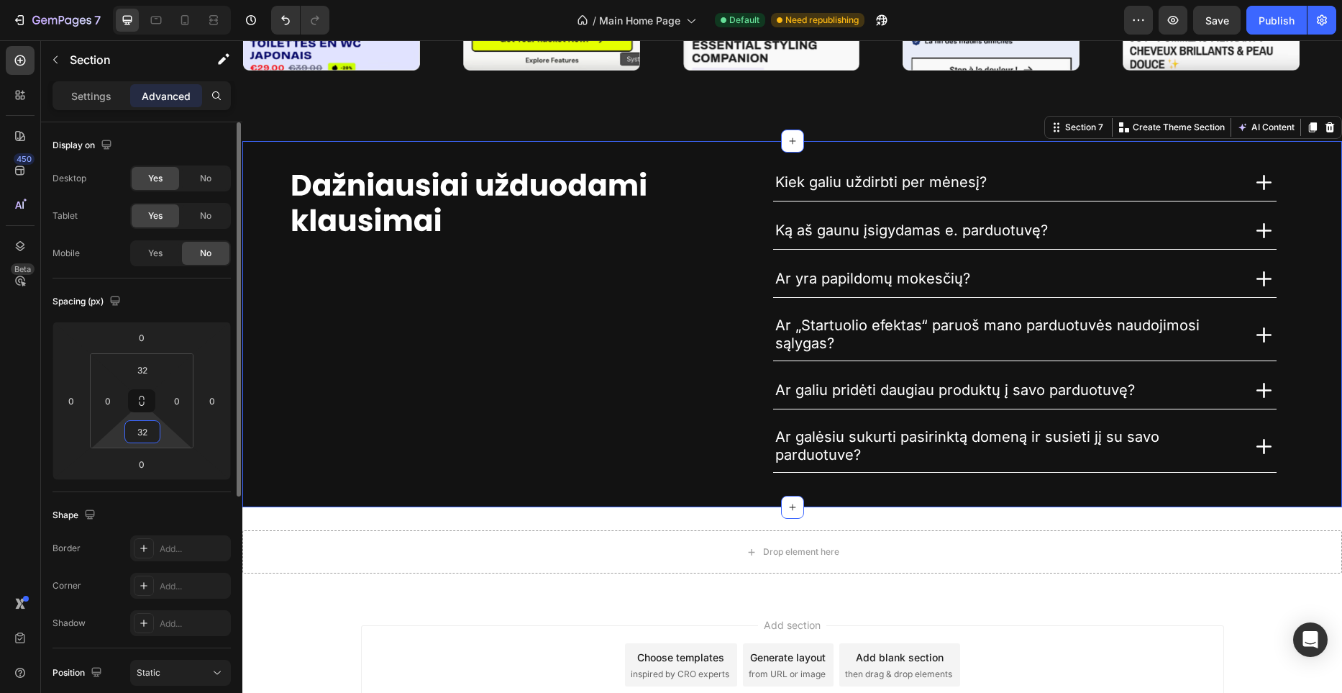
click at [152, 437] on input "32" at bounding box center [142, 432] width 29 height 22
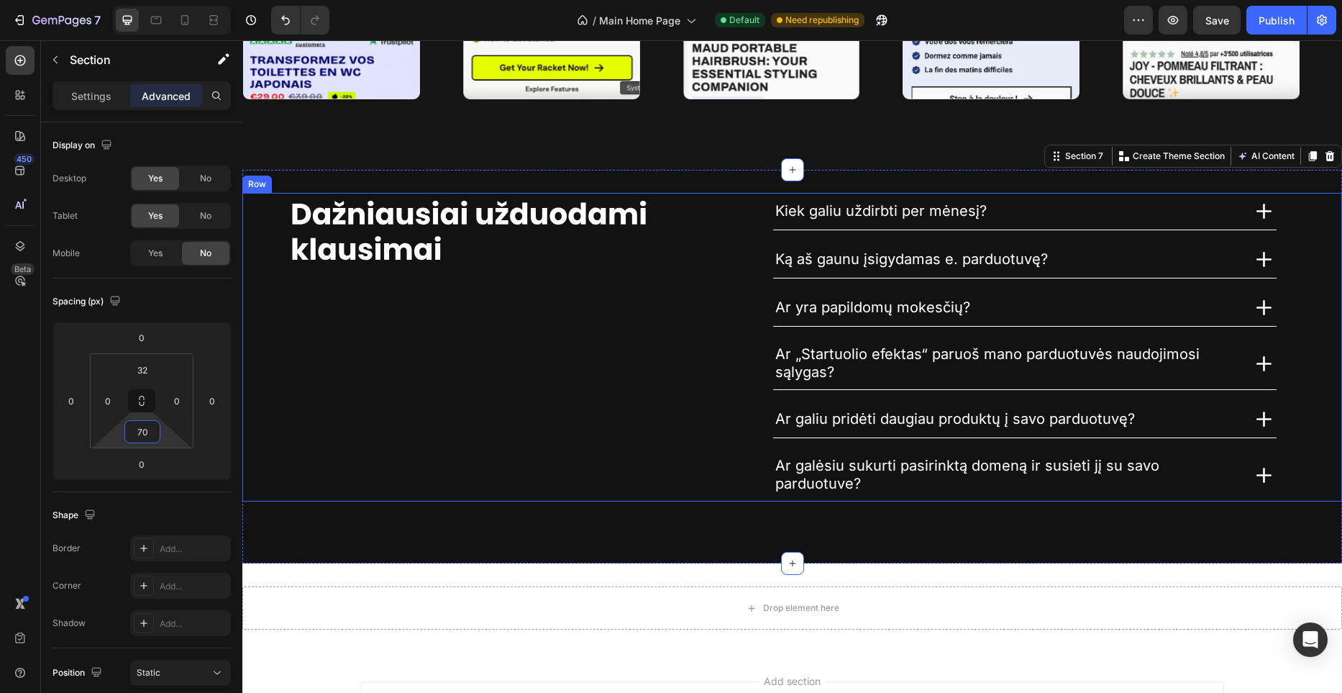
scroll to position [4025, 0]
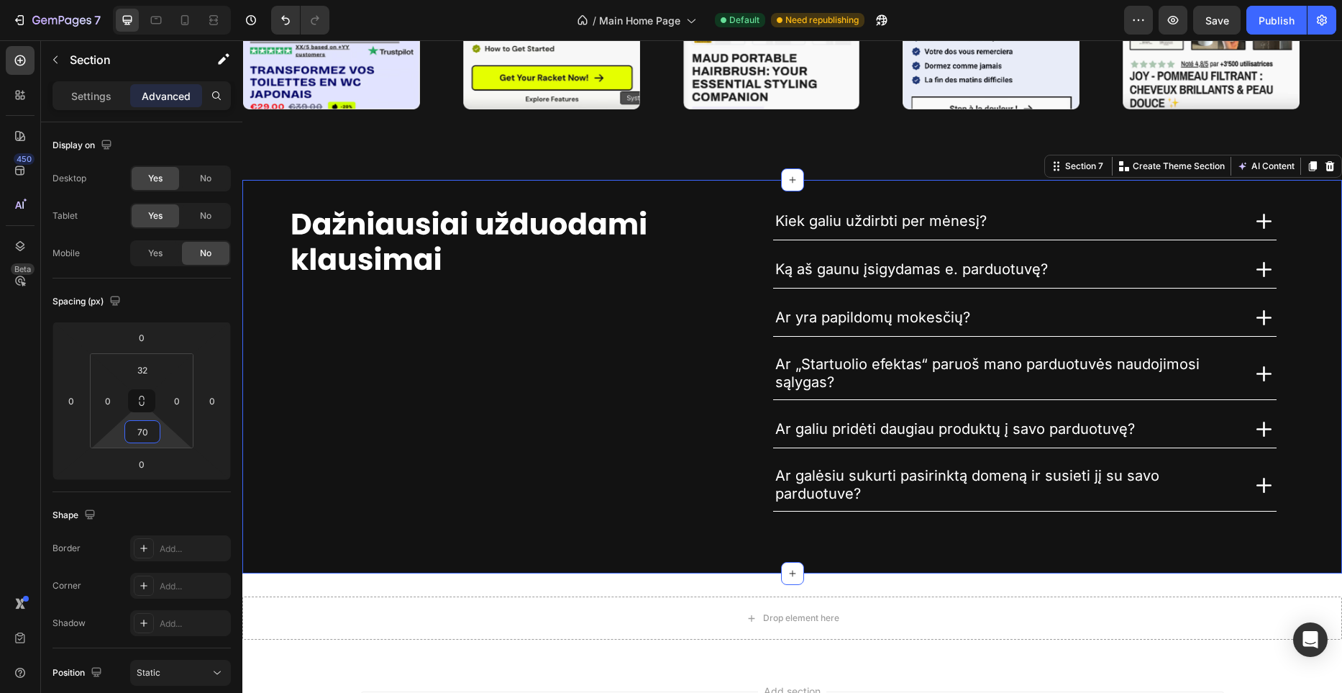
type input "70"
click at [638, 196] on div "Image Kiek galiu uždirbti per mėnesį? Ką aš gaunu įsigydamas e. parduotuvę? Ar …" at bounding box center [792, 376] width 1100 height 393
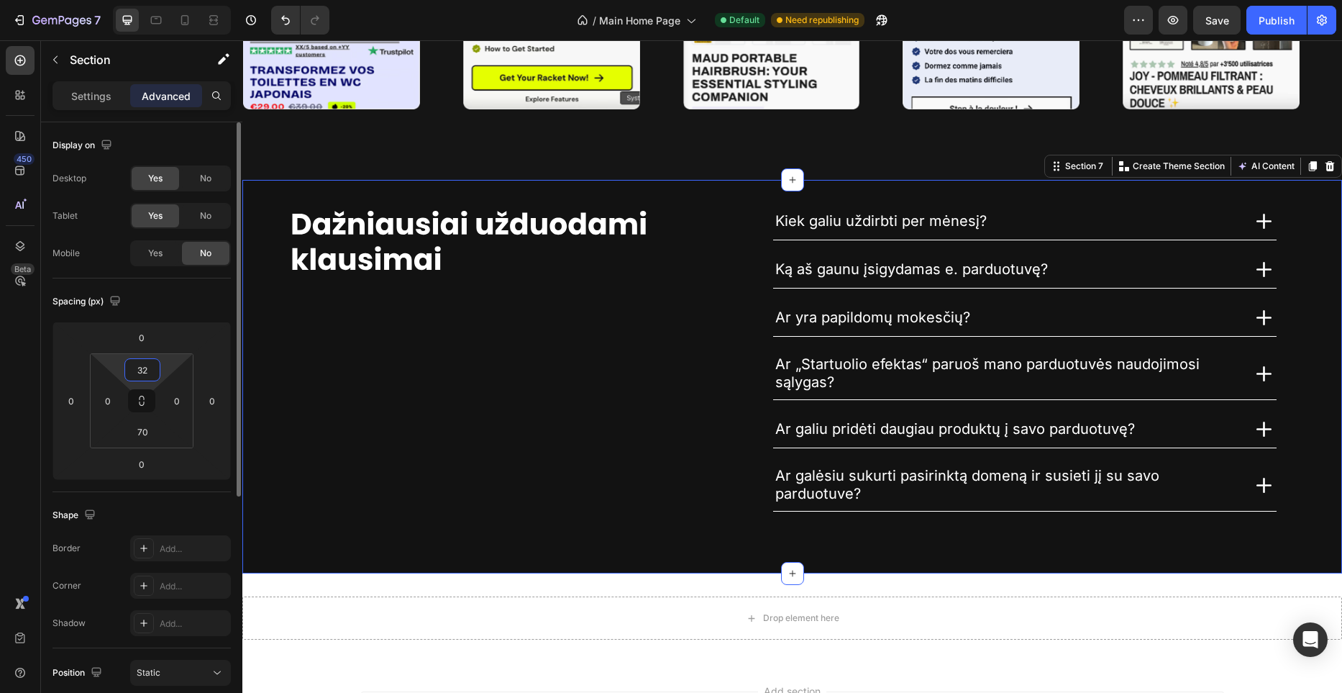
click at [144, 371] on input "32" at bounding box center [142, 370] width 29 height 22
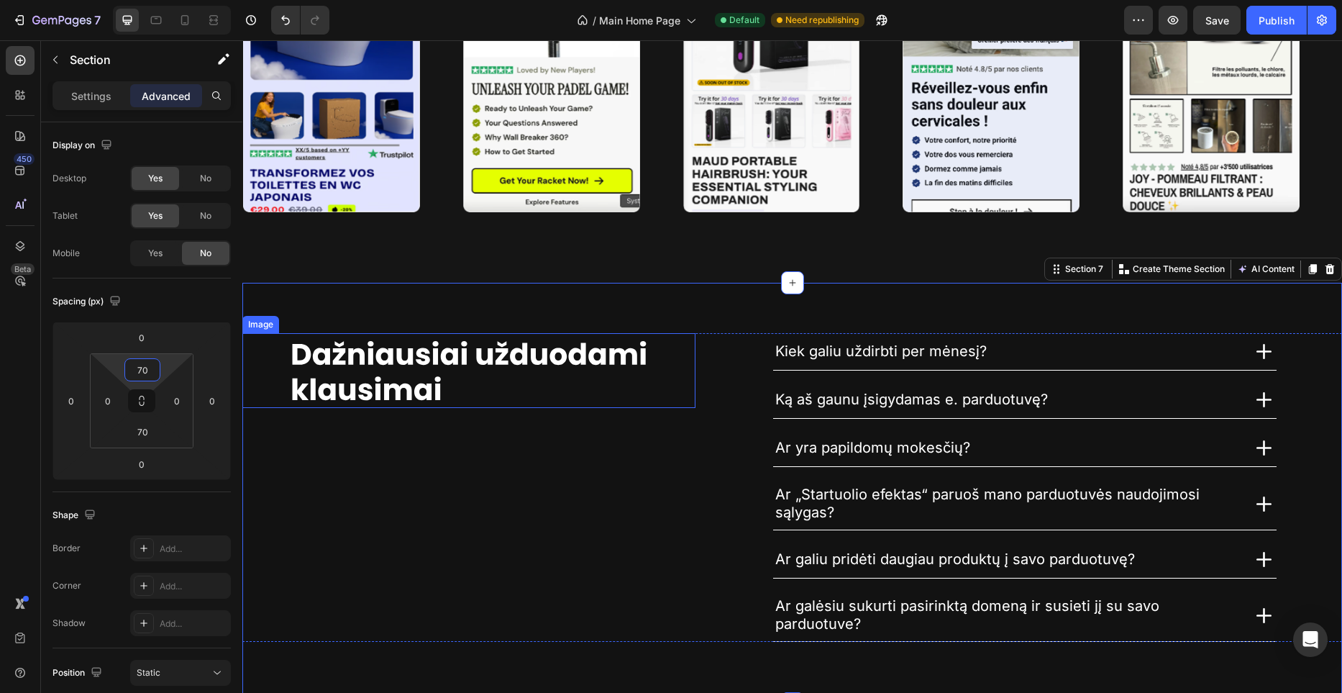
scroll to position [3909, 0]
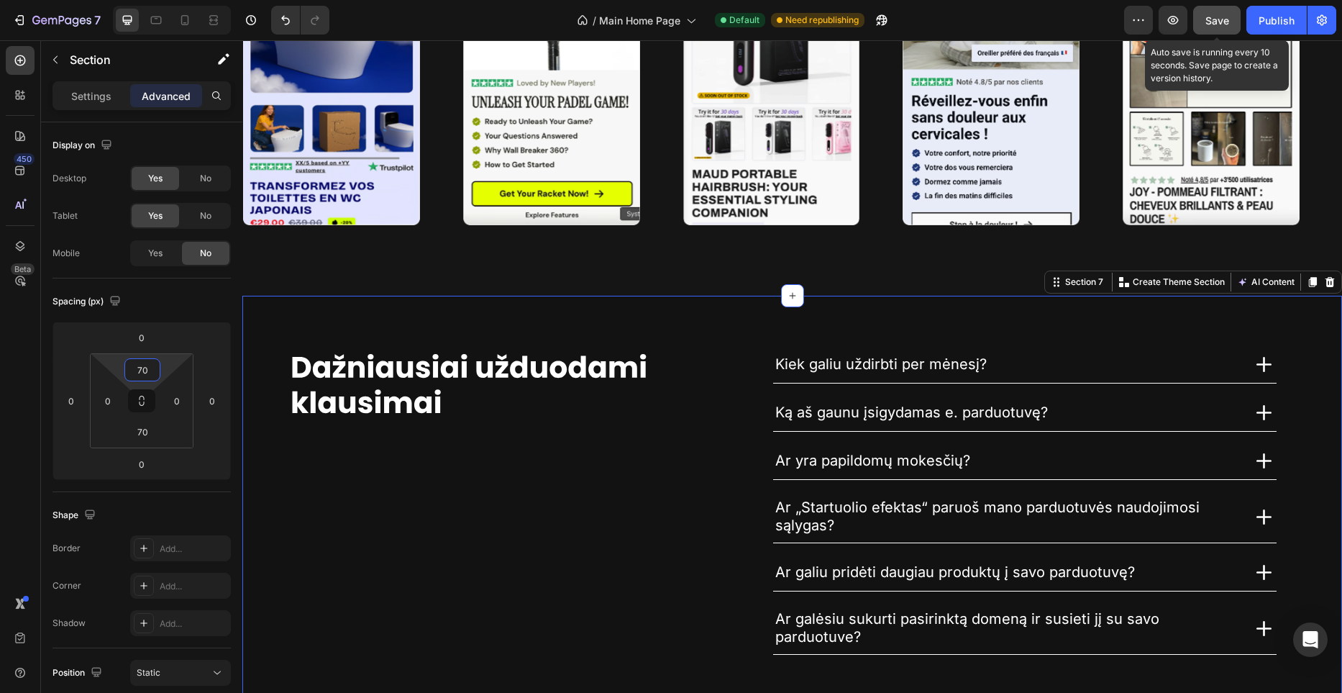
type input "70"
drag, startPoint x: 1223, startPoint y: 18, endPoint x: 1243, endPoint y: 19, distance: 20.9
click at [1223, 18] on span "Save" at bounding box center [1217, 20] width 24 height 12
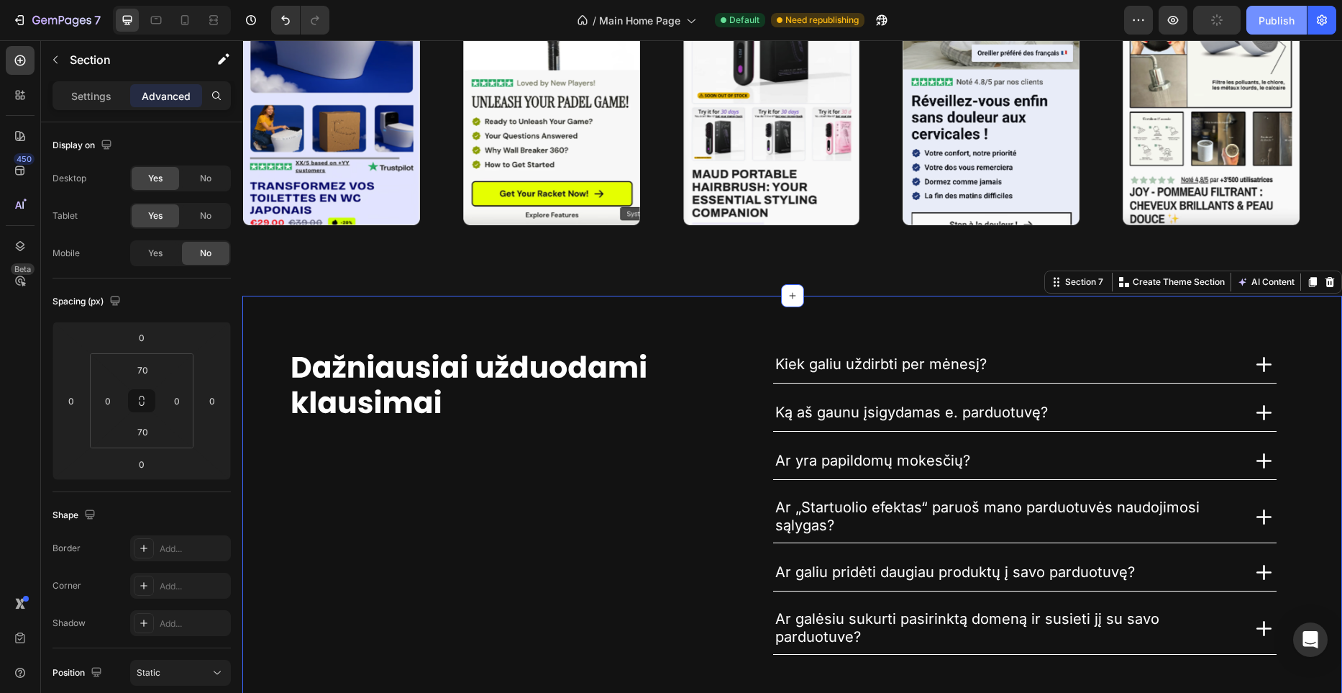
click at [1267, 18] on div "Publish" at bounding box center [1277, 20] width 36 height 15
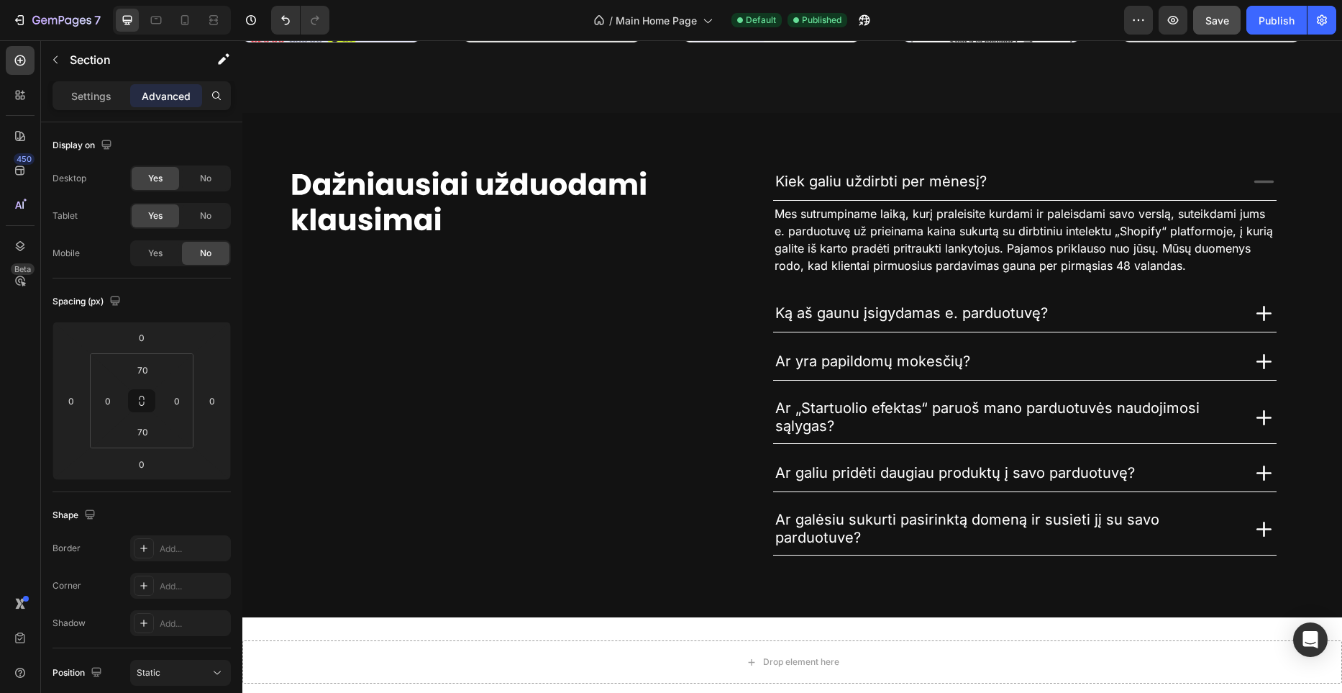
scroll to position [4312, 0]
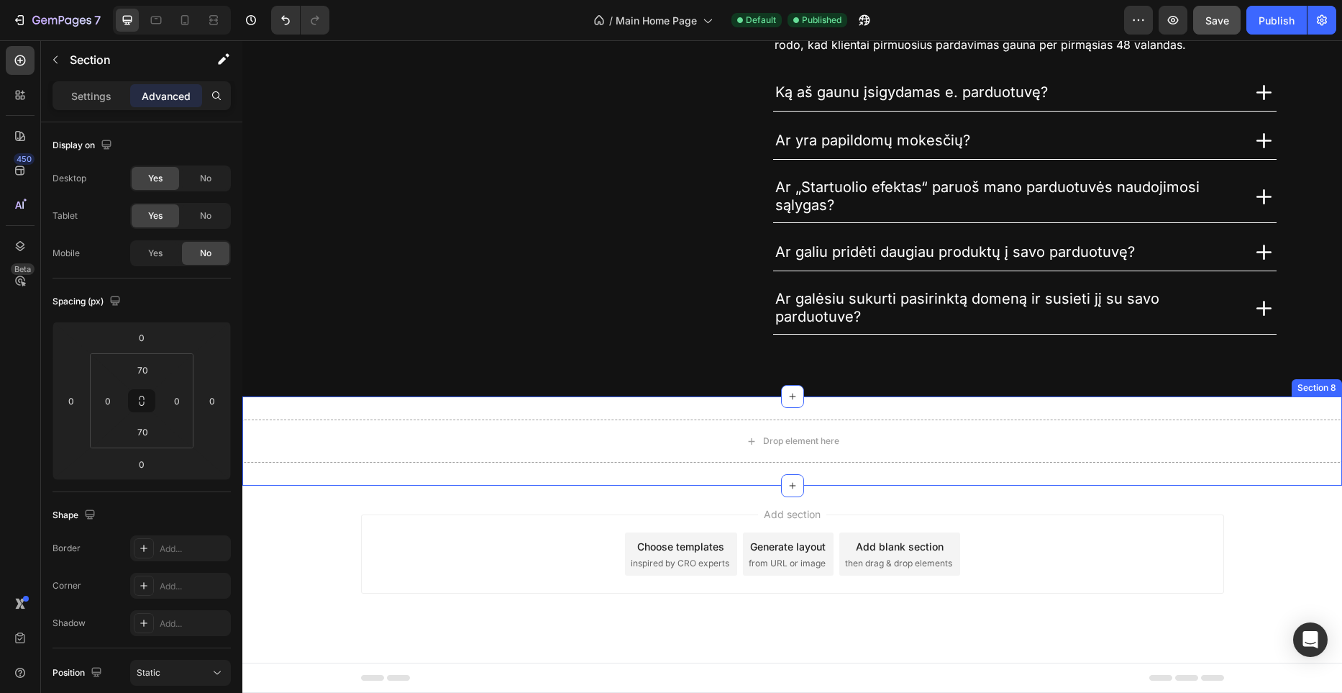
click at [750, 408] on div "Drop element here Section 8" at bounding box center [792, 440] width 1100 height 89
click at [526, 410] on div "Drop element here Section 8 You can create reusable sections Create Theme Secti…" at bounding box center [792, 440] width 1100 height 89
click at [101, 100] on p "Settings" at bounding box center [91, 95] width 40 height 15
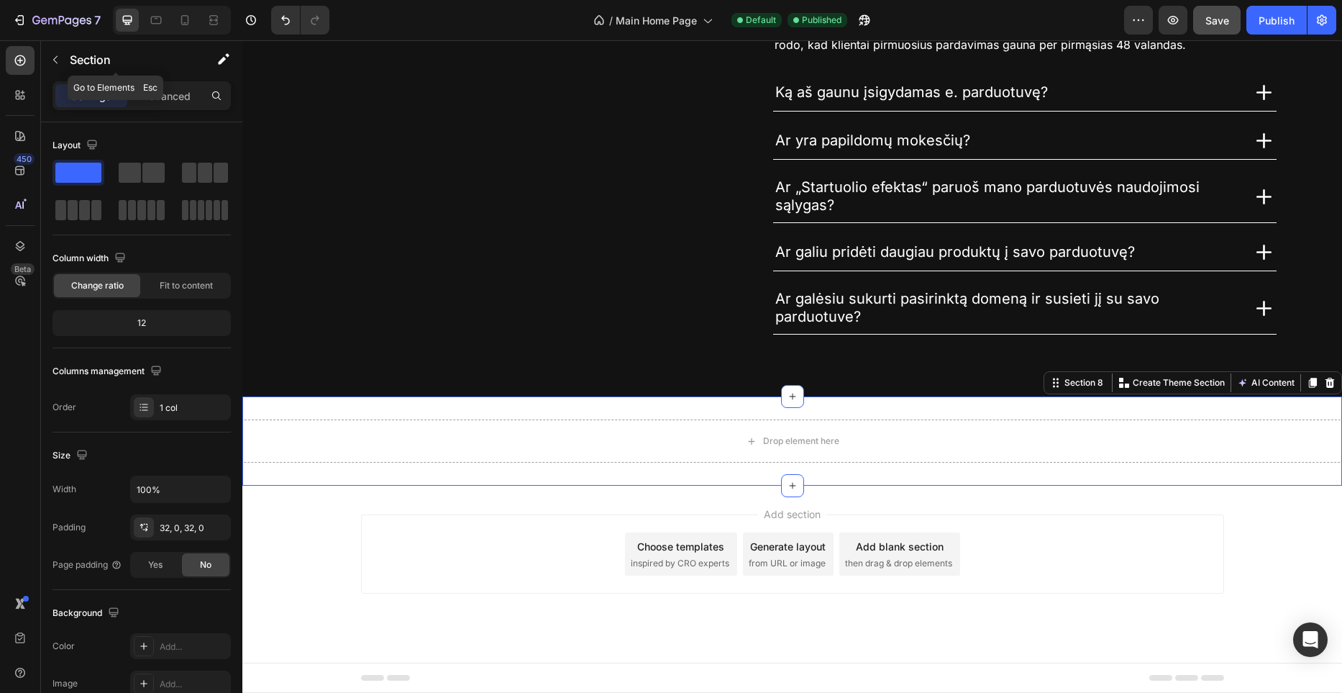
click at [65, 69] on div at bounding box center [55, 59] width 23 height 23
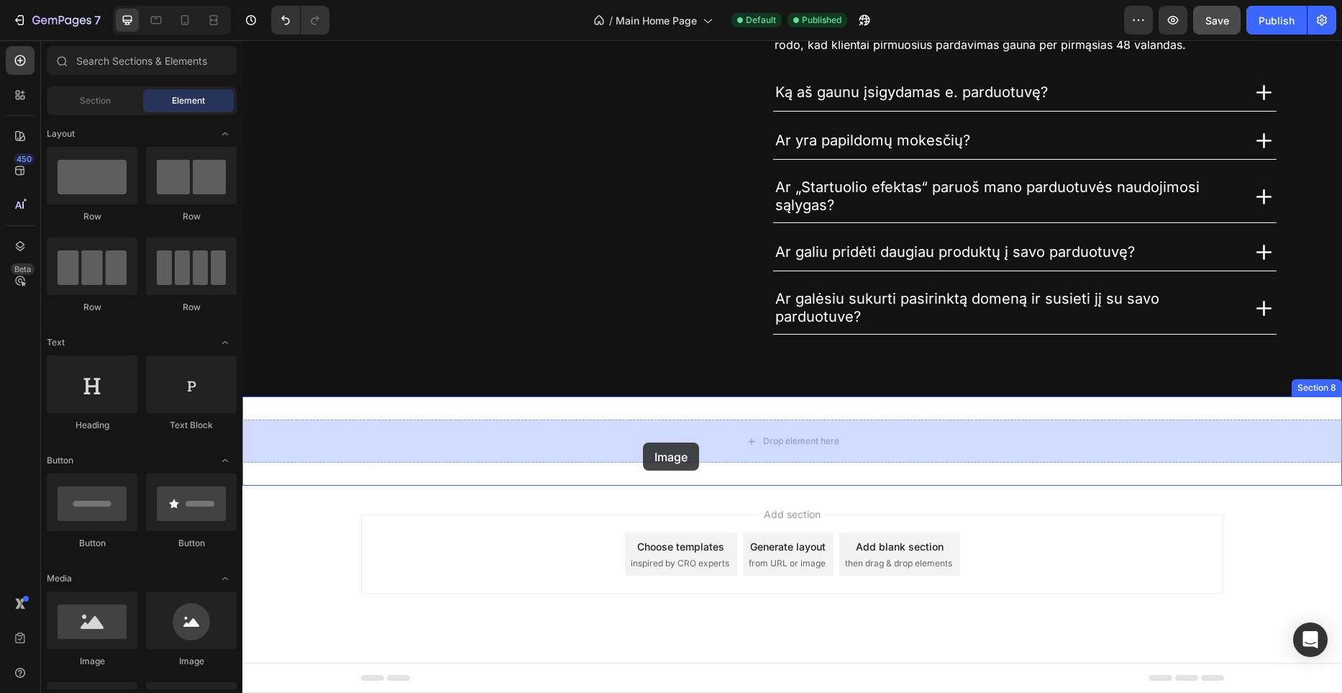
drag, startPoint x: 422, startPoint y: 556, endPoint x: 643, endPoint y: 442, distance: 248.3
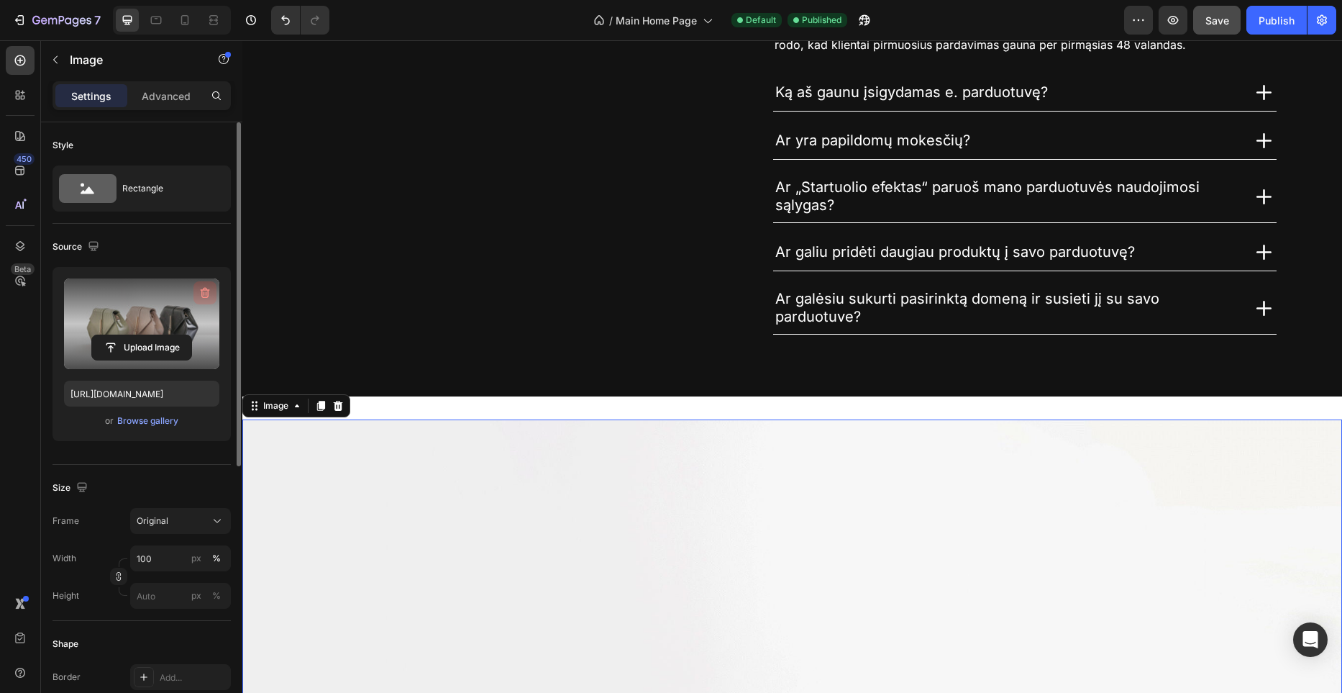
click at [204, 294] on icon "button" at bounding box center [205, 293] width 14 height 14
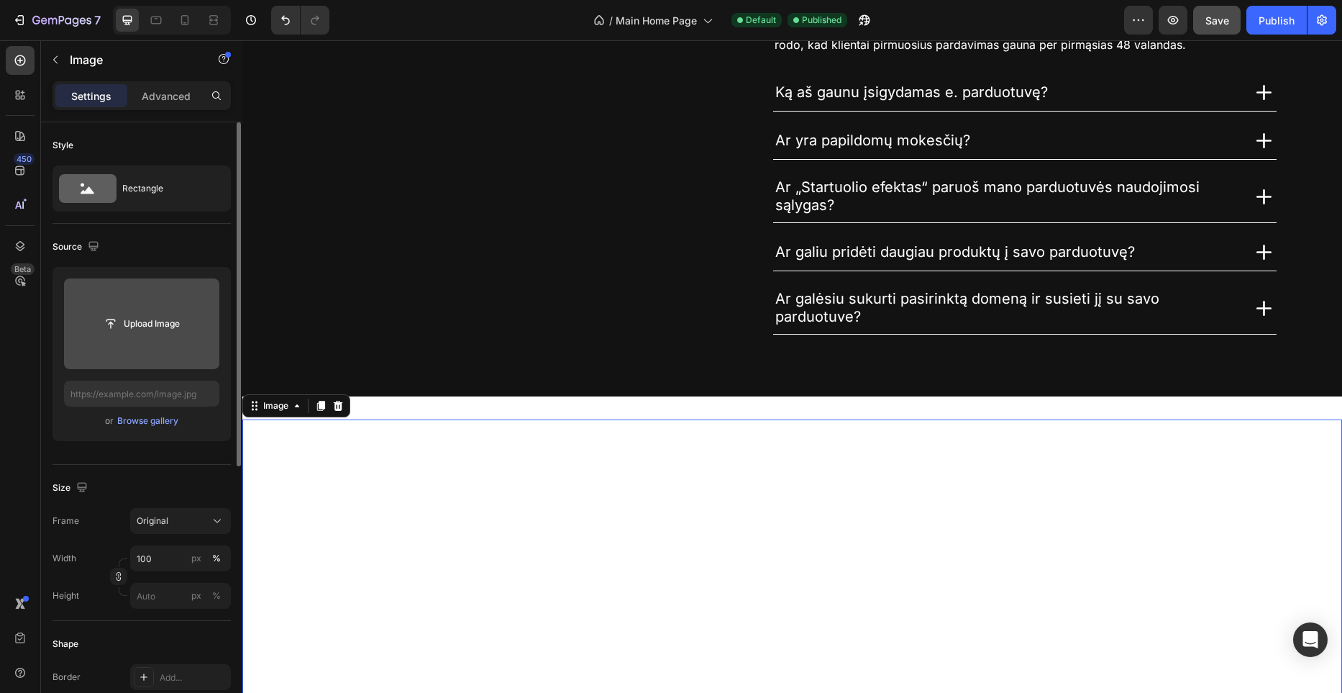
drag, startPoint x: 181, startPoint y: 101, endPoint x: 187, endPoint y: 122, distance: 22.3
click at [181, 101] on p "Advanced" at bounding box center [166, 95] width 49 height 15
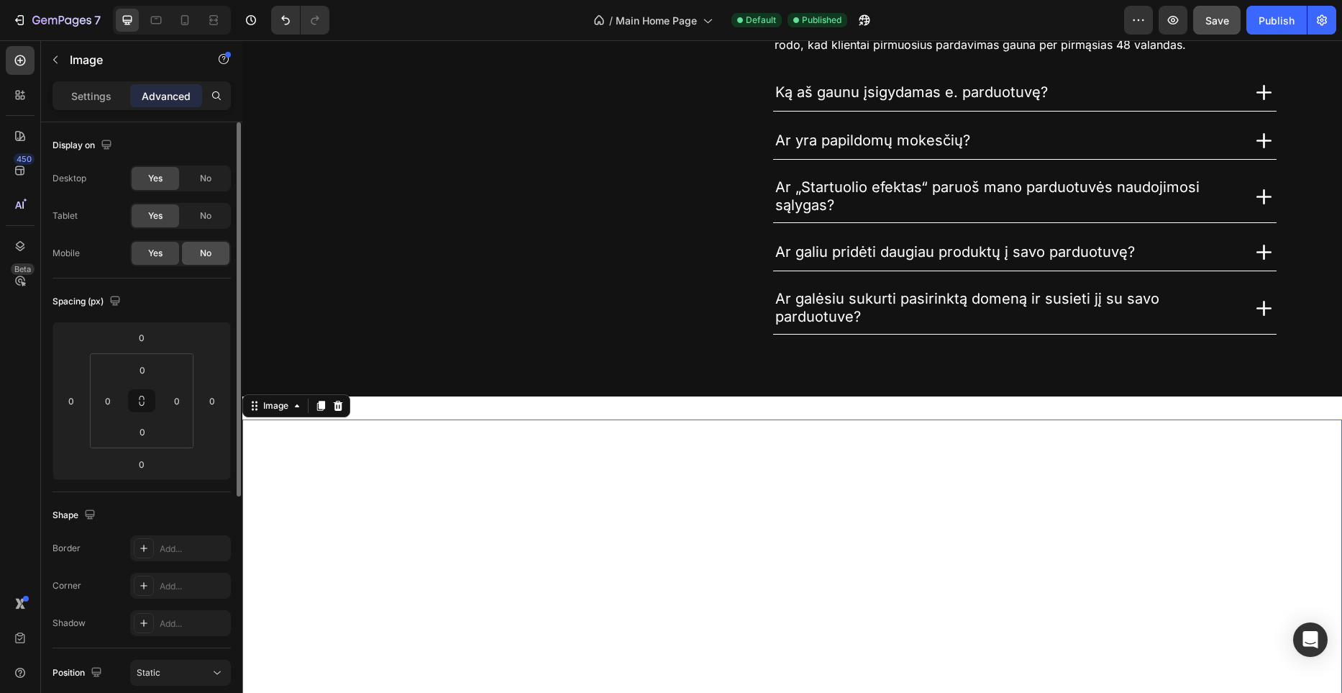
click at [203, 248] on span "No" at bounding box center [206, 253] width 12 height 13
click at [111, 92] on div "Settings" at bounding box center [91, 95] width 72 height 23
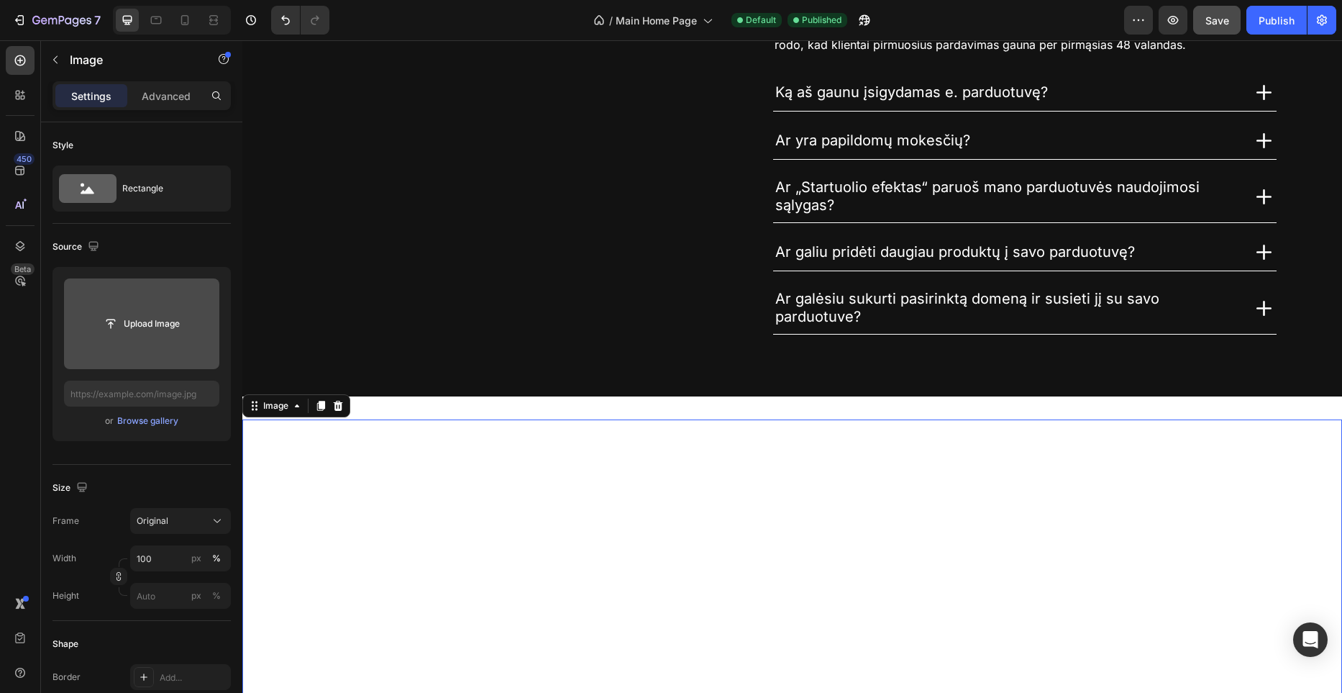
click at [146, 309] on input "file" at bounding box center [141, 323] width 155 height 91
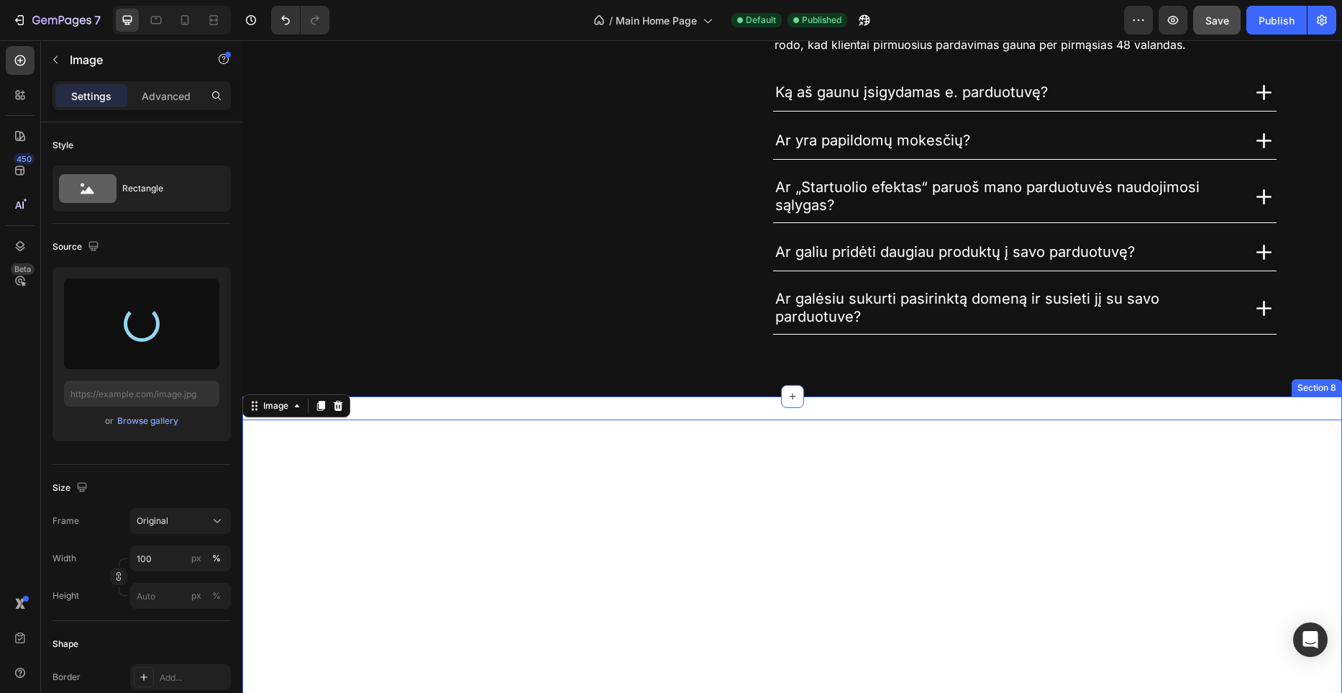
type input "https://files.gempages.net/gempages_581465094467093422-0104a060-1057-4873-bdac-…"
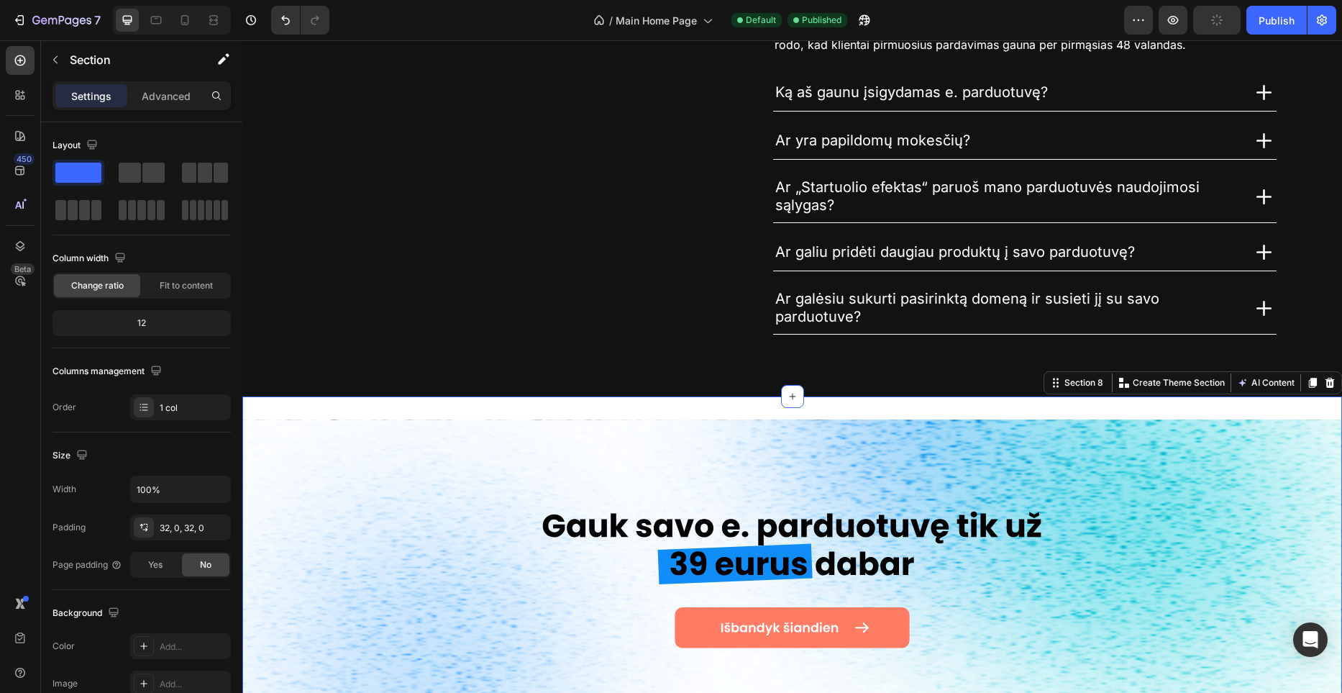
click at [624, 411] on div "Image Section 8 You can create reusable sections Create Theme Section AI Conten…" at bounding box center [792, 596] width 1100 height 401
click at [147, 103] on div "Advanced" at bounding box center [166, 95] width 72 height 23
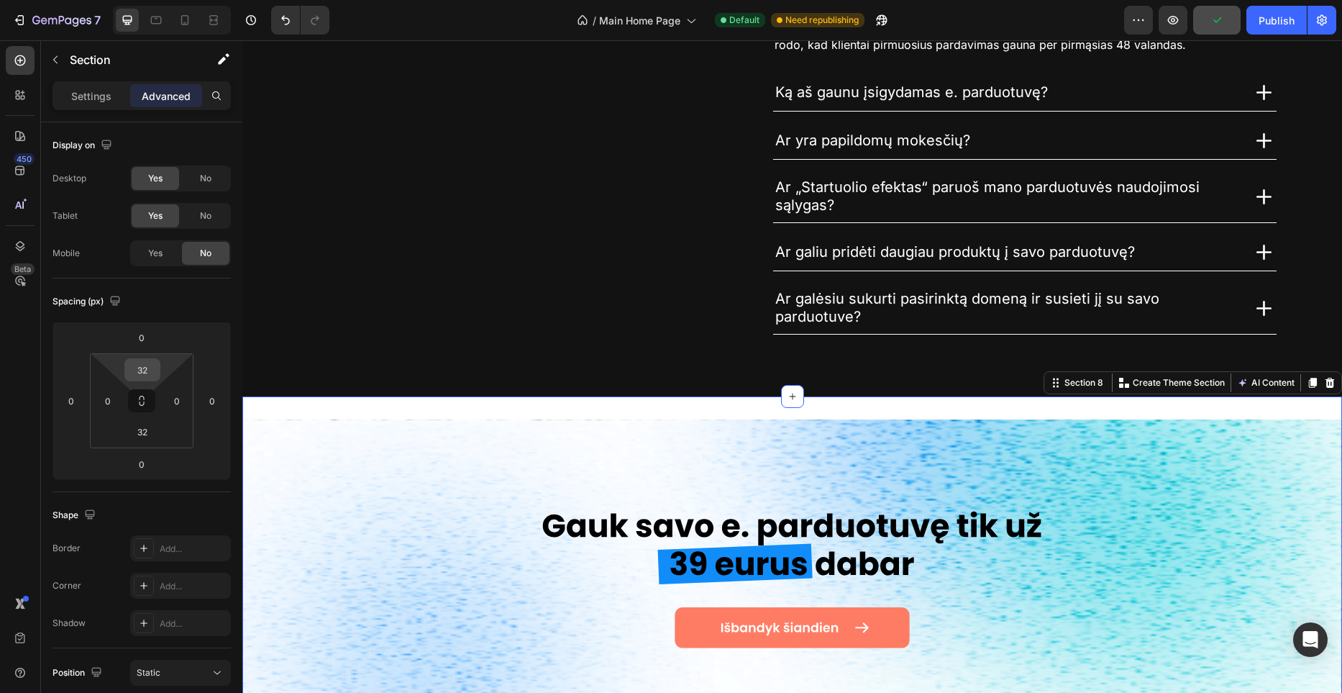
click at [143, 377] on input "32" at bounding box center [142, 370] width 29 height 22
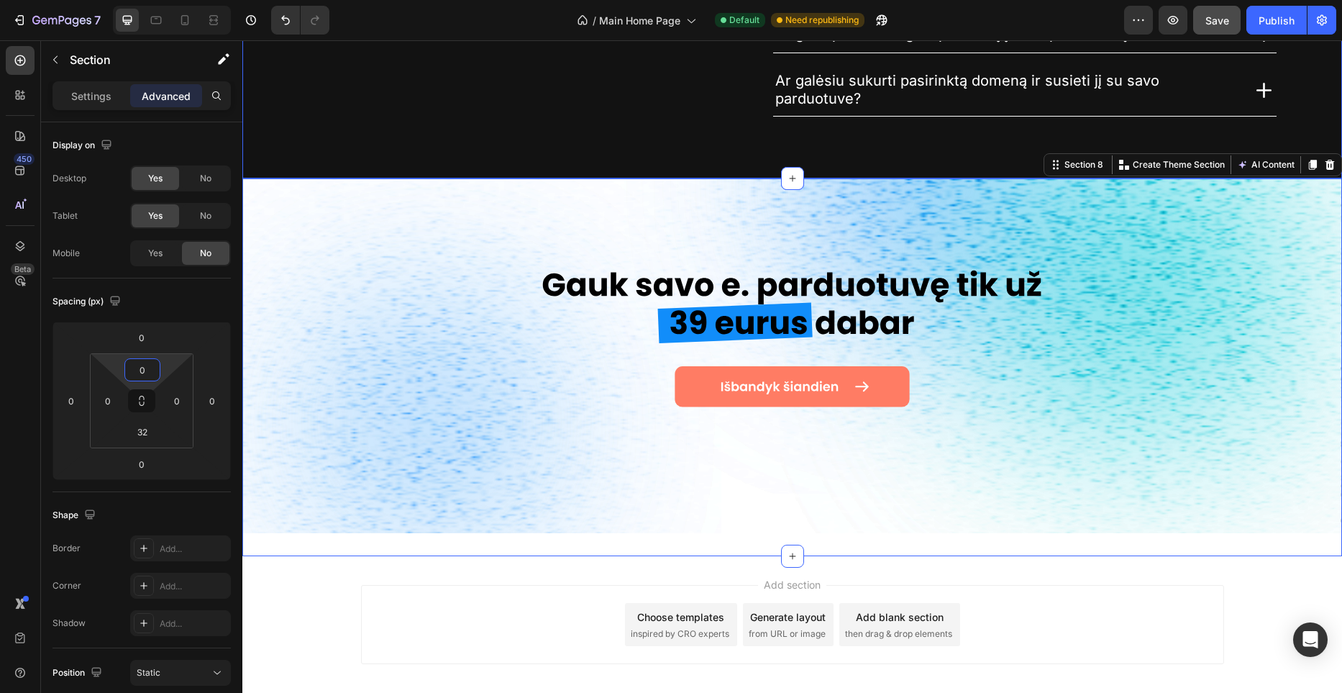
scroll to position [4601, 0]
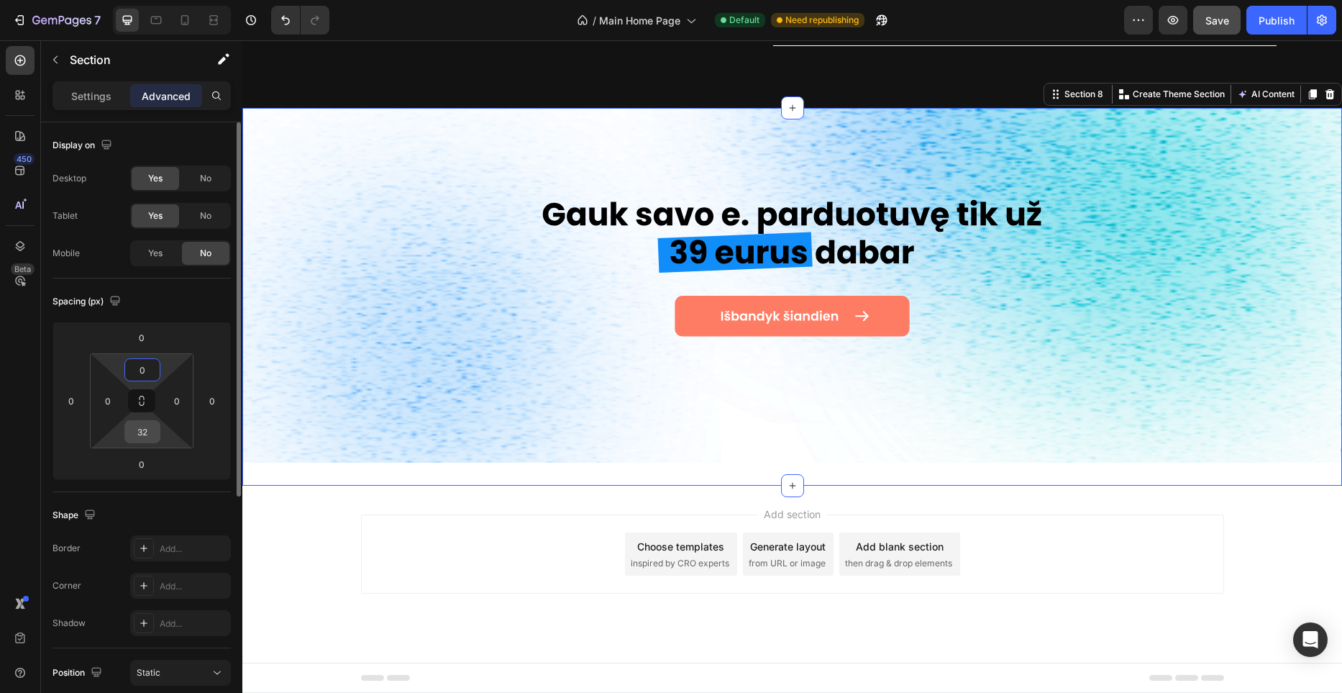
type input "0"
click at [142, 433] on input "32" at bounding box center [142, 432] width 29 height 22
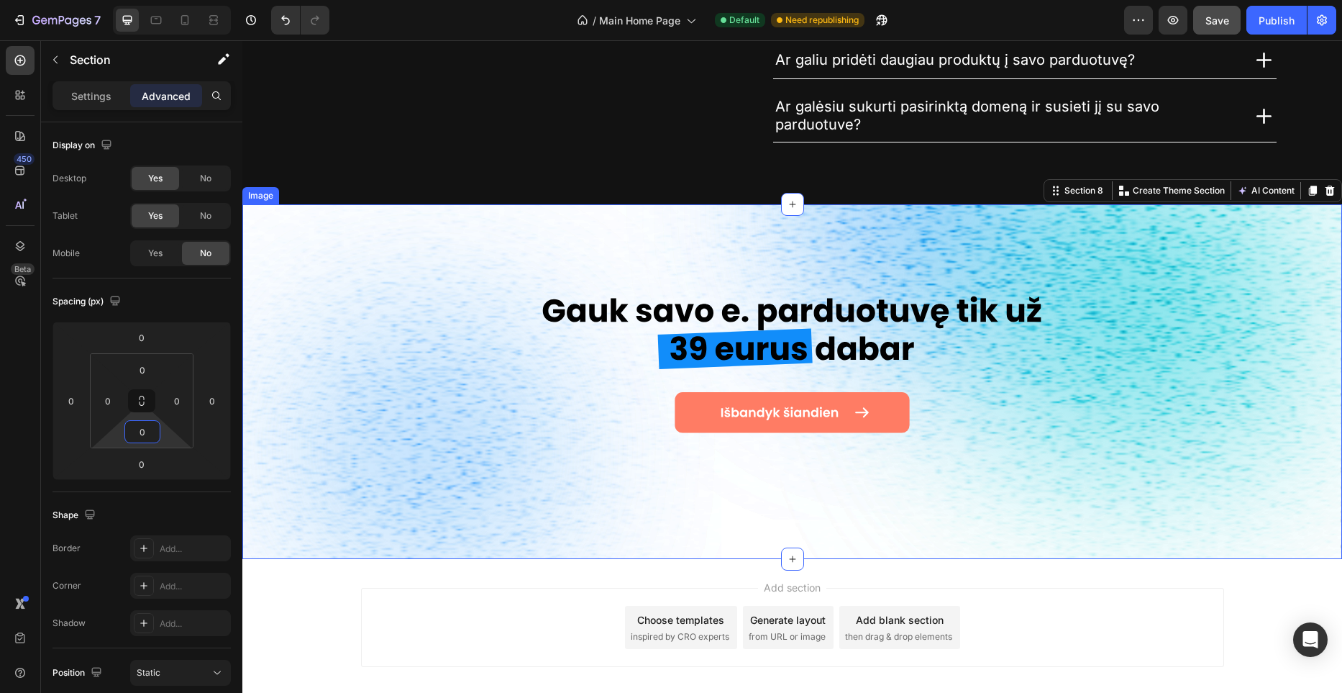
scroll to position [4501, 0]
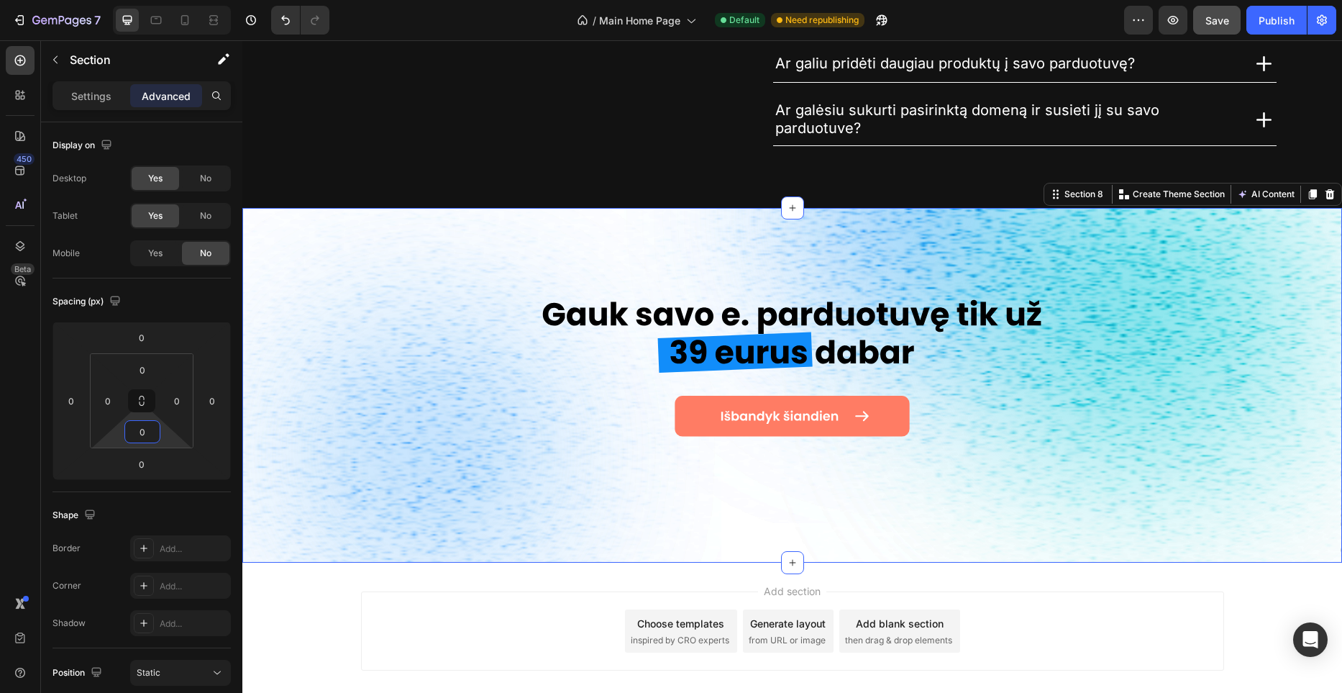
type input "0"
click at [800, 383] on img at bounding box center [792, 385] width 1100 height 355
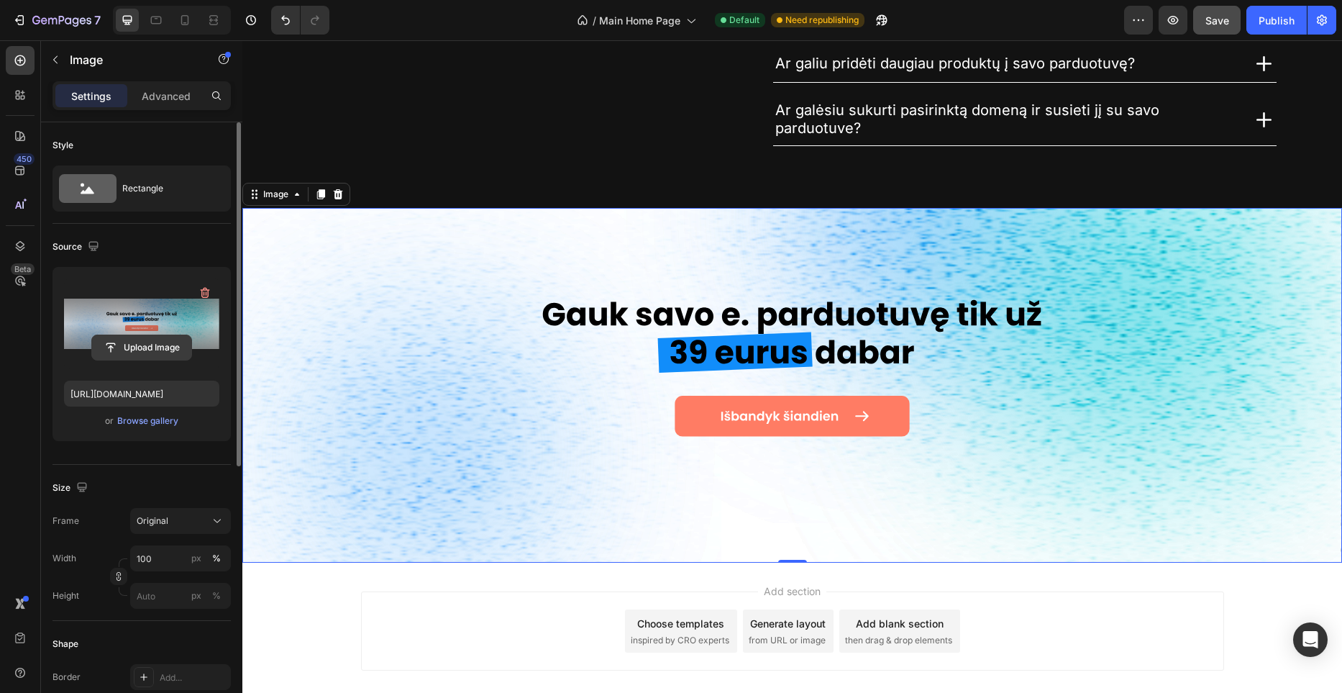
click at [128, 343] on input "file" at bounding box center [141, 347] width 99 height 24
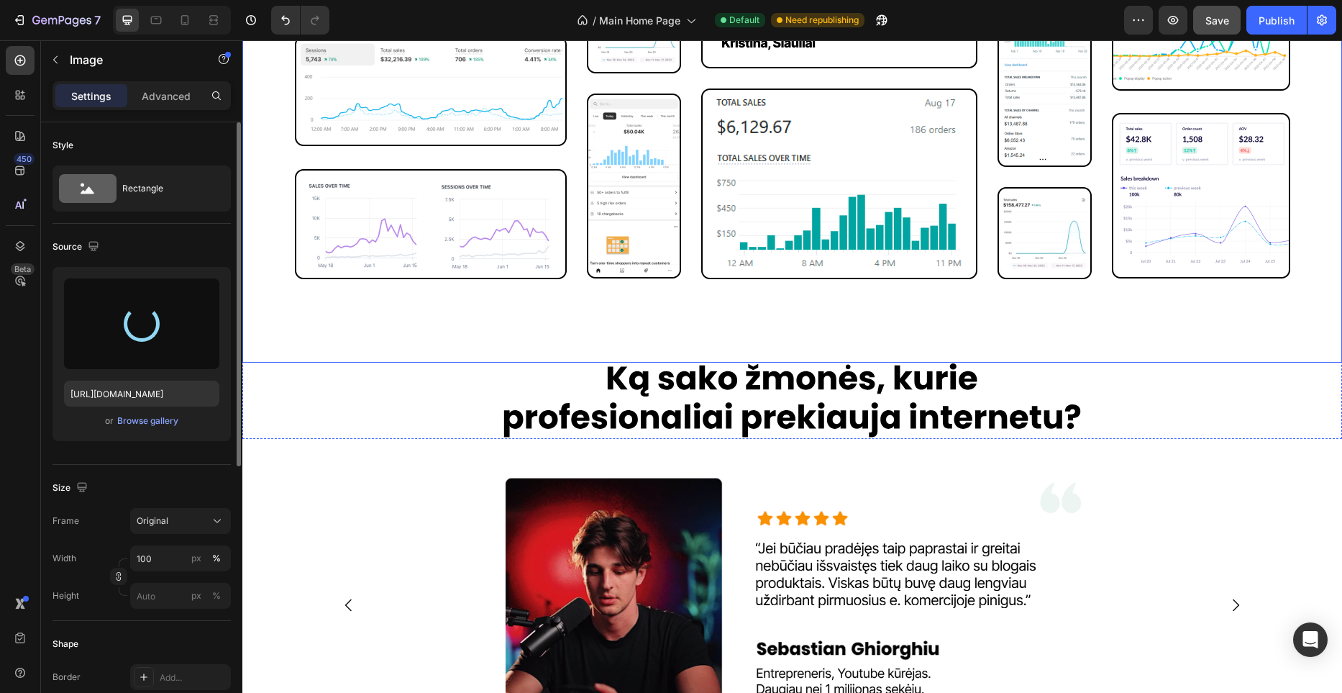
type input "https://files.gempages.net/gempages_581465094467093422-b23492a0-9760-4fee-b8e9-…"
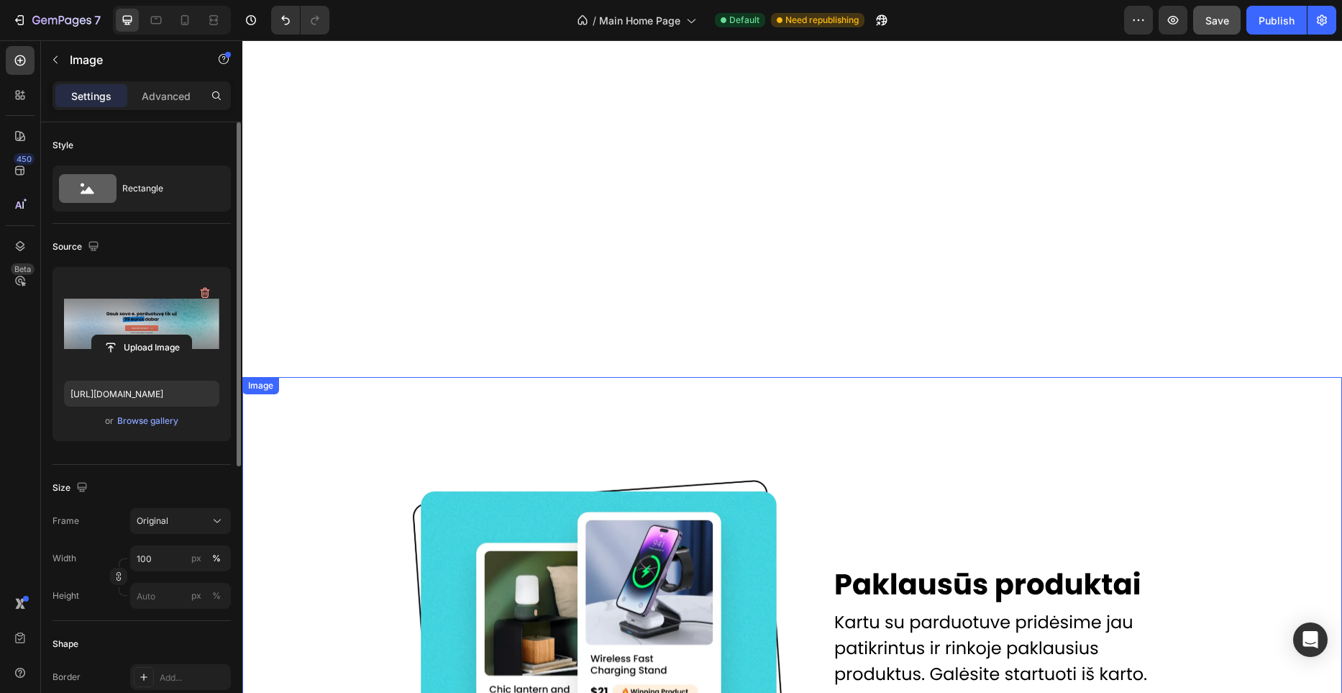
scroll to position [0, 0]
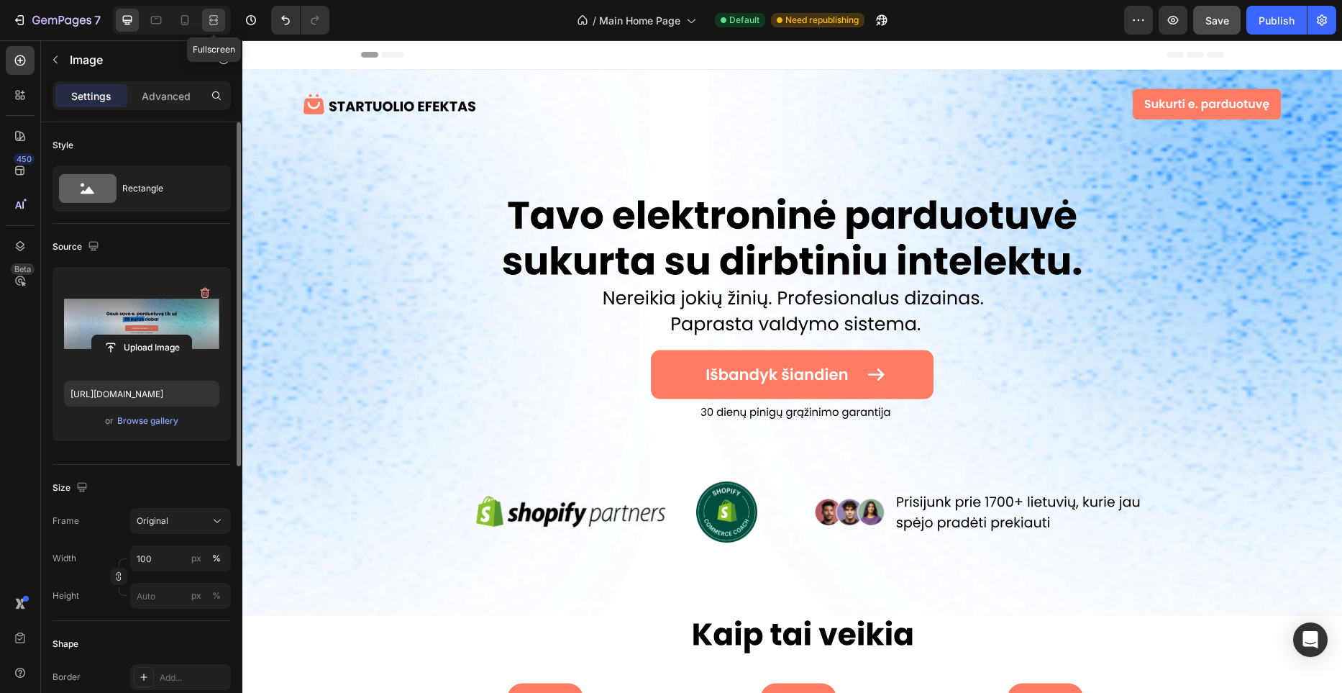
click at [213, 25] on icon at bounding box center [213, 20] width 14 height 14
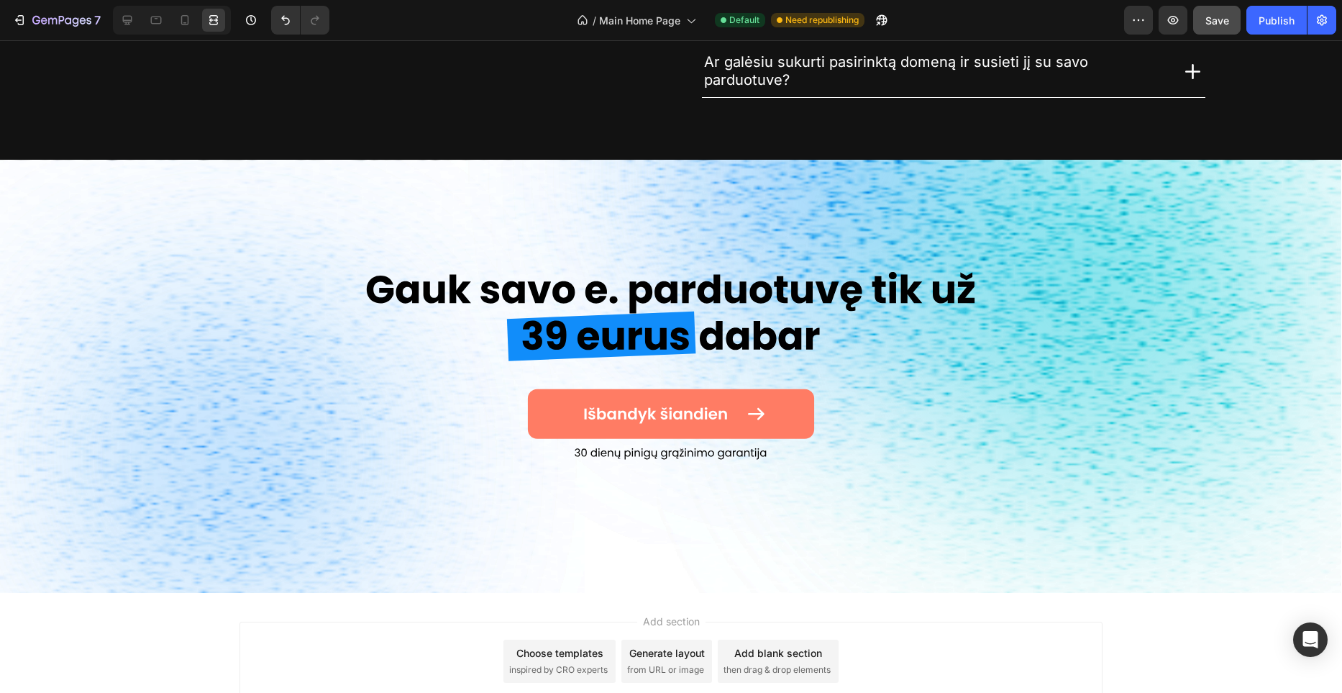
scroll to position [4818, 0]
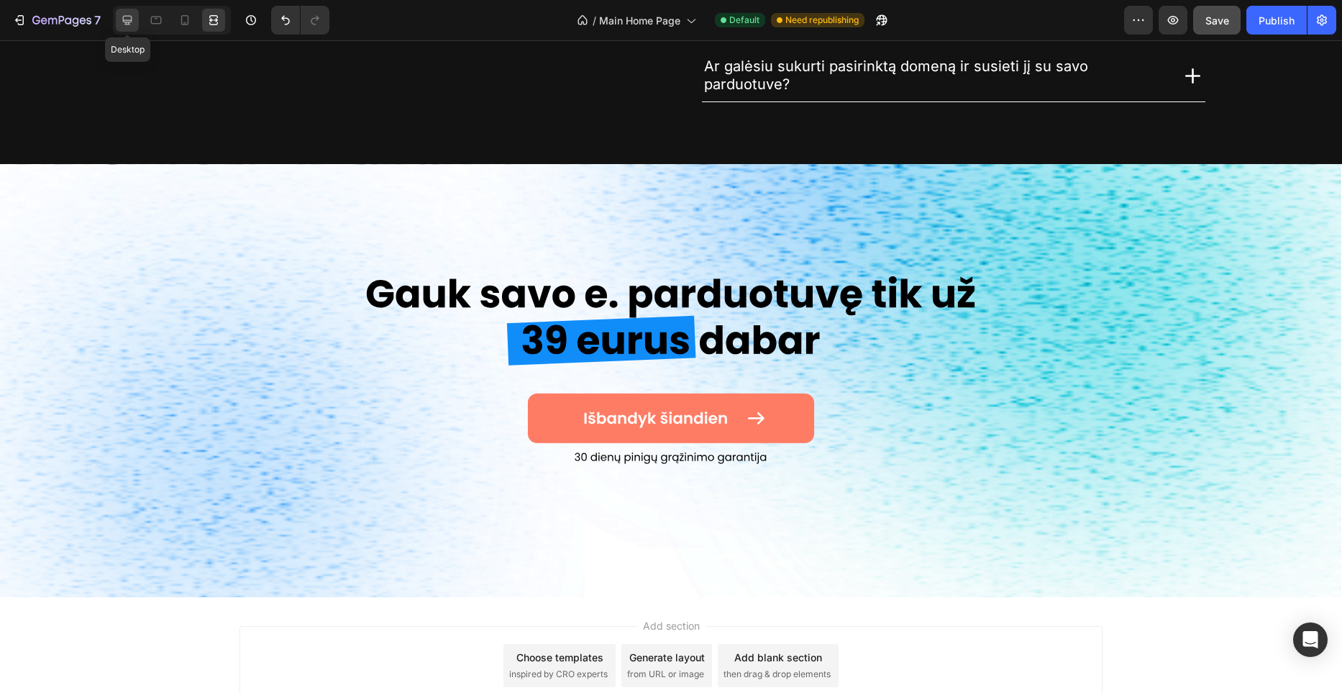
click at [135, 23] on div at bounding box center [127, 20] width 23 height 23
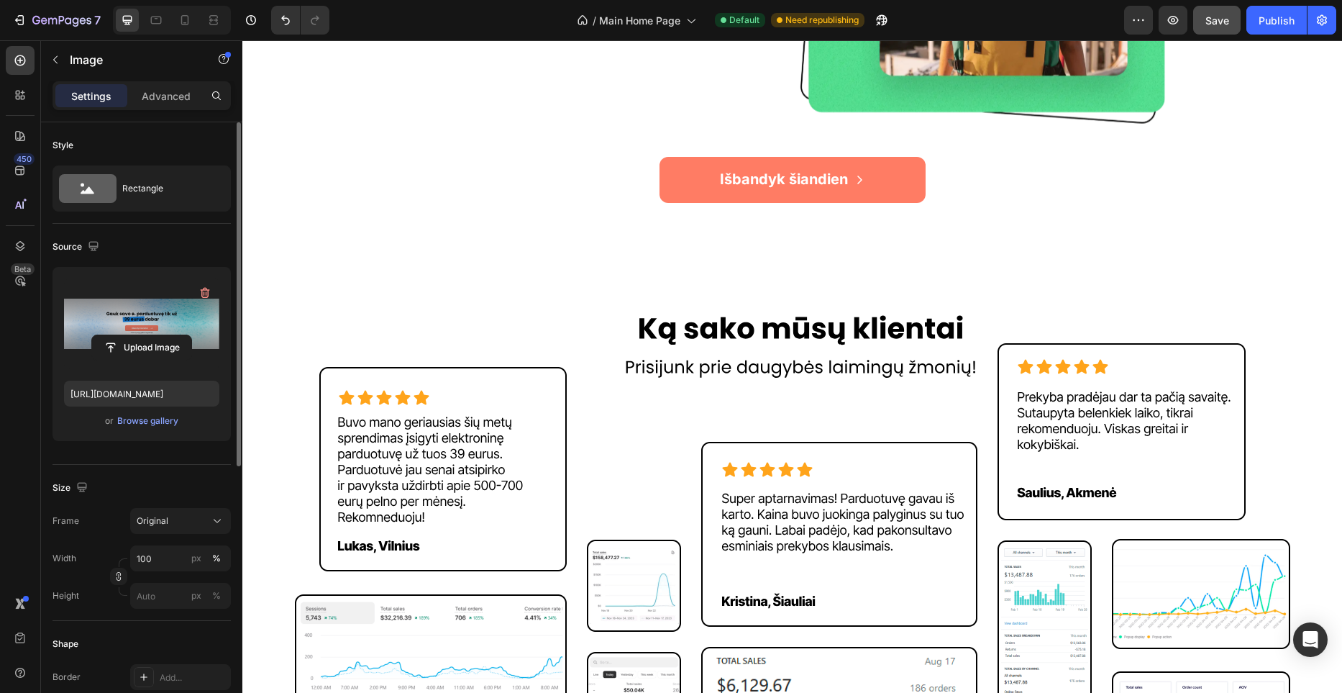
scroll to position [2767, 0]
